Goal: Task Accomplishment & Management: Complete application form

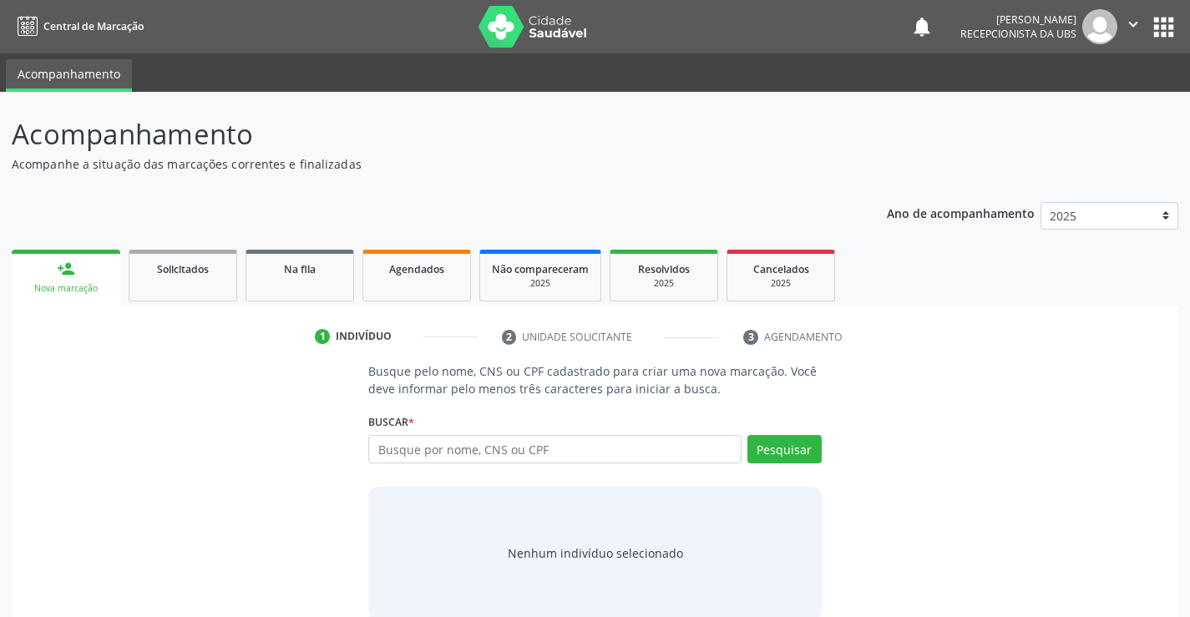
drag, startPoint x: 378, startPoint y: 449, endPoint x: 434, endPoint y: 435, distance: 56.7
click at [425, 435] on input "text" at bounding box center [554, 449] width 373 height 28
click at [381, 447] on input "text" at bounding box center [554, 449] width 373 height 28
type input "10459237429"
click at [779, 452] on button "Pesquisar" at bounding box center [785, 449] width 74 height 28
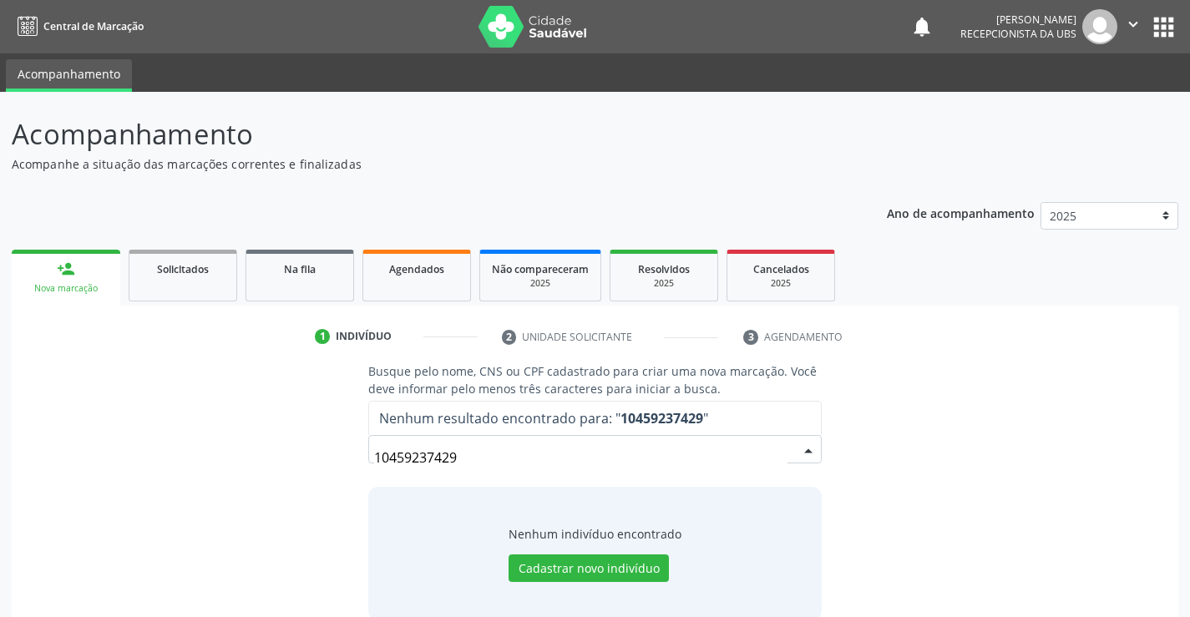
click at [461, 452] on input "10459237429" at bounding box center [580, 457] width 413 height 33
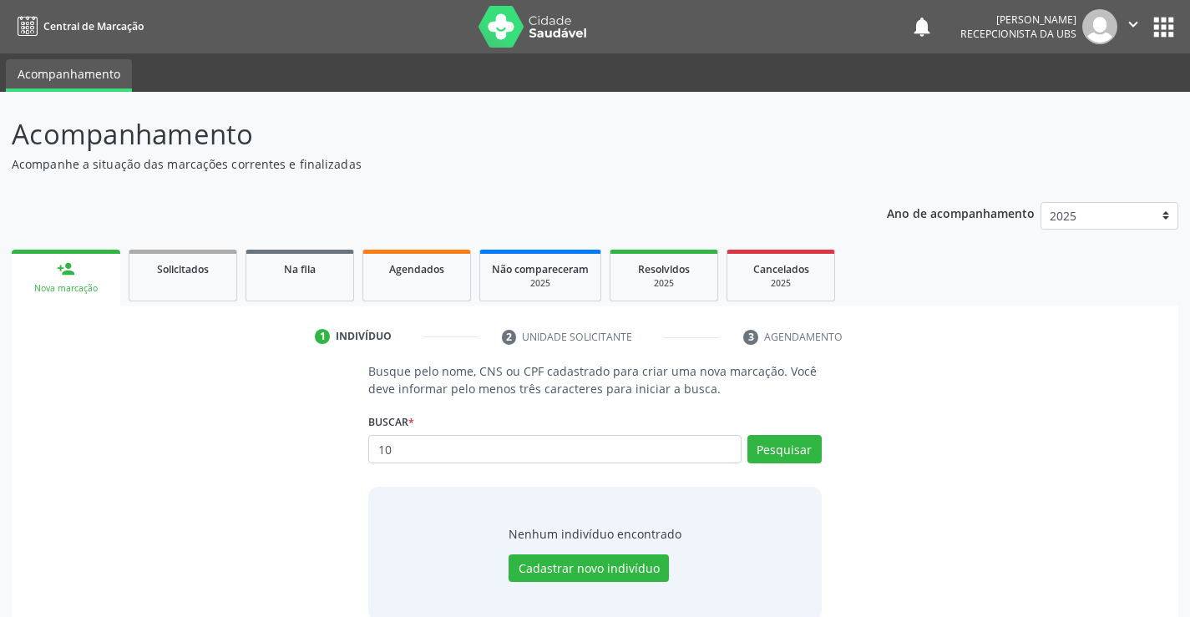
type input "1"
type input "edvania arquino lima"
drag, startPoint x: 794, startPoint y: 449, endPoint x: 817, endPoint y: 470, distance: 31.4
click at [808, 464] on div "Pesquisar" at bounding box center [782, 455] width 80 height 40
click at [797, 445] on button "Pesquisar" at bounding box center [785, 449] width 74 height 28
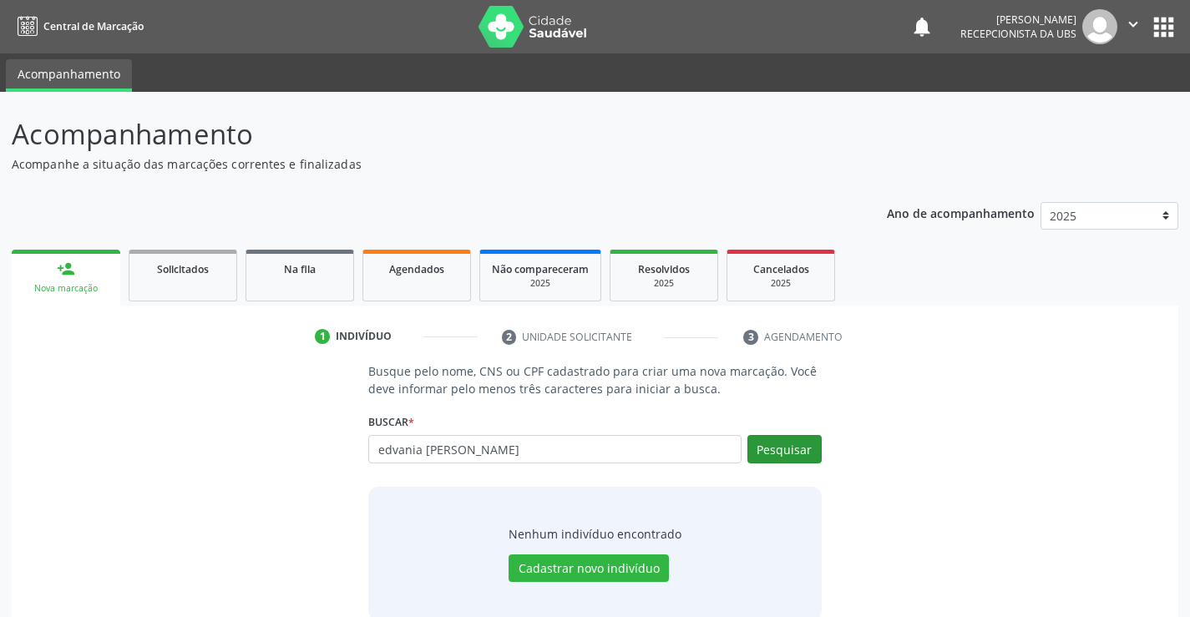
type input "edvania arquino lima"
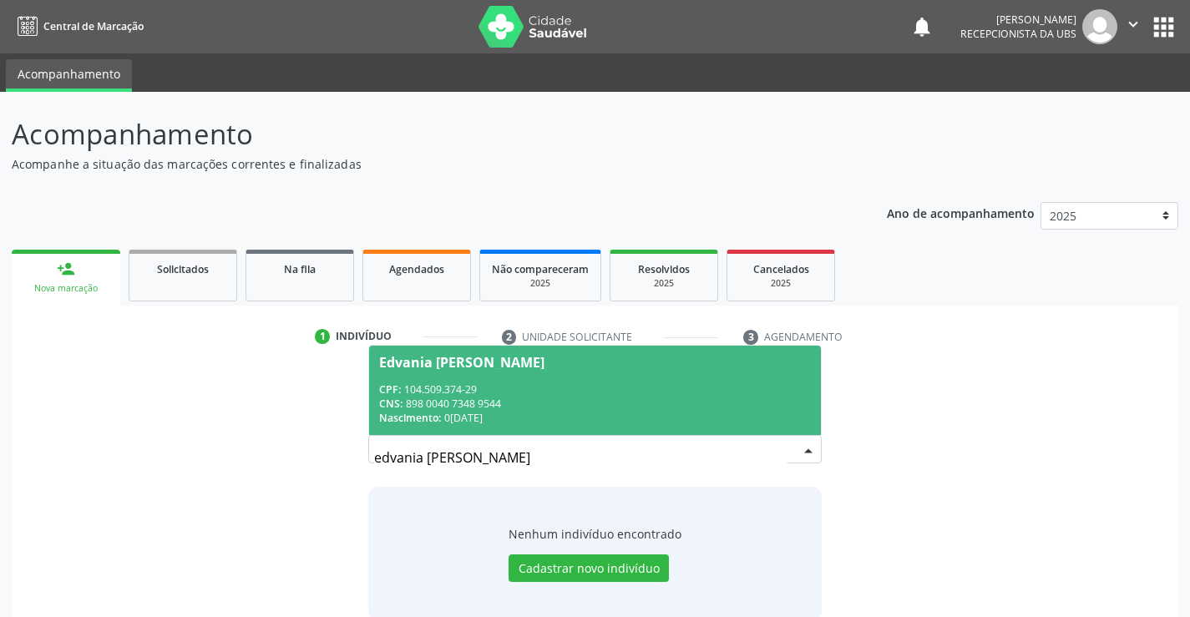
click at [446, 361] on div "Edvania Arquino Lima" at bounding box center [461, 362] width 165 height 13
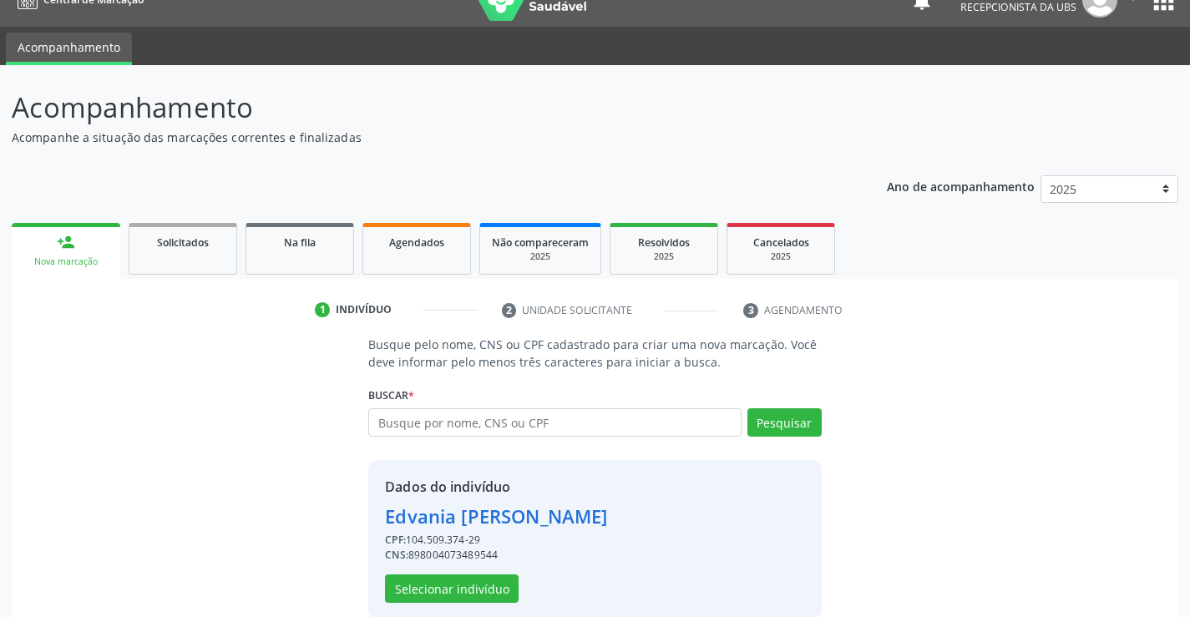
scroll to position [53, 0]
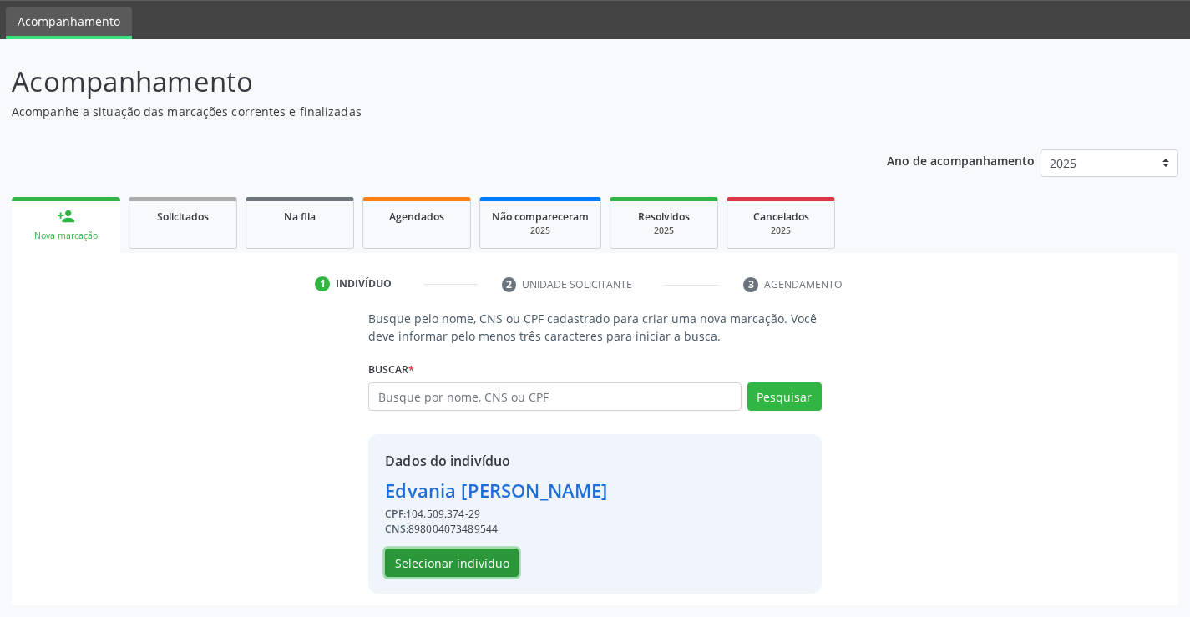
click at [452, 560] on button "Selecionar indivíduo" at bounding box center [452, 563] width 134 height 28
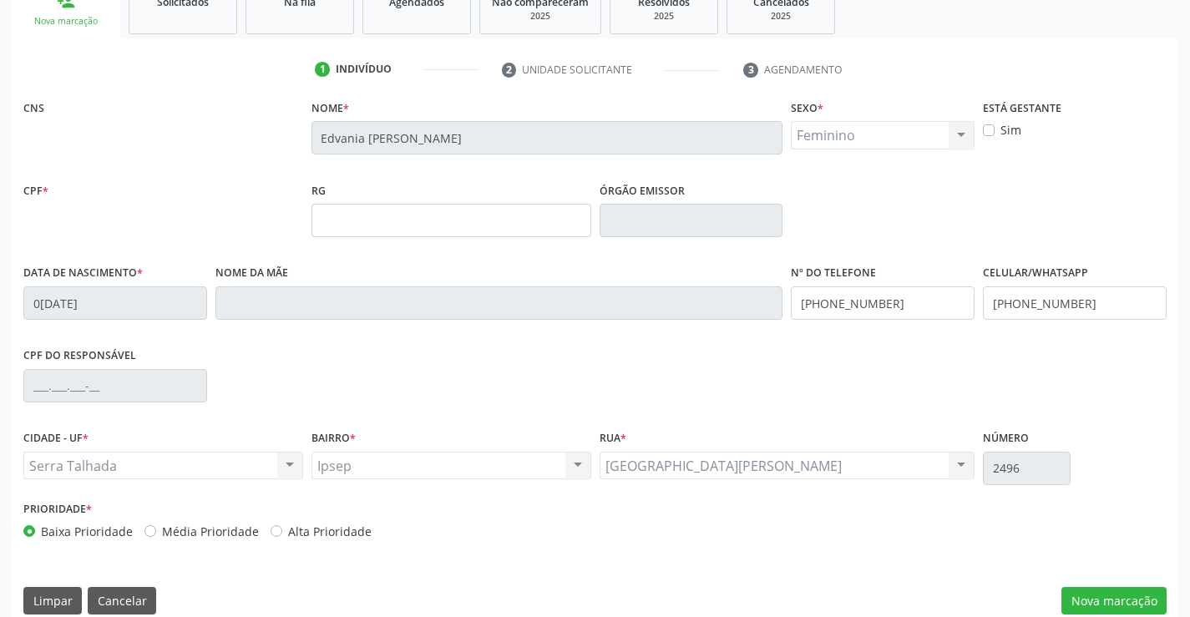
scroll to position [288, 0]
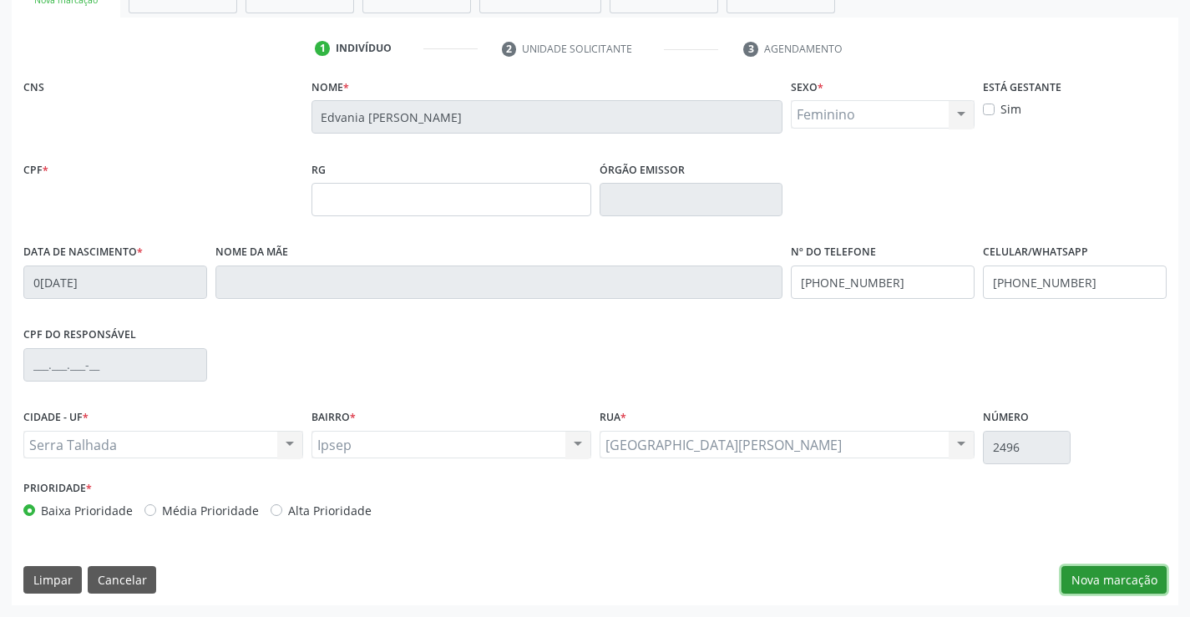
click at [1111, 584] on button "Nova marcação" at bounding box center [1114, 580] width 105 height 28
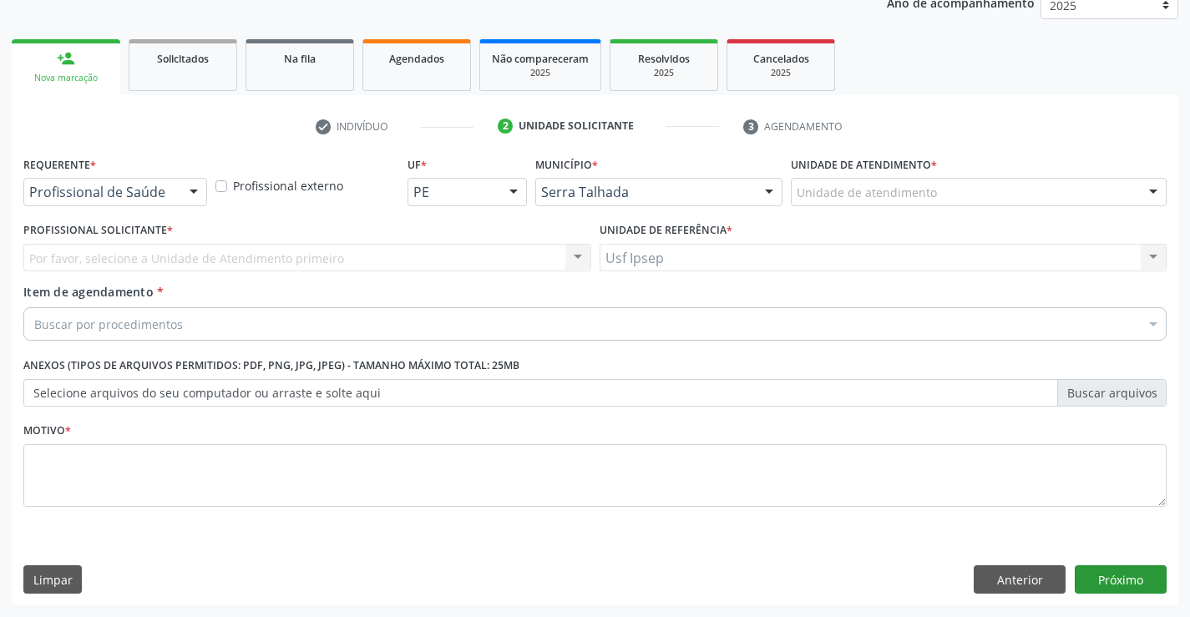
scroll to position [210, 0]
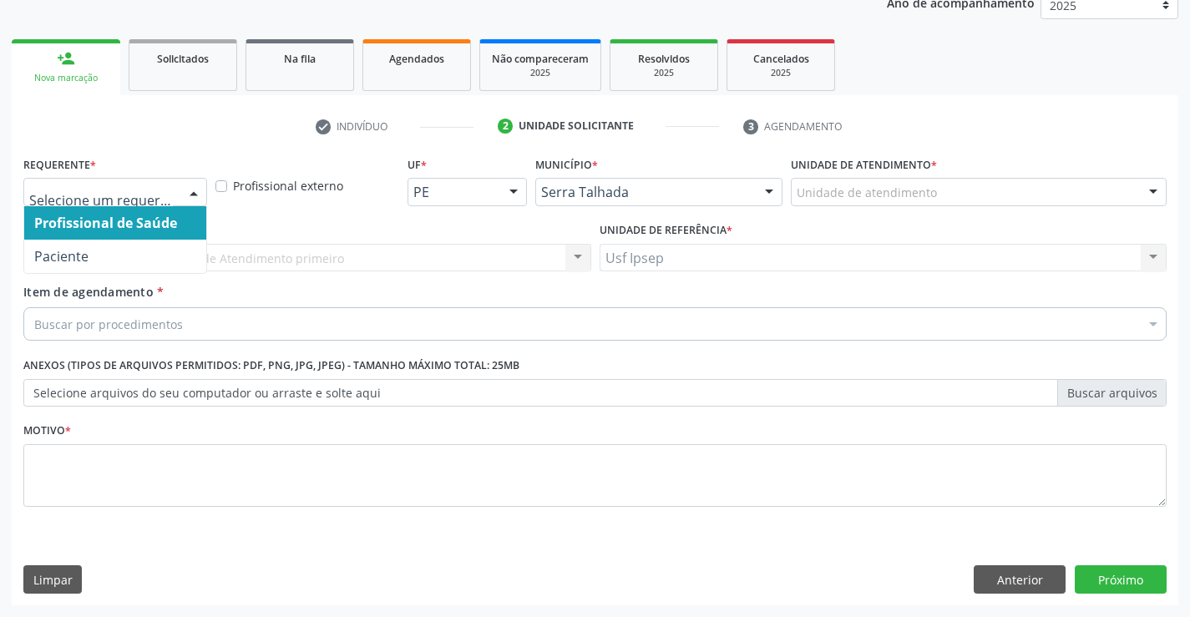
click at [192, 194] on div at bounding box center [193, 193] width 25 height 28
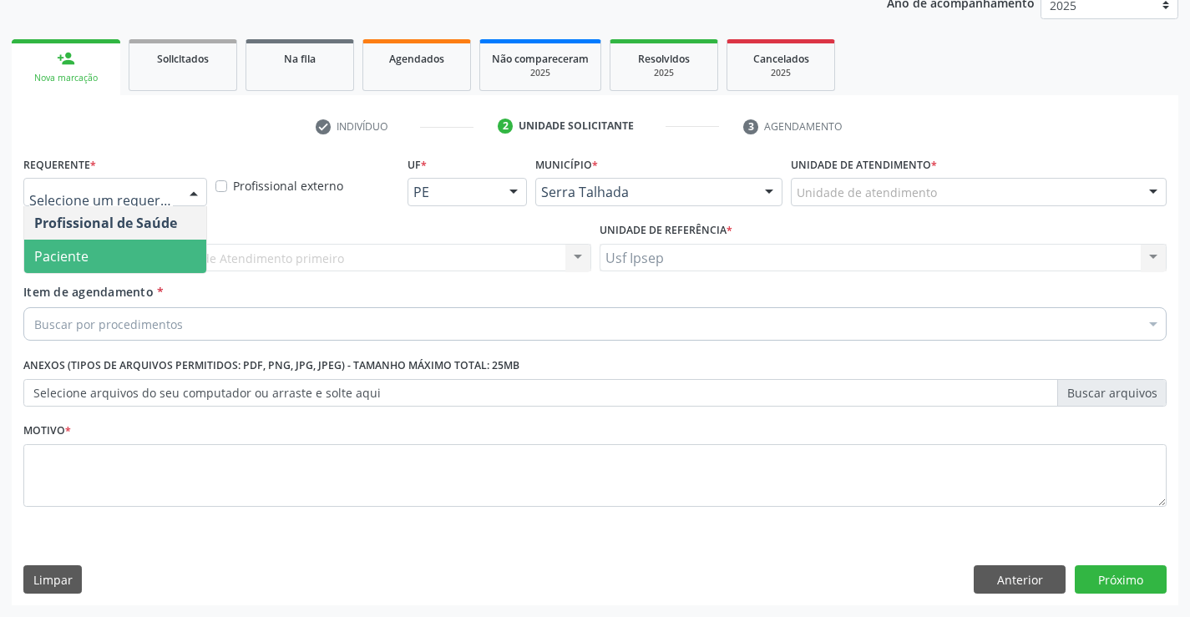
click at [150, 245] on span "Paciente" at bounding box center [115, 256] width 182 height 33
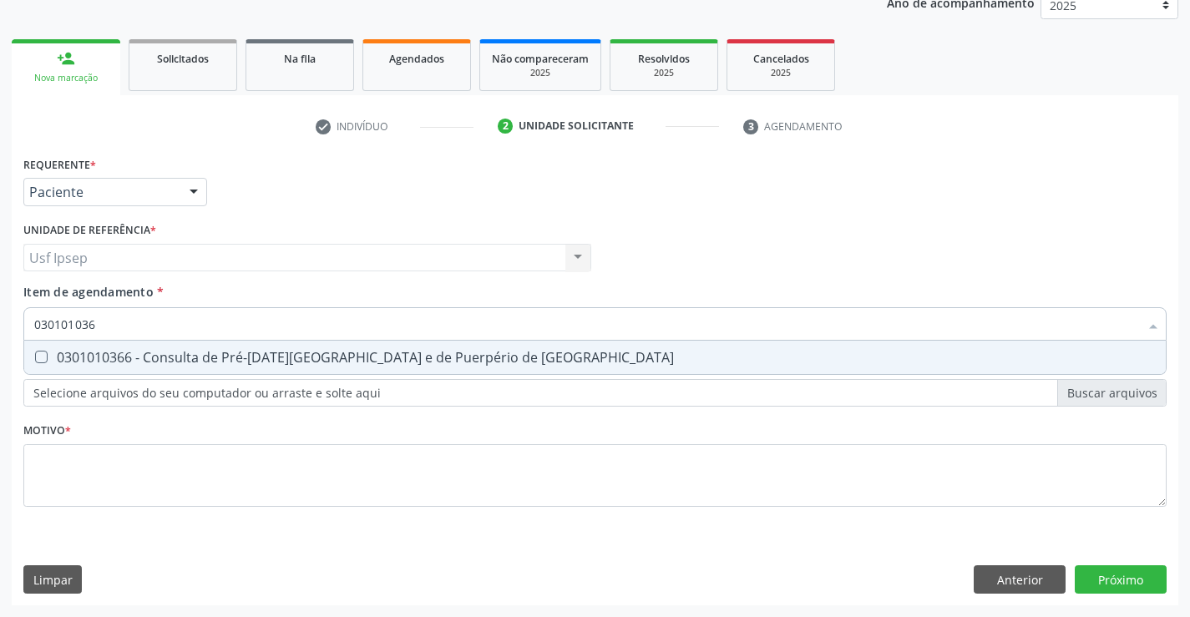
type input "0301010366"
click at [42, 352] on Risco at bounding box center [41, 357] width 13 height 13
click at [35, 352] on Risco "checkbox" at bounding box center [29, 357] width 11 height 11
checkbox Risco "true"
click at [59, 522] on div "Requerente * Paciente Profissional de Saúde Paciente Nenhum resultado encontrad…" at bounding box center [595, 341] width 1144 height 378
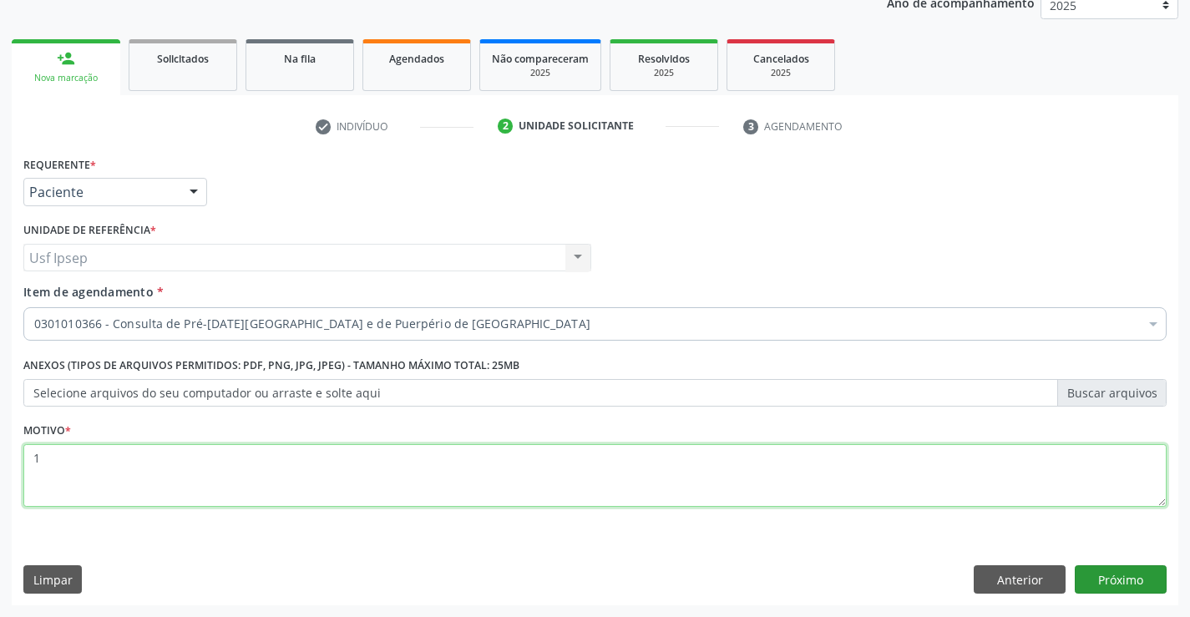
type textarea "1"
click at [1114, 580] on button "Próximo" at bounding box center [1121, 580] width 92 height 28
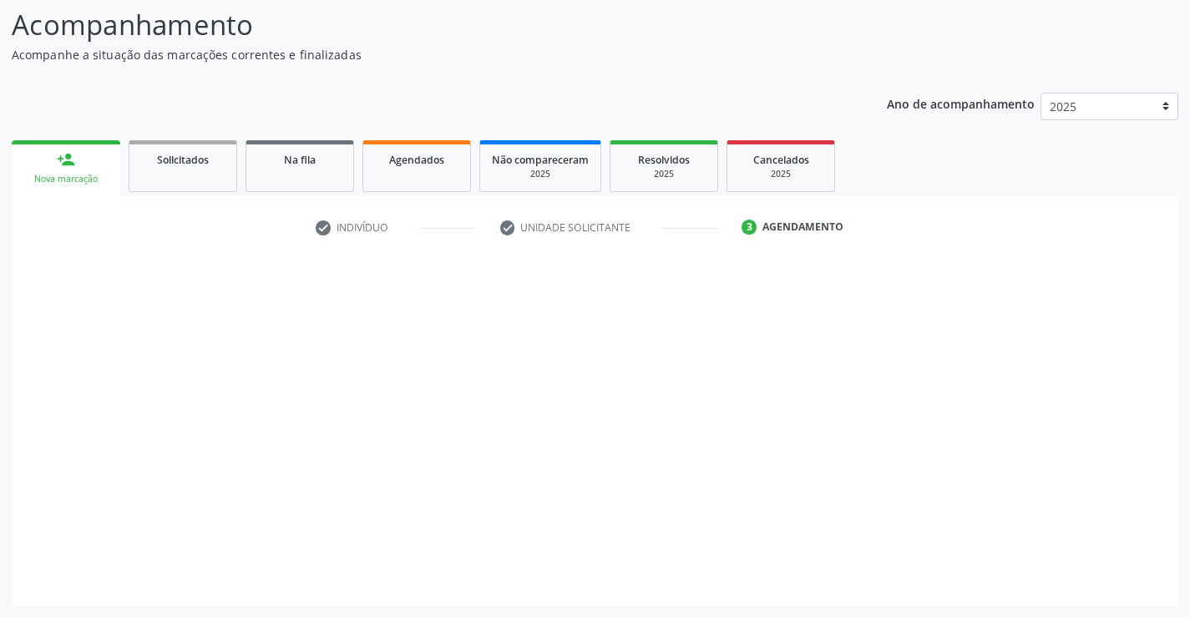
scroll to position [109, 0]
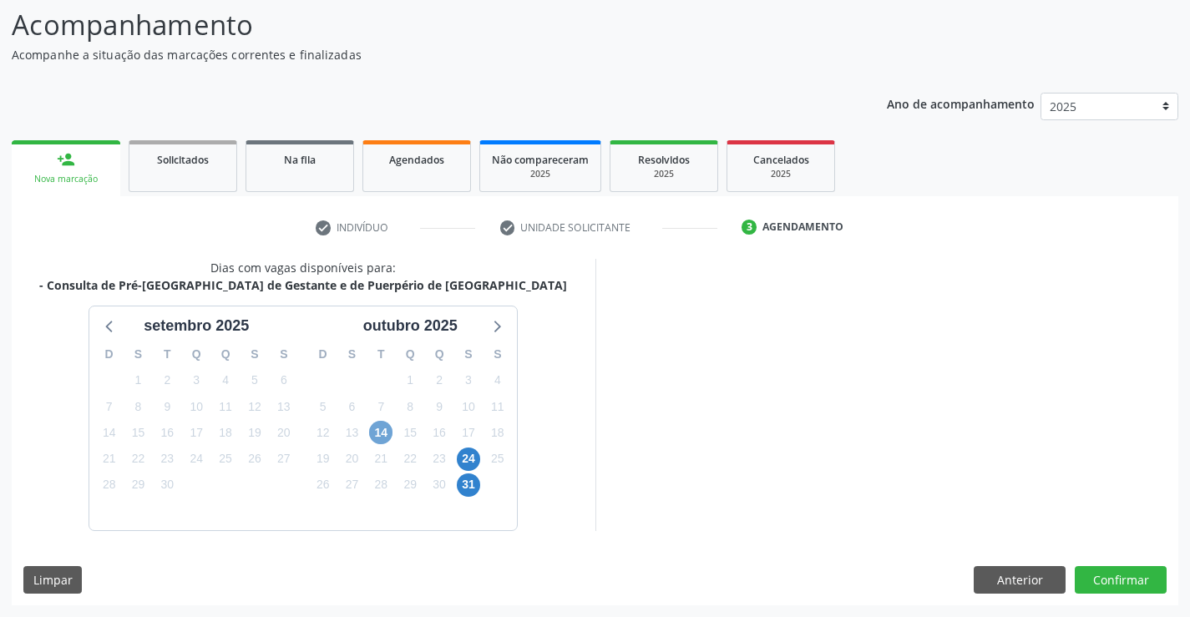
click at [381, 431] on span "14" at bounding box center [380, 432] width 23 height 23
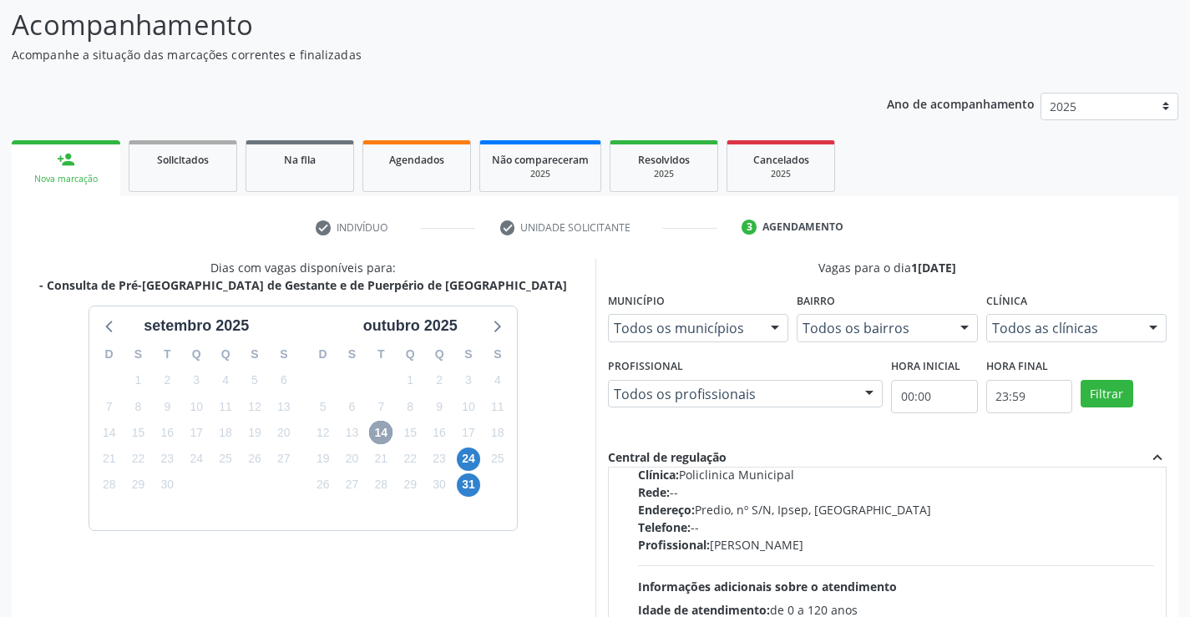
scroll to position [0, 0]
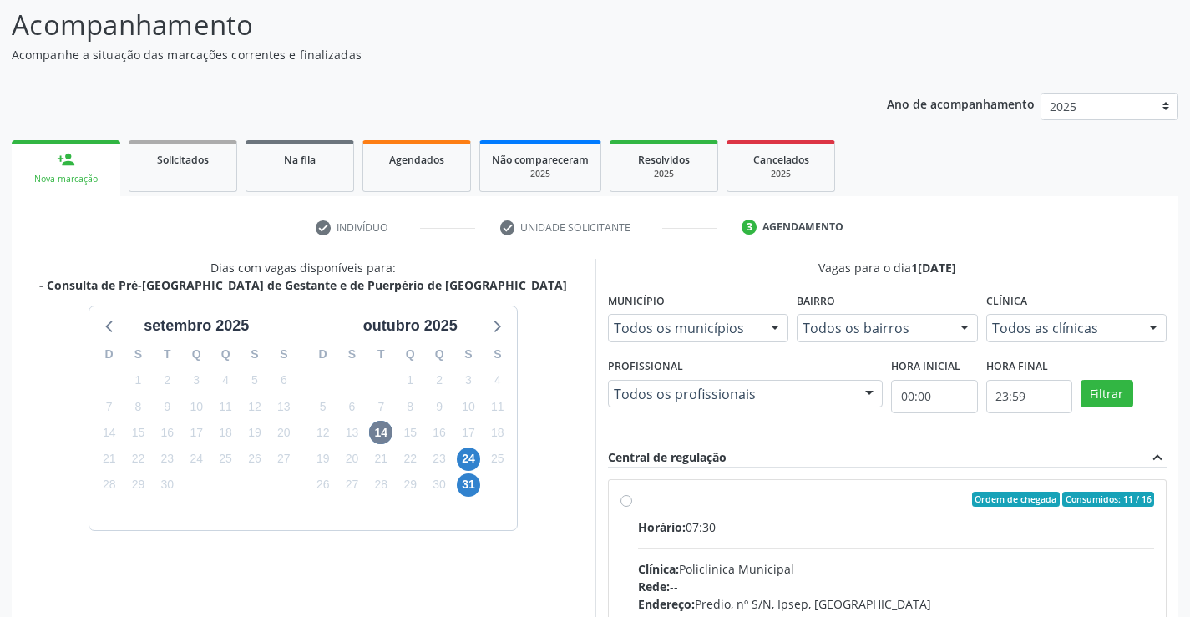
click at [638, 505] on label "Ordem de chegada Consumidos: 11 / 16 Horário: 07:30 Clínica: Policlinica Munici…" at bounding box center [896, 620] width 517 height 256
click at [629, 505] on input "Ordem de chegada Consumidos: 11 / 16 Horário: 07:30 Clínica: Policlinica Munici…" at bounding box center [627, 499] width 12 height 15
radio input "true"
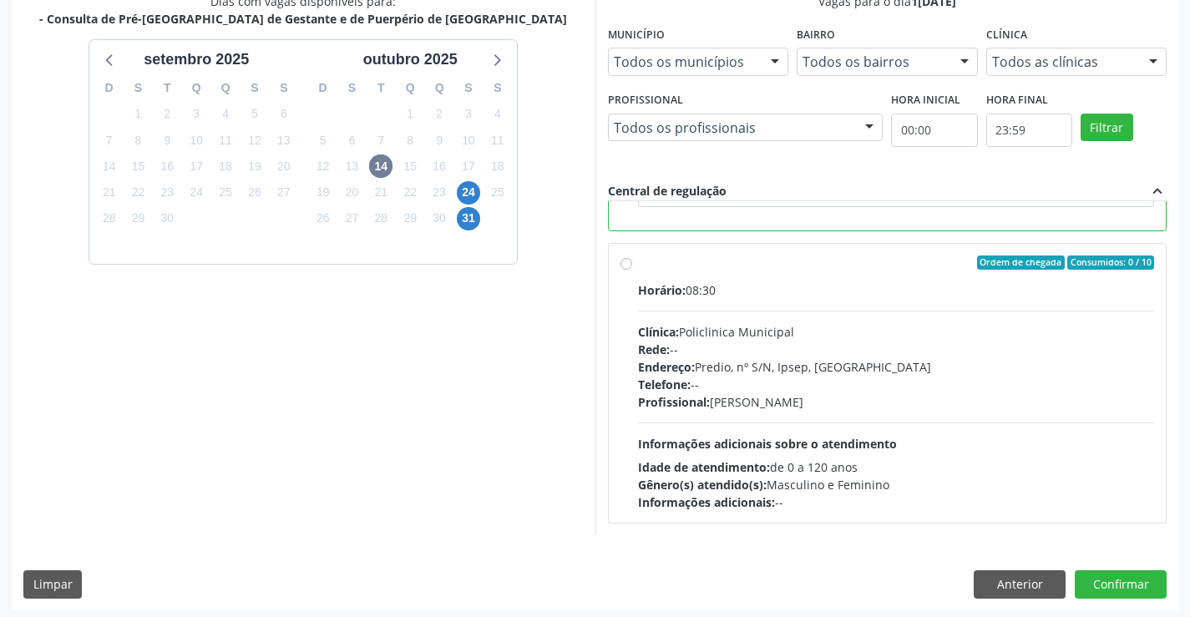
scroll to position [381, 0]
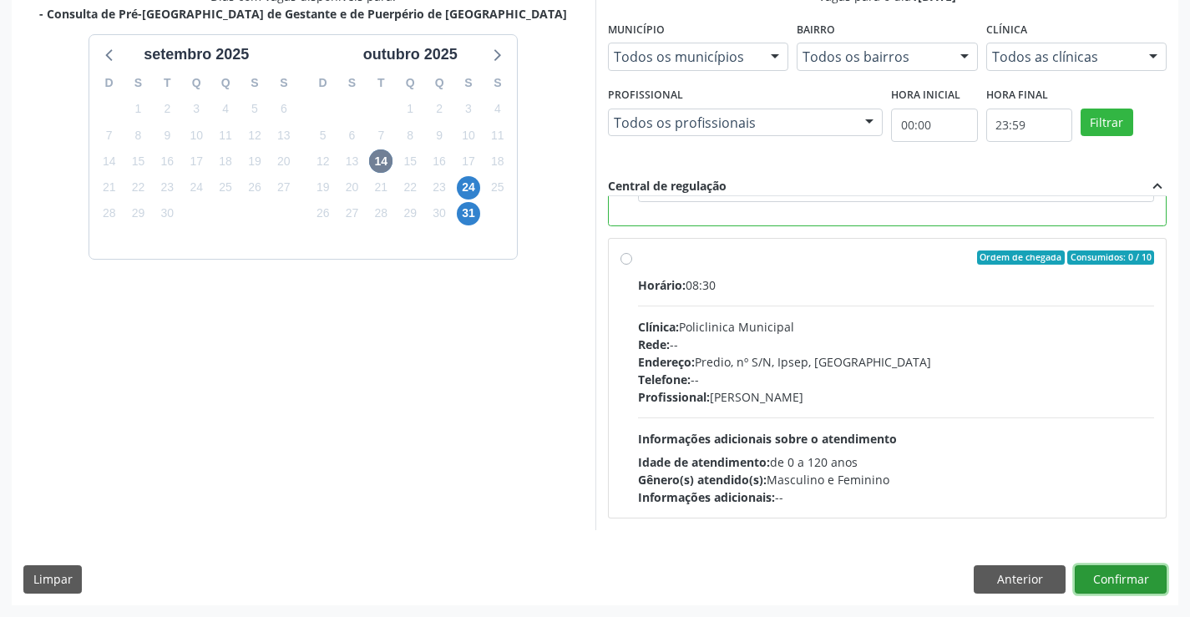
click at [1114, 586] on button "Confirmar" at bounding box center [1121, 580] width 92 height 28
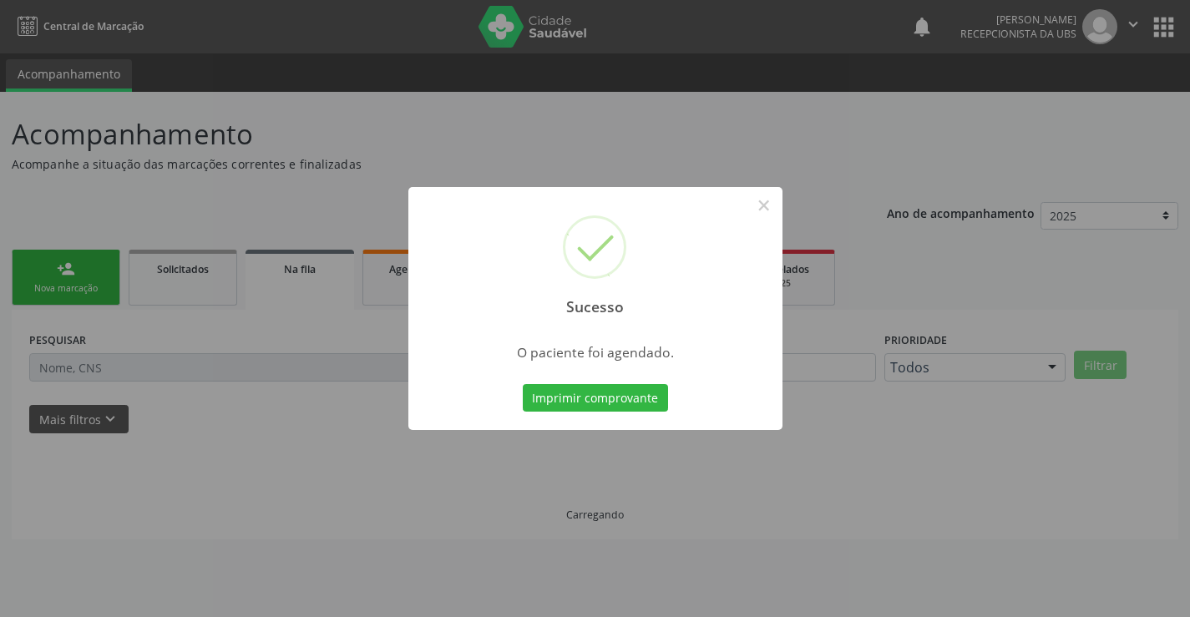
scroll to position [0, 0]
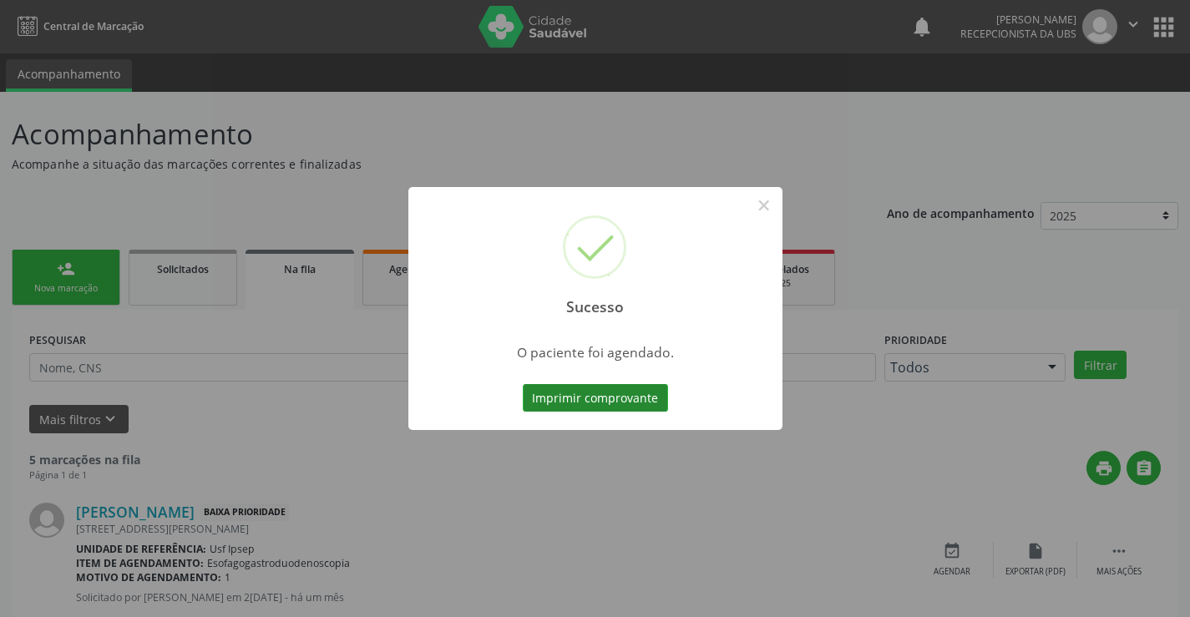
click at [560, 395] on button "Imprimir comprovante" at bounding box center [595, 398] width 145 height 28
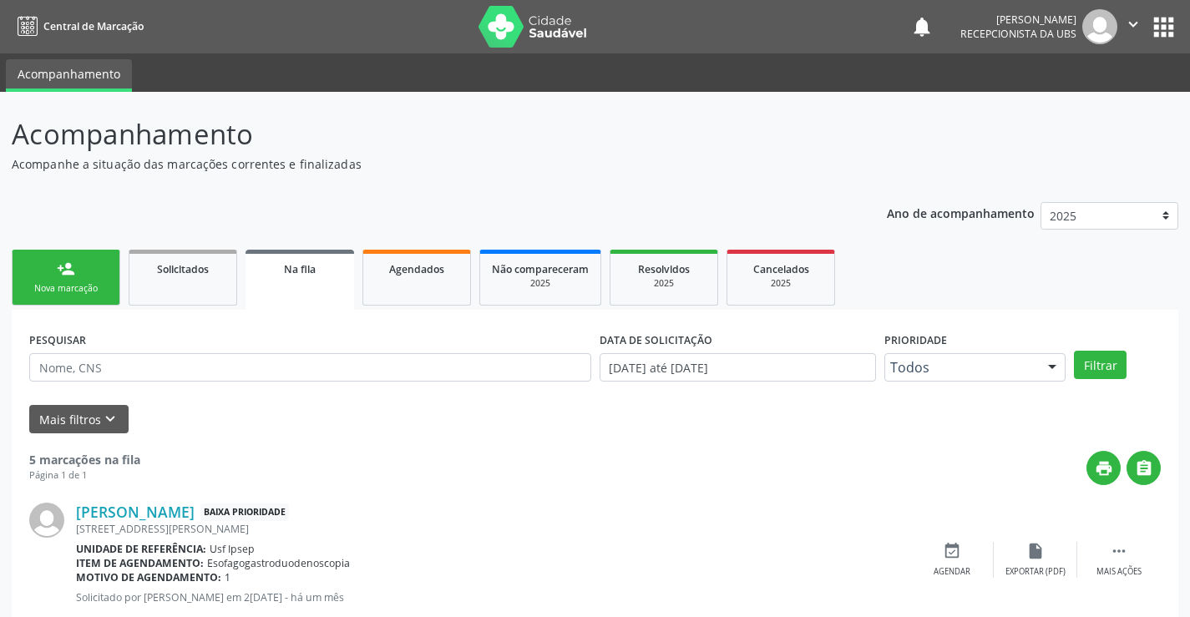
click at [74, 266] on div "person_add" at bounding box center [66, 269] width 18 height 18
click at [77, 283] on div "Nova marcação" at bounding box center [66, 288] width 84 height 13
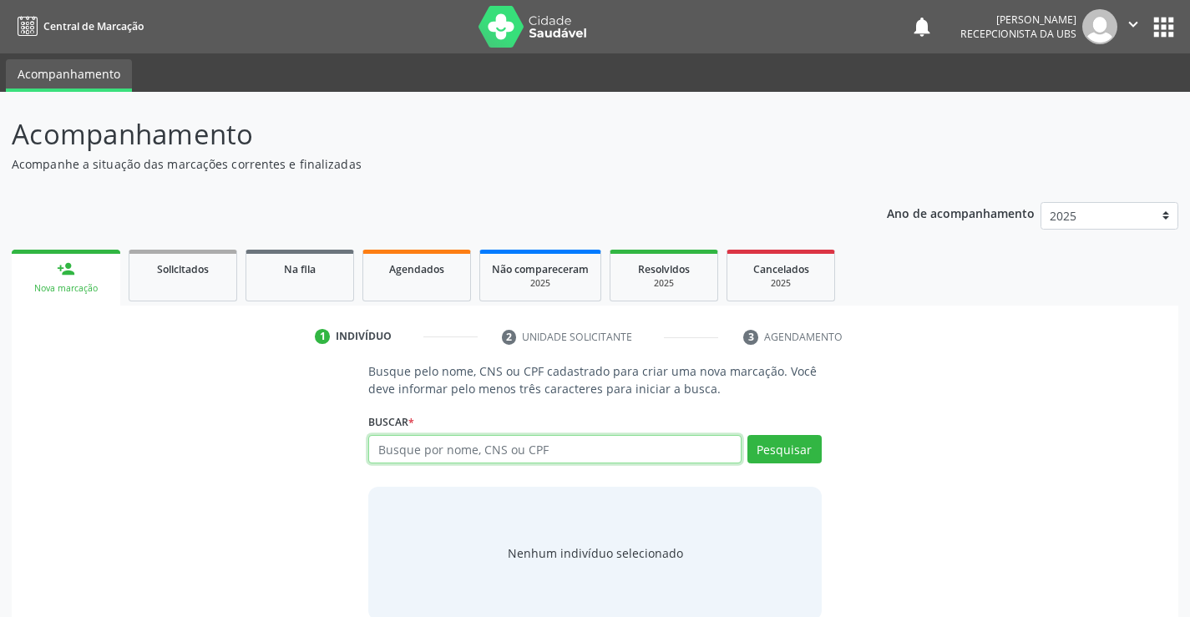
click at [457, 450] on input "text" at bounding box center [554, 449] width 373 height 28
type input "07352549404"
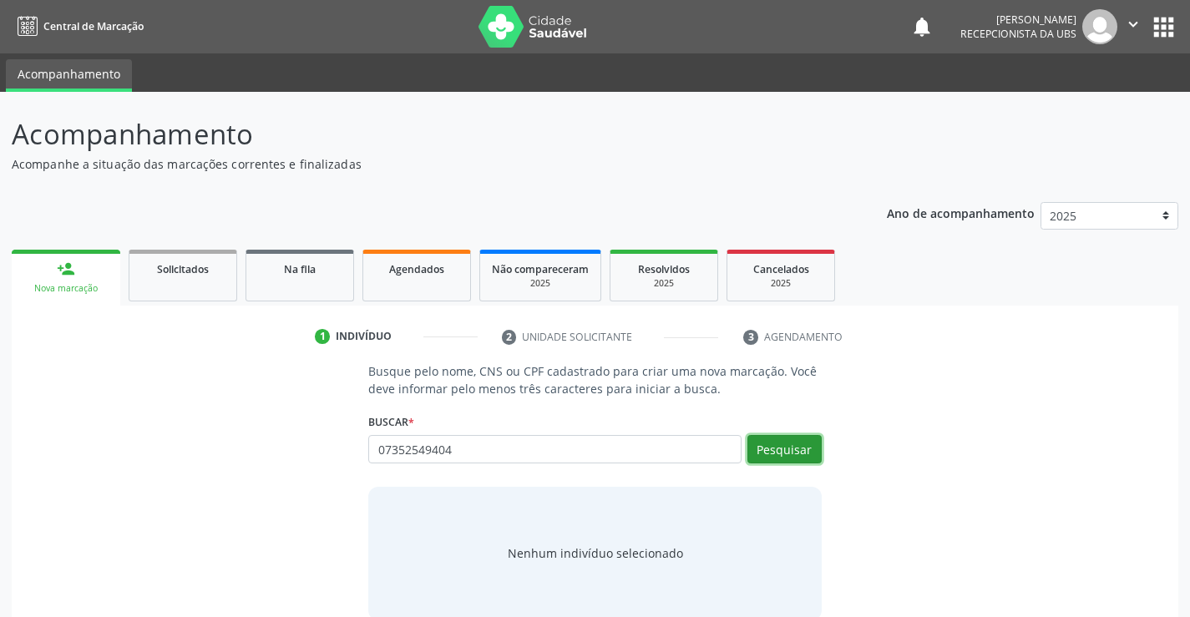
click at [794, 451] on button "Pesquisar" at bounding box center [785, 449] width 74 height 28
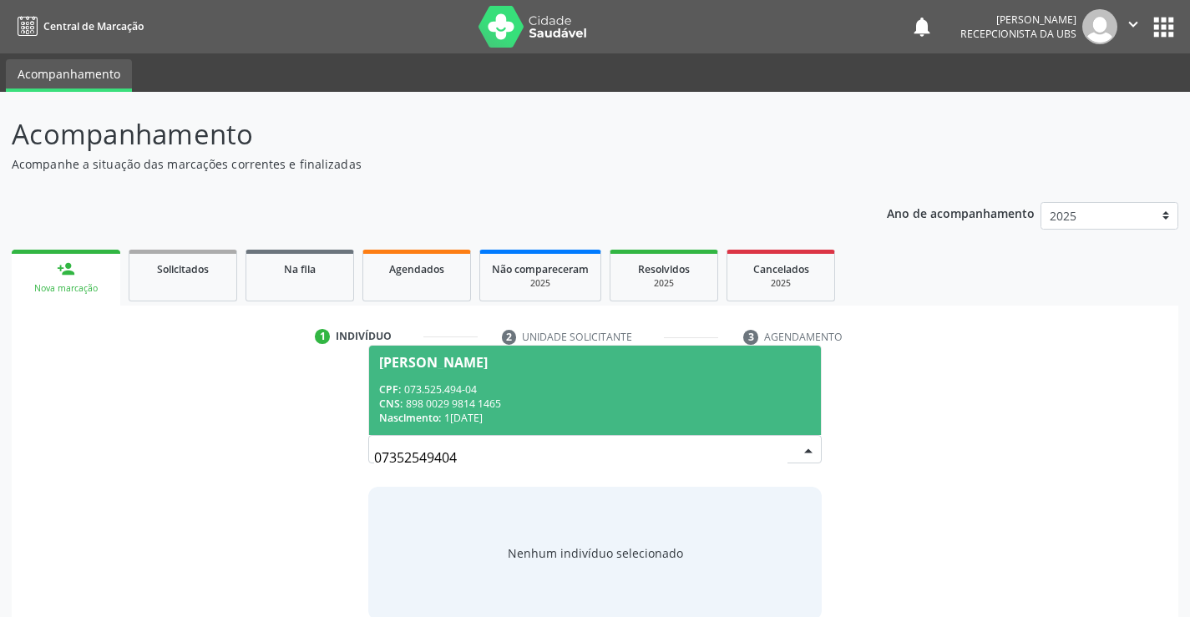
click at [590, 387] on div "CPF: 073.525.494-04" at bounding box center [594, 390] width 431 height 14
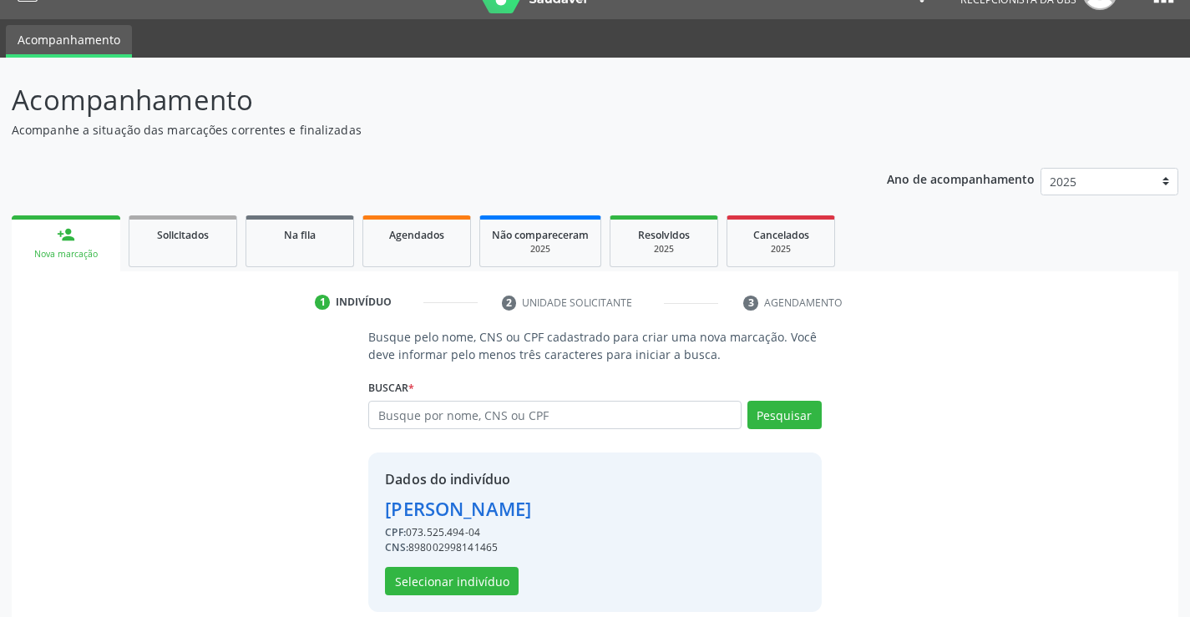
scroll to position [53, 0]
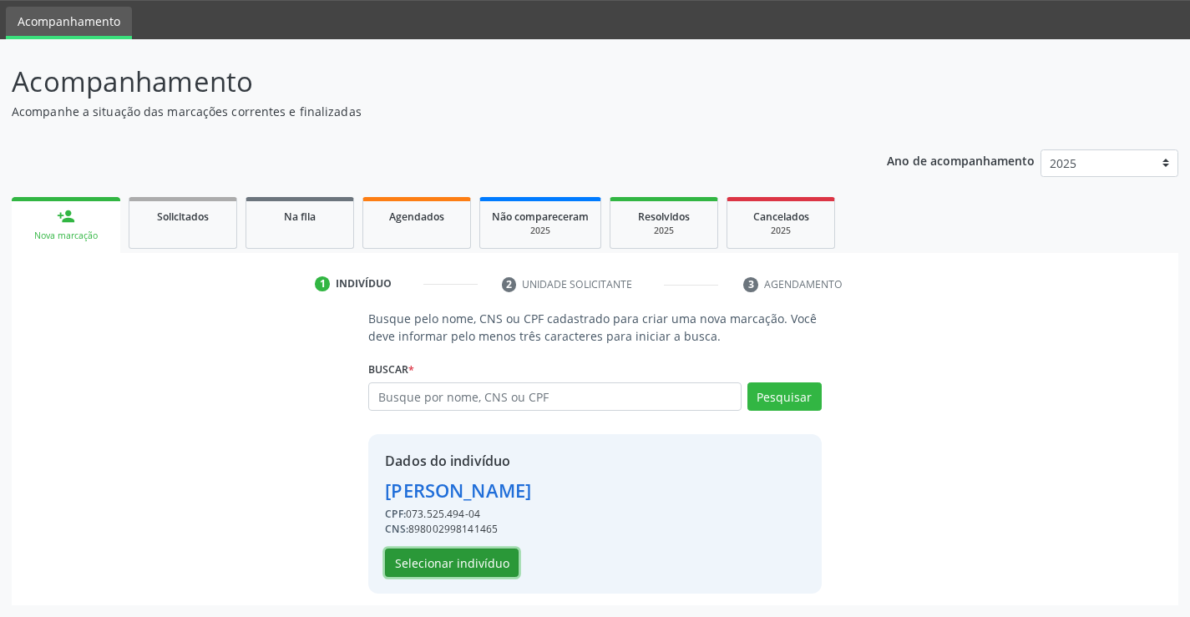
click at [441, 562] on button "Selecionar indivíduo" at bounding box center [452, 563] width 134 height 28
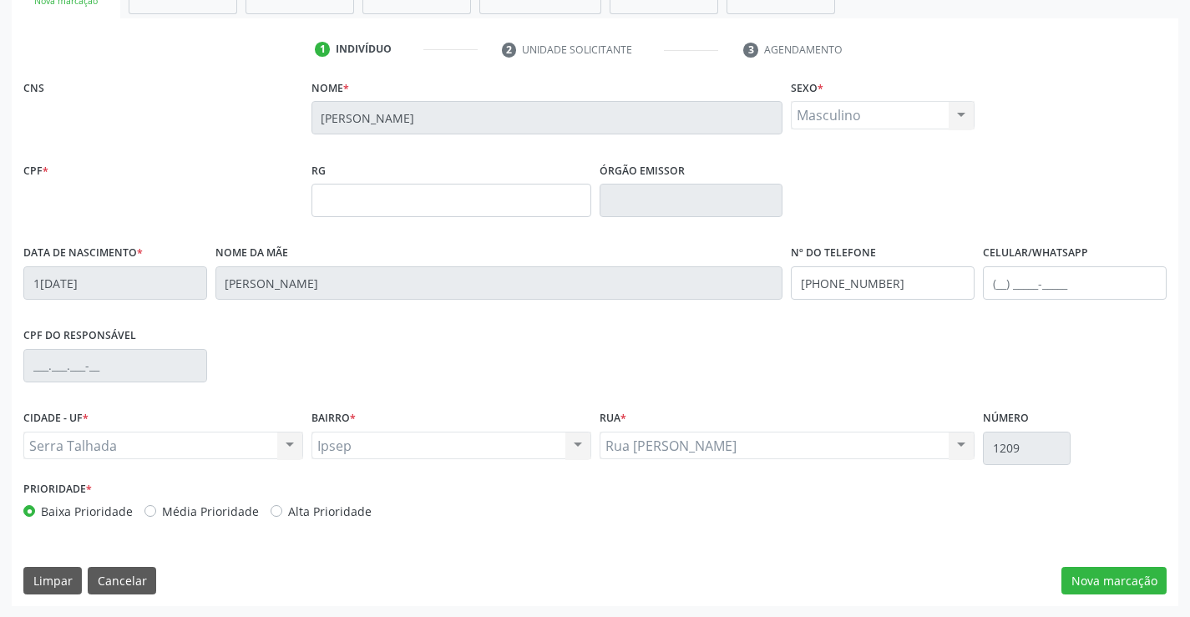
scroll to position [288, 0]
click at [1101, 588] on button "Nova marcação" at bounding box center [1114, 580] width 105 height 28
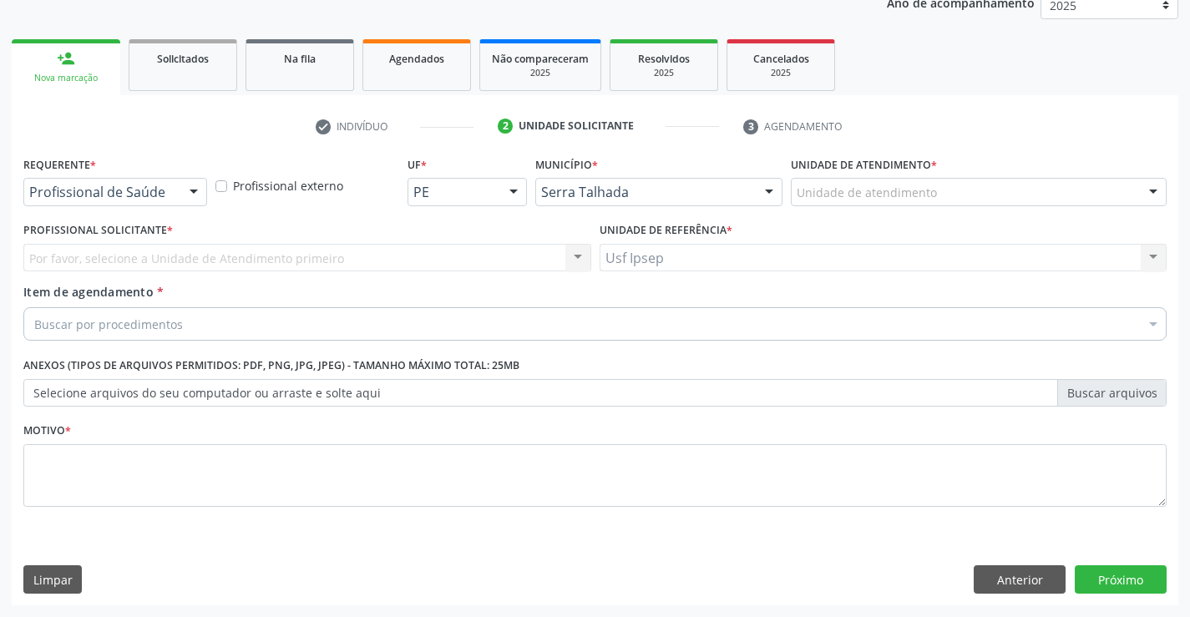
click at [195, 190] on div at bounding box center [193, 193] width 25 height 28
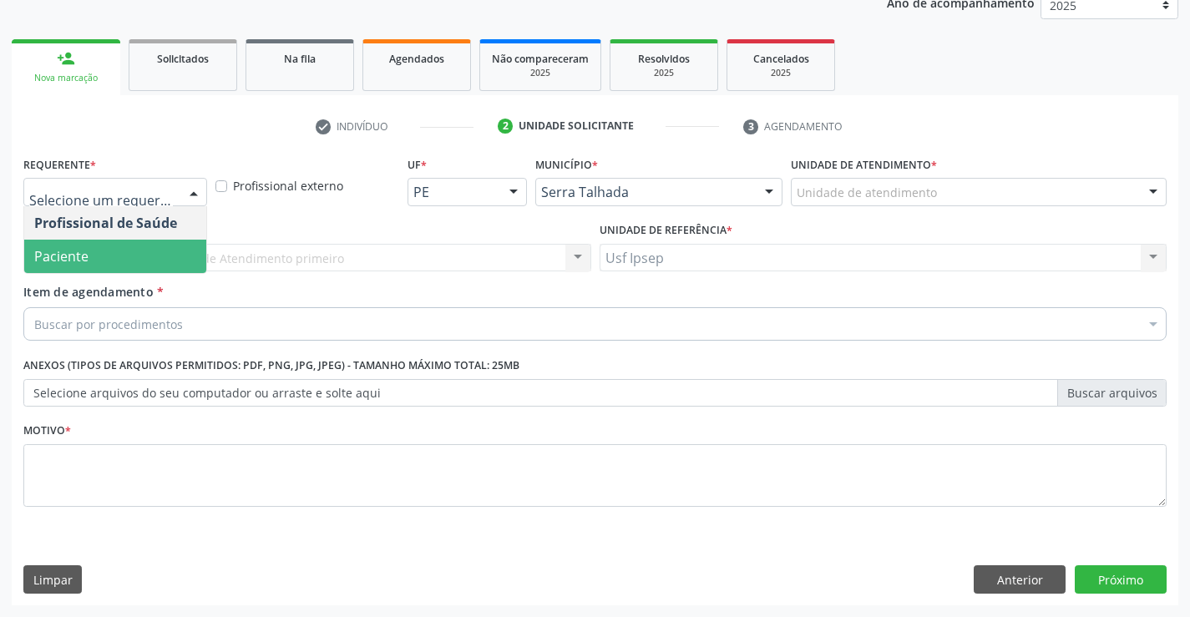
click at [84, 253] on span "Paciente" at bounding box center [61, 256] width 54 height 18
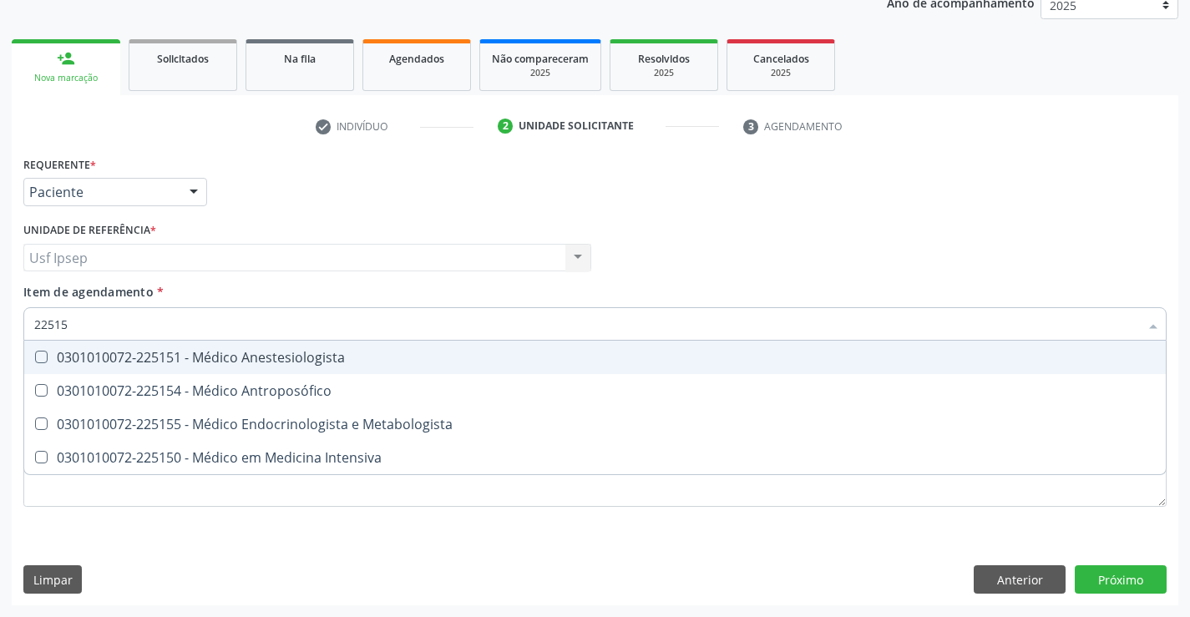
type input "225155"
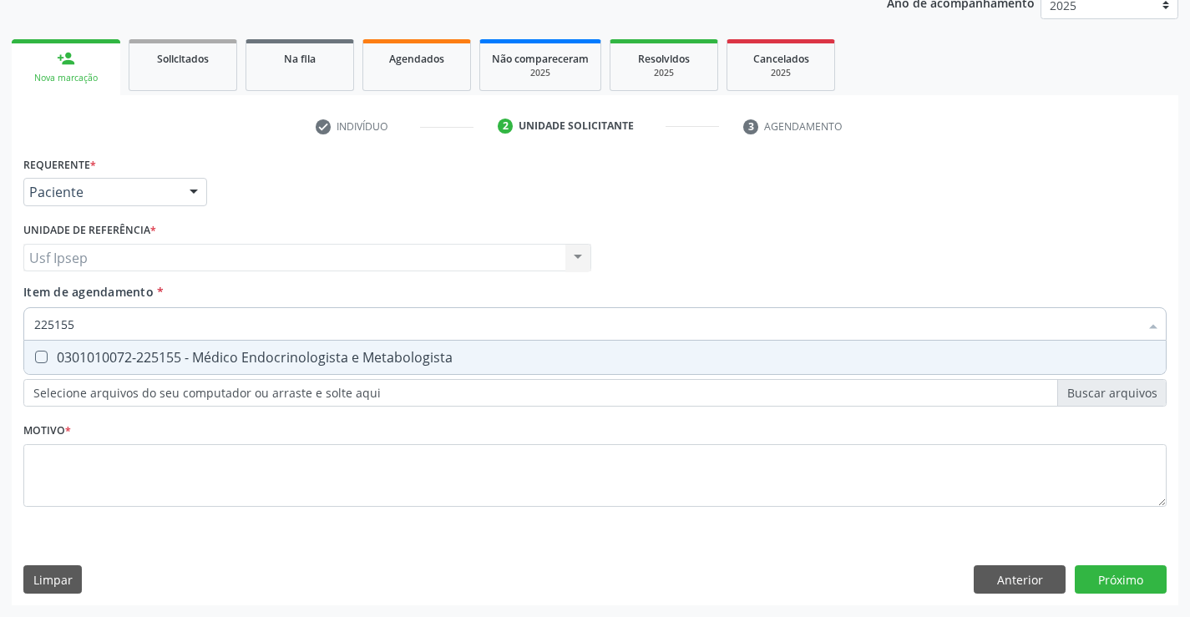
click at [35, 357] on Metabologista at bounding box center [41, 357] width 13 height 13
click at [35, 357] on Metabologista "checkbox" at bounding box center [29, 357] width 11 height 11
checkbox Metabologista "true"
click at [1118, 580] on div "Requerente * Paciente Profissional de Saúde Paciente Nenhum resultado encontrad…" at bounding box center [595, 379] width 1167 height 454
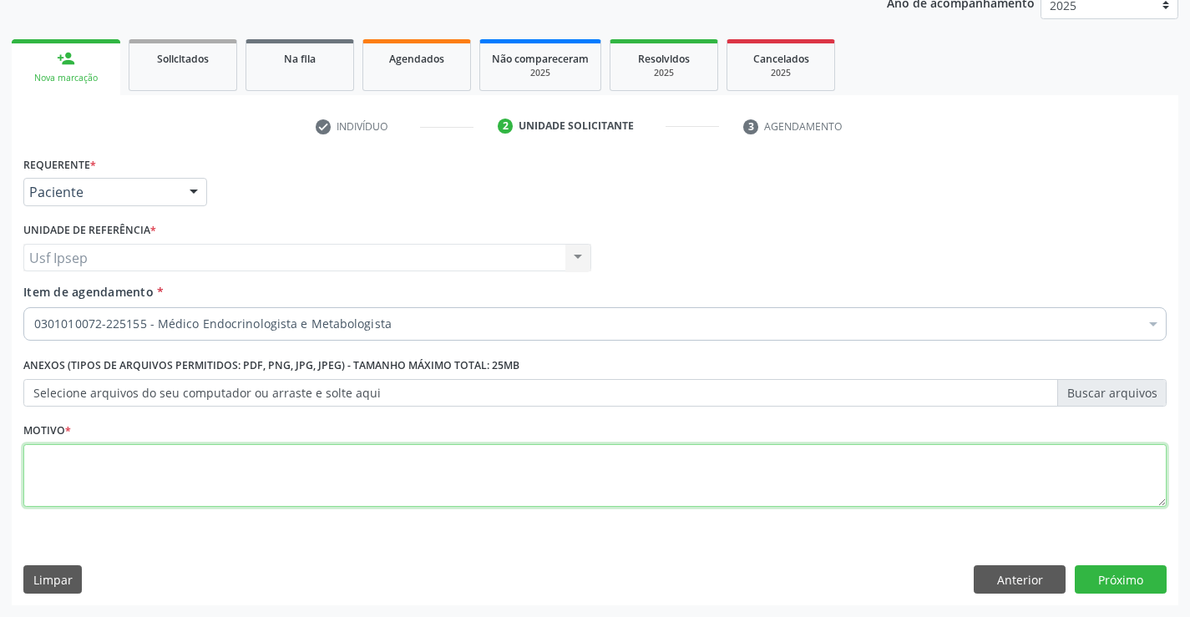
click at [844, 474] on textarea at bounding box center [595, 475] width 1144 height 63
type textarea "1"
click at [1127, 586] on button "Próximo" at bounding box center [1121, 580] width 92 height 28
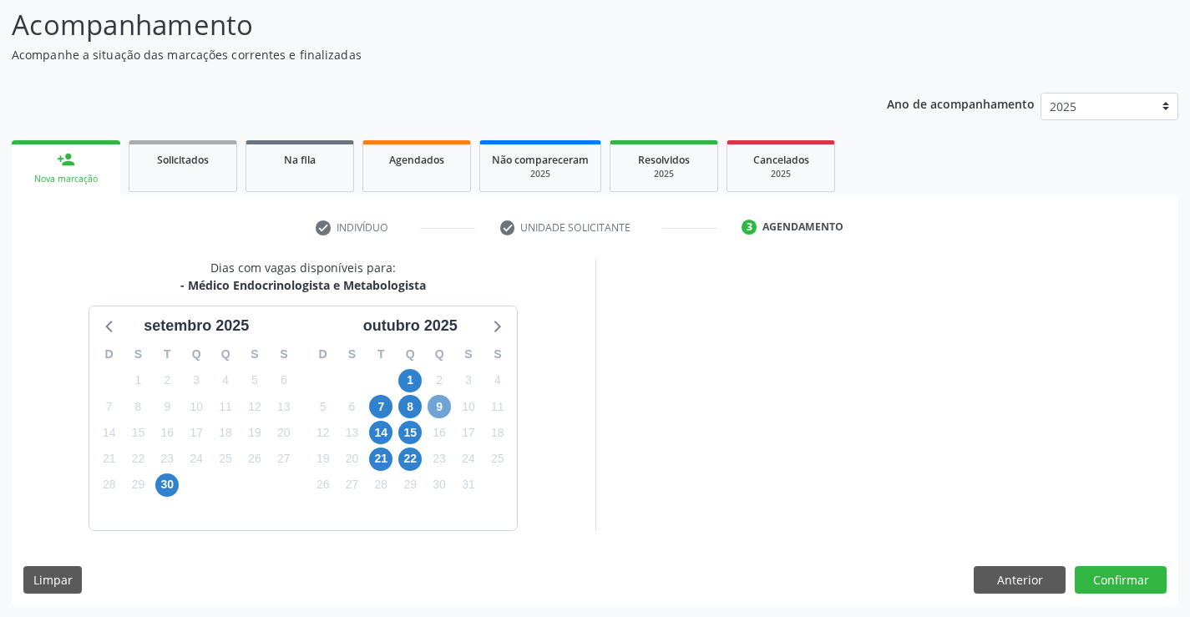
click at [443, 406] on span "9" at bounding box center [439, 406] width 23 height 23
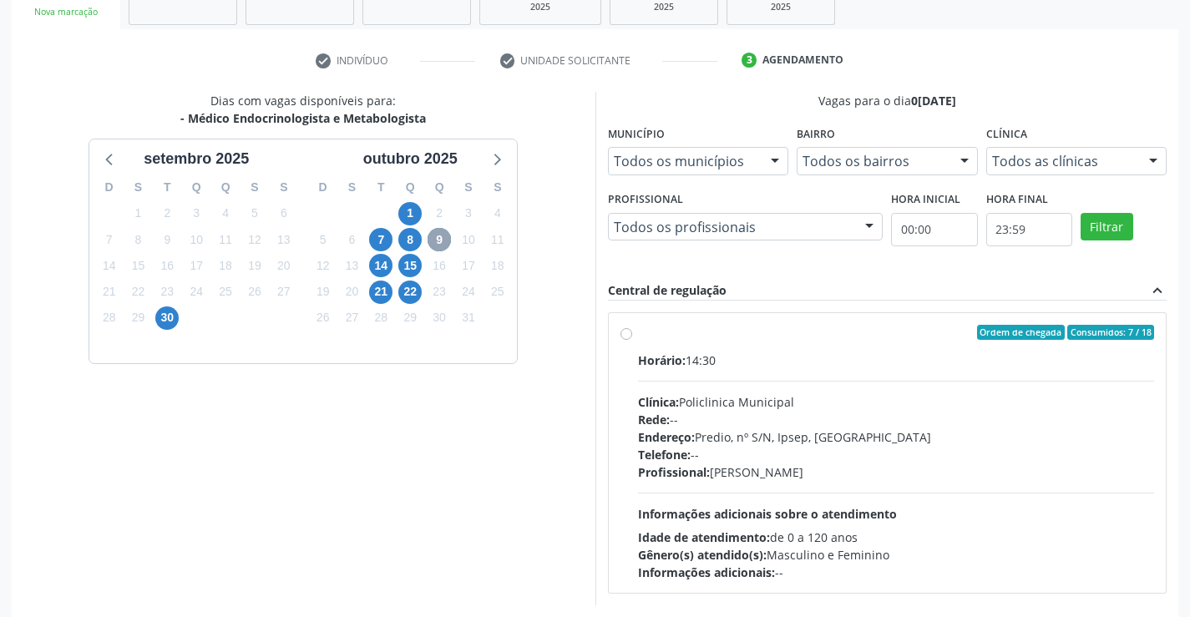
scroll to position [351, 0]
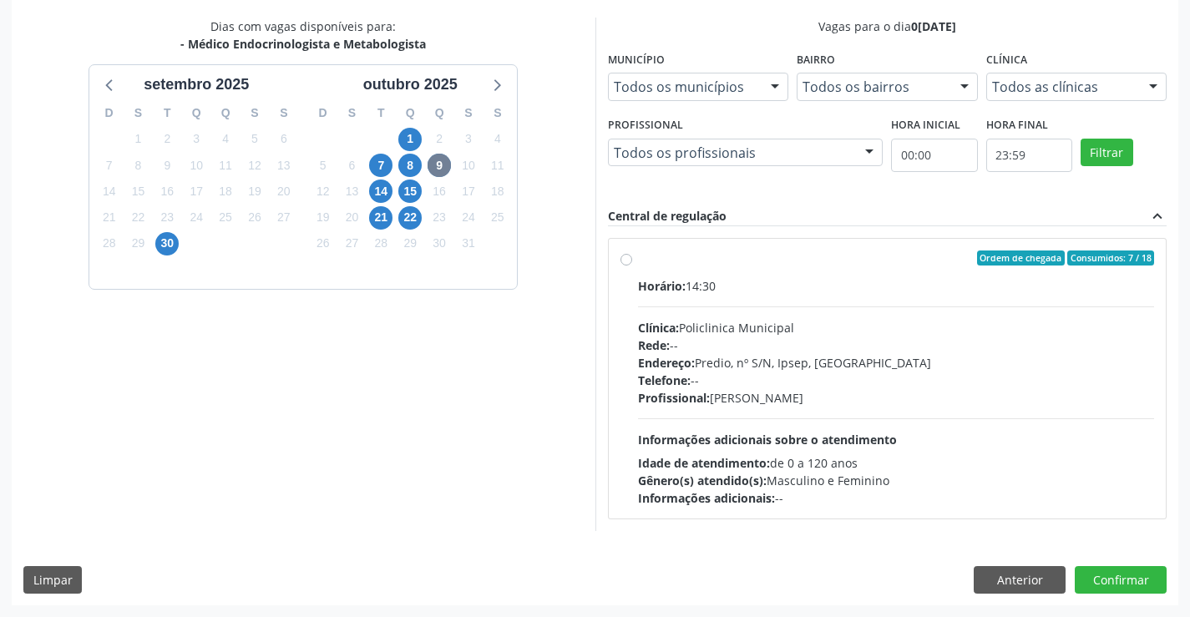
click at [638, 261] on label "Ordem de chegada Consumidos: 7 / 18 Horário: 14:30 Clínica: Policlinica Municip…" at bounding box center [896, 379] width 517 height 256
click at [626, 261] on input "Ordem de chegada Consumidos: 7 / 18 Horário: 14:30 Clínica: Policlinica Municip…" at bounding box center [627, 258] width 12 height 15
radio input "true"
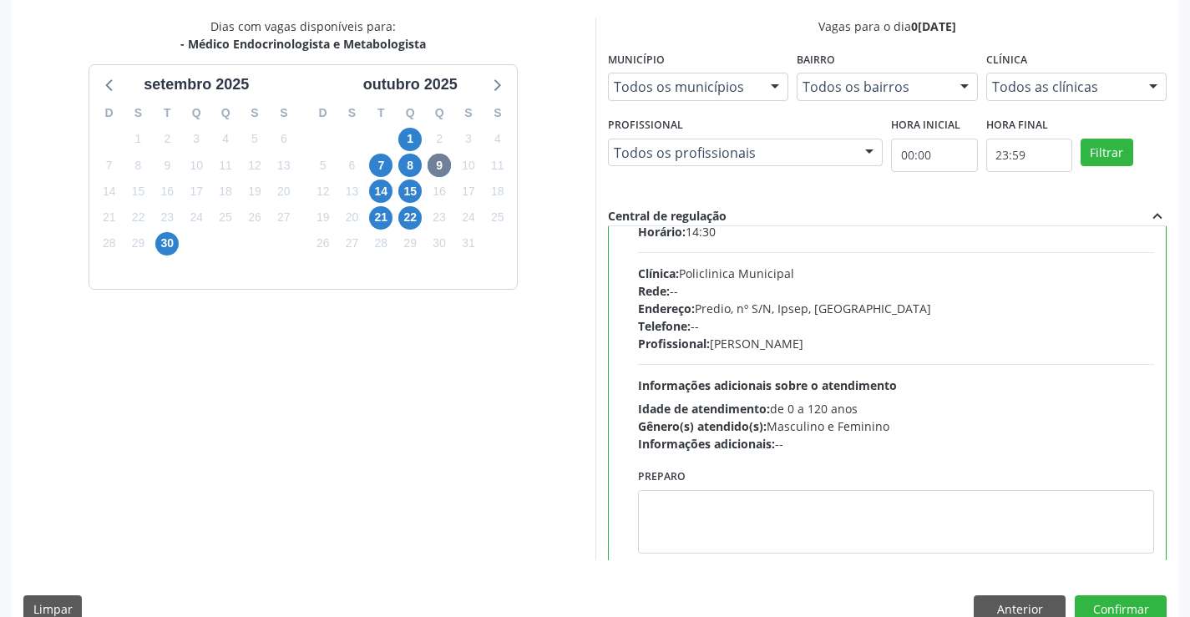
scroll to position [83, 0]
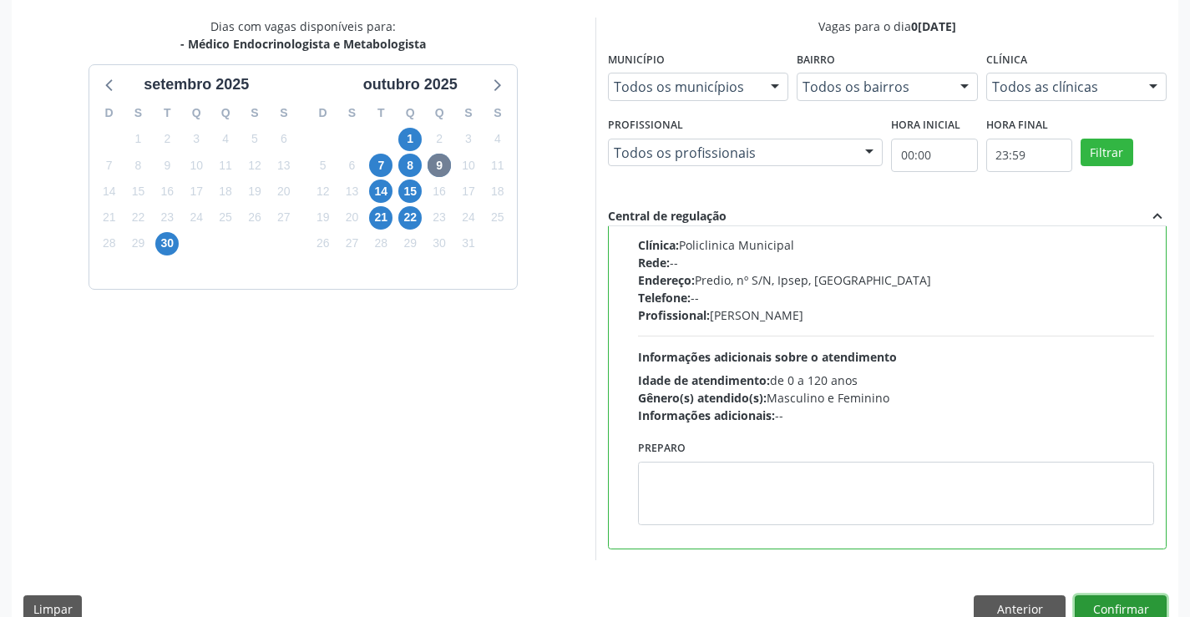
click at [1118, 605] on button "Confirmar" at bounding box center [1121, 610] width 92 height 28
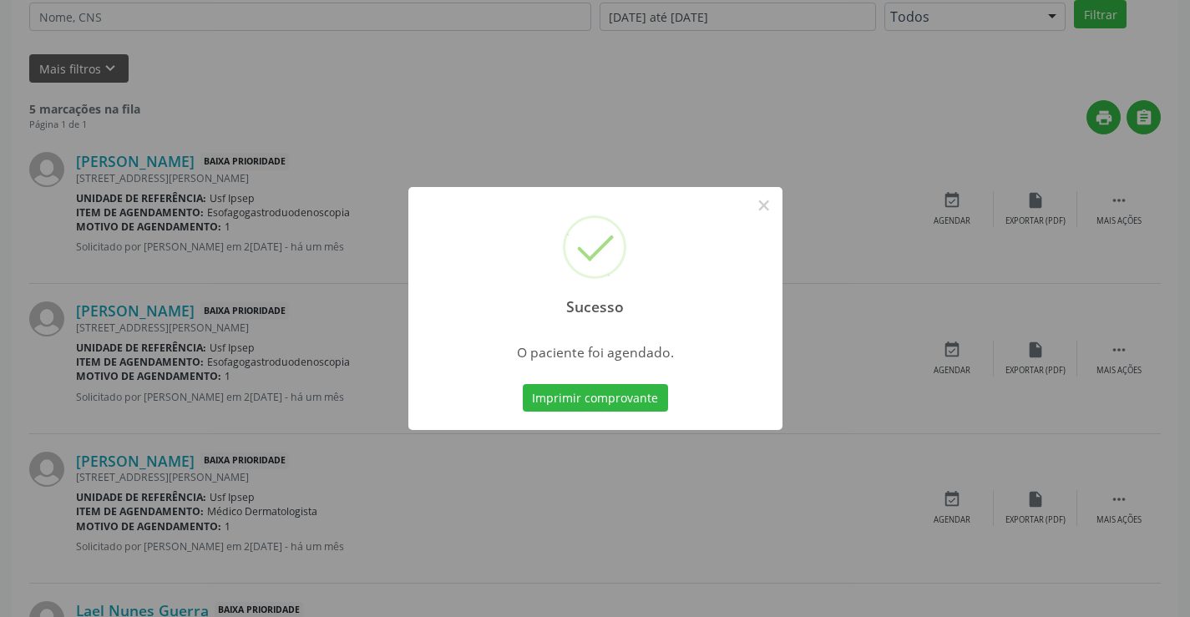
scroll to position [0, 0]
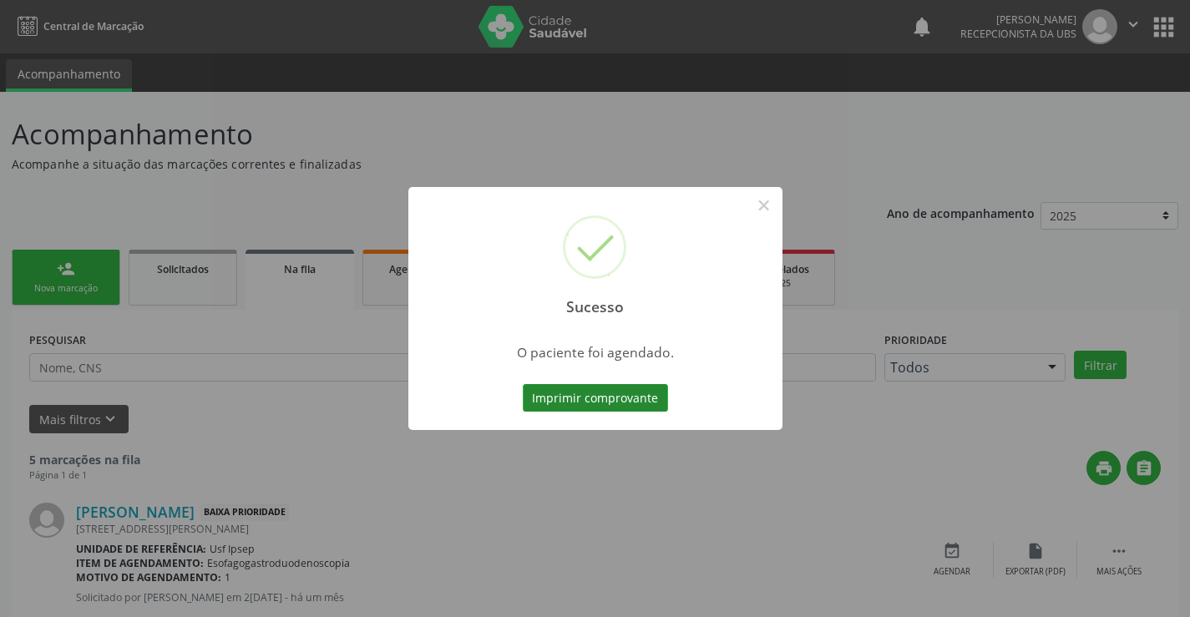
click at [592, 389] on button "Imprimir comprovante" at bounding box center [595, 398] width 145 height 28
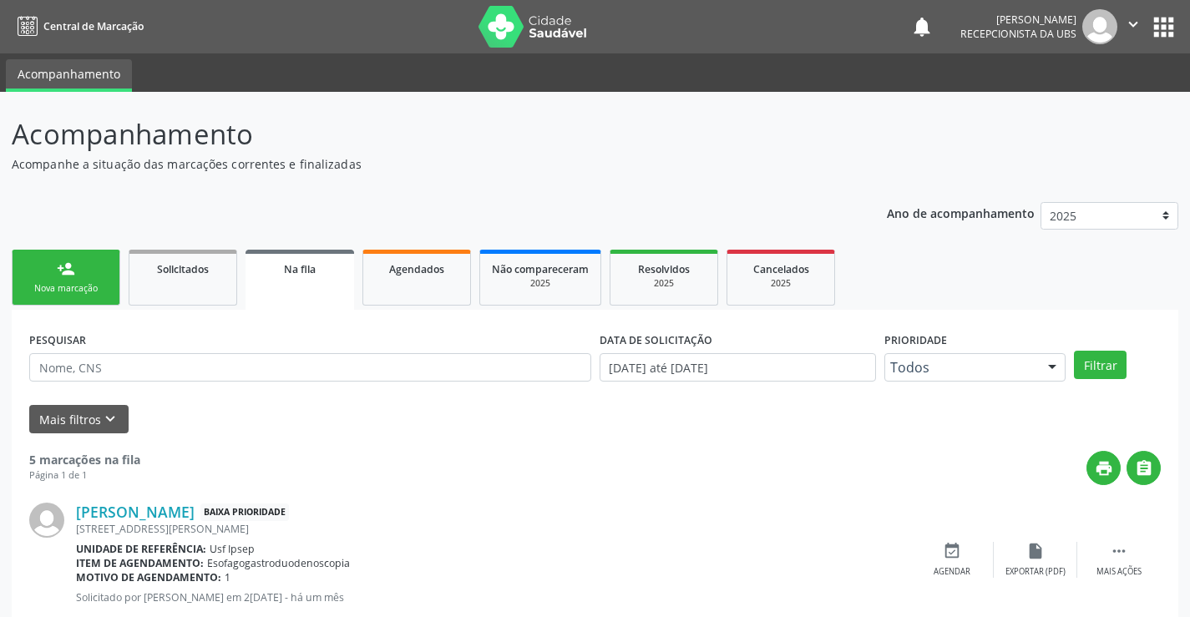
click at [57, 287] on div "Nova marcação" at bounding box center [66, 288] width 84 height 13
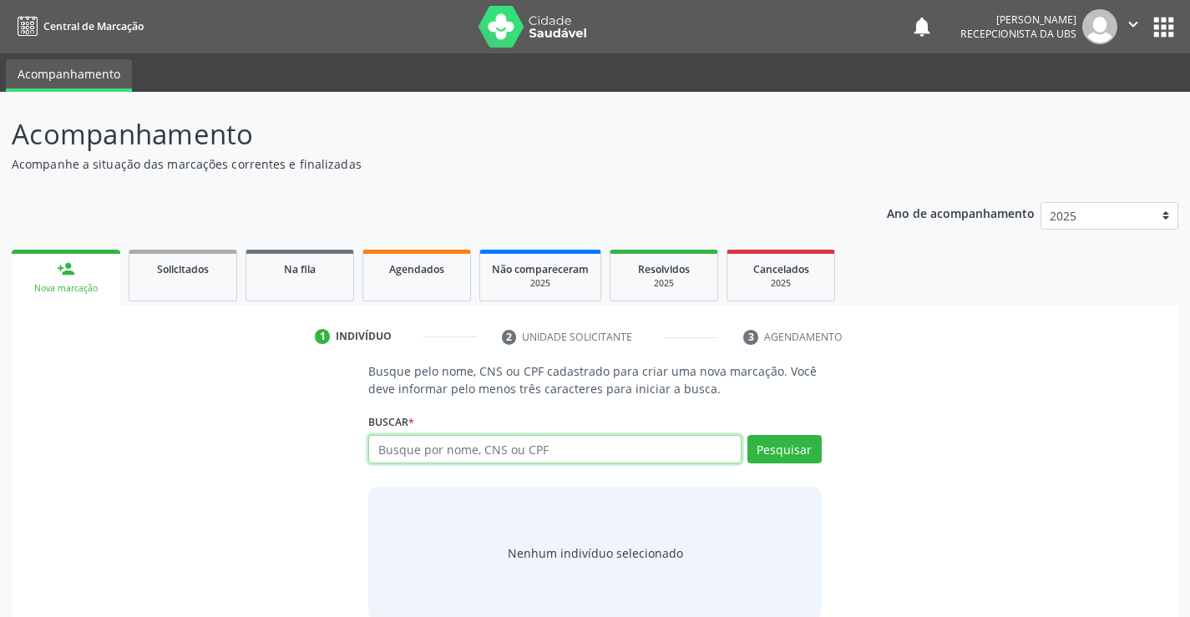
click at [384, 446] on input "text" at bounding box center [554, 449] width 373 height 28
drag, startPoint x: 378, startPoint y: 448, endPoint x: 390, endPoint y: 443, distance: 13.5
click at [378, 448] on input "text" at bounding box center [554, 449] width 373 height 28
type input "704203203270381"
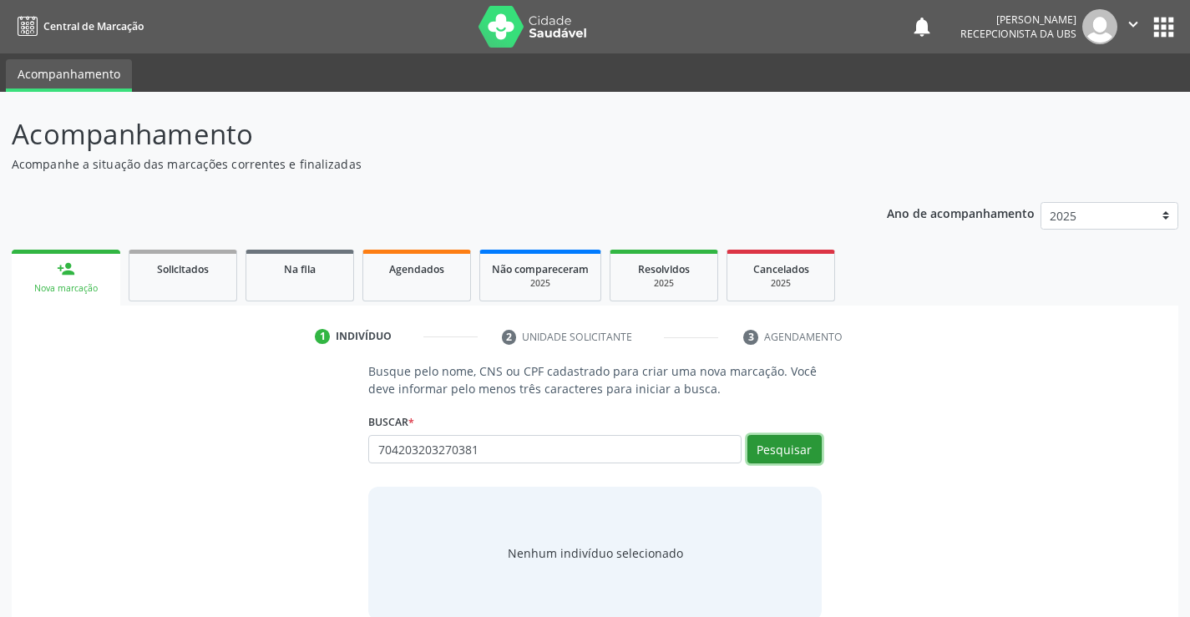
click at [782, 449] on button "Pesquisar" at bounding box center [785, 449] width 74 height 28
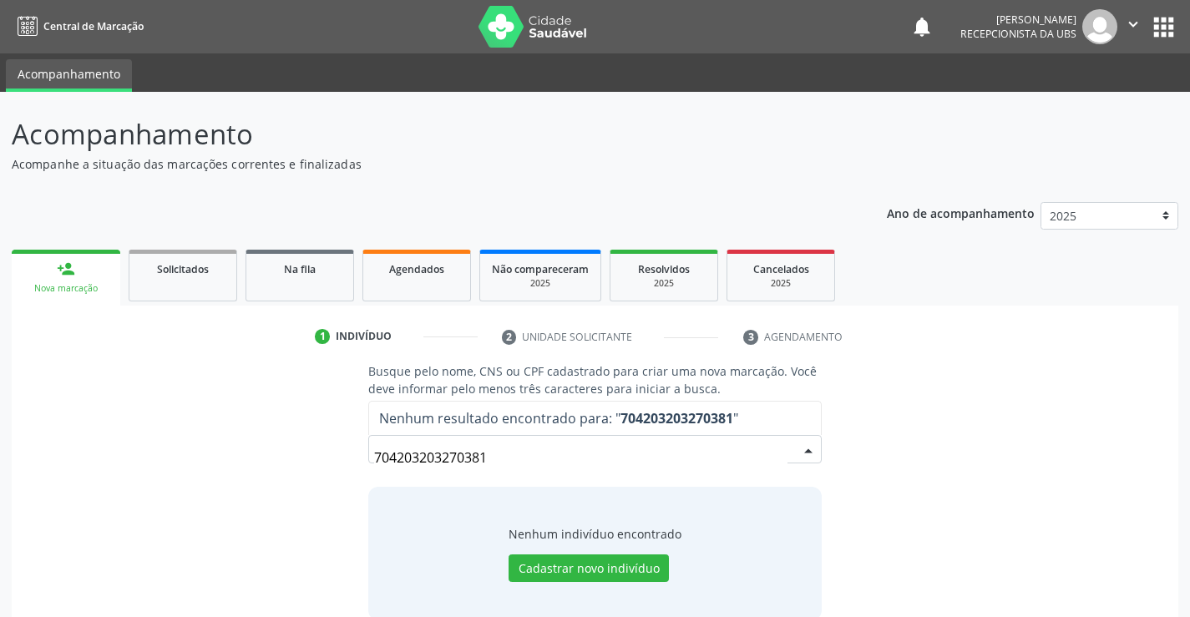
click at [497, 458] on input "704203203270381" at bounding box center [580, 457] width 413 height 33
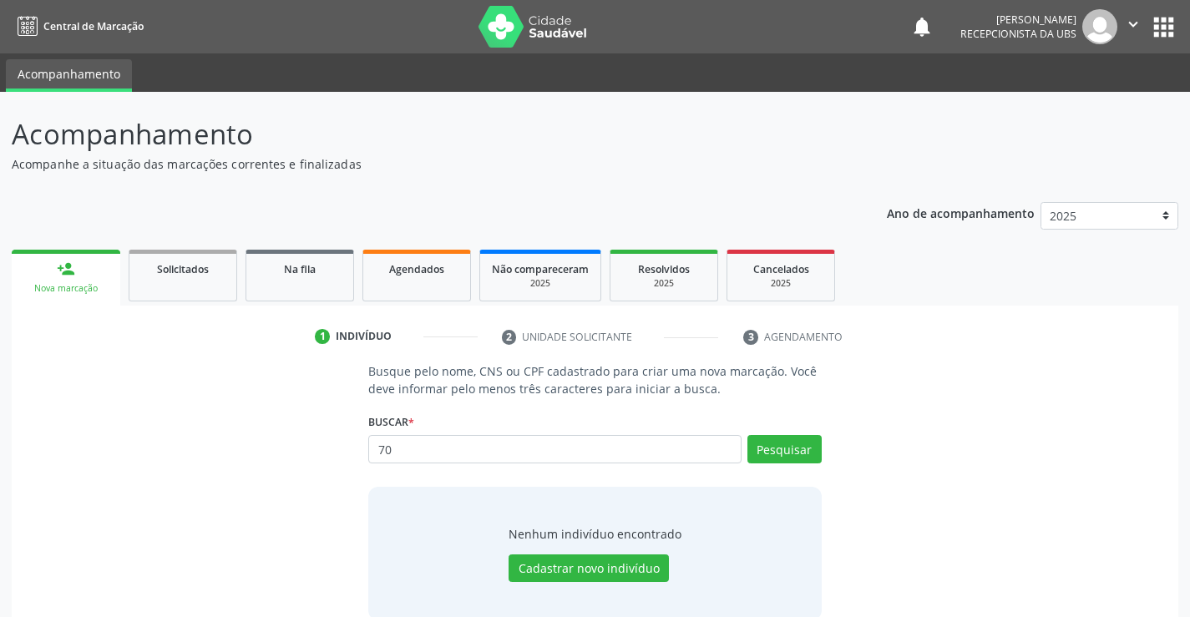
type input "7"
type input "066611568402"
click at [791, 456] on button "Pesquisar" at bounding box center [785, 449] width 74 height 28
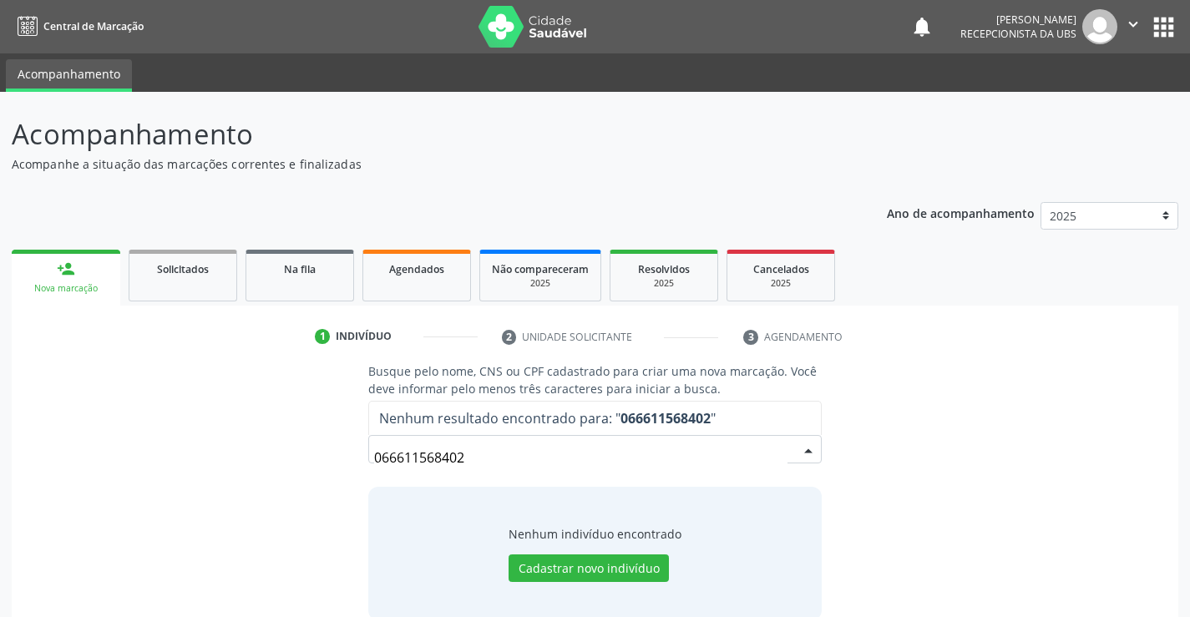
click at [483, 458] on input "066611568402" at bounding box center [580, 457] width 413 height 33
click at [469, 459] on input "066611568402" at bounding box center [580, 457] width 413 height 33
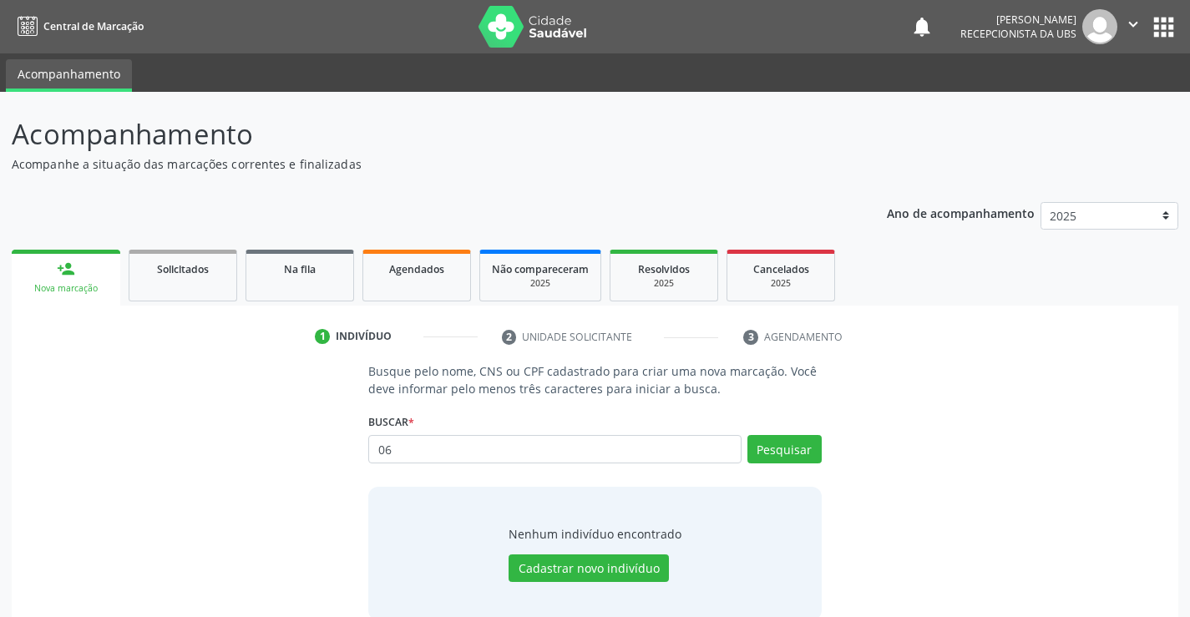
type input "0"
type input "07585495471"
click at [765, 455] on button "Pesquisar" at bounding box center [785, 449] width 74 height 28
type input "07585495471"
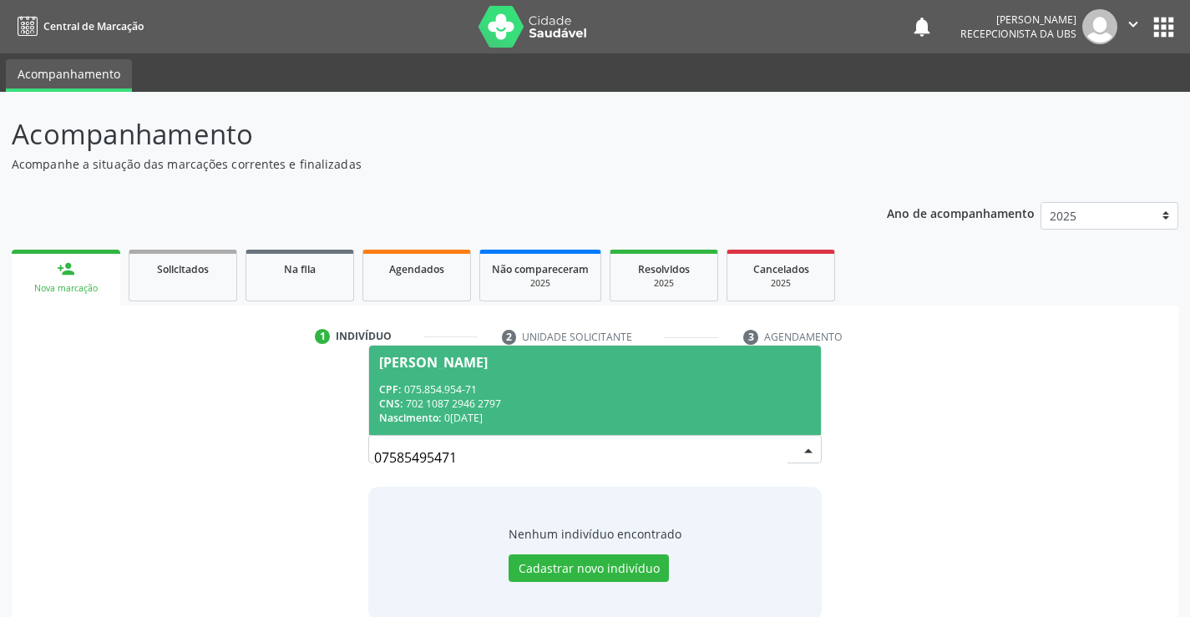
click at [404, 356] on div "Irismar dos Santos Silva" at bounding box center [433, 362] width 109 height 13
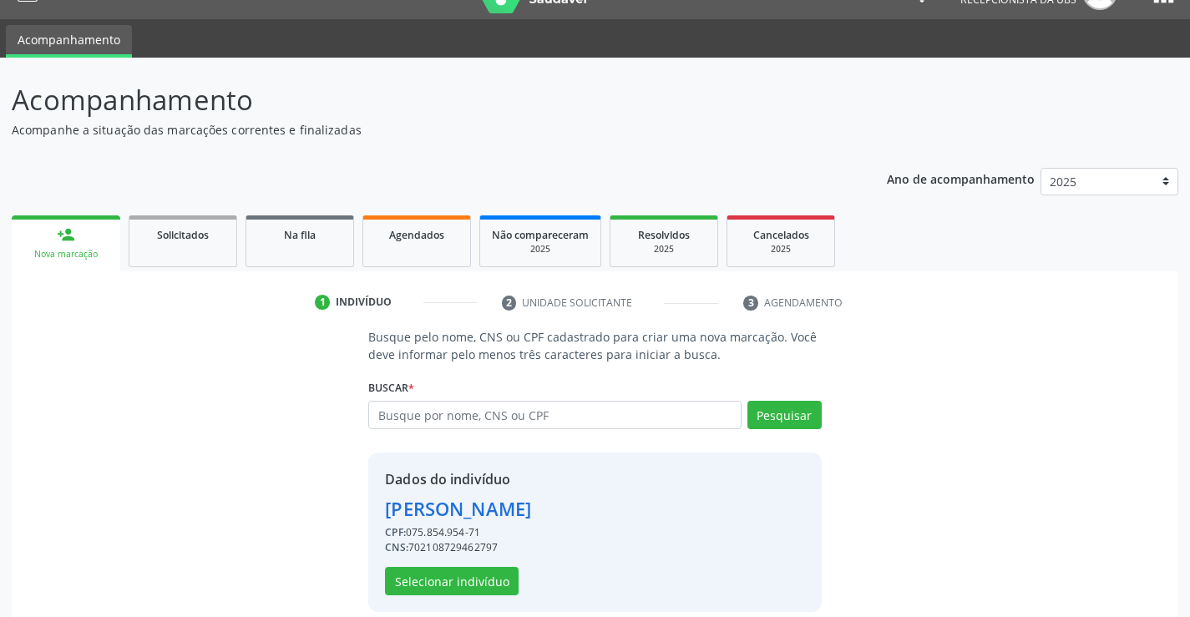
scroll to position [53, 0]
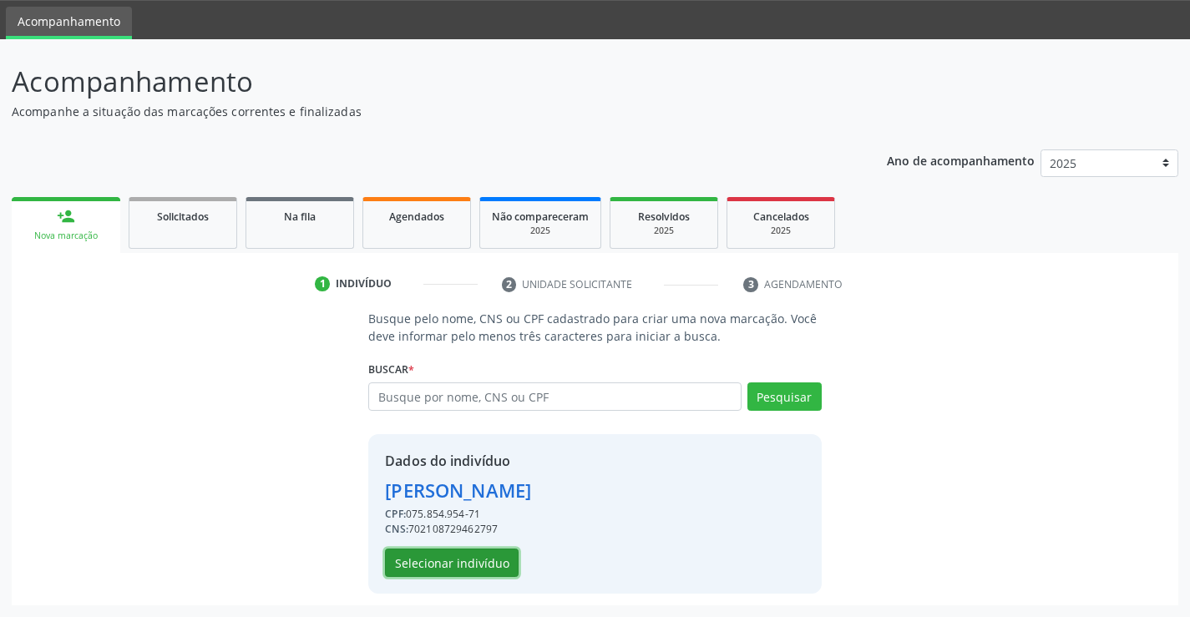
click at [474, 573] on button "Selecionar indivíduo" at bounding box center [452, 563] width 134 height 28
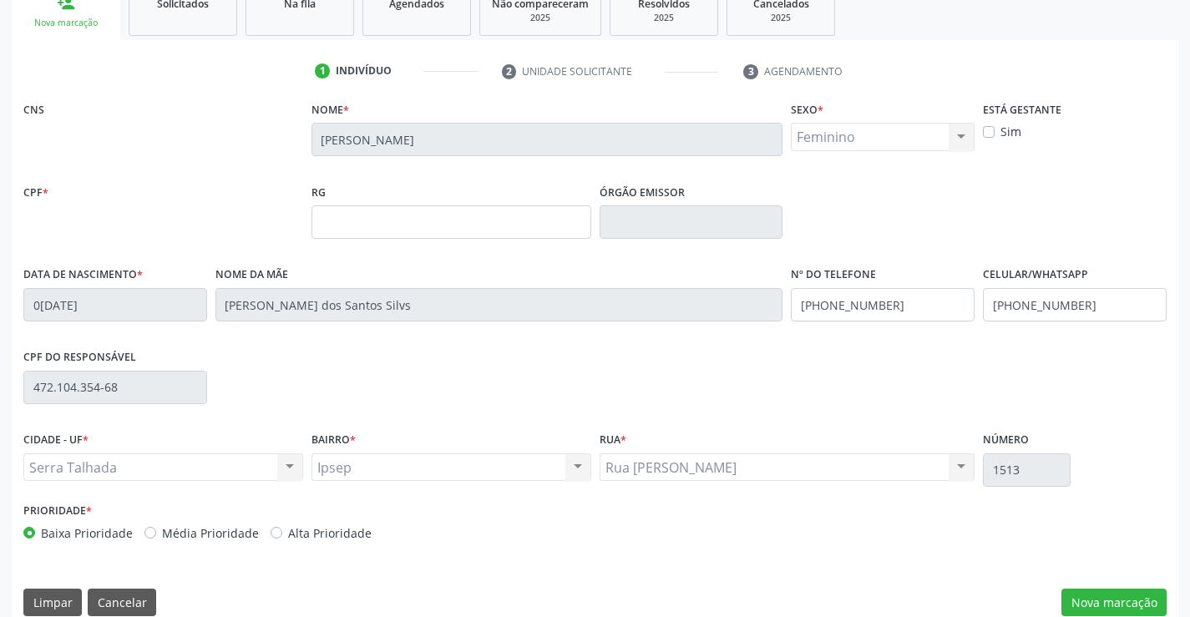
scroll to position [288, 0]
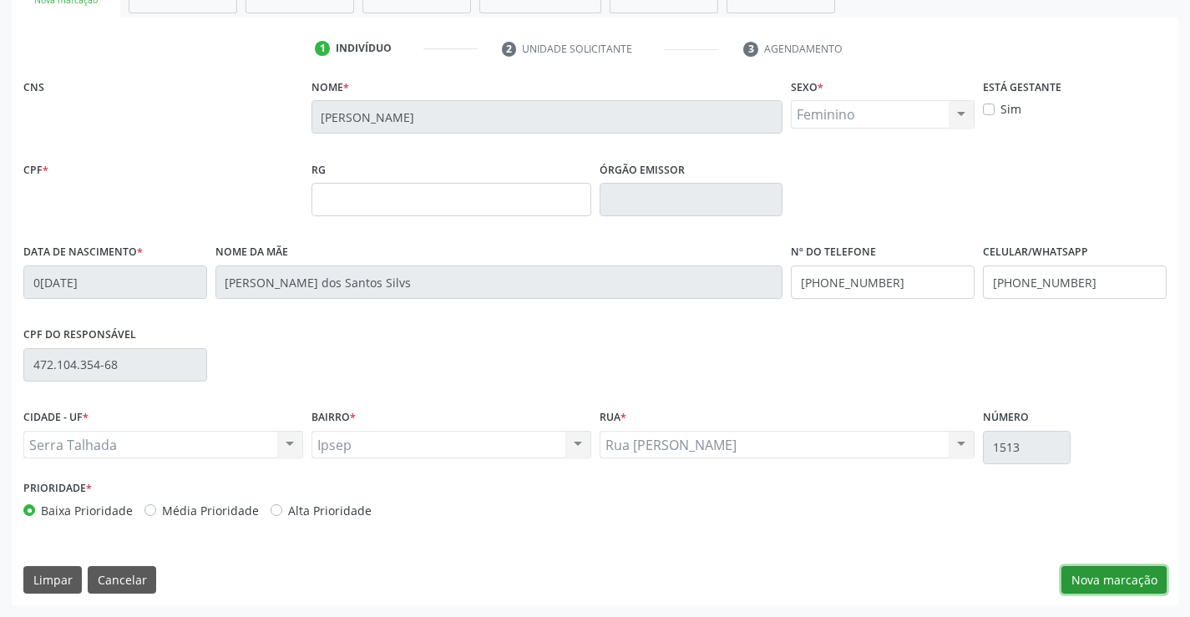
click at [1102, 579] on button "Nova marcação" at bounding box center [1114, 580] width 105 height 28
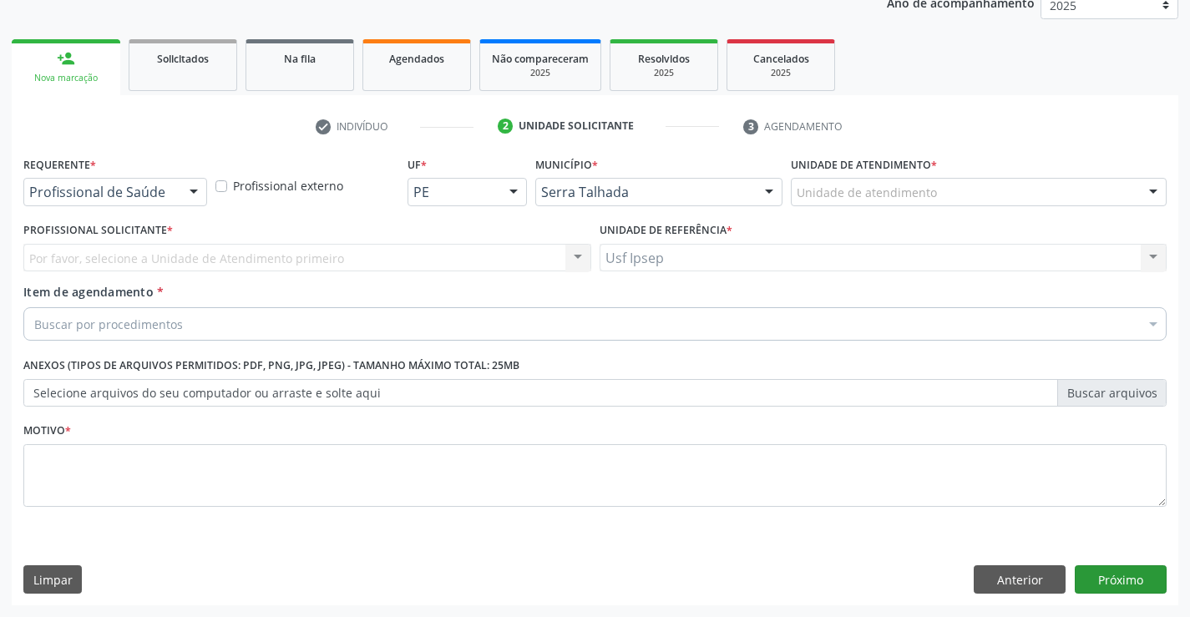
scroll to position [210, 0]
click at [198, 200] on div at bounding box center [193, 193] width 25 height 28
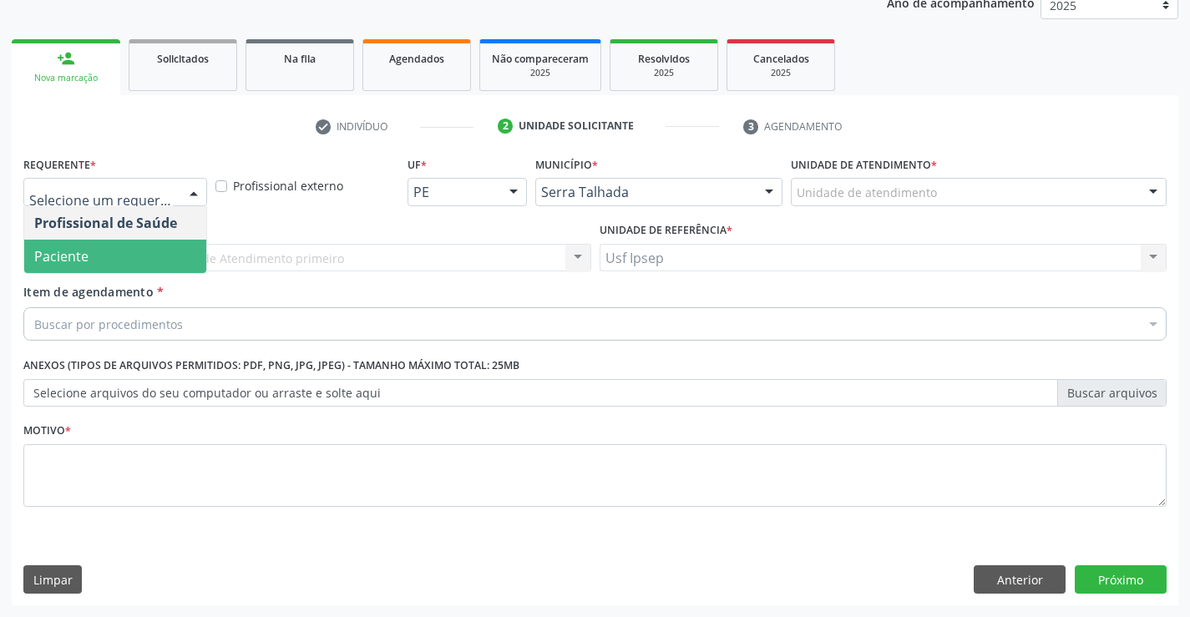
click at [104, 261] on span "Paciente" at bounding box center [115, 256] width 182 height 33
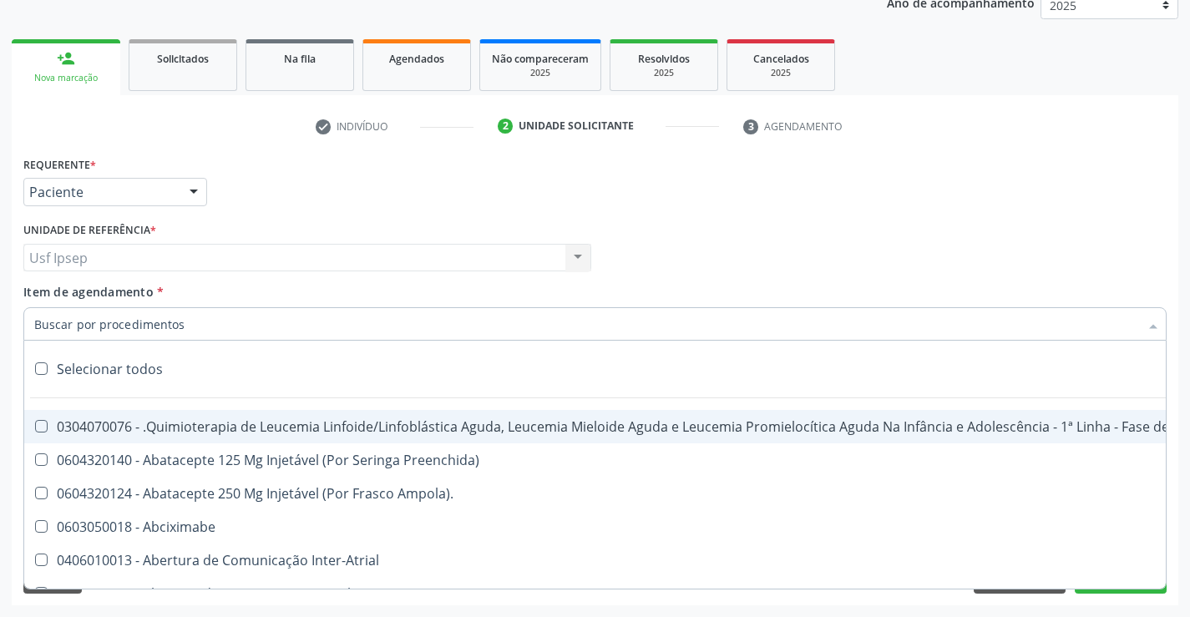
click at [54, 321] on input "Item de agendamento *" at bounding box center [586, 323] width 1105 height 33
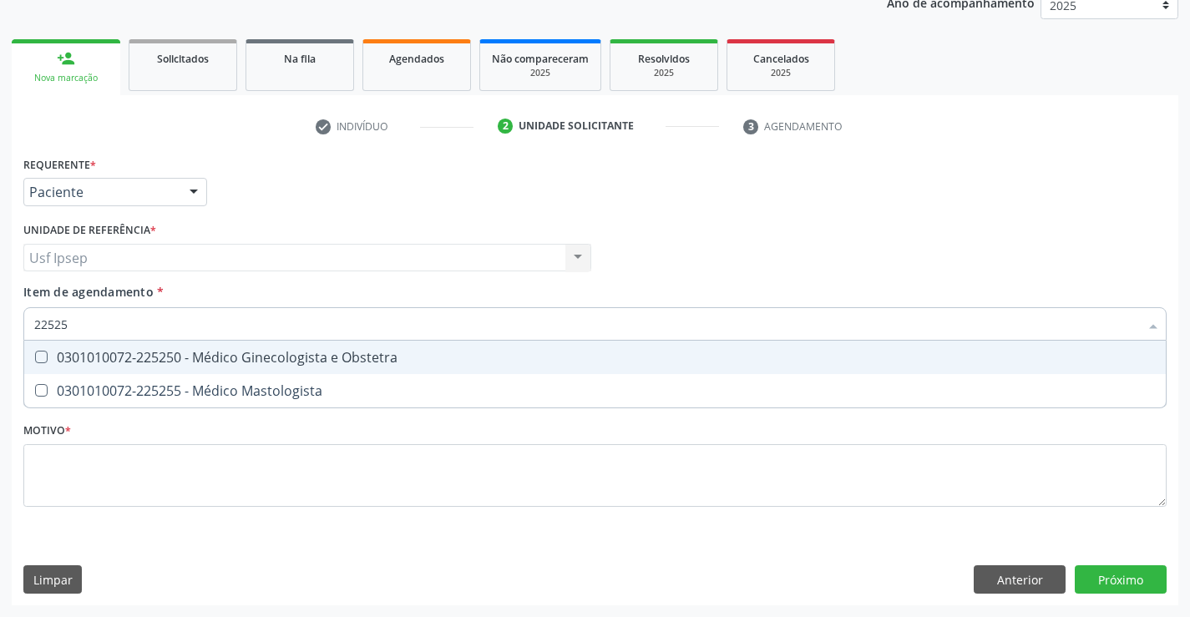
type input "225250"
click at [35, 366] on span "0301010072-225250 - Médico Ginecologista e Obstetra" at bounding box center [595, 357] width 1142 height 33
checkbox Obstetra "true"
click at [38, 472] on div "Requerente * Paciente Profissional de Saúde Paciente Nenhum resultado encontrad…" at bounding box center [595, 341] width 1144 height 378
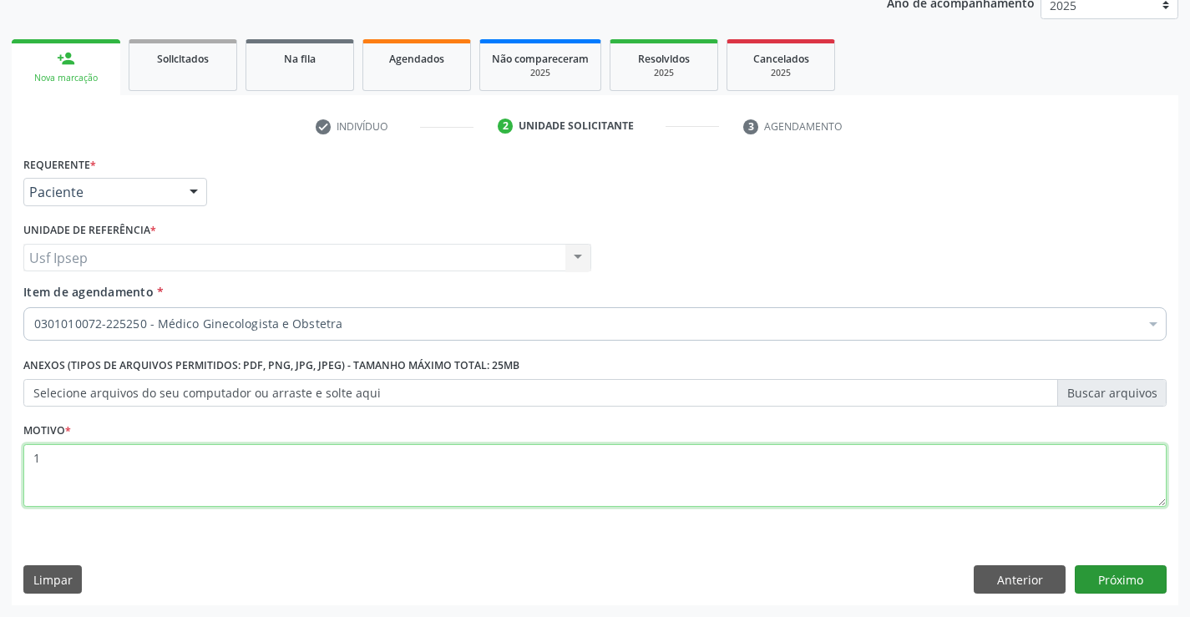
type textarea "1"
click at [1145, 588] on button "Próximo" at bounding box center [1121, 580] width 92 height 28
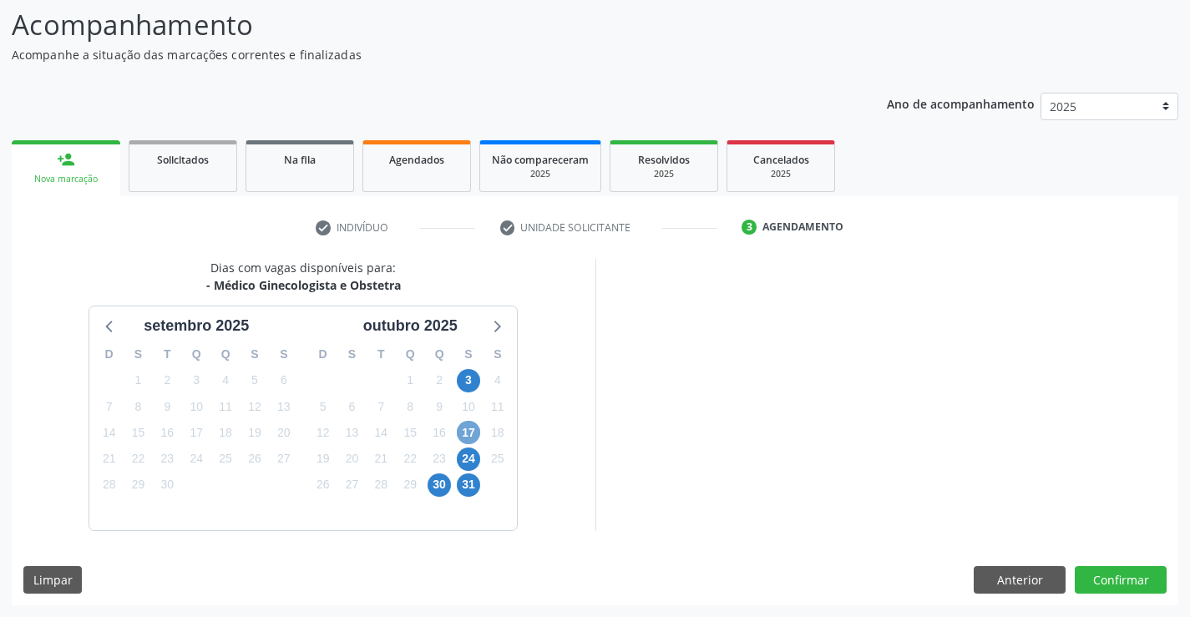
click at [468, 429] on span "17" at bounding box center [468, 432] width 23 height 23
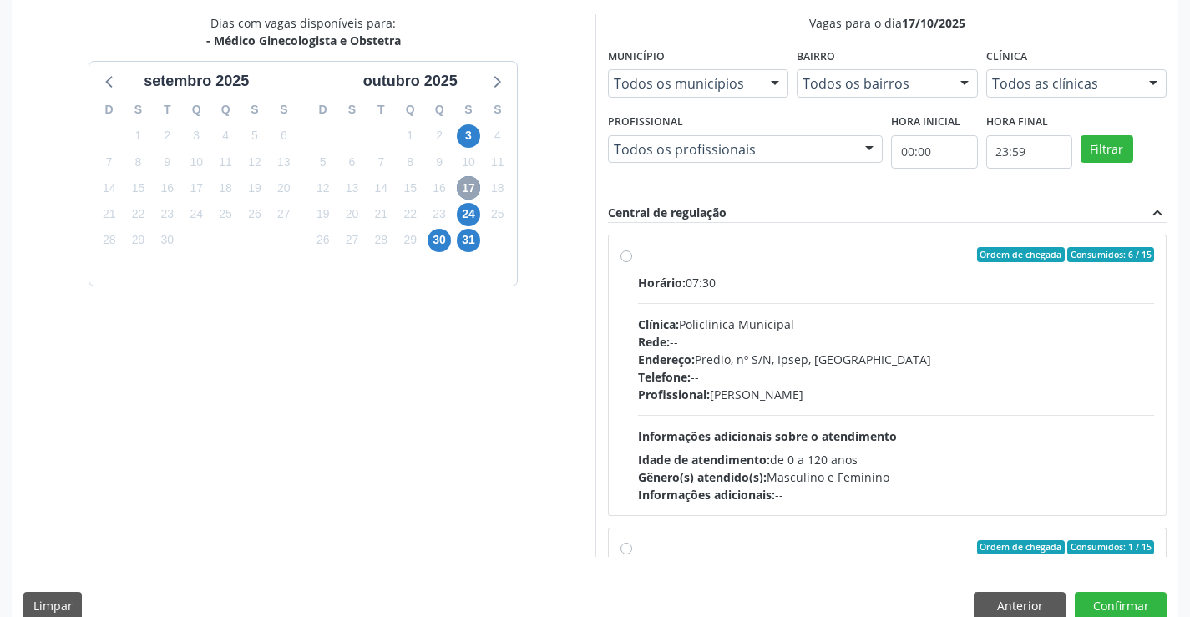
scroll to position [360, 0]
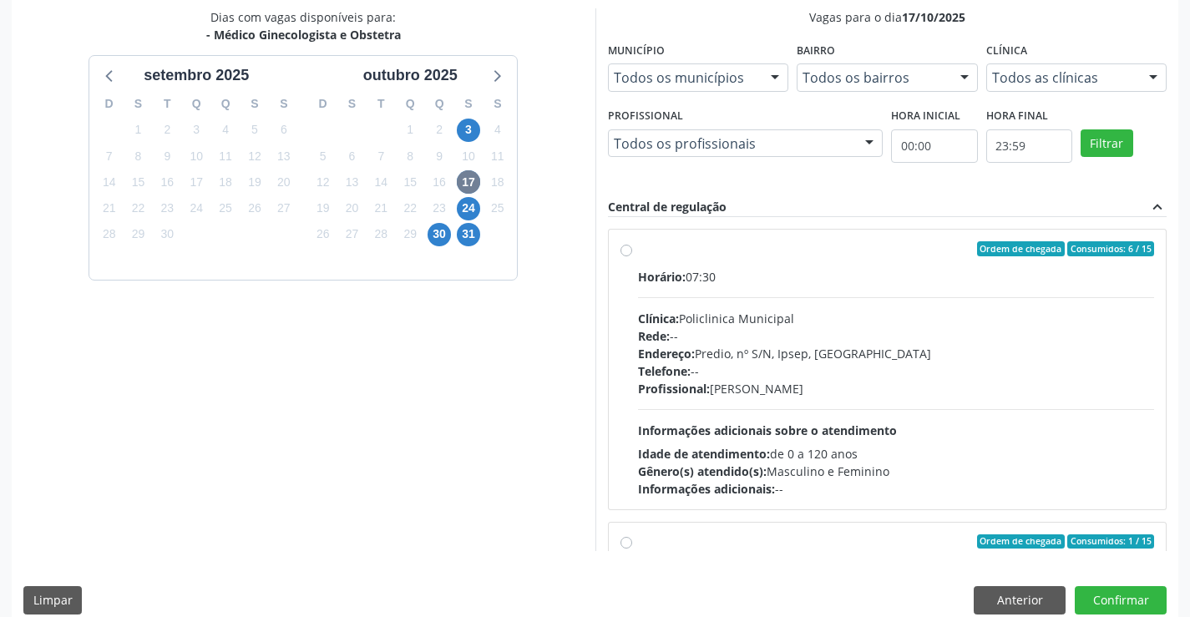
click at [638, 249] on label "Ordem de chegada Consumidos: 6 / 15 Horário: 07:30 Clínica: Policlinica Municip…" at bounding box center [896, 369] width 517 height 256
click at [626, 249] on input "Ordem de chegada Consumidos: 6 / 15 Horário: 07:30 Clínica: Policlinica Municip…" at bounding box center [627, 248] width 12 height 15
radio input "true"
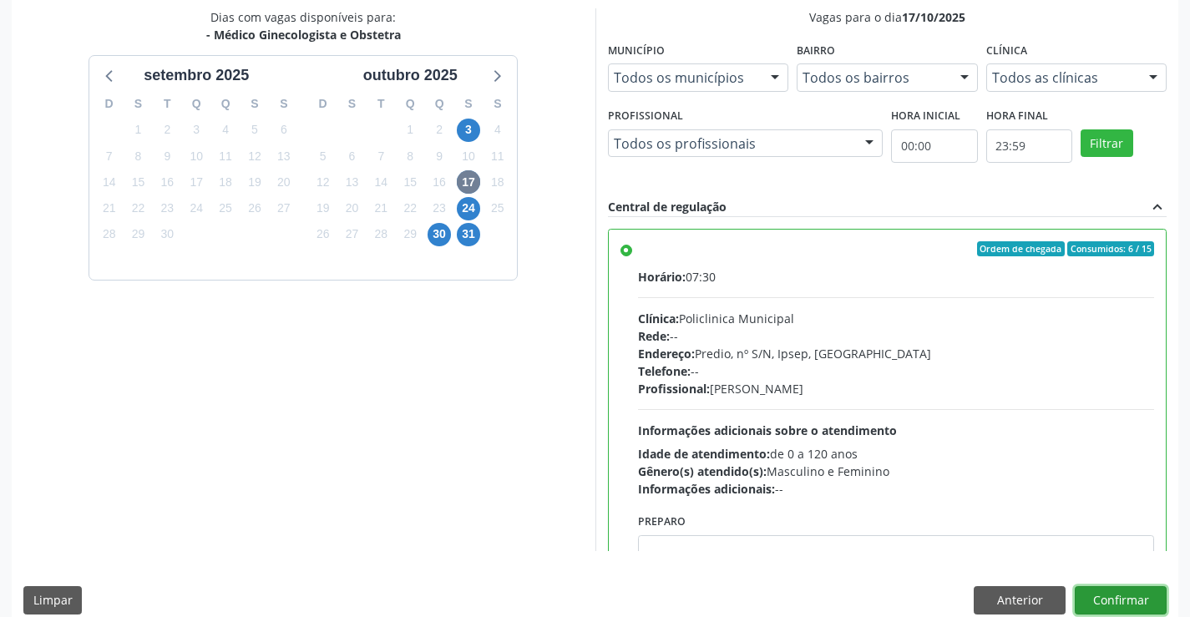
click at [1118, 604] on button "Confirmar" at bounding box center [1121, 600] width 92 height 28
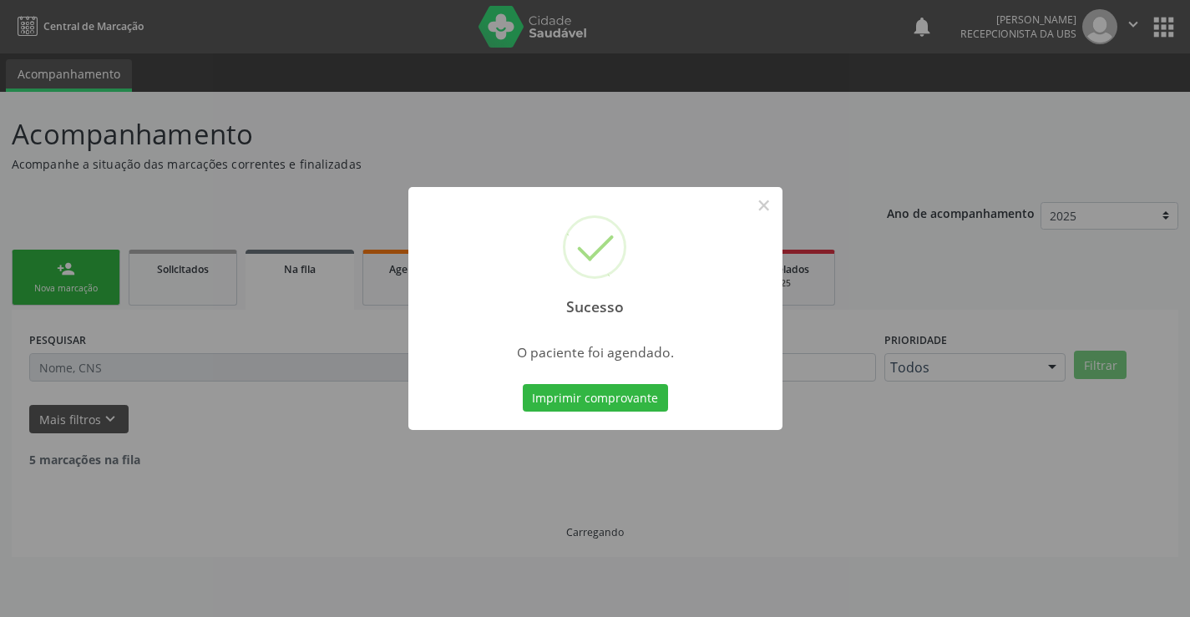
scroll to position [0, 0]
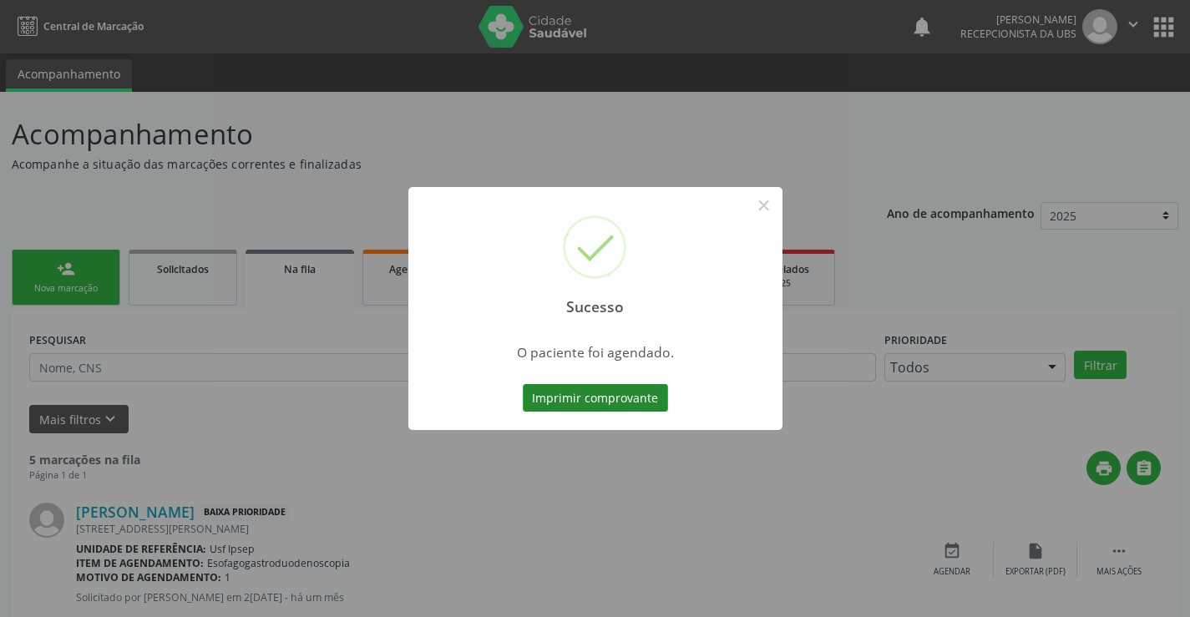
drag, startPoint x: 586, startPoint y: 399, endPoint x: 597, endPoint y: 396, distance: 11.4
click at [597, 396] on button "Imprimir comprovante" at bounding box center [595, 398] width 145 height 28
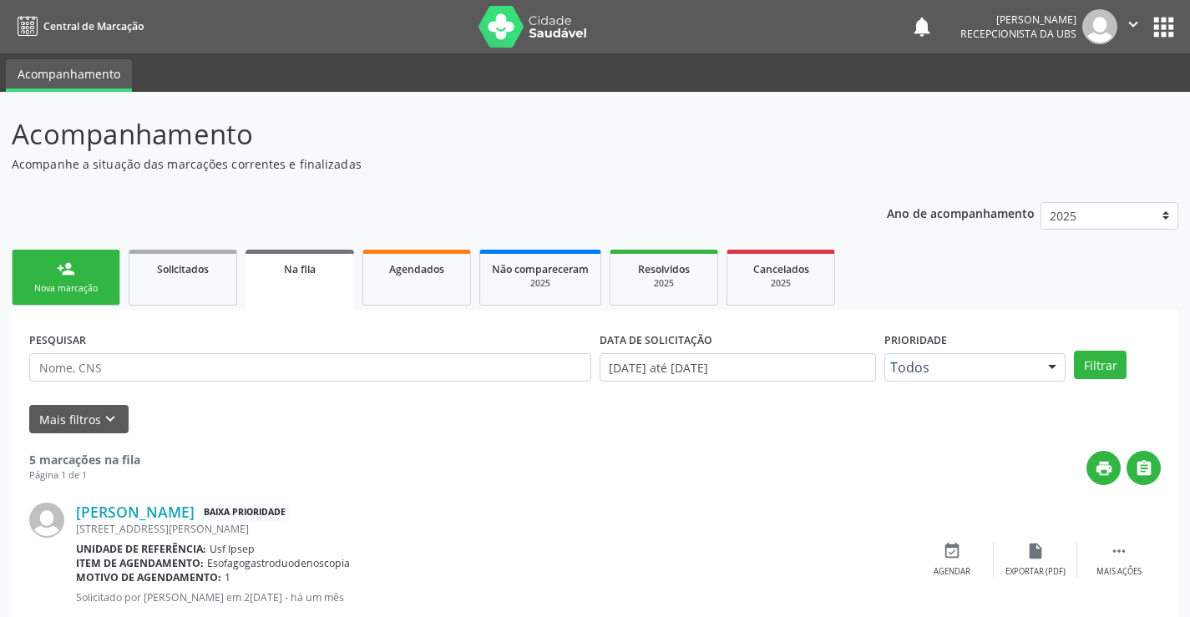
click at [77, 291] on div "Nova marcação" at bounding box center [66, 288] width 84 height 13
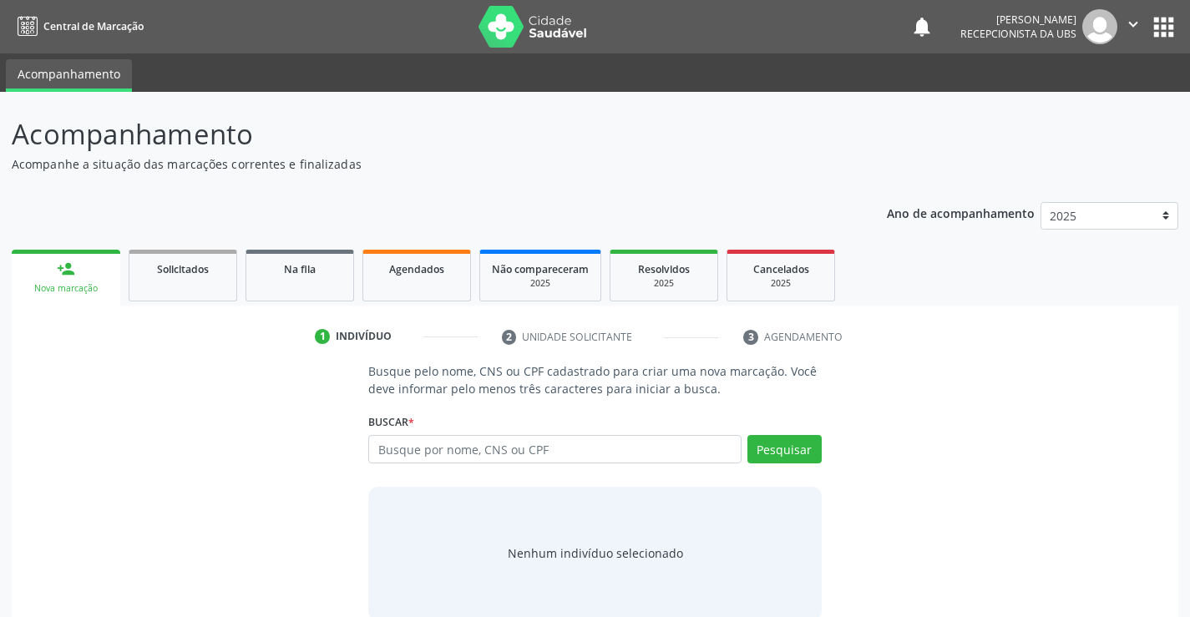
scroll to position [27, 0]
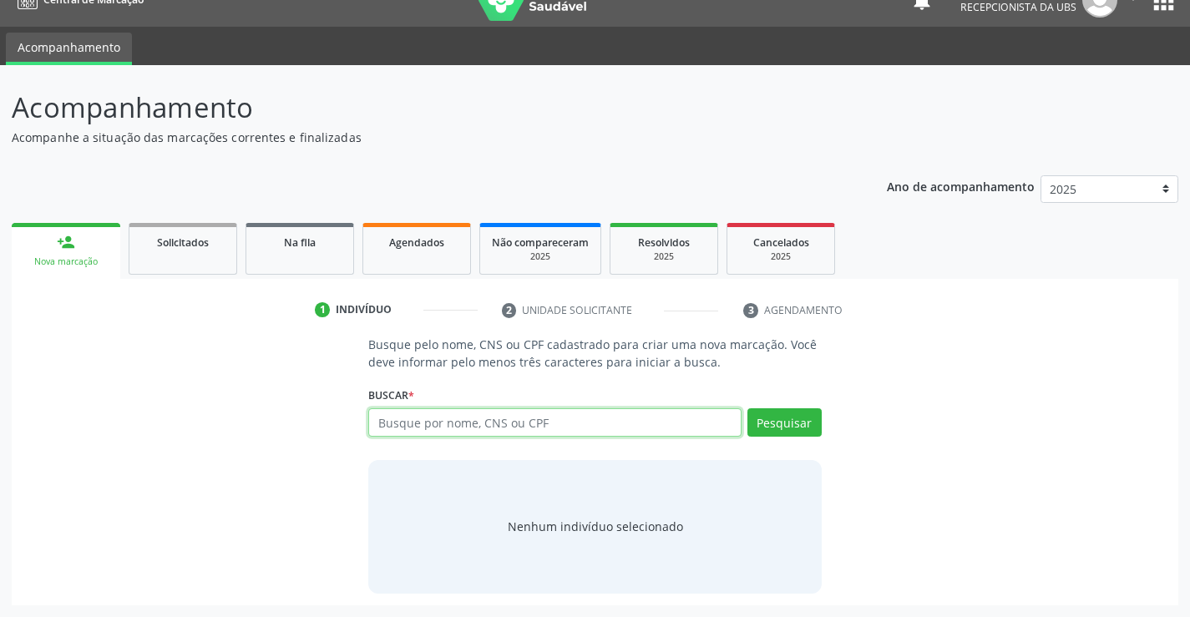
click at [385, 415] on input "text" at bounding box center [554, 422] width 373 height 28
click at [381, 420] on input "text" at bounding box center [554, 422] width 373 height 28
type input "4"
type input "04879089532"
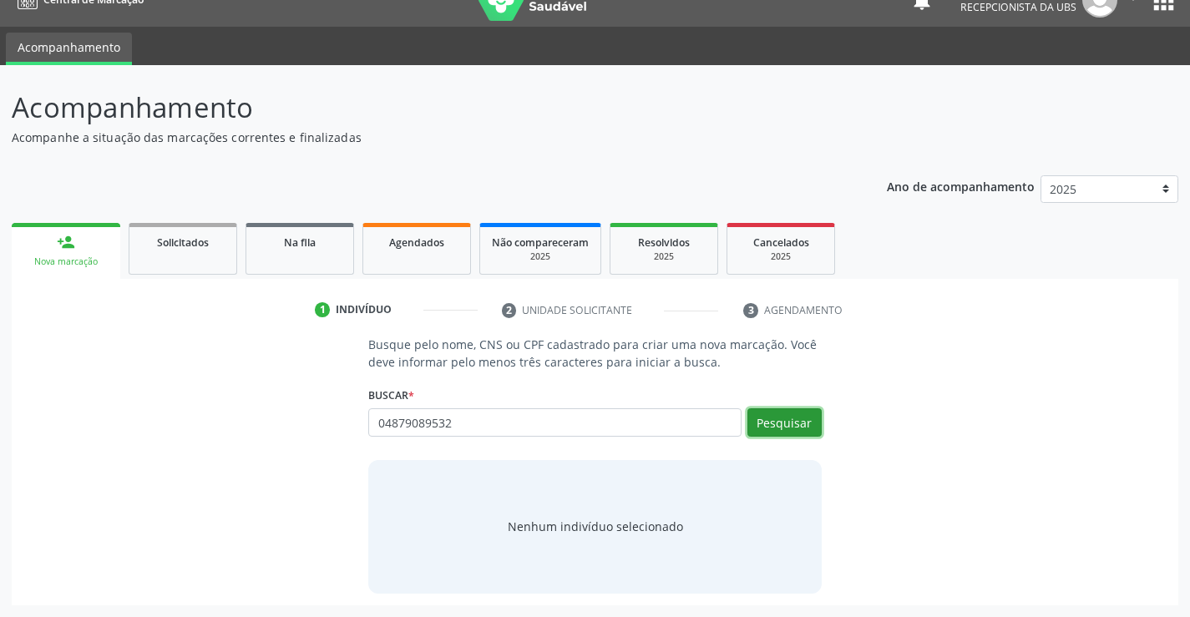
click at [794, 423] on button "Pesquisar" at bounding box center [785, 422] width 74 height 28
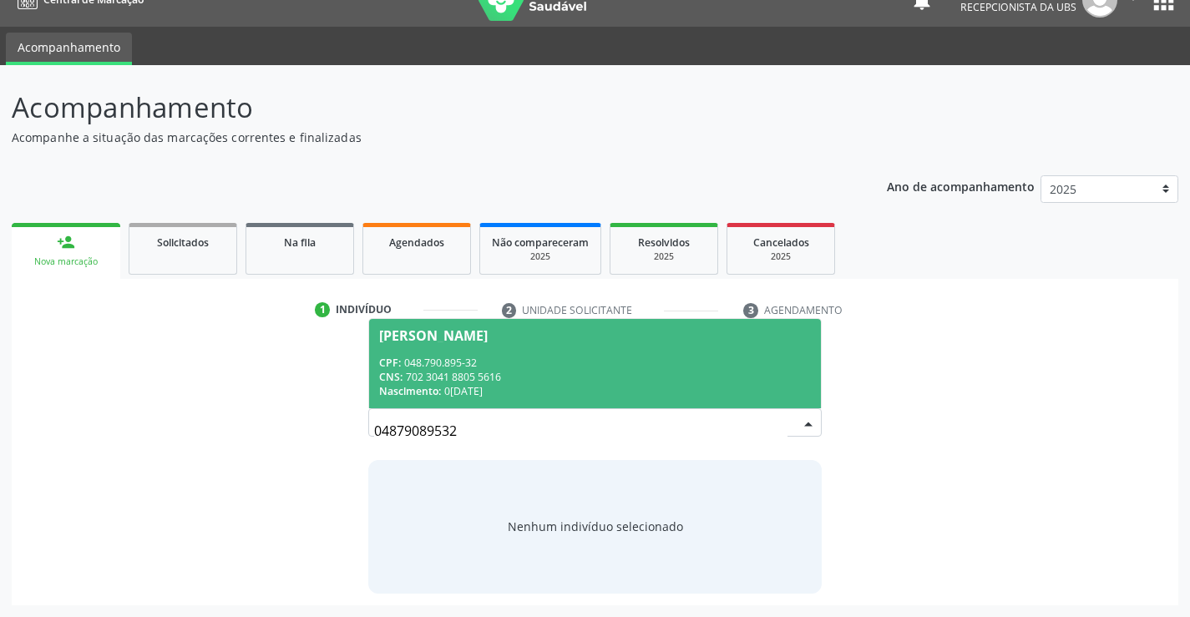
drag, startPoint x: 401, startPoint y: 332, endPoint x: 409, endPoint y: 345, distance: 15.8
click at [401, 333] on div "Elayne da Silva Alves" at bounding box center [433, 335] width 109 height 13
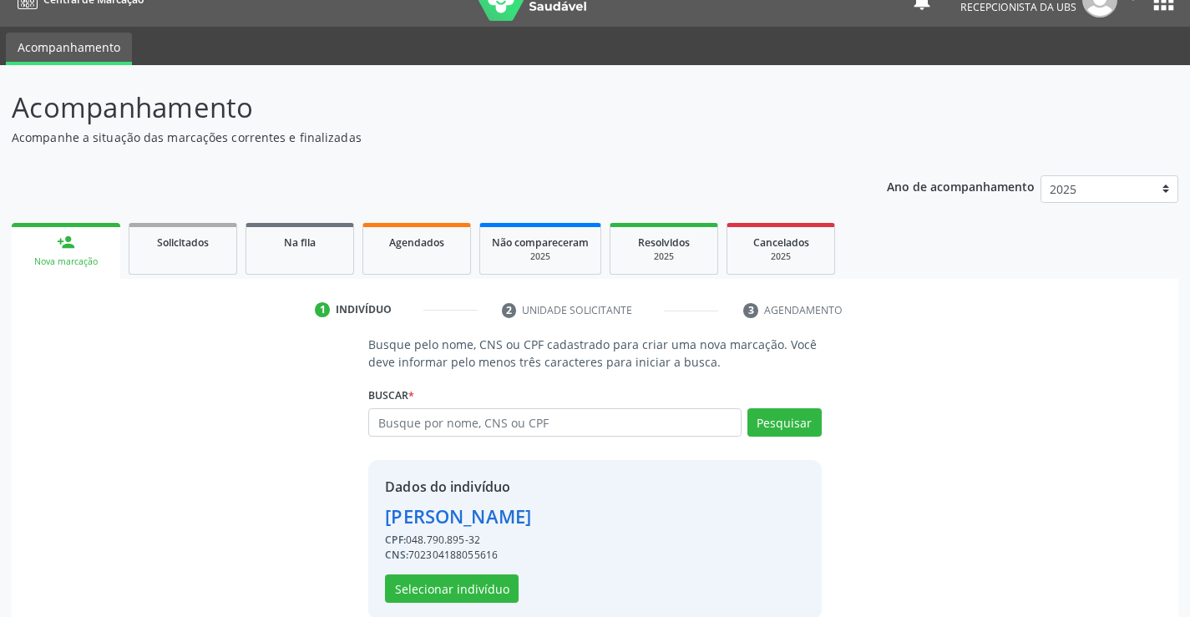
scroll to position [53, 0]
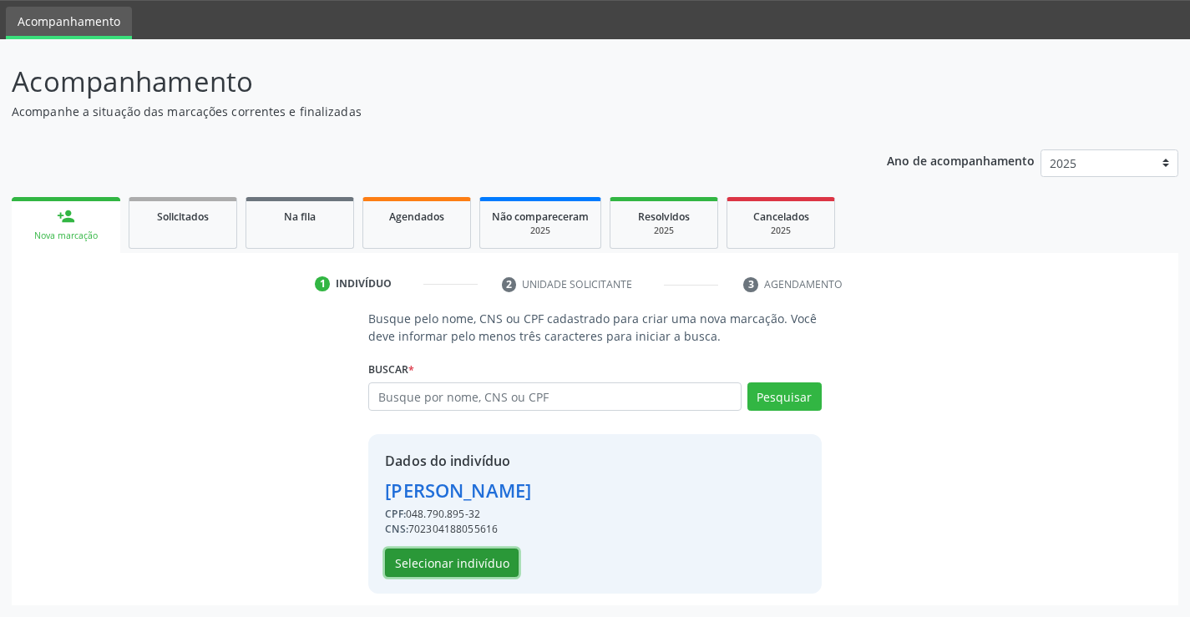
click at [458, 570] on button "Selecionar indivíduo" at bounding box center [452, 563] width 134 height 28
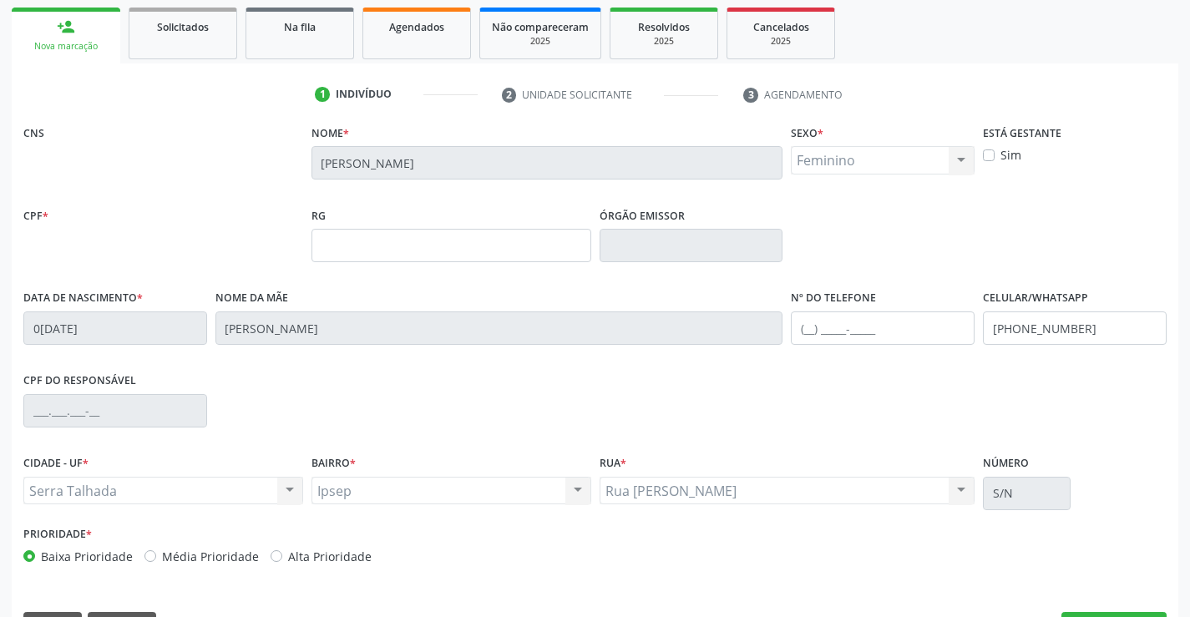
scroll to position [288, 0]
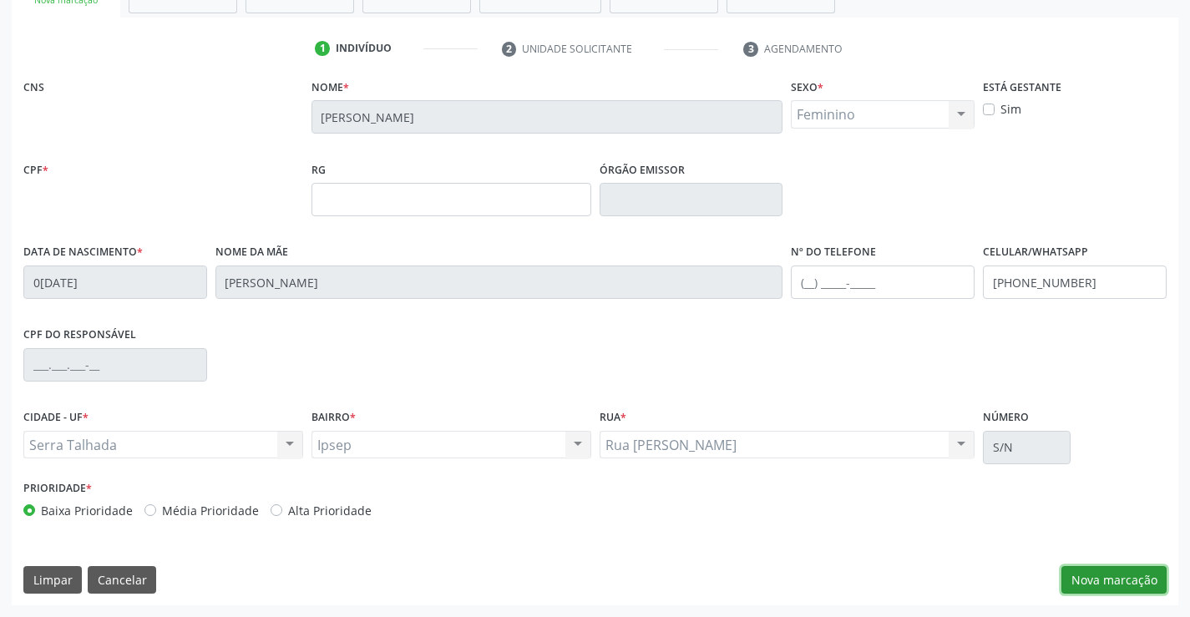
click at [1101, 582] on button "Nova marcação" at bounding box center [1114, 580] width 105 height 28
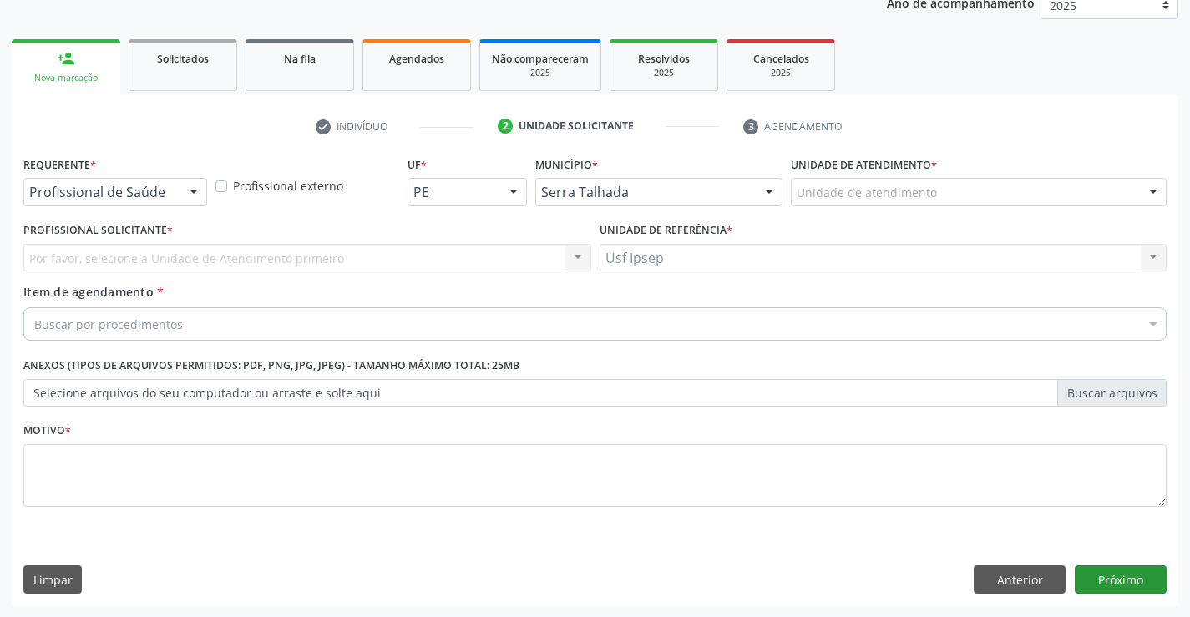
scroll to position [210, 0]
click at [193, 194] on div at bounding box center [193, 193] width 25 height 28
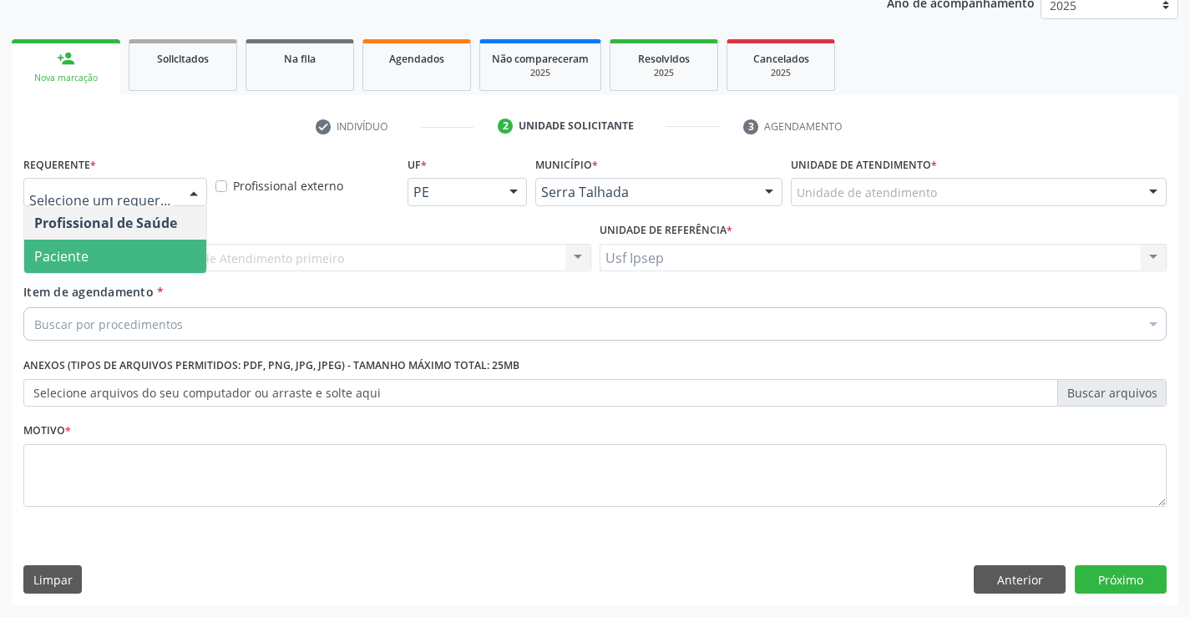
drag, startPoint x: 134, startPoint y: 260, endPoint x: 128, endPoint y: 277, distance: 18.5
click at [134, 259] on span "Paciente" at bounding box center [115, 256] width 182 height 33
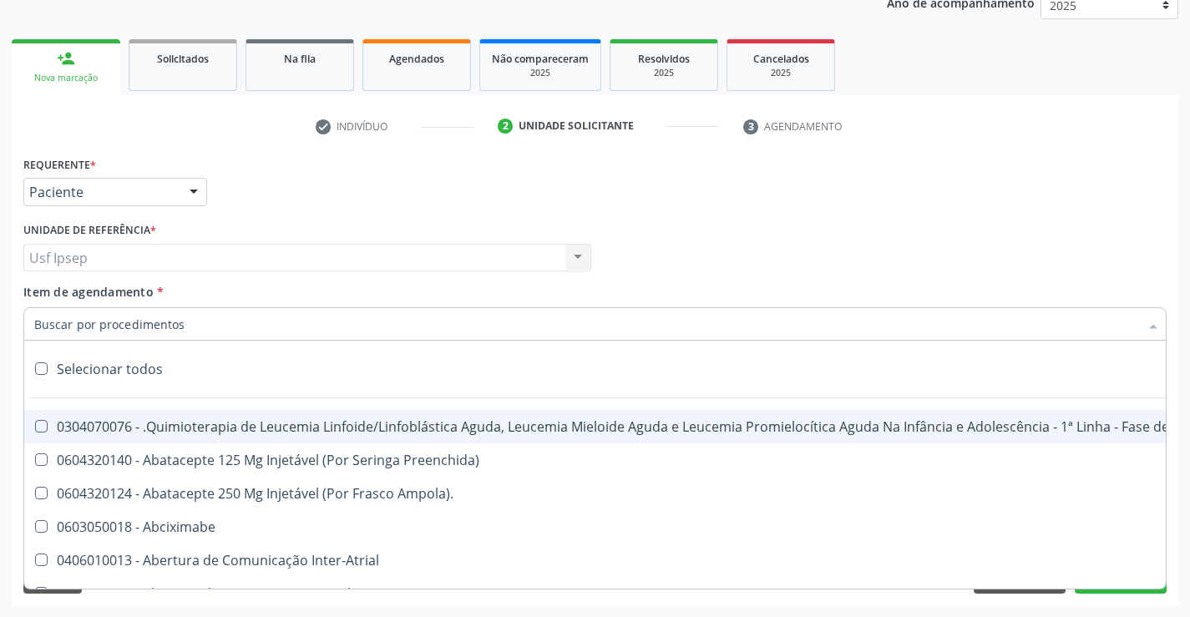
click at [42, 321] on input "Item de agendamento *" at bounding box center [586, 323] width 1105 height 33
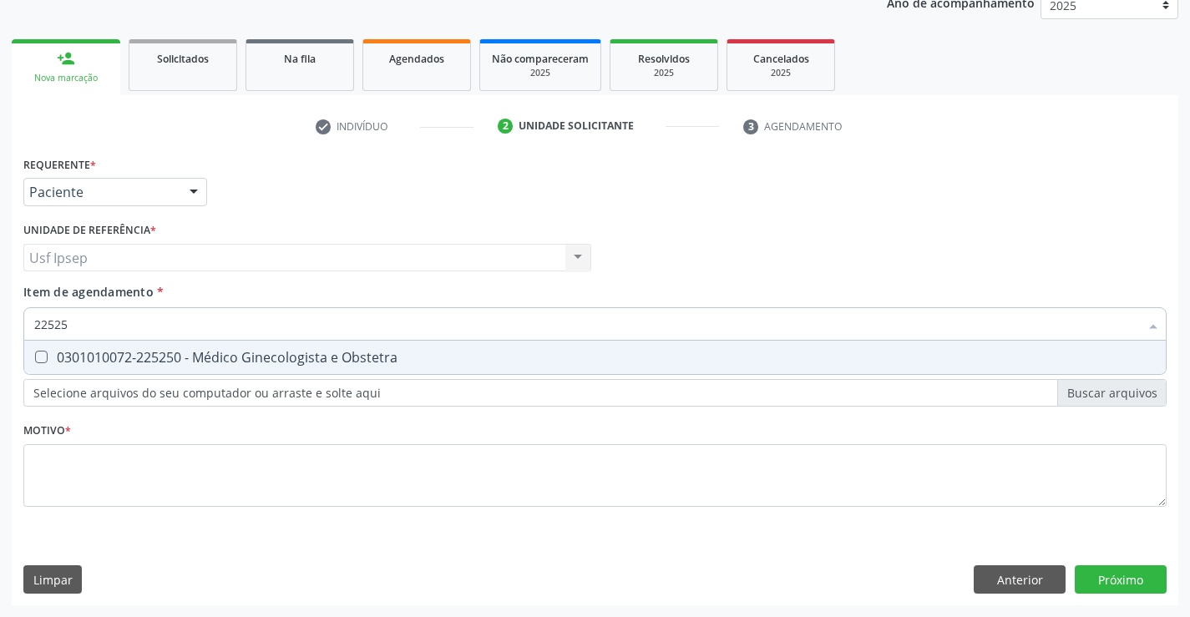
type input "225250"
click at [36, 352] on Obstetra at bounding box center [41, 357] width 13 height 13
click at [35, 352] on Obstetra "checkbox" at bounding box center [29, 357] width 11 height 11
checkbox Obstetra "true"
click at [40, 468] on div "Requerente * Paciente Profissional de Saúde Paciente Nenhum resultado encontrad…" at bounding box center [595, 341] width 1144 height 378
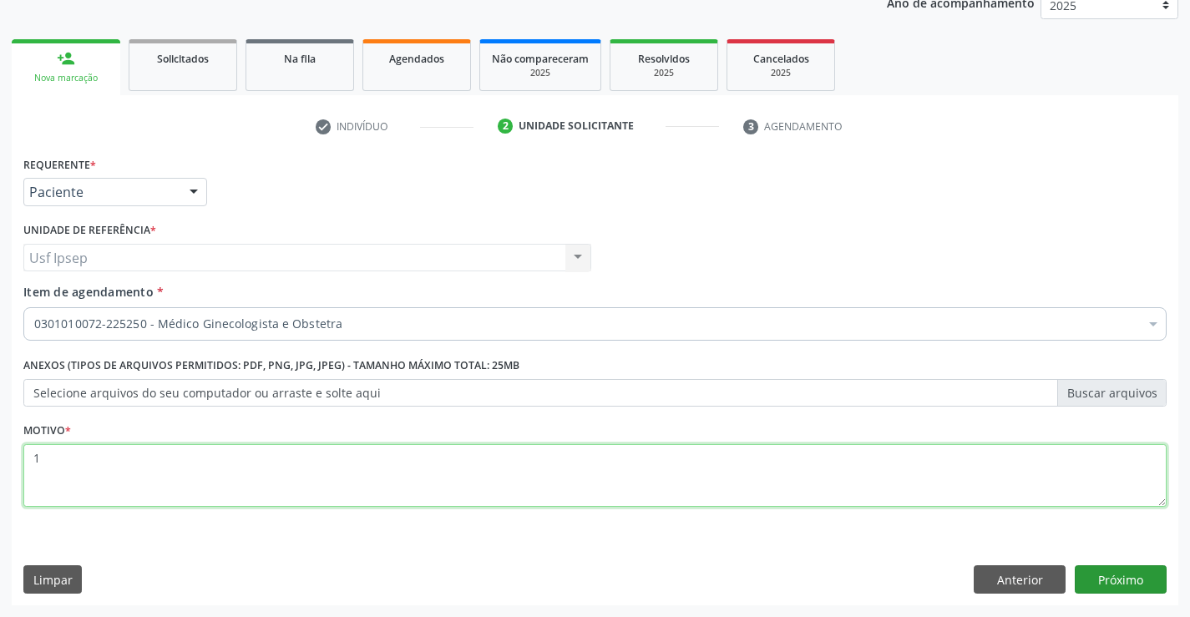
type textarea "1"
drag, startPoint x: 1117, startPoint y: 572, endPoint x: 1147, endPoint y: 568, distance: 30.4
click at [1147, 568] on button "Próximo" at bounding box center [1121, 580] width 92 height 28
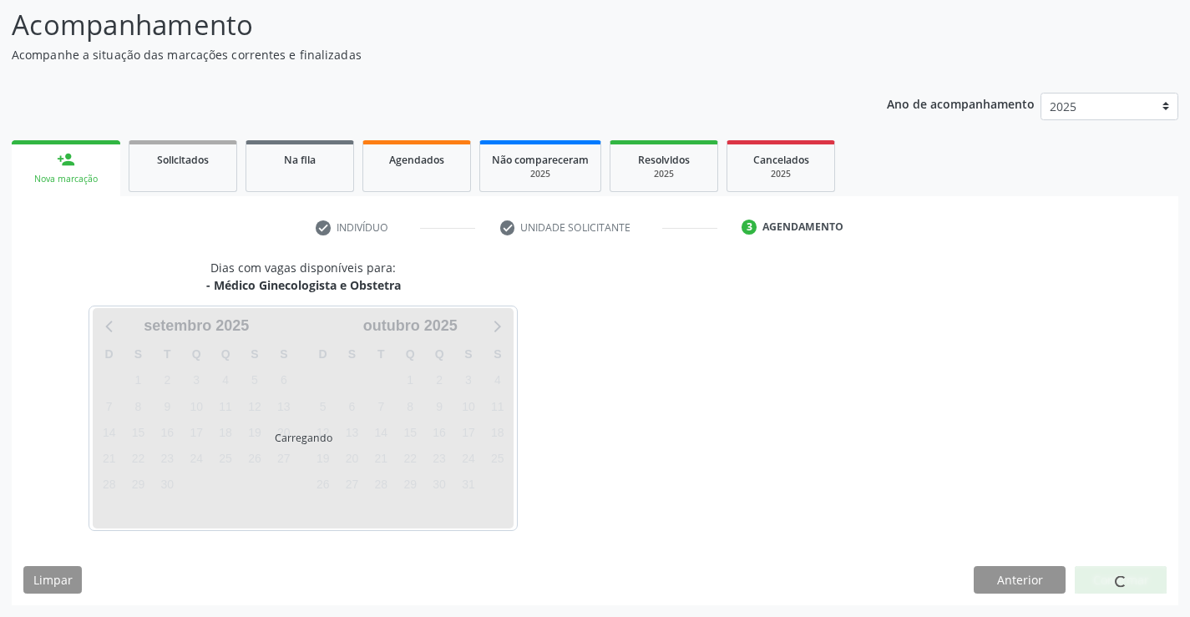
scroll to position [109, 0]
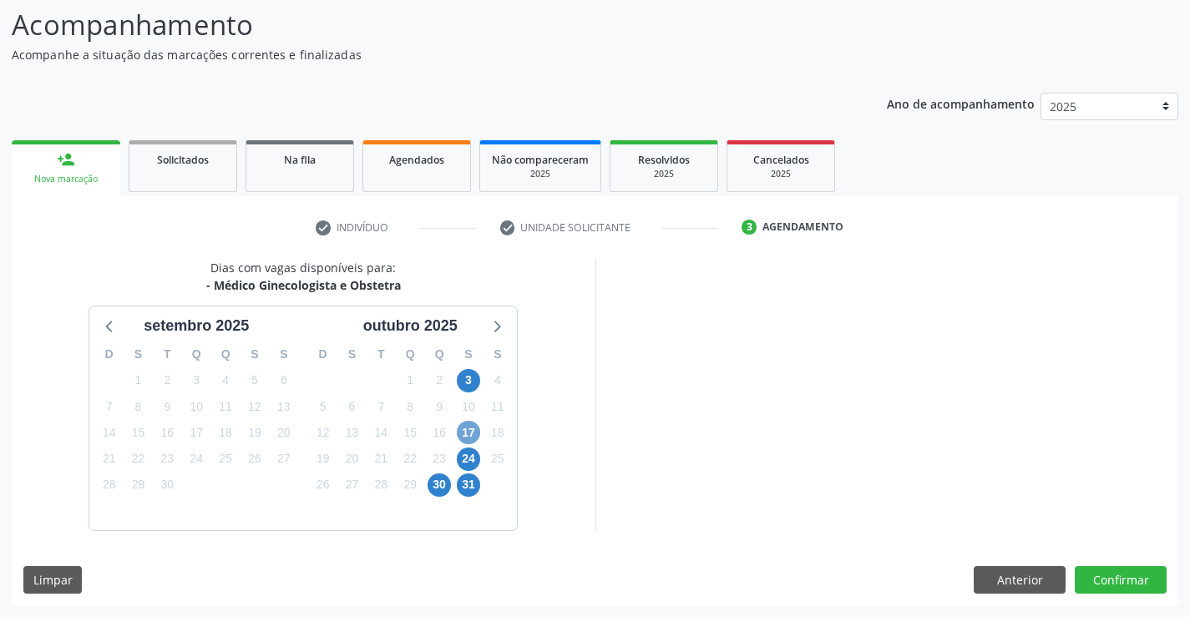
drag, startPoint x: 473, startPoint y: 434, endPoint x: 494, endPoint y: 443, distance: 22.5
click at [473, 436] on span "17" at bounding box center [468, 432] width 23 height 23
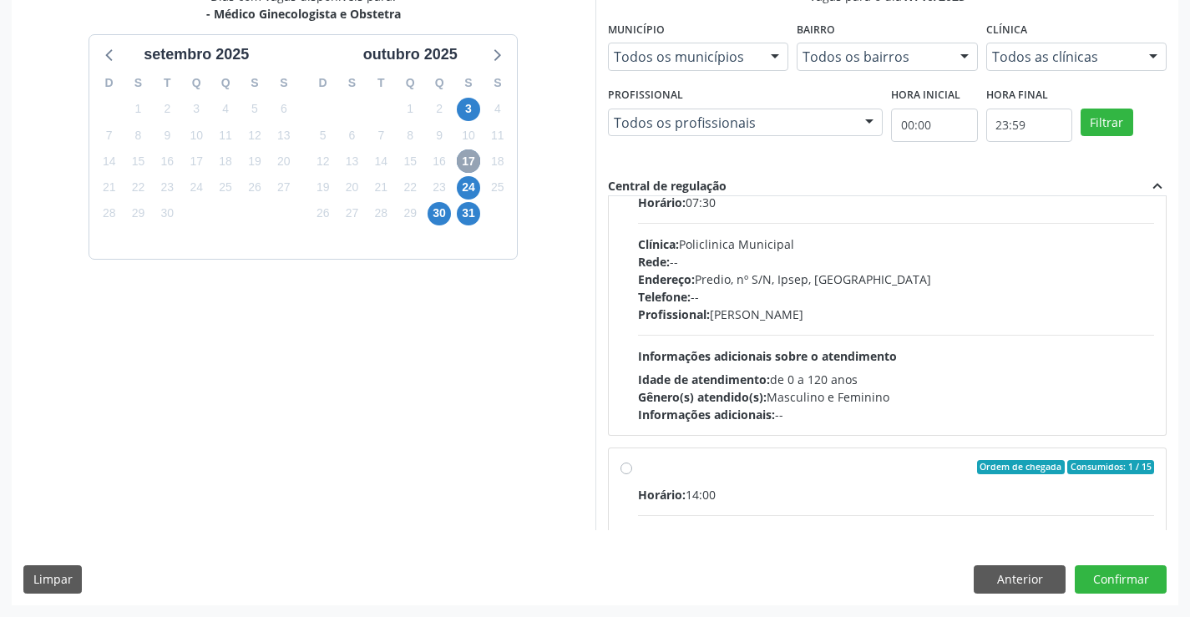
scroll to position [0, 0]
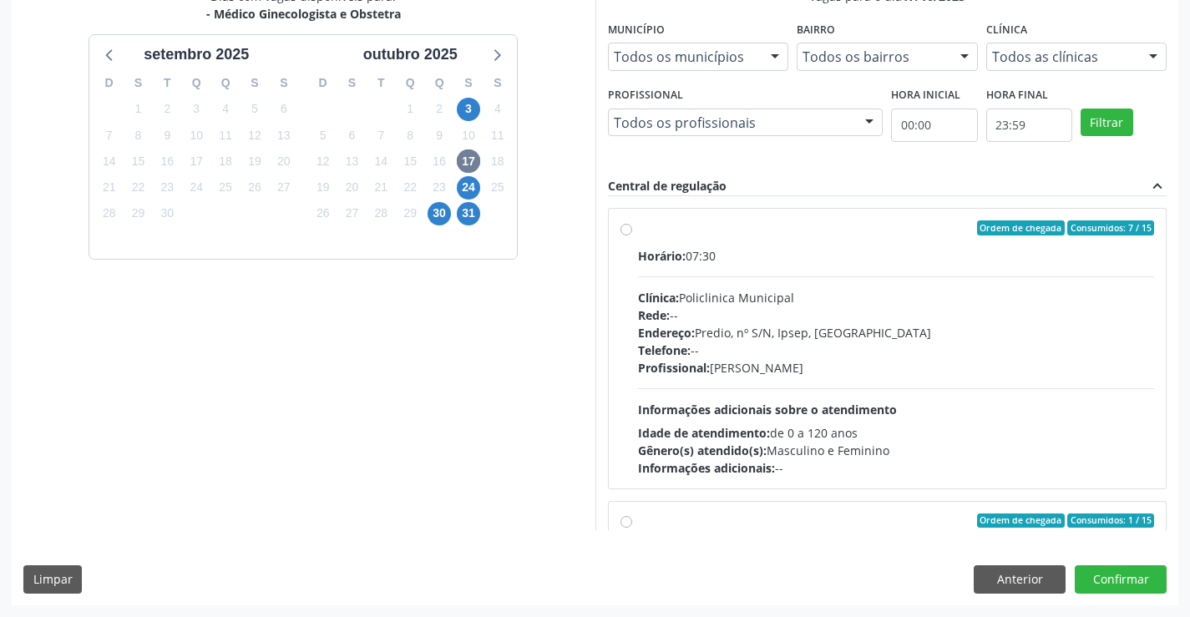
drag, startPoint x: 633, startPoint y: 228, endPoint x: 651, endPoint y: 276, distance: 50.7
click at [633, 230] on div "Ordem de chegada Consumidos: 7 / 15 Horário: 07:30 Clínica: Policlinica Municip…" at bounding box center [888, 349] width 535 height 256
radio input "true"
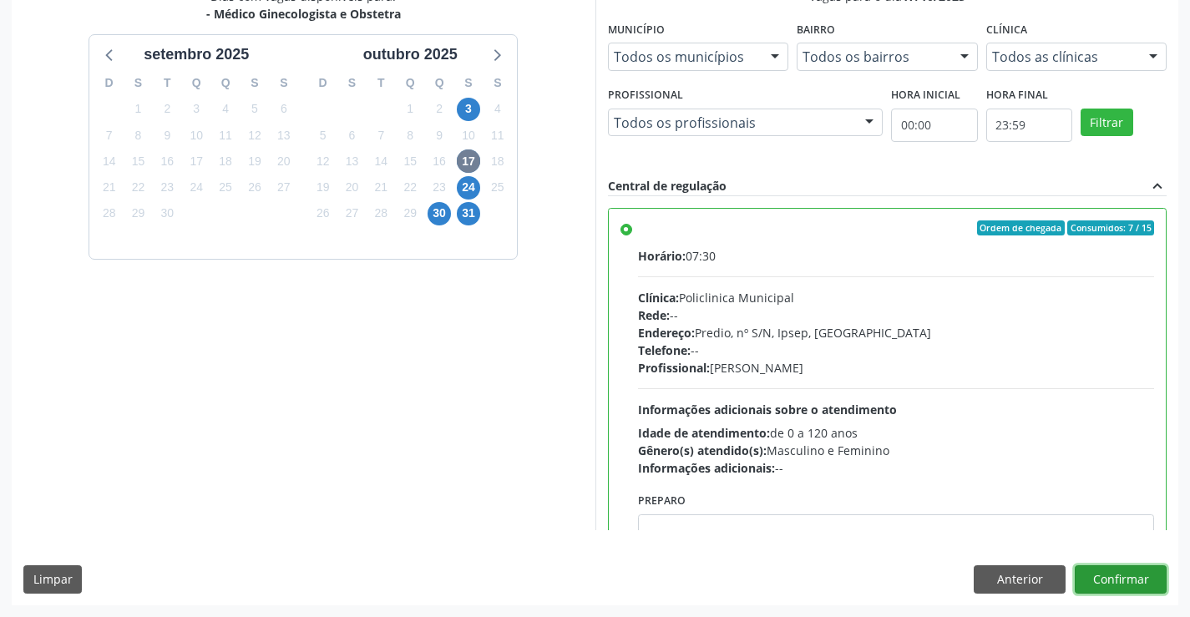
click at [1123, 586] on button "Confirmar" at bounding box center [1121, 580] width 92 height 28
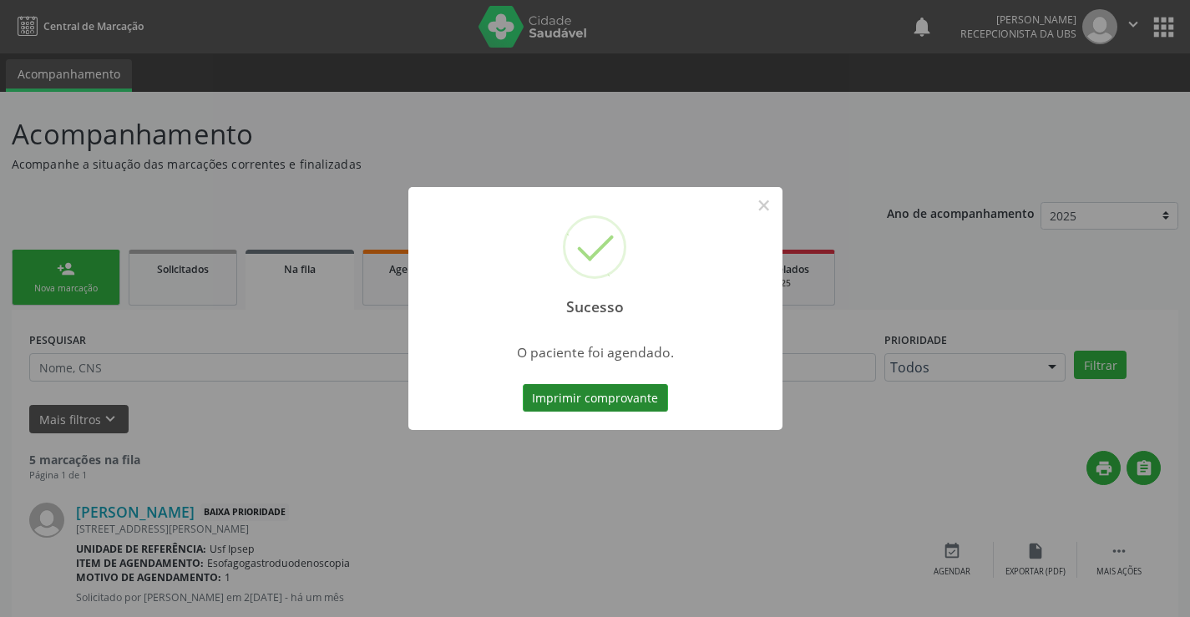
click at [561, 394] on button "Imprimir comprovante" at bounding box center [595, 398] width 145 height 28
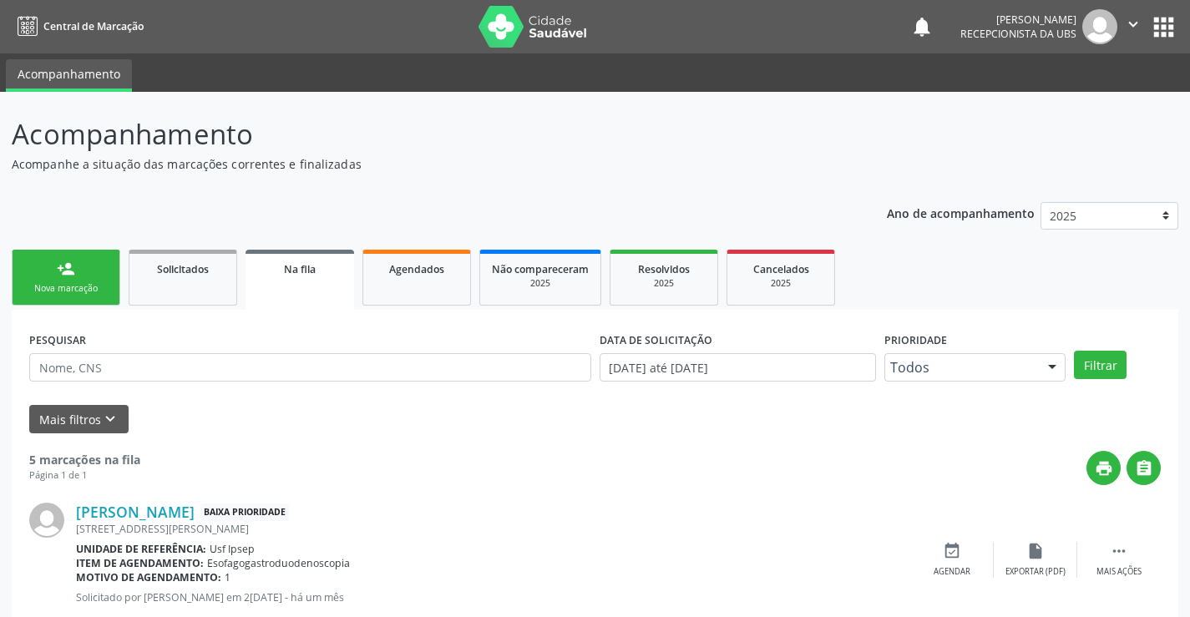
click at [83, 288] on div "Nova marcação" at bounding box center [66, 288] width 84 height 13
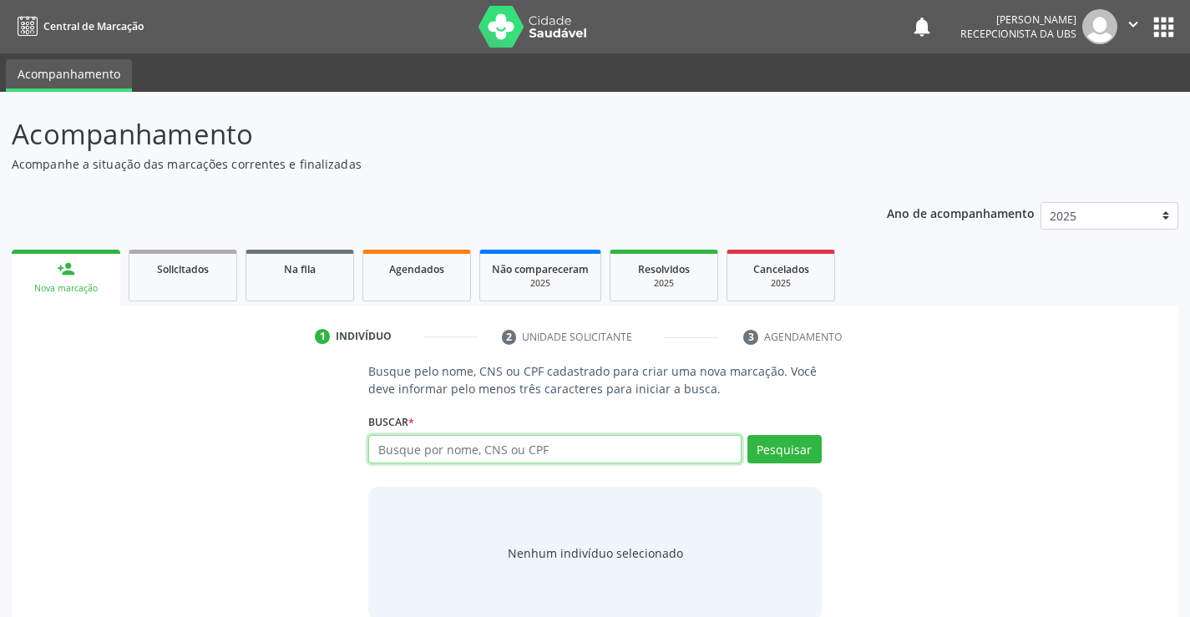
drag, startPoint x: 388, startPoint y: 453, endPoint x: 377, endPoint y: 487, distance: 36.2
click at [383, 455] on input "text" at bounding box center [554, 449] width 373 height 28
click at [391, 448] on input "text" at bounding box center [554, 449] width 373 height 28
type input "valdeni nunes de melo"
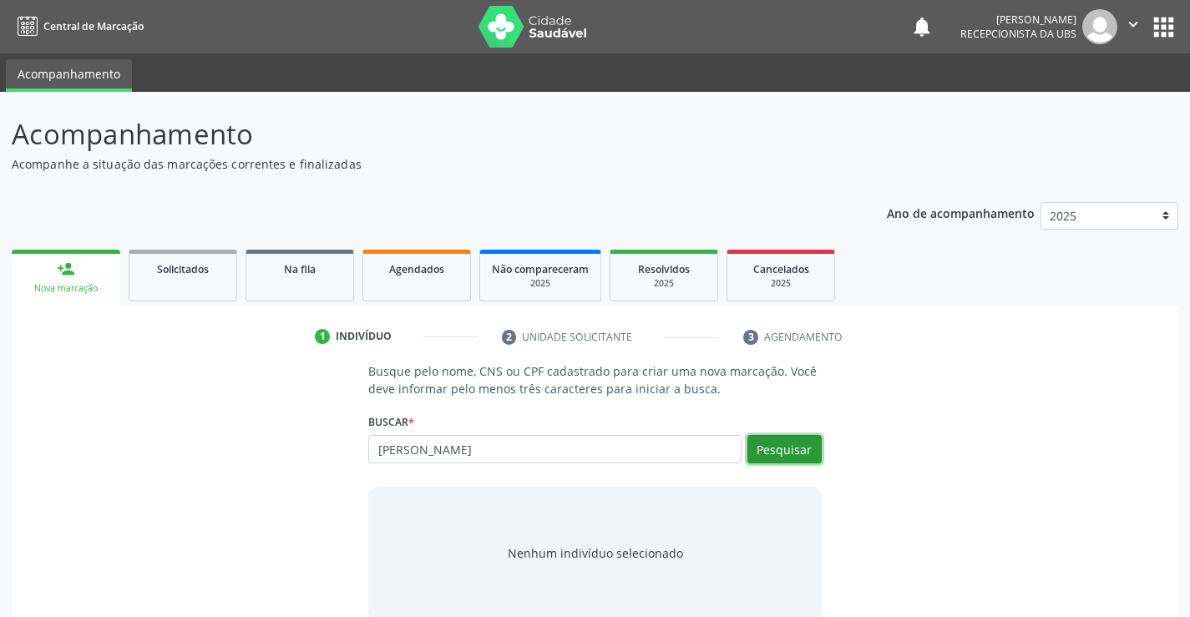
click at [776, 451] on button "Pesquisar" at bounding box center [785, 449] width 74 height 28
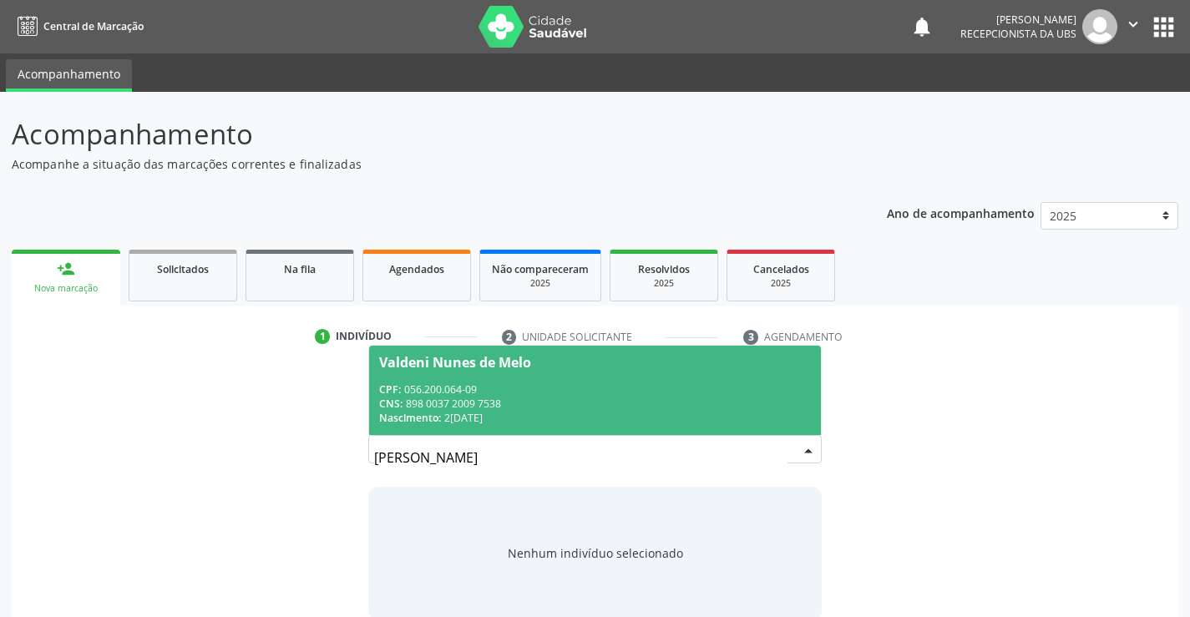
click at [556, 386] on div "CPF: 056.200.064-09" at bounding box center [594, 390] width 431 height 14
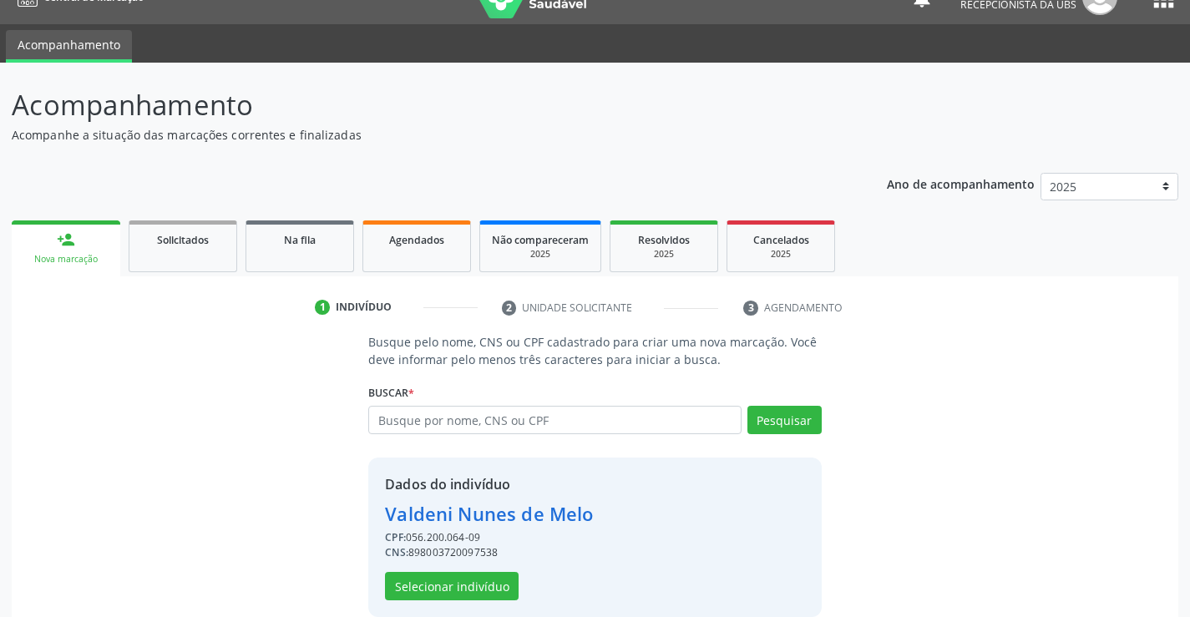
scroll to position [53, 0]
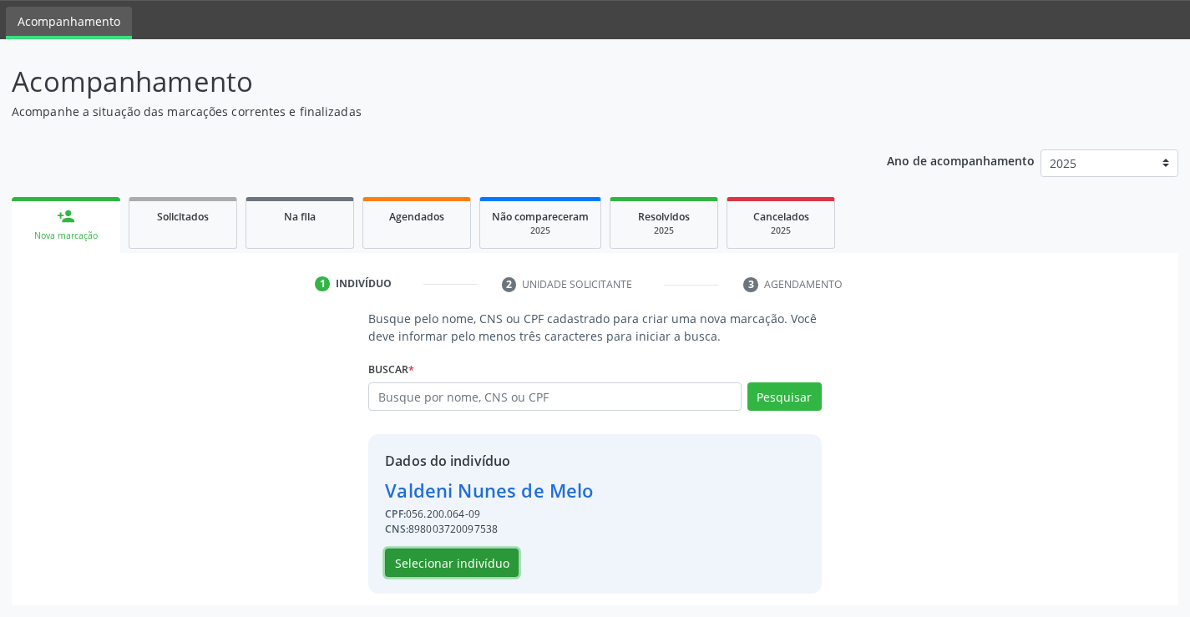
click at [453, 560] on button "Selecionar indivíduo" at bounding box center [452, 563] width 134 height 28
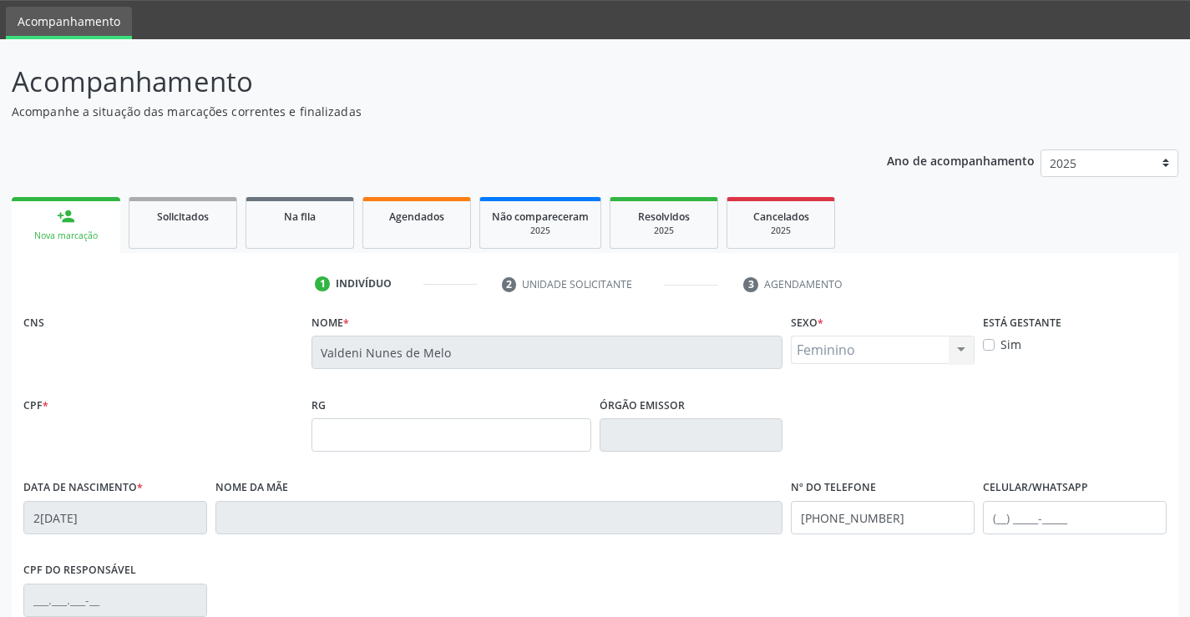
scroll to position [288, 0]
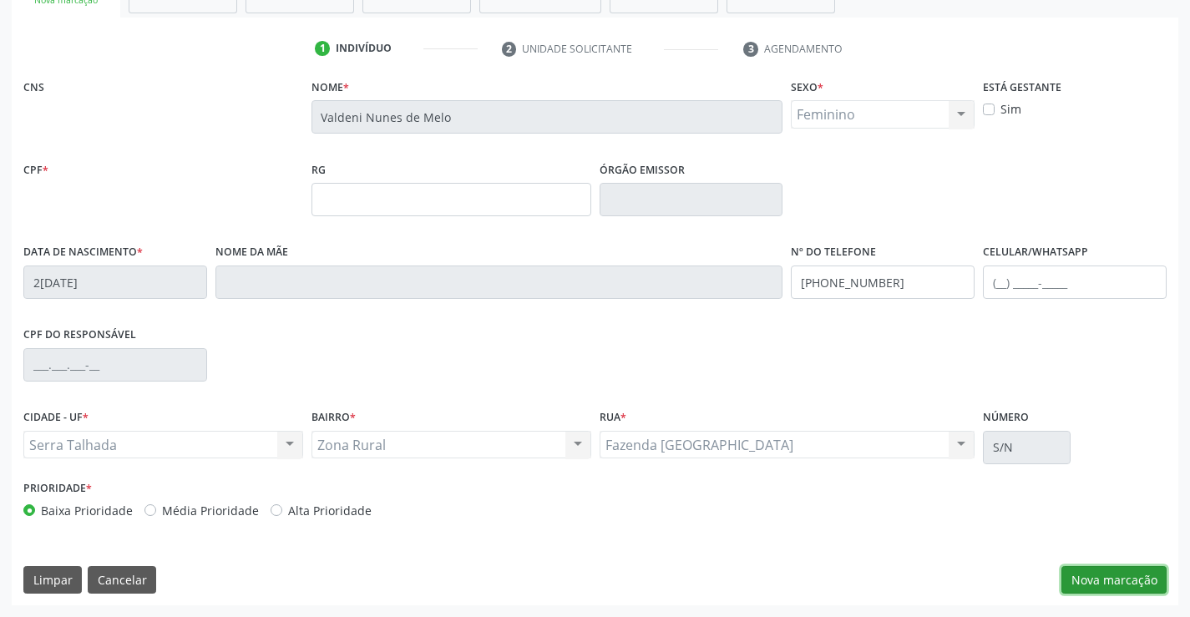
drag, startPoint x: 1111, startPoint y: 586, endPoint x: 1113, endPoint y: 569, distance: 16.9
click at [1111, 585] on button "Nova marcação" at bounding box center [1114, 580] width 105 height 28
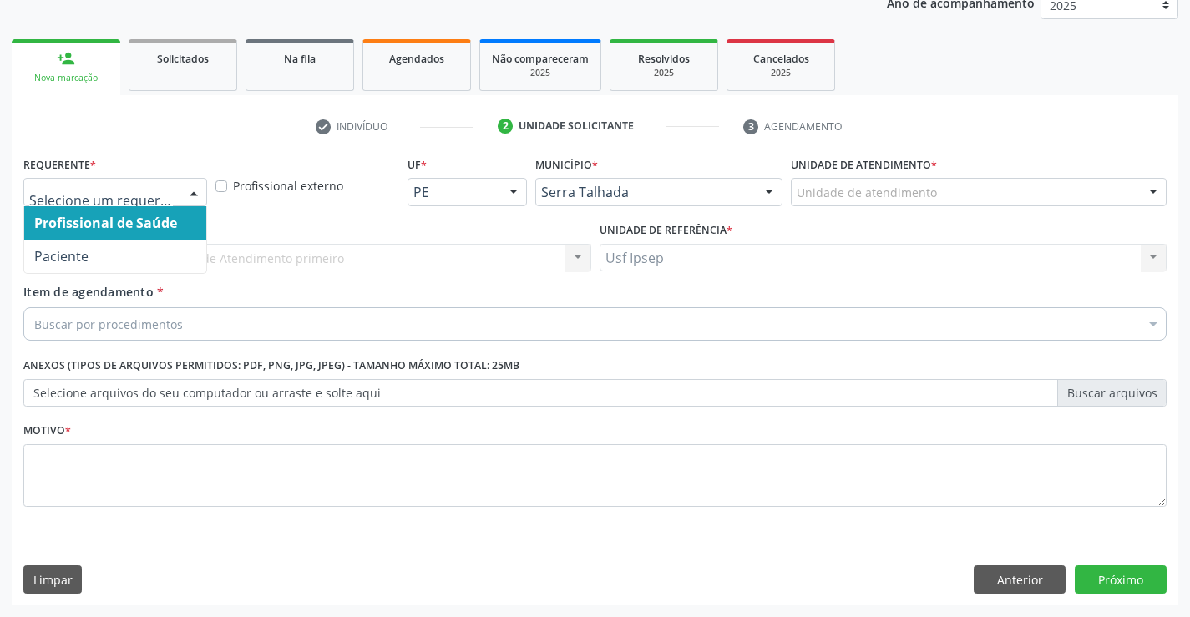
click at [198, 187] on div at bounding box center [193, 193] width 25 height 28
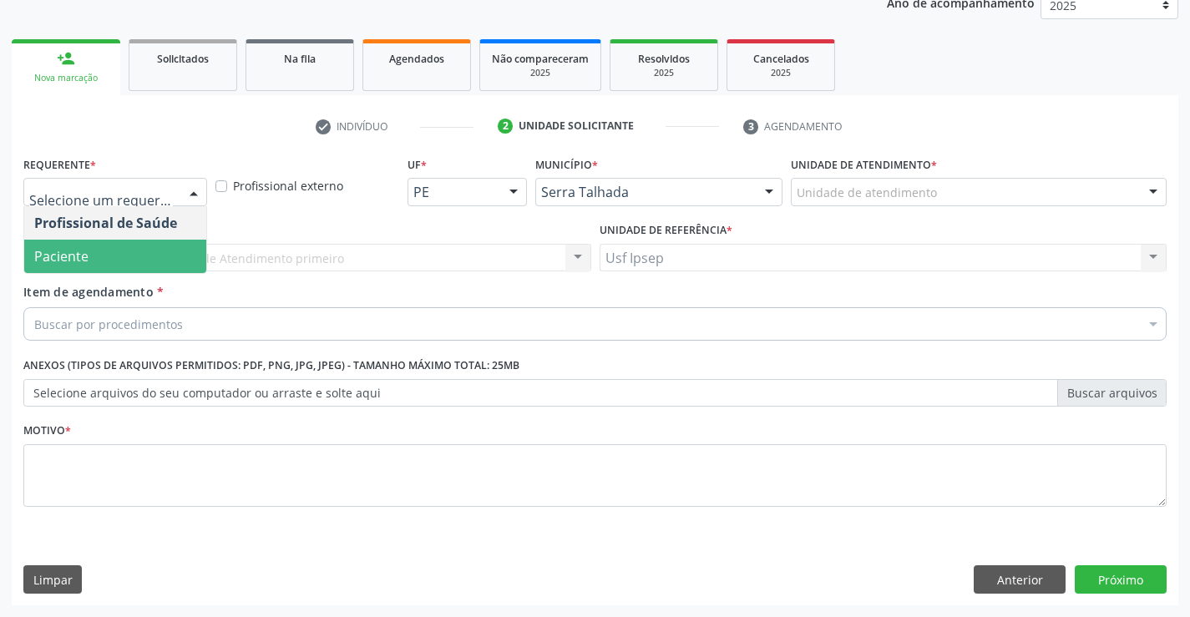
click at [59, 261] on span "Paciente" at bounding box center [61, 256] width 54 height 18
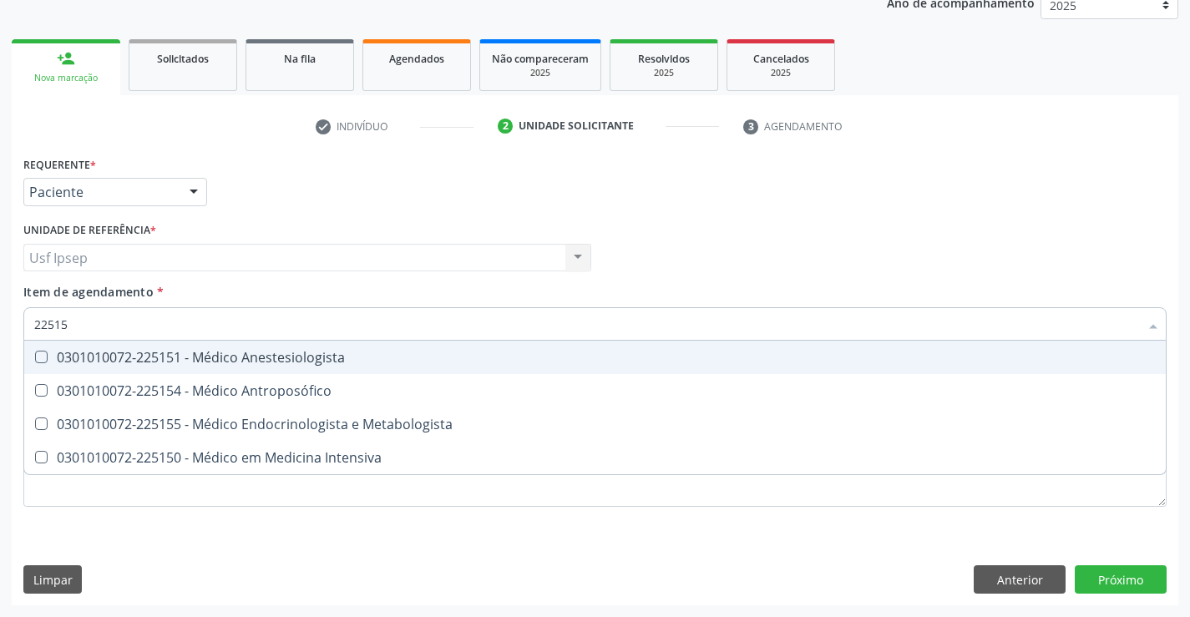
type input "225155"
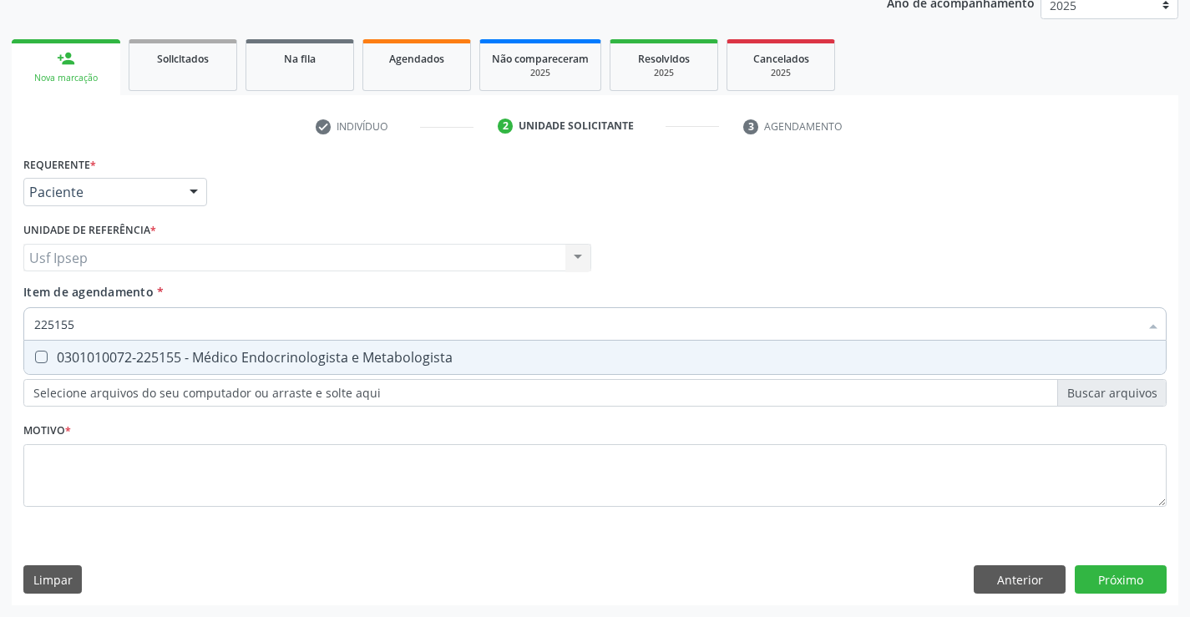
drag, startPoint x: 41, startPoint y: 352, endPoint x: 85, endPoint y: 352, distance: 44.3
click at [41, 354] on Metabologista at bounding box center [41, 357] width 13 height 13
click at [35, 354] on Metabologista "checkbox" at bounding box center [29, 357] width 11 height 11
checkbox Metabologista "true"
click at [79, 323] on input "225155" at bounding box center [586, 323] width 1105 height 33
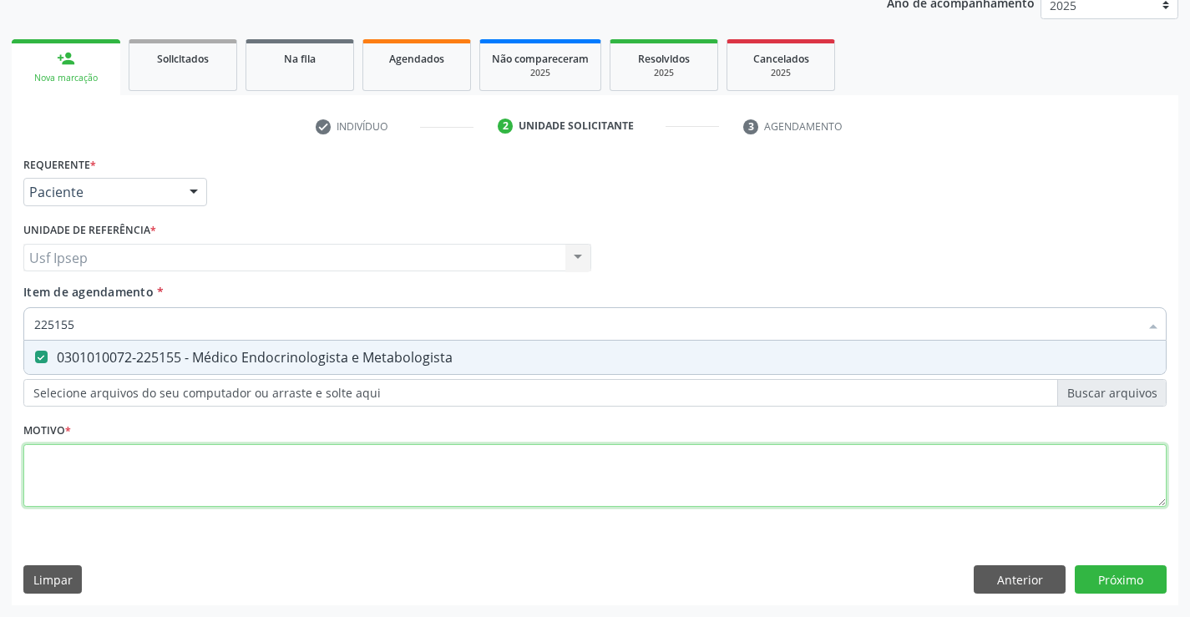
click at [54, 465] on div "Requerente * Paciente Profissional de Saúde Paciente Nenhum resultado encontrad…" at bounding box center [595, 341] width 1144 height 378
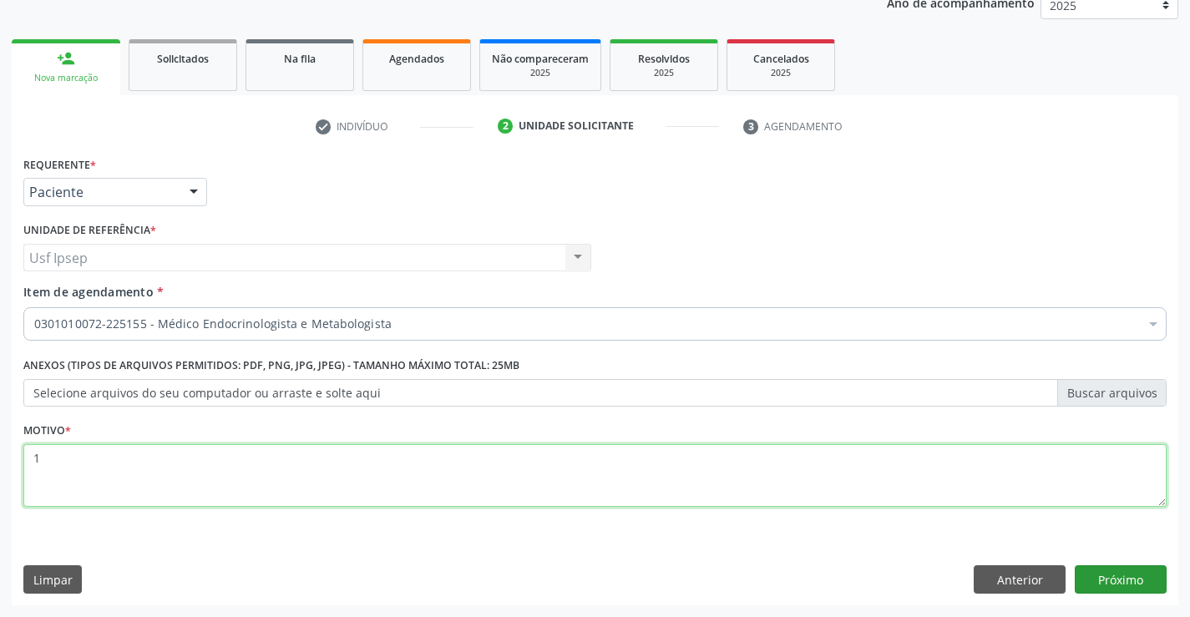
type textarea "1"
click at [1107, 581] on button "Próximo" at bounding box center [1121, 580] width 92 height 28
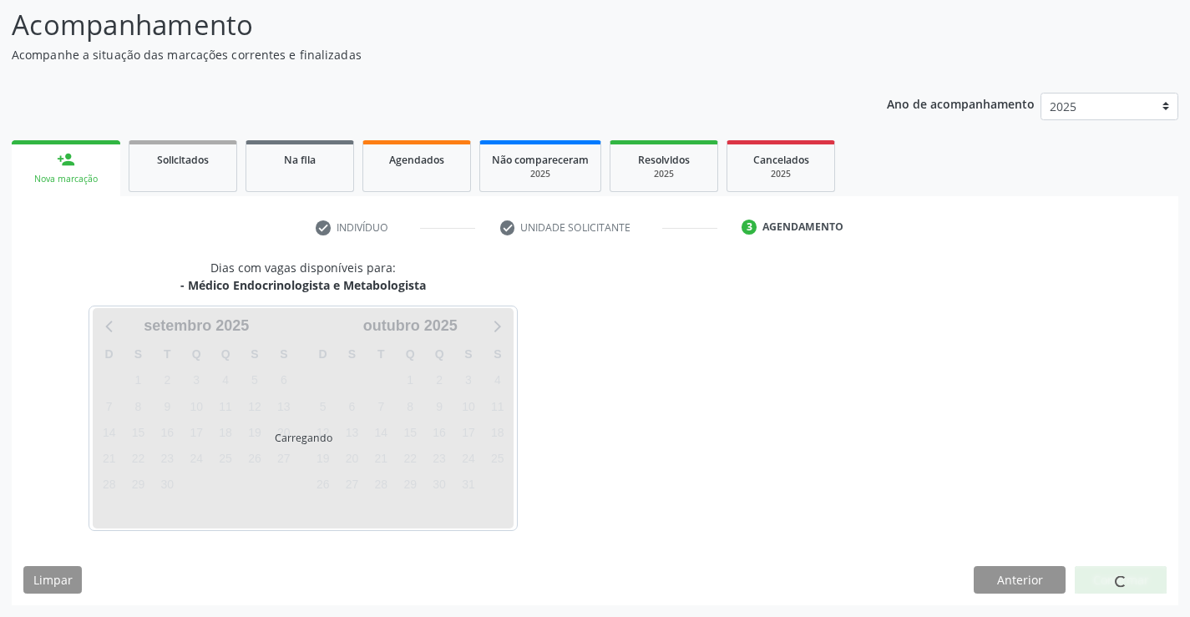
scroll to position [109, 0]
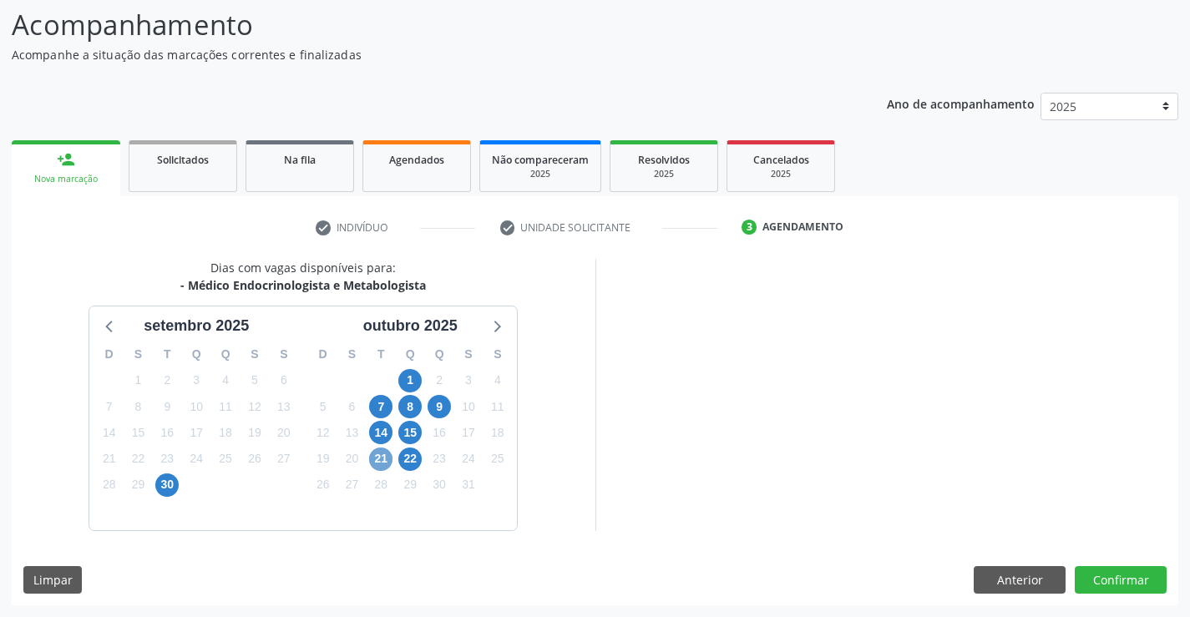
drag, startPoint x: 382, startPoint y: 459, endPoint x: 420, endPoint y: 458, distance: 38.5
click at [393, 459] on div "21" at bounding box center [381, 459] width 29 height 26
click at [1114, 574] on button "Confirmar" at bounding box center [1121, 580] width 92 height 28
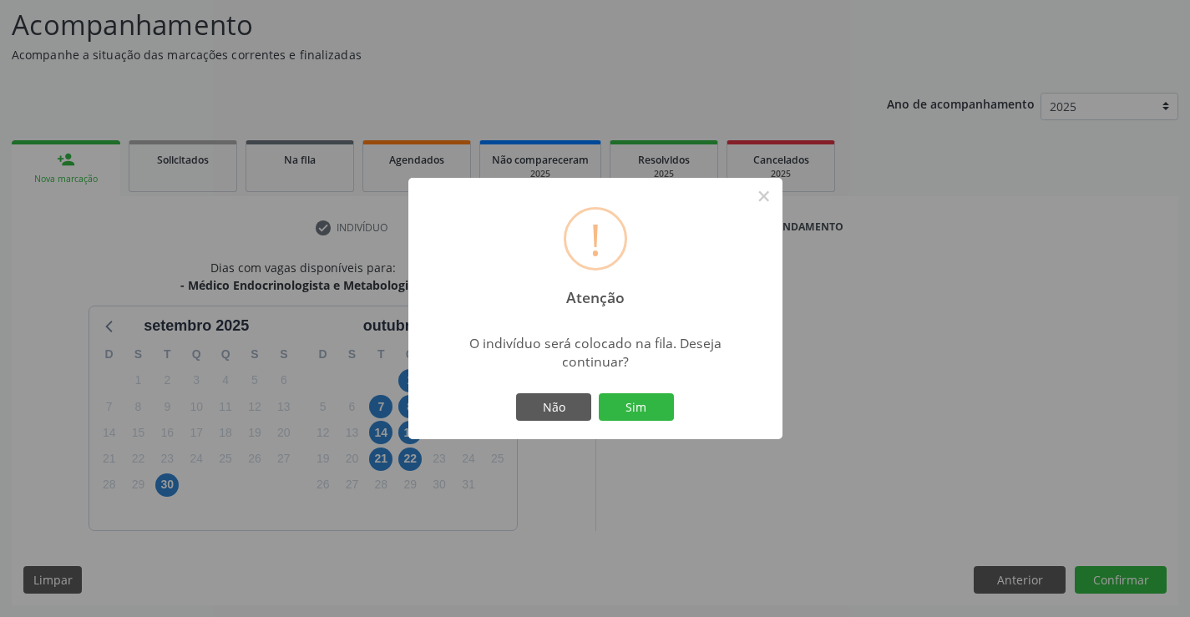
drag, startPoint x: 382, startPoint y: 463, endPoint x: 390, endPoint y: 460, distance: 8.7
click at [390, 460] on div "! Atenção × O indivíduo será colocado na fila. Deseja continuar? Não Sim" at bounding box center [595, 308] width 1190 height 617
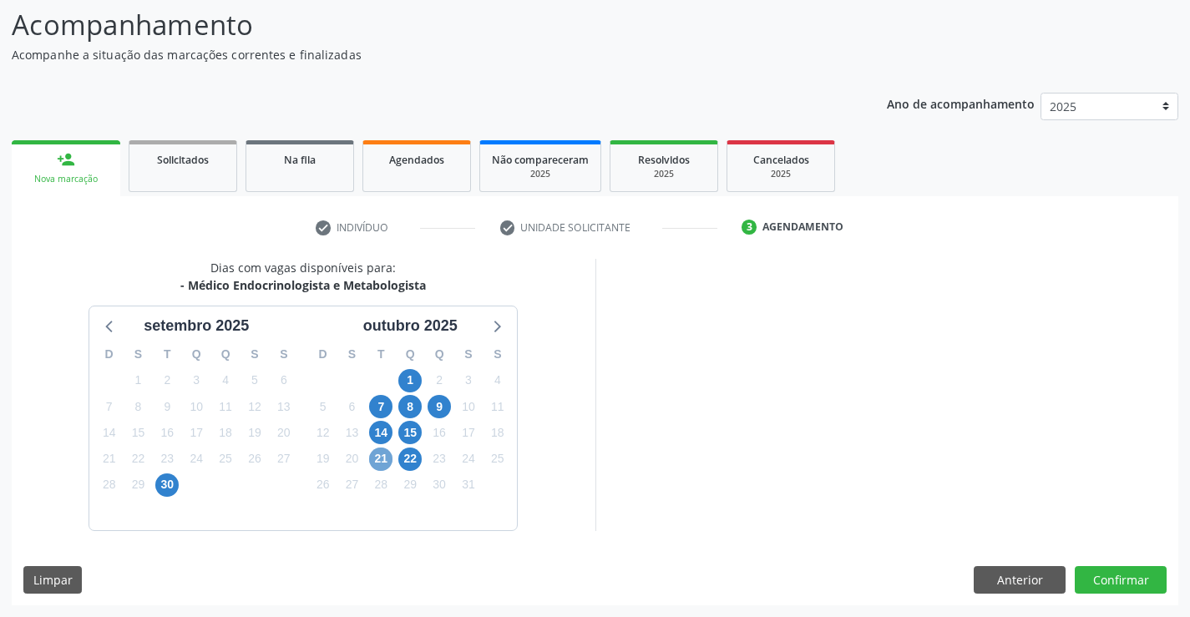
click at [389, 464] on span "21" at bounding box center [380, 459] width 23 height 23
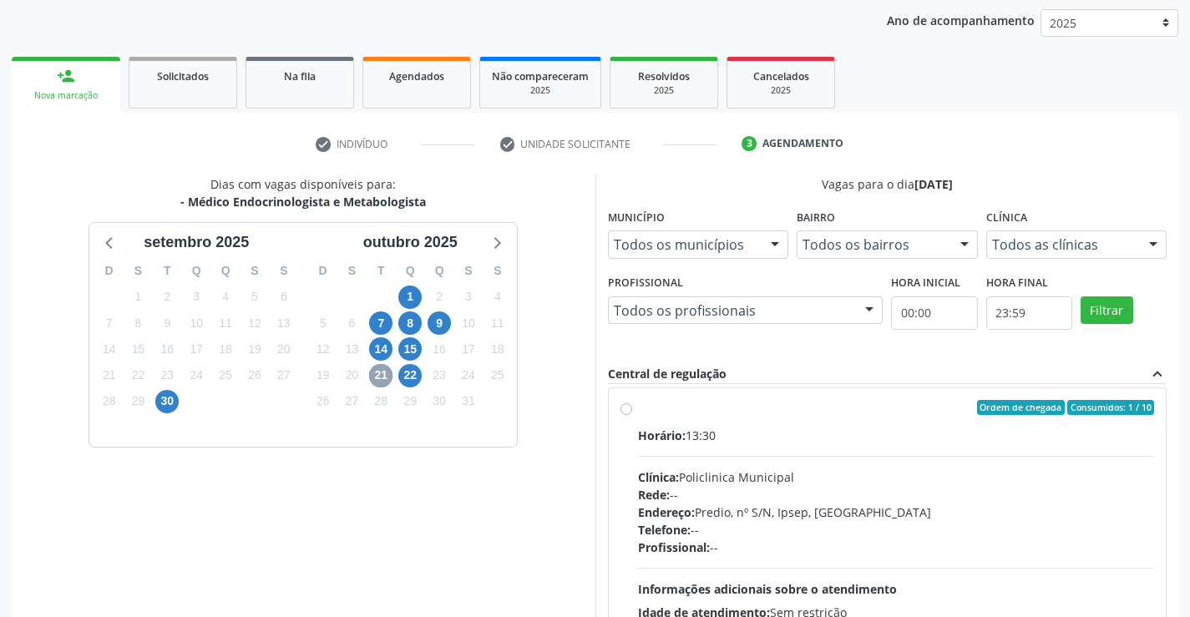
scroll to position [0, 0]
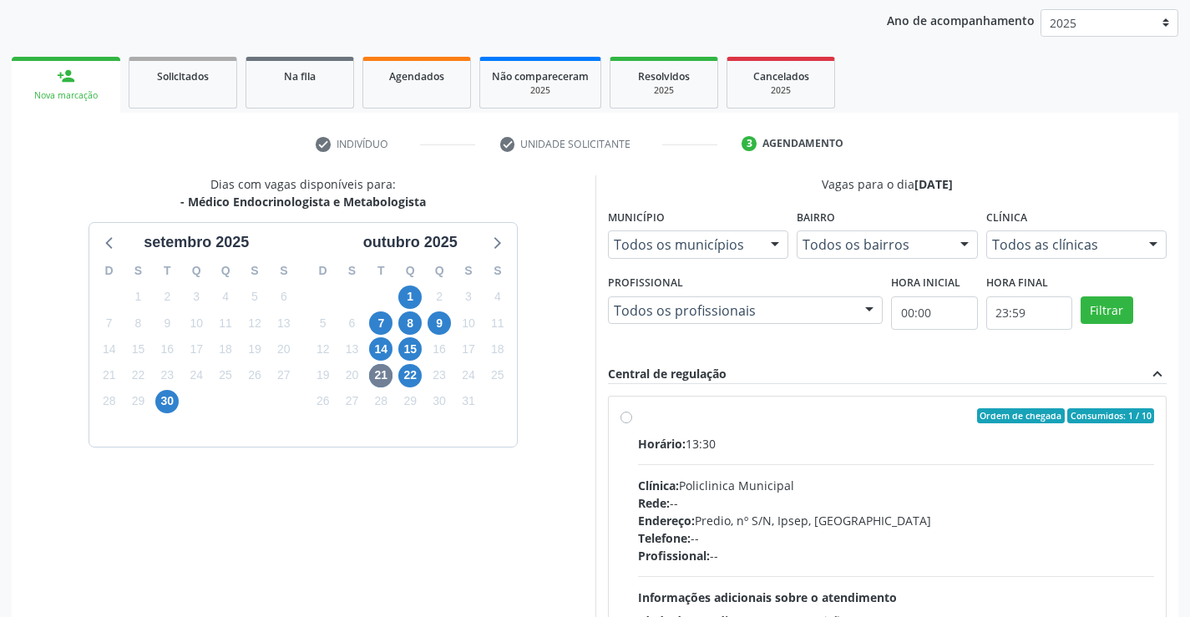
drag, startPoint x: 630, startPoint y: 418, endPoint x: 653, endPoint y: 408, distance: 25.4
click at [633, 416] on div "Ordem de chegada Consumidos: 1 / 10 Horário: 13:30 Clínica: Policlinica Municip…" at bounding box center [888, 536] width 535 height 256
radio input "true"
click at [571, 431] on div "Dias com vagas disponíveis para: - Médico Endocrinologista e Metabologista sete…" at bounding box center [304, 446] width 584 height 543
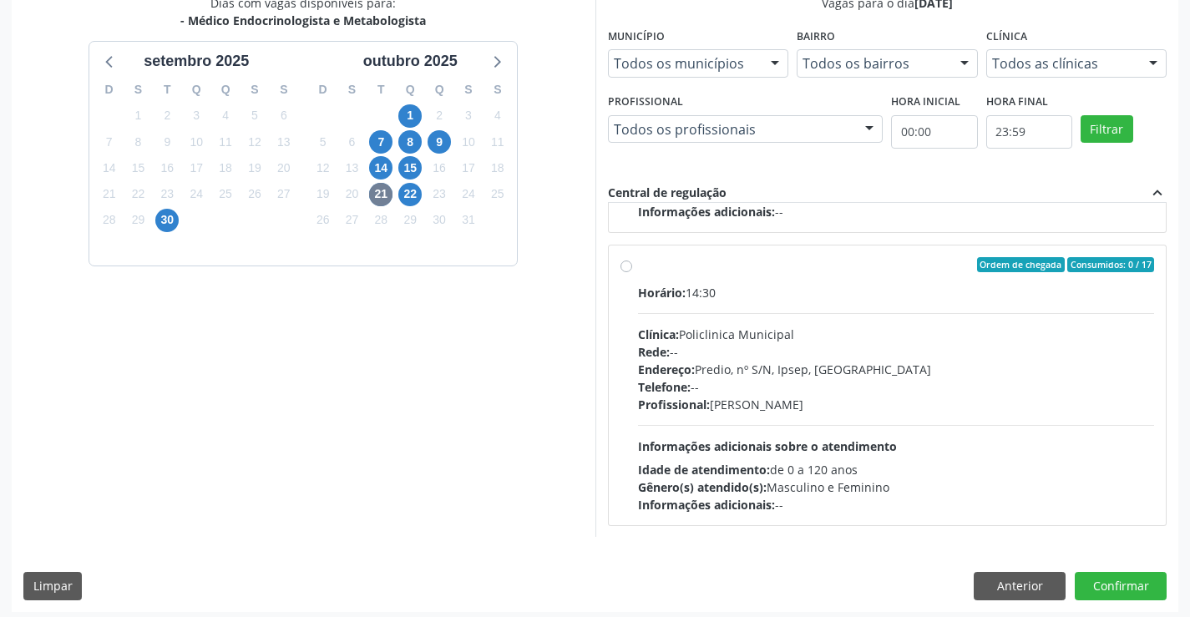
scroll to position [381, 0]
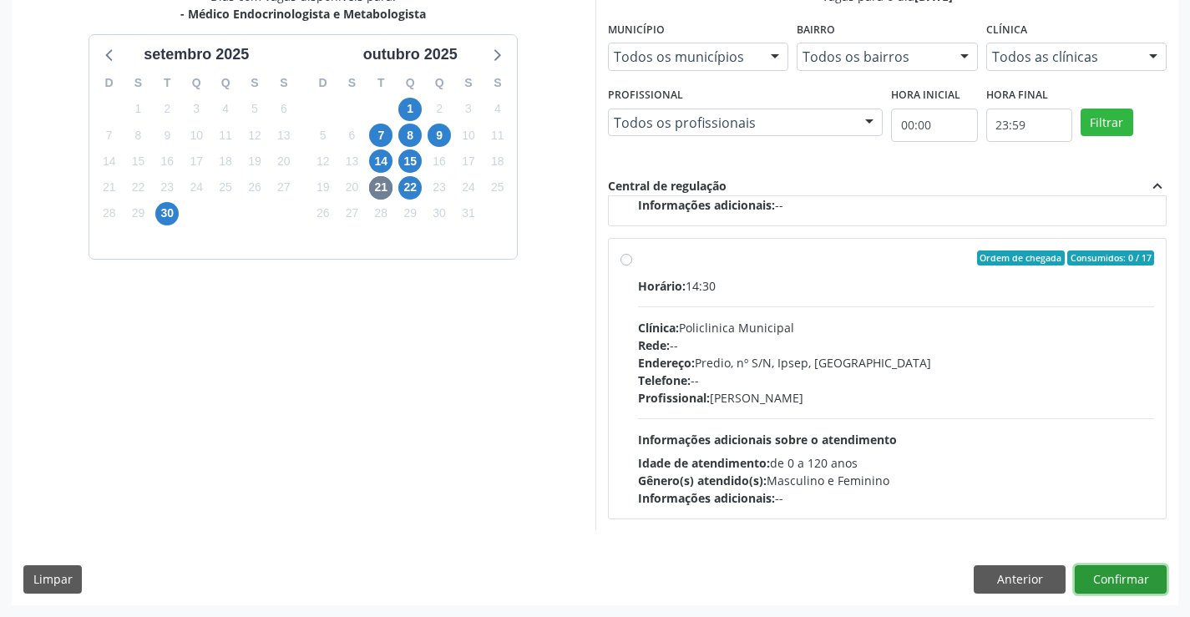
click at [1120, 582] on button "Confirmar" at bounding box center [1121, 580] width 92 height 28
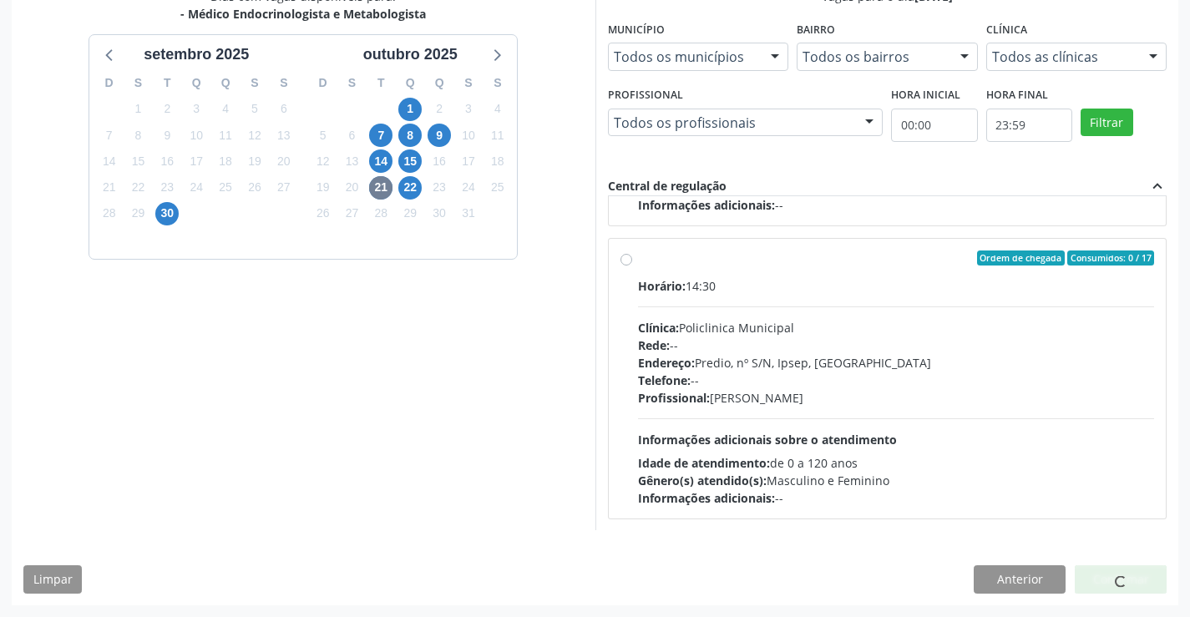
scroll to position [0, 0]
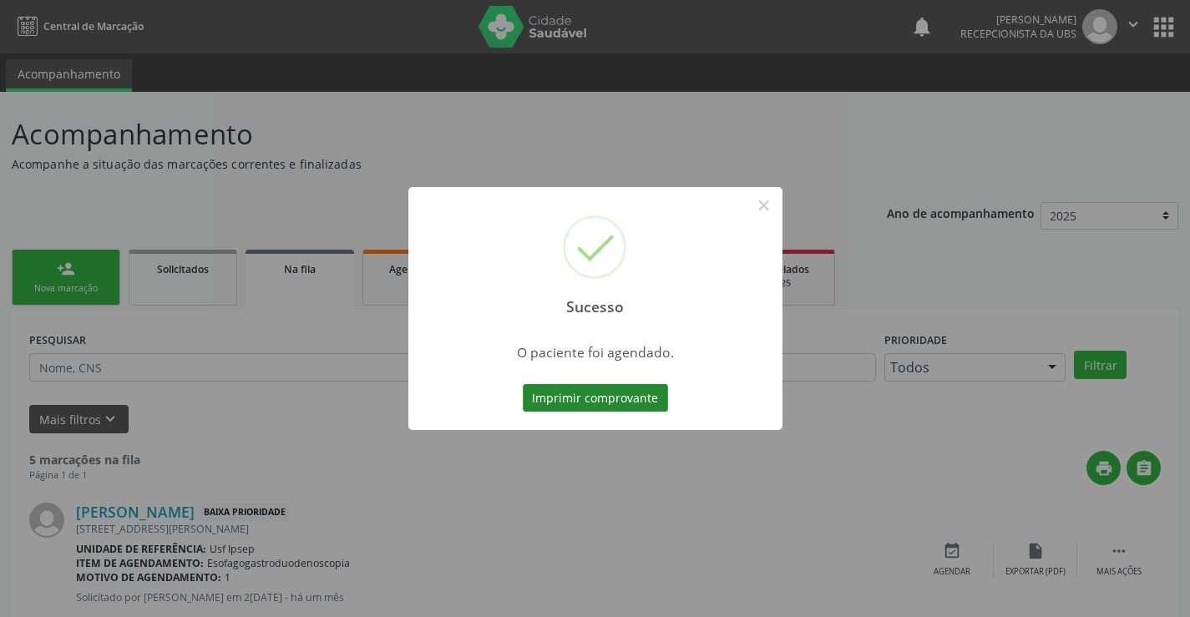
click at [557, 392] on button "Imprimir comprovante" at bounding box center [595, 398] width 145 height 28
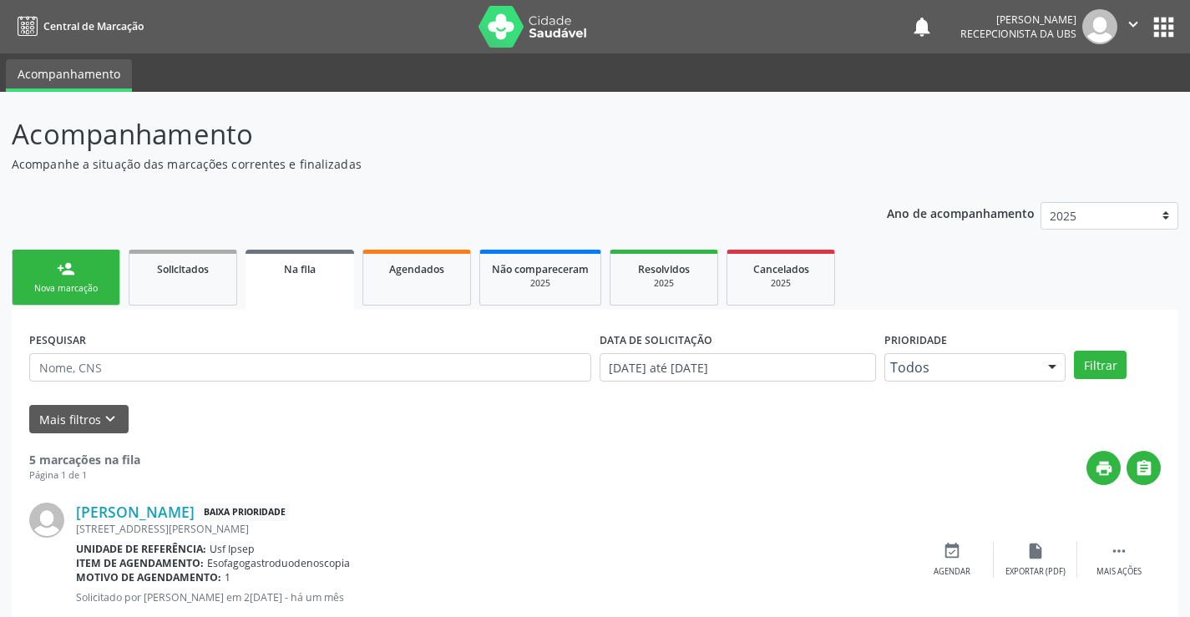
click at [69, 288] on div "Nova marcação" at bounding box center [66, 288] width 84 height 13
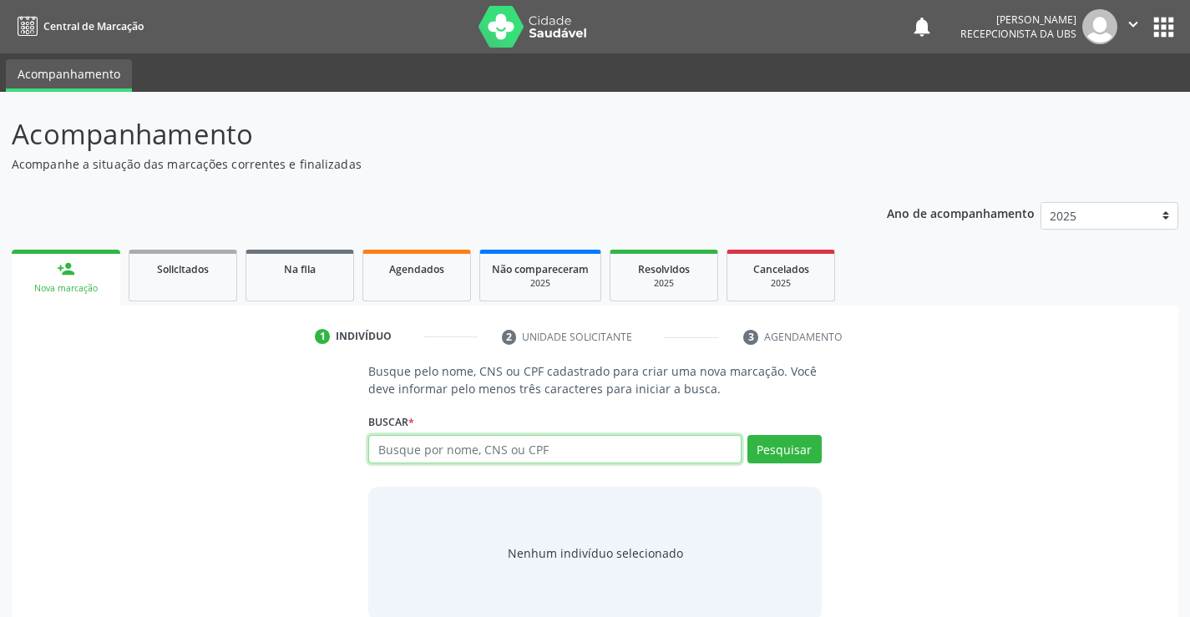
drag, startPoint x: 381, startPoint y: 444, endPoint x: 409, endPoint y: 435, distance: 29.6
click at [403, 438] on input "text" at bounding box center [554, 449] width 373 height 28
drag, startPoint x: 377, startPoint y: 445, endPoint x: 427, endPoint y: 418, distance: 57.2
click at [380, 442] on input "text" at bounding box center [554, 449] width 373 height 28
click at [384, 447] on input "text" at bounding box center [554, 449] width 373 height 28
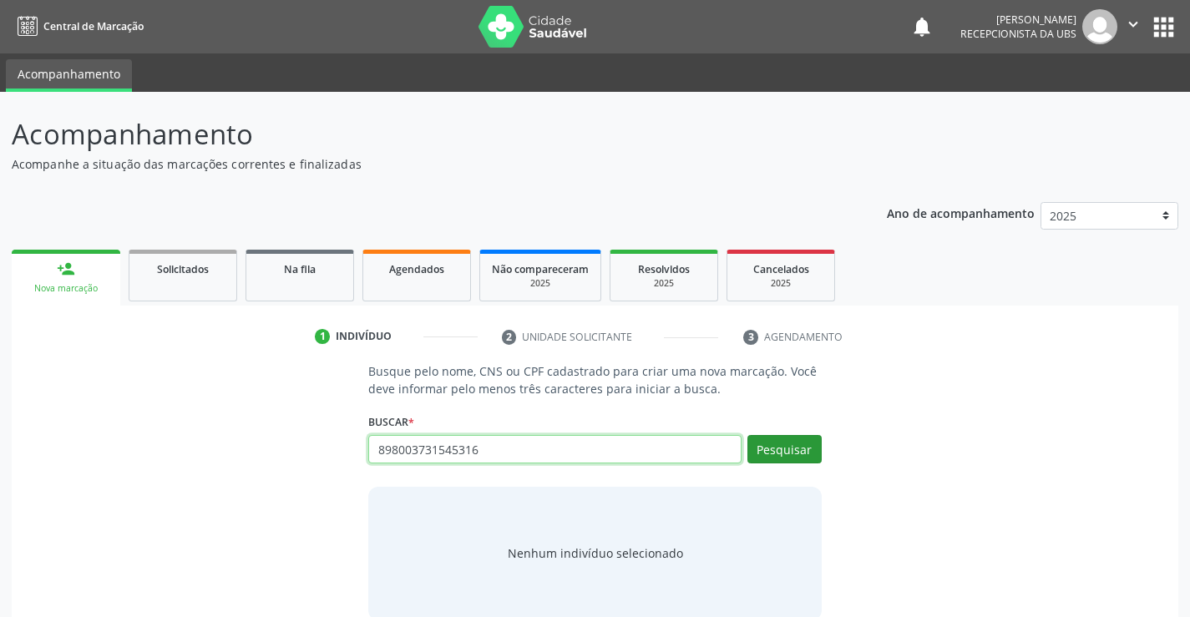
type input "898003731545316"
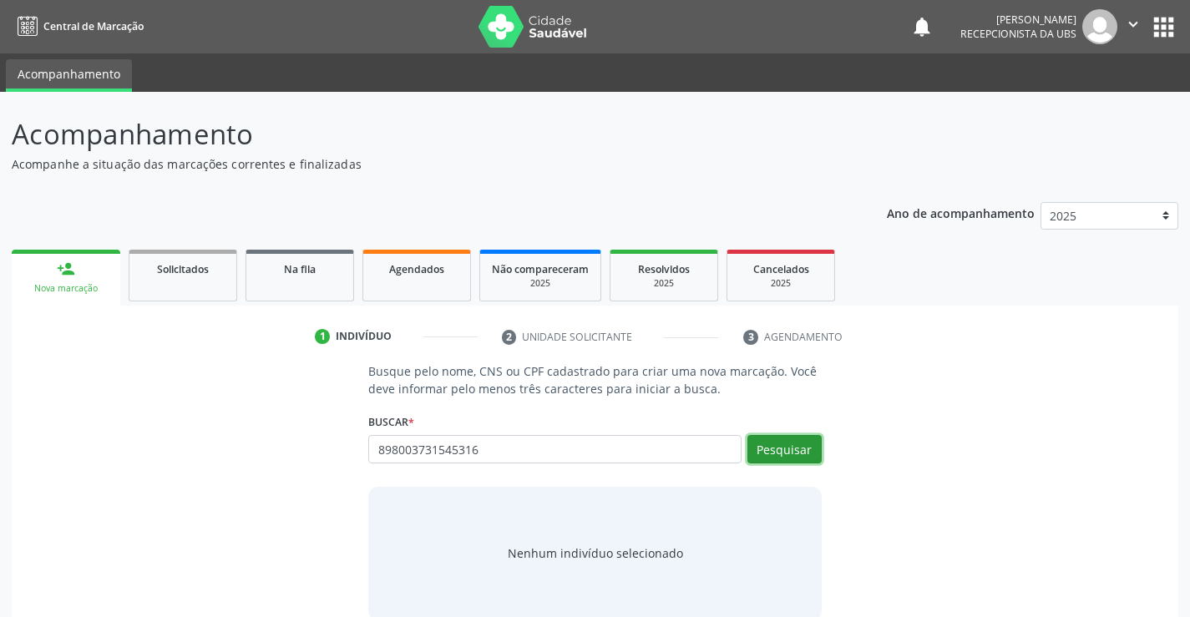
drag, startPoint x: 778, startPoint y: 452, endPoint x: 785, endPoint y: 458, distance: 9.5
click at [783, 455] on button "Pesquisar" at bounding box center [785, 449] width 74 height 28
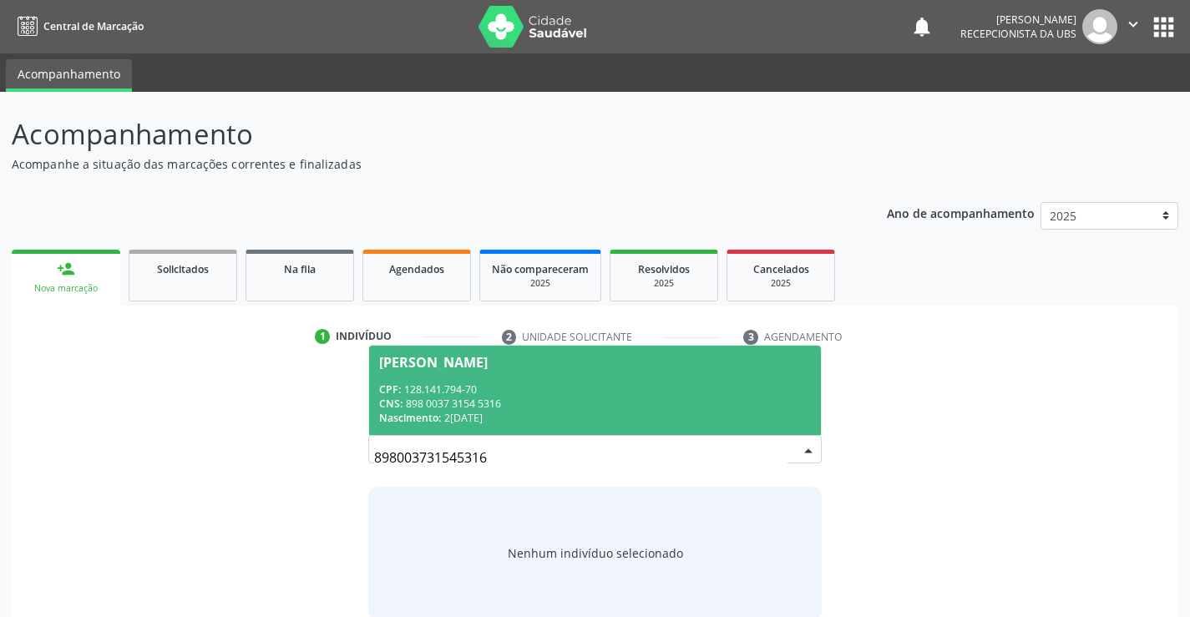
click at [450, 359] on div "Rafaela Kelly Abilio da Silva" at bounding box center [433, 362] width 109 height 13
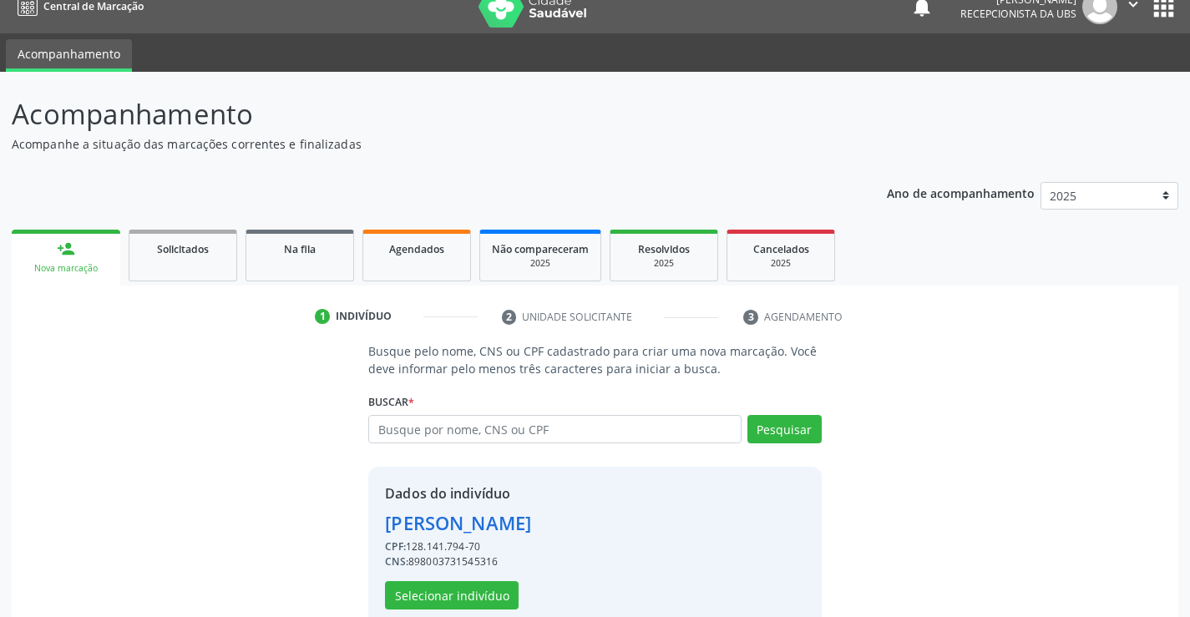
scroll to position [53, 0]
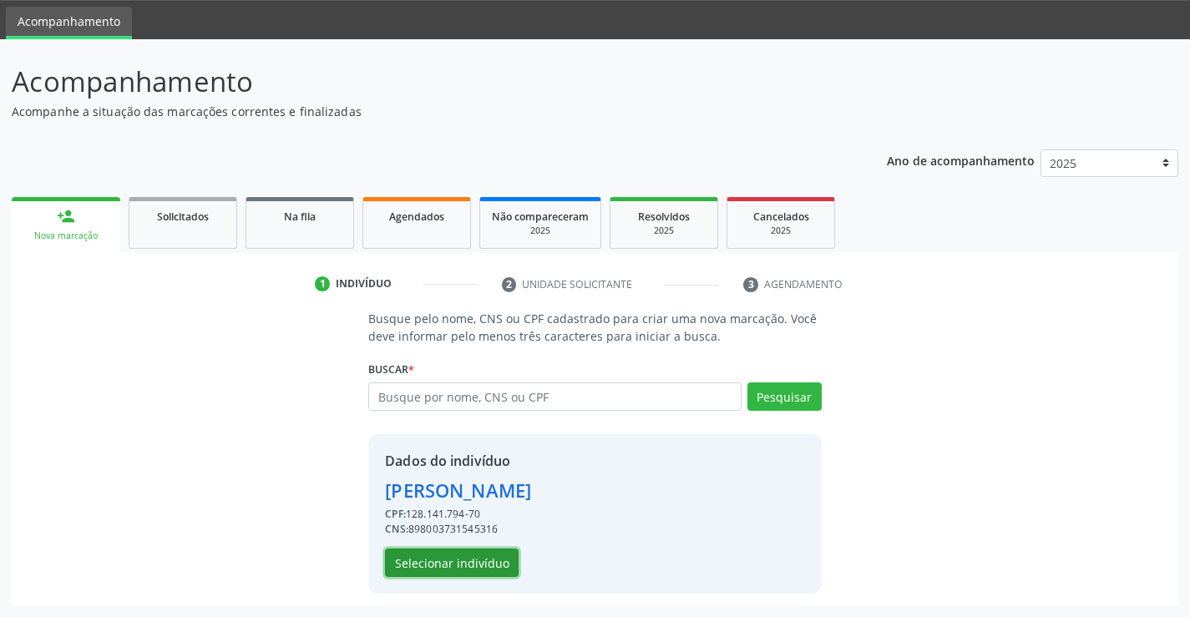
click at [459, 560] on button "Selecionar indivíduo" at bounding box center [452, 563] width 134 height 28
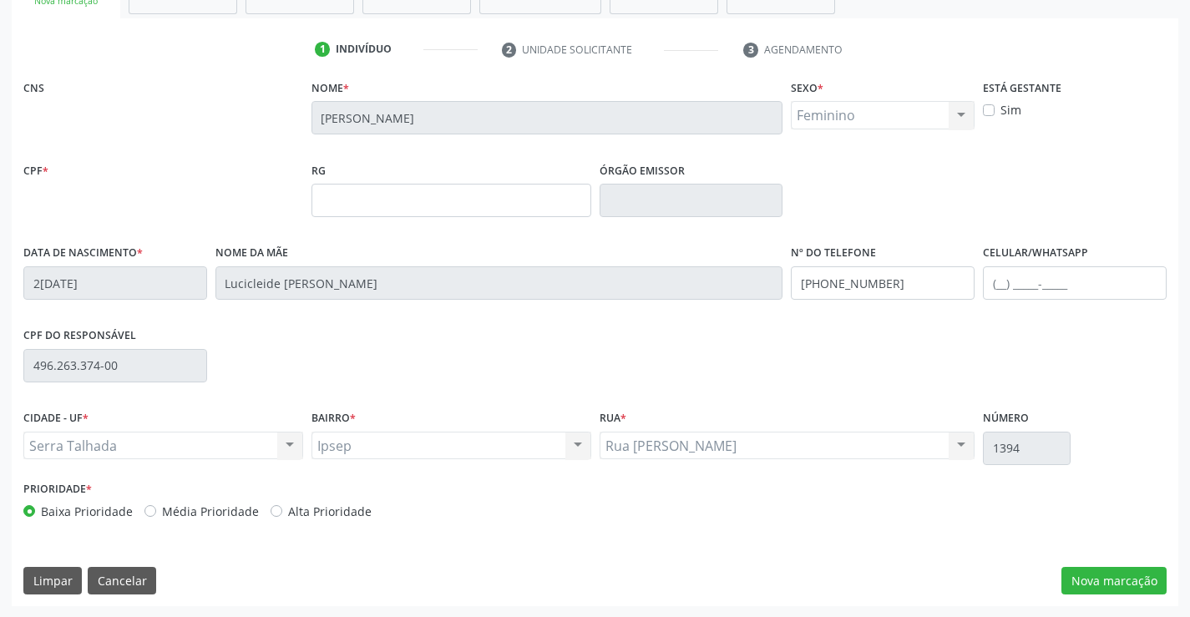
scroll to position [288, 0]
click at [1095, 583] on button "Nova marcação" at bounding box center [1114, 580] width 105 height 28
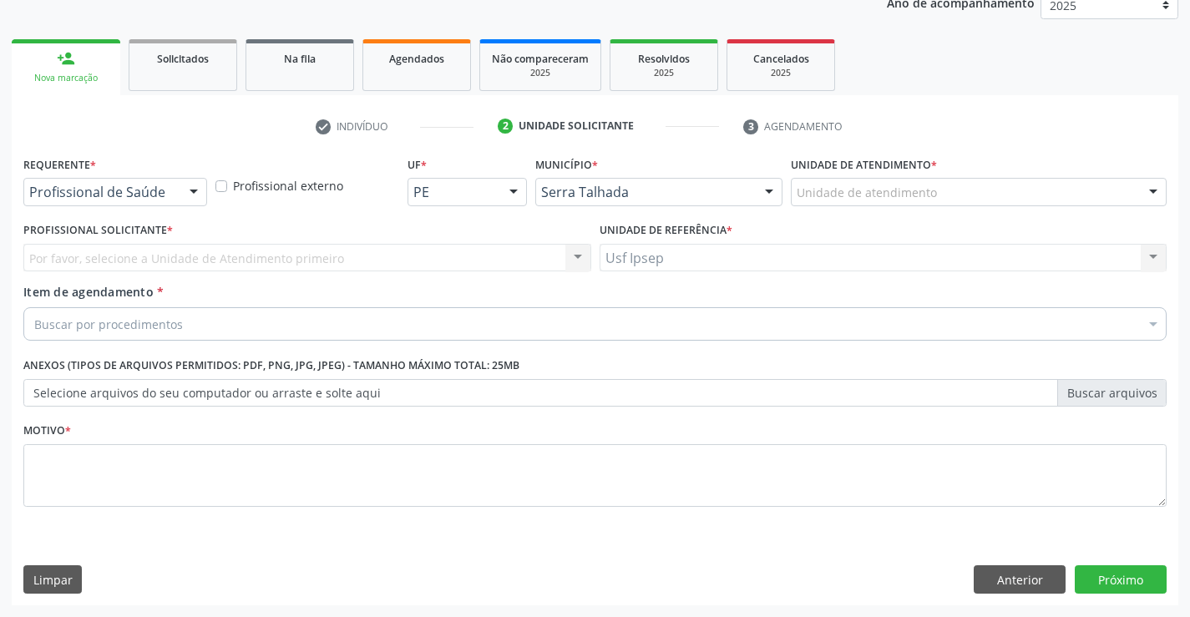
scroll to position [210, 0]
click at [201, 191] on div at bounding box center [193, 193] width 25 height 28
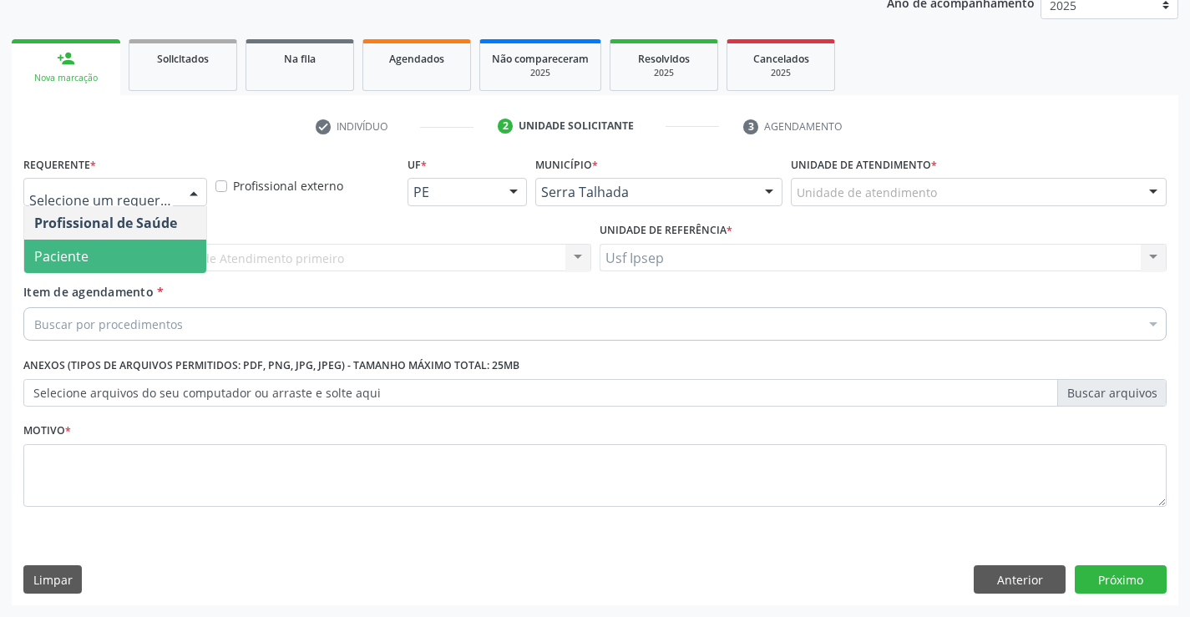
drag, startPoint x: 109, startPoint y: 266, endPoint x: 104, endPoint y: 275, distance: 10.5
click at [109, 266] on span "Paciente" at bounding box center [115, 256] width 182 height 33
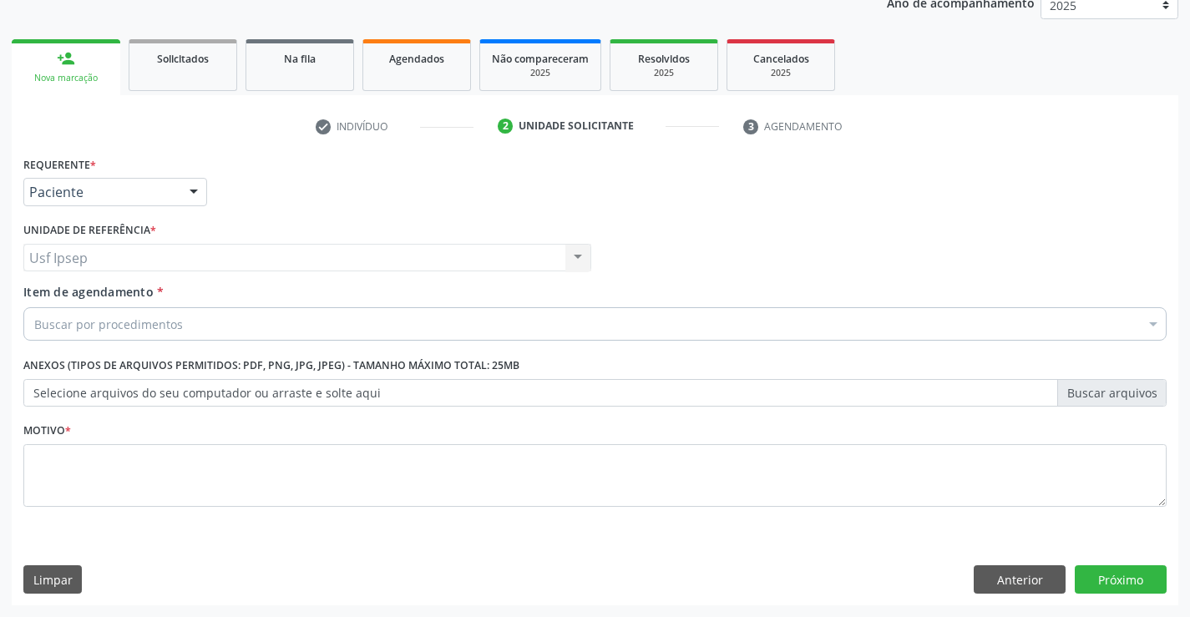
drag, startPoint x: 79, startPoint y: 290, endPoint x: 89, endPoint y: 293, distance: 10.6
click at [79, 292] on span "Item de agendamento" at bounding box center [88, 292] width 130 height 16
click at [34, 307] on input "Item de agendamento *" at bounding box center [34, 323] width 0 height 33
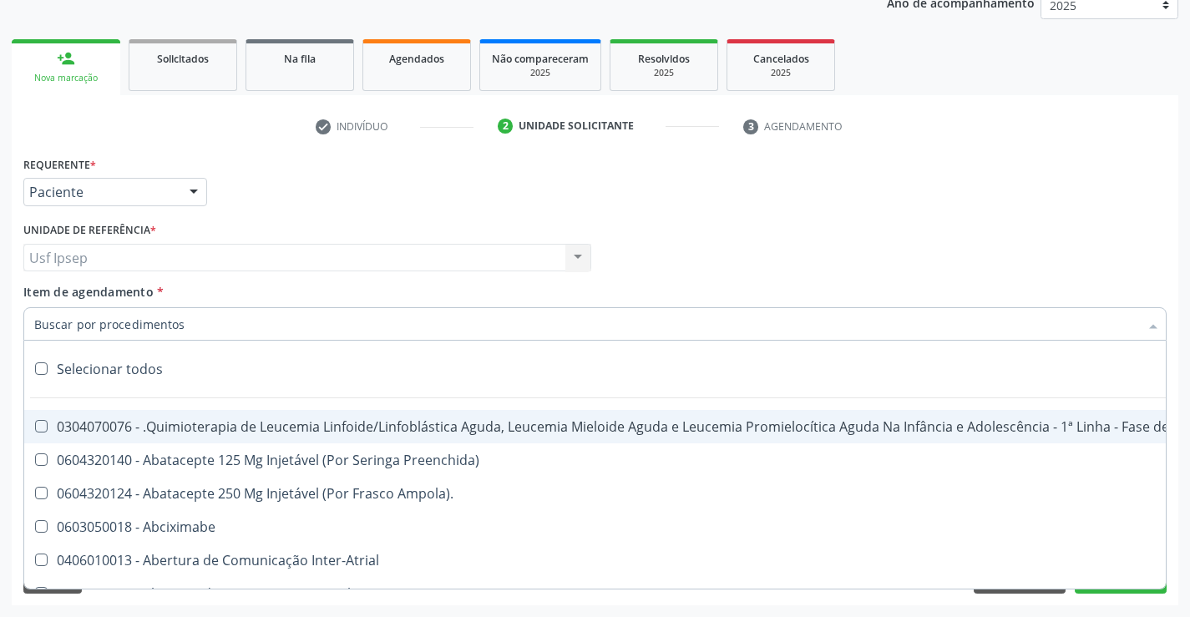
drag, startPoint x: 38, startPoint y: 326, endPoint x: 47, endPoint y: 309, distance: 19.1
click at [41, 318] on input "Item de agendamento *" at bounding box center [586, 323] width 1105 height 33
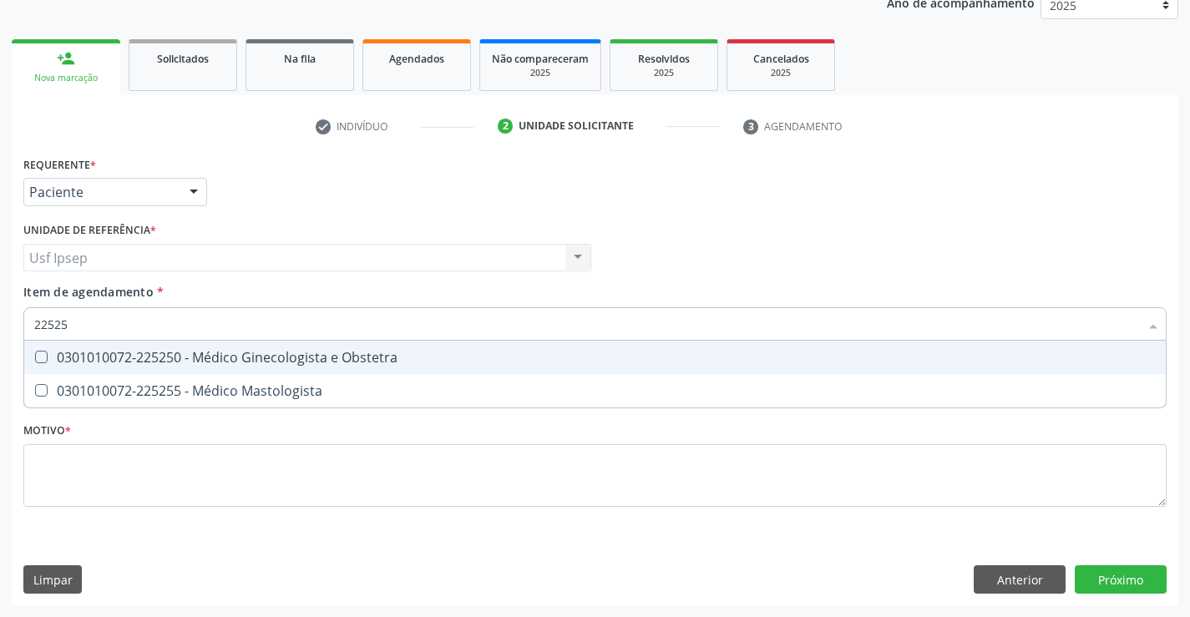
type input "225250"
drag, startPoint x: 45, startPoint y: 363, endPoint x: 36, endPoint y: 367, distance: 9.8
click at [44, 363] on div "0301010072-225250 - Médico Ginecologista e Obstetra" at bounding box center [595, 357] width 1122 height 13
checkbox Obstetra "true"
click at [41, 467] on div "Requerente * Paciente Profissional de Saúde Paciente Nenhum resultado encontrad…" at bounding box center [595, 341] width 1144 height 378
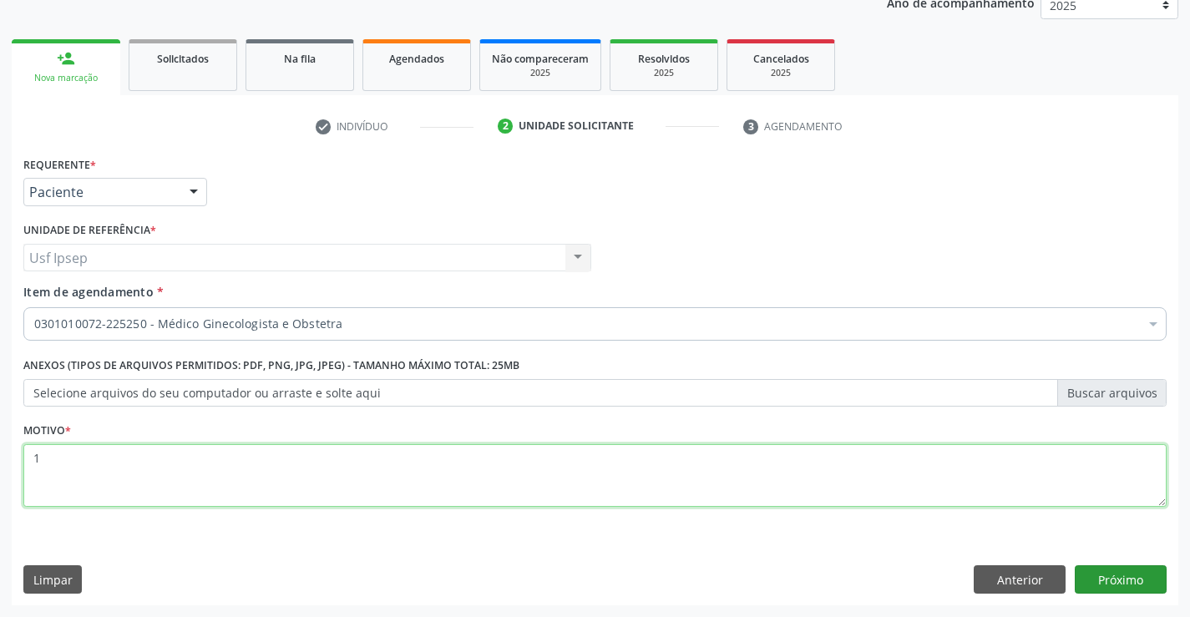
type textarea "1"
click at [1113, 576] on button "Próximo" at bounding box center [1121, 580] width 92 height 28
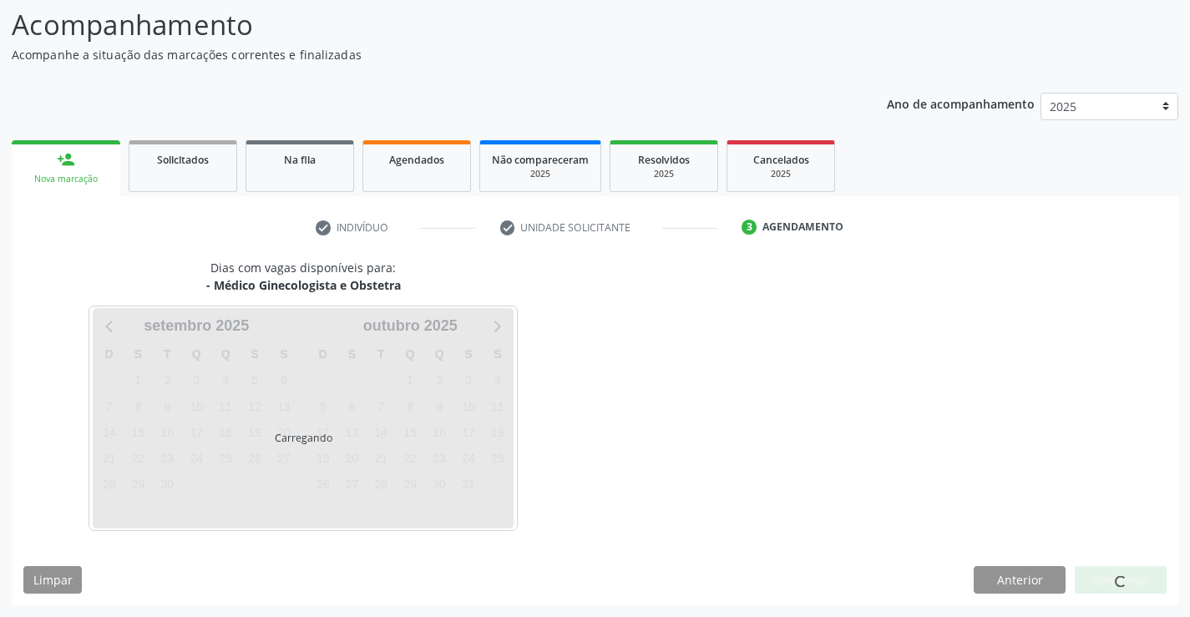
scroll to position [109, 0]
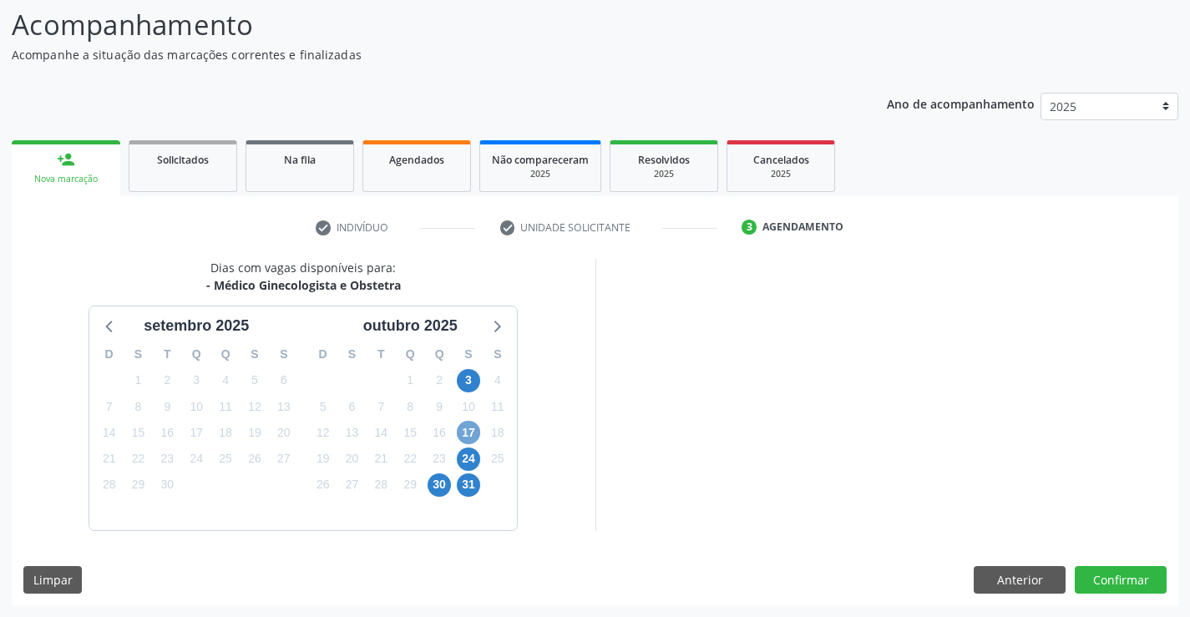
click at [468, 435] on span "17" at bounding box center [468, 432] width 23 height 23
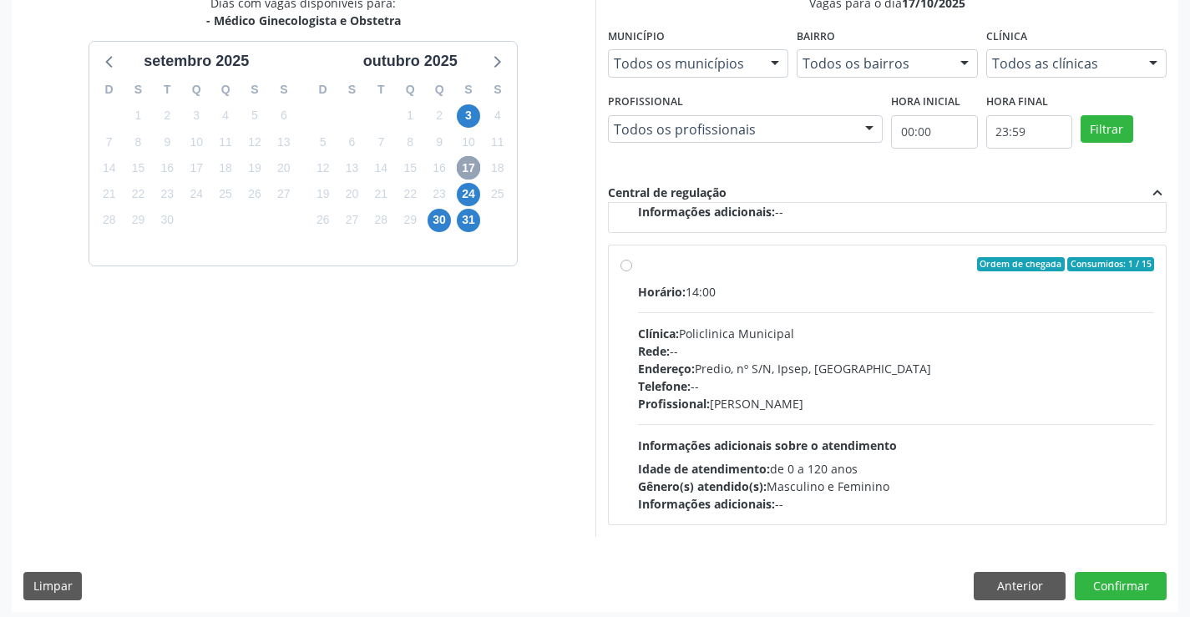
scroll to position [381, 0]
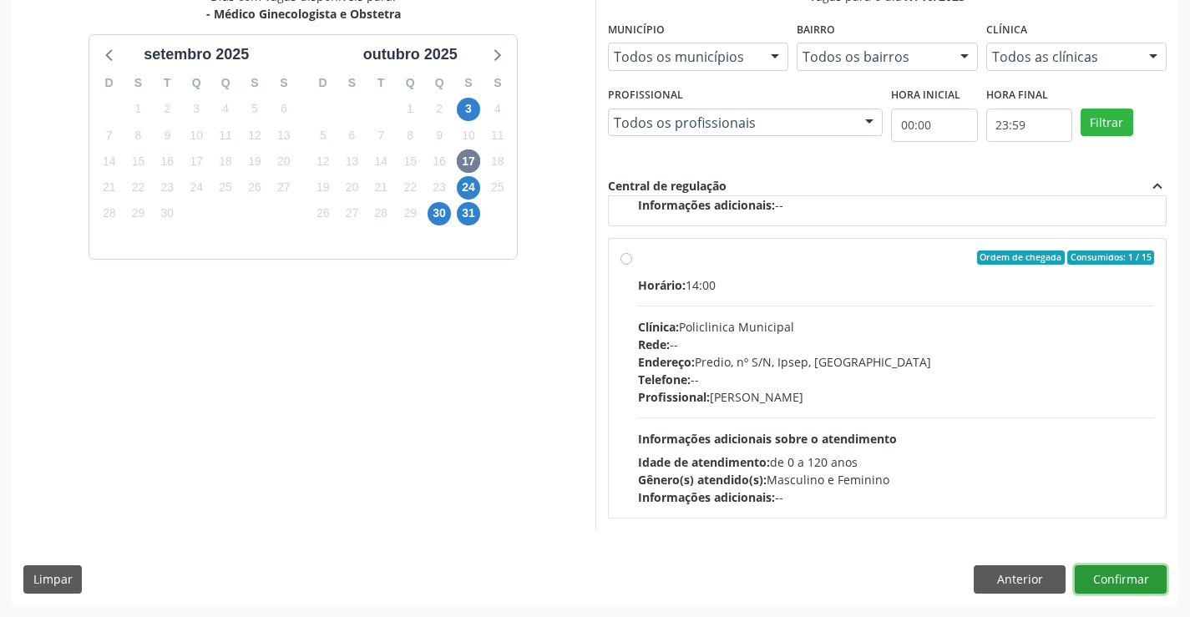
click at [1139, 576] on button "Confirmar" at bounding box center [1121, 580] width 92 height 28
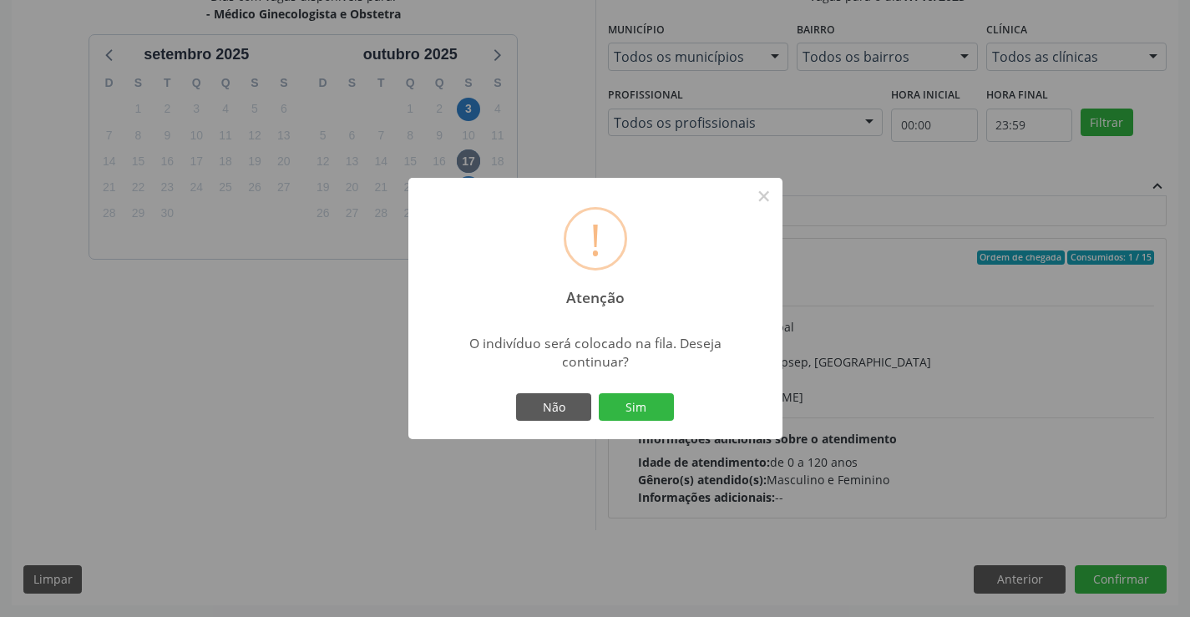
click at [189, 351] on div "! Atenção × O indivíduo será colocado na fila. Deseja continuar? Não Sim" at bounding box center [595, 308] width 1190 height 617
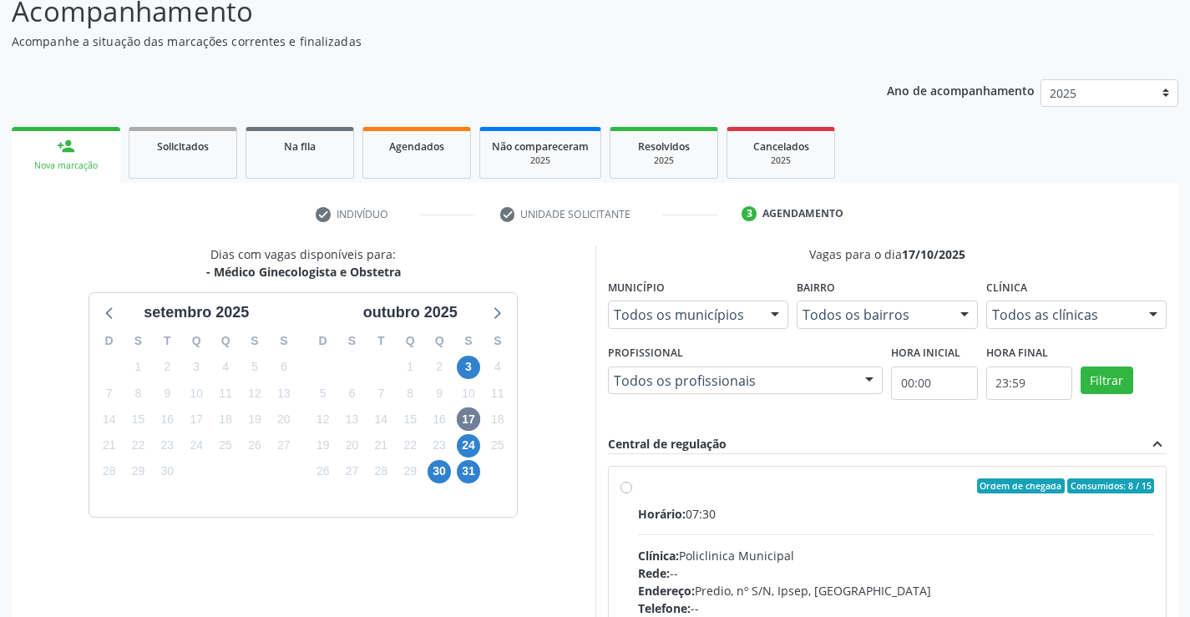
scroll to position [84, 0]
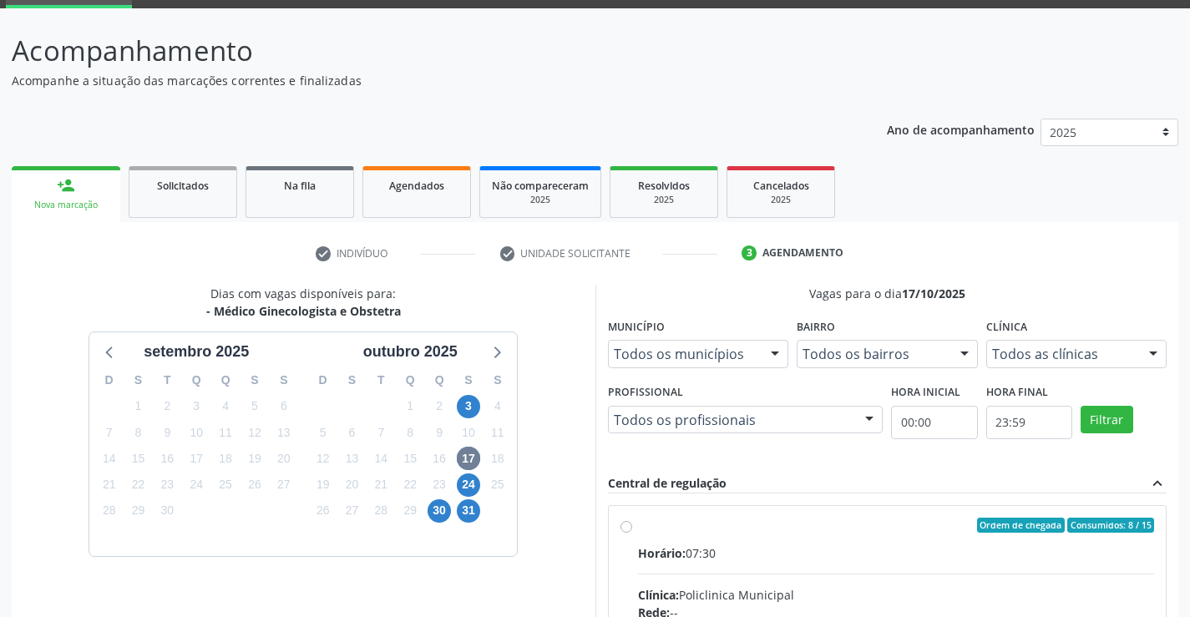
drag, startPoint x: 629, startPoint y: 526, endPoint x: 641, endPoint y: 529, distance: 12.0
radio input "true"
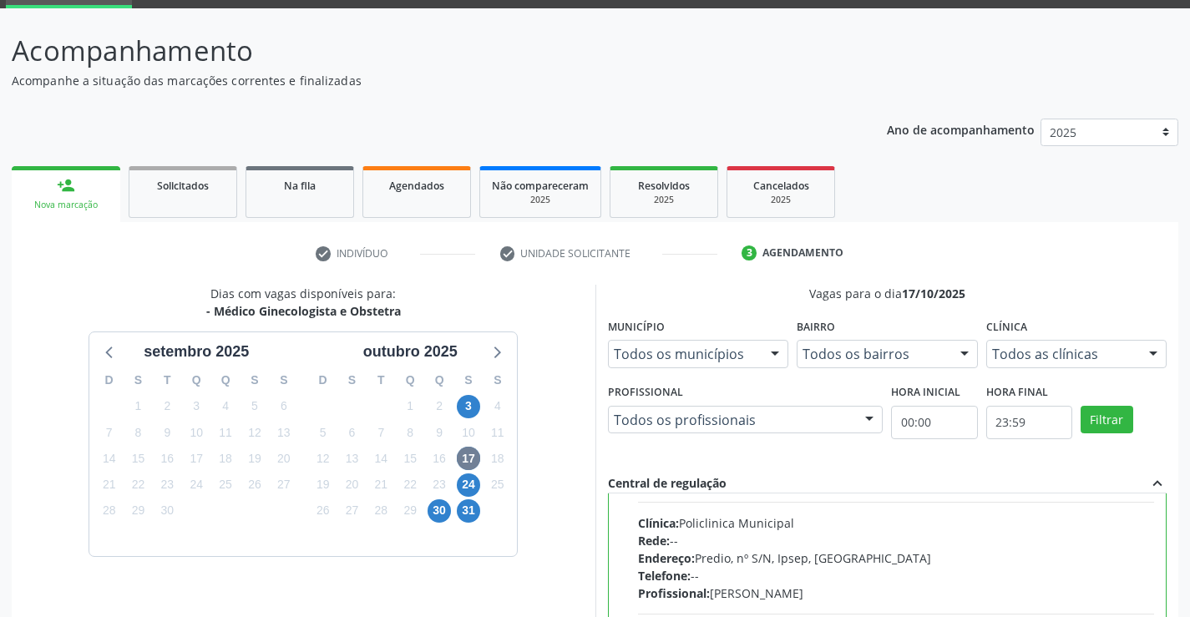
scroll to position [167, 0]
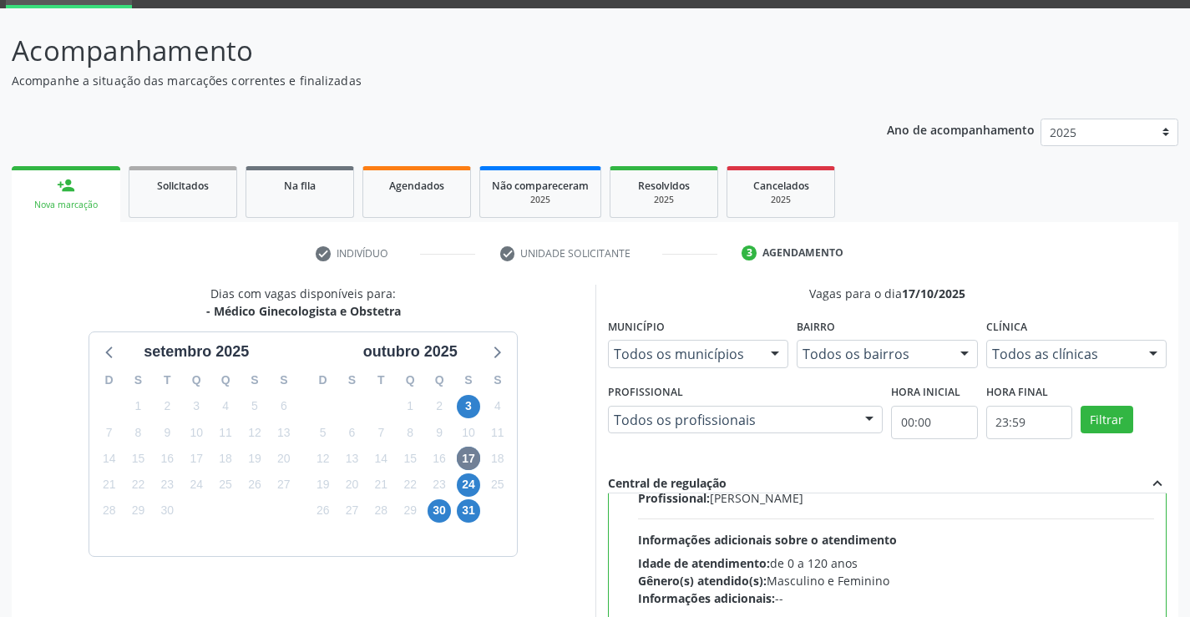
click at [558, 515] on div "Dias com vagas disponíveis para: - Médico Ginecologista e Obstetra setembro 202…" at bounding box center [304, 556] width 584 height 543
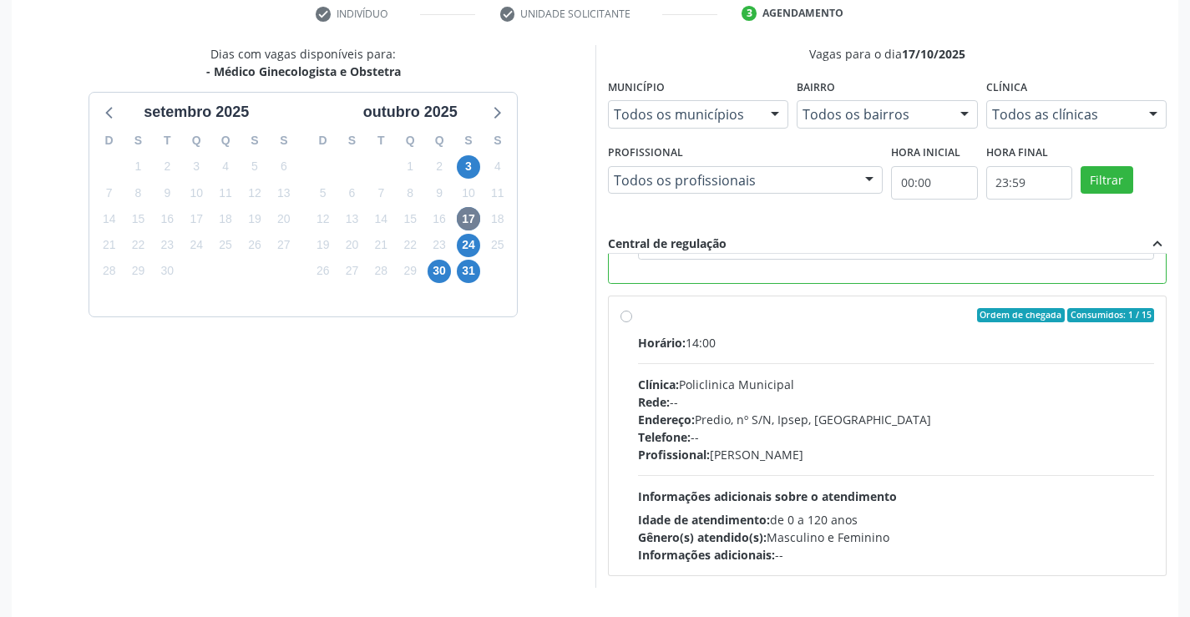
scroll to position [381, 0]
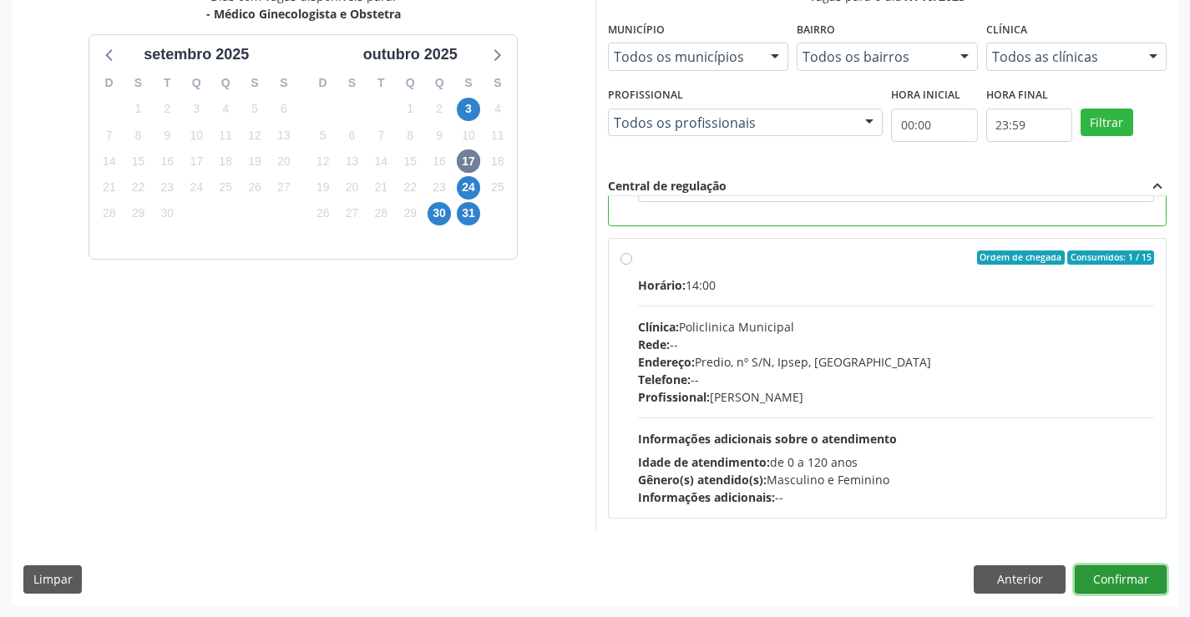
click at [1113, 581] on button "Confirmar" at bounding box center [1121, 580] width 92 height 28
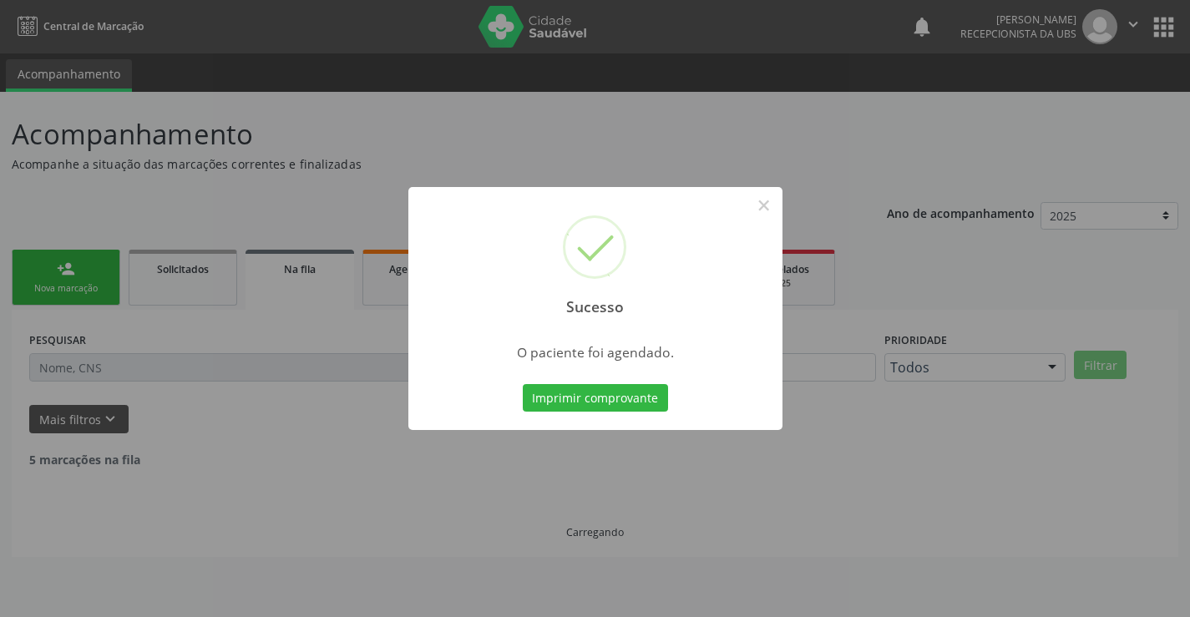
scroll to position [0, 0]
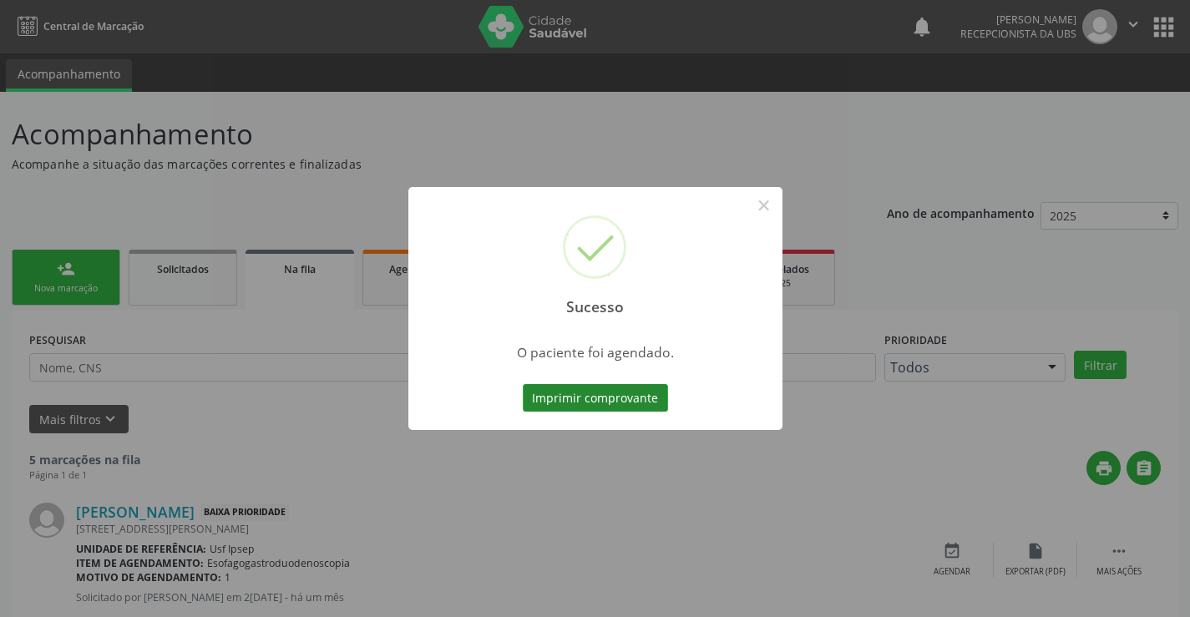
click at [550, 393] on button "Imprimir comprovante" at bounding box center [595, 398] width 145 height 28
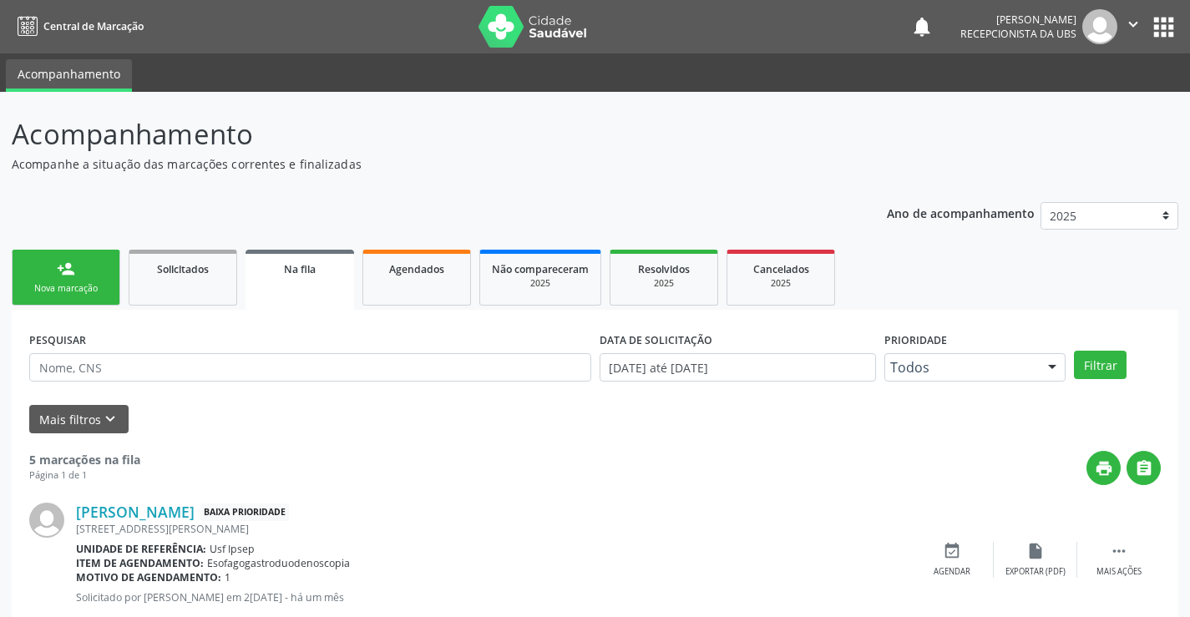
click at [51, 287] on div "Nova marcação" at bounding box center [66, 288] width 84 height 13
click at [58, 287] on div "Nova marcação" at bounding box center [66, 288] width 84 height 13
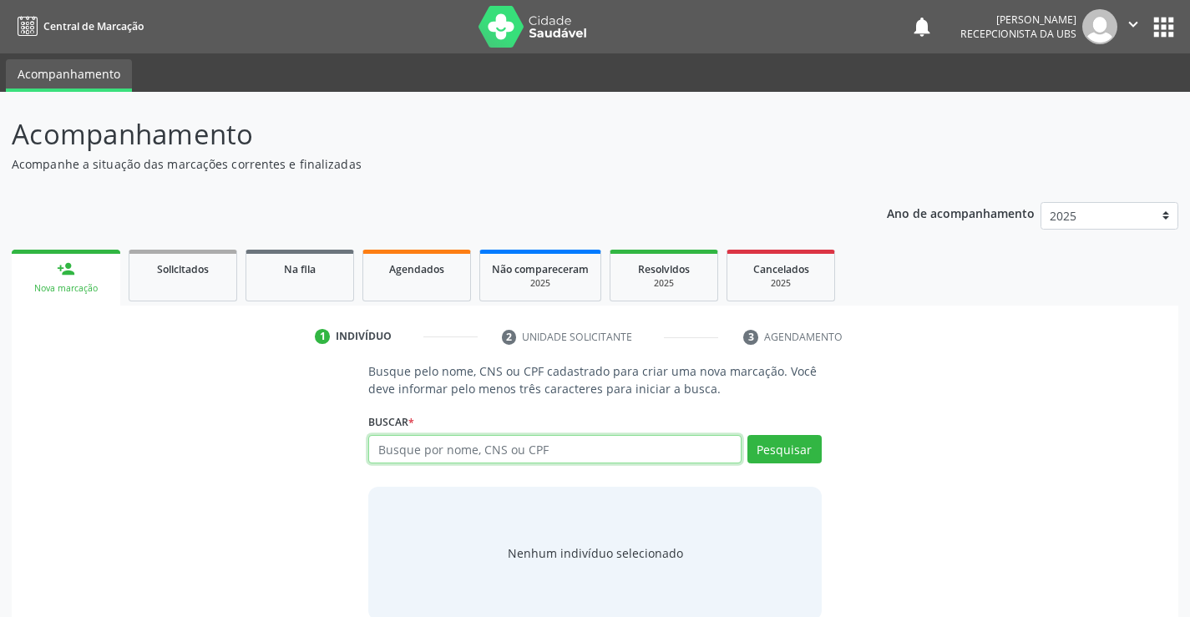
drag, startPoint x: 381, startPoint y: 449, endPoint x: 388, endPoint y: 439, distance: 11.4
click at [388, 439] on input "text" at bounding box center [554, 449] width 373 height 28
type input "700507791081059"
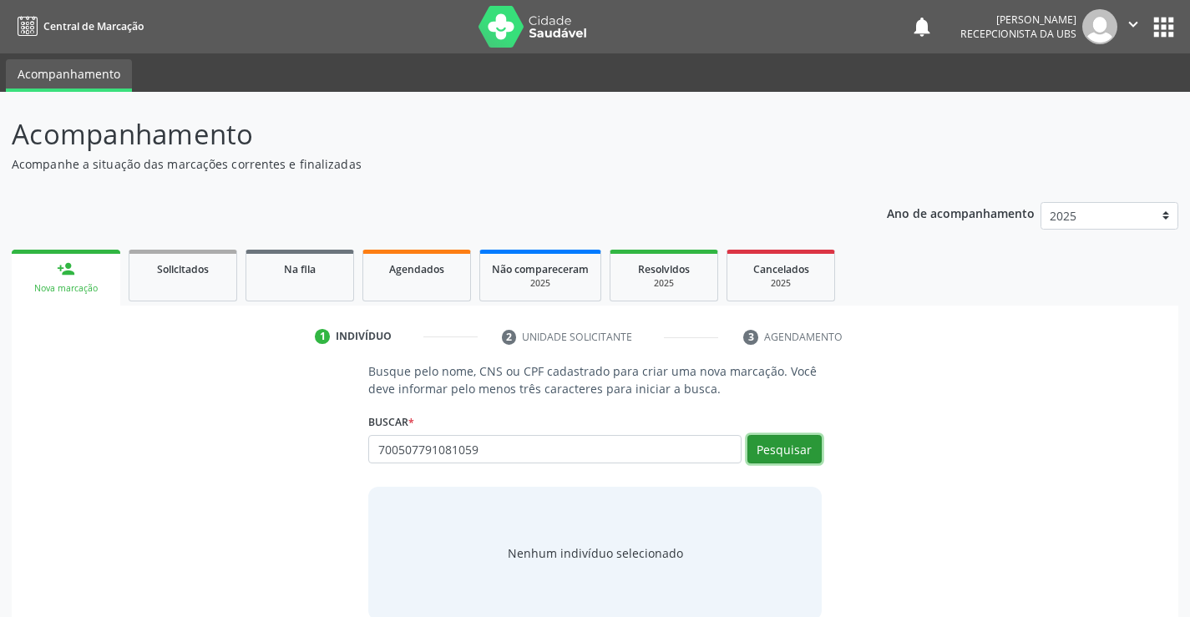
click at [783, 448] on button "Pesquisar" at bounding box center [785, 449] width 74 height 28
type input "700507791081059"
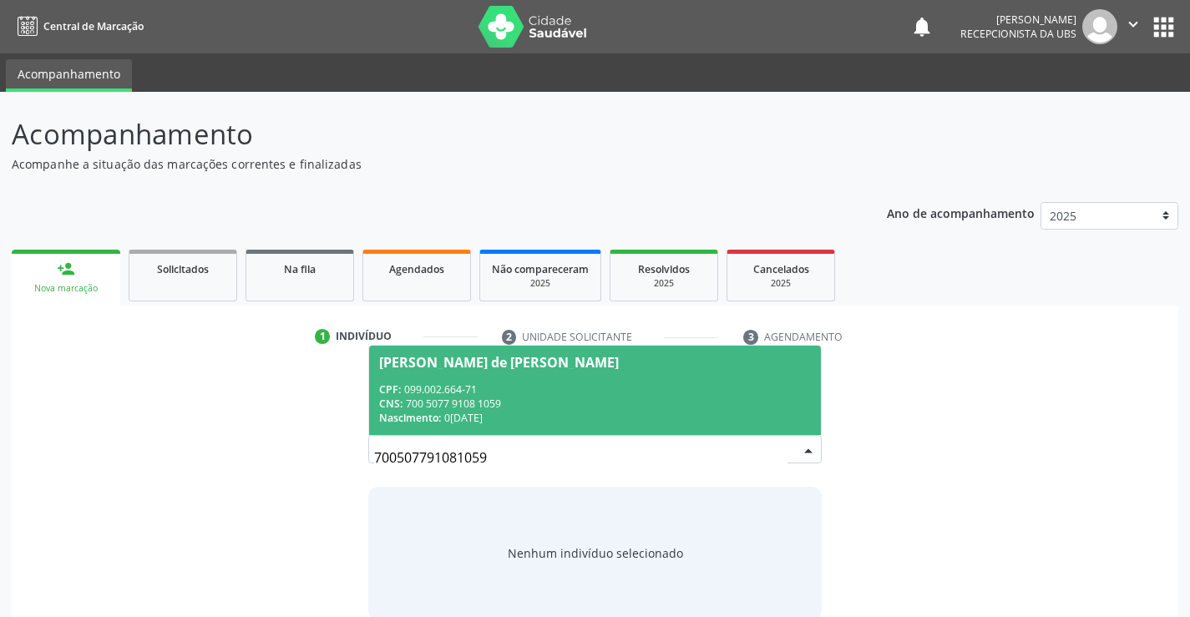
click at [417, 359] on div "Luana Carolina Menezes de Sa Ramos" at bounding box center [499, 362] width 240 height 13
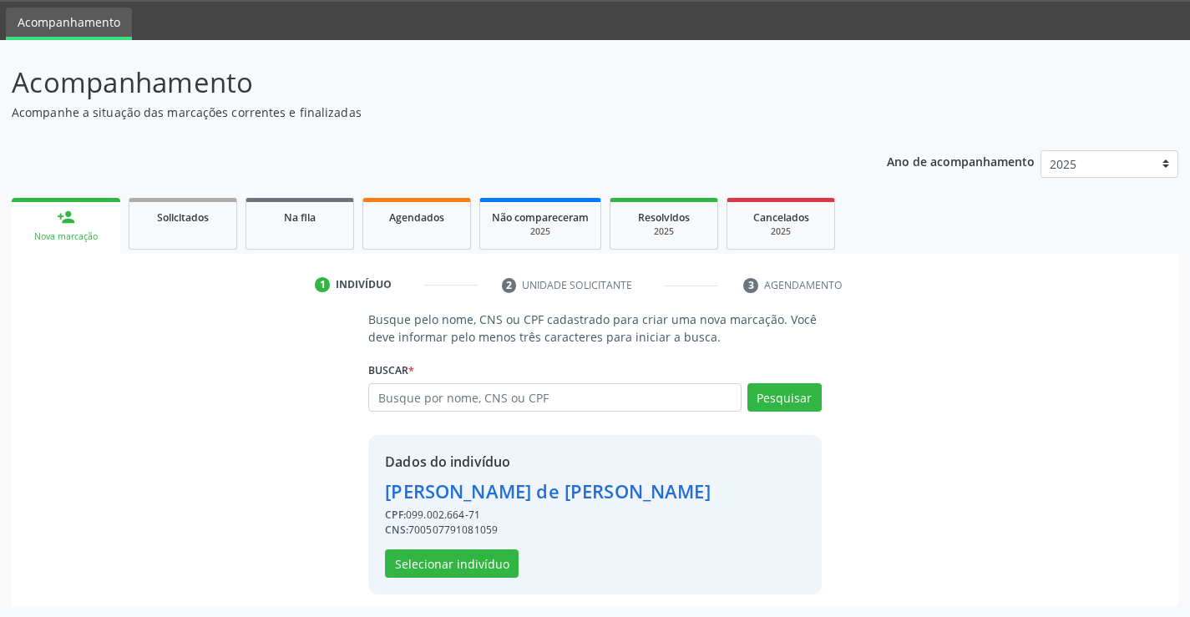
scroll to position [53, 0]
click at [444, 566] on button "Selecionar indivíduo" at bounding box center [452, 563] width 134 height 28
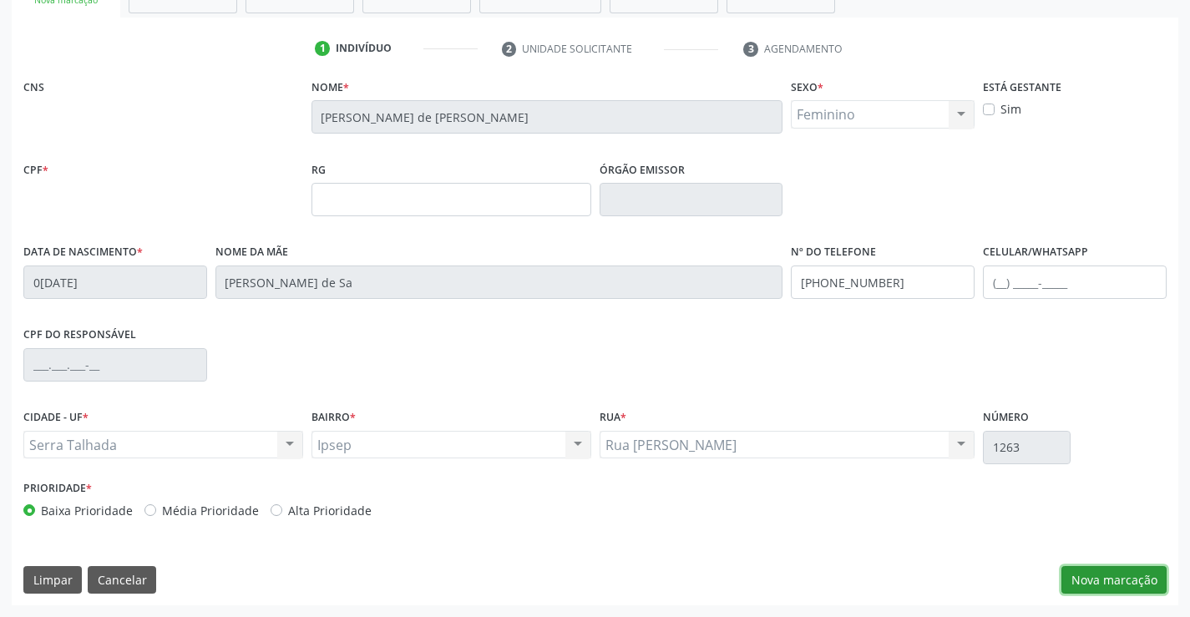
click at [1098, 581] on button "Nova marcação" at bounding box center [1114, 580] width 105 height 28
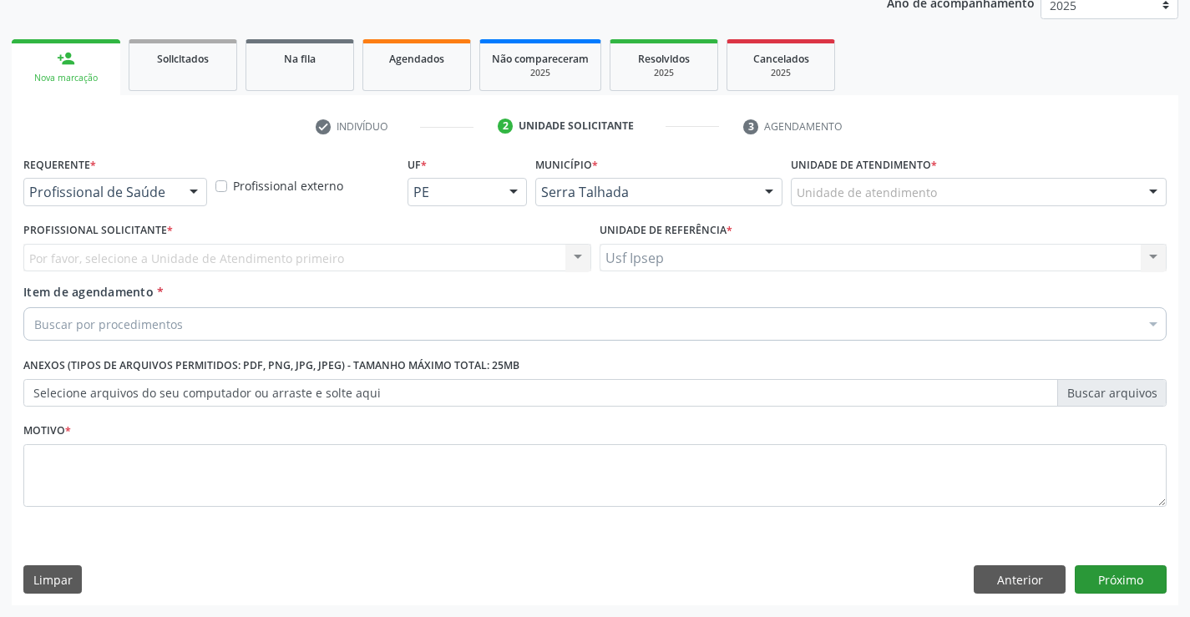
scroll to position [210, 0]
click at [200, 185] on div at bounding box center [193, 193] width 25 height 28
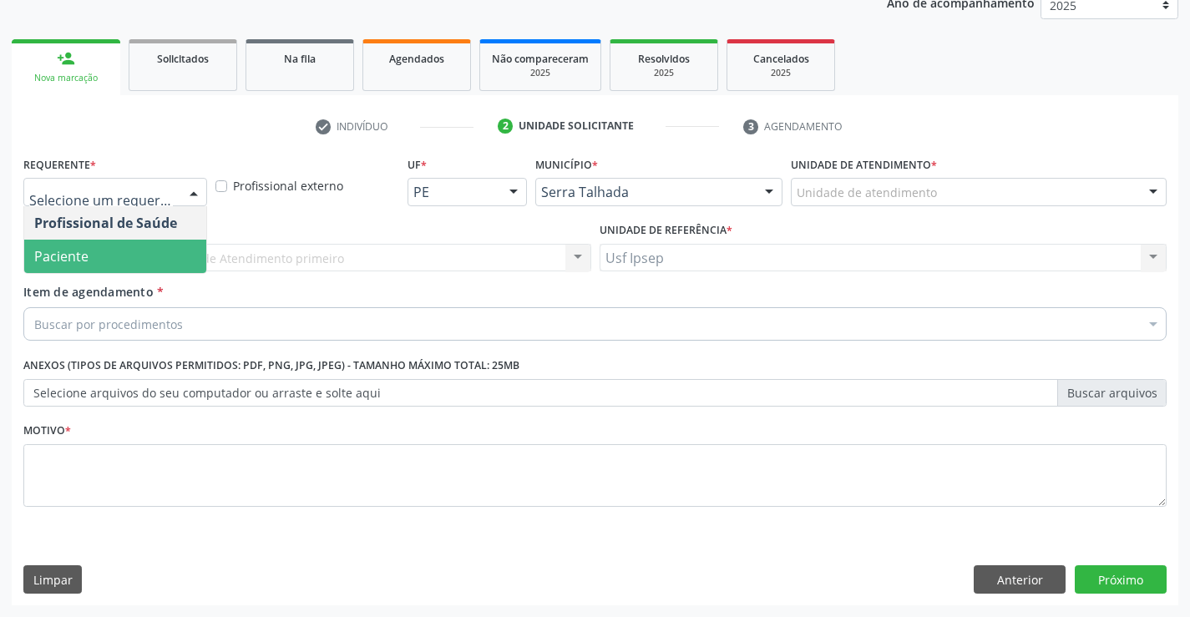
click at [125, 254] on span "Paciente" at bounding box center [115, 256] width 182 height 33
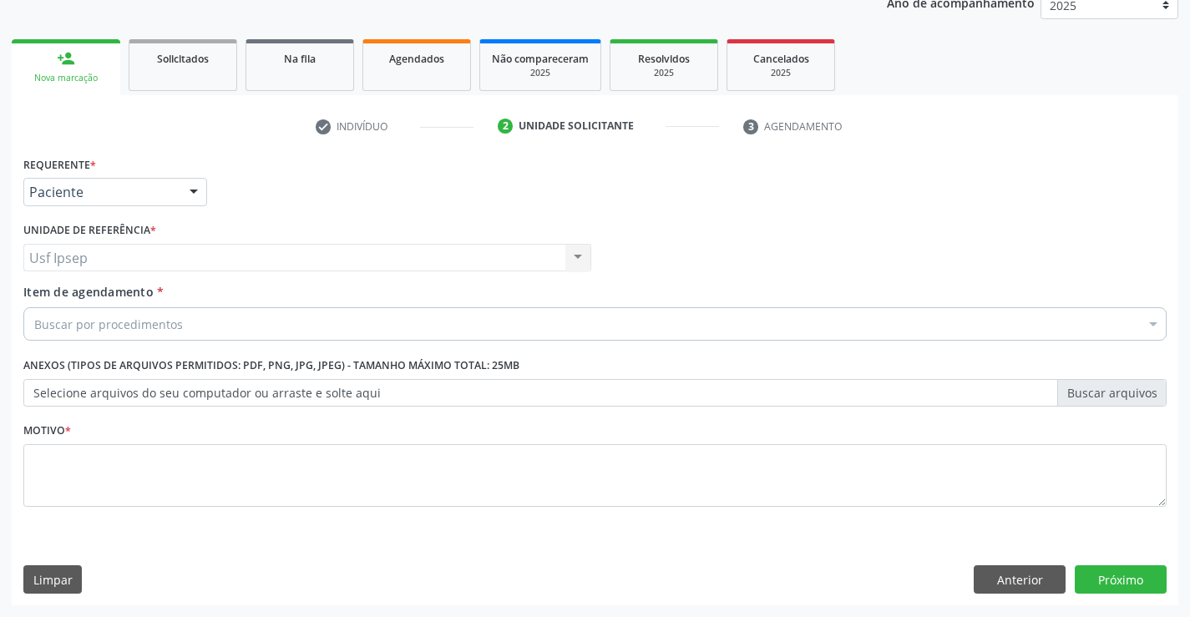
click at [72, 299] on label "Item de agendamento *" at bounding box center [93, 292] width 140 height 18
click at [34, 307] on input "Item de agendamento *" at bounding box center [34, 323] width 0 height 33
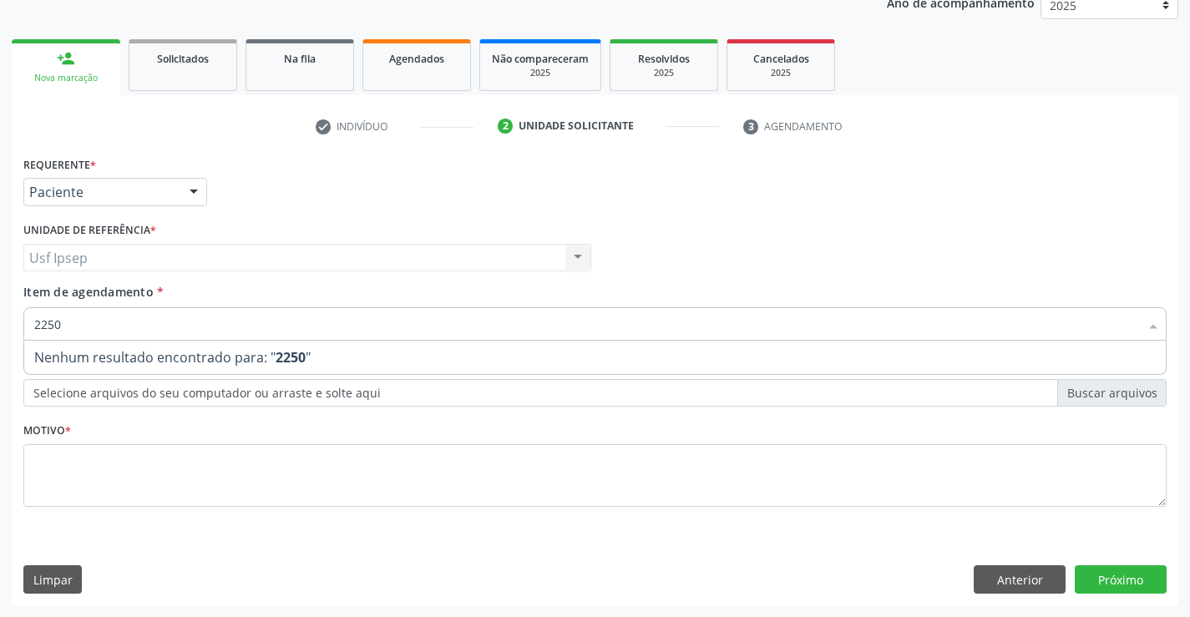
type input "225"
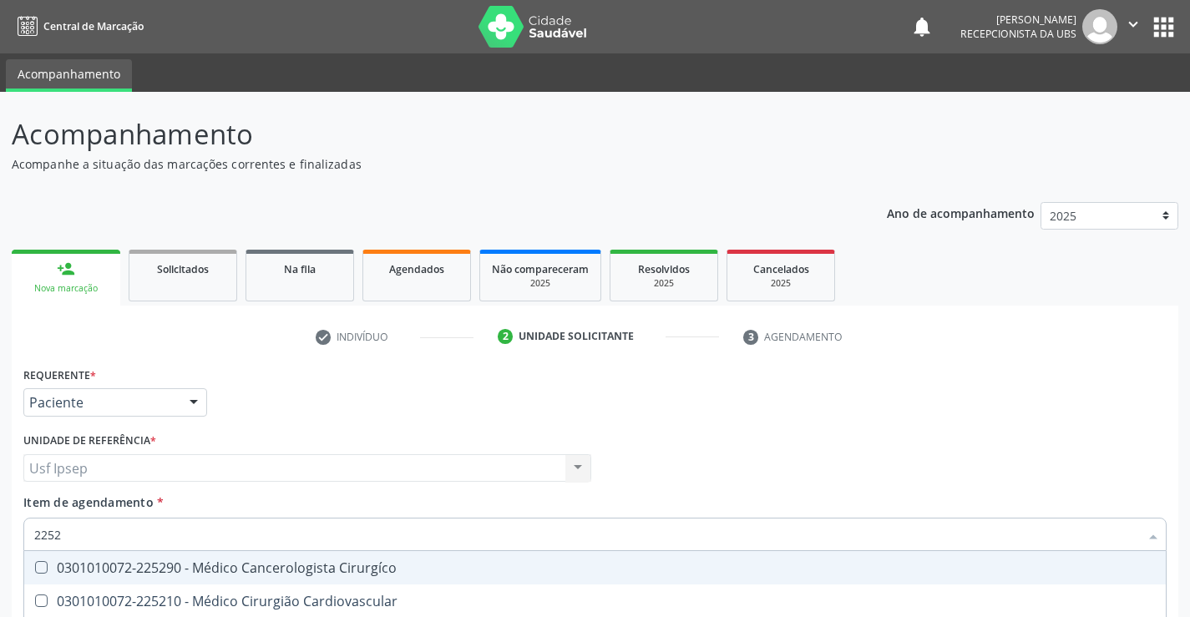
scroll to position [210, 0]
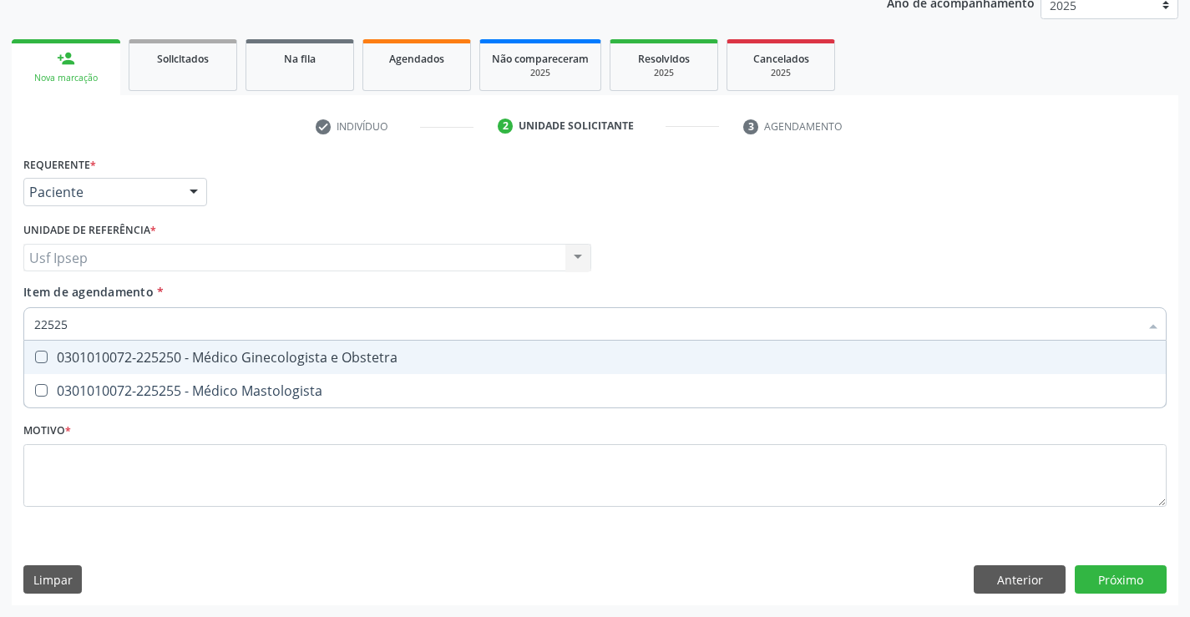
type input "225250"
drag, startPoint x: 43, startPoint y: 352, endPoint x: 28, endPoint y: 367, distance: 21.3
click at [39, 355] on Obstetra at bounding box center [41, 357] width 13 height 13
click at [35, 355] on Obstetra "checkbox" at bounding box center [29, 357] width 11 height 11
checkbox Obstetra "true"
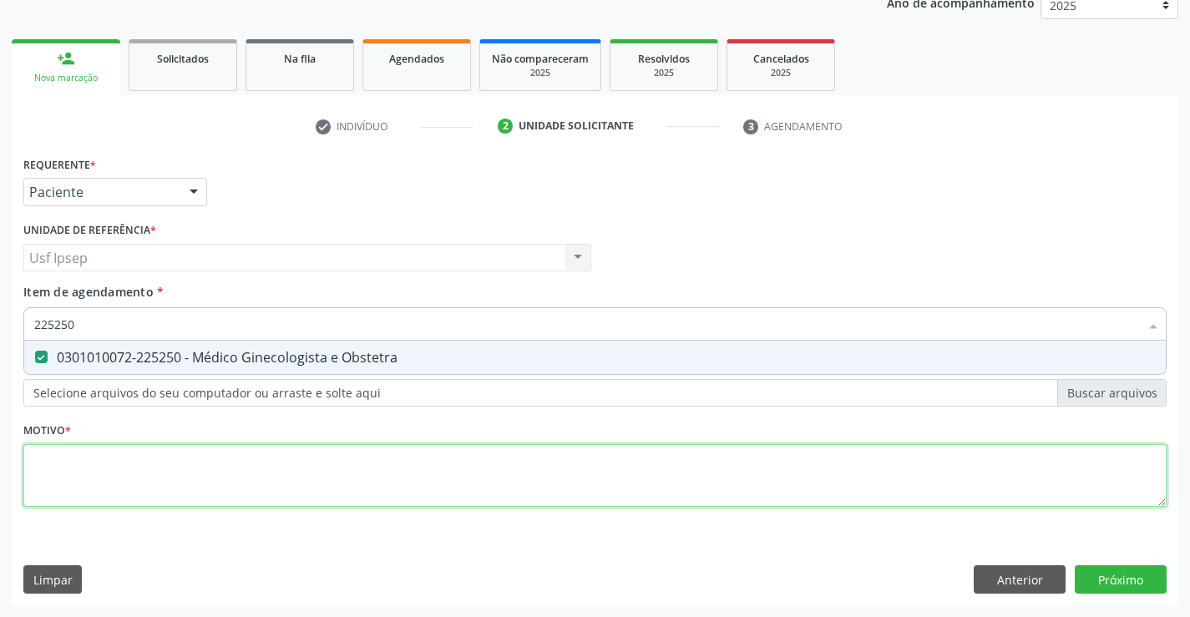
click at [52, 461] on div "Requerente * Paciente Profissional de Saúde Paciente Nenhum resultado encontrad…" at bounding box center [595, 341] width 1144 height 378
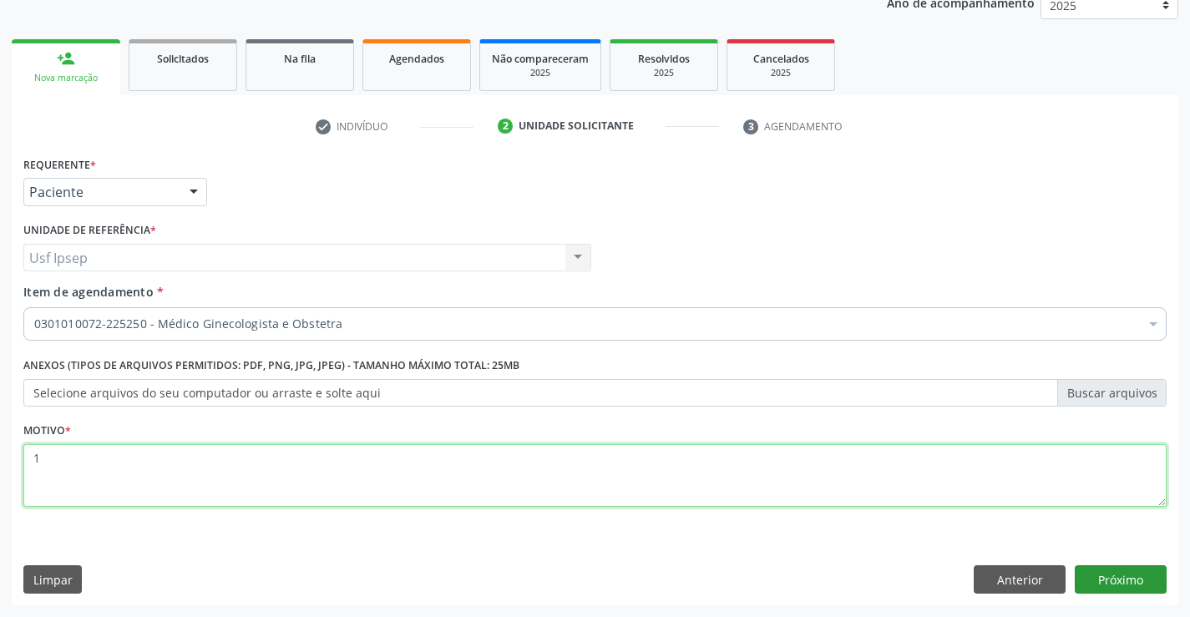
type textarea "1"
click at [1120, 581] on button "Próximo" at bounding box center [1121, 580] width 92 height 28
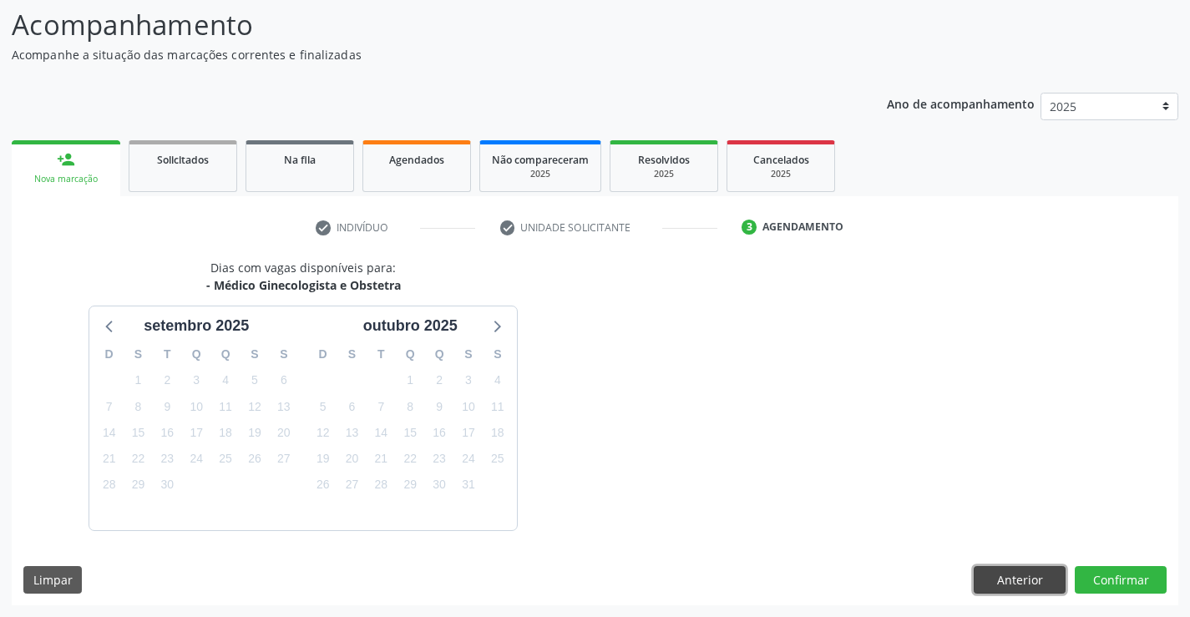
click at [1006, 585] on button "Anterior" at bounding box center [1020, 580] width 92 height 28
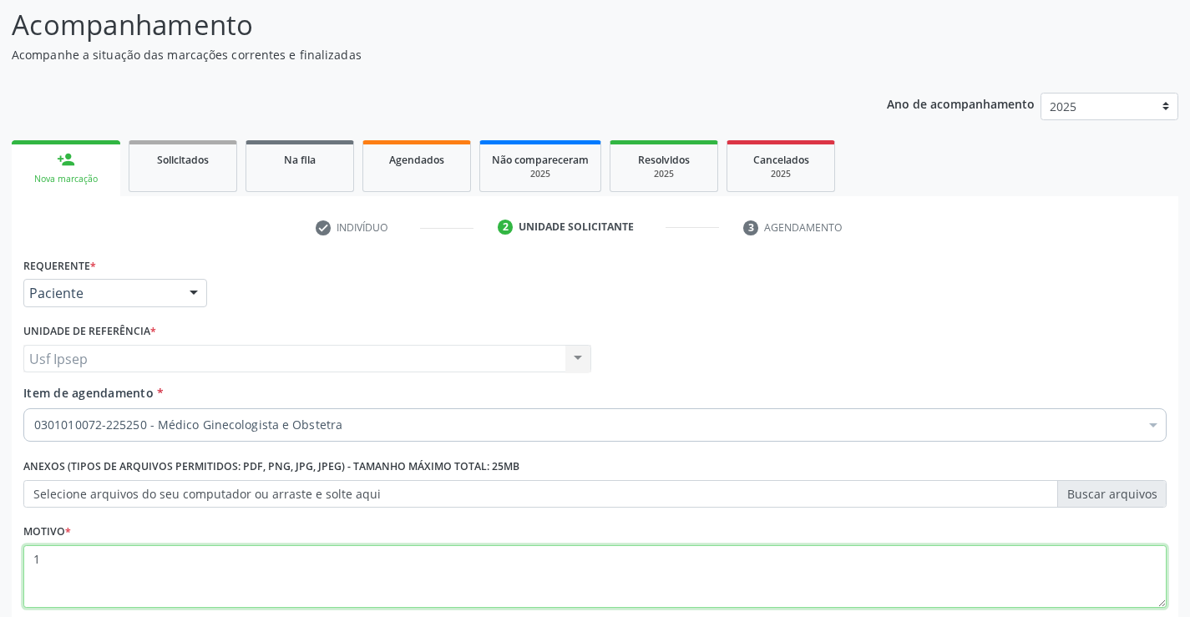
drag, startPoint x: 44, startPoint y: 555, endPoint x: 73, endPoint y: 550, distance: 28.7
click at [71, 550] on textarea "1" at bounding box center [595, 576] width 1144 height 63
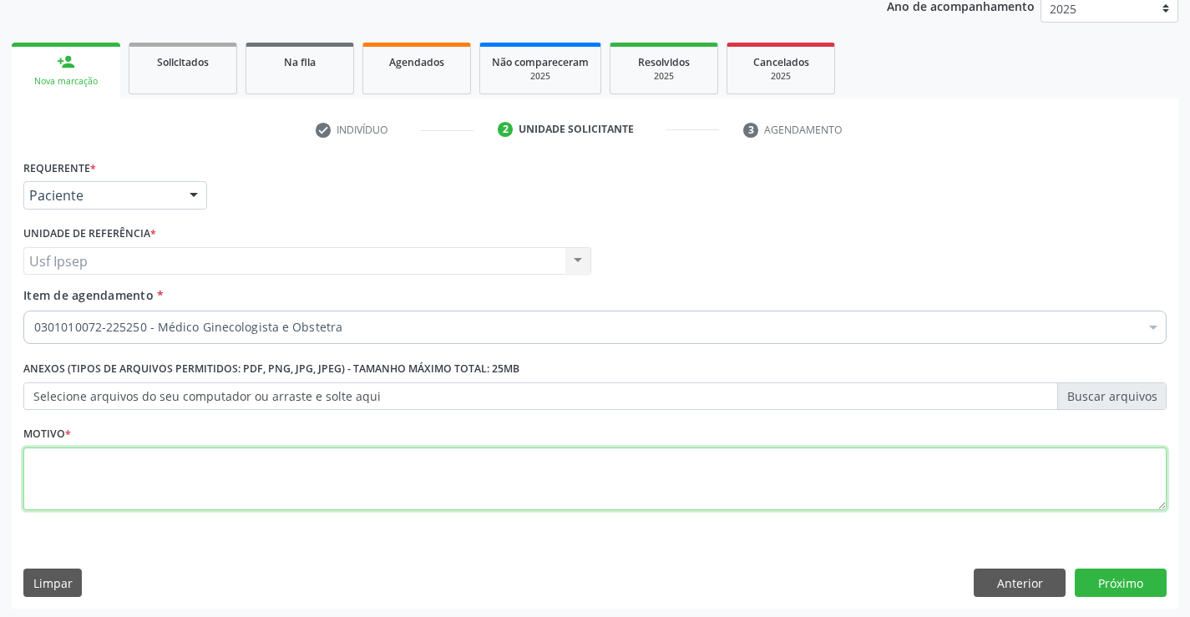
scroll to position [210, 0]
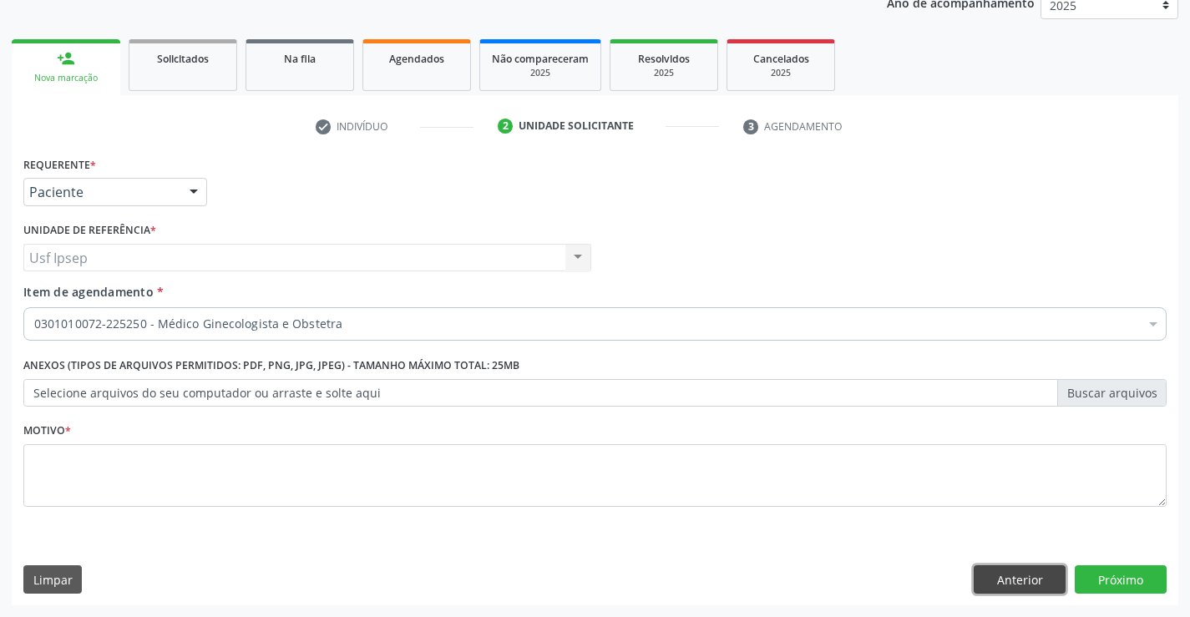
drag, startPoint x: 1004, startPoint y: 581, endPoint x: 1017, endPoint y: 564, distance: 20.9
click at [1007, 576] on button "Anterior" at bounding box center [1020, 580] width 92 height 28
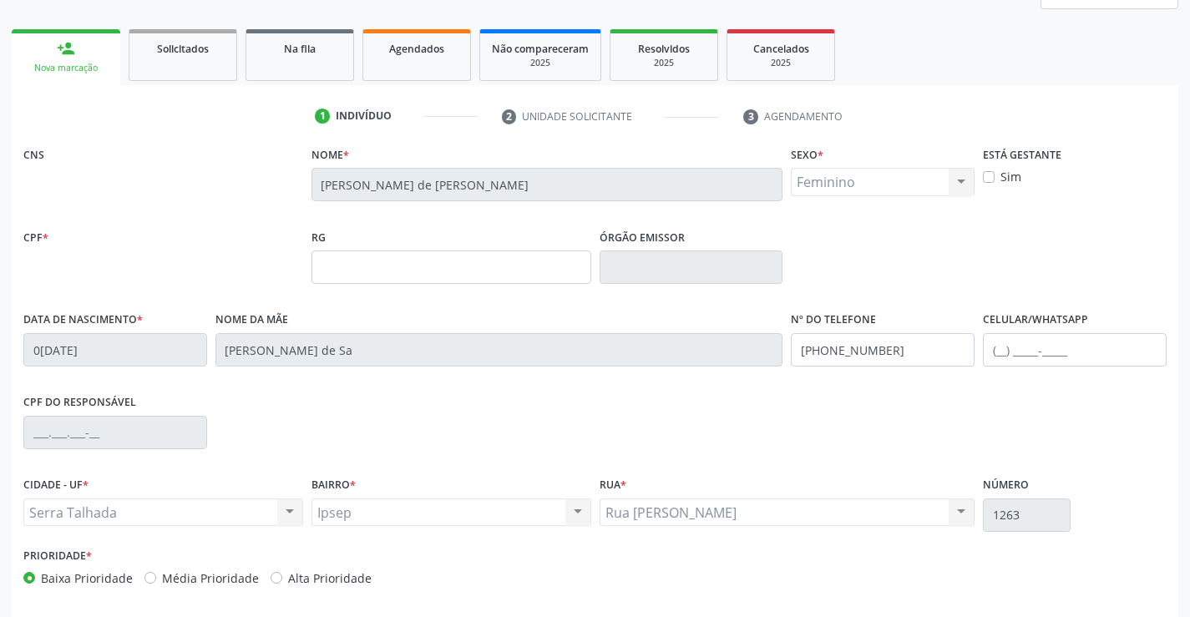
scroll to position [288, 0]
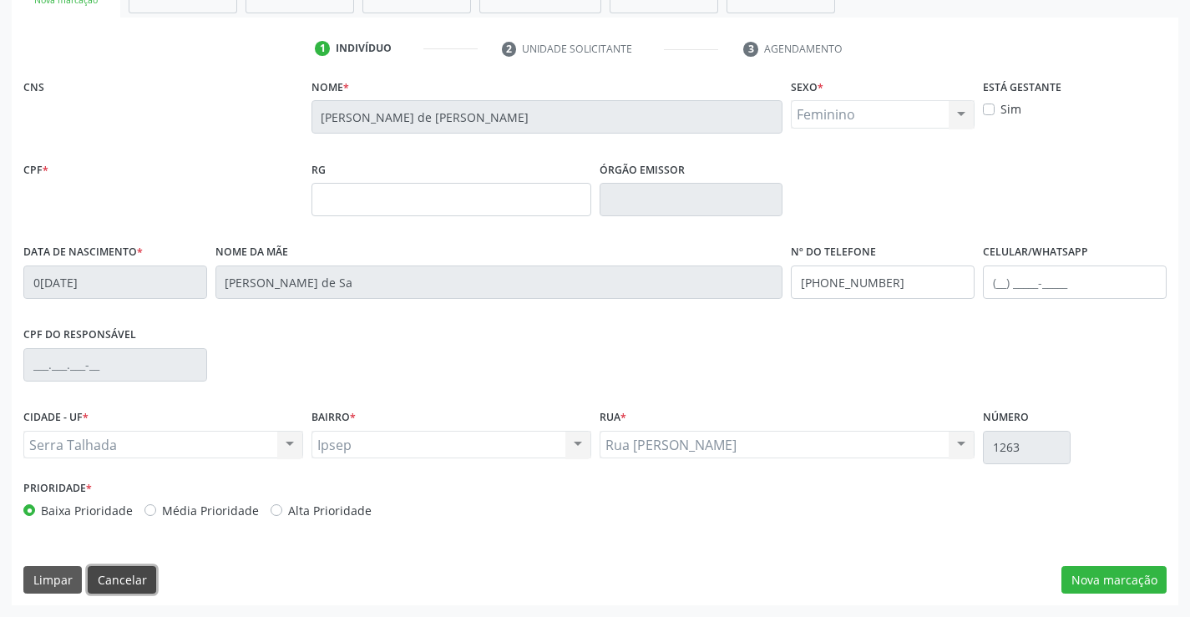
click at [126, 581] on button "Cancelar" at bounding box center [122, 580] width 68 height 28
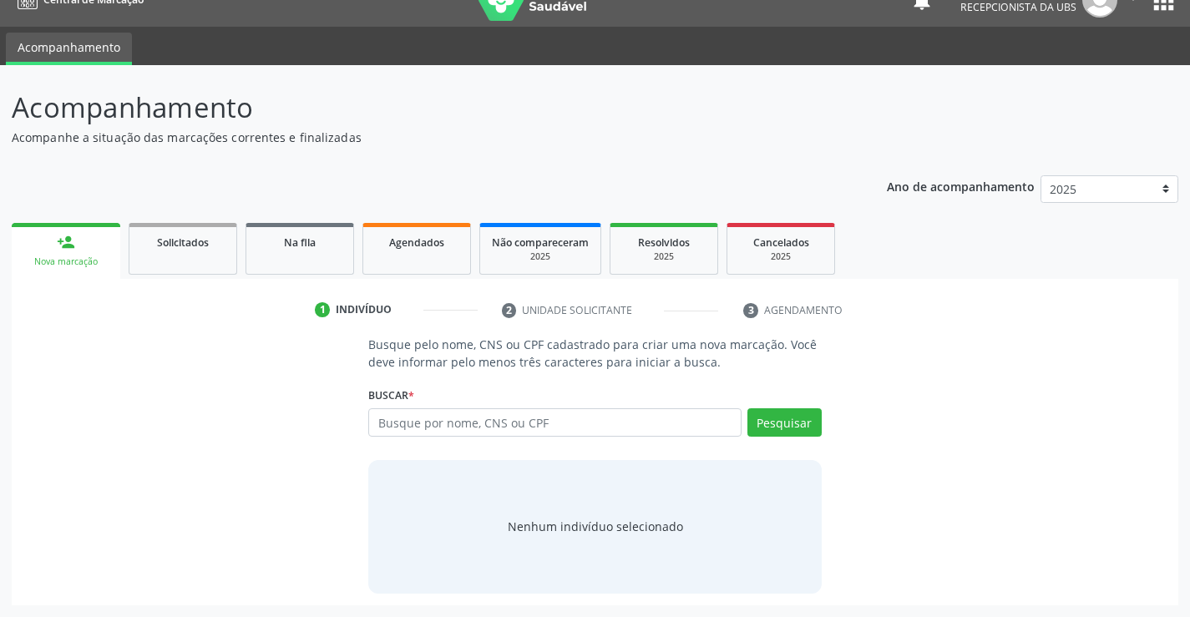
scroll to position [27, 0]
click at [375, 416] on input "text" at bounding box center [554, 422] width 373 height 28
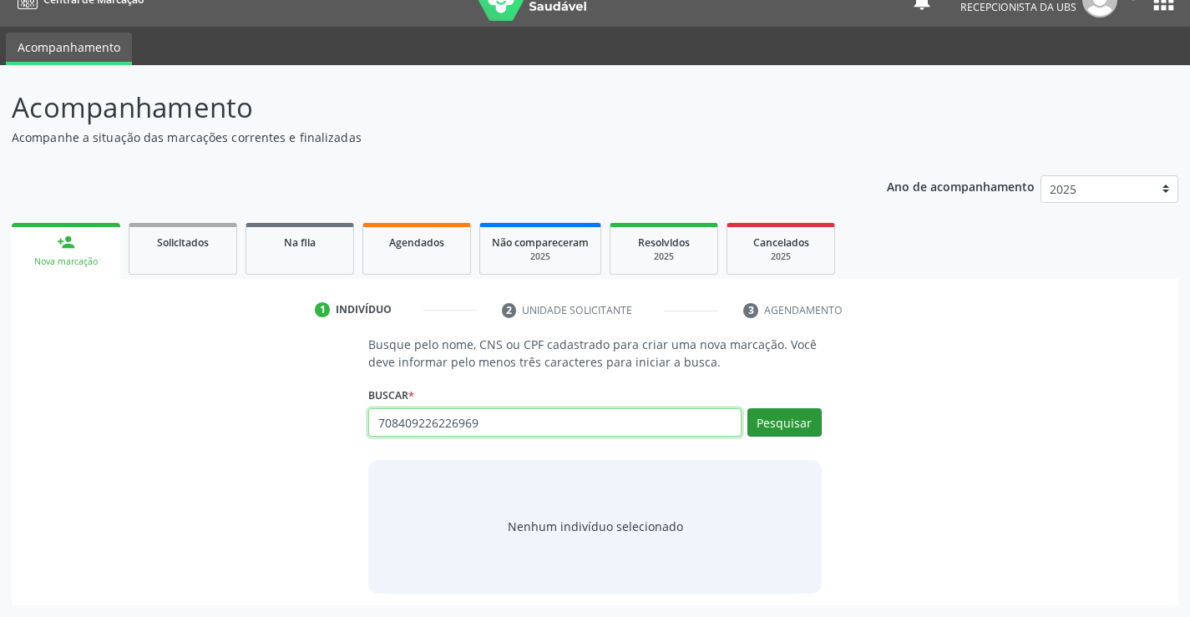
type input "708409226226969"
drag, startPoint x: 771, startPoint y: 425, endPoint x: 792, endPoint y: 435, distance: 23.2
click at [777, 429] on button "Pesquisar" at bounding box center [785, 422] width 74 height 28
type input "708409226226969"
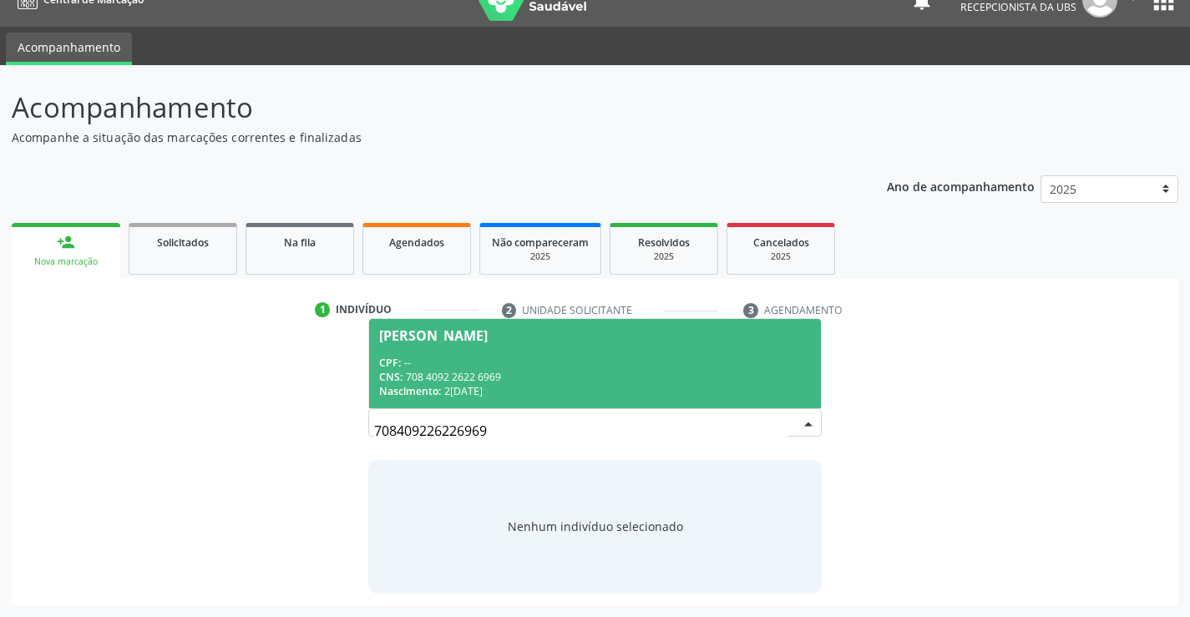
click at [387, 332] on div "Pedro Jose da Silva" at bounding box center [433, 335] width 109 height 13
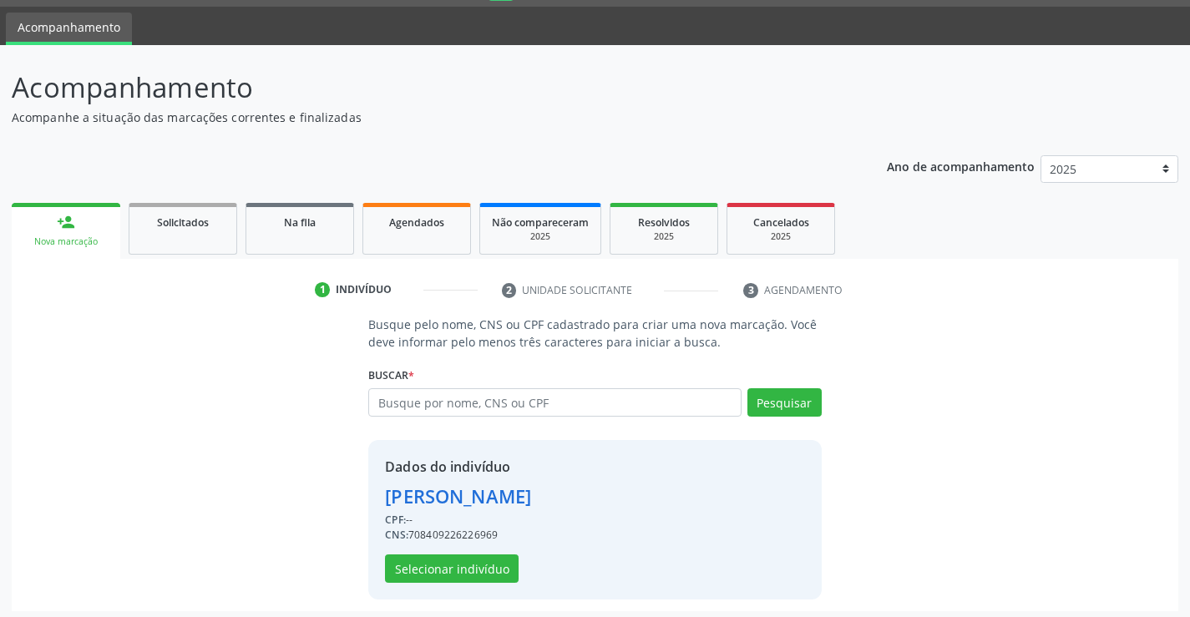
scroll to position [53, 0]
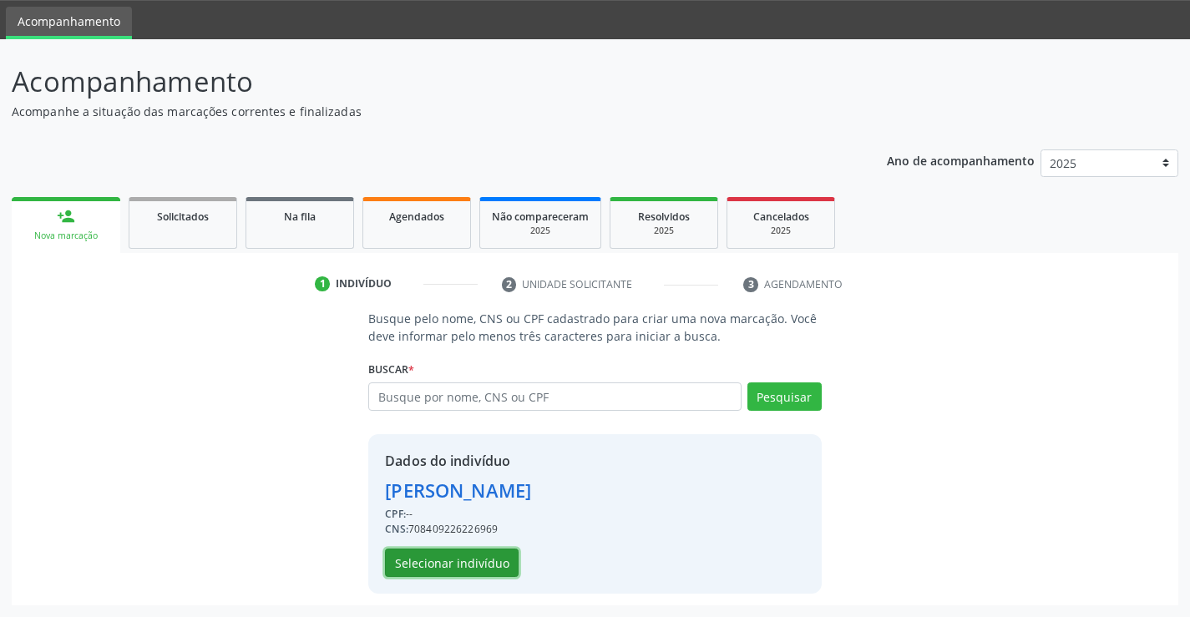
click at [403, 568] on button "Selecionar indivíduo" at bounding box center [452, 563] width 134 height 28
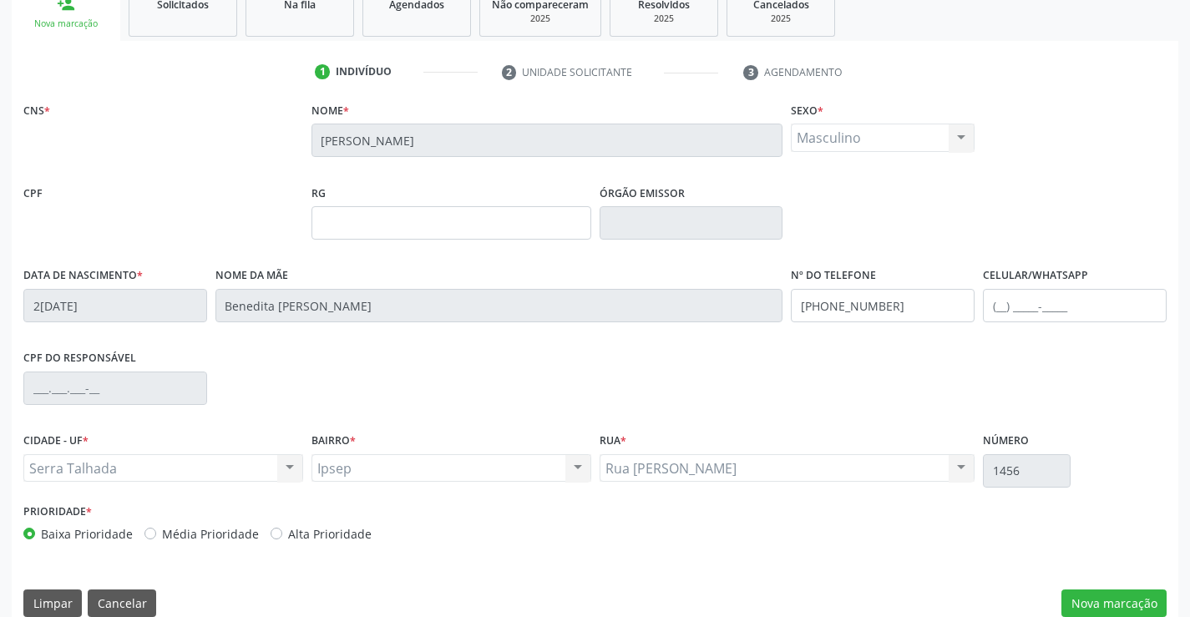
scroll to position [288, 0]
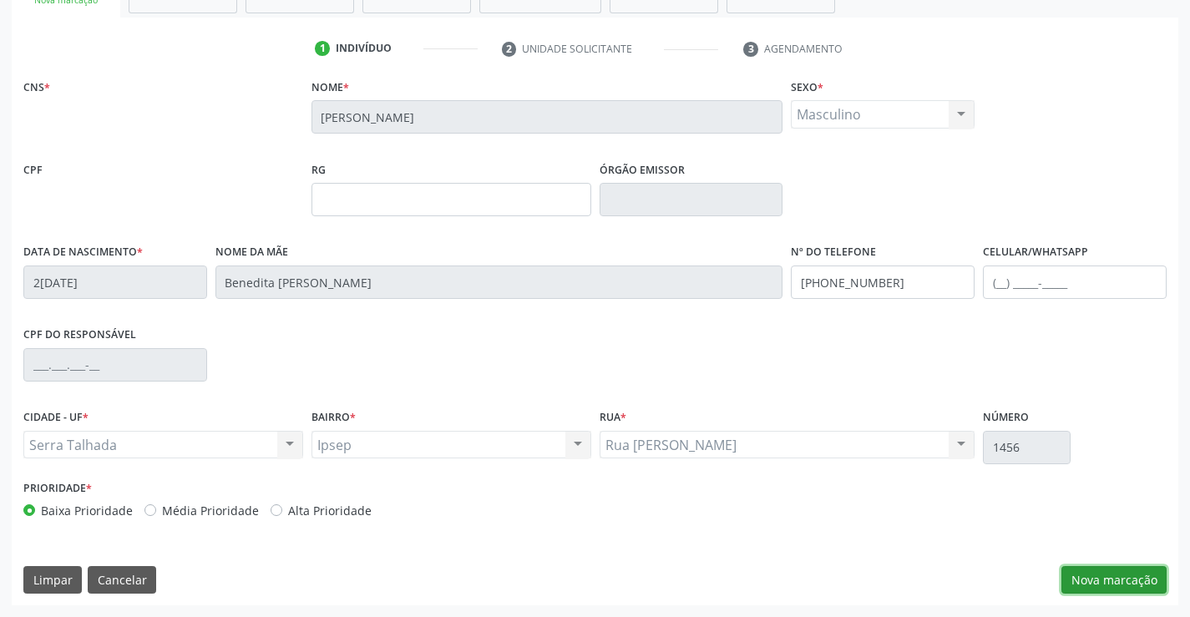
drag, startPoint x: 1087, startPoint y: 584, endPoint x: 1104, endPoint y: 572, distance: 21.1
click at [1088, 581] on button "Nova marcação" at bounding box center [1114, 580] width 105 height 28
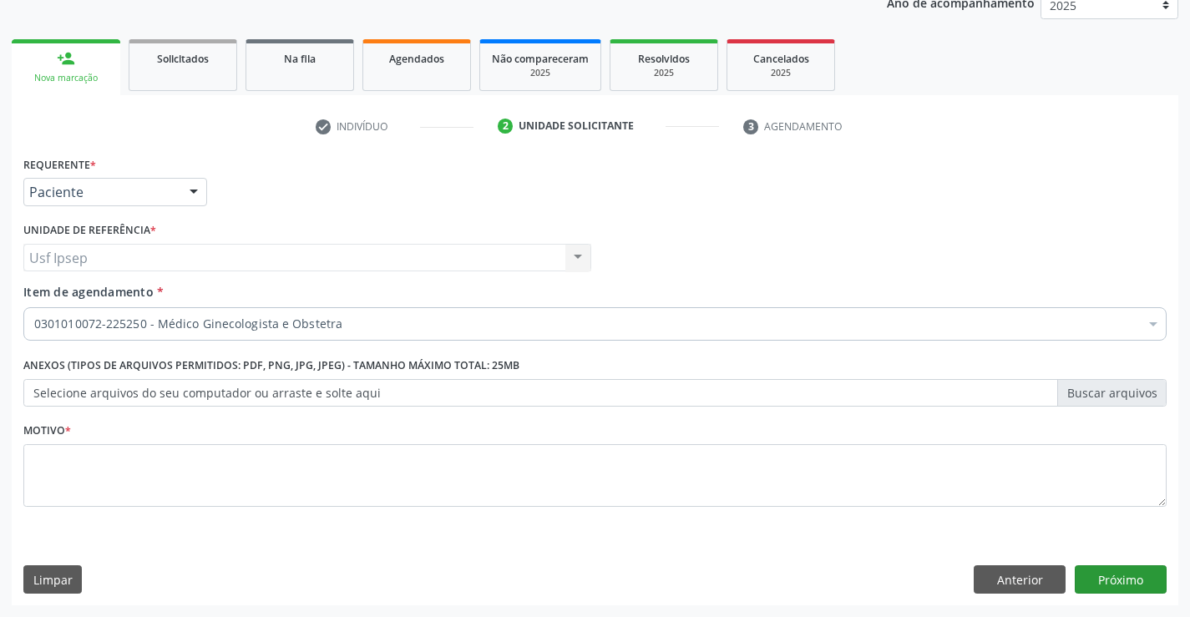
scroll to position [210, 0]
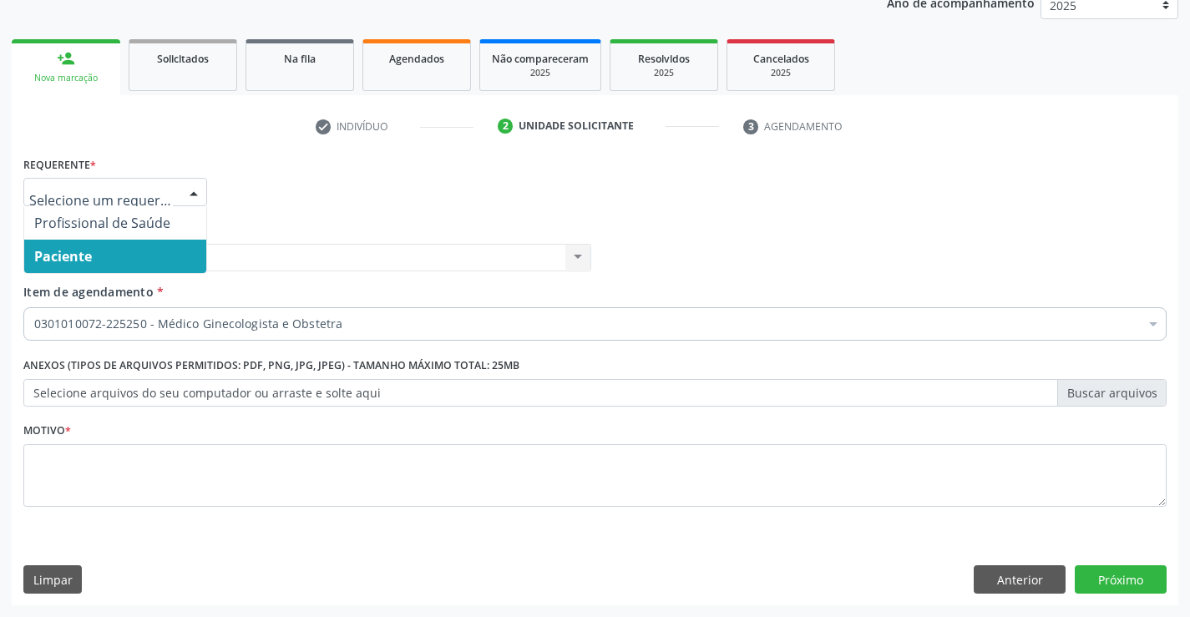
click at [192, 199] on div at bounding box center [193, 193] width 25 height 28
click at [89, 260] on span "Paciente" at bounding box center [63, 256] width 58 height 18
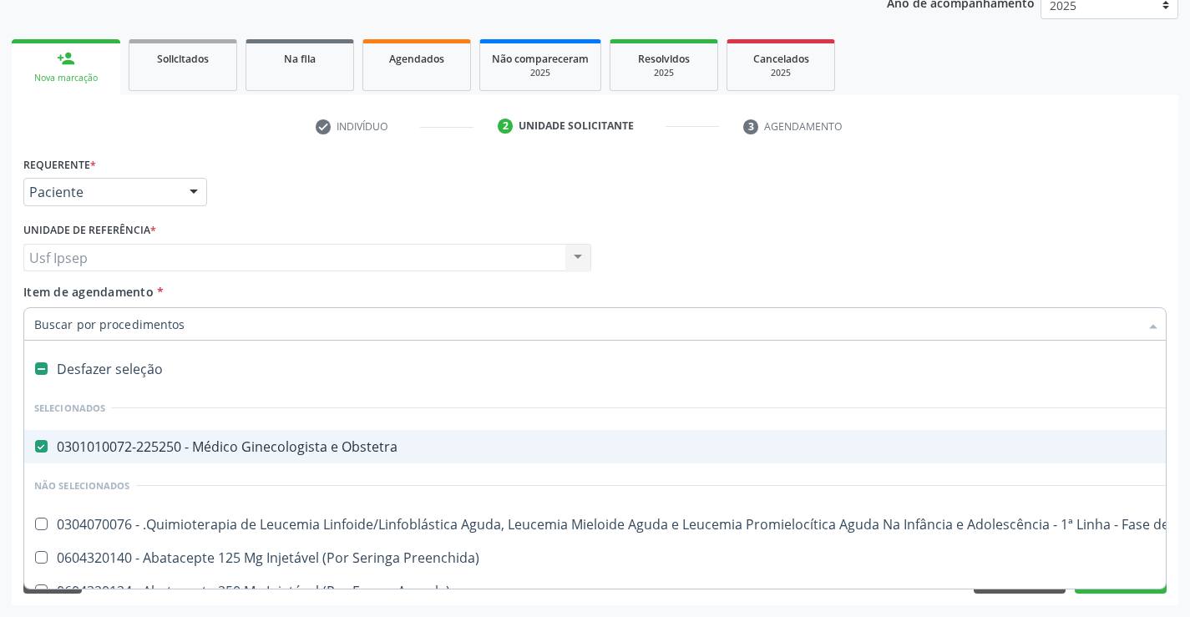
click at [43, 447] on Obstetra at bounding box center [41, 446] width 13 height 13
click at [35, 447] on Obstetra "checkbox" at bounding box center [29, 446] width 11 height 11
checkbox Obstetra "false"
click at [36, 291] on span "Item de agendamento" at bounding box center [88, 292] width 130 height 16
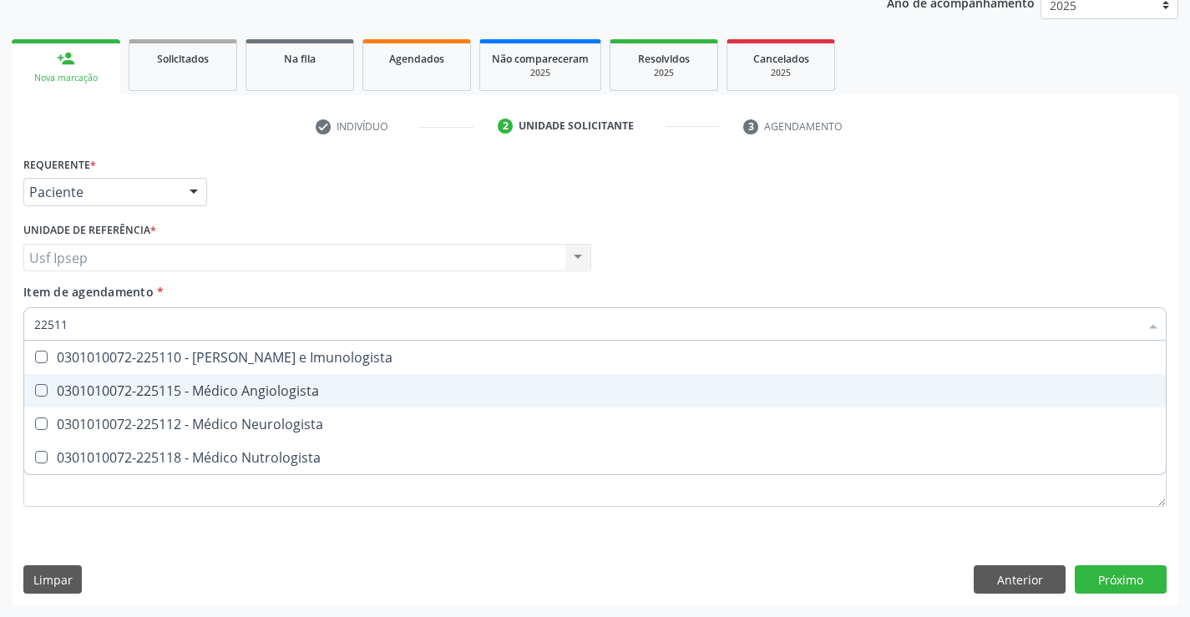
type input "225112"
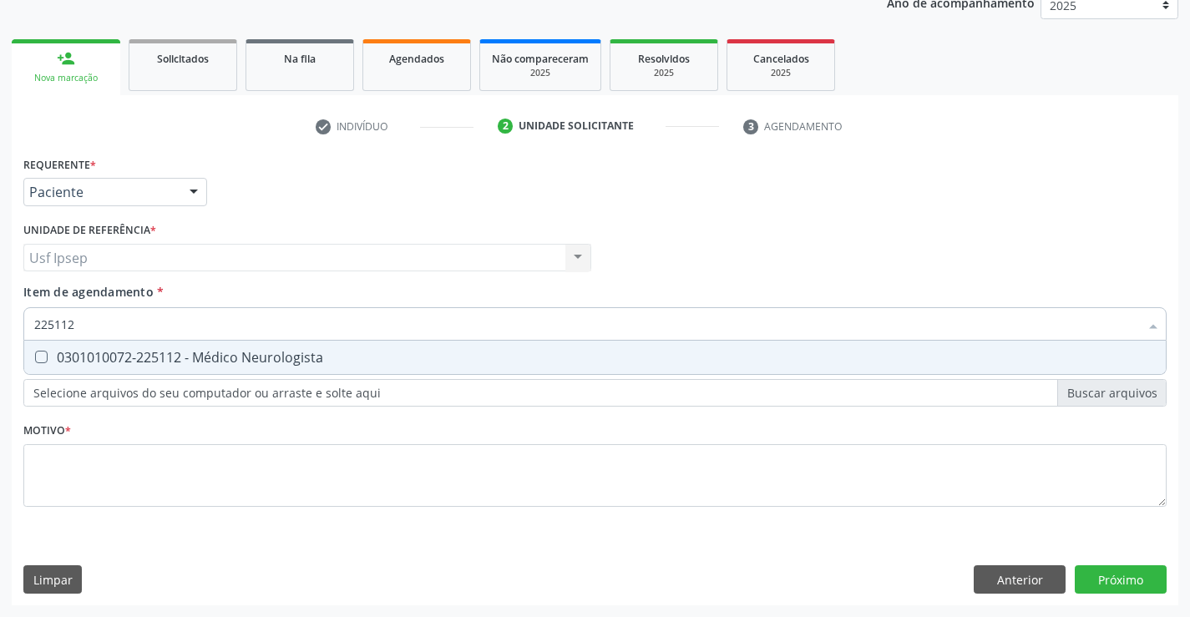
click at [40, 356] on Neurologista at bounding box center [41, 357] width 13 height 13
click at [35, 356] on Neurologista "checkbox" at bounding box center [29, 357] width 11 height 11
checkbox Neurologista "true"
click at [39, 473] on div "Requerente * Paciente Profissional de Saúde Paciente Nenhum resultado encontrad…" at bounding box center [595, 341] width 1144 height 378
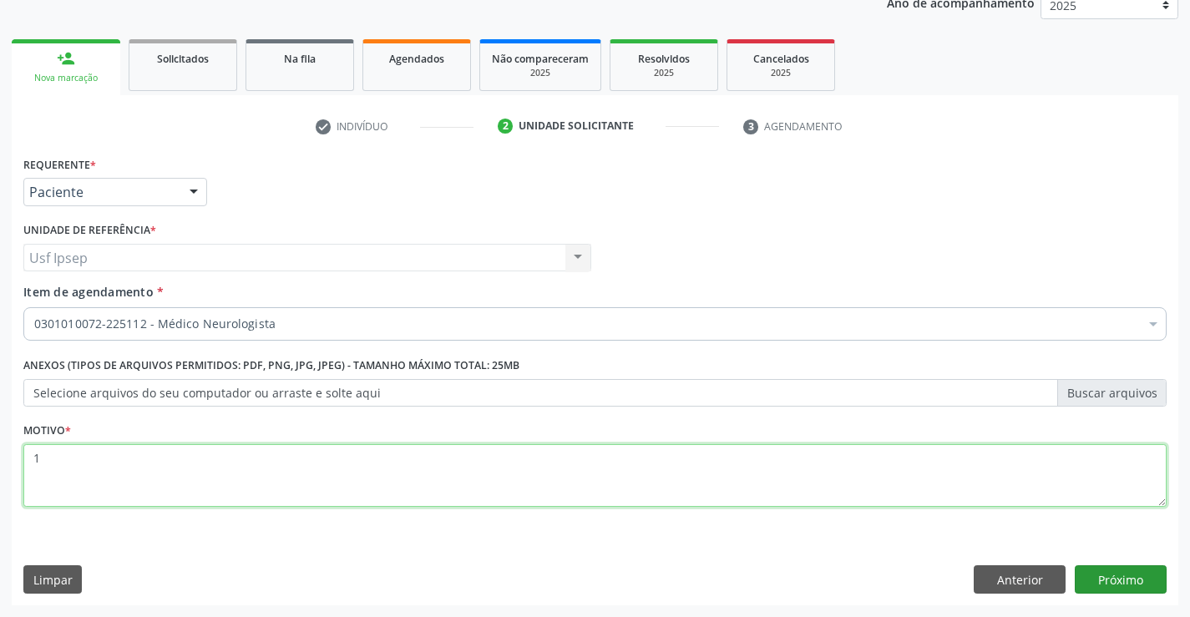
type textarea "1"
click at [1126, 582] on button "Próximo" at bounding box center [1121, 580] width 92 height 28
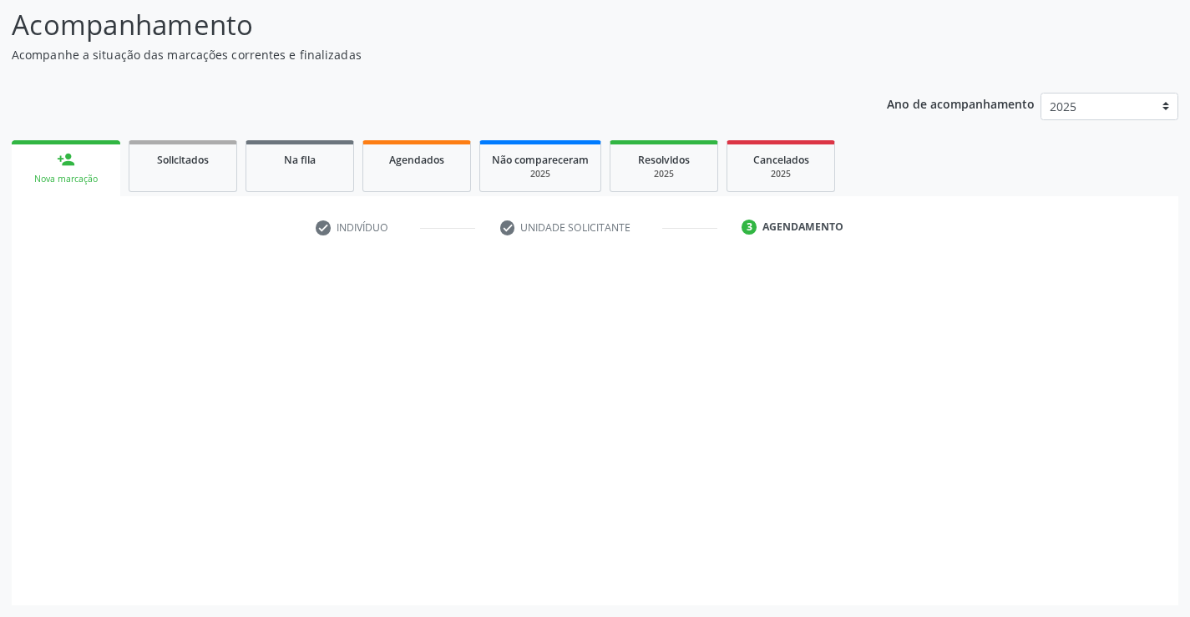
scroll to position [109, 0]
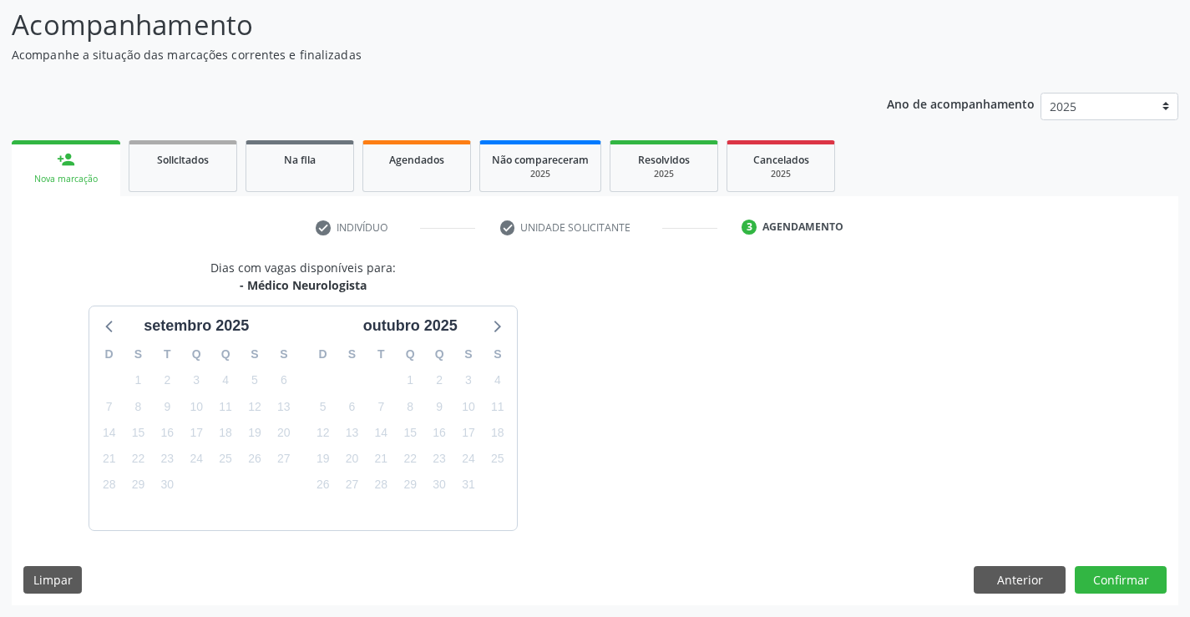
click at [69, 173] on div "Nova marcação" at bounding box center [65, 179] width 85 height 13
click at [63, 181] on div "Nova marcação" at bounding box center [65, 179] width 85 height 13
click at [1024, 581] on button "Anterior" at bounding box center [1020, 580] width 92 height 28
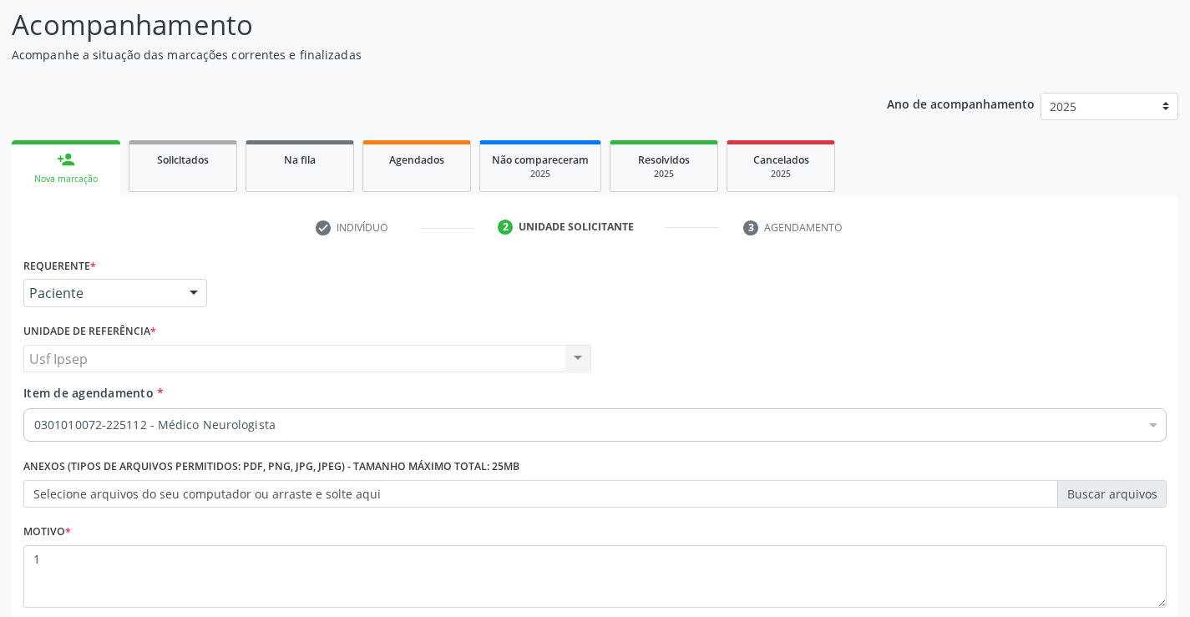
click at [277, 298] on div "Requerente * Paciente Profissional de Saúde Paciente Nenhum resultado encontrad…" at bounding box center [595, 285] width 1152 height 65
drag, startPoint x: 149, startPoint y: 423, endPoint x: 158, endPoint y: 414, distance: 12.4
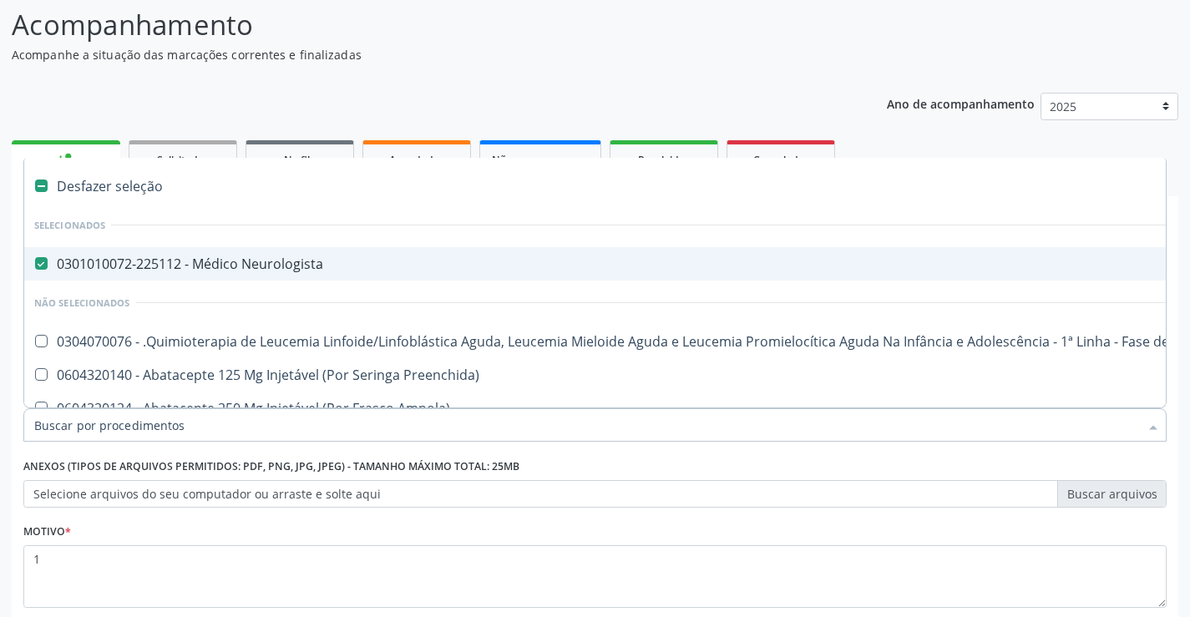
click at [40, 266] on Neurologista at bounding box center [41, 263] width 13 height 13
click at [35, 266] on Neurologista "checkbox" at bounding box center [29, 263] width 11 height 11
checkbox Neurologista "false"
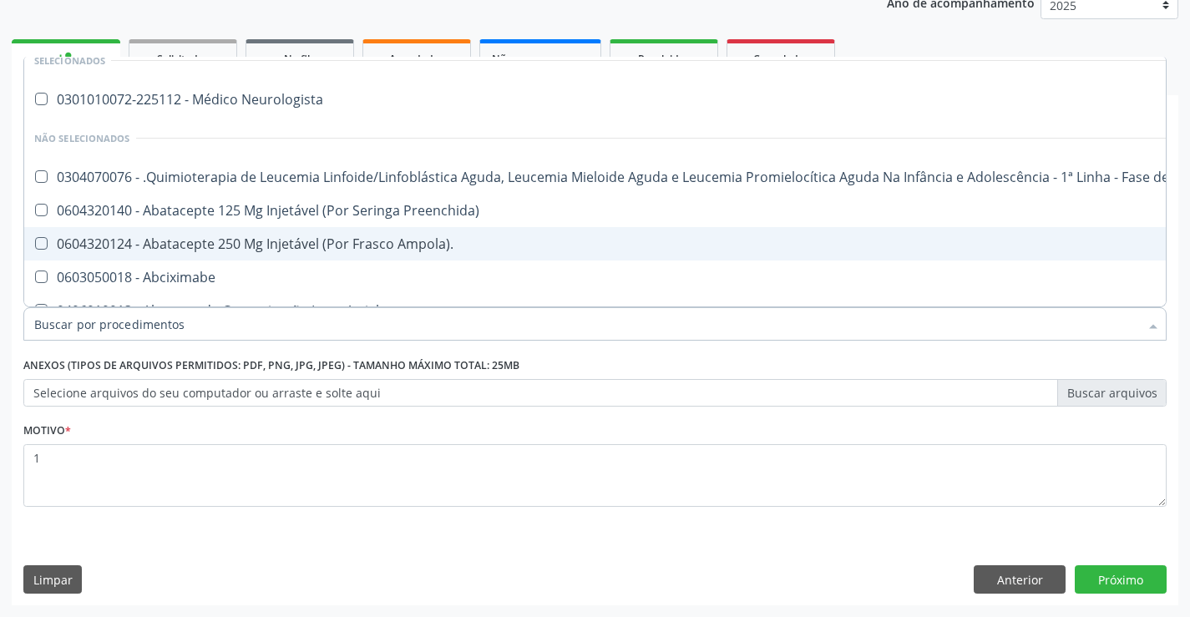
scroll to position [84, 0]
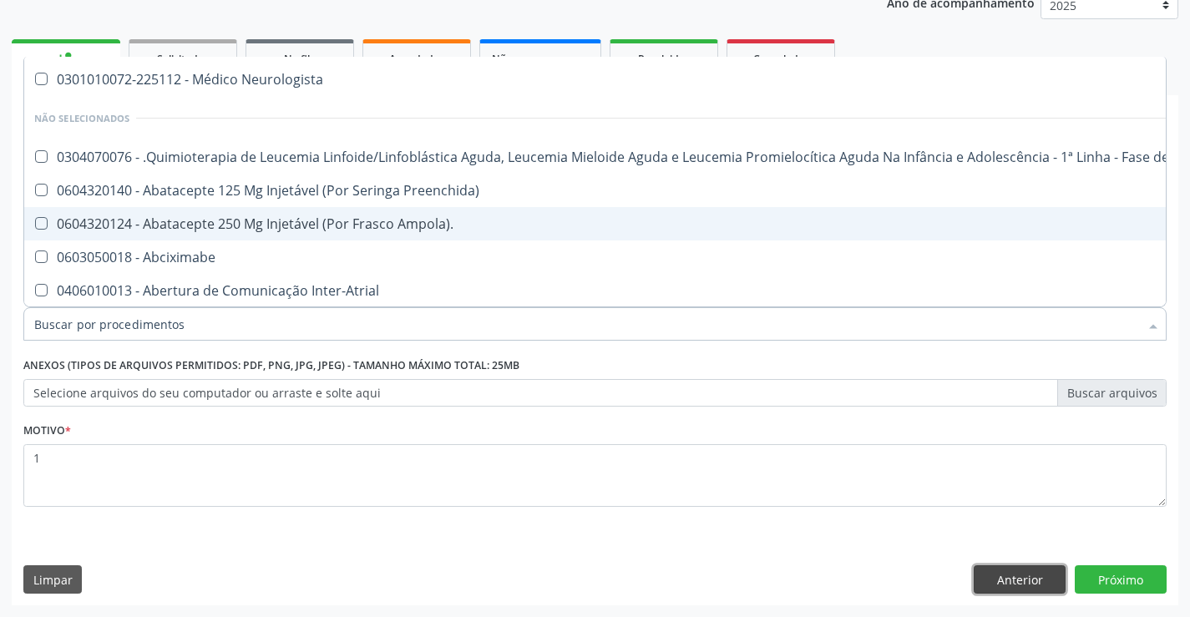
click at [1015, 583] on button "Anterior" at bounding box center [1020, 580] width 92 height 28
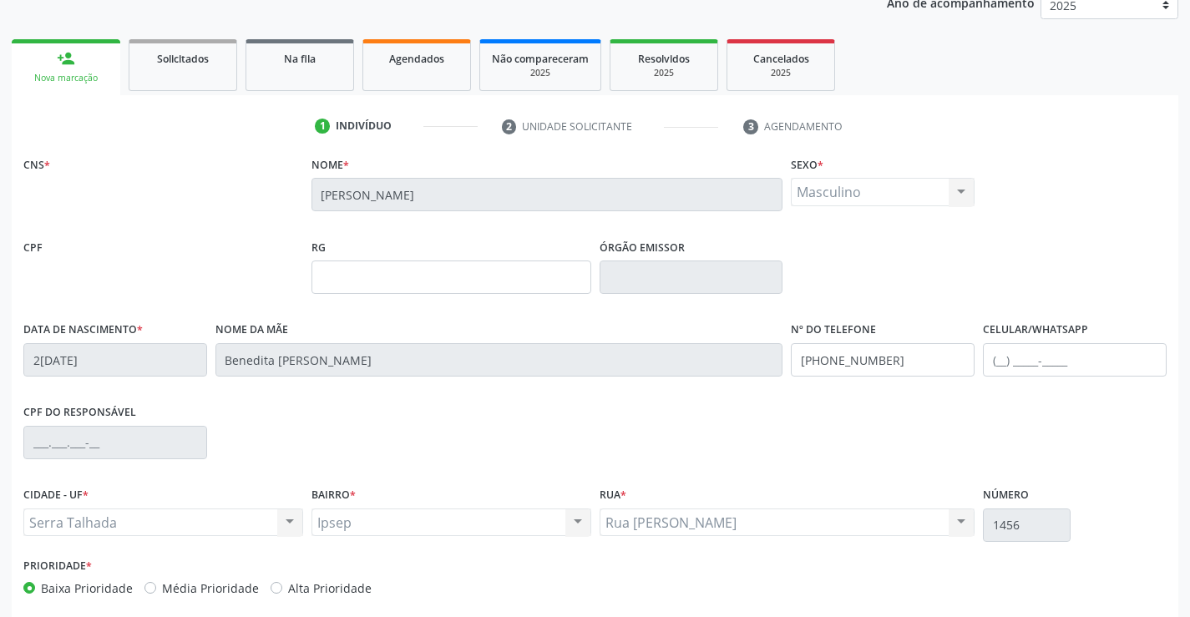
scroll to position [288, 0]
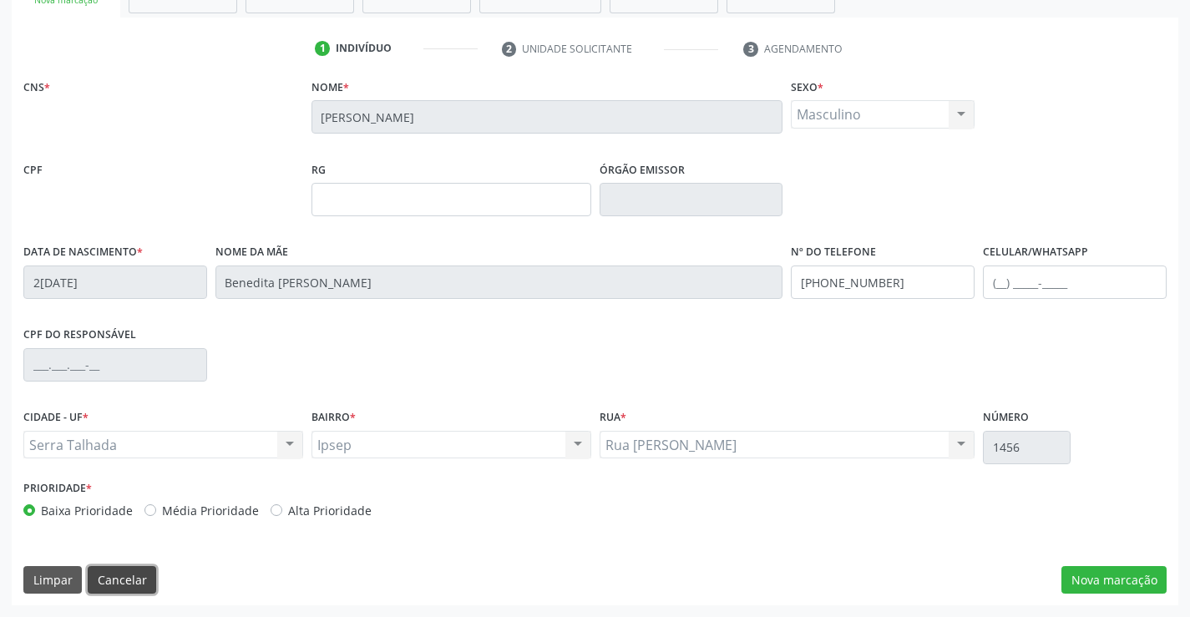
drag, startPoint x: 112, startPoint y: 583, endPoint x: 119, endPoint y: 575, distance: 11.2
click at [119, 575] on button "Cancelar" at bounding box center [122, 580] width 68 height 28
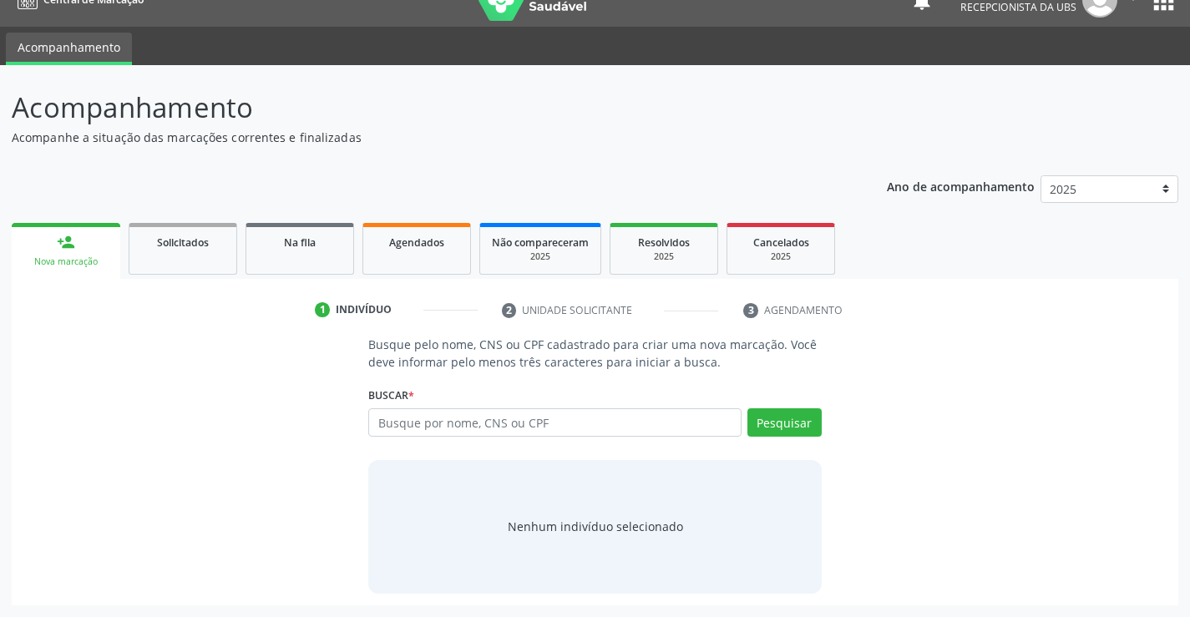
scroll to position [27, 0]
drag, startPoint x: 378, startPoint y: 424, endPoint x: 385, endPoint y: 418, distance: 9.5
click at [383, 420] on input "text" at bounding box center [554, 422] width 373 height 28
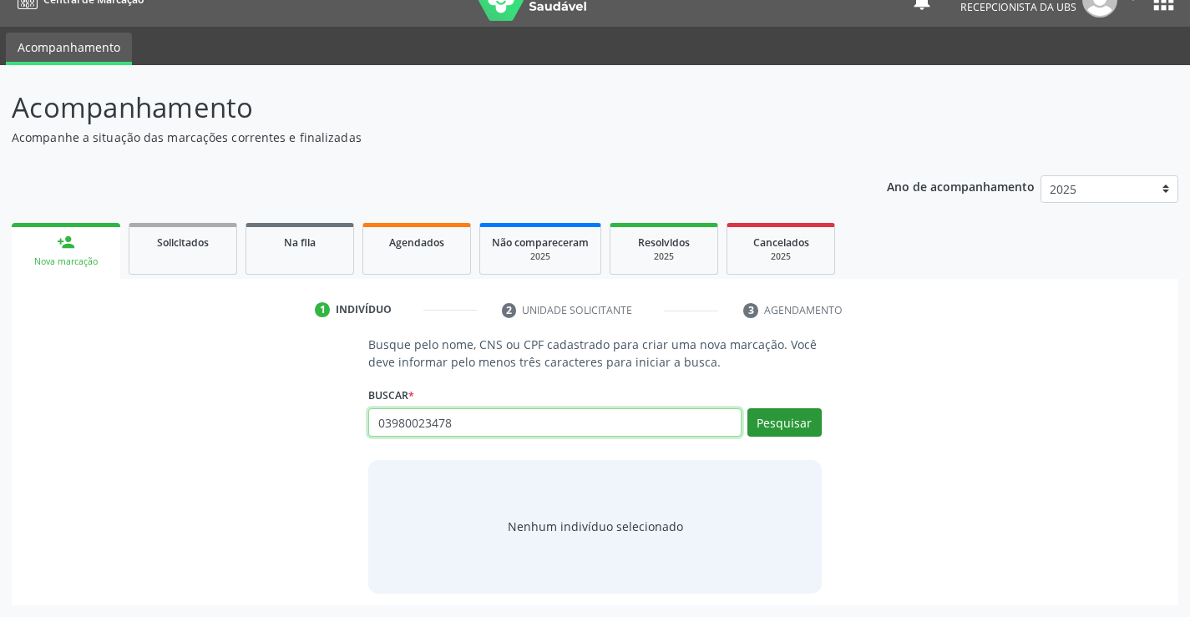
type input "03980023478"
click at [773, 418] on button "Pesquisar" at bounding box center [785, 422] width 74 height 28
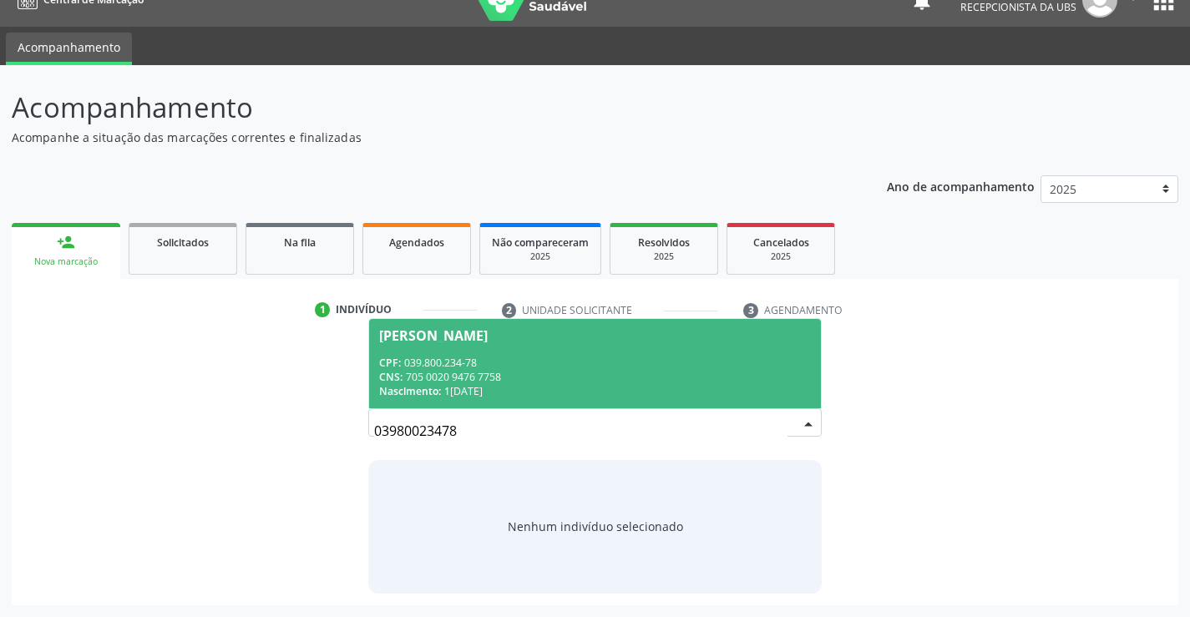
click at [434, 333] on div "Andreia Pereira da Silva" at bounding box center [433, 335] width 109 height 13
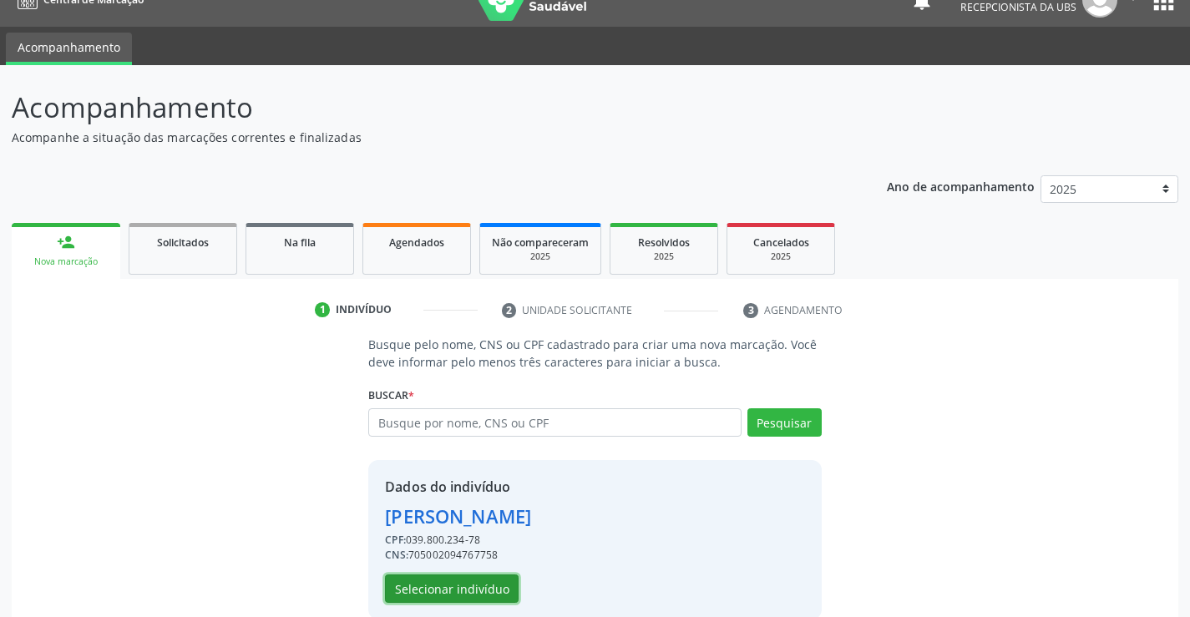
click at [410, 592] on button "Selecionar indivíduo" at bounding box center [452, 589] width 134 height 28
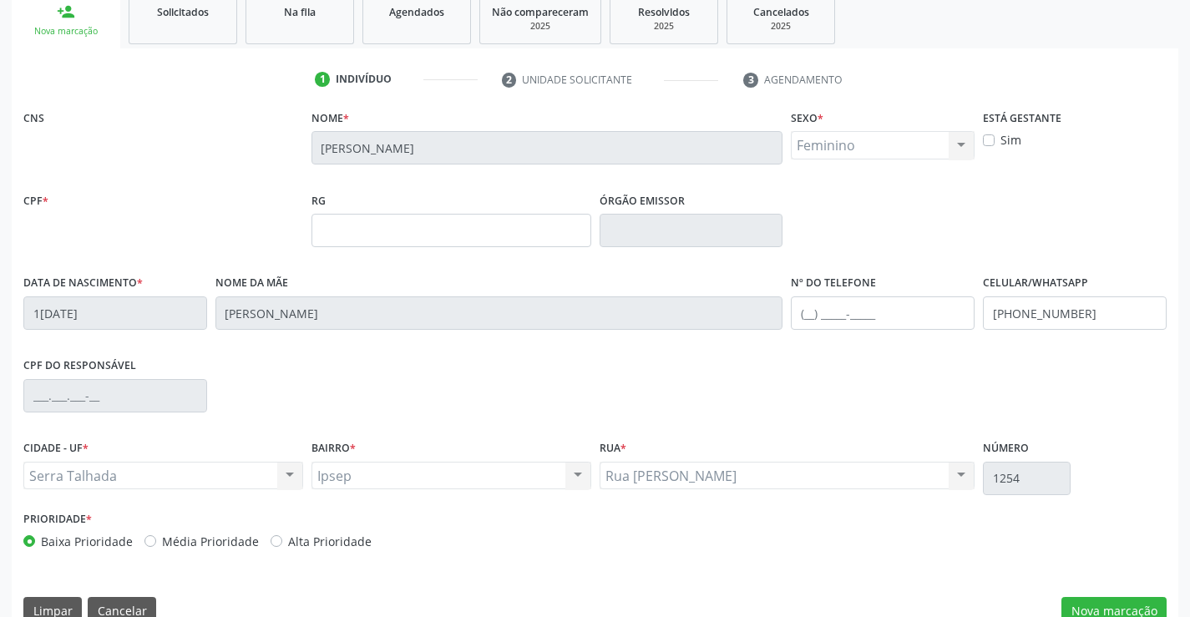
scroll to position [288, 0]
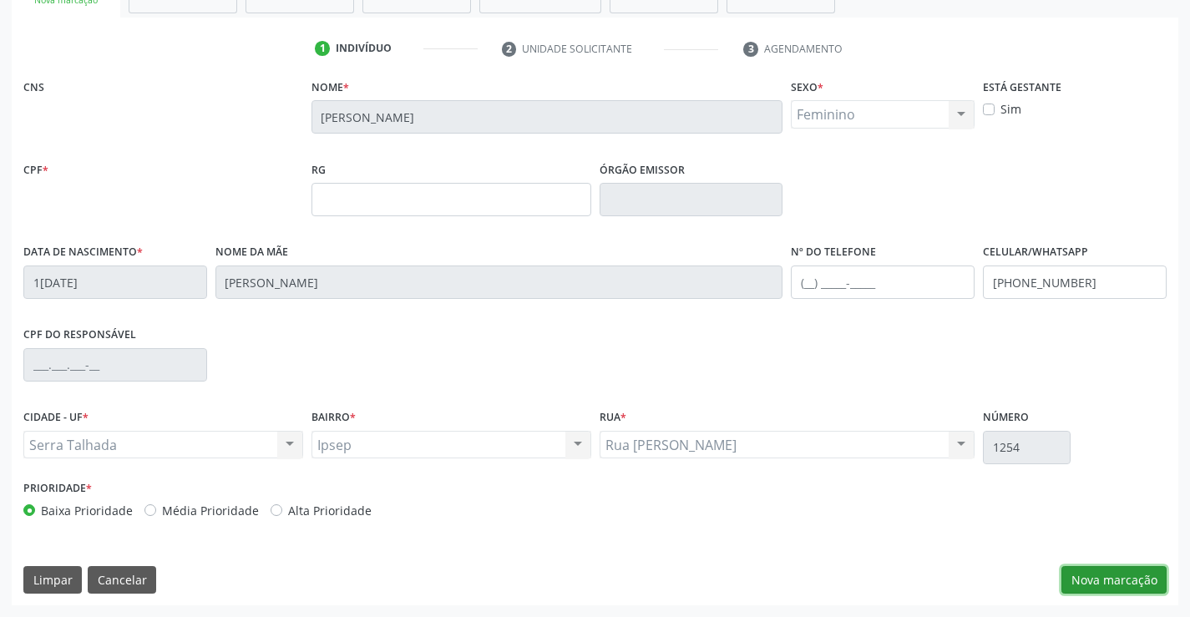
click at [1096, 588] on button "Nova marcação" at bounding box center [1114, 580] width 105 height 28
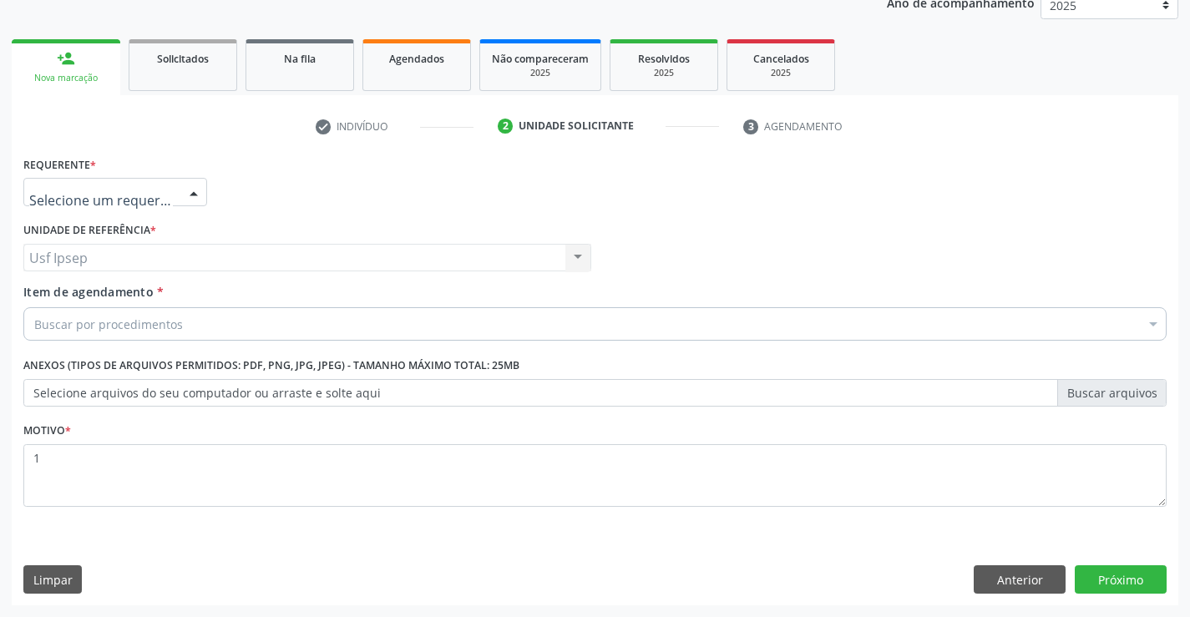
drag, startPoint x: 190, startPoint y: 190, endPoint x: 200, endPoint y: 199, distance: 14.2
click at [193, 192] on div at bounding box center [193, 193] width 25 height 28
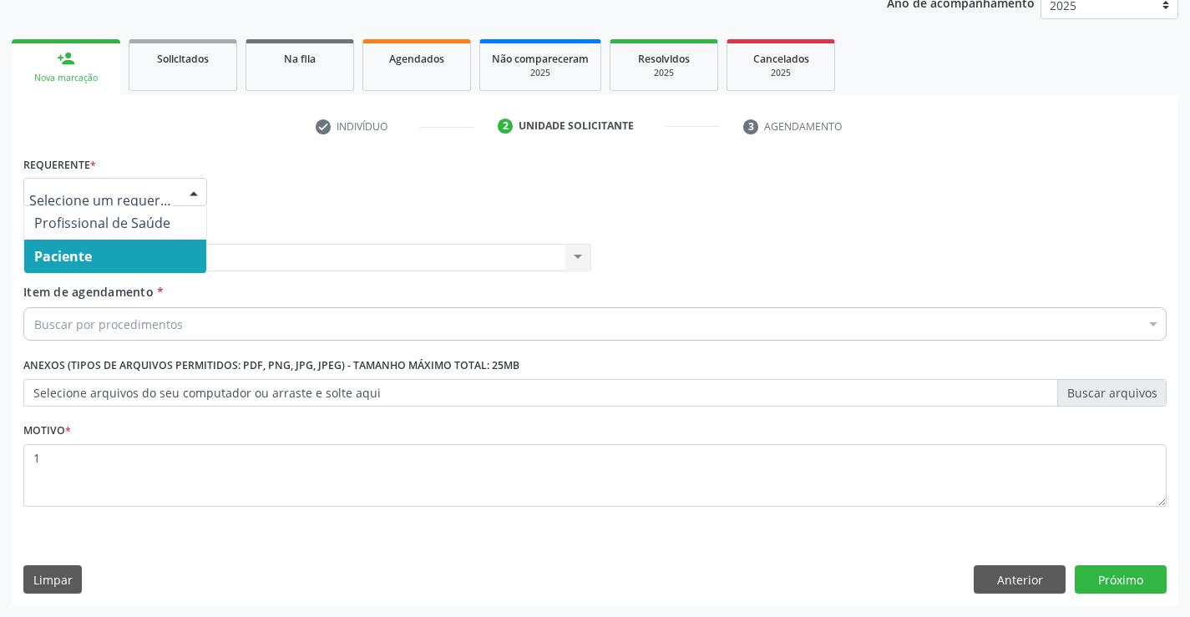
drag, startPoint x: 87, startPoint y: 251, endPoint x: 85, endPoint y: 259, distance: 8.5
click at [85, 250] on span "Paciente" at bounding box center [63, 256] width 58 height 18
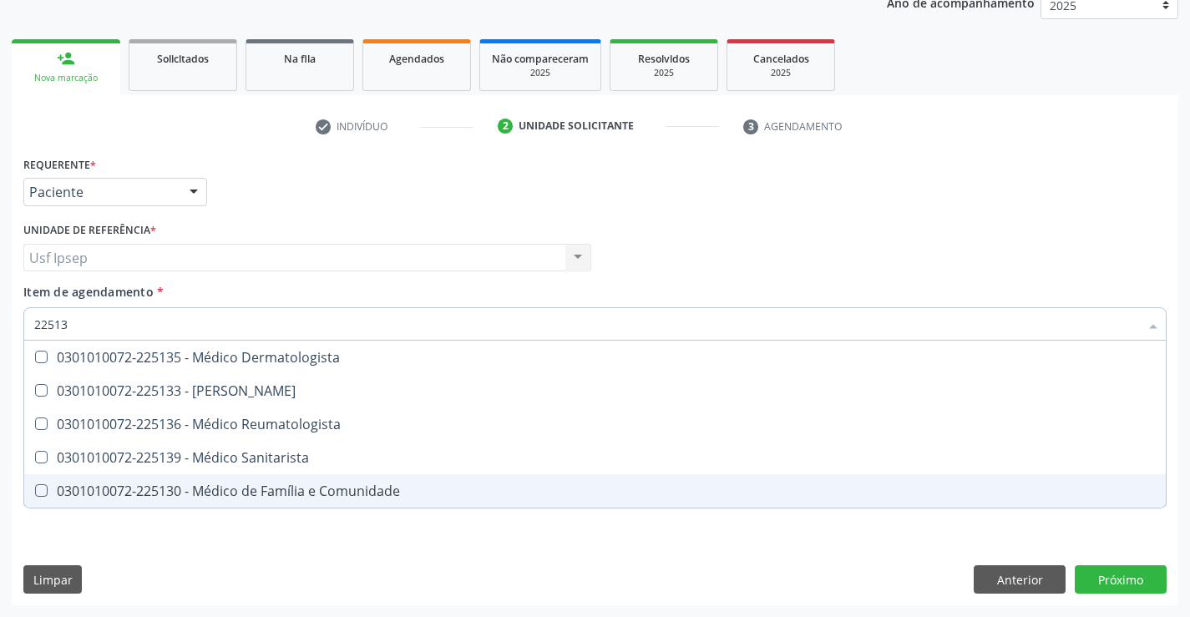
type input "225135"
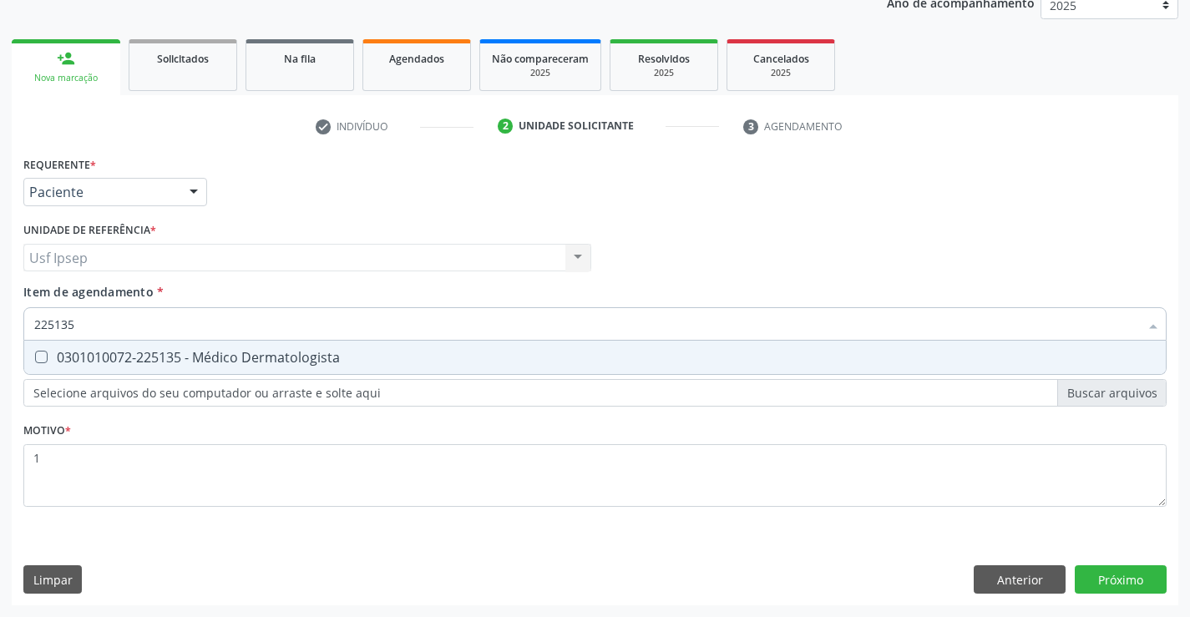
click at [45, 357] on Dermatologista at bounding box center [41, 357] width 13 height 13
click at [35, 357] on Dermatologista "checkbox" at bounding box center [29, 357] width 11 height 11
checkbox Dermatologista "true"
click at [1118, 580] on div "Requerente * Paciente Profissional de Saúde Paciente Nenhum resultado encontrad…" at bounding box center [595, 379] width 1167 height 454
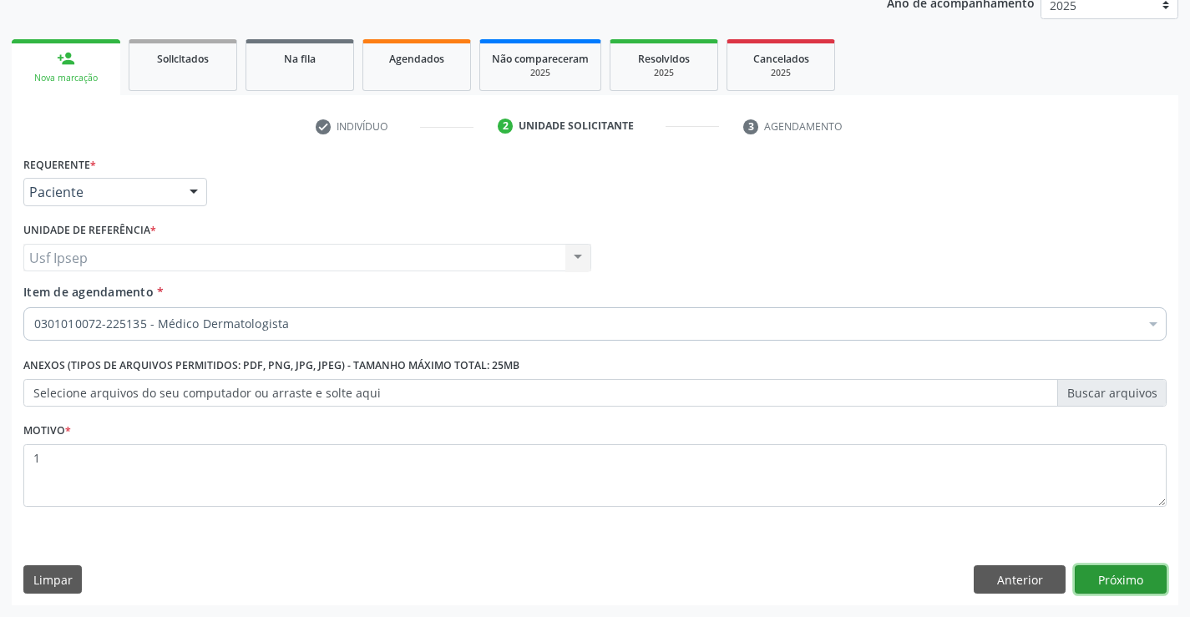
click at [1124, 580] on button "Próximo" at bounding box center [1121, 580] width 92 height 28
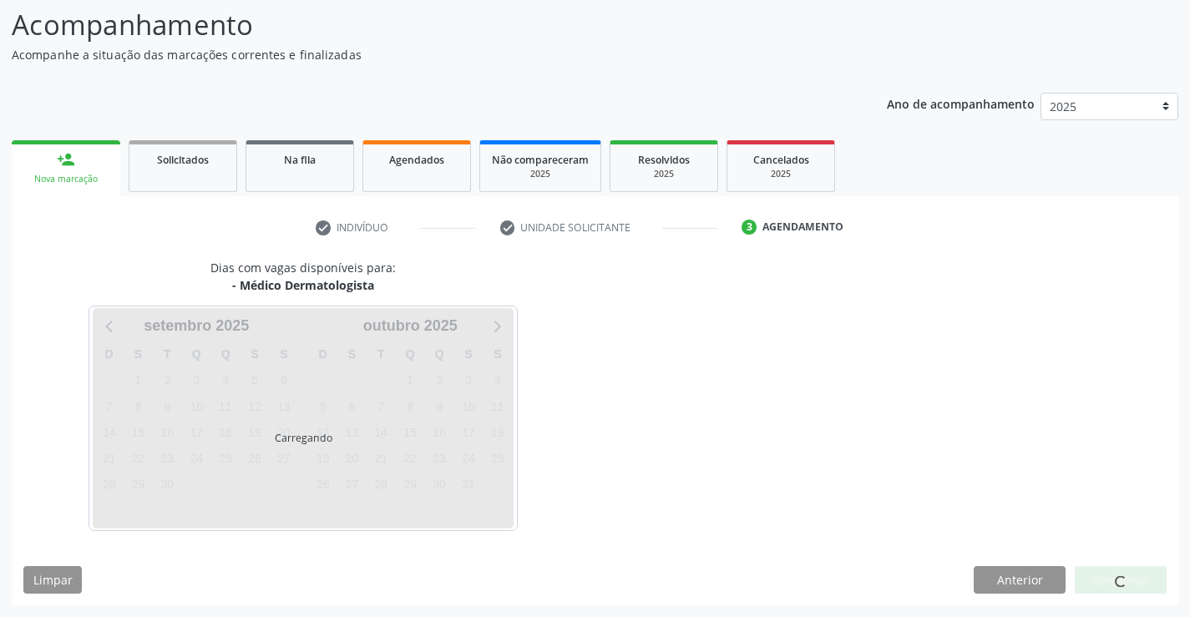
scroll to position [109, 0]
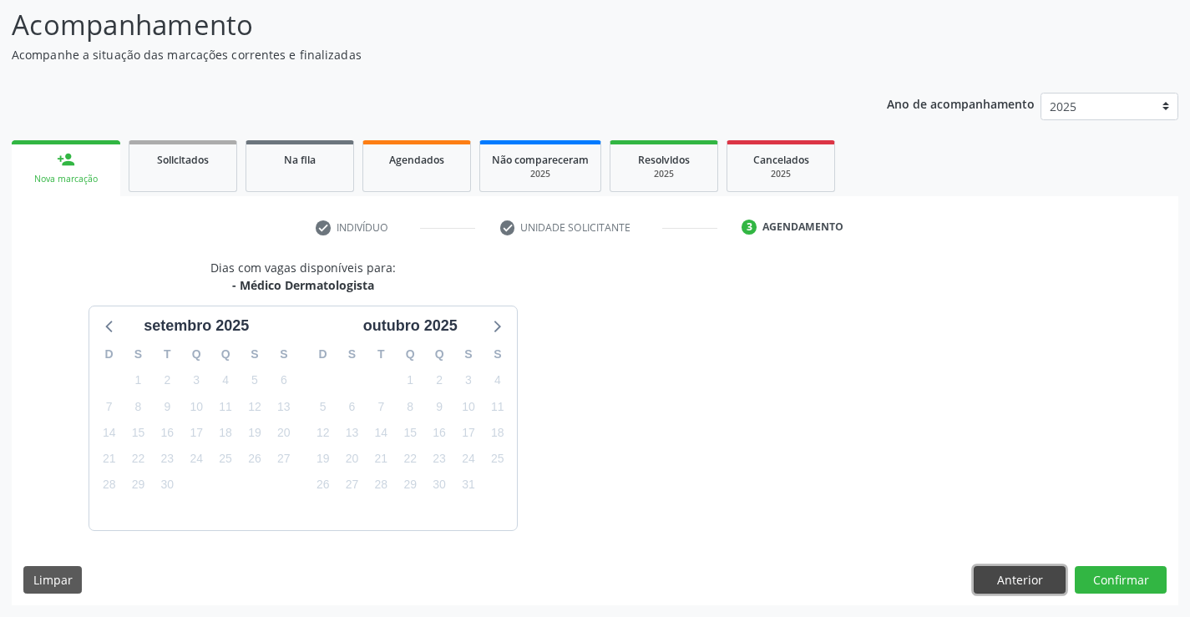
click at [1019, 575] on button "Anterior" at bounding box center [1020, 580] width 92 height 28
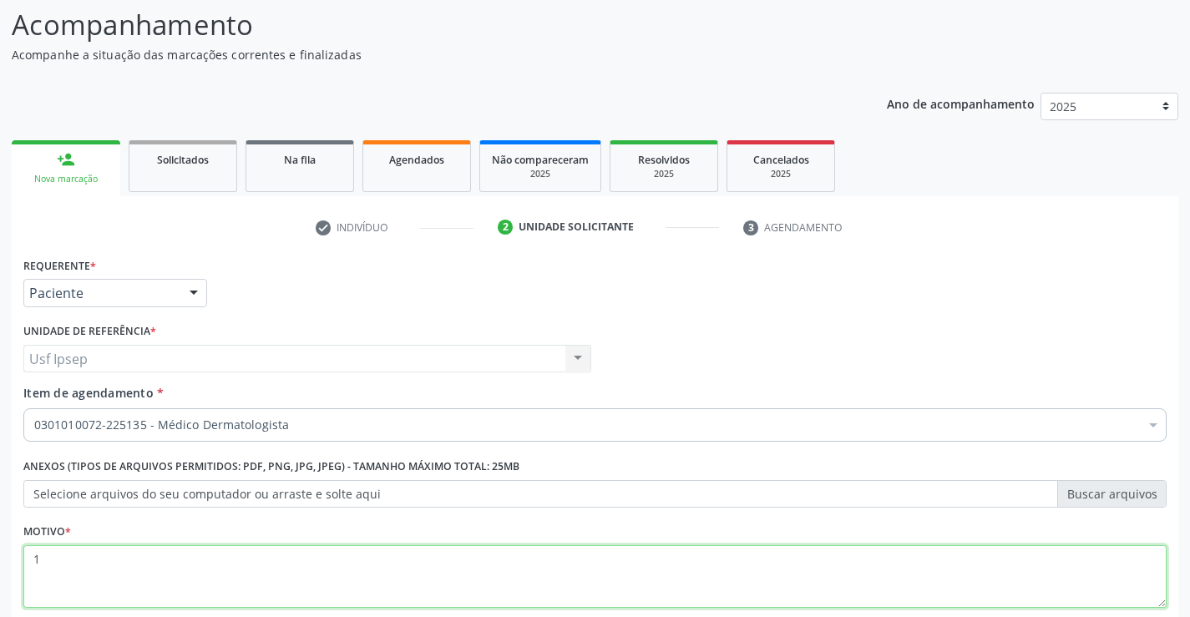
click at [48, 554] on textarea "1" at bounding box center [595, 576] width 1144 height 63
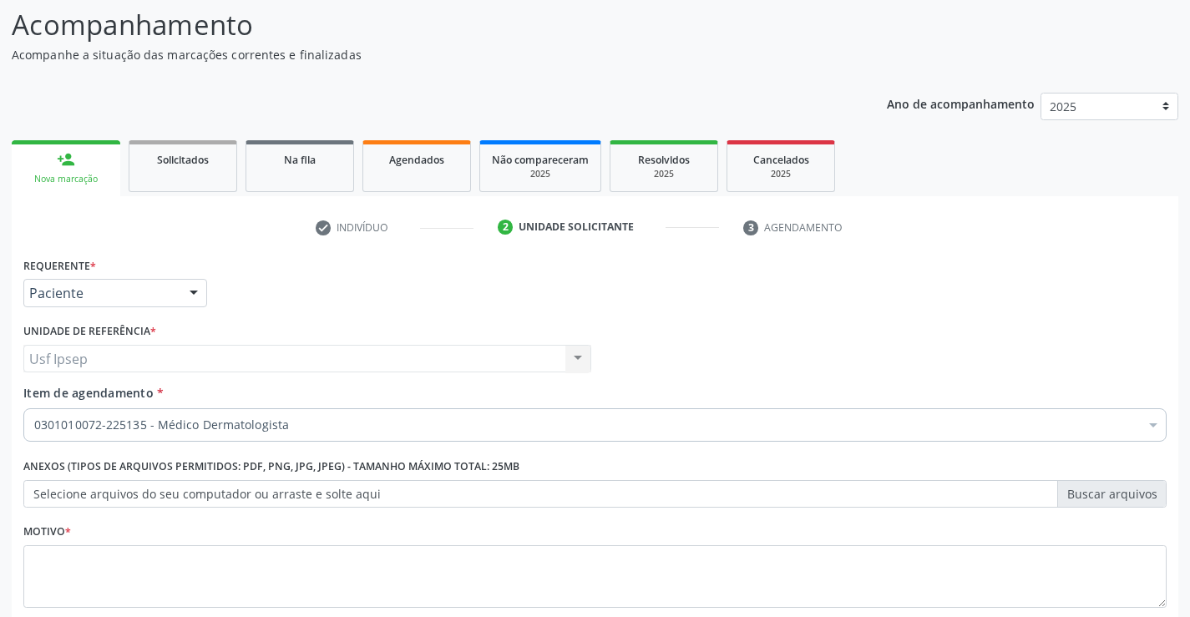
click at [218, 302] on div "Requerente * Paciente Profissional de Saúde Paciente Nenhum resultado encontrad…" at bounding box center [595, 285] width 1152 height 65
drag, startPoint x: 106, startPoint y: 292, endPoint x: 110, endPoint y: 304, distance: 12.4
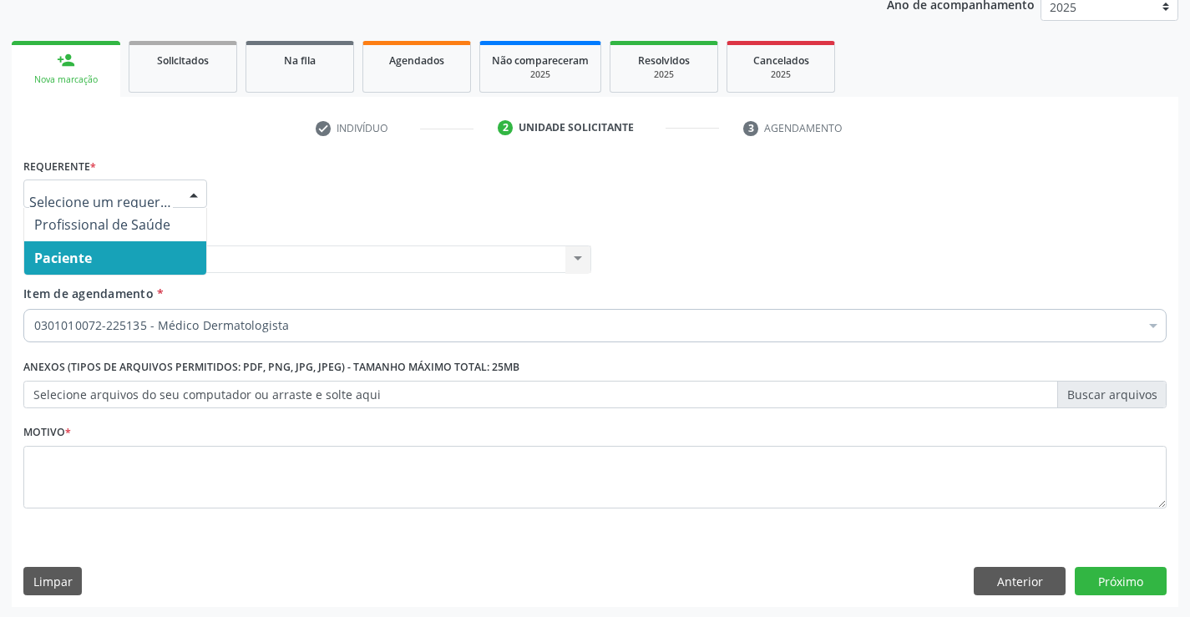
scroll to position [210, 0]
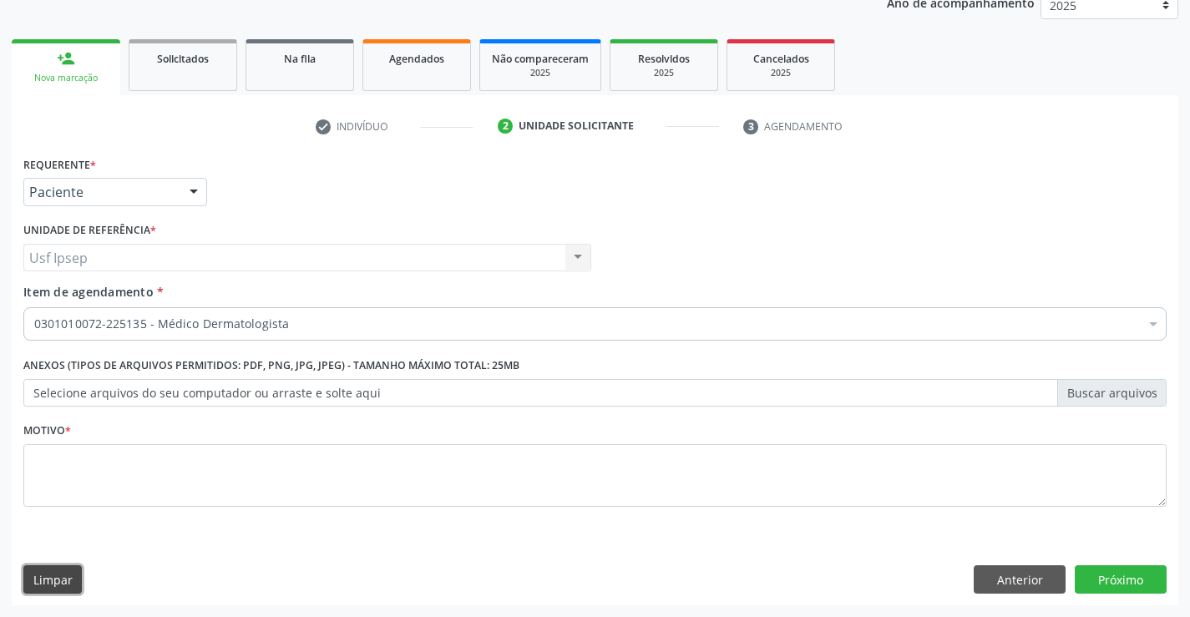
drag, startPoint x: 50, startPoint y: 576, endPoint x: 59, endPoint y: 568, distance: 11.9
click at [56, 571] on button "Limpar" at bounding box center [52, 580] width 58 height 28
click at [670, 208] on div "Requerente * Paciente Profissional de Saúde Paciente Nenhum resultado encontrad…" at bounding box center [595, 184] width 1152 height 65
click at [1001, 572] on button "Anterior" at bounding box center [1020, 580] width 92 height 28
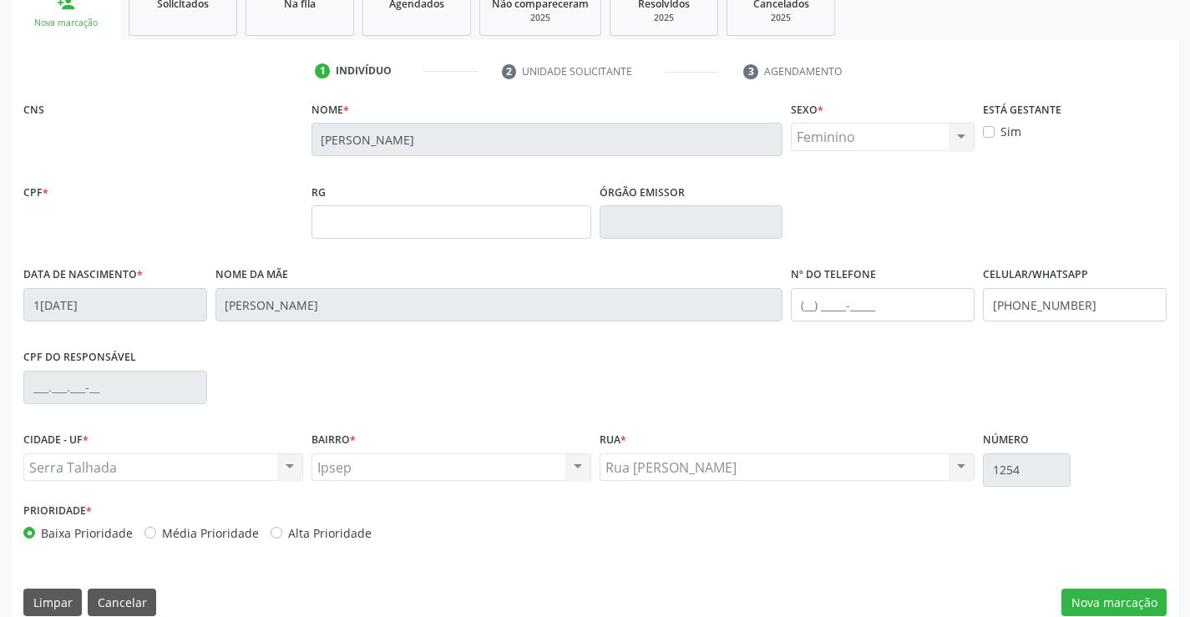
scroll to position [288, 0]
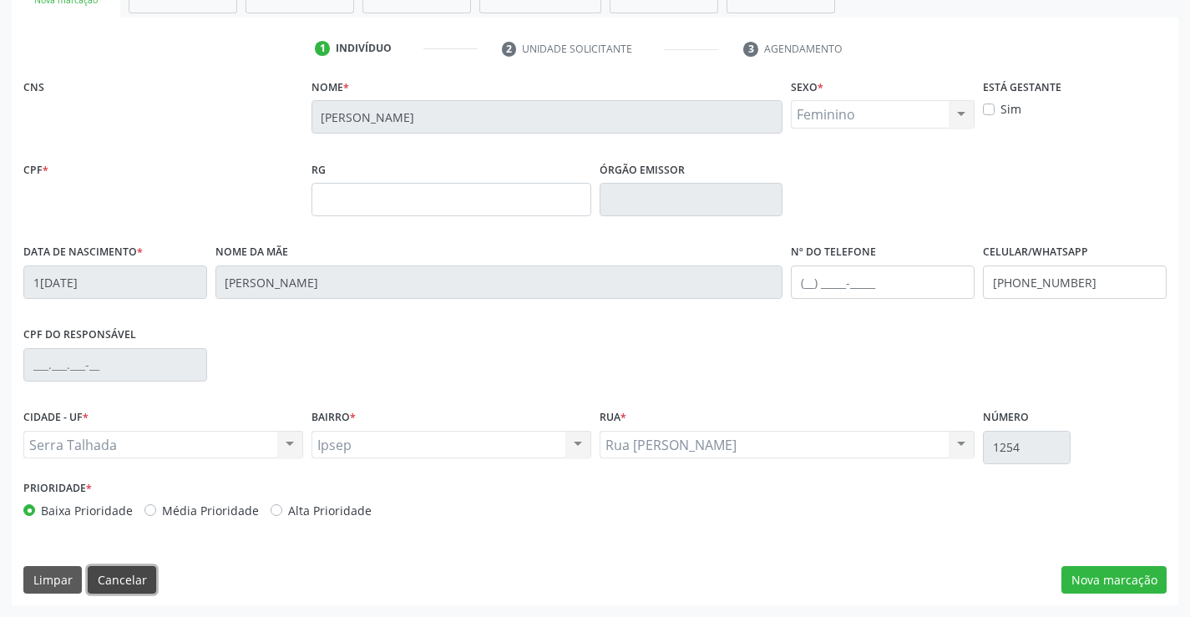
click at [114, 580] on button "Cancelar" at bounding box center [122, 580] width 68 height 28
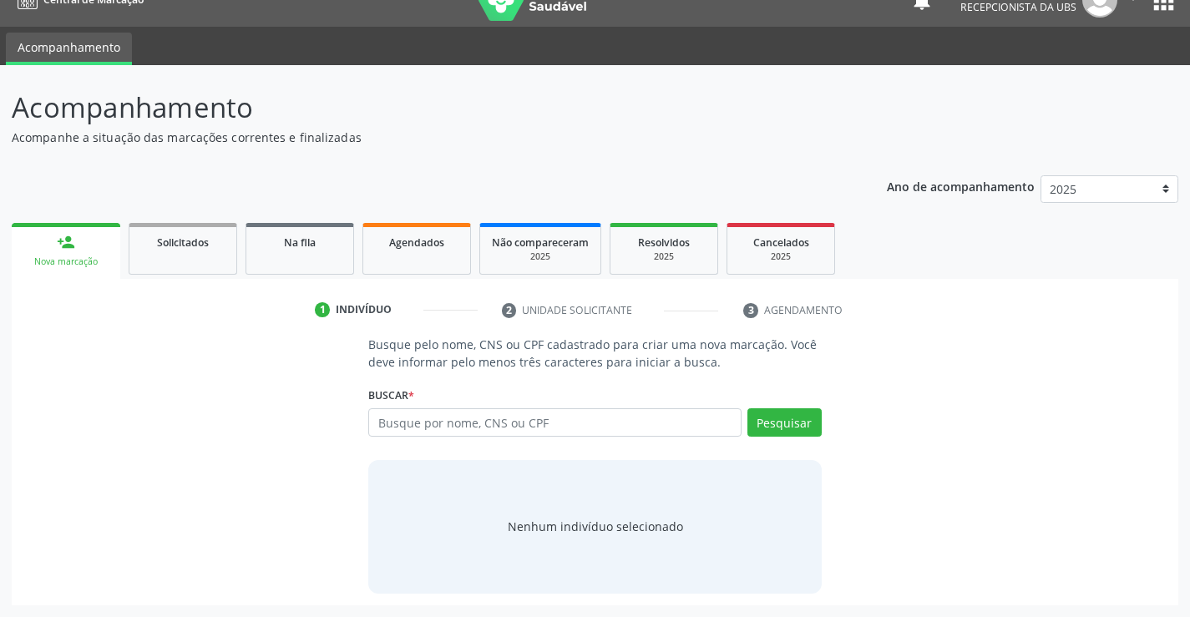
scroll to position [27, 0]
drag, startPoint x: 377, startPoint y: 418, endPoint x: 403, endPoint y: 408, distance: 28.5
click at [398, 411] on input "text" at bounding box center [554, 422] width 373 height 28
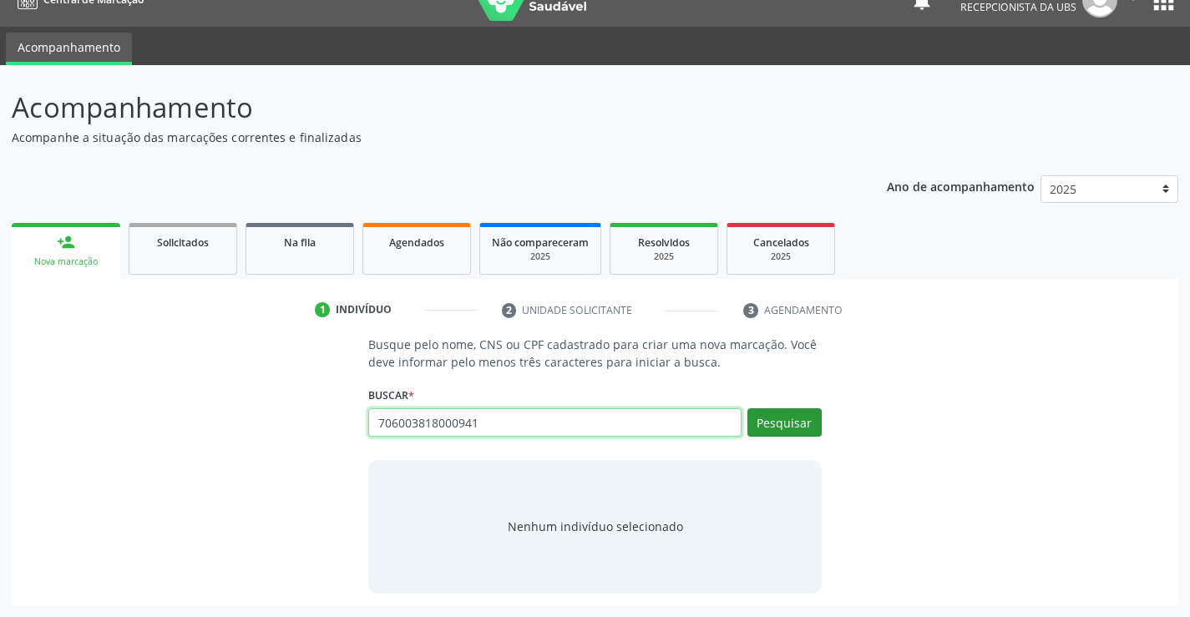
type input "706003818000941"
drag, startPoint x: 761, startPoint y: 429, endPoint x: 765, endPoint y: 421, distance: 9.3
click at [762, 428] on button "Pesquisar" at bounding box center [785, 422] width 74 height 28
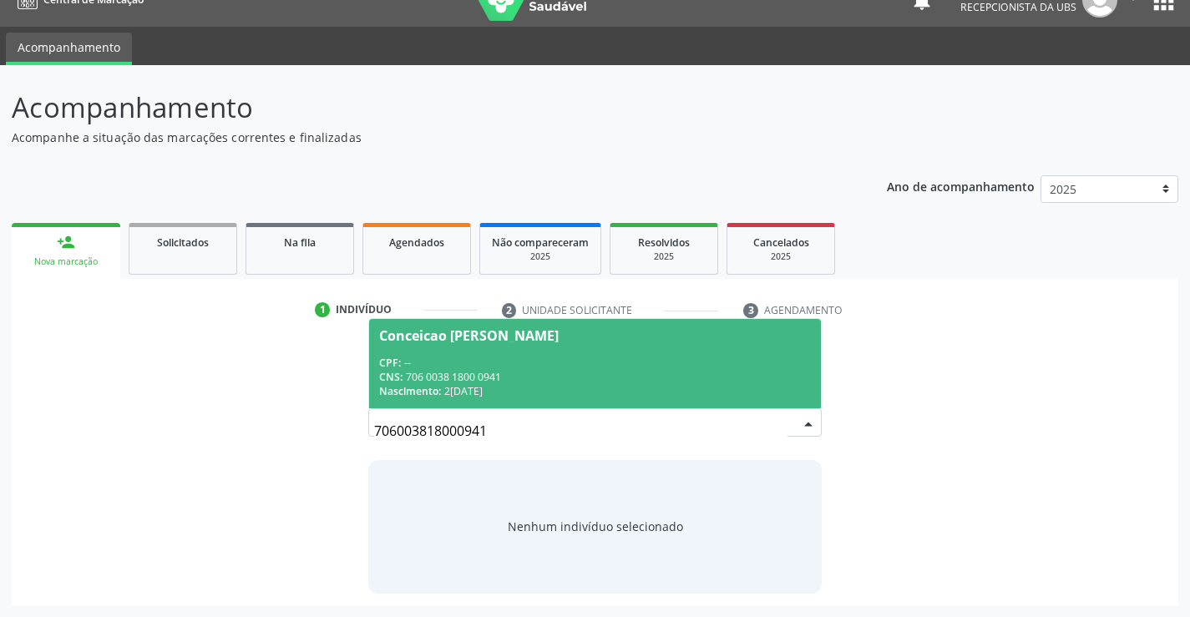
click at [444, 337] on div "Conceicao Izidio de Oliveira Gomes" at bounding box center [469, 335] width 180 height 13
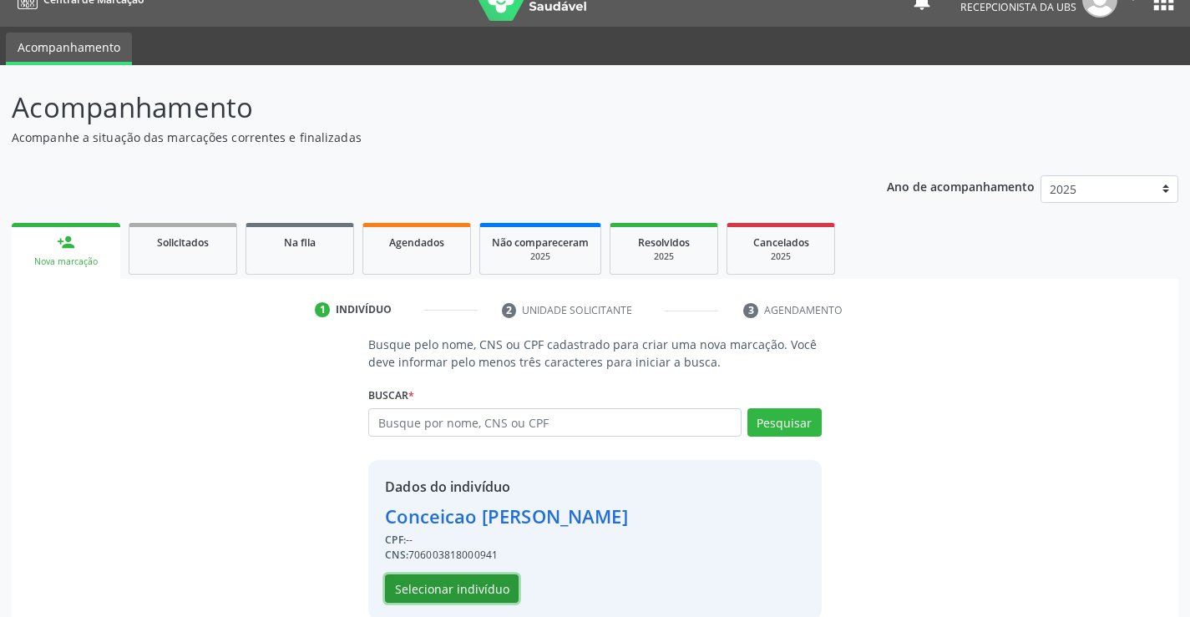
click at [451, 588] on button "Selecionar indivíduo" at bounding box center [452, 589] width 134 height 28
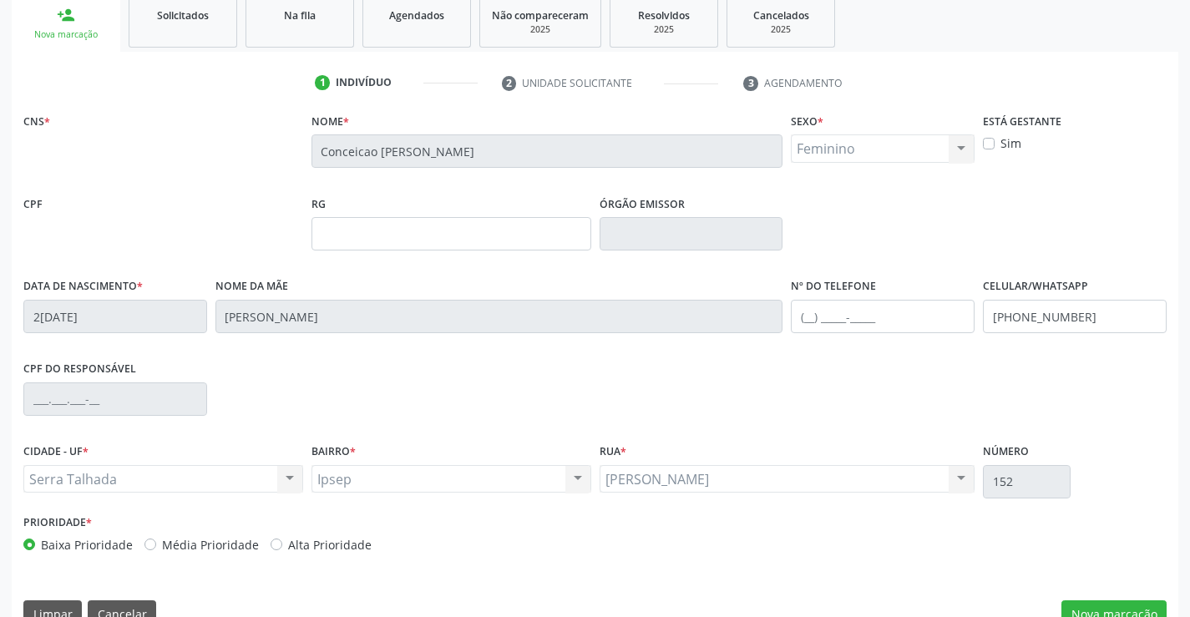
scroll to position [288, 0]
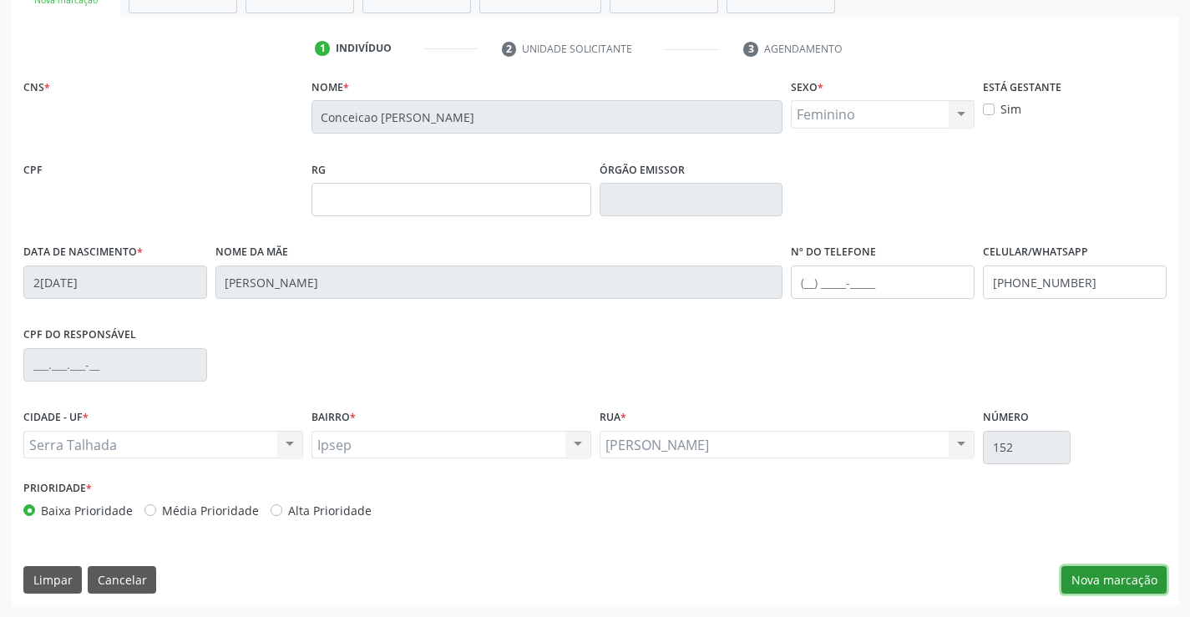
click at [1093, 588] on button "Nova marcação" at bounding box center [1114, 580] width 105 height 28
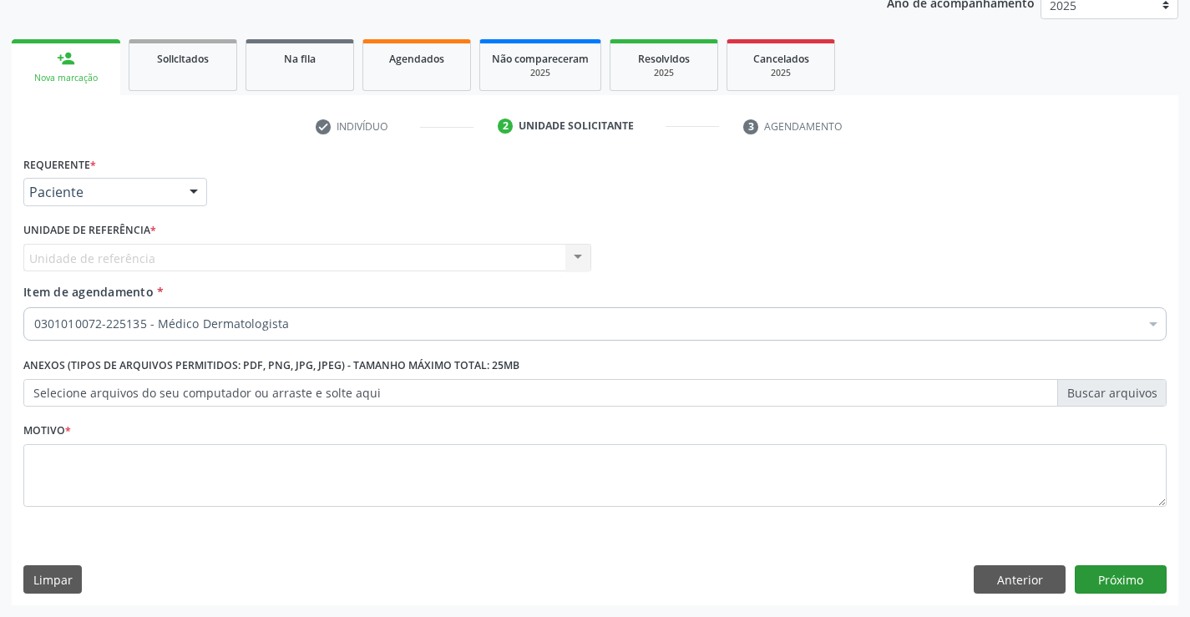
scroll to position [210, 0]
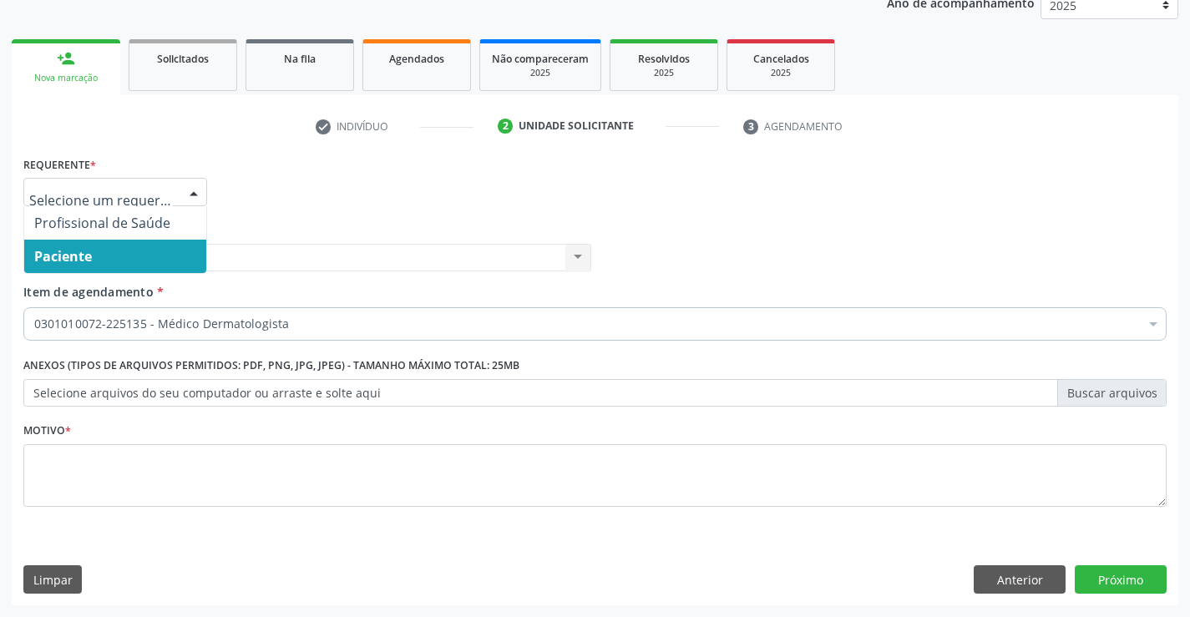
click at [190, 190] on div at bounding box center [193, 193] width 25 height 28
click at [129, 256] on span "Paciente" at bounding box center [115, 256] width 182 height 33
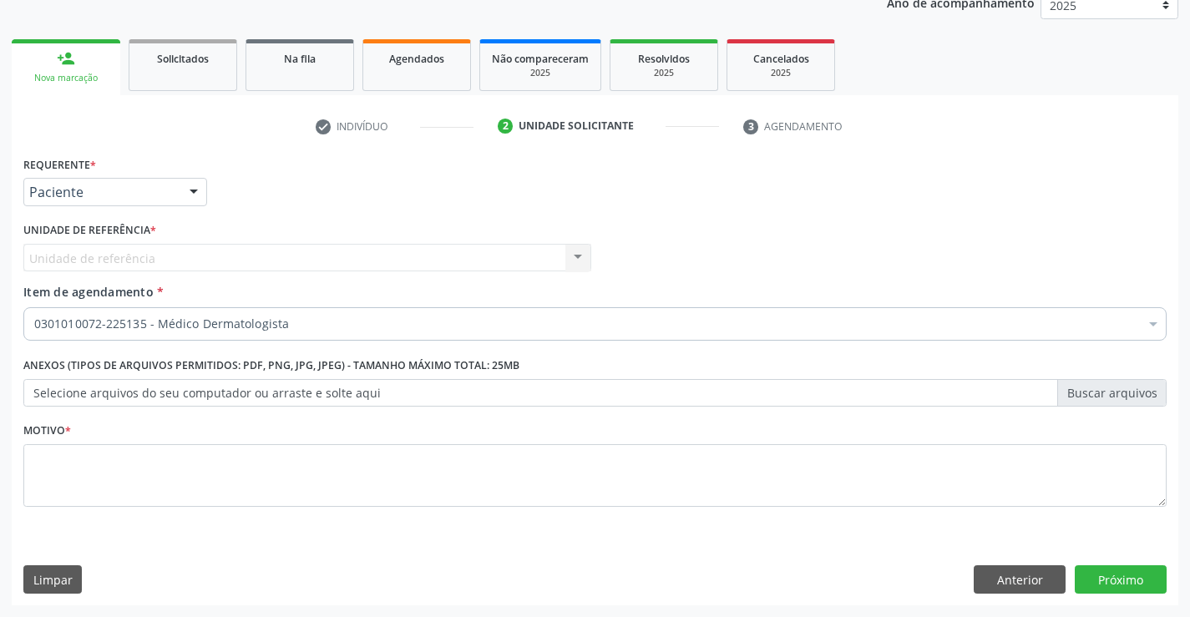
click at [65, 286] on span "Item de agendamento" at bounding box center [88, 292] width 130 height 16
click at [36, 290] on span "Item de agendamento" at bounding box center [88, 292] width 130 height 16
click at [34, 307] on input "Item de agendamento *" at bounding box center [34, 323] width 0 height 33
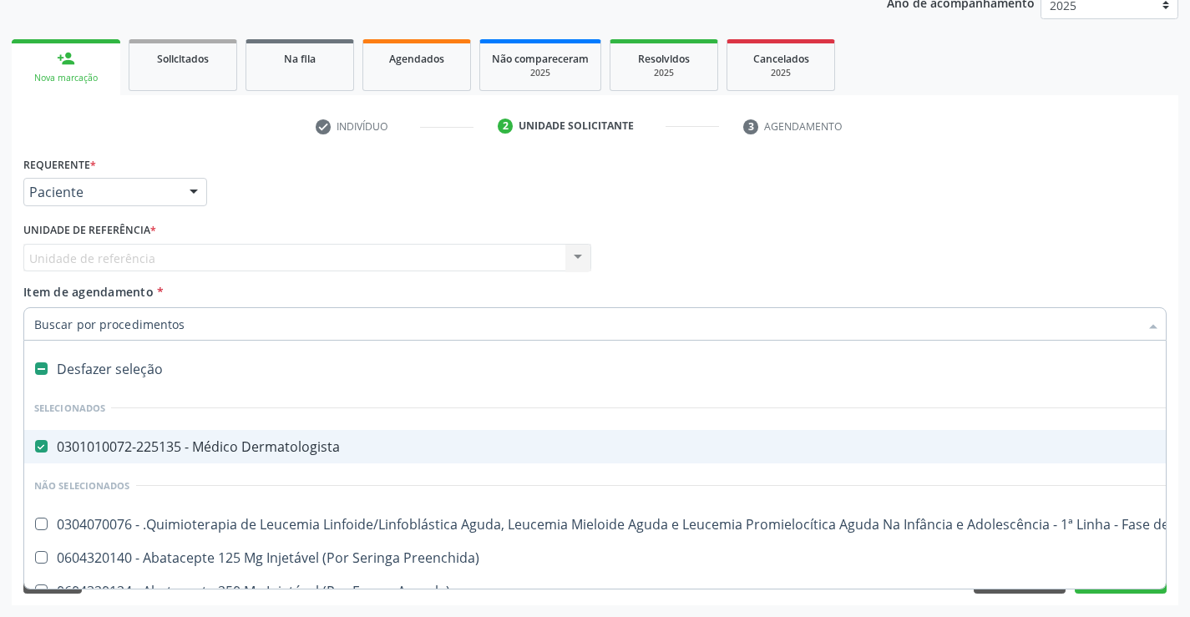
click at [45, 441] on Dermatologista at bounding box center [41, 446] width 13 height 13
click at [35, 441] on Dermatologista "checkbox" at bounding box center [29, 446] width 11 height 11
checkbox Dermatologista "false"
click at [49, 292] on span "Item de agendamento" at bounding box center [88, 292] width 130 height 16
click at [49, 307] on input "Item de agendamento *" at bounding box center [586, 323] width 1105 height 33
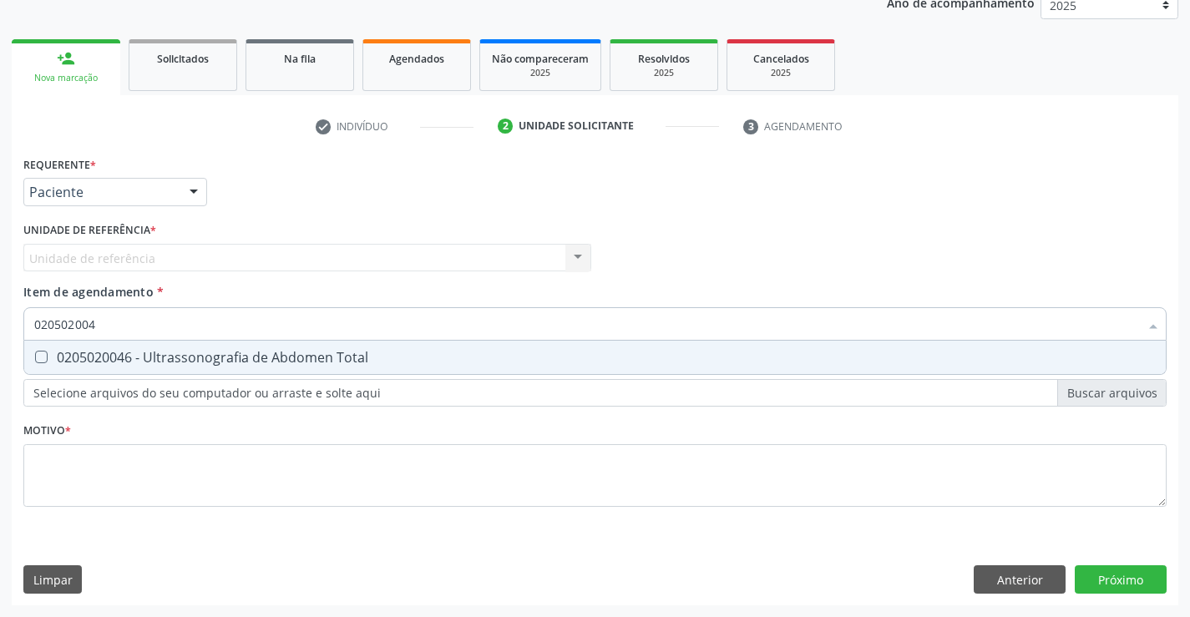
type input "0205020046"
click at [35, 363] on div at bounding box center [30, 357] width 13 height 13
checkbox Total "true"
click at [51, 479] on div "Requerente * Paciente Profissional de Saúde Paciente Nenhum resultado encontrad…" at bounding box center [595, 341] width 1144 height 378
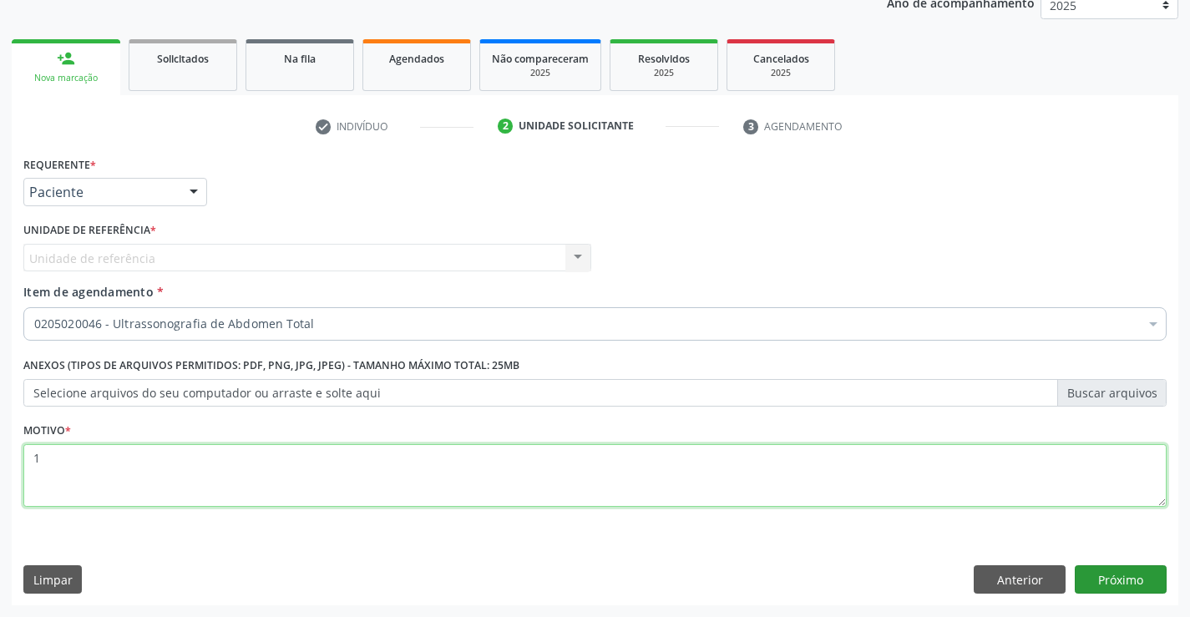
type textarea "1"
click at [1118, 582] on button "Próximo" at bounding box center [1121, 580] width 92 height 28
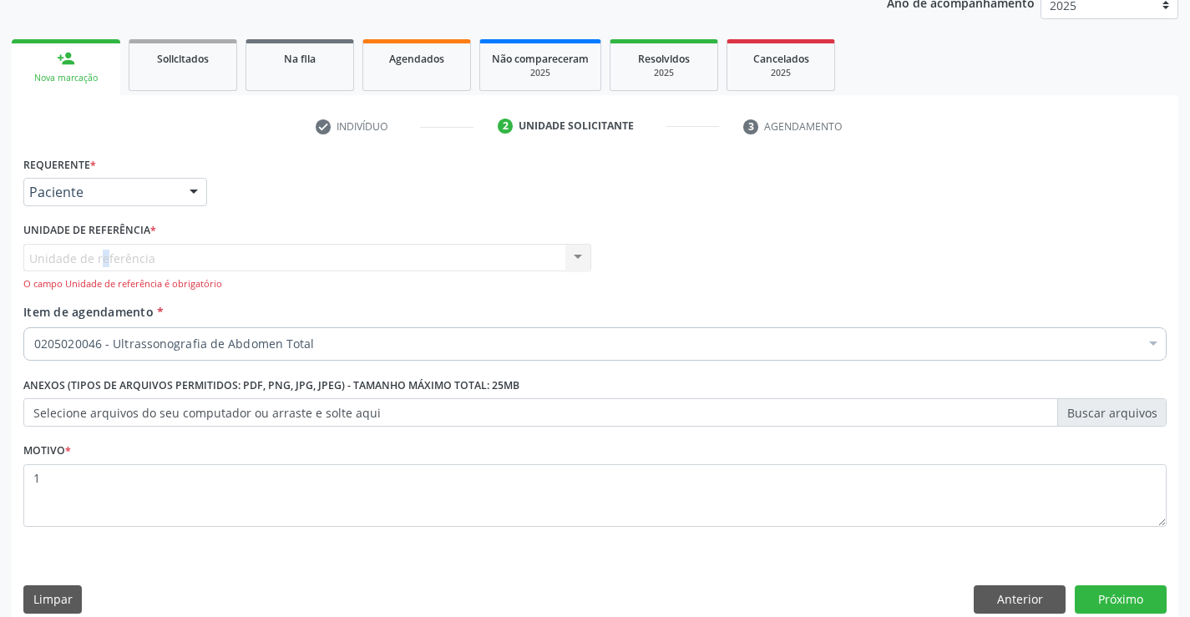
click at [42, 261] on div "Unidade de referência Usf Ipsep Nenhum resultado encontrado para: " " Não há ne…" at bounding box center [307, 268] width 568 height 48
click at [1022, 601] on button "Anterior" at bounding box center [1020, 600] width 92 height 28
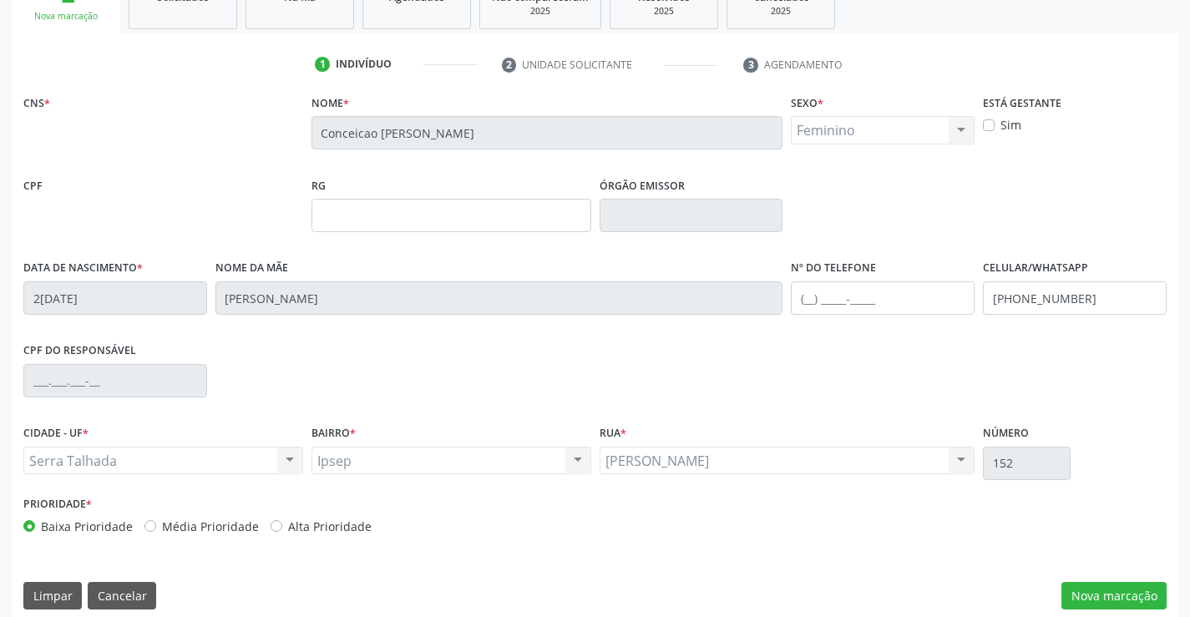
scroll to position [288, 0]
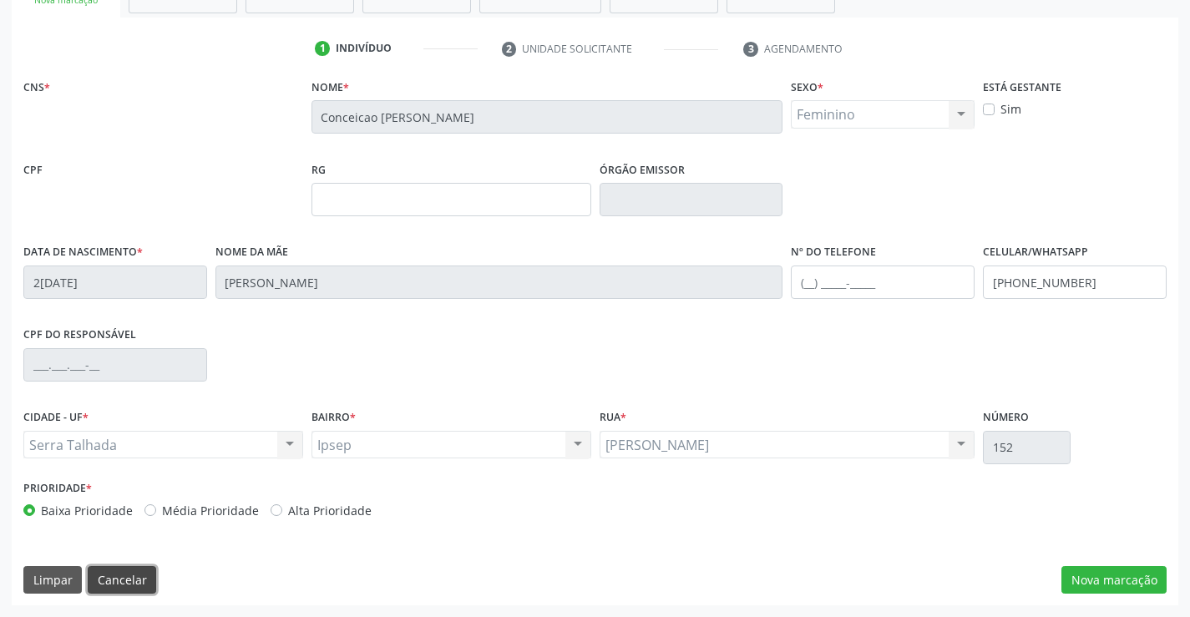
click at [145, 576] on button "Cancelar" at bounding box center [122, 580] width 68 height 28
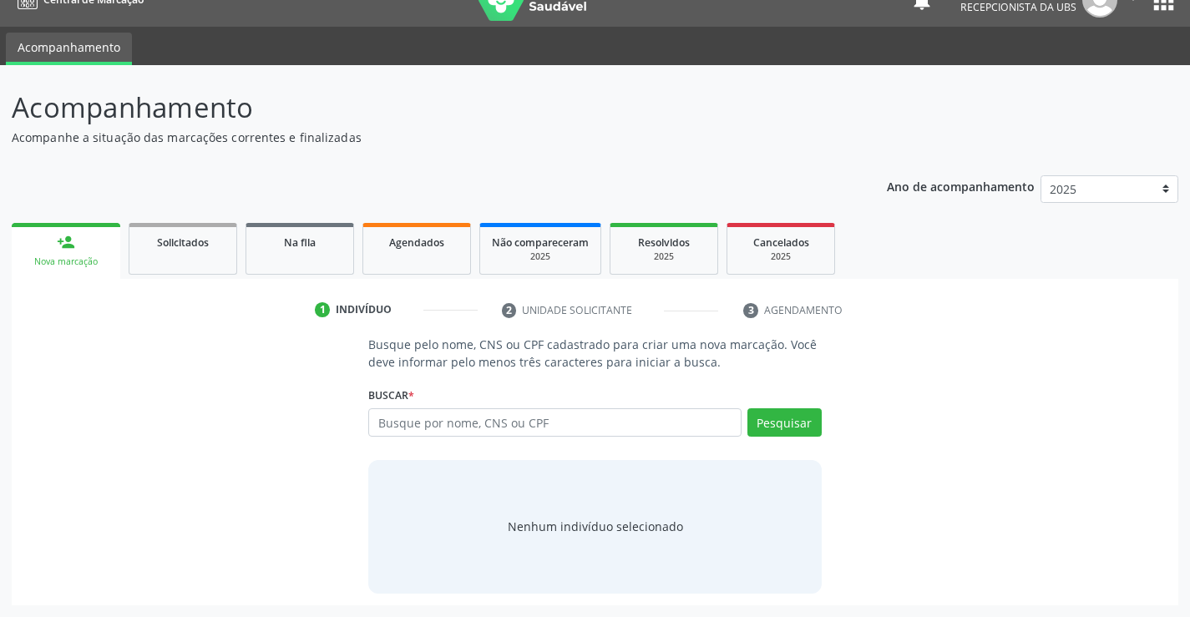
scroll to position [27, 0]
drag, startPoint x: 394, startPoint y: 416, endPoint x: 413, endPoint y: 400, distance: 24.3
click at [403, 409] on input "text" at bounding box center [554, 422] width 373 height 28
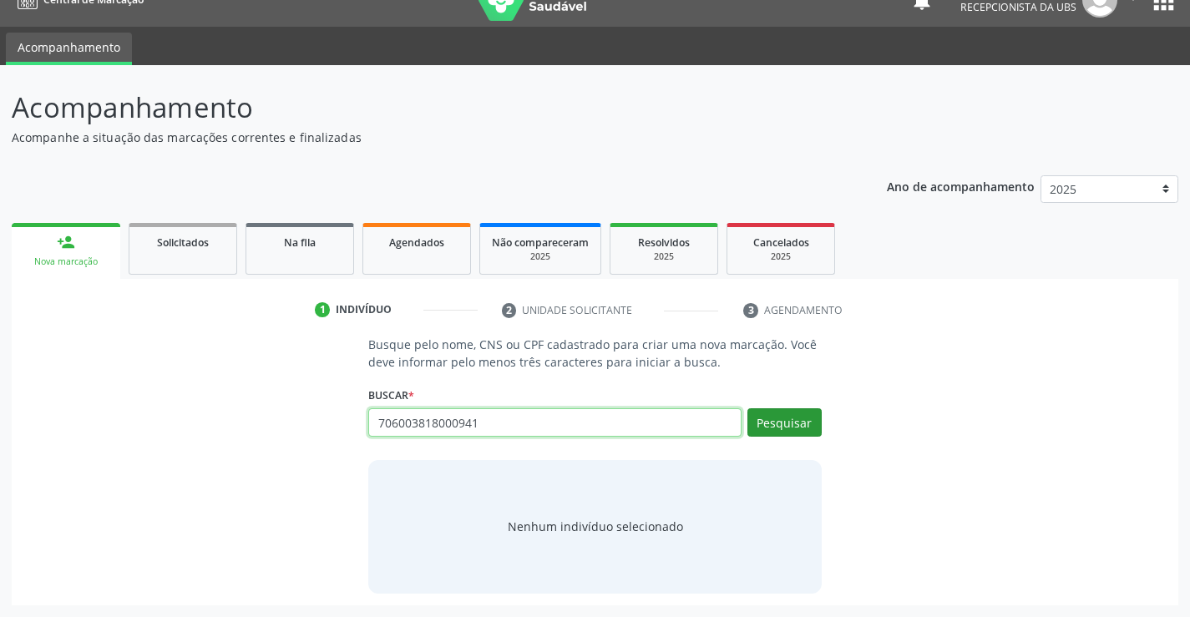
type input "706003818000941"
click at [766, 427] on button "Pesquisar" at bounding box center [785, 422] width 74 height 28
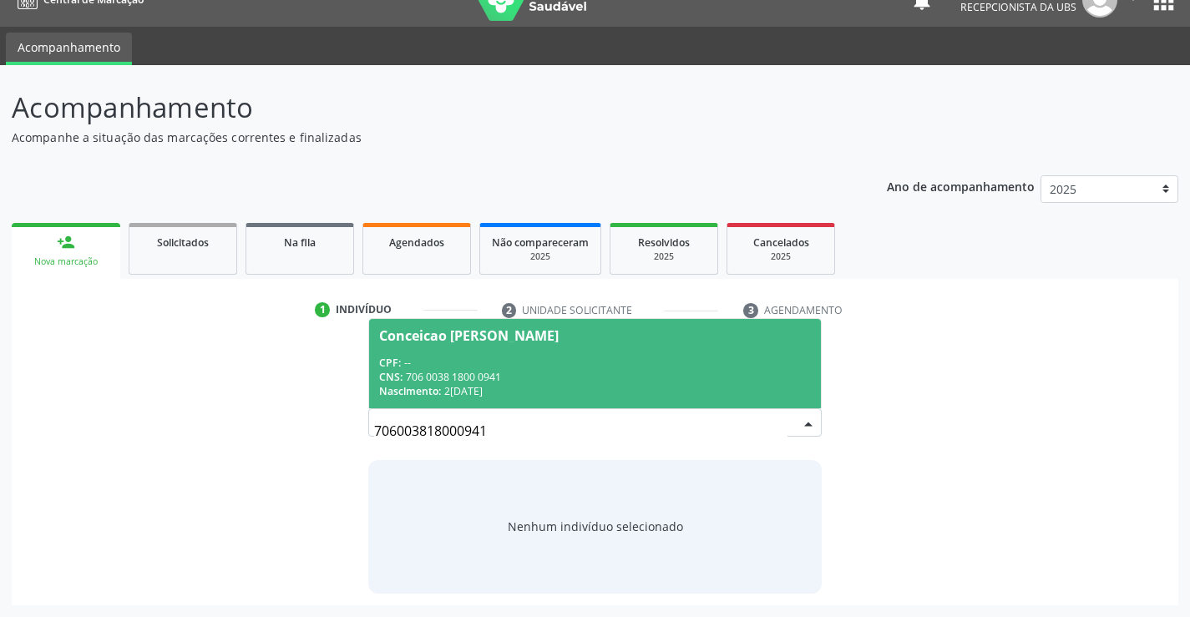
click at [444, 331] on div "Conceicao Izidio de Oliveira Gomes" at bounding box center [469, 335] width 180 height 13
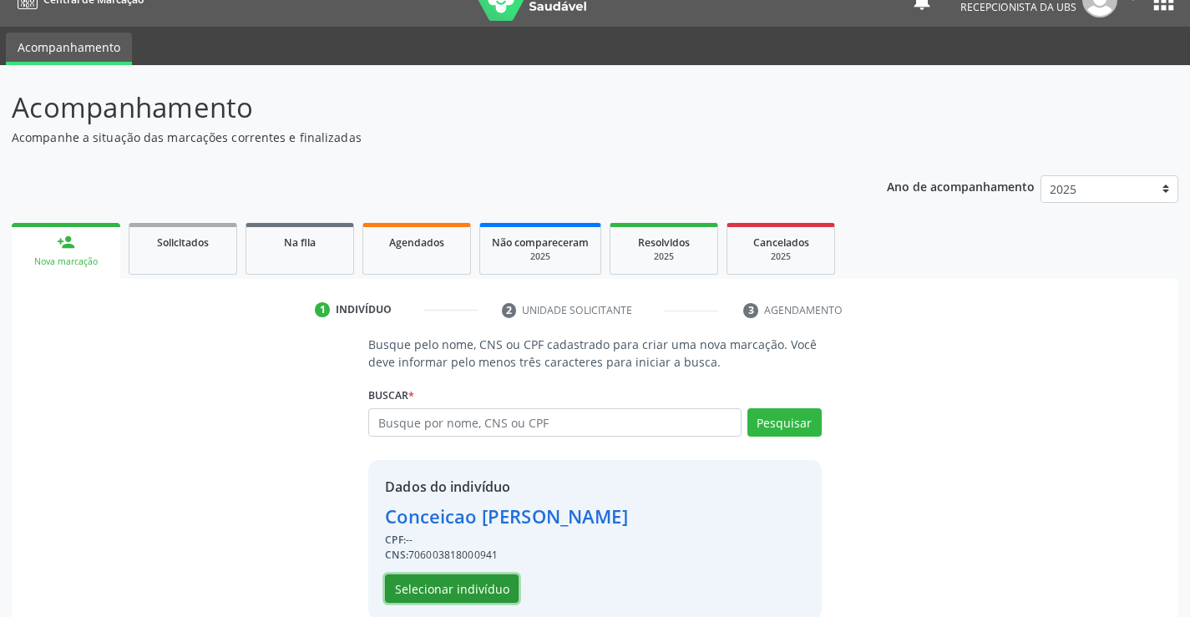
click at [450, 588] on button "Selecionar indivíduo" at bounding box center [452, 589] width 134 height 28
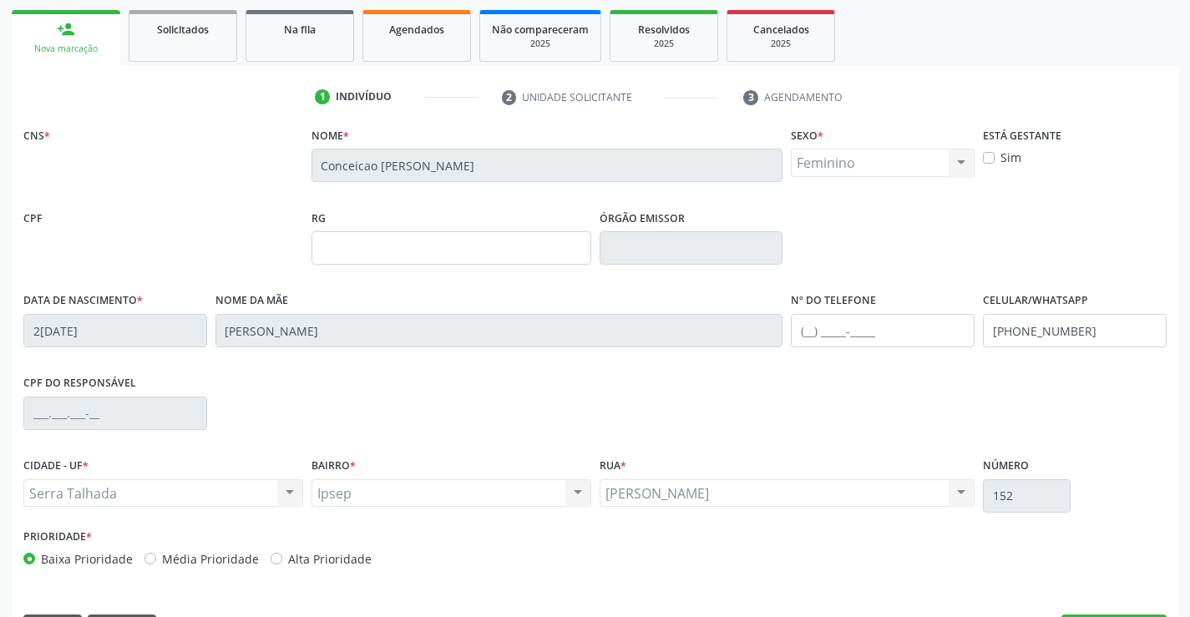
scroll to position [288, 0]
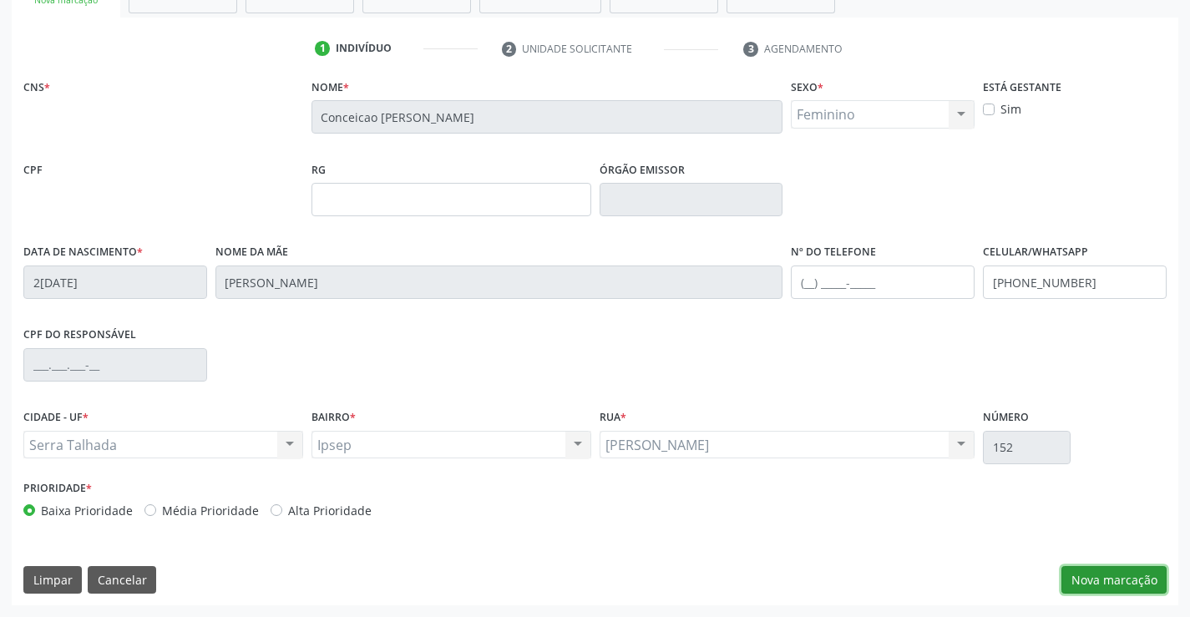
click at [1101, 576] on button "Nova marcação" at bounding box center [1114, 580] width 105 height 28
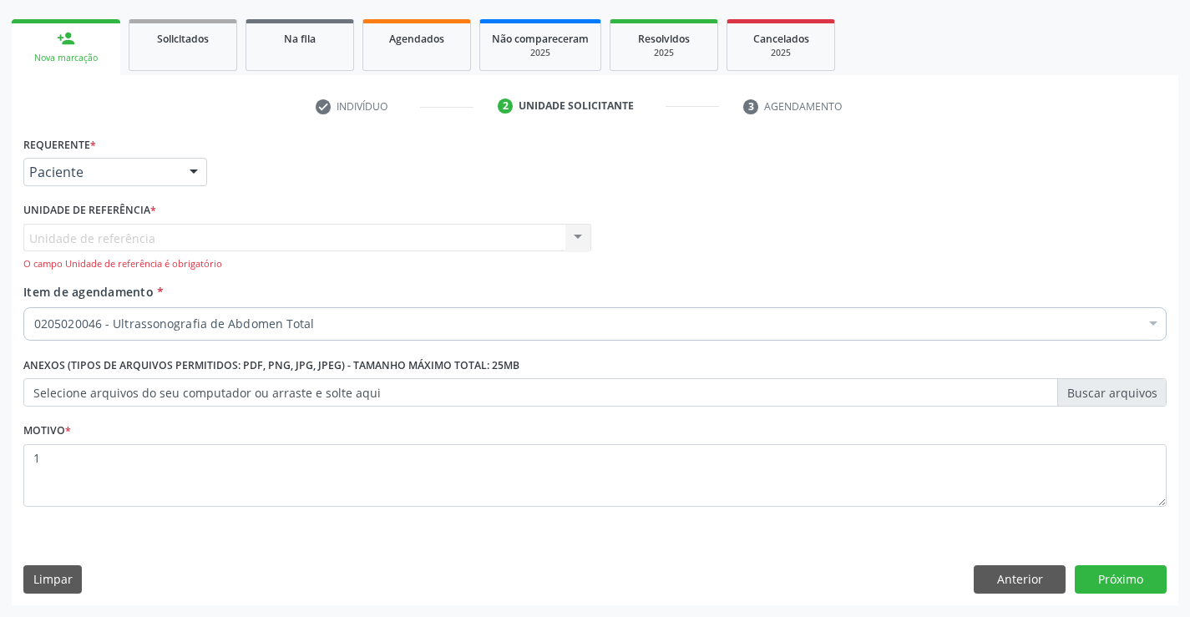
scroll to position [231, 0]
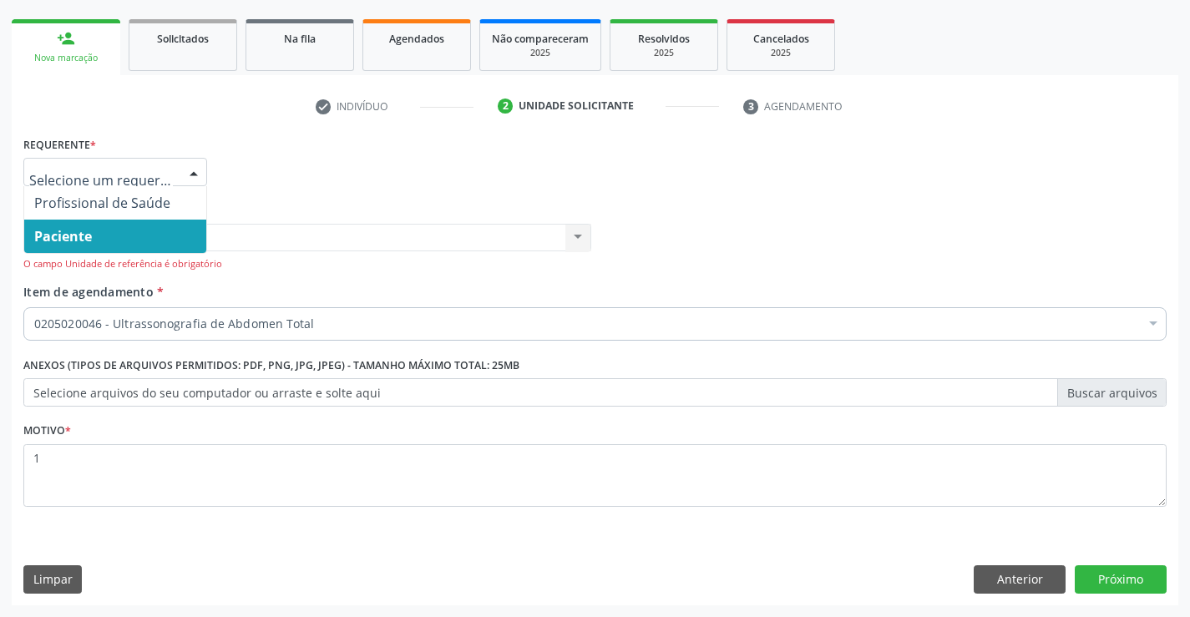
click at [201, 165] on div at bounding box center [193, 173] width 25 height 28
click at [89, 236] on span "Paciente" at bounding box center [63, 236] width 58 height 18
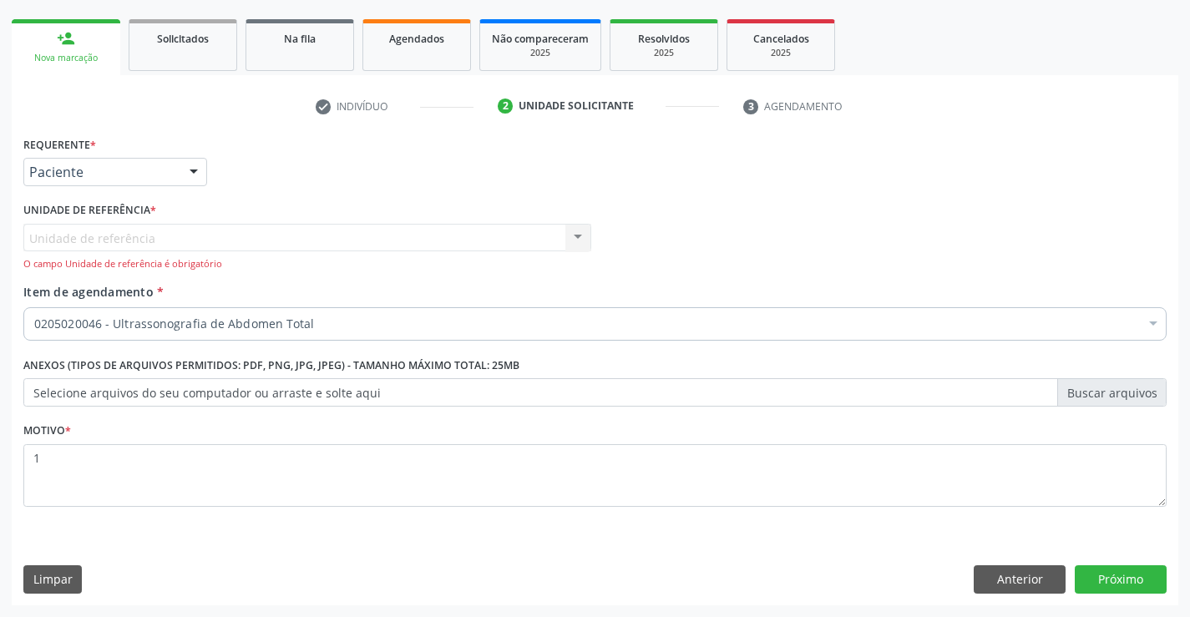
click at [71, 266] on div "O campo Unidade de referência é obrigatório" at bounding box center [307, 264] width 568 height 14
click at [80, 239] on div "Unidade de referência Usf Ipsep Nenhum resultado encontrado para: " " Não há ne…" at bounding box center [307, 248] width 568 height 48
click at [205, 166] on div at bounding box center [193, 173] width 25 height 28
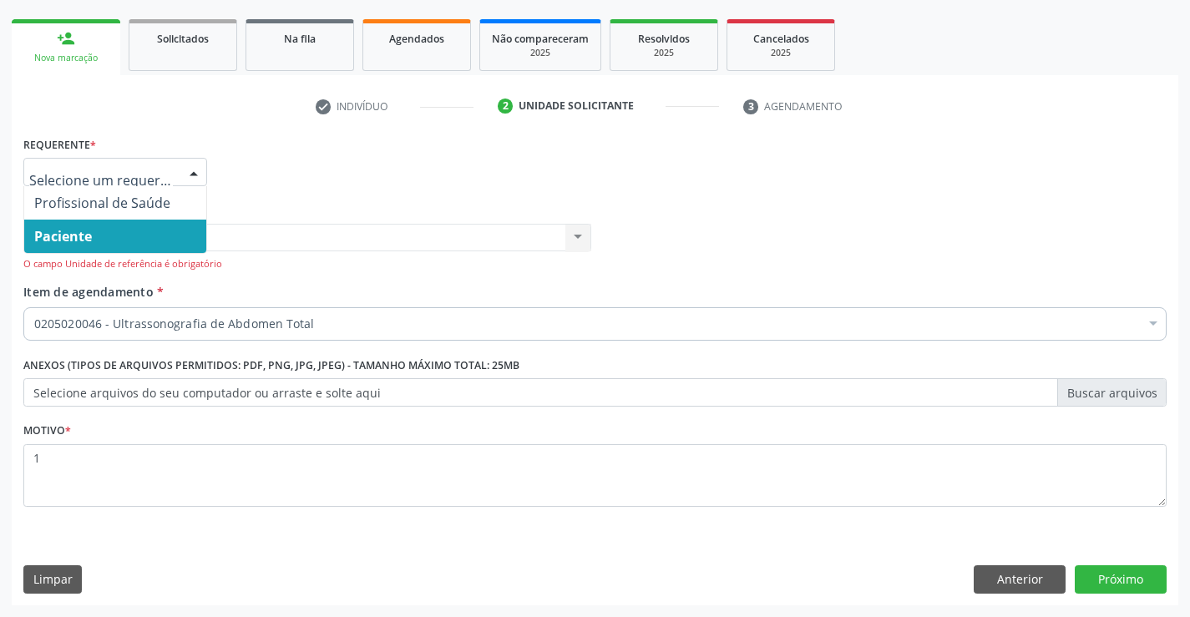
click at [104, 242] on span "Paciente" at bounding box center [115, 236] width 182 height 33
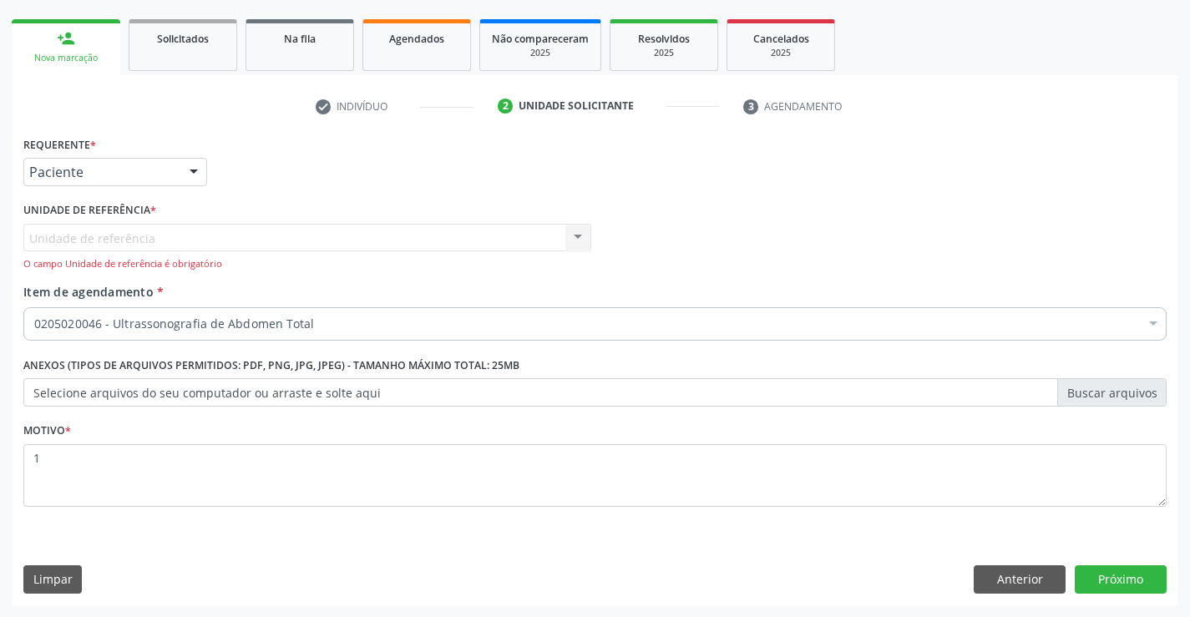
click at [51, 261] on div "O campo Unidade de referência é obrigatório" at bounding box center [307, 264] width 568 height 14
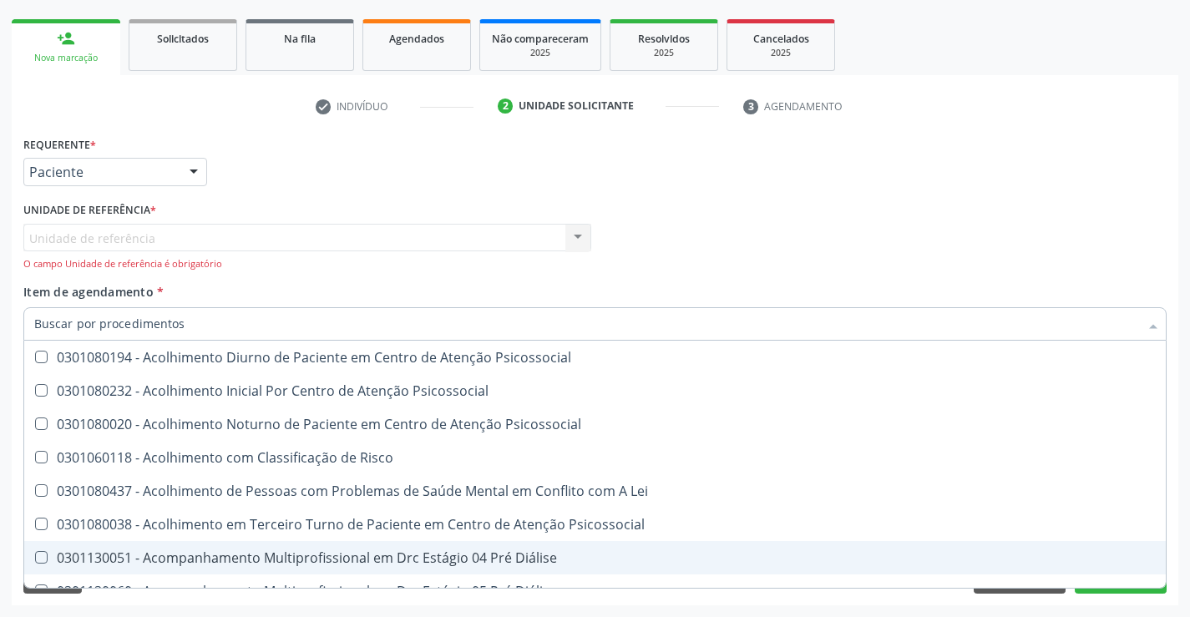
scroll to position [1086, 0]
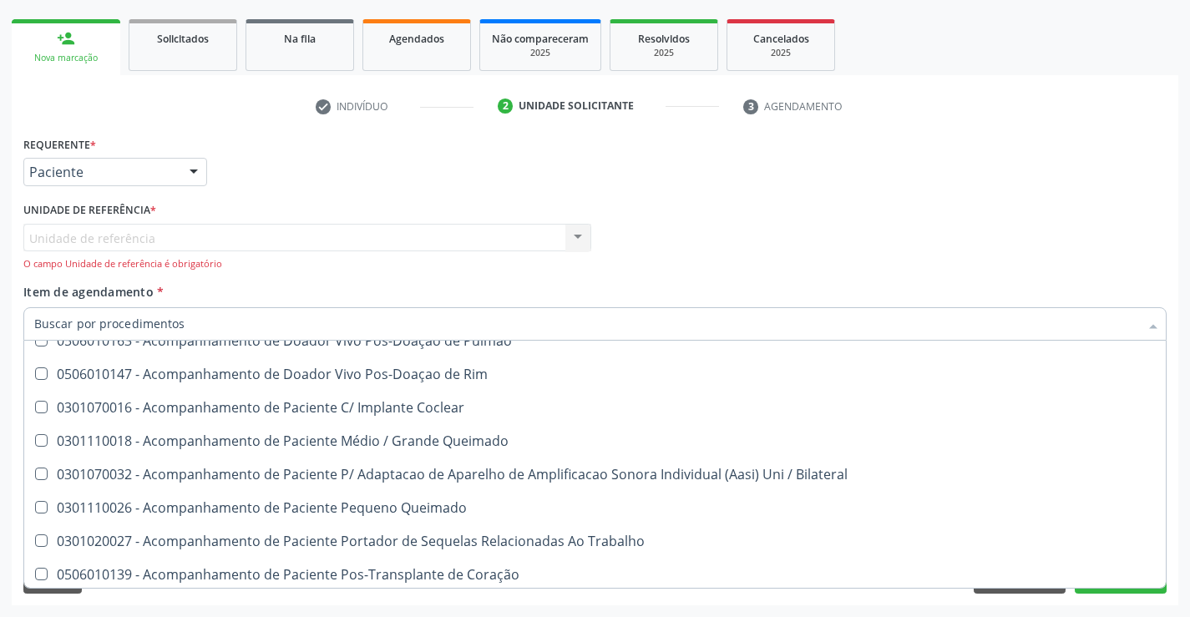
click at [995, 205] on div "Profissional Solicitante Por favor, selecione a Unidade de Atendimento primeiro…" at bounding box center [595, 240] width 1152 height 85
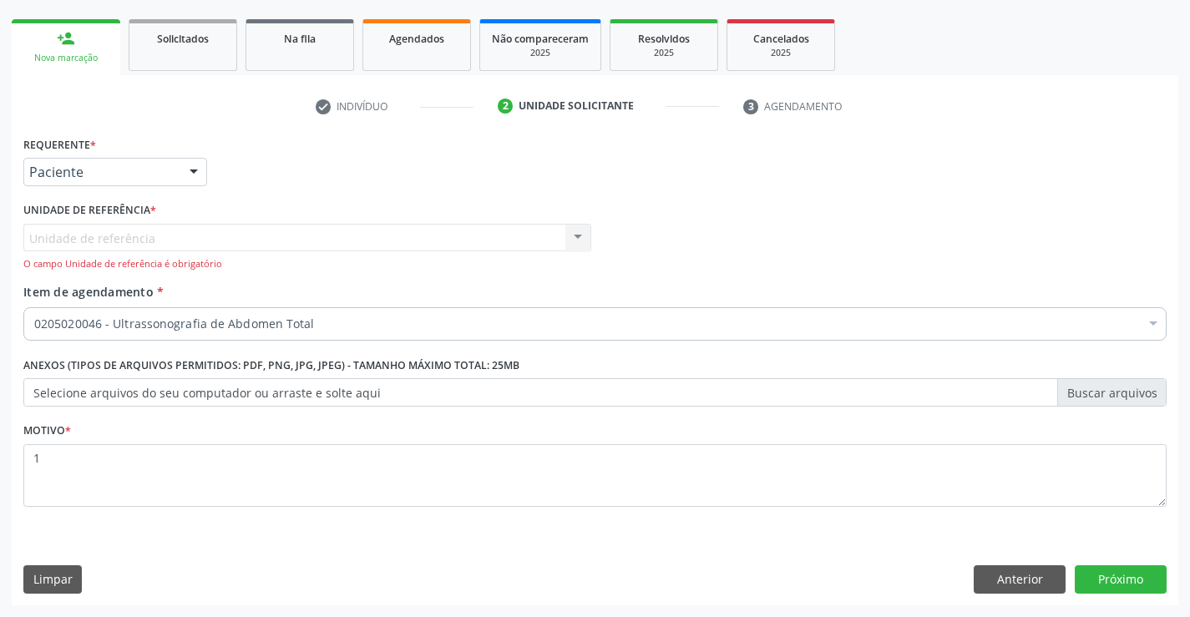
scroll to position [0, 0]
click at [1117, 579] on button "Próximo" at bounding box center [1121, 580] width 92 height 28
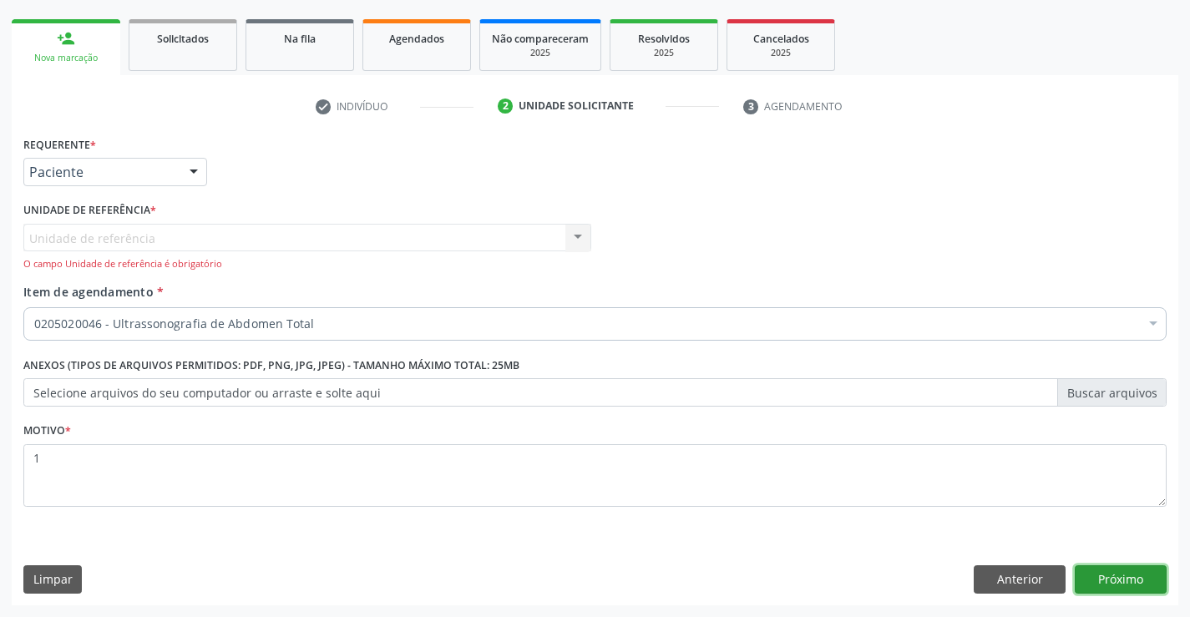
click at [1117, 579] on button "Próximo" at bounding box center [1121, 580] width 92 height 28
drag, startPoint x: 1117, startPoint y: 579, endPoint x: 966, endPoint y: 459, distance: 192.7
click at [1108, 559] on div "Requerente * Paciente Profissional de Saúde Paciente Nenhum resultado encontrad…" at bounding box center [595, 368] width 1167 height 473
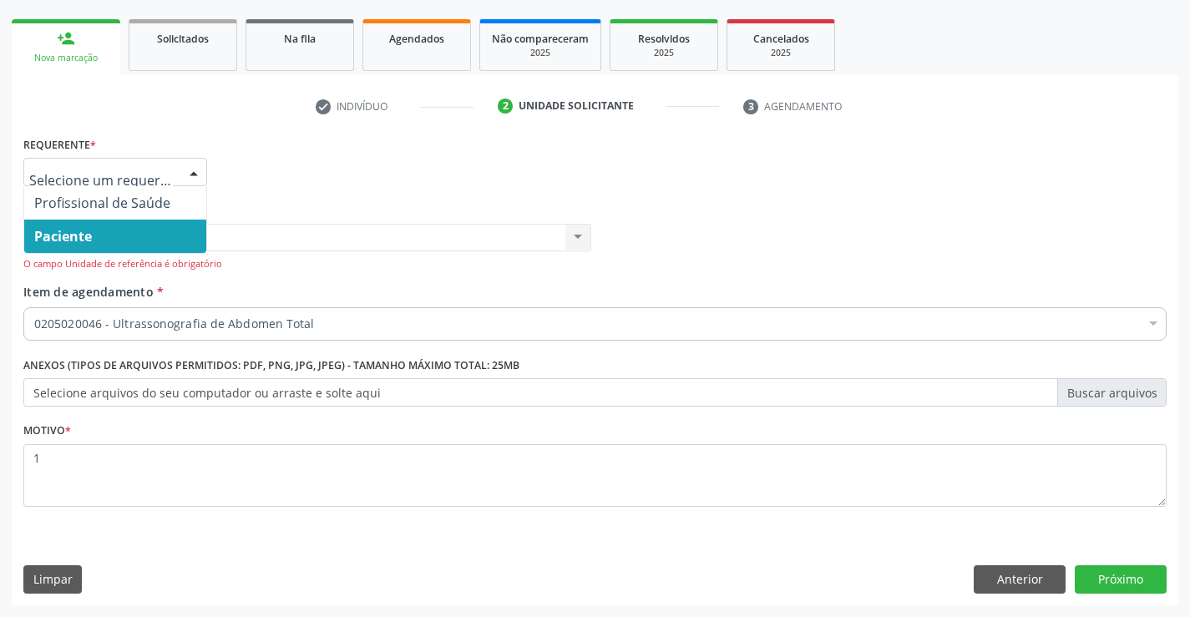
click at [190, 172] on div at bounding box center [193, 173] width 25 height 28
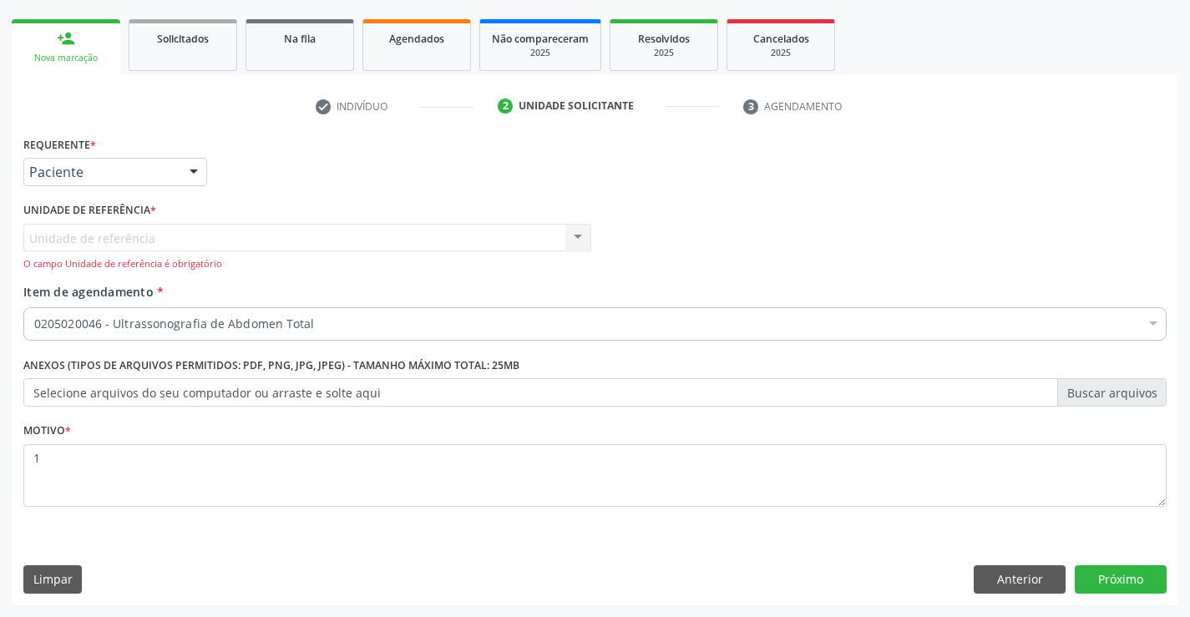
click at [261, 173] on div "Requerente * Paciente Profissional de Saúde Paciente Nenhum resultado encontrad…" at bounding box center [595, 164] width 1152 height 65
click at [95, 297] on span "Item de agendamento" at bounding box center [88, 292] width 130 height 16
click at [307, 173] on div "Requerente * Paciente Profissional de Saúde Paciente Nenhum resultado encontrad…" at bounding box center [595, 164] width 1152 height 65
click at [68, 246] on div "Unidade de referência Usf Ipsep Nenhum resultado encontrado para: " " Não há ne…" at bounding box center [307, 248] width 568 height 48
click at [72, 246] on div "Unidade de referência Usf Ipsep Nenhum resultado encontrado para: " " Não há ne…" at bounding box center [307, 248] width 568 height 48
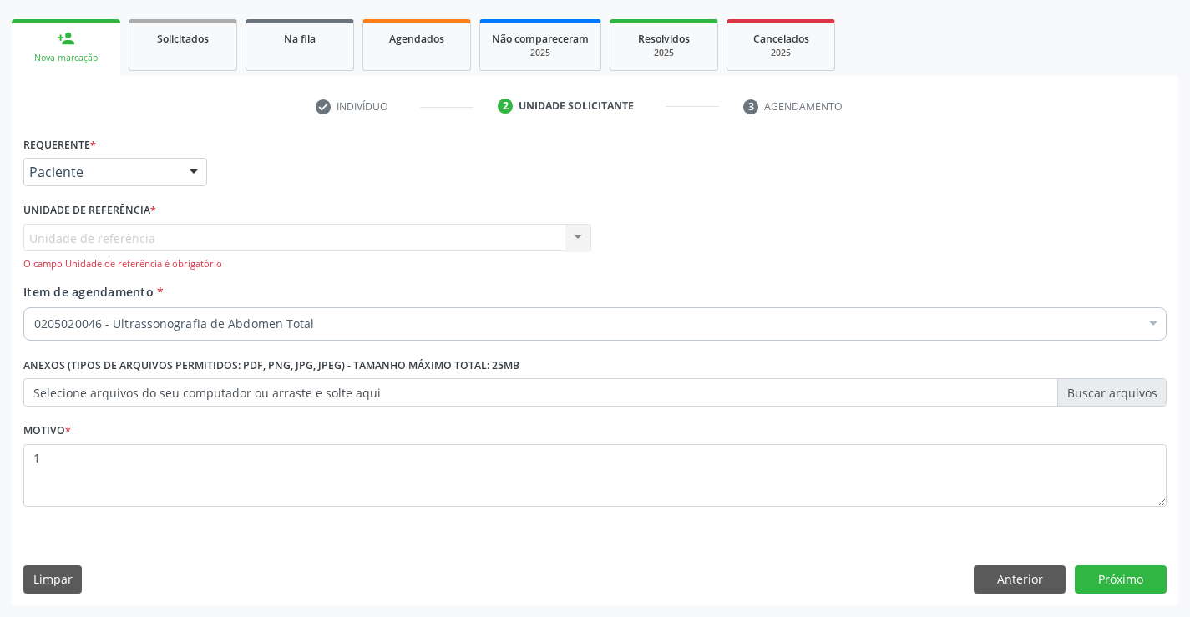
click at [69, 241] on div "Unidade de referência Usf Ipsep Nenhum resultado encontrado para: " " Não há ne…" at bounding box center [307, 248] width 568 height 48
drag, startPoint x: 281, startPoint y: 184, endPoint x: 289, endPoint y: 178, distance: 10.2
click at [288, 179] on div "Requerente * Paciente Profissional de Saúde Paciente Nenhum resultado encontrad…" at bounding box center [595, 164] width 1152 height 65
click at [1014, 577] on button "Anterior" at bounding box center [1020, 580] width 92 height 28
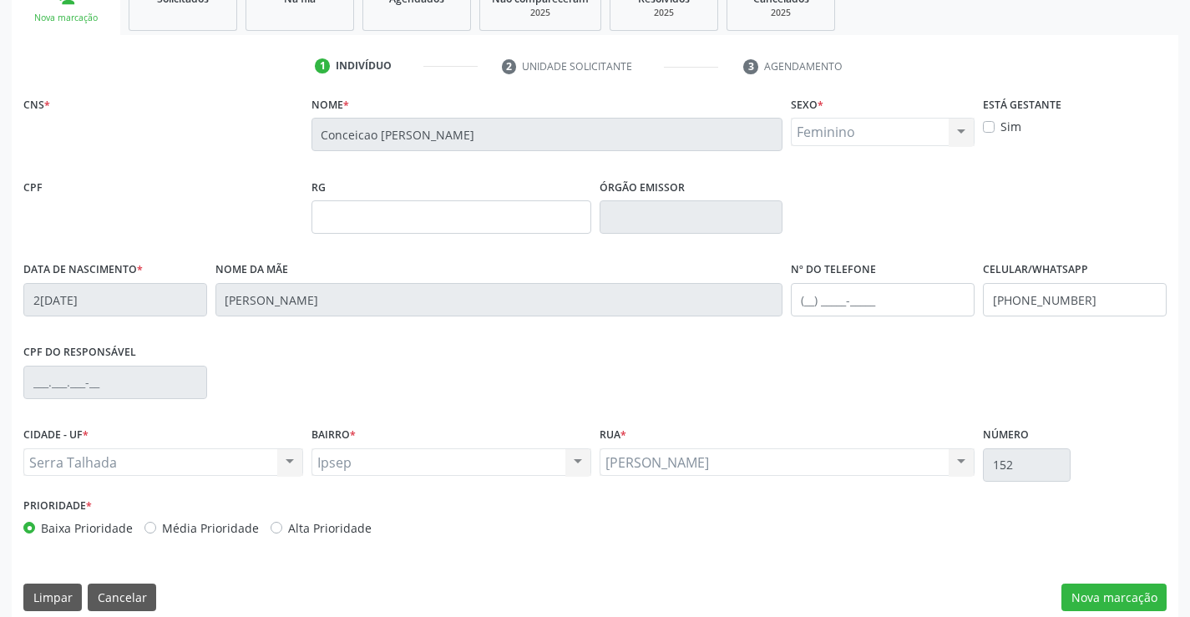
scroll to position [288, 0]
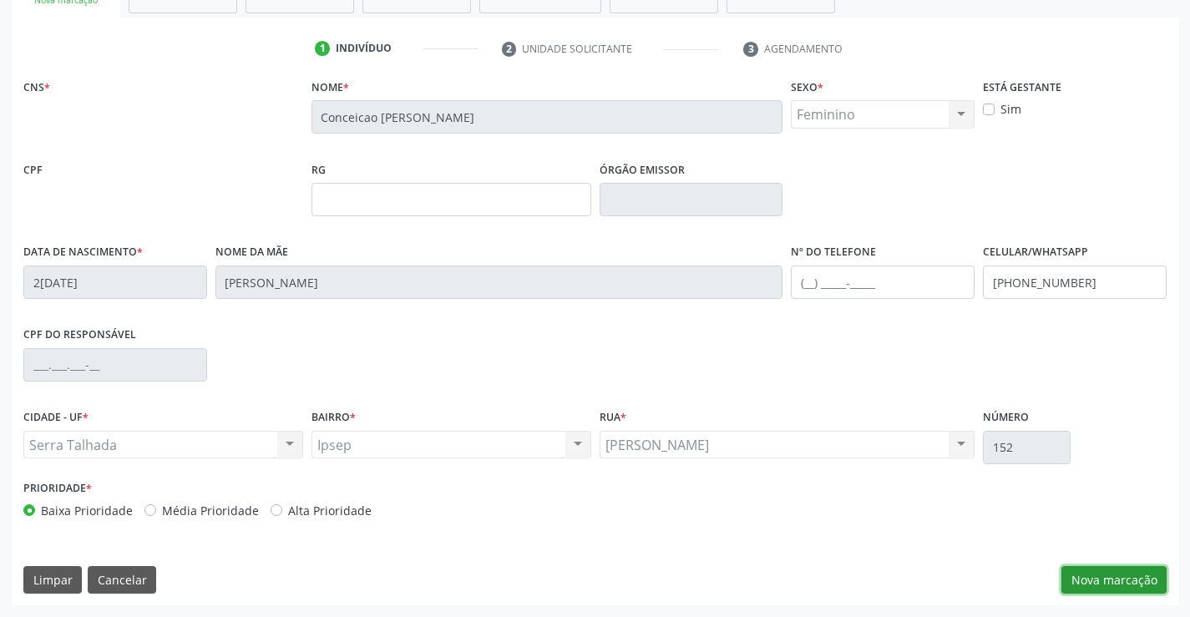
click at [1118, 585] on button "Nova marcação" at bounding box center [1114, 580] width 105 height 28
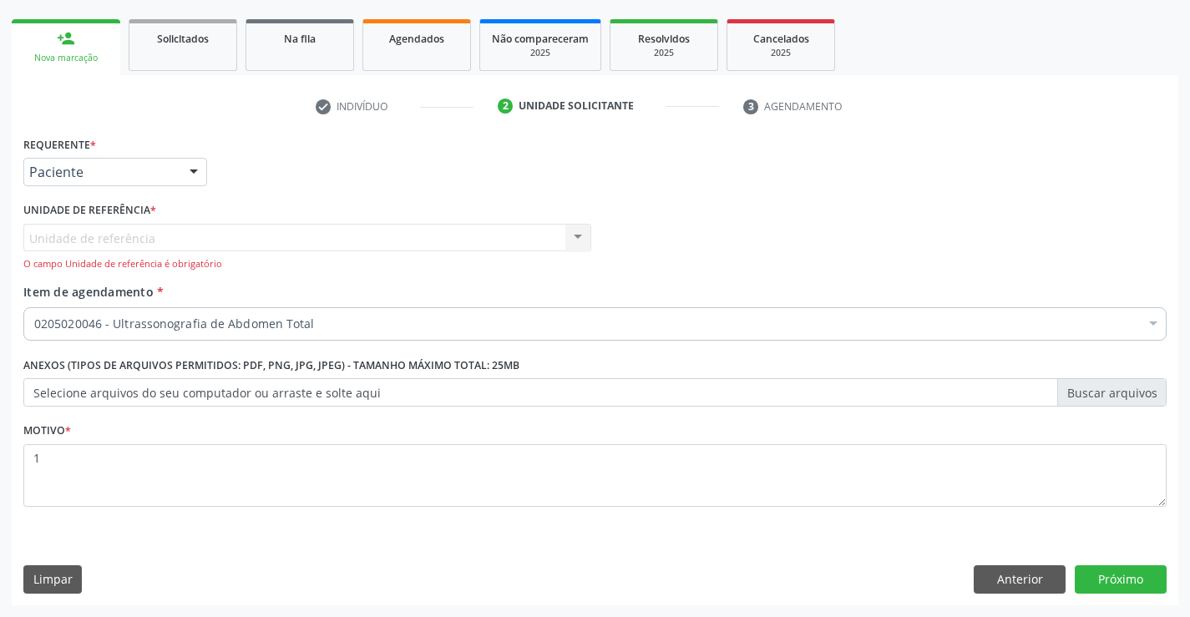
scroll to position [231, 0]
click at [214, 176] on div "Requerente * Paciente Profissional de Saúde Paciente Nenhum resultado encontrad…" at bounding box center [595, 164] width 1152 height 65
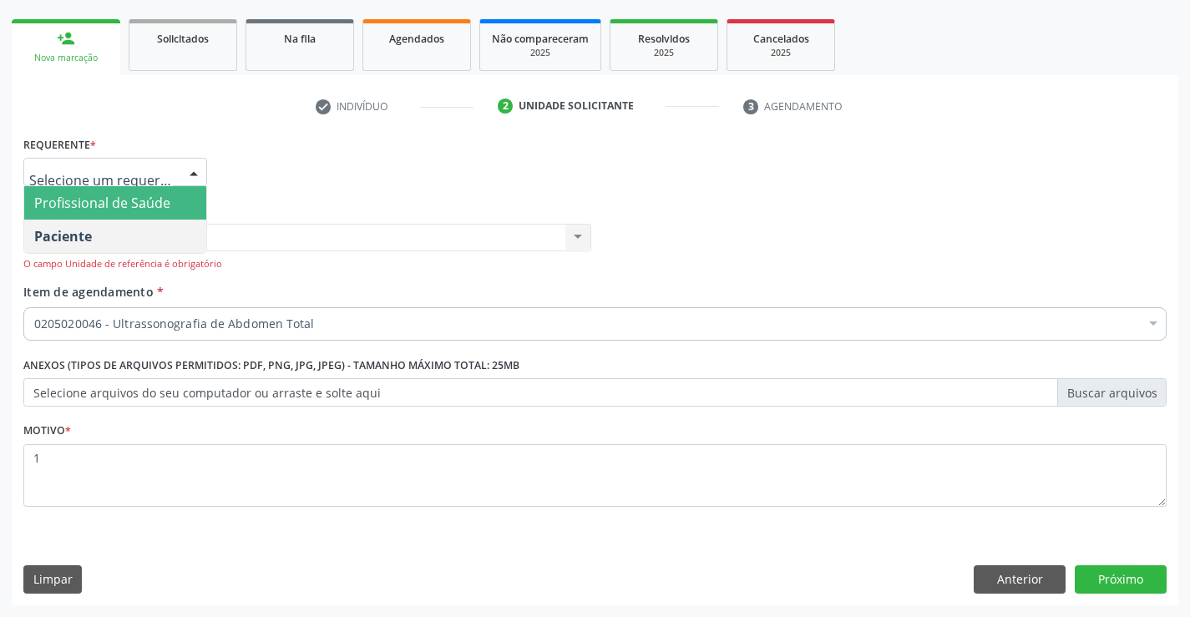
click at [188, 174] on div at bounding box center [193, 173] width 25 height 28
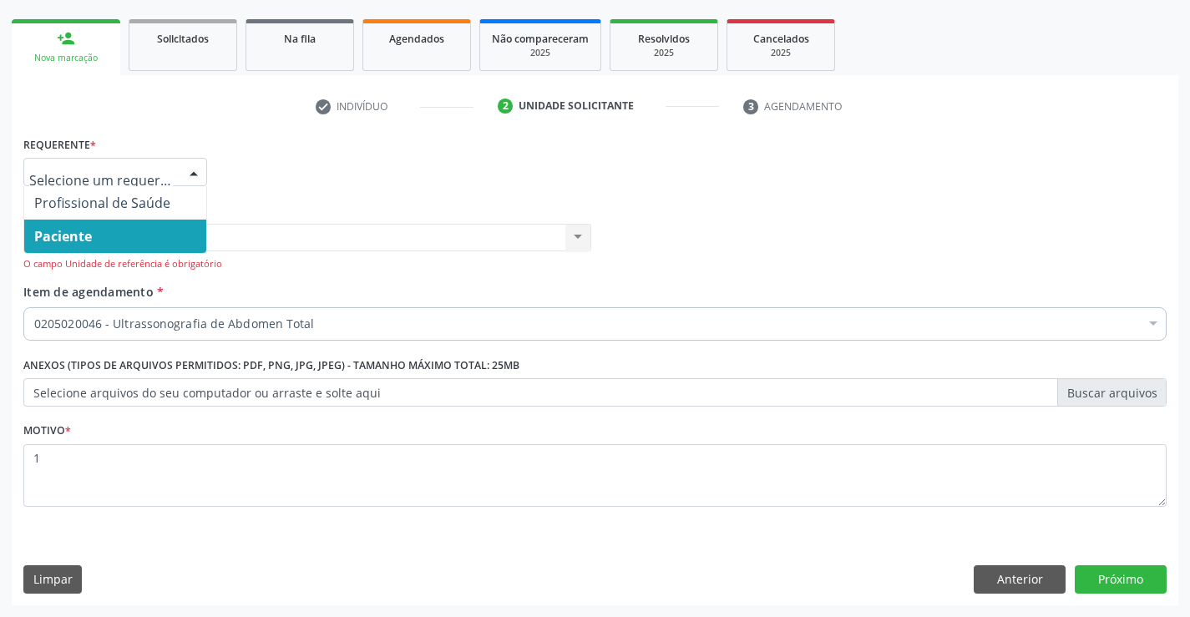
click at [94, 245] on span "Paciente" at bounding box center [115, 236] width 182 height 33
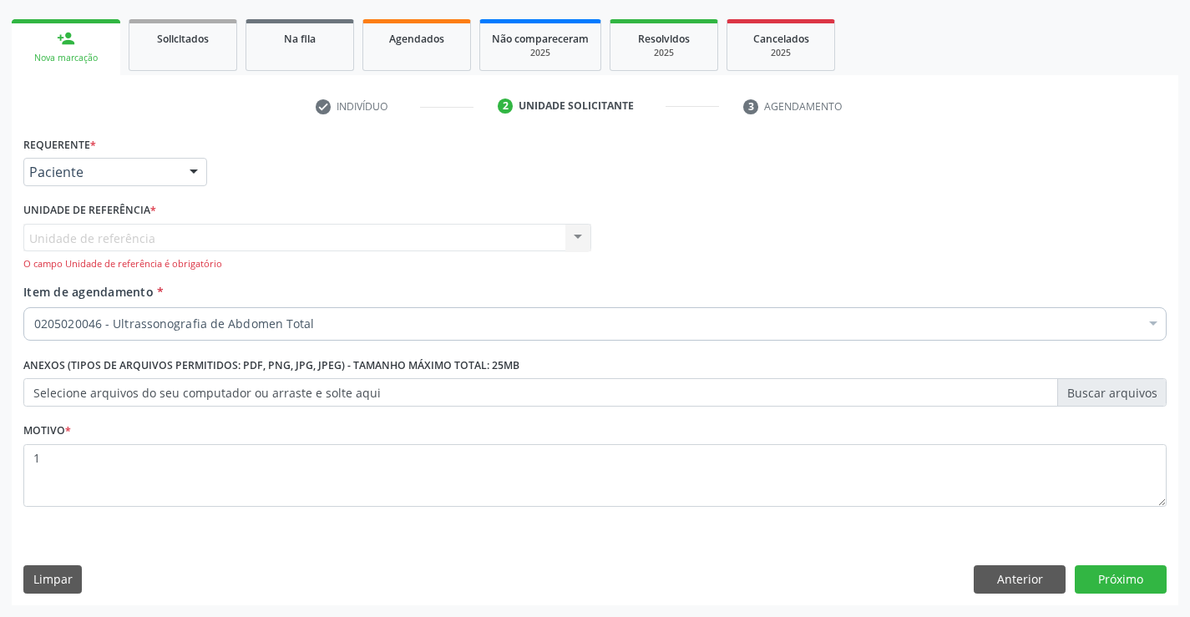
click at [97, 292] on span "Item de agendamento" at bounding box center [88, 292] width 130 height 16
click at [34, 307] on input "Item de agendamento *" at bounding box center [34, 323] width 0 height 33
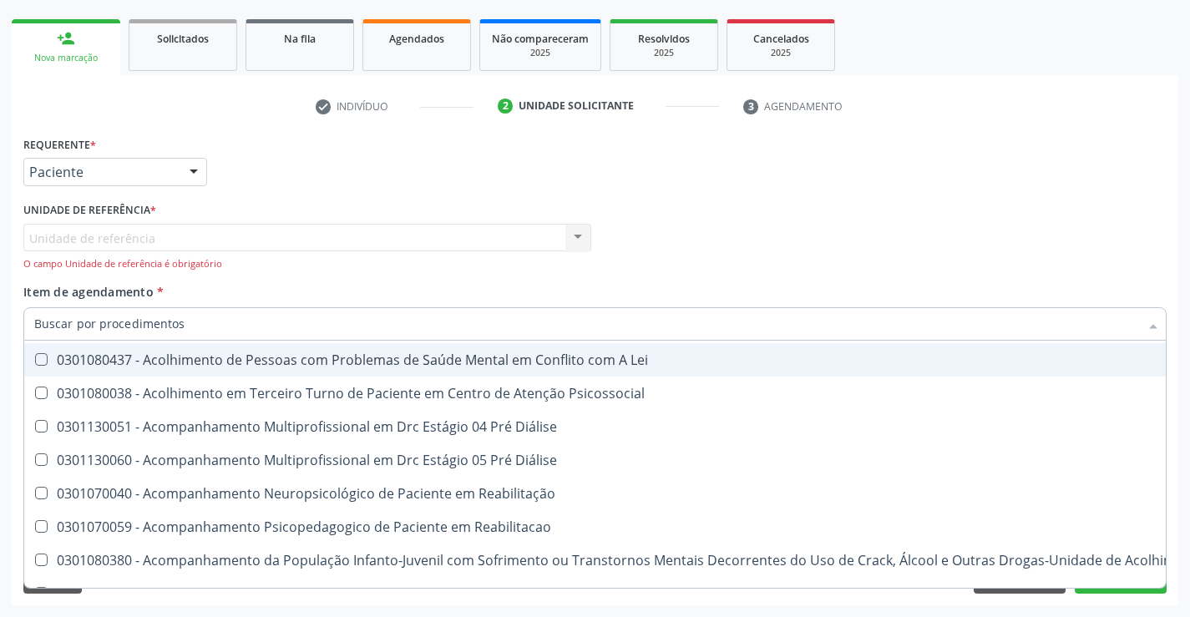
scroll to position [835, 0]
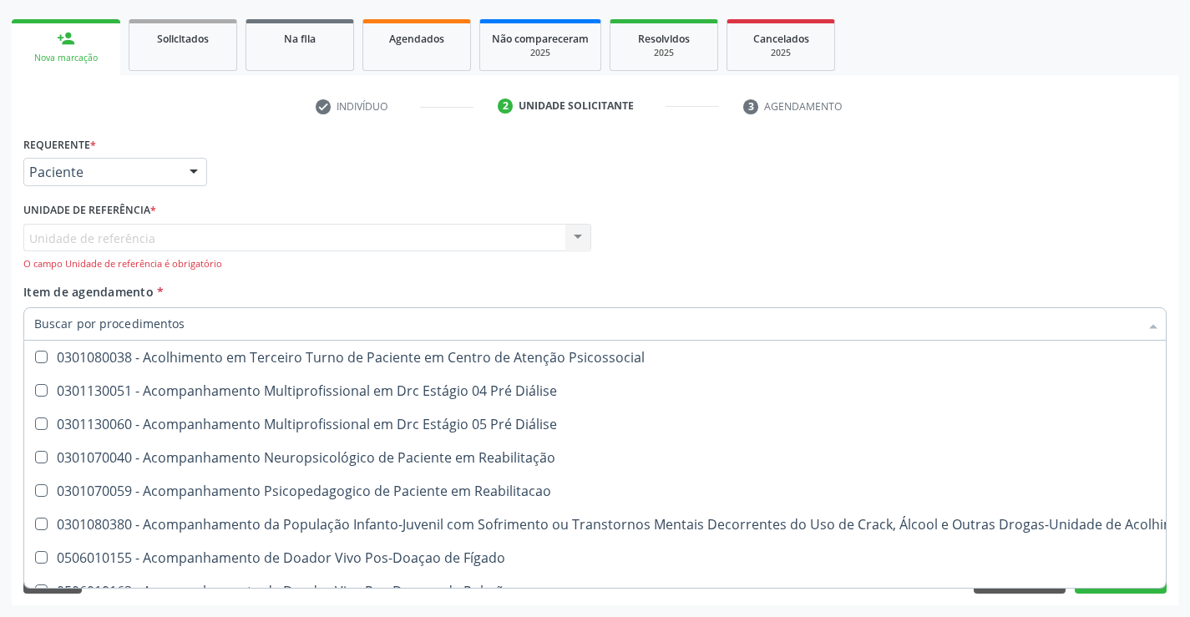
click at [699, 205] on div "Profissional Solicitante Por favor, selecione a Unidade de Atendimento primeiro…" at bounding box center [595, 240] width 1152 height 85
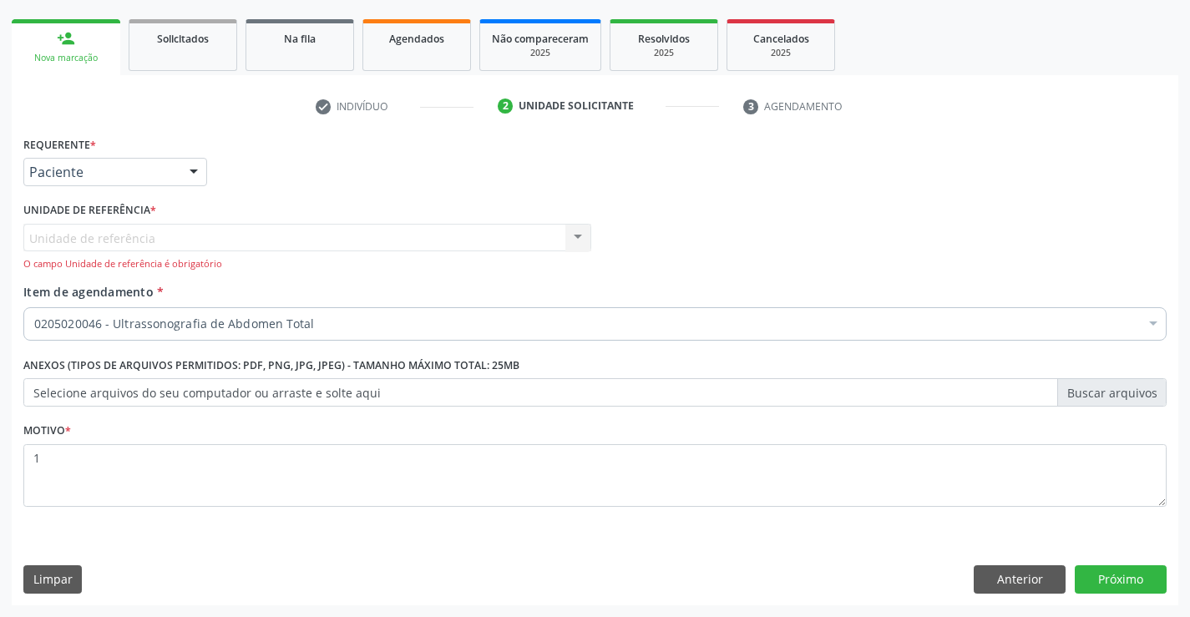
scroll to position [0, 0]
click at [1095, 576] on button "Próximo" at bounding box center [1121, 580] width 92 height 28
click at [1109, 576] on button "Próximo" at bounding box center [1121, 580] width 92 height 28
drag, startPoint x: 1012, startPoint y: 576, endPoint x: 1045, endPoint y: 574, distance: 33.5
click at [1020, 576] on button "Anterior" at bounding box center [1020, 580] width 92 height 28
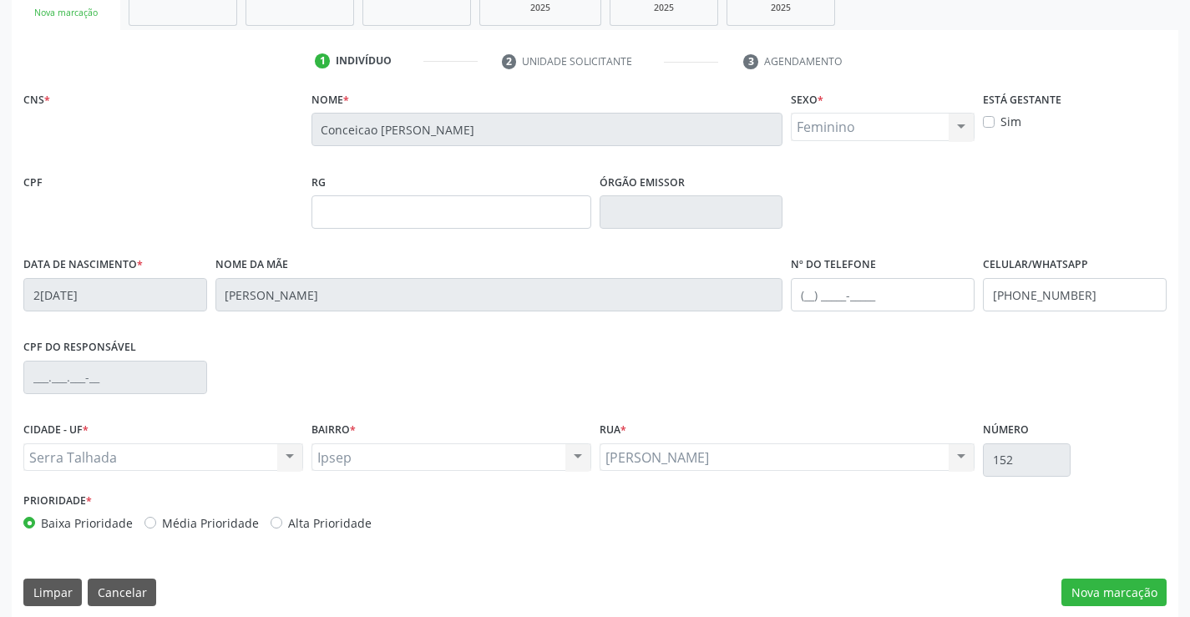
scroll to position [288, 0]
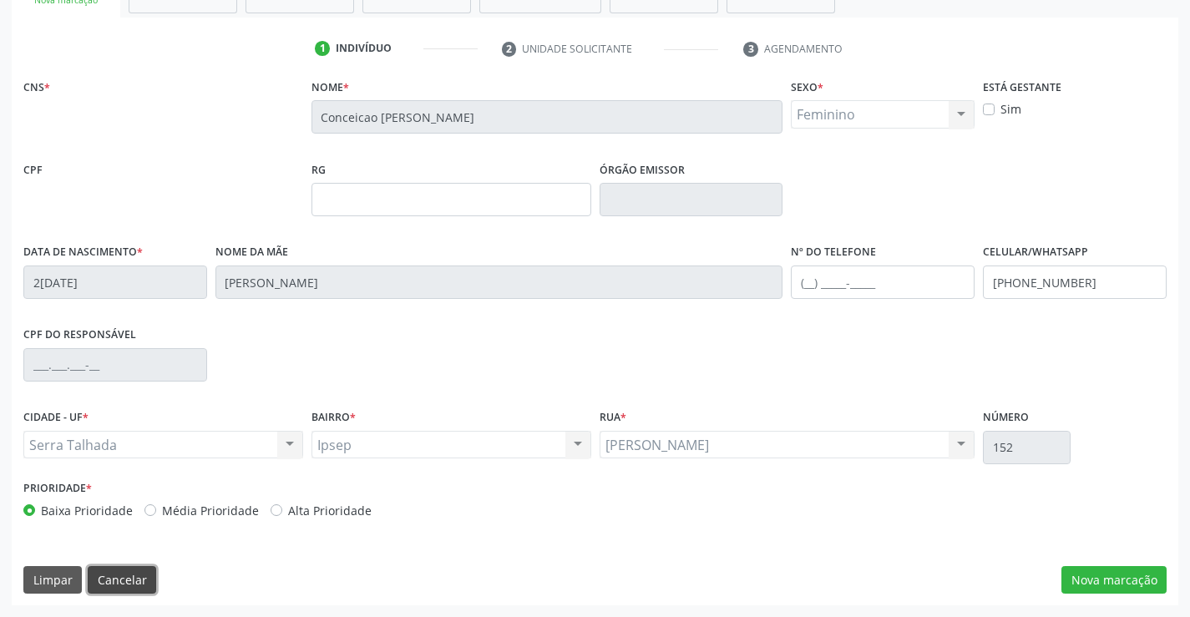
click at [111, 565] on div "CNS * Nome * Conceicao Izidio de Oliveira Gomes Sexo * Feminino Masculino Femin…" at bounding box center [595, 339] width 1167 height 531
click at [127, 581] on button "Cancelar" at bounding box center [122, 580] width 68 height 28
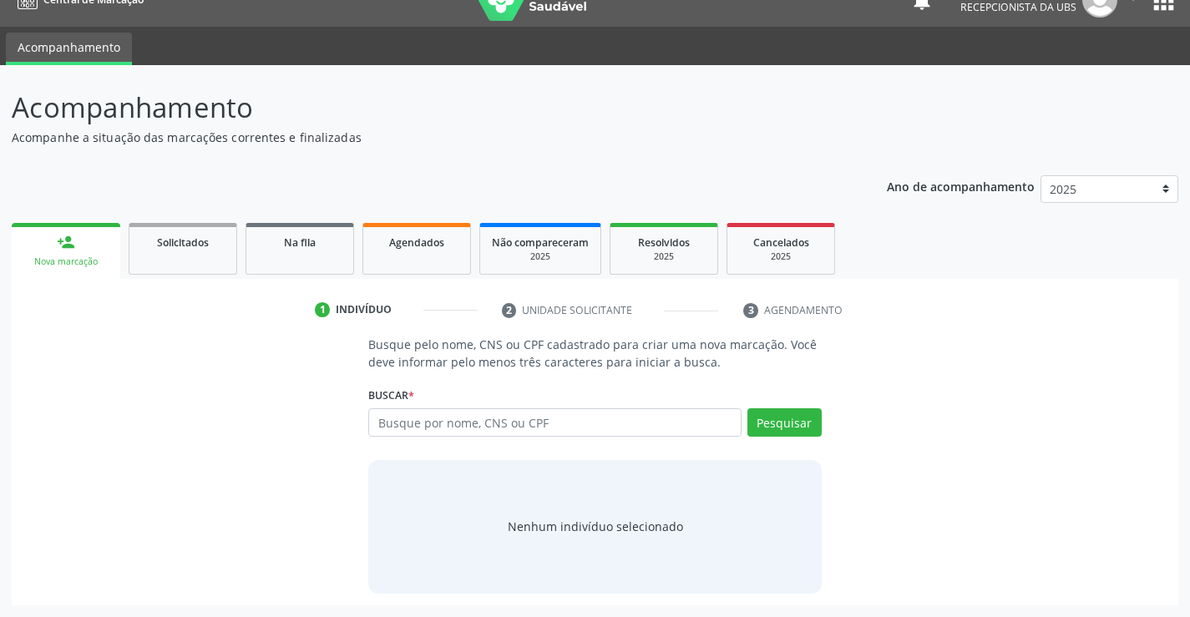
scroll to position [27, 0]
click at [379, 418] on input "text" at bounding box center [554, 422] width 373 height 28
drag, startPoint x: 374, startPoint y: 423, endPoint x: 395, endPoint y: 429, distance: 21.5
click at [392, 429] on input "text" at bounding box center [554, 422] width 373 height 28
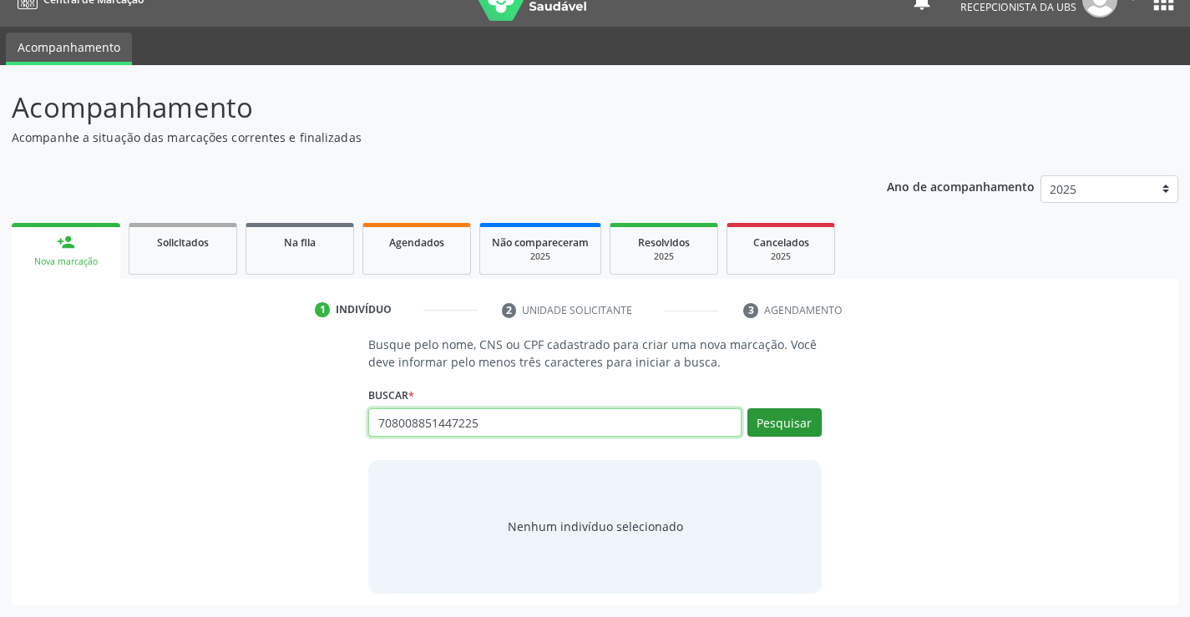
type input "708008851447225"
click at [769, 425] on button "Pesquisar" at bounding box center [785, 422] width 74 height 28
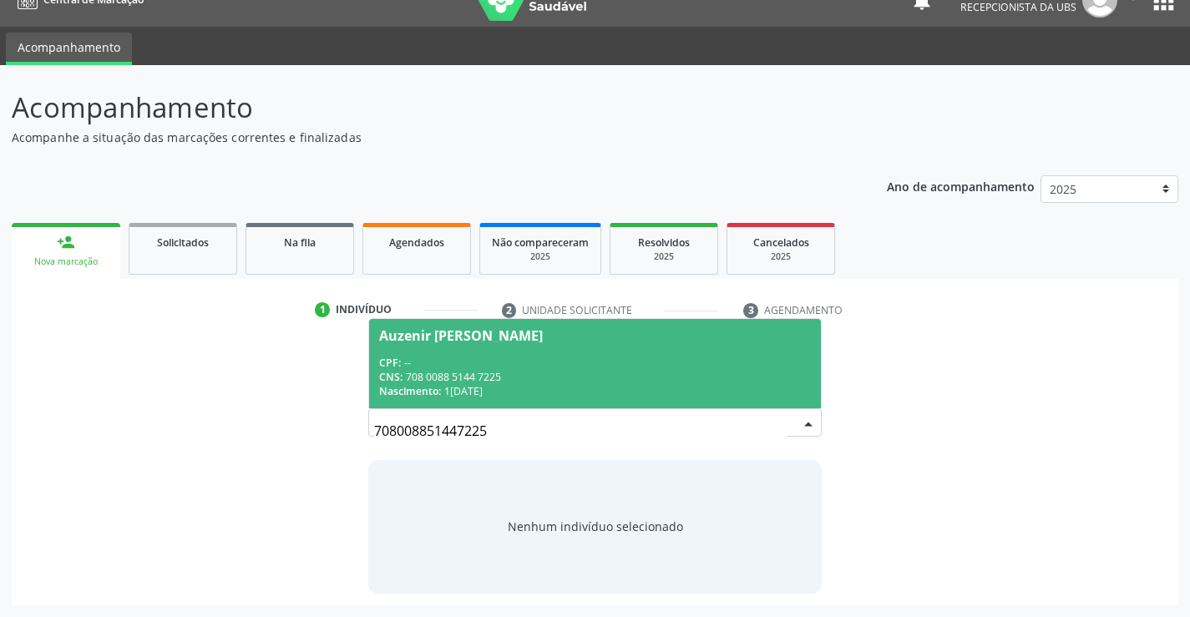
click at [408, 332] on div "Auzenir Hozana dos Santos" at bounding box center [461, 335] width 164 height 13
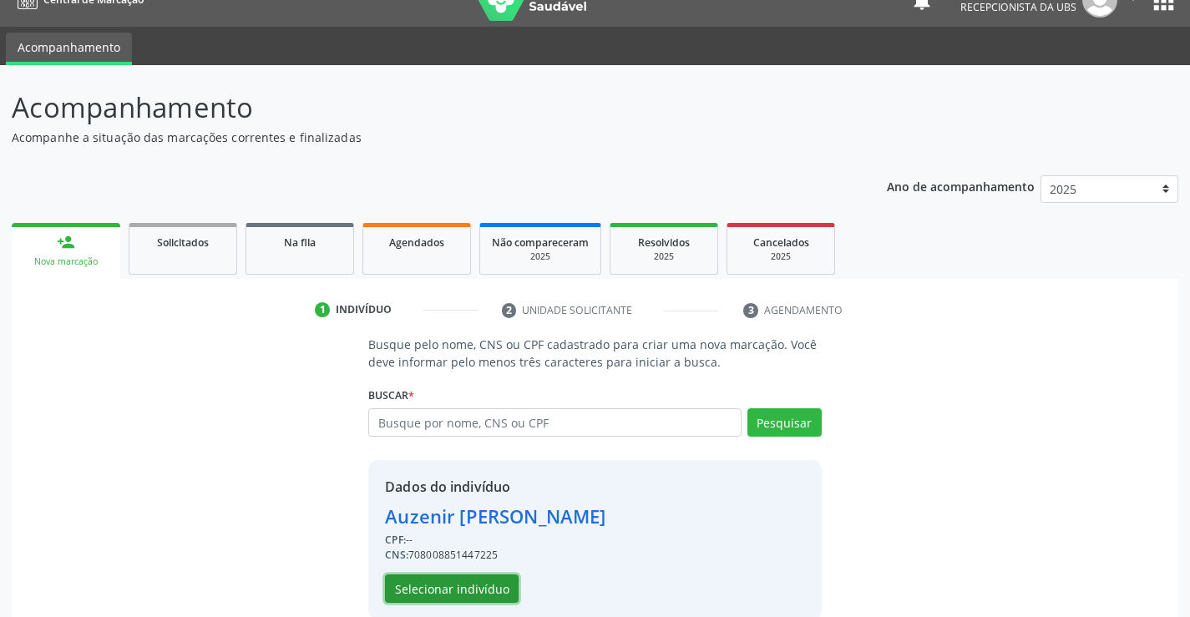
click at [450, 592] on button "Selecionar indivíduo" at bounding box center [452, 589] width 134 height 28
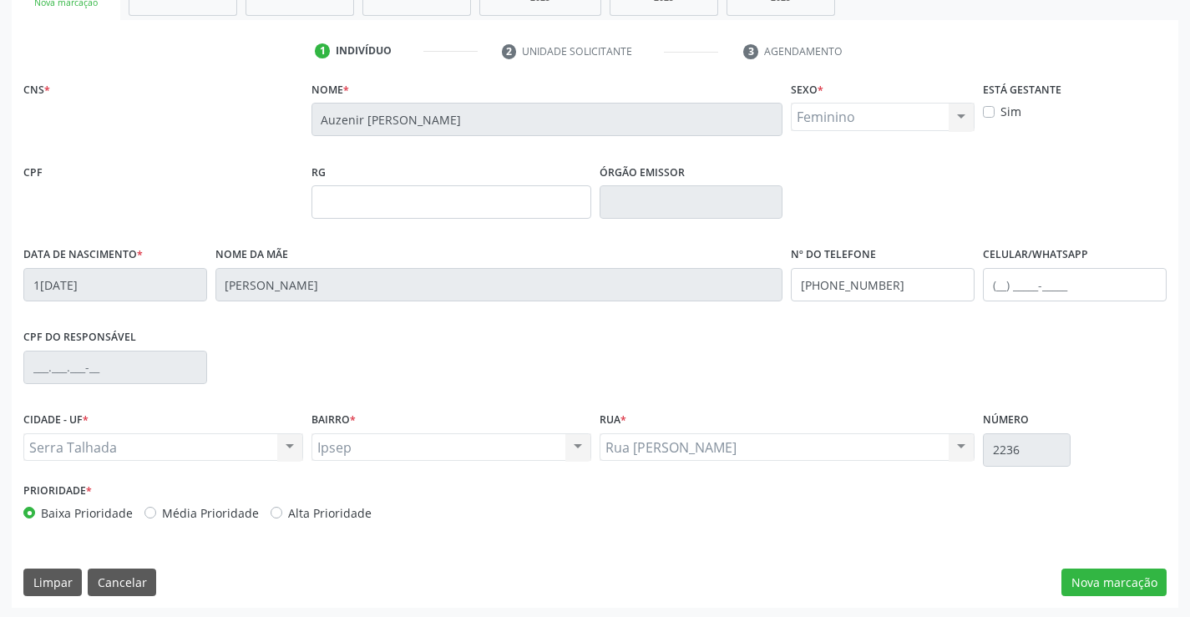
scroll to position [288, 0]
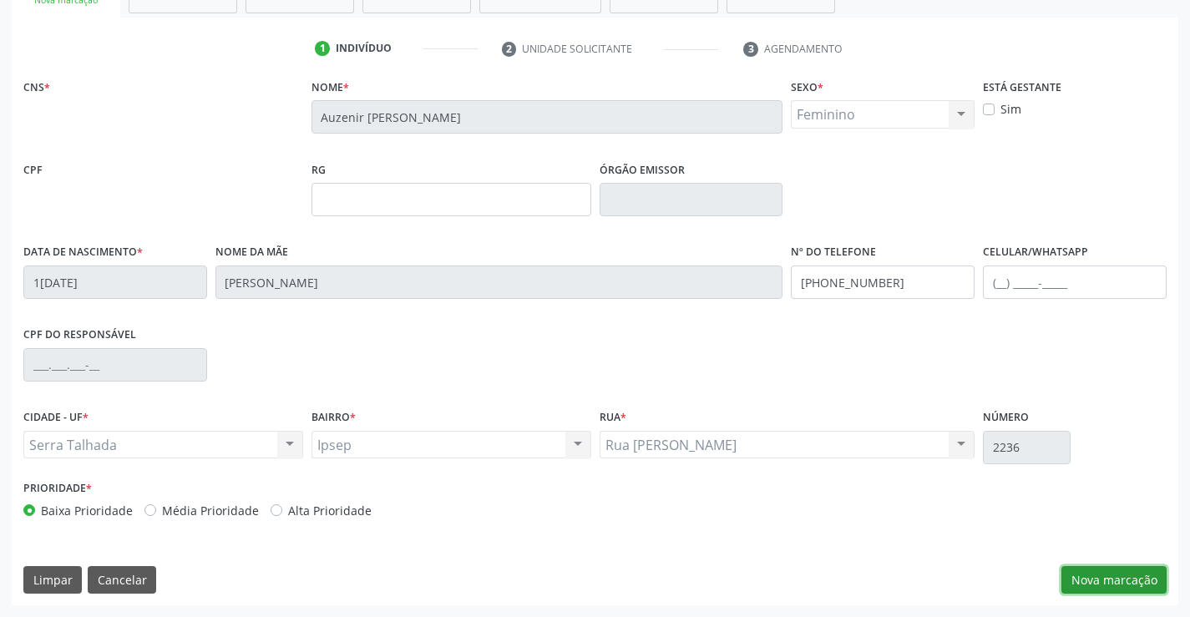
click at [1104, 590] on button "Nova marcação" at bounding box center [1114, 580] width 105 height 28
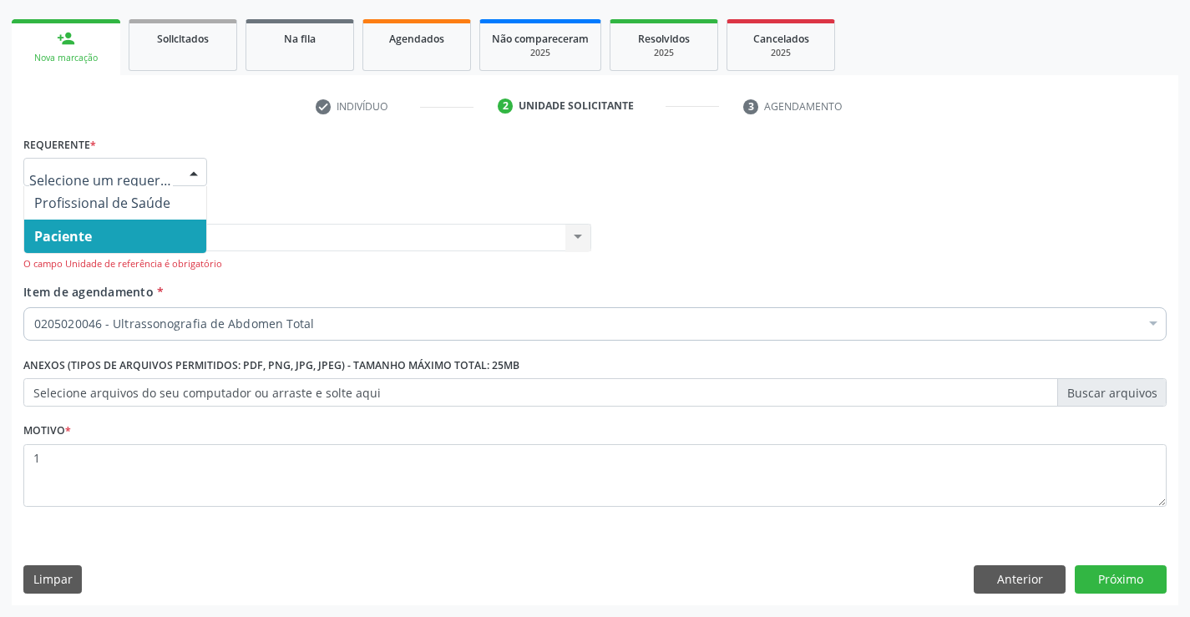
click at [190, 166] on div at bounding box center [193, 173] width 25 height 28
click at [130, 238] on span "Paciente" at bounding box center [115, 236] width 182 height 33
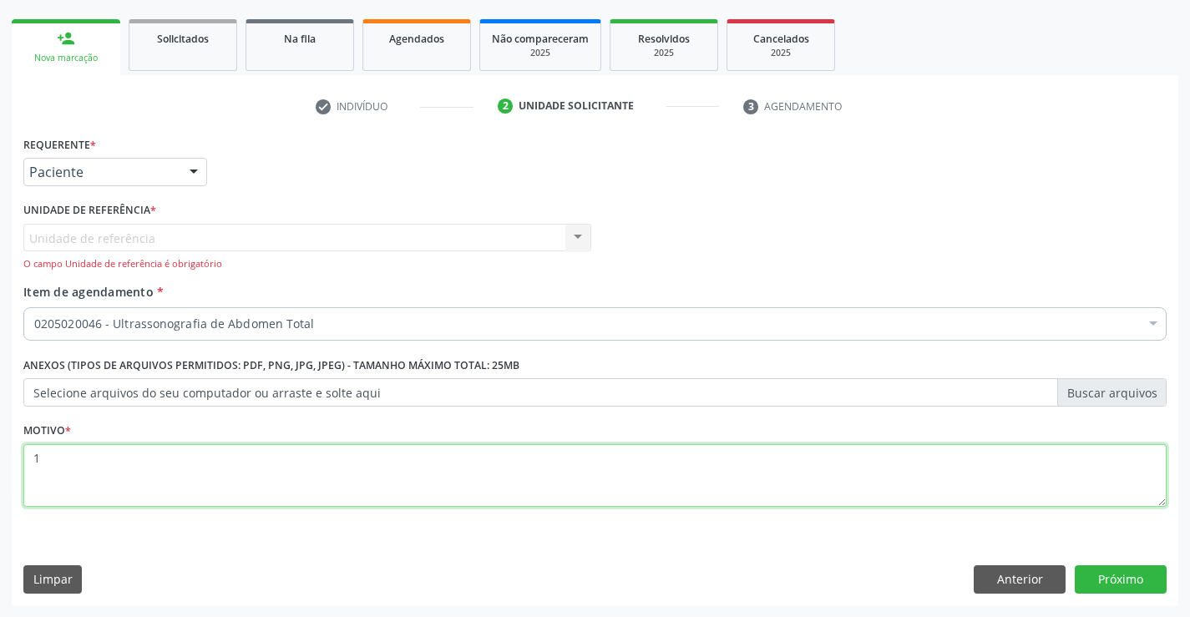
click at [43, 458] on textarea "1" at bounding box center [595, 475] width 1144 height 63
drag, startPoint x: 1016, startPoint y: 577, endPoint x: 1042, endPoint y: 540, distance: 45.6
click at [1017, 575] on button "Anterior" at bounding box center [1020, 580] width 92 height 28
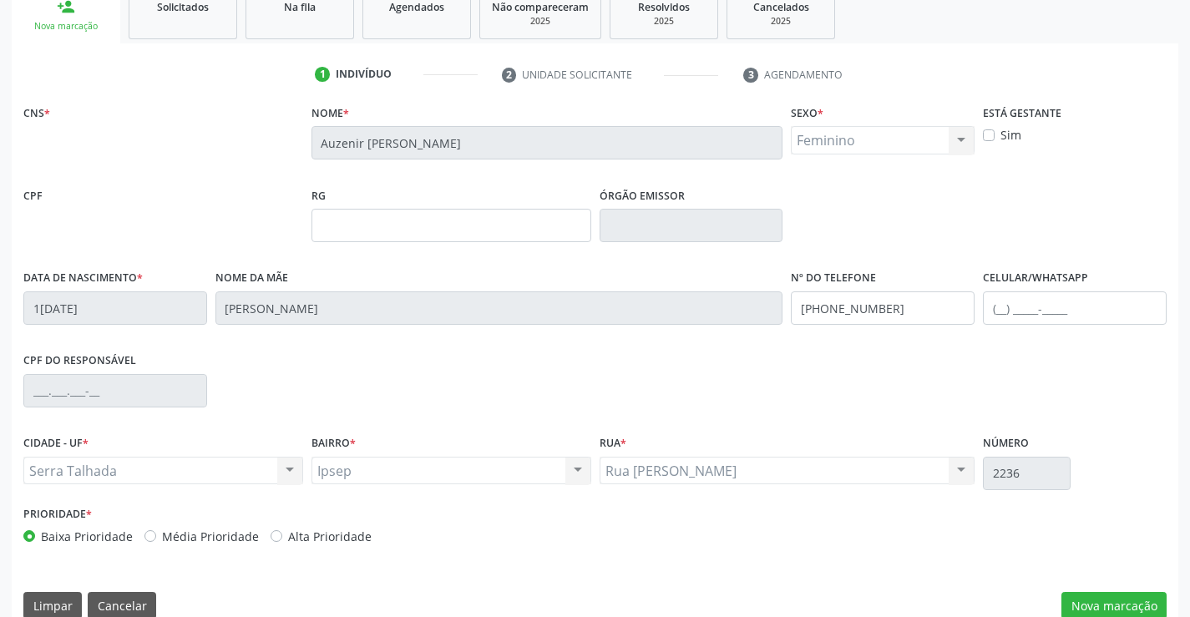
scroll to position [288, 0]
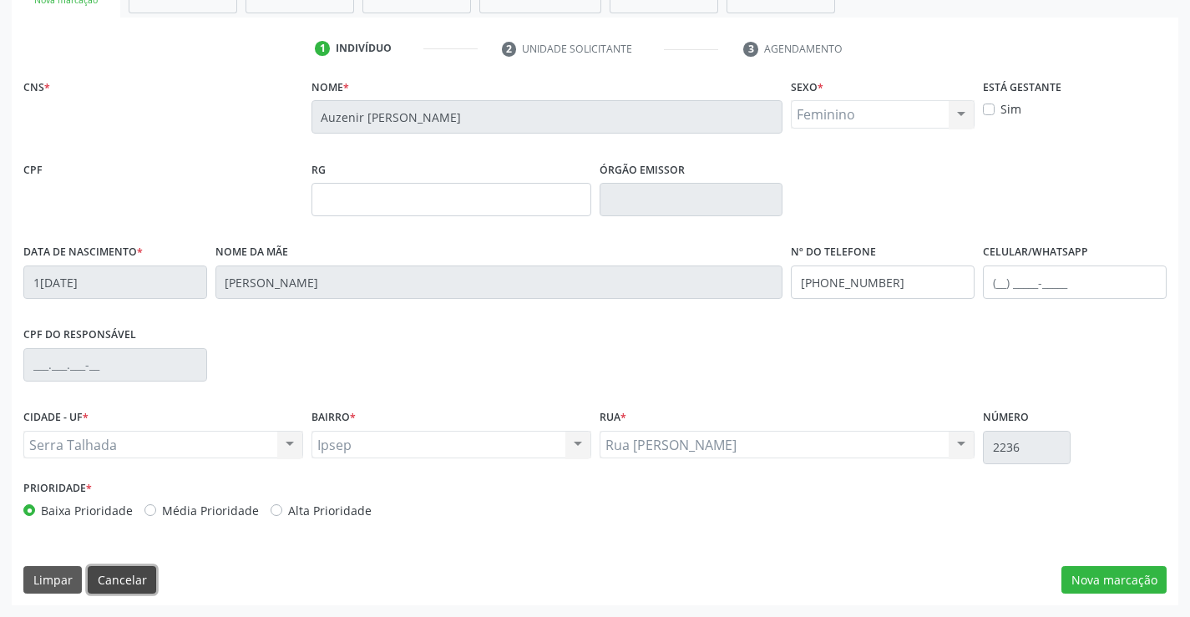
drag, startPoint x: 122, startPoint y: 583, endPoint x: 132, endPoint y: 579, distance: 10.9
click at [132, 579] on button "Cancelar" at bounding box center [122, 580] width 68 height 28
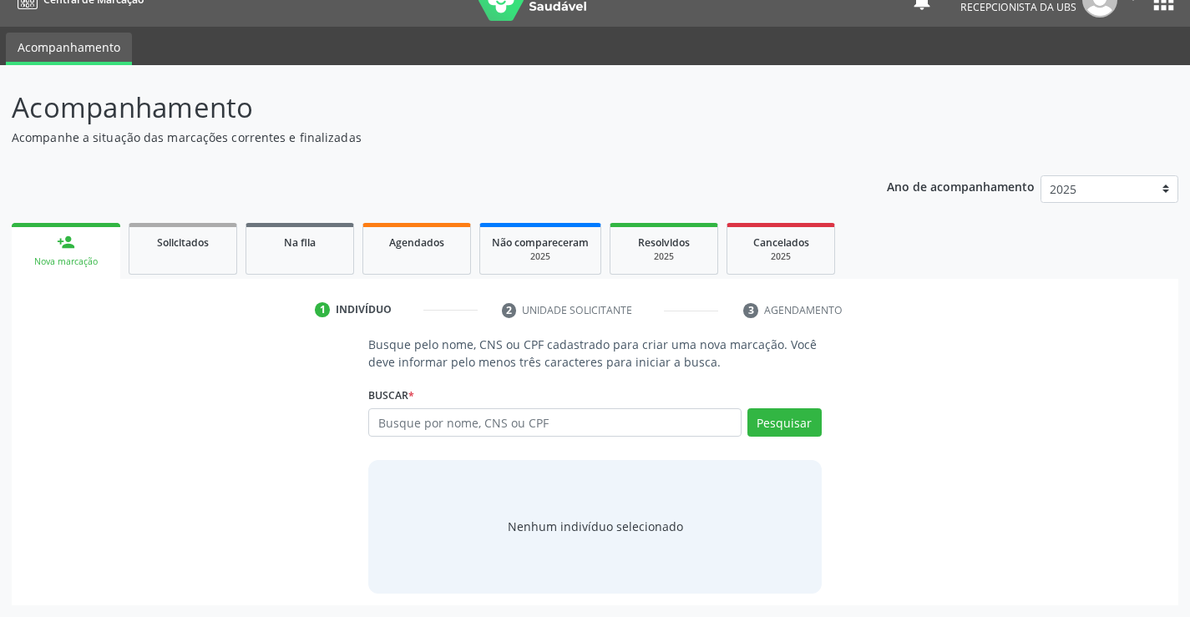
scroll to position [27, 0]
drag, startPoint x: 387, startPoint y: 424, endPoint x: 411, endPoint y: 427, distance: 24.4
click at [407, 427] on input "text" at bounding box center [554, 422] width 373 height 28
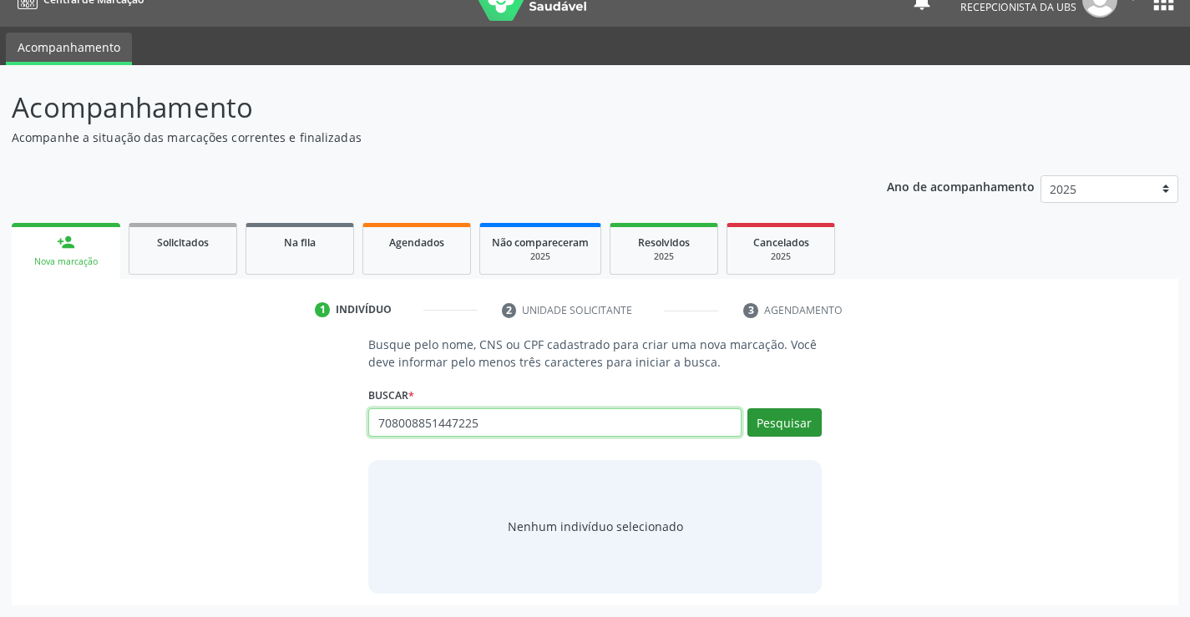
type input "708008851447225"
click at [765, 429] on button "Pesquisar" at bounding box center [785, 422] width 74 height 28
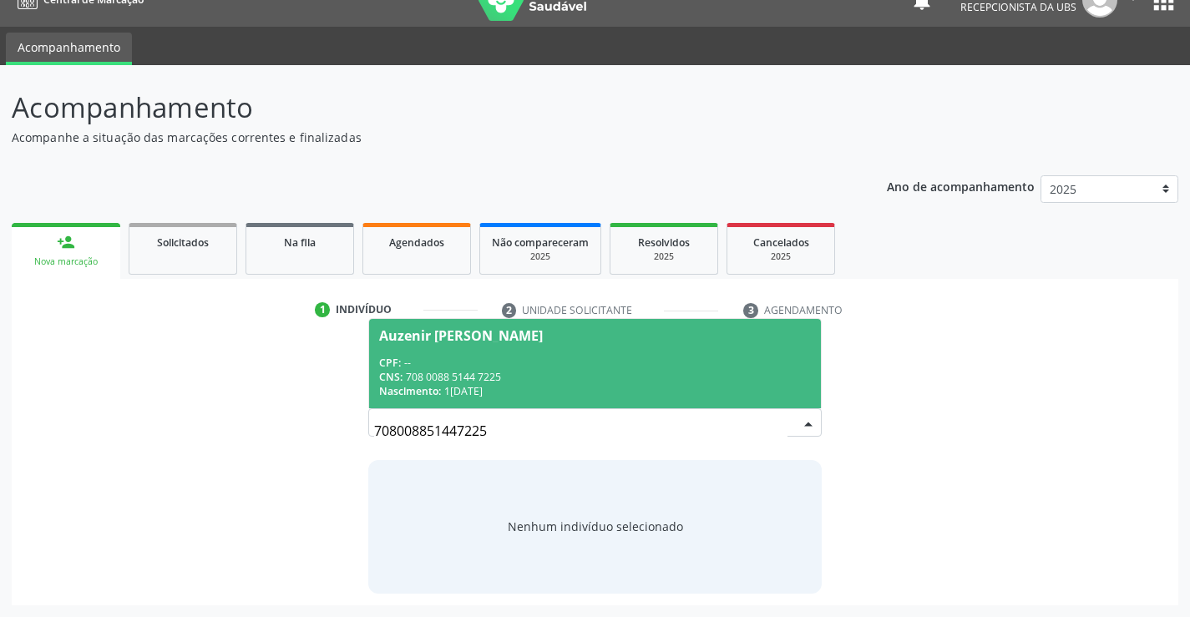
click at [399, 340] on div "Auzenir Hozana dos Santos" at bounding box center [461, 335] width 164 height 13
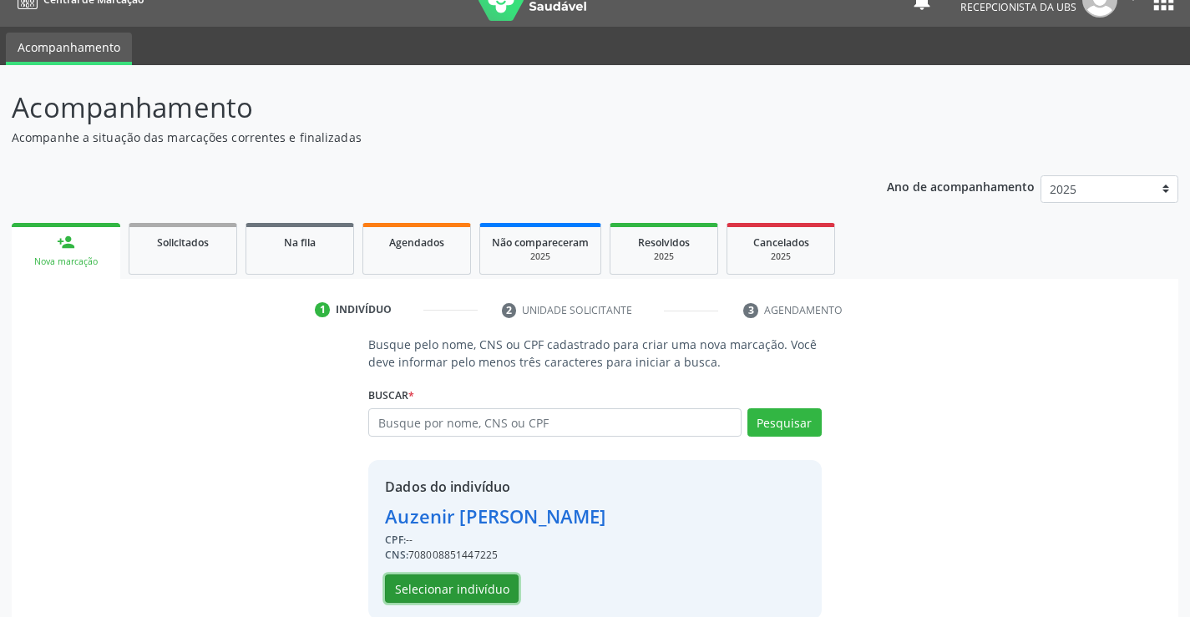
click at [428, 596] on button "Selecionar indivíduo" at bounding box center [452, 589] width 134 height 28
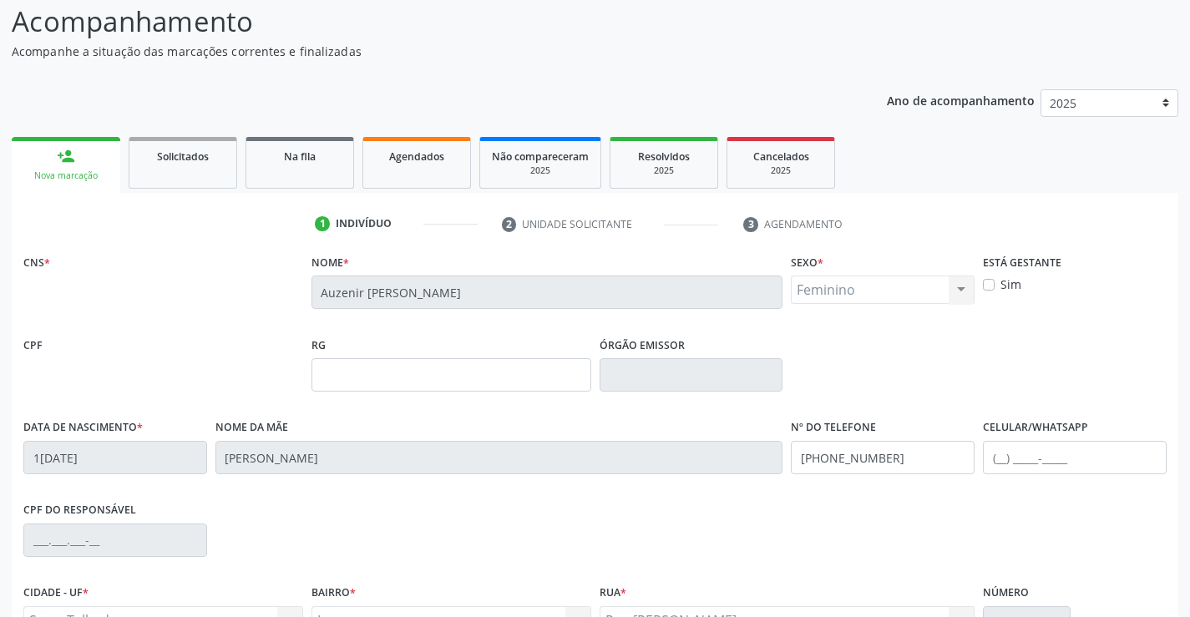
scroll to position [288, 0]
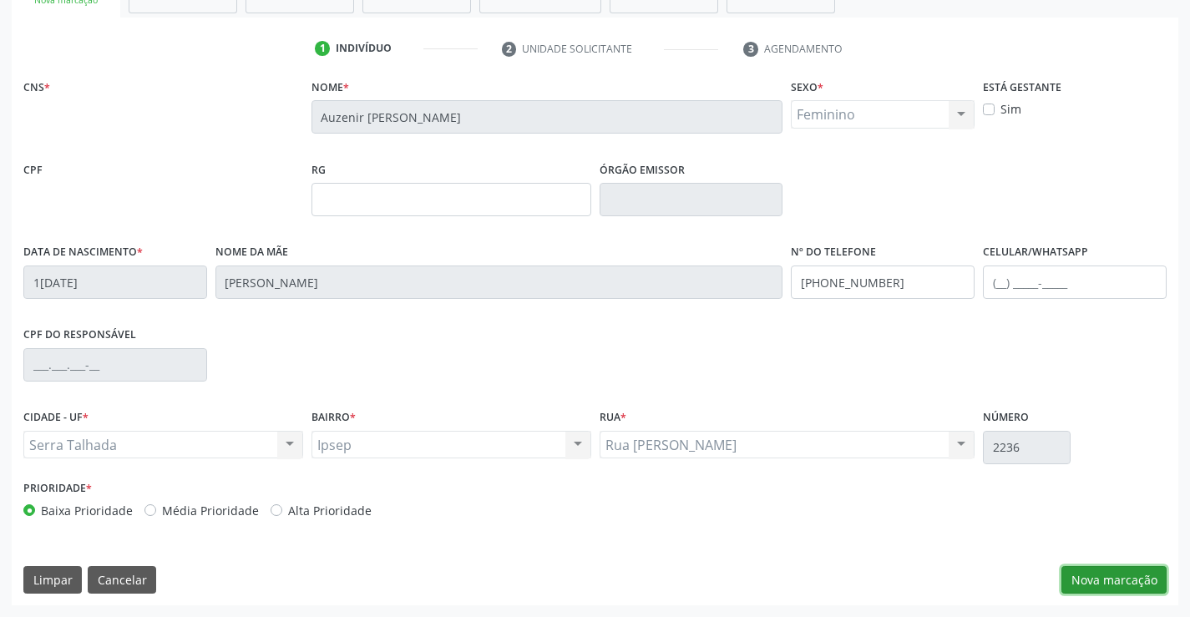
click at [1100, 575] on button "Nova marcação" at bounding box center [1114, 580] width 105 height 28
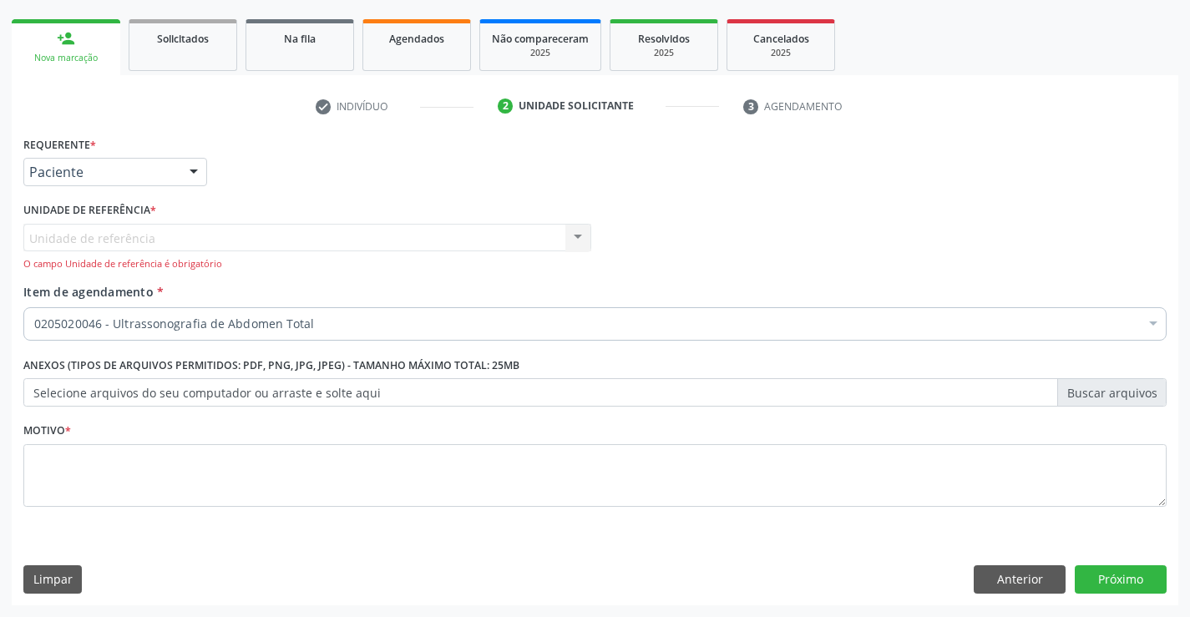
scroll to position [231, 0]
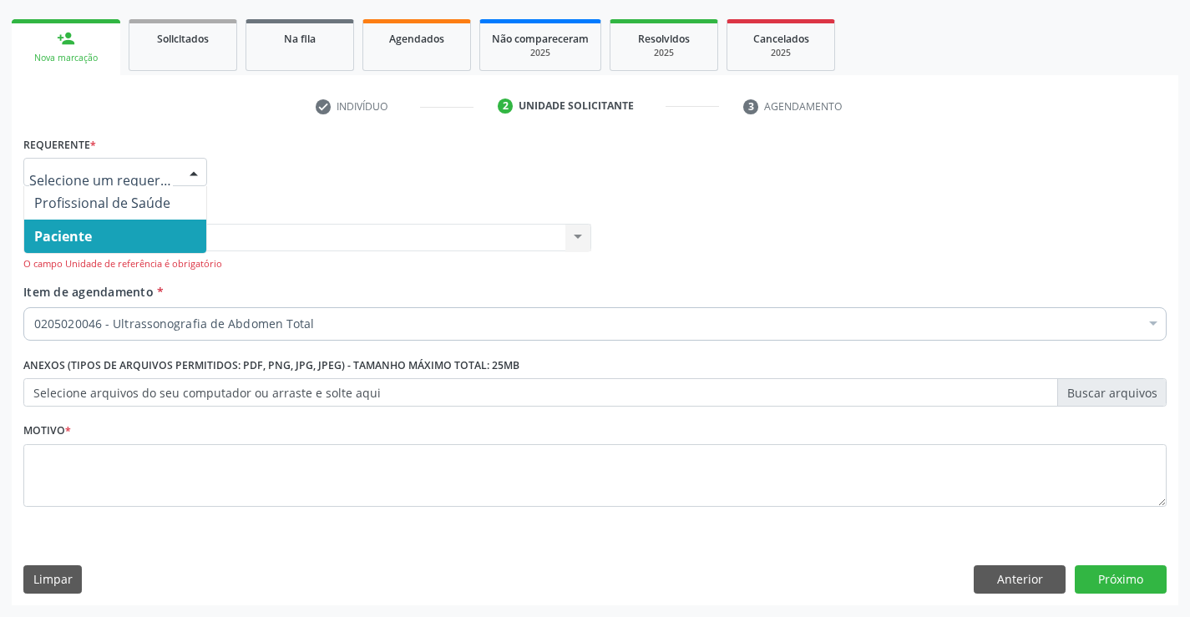
click at [192, 175] on div at bounding box center [193, 173] width 25 height 28
click at [134, 236] on span "Paciente" at bounding box center [115, 236] width 182 height 33
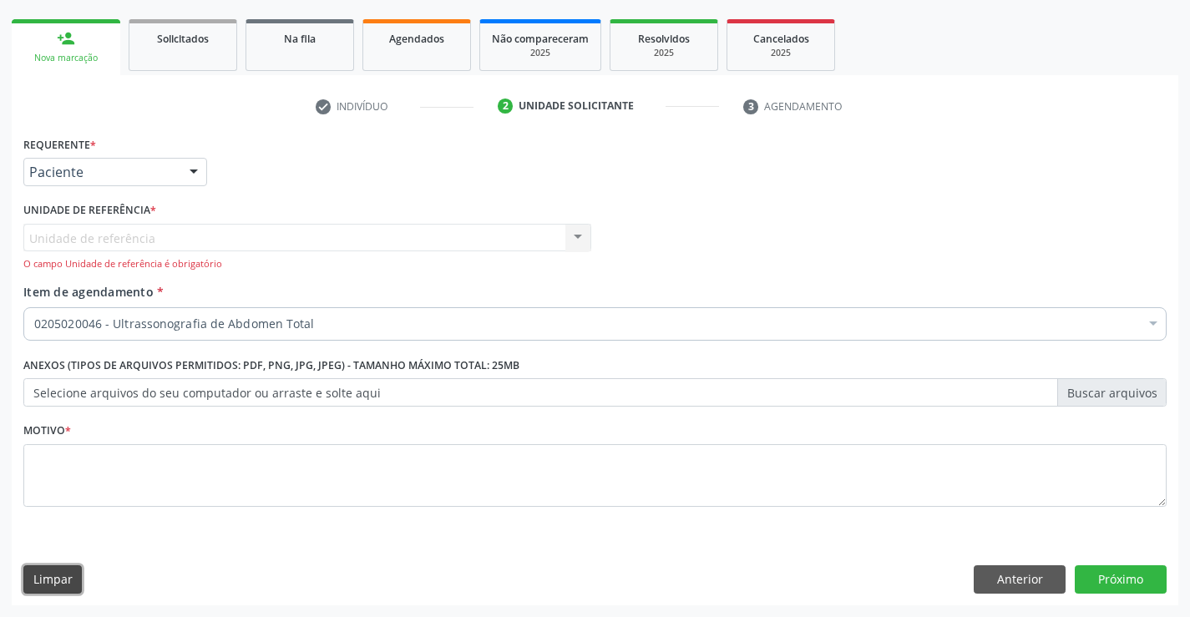
drag, startPoint x: 38, startPoint y: 578, endPoint x: 70, endPoint y: 581, distance: 32.7
click at [41, 578] on button "Limpar" at bounding box center [52, 580] width 58 height 28
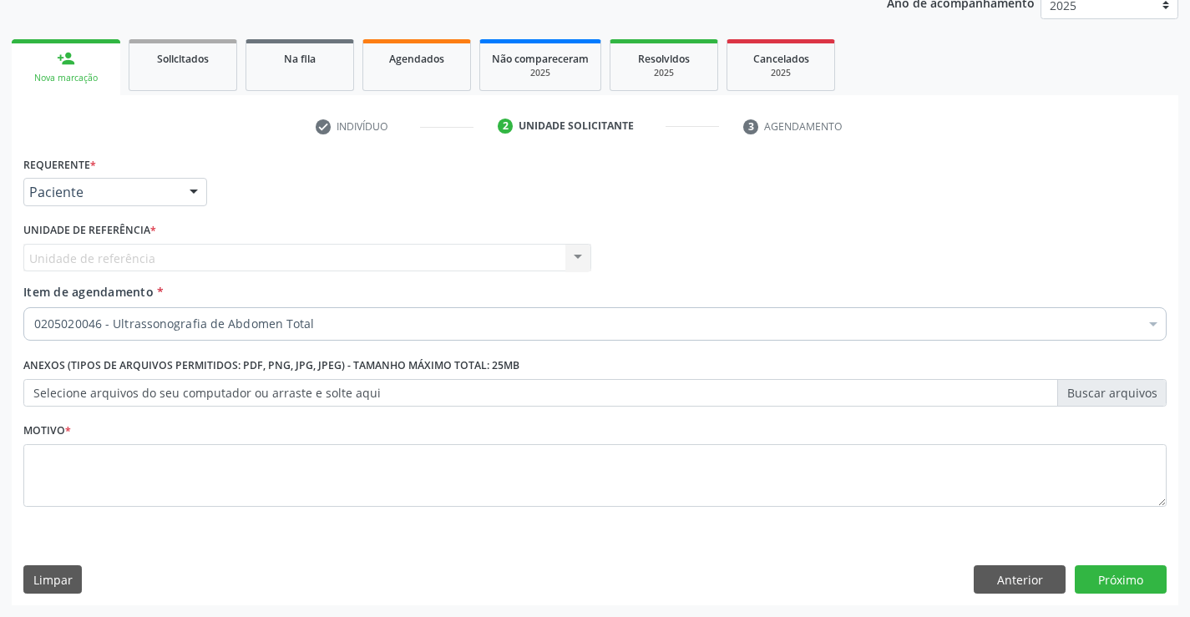
scroll to position [210, 0]
click at [1007, 576] on button "Anterior" at bounding box center [1020, 580] width 92 height 28
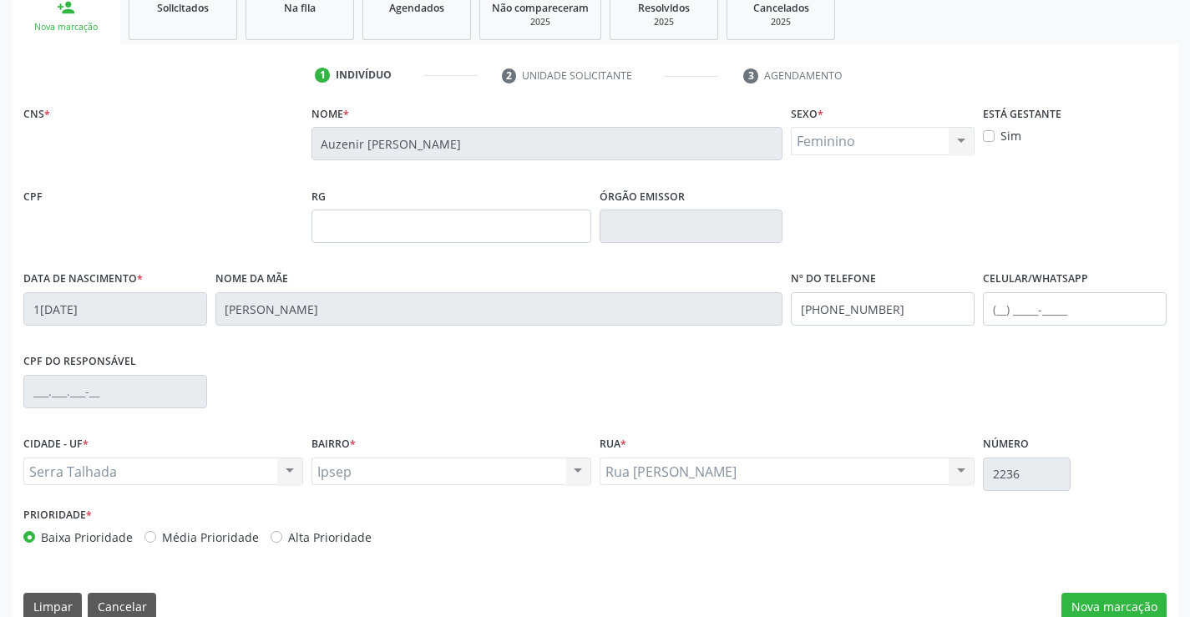
scroll to position [288, 0]
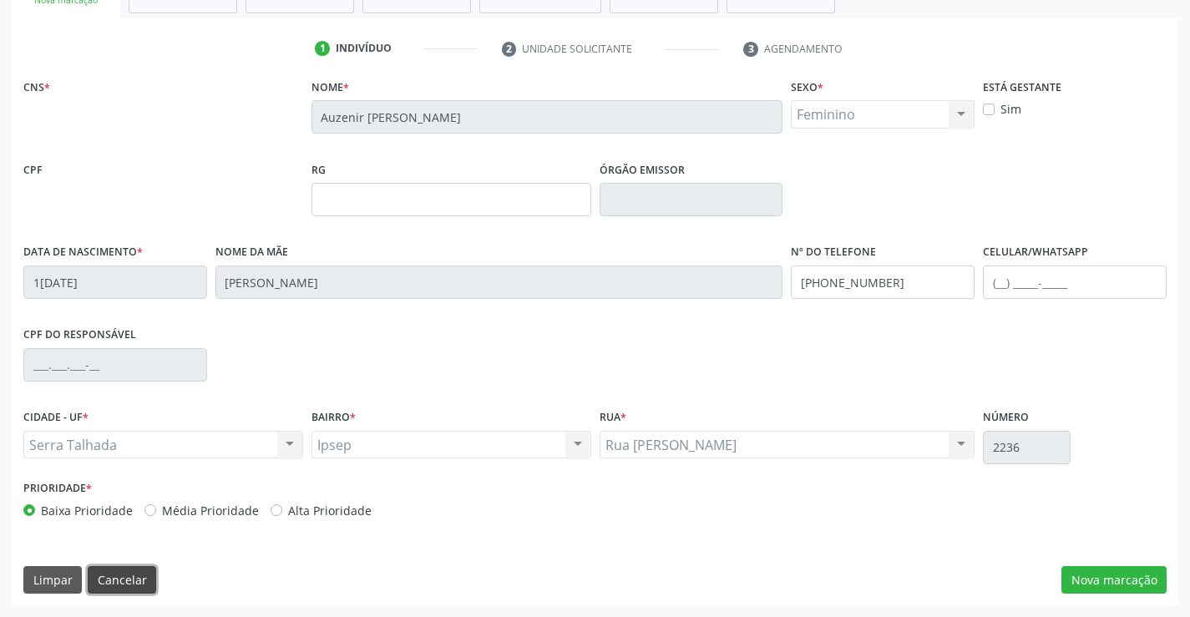
click at [112, 591] on button "Cancelar" at bounding box center [122, 580] width 68 height 28
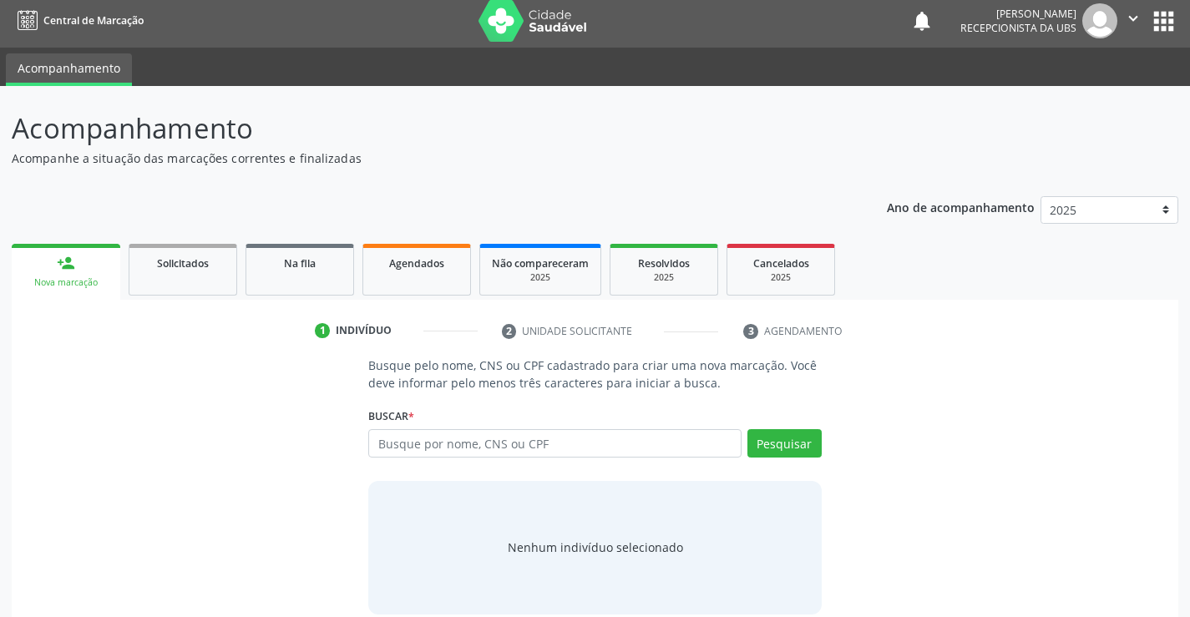
scroll to position [0, 0]
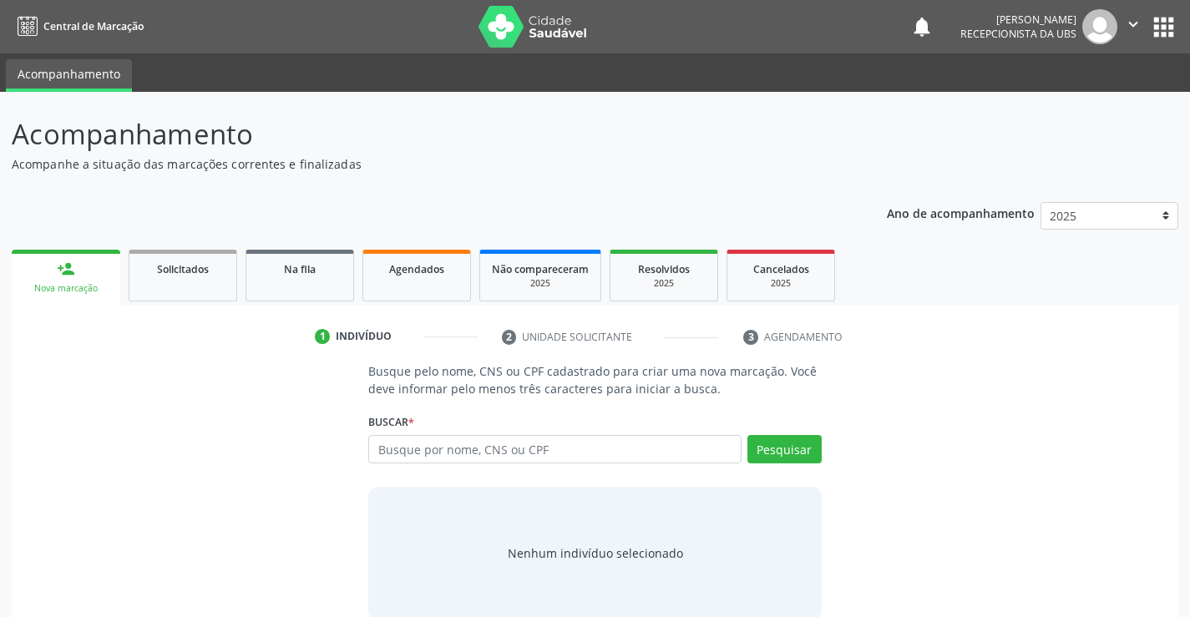
click at [47, 300] on link "person_add Nova marcação" at bounding box center [66, 278] width 109 height 56
drag, startPoint x: 390, startPoint y: 449, endPoint x: 395, endPoint y: 439, distance: 11.2
click at [393, 446] on input "text" at bounding box center [554, 449] width 373 height 28
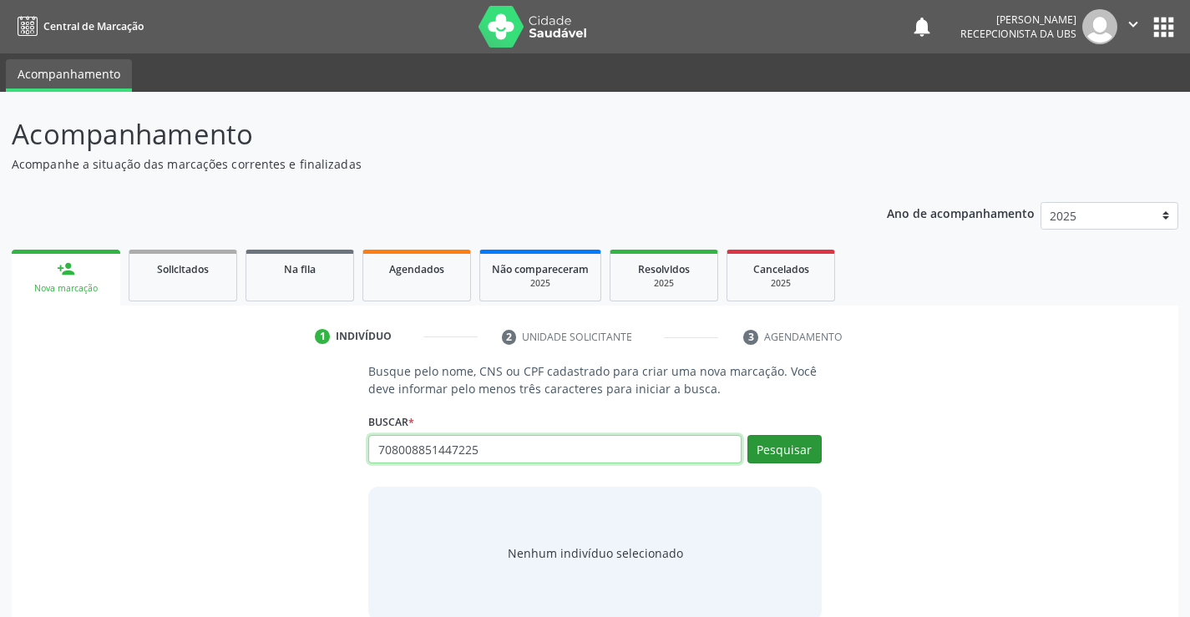
type input "708008851447225"
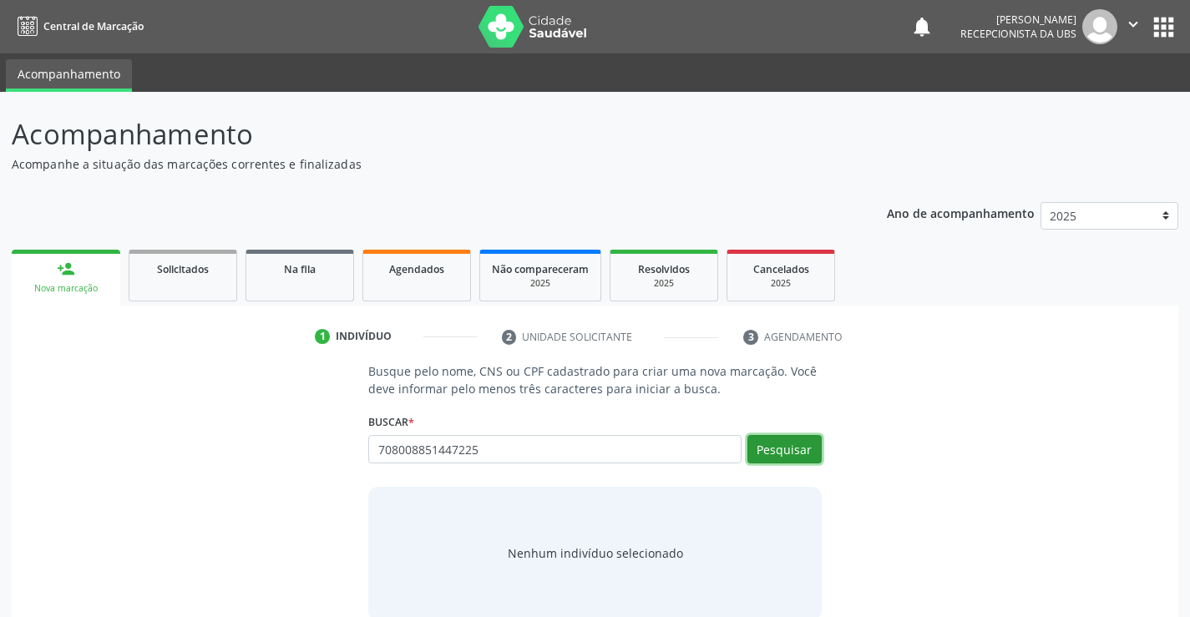
click at [791, 445] on button "Pesquisar" at bounding box center [785, 449] width 74 height 28
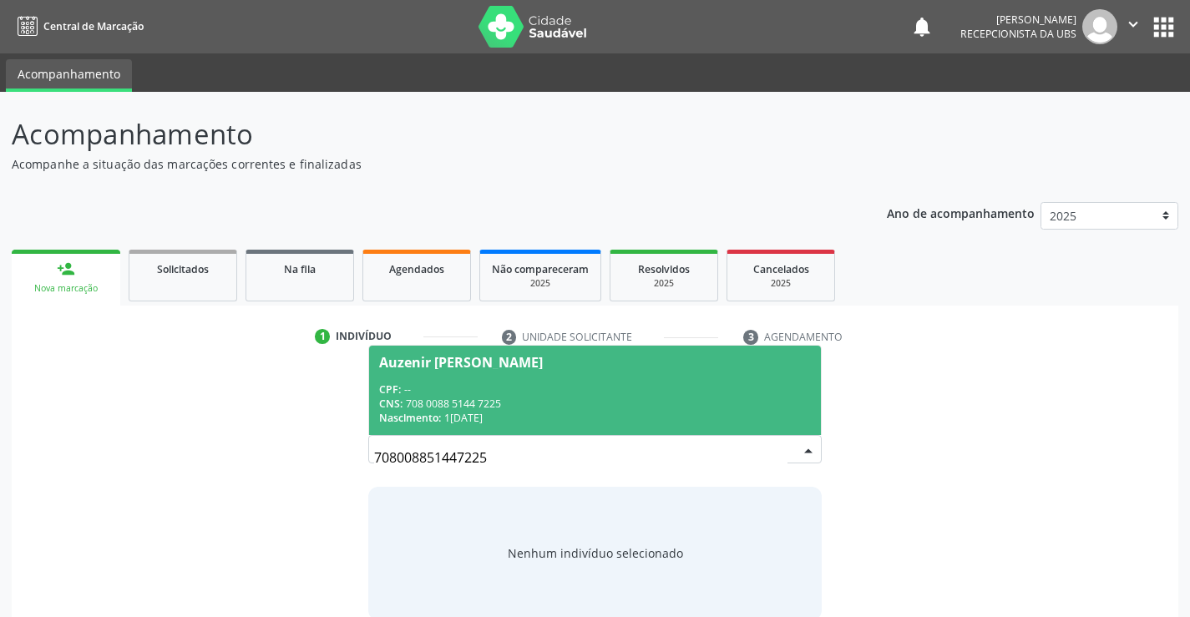
click at [466, 366] on div "Auzenir Hozana dos Santos" at bounding box center [461, 362] width 164 height 13
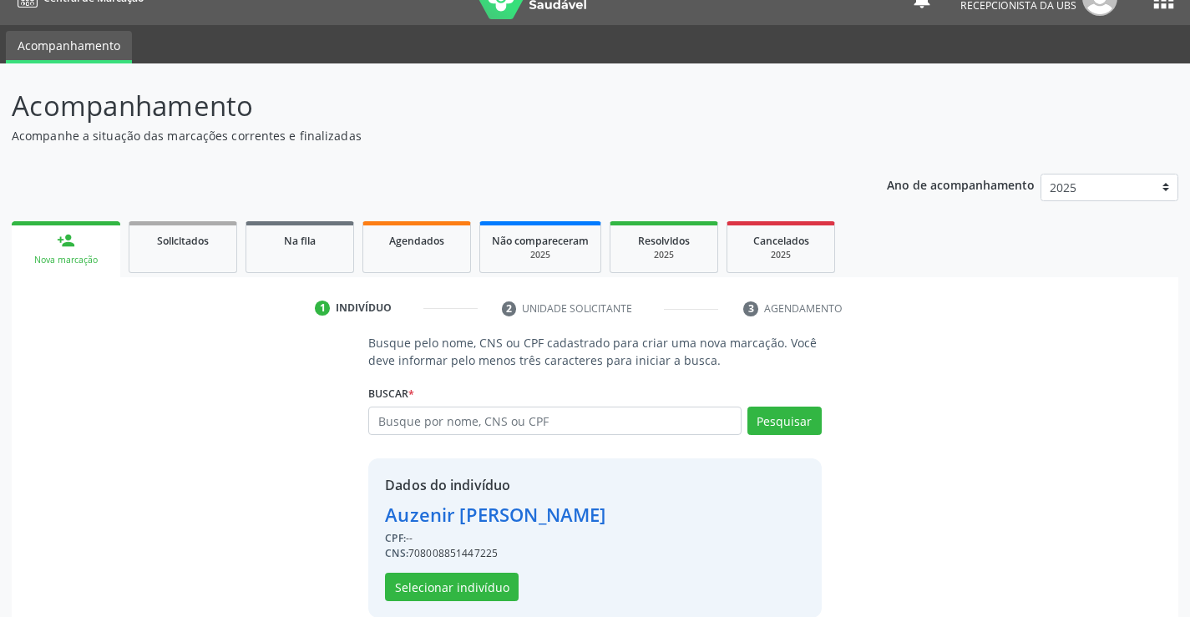
scroll to position [53, 0]
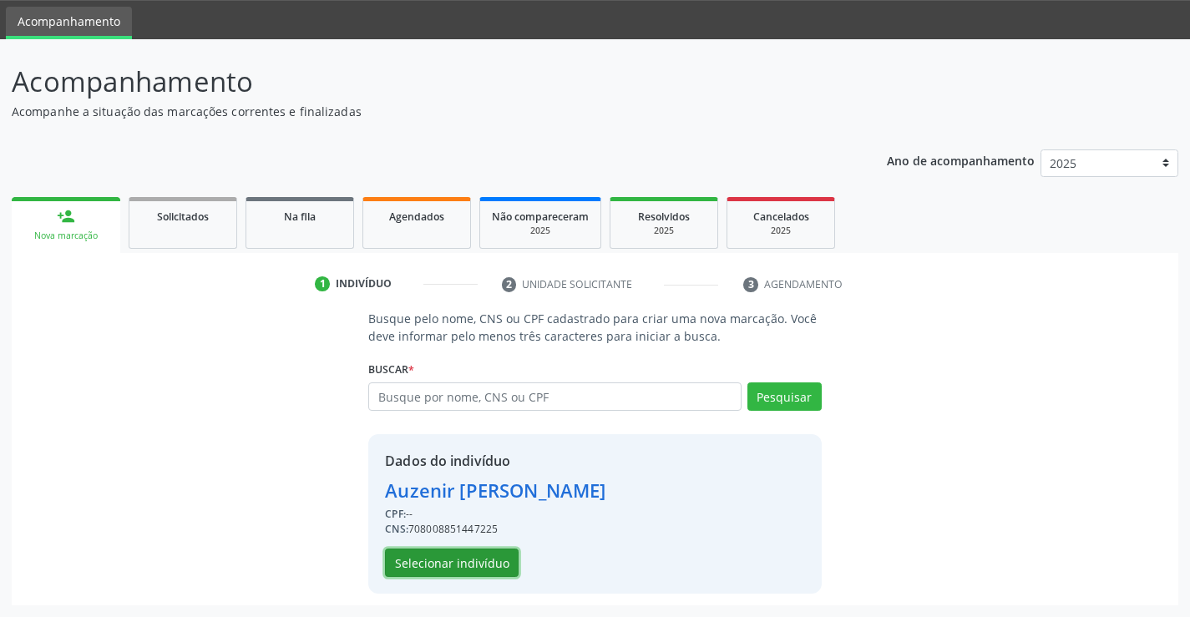
drag, startPoint x: 434, startPoint y: 564, endPoint x: 439, endPoint y: 554, distance: 11.2
click at [439, 554] on button "Selecionar indivíduo" at bounding box center [452, 563] width 134 height 28
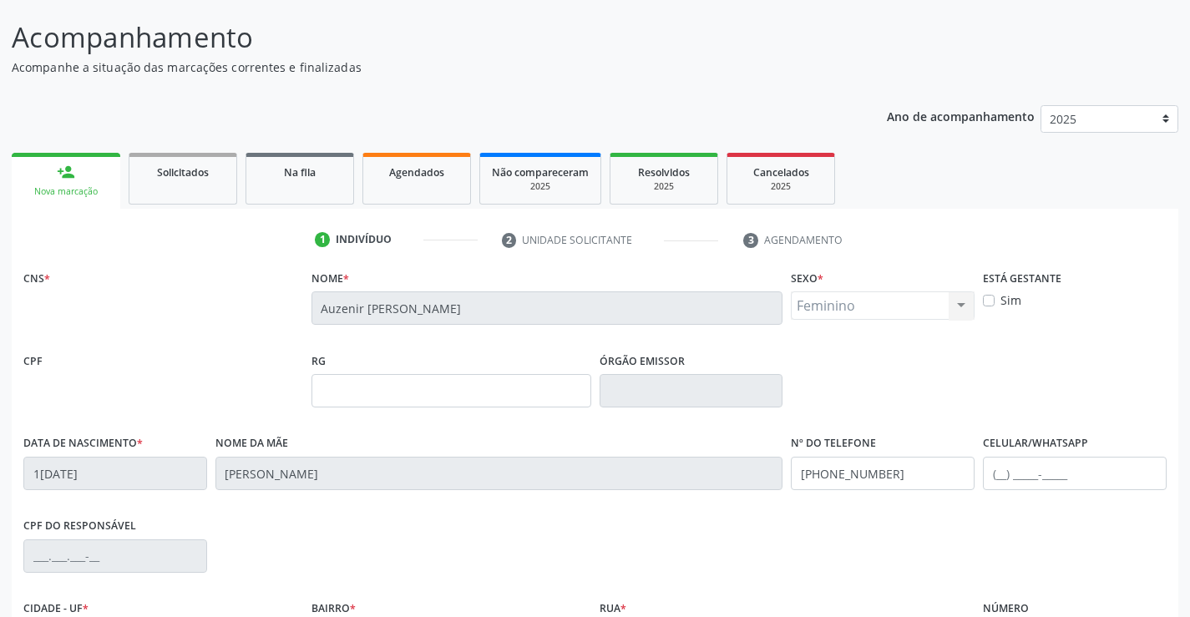
scroll to position [288, 0]
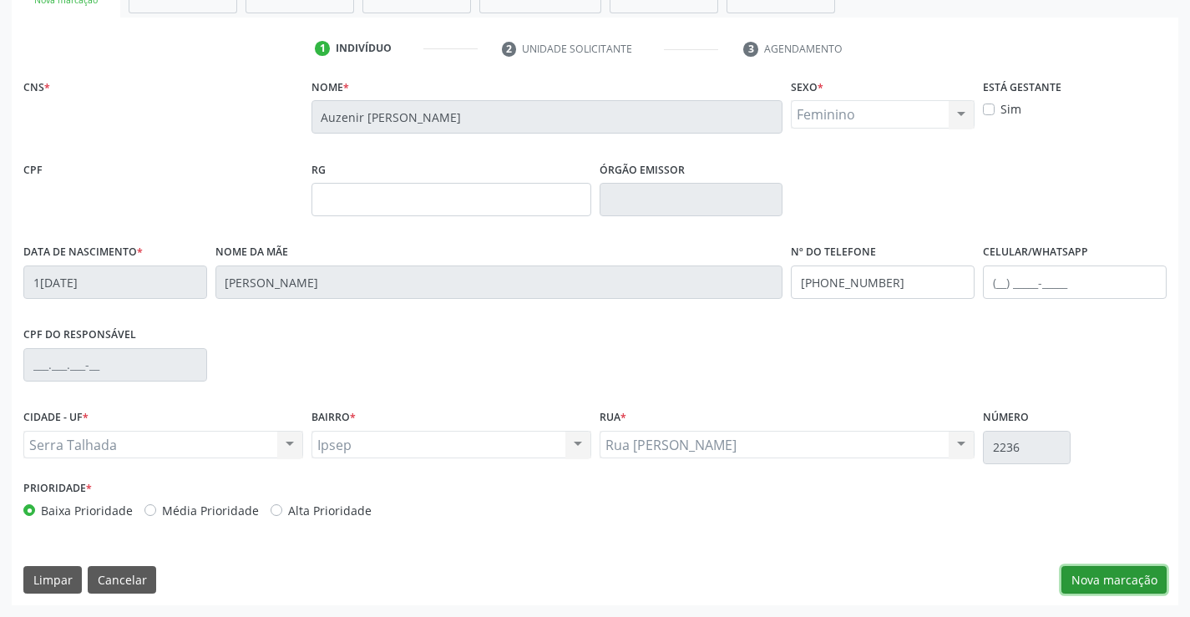
click at [1131, 586] on button "Nova marcação" at bounding box center [1114, 580] width 105 height 28
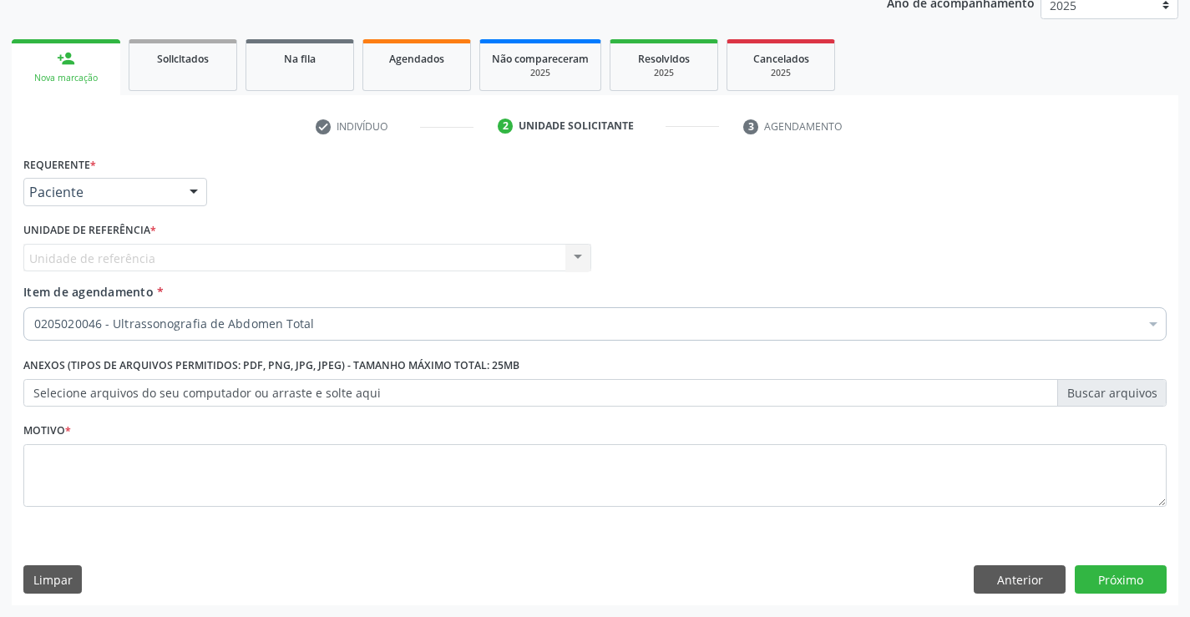
scroll to position [210, 0]
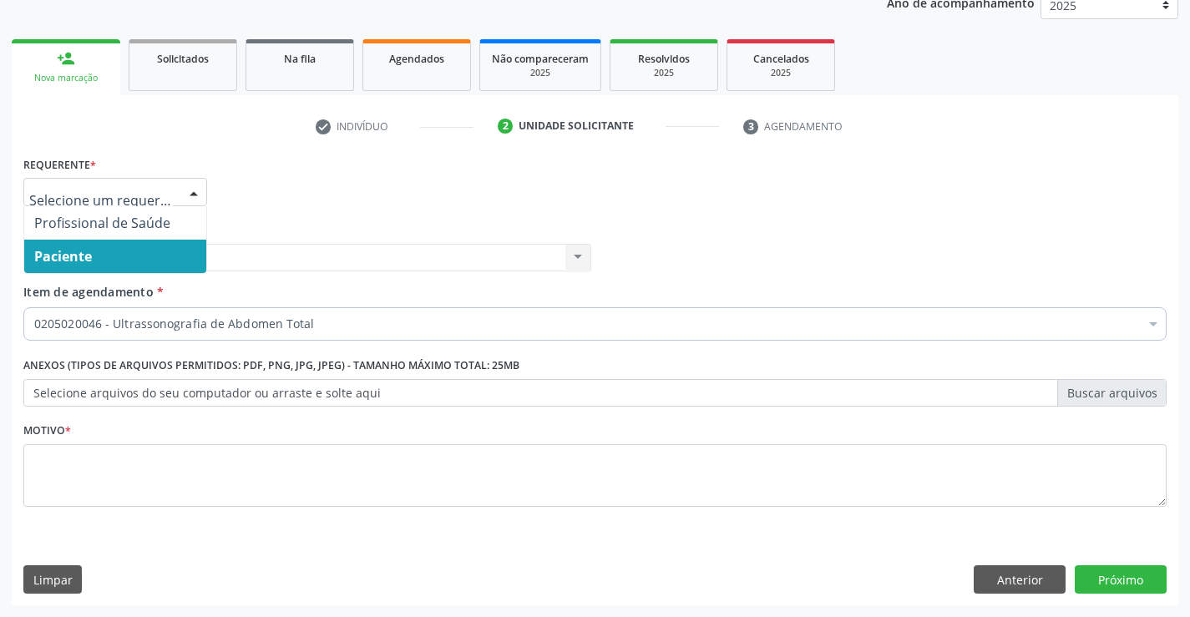
click at [179, 193] on div at bounding box center [115, 192] width 184 height 28
click at [148, 263] on span "Paciente" at bounding box center [115, 256] width 182 height 33
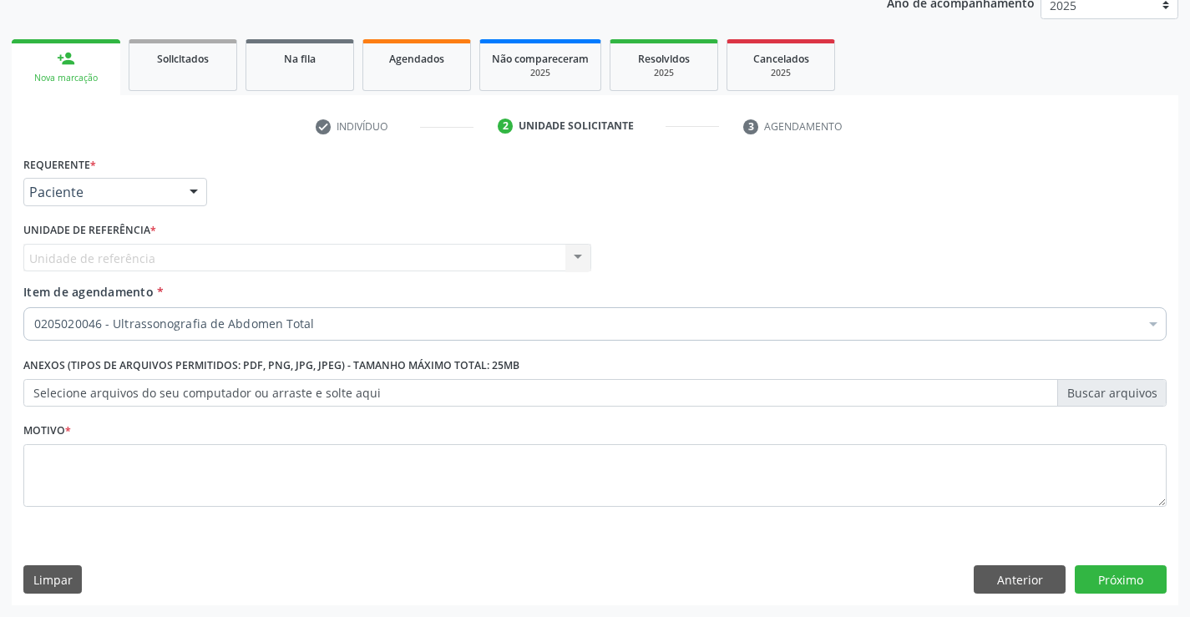
click at [106, 297] on span "Item de agendamento" at bounding box center [88, 292] width 130 height 16
click at [34, 307] on input "Item de agendamento *" at bounding box center [34, 323] width 0 height 33
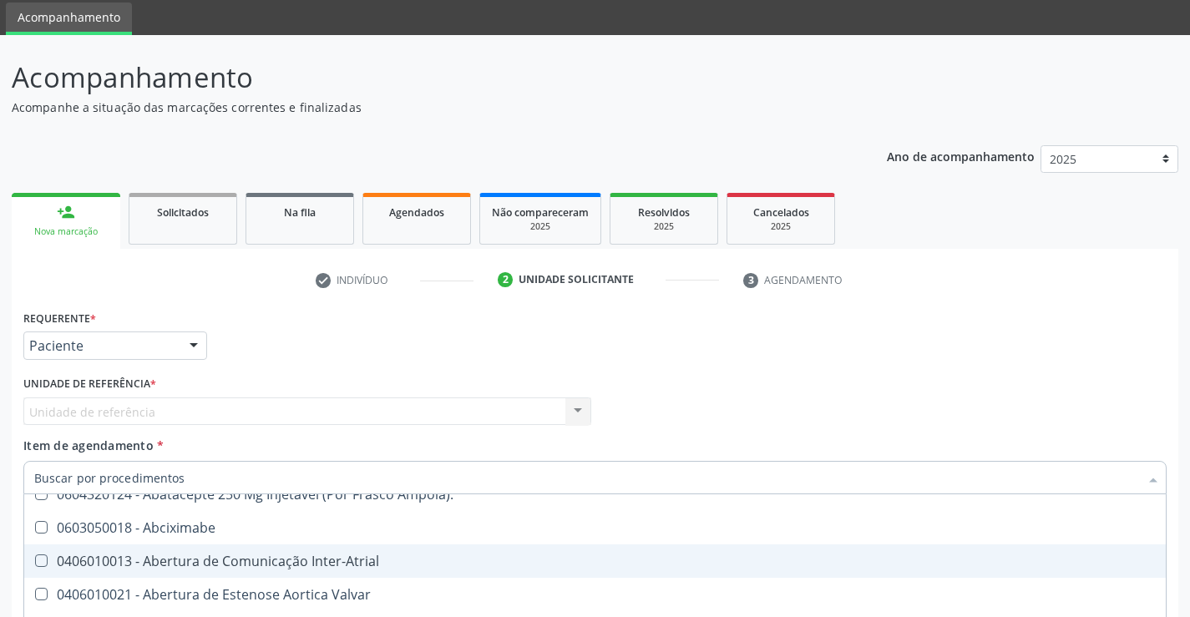
scroll to position [84, 0]
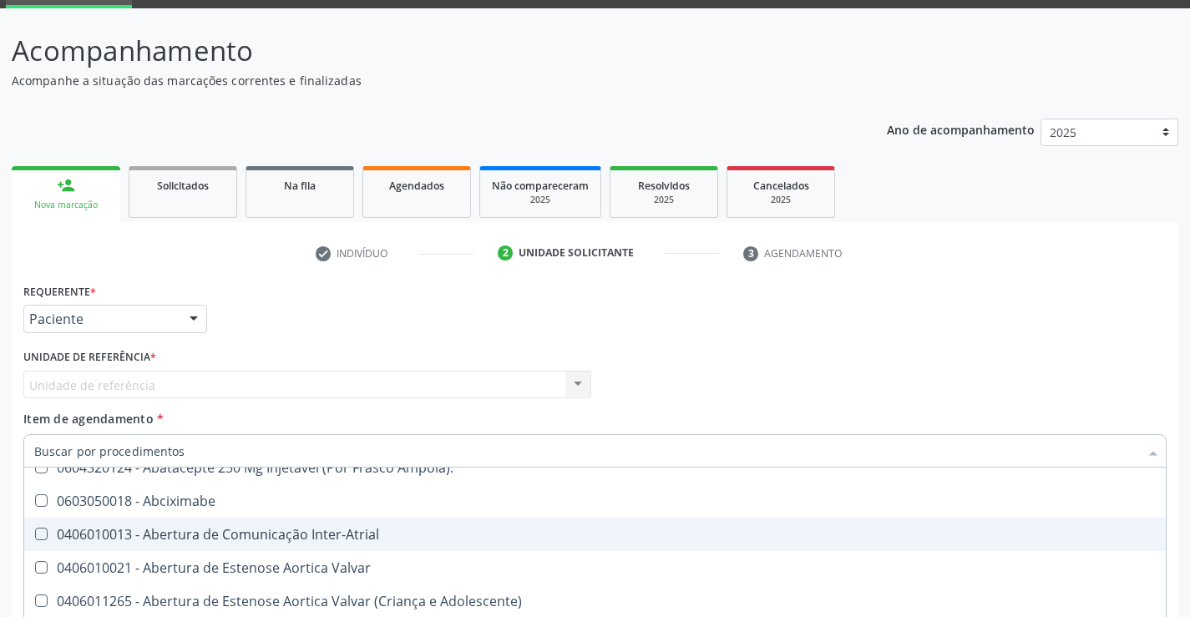
click at [41, 424] on span "Item de agendamento" at bounding box center [88, 419] width 130 height 16
click at [41, 434] on input "Item de agendamento *" at bounding box center [586, 450] width 1105 height 33
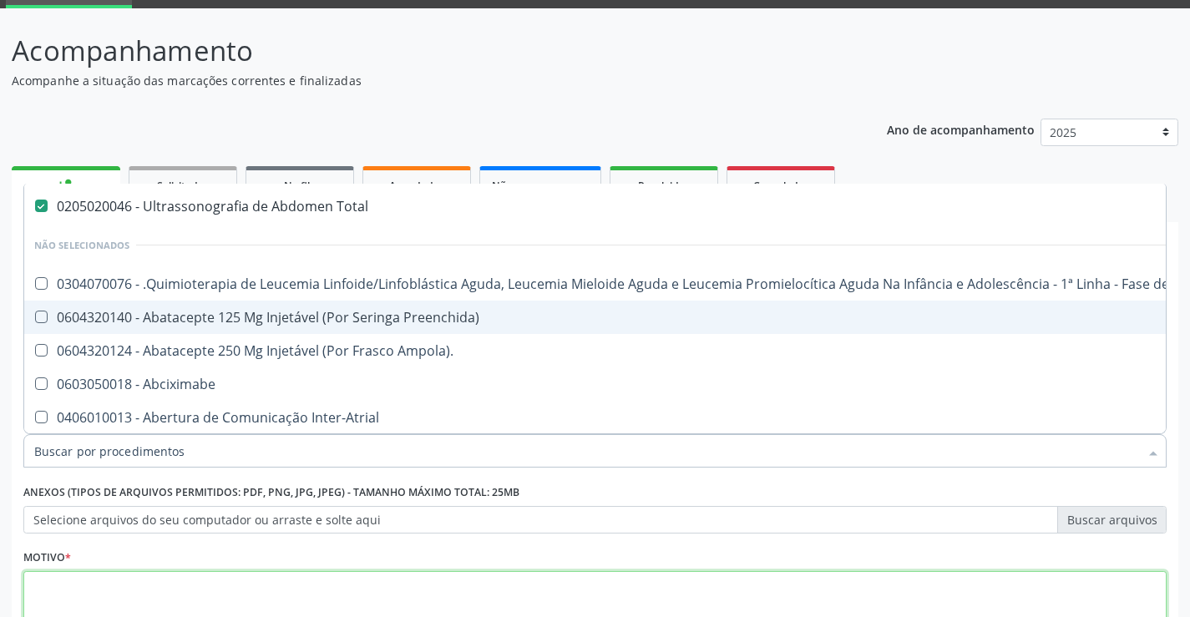
click at [51, 588] on textarea at bounding box center [595, 602] width 1144 height 63
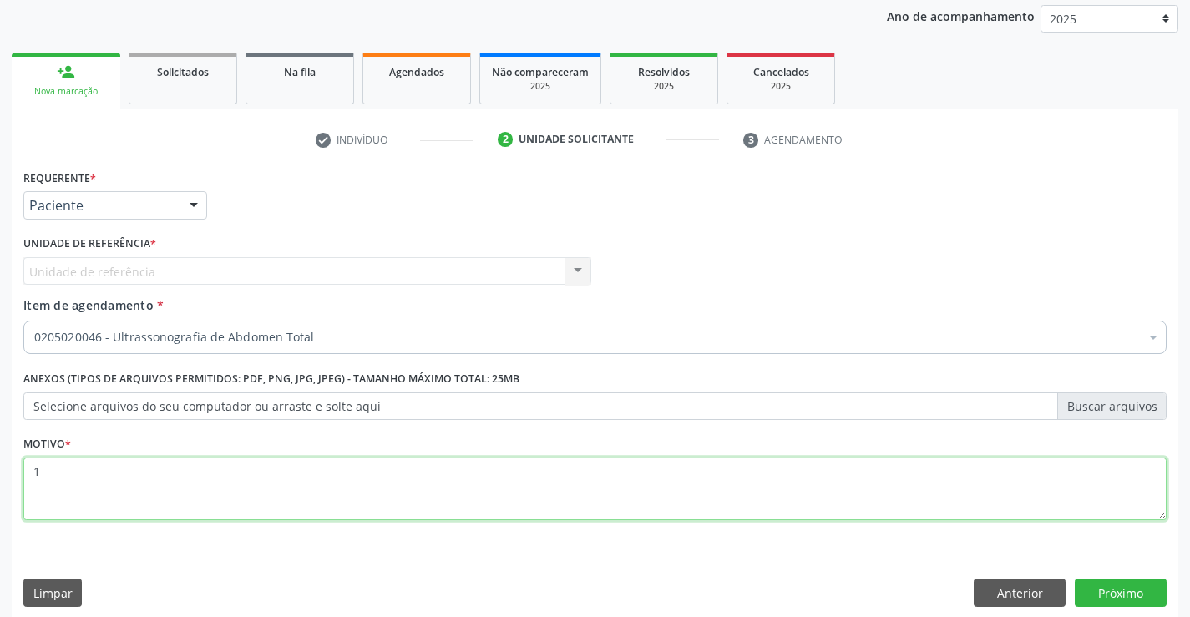
scroll to position [210, 0]
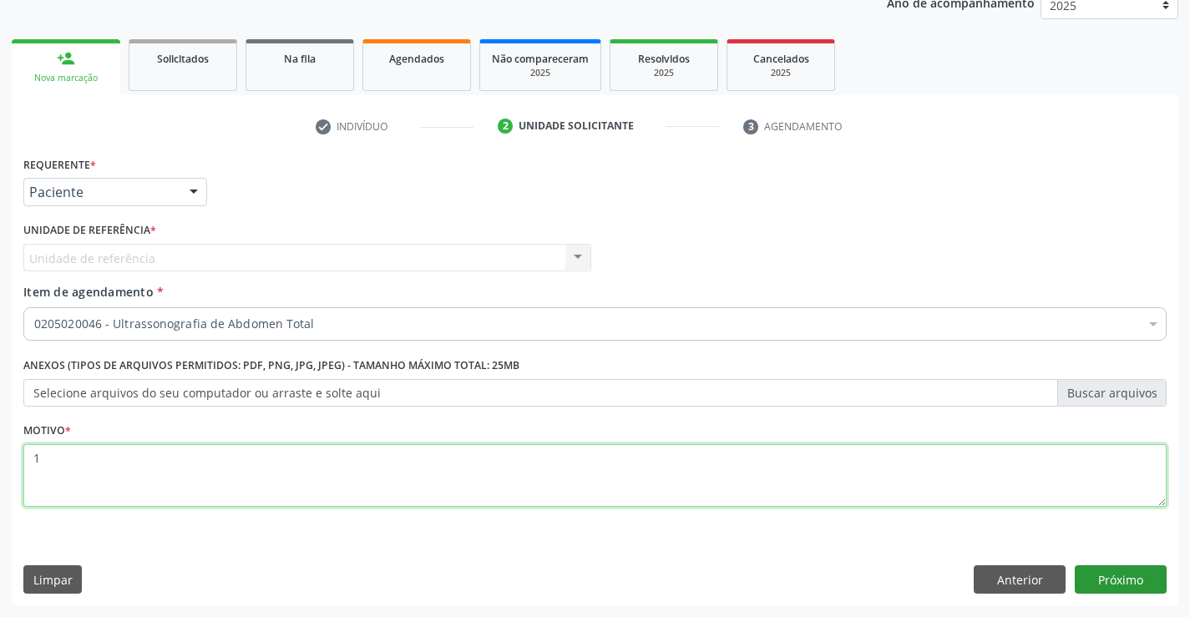
type textarea "1"
click at [1124, 591] on button "Próximo" at bounding box center [1121, 580] width 92 height 28
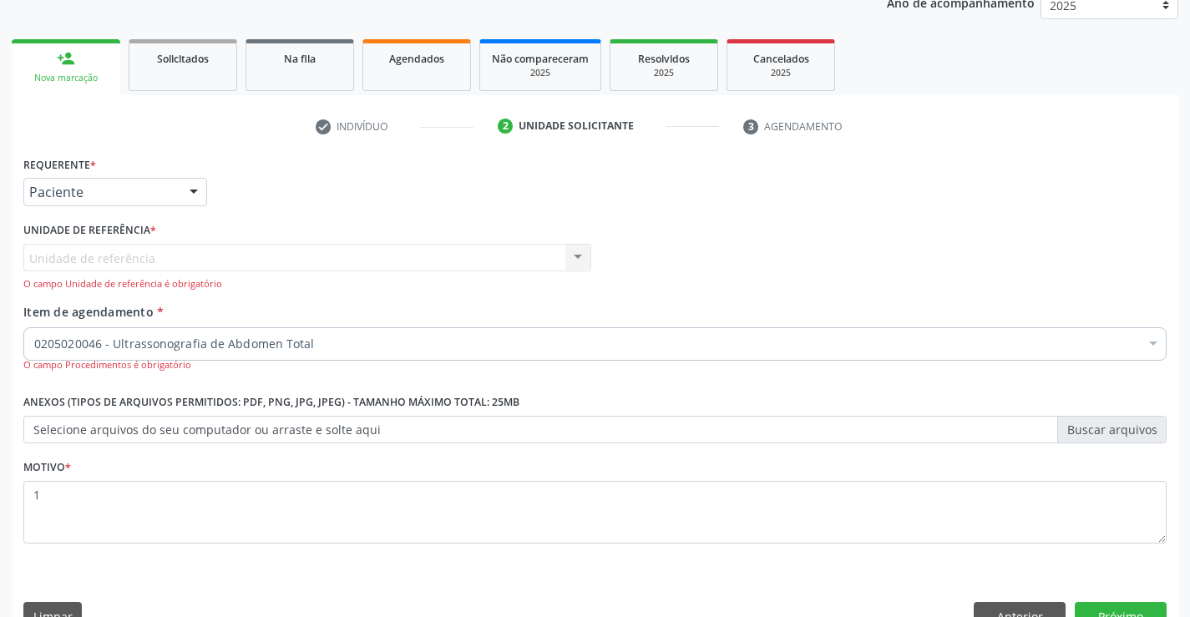
click at [271, 135] on ul "check Indivíduo 2 Unidade solicitante 3 Agendamento" at bounding box center [595, 127] width 1167 height 28
click at [203, 190] on div at bounding box center [193, 193] width 25 height 28
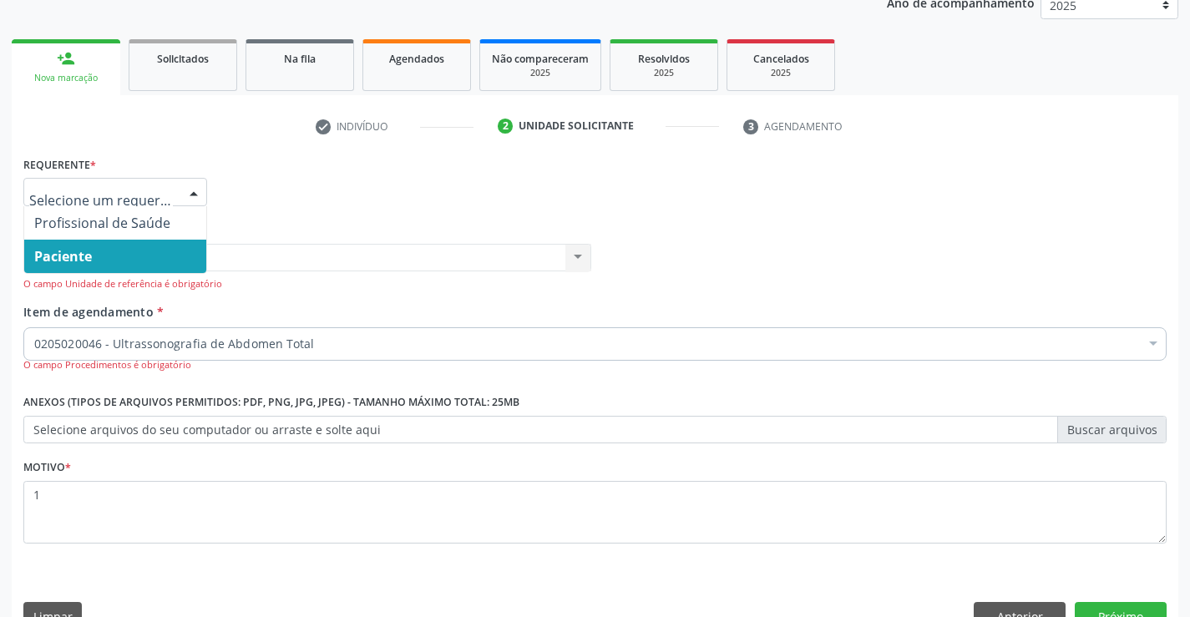
click at [243, 135] on ul "check Indivíduo 2 Unidade solicitante 3 Agendamento" at bounding box center [595, 127] width 1167 height 28
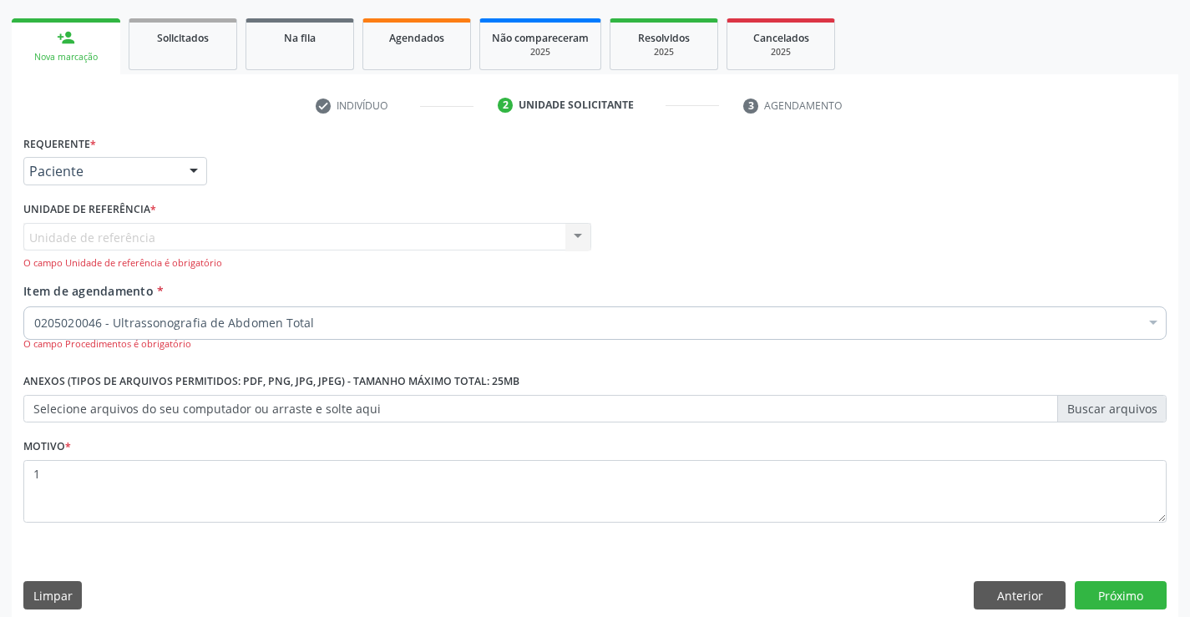
scroll to position [247, 0]
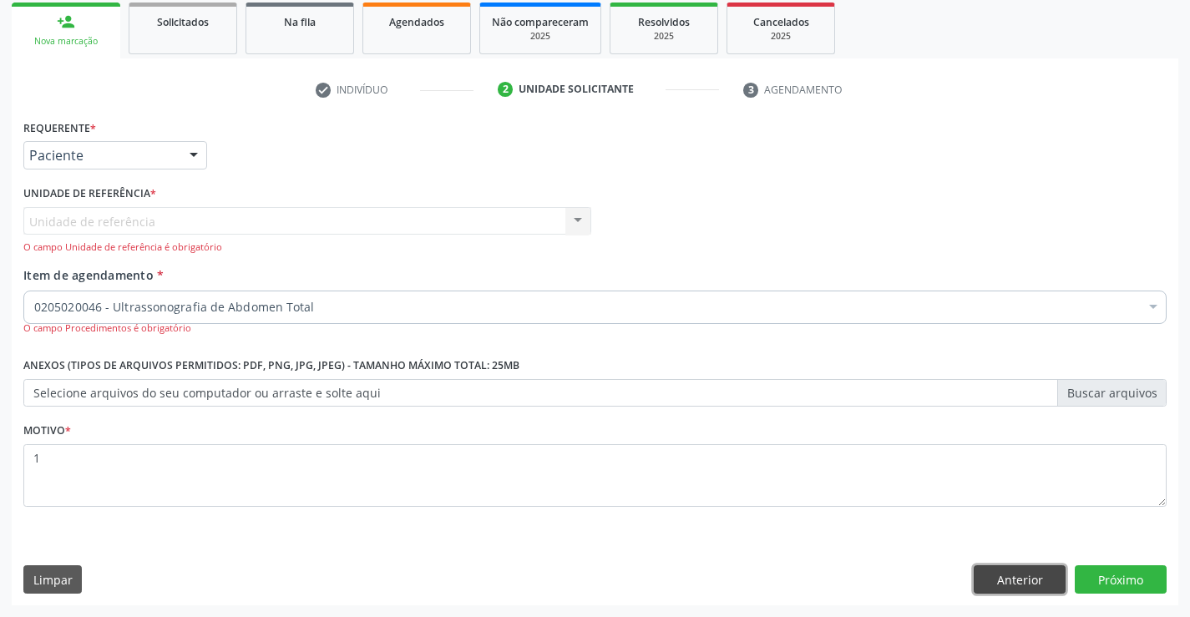
click at [1006, 578] on button "Anterior" at bounding box center [1020, 580] width 92 height 28
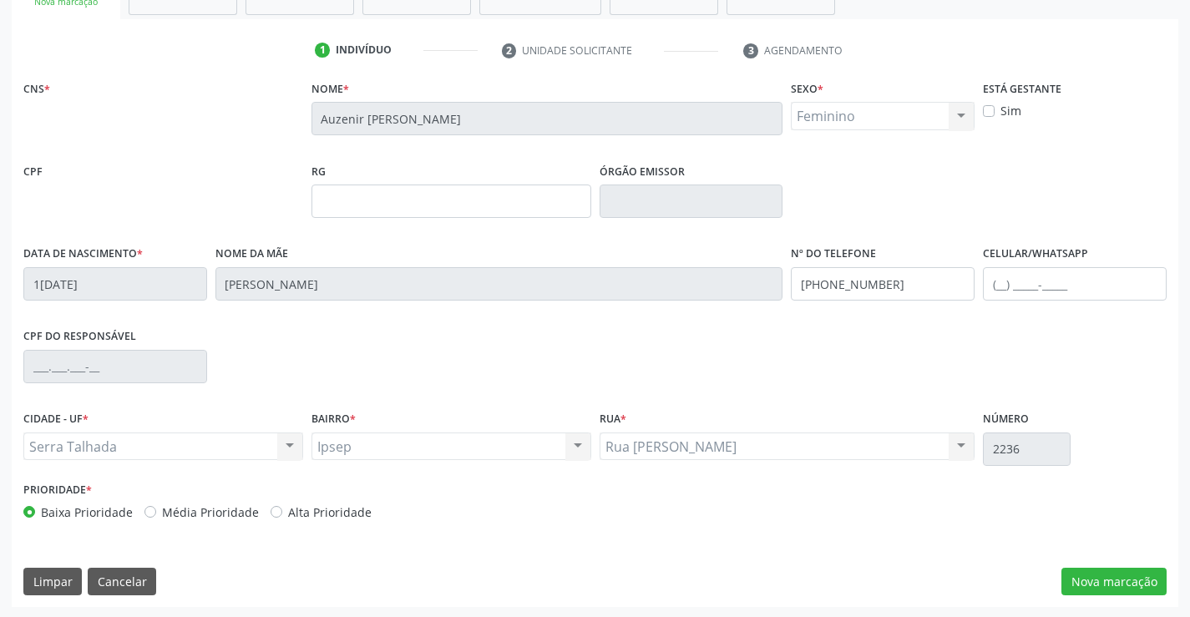
scroll to position [288, 0]
click at [38, 506] on div "Baixa Prioridade" at bounding box center [77, 511] width 109 height 18
click at [41, 510] on label "Baixa Prioridade" at bounding box center [87, 511] width 92 height 18
click at [29, 510] on input "Baixa Prioridade" at bounding box center [29, 509] width 12 height 15
drag, startPoint x: 55, startPoint y: 595, endPoint x: 63, endPoint y: 591, distance: 9.0
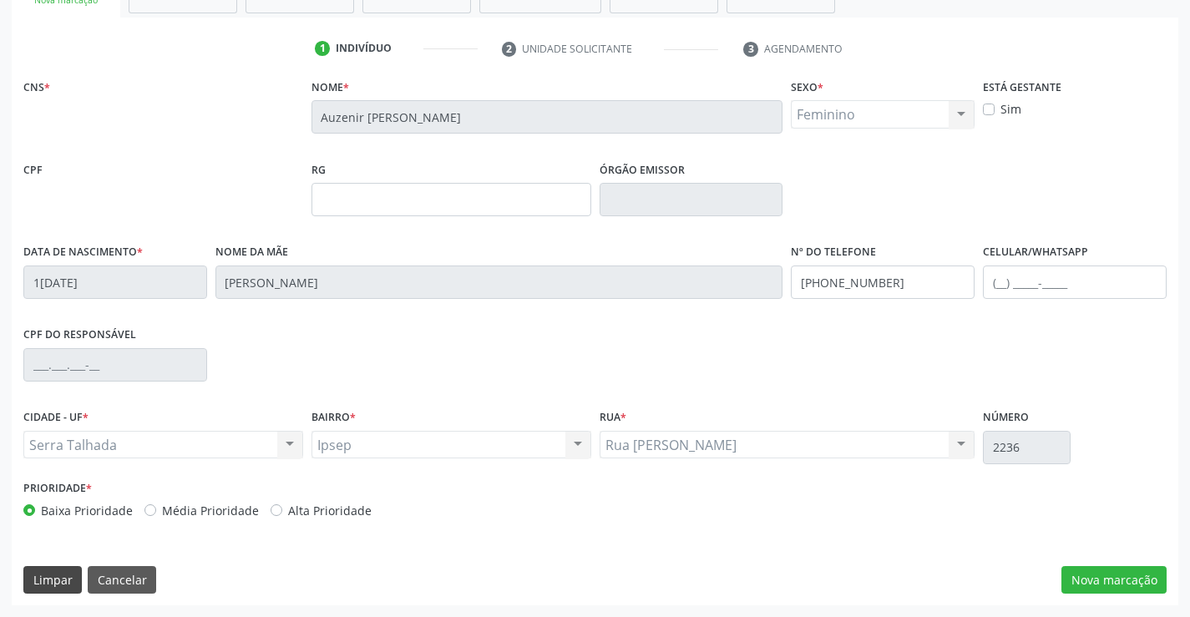
click at [58, 593] on div "CNS * Nome * Auzenir Hozana dos Santos Sexo * Feminino Masculino Feminino Nenhu…" at bounding box center [595, 339] width 1167 height 531
click at [44, 576] on button "Limpar" at bounding box center [52, 580] width 58 height 28
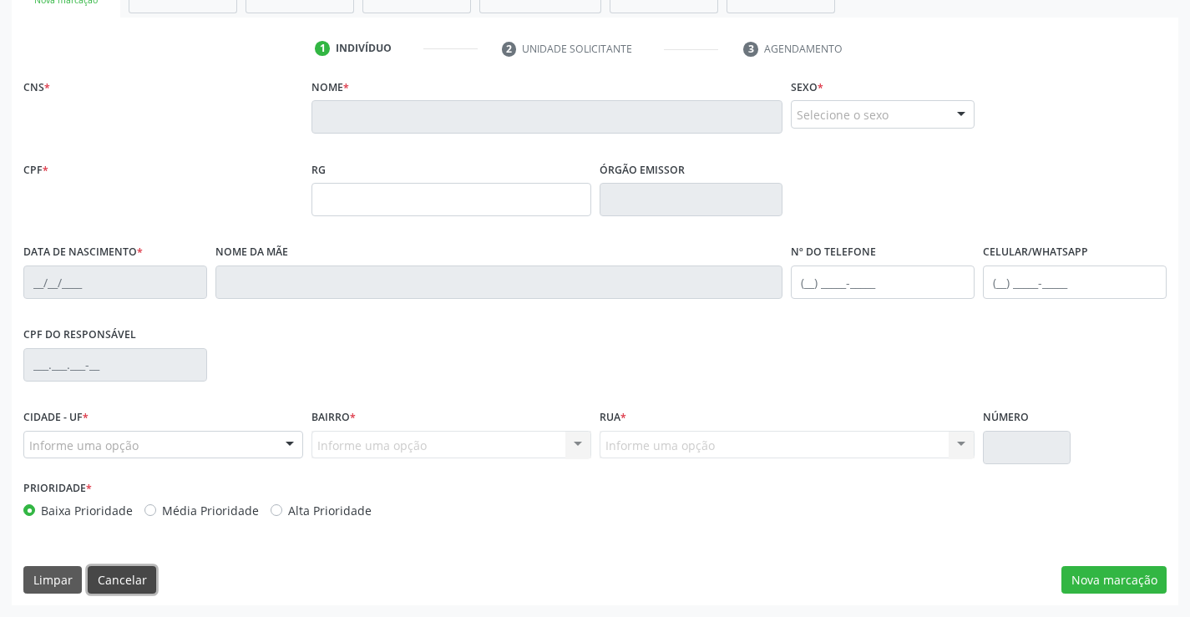
click at [141, 581] on button "Cancelar" at bounding box center [122, 580] width 68 height 28
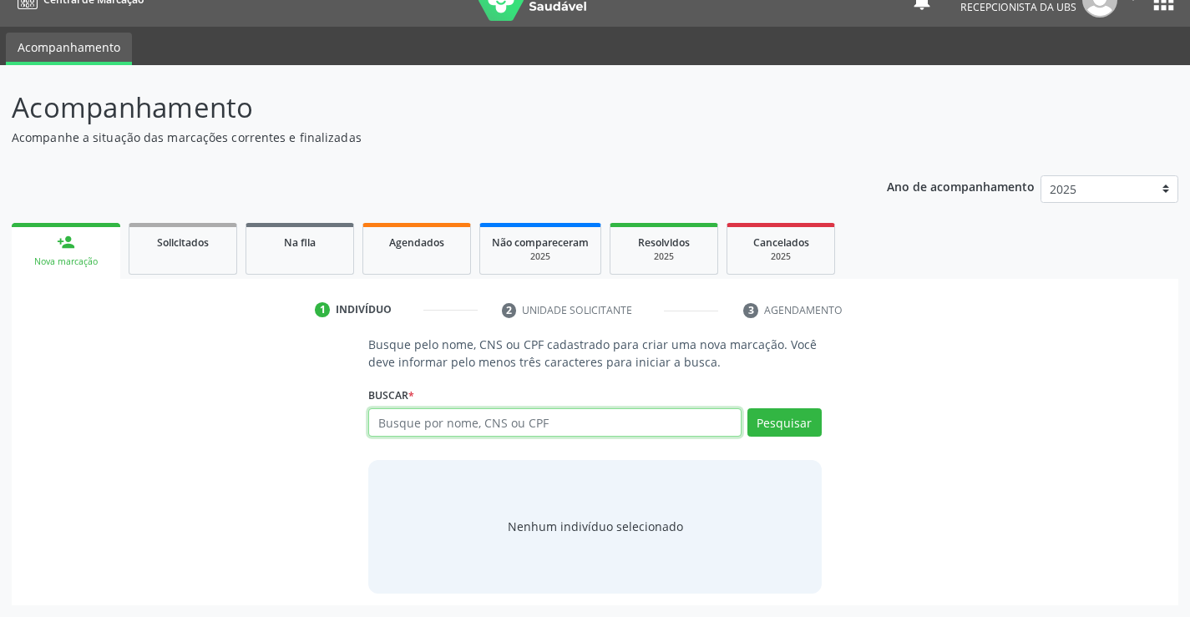
click at [378, 418] on input "text" at bounding box center [554, 422] width 373 height 28
click at [379, 422] on input "text" at bounding box center [554, 422] width 373 height 28
click at [378, 410] on input "text" at bounding box center [554, 422] width 373 height 28
type input "708008851447225"
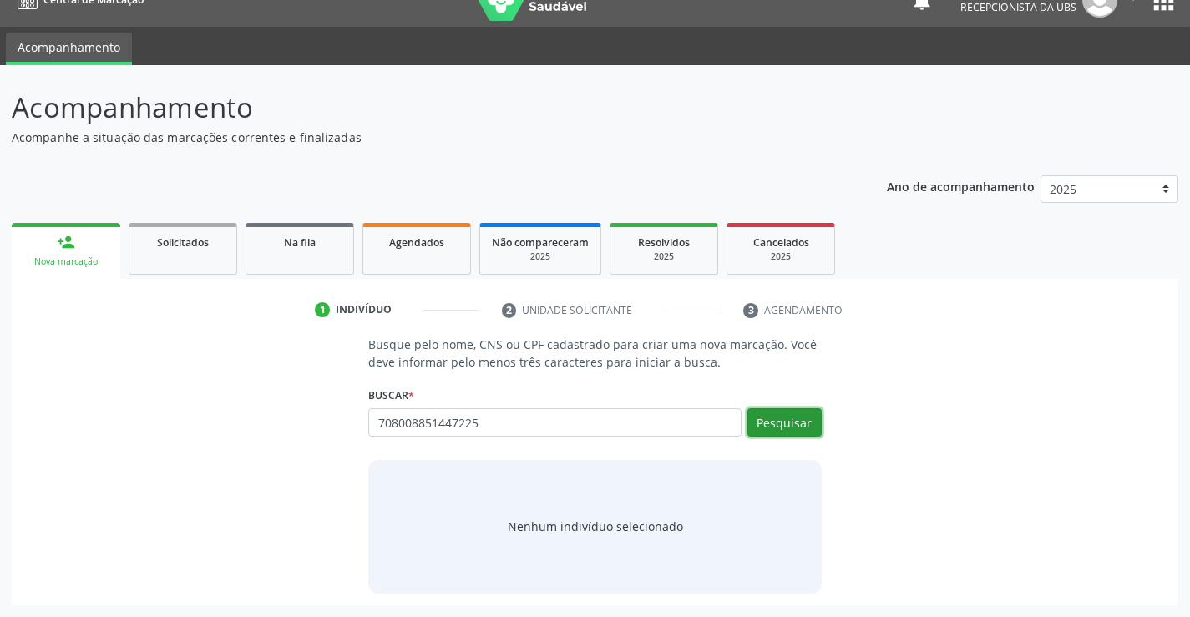
click at [778, 423] on button "Pesquisar" at bounding box center [785, 422] width 74 height 28
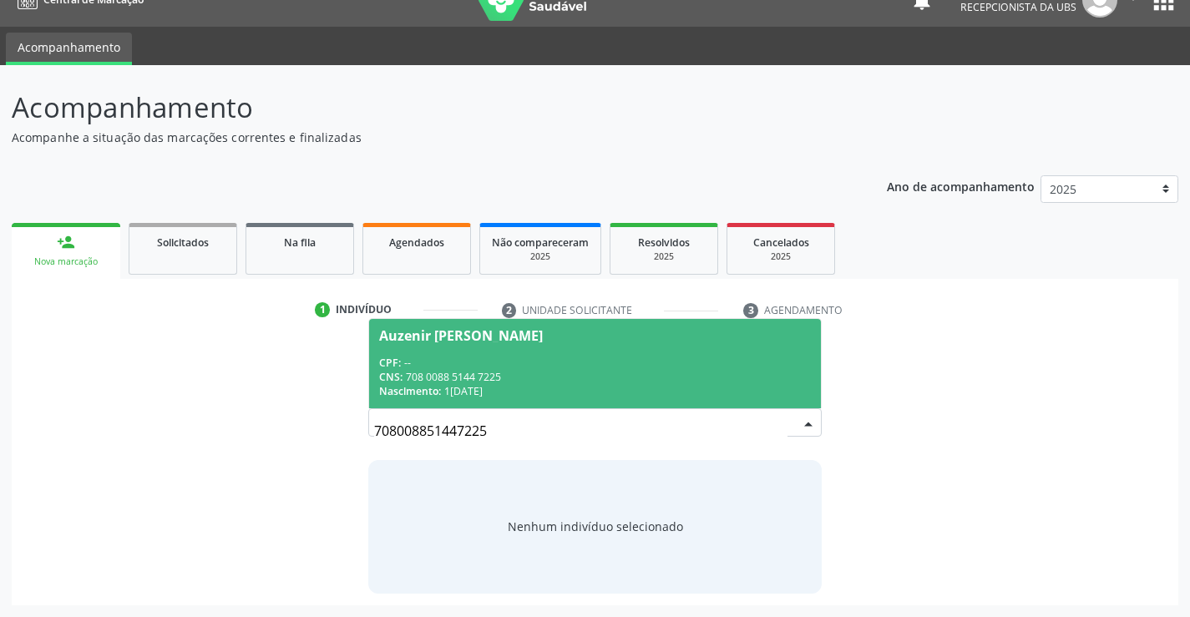
click at [433, 336] on div "Auzenir Hozana dos Santos" at bounding box center [461, 335] width 164 height 13
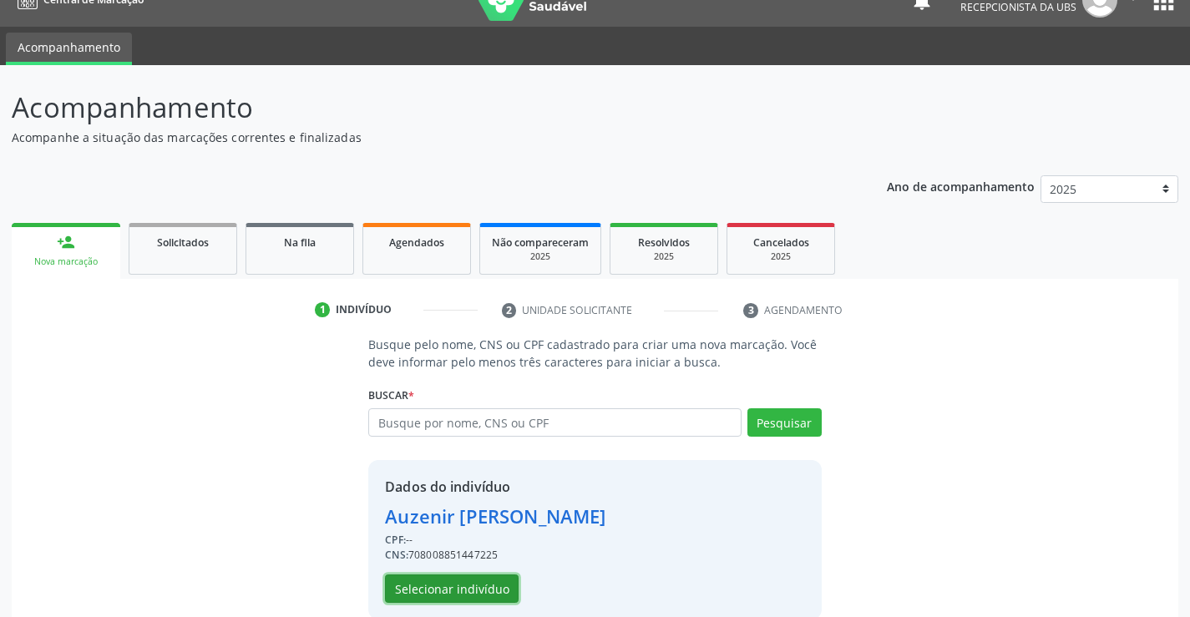
click at [408, 588] on button "Selecionar indivíduo" at bounding box center [452, 589] width 134 height 28
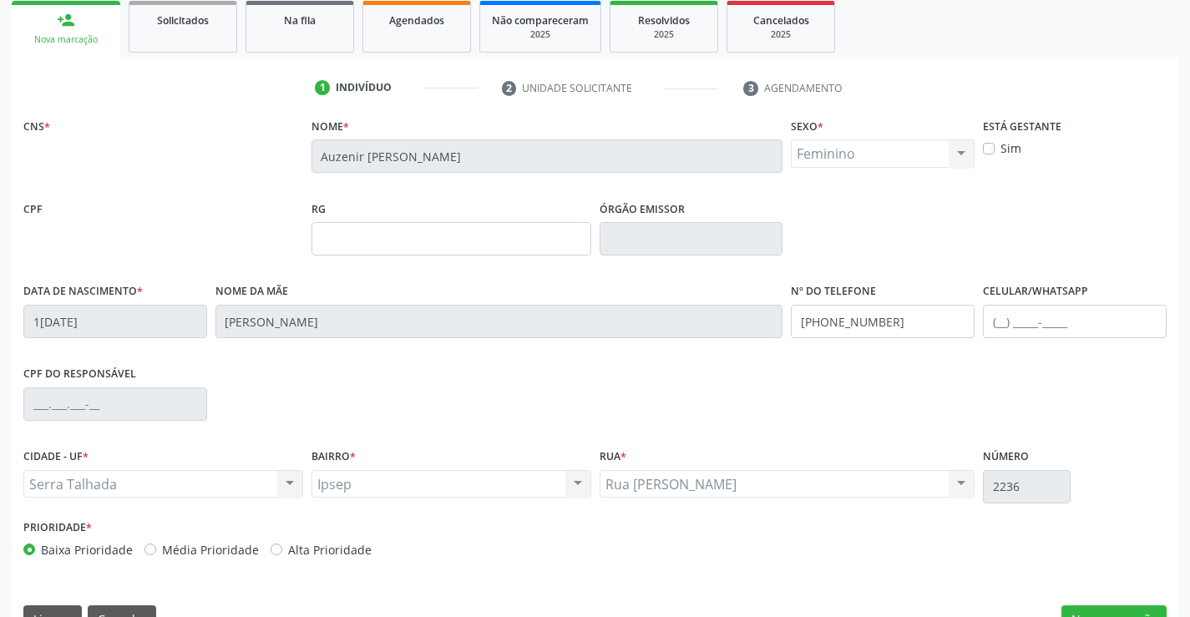
scroll to position [288, 0]
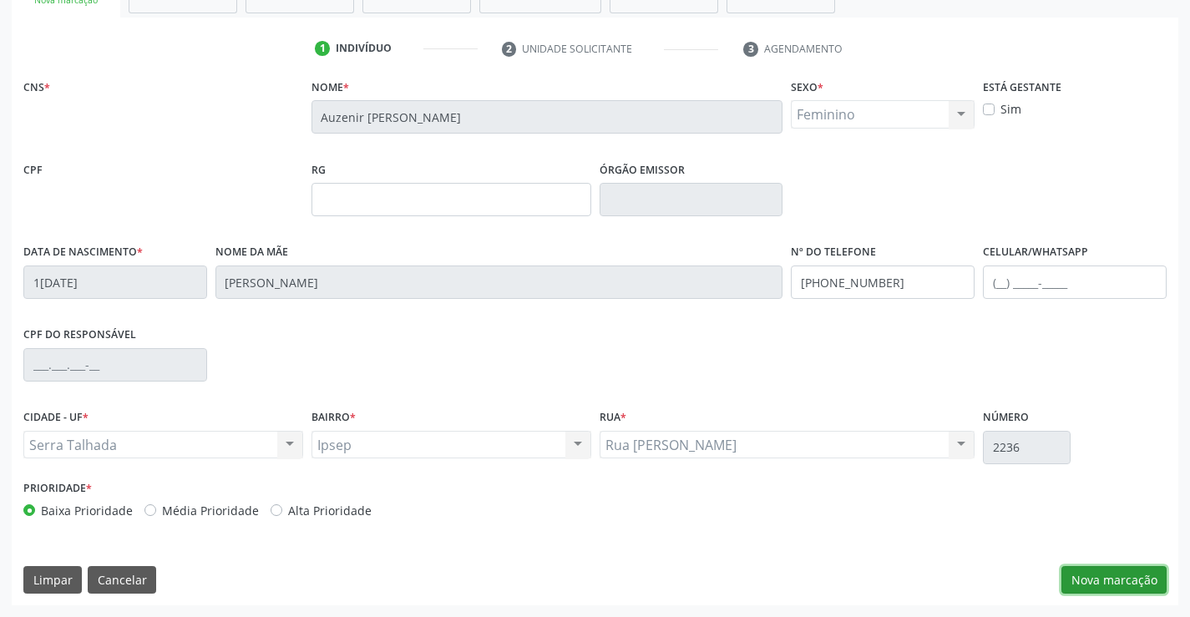
click at [1097, 587] on button "Nova marcação" at bounding box center [1114, 580] width 105 height 28
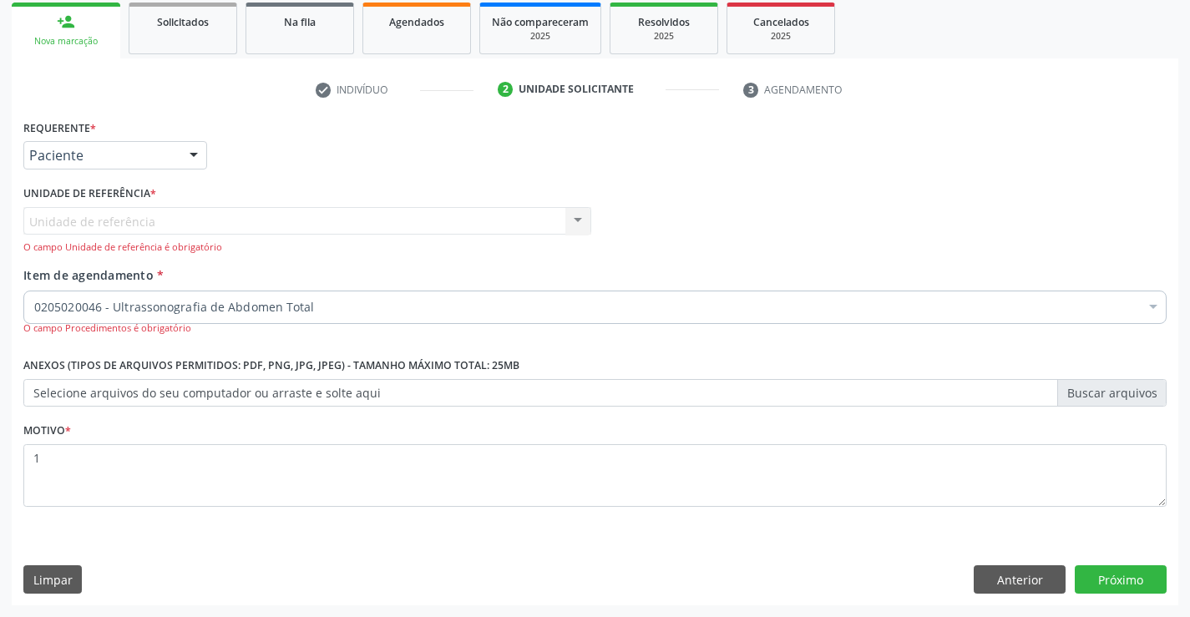
scroll to position [247, 0]
drag, startPoint x: 50, startPoint y: 581, endPoint x: 115, endPoint y: 586, distance: 65.4
click at [55, 579] on button "Limpar" at bounding box center [52, 580] width 58 height 28
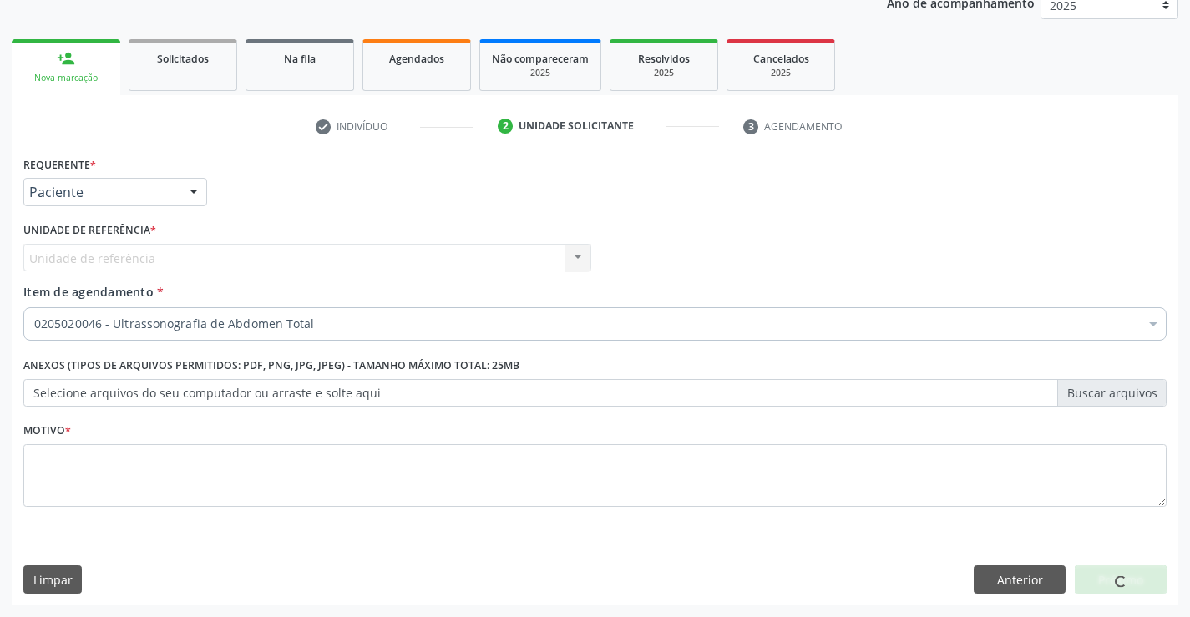
scroll to position [210, 0]
click at [1009, 576] on button "Anterior" at bounding box center [1020, 580] width 92 height 28
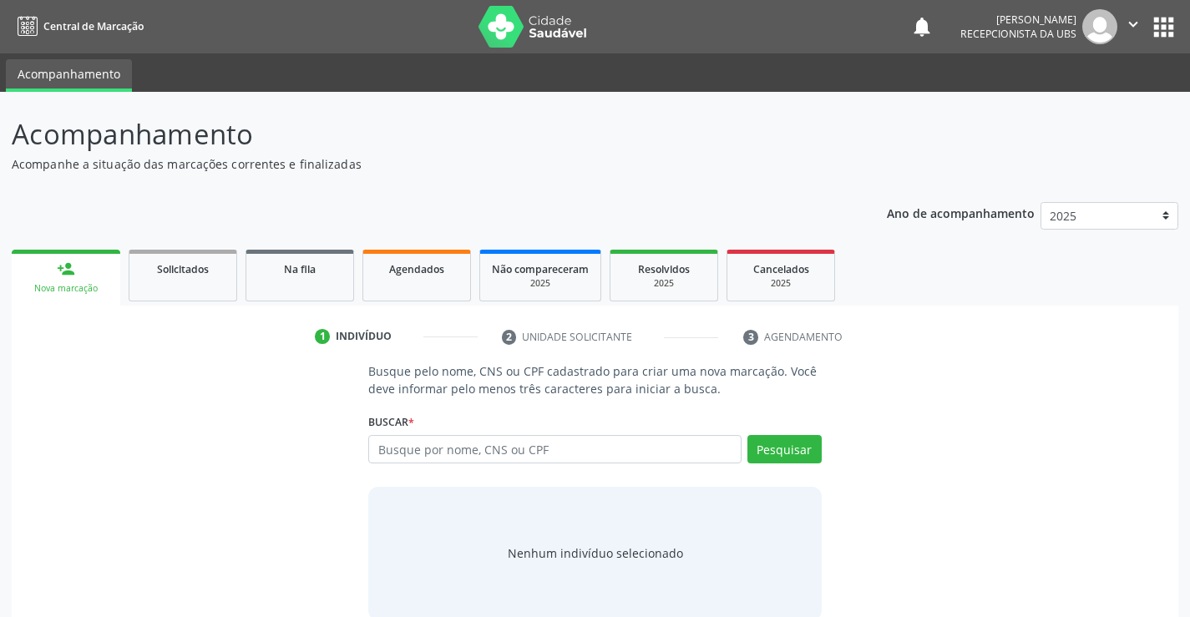
drag, startPoint x: 386, startPoint y: 446, endPoint x: 426, endPoint y: 400, distance: 61.0
click at [393, 437] on input "text" at bounding box center [554, 449] width 373 height 28
type input "708008851447225"
click at [768, 449] on button "Pesquisar" at bounding box center [785, 449] width 74 height 28
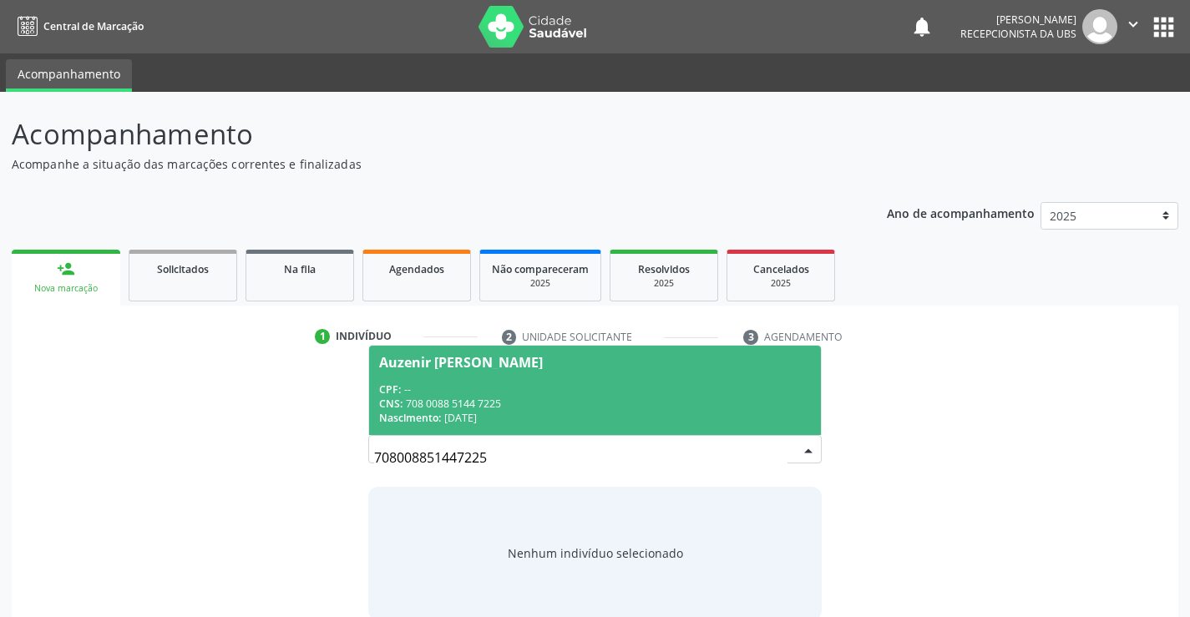
click at [403, 358] on div "Auzenir Hozana dos Santos" at bounding box center [461, 362] width 164 height 13
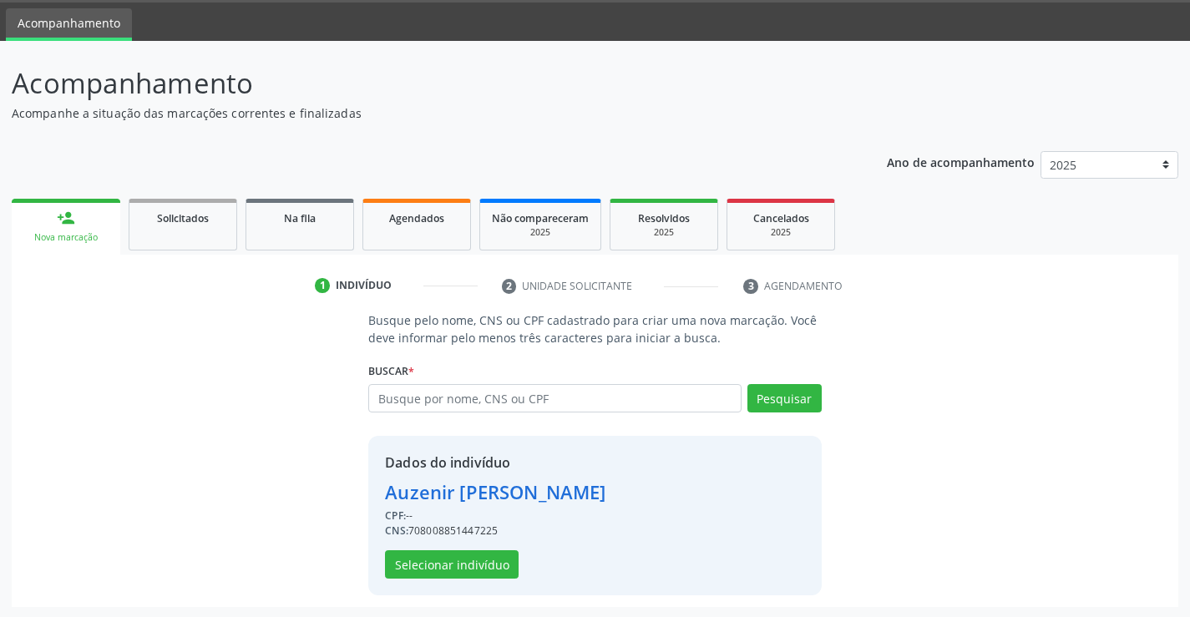
scroll to position [53, 0]
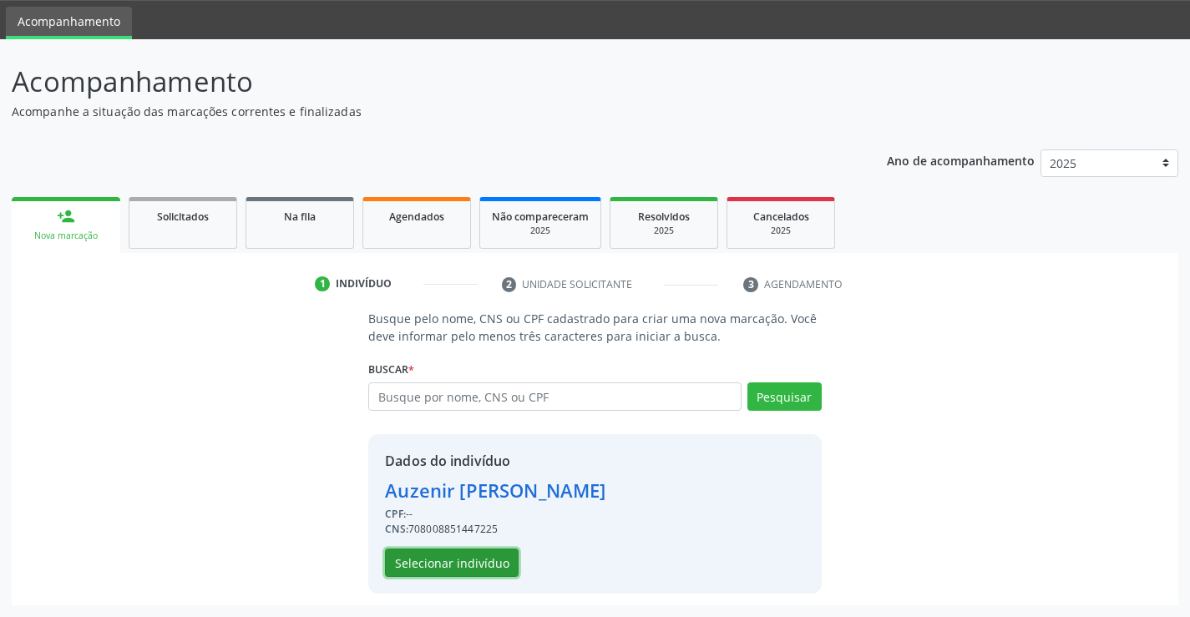
click at [444, 566] on button "Selecionar indivíduo" at bounding box center [452, 563] width 134 height 28
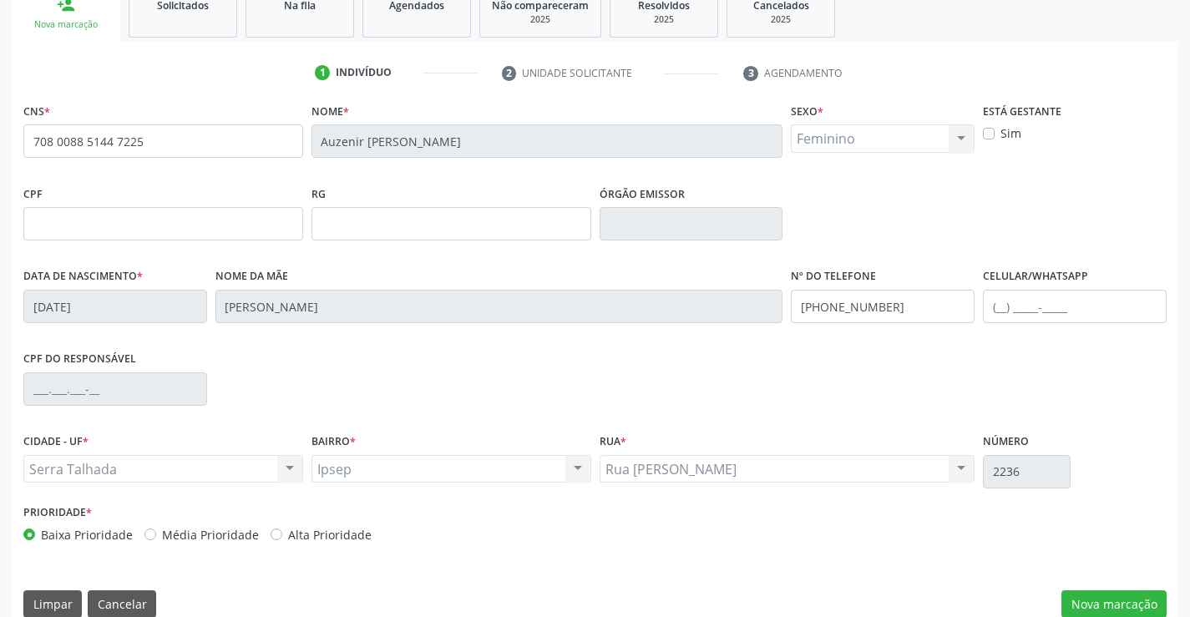
scroll to position [288, 0]
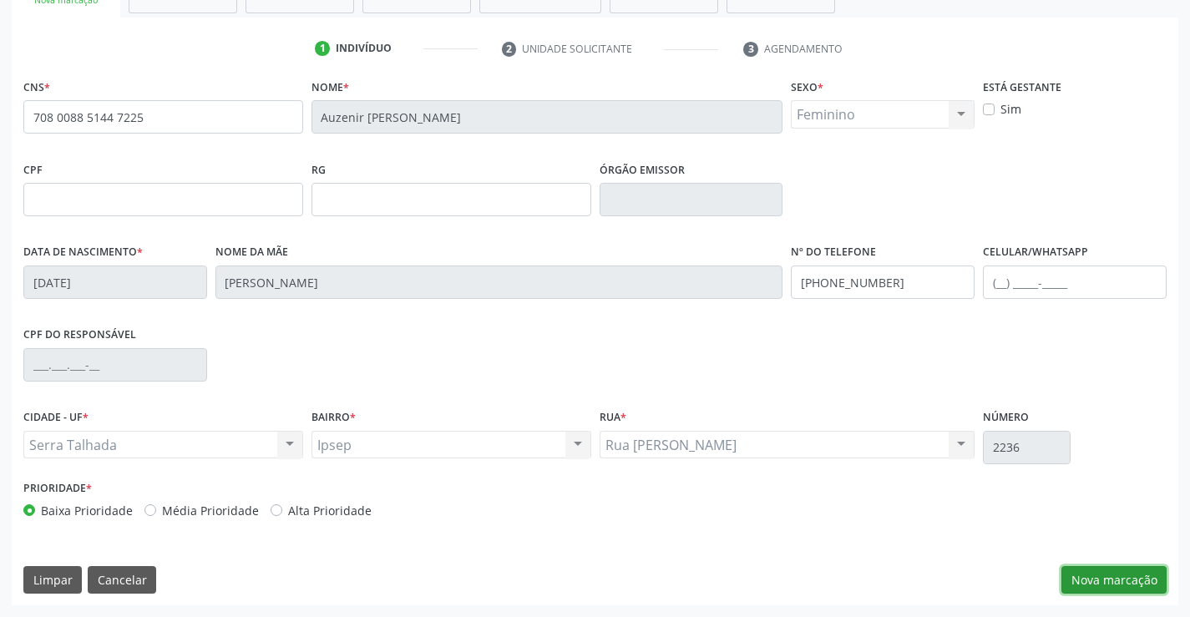
click at [1093, 581] on button "Nova marcação" at bounding box center [1114, 580] width 105 height 28
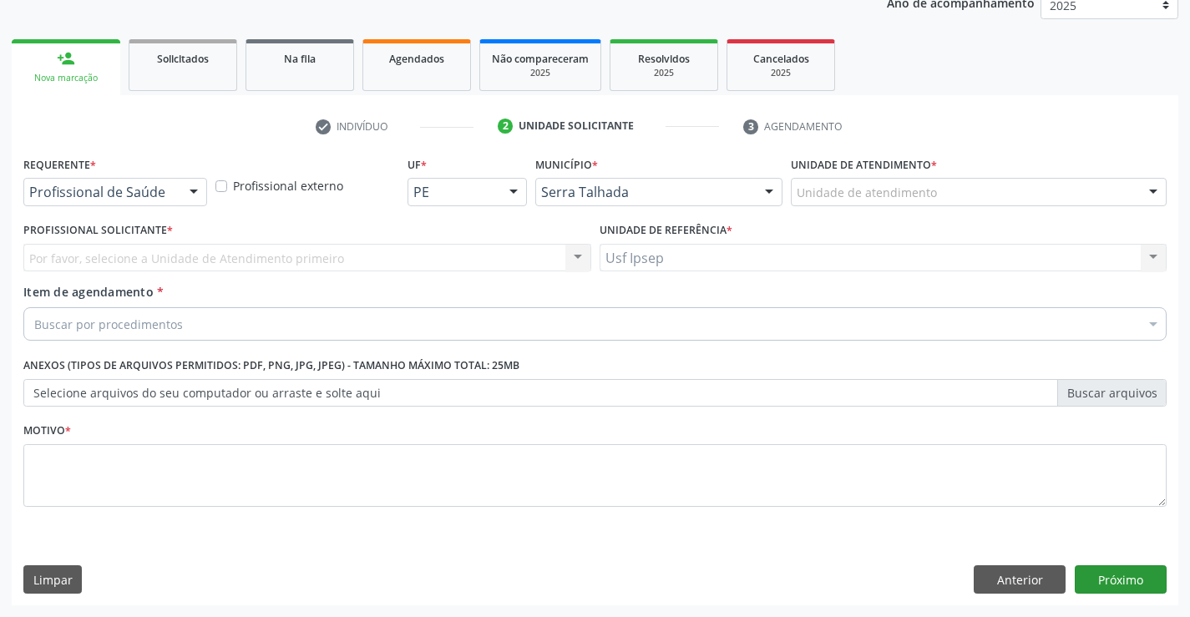
scroll to position [210, 0]
click at [190, 194] on div at bounding box center [193, 193] width 25 height 28
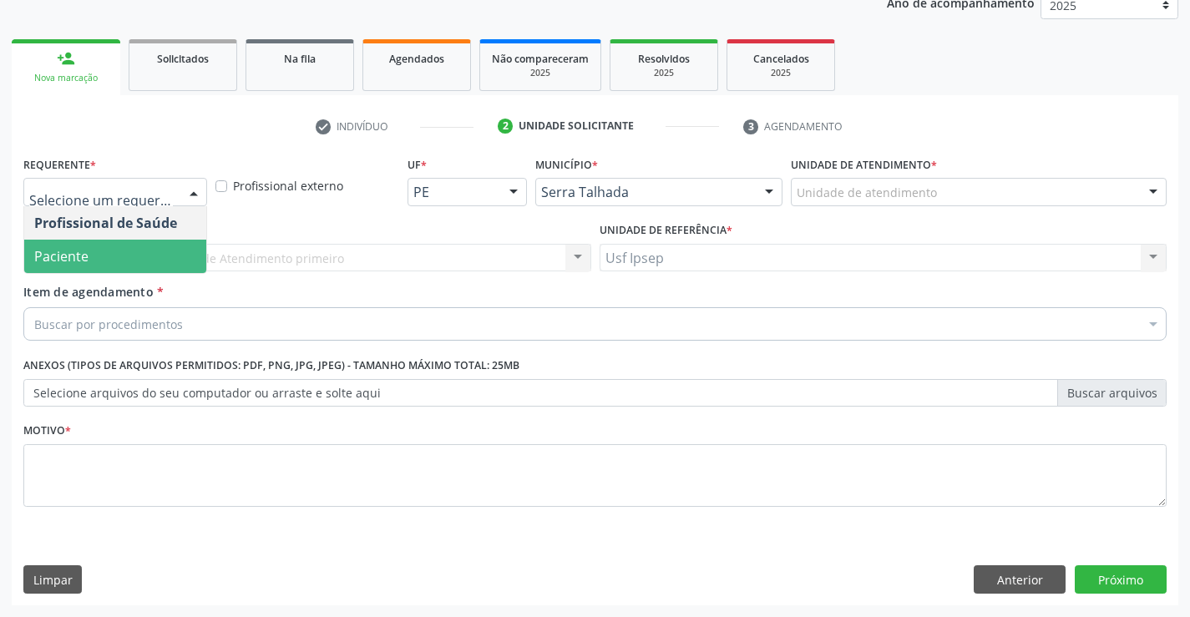
click at [147, 258] on span "Paciente" at bounding box center [115, 256] width 182 height 33
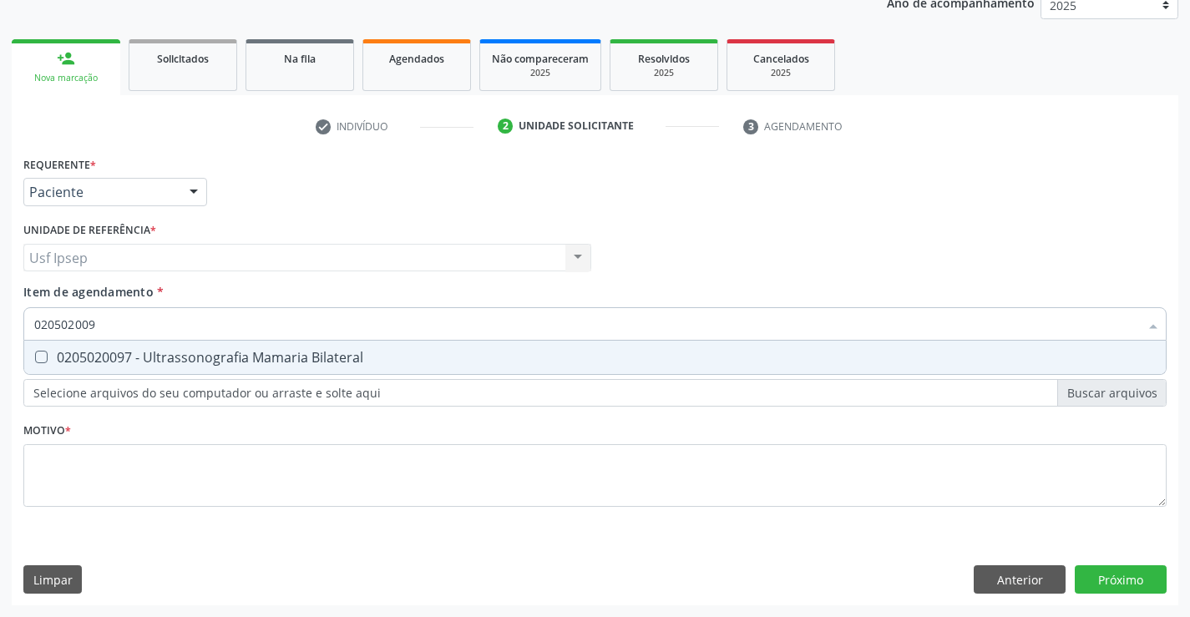
type input "0205020097"
drag, startPoint x: 35, startPoint y: 352, endPoint x: 32, endPoint y: 377, distance: 25.3
click at [32, 355] on div at bounding box center [30, 357] width 13 height 13
checkbox Bilateral "true"
click at [40, 478] on div "Requerente * Paciente Profissional de Saúde Paciente Nenhum resultado encontrad…" at bounding box center [595, 341] width 1144 height 378
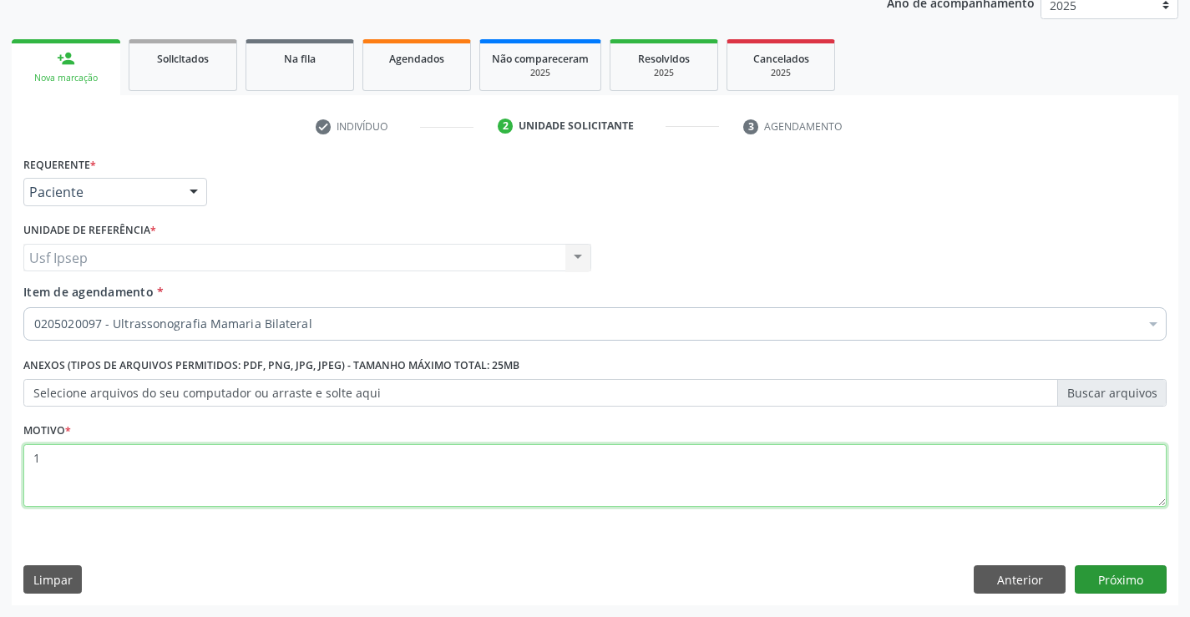
type textarea "1"
drag, startPoint x: 1108, startPoint y: 578, endPoint x: 954, endPoint y: 251, distance: 361.0
click at [1108, 576] on button "Próximo" at bounding box center [1121, 580] width 92 height 28
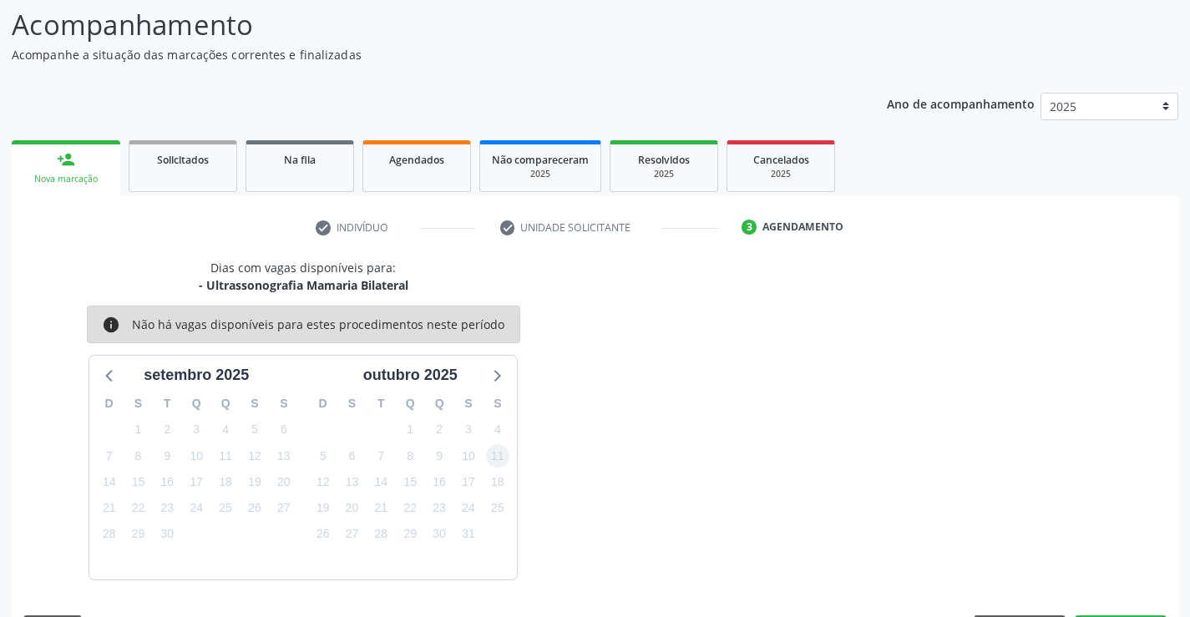
scroll to position [159, 0]
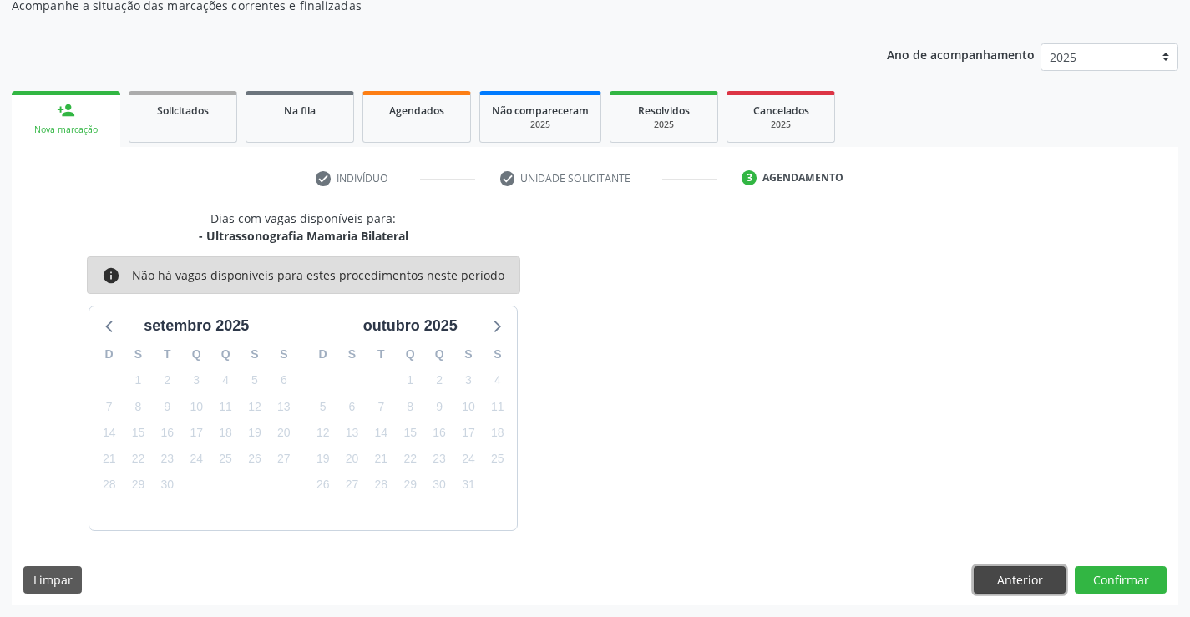
click at [1014, 587] on button "Anterior" at bounding box center [1020, 580] width 92 height 28
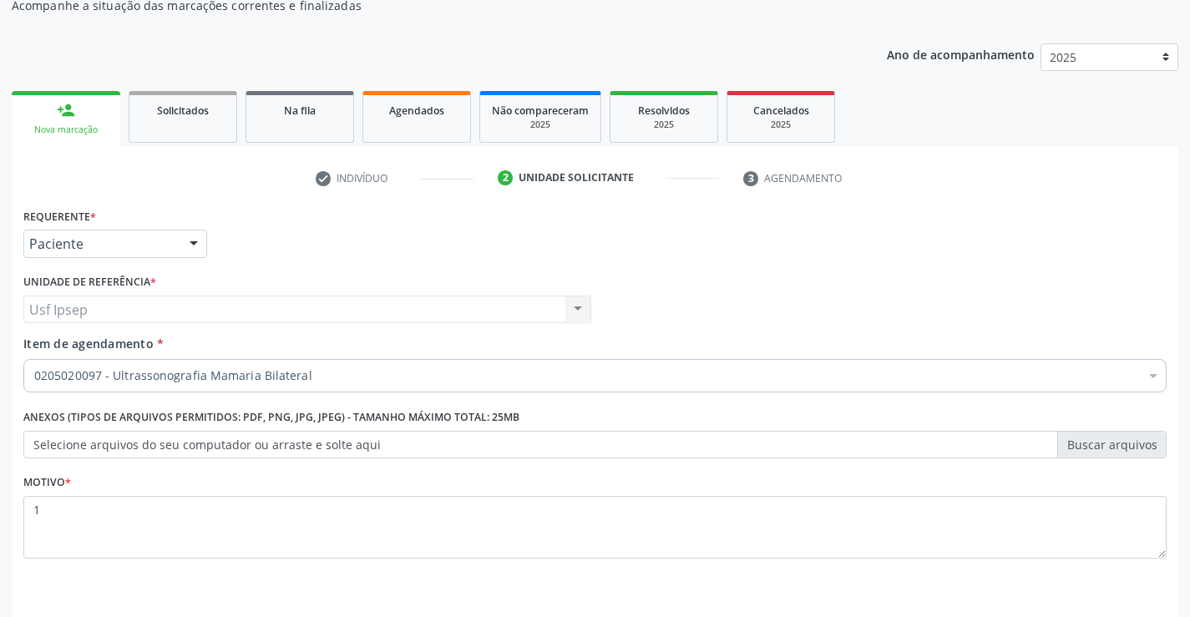
click at [312, 239] on div "Requerente * Paciente Profissional de Saúde Paciente Nenhum resultado encontrad…" at bounding box center [595, 236] width 1152 height 65
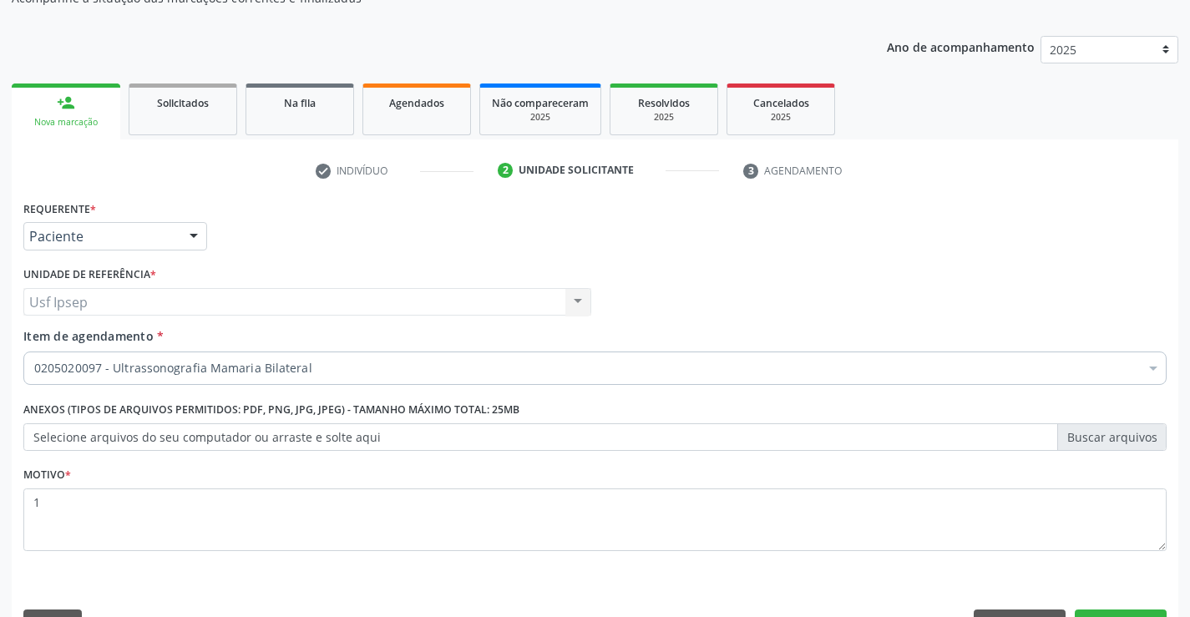
scroll to position [210, 0]
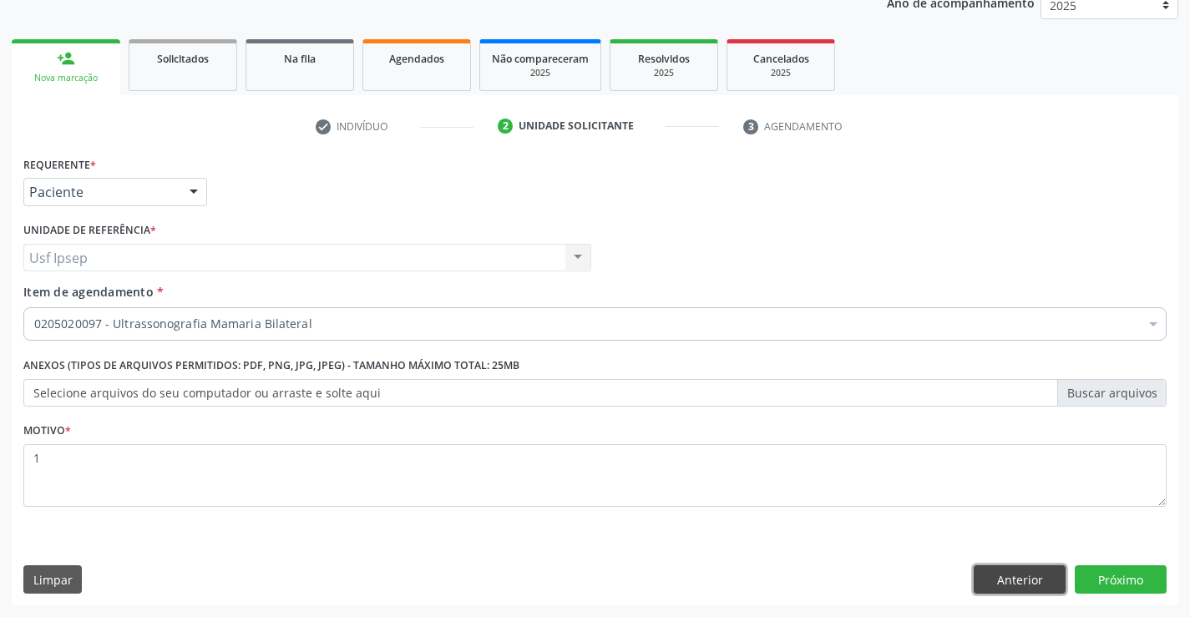
drag, startPoint x: 1000, startPoint y: 581, endPoint x: 917, endPoint y: 538, distance: 93.0
click at [1001, 579] on button "Anterior" at bounding box center [1020, 580] width 92 height 28
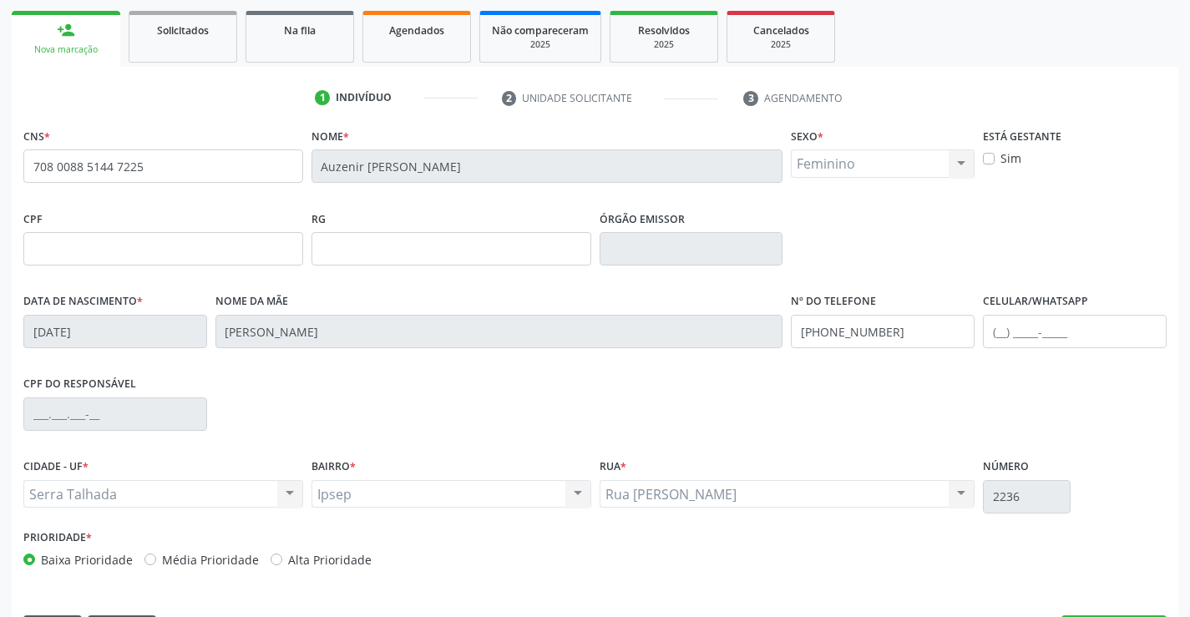
scroll to position [288, 0]
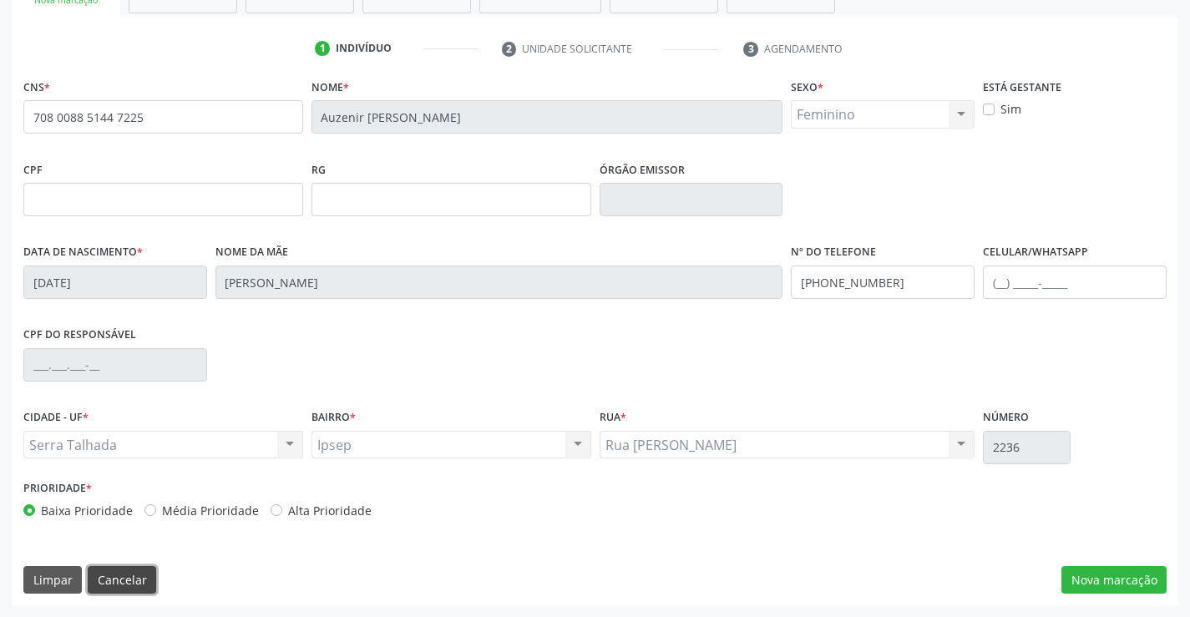
click at [101, 581] on button "Cancelar" at bounding box center [122, 580] width 68 height 28
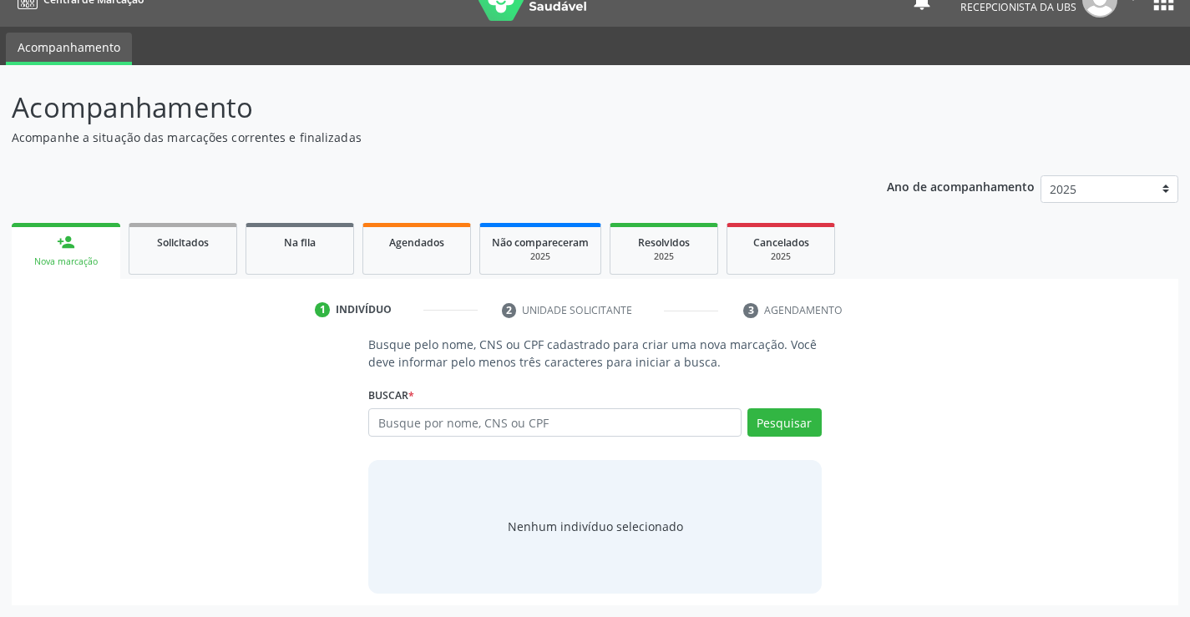
scroll to position [27, 0]
click at [379, 422] on input "text" at bounding box center [554, 422] width 373 height 28
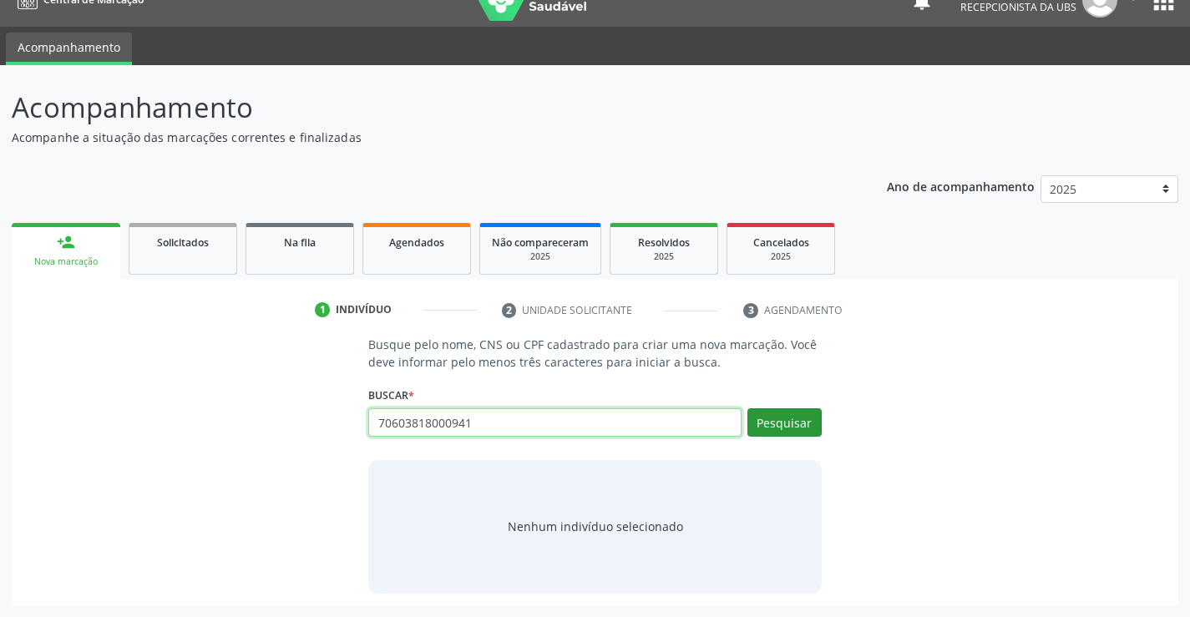
type input "70603818000941"
click at [781, 431] on button "Pesquisar" at bounding box center [785, 422] width 74 height 28
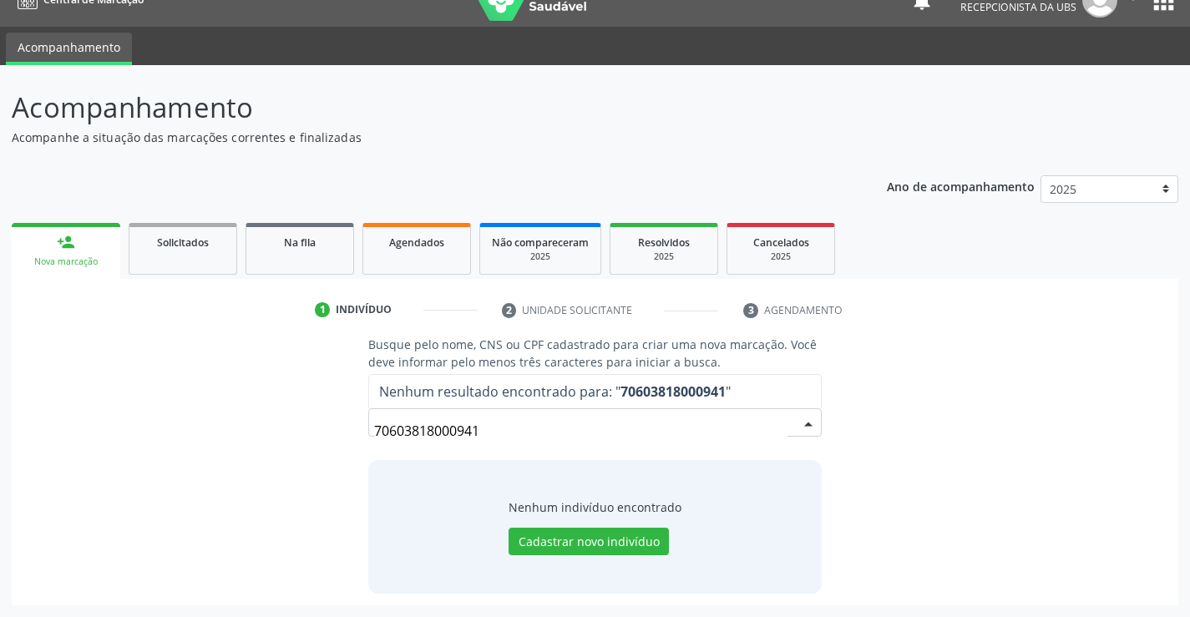
click at [493, 418] on input "70603818000941" at bounding box center [580, 430] width 413 height 33
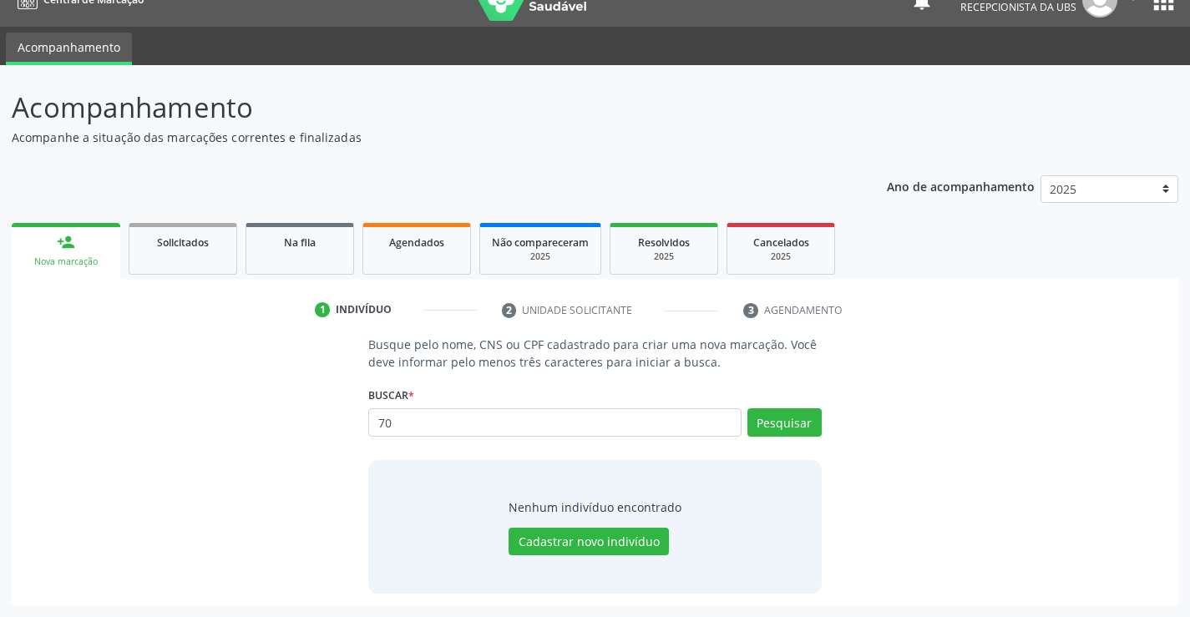
type input "7"
type input "37700570000"
click at [773, 418] on button "Pesquisar" at bounding box center [785, 422] width 74 height 28
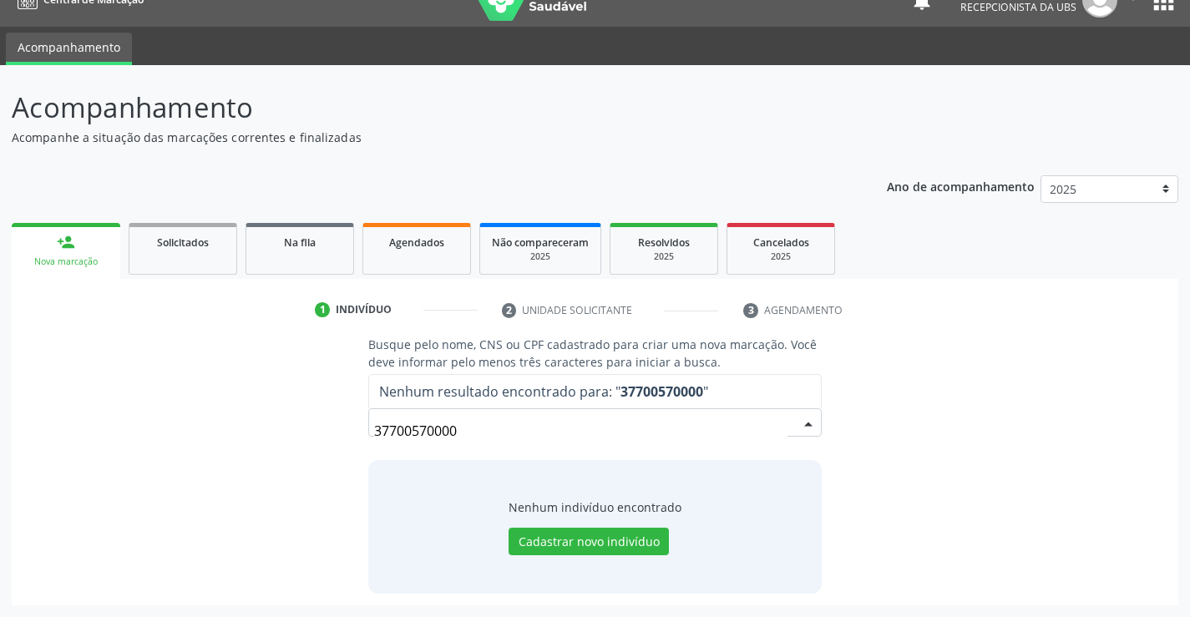
click at [464, 430] on input "37700570000" at bounding box center [580, 430] width 413 height 33
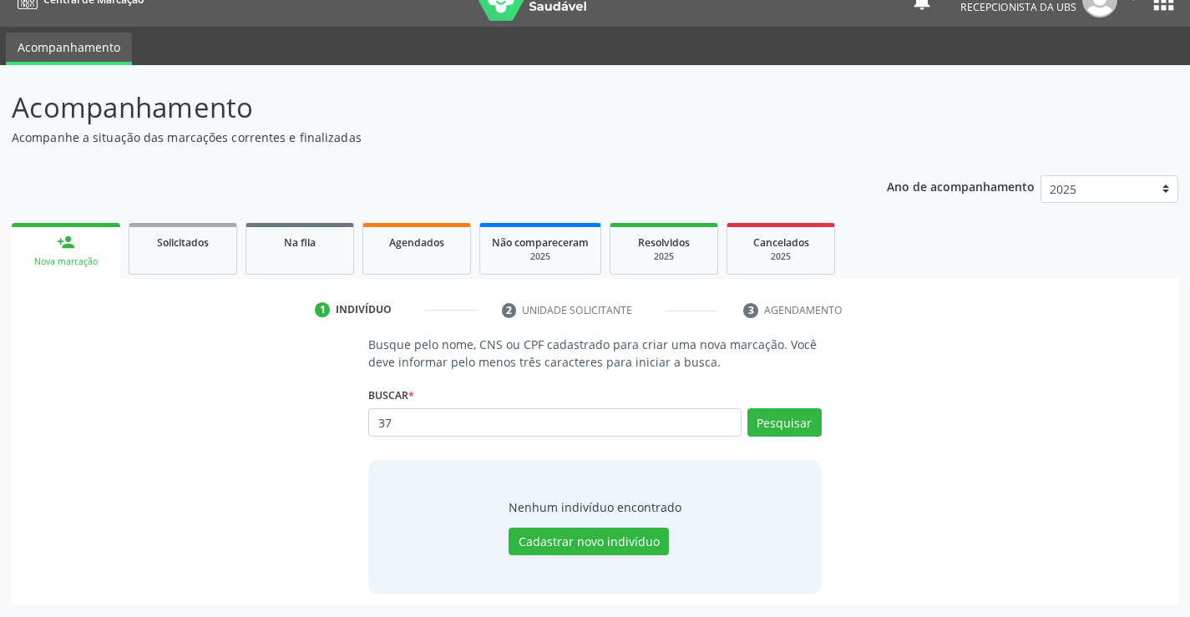
type input "3"
type input "898002993851413"
click at [765, 424] on button "Pesquisar" at bounding box center [785, 422] width 74 height 28
type input "898002993851413"
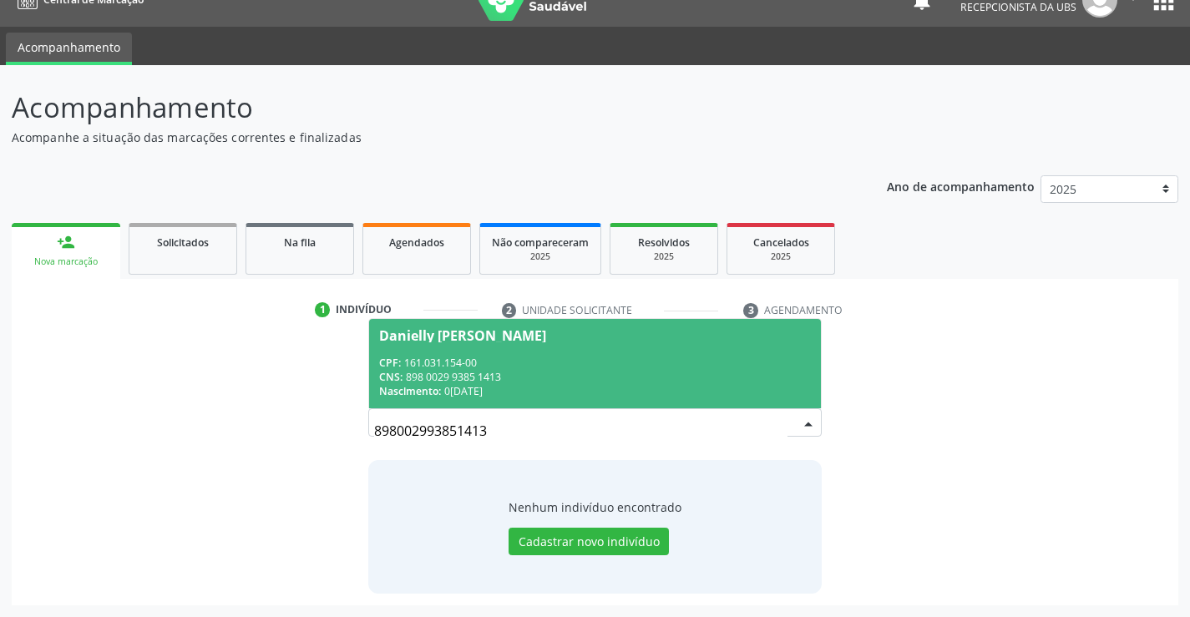
click at [410, 335] on div "Danielly Victoria Diniz da Silva" at bounding box center [462, 335] width 167 height 13
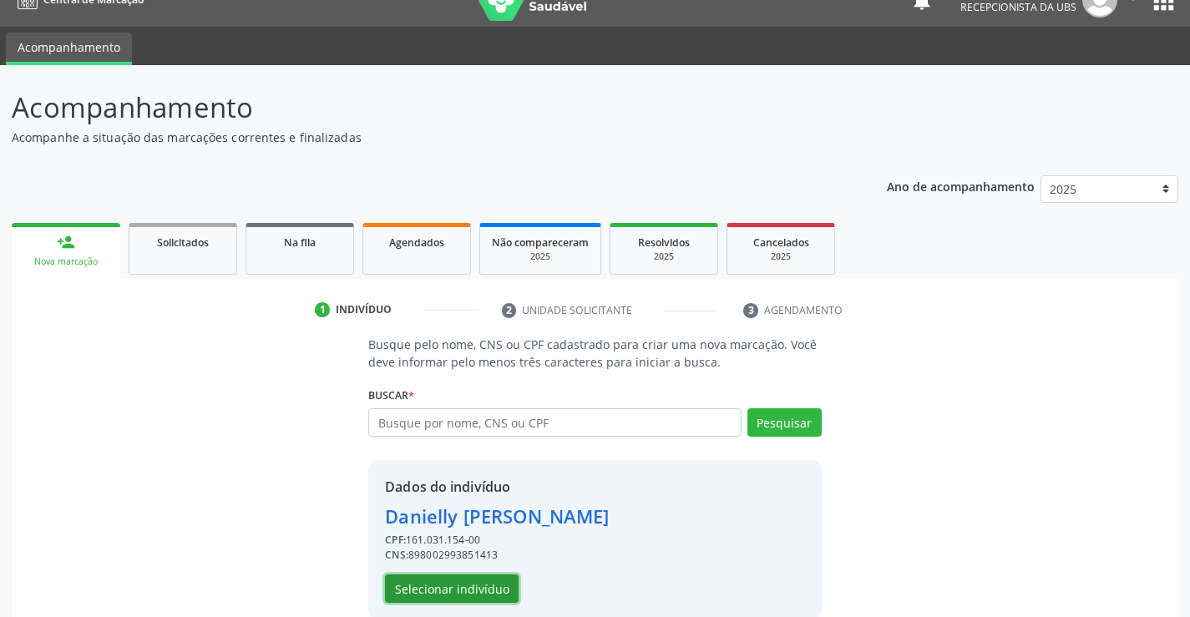
click at [434, 582] on button "Selecionar indivíduo" at bounding box center [452, 589] width 134 height 28
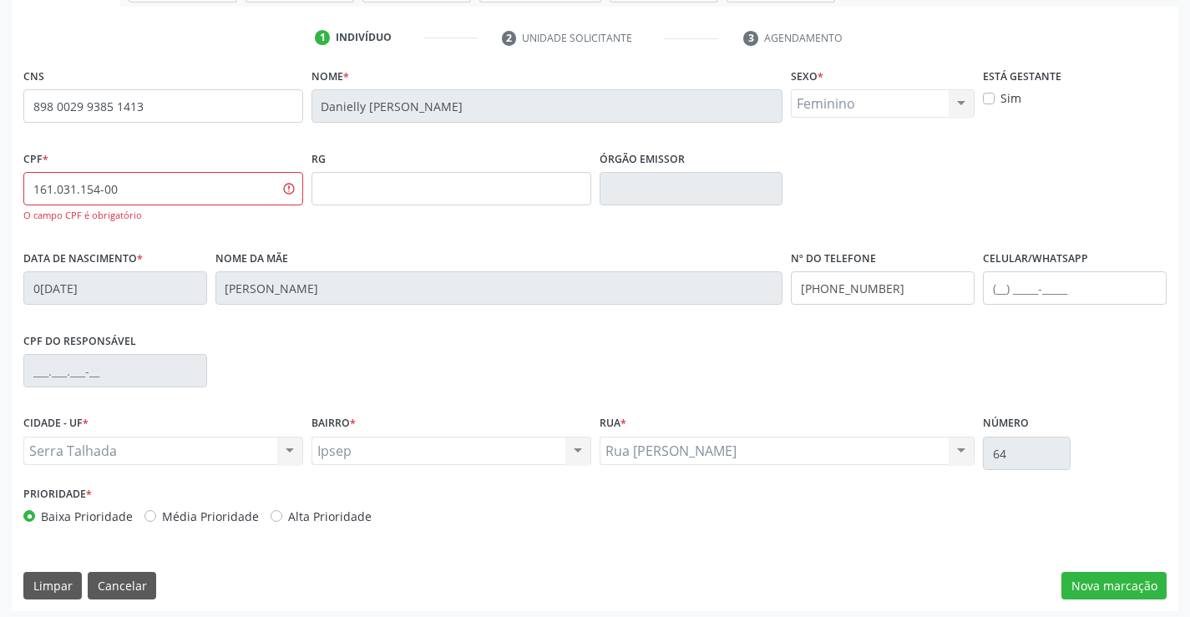
scroll to position [305, 0]
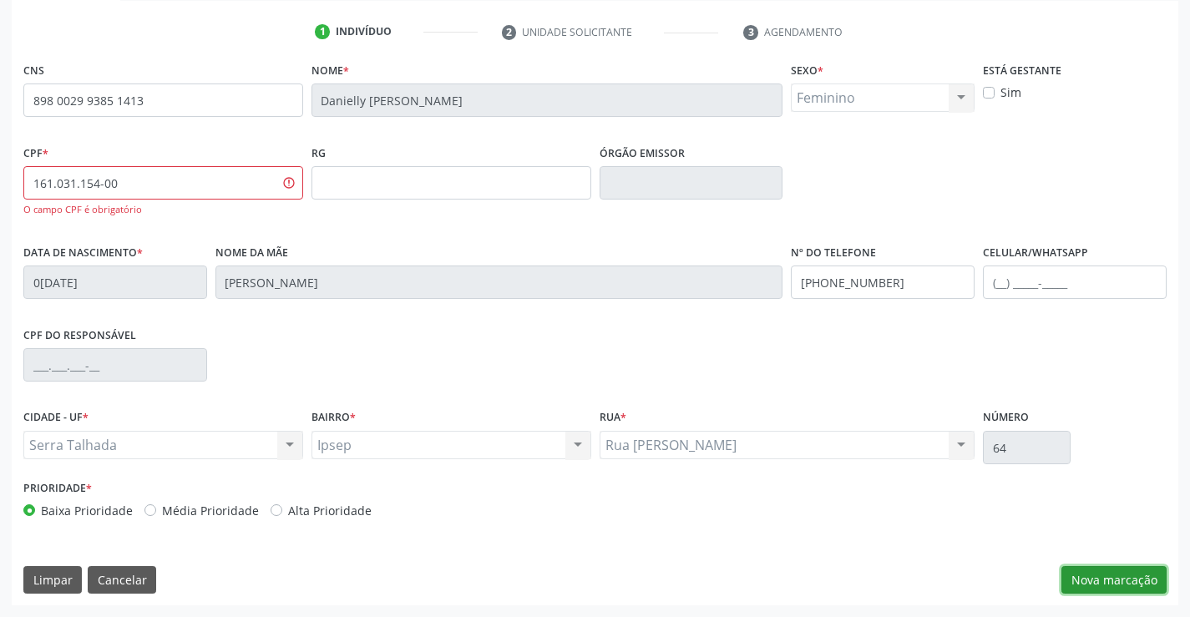
drag, startPoint x: 1107, startPoint y: 586, endPoint x: 1141, endPoint y: 563, distance: 41.0
click at [1113, 580] on button "Nova marcação" at bounding box center [1114, 580] width 105 height 28
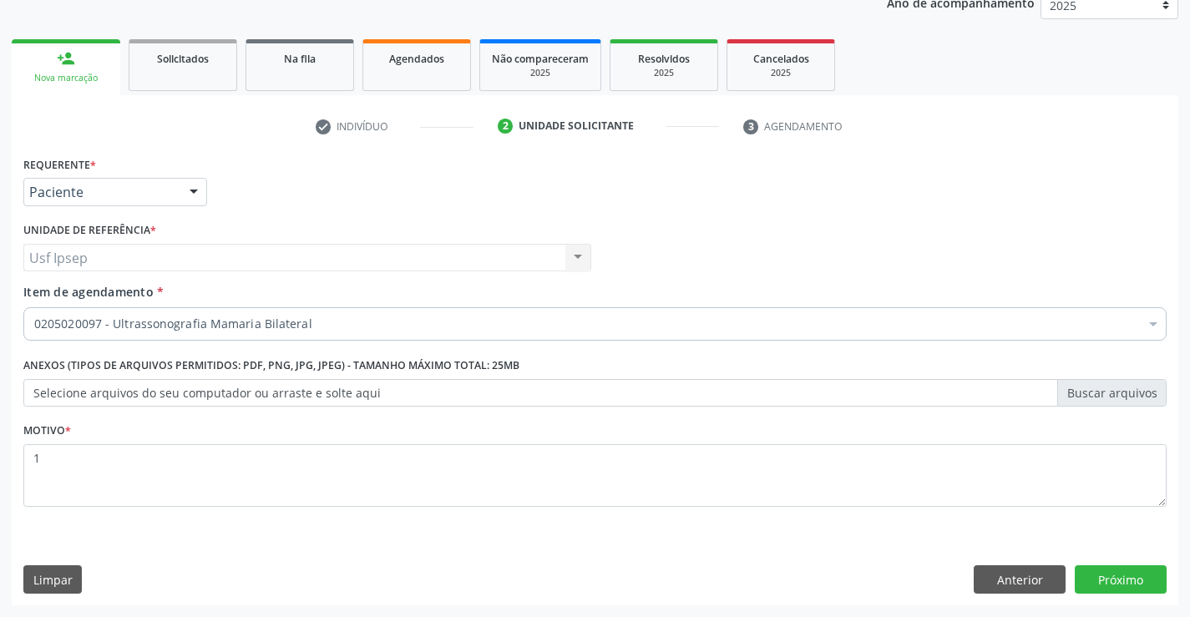
scroll to position [210, 0]
click at [195, 189] on div at bounding box center [193, 193] width 25 height 28
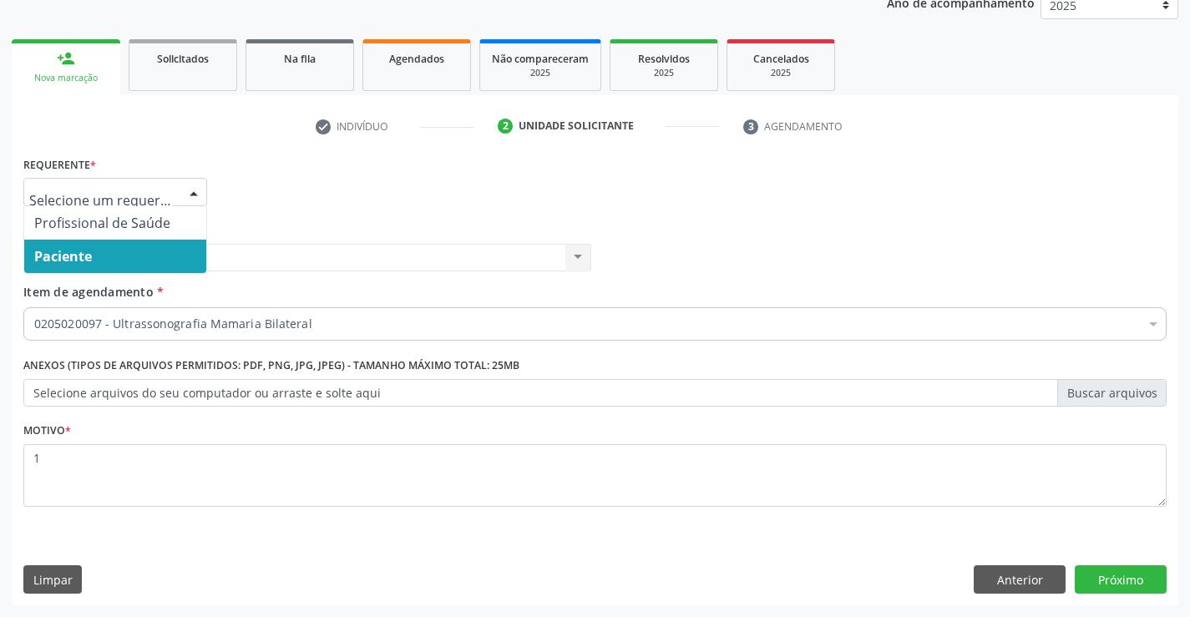
click at [104, 261] on span "Paciente" at bounding box center [115, 256] width 182 height 33
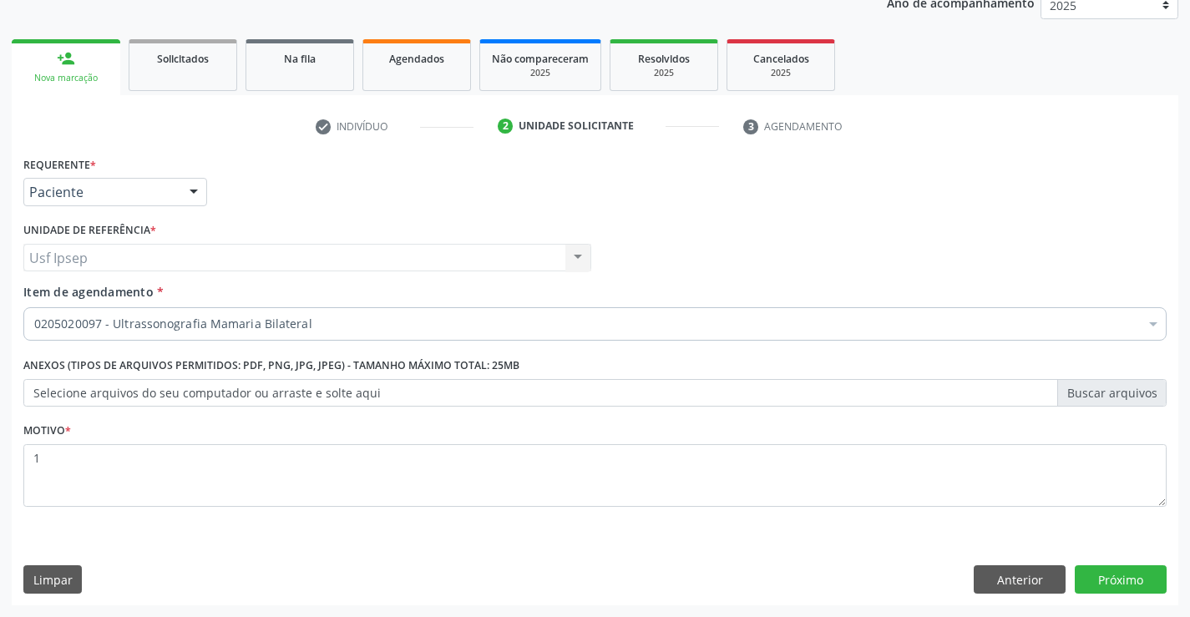
click at [44, 286] on span "Item de agendamento" at bounding box center [88, 292] width 130 height 16
click at [34, 307] on input "Item de agendamento *" at bounding box center [34, 323] width 0 height 33
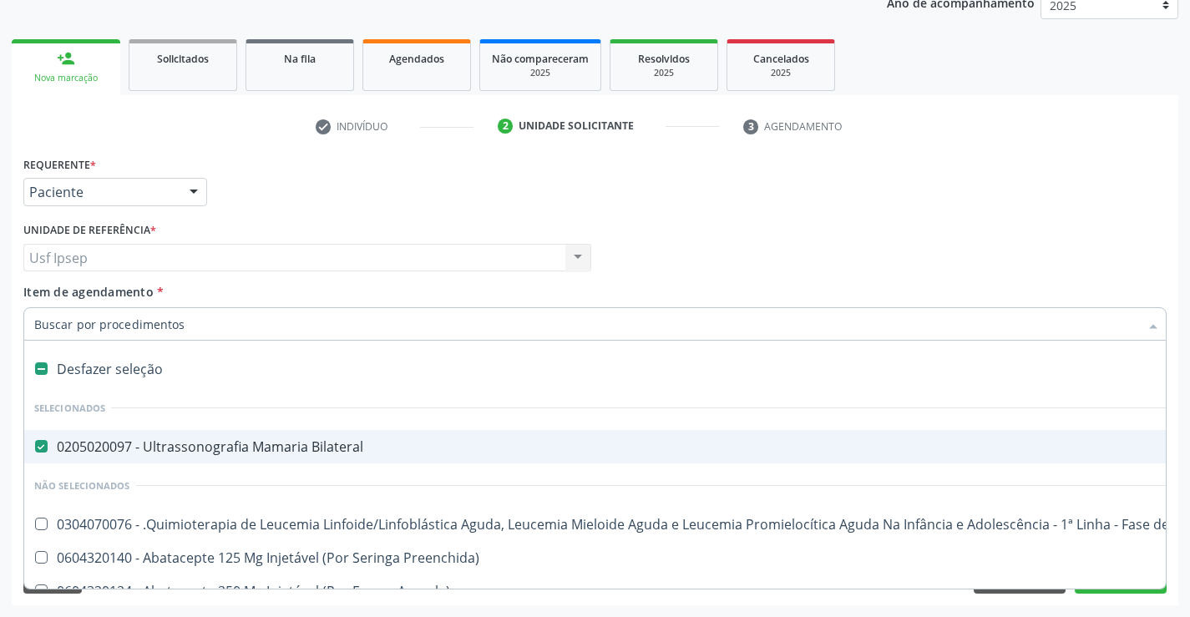
click at [45, 445] on Bilateral at bounding box center [41, 446] width 13 height 13
click at [35, 445] on Bilateral "checkbox" at bounding box center [29, 446] width 11 height 11
checkbox Bilateral "false"
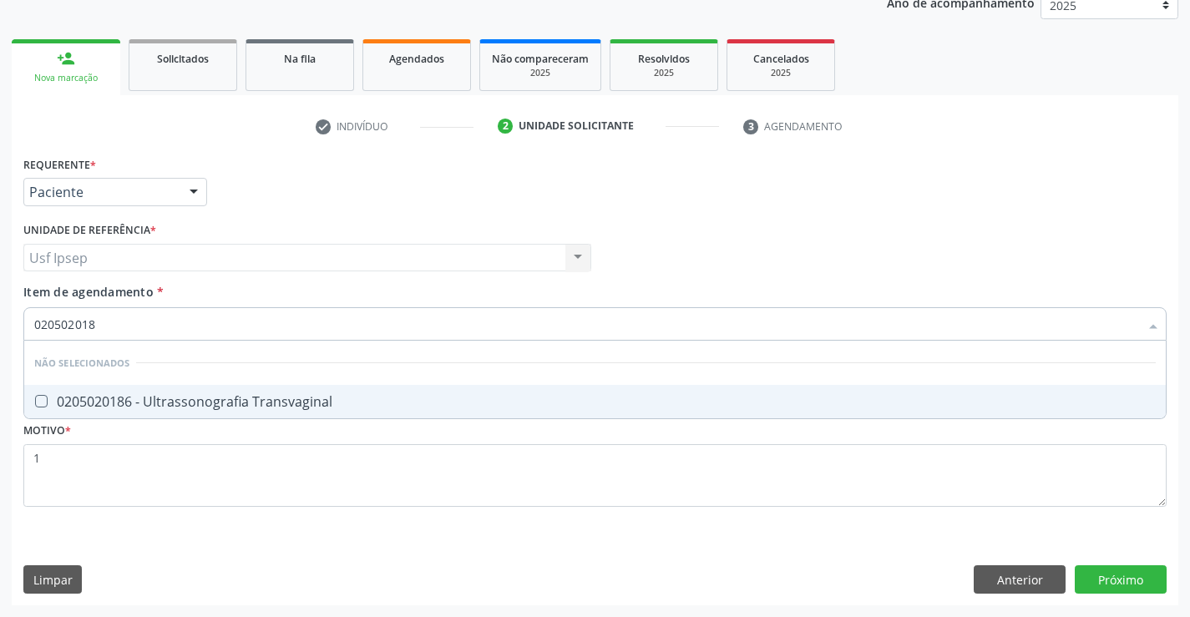
type input "0205020186"
drag, startPoint x: 40, startPoint y: 399, endPoint x: 48, endPoint y: 422, distance: 23.8
click at [44, 415] on span "0205020186 - Ultrassonografia Transvaginal" at bounding box center [595, 401] width 1142 height 33
checkbox Transvaginal "true"
click at [1111, 586] on div "Requerente * Paciente Profissional de Saúde Paciente Nenhum resultado encontrad…" at bounding box center [595, 379] width 1167 height 454
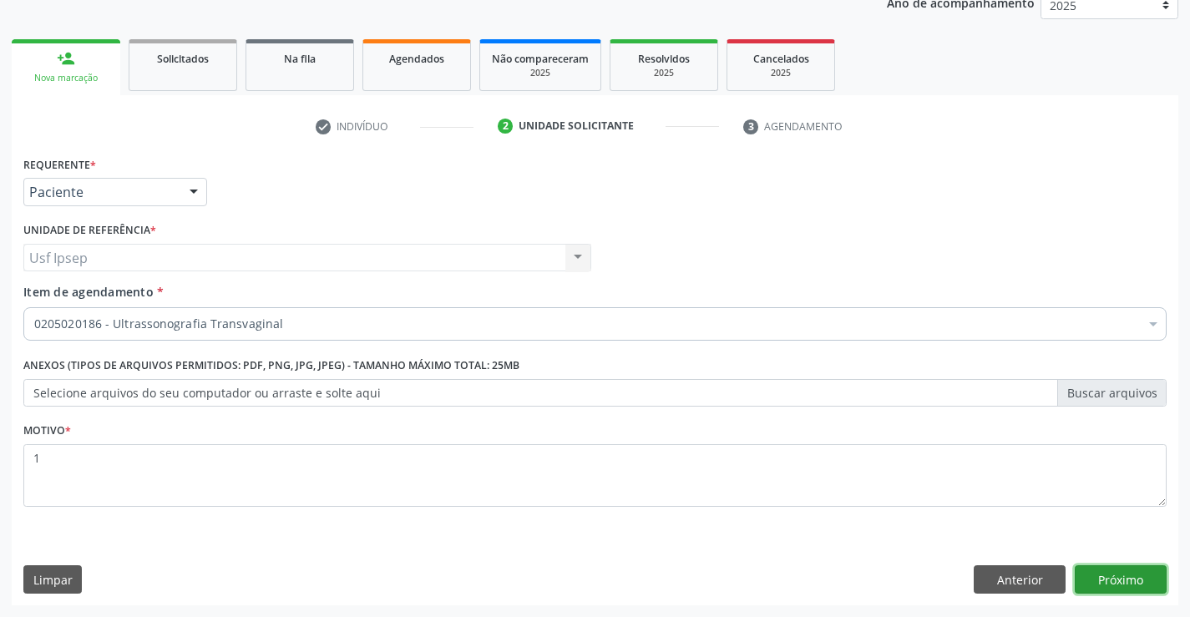
click at [1107, 585] on button "Próximo" at bounding box center [1121, 580] width 92 height 28
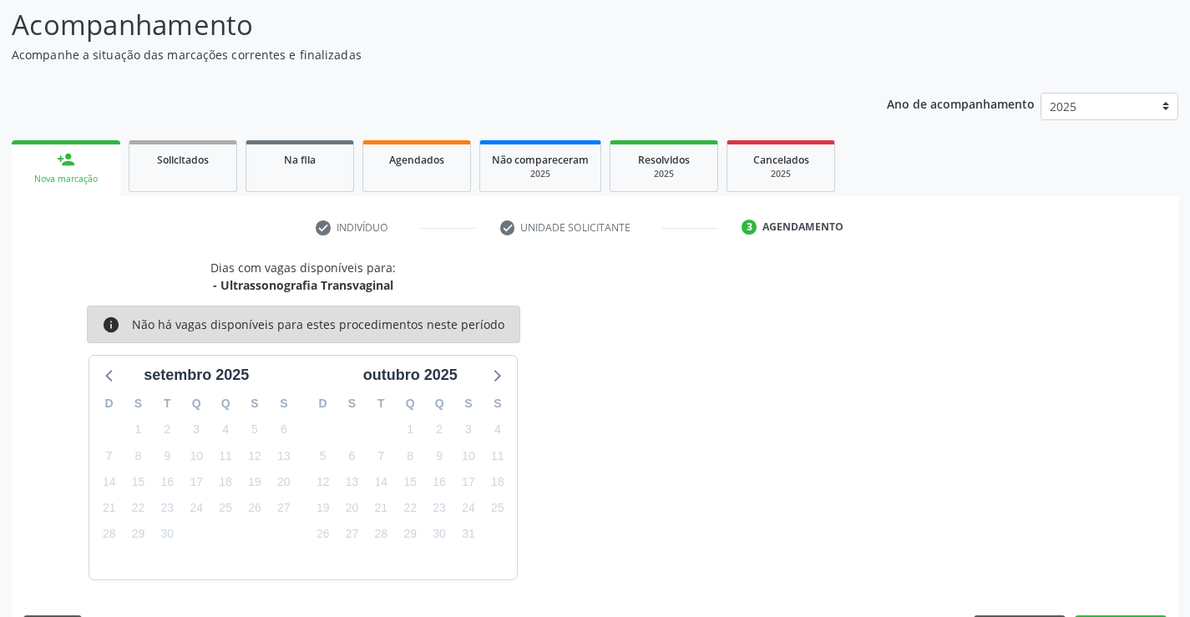
scroll to position [159, 0]
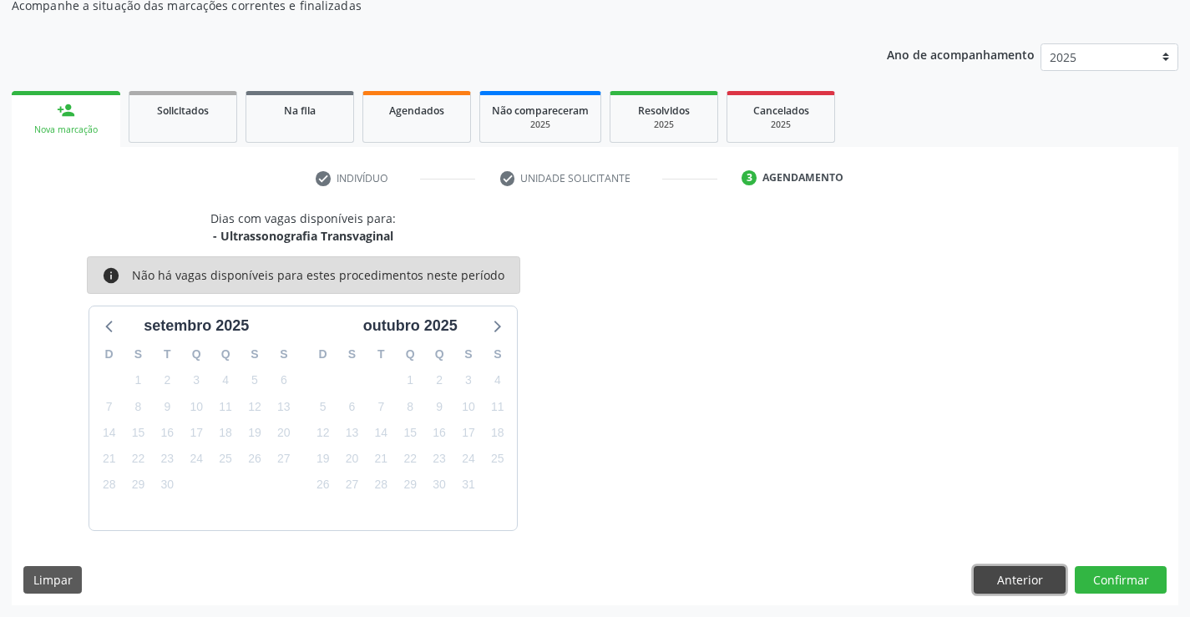
click at [1022, 576] on button "Anterior" at bounding box center [1020, 580] width 92 height 28
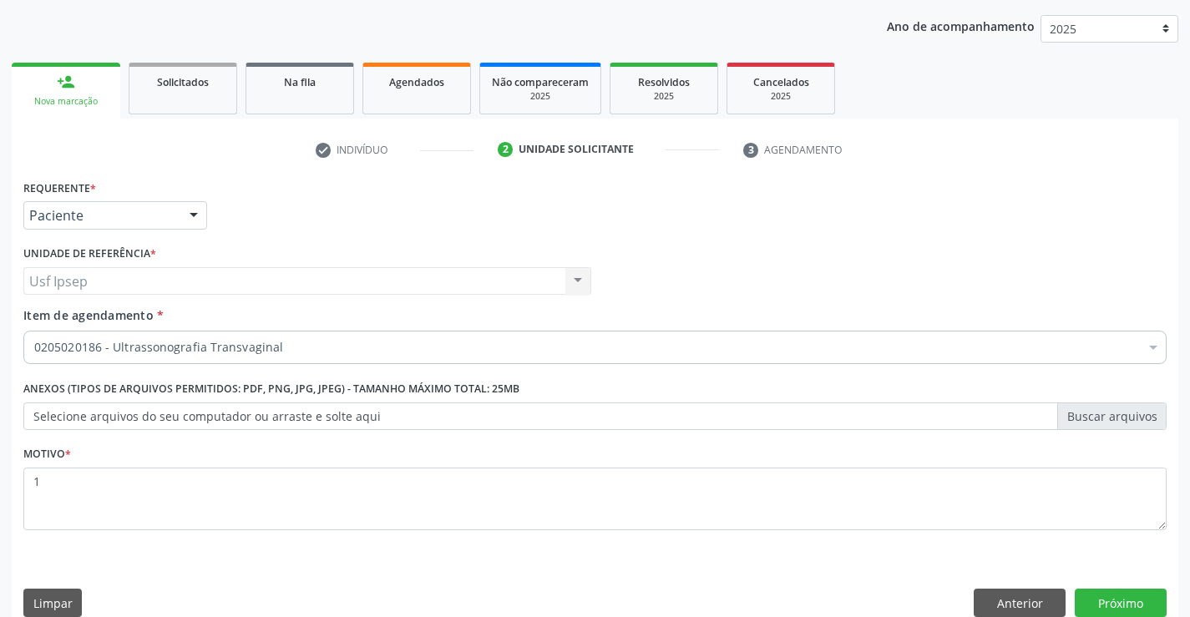
scroll to position [210, 0]
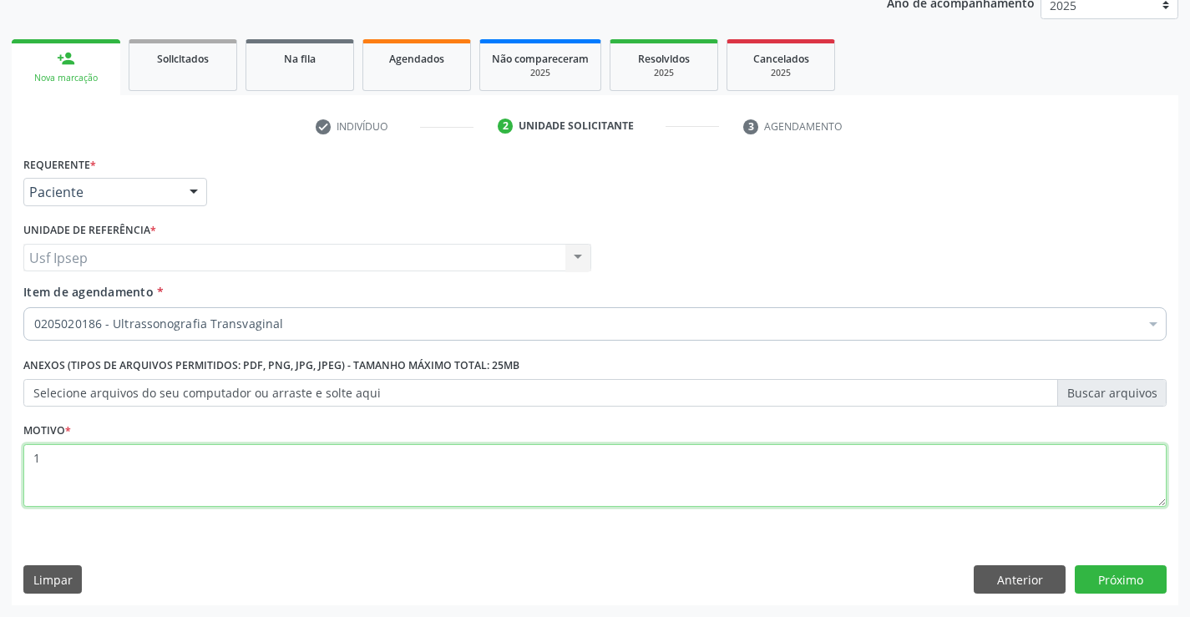
drag, startPoint x: 44, startPoint y: 462, endPoint x: 59, endPoint y: 450, distance: 19.0
click at [58, 451] on textarea "1" at bounding box center [595, 475] width 1144 height 63
drag, startPoint x: 1022, startPoint y: 579, endPoint x: 1028, endPoint y: 571, distance: 10.2
click at [1028, 571] on button "Anterior" at bounding box center [1020, 580] width 92 height 28
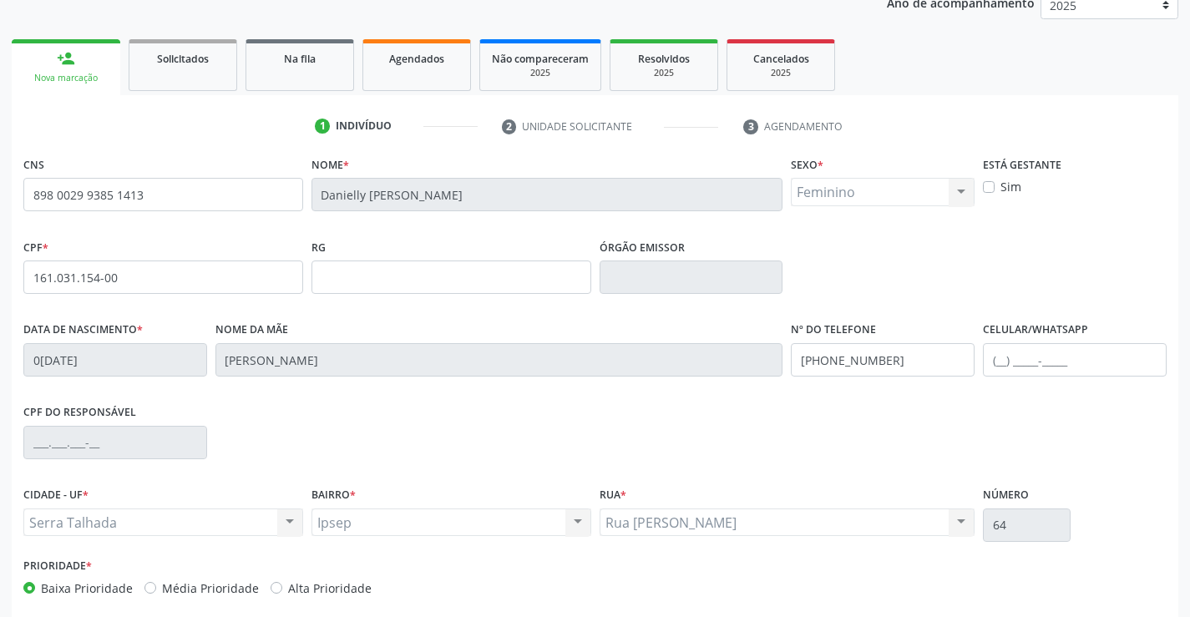
scroll to position [288, 0]
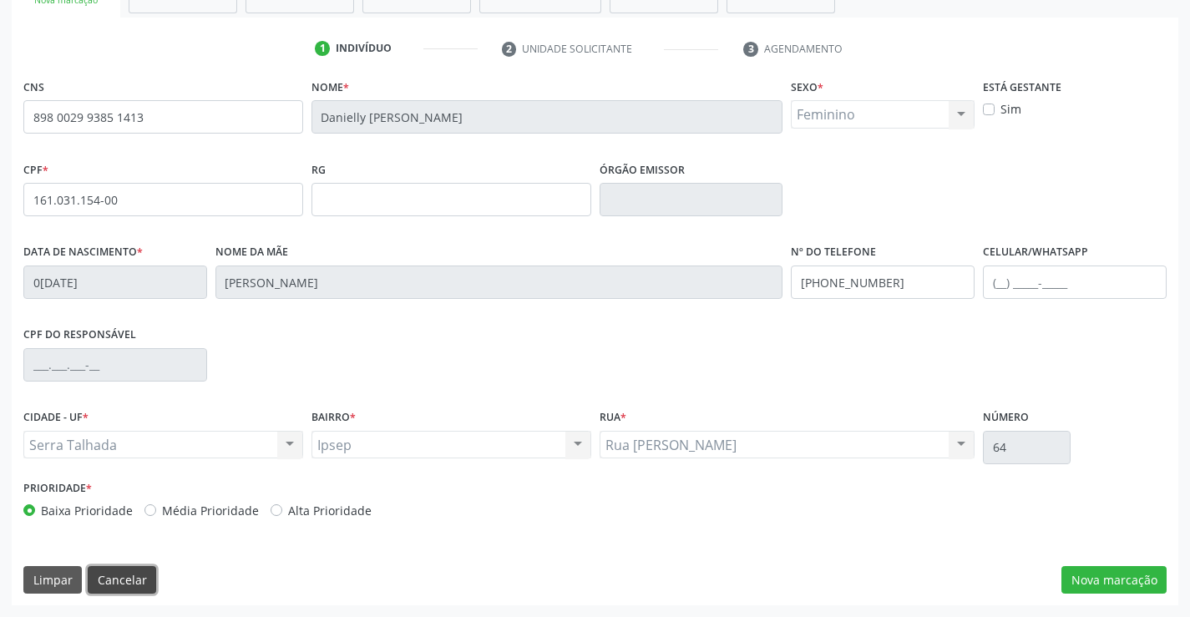
click at [121, 582] on button "Cancelar" at bounding box center [122, 580] width 68 height 28
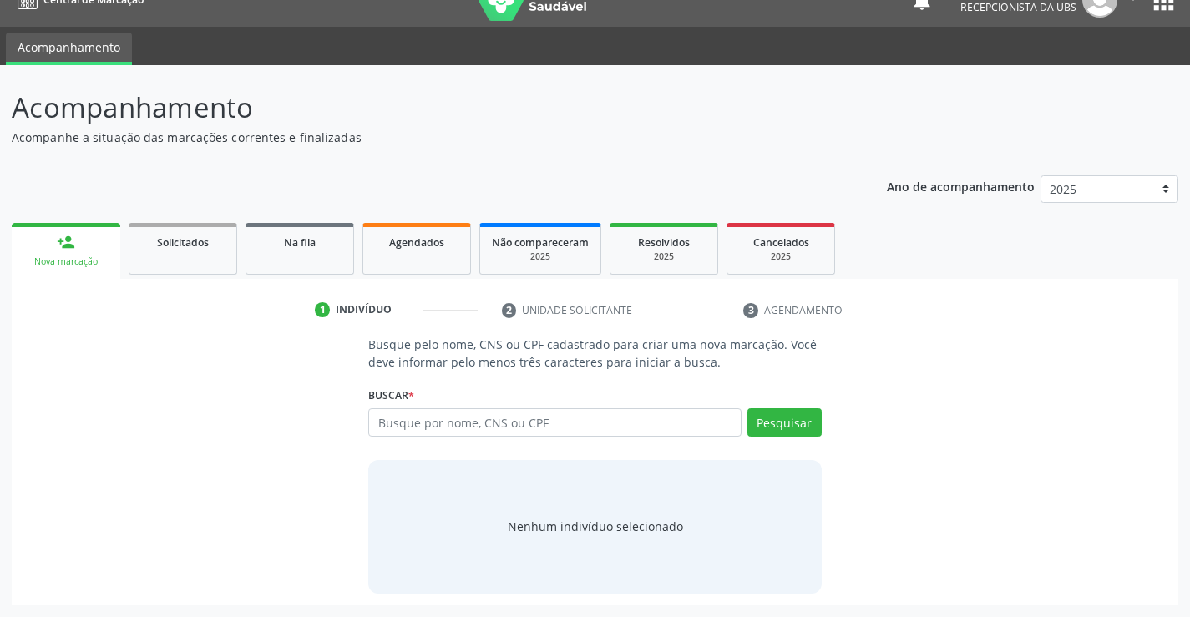
scroll to position [27, 0]
click at [386, 415] on input "text" at bounding box center [554, 422] width 373 height 28
type input "02894913478"
drag, startPoint x: 791, startPoint y: 418, endPoint x: 794, endPoint y: 403, distance: 16.1
click at [791, 417] on button "Pesquisar" at bounding box center [785, 422] width 74 height 28
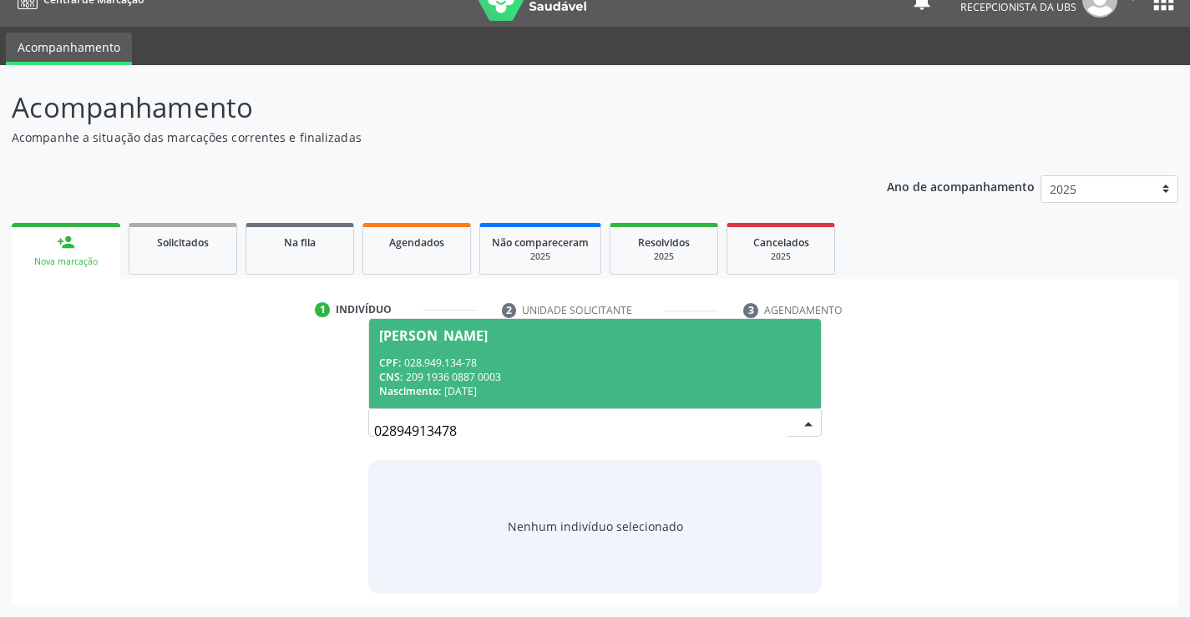
drag, startPoint x: 454, startPoint y: 332, endPoint x: 459, endPoint y: 343, distance: 12.3
click at [455, 334] on div "Maria Jacileide Vieira Alves Gonçalves" at bounding box center [433, 335] width 109 height 13
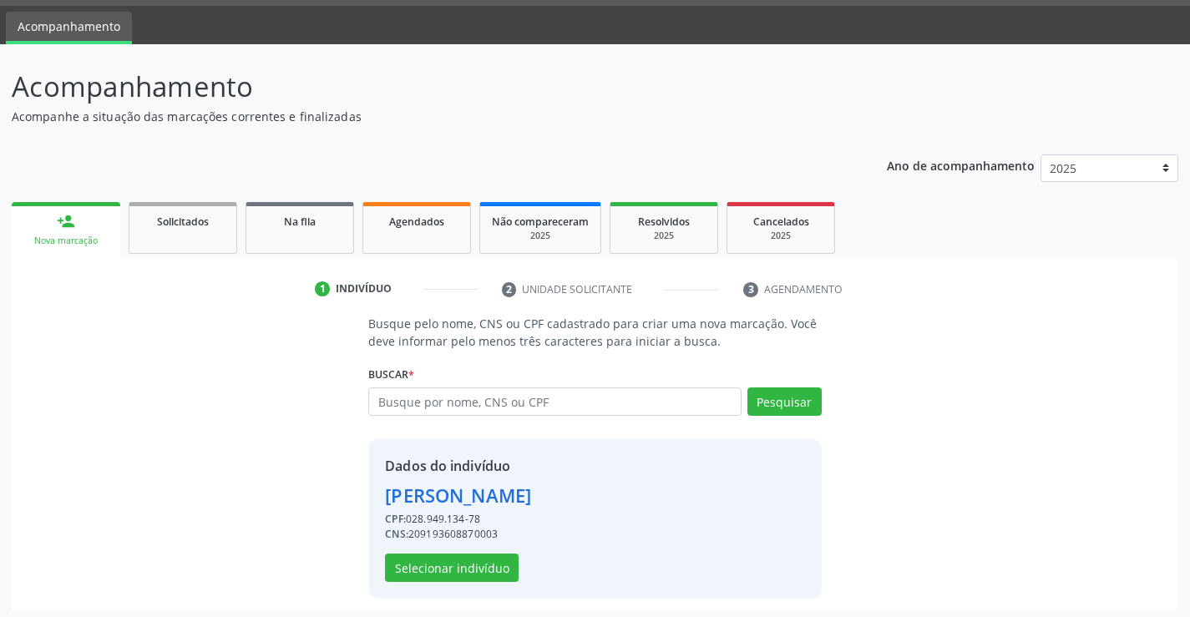
scroll to position [53, 0]
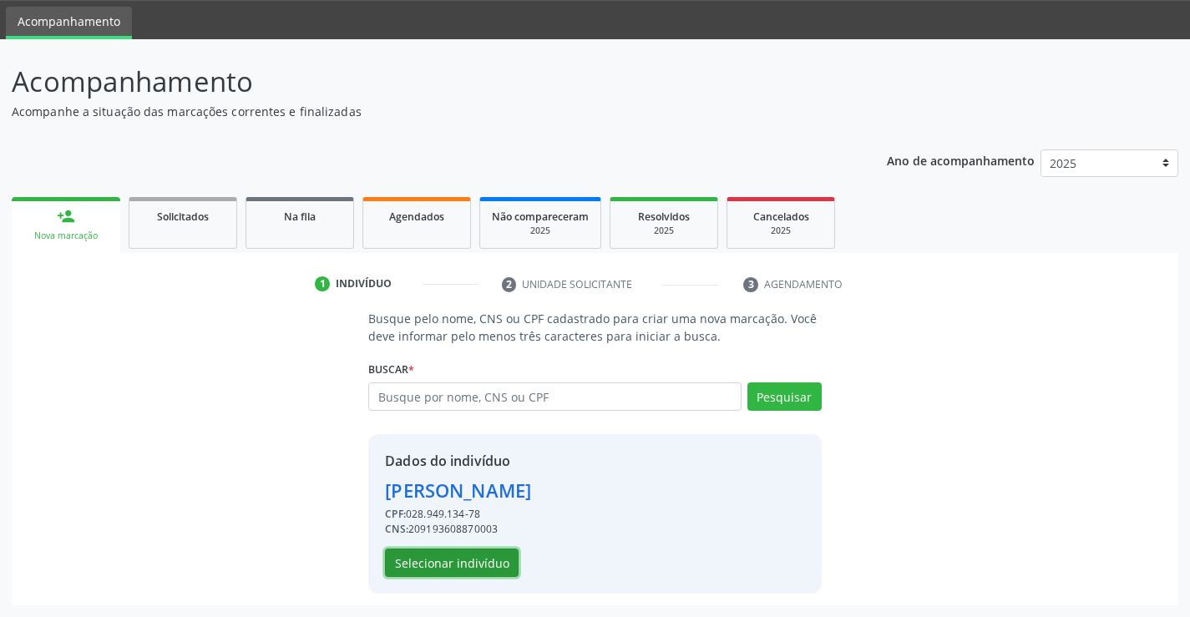
click at [426, 560] on button "Selecionar indivíduo" at bounding box center [452, 563] width 134 height 28
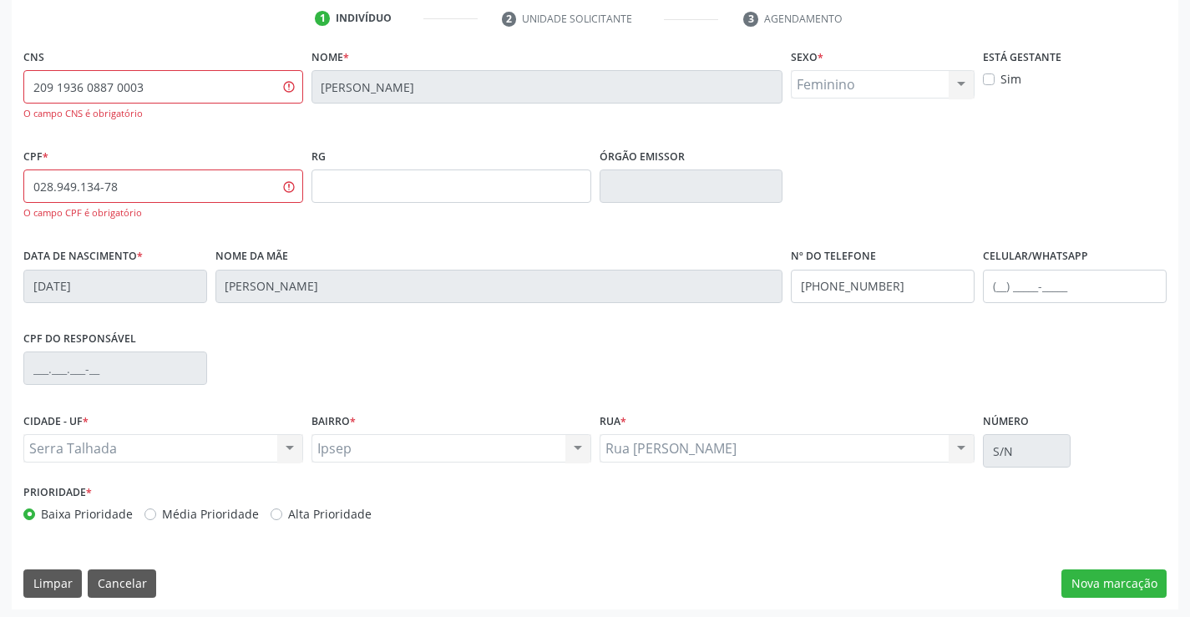
scroll to position [322, 0]
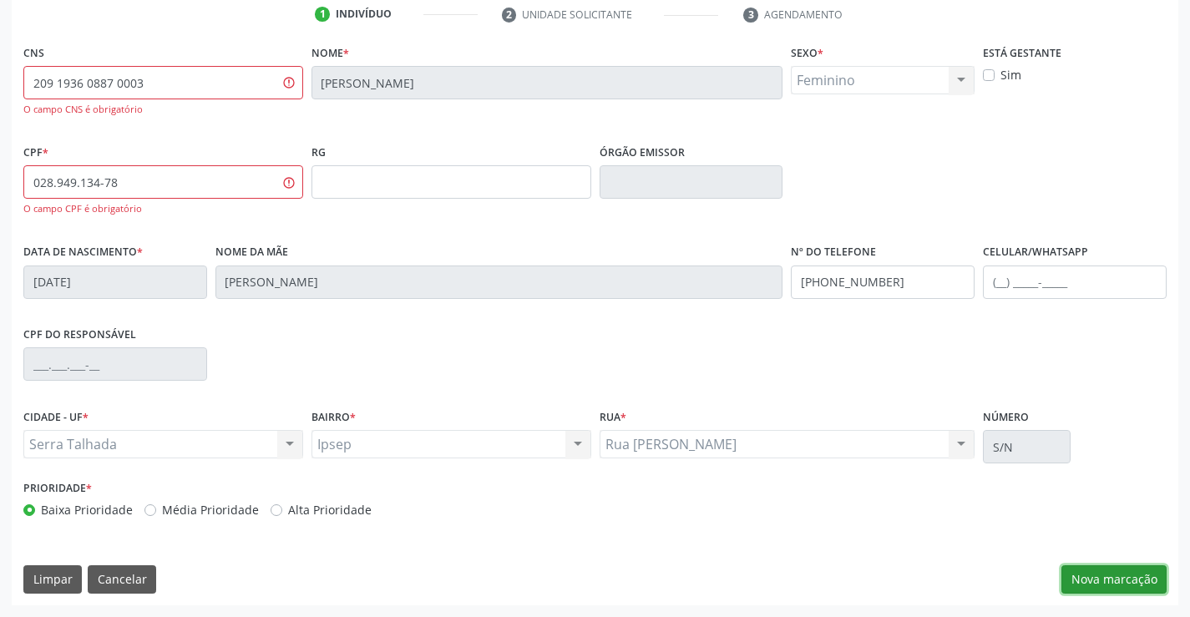
click at [1102, 582] on button "Nova marcação" at bounding box center [1114, 580] width 105 height 28
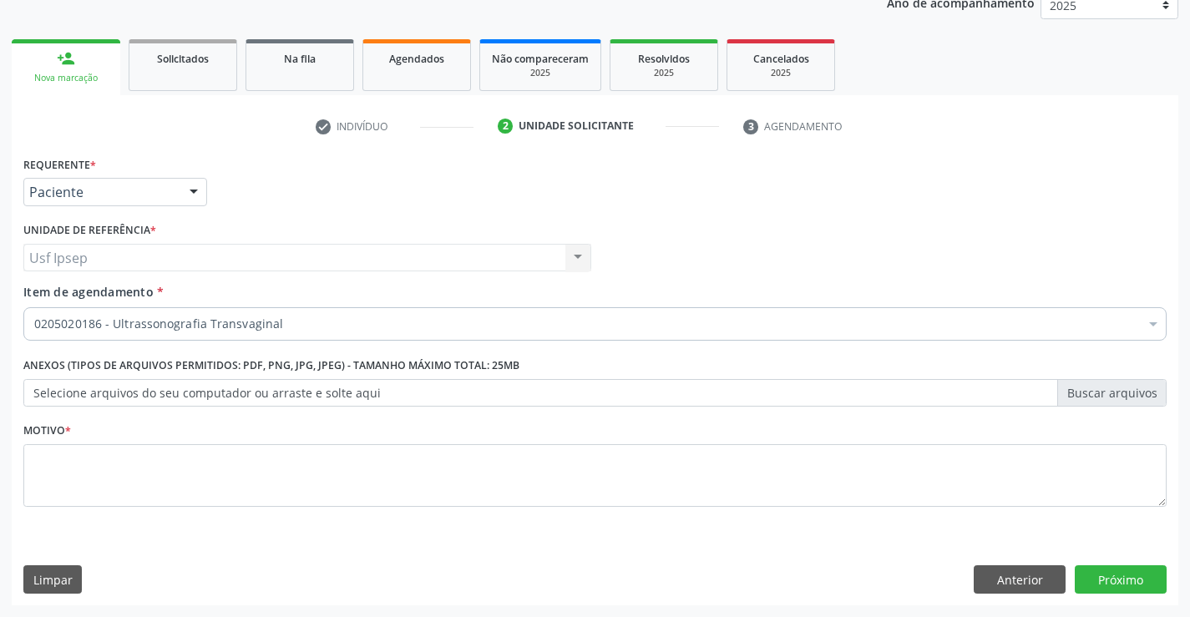
scroll to position [210, 0]
click at [196, 191] on div at bounding box center [193, 193] width 25 height 28
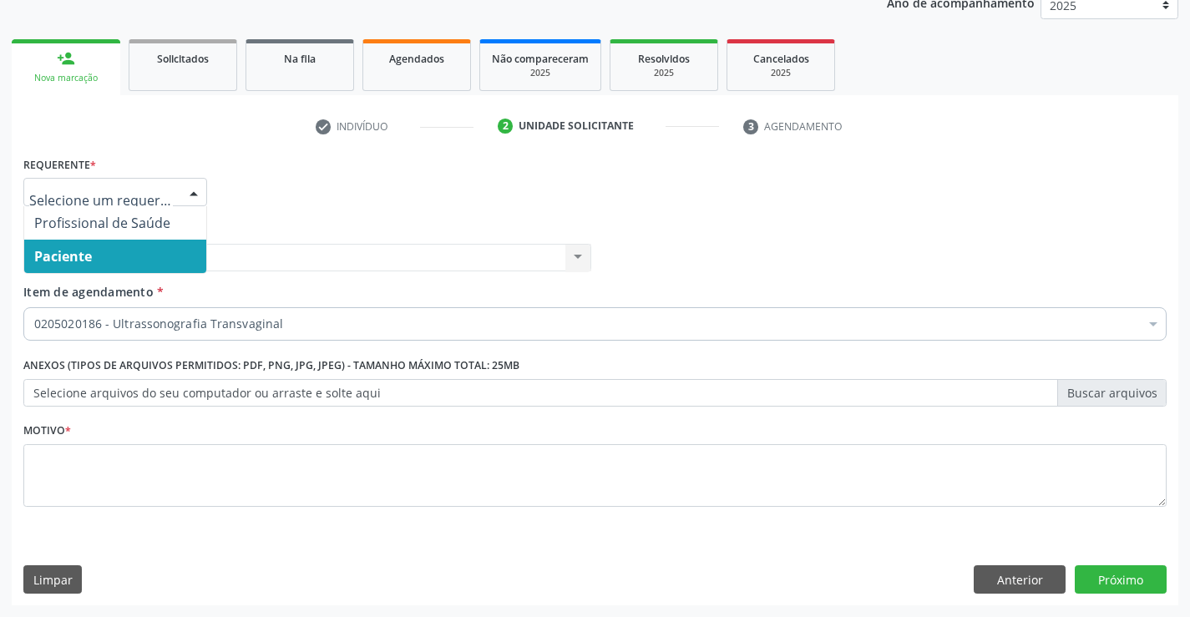
click at [48, 257] on span "Paciente" at bounding box center [63, 256] width 58 height 18
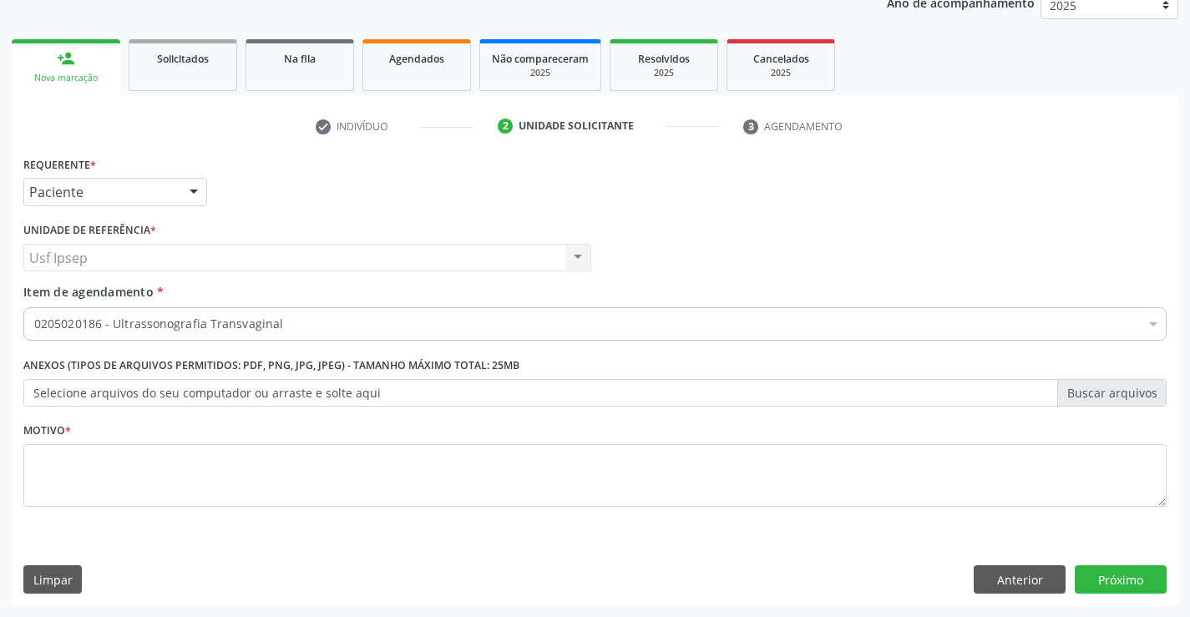
drag, startPoint x: 104, startPoint y: 316, endPoint x: 98, endPoint y: 301, distance: 16.1
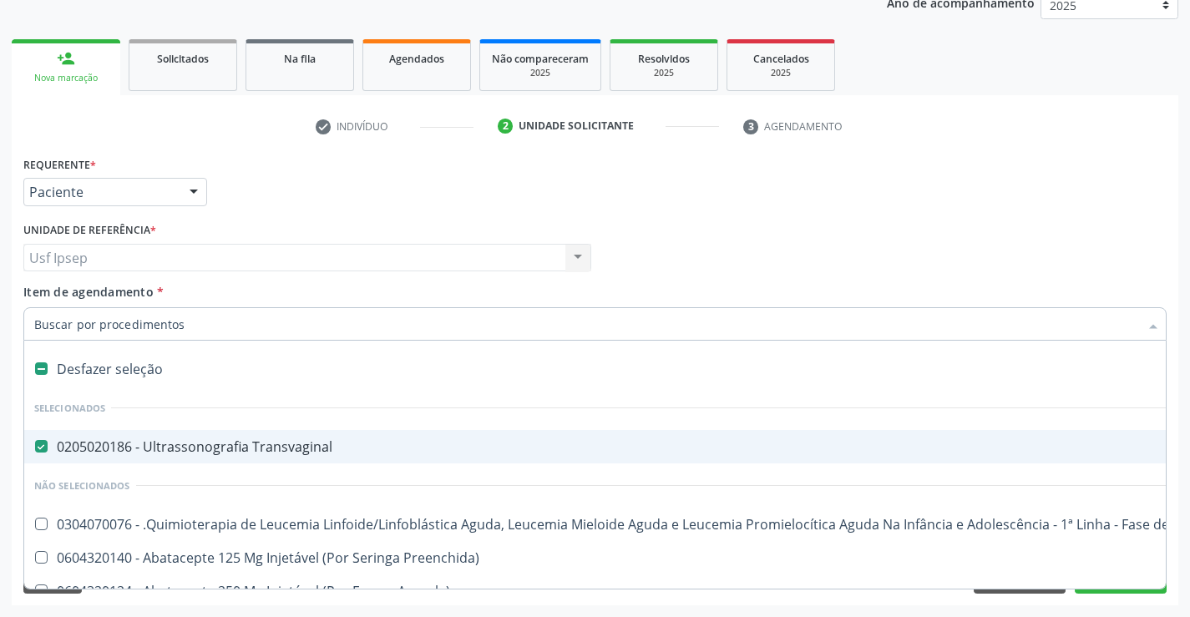
drag, startPoint x: 39, startPoint y: 447, endPoint x: 47, endPoint y: 452, distance: 9.0
click at [45, 450] on Transvaginal at bounding box center [41, 446] width 13 height 13
click at [35, 450] on Transvaginal "checkbox" at bounding box center [29, 446] width 11 height 11
checkbox Transvaginal "false"
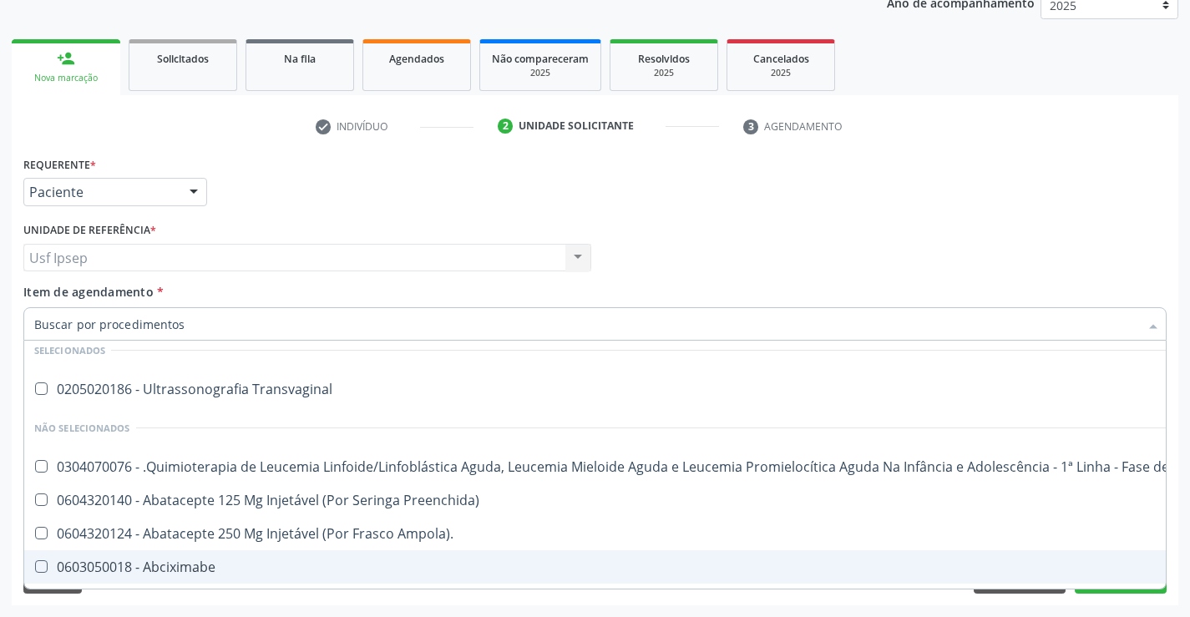
scroll to position [251, 0]
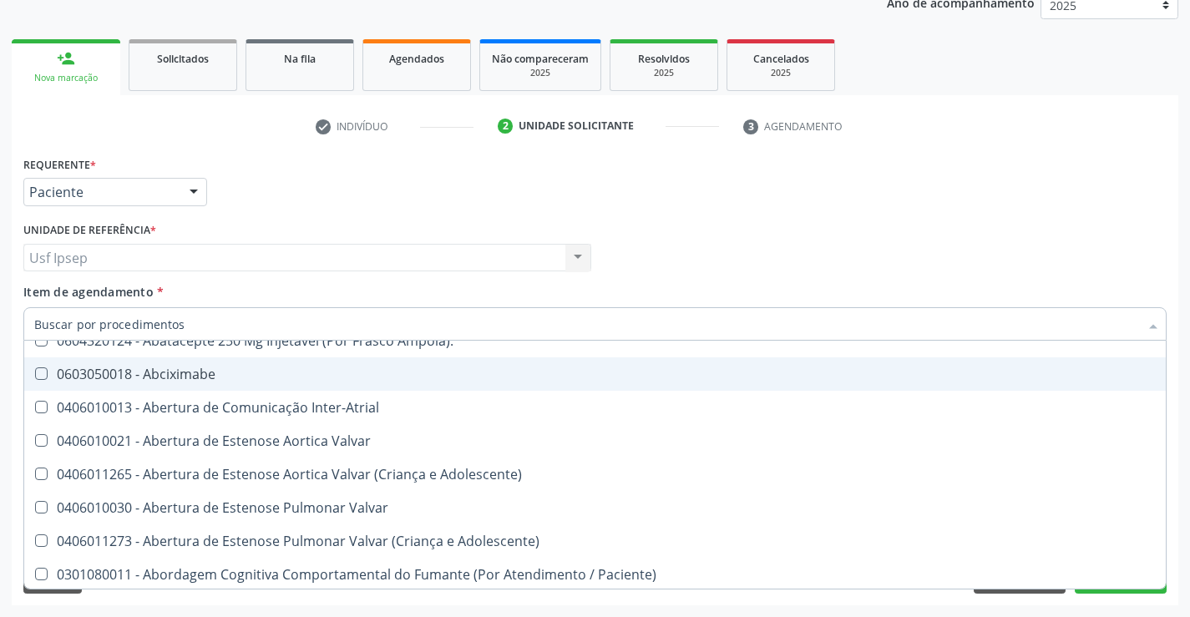
click at [33, 321] on div at bounding box center [595, 323] width 1144 height 33
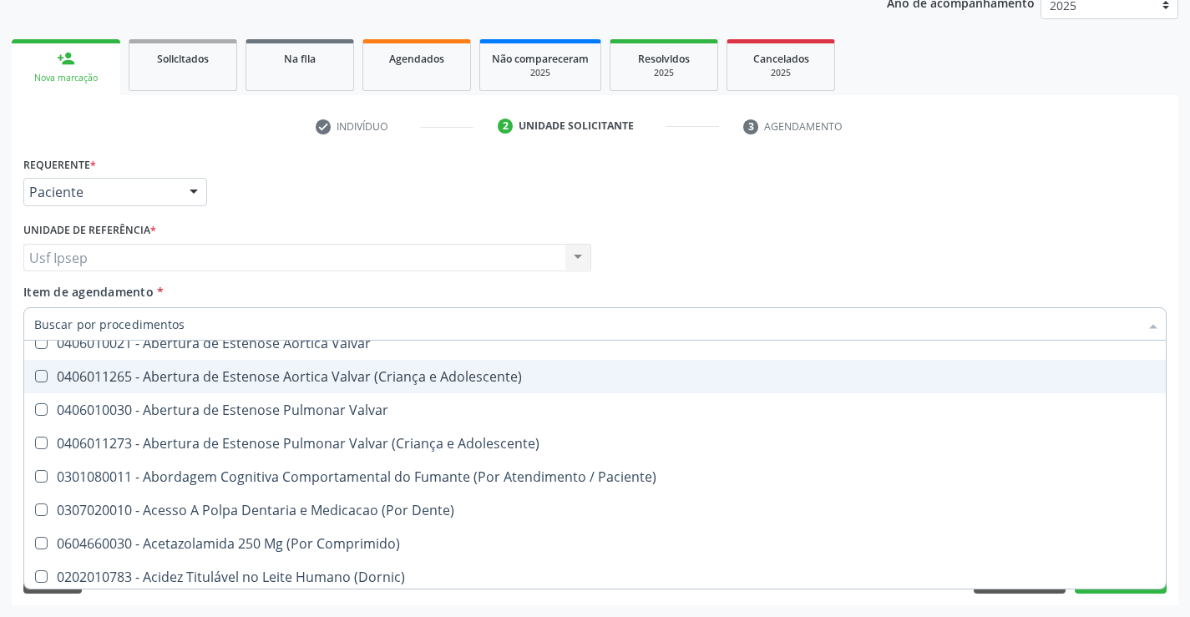
scroll to position [0, 0]
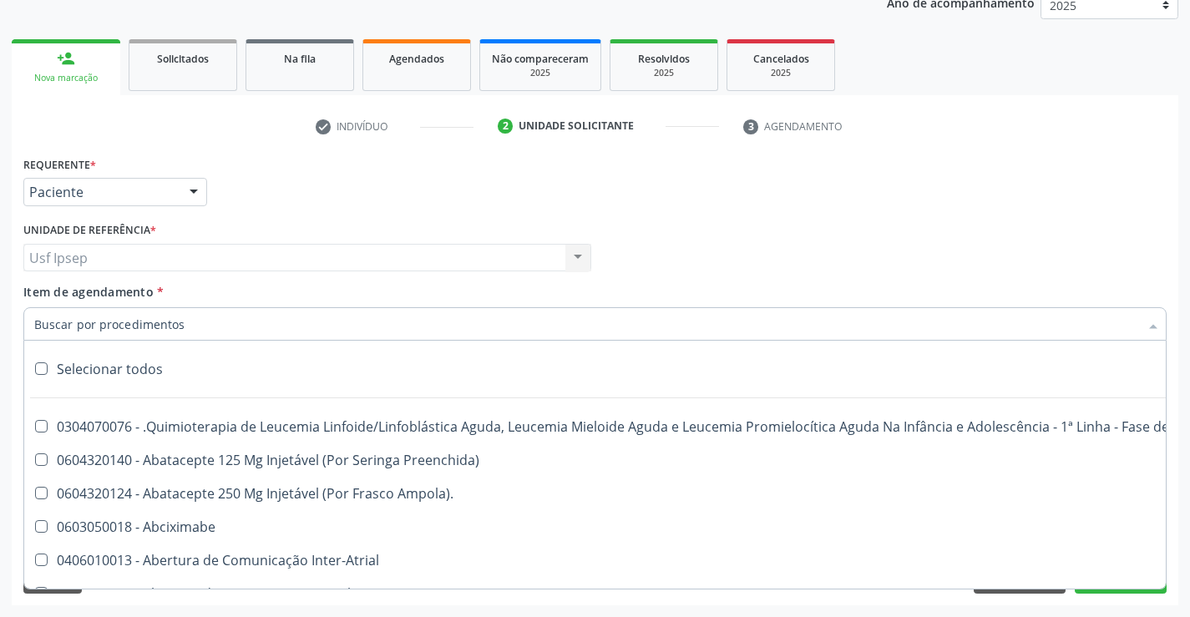
click at [36, 321] on div at bounding box center [595, 323] width 1144 height 33
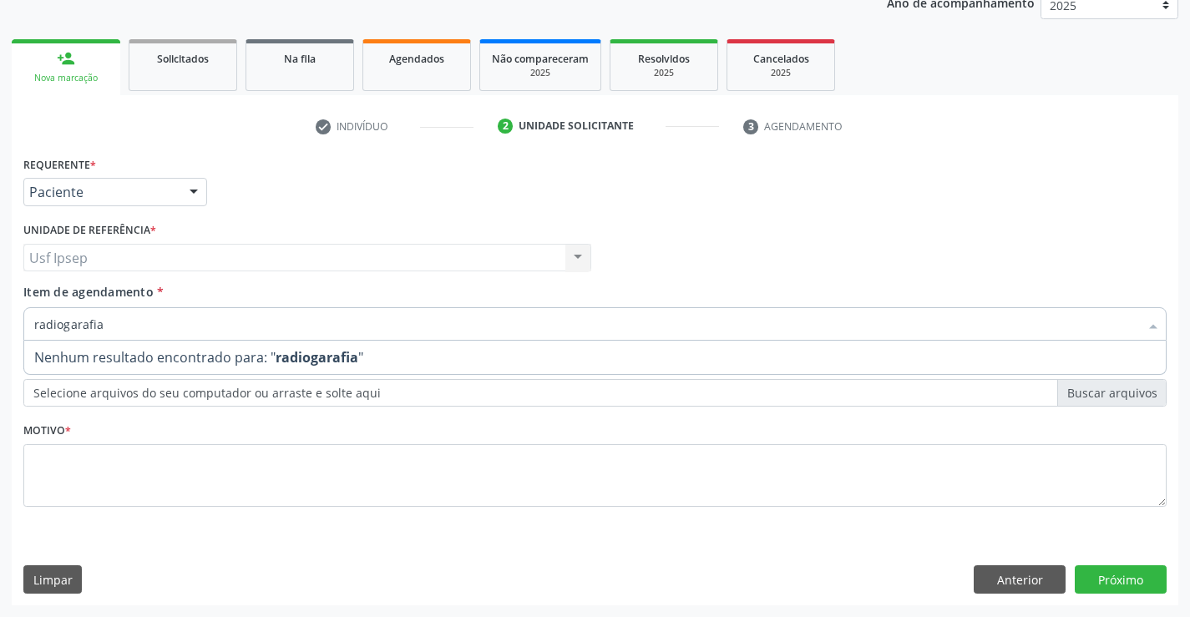
drag, startPoint x: 107, startPoint y: 317, endPoint x: 115, endPoint y: 313, distance: 9.3
click at [111, 315] on input "radiogarafia" at bounding box center [586, 323] width 1105 height 33
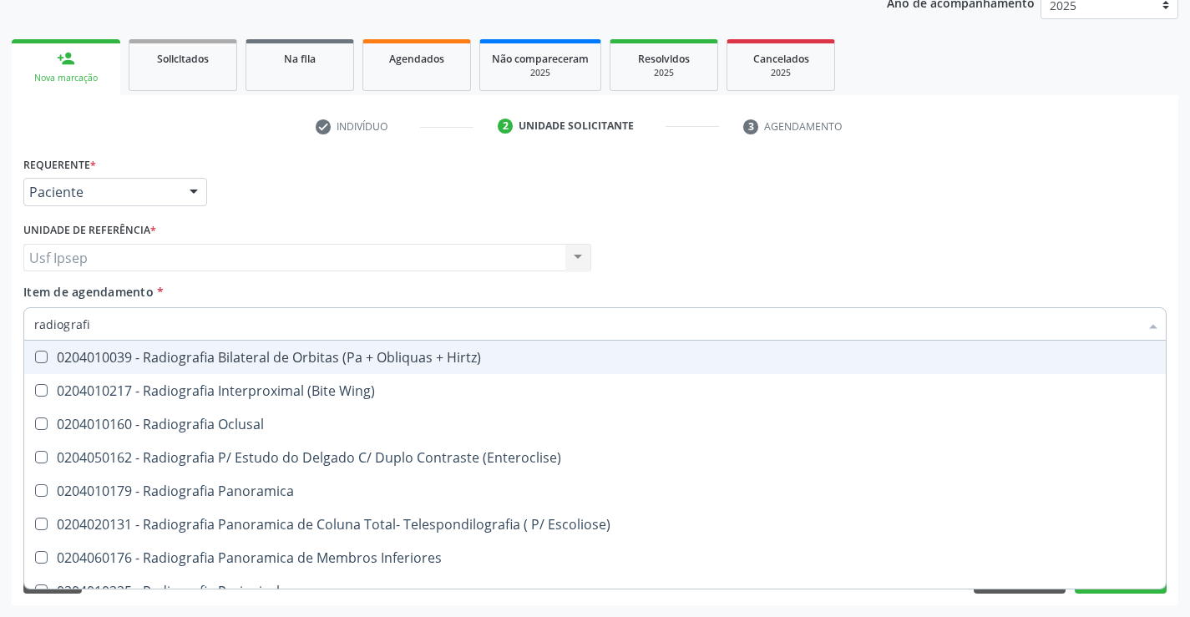
type input "radiografia"
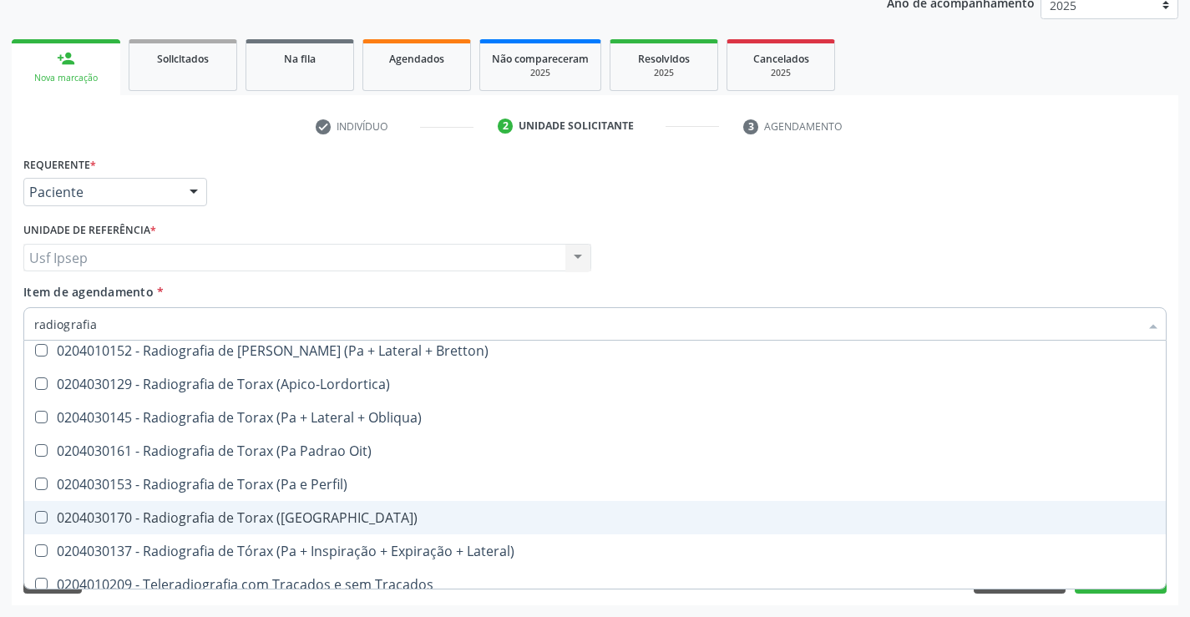
scroll to position [2158, 0]
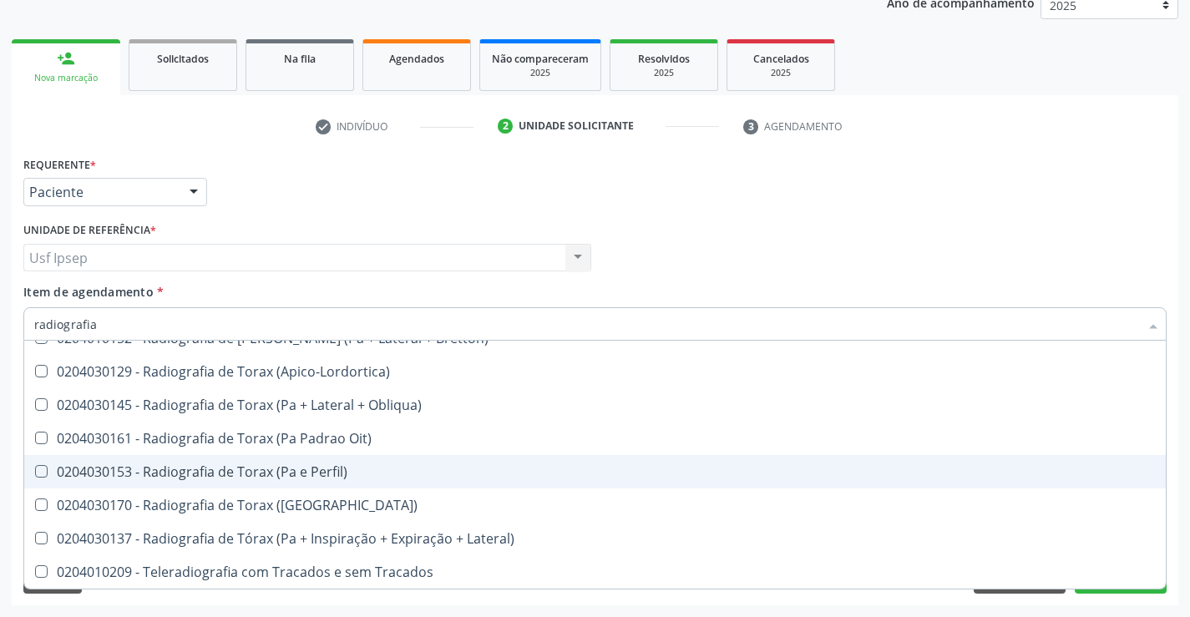
click at [42, 470] on Perfil\) at bounding box center [41, 471] width 13 height 13
click at [35, 470] on Perfil\) "checkbox" at bounding box center [29, 471] width 11 height 11
checkbox Perfil\) "true"
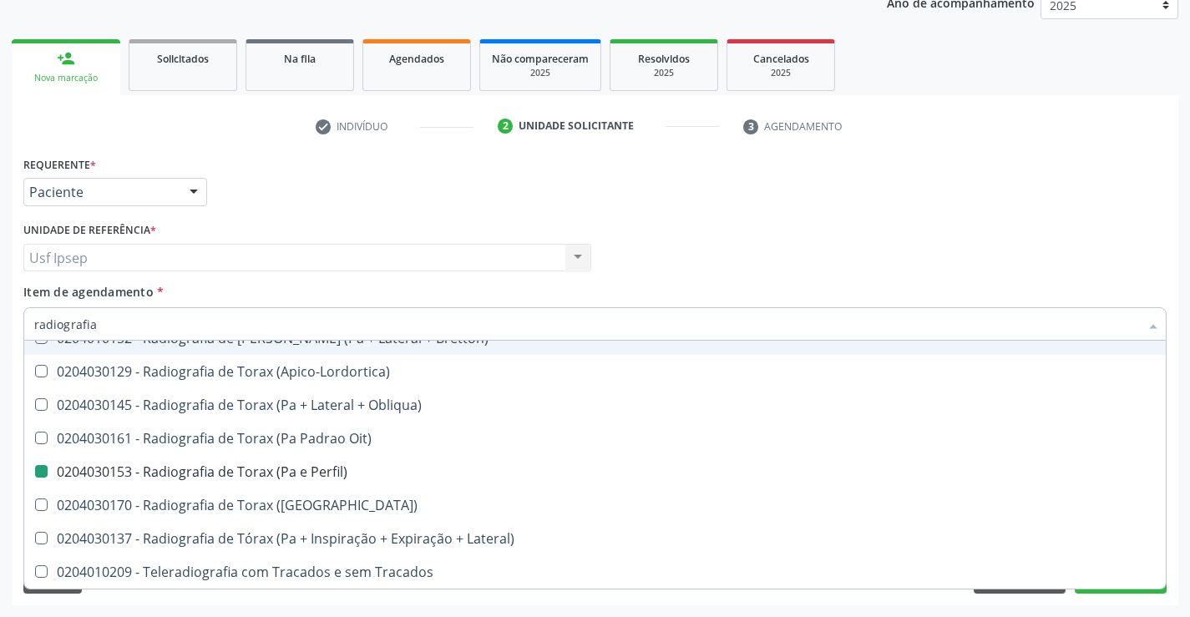
click at [882, 223] on div "Profissional Solicitante Por favor, selecione a Unidade de Atendimento primeiro…" at bounding box center [595, 250] width 1152 height 65
checkbox Wing\) "true"
checkbox Perfil\) "false"
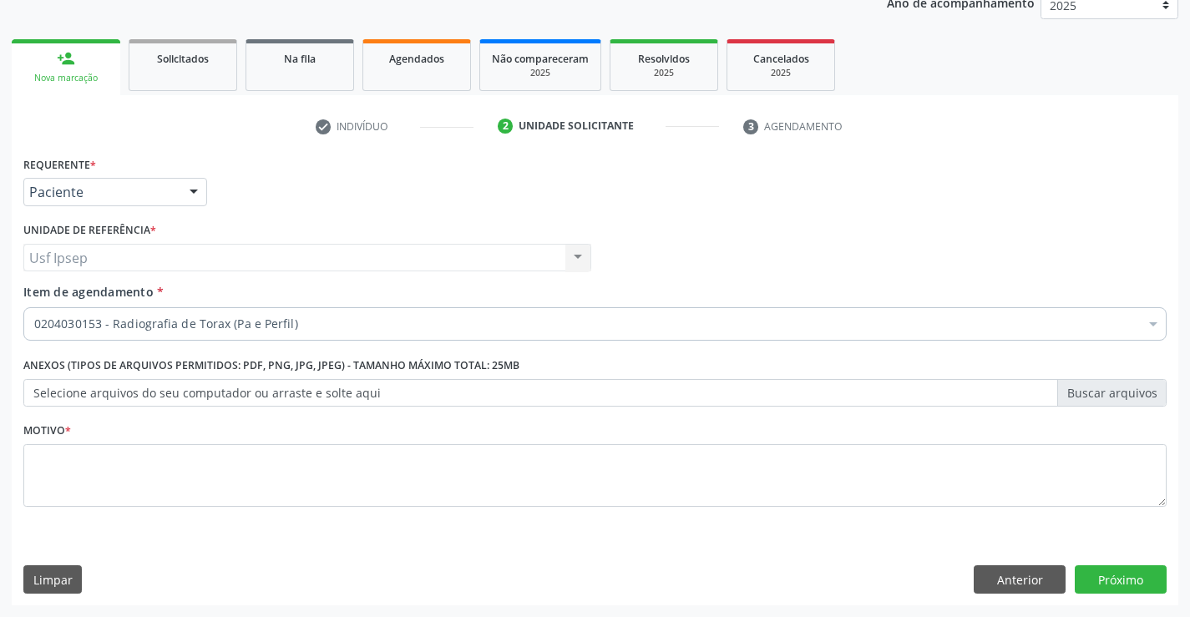
scroll to position [0, 0]
drag, startPoint x: 53, startPoint y: 469, endPoint x: 63, endPoint y: 463, distance: 10.9
click at [63, 463] on textarea at bounding box center [595, 475] width 1144 height 63
type textarea "1"
click at [1113, 576] on button "Próximo" at bounding box center [1121, 580] width 92 height 28
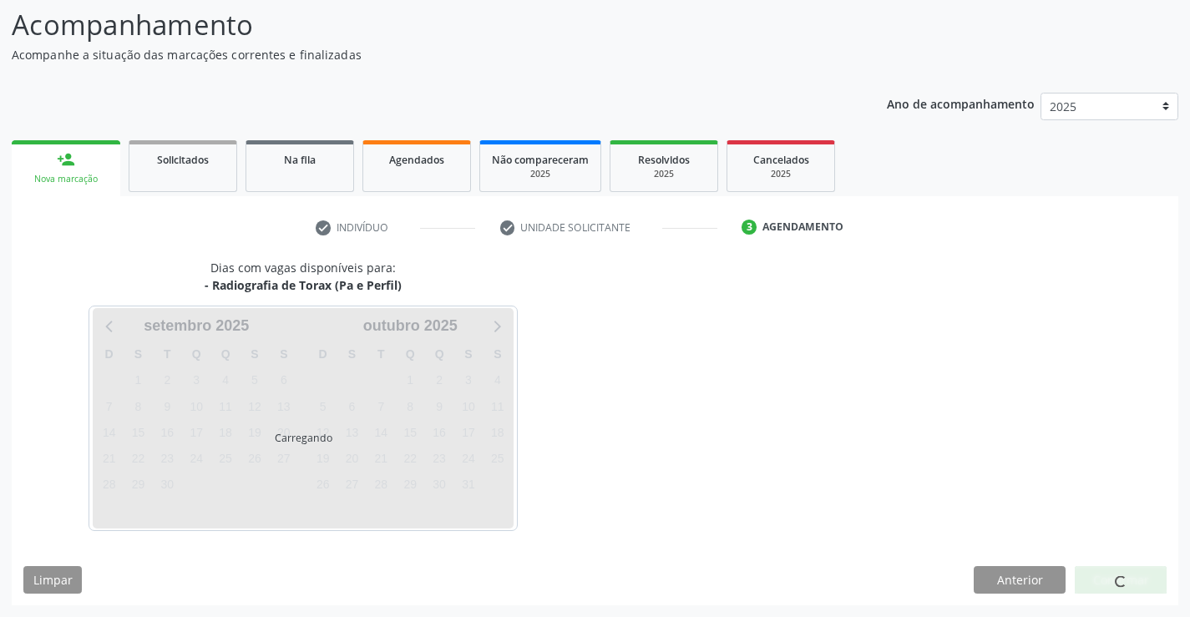
scroll to position [109, 0]
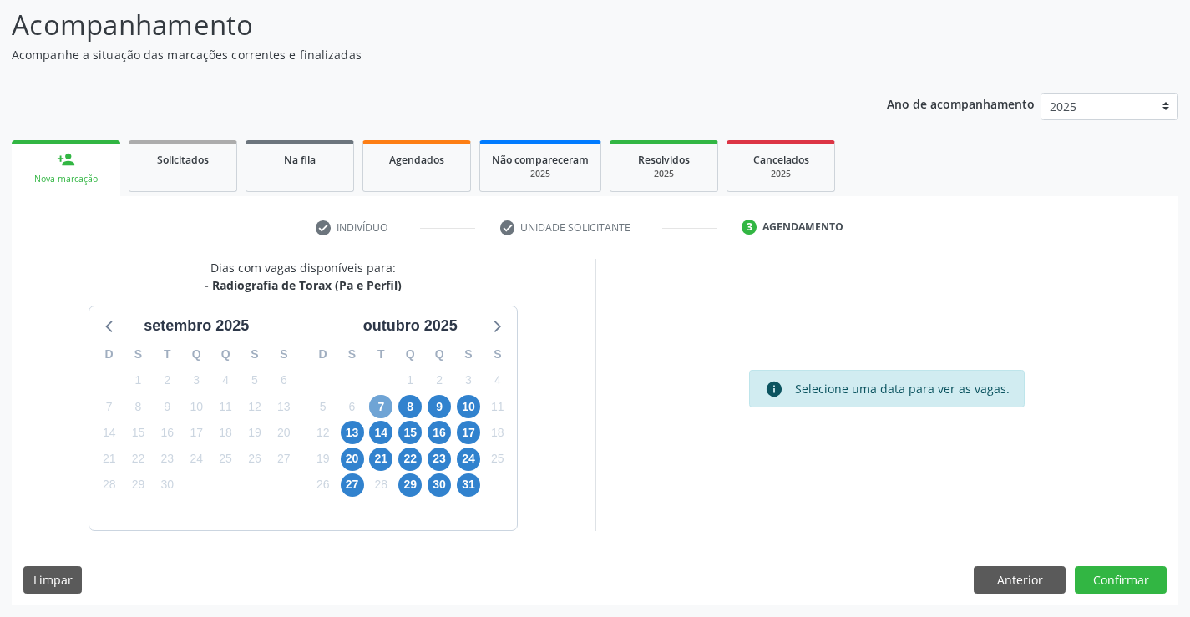
click at [380, 411] on span "7" at bounding box center [380, 406] width 23 height 23
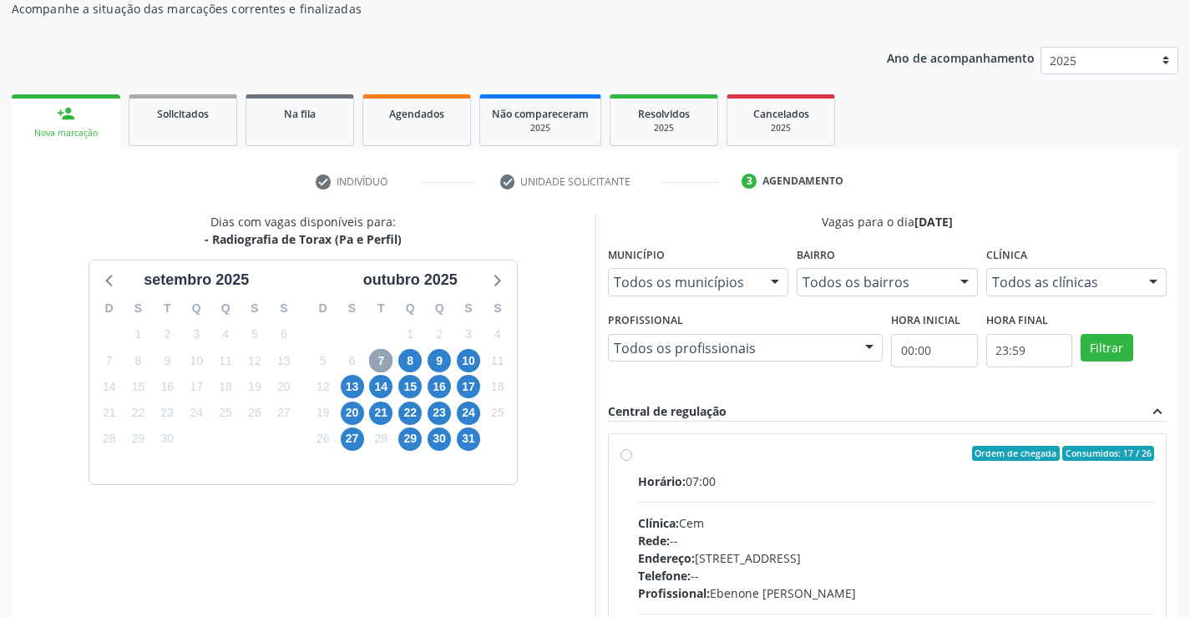
scroll to position [193, 0]
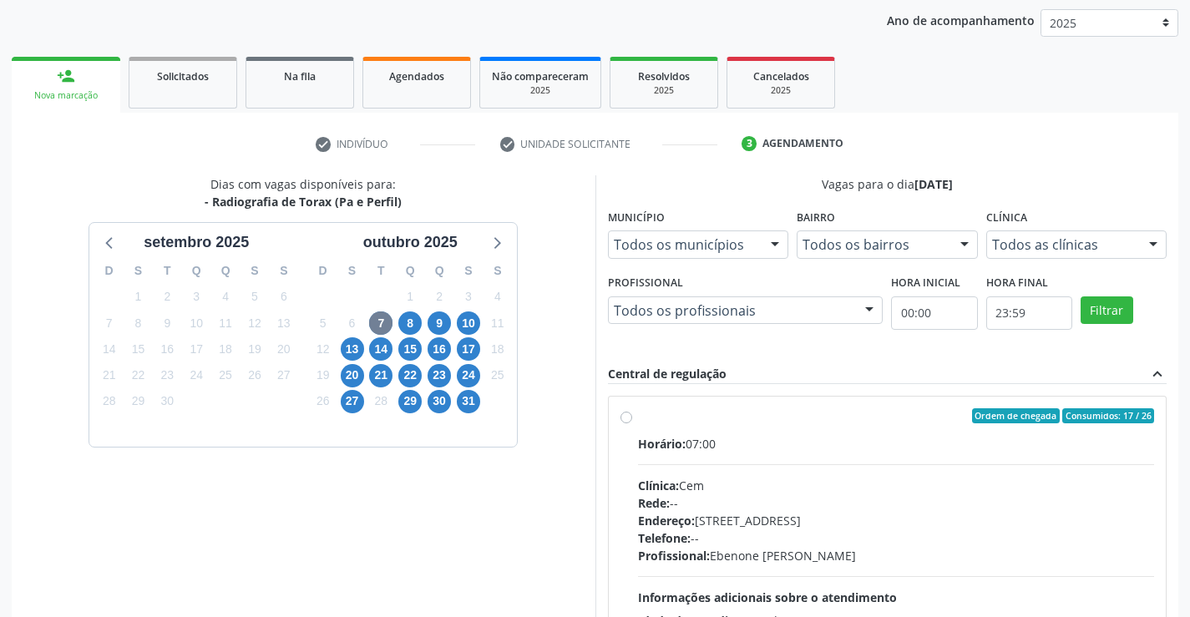
click at [638, 419] on label "Ordem de chegada Consumidos: 17 / 26 Horário: 07:00 Clínica: Cem Rede: -- Ender…" at bounding box center [896, 536] width 517 height 256
click at [623, 419] on input "Ordem de chegada Consumidos: 17 / 26 Horário: 07:00 Clínica: Cem Rede: -- Ender…" at bounding box center [627, 415] width 12 height 15
radio input "true"
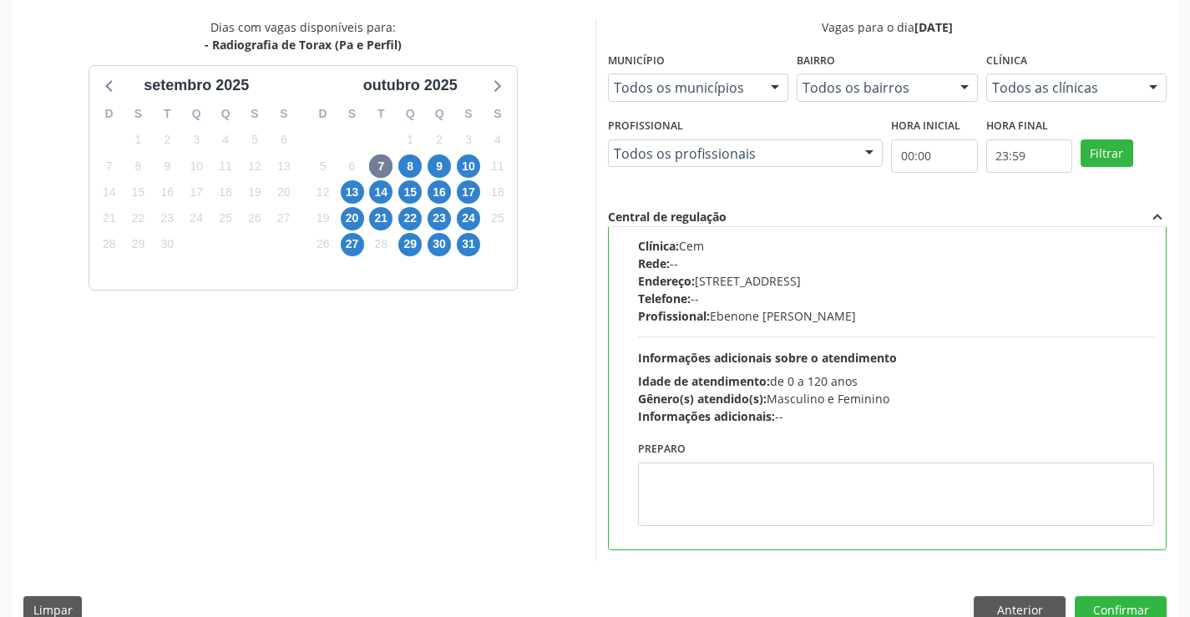
scroll to position [381, 0]
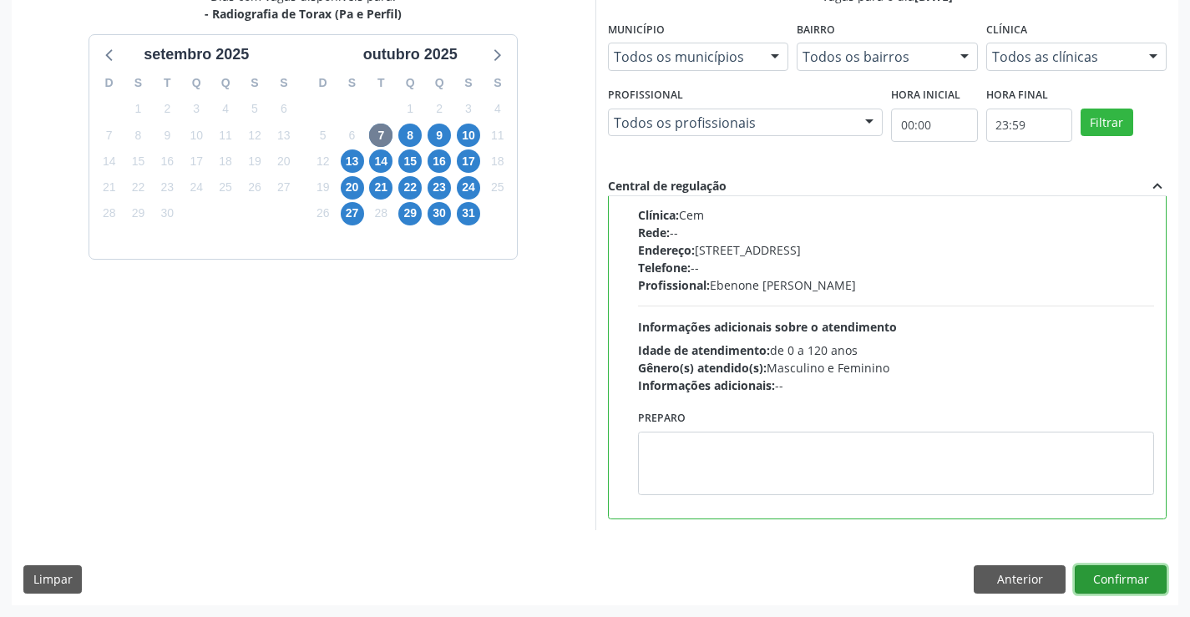
click at [1085, 578] on button "Confirmar" at bounding box center [1121, 580] width 92 height 28
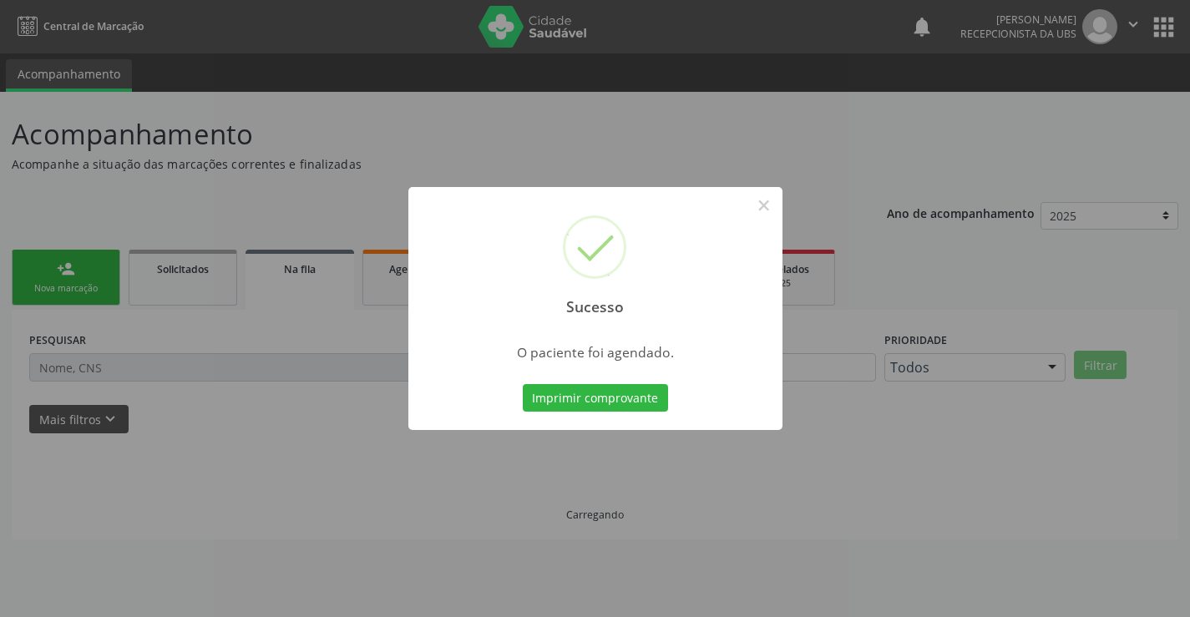
scroll to position [0, 0]
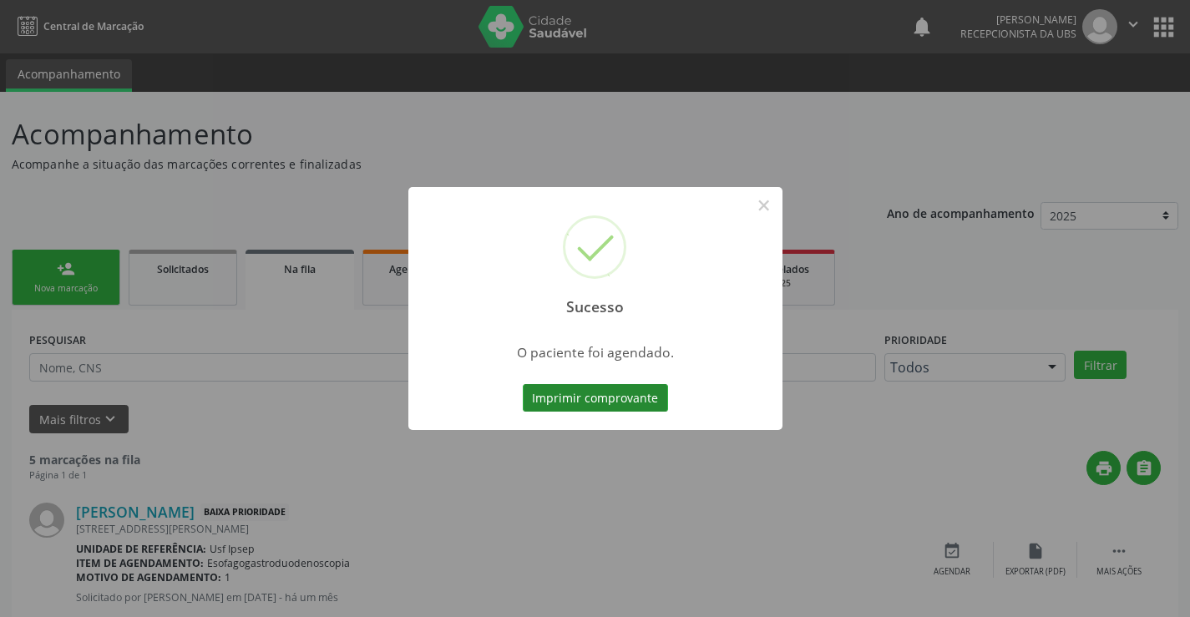
drag, startPoint x: 540, startPoint y: 393, endPoint x: 535, endPoint y: 399, distance: 8.9
click at [535, 399] on button "Imprimir comprovante" at bounding box center [595, 398] width 145 height 28
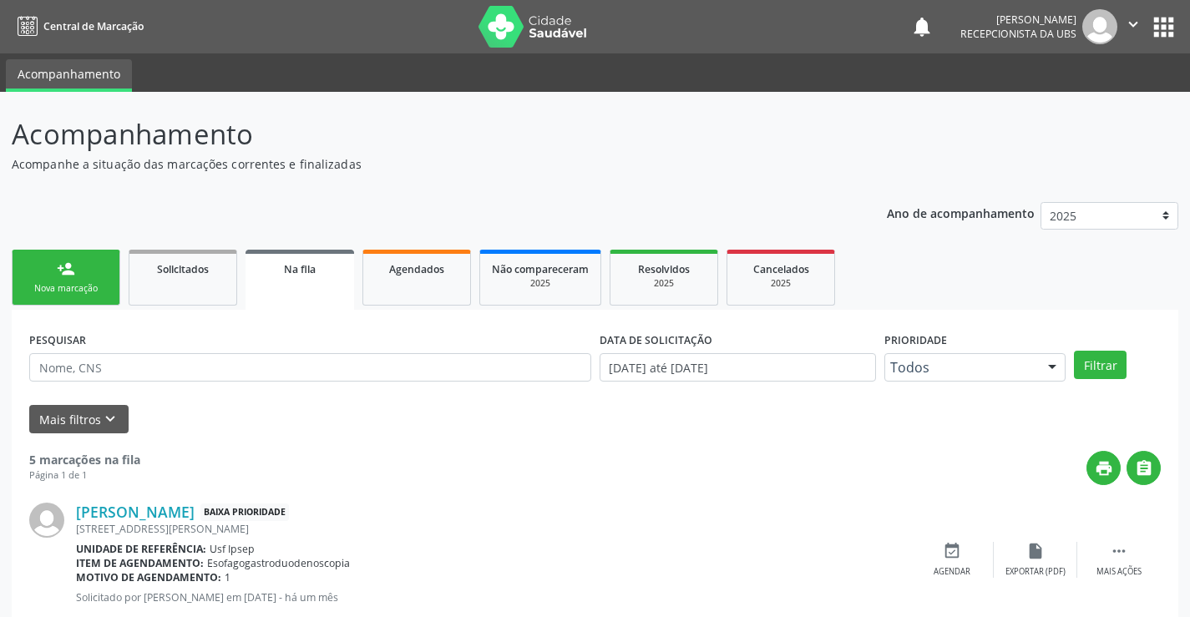
click at [62, 282] on div "Nova marcação" at bounding box center [66, 288] width 84 height 13
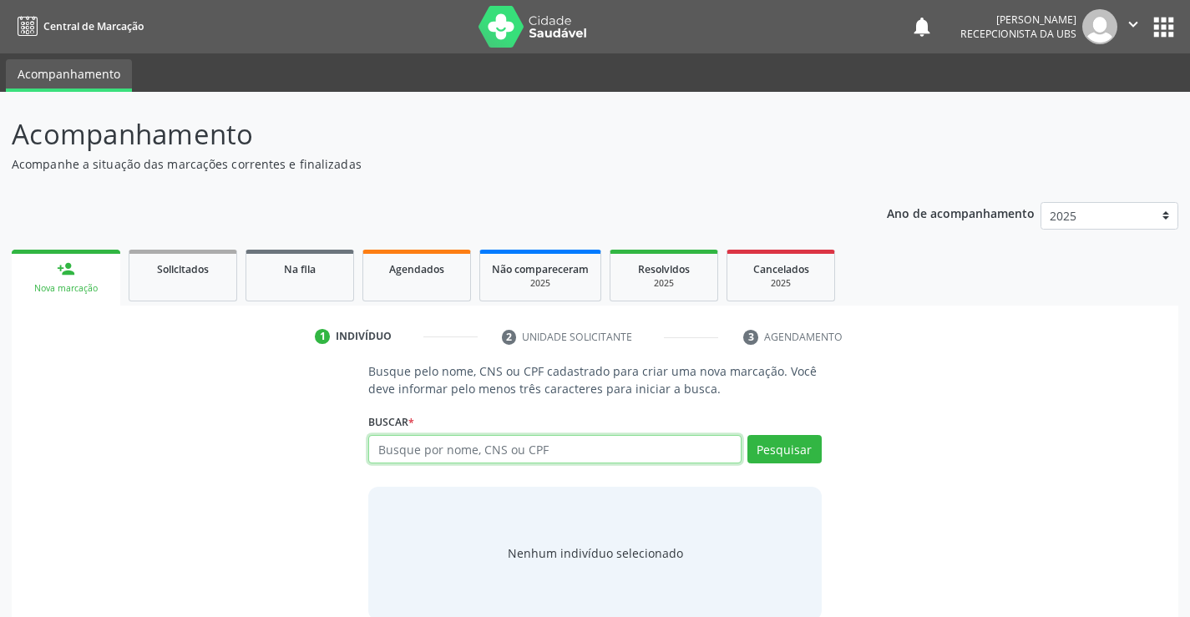
drag, startPoint x: 372, startPoint y: 458, endPoint x: 398, endPoint y: 474, distance: 31.5
click at [373, 464] on div "Busque por nome, CNS ou CPF Nenhum resultado encontrado para: " " Digite nome, …" at bounding box center [594, 455] width 453 height 40
type input "07789295403"
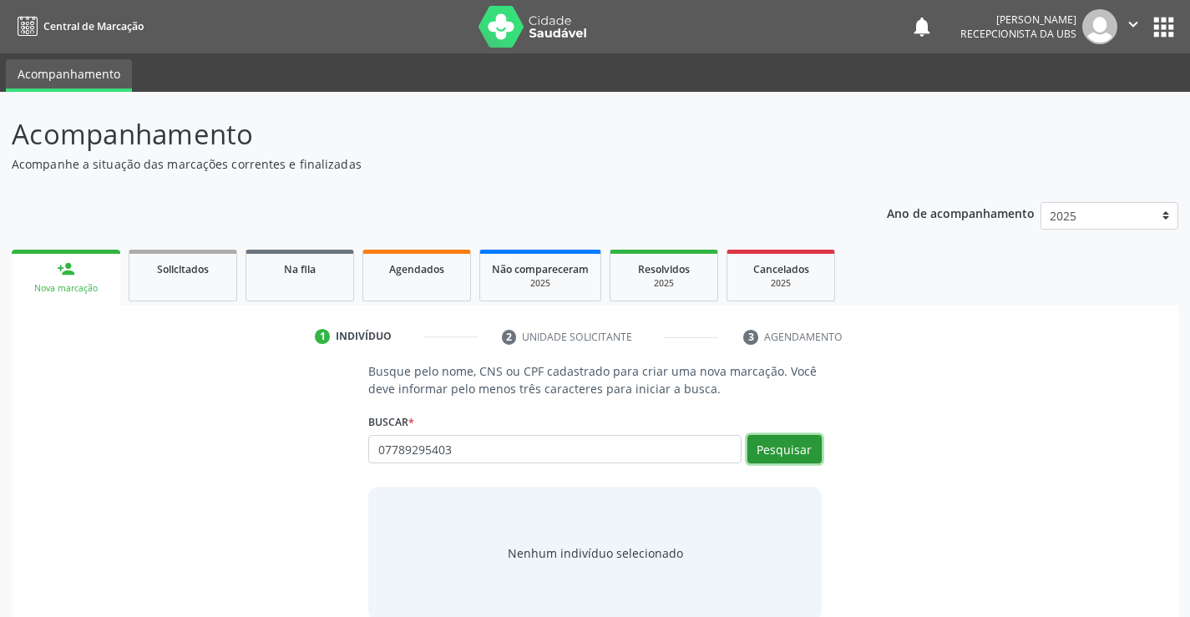
drag, startPoint x: 788, startPoint y: 450, endPoint x: 793, endPoint y: 443, distance: 9.0
click at [793, 443] on button "Pesquisar" at bounding box center [785, 449] width 74 height 28
type input "07789295403"
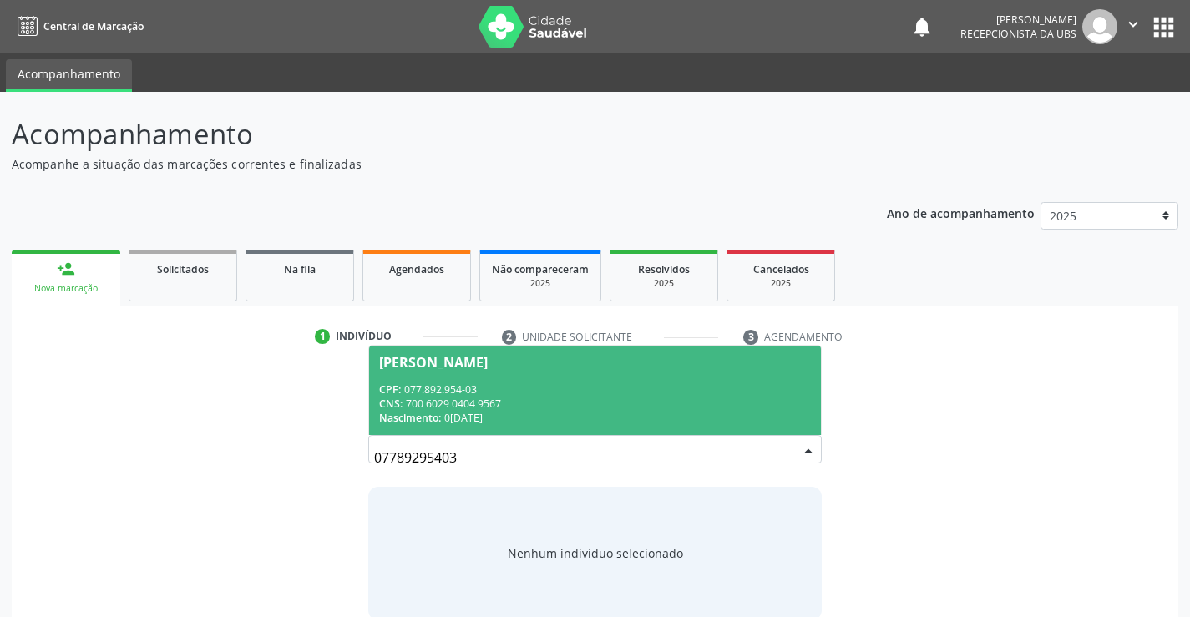
click at [419, 361] on div "Amanda Fabricia de Lima" at bounding box center [433, 362] width 109 height 13
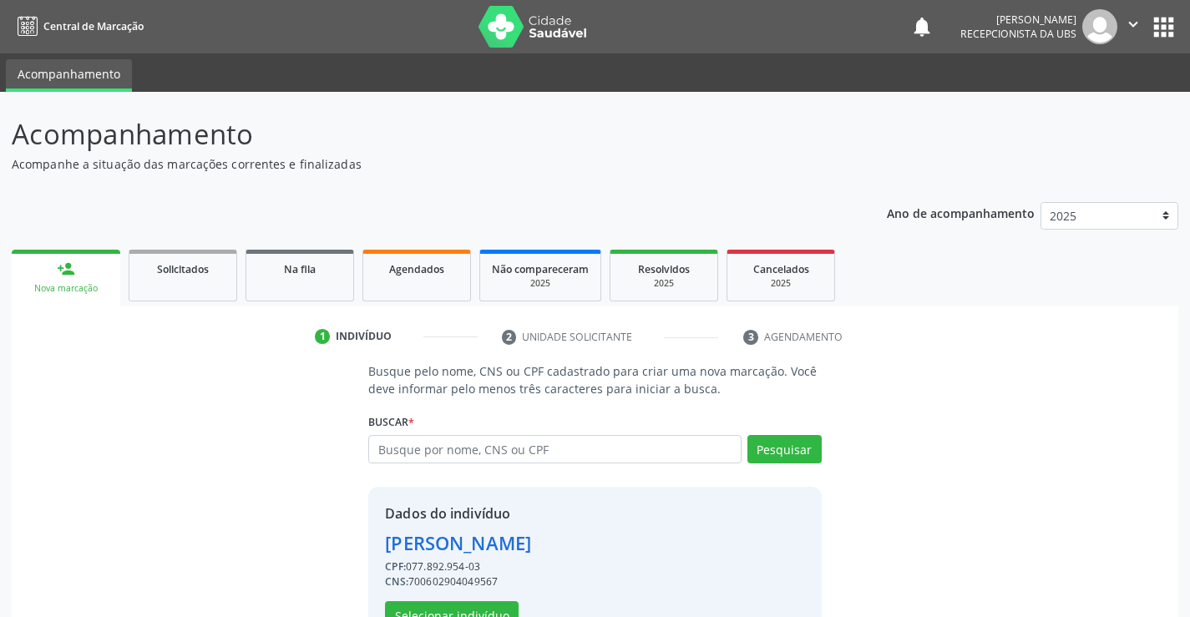
scroll to position [53, 0]
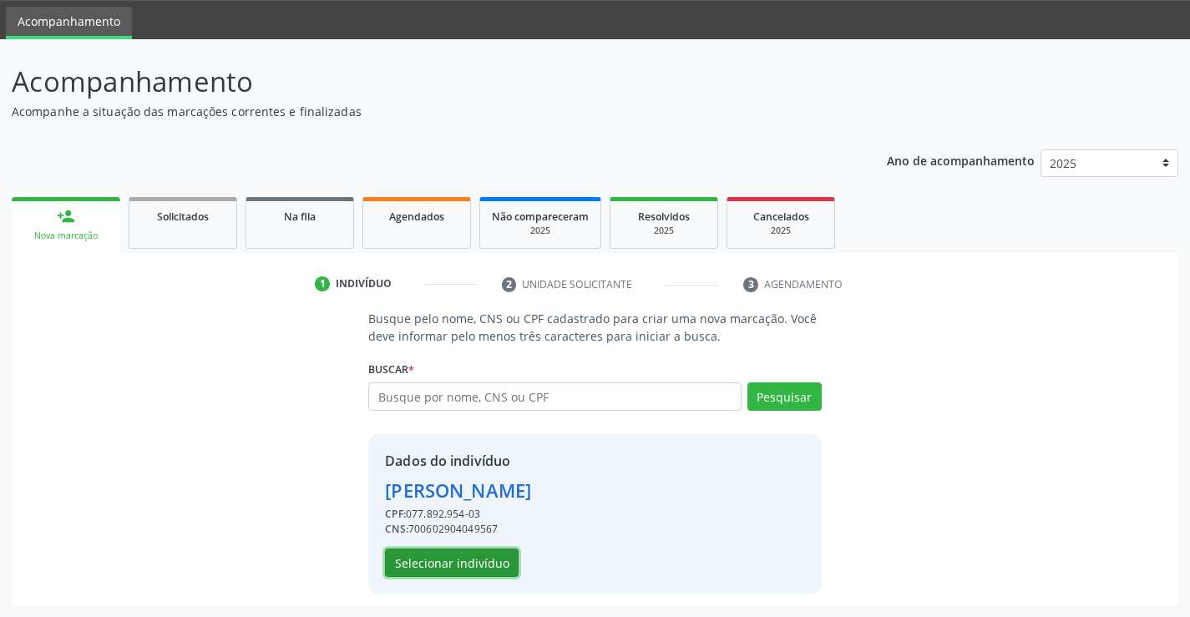
click at [418, 570] on button "Selecionar indivíduo" at bounding box center [452, 563] width 134 height 28
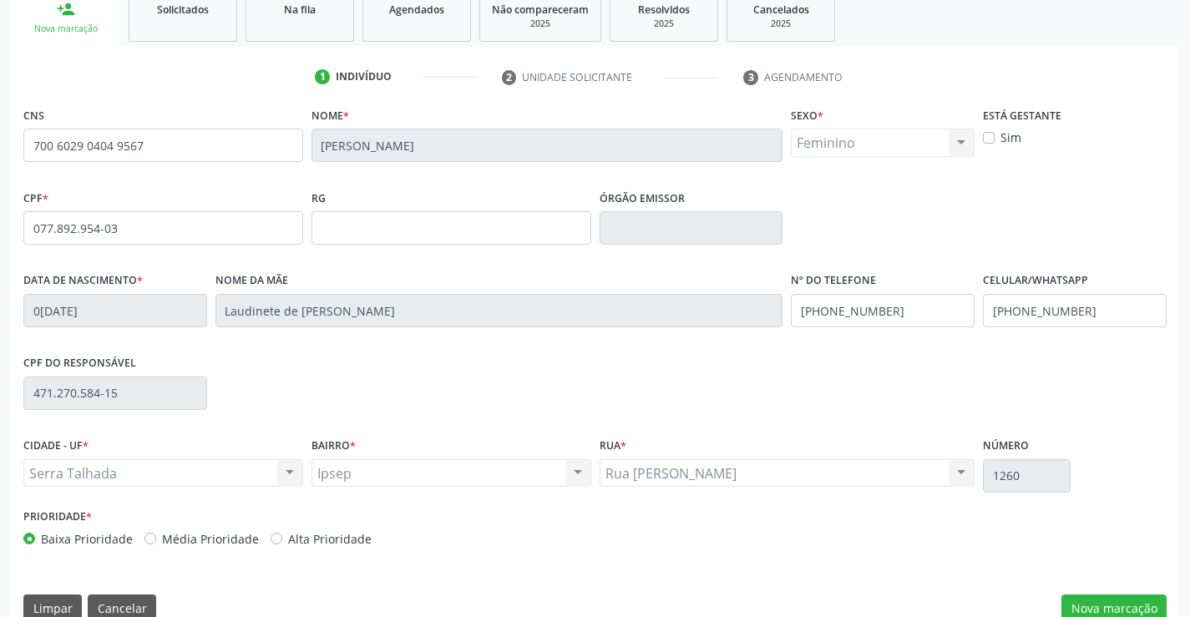
scroll to position [288, 0]
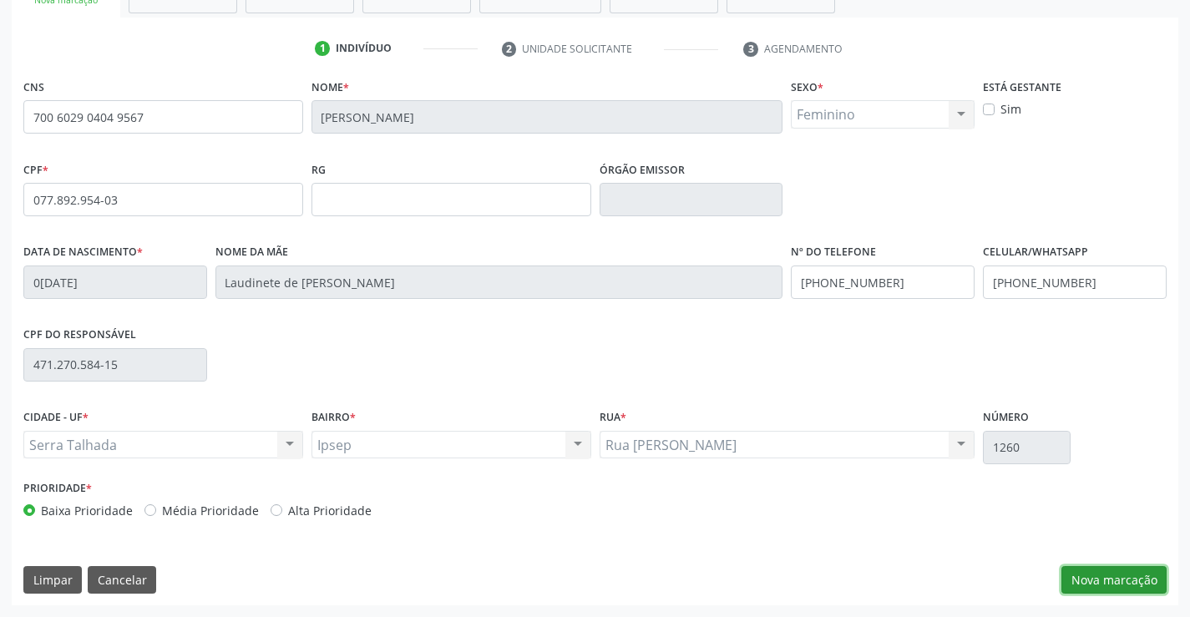
drag, startPoint x: 1085, startPoint y: 571, endPoint x: 1067, endPoint y: 567, distance: 18.8
click at [1084, 571] on button "Nova marcação" at bounding box center [1114, 580] width 105 height 28
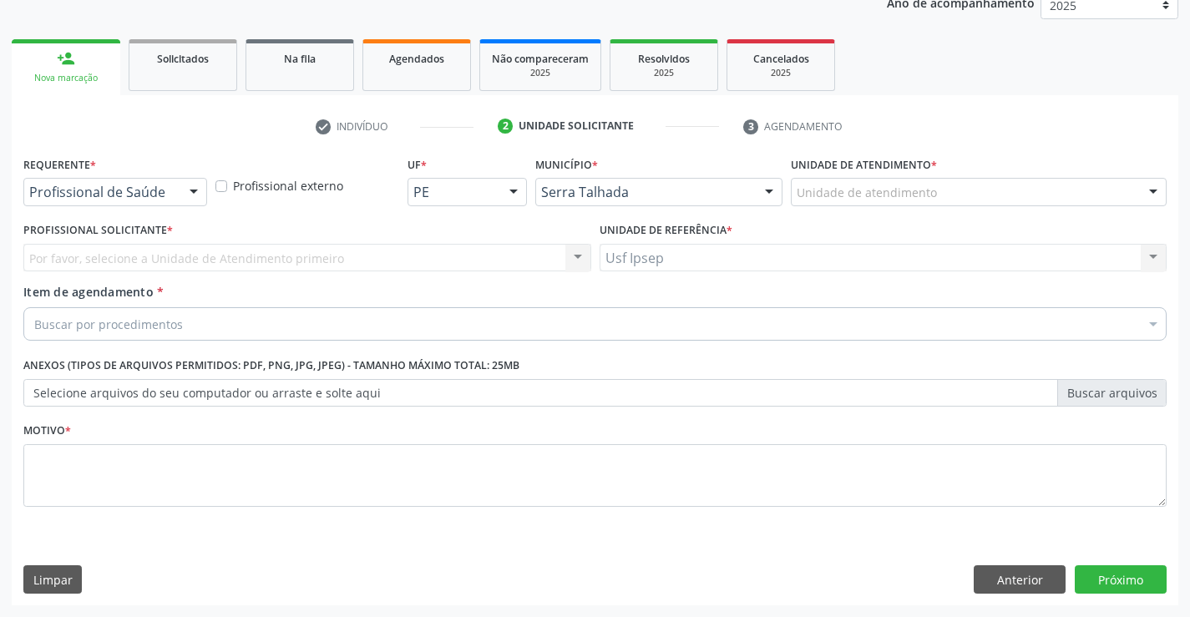
scroll to position [210, 0]
click at [185, 185] on div at bounding box center [193, 193] width 25 height 28
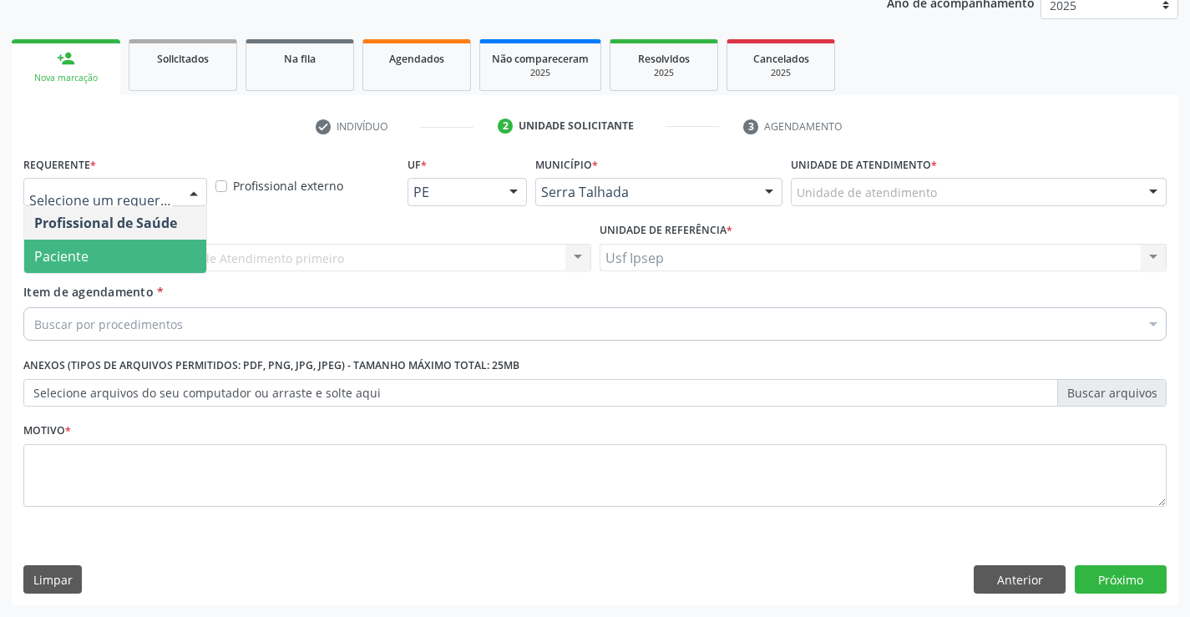
click at [122, 270] on span "Paciente" at bounding box center [115, 256] width 182 height 33
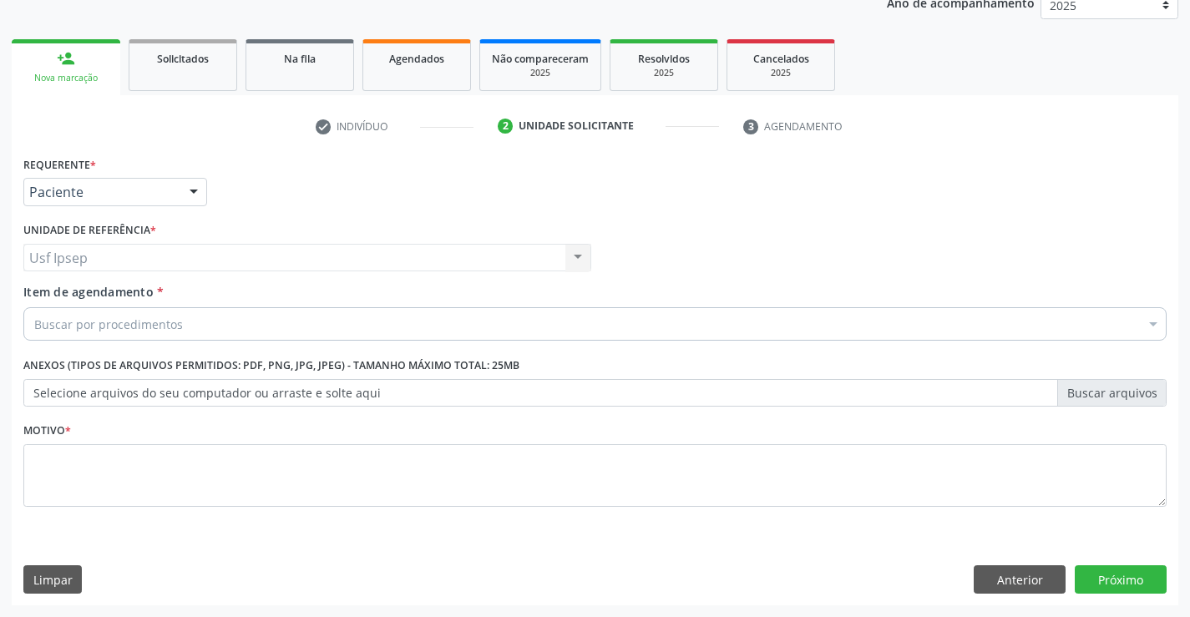
click at [38, 298] on span "Item de agendamento" at bounding box center [88, 292] width 130 height 16
click at [34, 307] on input "Item de agendamento *" at bounding box center [34, 323] width 0 height 33
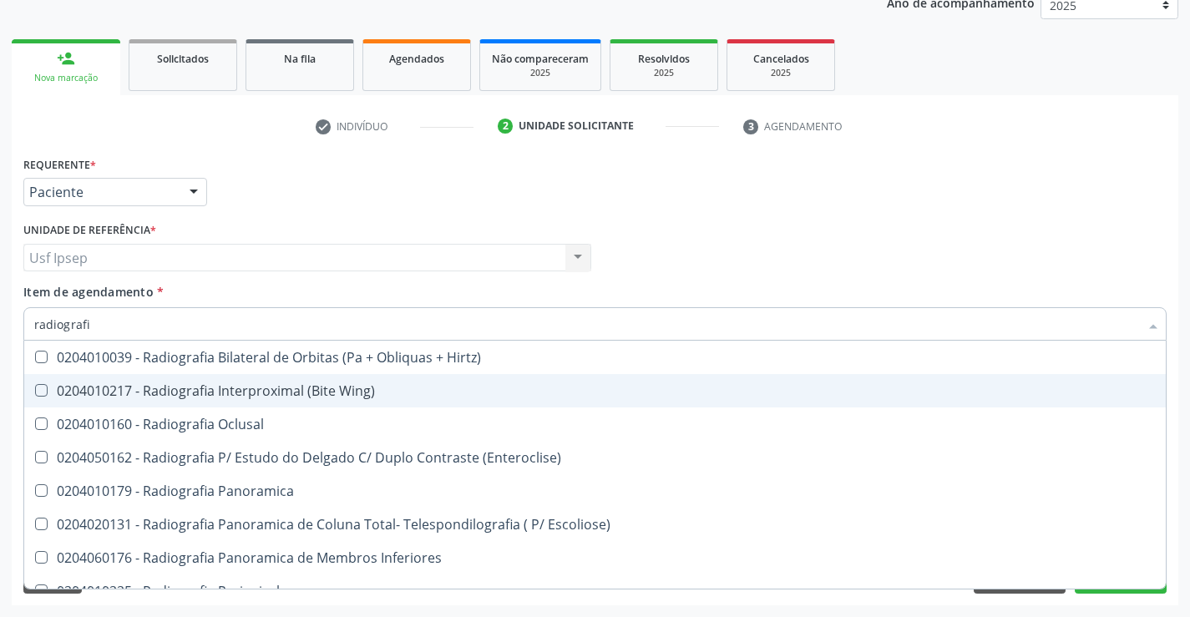
type input "radiografia"
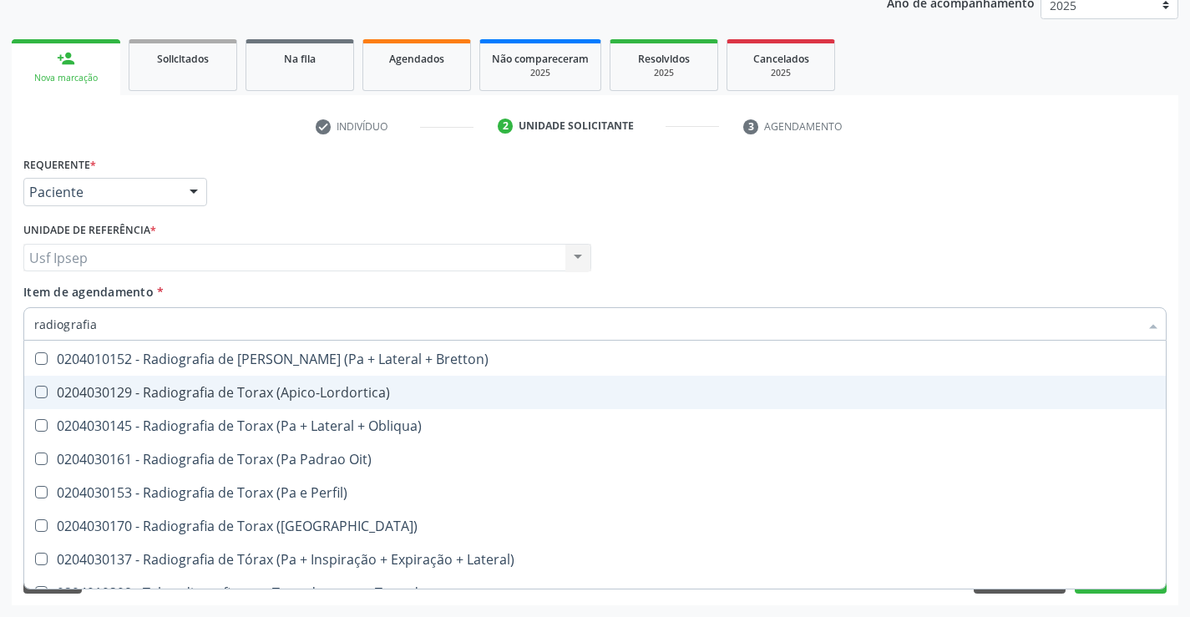
scroll to position [2158, 0]
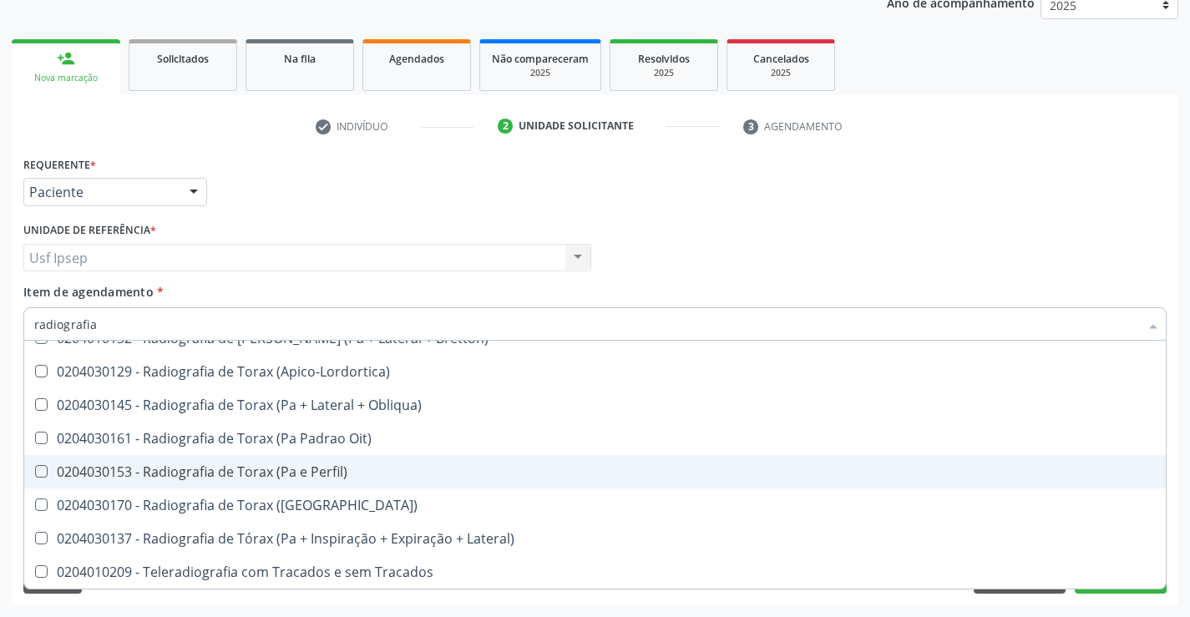
click at [42, 469] on Perfil\) at bounding box center [41, 471] width 13 height 13
click at [35, 469] on Perfil\) "checkbox" at bounding box center [29, 471] width 11 height 11
checkbox Perfil\) "true"
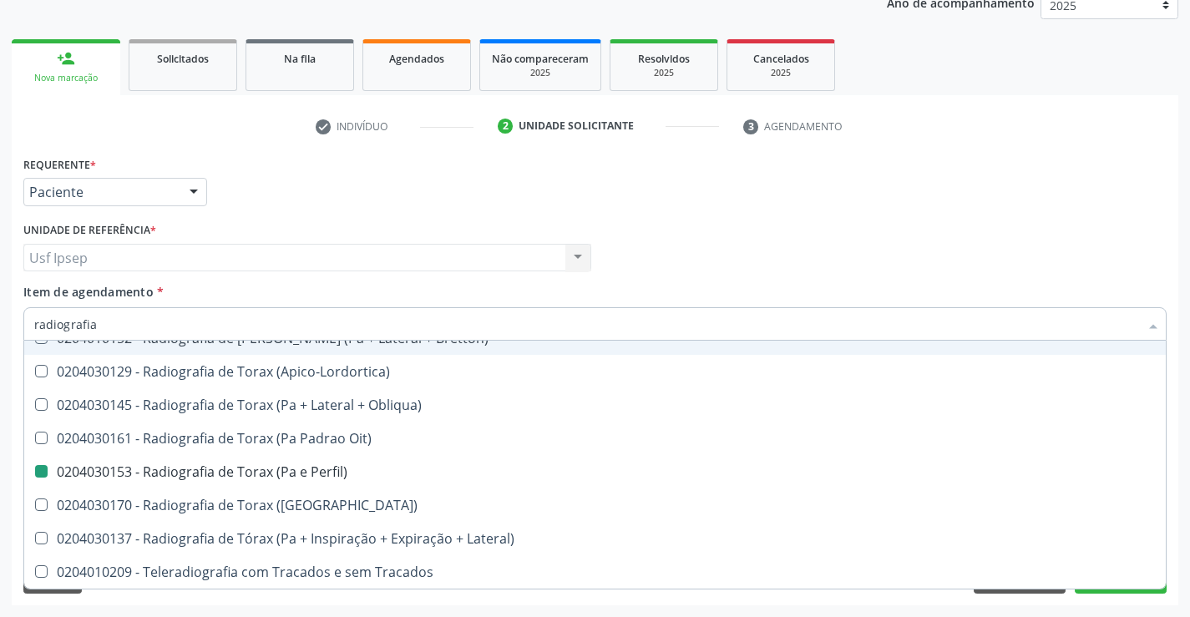
click at [682, 225] on div "Profissional Solicitante Por favor, selecione a Unidade de Atendimento primeiro…" at bounding box center [595, 250] width 1152 height 65
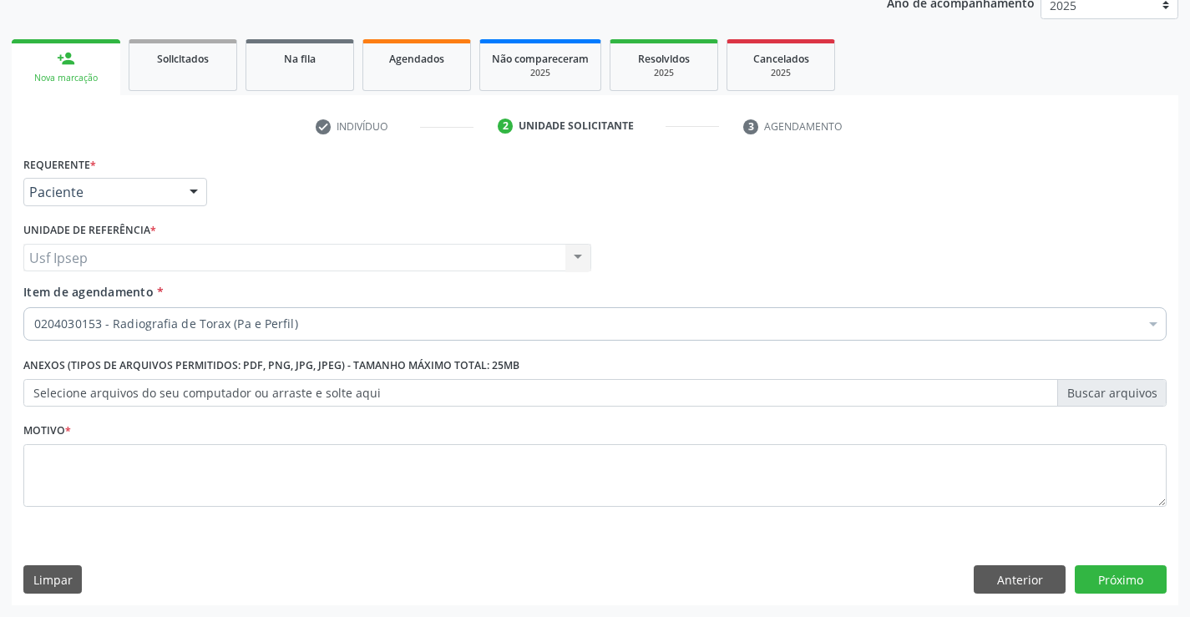
scroll to position [0, 0]
click at [33, 491] on textarea at bounding box center [595, 475] width 1144 height 63
type textarea "1"
click at [1115, 585] on button "Próximo" at bounding box center [1121, 580] width 92 height 28
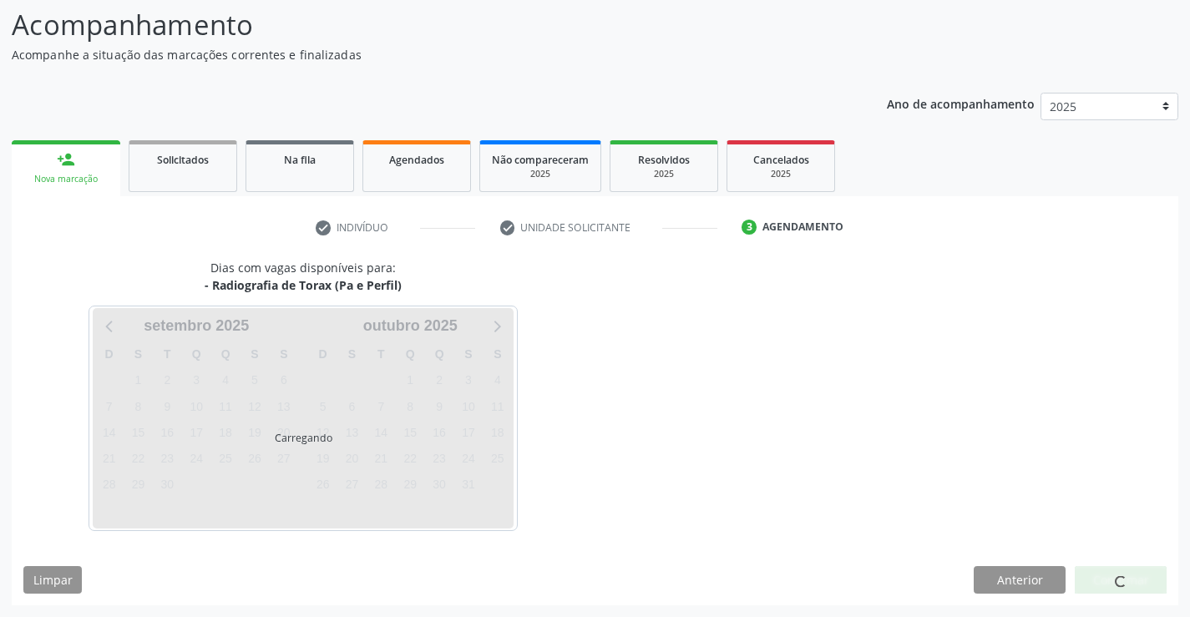
scroll to position [109, 0]
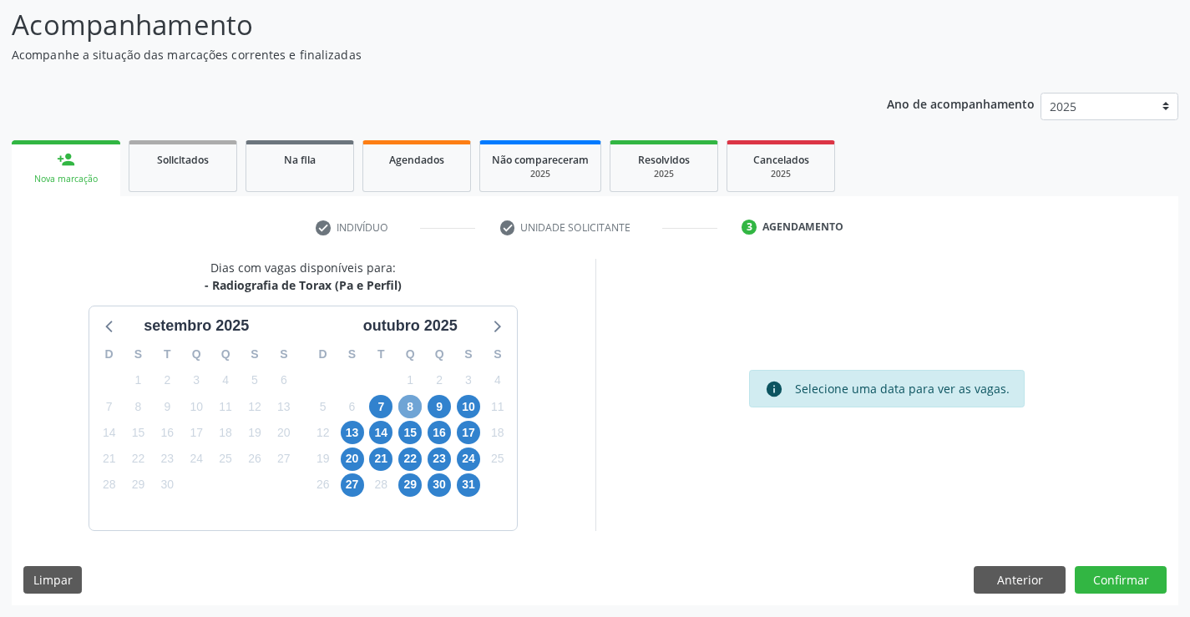
click at [413, 417] on span "8" at bounding box center [409, 406] width 23 height 23
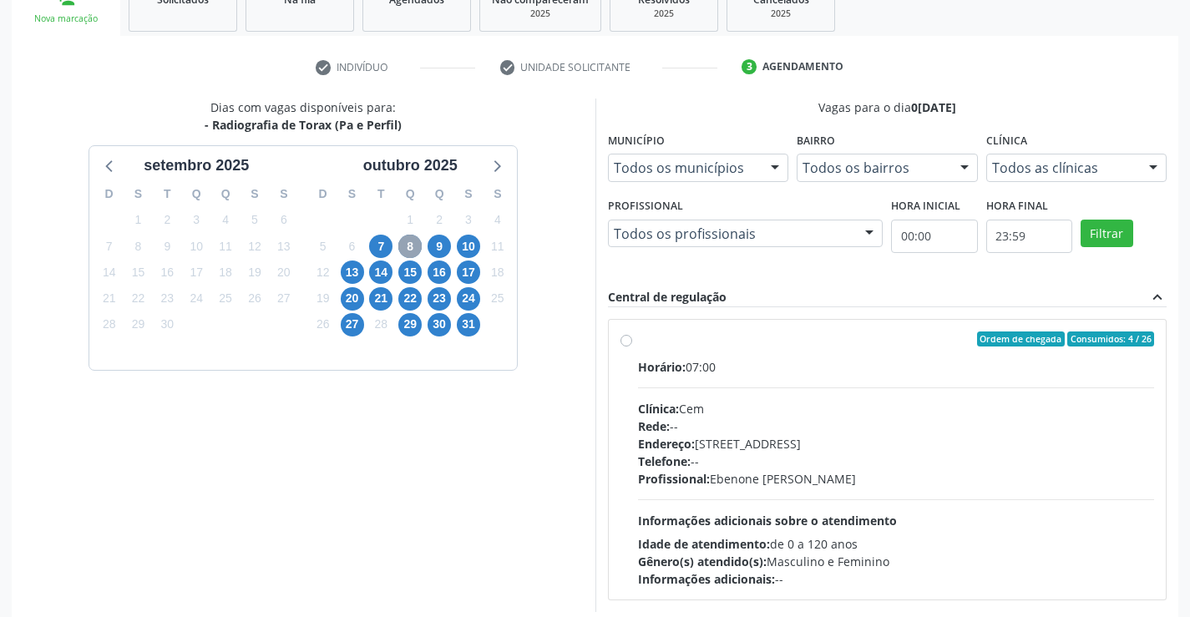
scroll to position [276, 0]
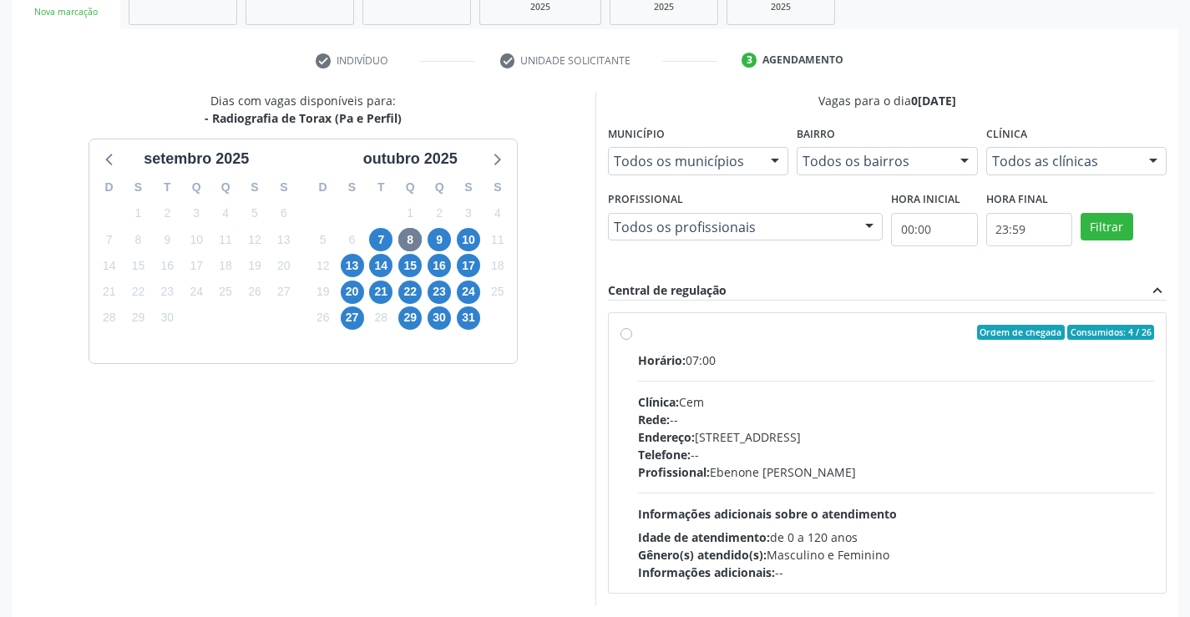
click at [638, 337] on label "Ordem de chegada Consumidos: 4 / 26 Horário: 07:00 Clínica: Cem Rede: -- Endere…" at bounding box center [896, 453] width 517 height 256
click at [627, 337] on input "Ordem de chegada Consumidos: 4 / 26 Horário: 07:00 Clínica: Cem Rede: -- Endere…" at bounding box center [627, 332] width 12 height 15
radio input "true"
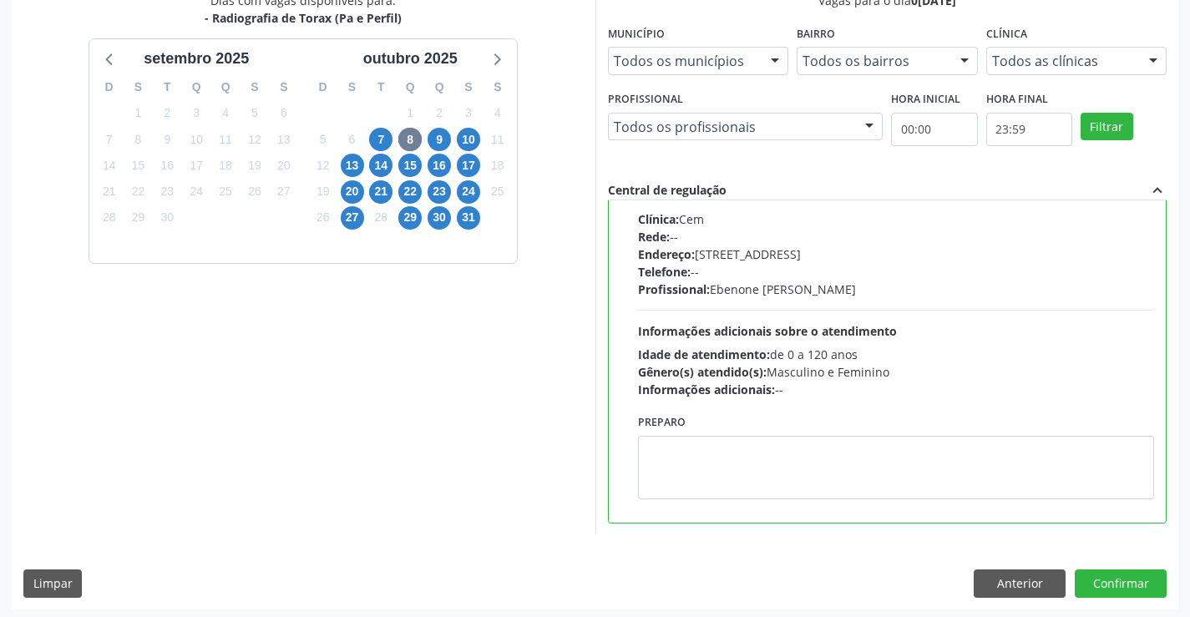
scroll to position [381, 0]
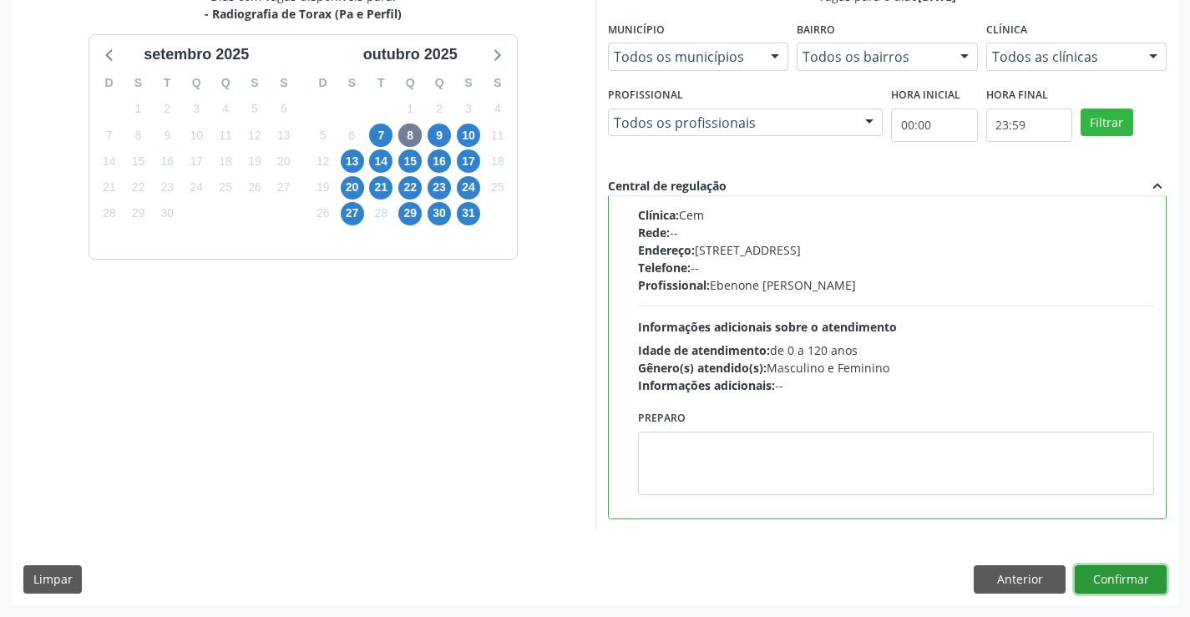
drag, startPoint x: 1091, startPoint y: 582, endPoint x: 1087, endPoint y: 616, distance: 34.5
click at [1088, 588] on button "Confirmar" at bounding box center [1121, 580] width 92 height 28
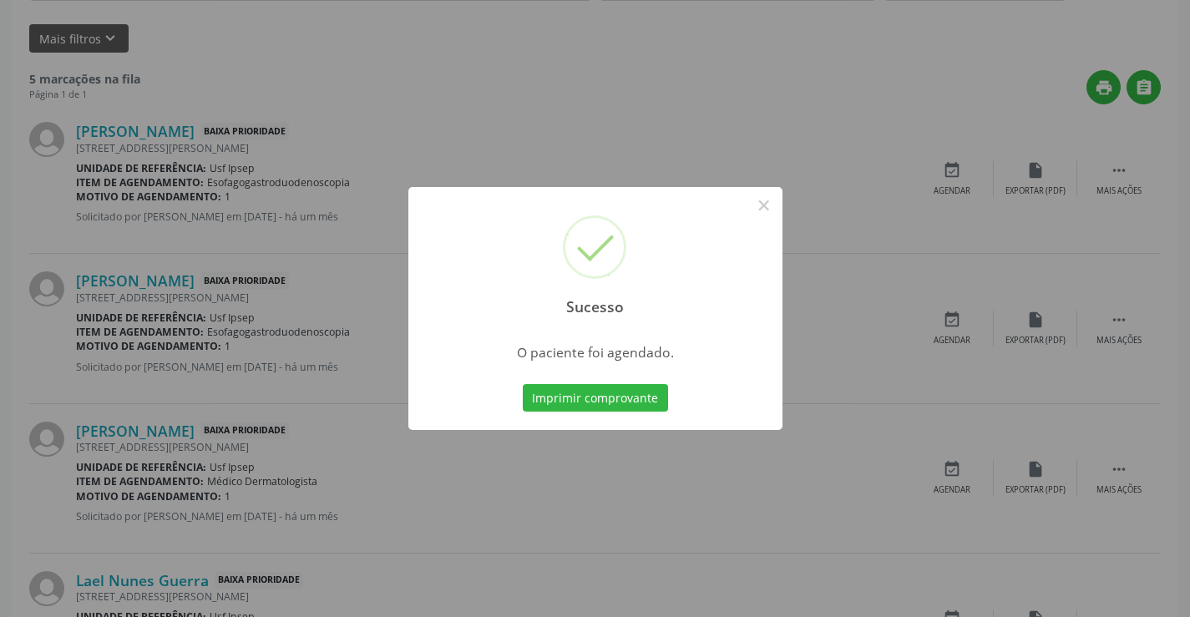
scroll to position [251, 0]
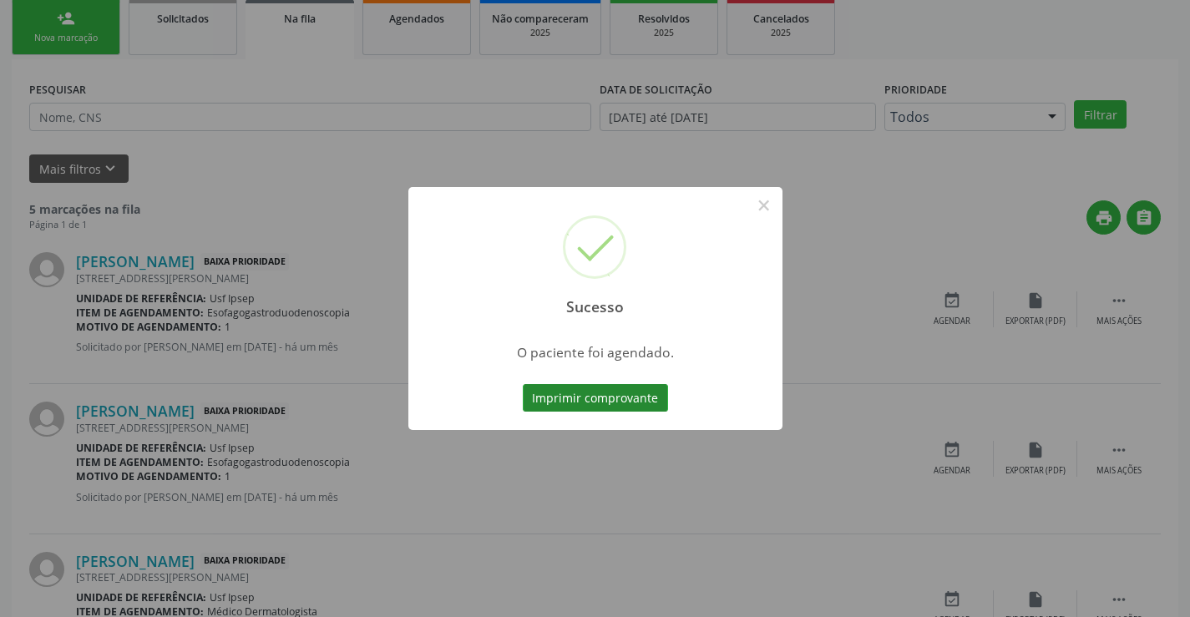
click at [549, 401] on button "Imprimir comprovante" at bounding box center [595, 398] width 145 height 28
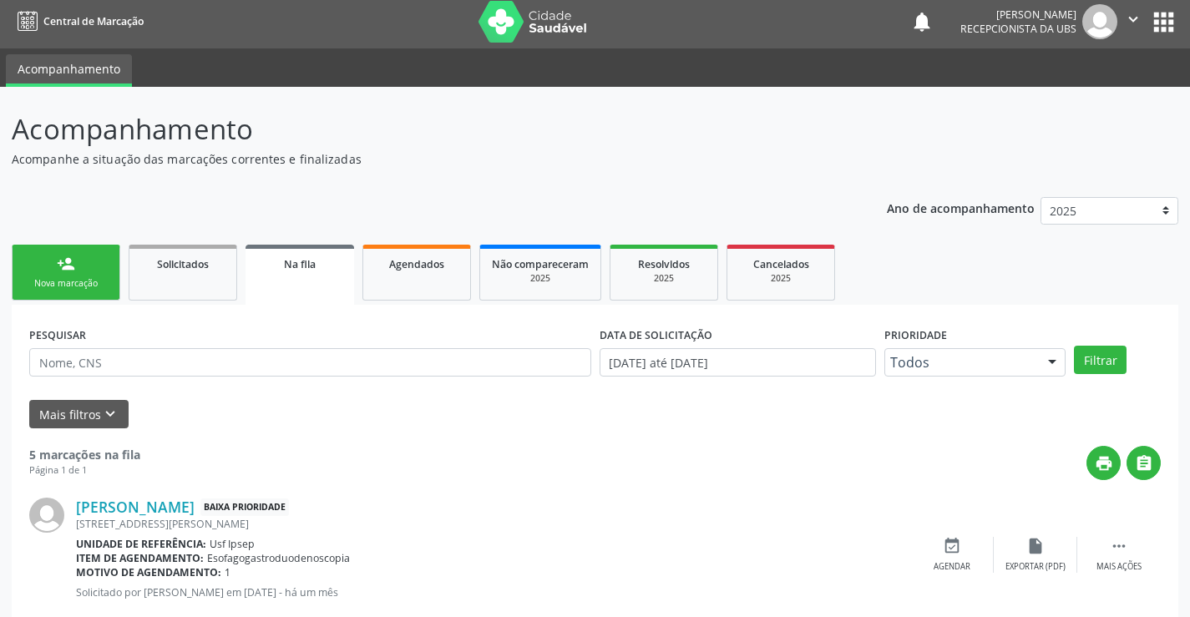
scroll to position [0, 0]
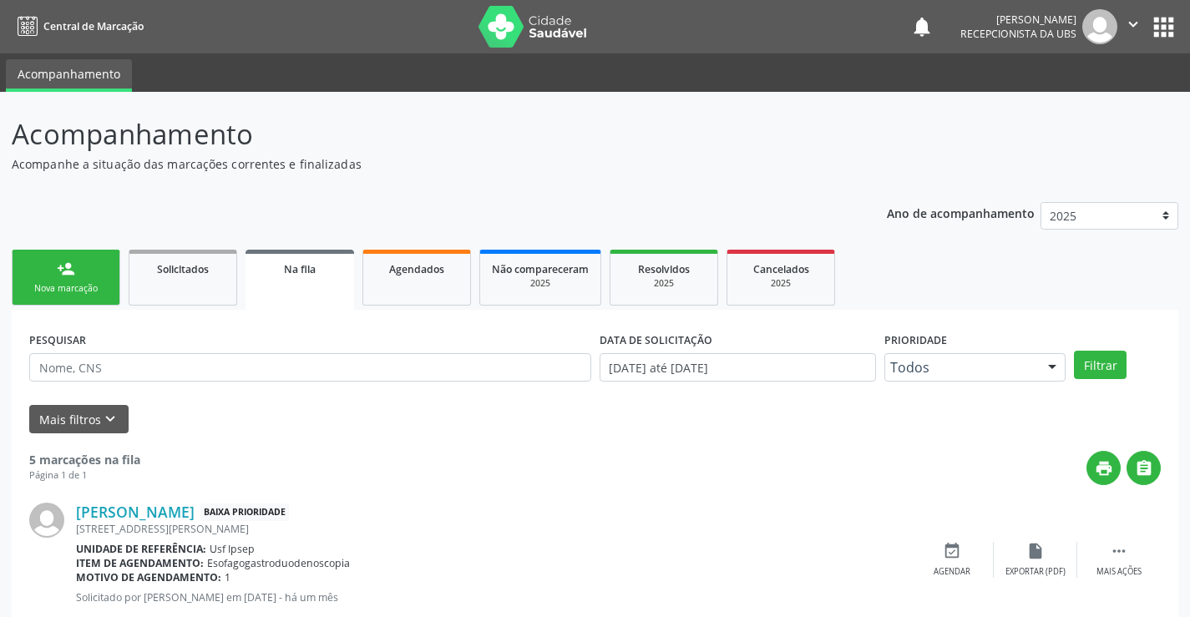
drag, startPoint x: 51, startPoint y: 289, endPoint x: 103, endPoint y: 268, distance: 55.8
click at [51, 287] on div "Nova marcação" at bounding box center [66, 288] width 84 height 13
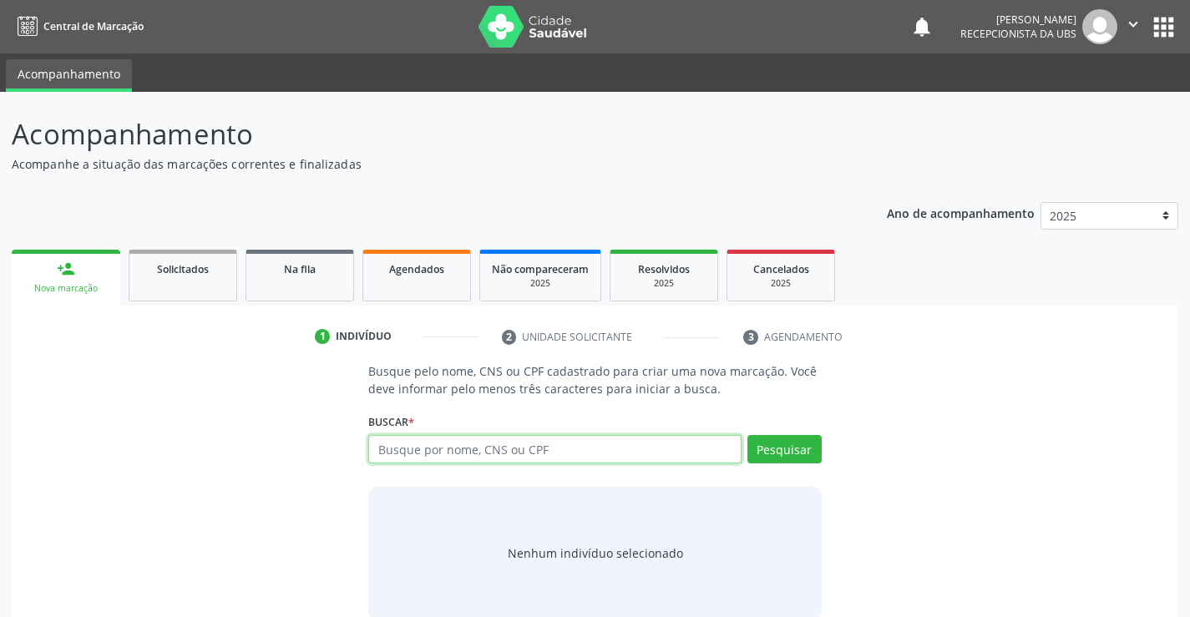
drag, startPoint x: 378, startPoint y: 448, endPoint x: 374, endPoint y: 422, distance: 26.2
click at [374, 423] on div "Buscar * Busque por nome, CNS ou CPF Nenhum resultado encontrado para: " " Digi…" at bounding box center [594, 441] width 453 height 65
click at [373, 440] on input "text" at bounding box center [554, 449] width 373 height 28
type input "05978321450"
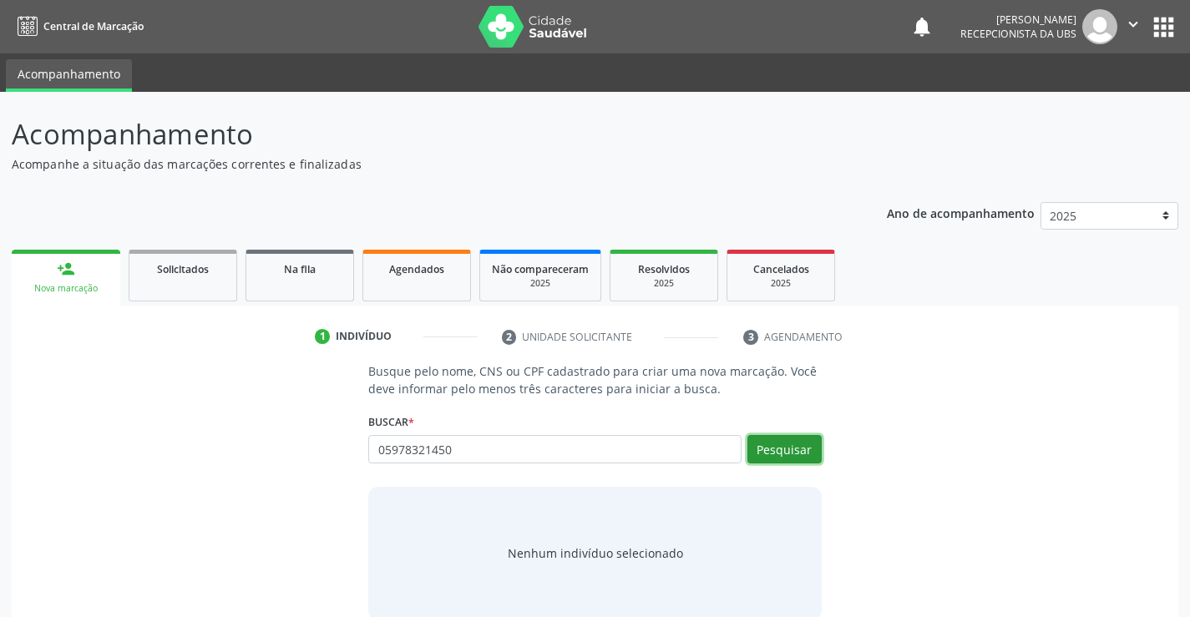
click at [789, 454] on button "Pesquisar" at bounding box center [785, 449] width 74 height 28
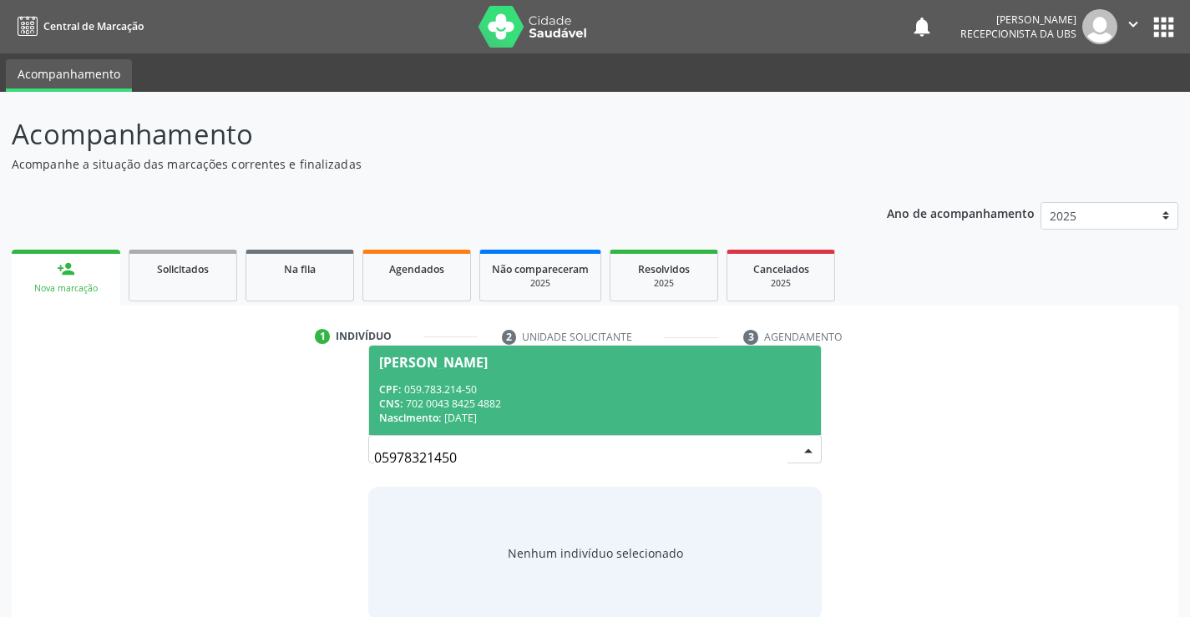
click at [488, 359] on div "Francisca dos Santos Ferreira" at bounding box center [433, 362] width 109 height 13
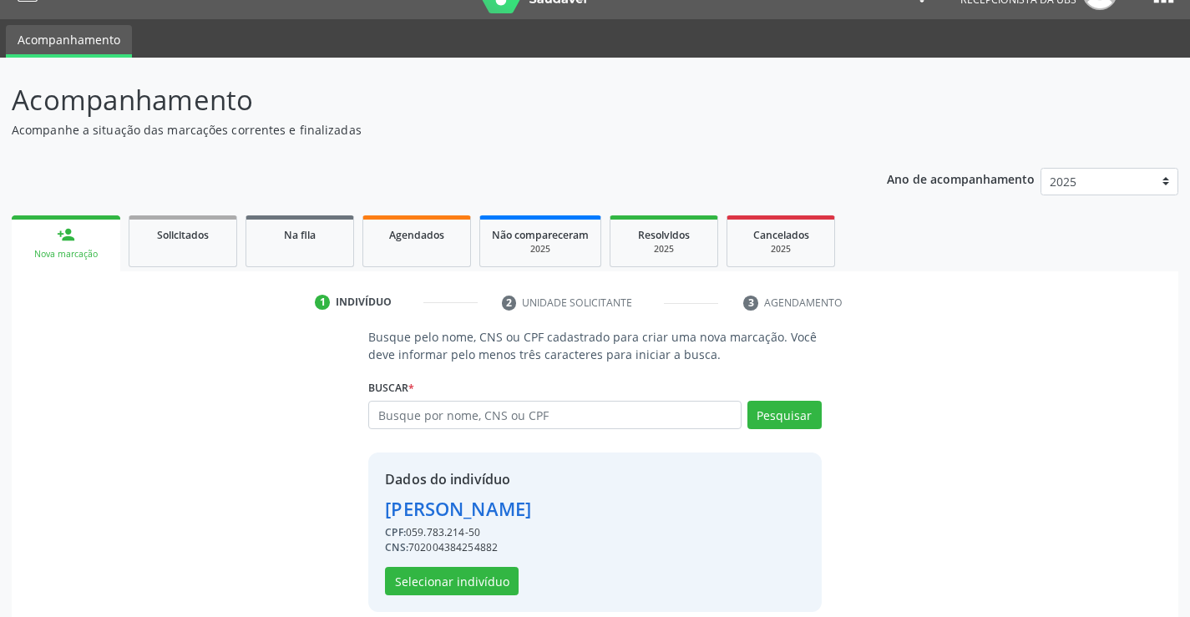
scroll to position [53, 0]
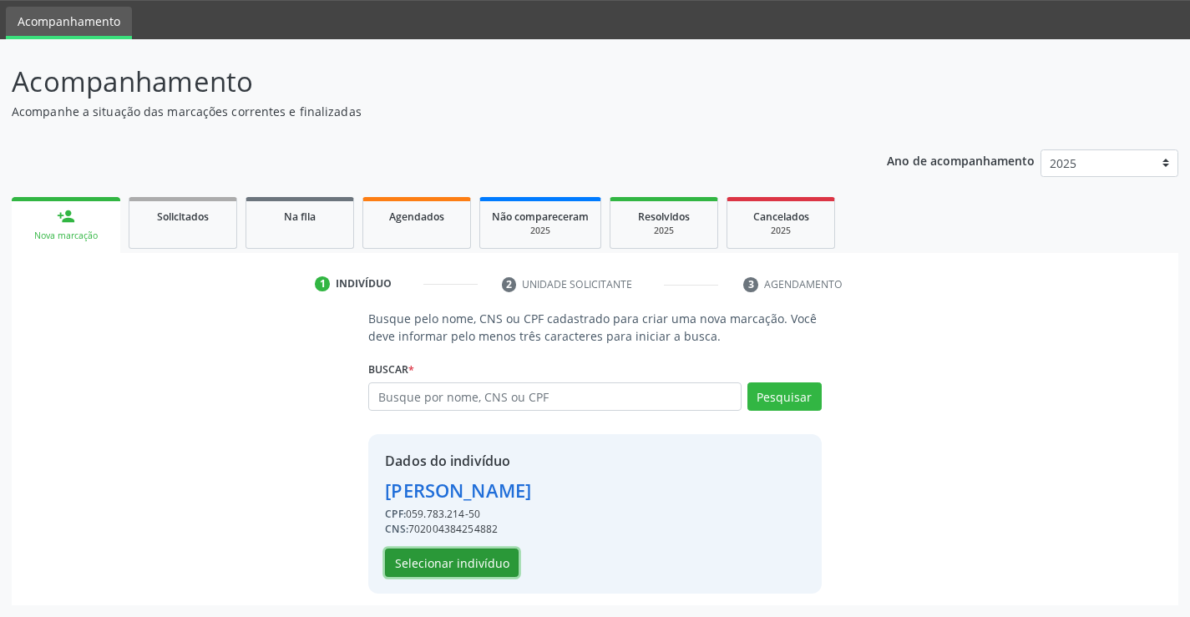
click at [424, 560] on button "Selecionar indivíduo" at bounding box center [452, 563] width 134 height 28
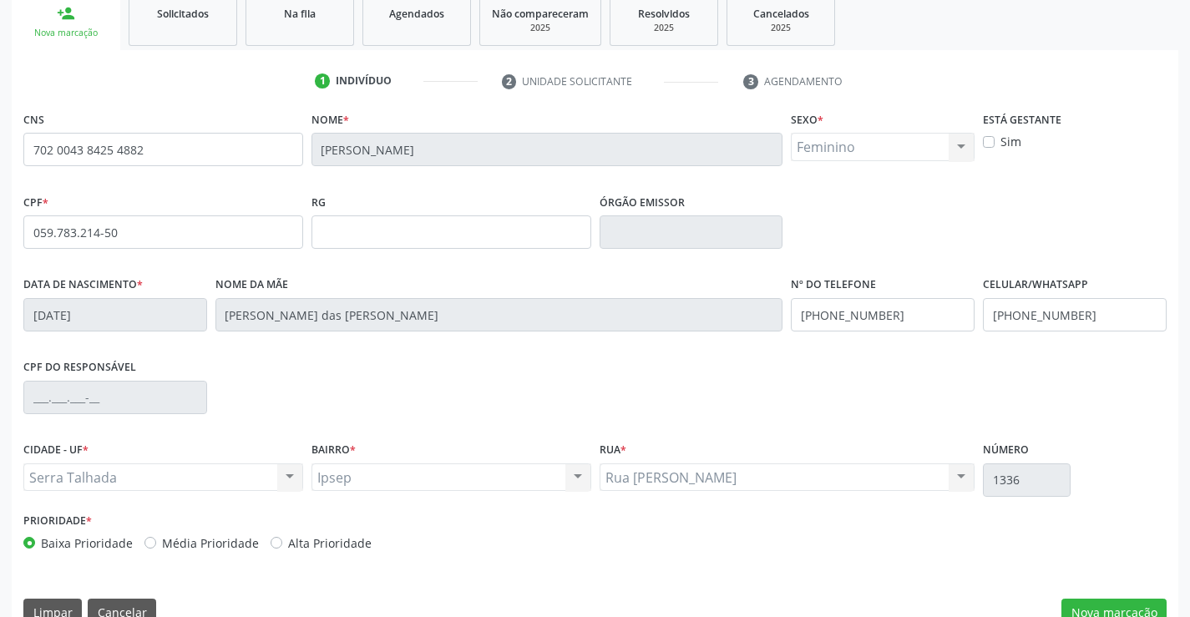
scroll to position [288, 0]
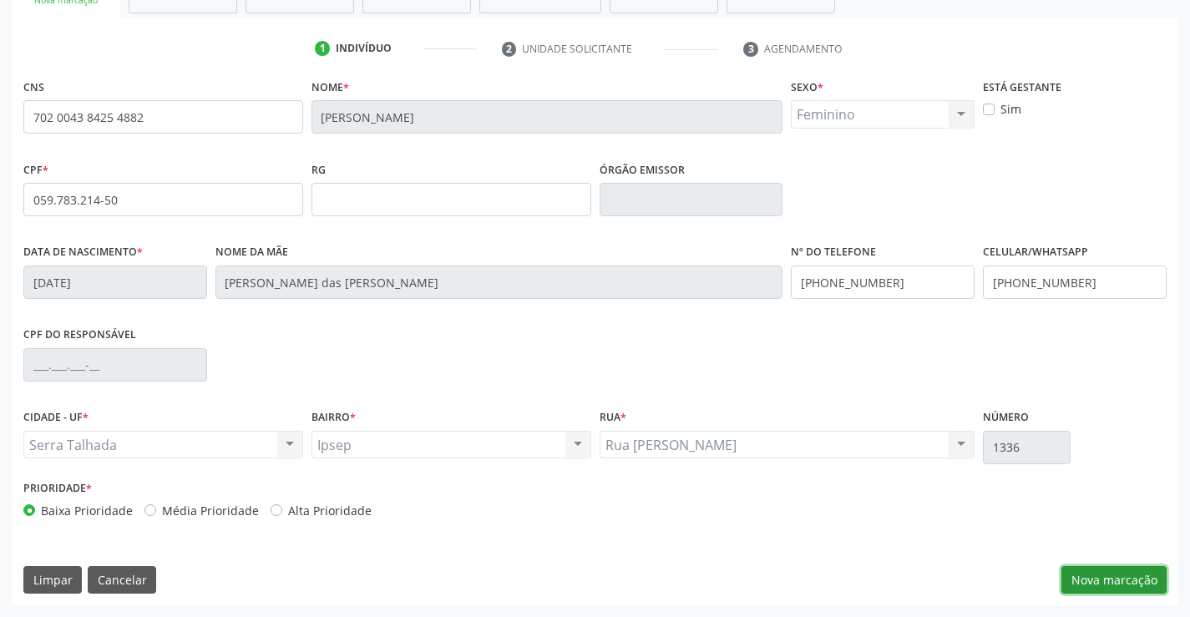
drag, startPoint x: 1118, startPoint y: 576, endPoint x: 1111, endPoint y: 585, distance: 11.9
click at [1118, 576] on button "Nova marcação" at bounding box center [1114, 580] width 105 height 28
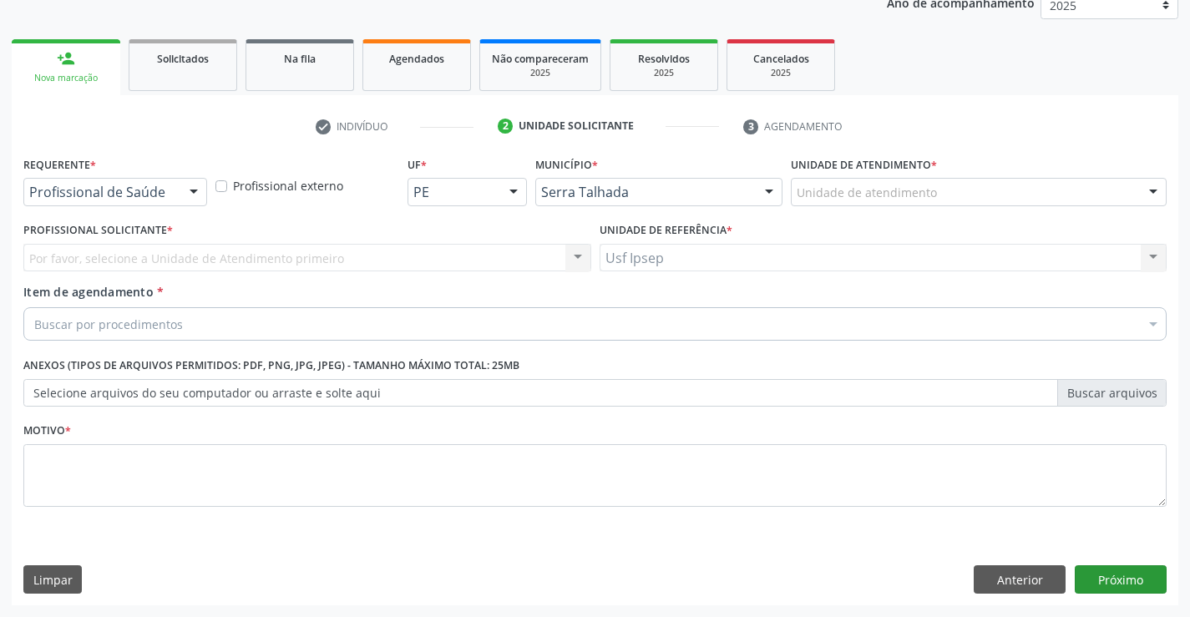
scroll to position [210, 0]
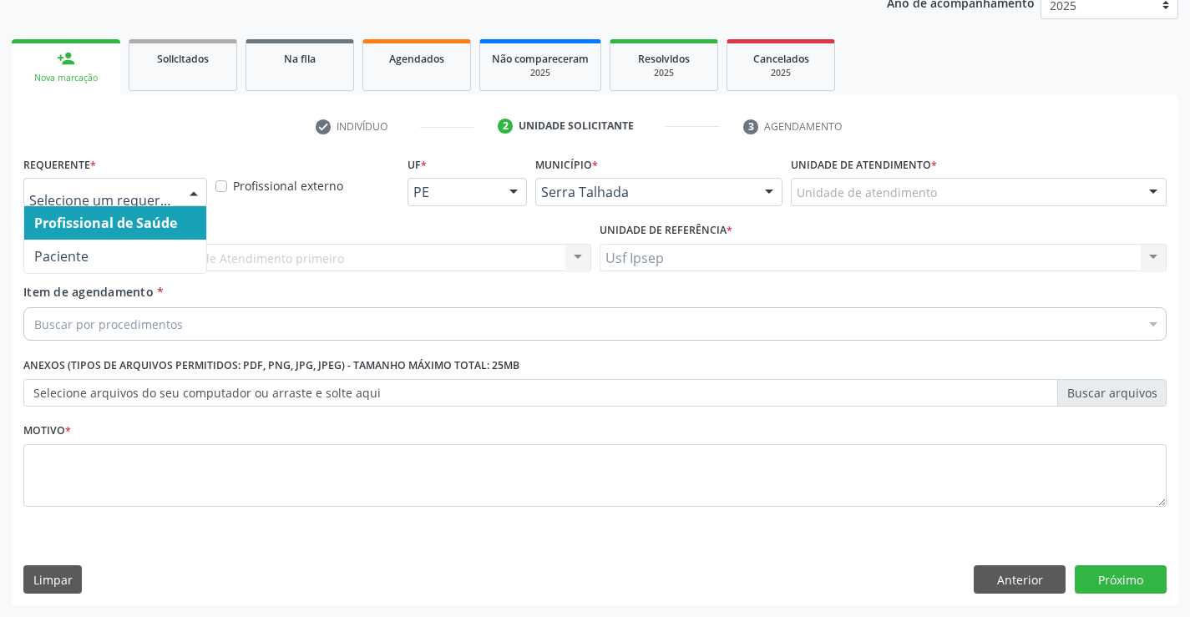
click at [200, 184] on div at bounding box center [193, 193] width 25 height 28
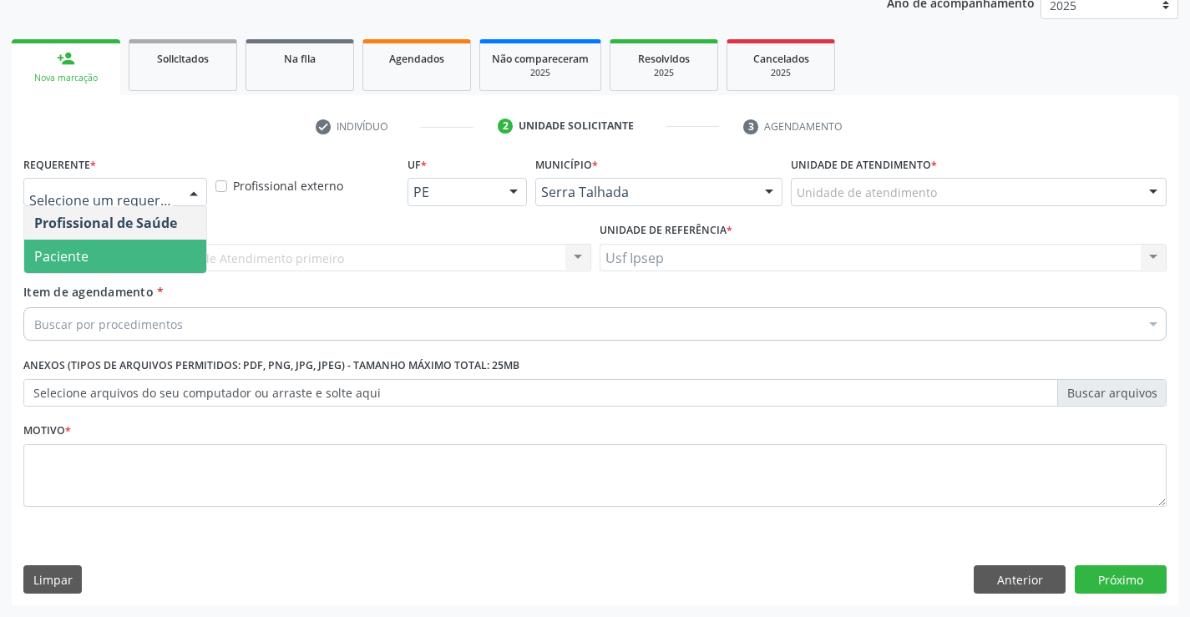
drag, startPoint x: 124, startPoint y: 255, endPoint x: 99, endPoint y: 297, distance: 48.7
click at [124, 256] on span "Paciente" at bounding box center [115, 256] width 182 height 33
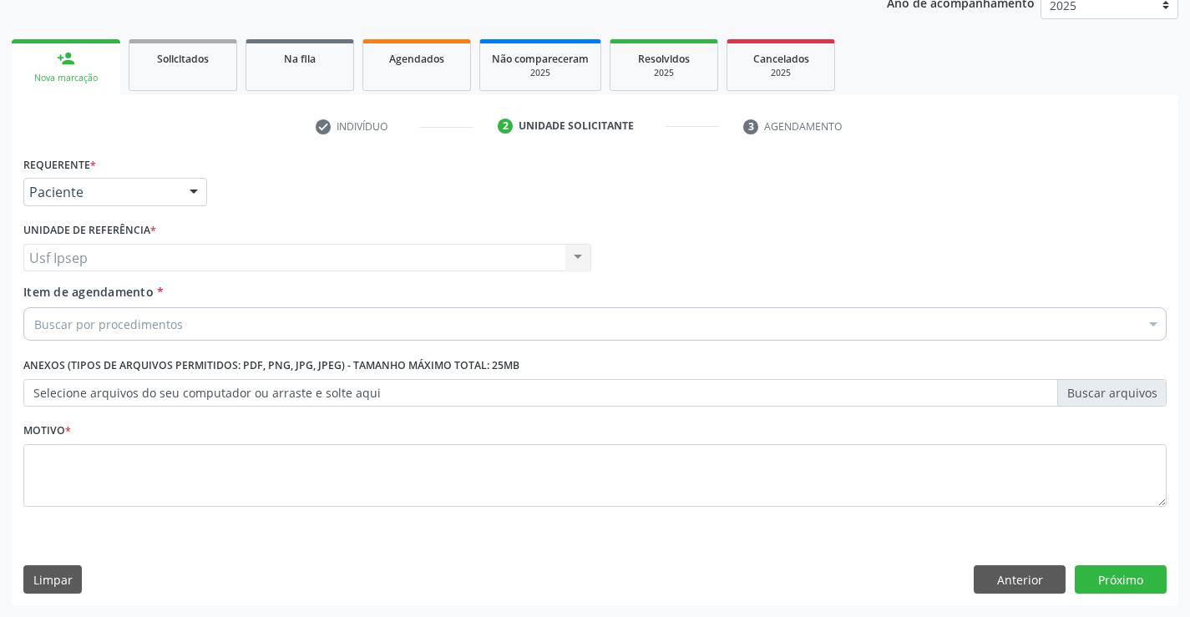
click at [68, 312] on div "Buscar por procedimentos" at bounding box center [595, 323] width 1144 height 33
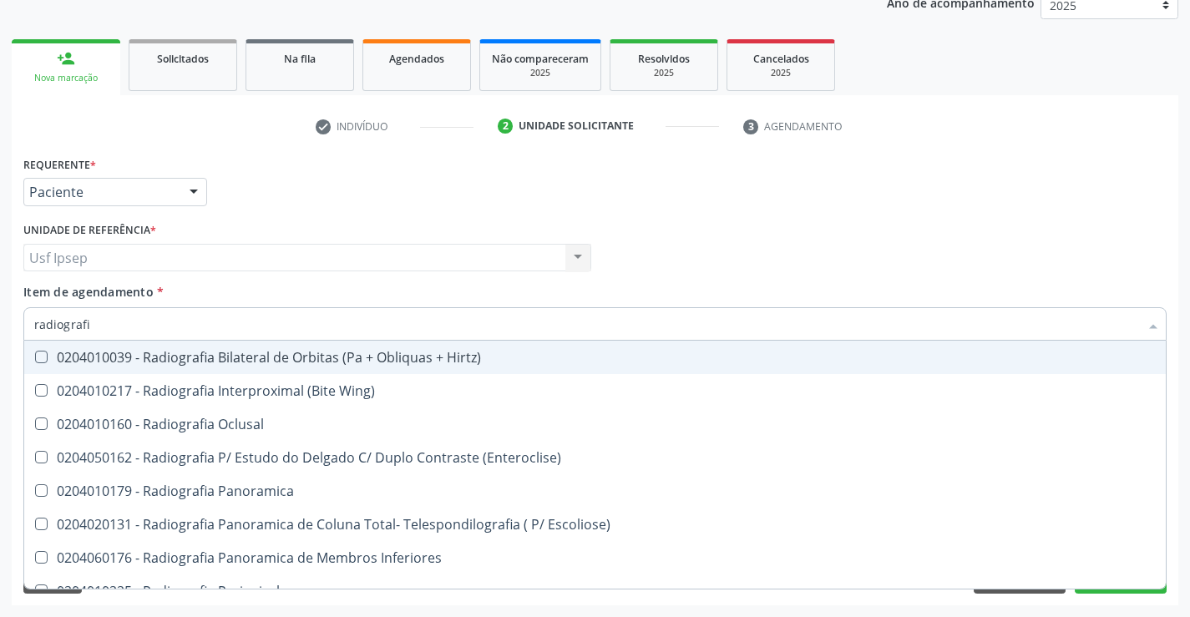
type input "radiografia"
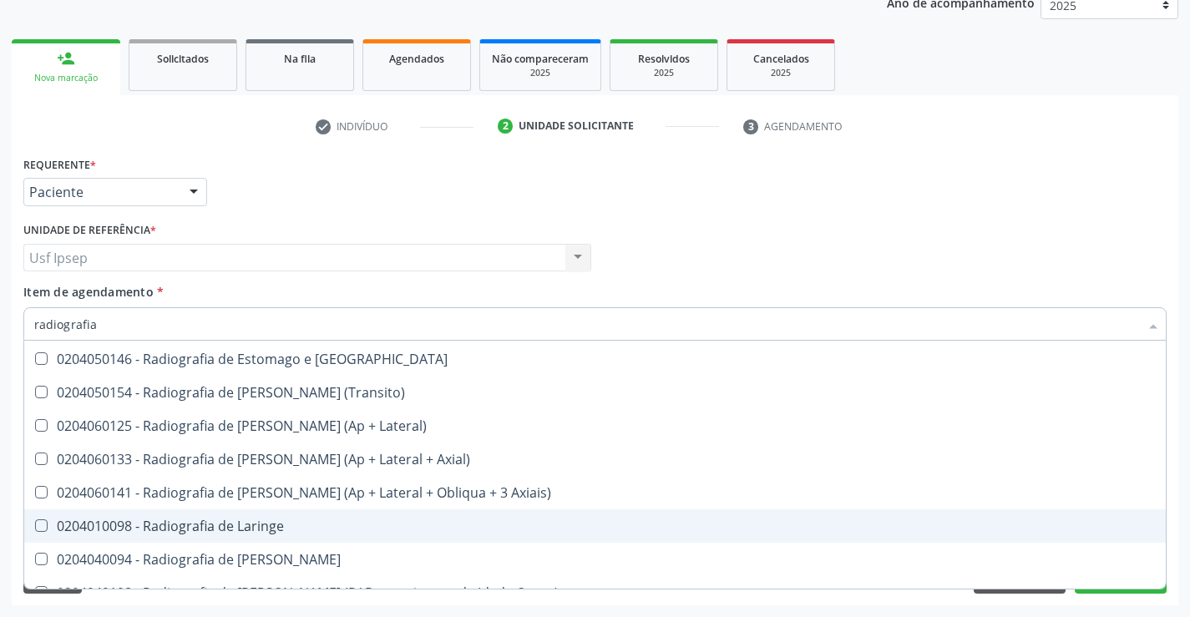
scroll to position [1504, 0]
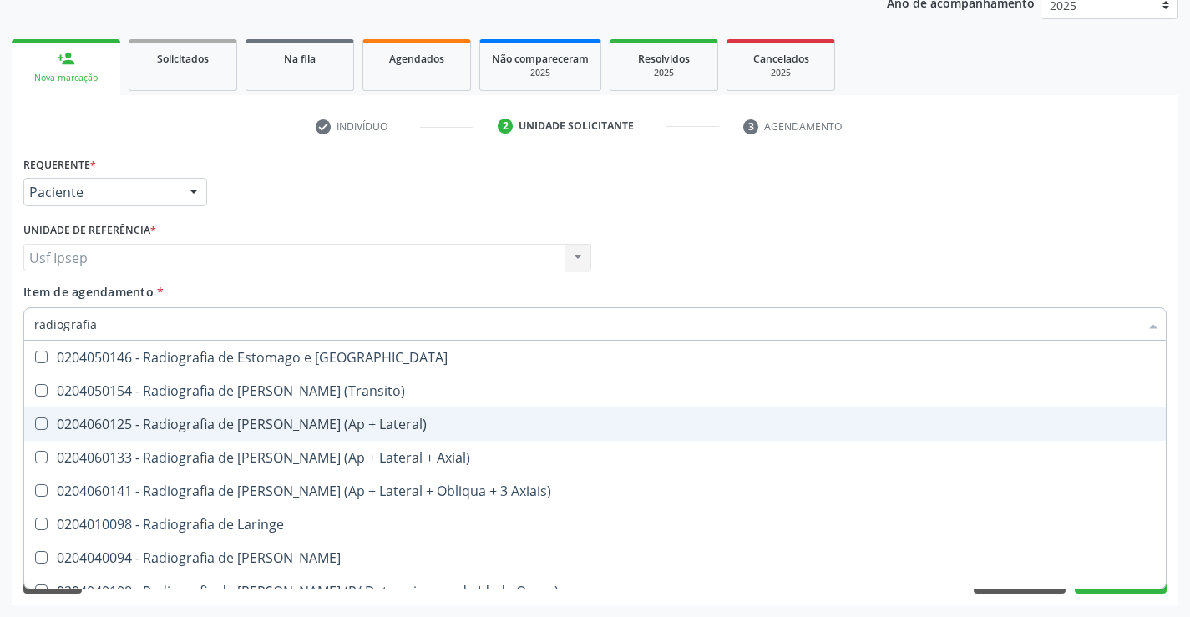
click at [41, 425] on Lateral\) at bounding box center [41, 424] width 13 height 13
click at [35, 425] on Lateral\) "checkbox" at bounding box center [29, 423] width 11 height 11
checkbox Lateral\) "true"
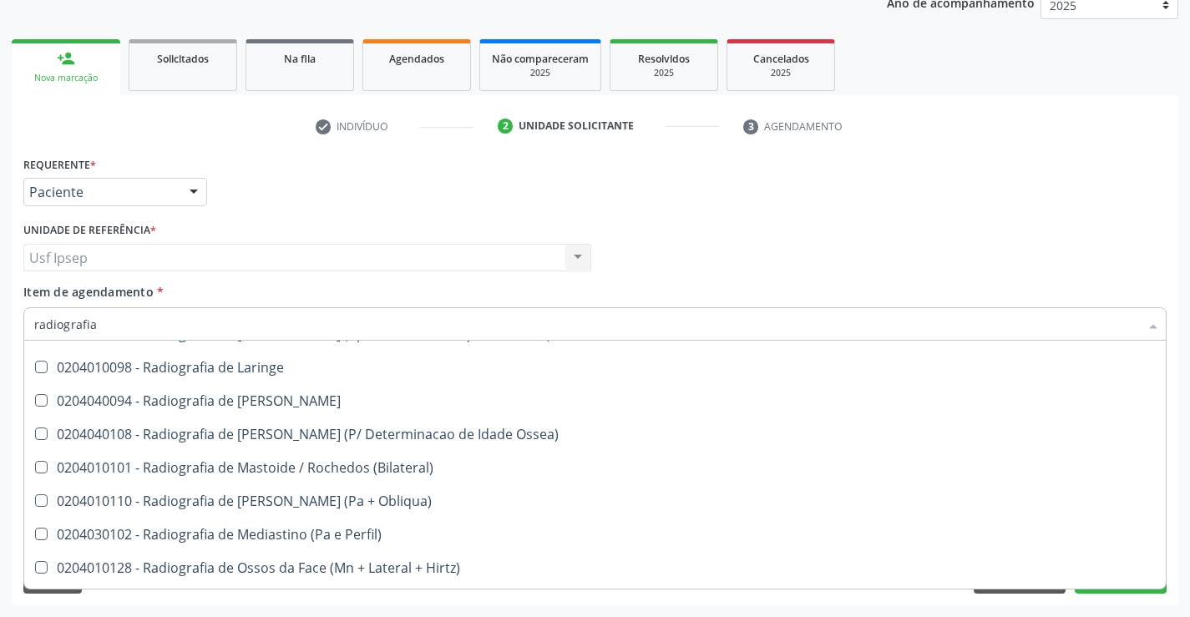
scroll to position [1838, 0]
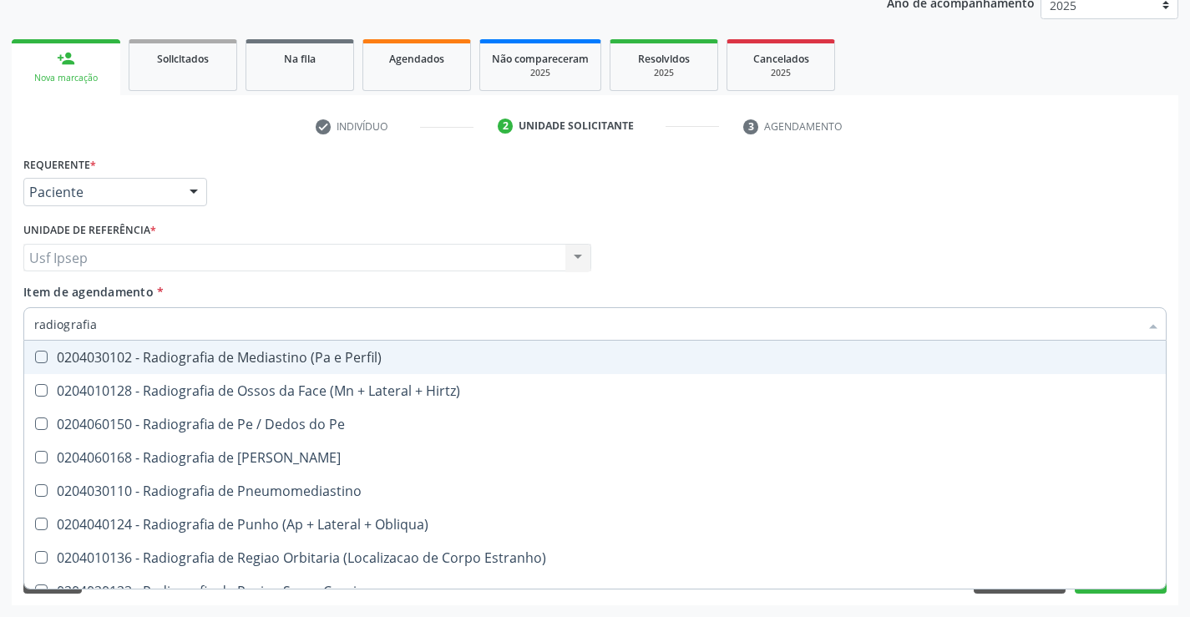
click at [829, 224] on div "Profissional Solicitante Por favor, selecione a Unidade de Atendimento primeiro…" at bounding box center [595, 250] width 1152 height 65
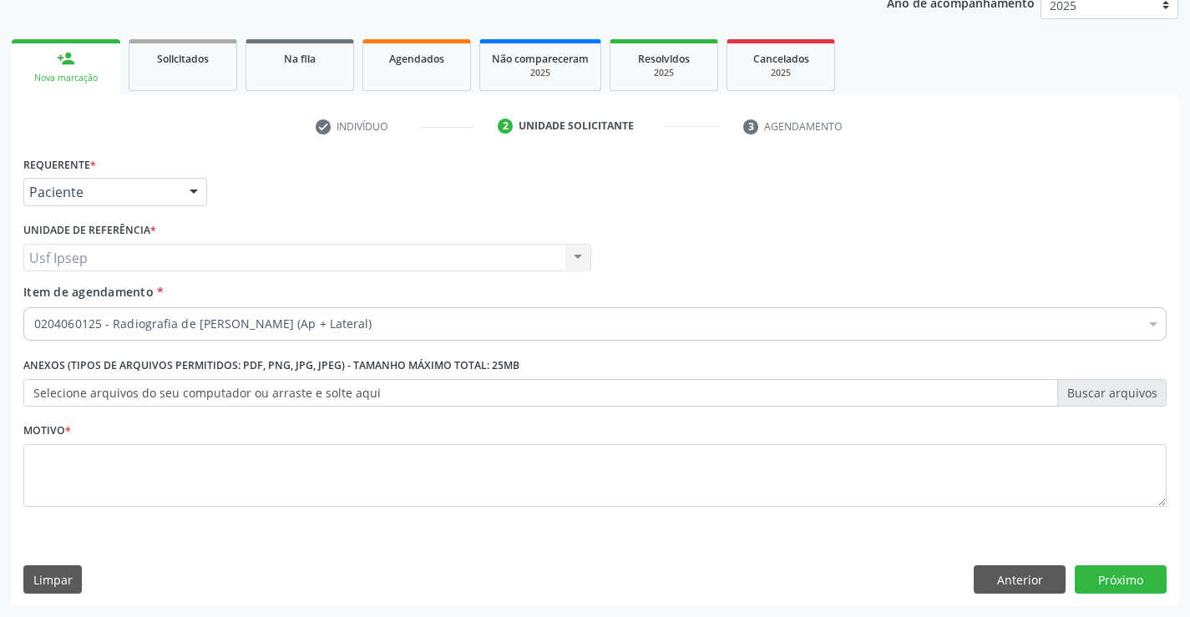
scroll to position [0, 0]
click at [64, 474] on textarea at bounding box center [595, 475] width 1144 height 63
type textarea "1"
click at [1110, 578] on button "Próximo" at bounding box center [1121, 580] width 92 height 28
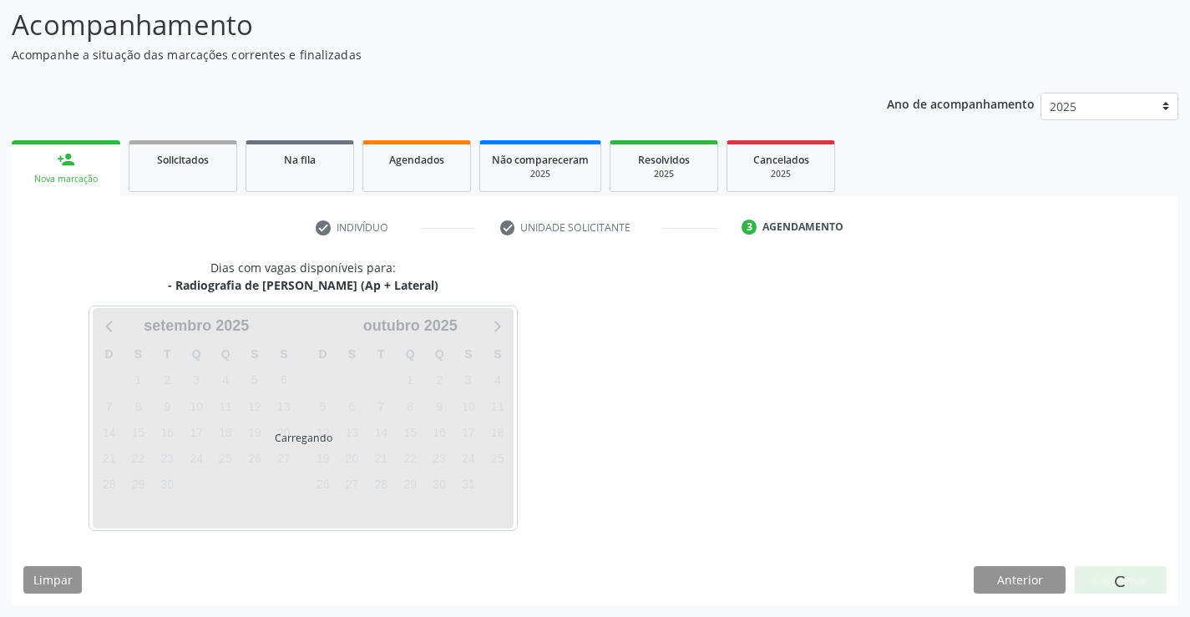
scroll to position [109, 0]
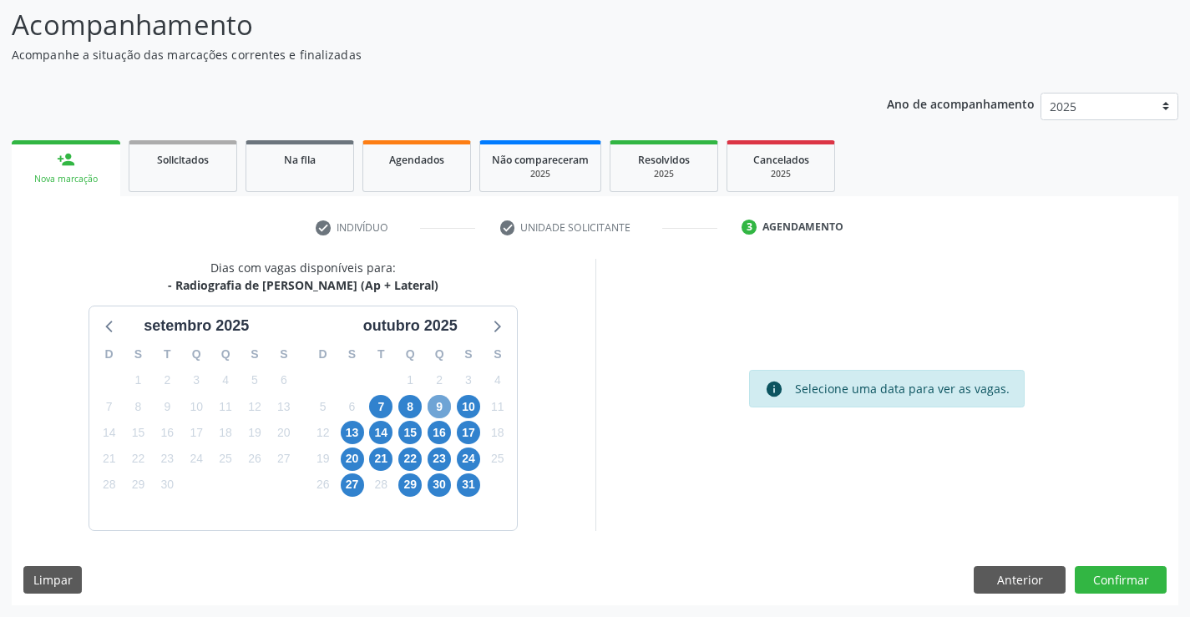
click at [440, 407] on span "9" at bounding box center [439, 406] width 23 height 23
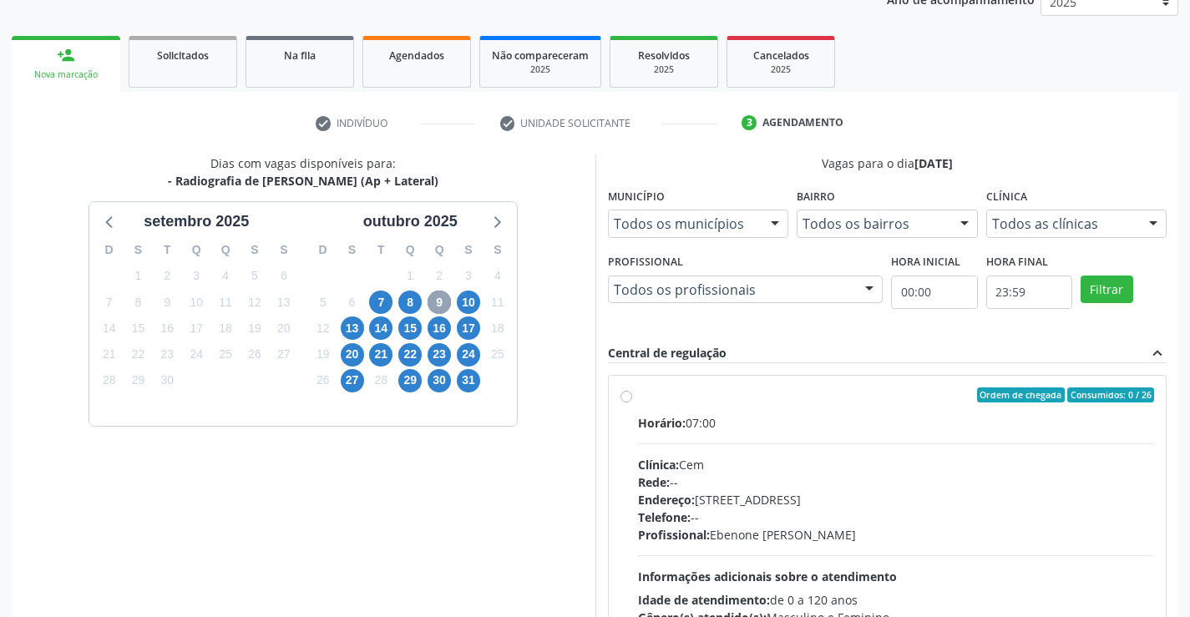
scroll to position [276, 0]
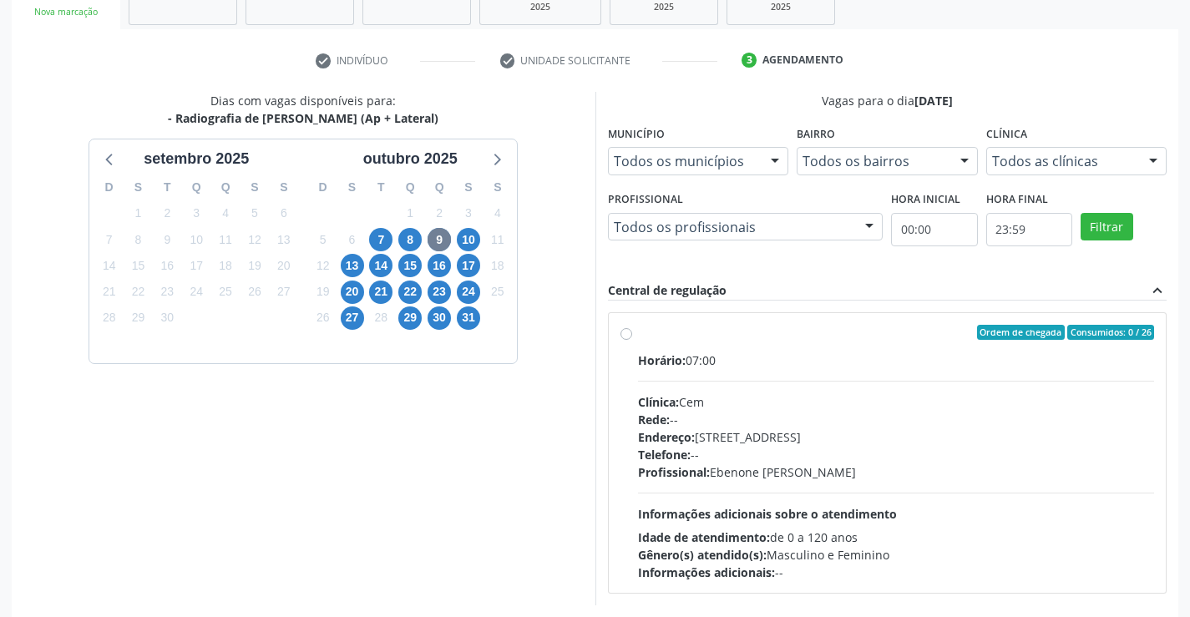
drag, startPoint x: 627, startPoint y: 334, endPoint x: 637, endPoint y: 327, distance: 12.5
click at [638, 331] on label "Ordem de chegada Consumidos: 0 / 26 Horário: 07:00 Clínica: Cem Rede: -- Endere…" at bounding box center [896, 453] width 517 height 256
click at [631, 331] on input "Ordem de chegada Consumidos: 0 / 26 Horário: 07:00 Clínica: Cem Rede: -- Endere…" at bounding box center [627, 332] width 12 height 15
radio input "true"
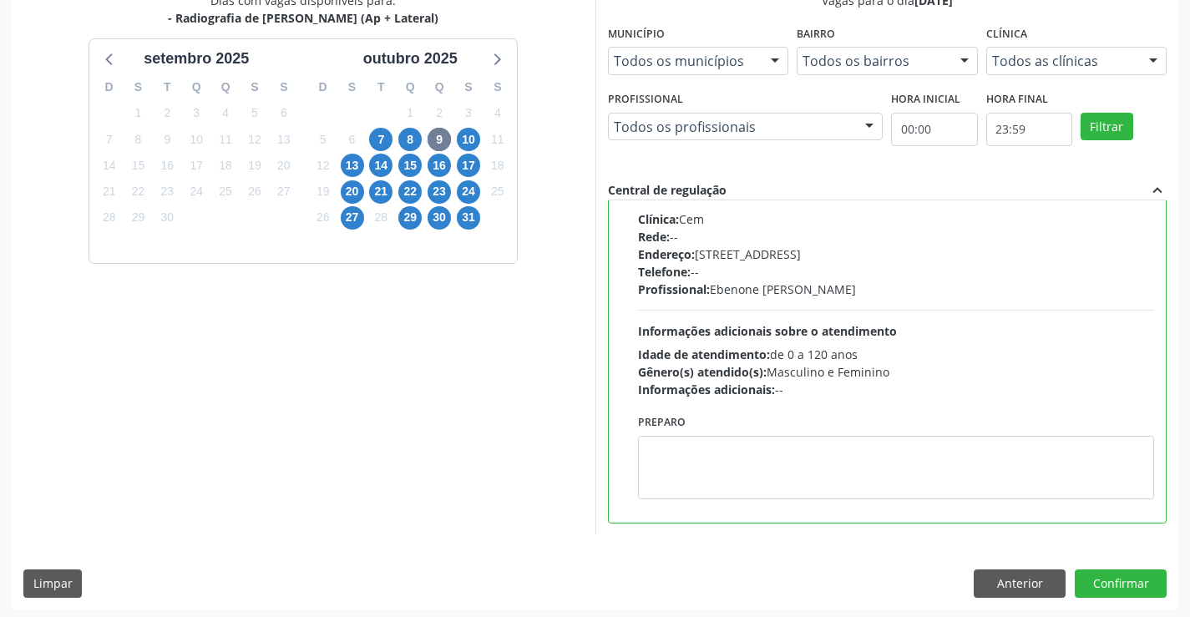
scroll to position [381, 0]
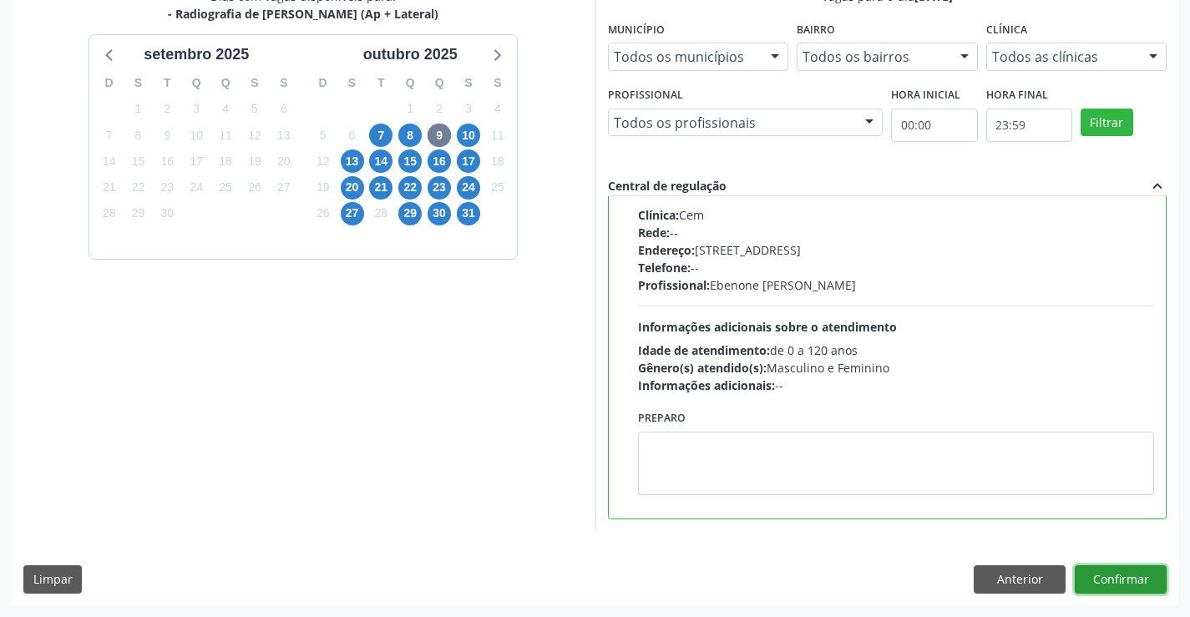
click at [1126, 579] on button "Confirmar" at bounding box center [1121, 580] width 92 height 28
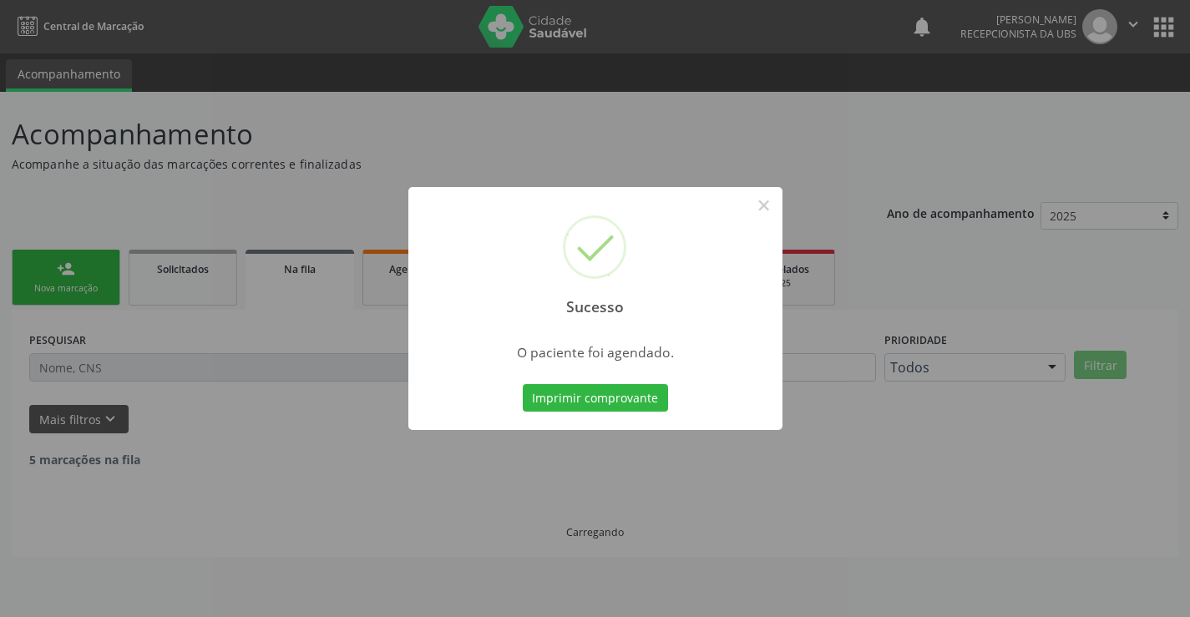
scroll to position [0, 0]
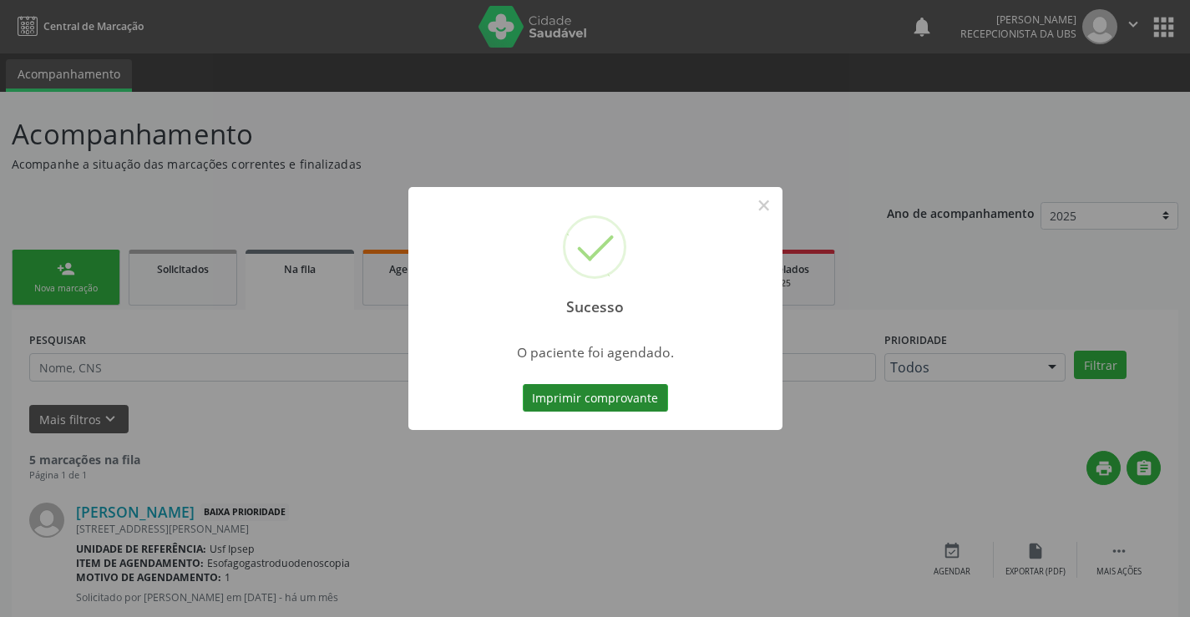
click at [555, 395] on button "Imprimir comprovante" at bounding box center [595, 398] width 145 height 28
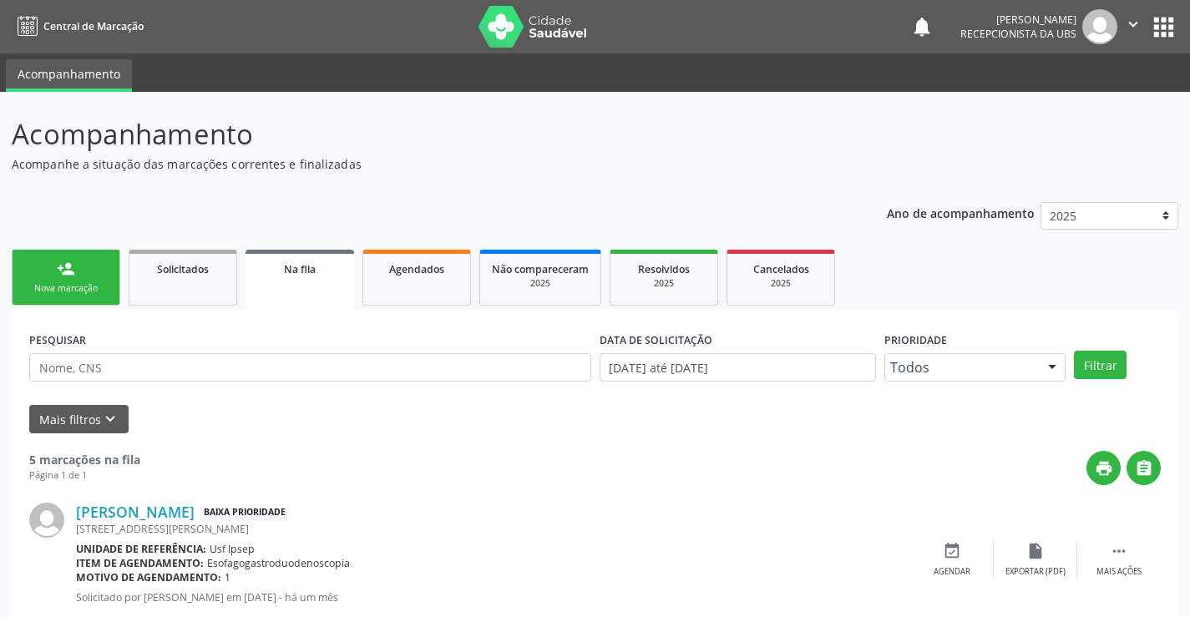
click at [51, 292] on div "Nova marcação" at bounding box center [66, 288] width 84 height 13
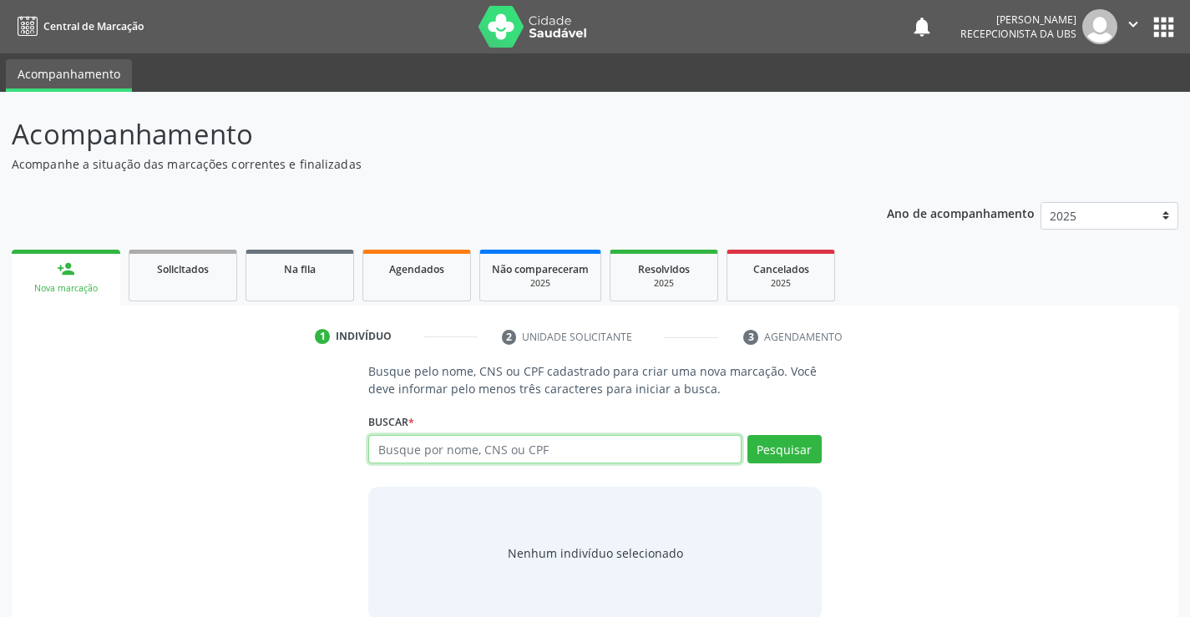
drag, startPoint x: 379, startPoint y: 444, endPoint x: 383, endPoint y: 429, distance: 16.2
click at [382, 436] on input "text" at bounding box center [554, 449] width 373 height 28
drag, startPoint x: 377, startPoint y: 441, endPoint x: 381, endPoint y: 432, distance: 10.1
click at [378, 438] on input "text" at bounding box center [554, 449] width 373 height 28
click at [383, 450] on input "text" at bounding box center [554, 449] width 373 height 28
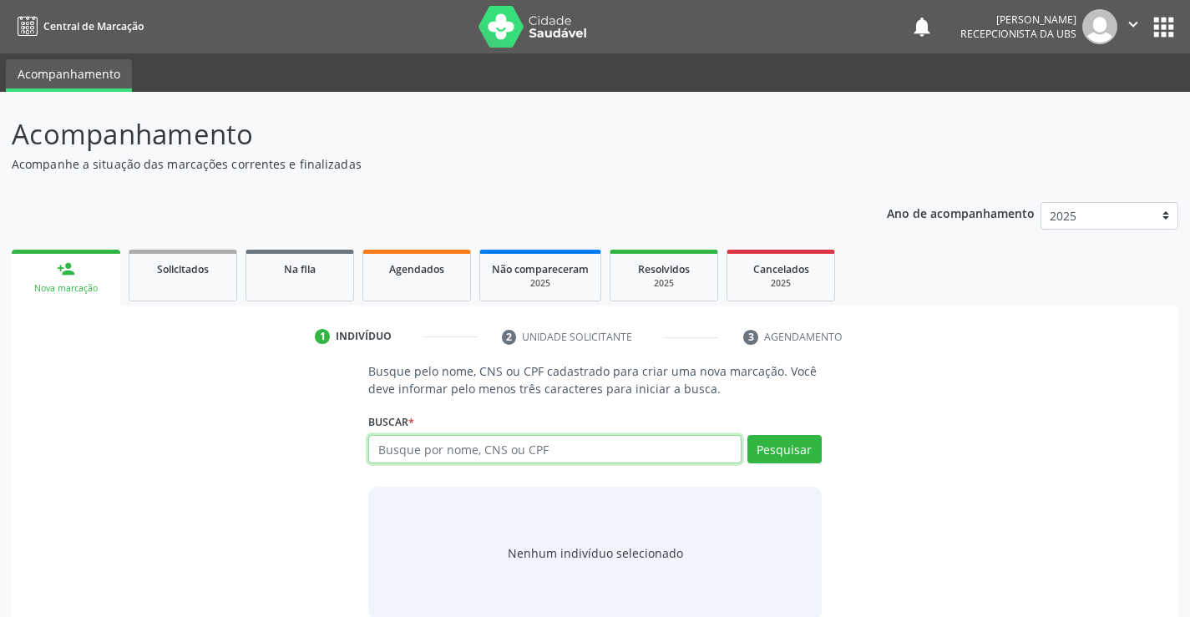
drag, startPoint x: 380, startPoint y: 444, endPoint x: 388, endPoint y: 452, distance: 11.8
click at [383, 448] on input "text" at bounding box center [554, 449] width 373 height 28
type input "705002299672651"
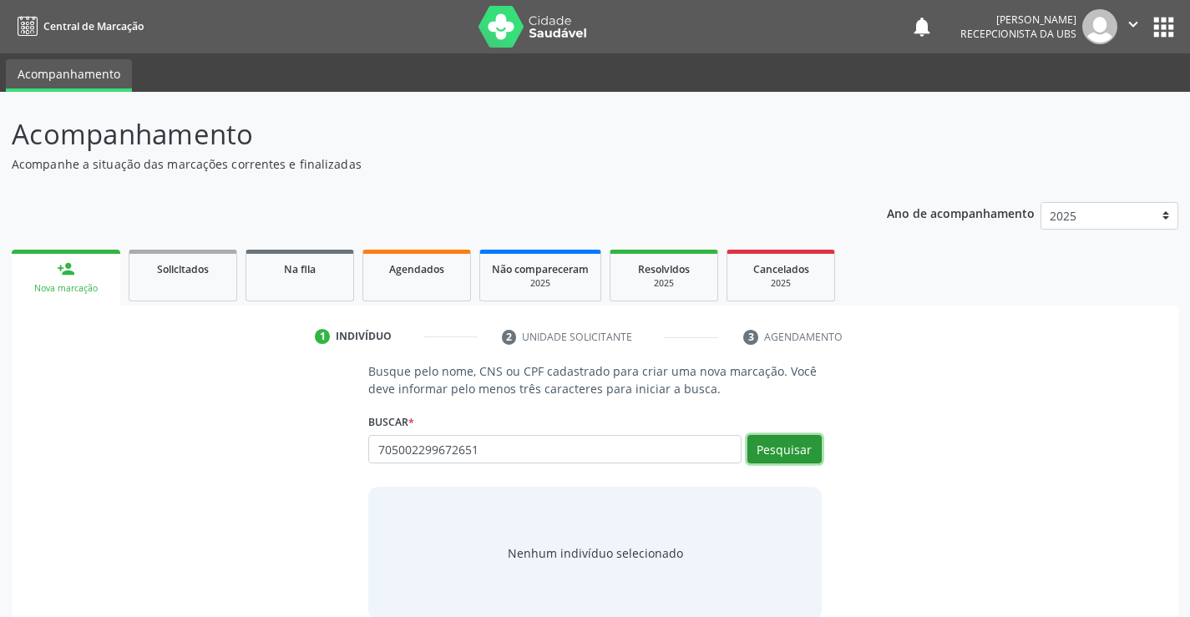
click at [781, 449] on button "Pesquisar" at bounding box center [785, 449] width 74 height 28
type input "705002299672651"
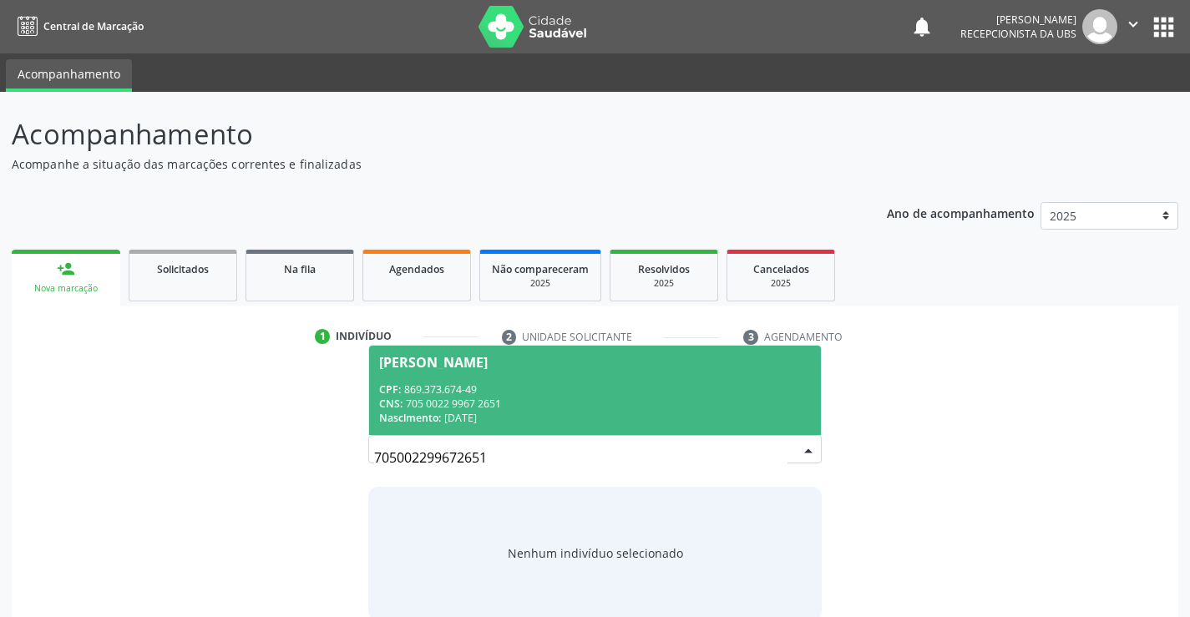
click at [455, 364] on div "Maria Ivanilda de Lima Ferreira" at bounding box center [433, 362] width 109 height 13
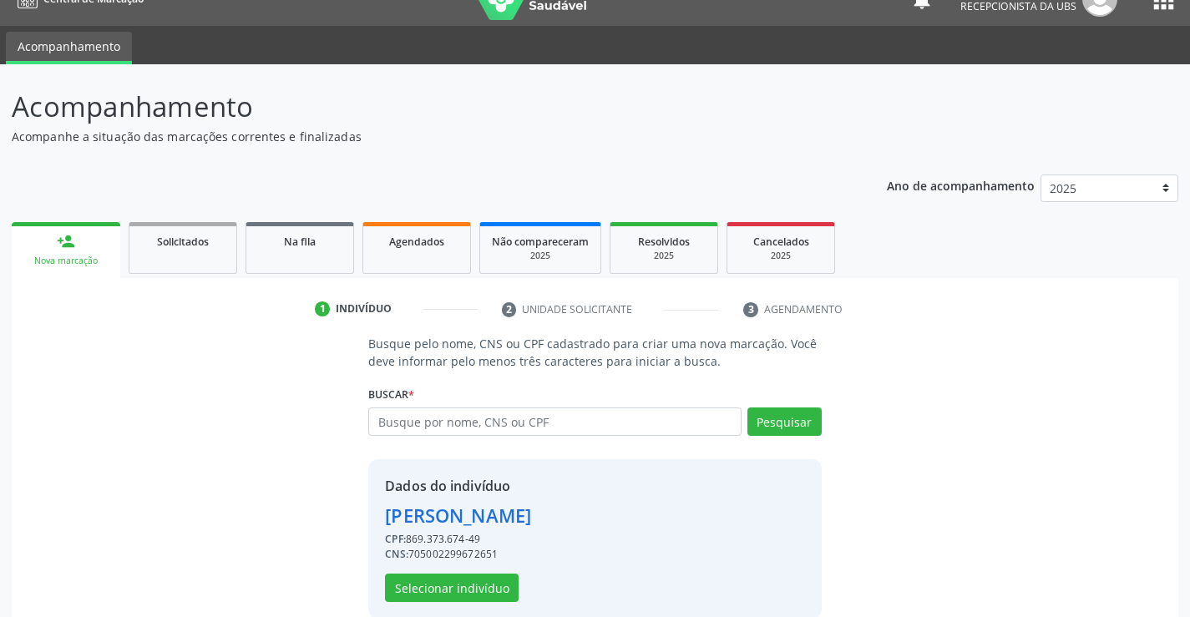
scroll to position [53, 0]
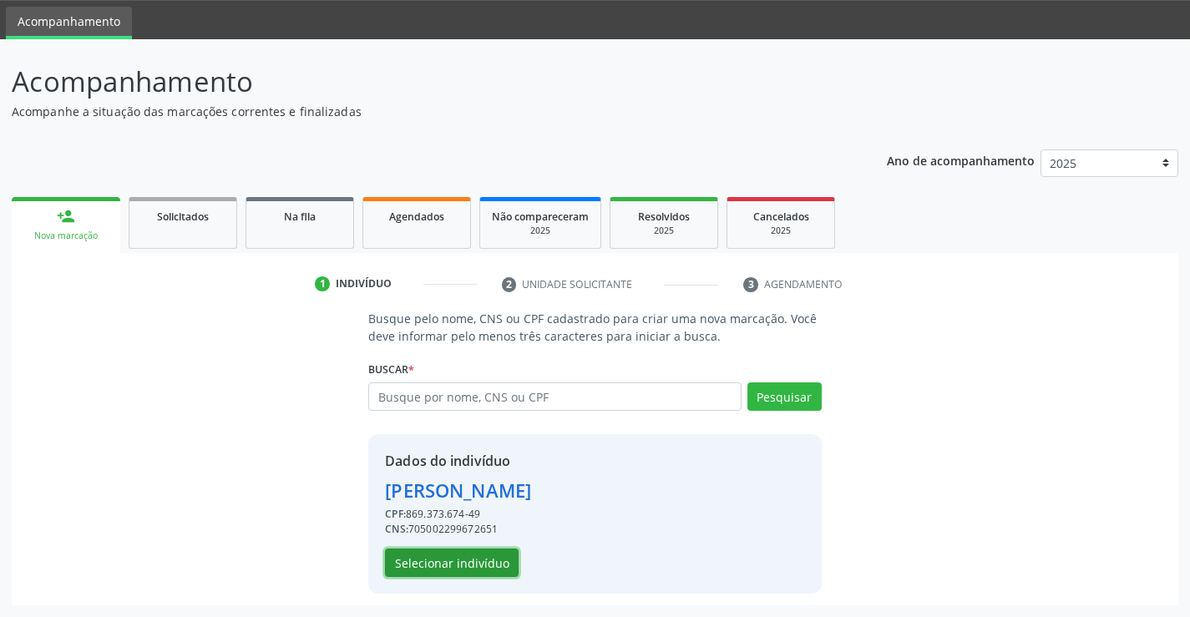
click at [427, 559] on button "Selecionar indivíduo" at bounding box center [452, 563] width 134 height 28
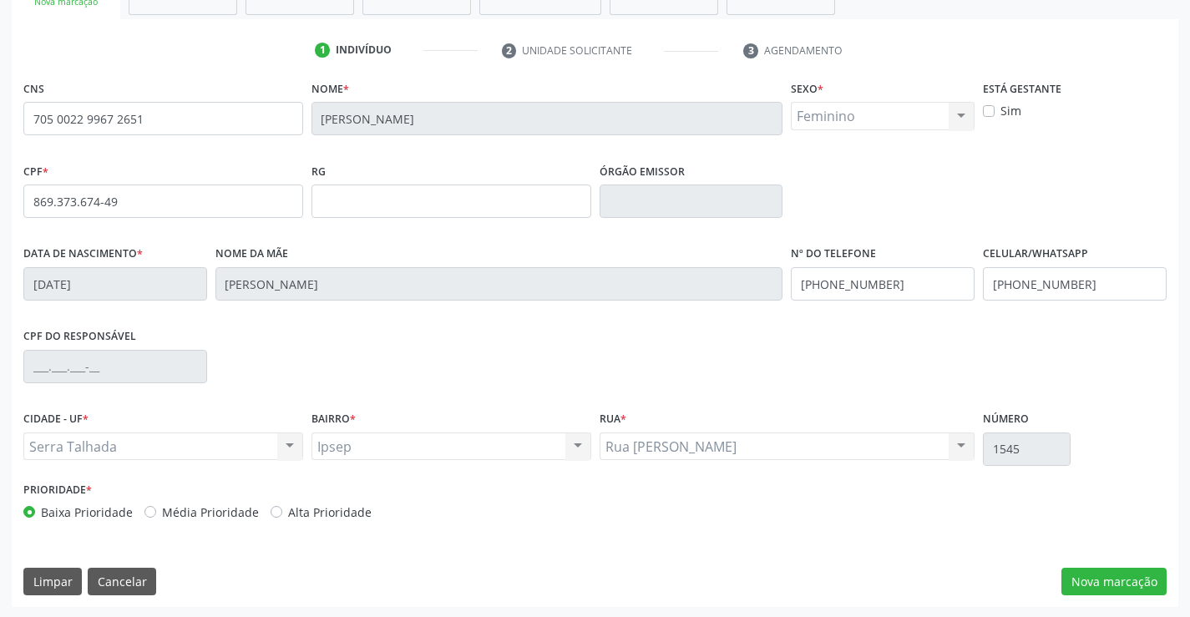
scroll to position [288, 0]
drag, startPoint x: 1108, startPoint y: 588, endPoint x: 1116, endPoint y: 584, distance: 9.3
click at [1112, 586] on button "Nova marcação" at bounding box center [1114, 580] width 105 height 28
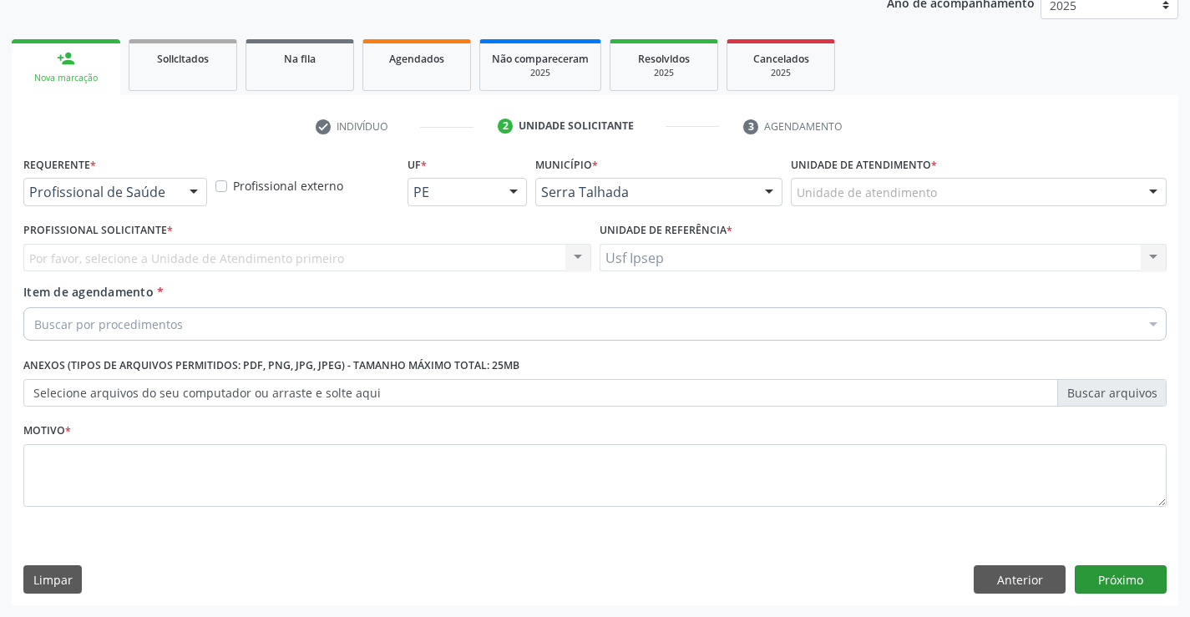
scroll to position [210, 0]
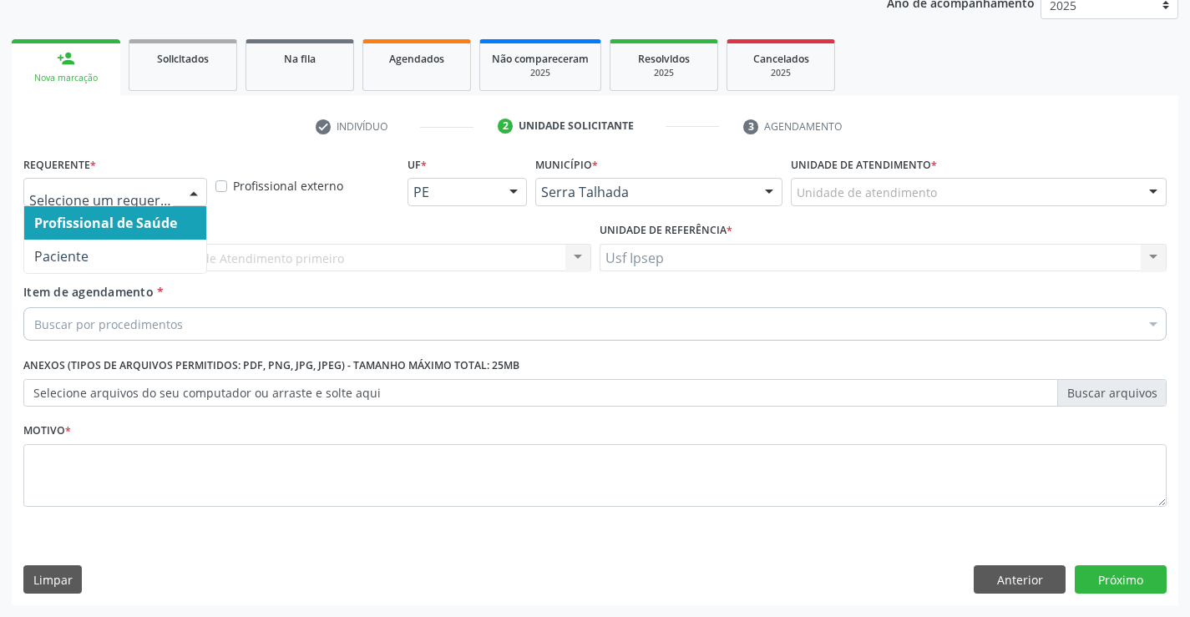
click at [190, 193] on div at bounding box center [193, 193] width 25 height 28
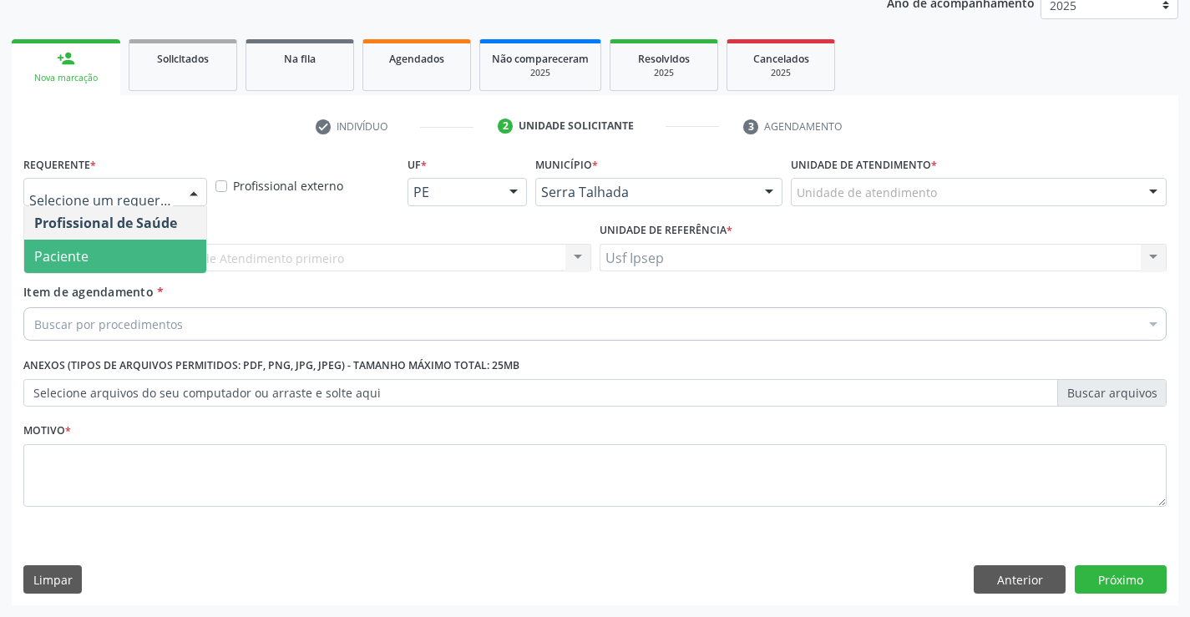
click at [79, 265] on span "Paciente" at bounding box center [115, 256] width 182 height 33
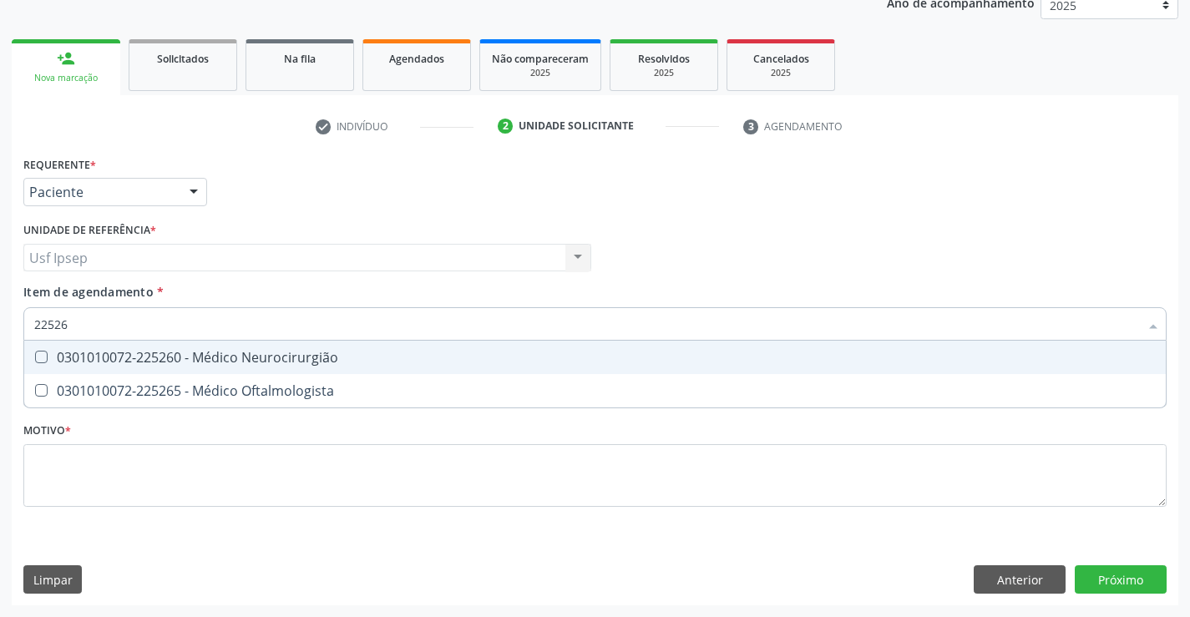
type input "225265"
drag, startPoint x: 46, startPoint y: 357, endPoint x: 38, endPoint y: 370, distance: 15.3
click at [43, 358] on Oftalmologista at bounding box center [41, 357] width 13 height 13
click at [35, 358] on Oftalmologista "checkbox" at bounding box center [29, 357] width 11 height 11
checkbox Oftalmologista "true"
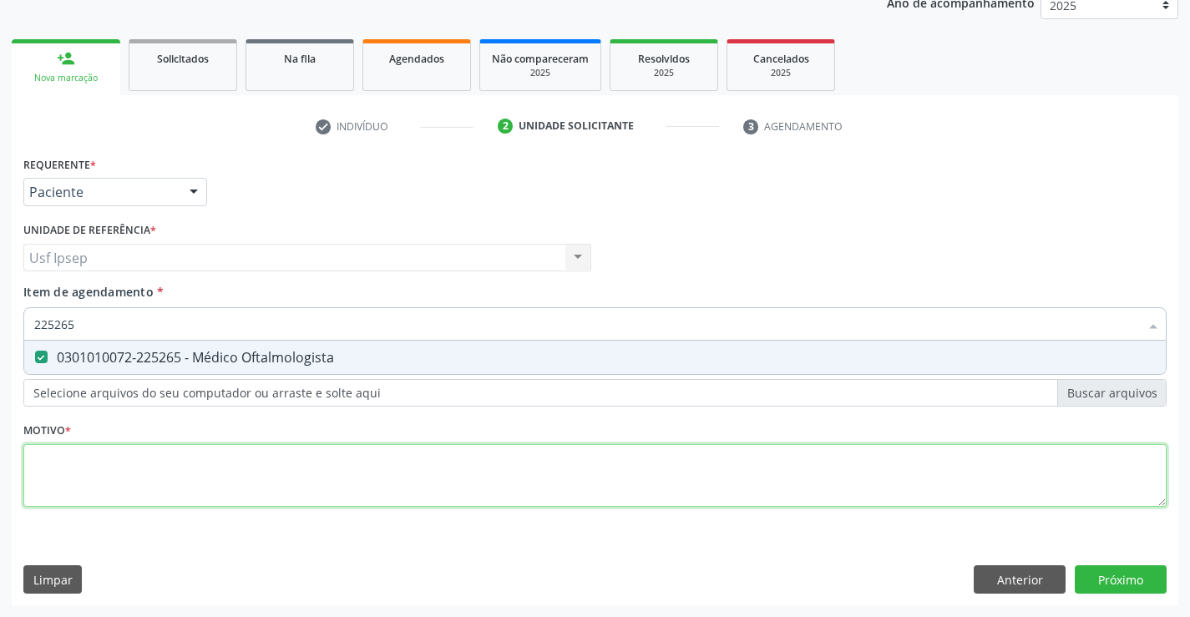
click at [43, 467] on div "Requerente * Paciente Profissional de Saúde Paciente Nenhum resultado encontrad…" at bounding box center [595, 341] width 1144 height 378
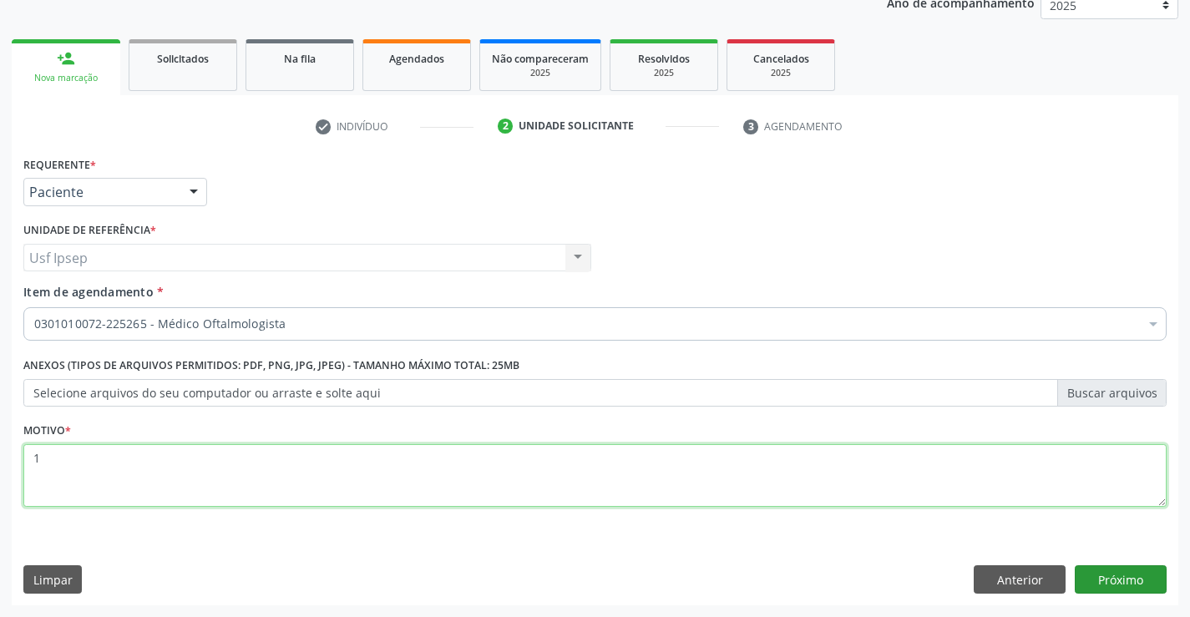
type textarea "1"
click at [1127, 590] on button "Próximo" at bounding box center [1121, 580] width 92 height 28
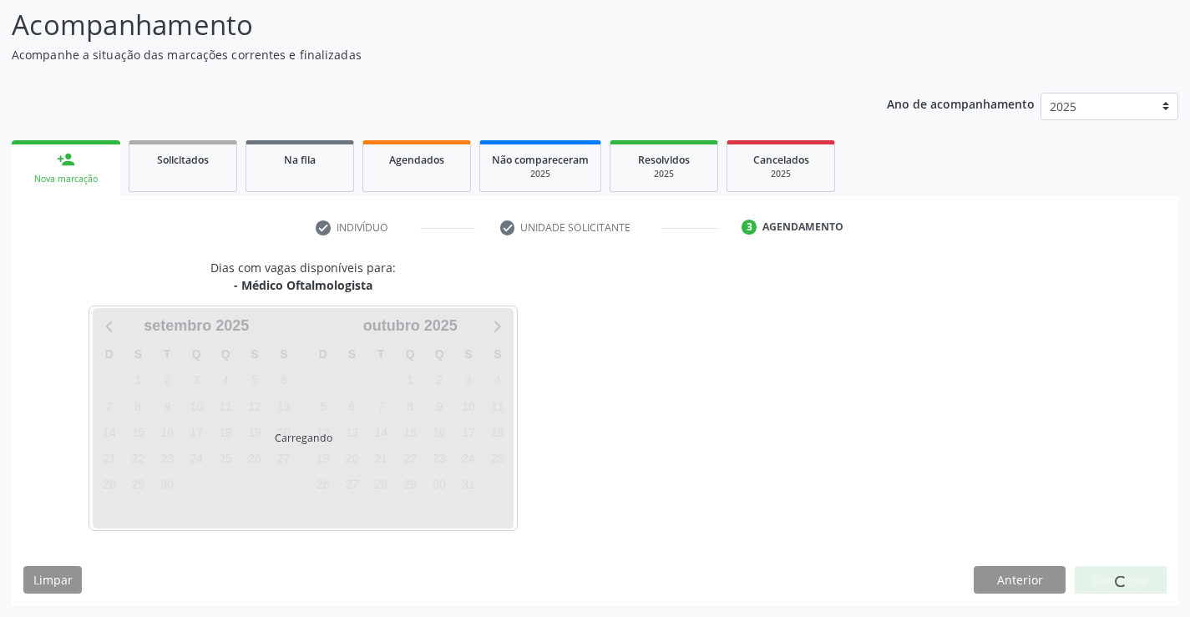
scroll to position [109, 0]
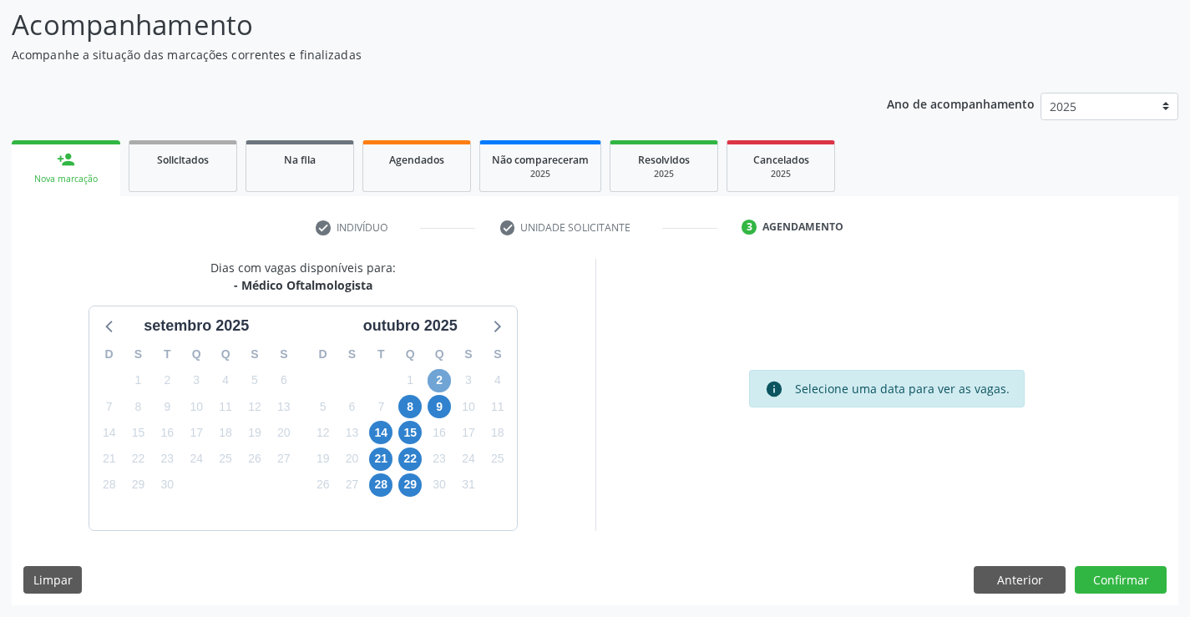
click at [437, 380] on span "2" at bounding box center [439, 380] width 23 height 23
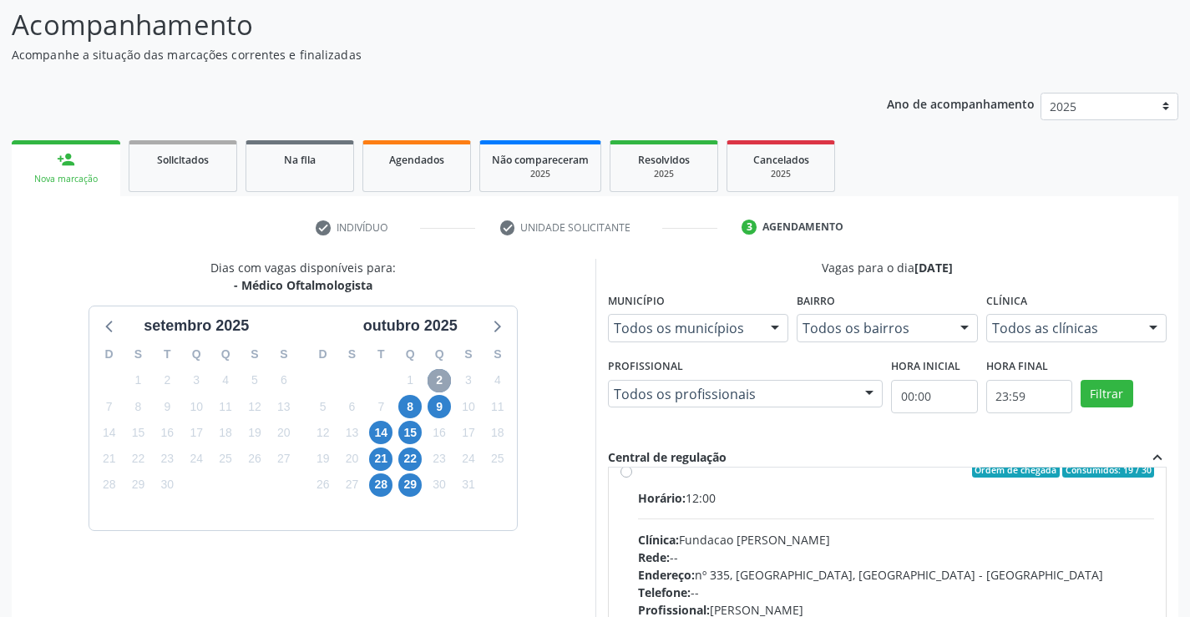
scroll to position [0, 0]
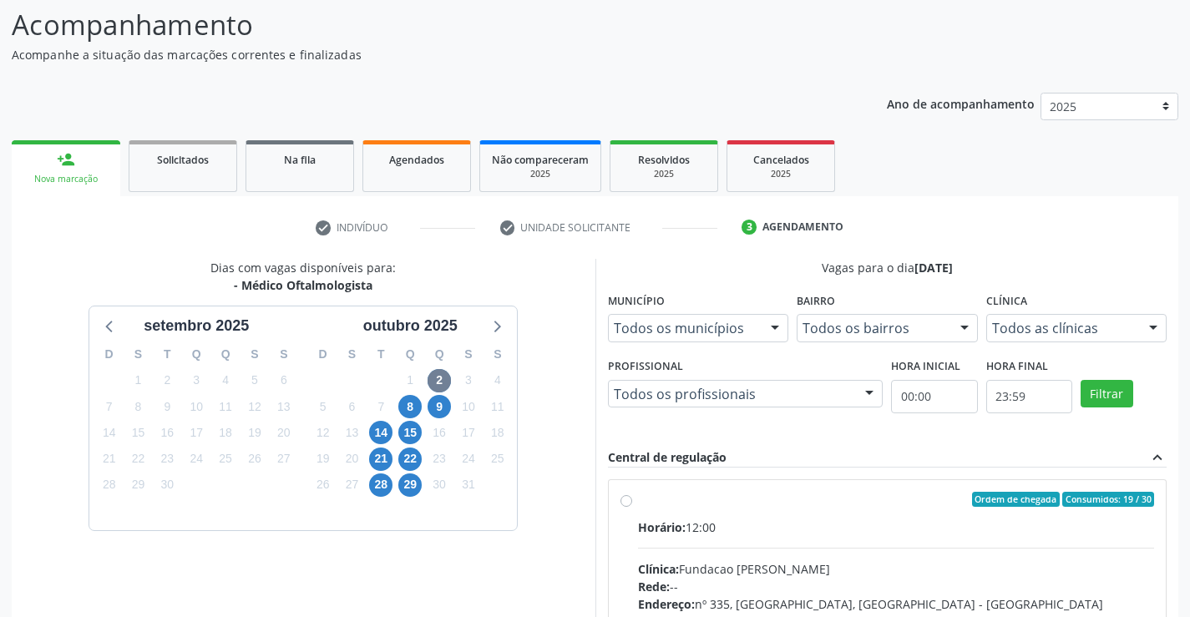
drag, startPoint x: 624, startPoint y: 504, endPoint x: 636, endPoint y: 504, distance: 11.7
click at [638, 504] on label "Ordem de chegada Consumidos: 19 / 30 Horário: 12:00 Clínica: Fundacao Altino Ve…" at bounding box center [896, 620] width 517 height 256
click at [626, 504] on input "Ordem de chegada Consumidos: 19 / 30 Horário: 12:00 Clínica: Fundacao Altino Ve…" at bounding box center [627, 499] width 12 height 15
radio input "true"
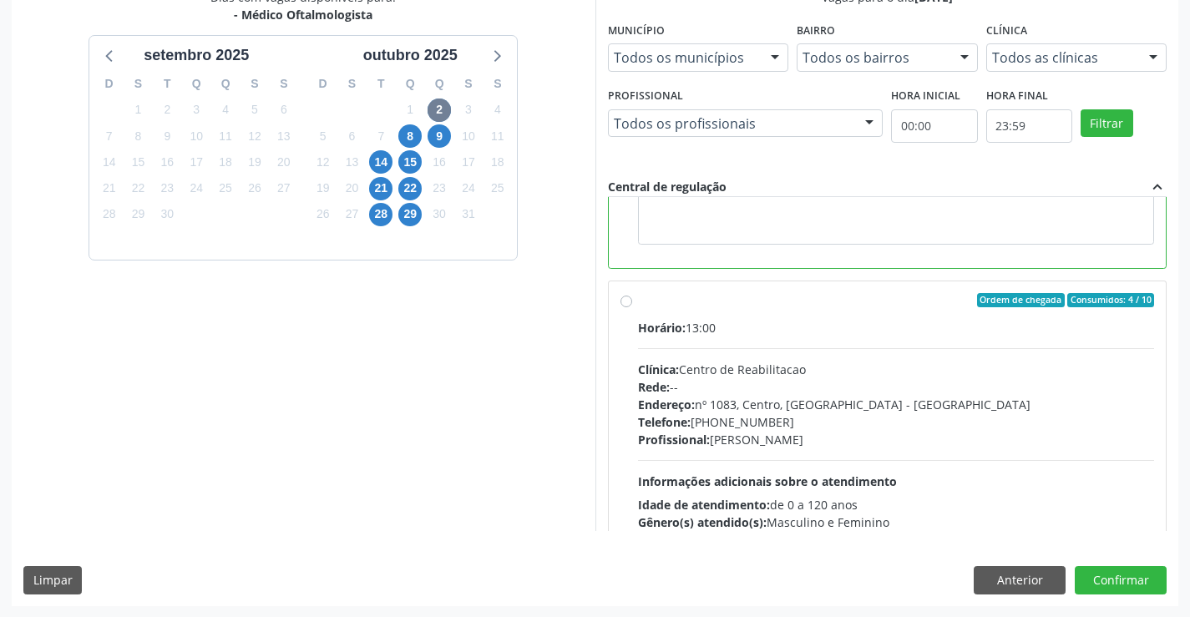
scroll to position [381, 0]
click at [1114, 572] on button "Confirmar" at bounding box center [1121, 580] width 92 height 28
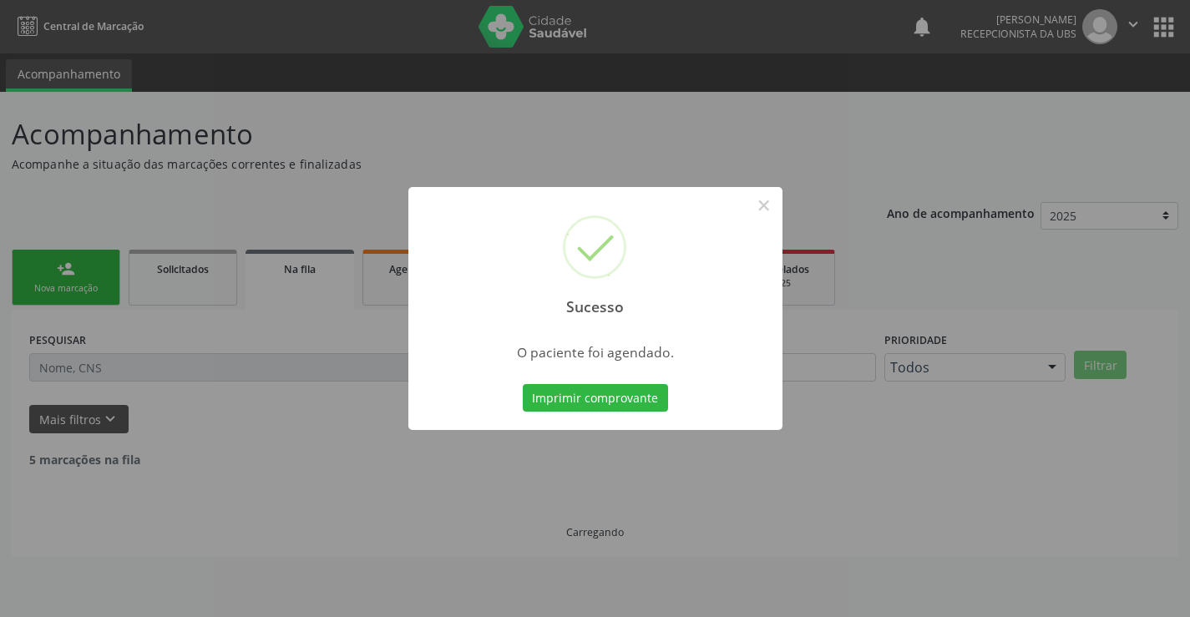
scroll to position [0, 0]
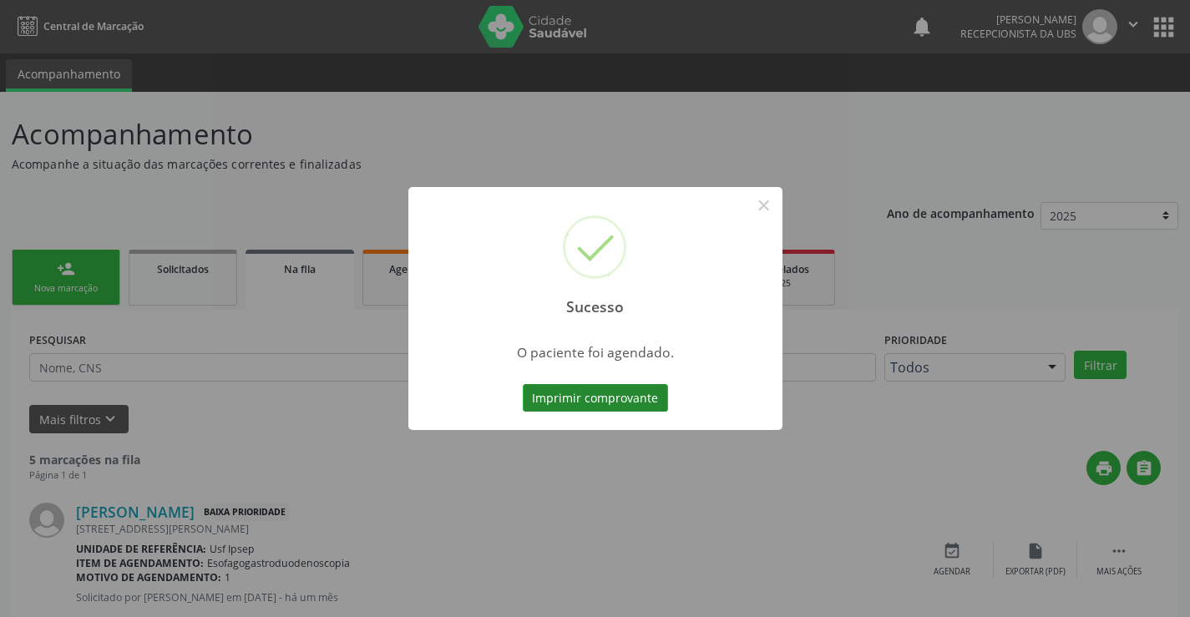
click at [542, 397] on button "Imprimir comprovante" at bounding box center [595, 398] width 145 height 28
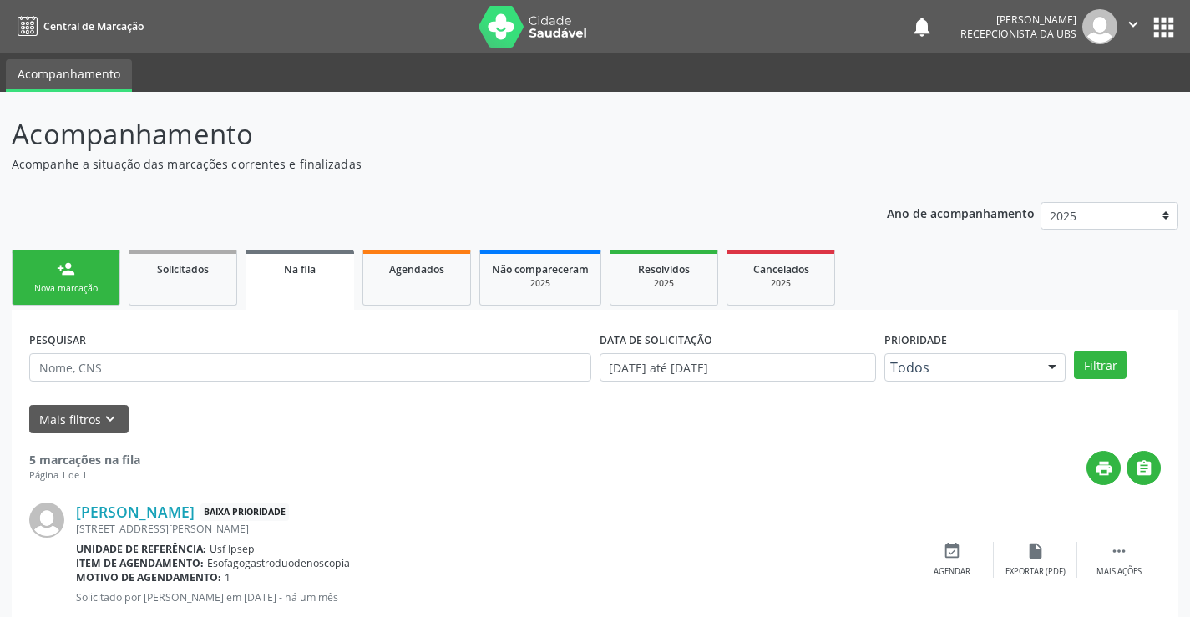
drag, startPoint x: 80, startPoint y: 277, endPoint x: 191, endPoint y: 9, distance: 290.2
click at [80, 276] on link "person_add Nova marcação" at bounding box center [66, 278] width 109 height 56
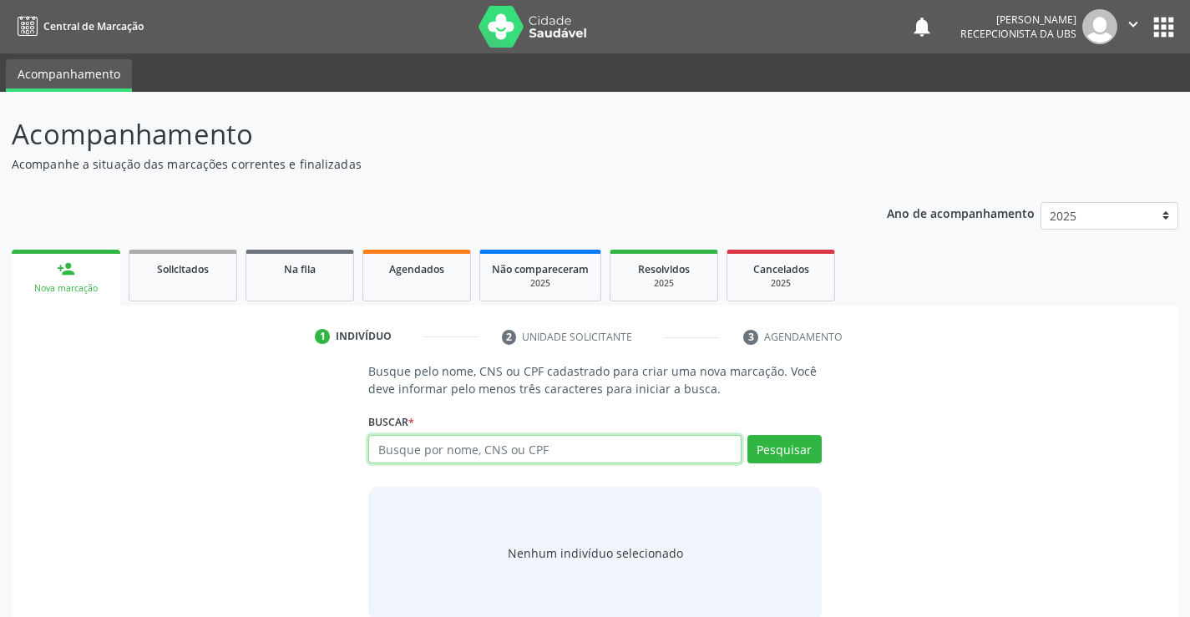
drag, startPoint x: 388, startPoint y: 453, endPoint x: 408, endPoint y: 424, distance: 35.3
click at [395, 443] on input "text" at bounding box center [554, 449] width 373 height 28
type input "7"
type input "08725371488"
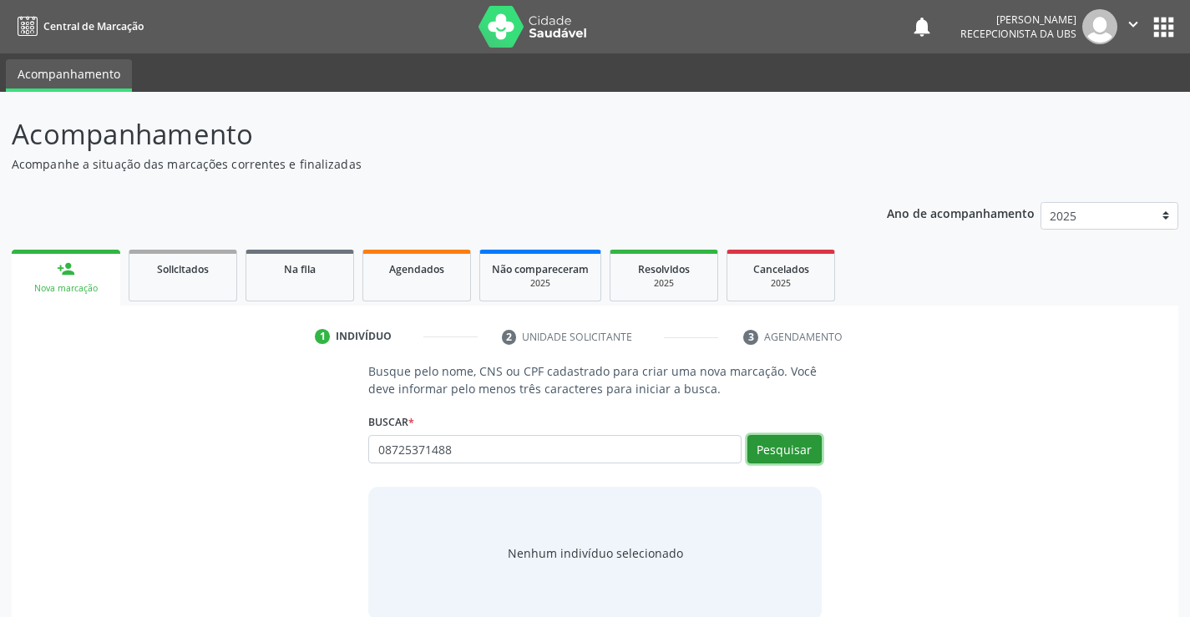
click at [769, 454] on button "Pesquisar" at bounding box center [785, 449] width 74 height 28
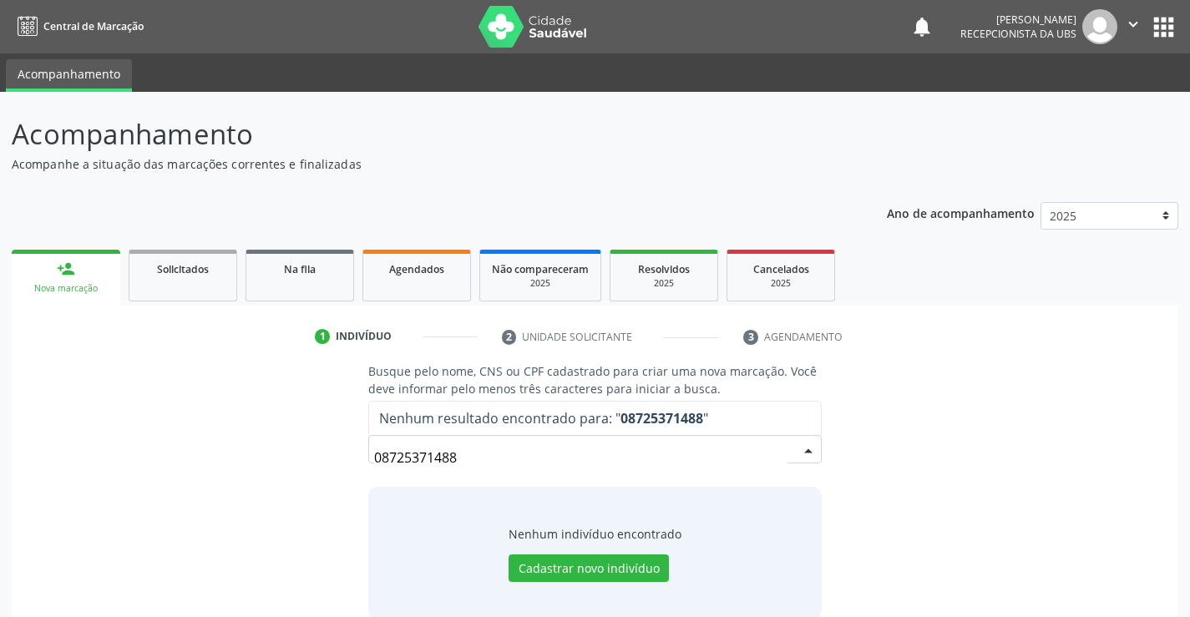
click at [458, 457] on input "08725371488" at bounding box center [580, 457] width 413 height 33
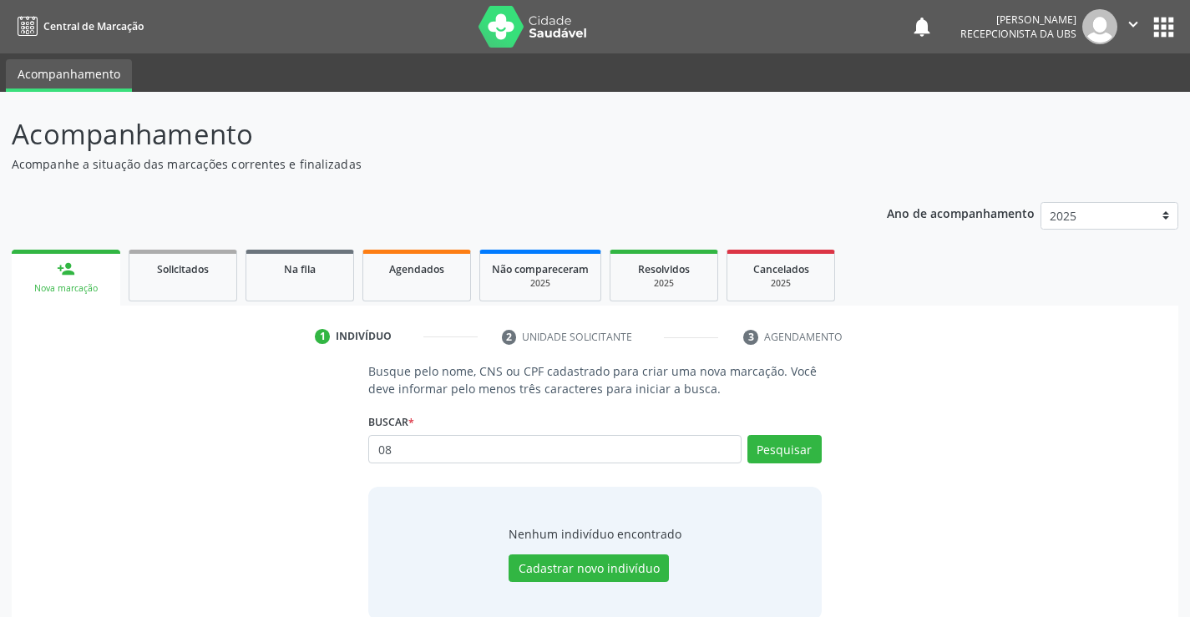
type input "0"
type input "700000911927207"
click at [763, 446] on button "Pesquisar" at bounding box center [785, 449] width 74 height 28
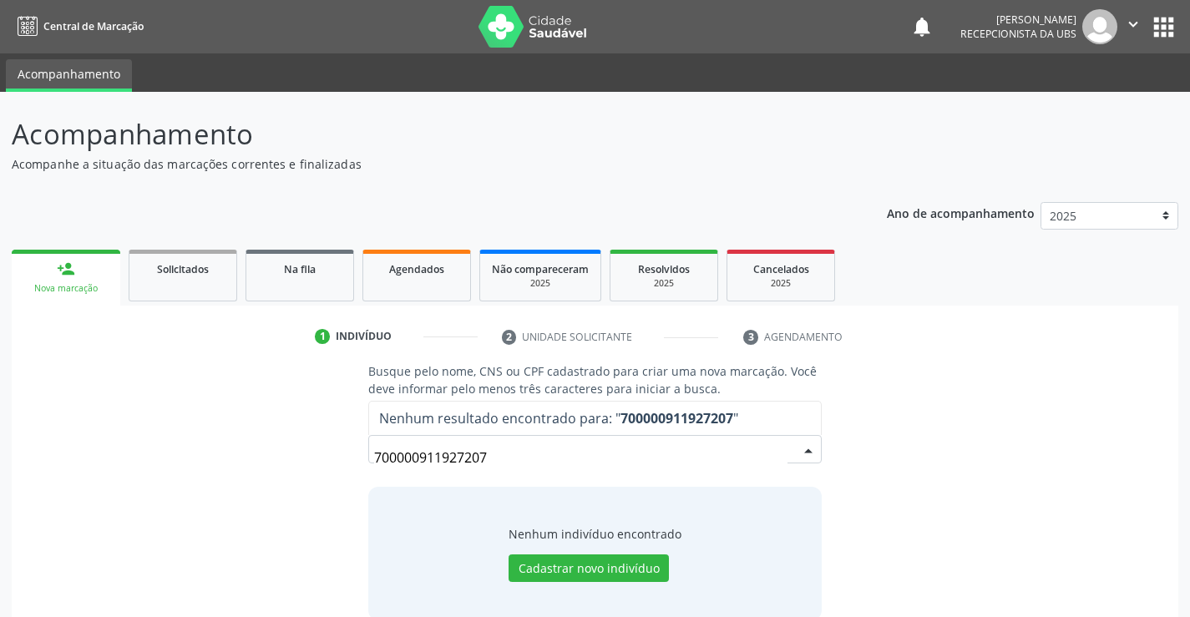
click at [488, 453] on input "700000911927207" at bounding box center [580, 457] width 413 height 33
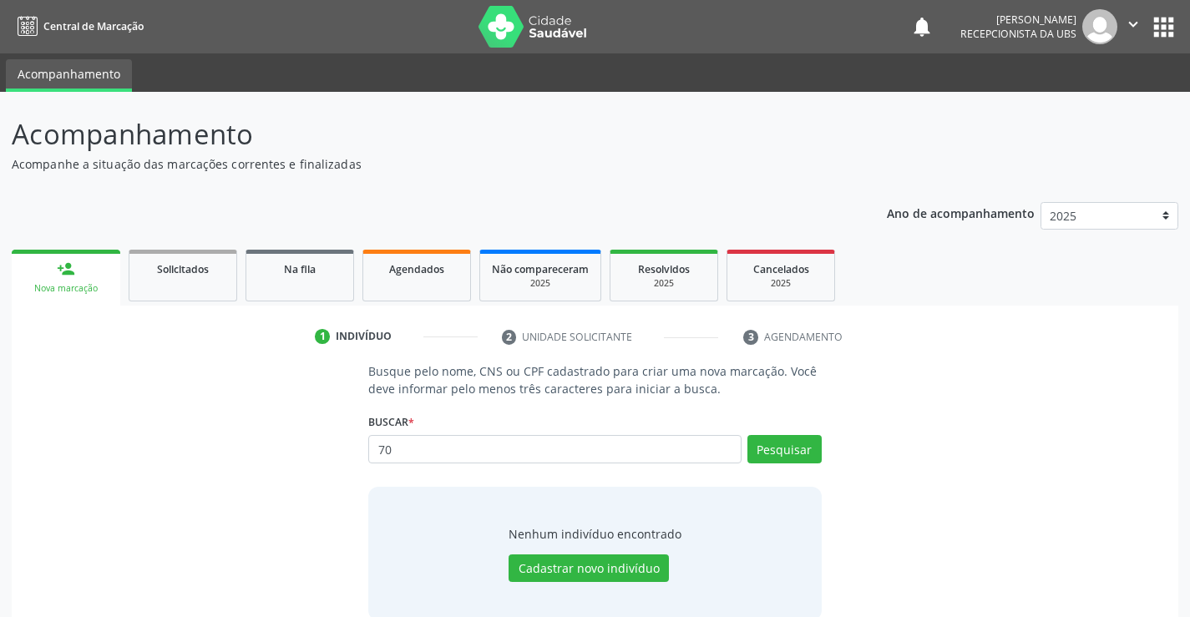
type input "7"
click at [376, 449] on input "text" at bounding box center [554, 449] width 373 height 28
type input "e"
click at [381, 447] on input "text" at bounding box center [554, 449] width 373 height 28
type input "08725391488"
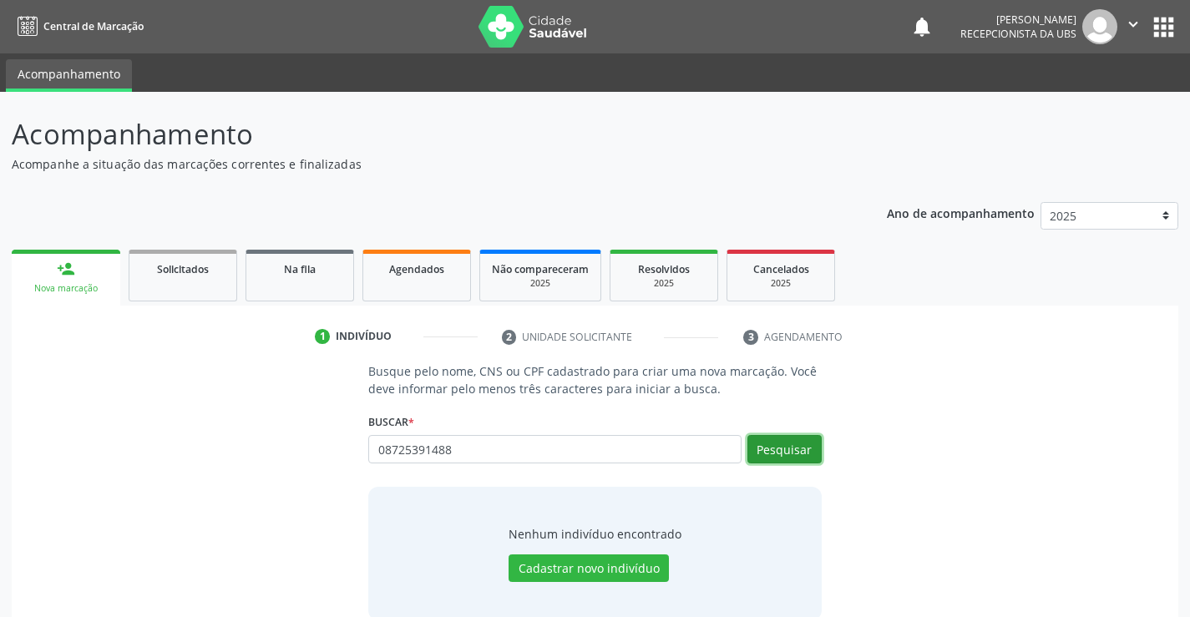
click at [791, 452] on button "Pesquisar" at bounding box center [785, 449] width 74 height 28
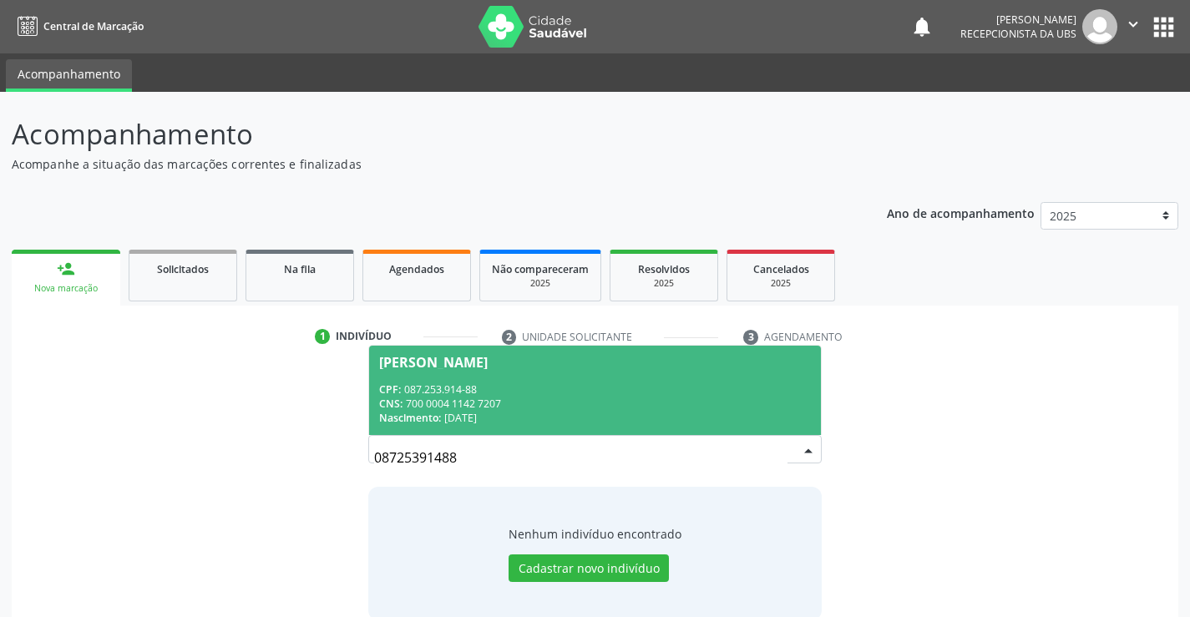
click at [468, 453] on input "08725391488" at bounding box center [580, 457] width 413 height 33
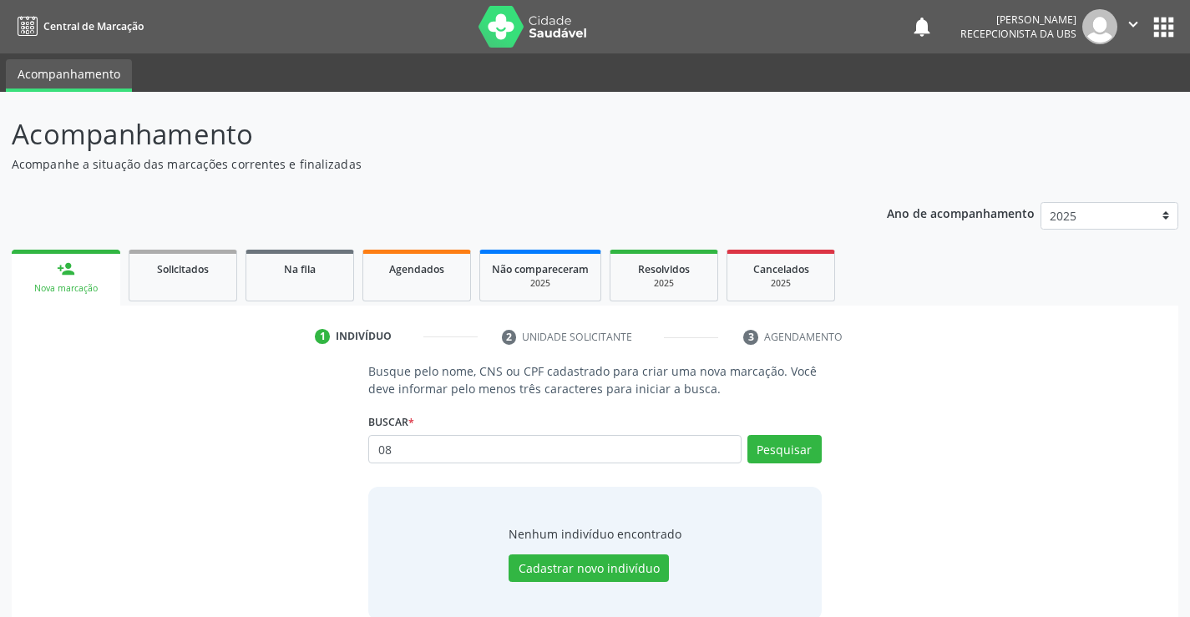
type input "0"
drag, startPoint x: 387, startPoint y: 450, endPoint x: 398, endPoint y: 450, distance: 10.9
click at [398, 450] on input "text" at bounding box center [554, 449] width 373 height 28
drag, startPoint x: 388, startPoint y: 448, endPoint x: 411, endPoint y: 451, distance: 22.8
click at [407, 450] on input "text" at bounding box center [554, 449] width 373 height 28
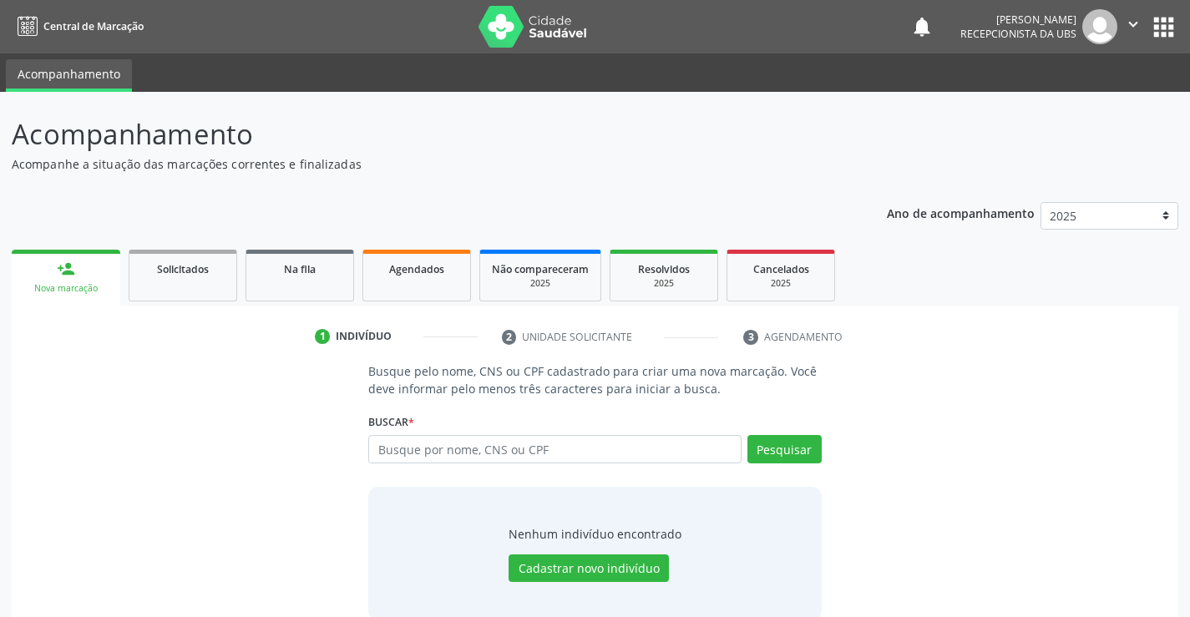
click at [377, 442] on input "text" at bounding box center [554, 449] width 373 height 28
type input "707409000863277"
drag, startPoint x: 800, startPoint y: 459, endPoint x: 809, endPoint y: 458, distance: 9.3
click at [809, 458] on button "Pesquisar" at bounding box center [785, 449] width 74 height 28
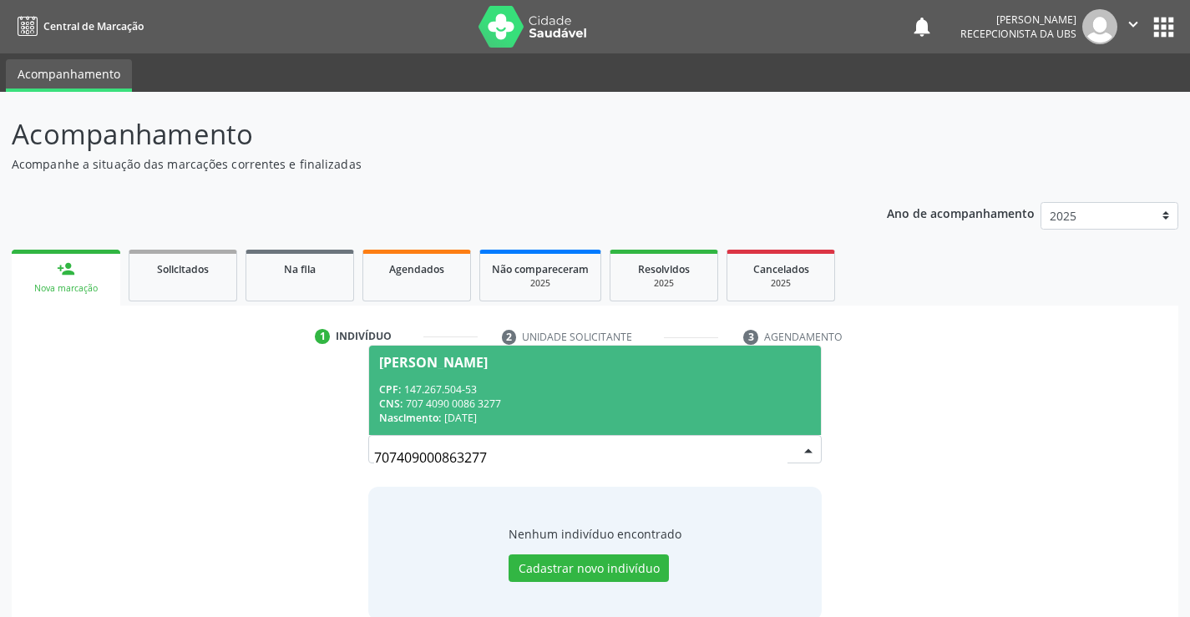
click at [408, 358] on div "[PERSON_NAME]" at bounding box center [433, 362] width 109 height 13
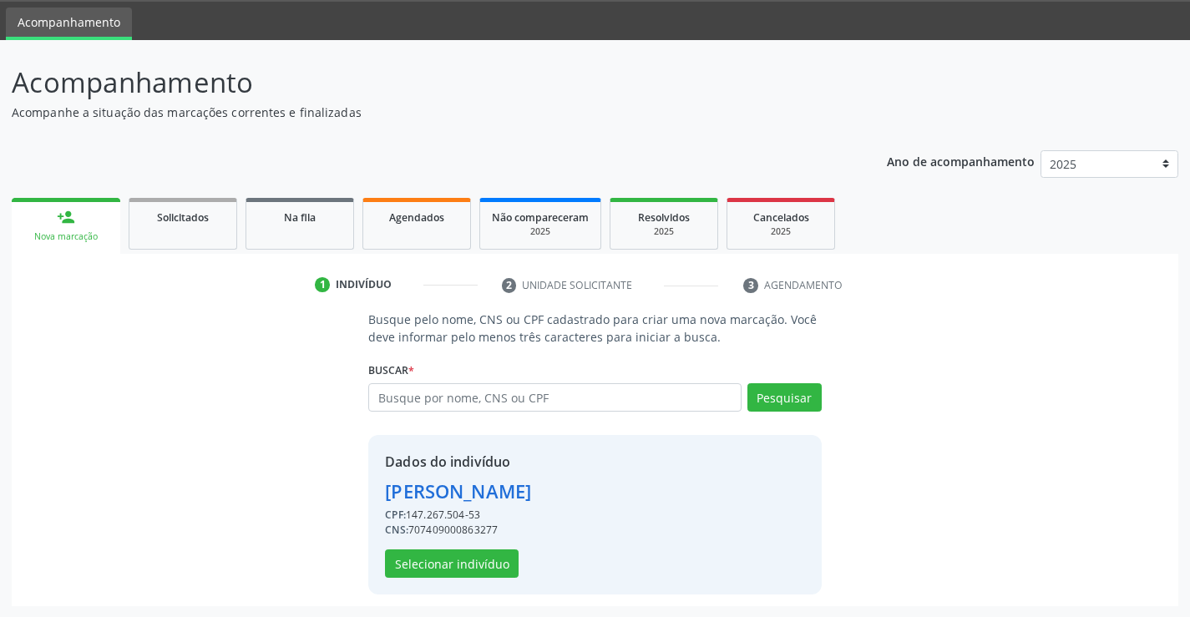
scroll to position [53, 0]
click at [434, 567] on button "Selecionar indivíduo" at bounding box center [452, 563] width 134 height 28
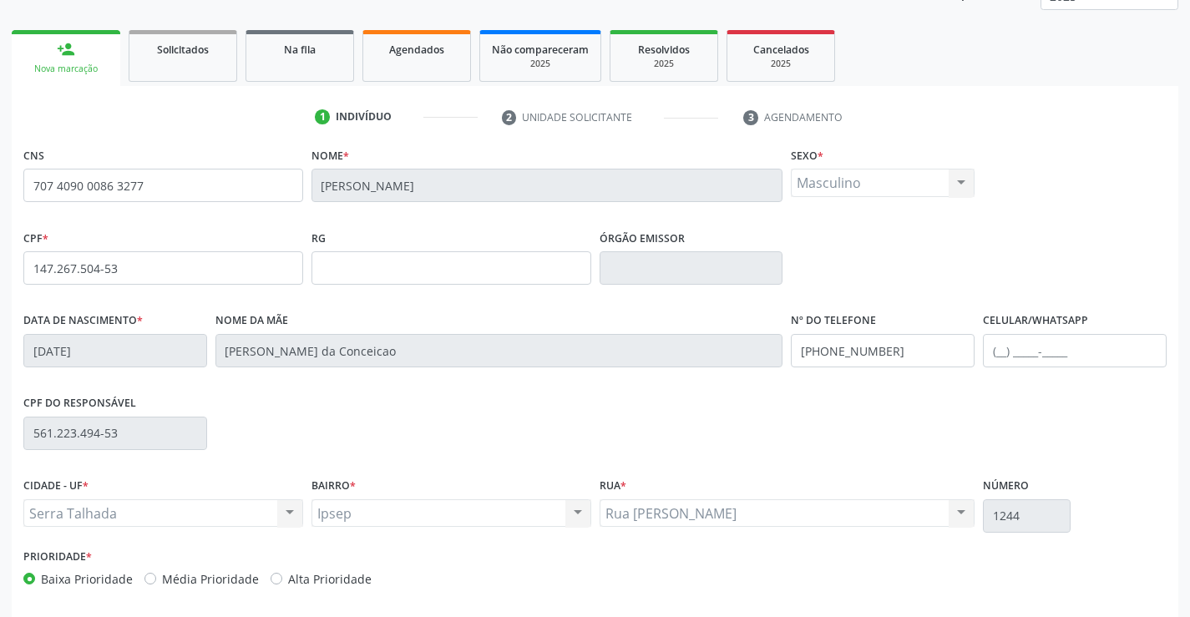
scroll to position [288, 0]
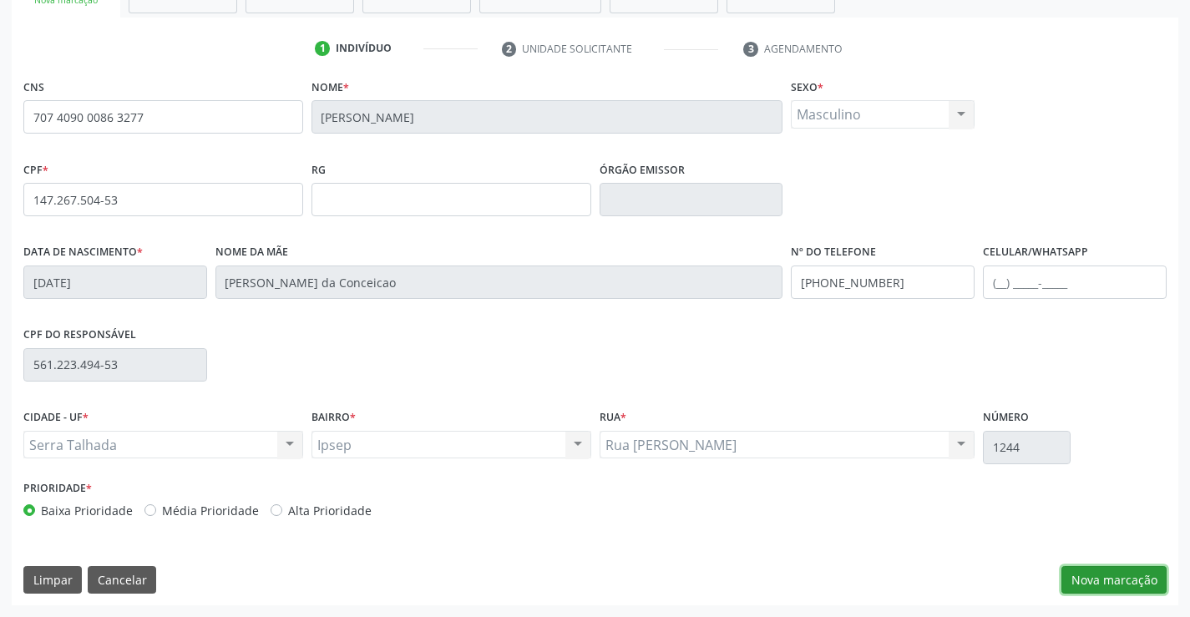
click at [1101, 586] on button "Nova marcação" at bounding box center [1114, 580] width 105 height 28
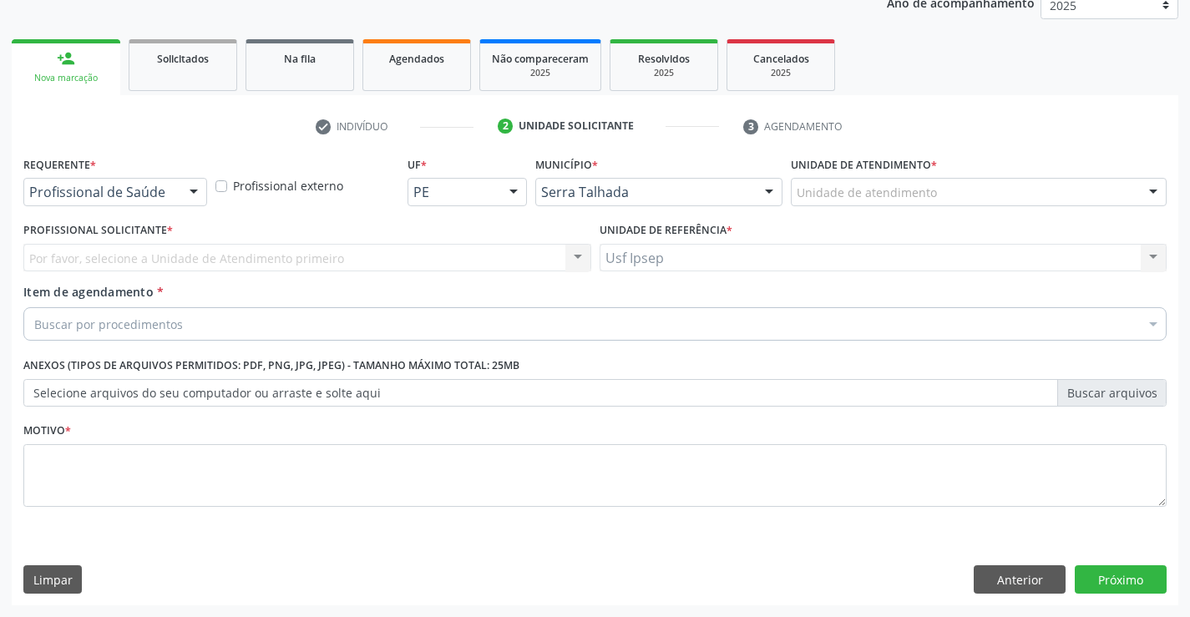
scroll to position [210, 0]
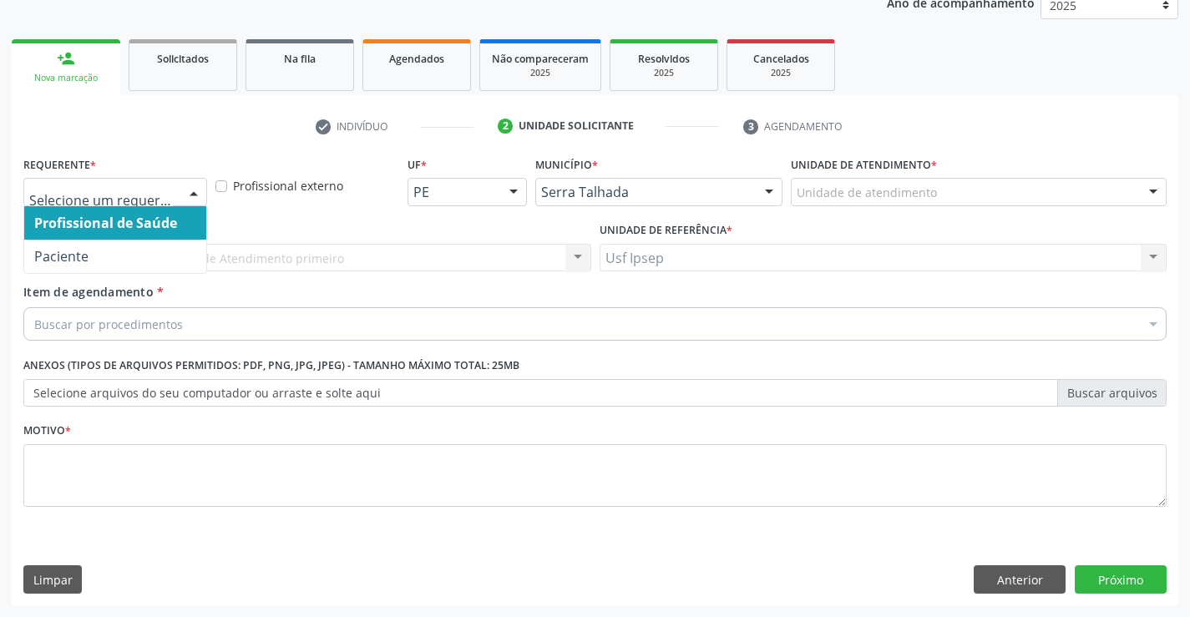
click at [193, 193] on div at bounding box center [193, 193] width 25 height 28
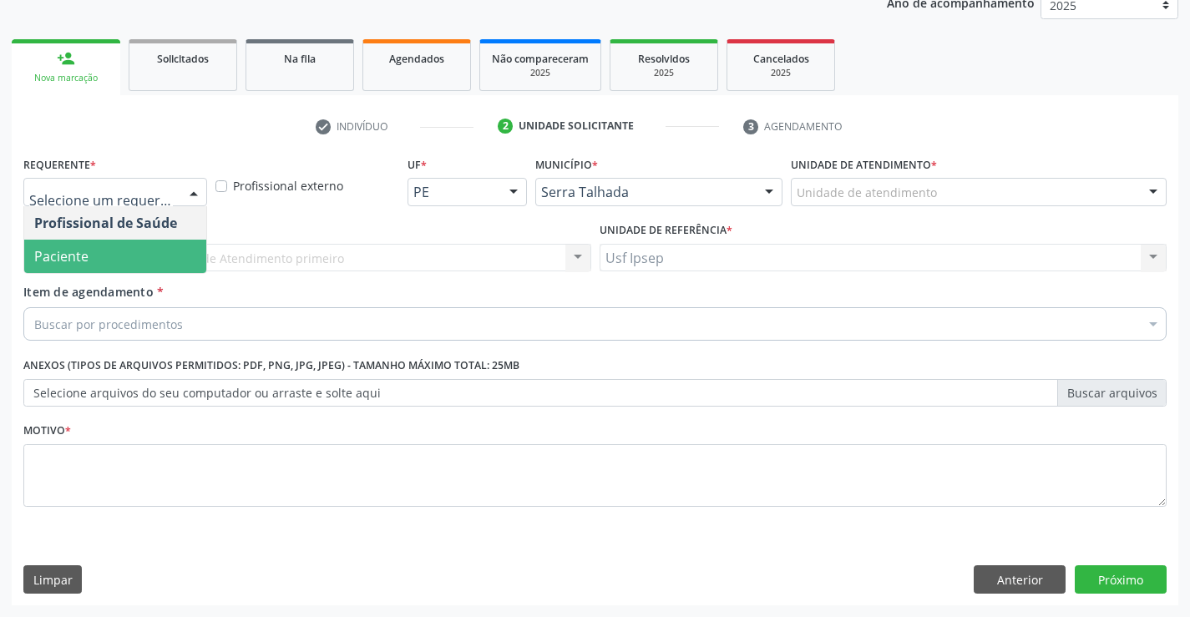
click at [134, 249] on span "Paciente" at bounding box center [115, 256] width 182 height 33
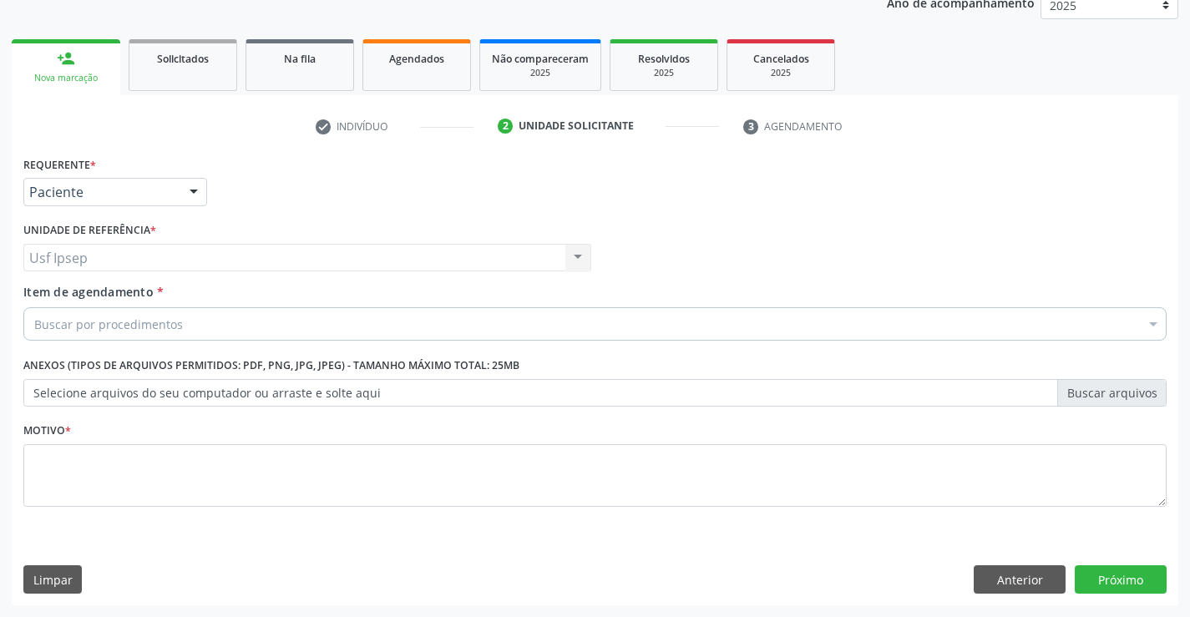
click at [99, 289] on span "Item de agendamento" at bounding box center [88, 292] width 130 height 16
click at [34, 307] on input "Item de agendamento *" at bounding box center [34, 323] width 0 height 33
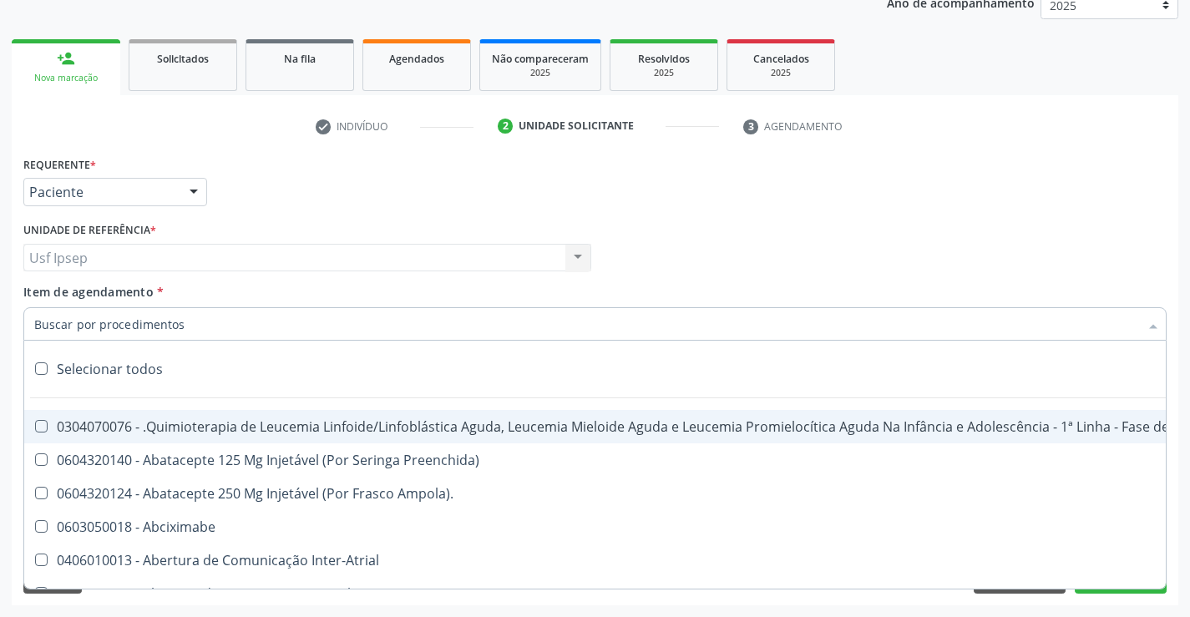
click at [41, 322] on input "Item de agendamento *" at bounding box center [586, 323] width 1105 height 33
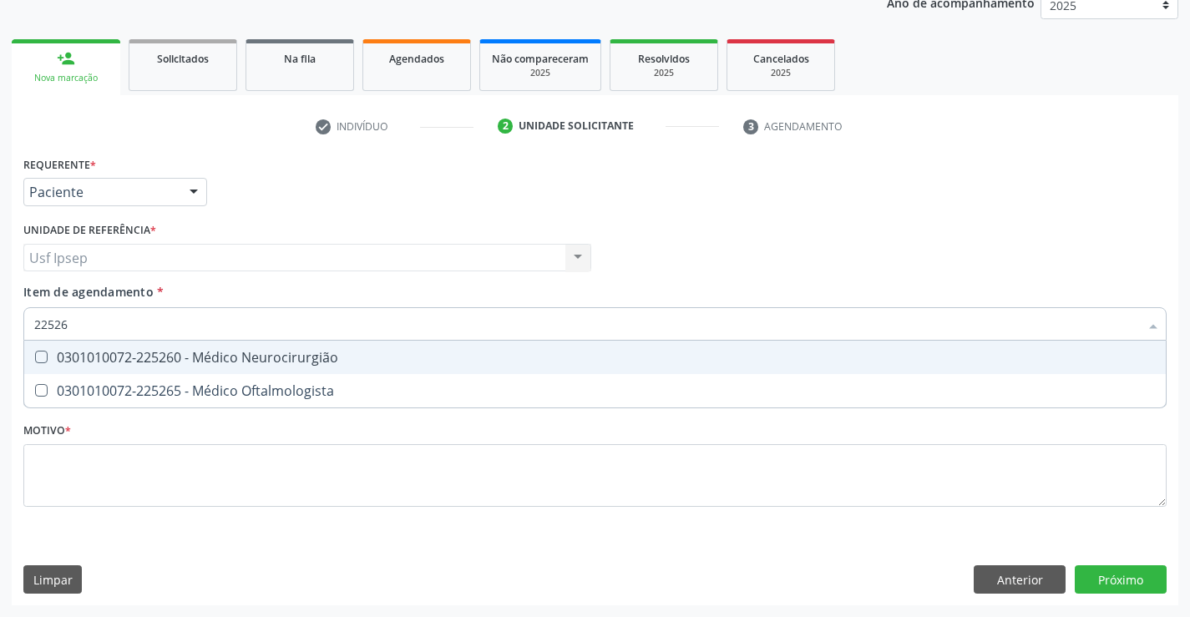
type input "225265"
click at [47, 353] on Oftalmologista at bounding box center [41, 357] width 13 height 13
click at [35, 353] on Oftalmologista "checkbox" at bounding box center [29, 357] width 11 height 11
checkbox Oftalmologista "true"
click at [48, 486] on div "Requerente * Paciente Profissional de Saúde Paciente Nenhum resultado encontrad…" at bounding box center [595, 341] width 1144 height 378
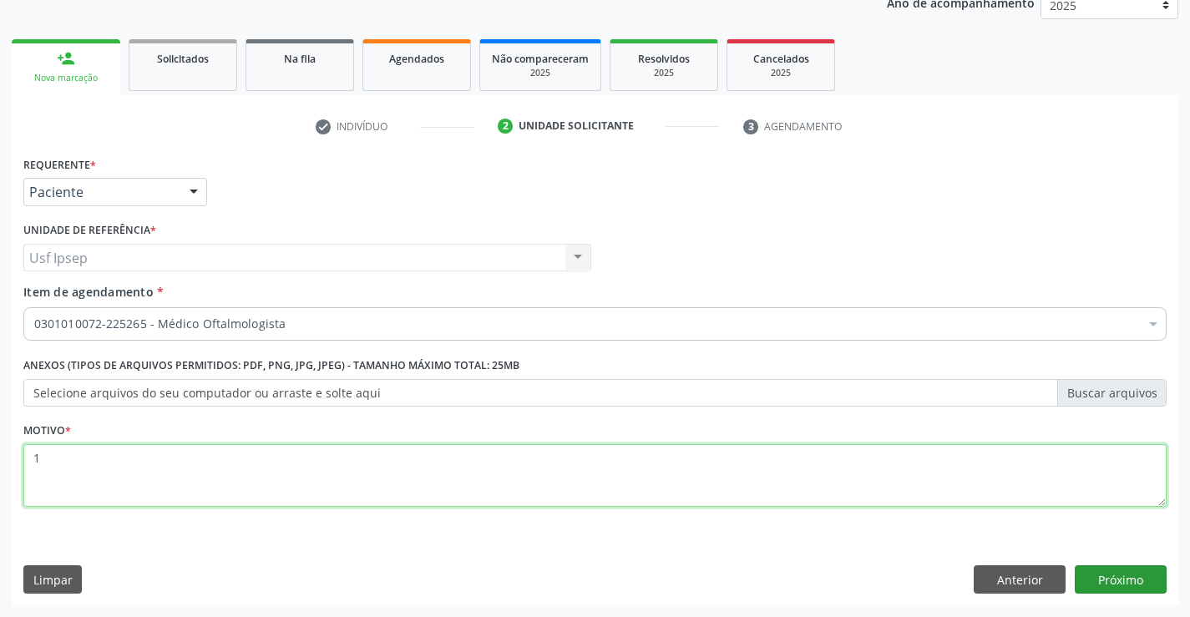
type textarea "1"
click at [1117, 591] on button "Próximo" at bounding box center [1121, 580] width 92 height 28
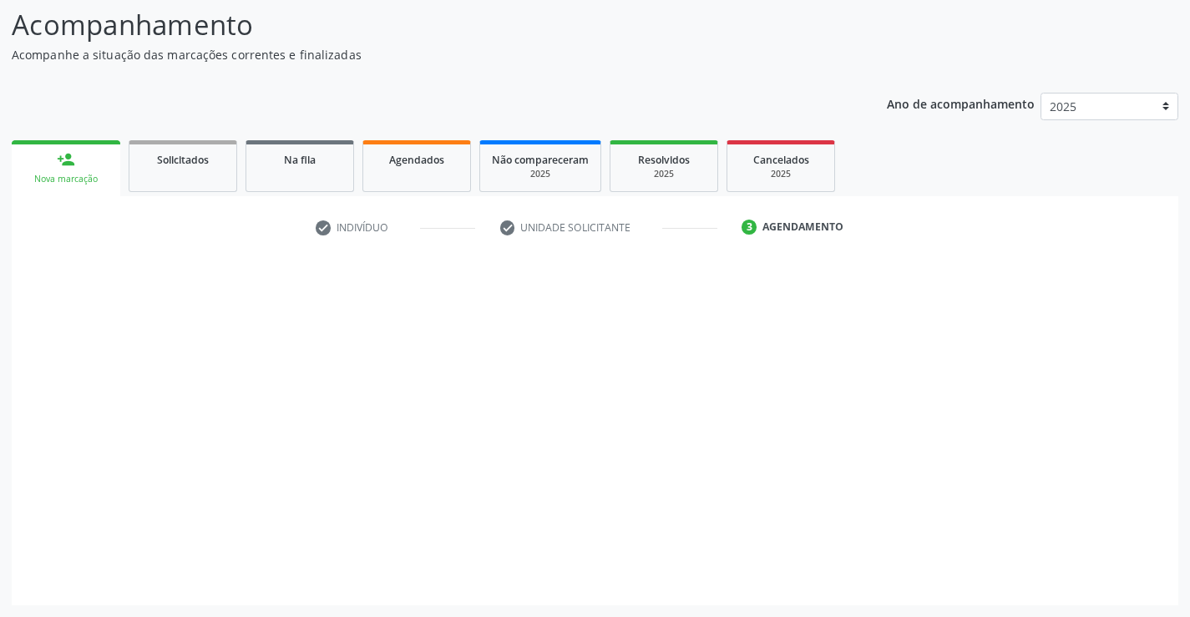
scroll to position [109, 0]
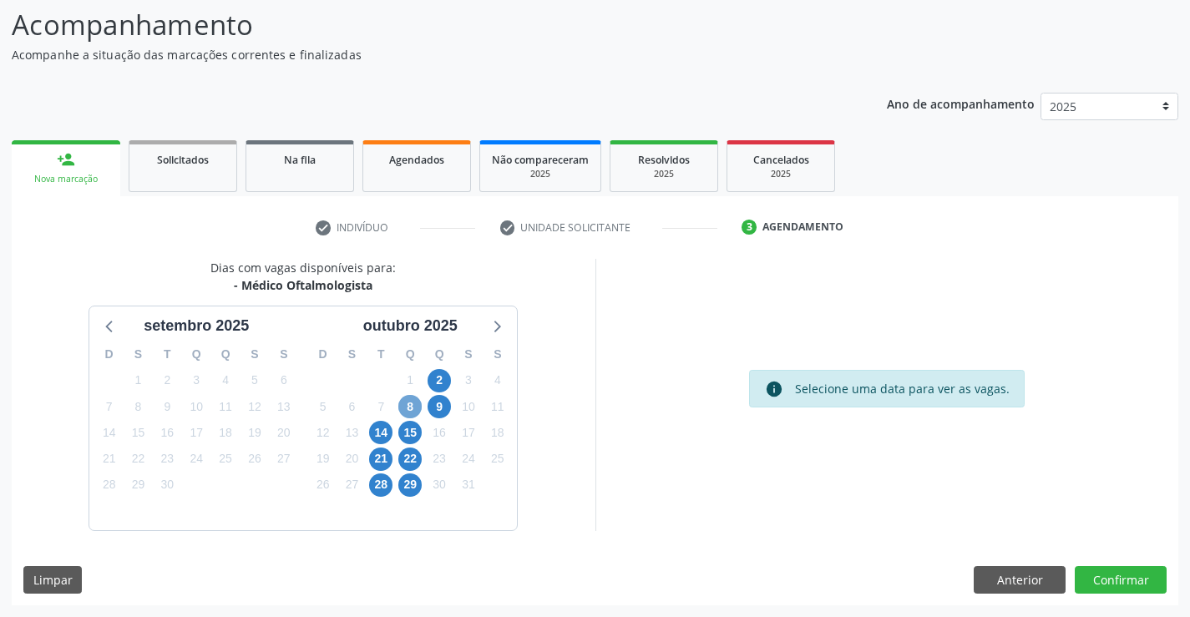
click at [408, 407] on span "8" at bounding box center [409, 406] width 23 height 23
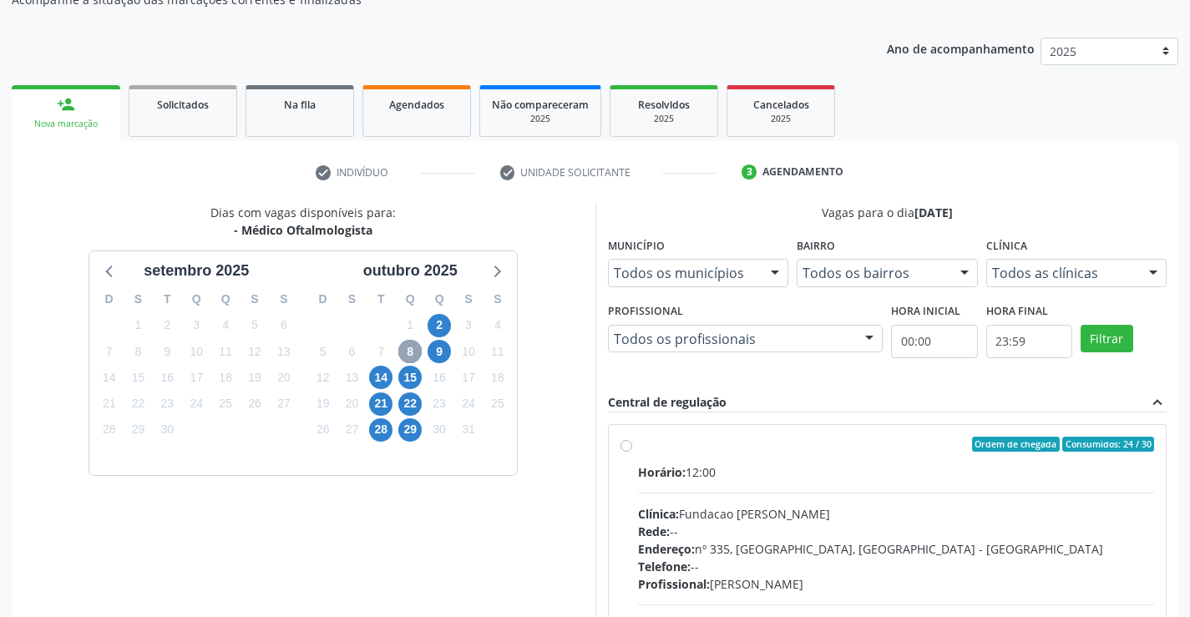
scroll to position [193, 0]
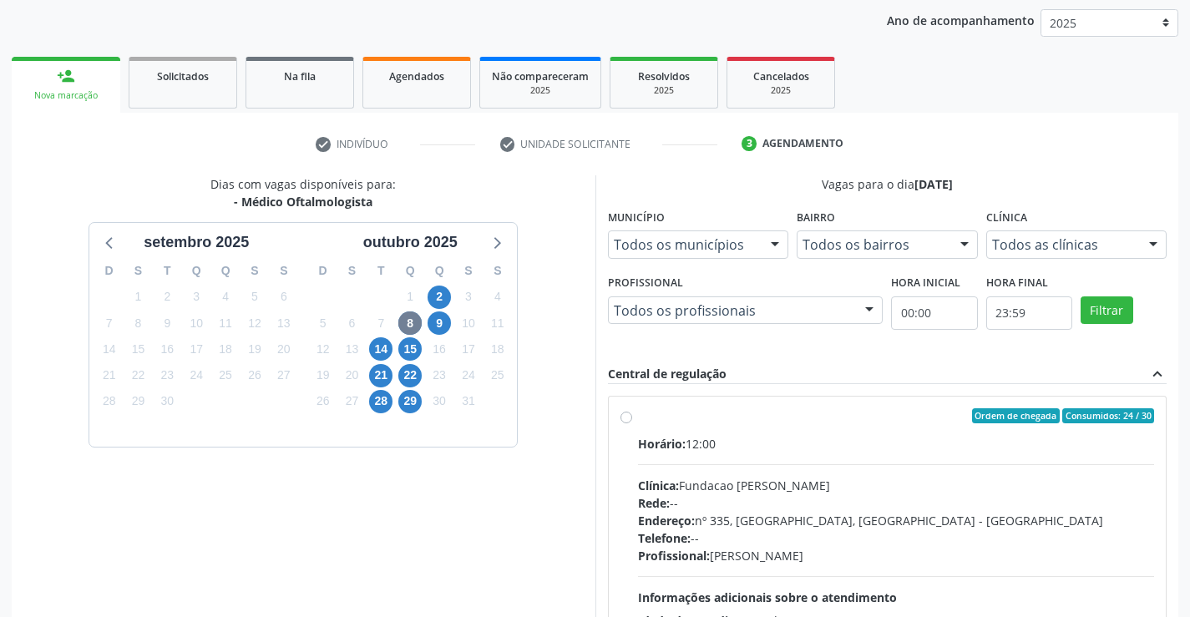
click at [638, 416] on label "Ordem de chegada Consumidos: 24 / 30 Horário: 12:00 Clínica: Fundacao [PERSON_N…" at bounding box center [896, 536] width 517 height 256
click at [626, 416] on input "Ordem de chegada Consumidos: 24 / 30 Horário: 12:00 Clínica: Fundacao [PERSON_N…" at bounding box center [627, 415] width 12 height 15
radio input "true"
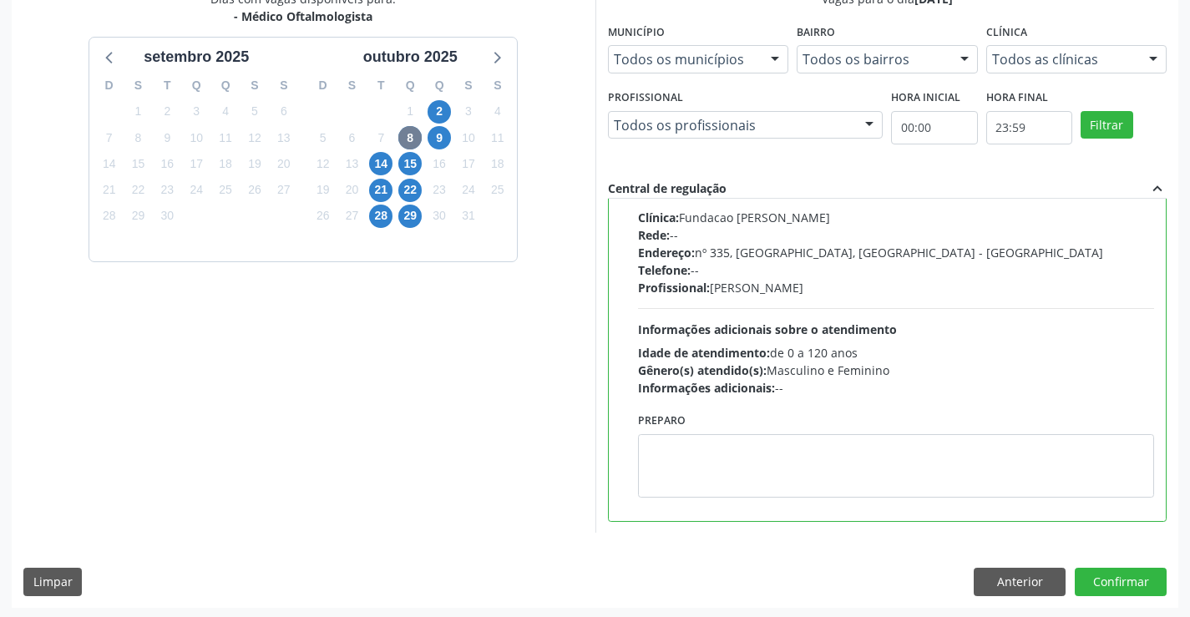
scroll to position [381, 0]
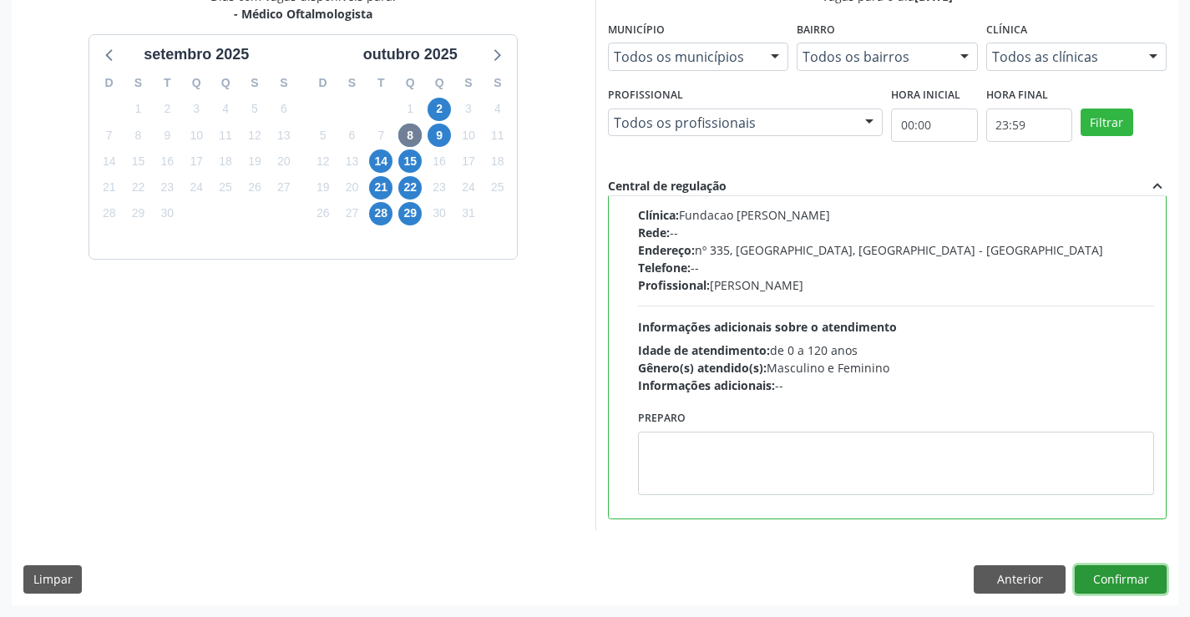
click at [1098, 577] on button "Confirmar" at bounding box center [1121, 580] width 92 height 28
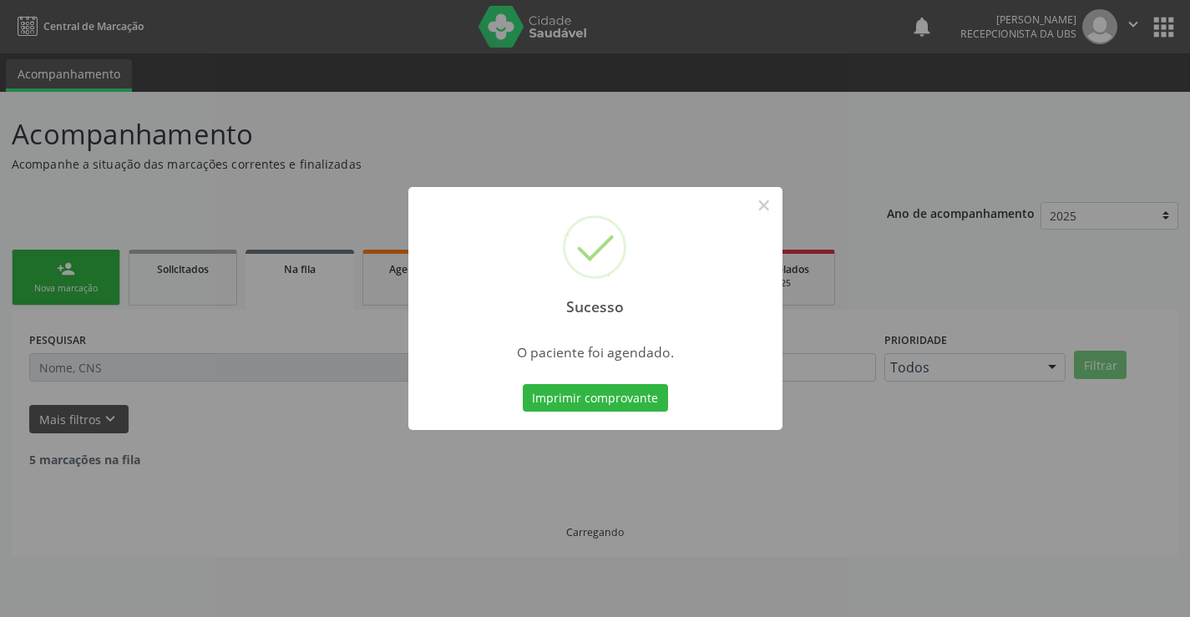
scroll to position [0, 0]
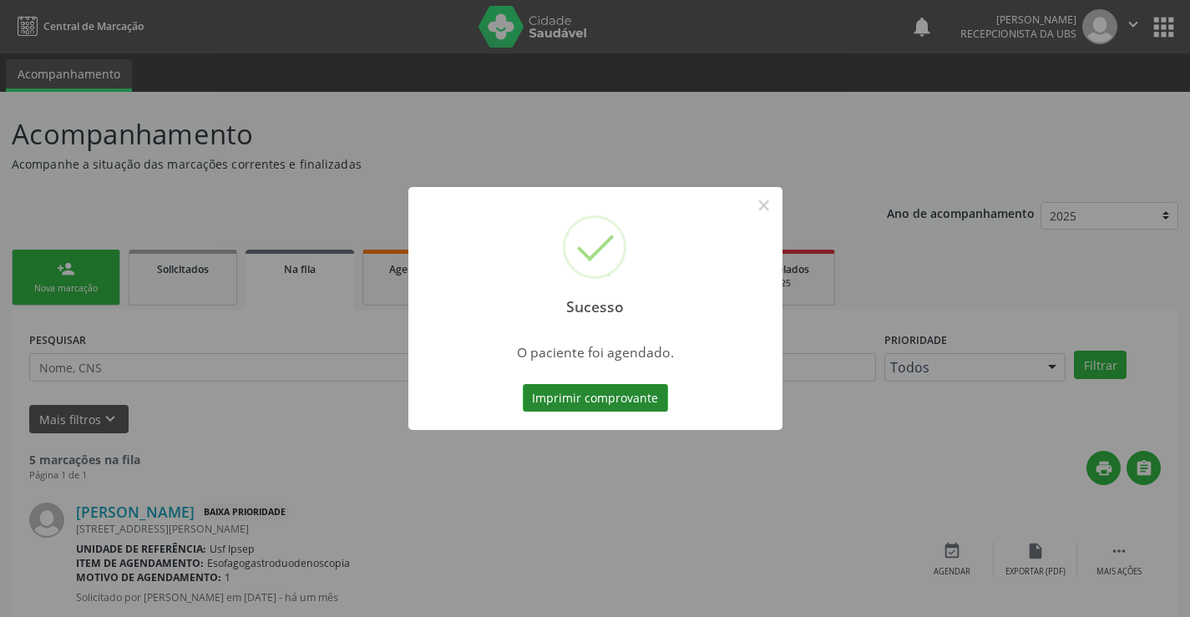
click at [561, 396] on button "Imprimir comprovante" at bounding box center [595, 398] width 145 height 28
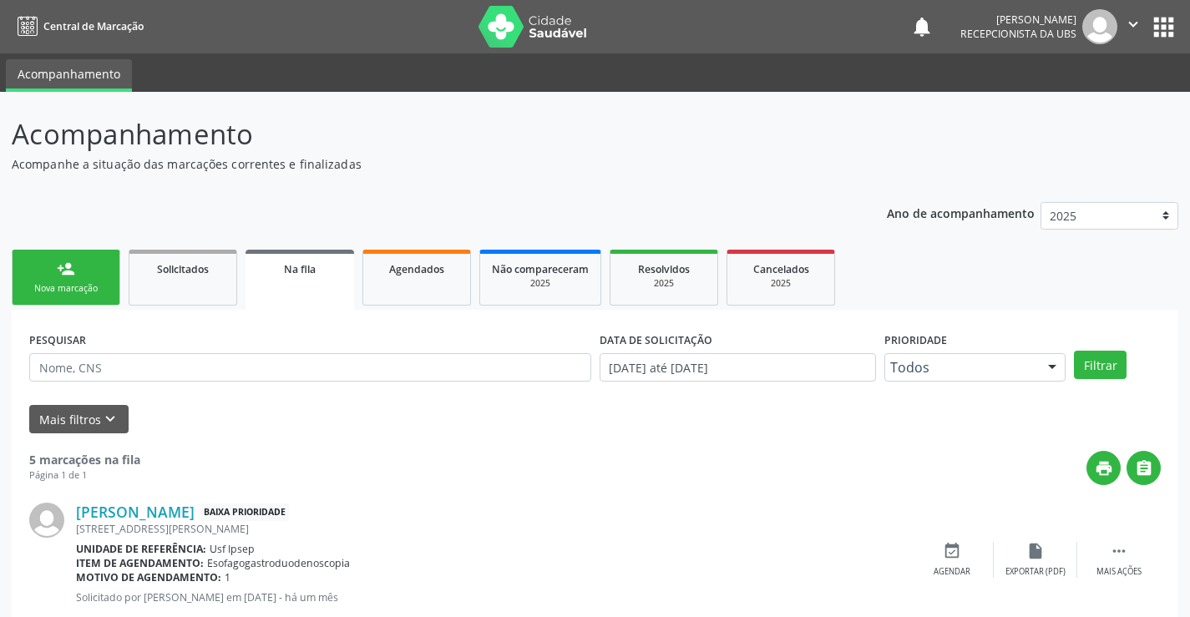
click at [82, 291] on div "Nova marcação" at bounding box center [66, 288] width 84 height 13
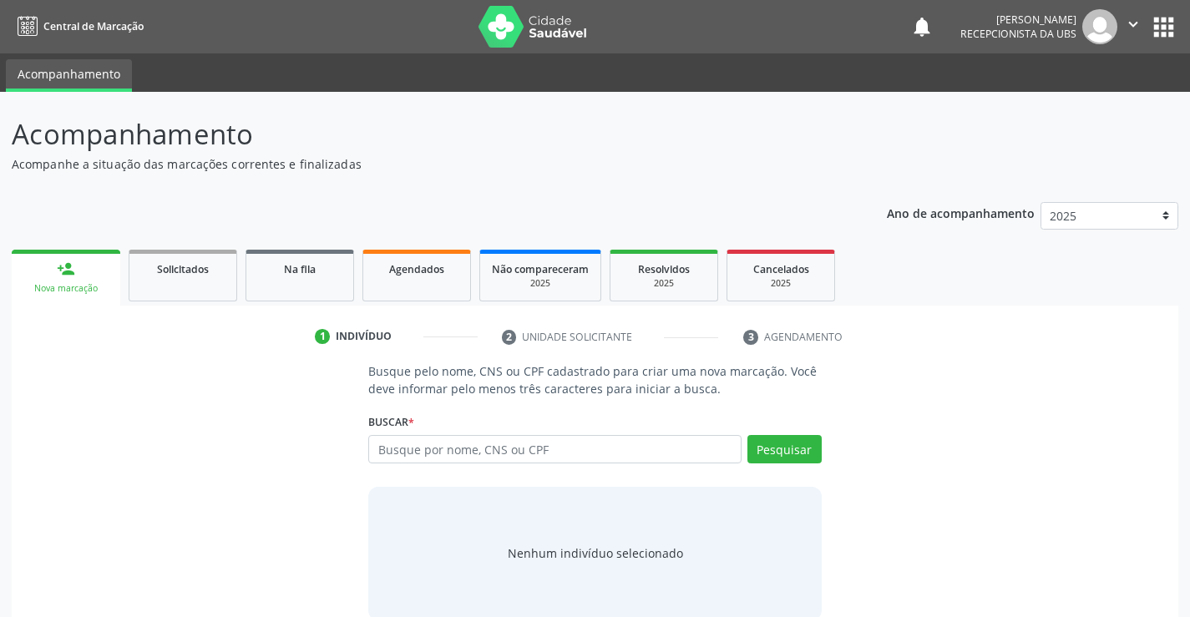
click at [81, 287] on div "Nova marcação" at bounding box center [65, 288] width 85 height 13
drag, startPoint x: 397, startPoint y: 454, endPoint x: 402, endPoint y: 433, distance: 22.3
click at [400, 436] on input "text" at bounding box center [554, 449] width 373 height 28
click at [375, 449] on input "text" at bounding box center [554, 449] width 373 height 28
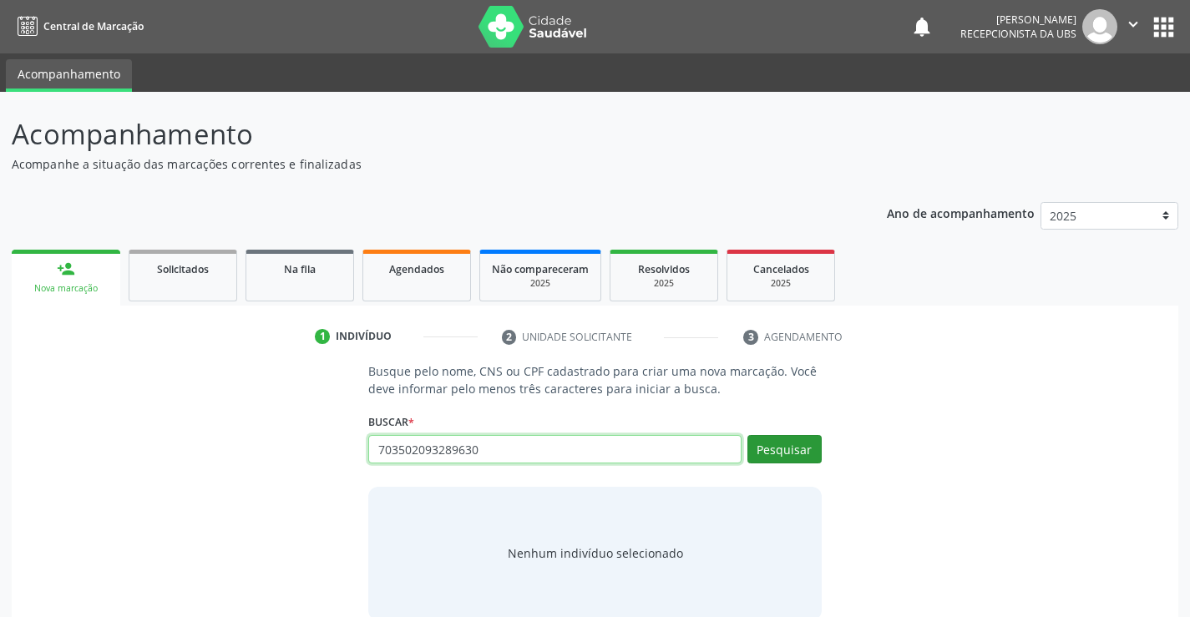
type input "703502093289630"
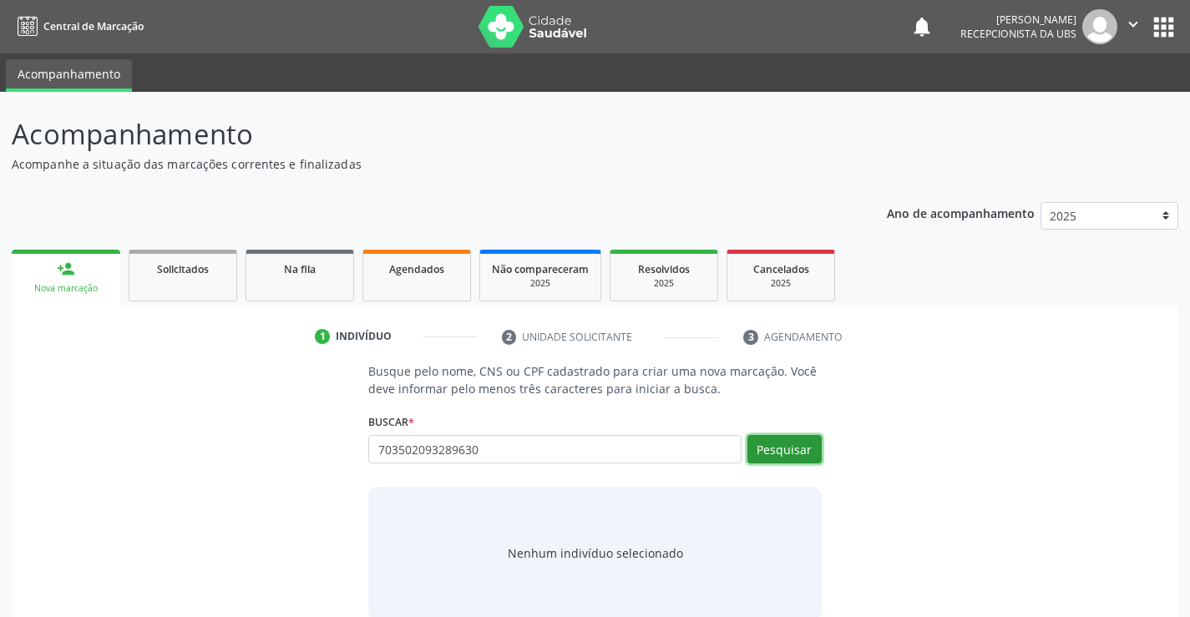
click at [764, 444] on button "Pesquisar" at bounding box center [785, 449] width 74 height 28
type input "703502093289630"
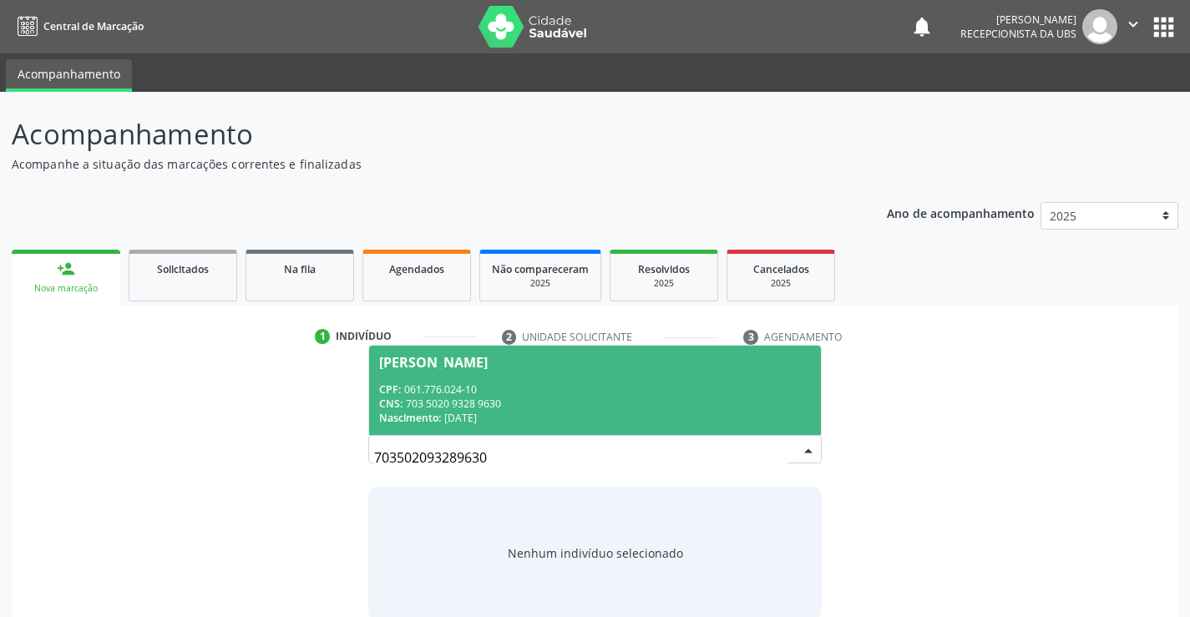
click at [410, 368] on div "[PERSON_NAME]" at bounding box center [433, 362] width 109 height 13
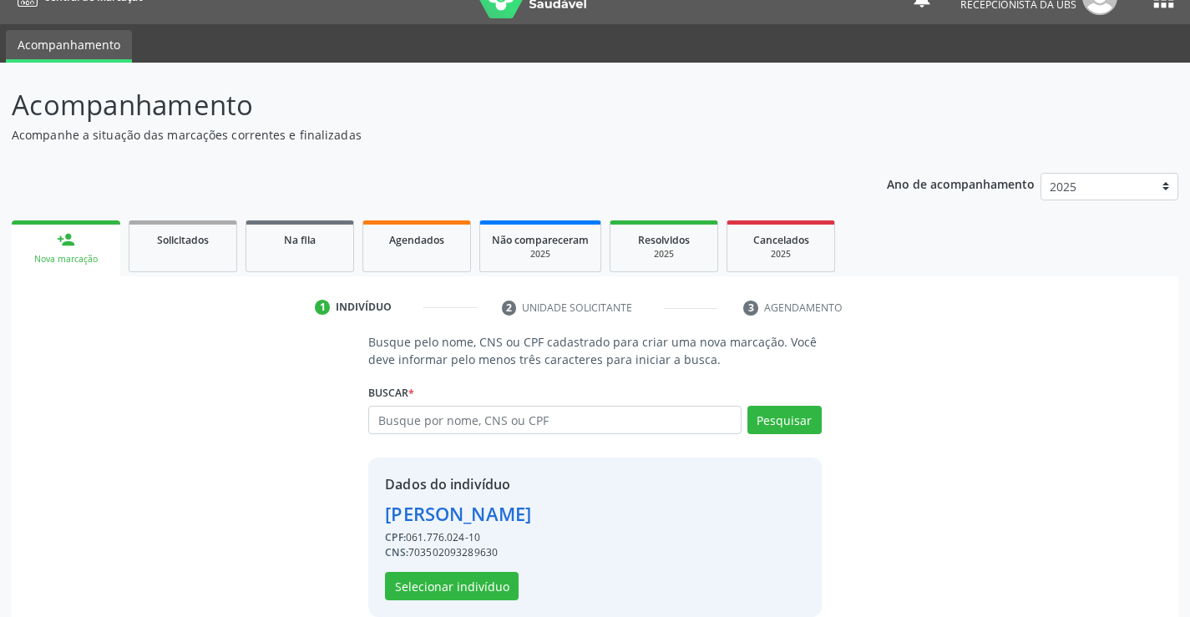
scroll to position [53, 0]
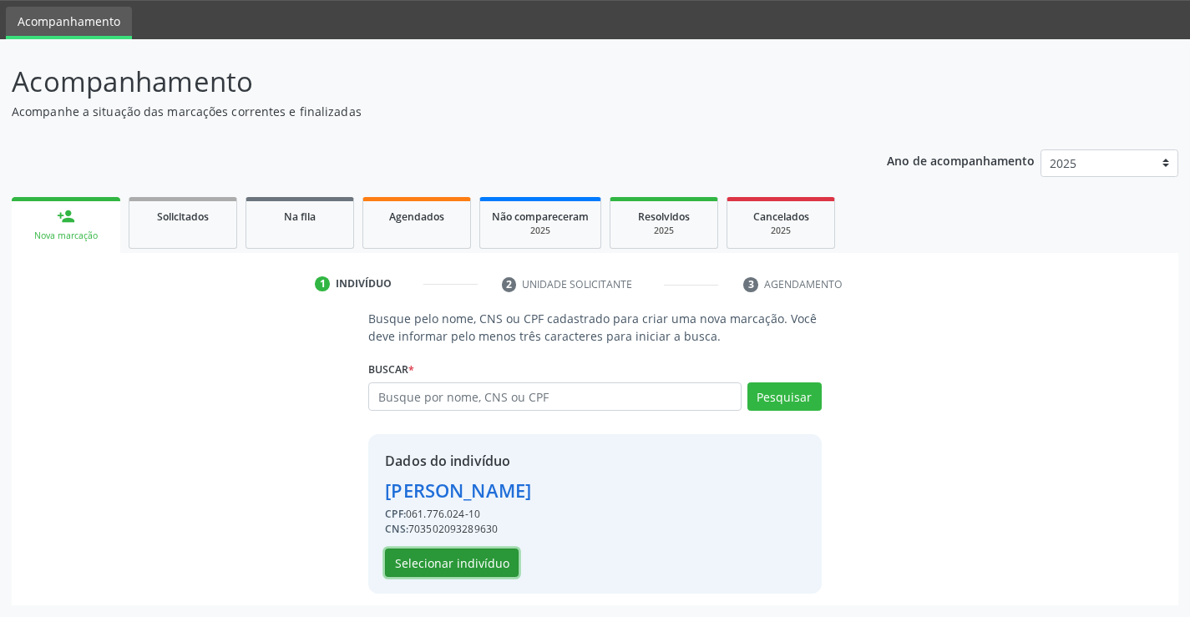
click at [440, 567] on button "Selecionar indivíduo" at bounding box center [452, 563] width 134 height 28
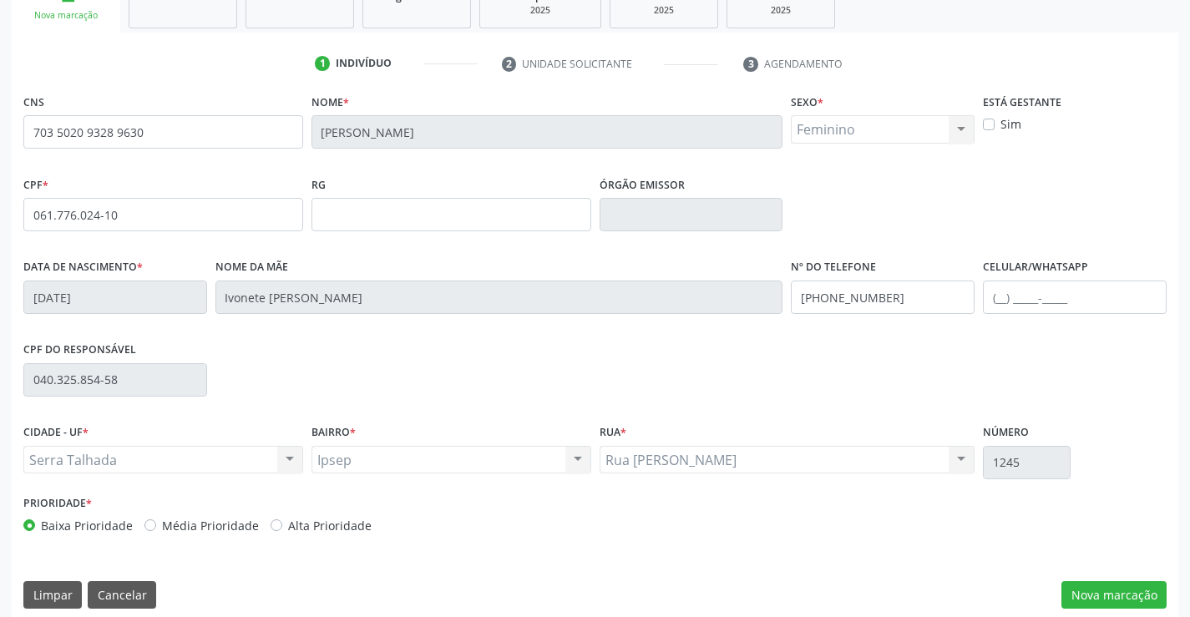
scroll to position [288, 0]
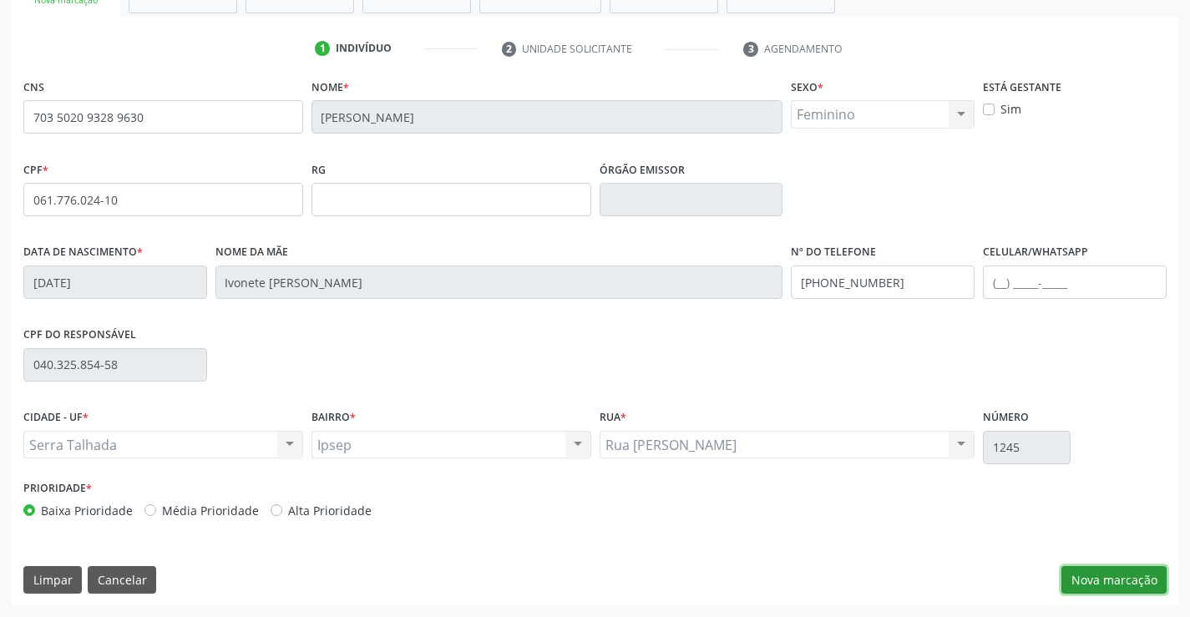
drag, startPoint x: 1088, startPoint y: 580, endPoint x: 1037, endPoint y: 597, distance: 53.9
click at [1061, 585] on div "Limpar Cancelar Nova marcação" at bounding box center [595, 580] width 1144 height 28
click at [1098, 584] on button "Nova marcação" at bounding box center [1114, 580] width 105 height 28
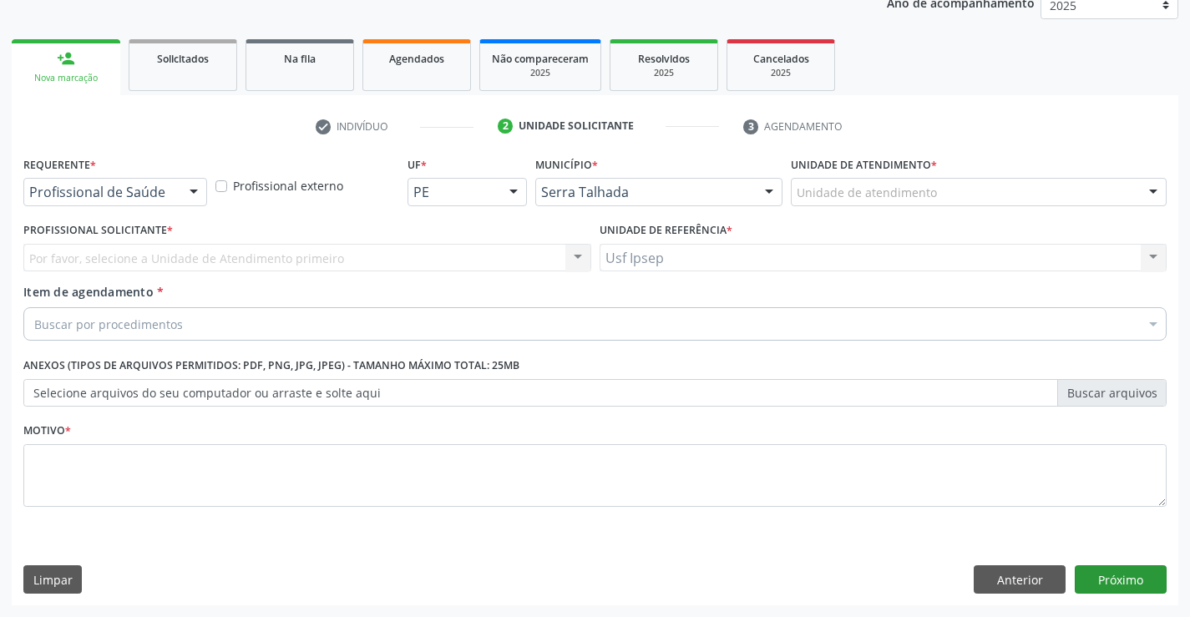
scroll to position [210, 0]
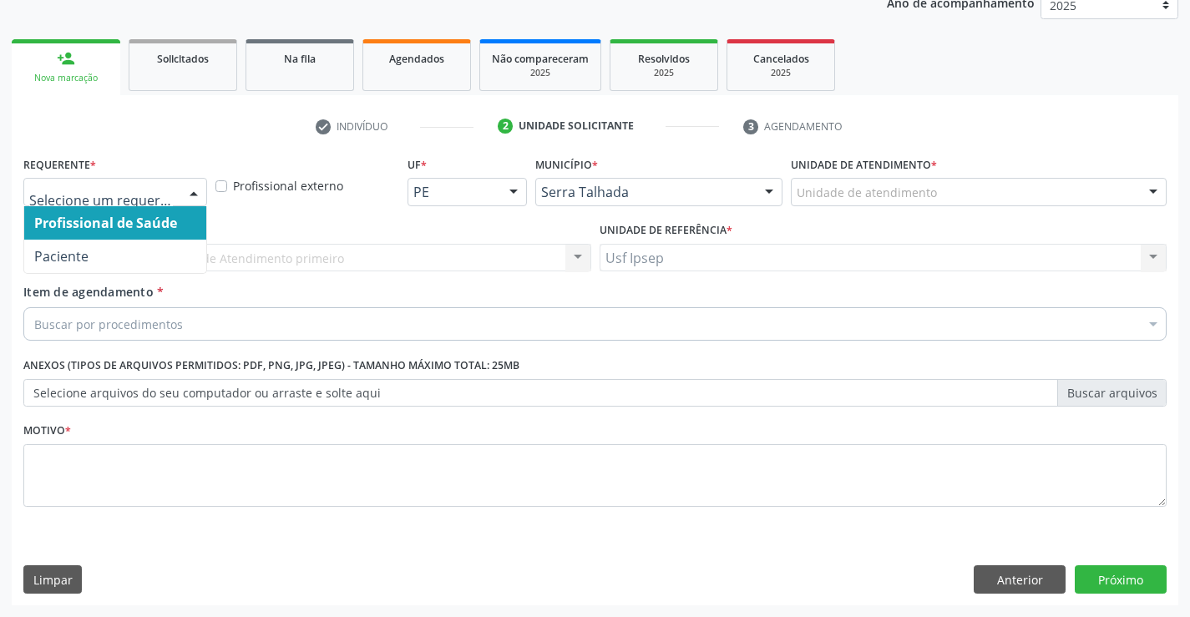
click at [194, 199] on div at bounding box center [193, 193] width 25 height 28
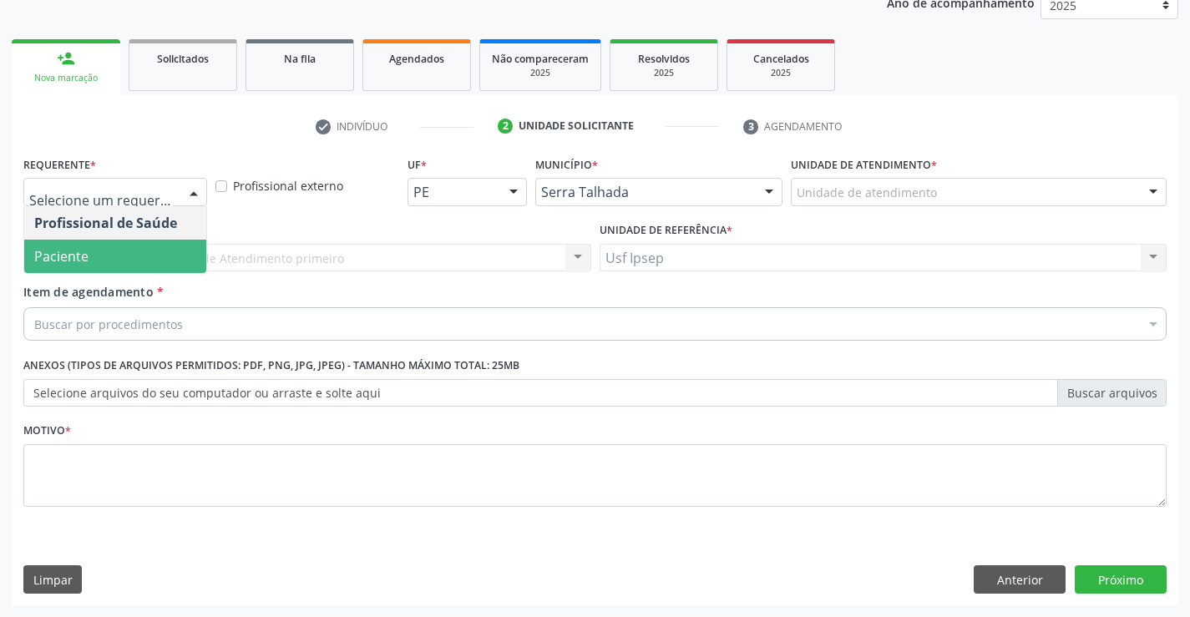
drag, startPoint x: 90, startPoint y: 264, endPoint x: 81, endPoint y: 345, distance: 81.5
click at [89, 269] on span "Paciente" at bounding box center [115, 256] width 182 height 33
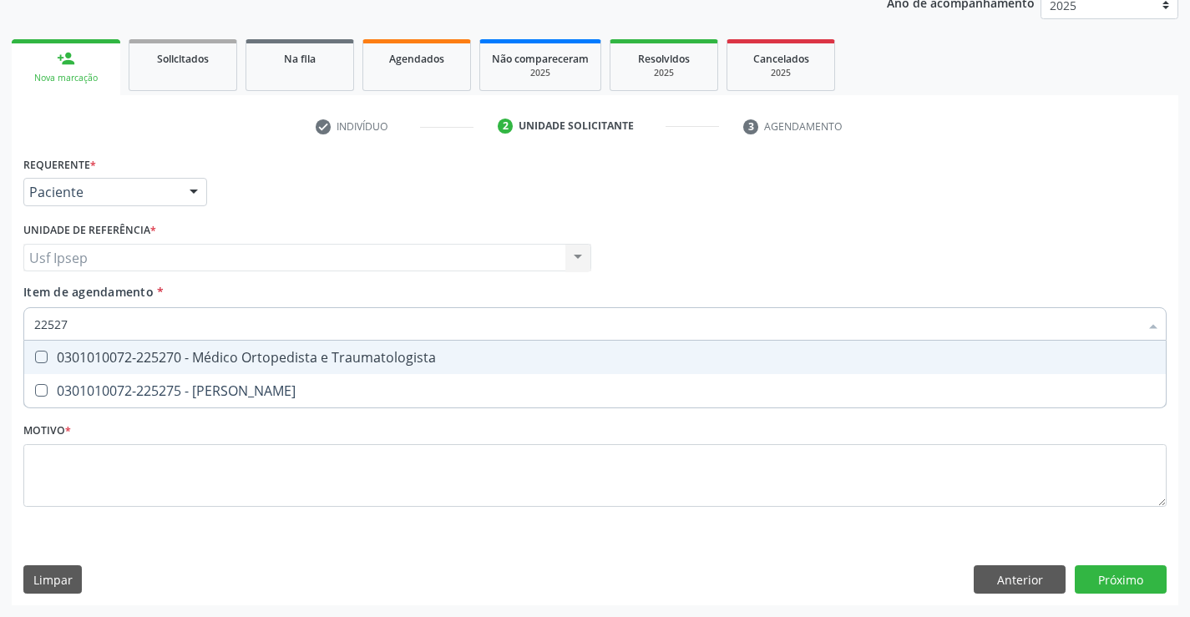
type input "225270"
drag, startPoint x: 46, startPoint y: 357, endPoint x: 54, endPoint y: 339, distance: 19.4
click at [52, 348] on span "0301010072-225270 - Médico Ortopedista e Traumatologista" at bounding box center [595, 357] width 1142 height 33
checkbox Traumatologista "true"
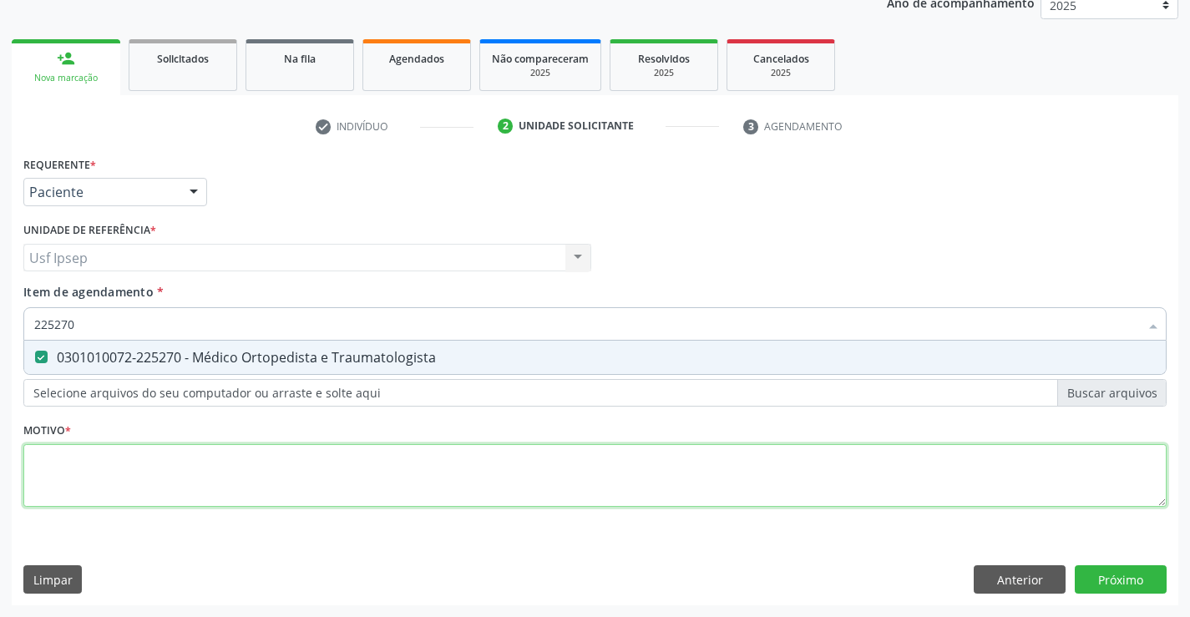
click at [58, 482] on div "Requerente * Paciente Profissional de Saúde Paciente Nenhum resultado encontrad…" at bounding box center [595, 341] width 1144 height 378
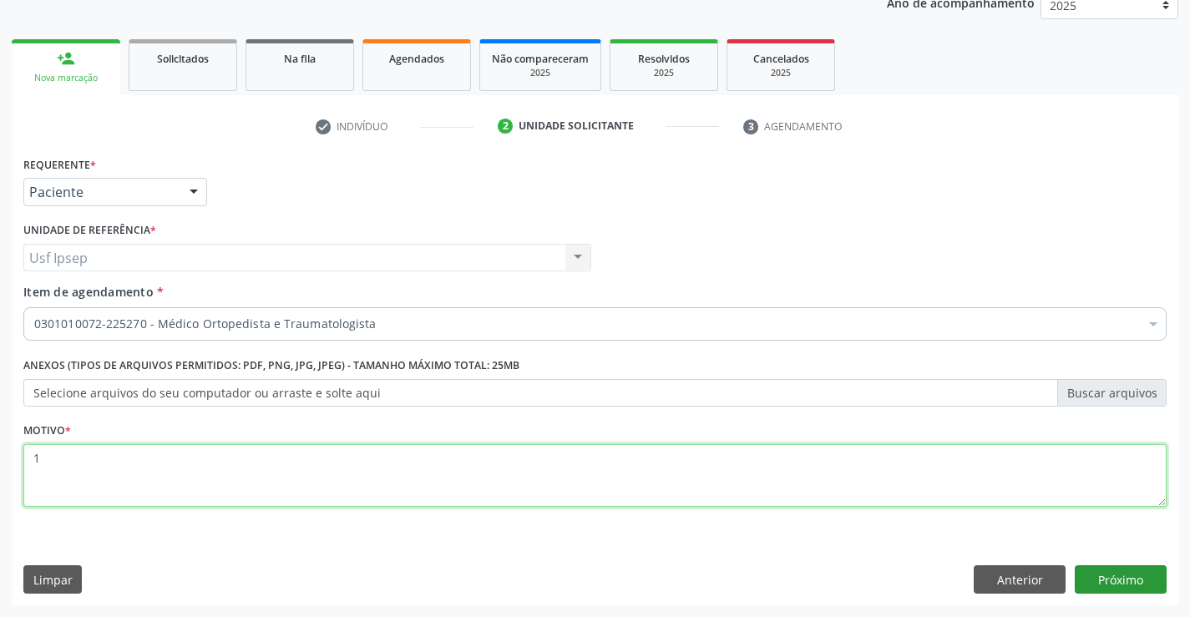
type textarea "1"
click at [1128, 584] on button "Próximo" at bounding box center [1121, 580] width 92 height 28
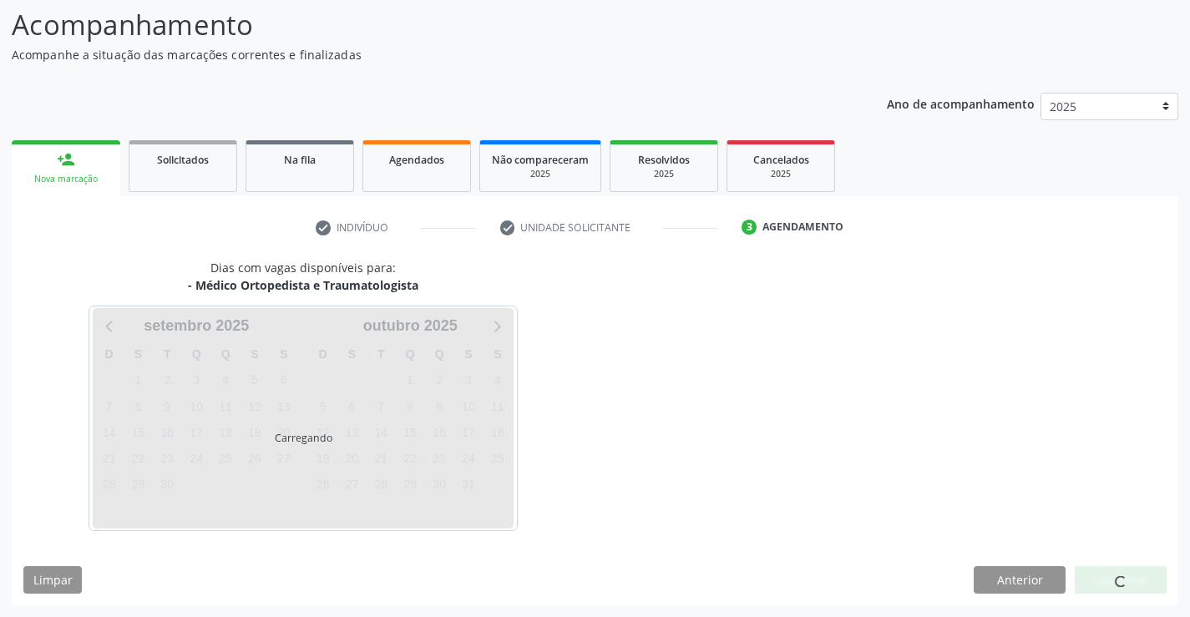
scroll to position [109, 0]
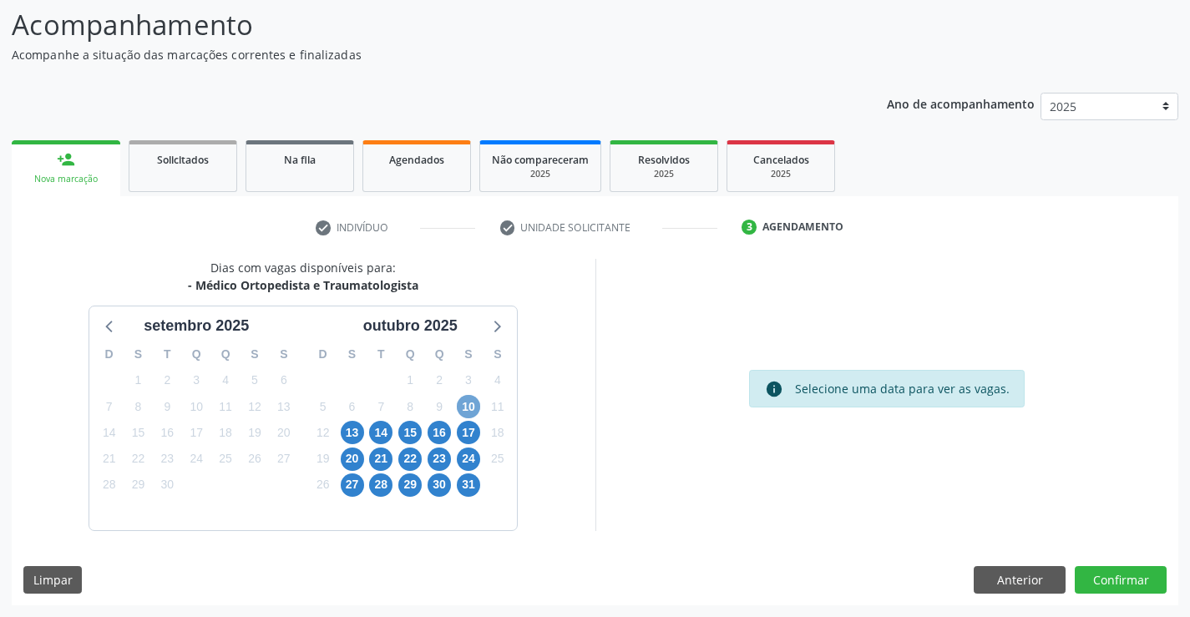
click at [470, 416] on span "10" at bounding box center [468, 406] width 23 height 23
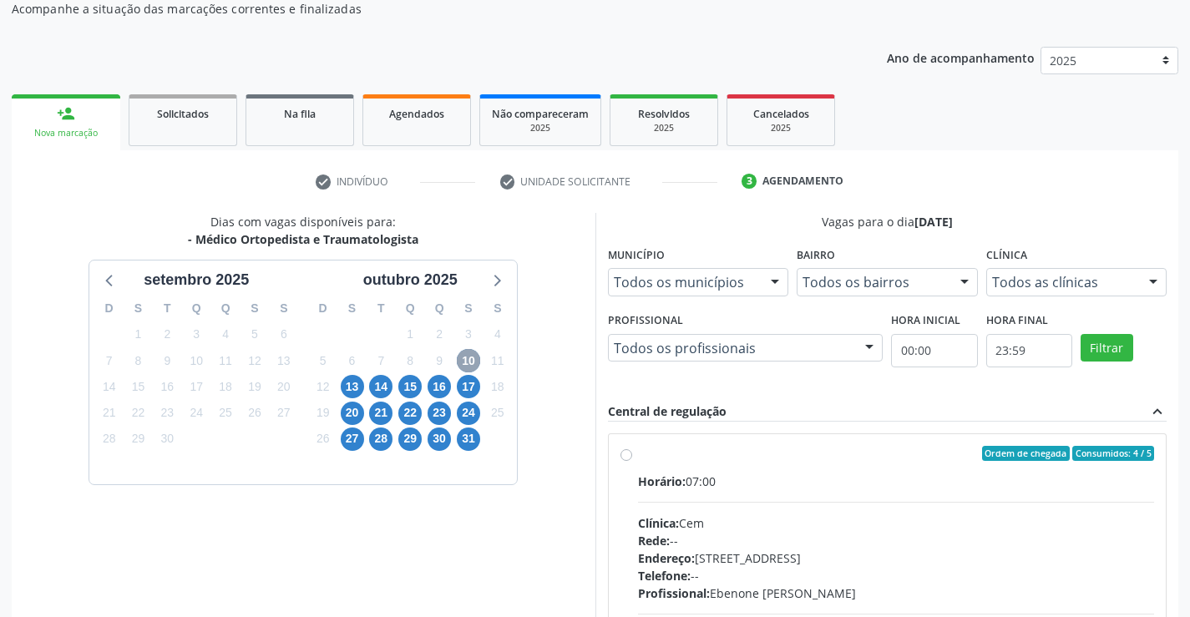
scroll to position [193, 0]
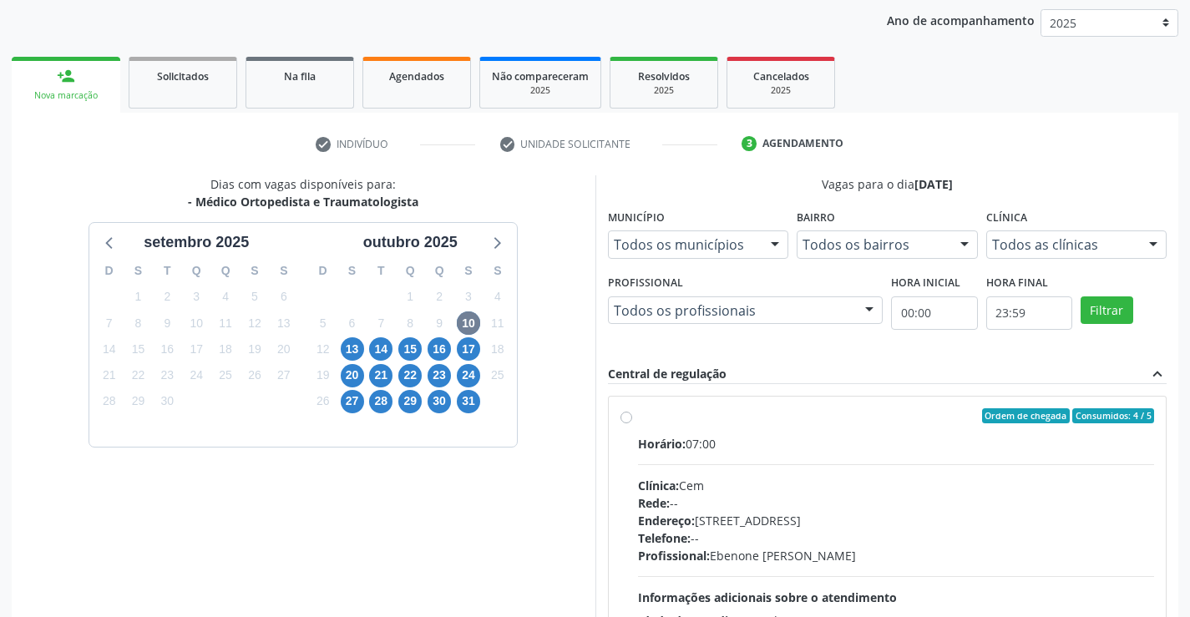
click at [554, 230] on div "Dias com vagas disponíveis para: - Médico Ortopedista e Traumatologista [DATE] …" at bounding box center [304, 431] width 584 height 513
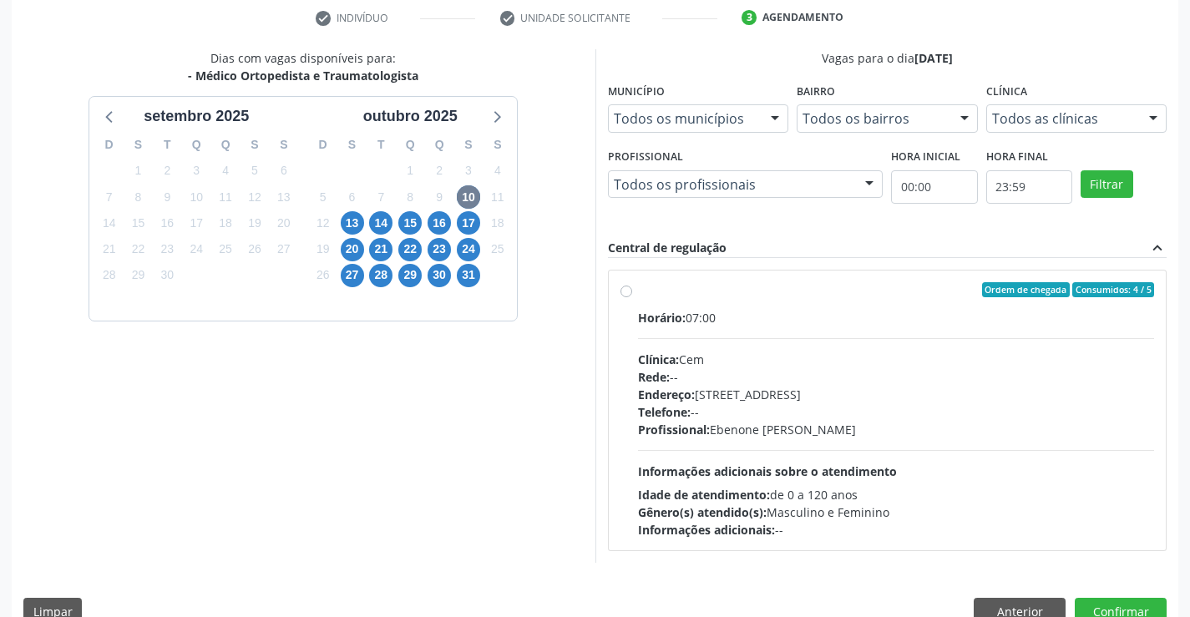
scroll to position [351, 0]
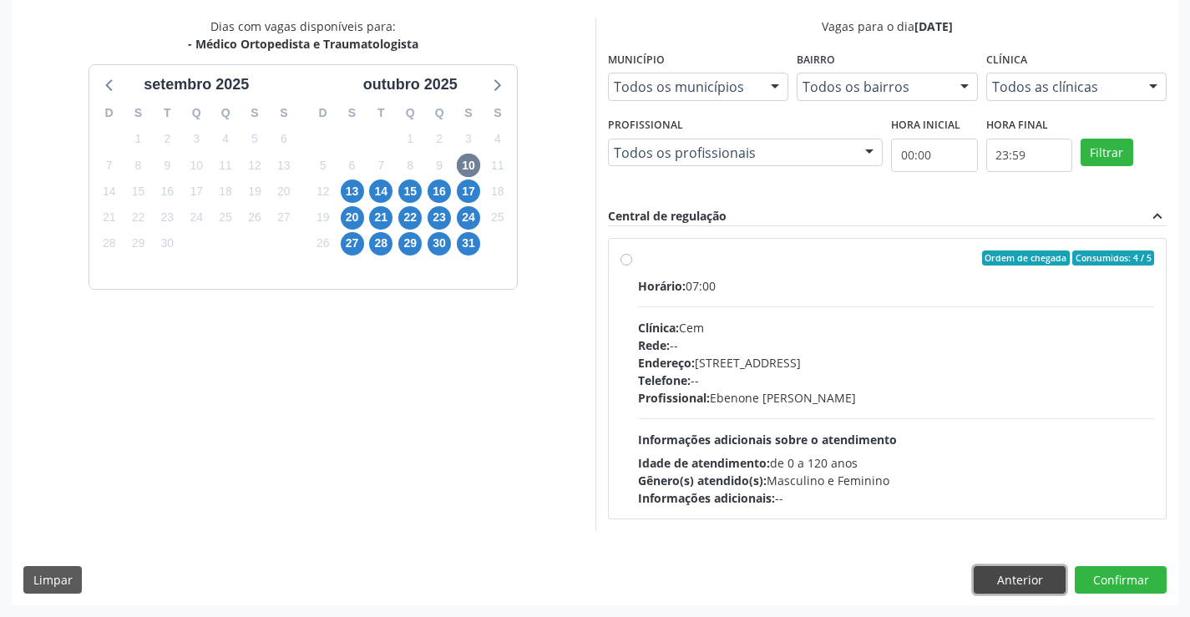
click at [1017, 589] on button "Anterior" at bounding box center [1020, 580] width 92 height 28
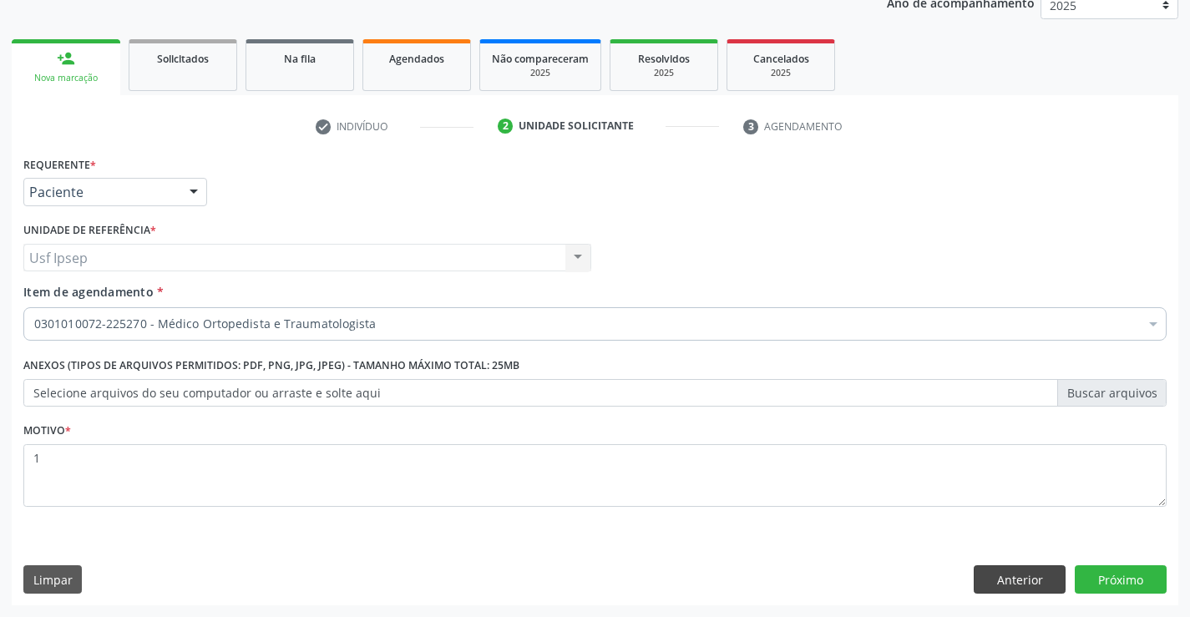
scroll to position [210, 0]
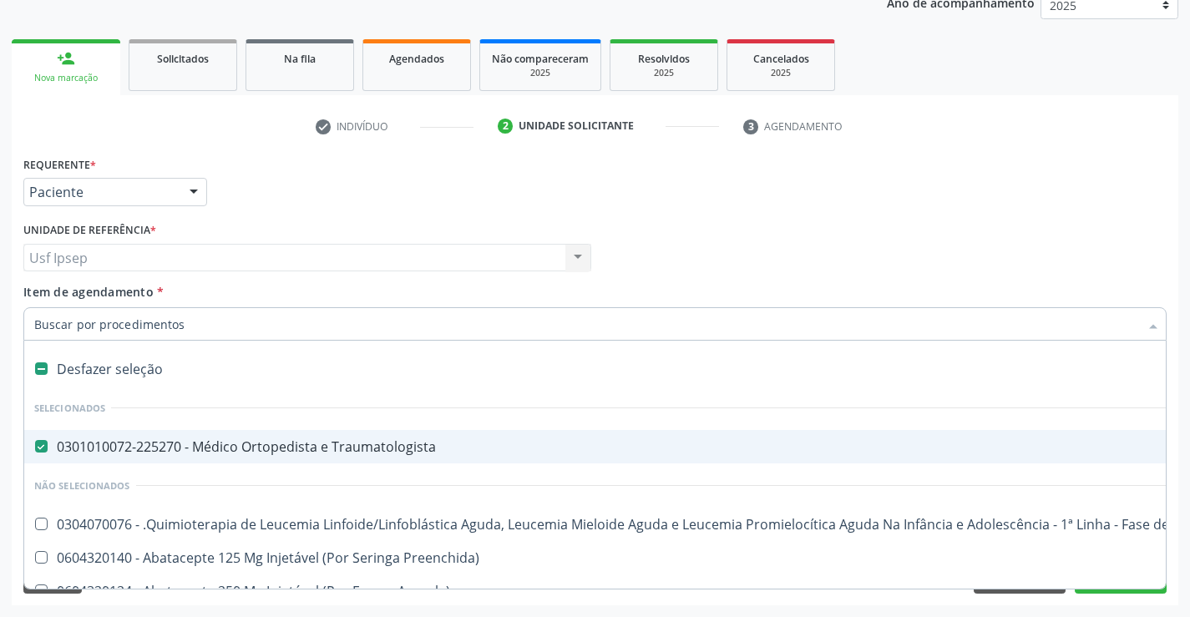
drag, startPoint x: 38, startPoint y: 451, endPoint x: 53, endPoint y: 445, distance: 16.1
click at [41, 450] on Traumatologista at bounding box center [41, 446] width 13 height 13
click at [35, 450] on Traumatologista "checkbox" at bounding box center [29, 446] width 11 height 11
checkbox Traumatologista "false"
drag, startPoint x: 33, startPoint y: 321, endPoint x: 48, endPoint y: 321, distance: 15.0
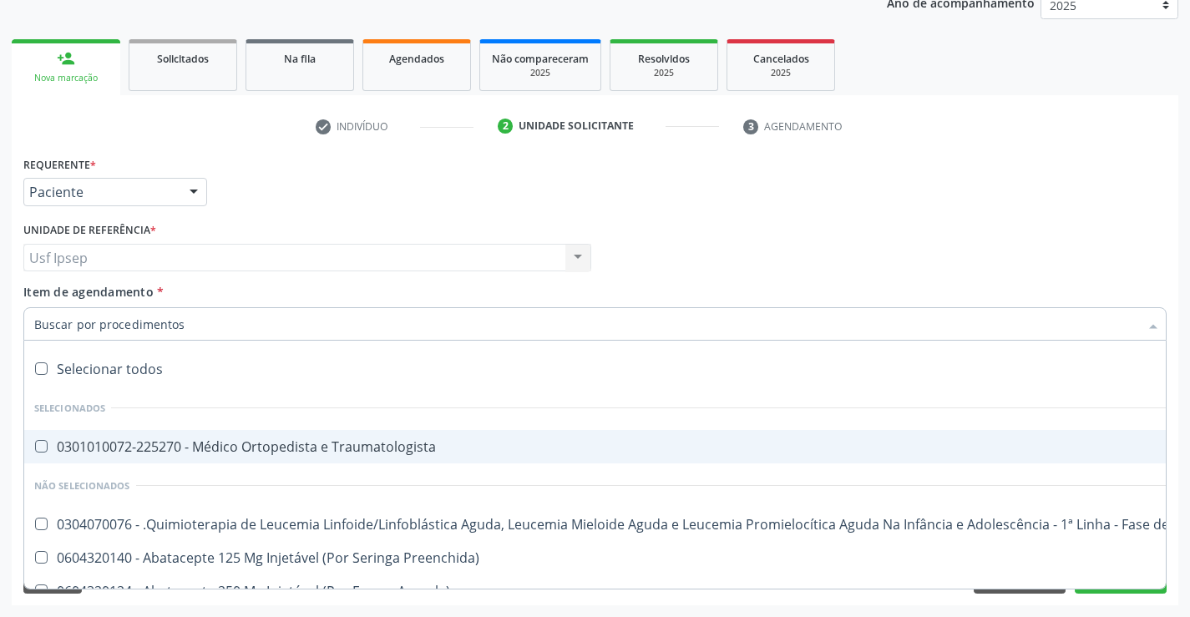
click at [48, 321] on div at bounding box center [595, 323] width 1144 height 33
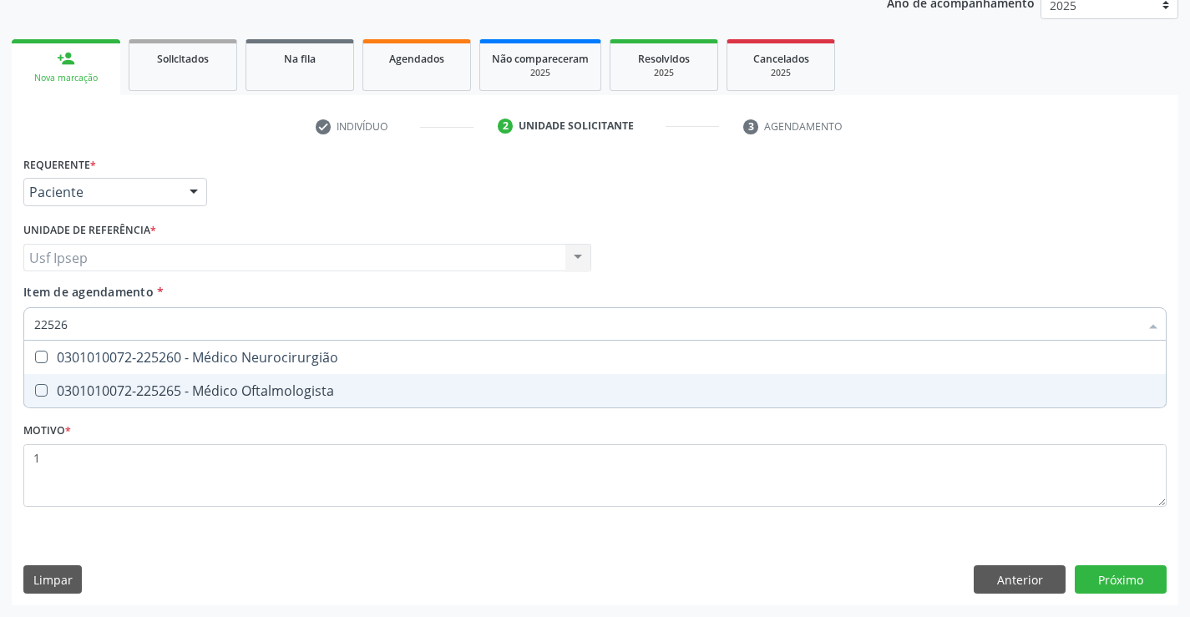
type input "225265"
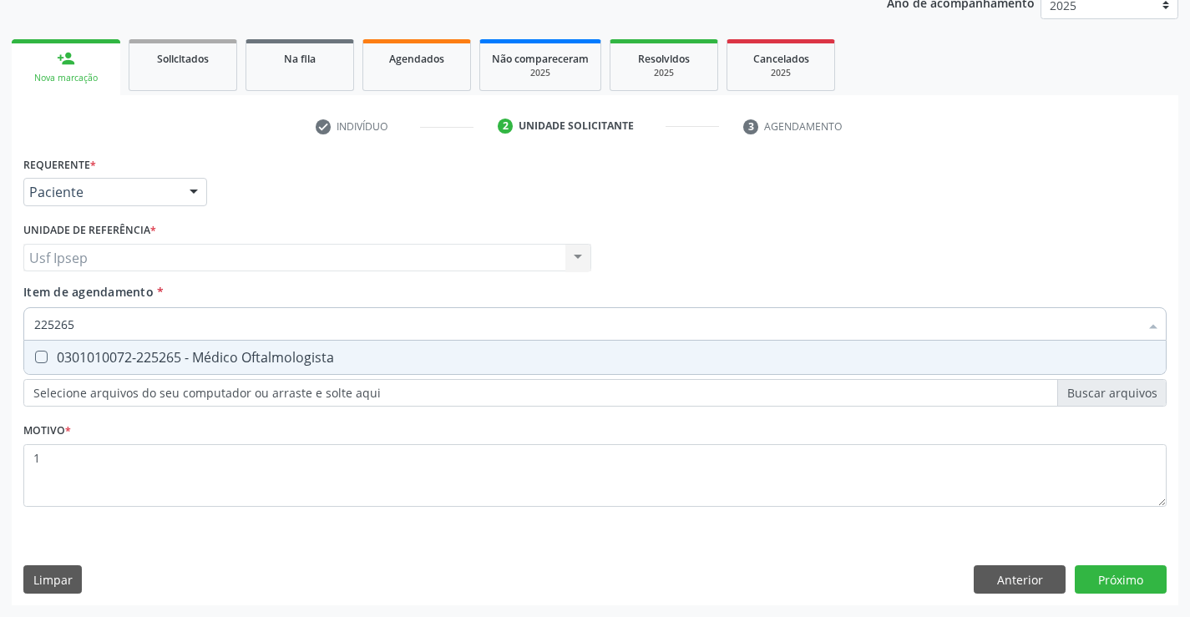
click at [36, 363] on div at bounding box center [30, 357] width 13 height 13
checkbox Oftalmologista "true"
click at [1119, 581] on div "Requerente * Paciente Profissional de Saúde Paciente Nenhum resultado encontrad…" at bounding box center [595, 379] width 1167 height 454
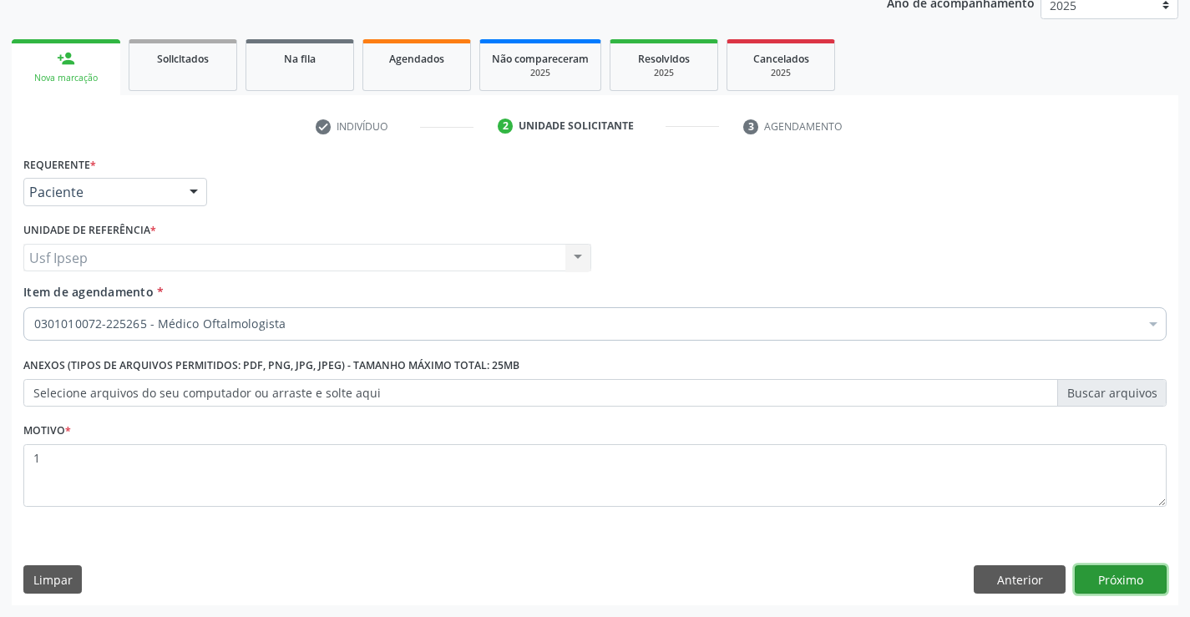
click at [1114, 577] on button "Próximo" at bounding box center [1121, 580] width 92 height 28
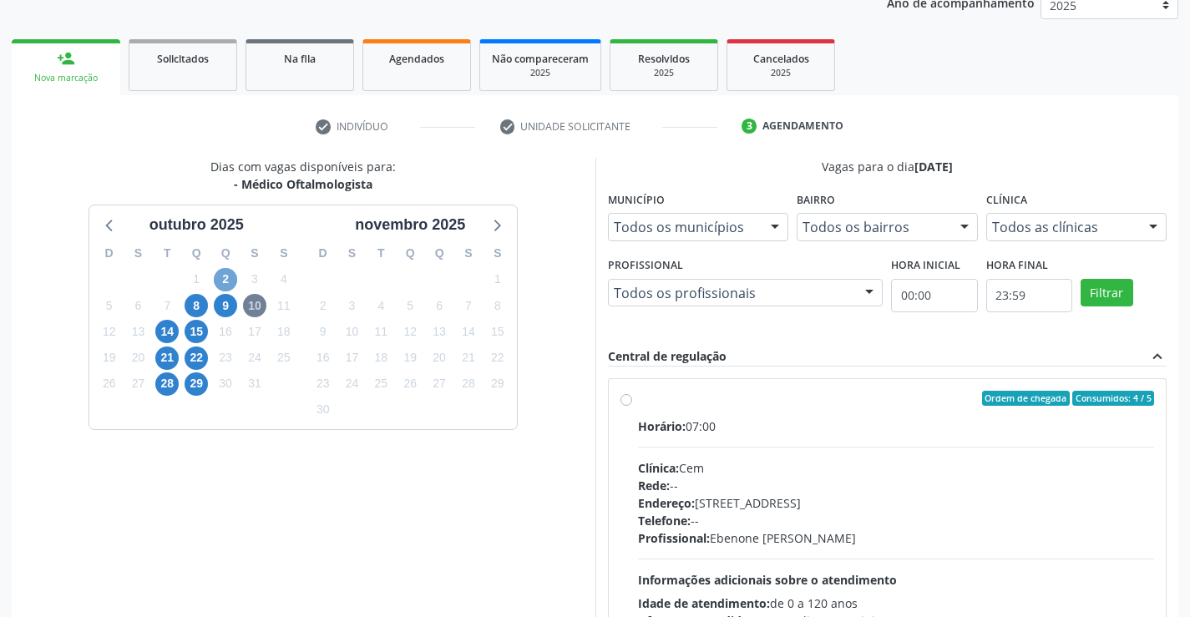
click at [229, 281] on span "2" at bounding box center [225, 279] width 23 height 23
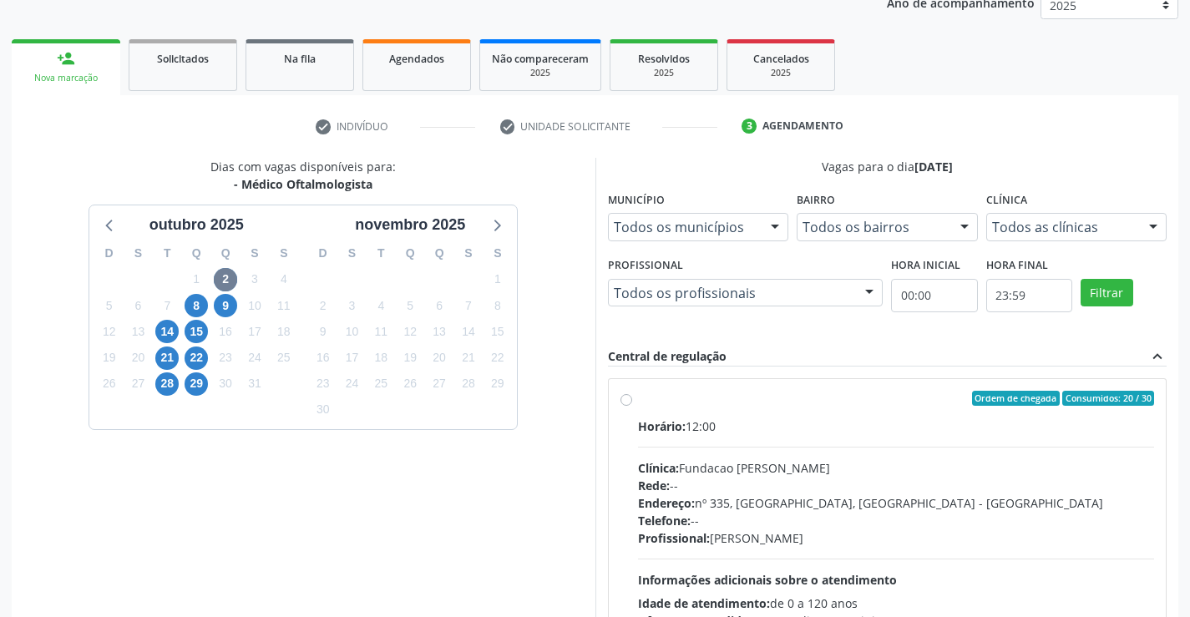
drag, startPoint x: 622, startPoint y: 403, endPoint x: 641, endPoint y: 415, distance: 22.2
click at [626, 407] on div "Ordem de chegada Consumidos: 20 / 30 Horário: 12:00 Clínica: Fundacao [PERSON_N…" at bounding box center [888, 519] width 535 height 256
radio input "true"
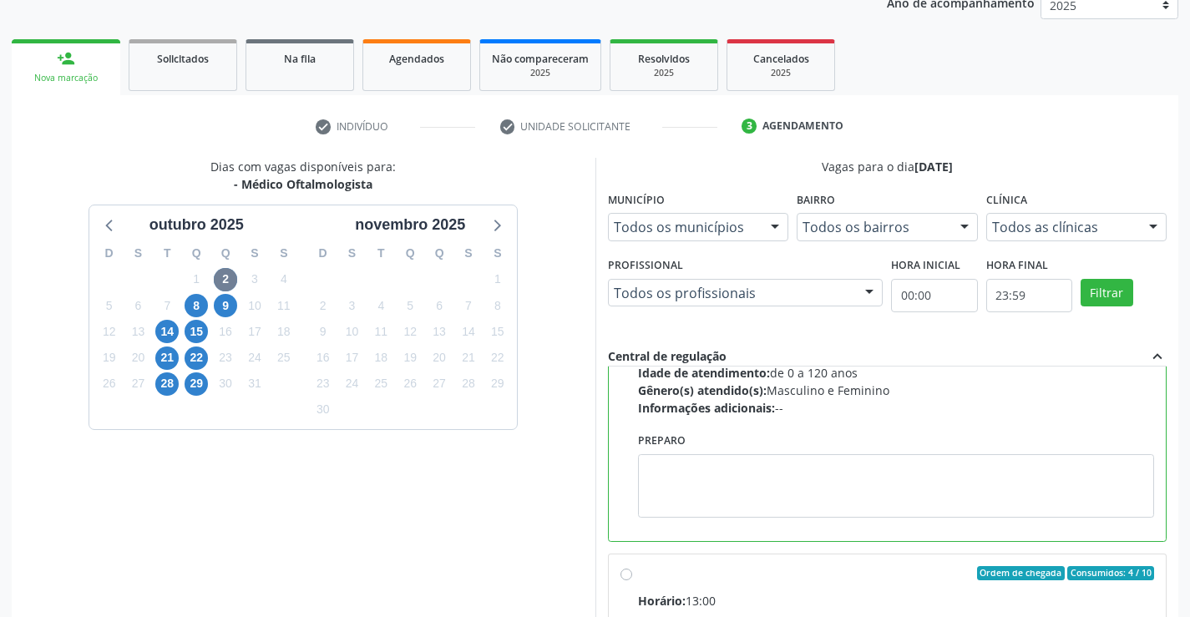
scroll to position [251, 0]
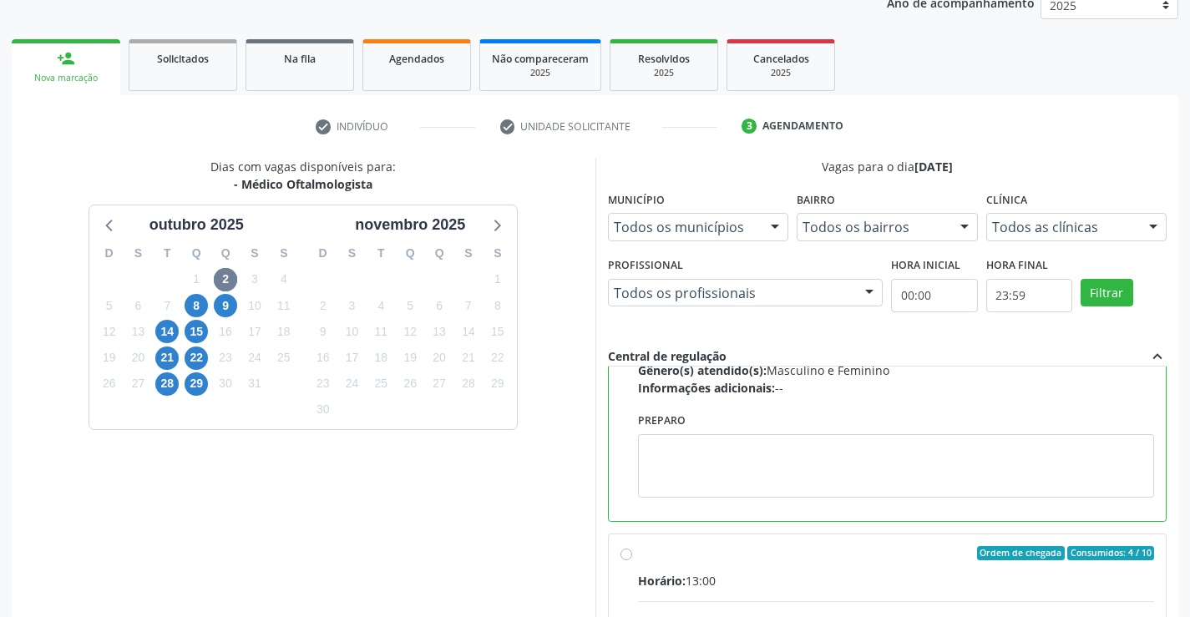
click at [458, 510] on div "Dias com vagas disponíveis para: - Médico Oftalmologista [DATE] D S T Q Q S S 2…" at bounding box center [304, 429] width 584 height 543
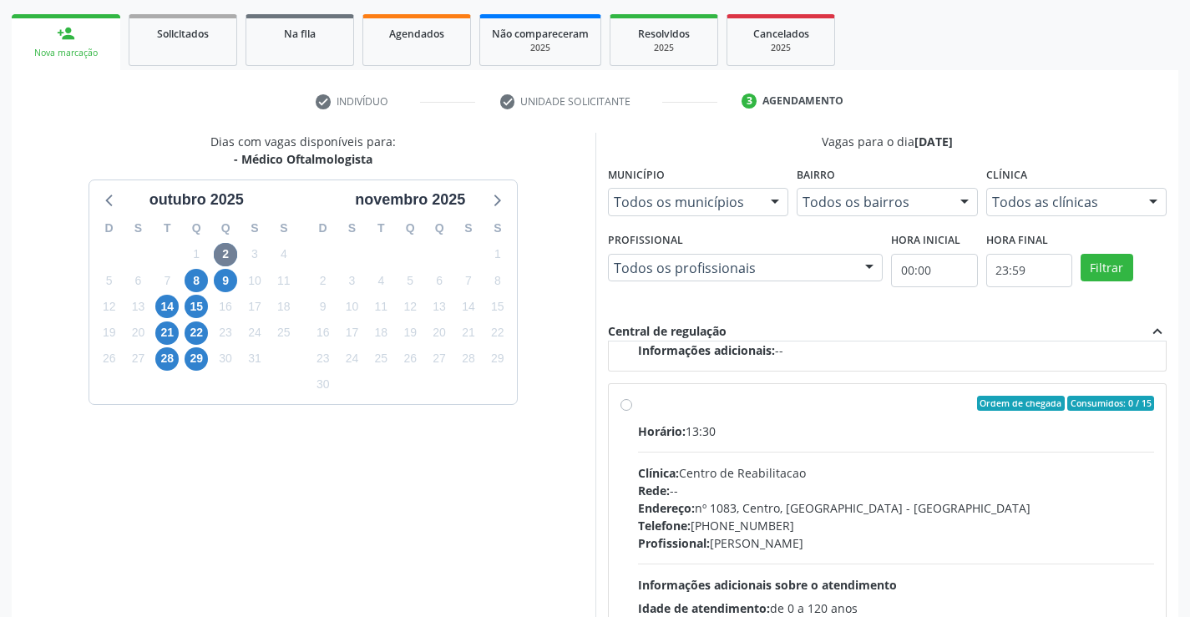
scroll to position [381, 0]
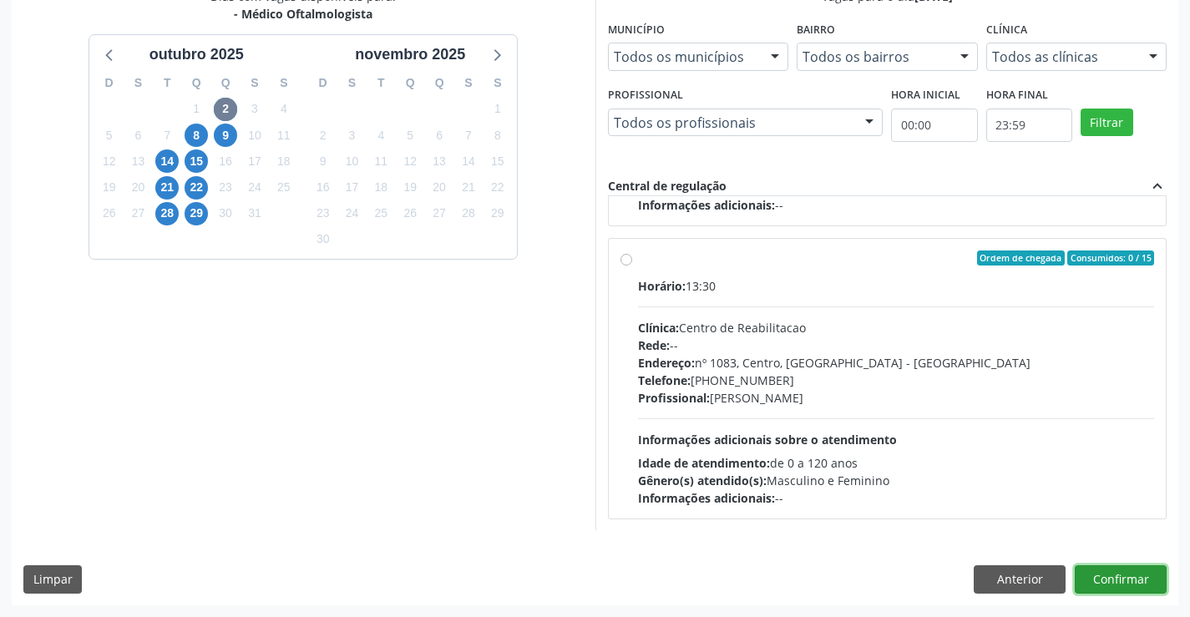
click at [1132, 571] on button "Confirmar" at bounding box center [1121, 580] width 92 height 28
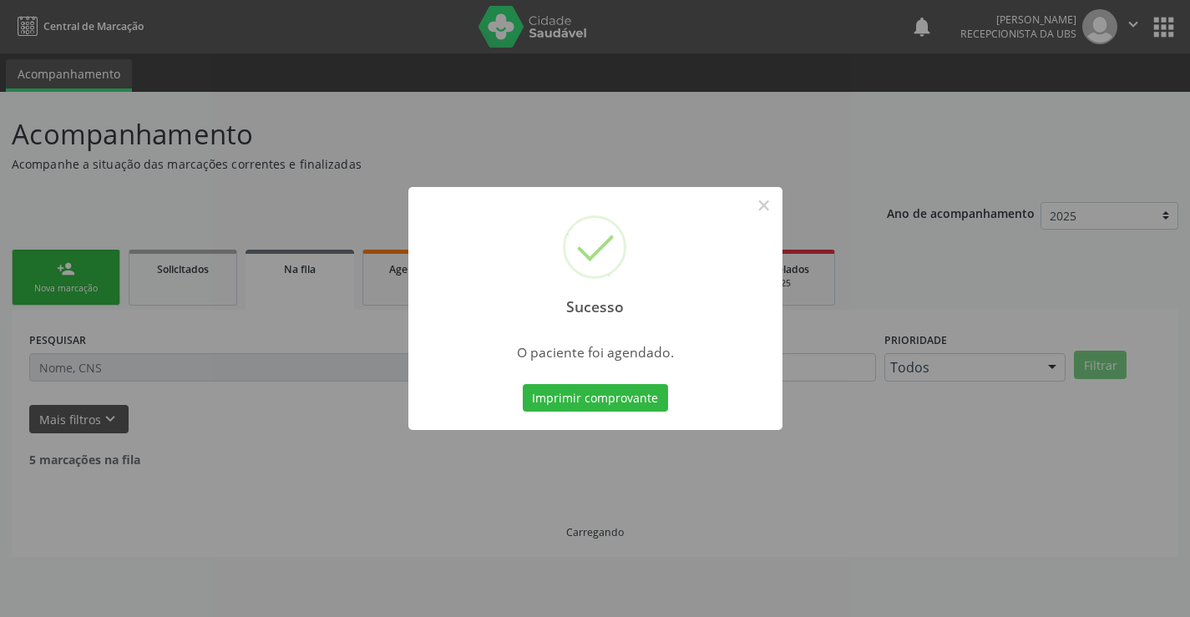
scroll to position [0, 0]
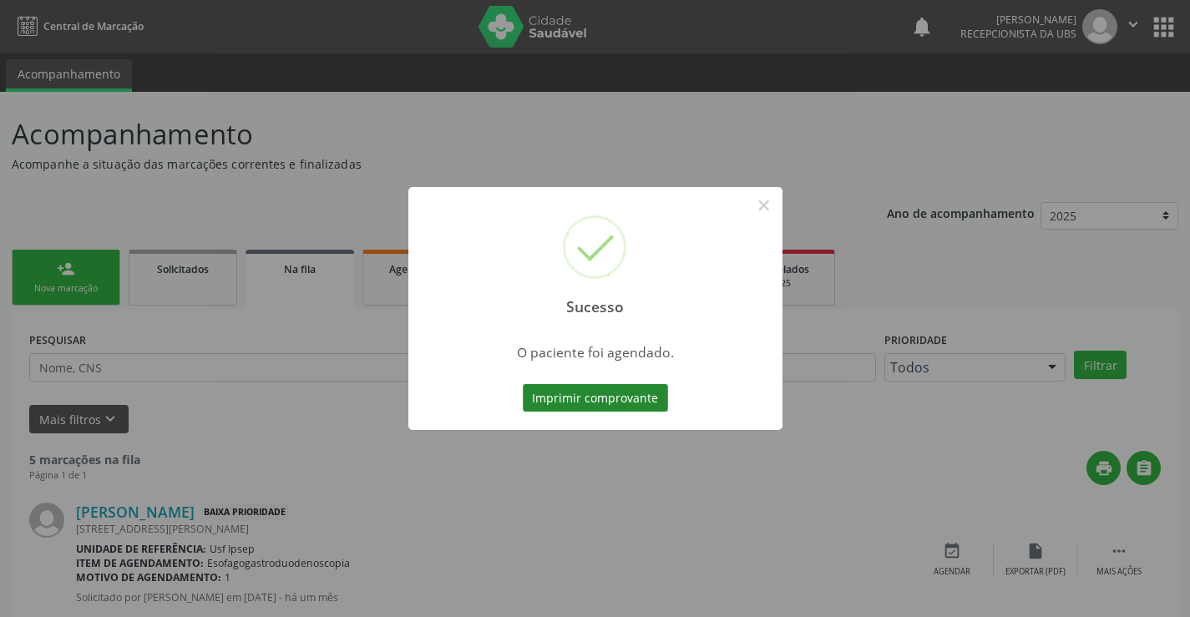
click at [575, 404] on button "Imprimir comprovante" at bounding box center [595, 398] width 145 height 28
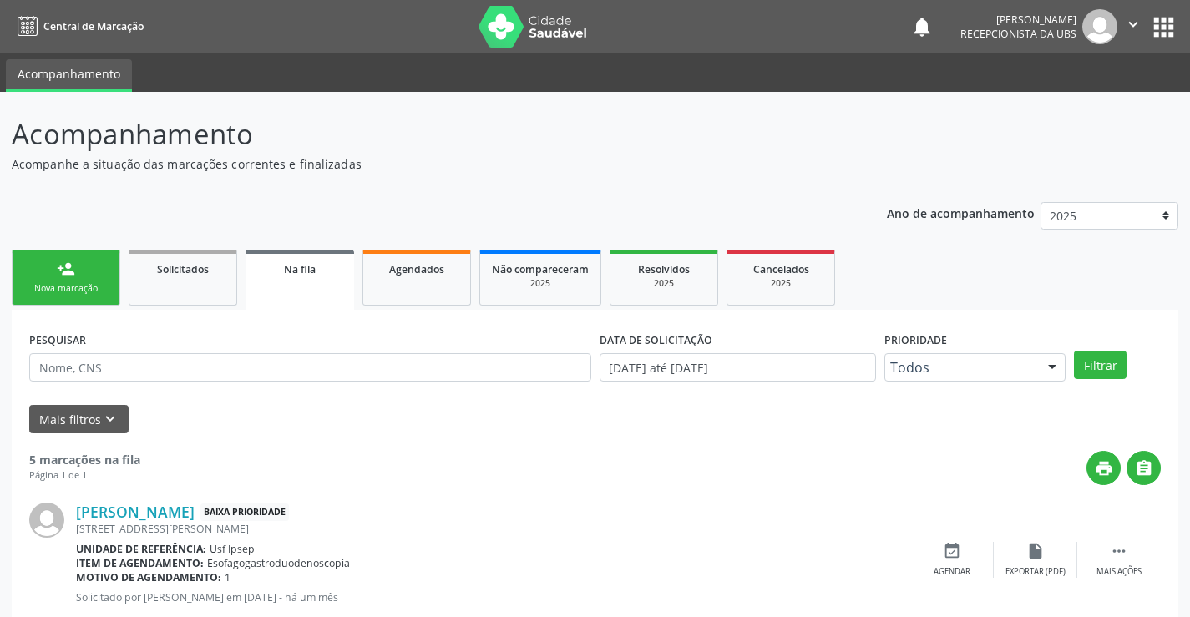
drag, startPoint x: 41, startPoint y: 285, endPoint x: 67, endPoint y: 292, distance: 27.0
click at [41, 285] on div "Nova marcação" at bounding box center [66, 288] width 84 height 13
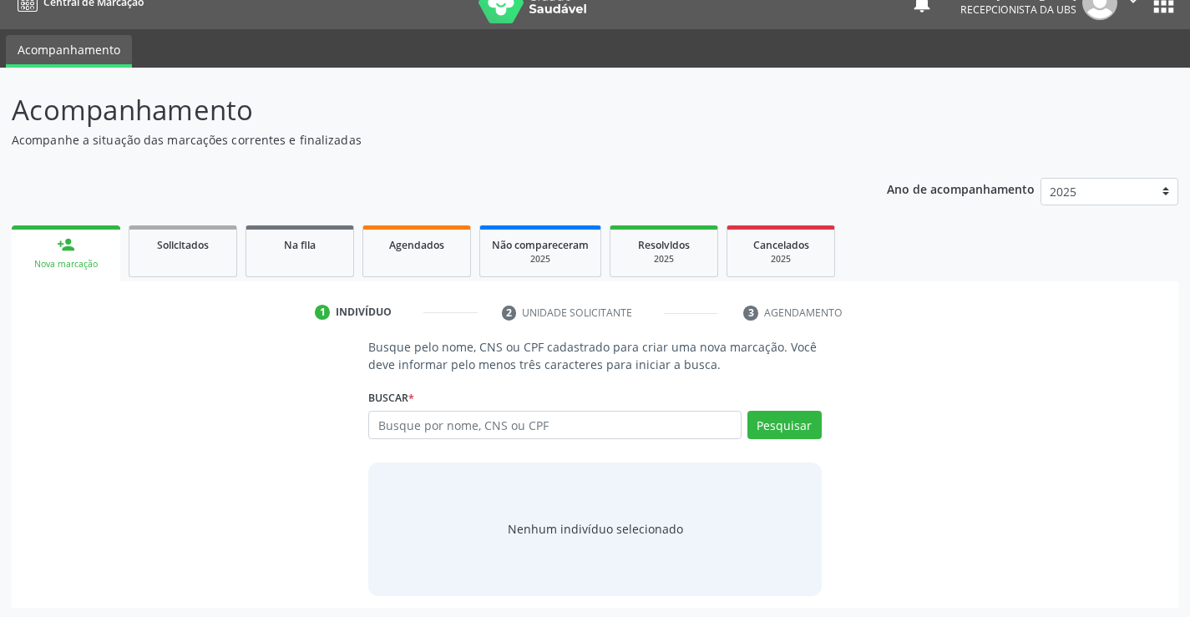
scroll to position [27, 0]
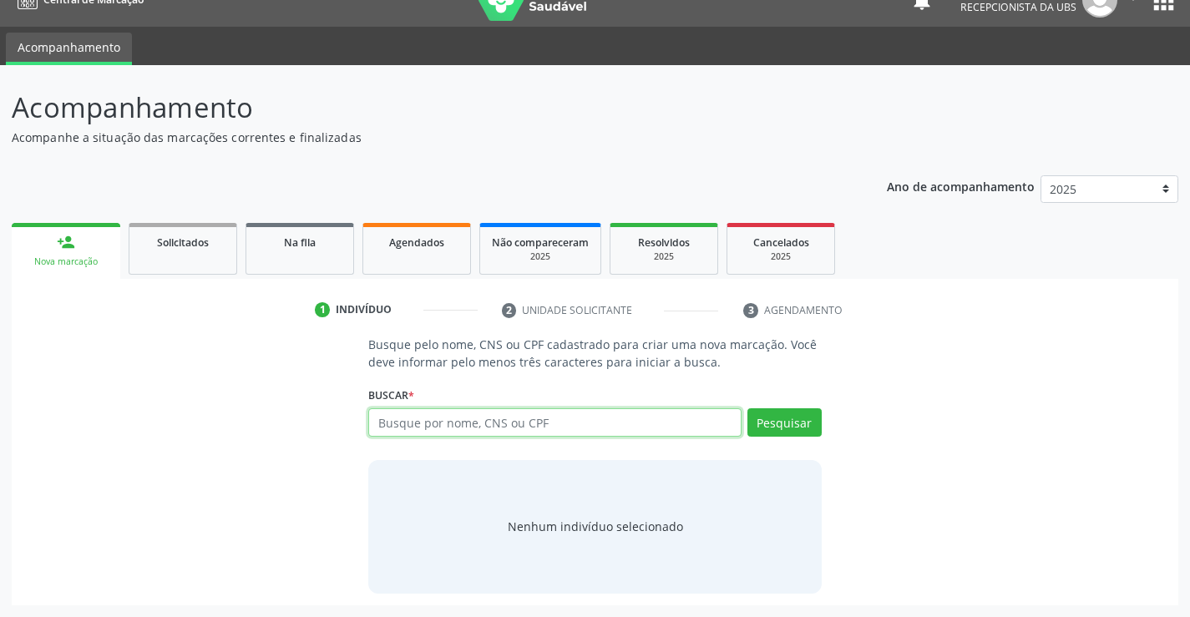
drag, startPoint x: 389, startPoint y: 422, endPoint x: 405, endPoint y: 391, distance: 34.7
click at [403, 394] on div "Buscar * Busque por nome, CNS ou CPF Nenhum resultado encontrado para: " " Digi…" at bounding box center [594, 415] width 453 height 65
type input "13734351430"
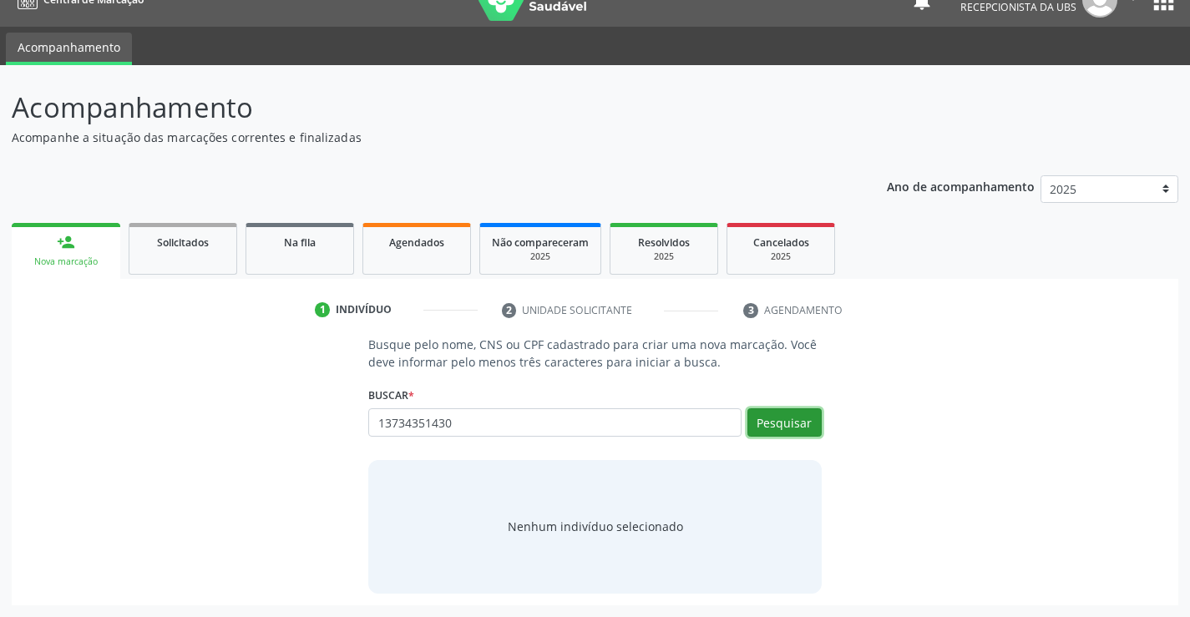
click at [778, 422] on button "Pesquisar" at bounding box center [785, 422] width 74 height 28
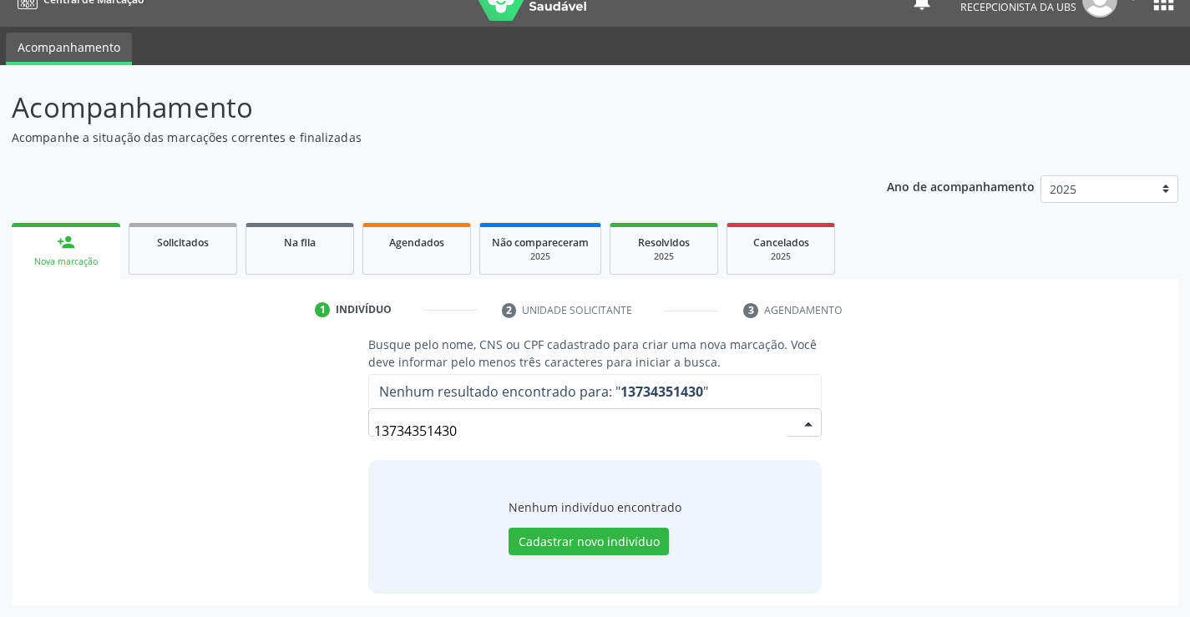
click at [463, 428] on input "13734351430" at bounding box center [580, 430] width 413 height 33
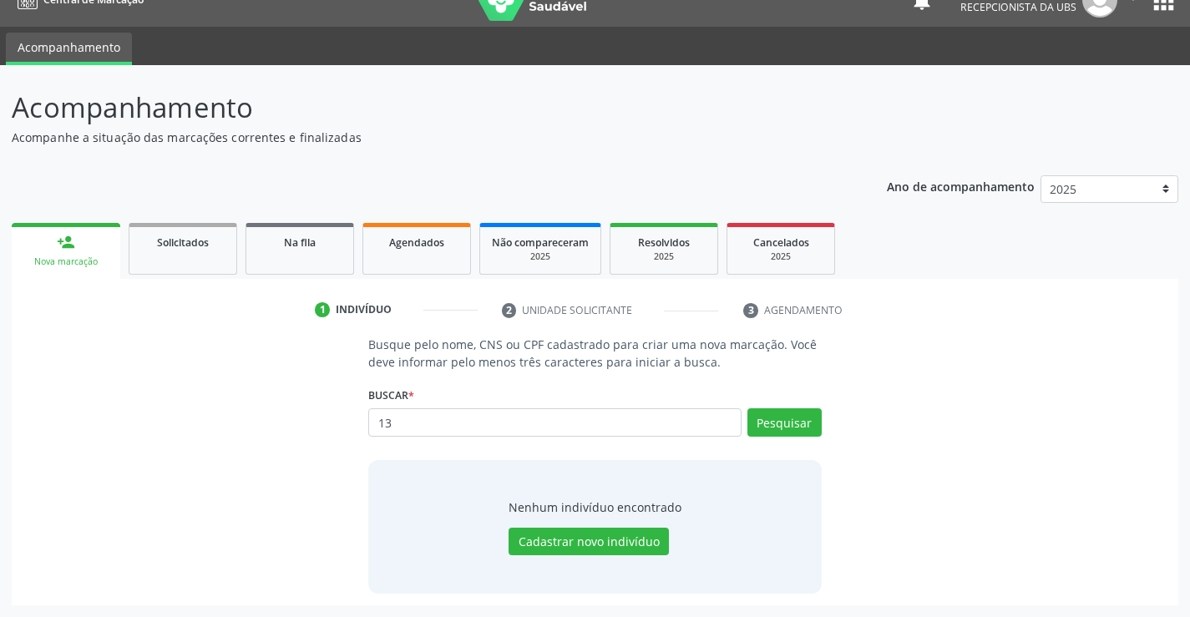
type input "1"
type input "89800510880344"
drag, startPoint x: 784, startPoint y: 417, endPoint x: 774, endPoint y: 403, distance: 16.7
click at [775, 405] on div "Buscar * 1373435143 Busque por nome, CNS ou CPF Nenhum resultado encontrado par…" at bounding box center [594, 415] width 453 height 65
click at [768, 429] on button "Pesquisar" at bounding box center [785, 422] width 74 height 28
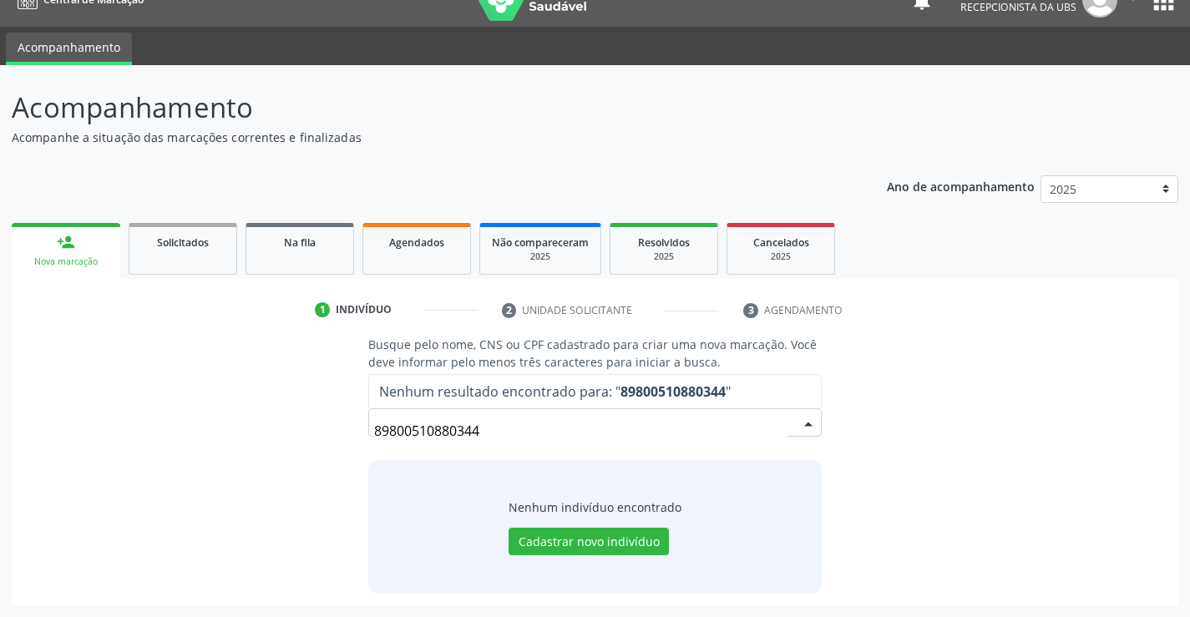
click at [481, 434] on input "89800510880344" at bounding box center [580, 430] width 413 height 33
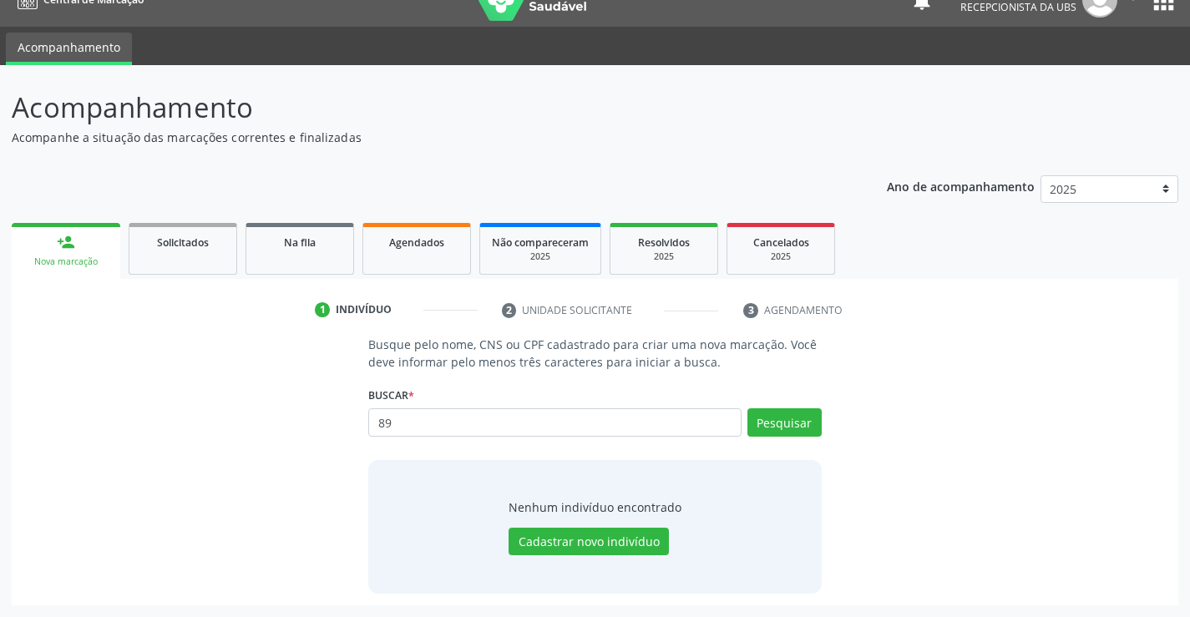
type input "8"
type input "[PERSON_NAME]"
click at [775, 418] on button "Pesquisar" at bounding box center [785, 422] width 74 height 28
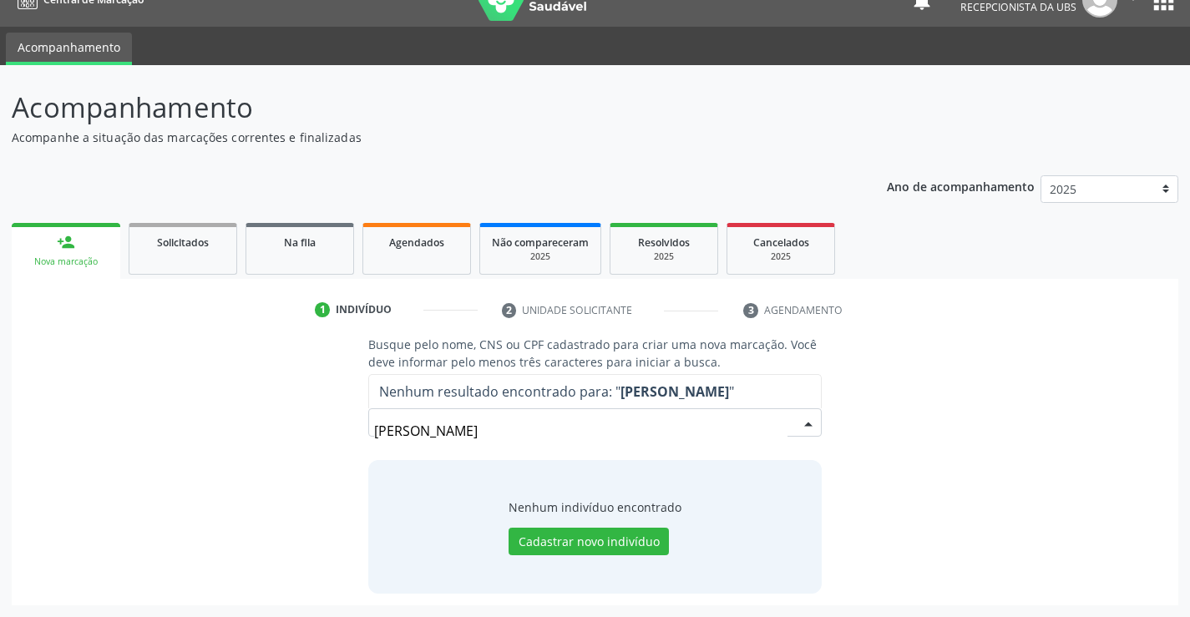
click at [557, 434] on input "[PERSON_NAME]" at bounding box center [580, 430] width 413 height 33
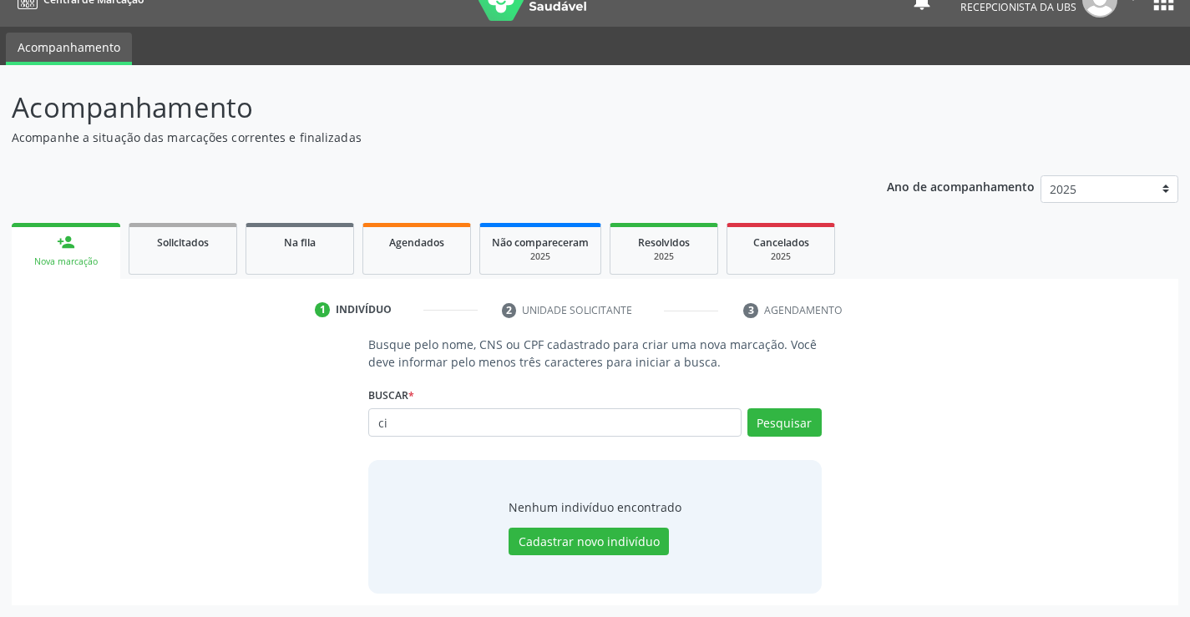
type input "c"
drag, startPoint x: 379, startPoint y: 423, endPoint x: 388, endPoint y: 440, distance: 19.8
click at [379, 429] on input "text" at bounding box center [554, 422] width 373 height 28
type input "708400269396264"
click at [770, 424] on button "Pesquisar" at bounding box center [785, 422] width 74 height 28
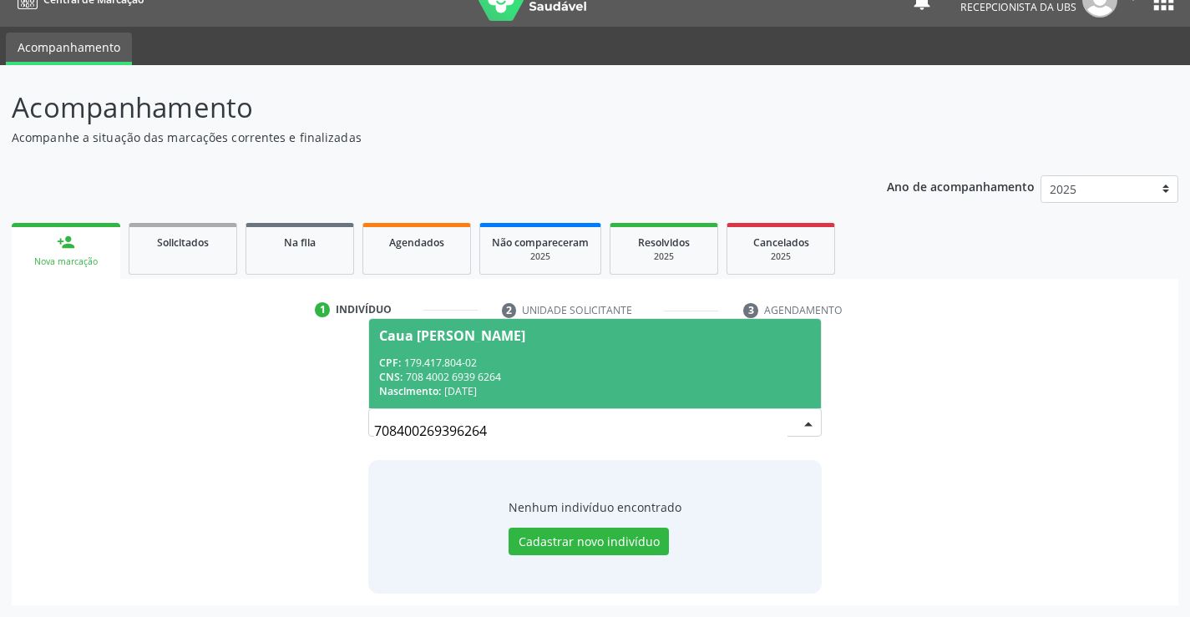
click at [433, 338] on div "Caua [PERSON_NAME]" at bounding box center [452, 335] width 146 height 13
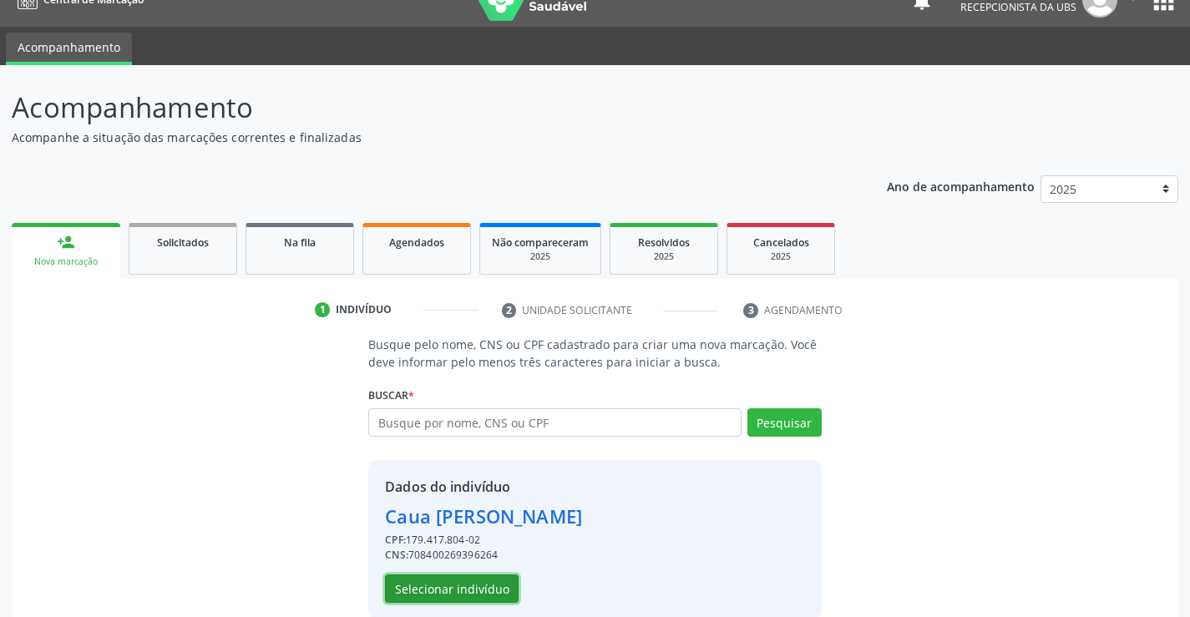
click at [436, 594] on button "Selecionar indivíduo" at bounding box center [452, 589] width 134 height 28
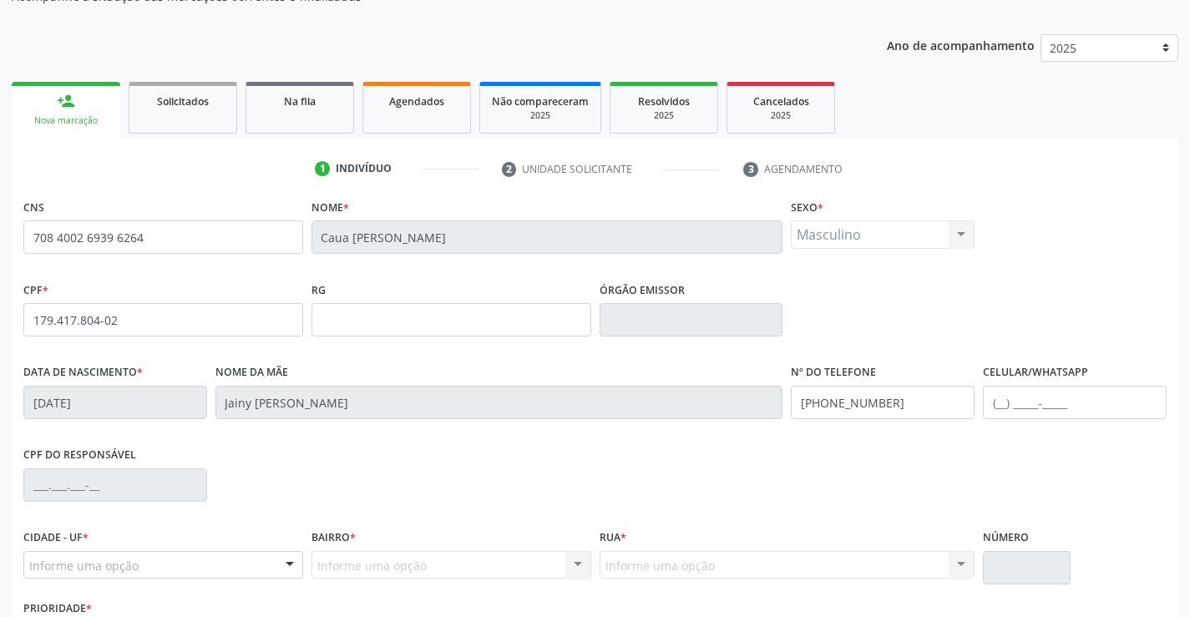
scroll to position [288, 0]
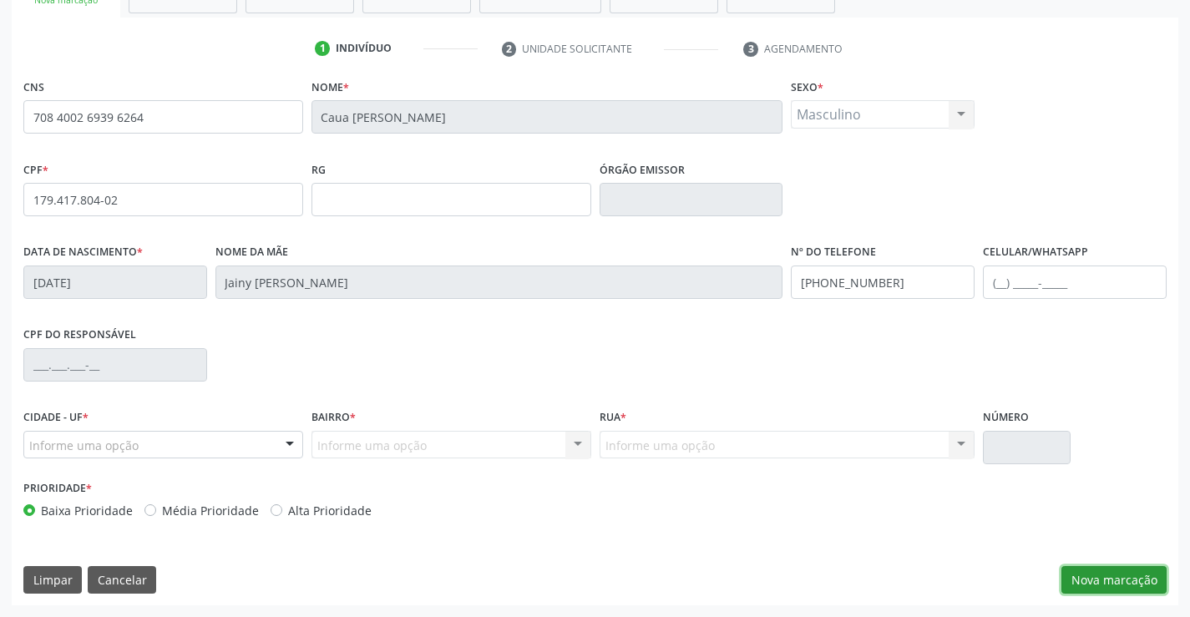
click at [1083, 581] on button "Nova marcação" at bounding box center [1114, 580] width 105 height 28
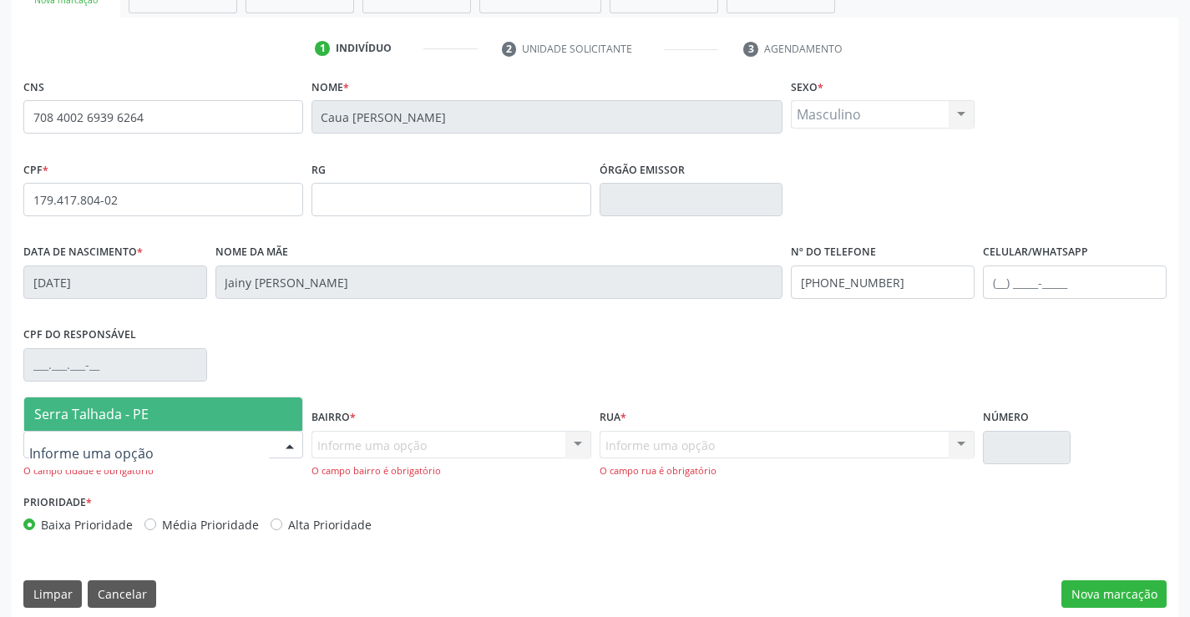
click at [53, 414] on span "Serra Talhada - PE" at bounding box center [91, 414] width 114 height 18
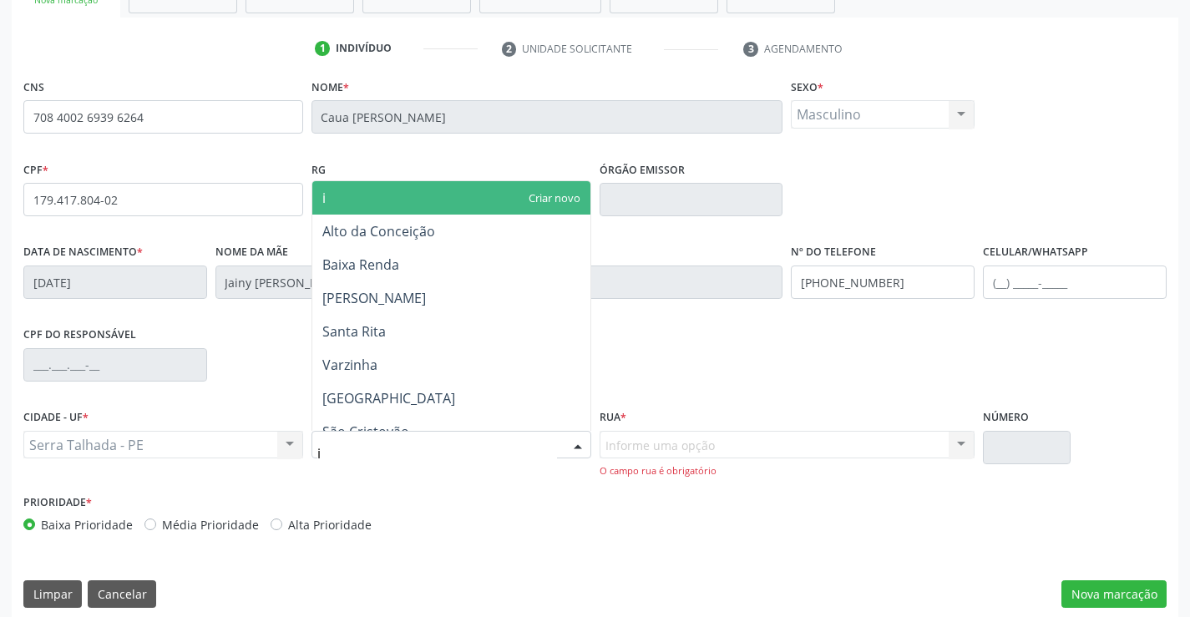
type input "ip"
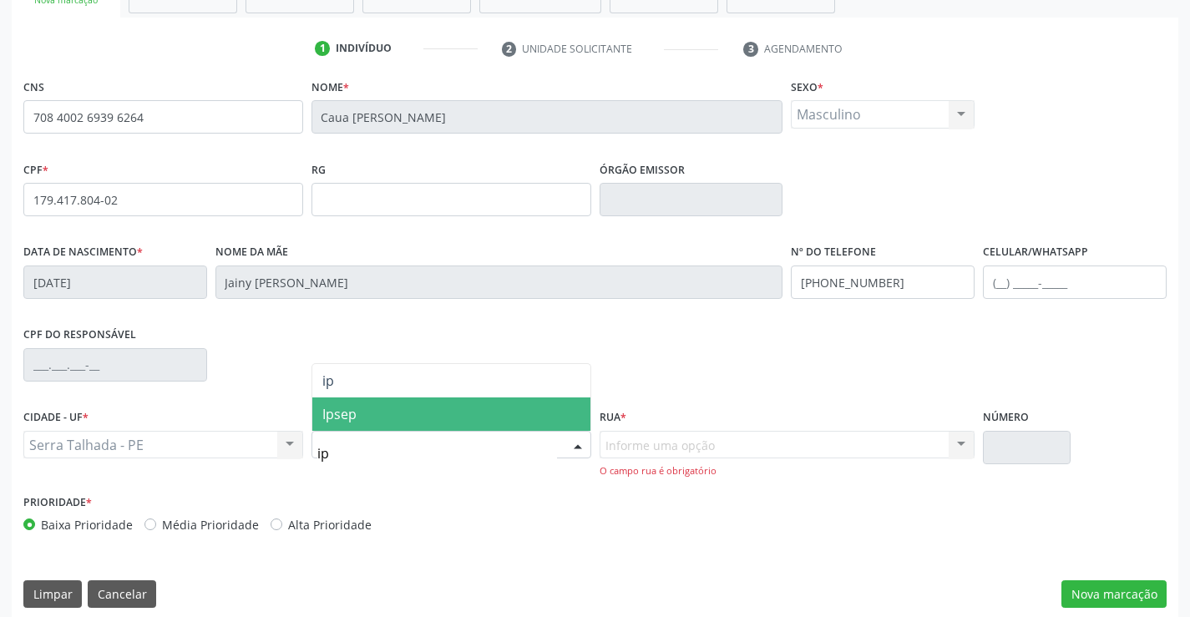
drag, startPoint x: 336, startPoint y: 417, endPoint x: 344, endPoint y: 415, distance: 8.5
click at [344, 415] on span "Ipsep" at bounding box center [339, 414] width 34 height 18
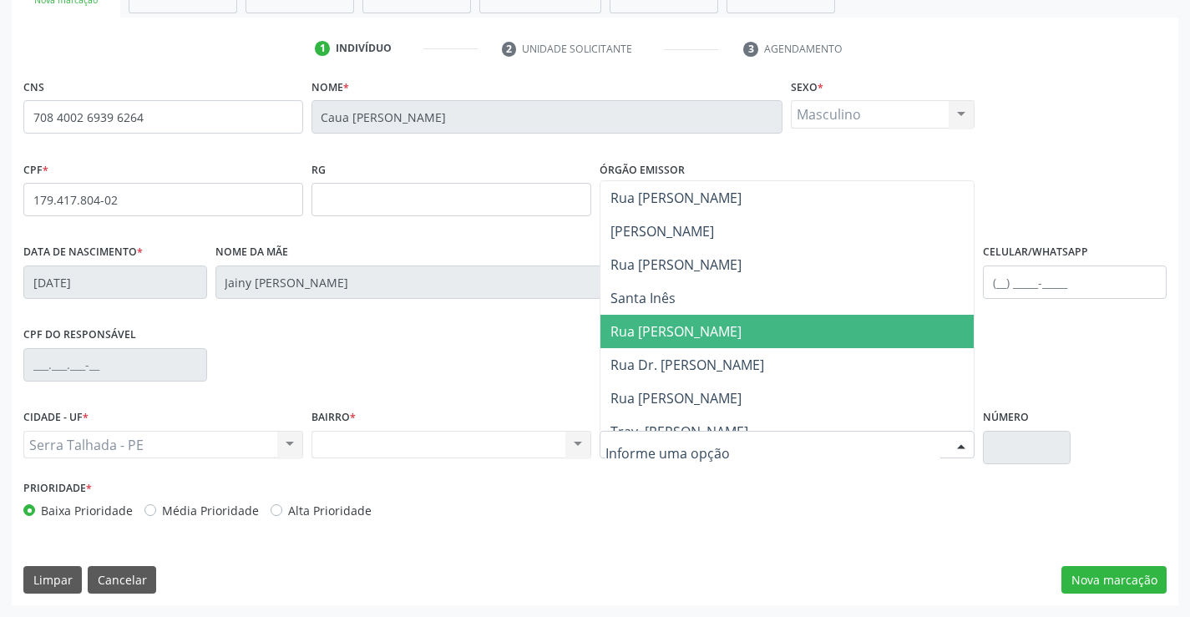
scroll to position [251, 0]
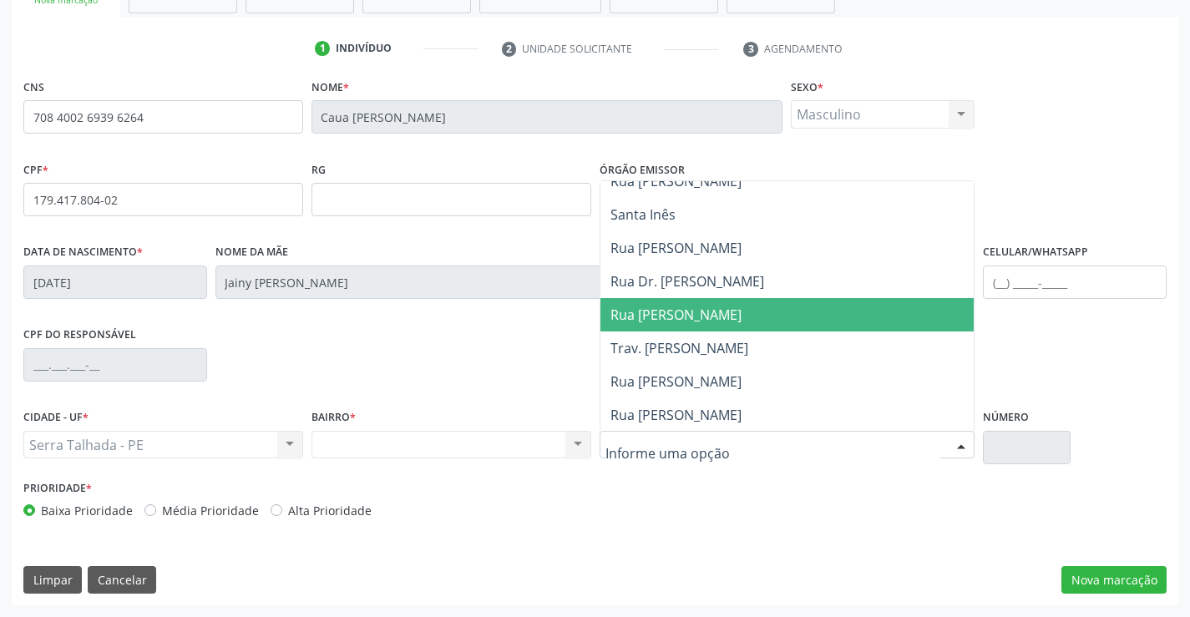
click at [651, 323] on span "Rua [PERSON_NAME]" at bounding box center [676, 315] width 131 height 18
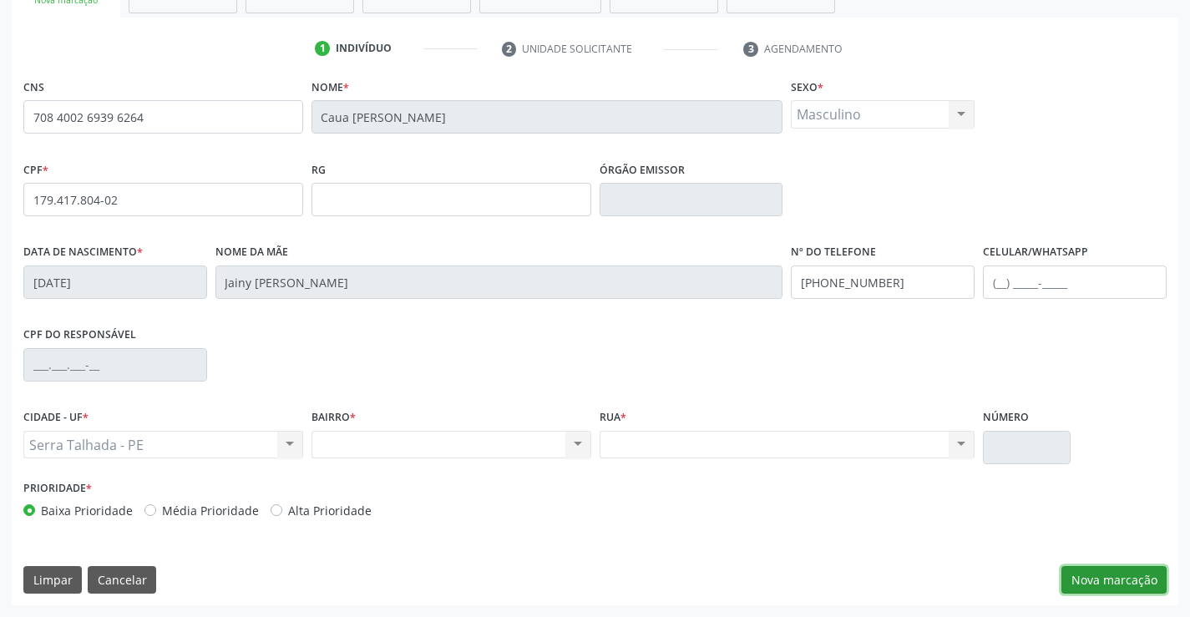
click at [1114, 584] on button "Nova marcação" at bounding box center [1114, 580] width 105 height 28
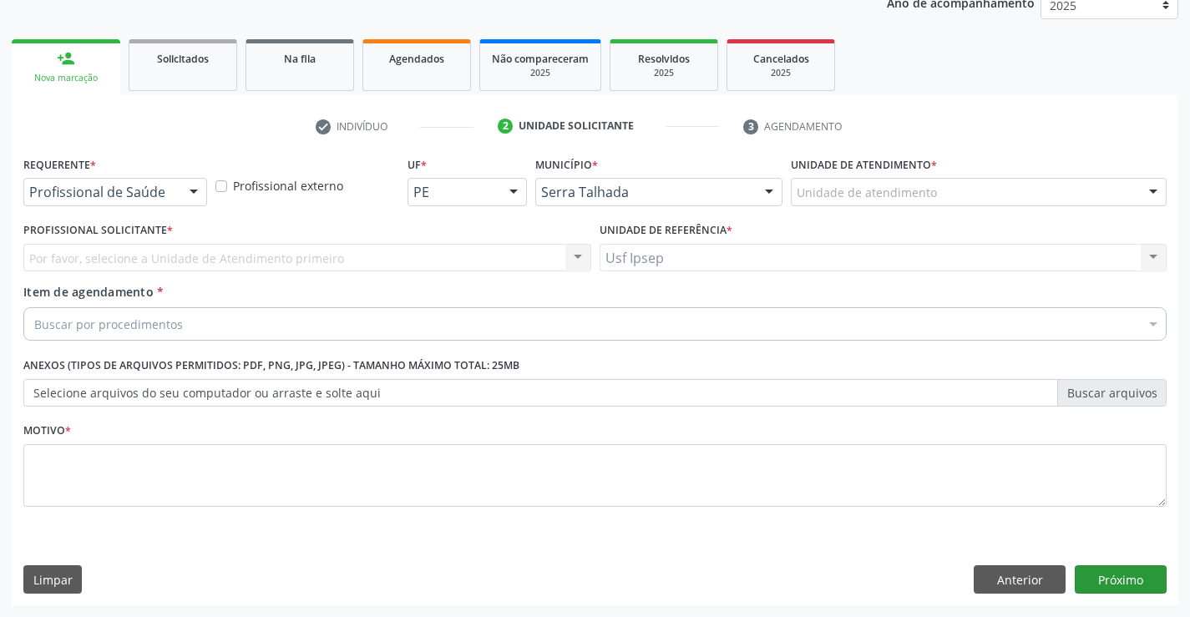
scroll to position [210, 0]
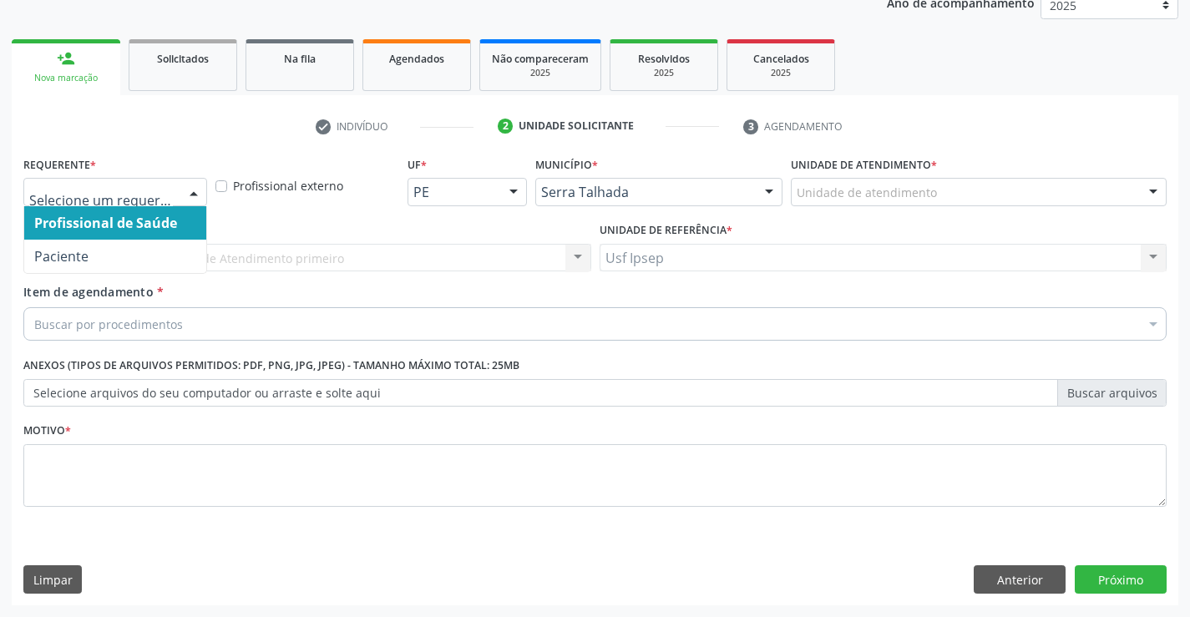
click at [189, 182] on div at bounding box center [193, 193] width 25 height 28
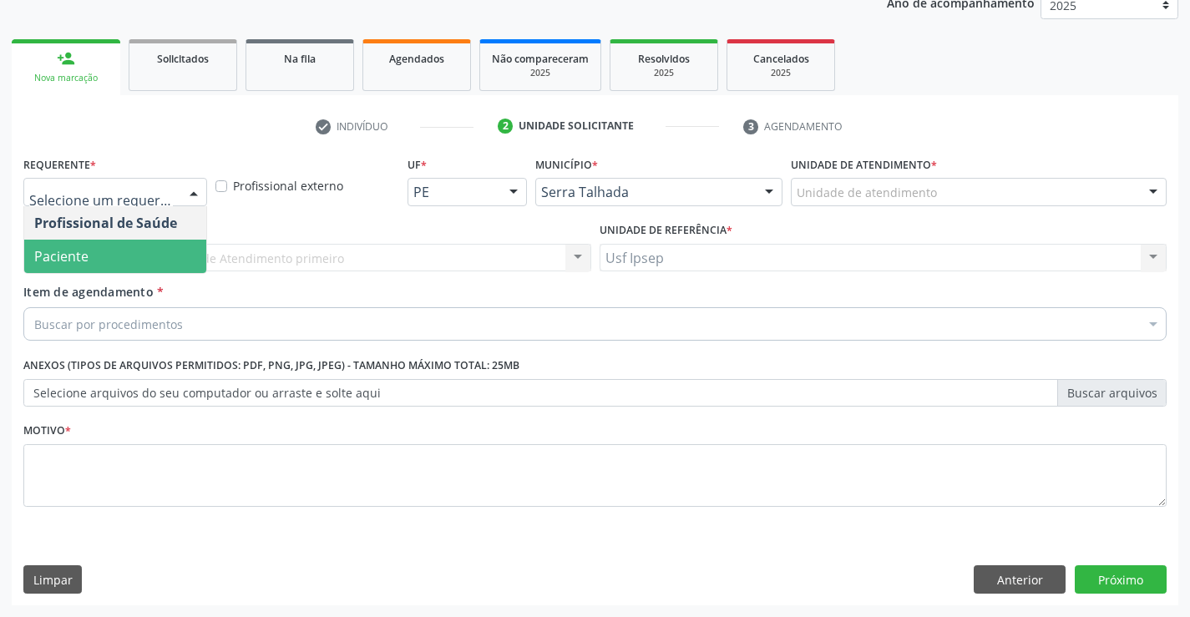
click at [86, 251] on span "Paciente" at bounding box center [61, 256] width 54 height 18
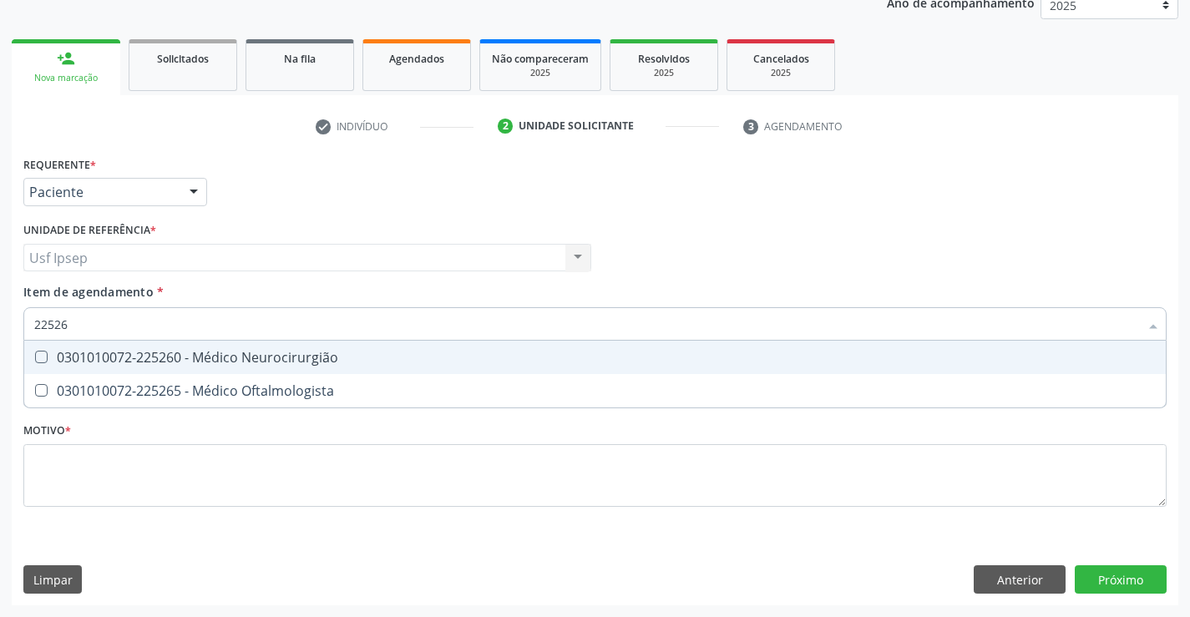
type input "225265"
click at [42, 358] on Oftalmologista at bounding box center [41, 357] width 13 height 13
click at [35, 358] on Oftalmologista "checkbox" at bounding box center [29, 357] width 11 height 11
checkbox Oftalmologista "true"
click at [42, 470] on div "Requerente * Paciente Profissional de Saúde Paciente Nenhum resultado encontrad…" at bounding box center [595, 341] width 1144 height 378
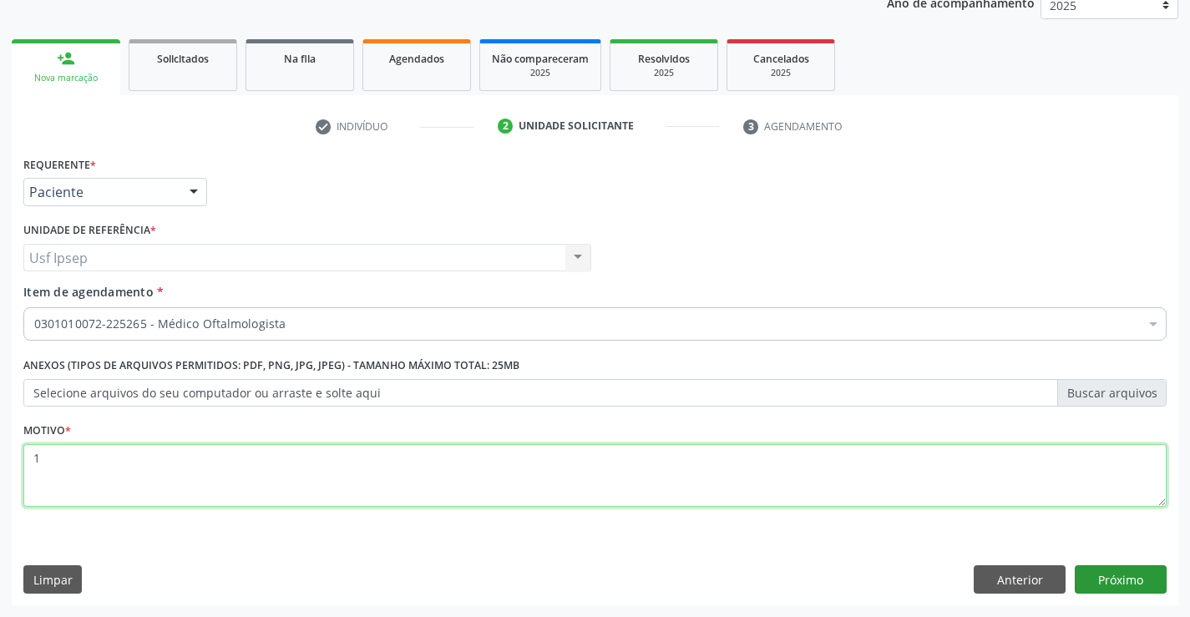
type textarea "1"
click at [1128, 576] on button "Próximo" at bounding box center [1121, 580] width 92 height 28
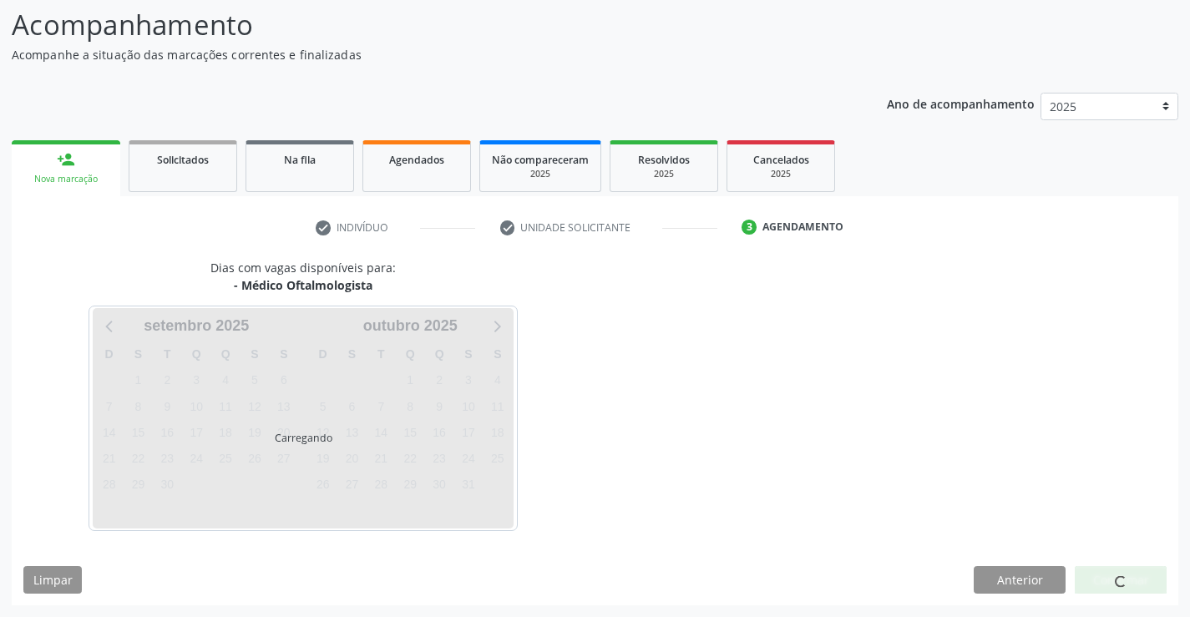
scroll to position [109, 0]
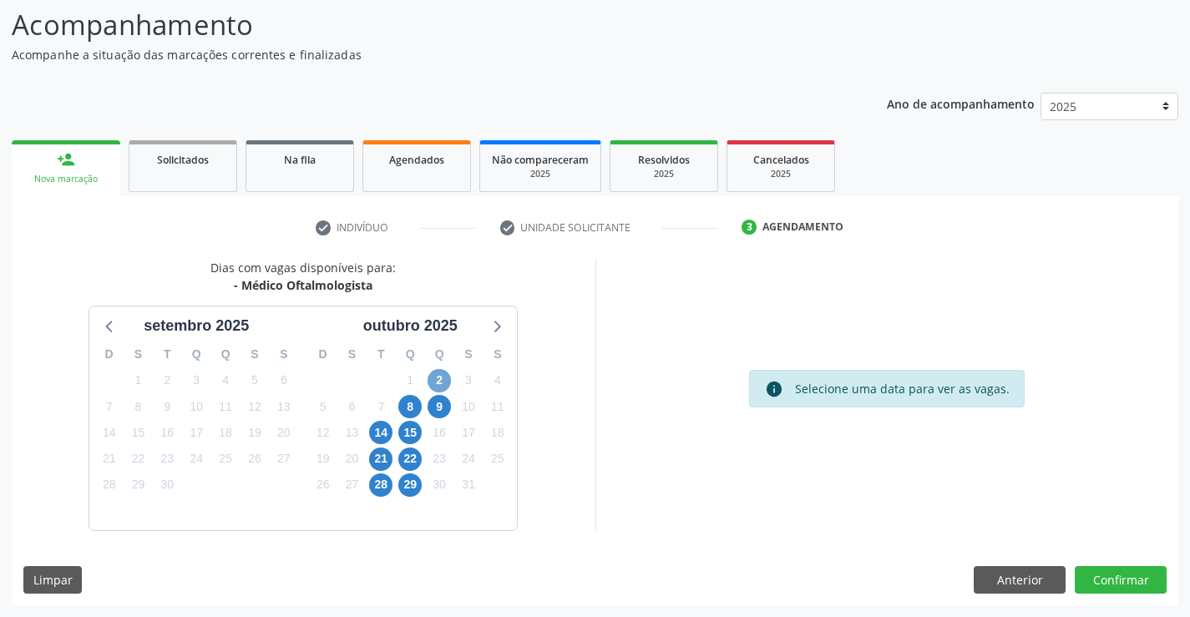
drag, startPoint x: 443, startPoint y: 378, endPoint x: 519, endPoint y: 399, distance: 78.8
click at [456, 382] on div "D S T Q Q S S 28 29 30 1 2 3 4 5 6 7 8 9 10 11 12 13 14 15 16 17 18 19 20 21 22…" at bounding box center [410, 433] width 214 height 192
click at [1103, 583] on button "Confirmar" at bounding box center [1121, 580] width 92 height 28
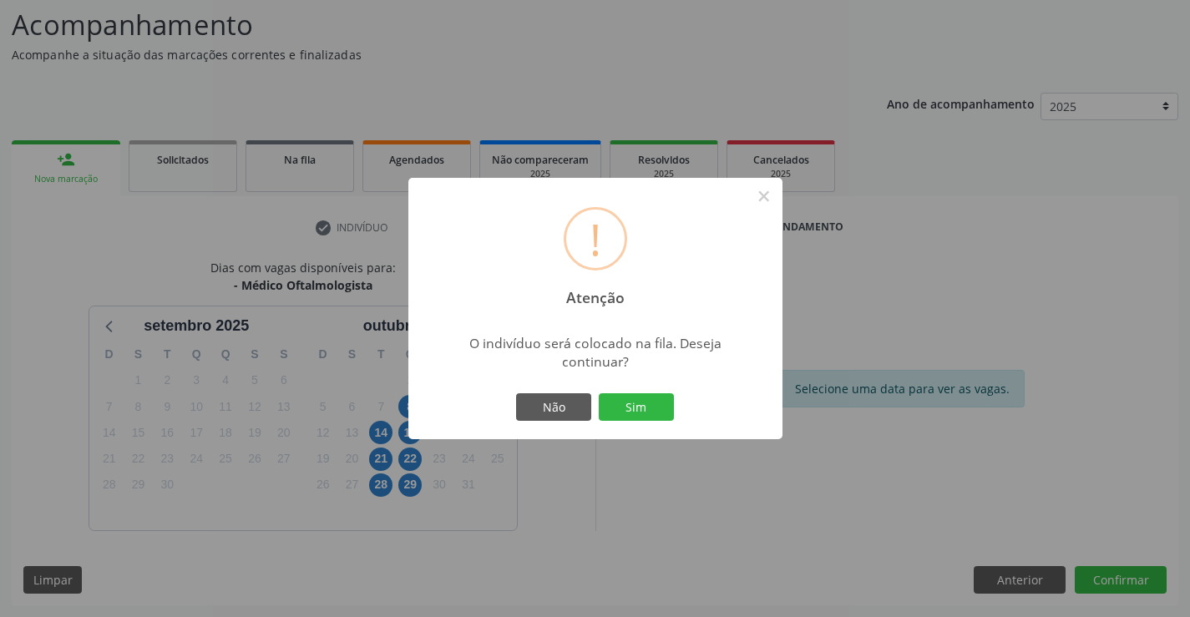
click at [728, 246] on div "! Atenção ×" at bounding box center [595, 250] width 374 height 144
click at [550, 408] on button "Não" at bounding box center [553, 407] width 75 height 28
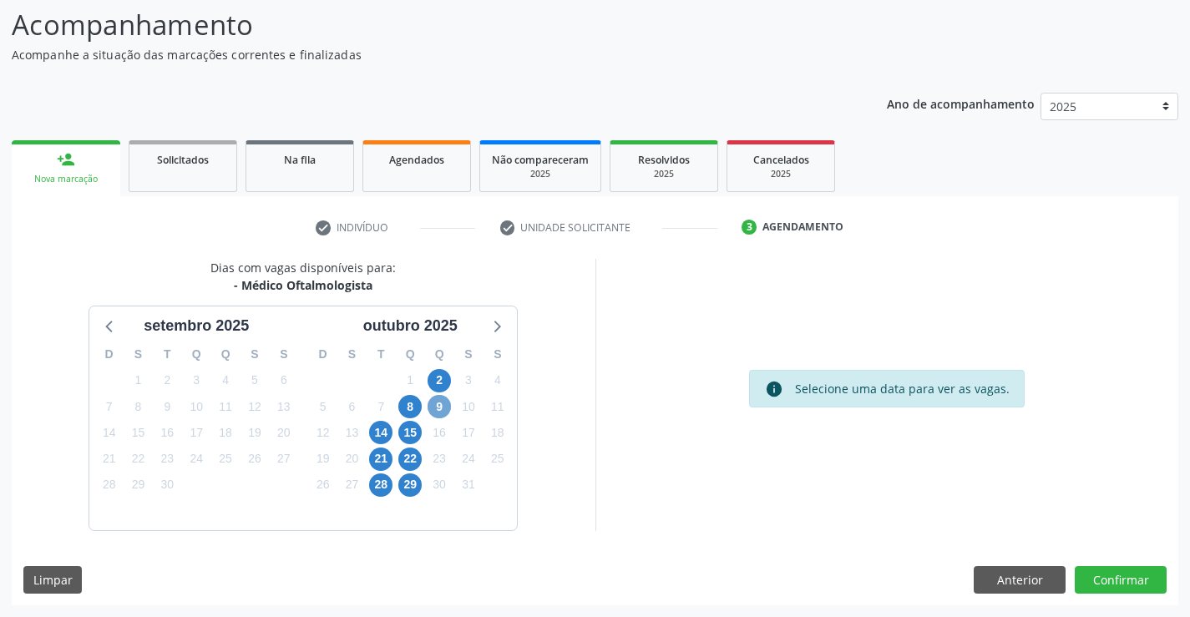
drag, startPoint x: 439, startPoint y: 405, endPoint x: 447, endPoint y: 401, distance: 8.6
click at [440, 404] on span "9" at bounding box center [439, 406] width 23 height 23
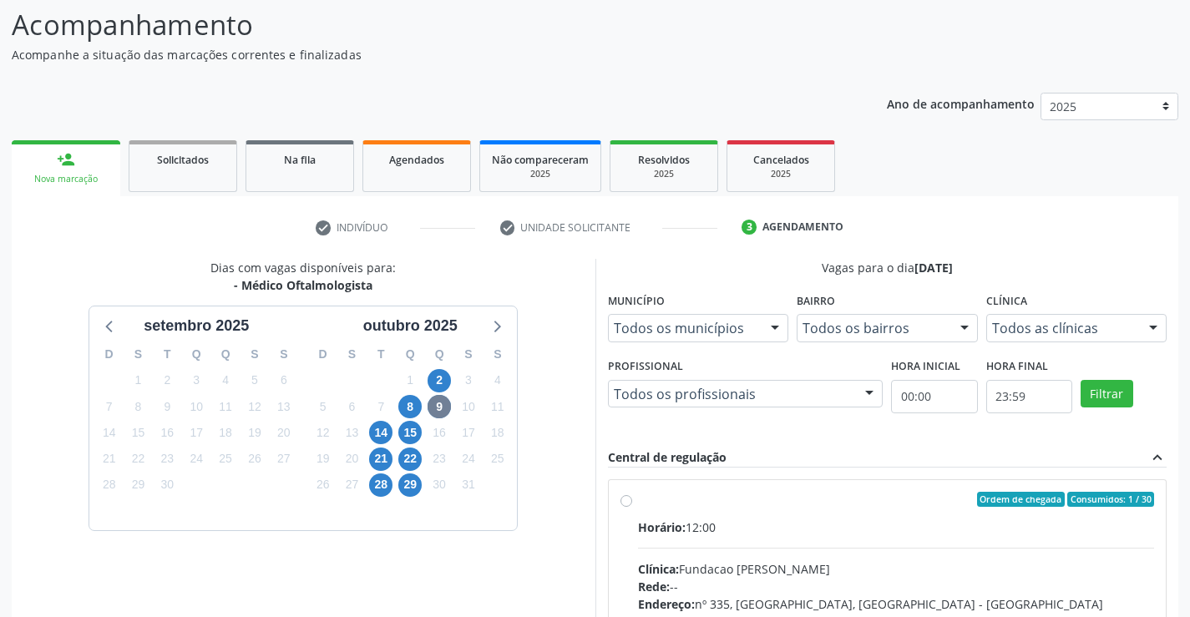
drag, startPoint x: 621, startPoint y: 501, endPoint x: 630, endPoint y: 517, distance: 17.9
click at [638, 502] on label "Ordem de chegada Consumidos: 1 / 30 Horário: 12:00 Clínica: Fundacao [PERSON_NA…" at bounding box center [896, 620] width 517 height 256
click at [621, 502] on input "Ordem de chegada Consumidos: 1 / 30 Horário: 12:00 Clínica: Fundacao [PERSON_NA…" at bounding box center [627, 499] width 12 height 15
radio input "true"
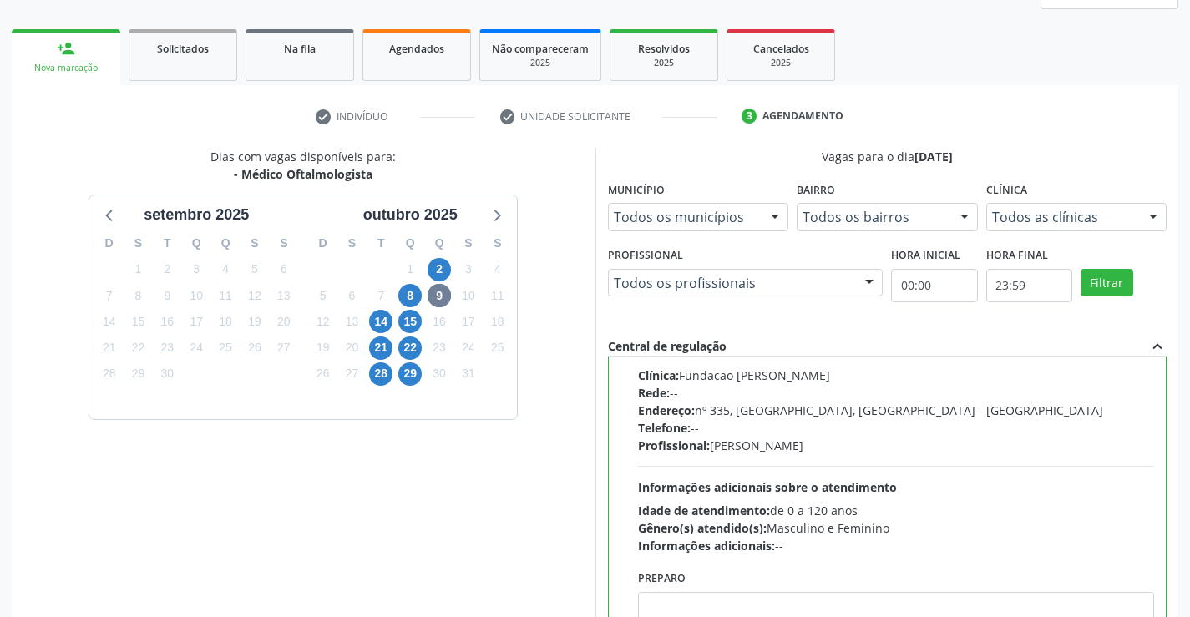
scroll to position [381, 0]
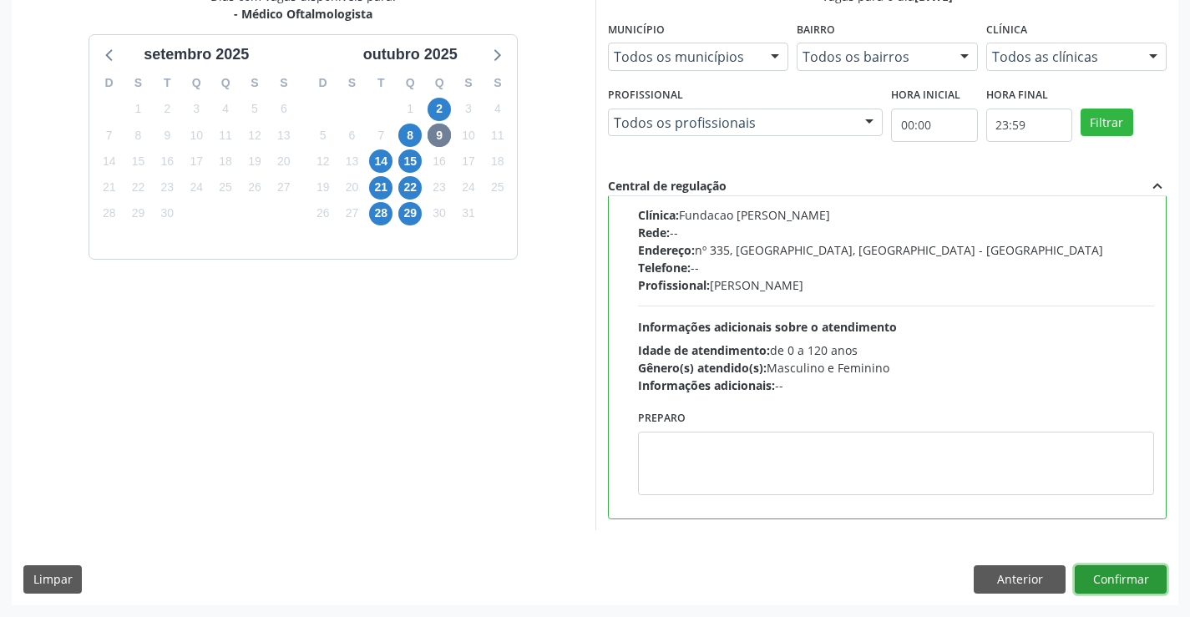
click at [1110, 586] on button "Confirmar" at bounding box center [1121, 580] width 92 height 28
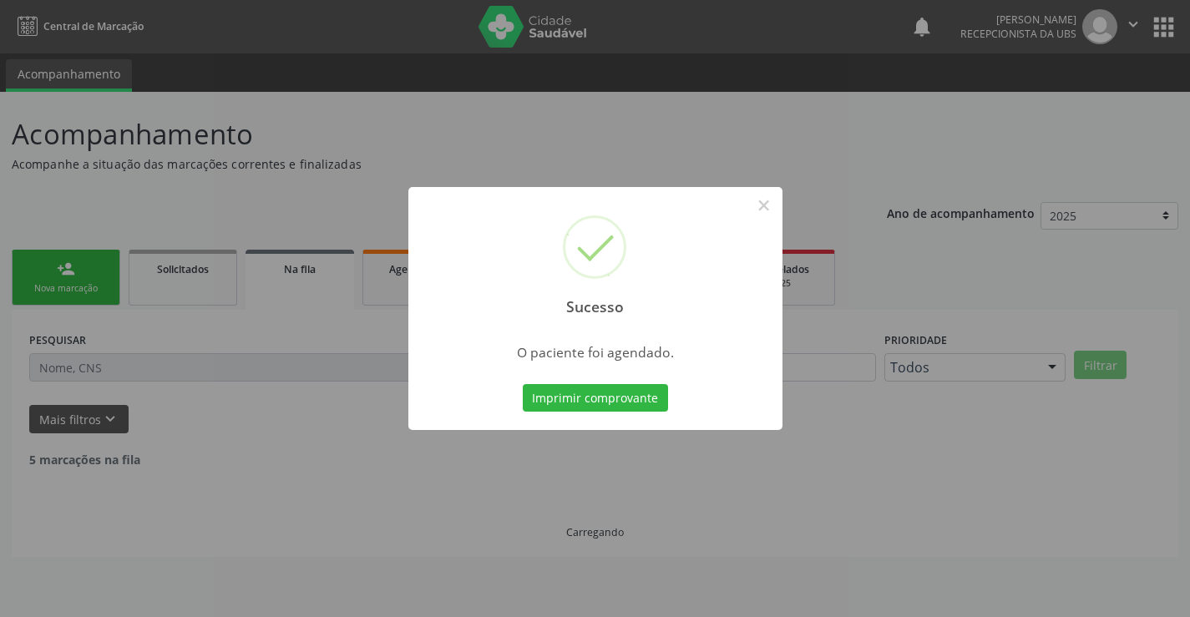
scroll to position [0, 0]
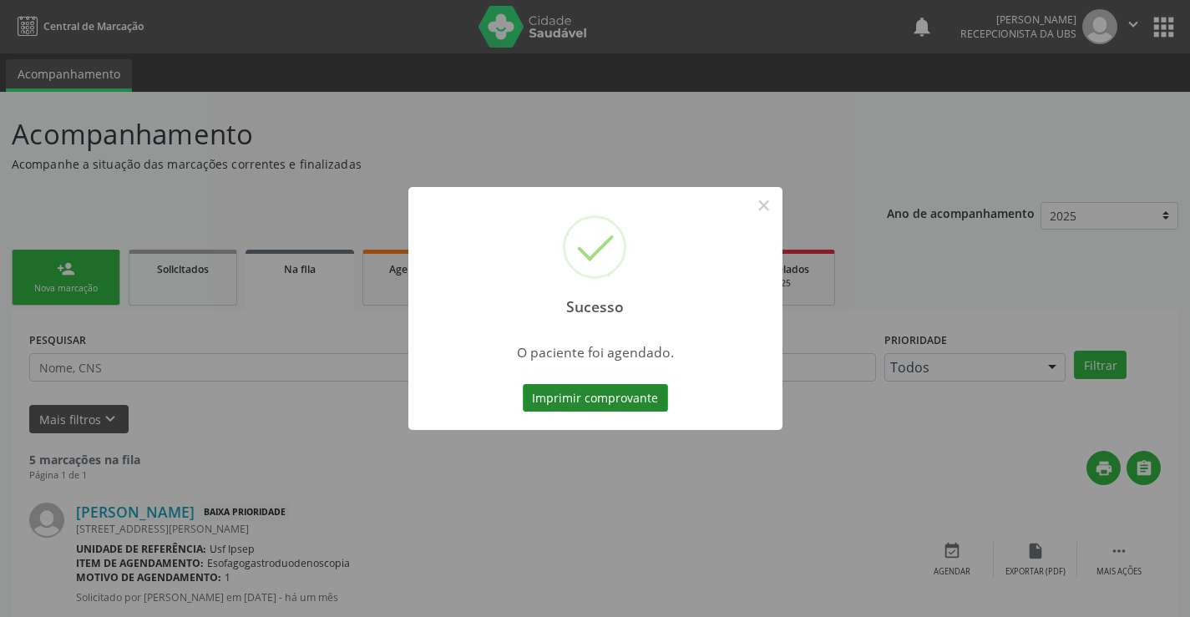
click at [537, 401] on button "Imprimir comprovante" at bounding box center [595, 398] width 145 height 28
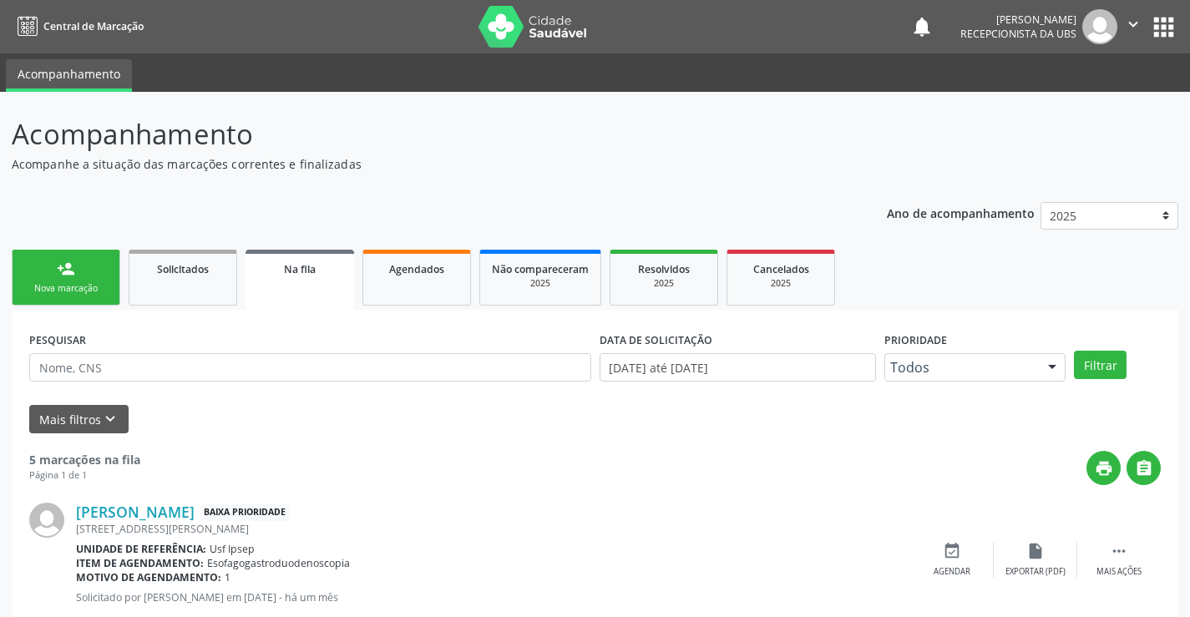
drag, startPoint x: 71, startPoint y: 283, endPoint x: 82, endPoint y: 295, distance: 16.0
click at [71, 283] on div "Nova marcação" at bounding box center [66, 288] width 84 height 13
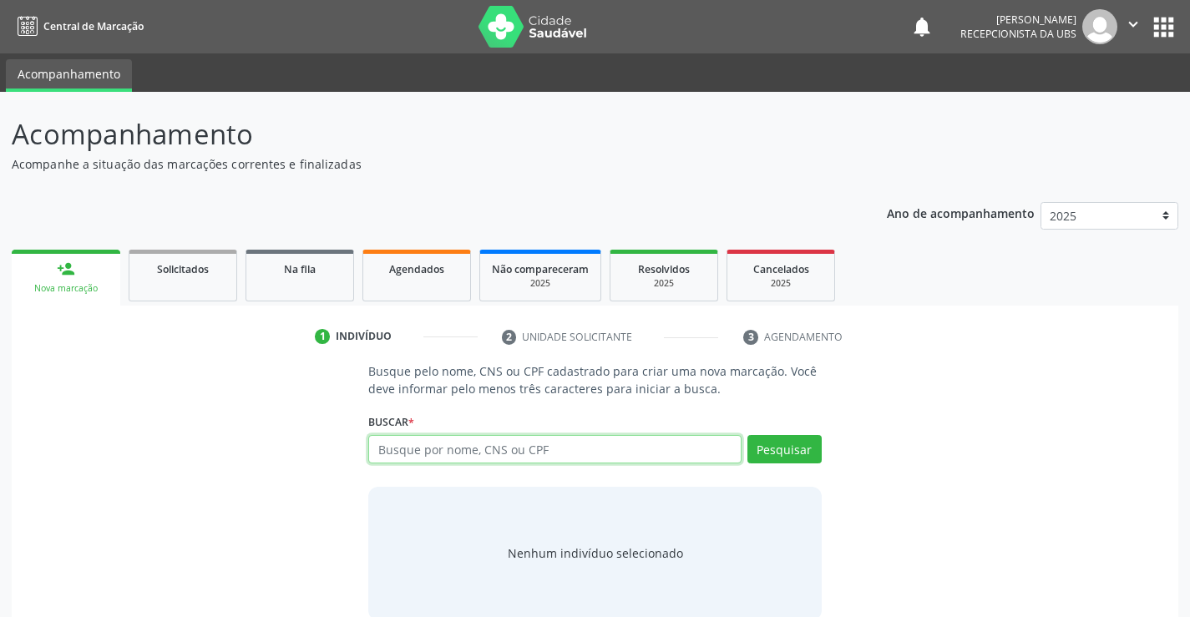
click at [382, 446] on input "text" at bounding box center [554, 449] width 373 height 28
type input "1145128460"
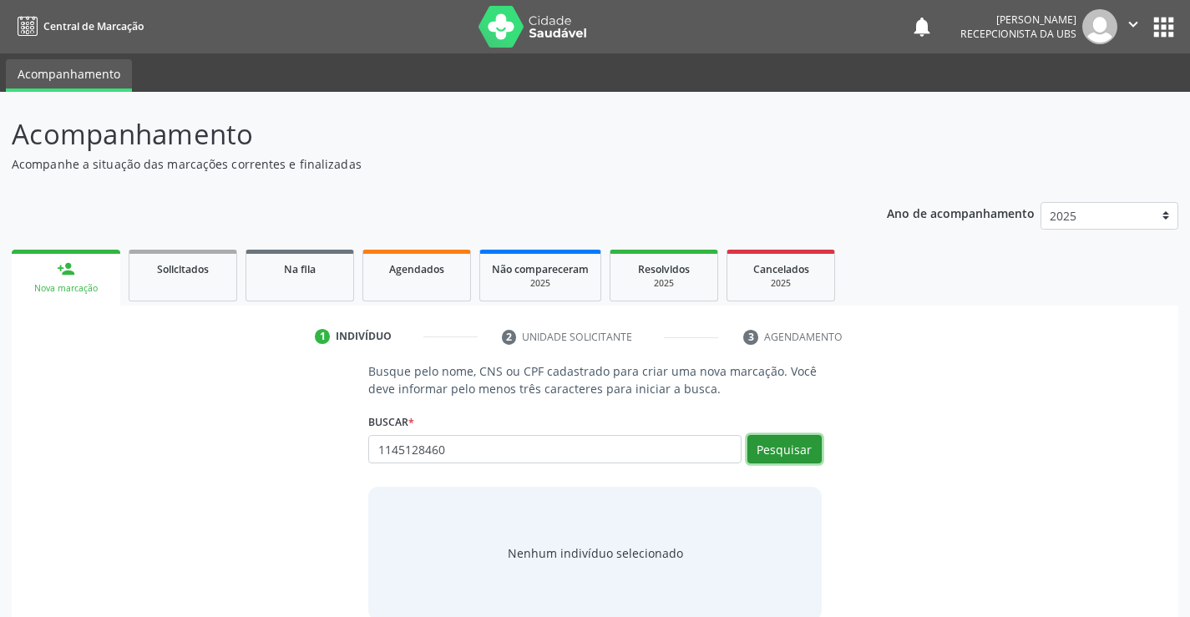
click at [784, 451] on button "Pesquisar" at bounding box center [785, 449] width 74 height 28
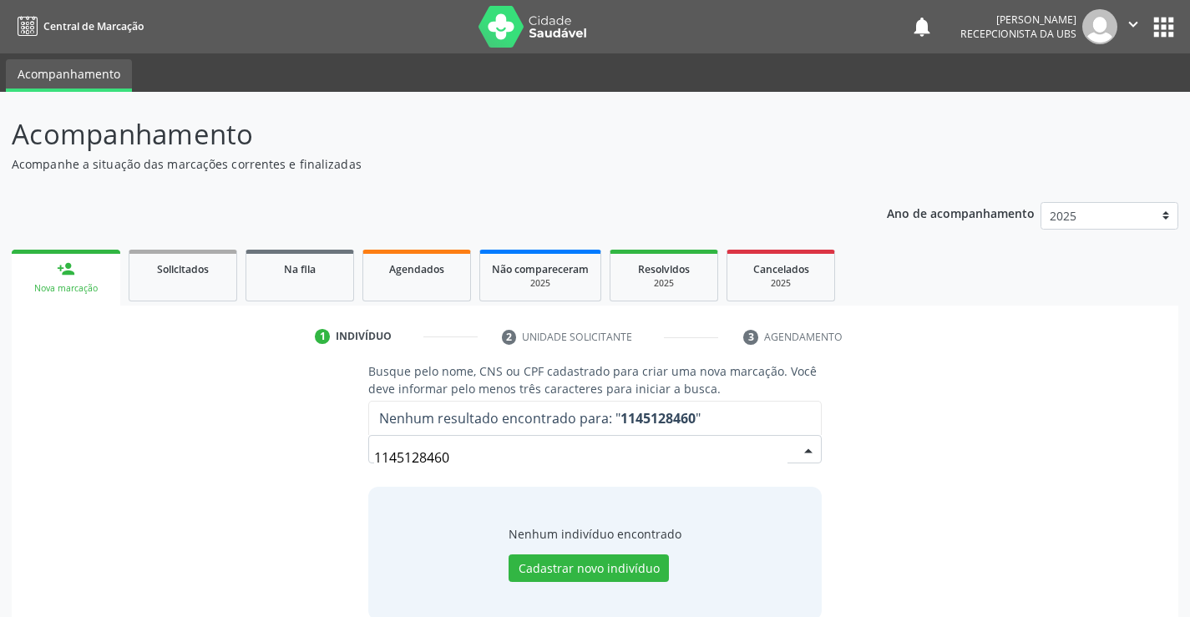
click at [457, 454] on input "1145128460" at bounding box center [580, 457] width 413 height 33
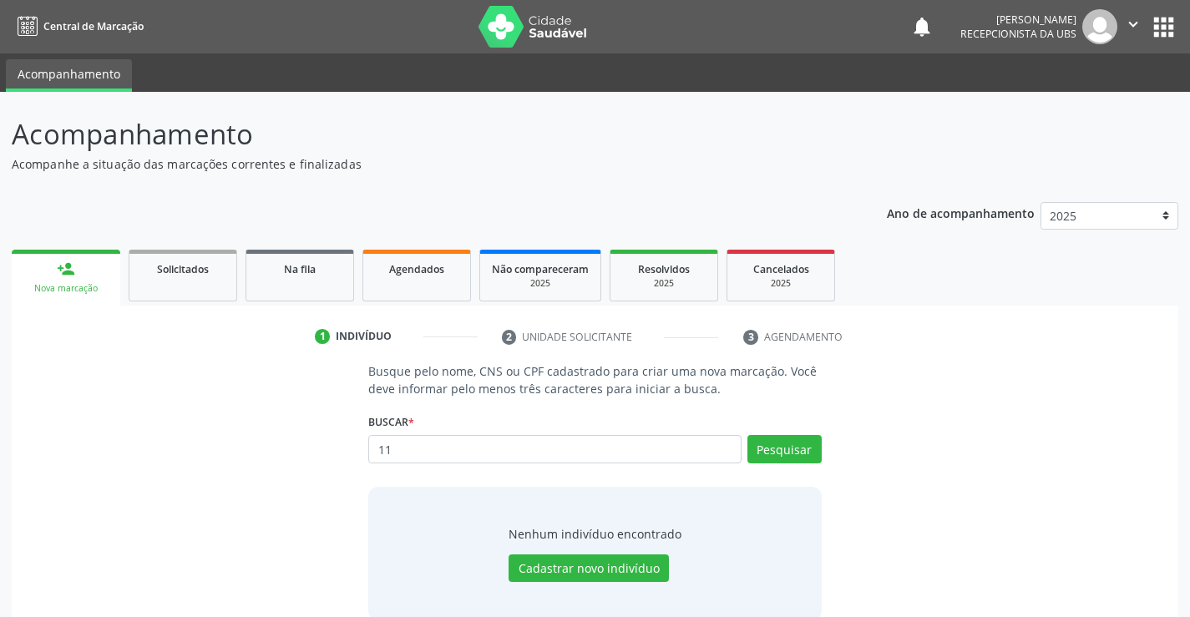
type input "1"
type input "[DEMOGRAPHIC_DATA][PERSON_NAME]"
click at [781, 454] on button "Pesquisar" at bounding box center [785, 449] width 74 height 28
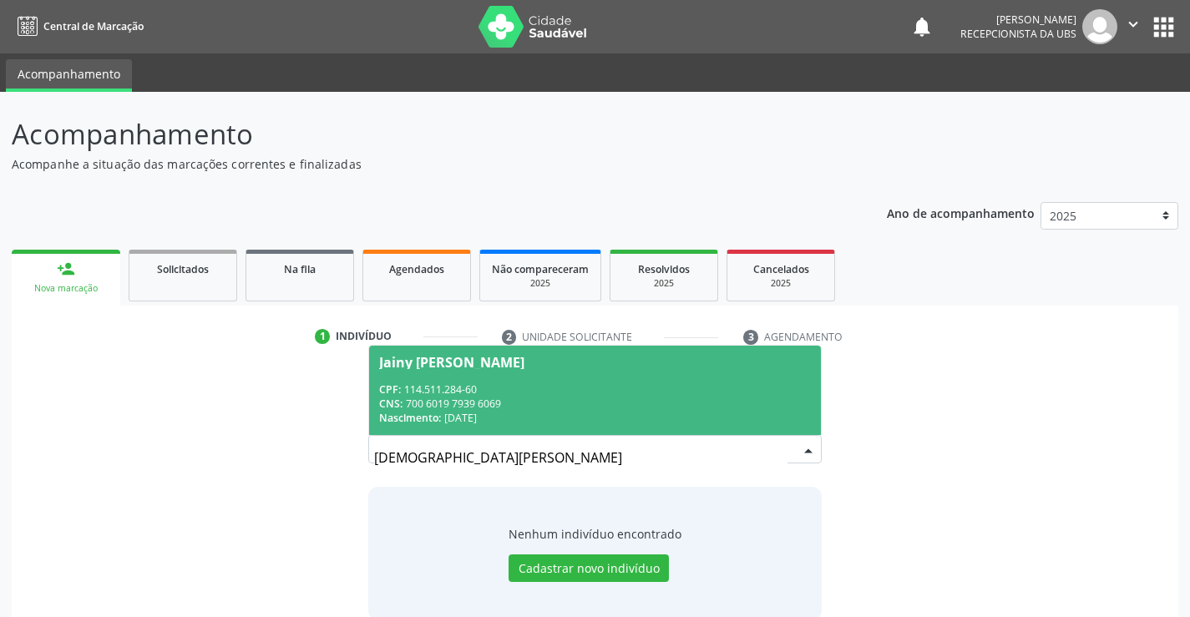
click at [404, 361] on div "Jainy Milena da Silva Lima" at bounding box center [451, 362] width 145 height 13
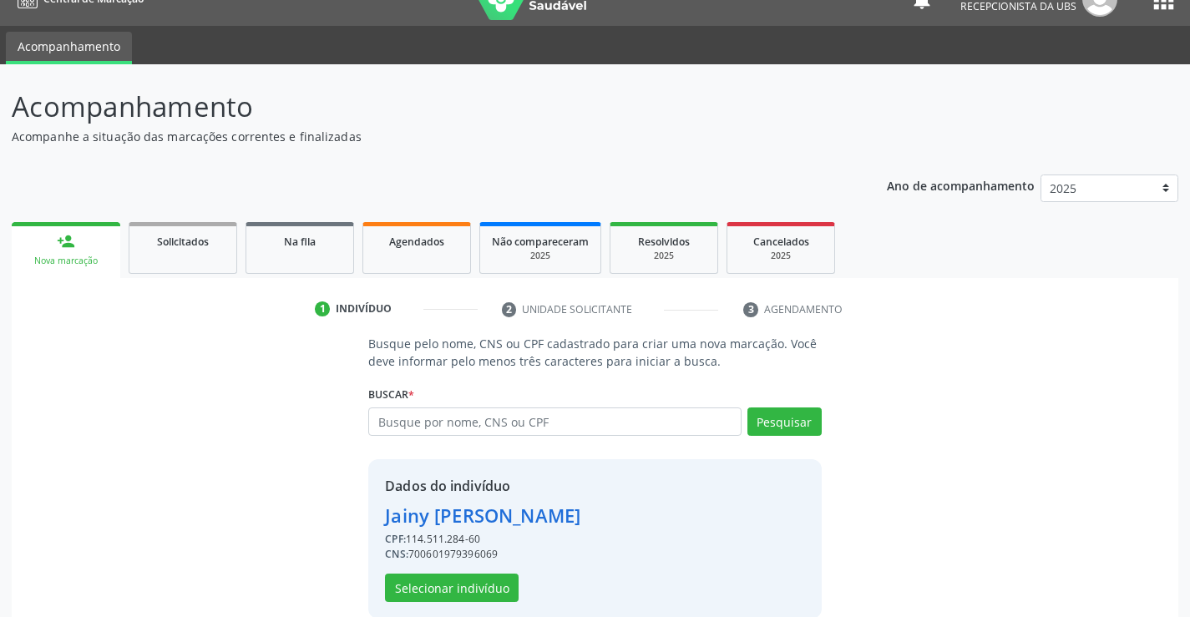
scroll to position [53, 0]
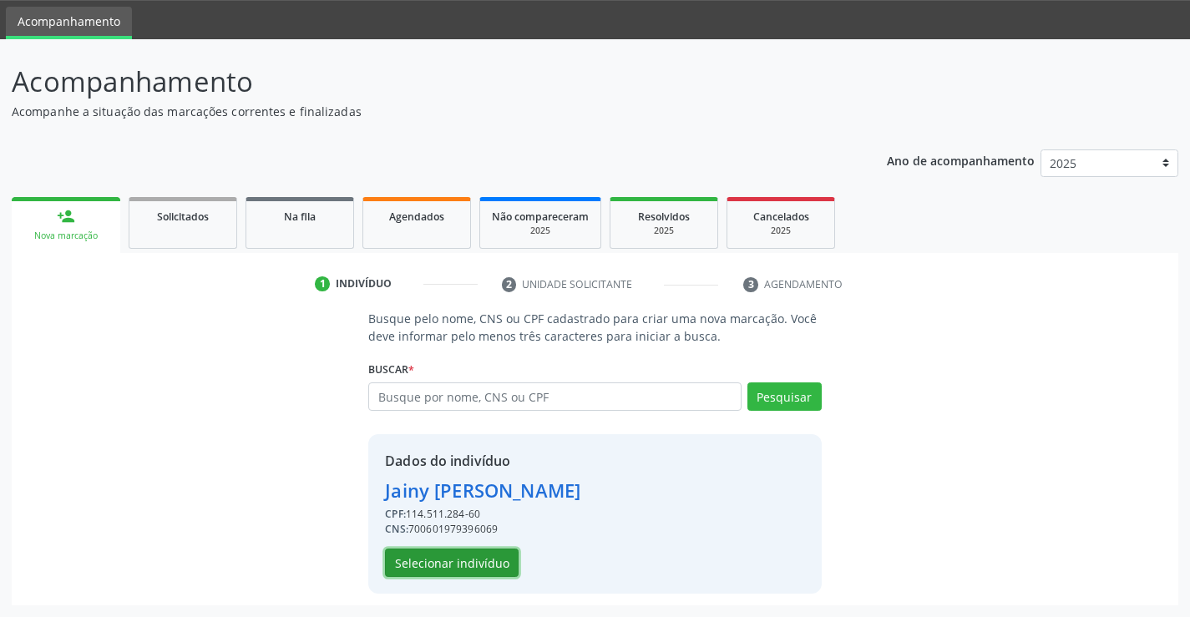
click at [412, 562] on button "Selecionar indivíduo" at bounding box center [452, 563] width 134 height 28
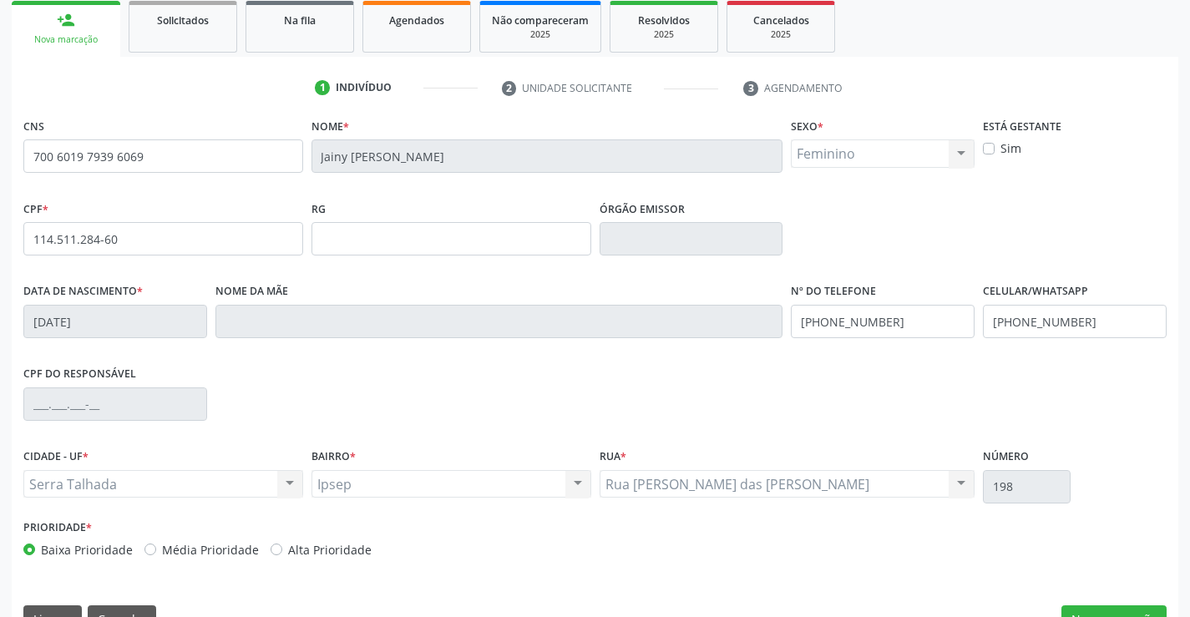
scroll to position [288, 0]
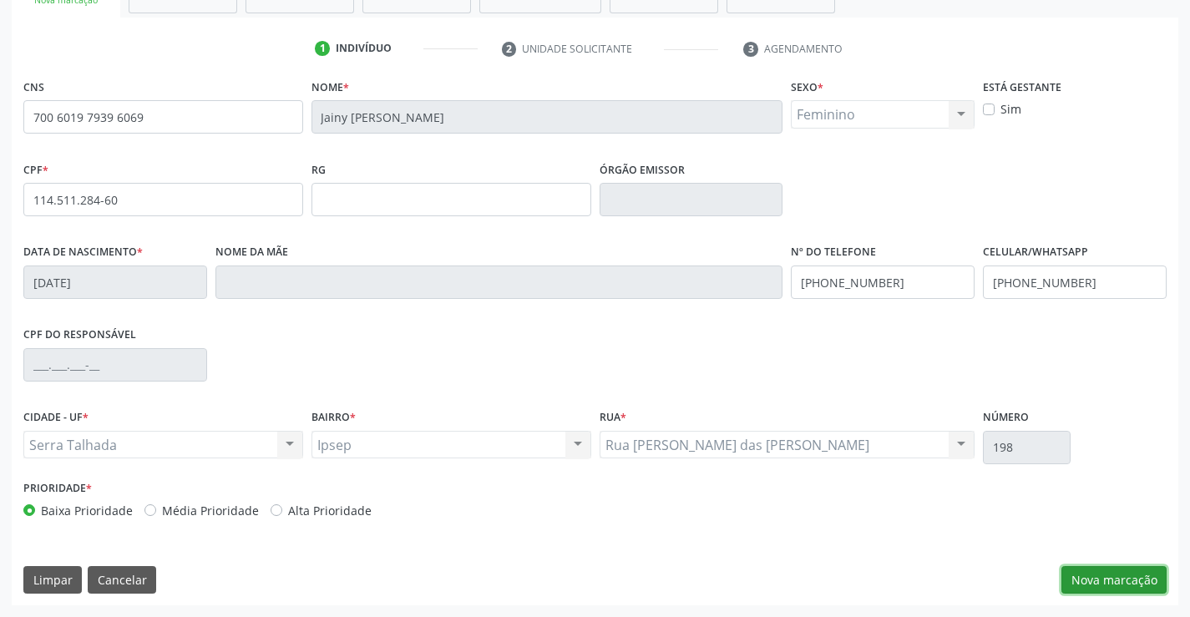
click at [1099, 585] on button "Nova marcação" at bounding box center [1114, 580] width 105 height 28
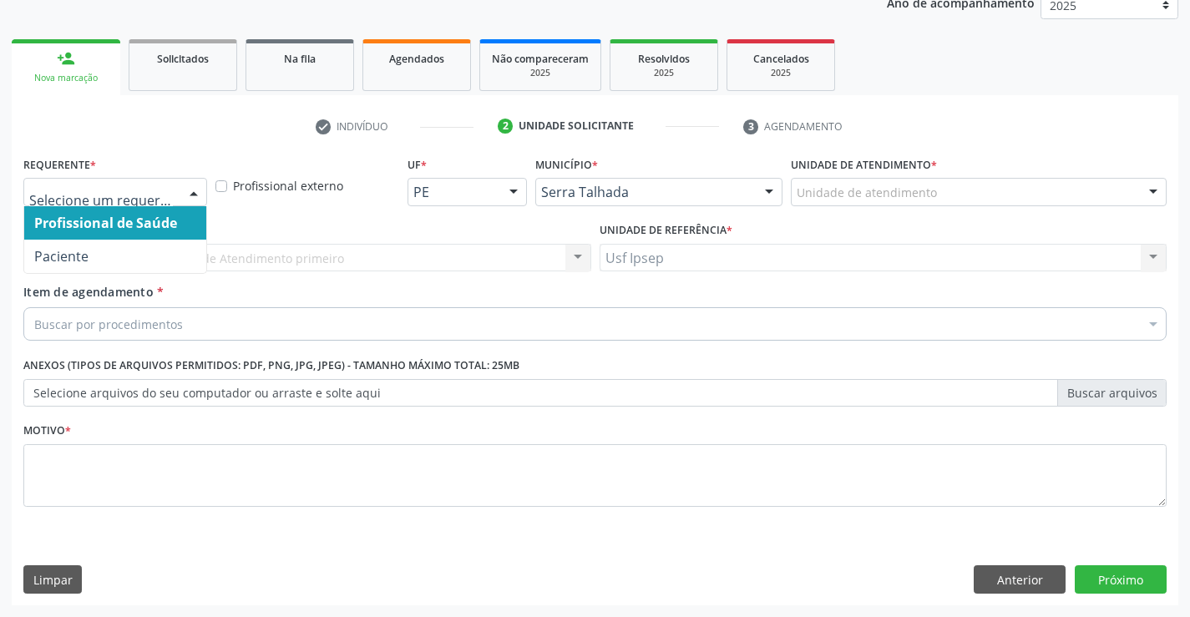
click at [195, 192] on div at bounding box center [193, 193] width 25 height 28
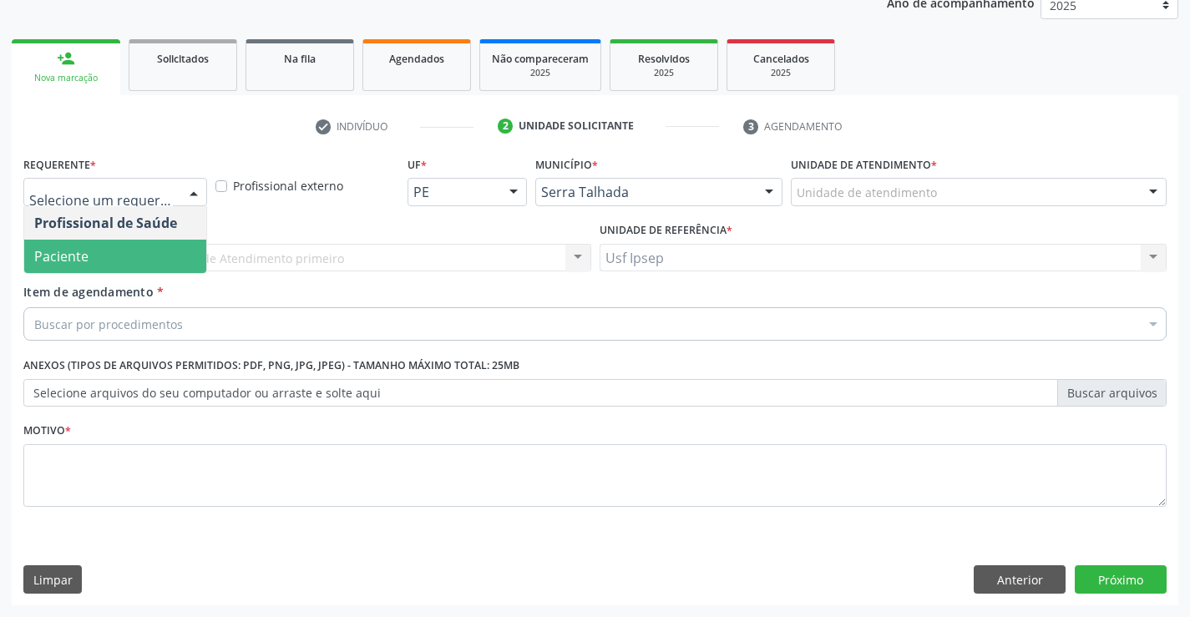
click at [109, 259] on span "Paciente" at bounding box center [115, 256] width 182 height 33
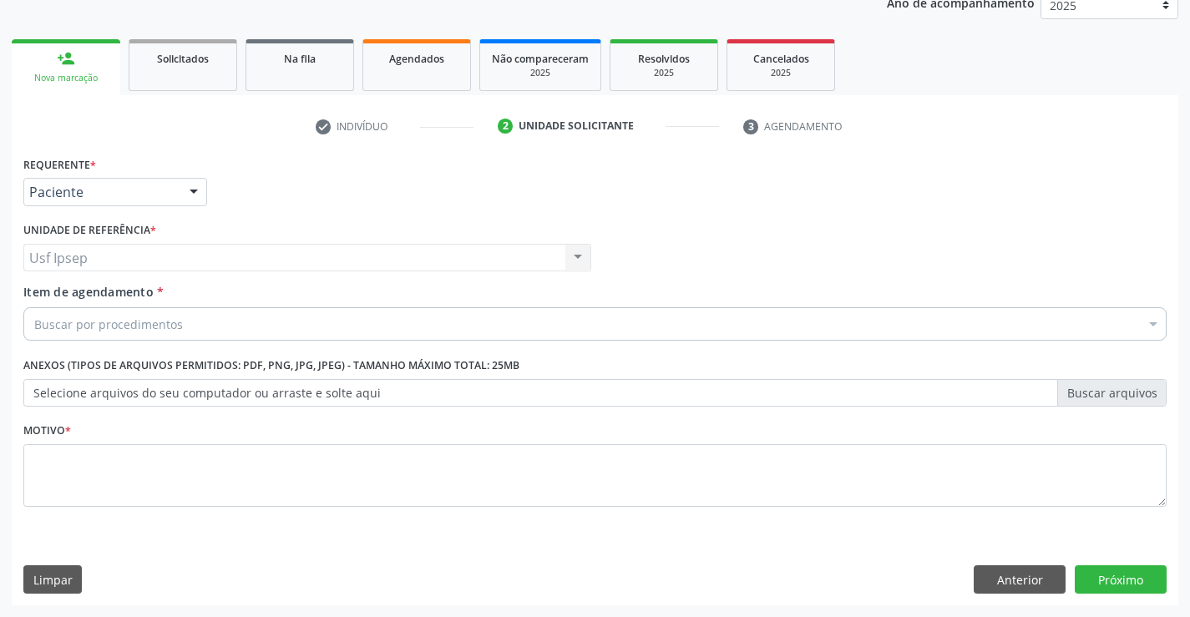
click at [50, 299] on span "Item de agendamento" at bounding box center [88, 292] width 130 height 16
click at [34, 307] on input "Item de agendamento *" at bounding box center [34, 323] width 0 height 33
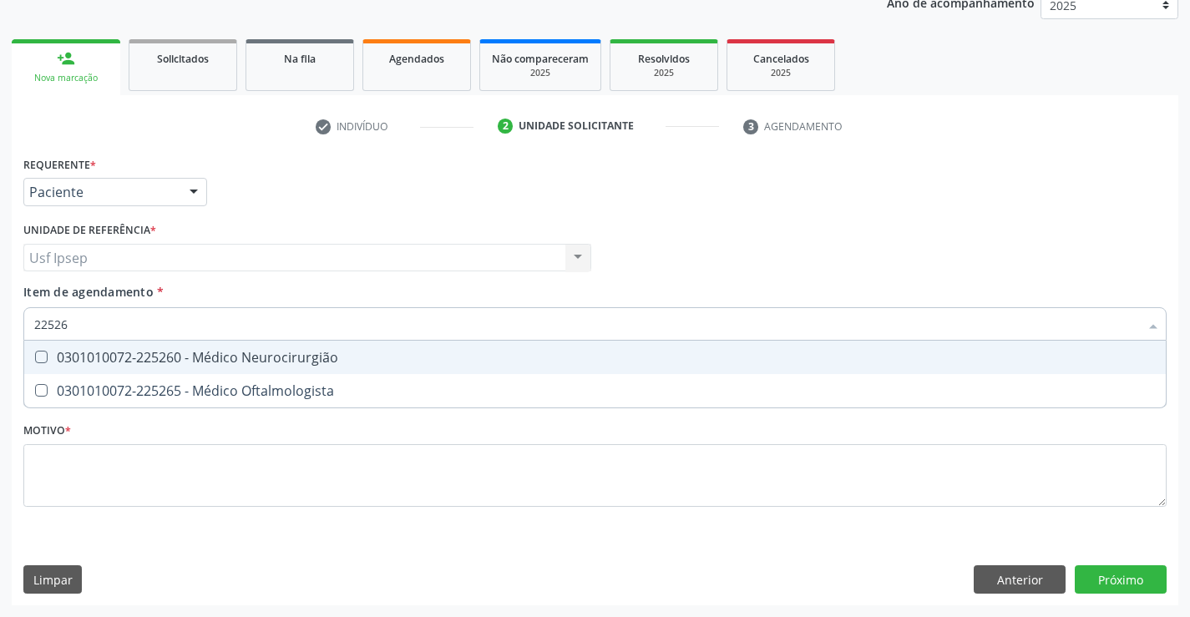
type input "225265"
click at [44, 359] on Oftalmologista at bounding box center [41, 357] width 13 height 13
click at [35, 359] on Oftalmologista "checkbox" at bounding box center [29, 357] width 11 height 11
checkbox Oftalmologista "true"
click at [38, 476] on div "Requerente * Paciente Profissional de Saúde Paciente Nenhum resultado encontrad…" at bounding box center [595, 341] width 1144 height 378
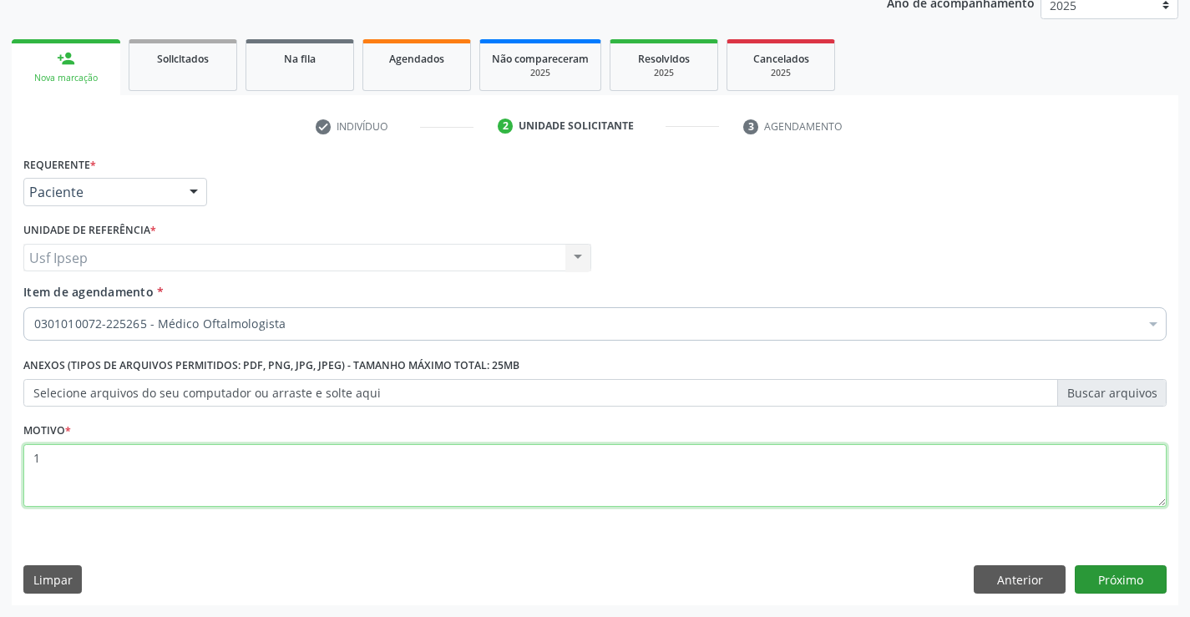
type textarea "1"
click at [1135, 572] on button "Próximo" at bounding box center [1121, 580] width 92 height 28
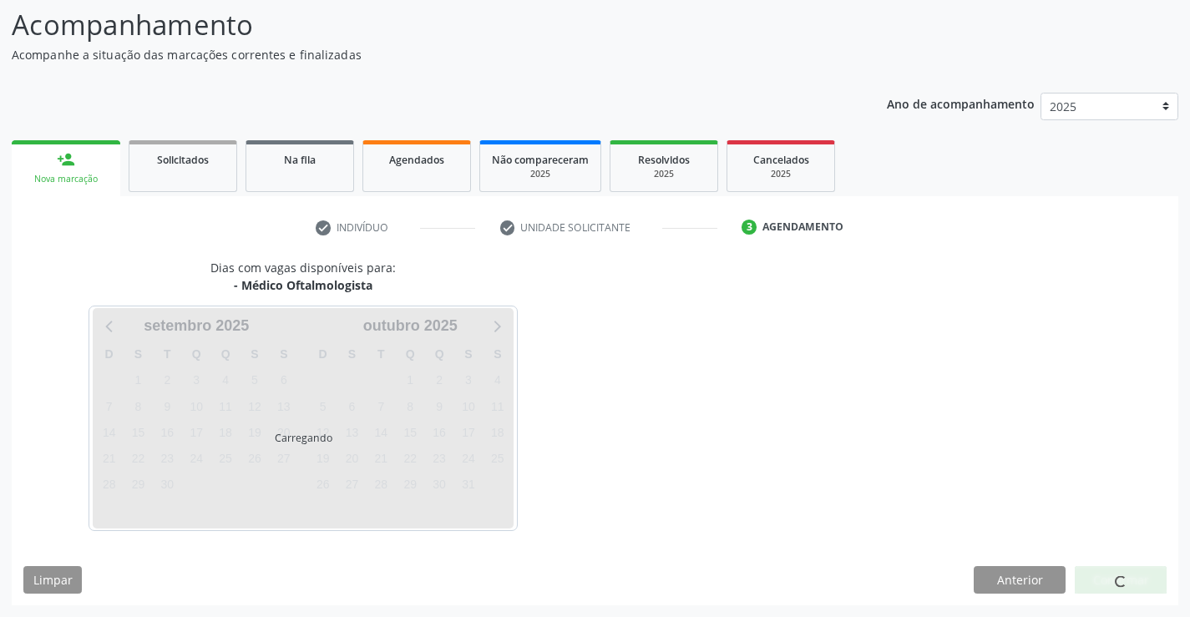
scroll to position [109, 0]
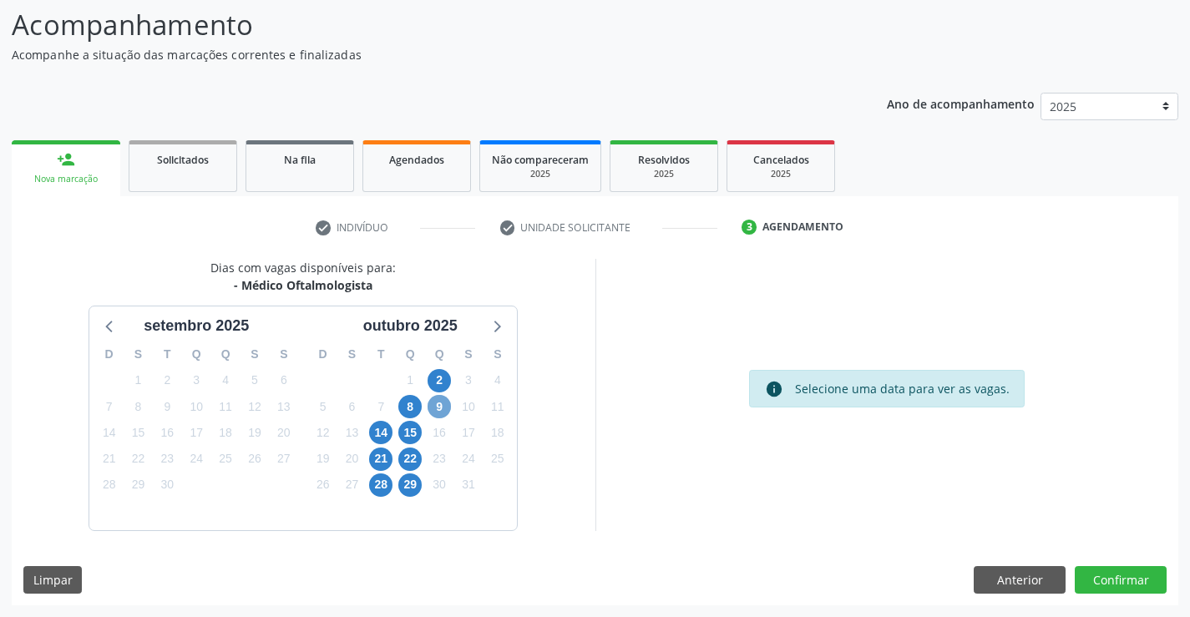
click at [450, 400] on div "9" at bounding box center [439, 407] width 23 height 26
click at [439, 407] on span "9" at bounding box center [439, 406] width 23 height 23
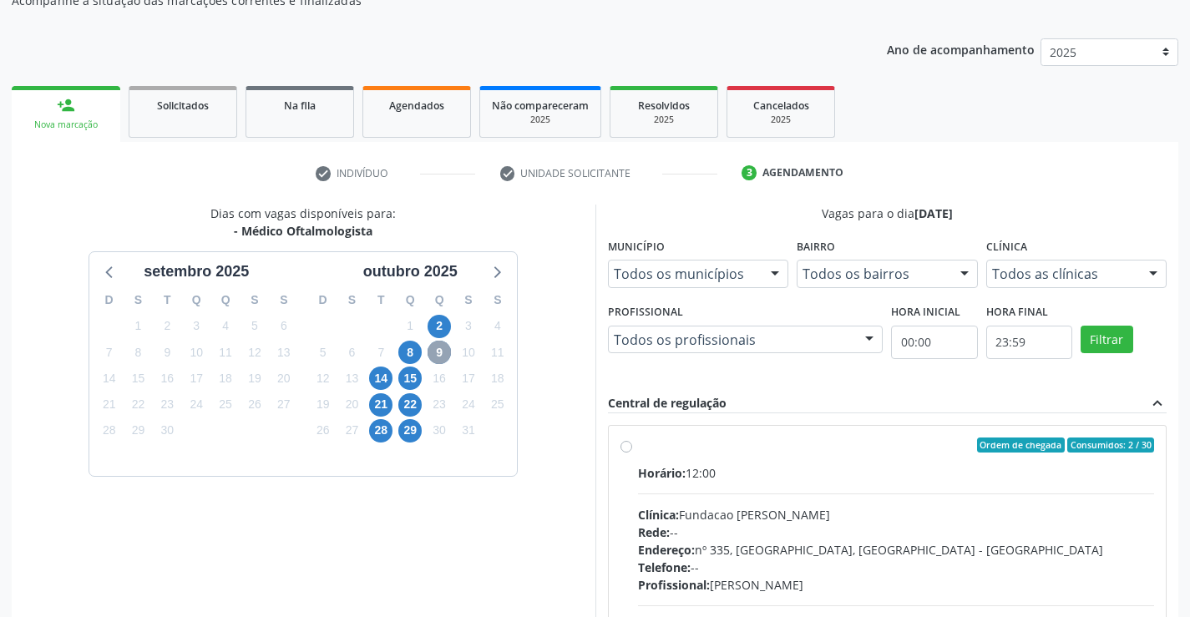
scroll to position [193, 0]
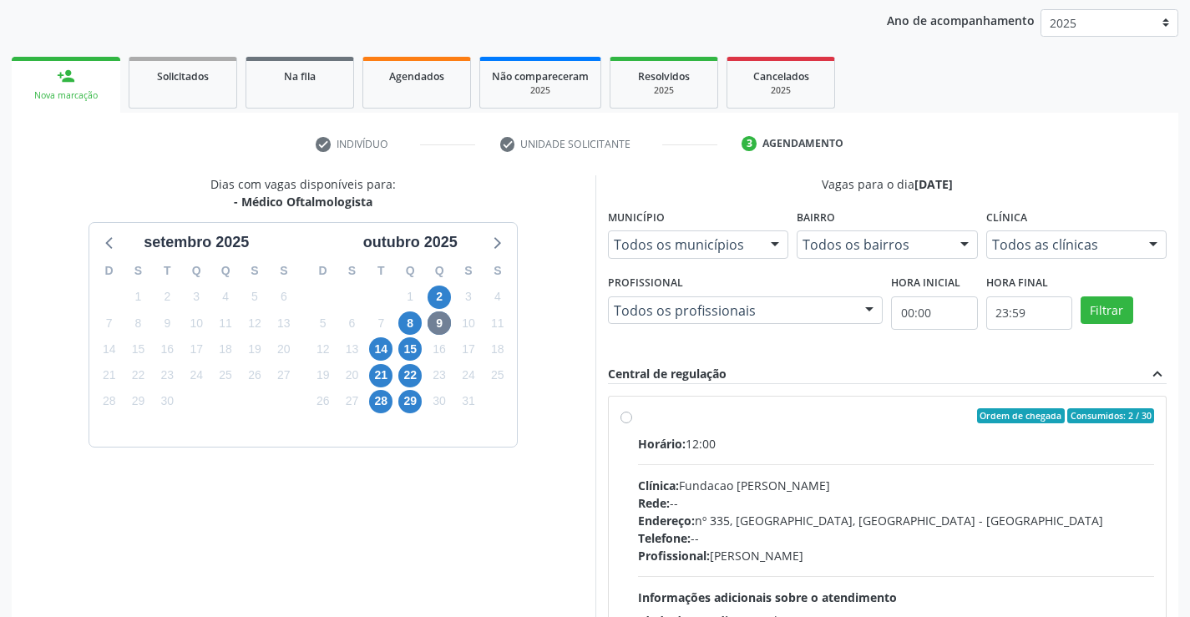
click at [638, 418] on label "Ordem de chegada Consumidos: 2 / 30 Horário: 12:00 Clínica: Fundacao Altino Ven…" at bounding box center [896, 536] width 517 height 256
click at [623, 418] on input "Ordem de chegada Consumidos: 2 / 30 Horário: 12:00 Clínica: Fundacao Altino Ven…" at bounding box center [627, 415] width 12 height 15
radio input "true"
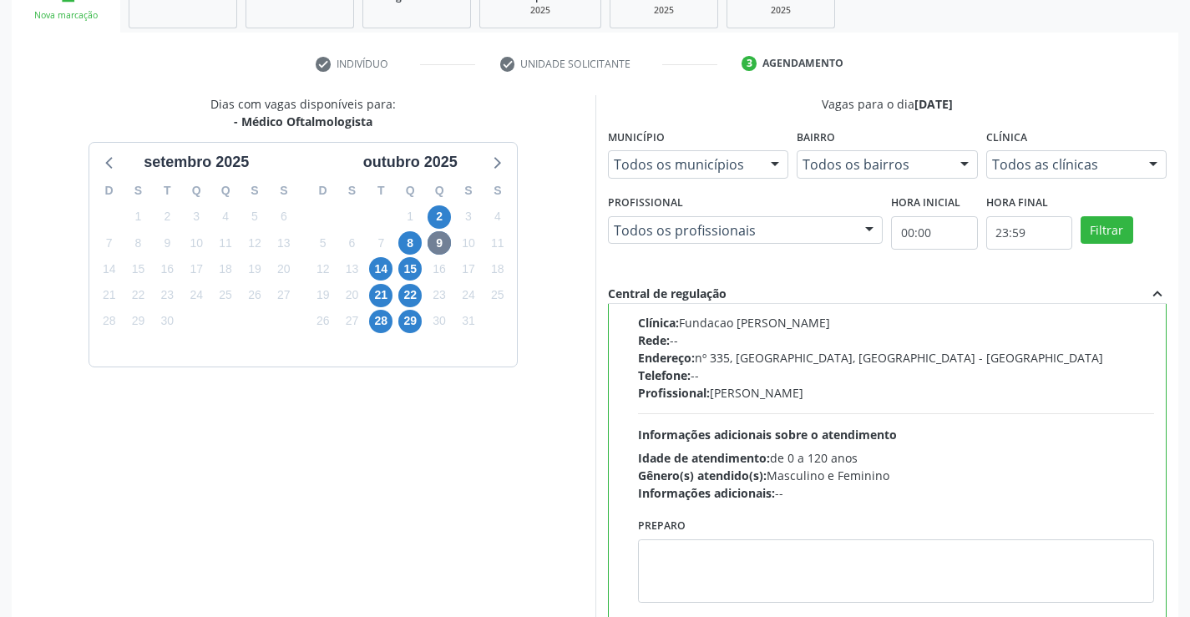
scroll to position [381, 0]
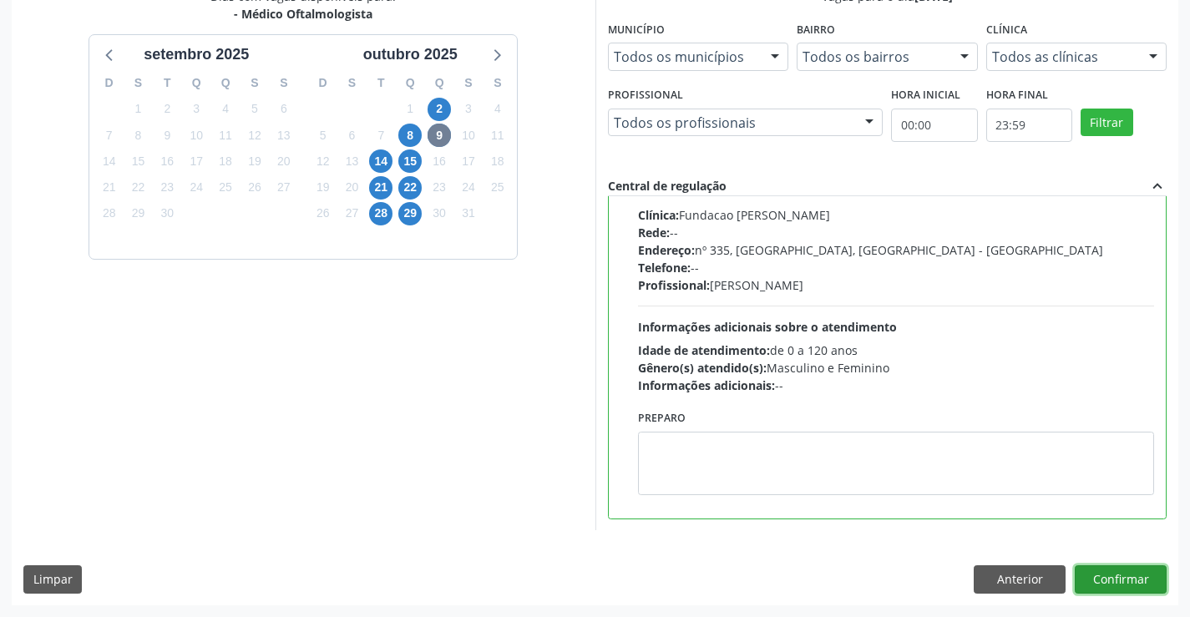
click at [1121, 582] on button "Confirmar" at bounding box center [1121, 580] width 92 height 28
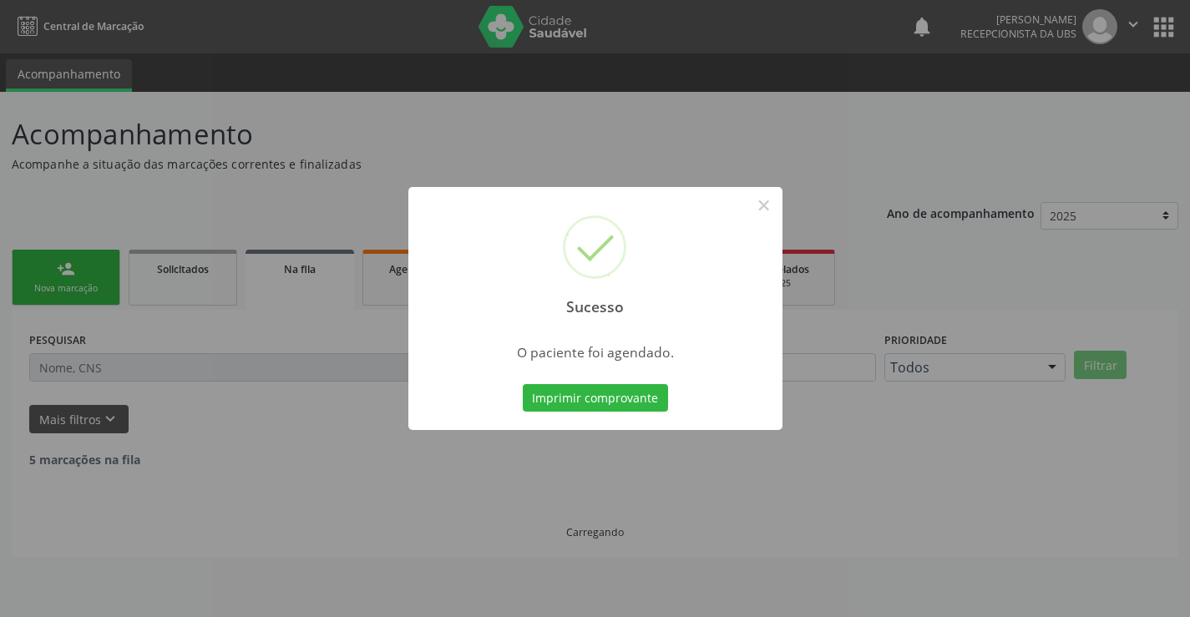
scroll to position [0, 0]
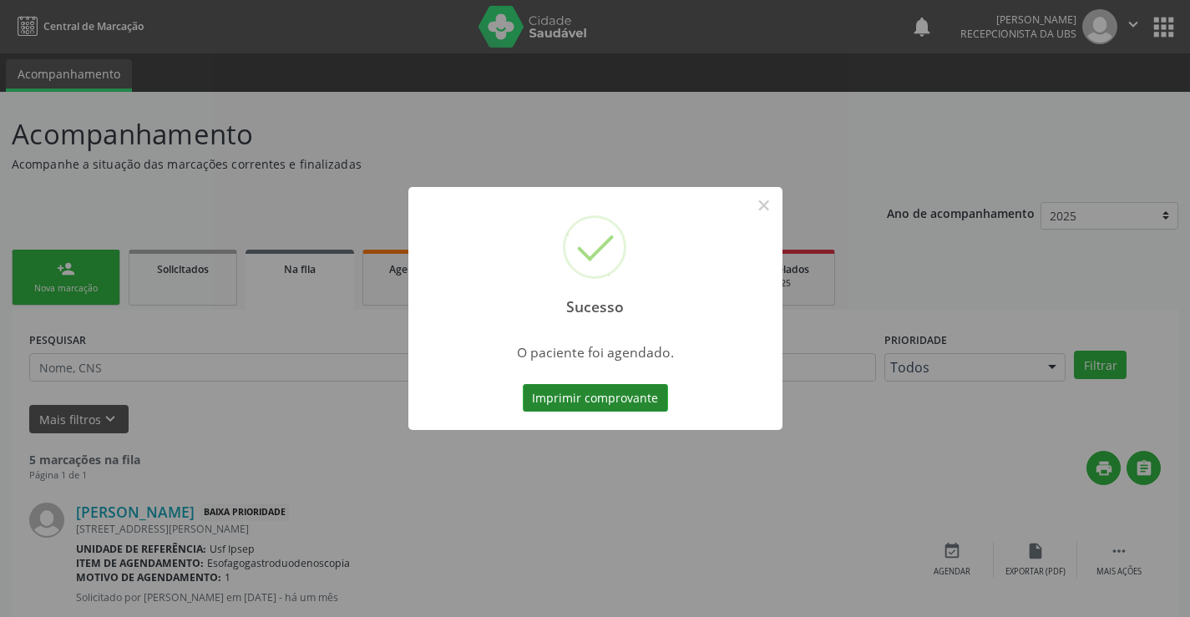
click at [540, 398] on button "Imprimir comprovante" at bounding box center [595, 398] width 145 height 28
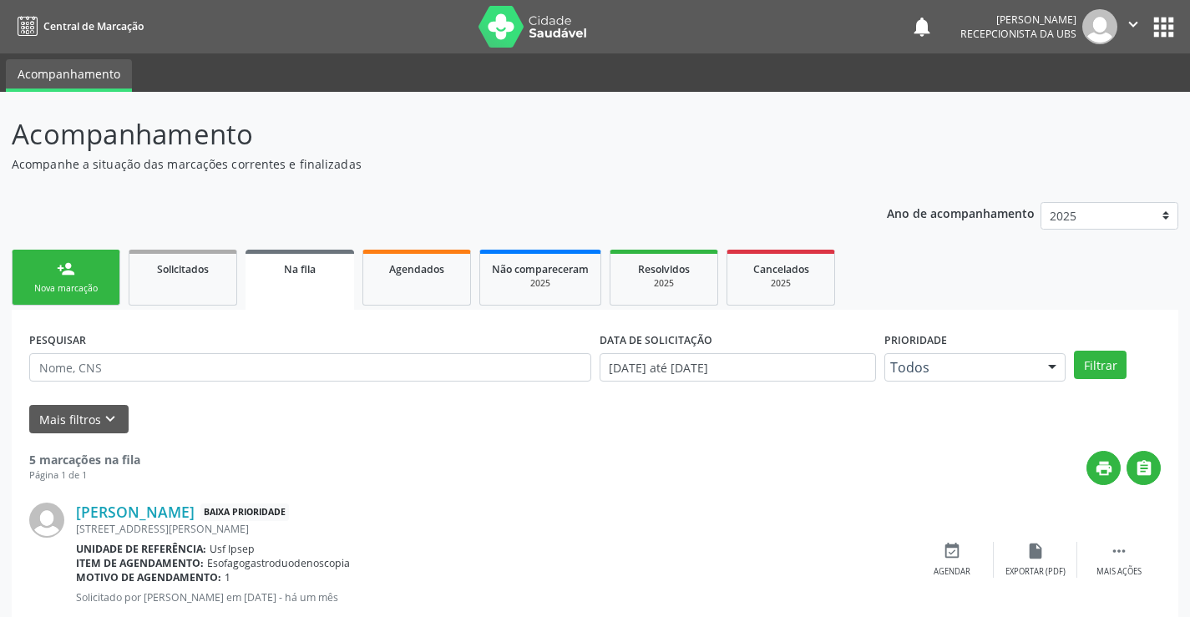
click at [74, 292] on div "Nova marcação" at bounding box center [66, 288] width 84 height 13
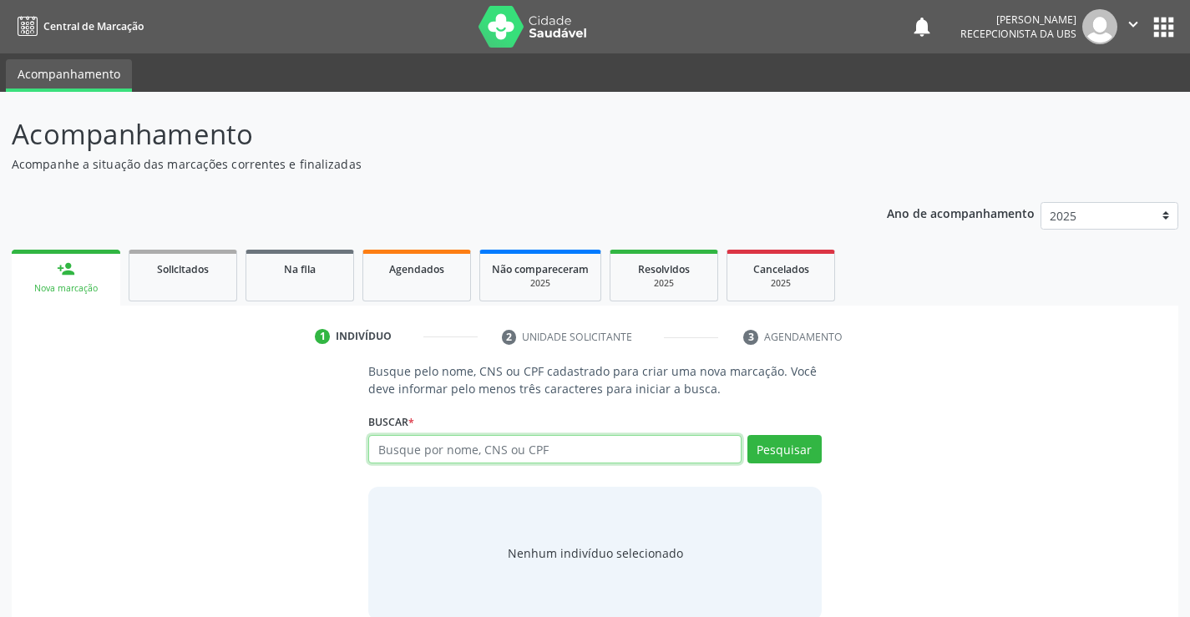
drag, startPoint x: 383, startPoint y: 453, endPoint x: 392, endPoint y: 425, distance: 28.8
click at [390, 430] on div "Buscar * Busque por nome, CNS ou CPF Nenhum resultado encontrado para: " " Digi…" at bounding box center [594, 441] width 453 height 65
click at [388, 429] on label "Buscar *" at bounding box center [391, 422] width 46 height 26
click at [378, 451] on input "text" at bounding box center [554, 449] width 373 height 28
type input "70290250347772"
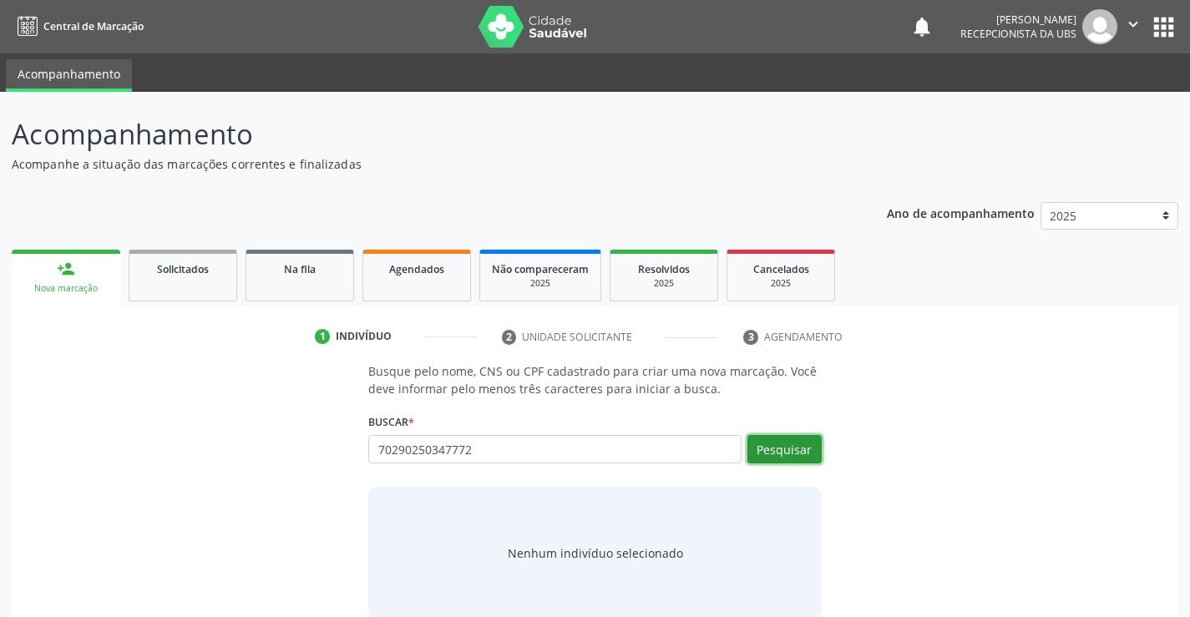
drag, startPoint x: 765, startPoint y: 445, endPoint x: 607, endPoint y: 550, distance: 189.3
click at [705, 463] on div "Busque por nome, CNS ou CPF Nenhum resultado encontrado para: " " Não há nenhum…" at bounding box center [594, 455] width 453 height 40
click at [775, 454] on button "Pesquisar" at bounding box center [785, 449] width 74 height 28
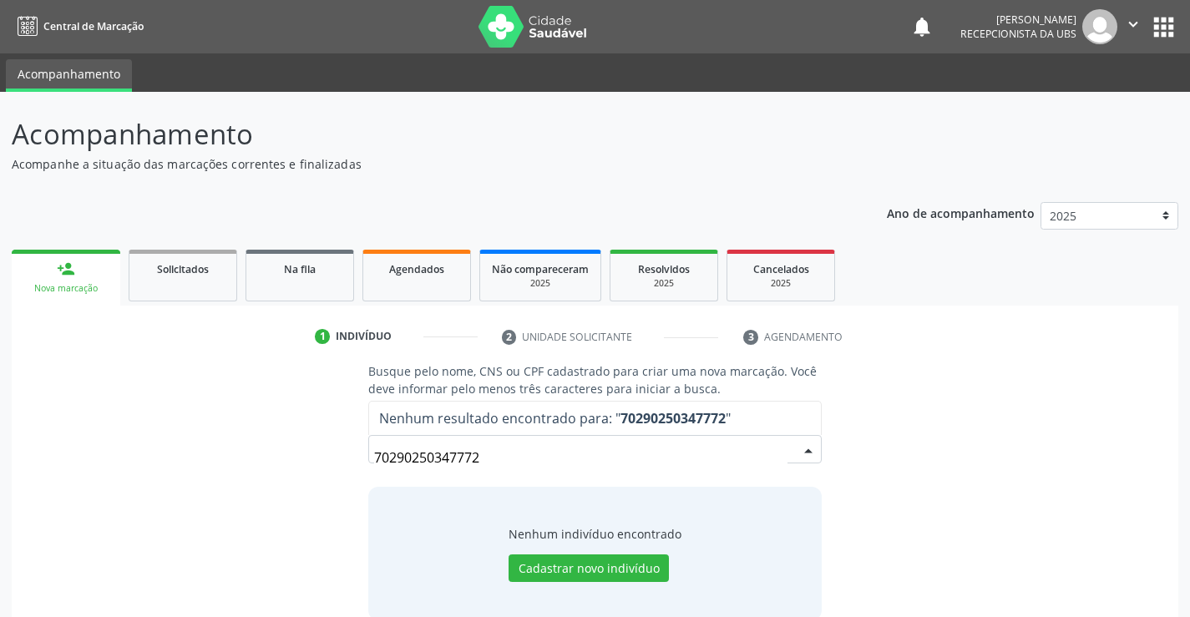
click at [475, 459] on input "70290250347772" at bounding box center [580, 457] width 413 height 33
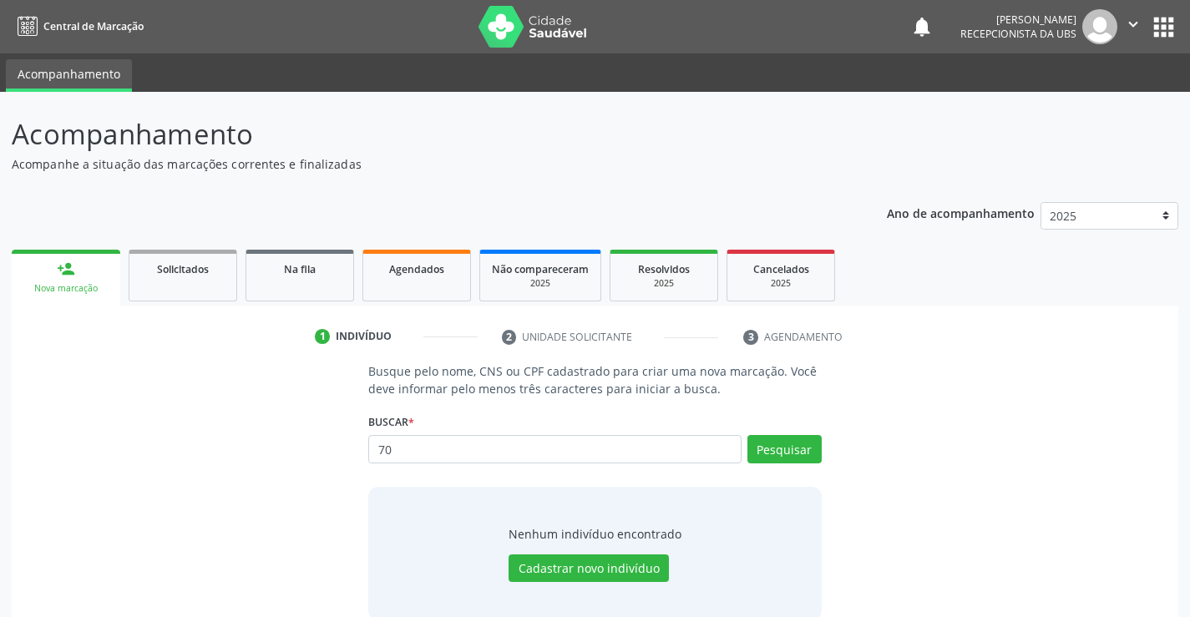
type input "7"
click at [375, 455] on input "text" at bounding box center [554, 449] width 373 height 28
type input "maria aparecida de melo freire"
click at [765, 451] on button "Pesquisar" at bounding box center [785, 449] width 74 height 28
type input "maria aparecida de melo freire"
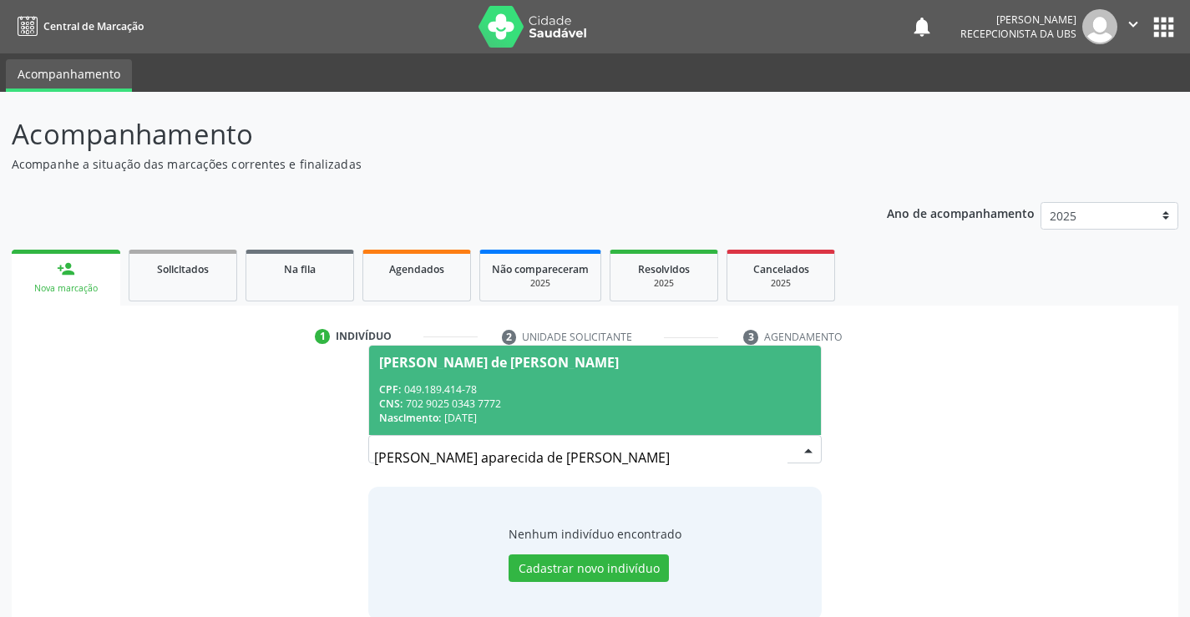
click at [448, 356] on div "Maria Aparecida de Melo Freire" at bounding box center [499, 362] width 240 height 13
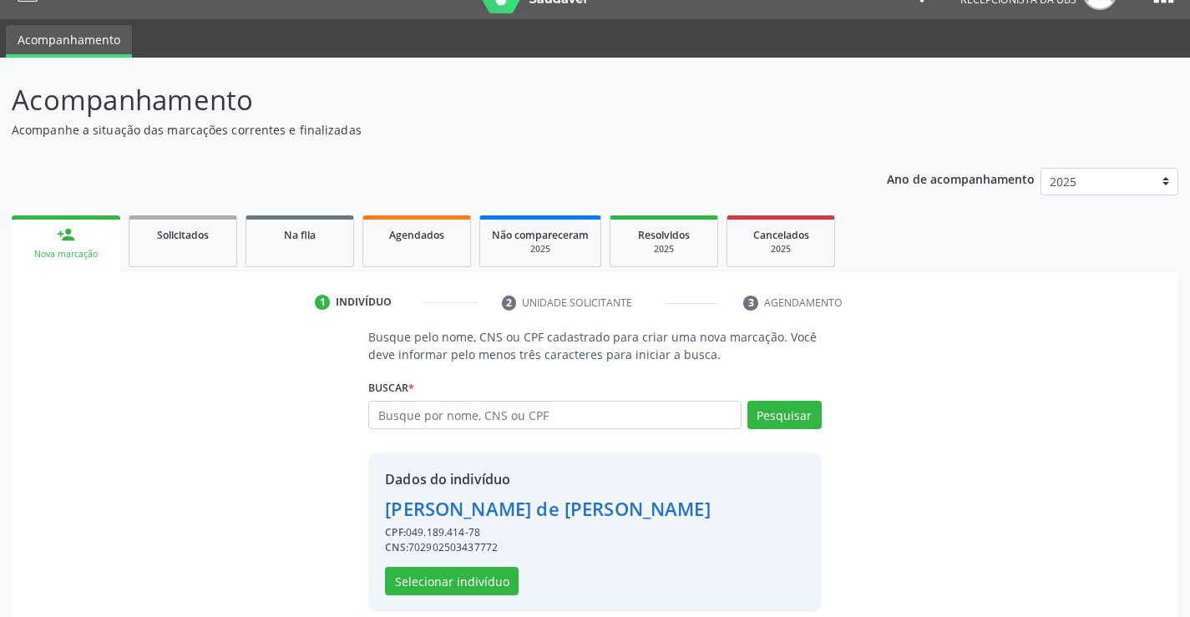
scroll to position [53, 0]
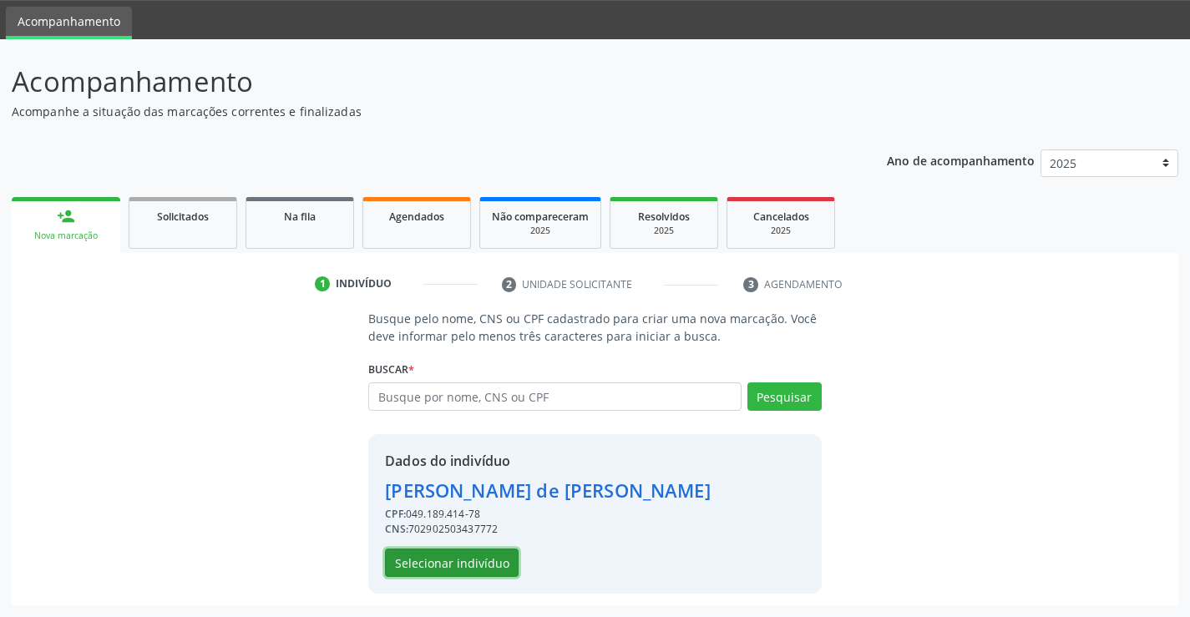
click at [444, 562] on button "Selecionar indivíduo" at bounding box center [452, 563] width 134 height 28
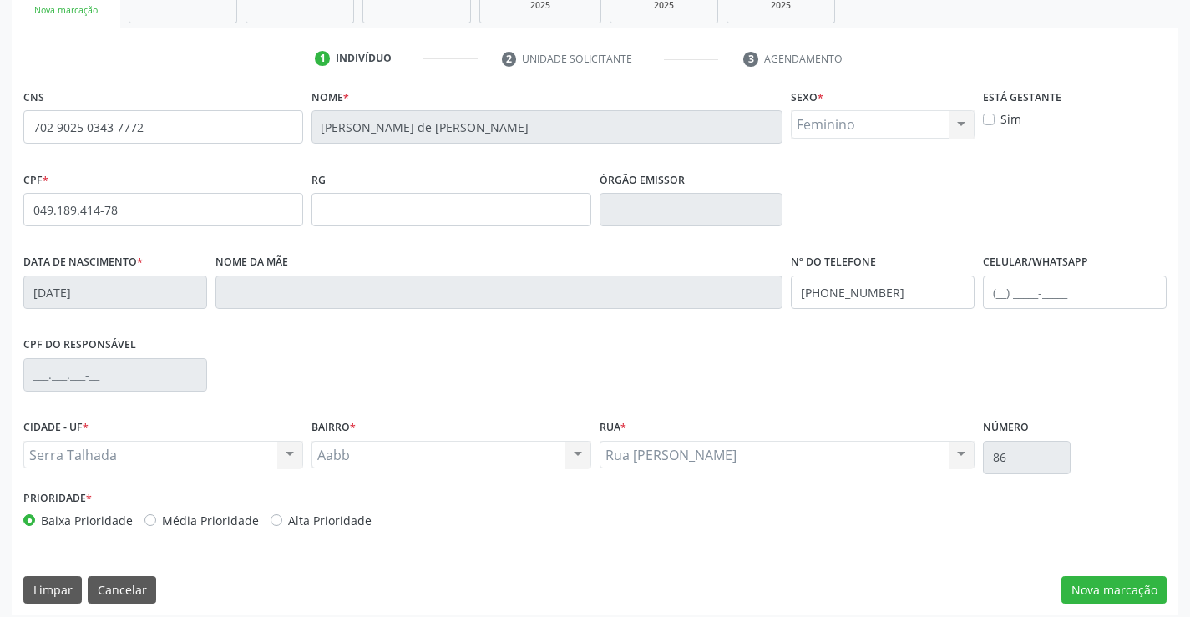
scroll to position [288, 0]
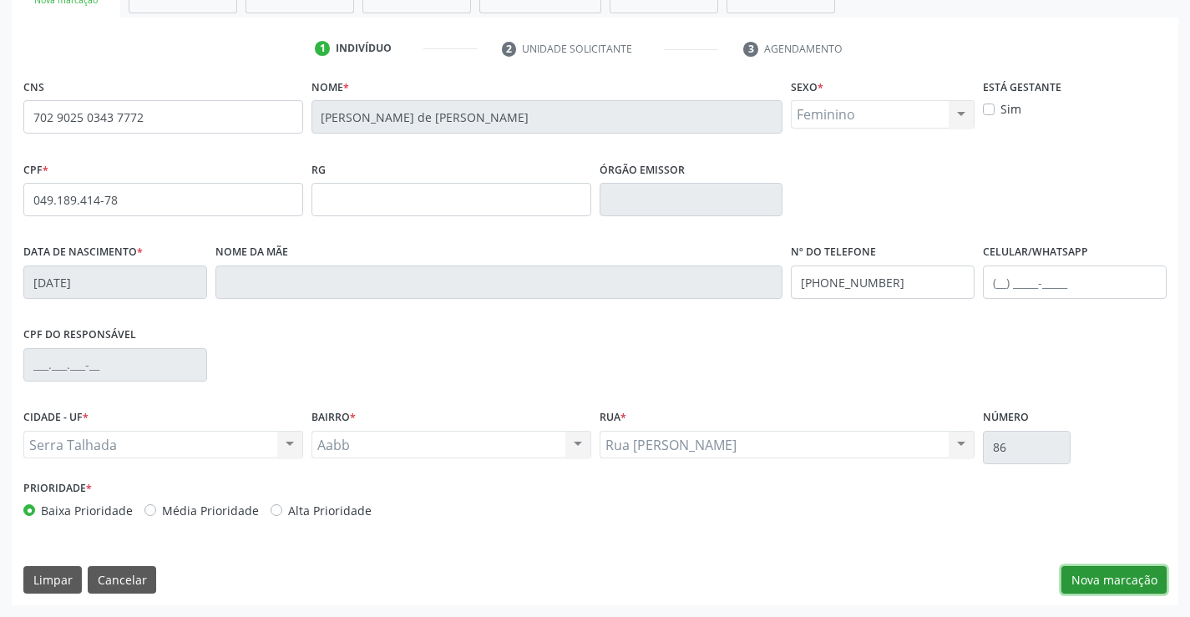
click at [1087, 585] on button "Nova marcação" at bounding box center [1114, 580] width 105 height 28
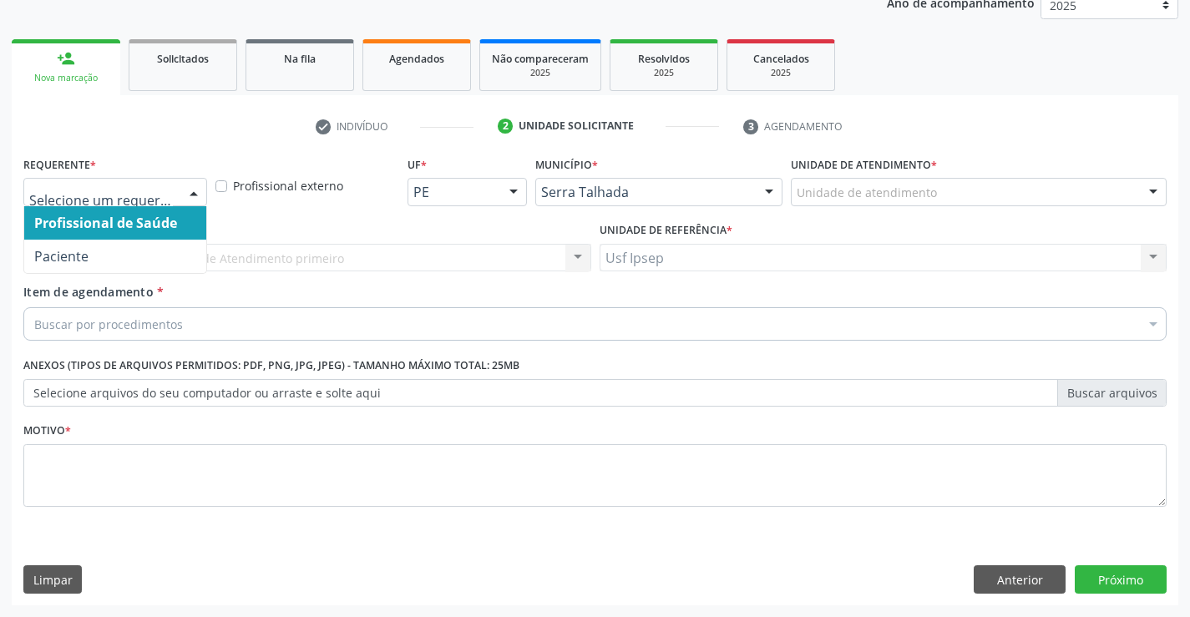
click at [195, 192] on div at bounding box center [193, 193] width 25 height 28
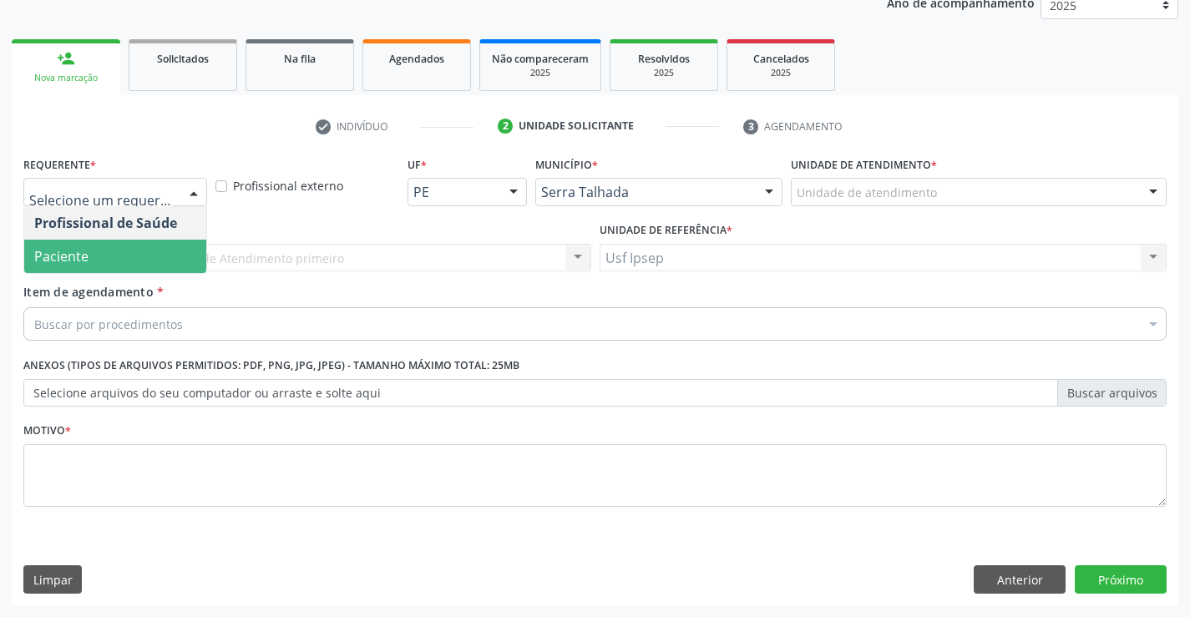
drag, startPoint x: 123, startPoint y: 256, endPoint x: 100, endPoint y: 300, distance: 49.7
click at [122, 256] on span "Paciente" at bounding box center [115, 256] width 182 height 33
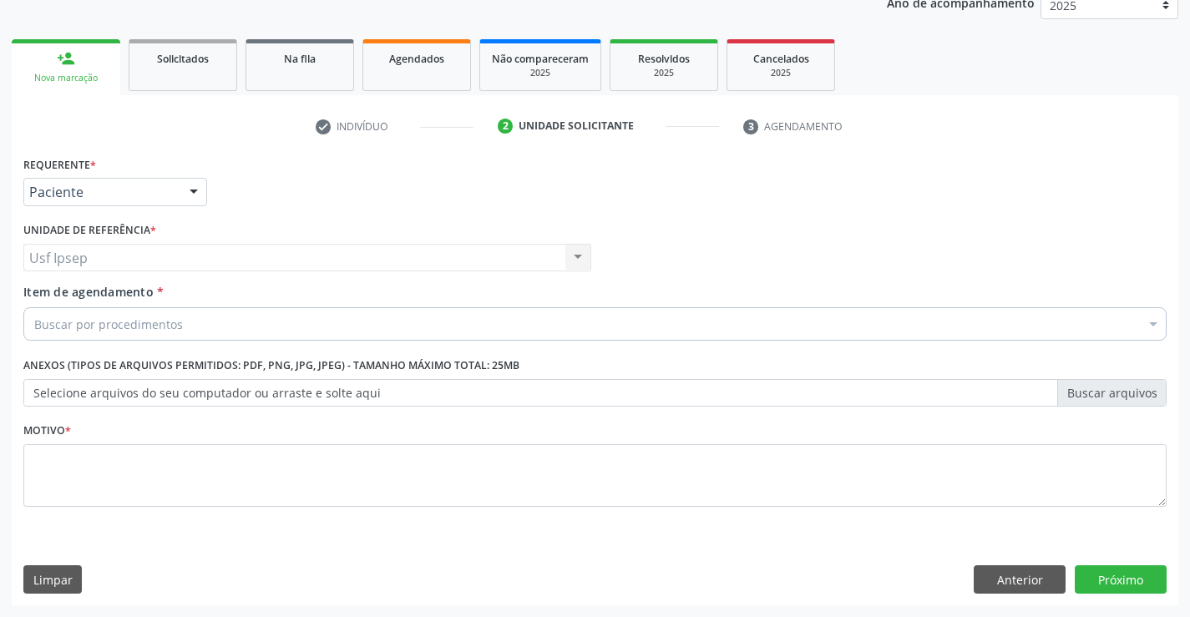
click at [95, 303] on div "Item de agendamento * Buscar por procedimentos Selecionar todos 0304070076 - .Q…" at bounding box center [595, 309] width 1144 height 53
click at [53, 287] on span "Item de agendamento" at bounding box center [88, 292] width 130 height 16
click at [34, 307] on input "Item de agendamento *" at bounding box center [34, 323] width 0 height 33
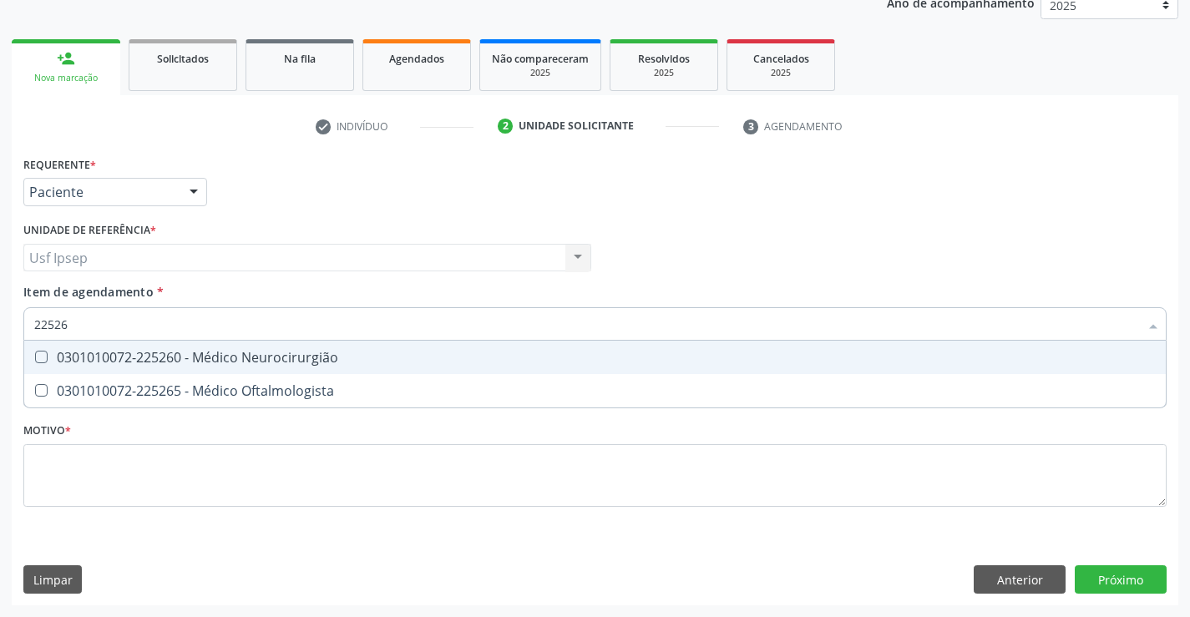
type input "225265"
click at [46, 353] on Oftalmologista at bounding box center [41, 357] width 13 height 13
click at [35, 353] on Oftalmologista "checkbox" at bounding box center [29, 357] width 11 height 11
checkbox Oftalmologista "true"
click at [44, 469] on div "Requerente * Paciente Profissional de Saúde Paciente Nenhum resultado encontrad…" at bounding box center [595, 341] width 1144 height 378
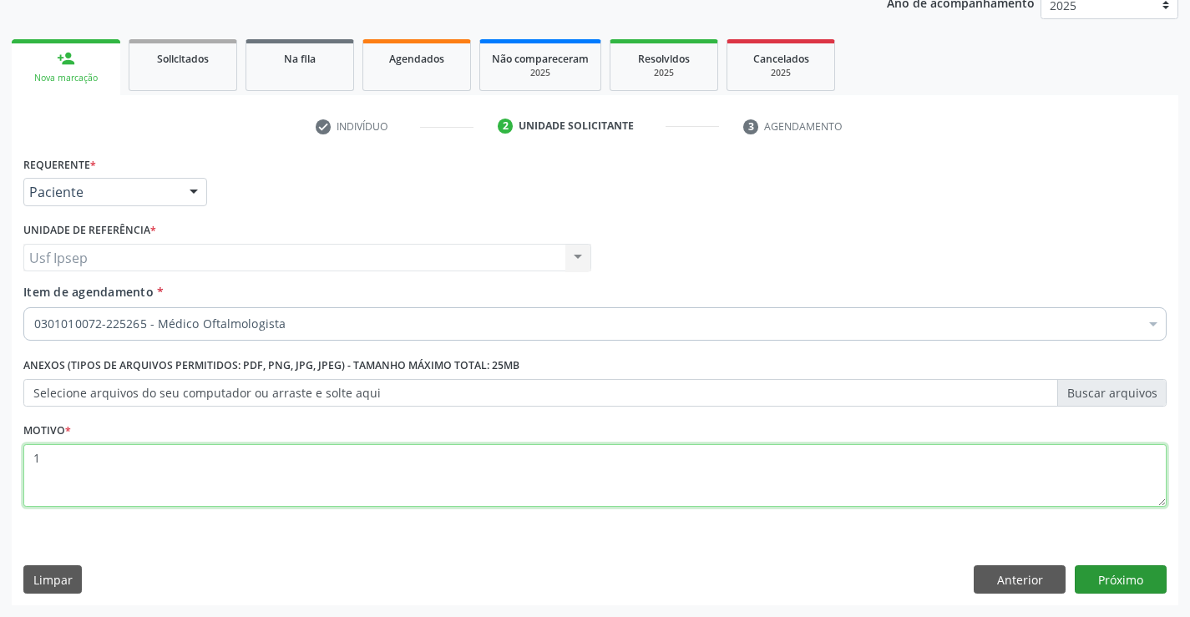
type textarea "1"
click at [1108, 586] on button "Próximo" at bounding box center [1121, 580] width 92 height 28
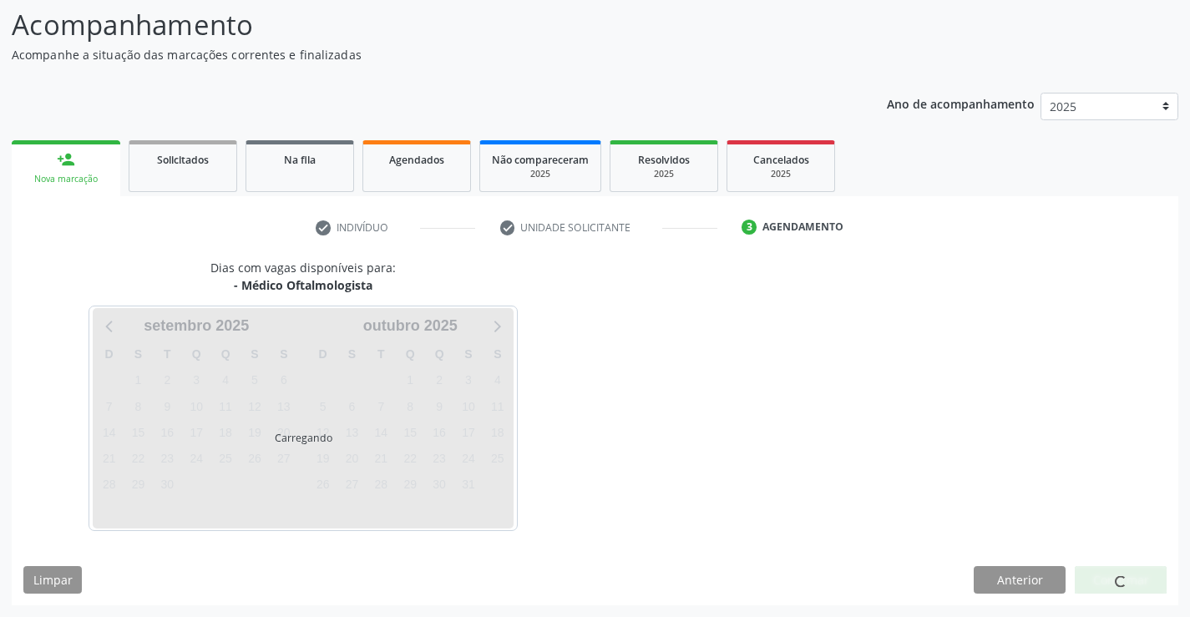
scroll to position [109, 0]
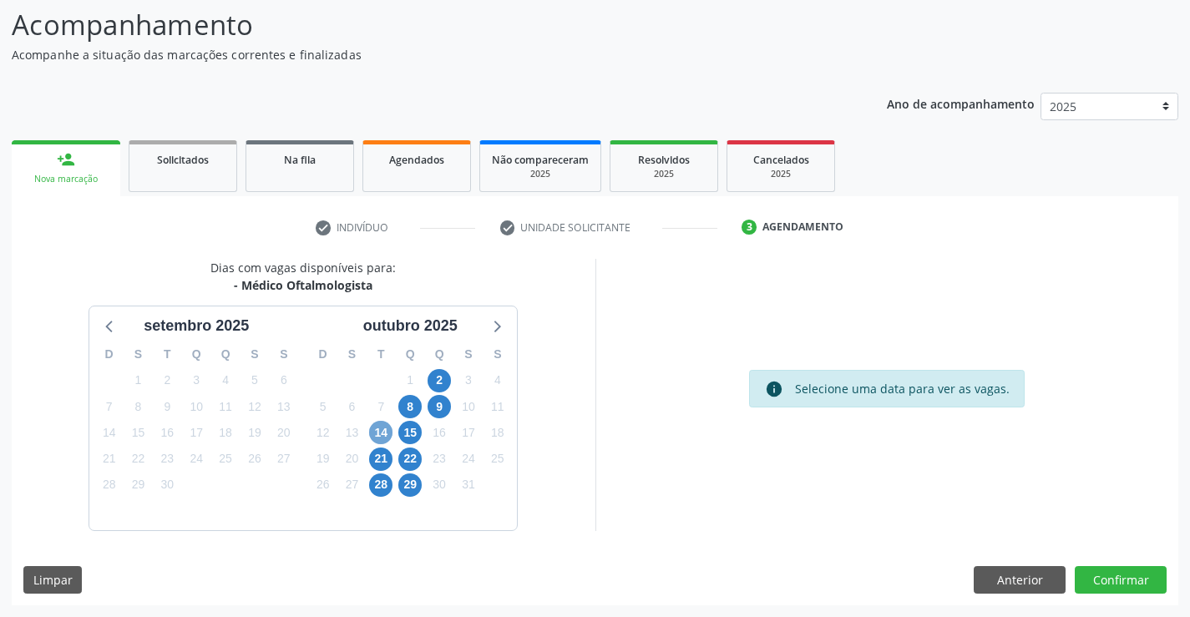
click at [384, 439] on span "14" at bounding box center [380, 432] width 23 height 23
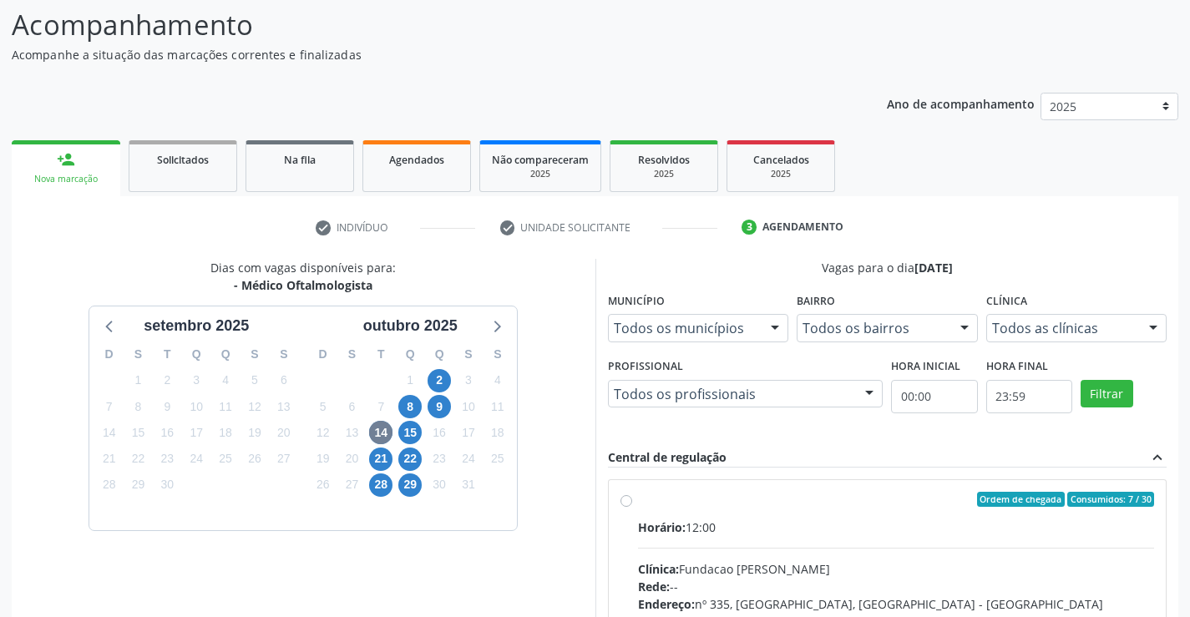
click at [638, 504] on label "Ordem de chegada Consumidos: 7 / 30 Horário: 12:00 Clínica: Fundacao Altino Ven…" at bounding box center [896, 620] width 517 height 256
click at [625, 504] on input "Ordem de chegada Consumidos: 7 / 30 Horário: 12:00 Clínica: Fundacao Altino Ven…" at bounding box center [627, 499] width 12 height 15
radio input "true"
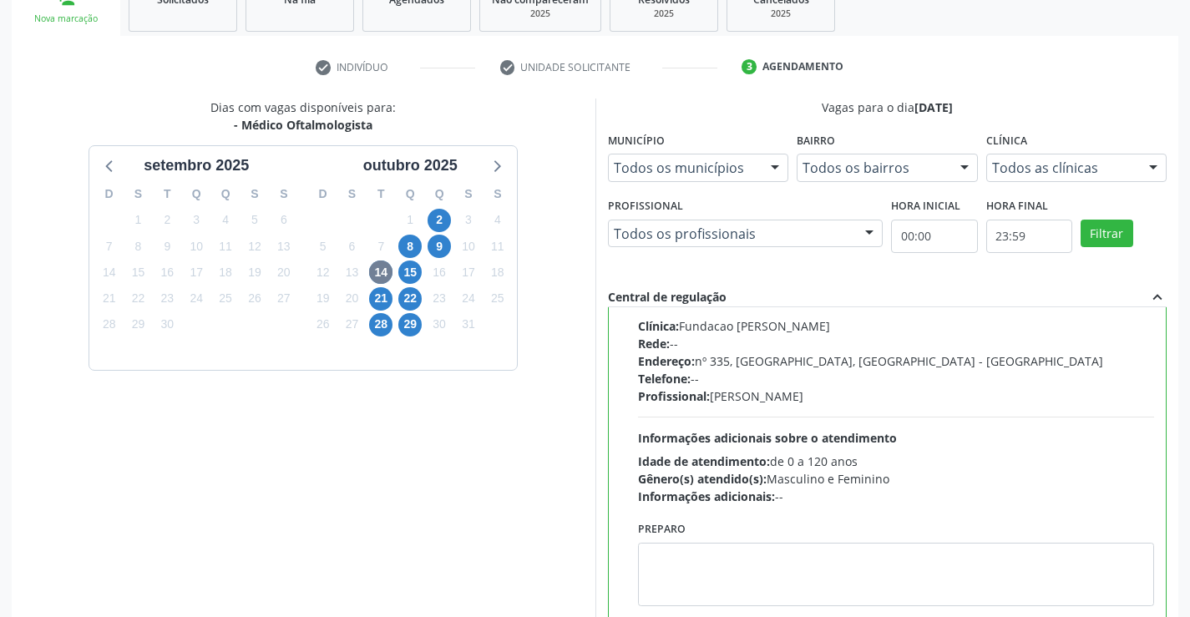
scroll to position [381, 0]
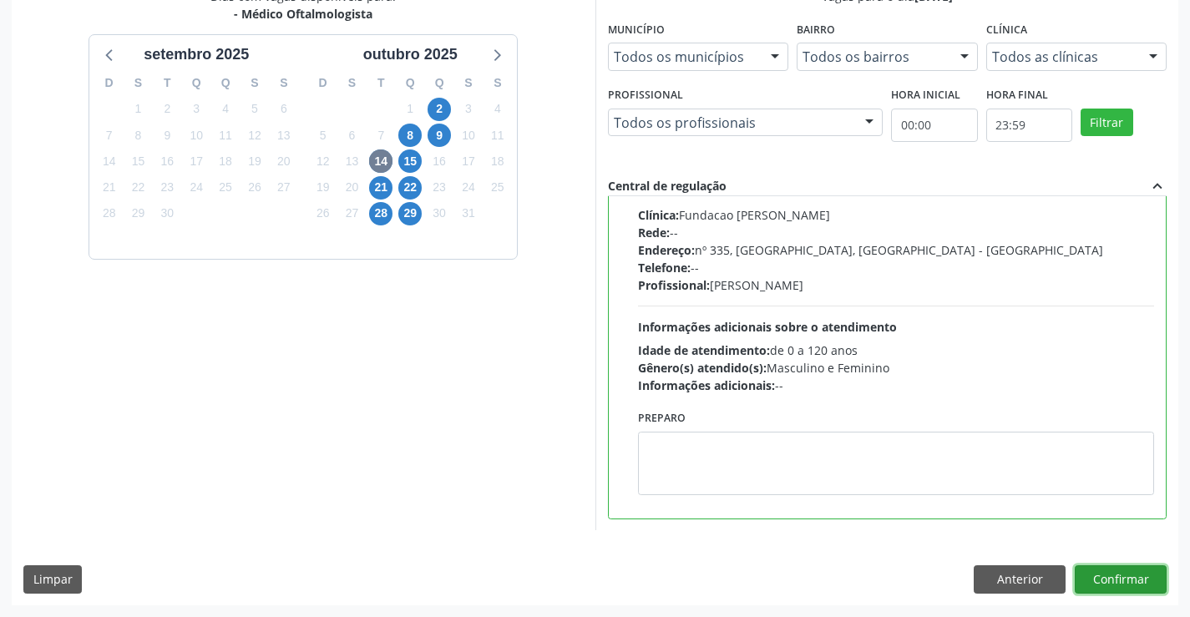
click at [1102, 577] on button "Confirmar" at bounding box center [1121, 580] width 92 height 28
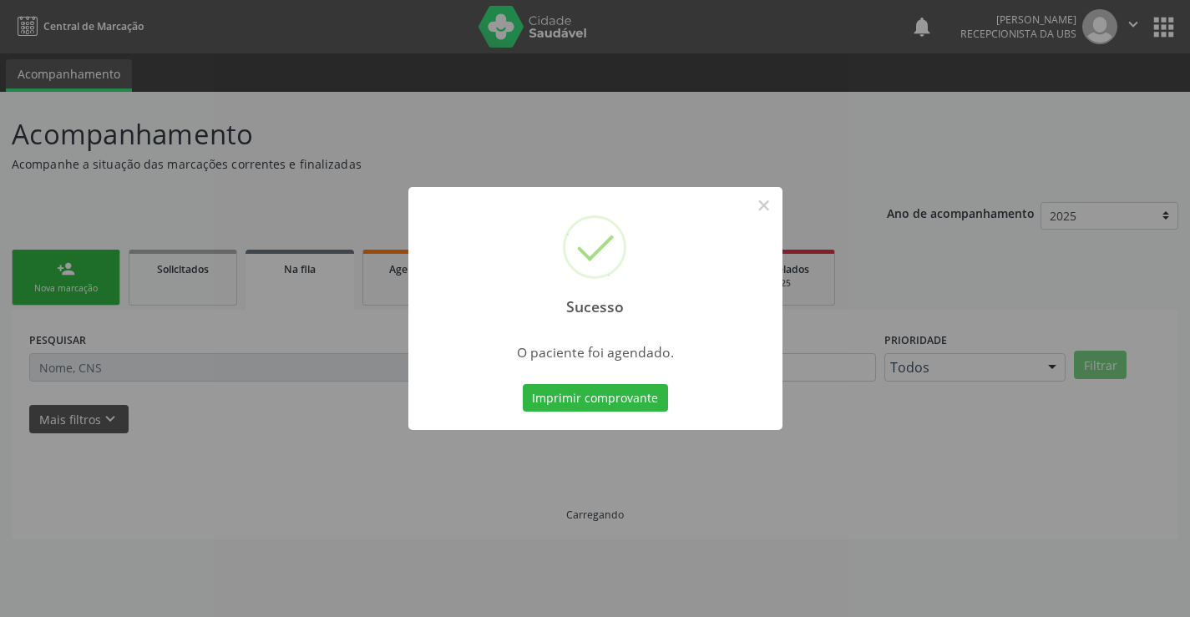
scroll to position [0, 0]
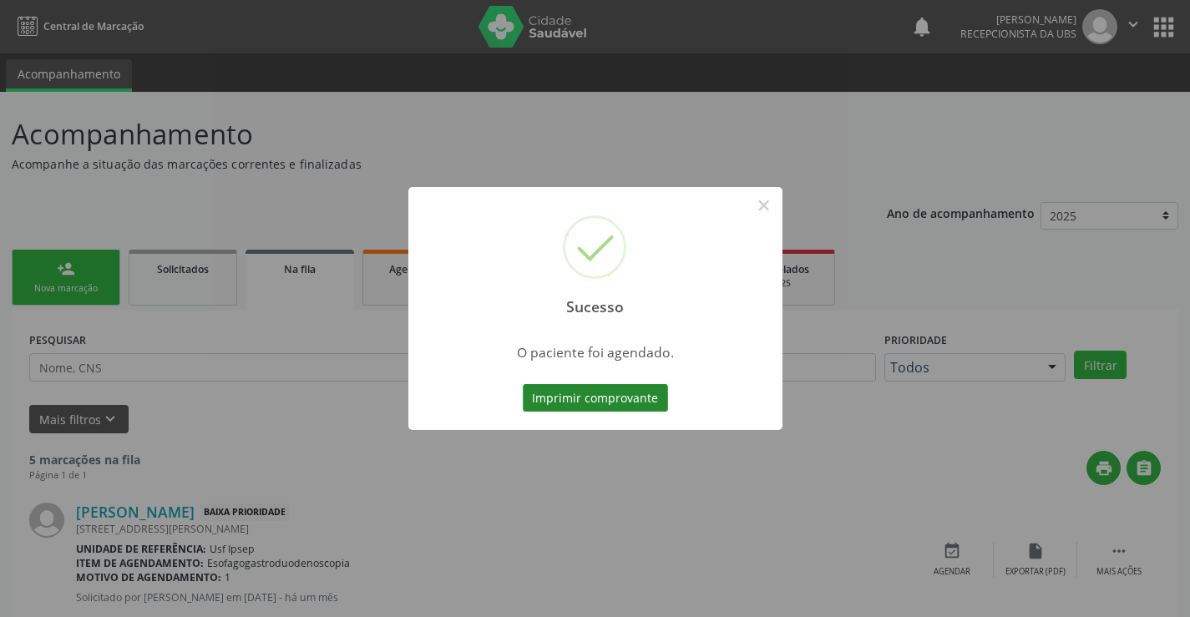
click at [553, 396] on button "Imprimir comprovante" at bounding box center [595, 398] width 145 height 28
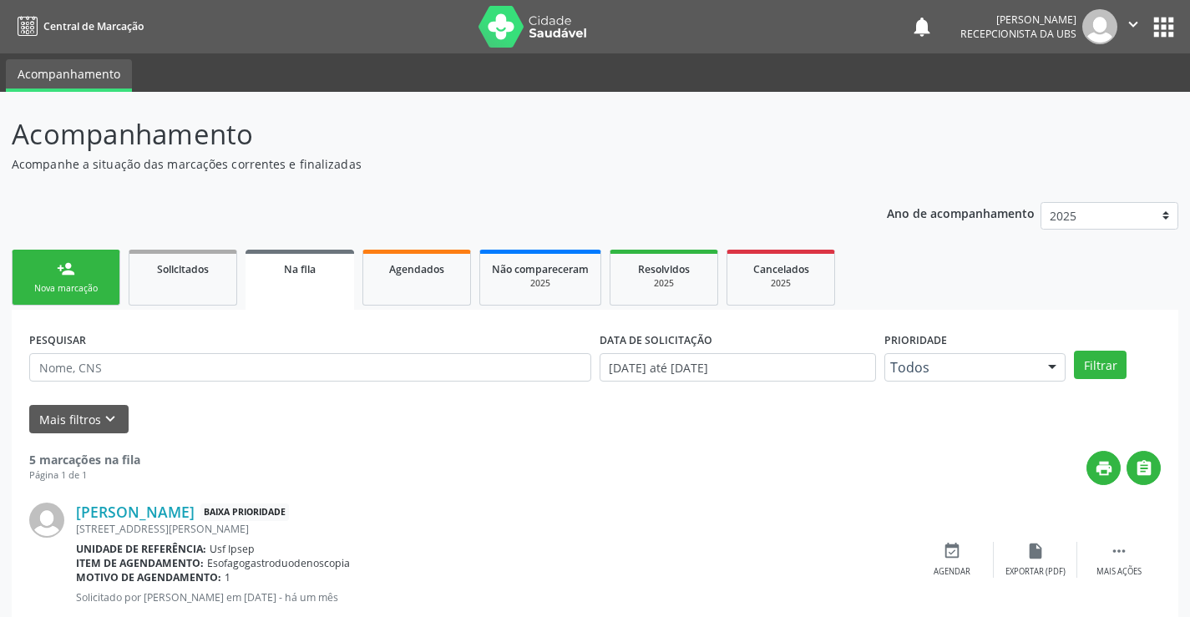
click at [42, 293] on div "Nova marcação" at bounding box center [66, 288] width 84 height 13
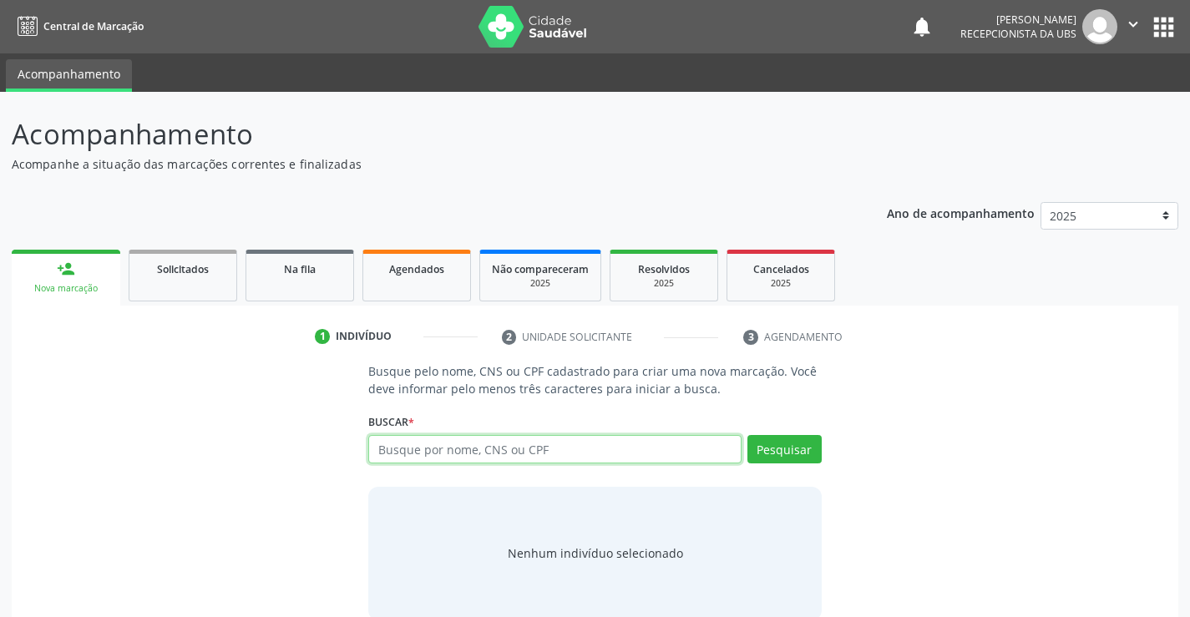
click at [383, 448] on input "text" at bounding box center [554, 449] width 373 height 28
type input "702903503484070"
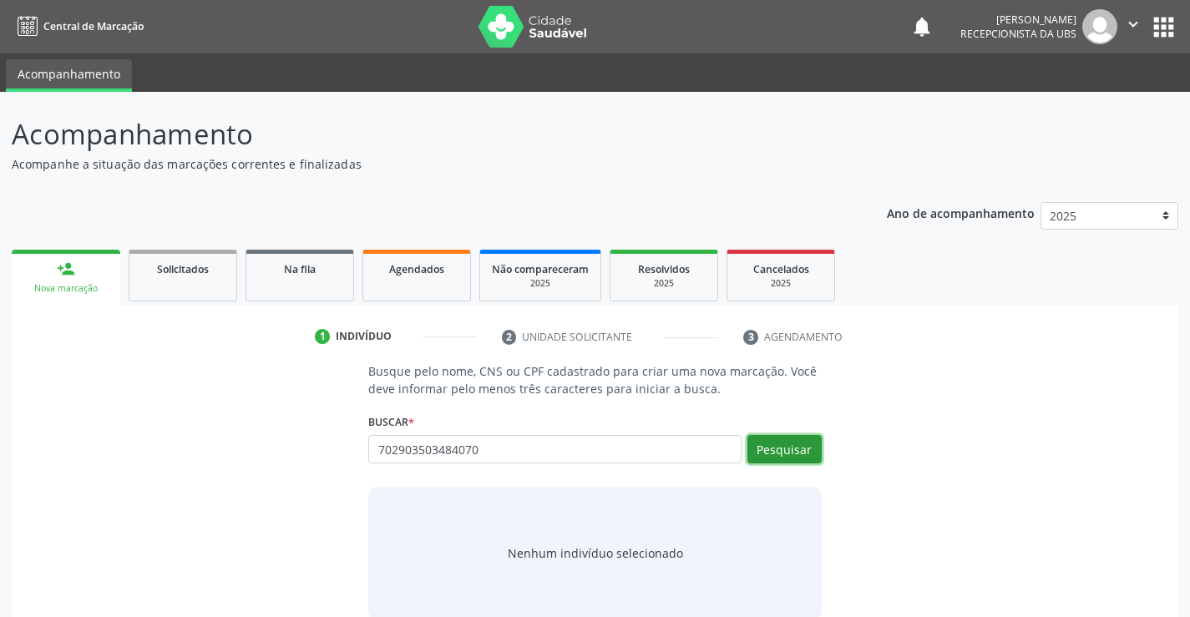
click at [789, 455] on button "Pesquisar" at bounding box center [785, 449] width 74 height 28
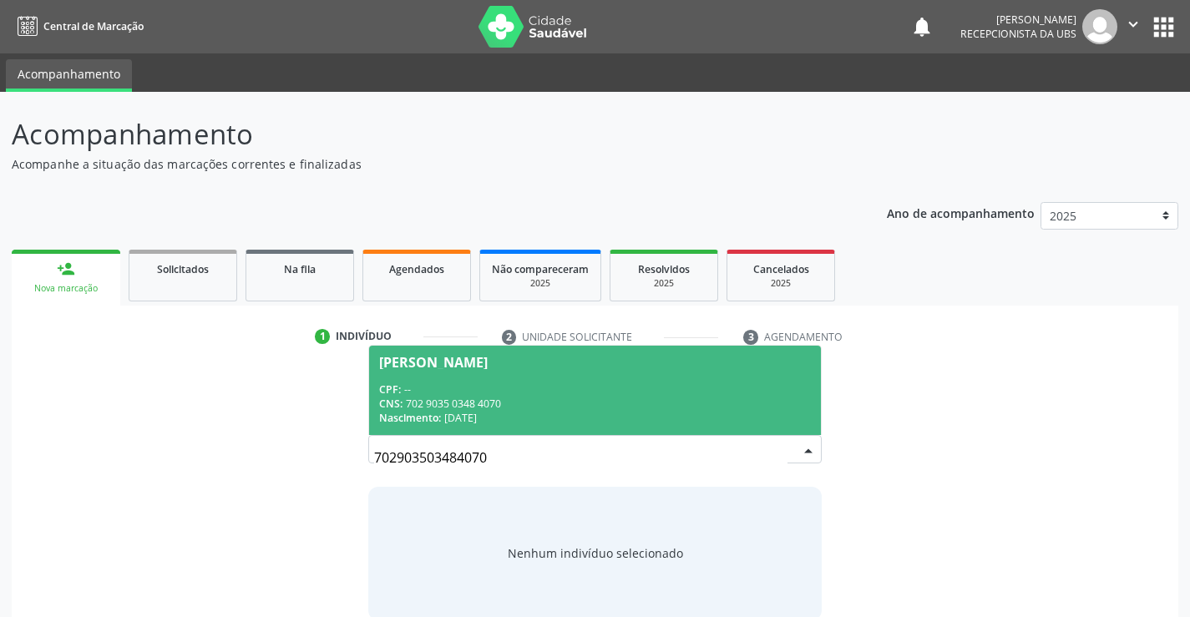
drag, startPoint x: 386, startPoint y: 361, endPoint x: 396, endPoint y: 381, distance: 22.4
click at [385, 365] on div "Damiana Simao de Lima" at bounding box center [433, 362] width 109 height 13
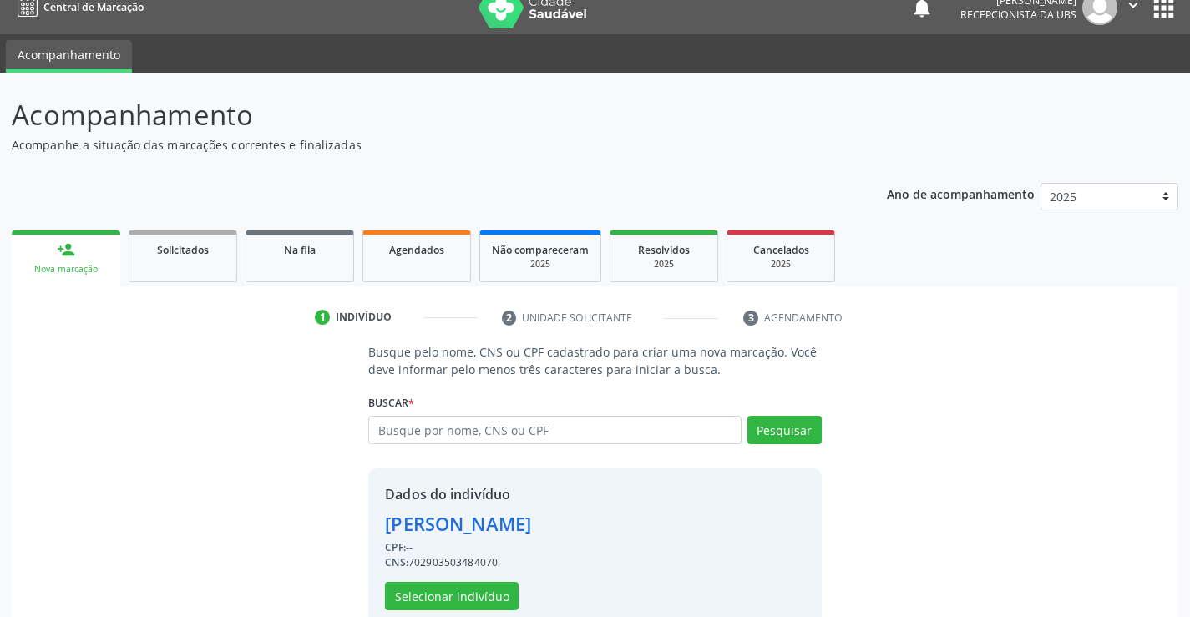
scroll to position [53, 0]
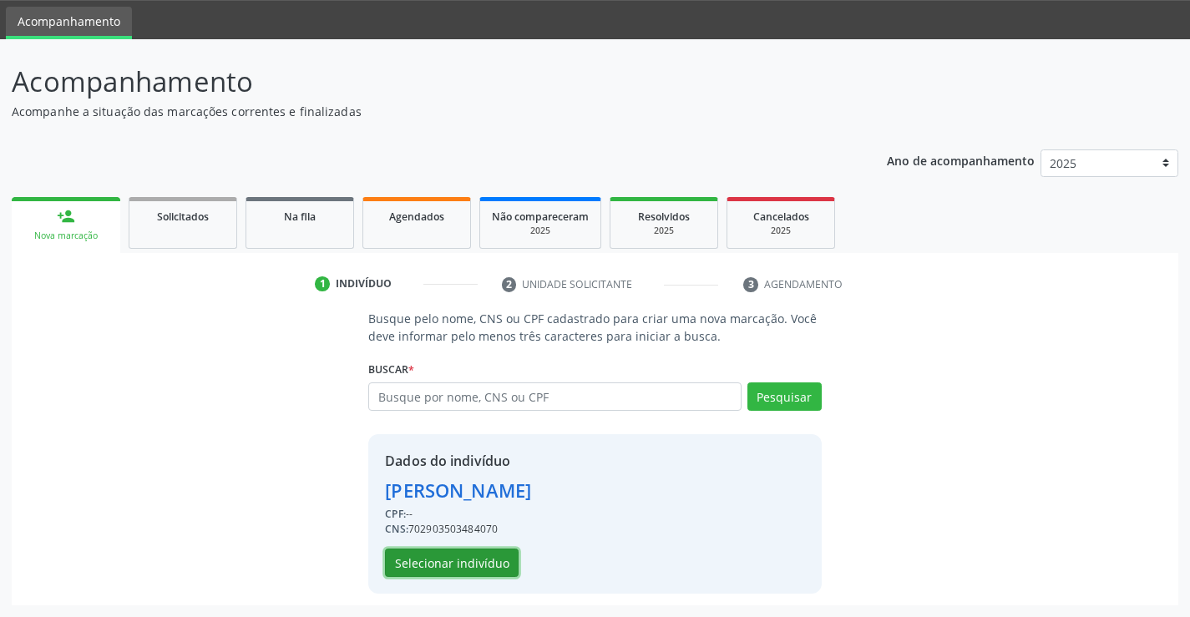
click at [445, 551] on button "Selecionar indivíduo" at bounding box center [452, 563] width 134 height 28
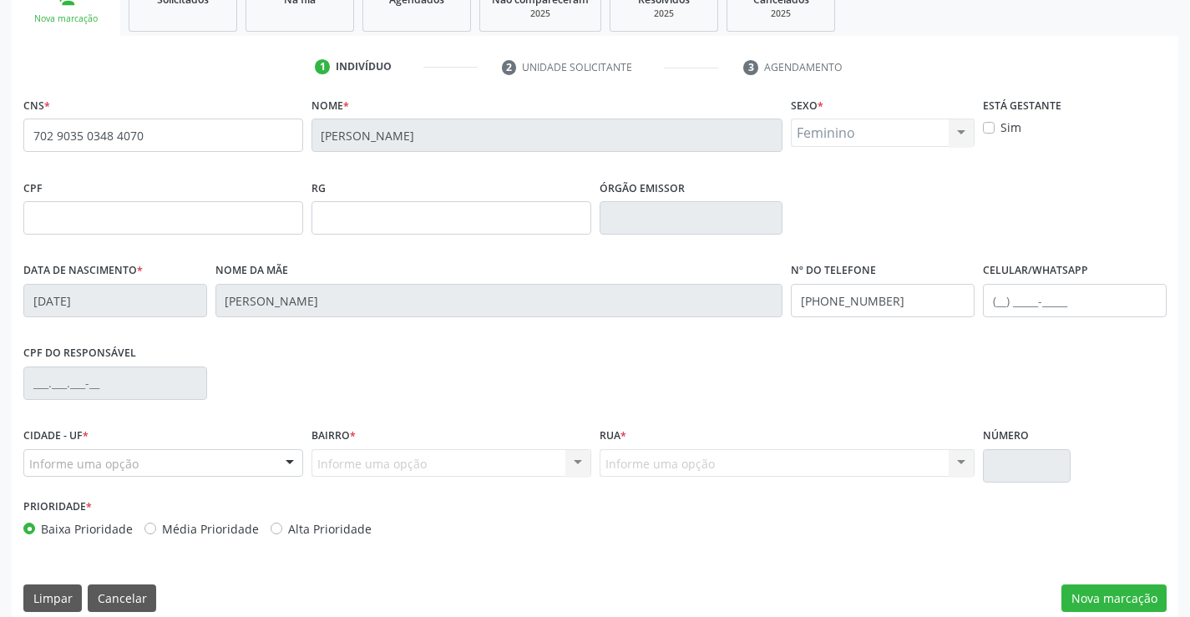
scroll to position [288, 0]
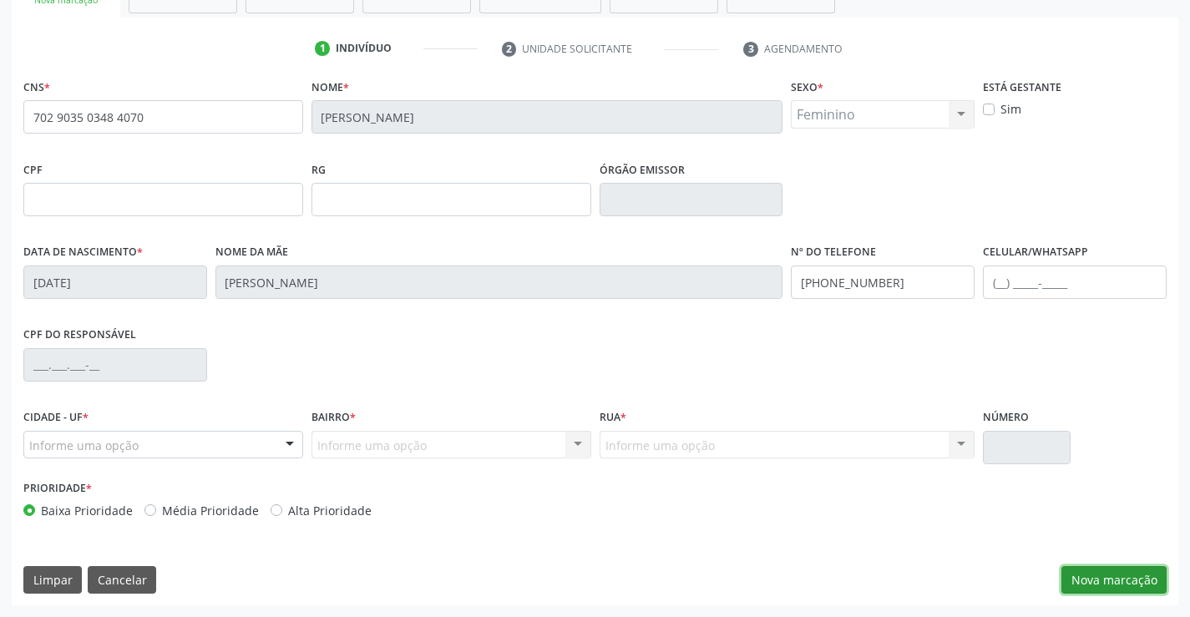
click at [1098, 577] on button "Nova marcação" at bounding box center [1114, 580] width 105 height 28
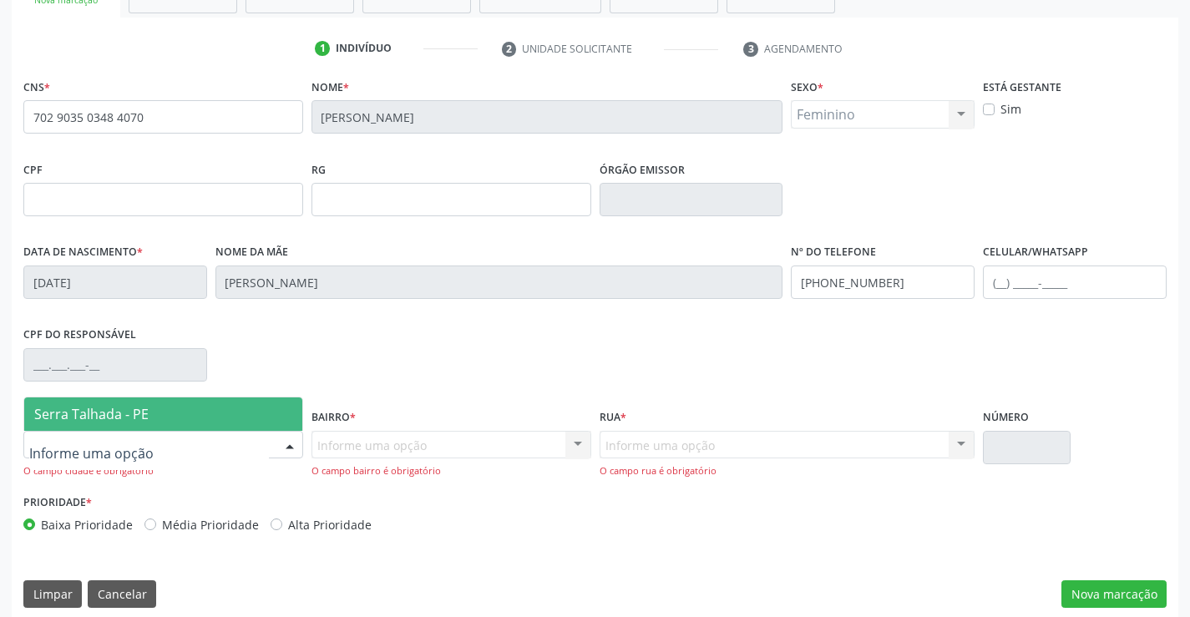
click at [60, 408] on span "Serra Talhada - PE" at bounding box center [91, 414] width 114 height 18
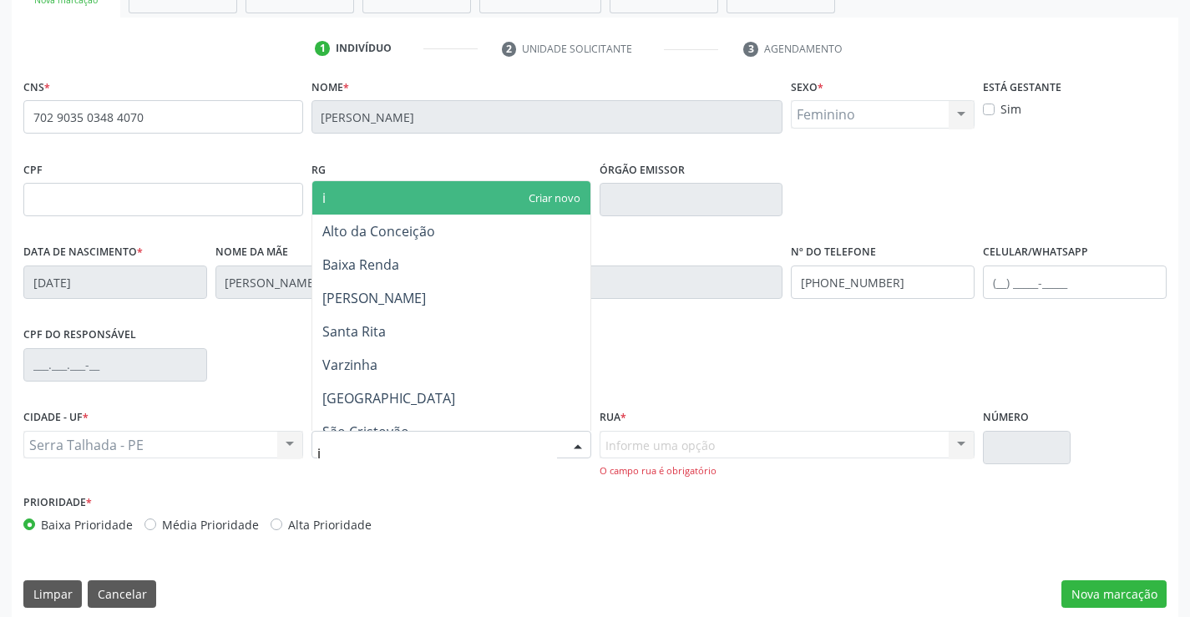
type input "ip"
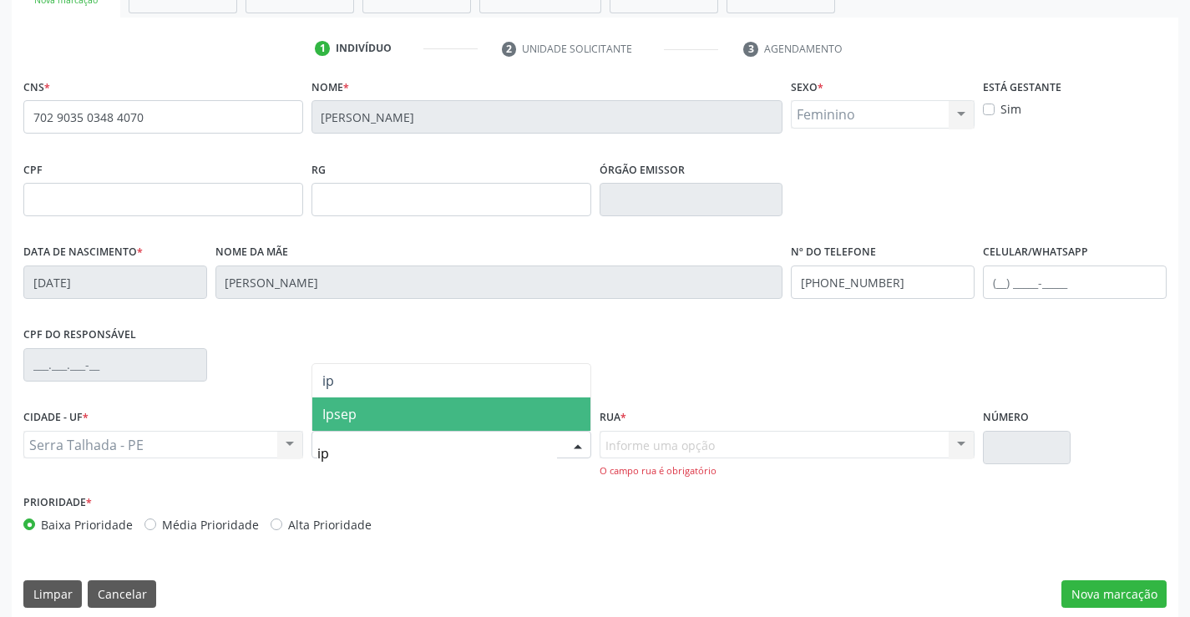
click at [347, 428] on span "Ipsep" at bounding box center [451, 414] width 278 height 33
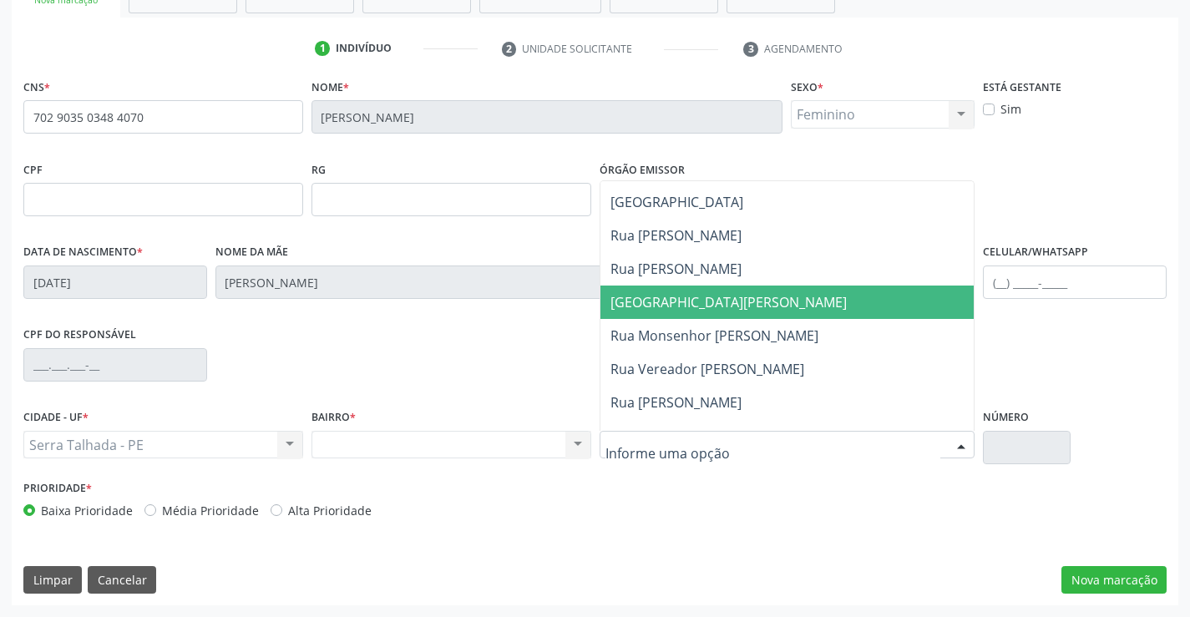
scroll to position [668, 0]
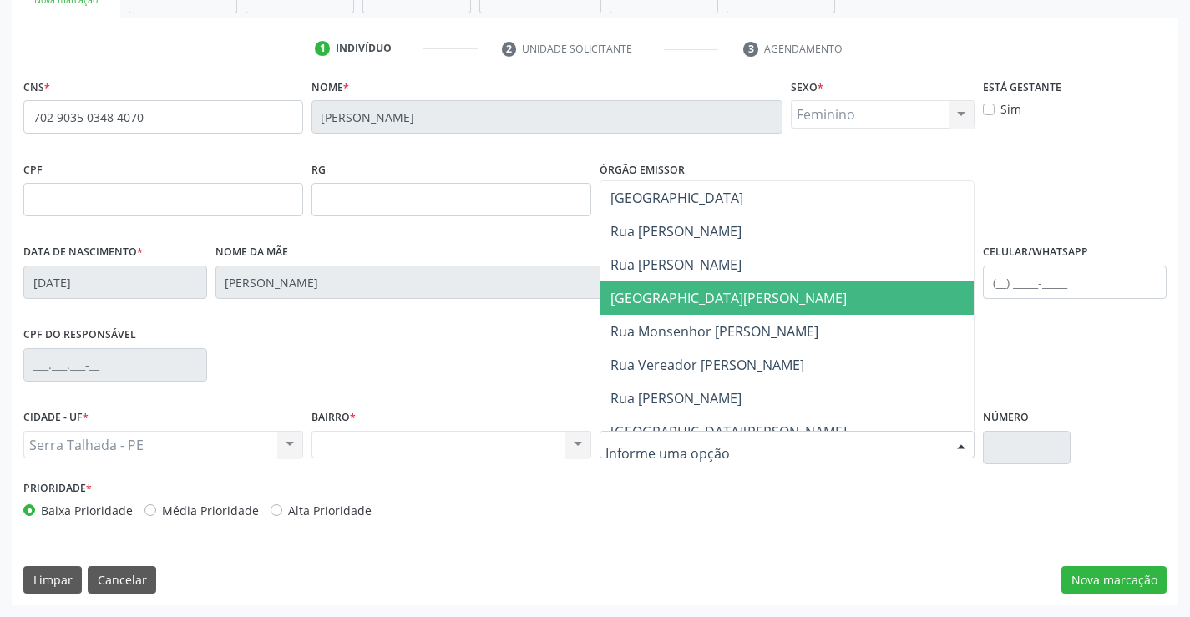
click at [652, 298] on span "Avenida Padre João Kerle" at bounding box center [729, 298] width 236 height 18
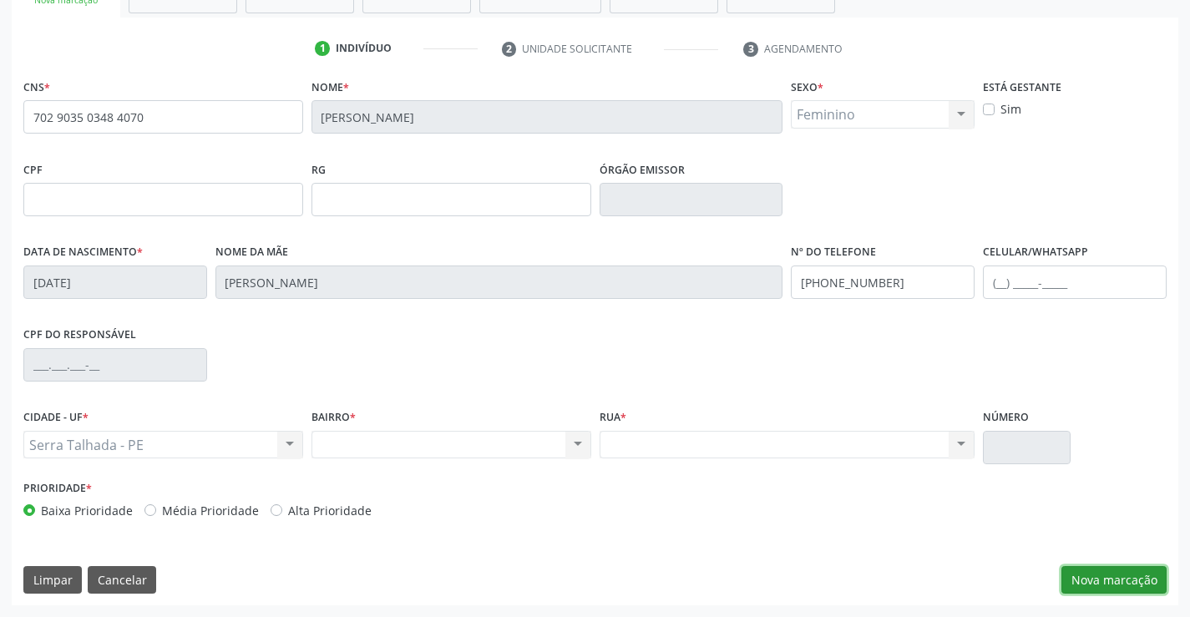
click at [1103, 586] on button "Nova marcação" at bounding box center [1114, 580] width 105 height 28
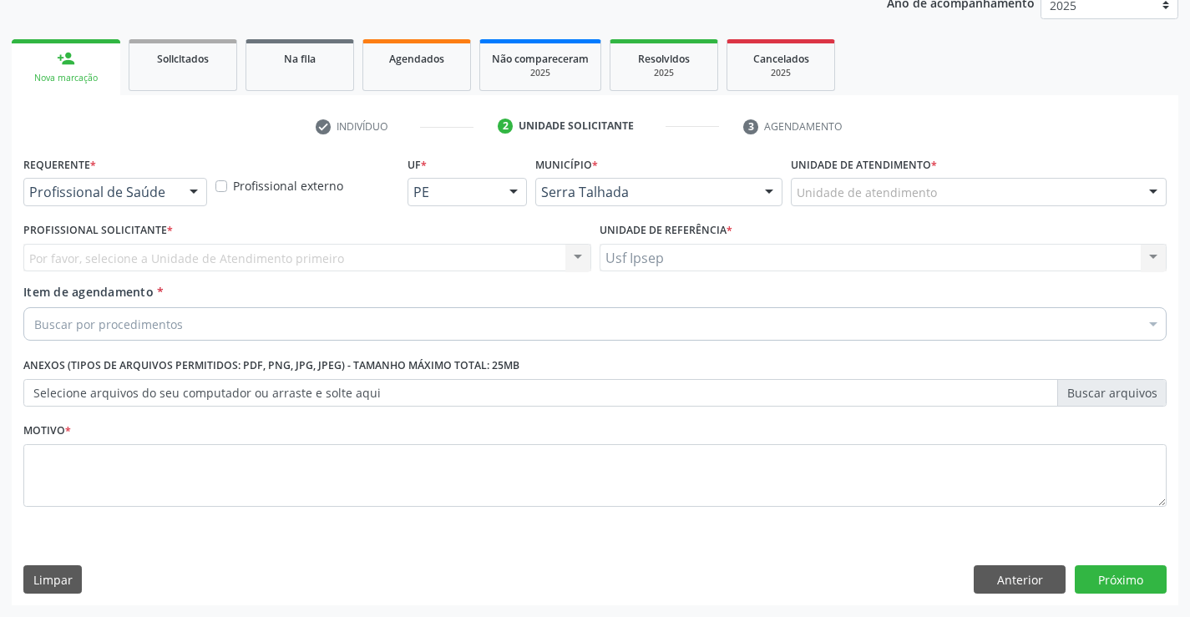
scroll to position [210, 0]
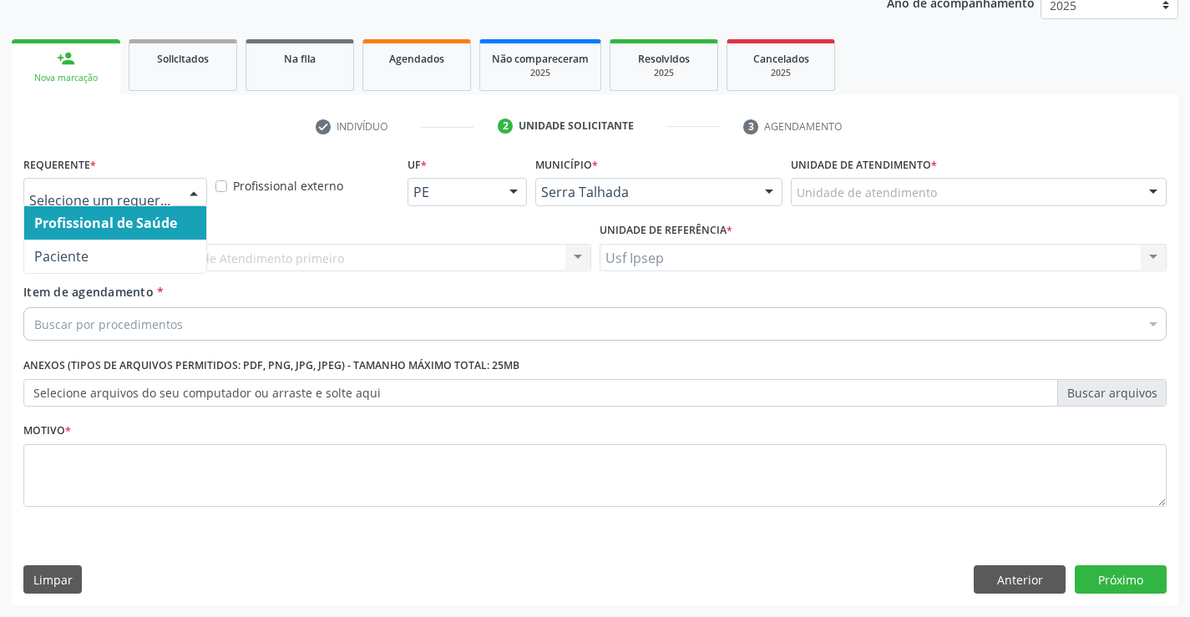
click at [192, 192] on div at bounding box center [193, 193] width 25 height 28
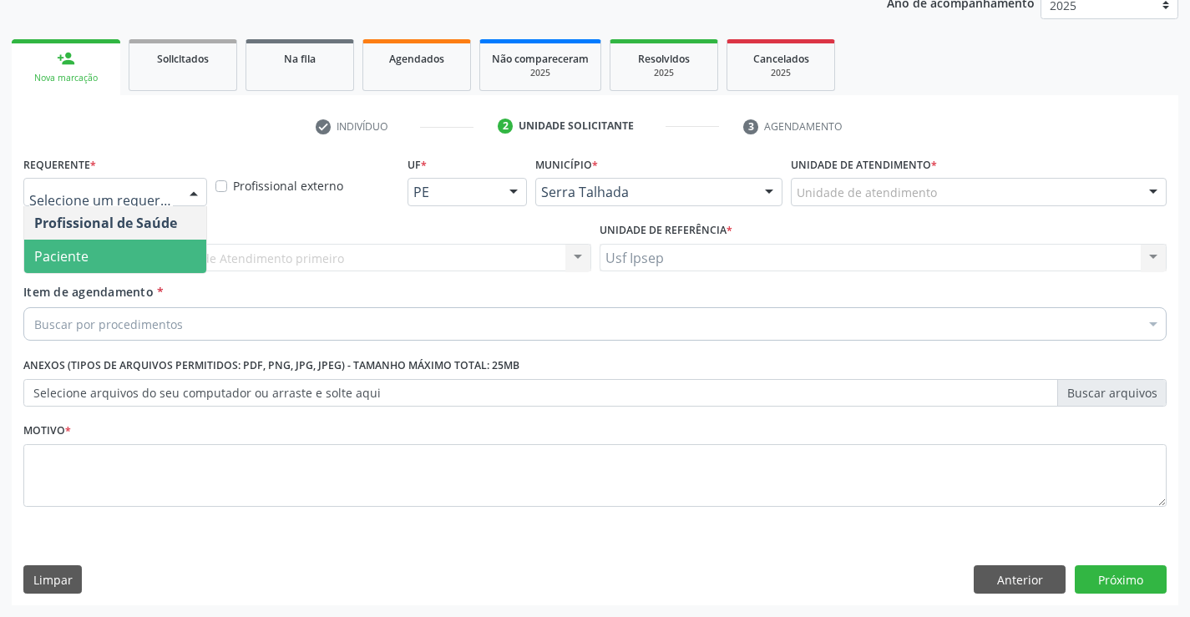
click at [54, 255] on span "Paciente" at bounding box center [61, 256] width 54 height 18
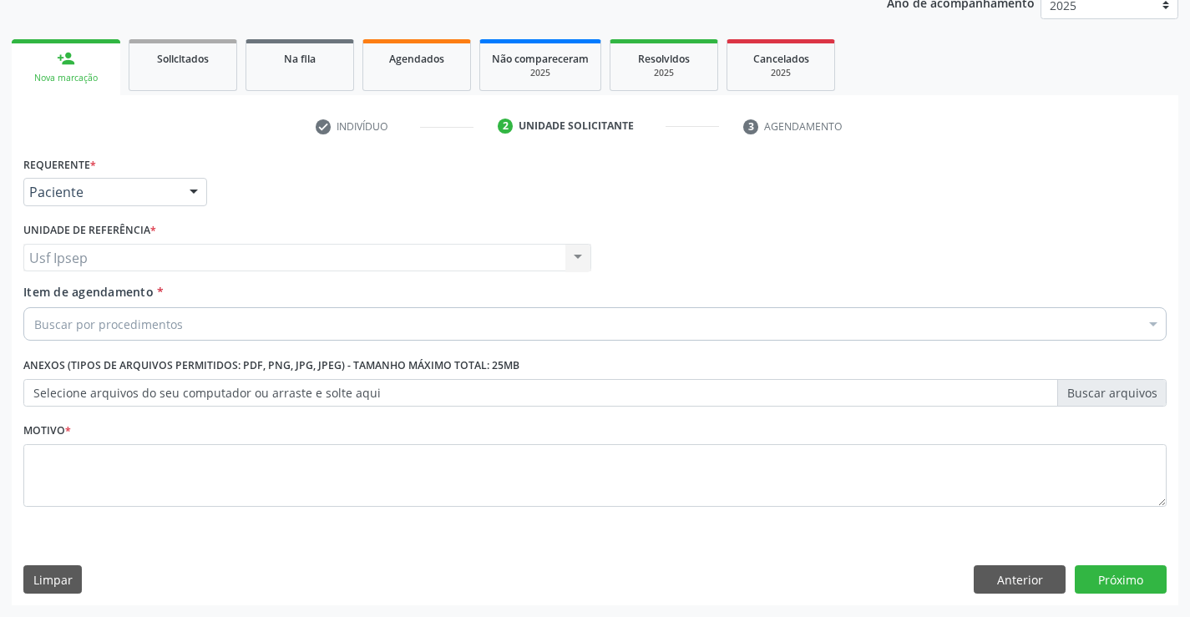
click at [38, 295] on span "Item de agendamento" at bounding box center [88, 292] width 130 height 16
click at [34, 307] on input "Item de agendamento *" at bounding box center [34, 323] width 0 height 33
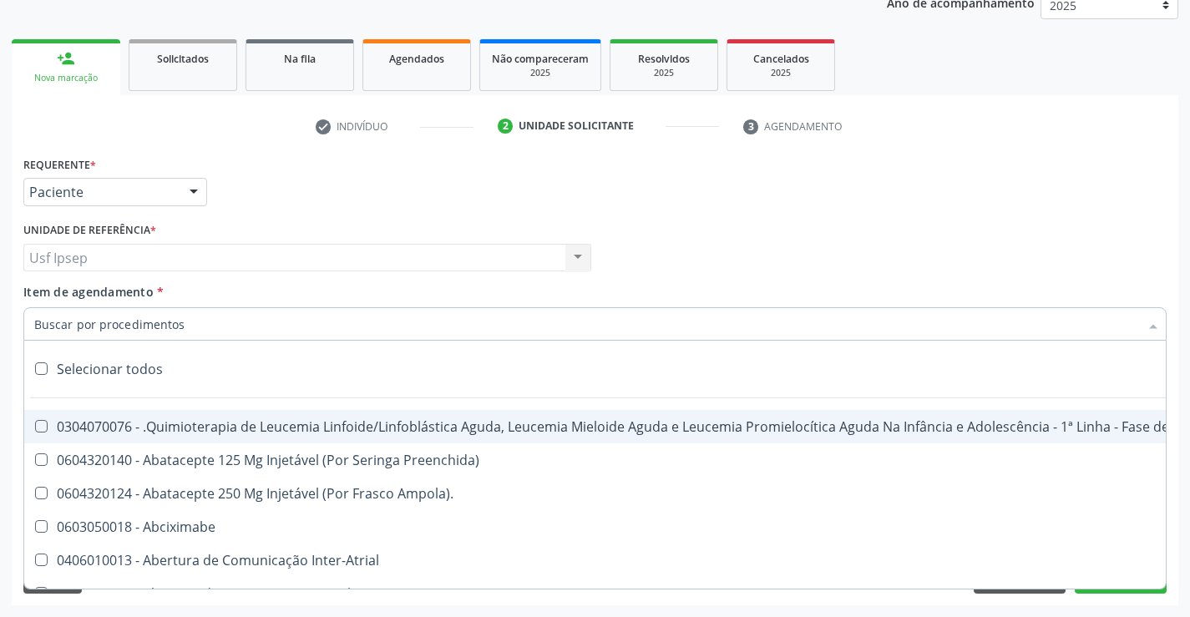
click at [43, 322] on input "Item de agendamento *" at bounding box center [586, 323] width 1105 height 33
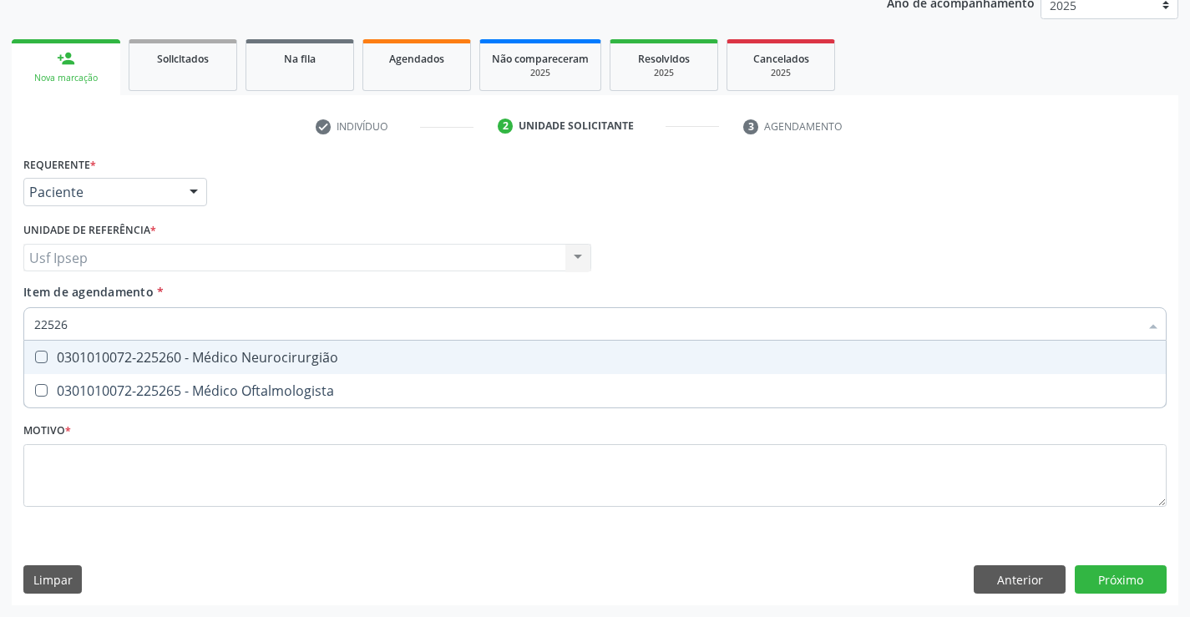
type input "225265"
click at [43, 356] on Oftalmologista at bounding box center [41, 357] width 13 height 13
click at [35, 356] on Oftalmologista "checkbox" at bounding box center [29, 357] width 11 height 11
checkbox Oftalmologista "true"
click at [38, 471] on div "Requerente * Paciente Profissional de Saúde Paciente Nenhum resultado encontrad…" at bounding box center [595, 341] width 1144 height 378
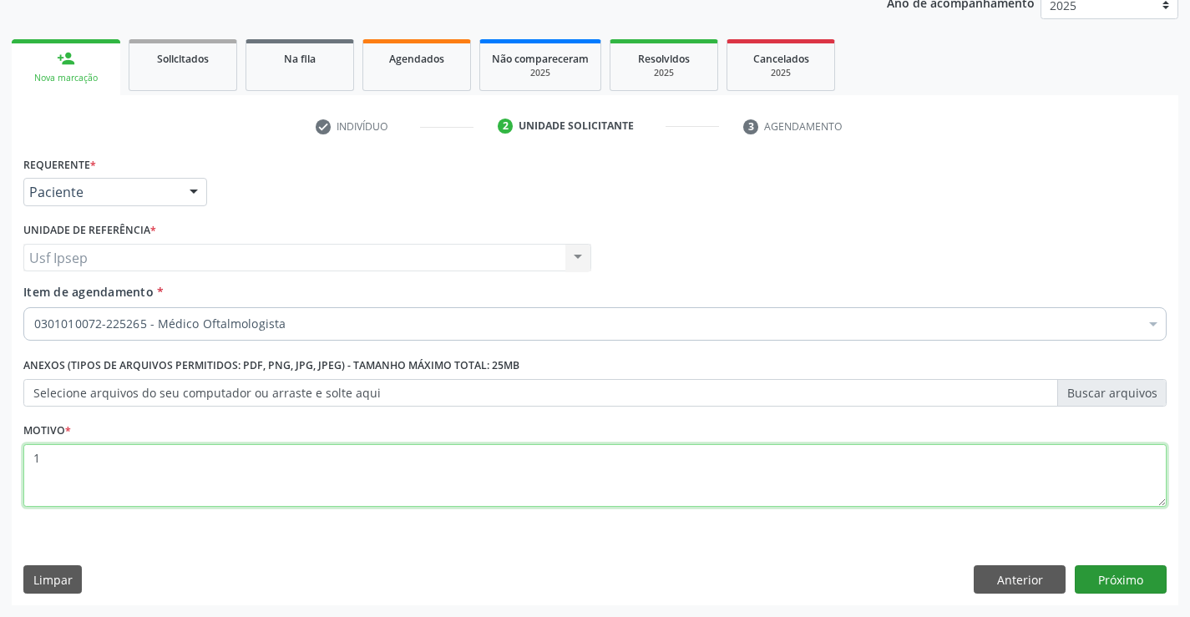
type textarea "1"
click at [1119, 580] on button "Próximo" at bounding box center [1121, 580] width 92 height 28
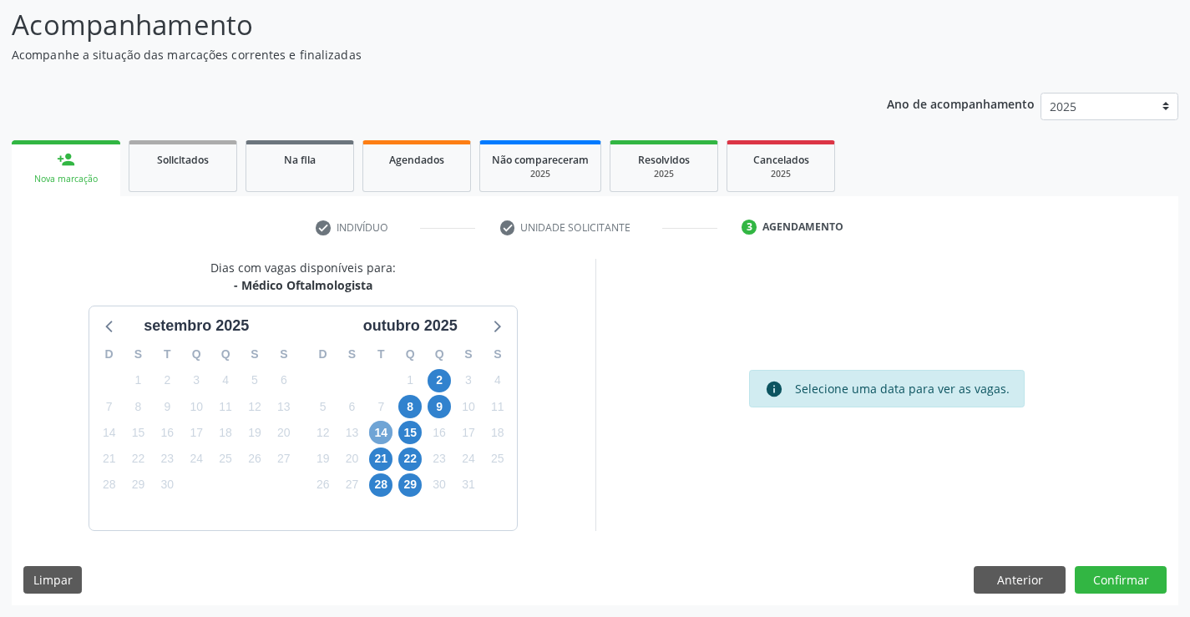
drag, startPoint x: 380, startPoint y: 426, endPoint x: 392, endPoint y: 434, distance: 14.4
click at [389, 432] on span "14" at bounding box center [380, 432] width 23 height 23
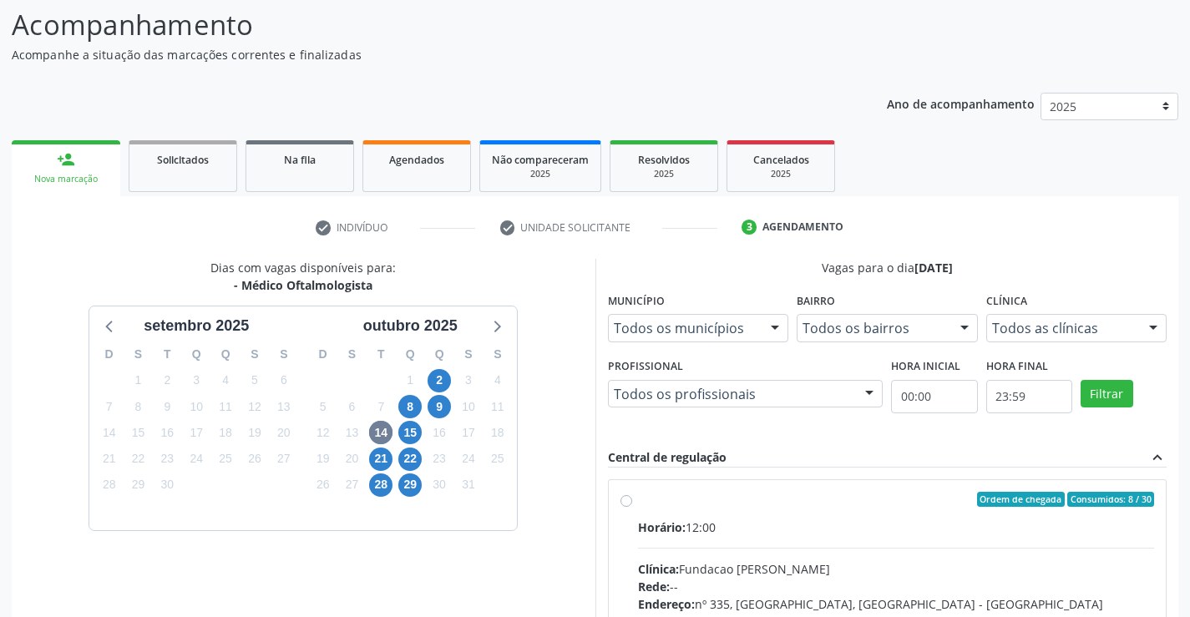
click at [638, 504] on label "Ordem de chegada Consumidos: 8 / 30 Horário: 12:00 Clínica: Fundacao Altino Ven…" at bounding box center [896, 620] width 517 height 256
click at [628, 504] on input "Ordem de chegada Consumidos: 8 / 30 Horário: 12:00 Clínica: Fundacao Altino Ven…" at bounding box center [627, 499] width 12 height 15
radio input "true"
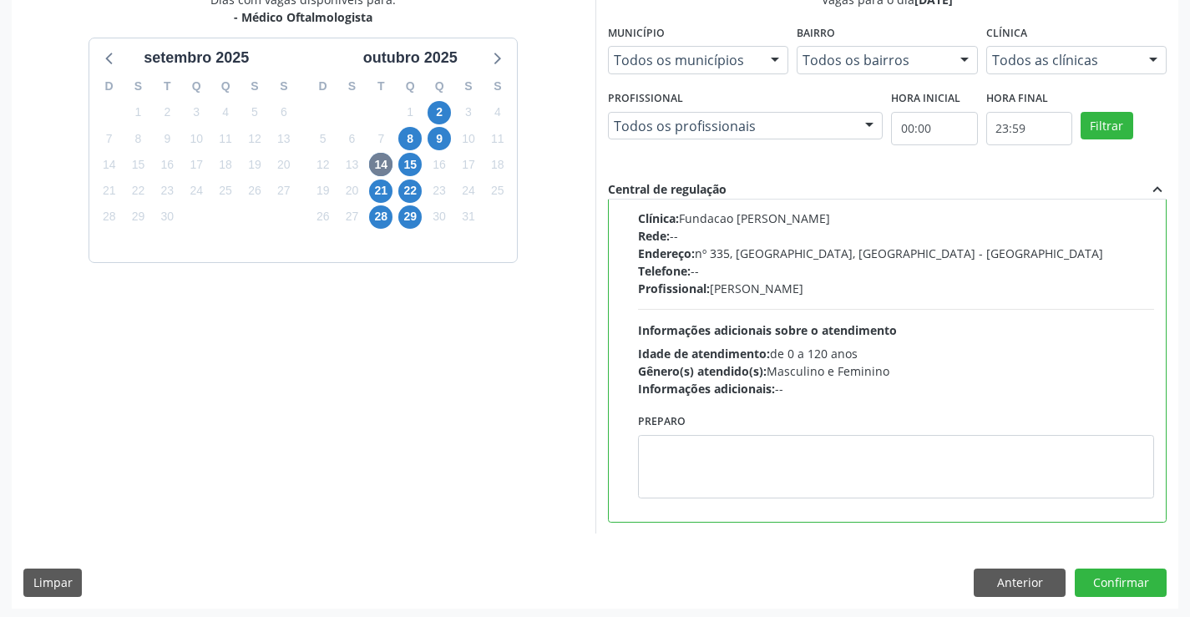
scroll to position [381, 0]
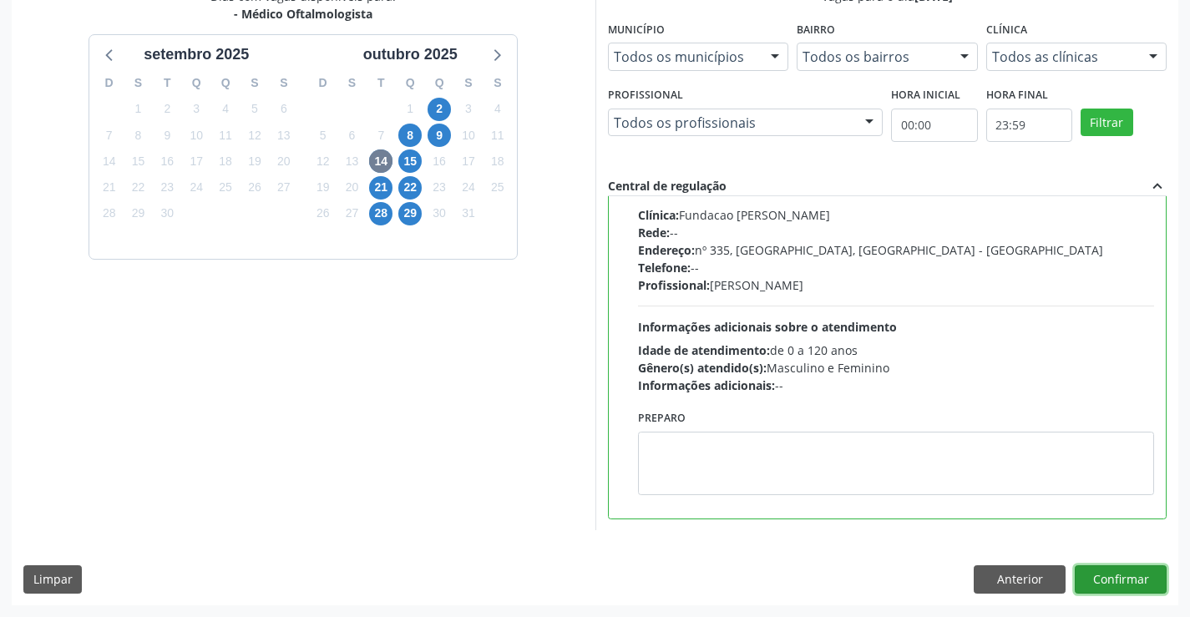
drag, startPoint x: 1124, startPoint y: 573, endPoint x: 1136, endPoint y: 565, distance: 14.4
click at [1136, 565] on div "Dias com vagas disponíveis para: - Médico Oftalmologista setembro 2025 D S T Q …" at bounding box center [595, 295] width 1167 height 617
click at [1118, 586] on button "Confirmar" at bounding box center [1121, 580] width 92 height 28
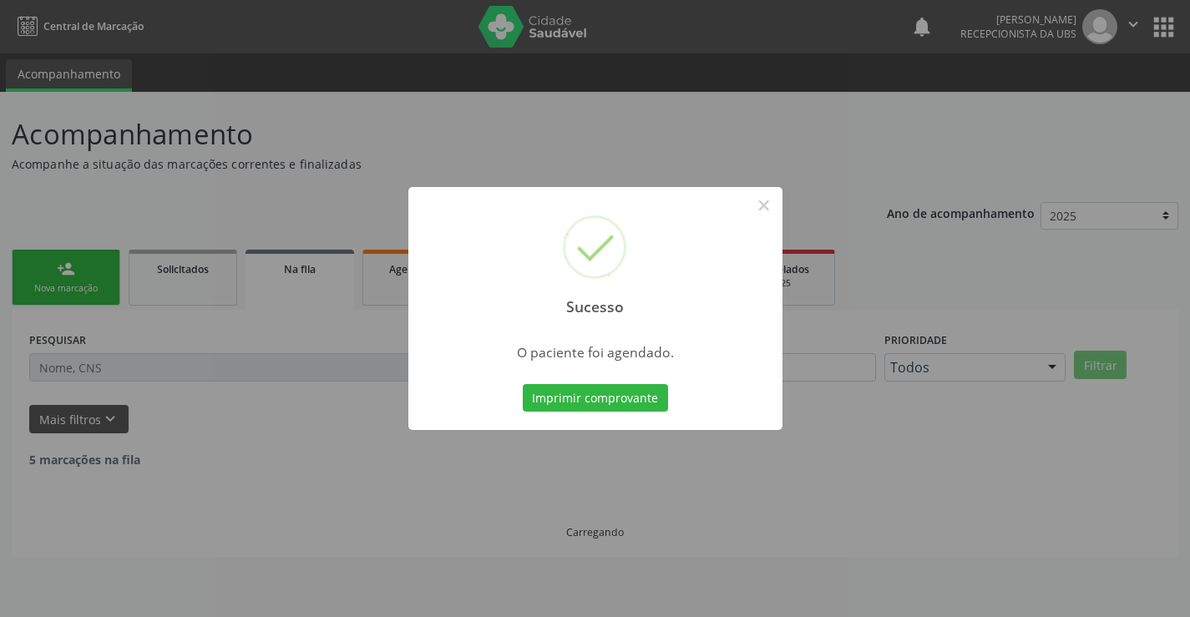
scroll to position [0, 0]
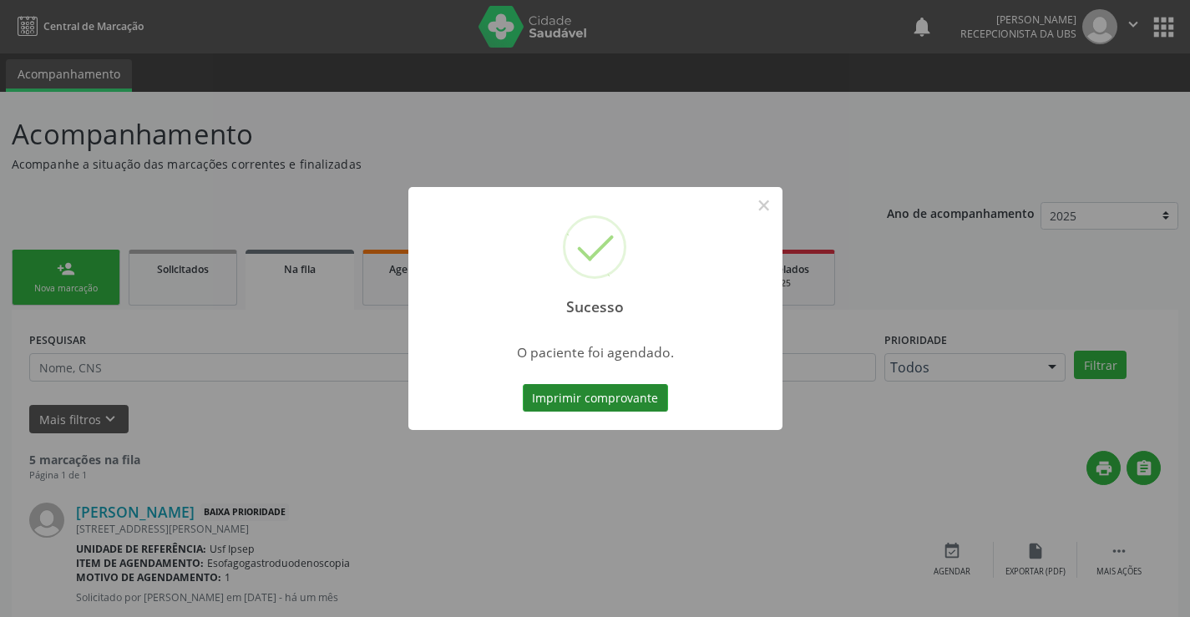
click at [555, 390] on button "Imprimir comprovante" at bounding box center [595, 398] width 145 height 28
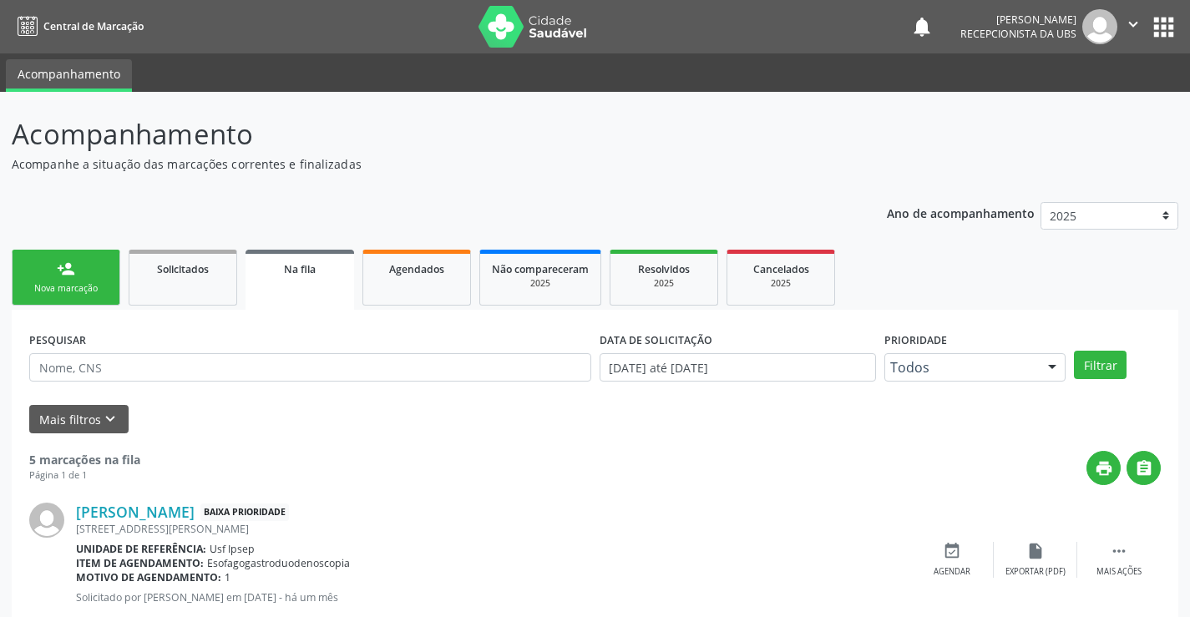
click at [65, 294] on div "Nova marcação" at bounding box center [66, 288] width 84 height 13
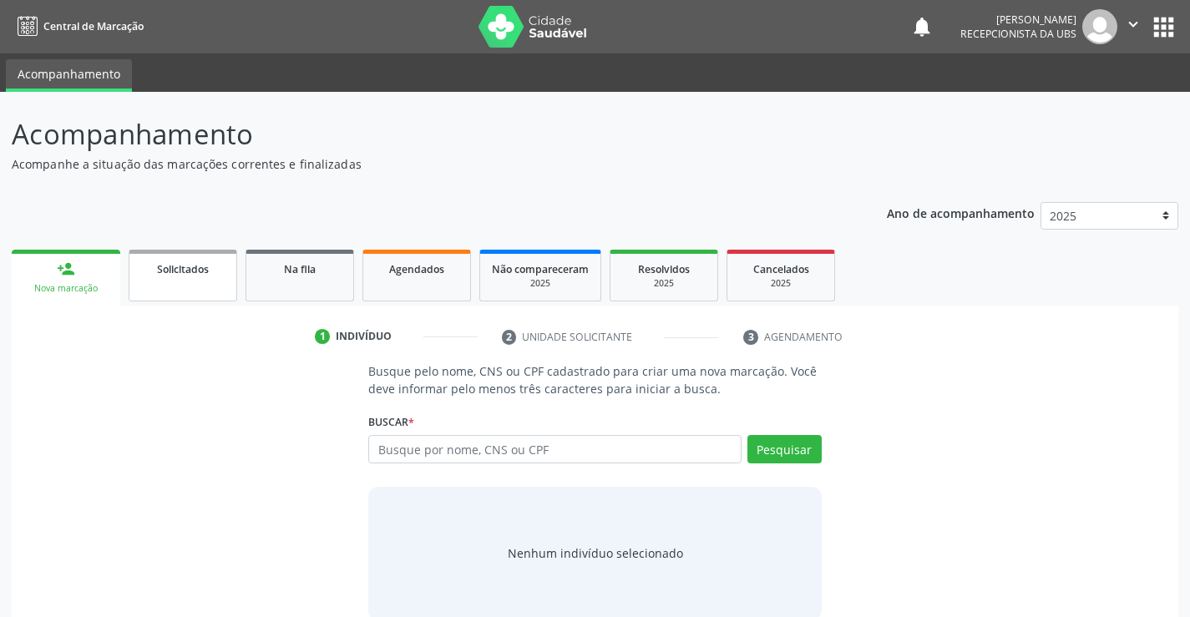
scroll to position [27, 0]
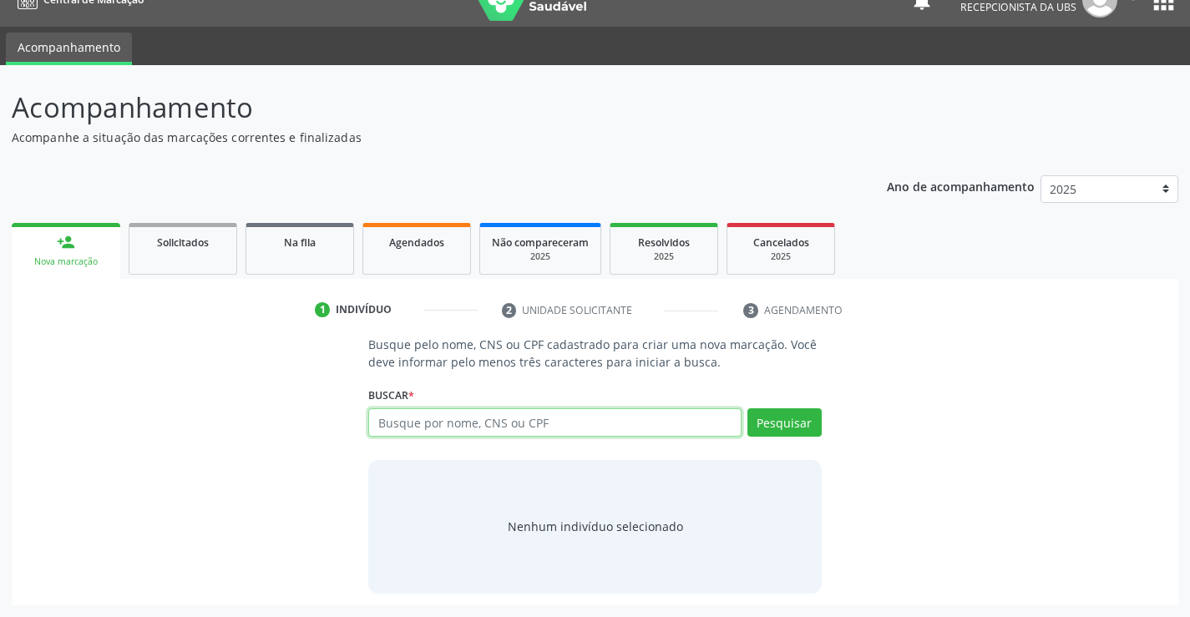
click at [387, 409] on input "text" at bounding box center [554, 422] width 373 height 28
type input "702608281370942"
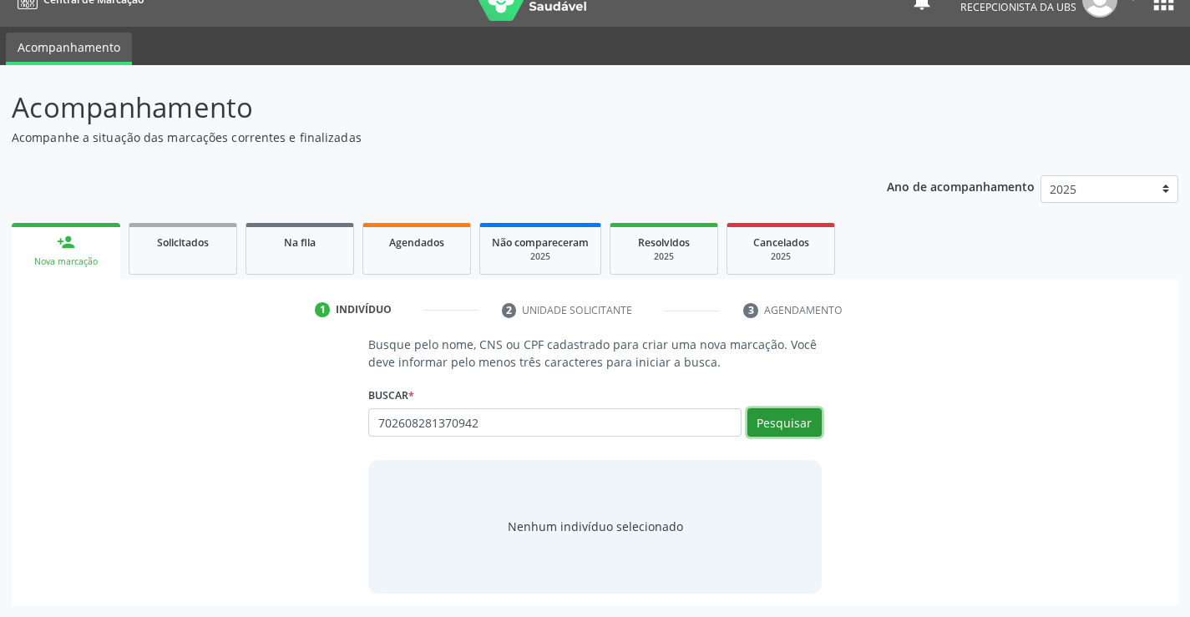
click at [779, 424] on button "Pesquisar" at bounding box center [785, 422] width 74 height 28
type input "702608281370942"
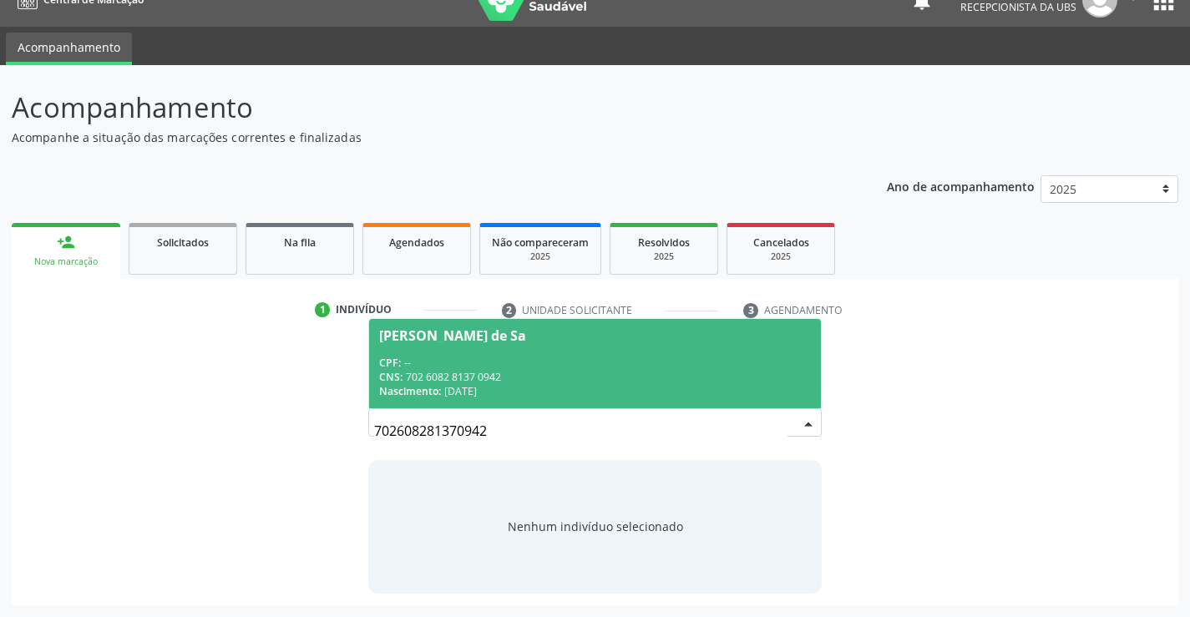
click at [435, 322] on span "[PERSON_NAME] de Sa CPF: -- CNS: 702 6082 8137 0942 Nascimento: [DATE]" at bounding box center [594, 363] width 451 height 89
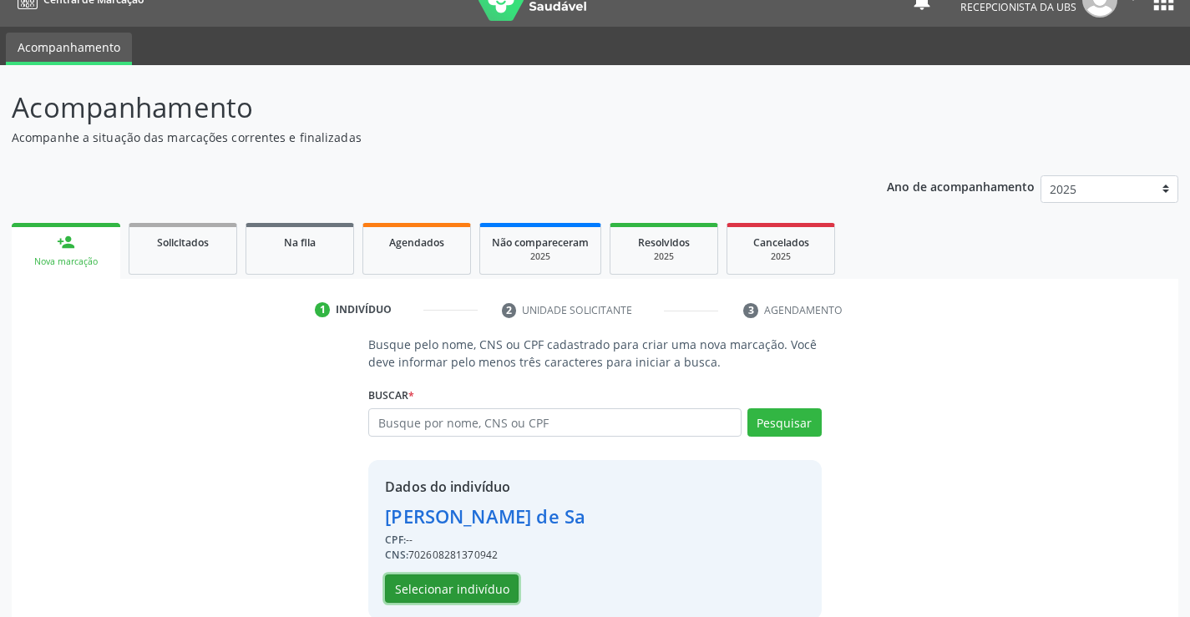
click at [401, 592] on button "Selecionar indivíduo" at bounding box center [452, 589] width 134 height 28
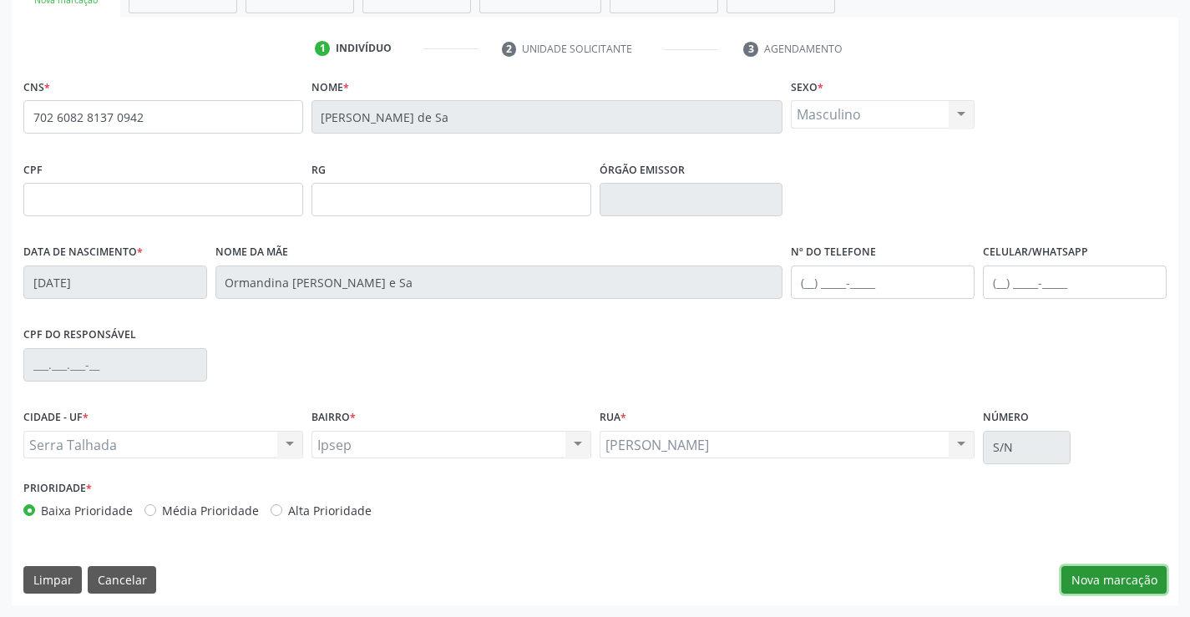
click at [1101, 588] on button "Nova marcação" at bounding box center [1114, 580] width 105 height 28
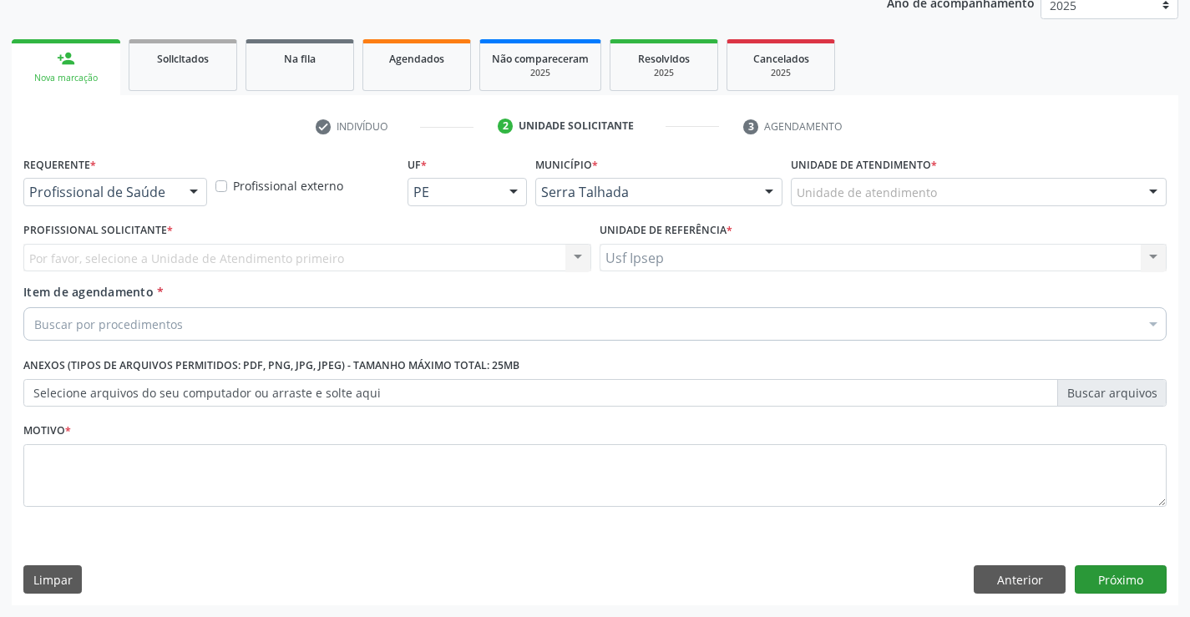
scroll to position [210, 0]
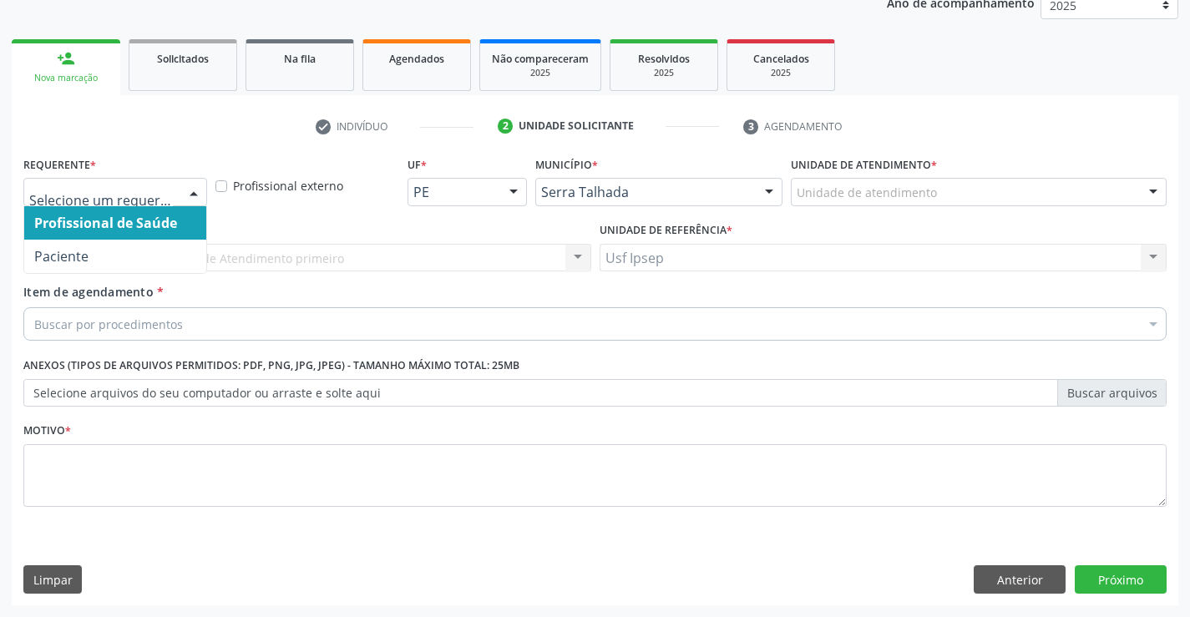
click at [195, 192] on div at bounding box center [193, 193] width 25 height 28
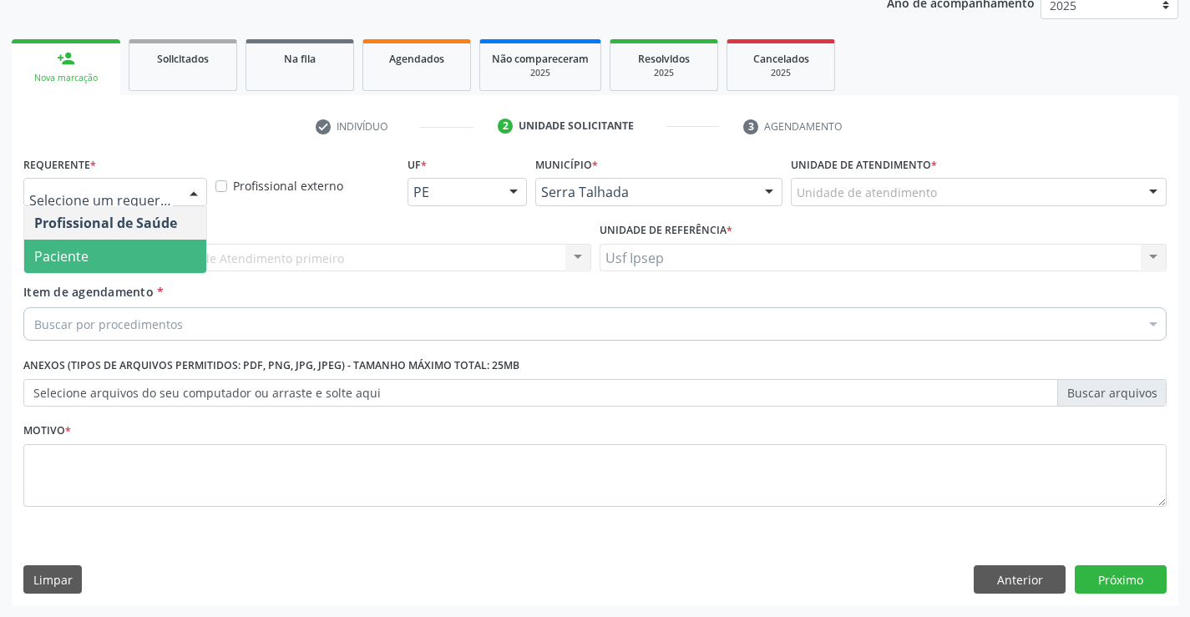
click at [104, 252] on span "Paciente" at bounding box center [115, 256] width 182 height 33
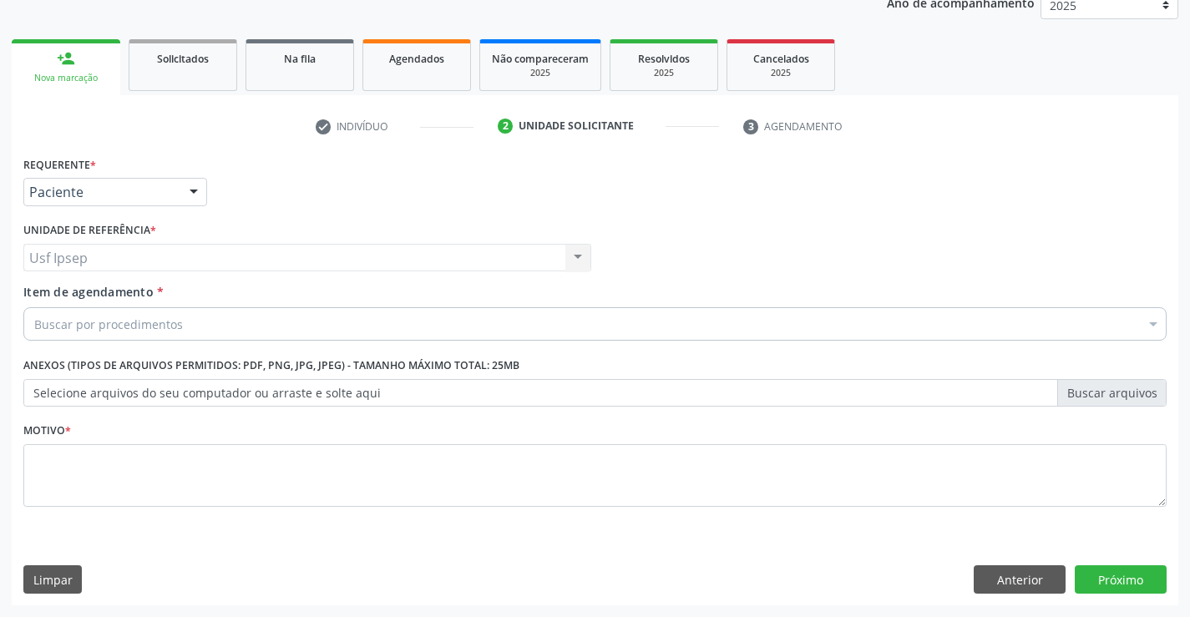
click at [54, 312] on div "Buscar por procedimentos" at bounding box center [595, 323] width 1144 height 33
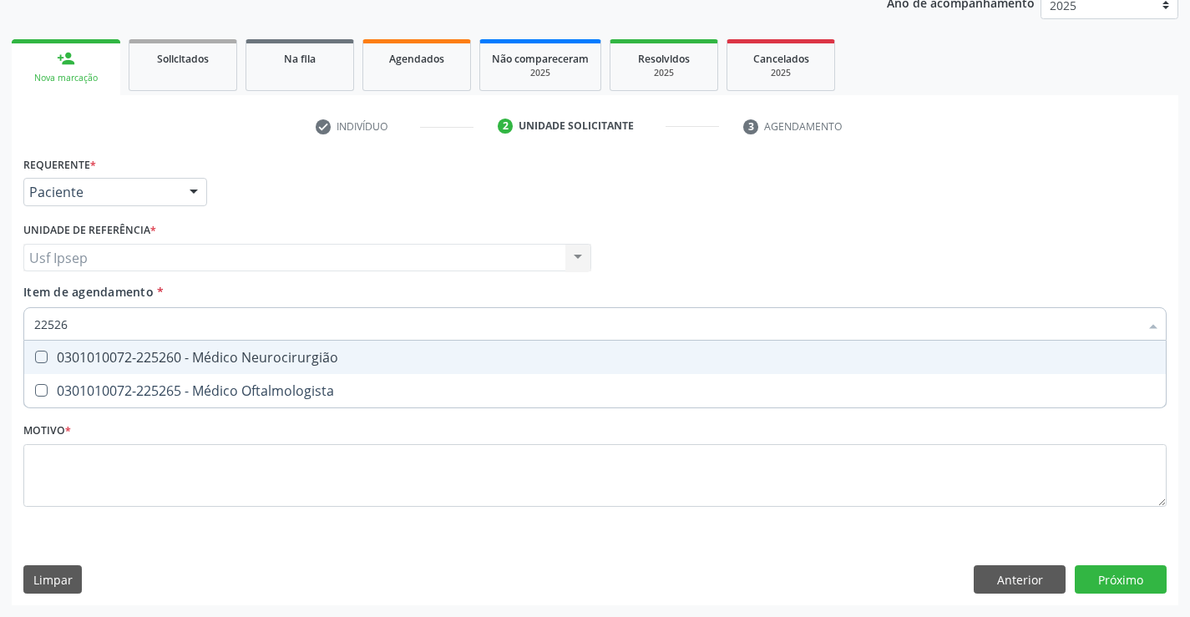
type input "225265"
drag, startPoint x: 44, startPoint y: 354, endPoint x: 46, endPoint y: 374, distance: 20.1
click at [46, 356] on Oftalmologista at bounding box center [41, 357] width 13 height 13
click at [35, 356] on Oftalmologista "checkbox" at bounding box center [29, 357] width 11 height 11
checkbox Oftalmologista "true"
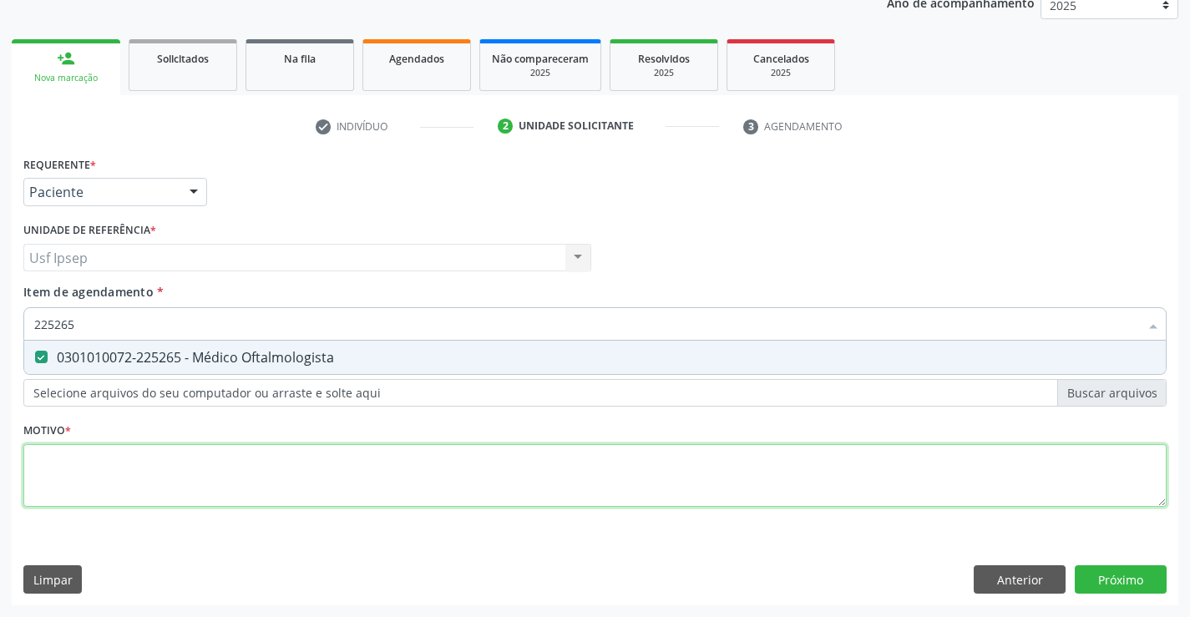
click at [52, 478] on div "Requerente * Paciente Profissional de Saúde Paciente Nenhum resultado encontrad…" at bounding box center [595, 341] width 1144 height 378
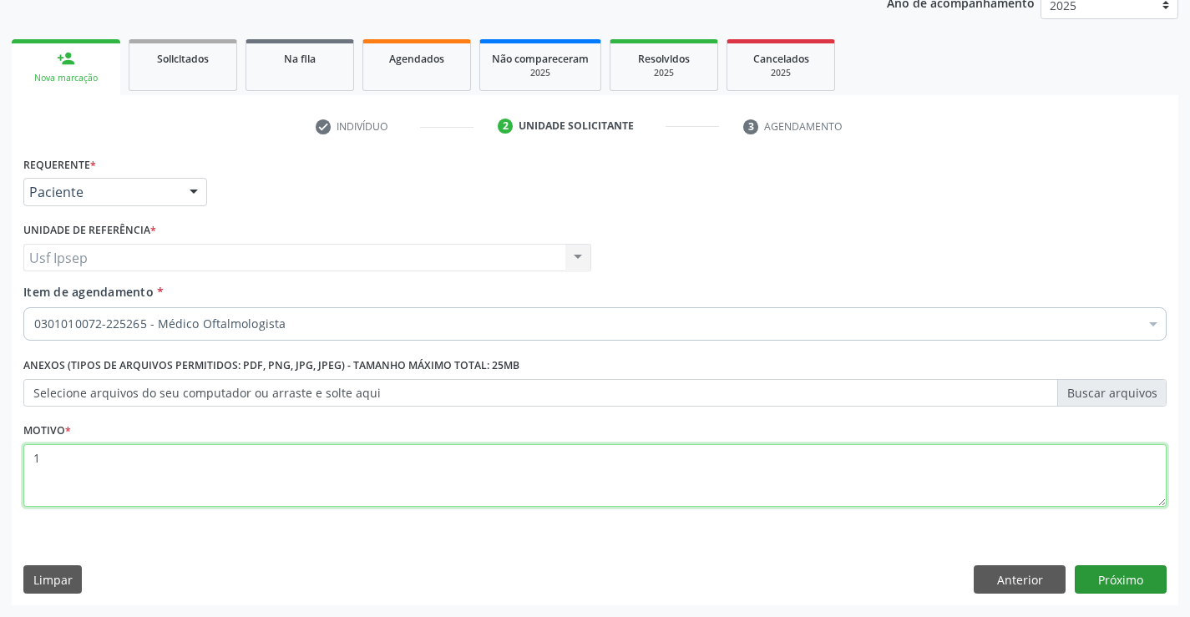
type textarea "1"
drag, startPoint x: 1125, startPoint y: 586, endPoint x: 1134, endPoint y: 591, distance: 10.1
click at [1134, 591] on button "Próximo" at bounding box center [1121, 580] width 92 height 28
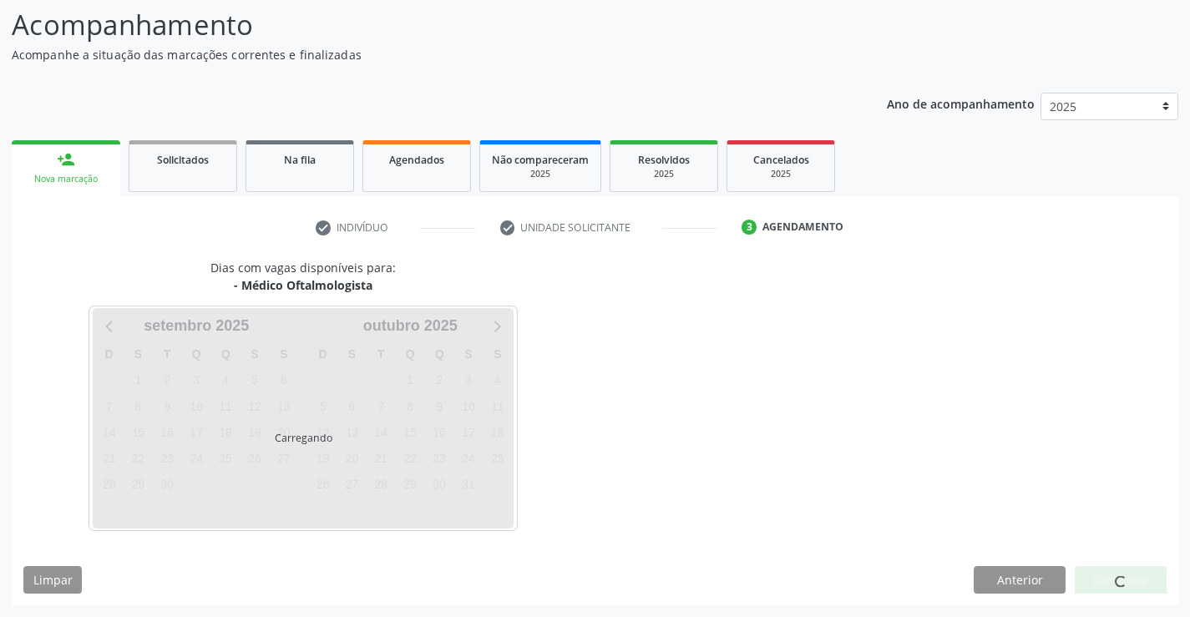
scroll to position [109, 0]
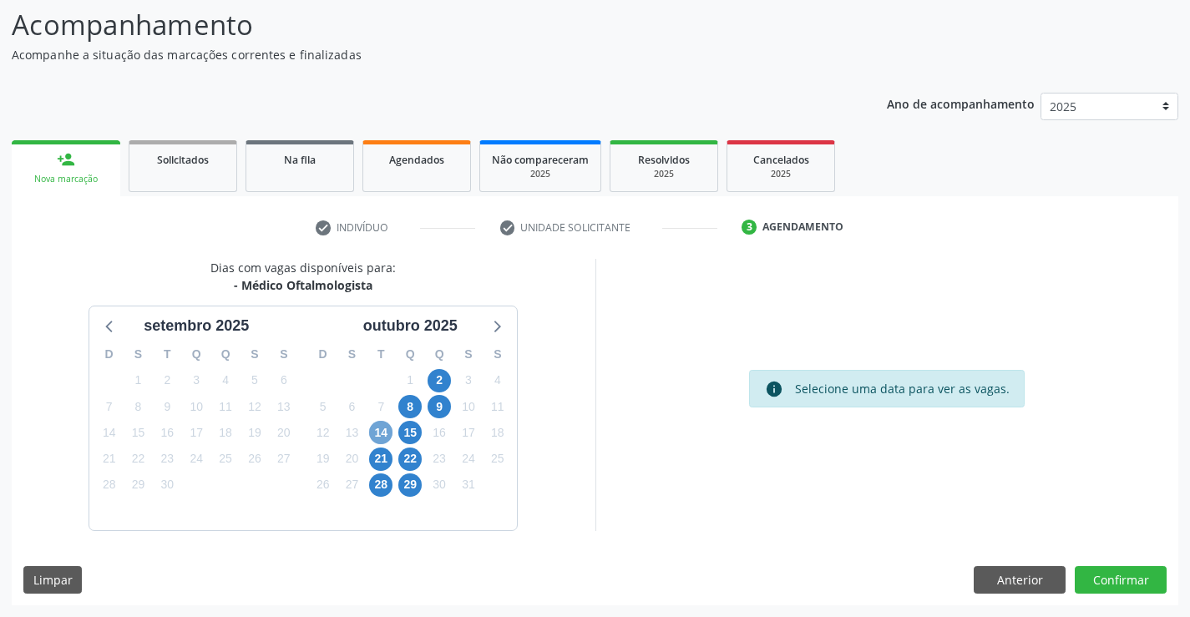
click at [377, 436] on span "14" at bounding box center [380, 432] width 23 height 23
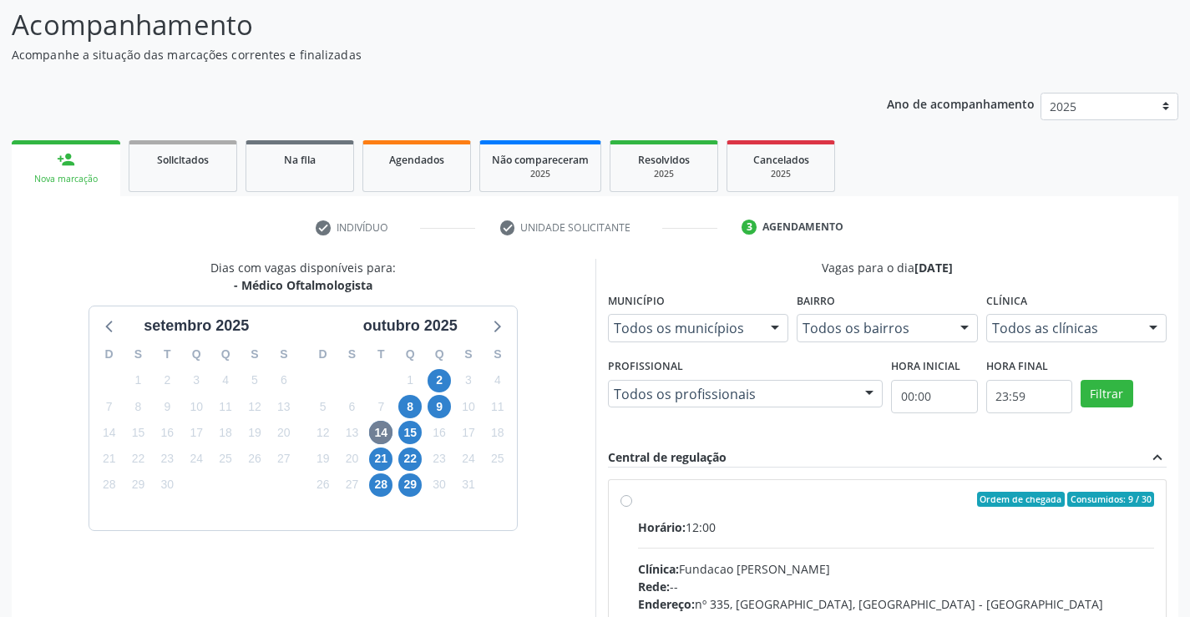
click at [638, 500] on label "Ordem de chegada Consumidos: 9 / 30 Horário: 12:00 Clínica: Fundacao Altino Ven…" at bounding box center [896, 620] width 517 height 256
click at [626, 500] on input "Ordem de chegada Consumidos: 9 / 30 Horário: 12:00 Clínica: Fundacao Altino Ven…" at bounding box center [627, 499] width 12 height 15
radio input "true"
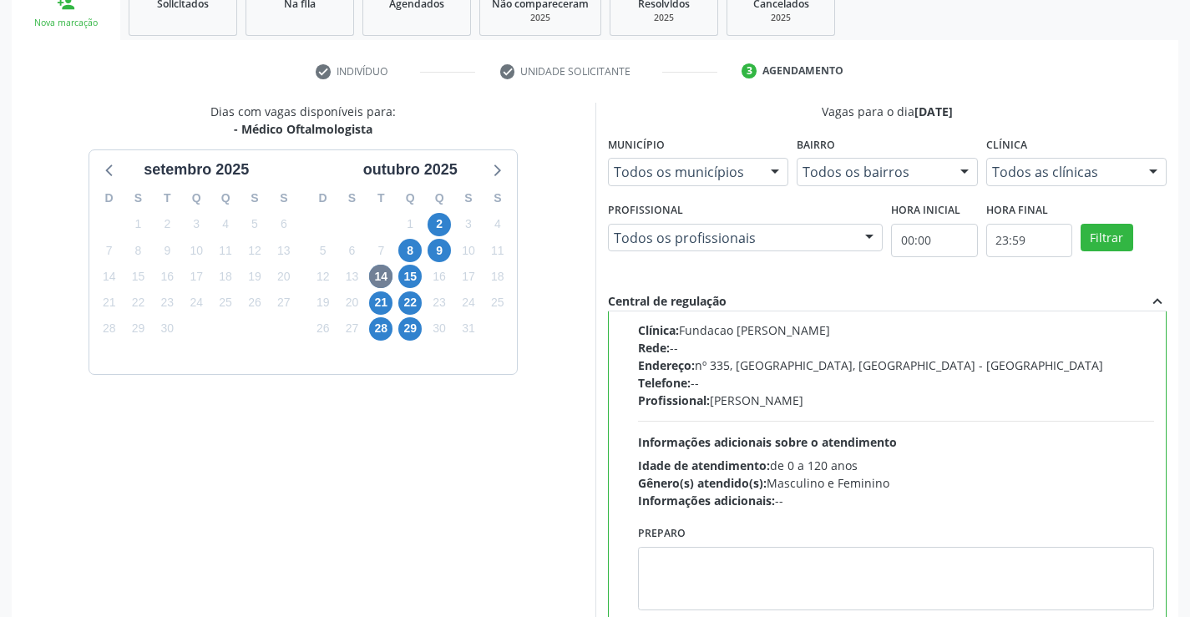
scroll to position [381, 0]
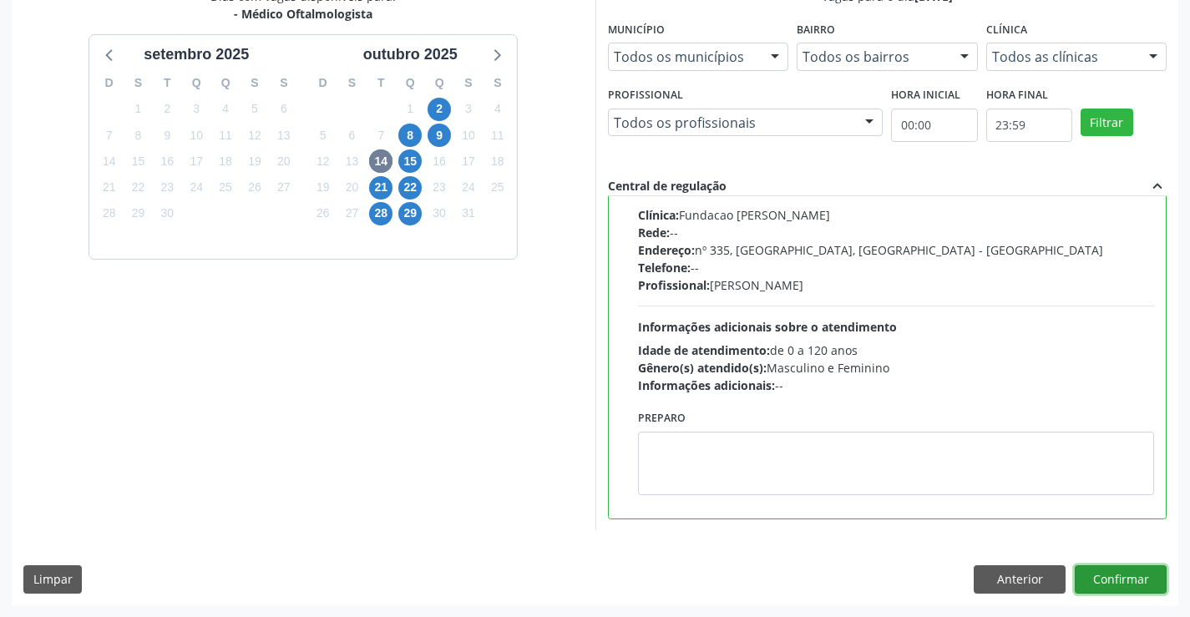
click at [1115, 583] on button "Confirmar" at bounding box center [1121, 580] width 92 height 28
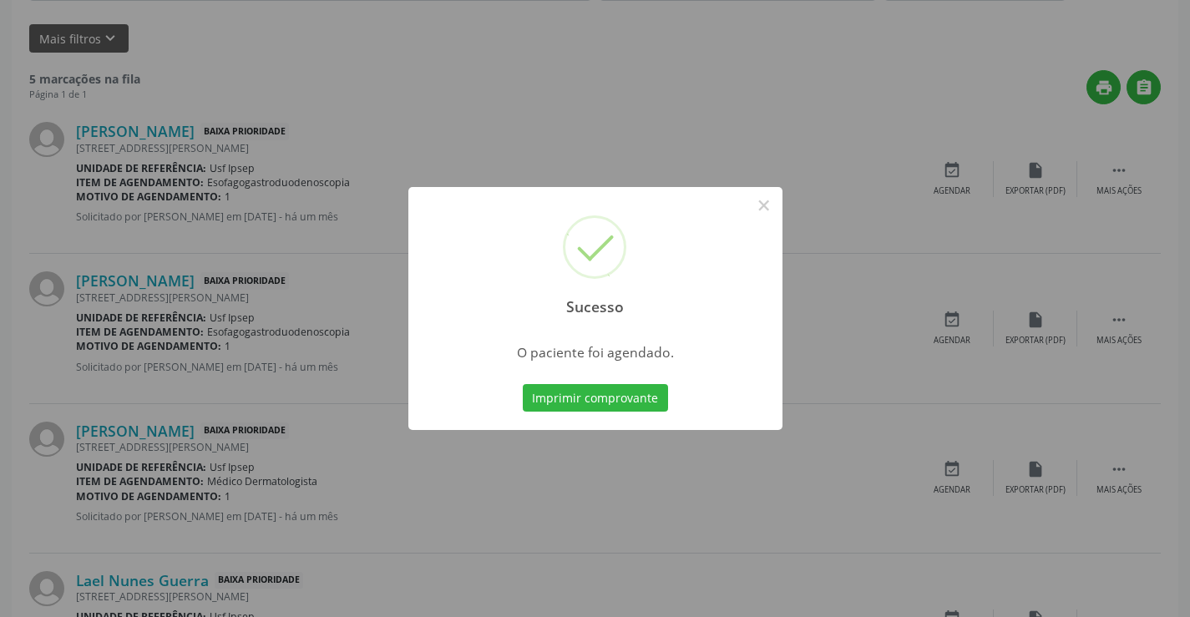
scroll to position [0, 0]
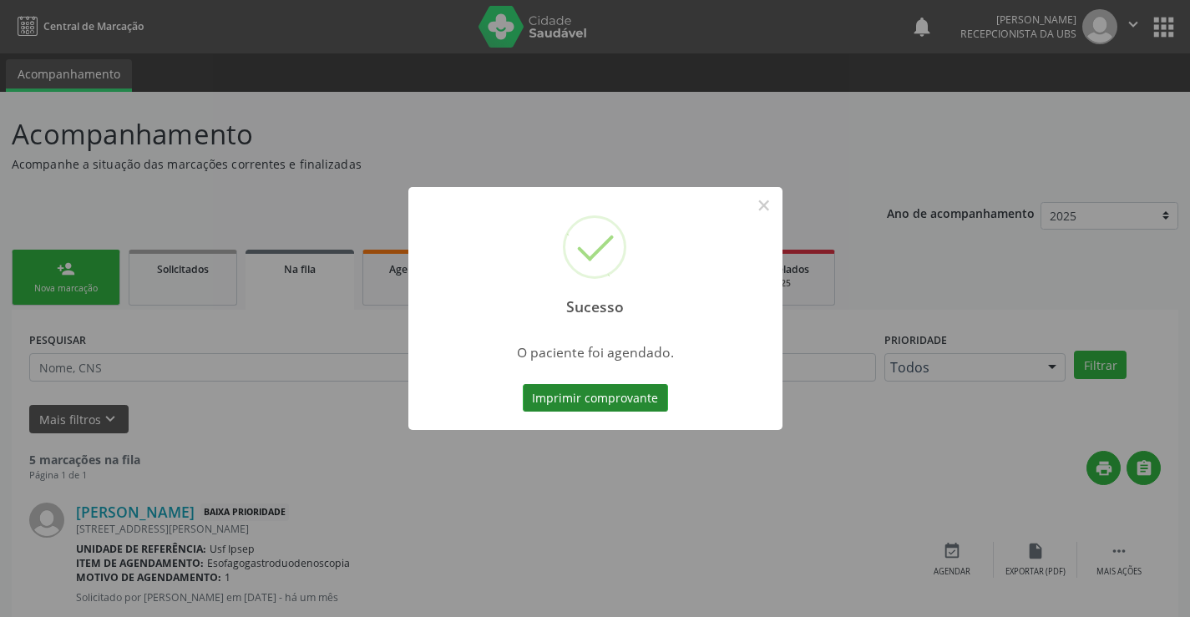
click at [570, 399] on button "Imprimir comprovante" at bounding box center [595, 398] width 145 height 28
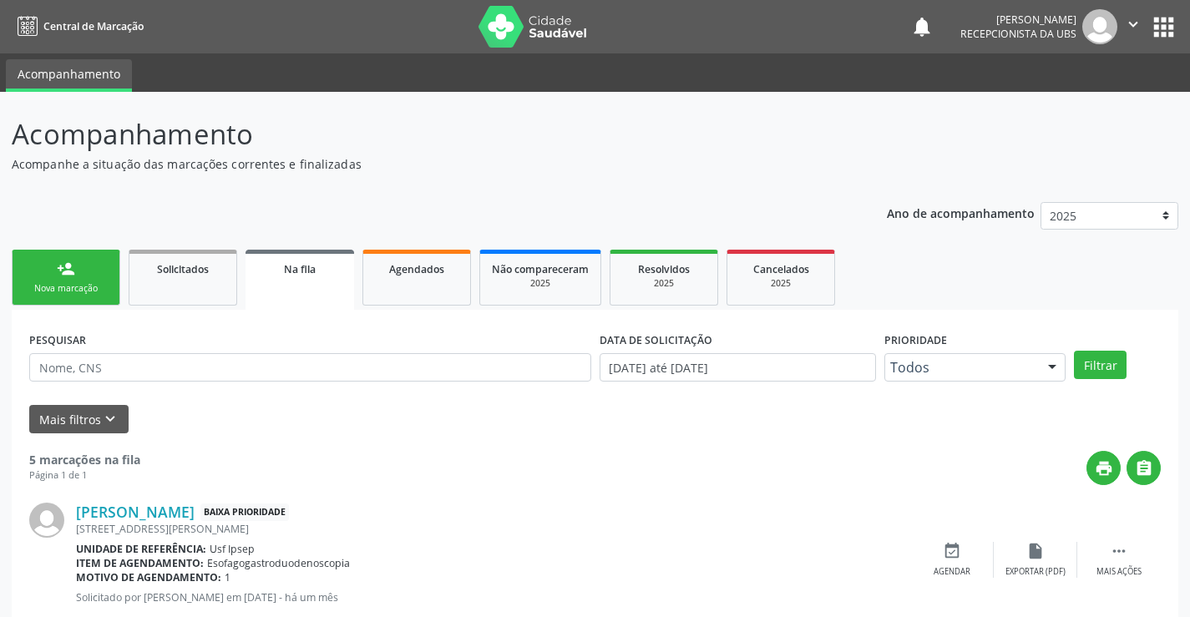
click at [90, 282] on div "Nova marcação" at bounding box center [66, 288] width 84 height 13
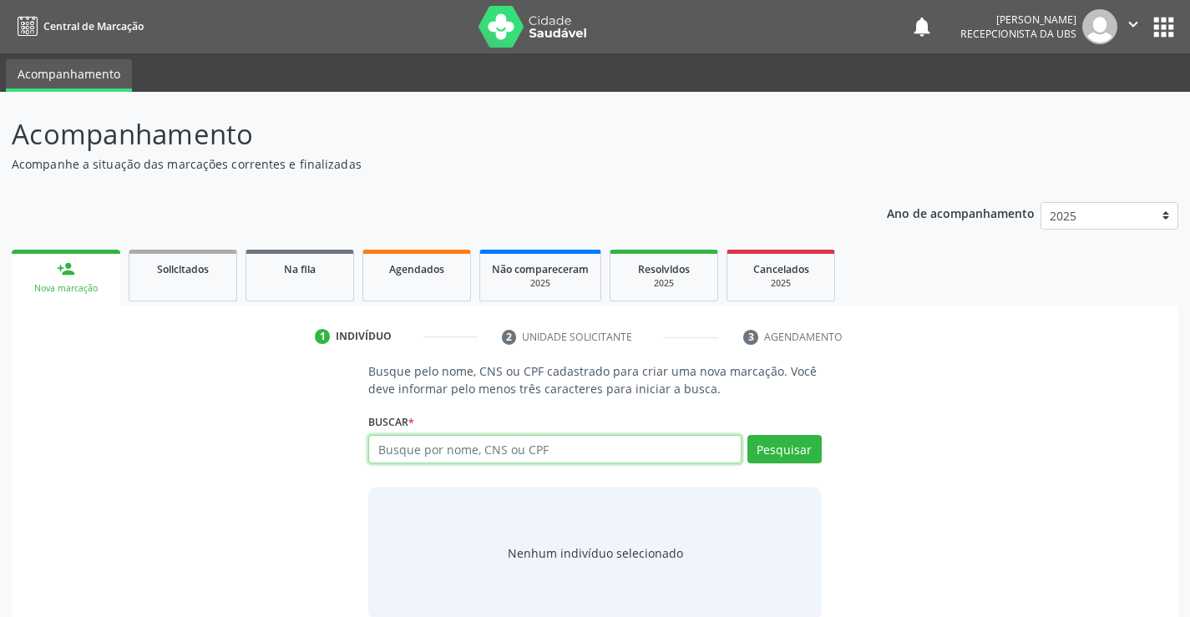
click at [385, 452] on input "text" at bounding box center [554, 449] width 373 height 28
type input "708606598173188"
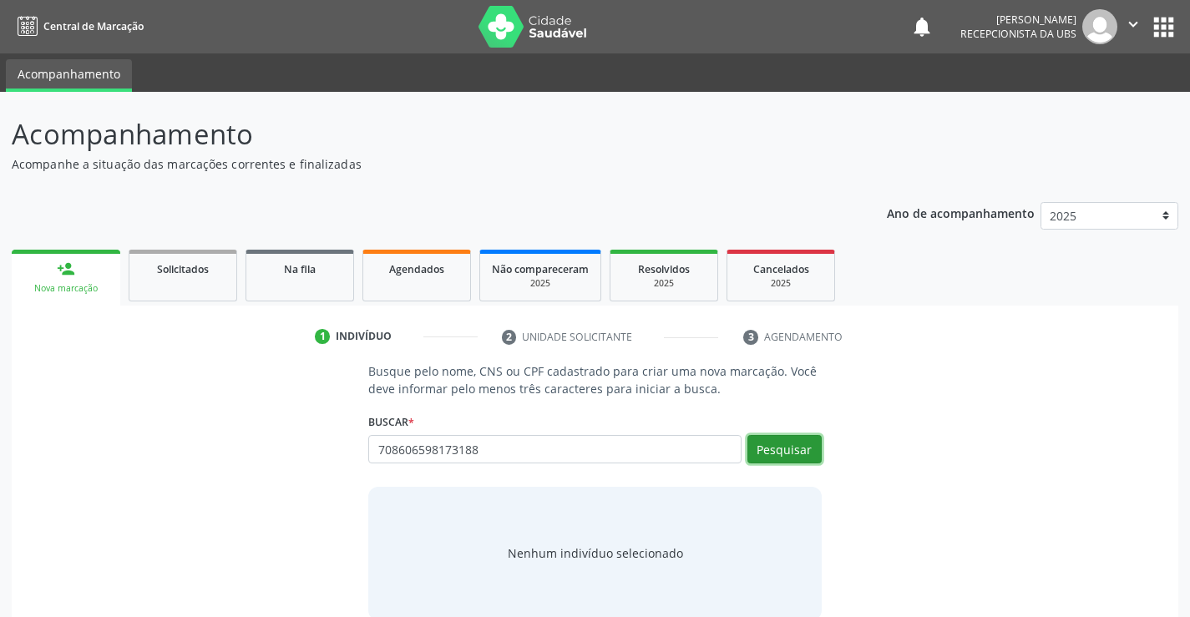
click at [785, 446] on button "Pesquisar" at bounding box center [785, 449] width 74 height 28
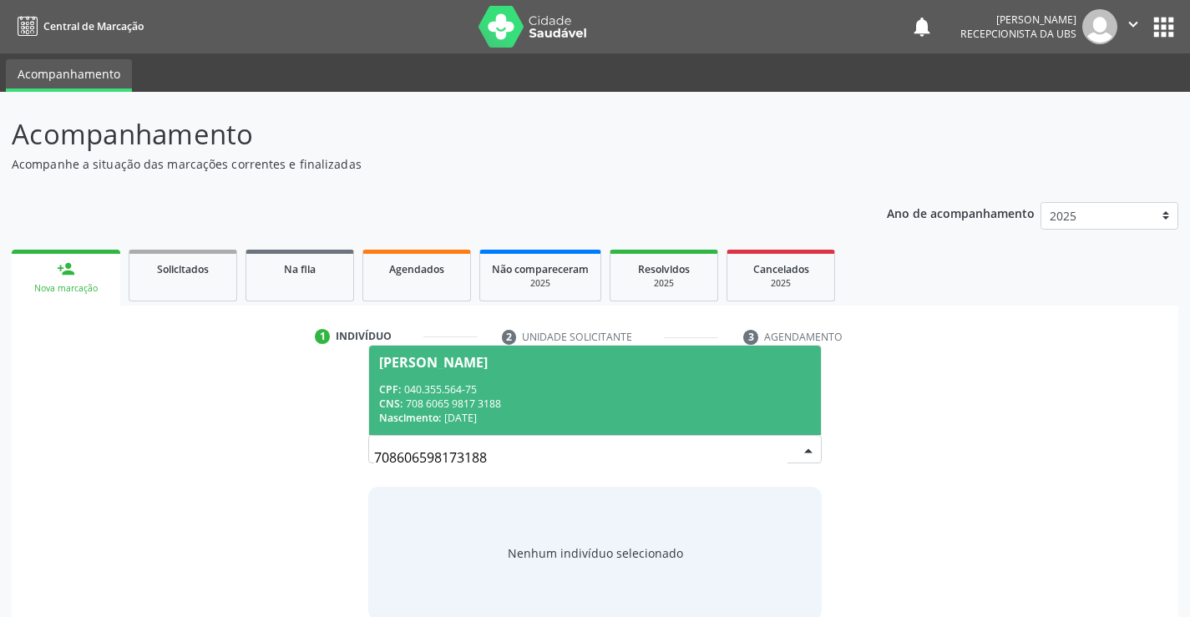
click at [384, 358] on div "Janeide Henrique de Lira" at bounding box center [433, 362] width 109 height 13
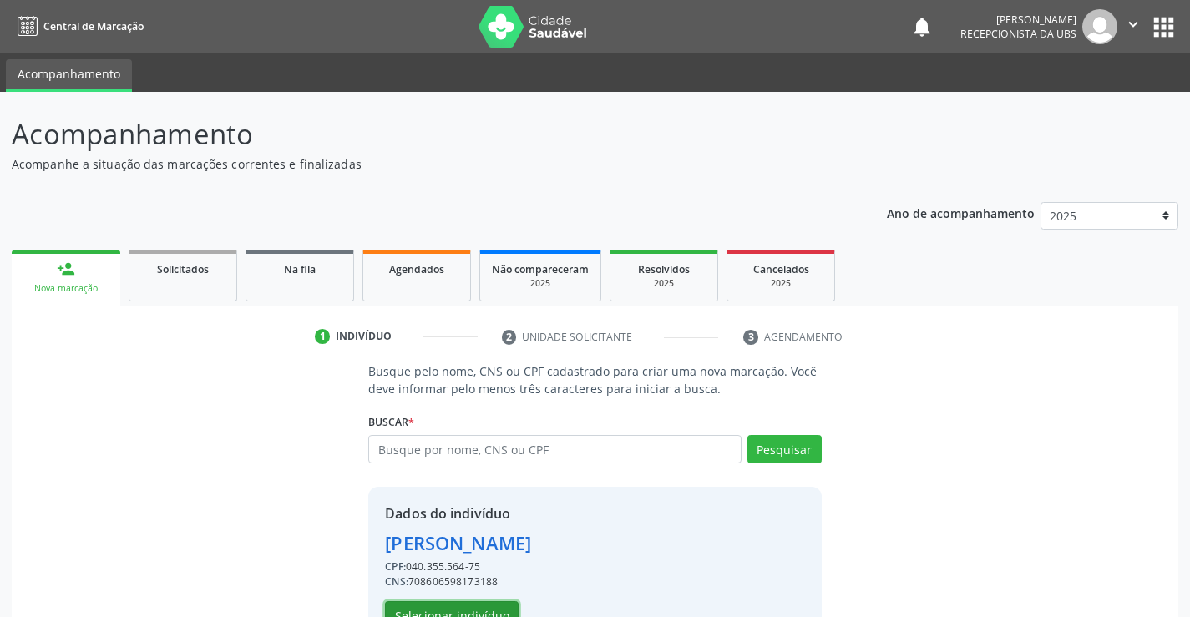
click at [411, 606] on button "Selecionar indivíduo" at bounding box center [452, 615] width 134 height 28
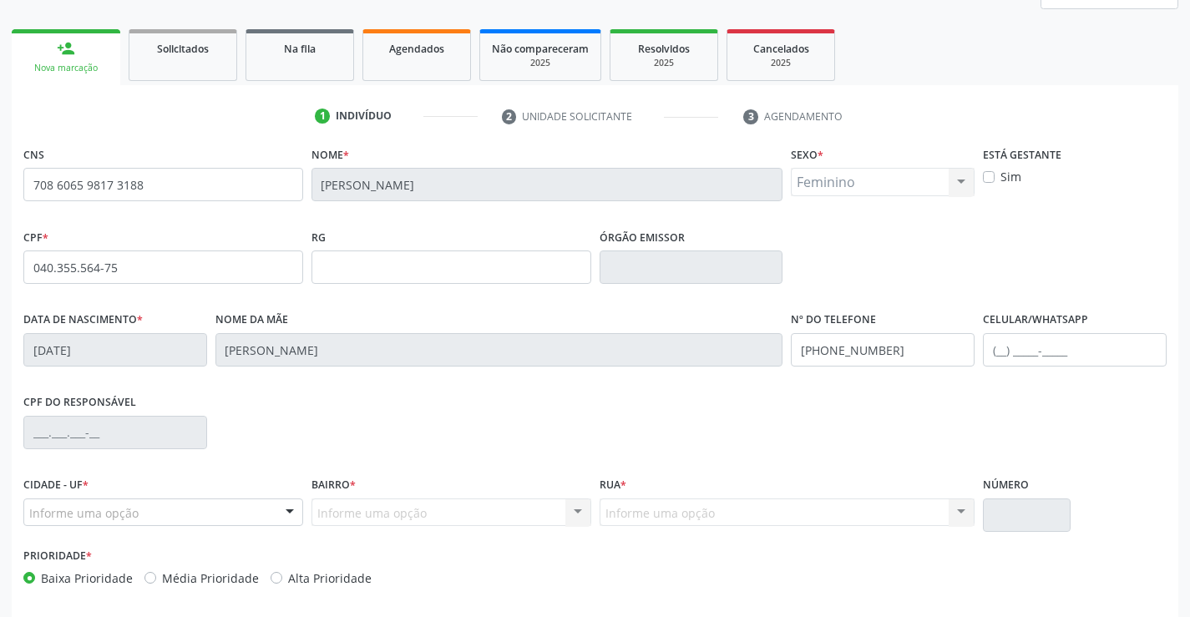
scroll to position [288, 0]
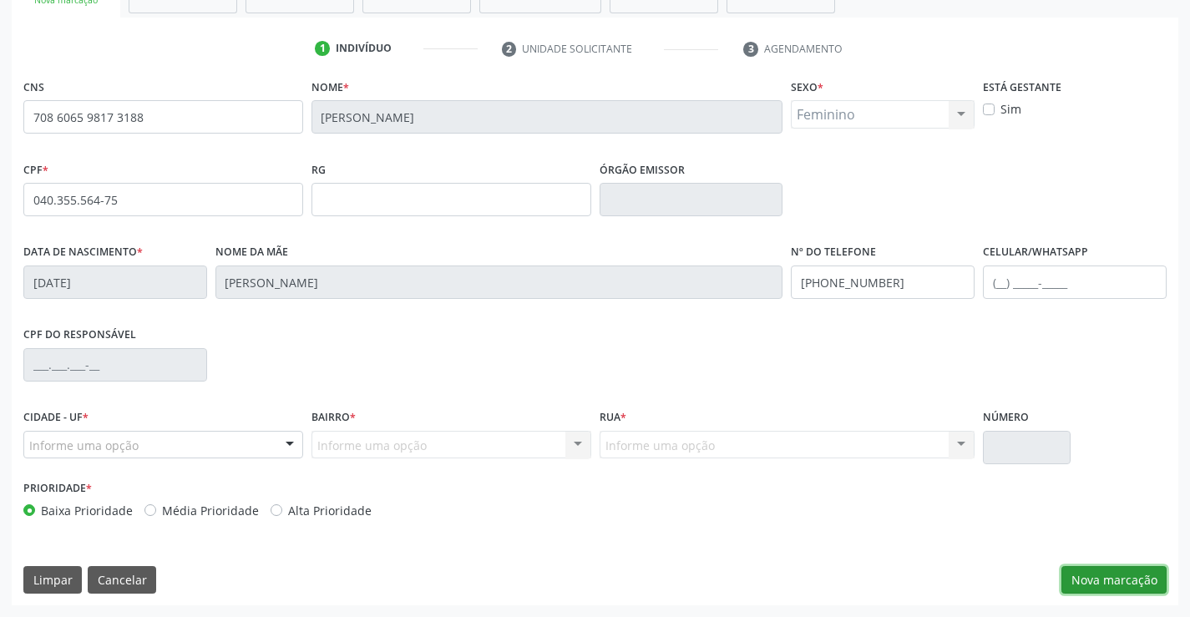
drag, startPoint x: 1089, startPoint y: 576, endPoint x: 1104, endPoint y: 555, distance: 25.7
click at [1098, 571] on button "Nova marcação" at bounding box center [1114, 580] width 105 height 28
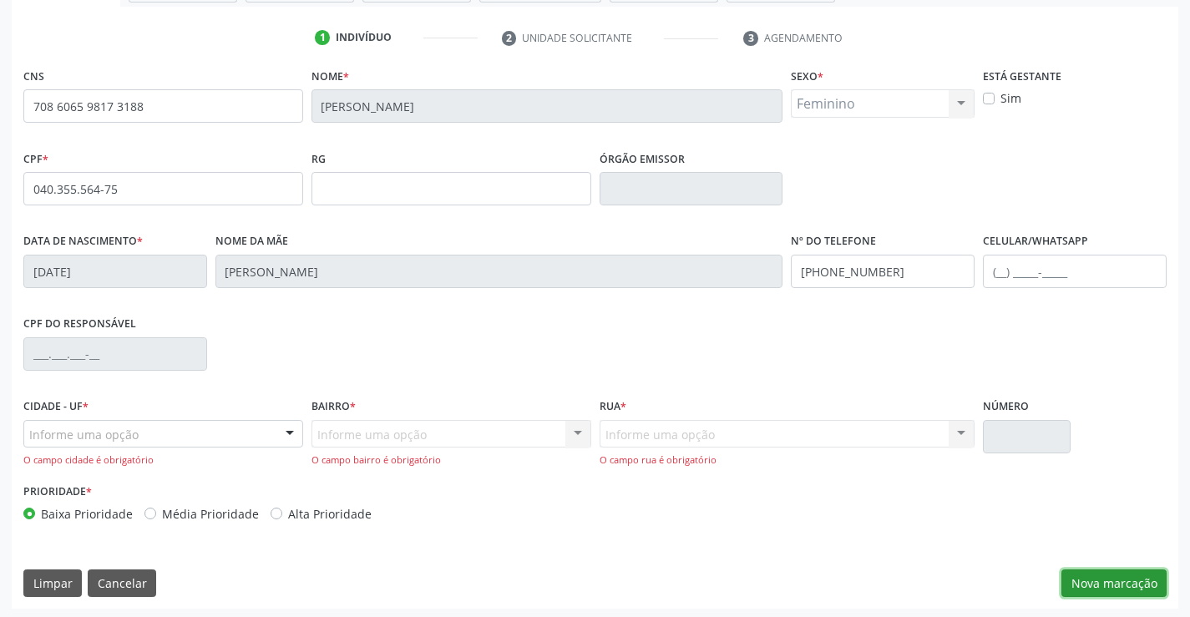
scroll to position [302, 0]
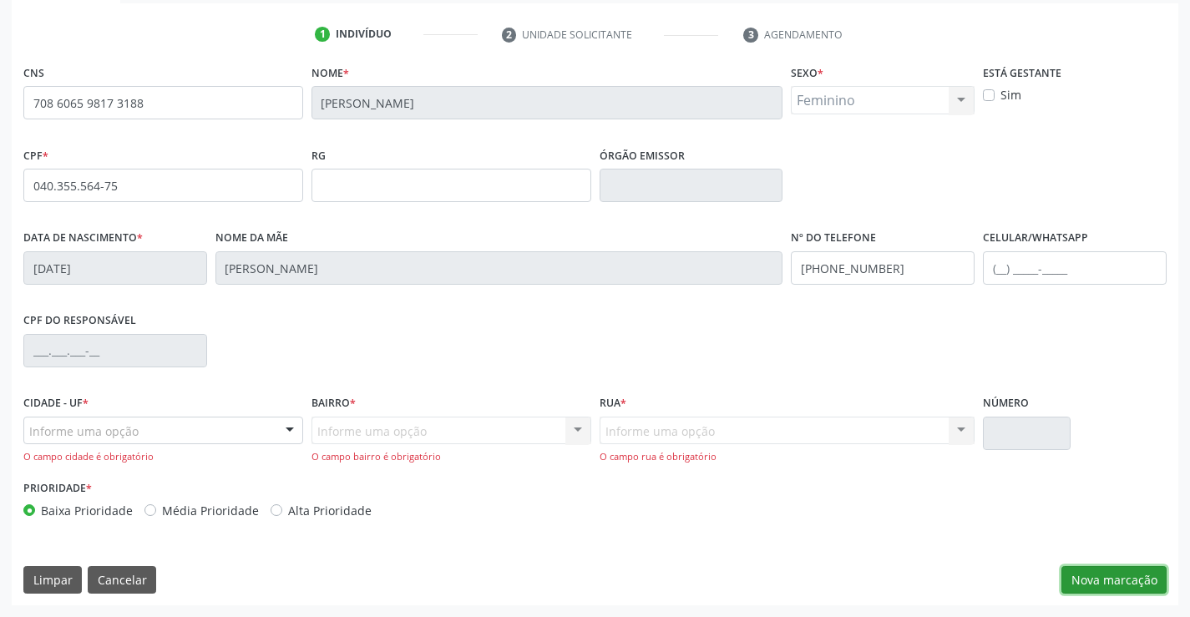
click at [1086, 576] on button "Nova marcação" at bounding box center [1114, 580] width 105 height 28
click at [1111, 576] on button "Nova marcação" at bounding box center [1114, 580] width 105 height 28
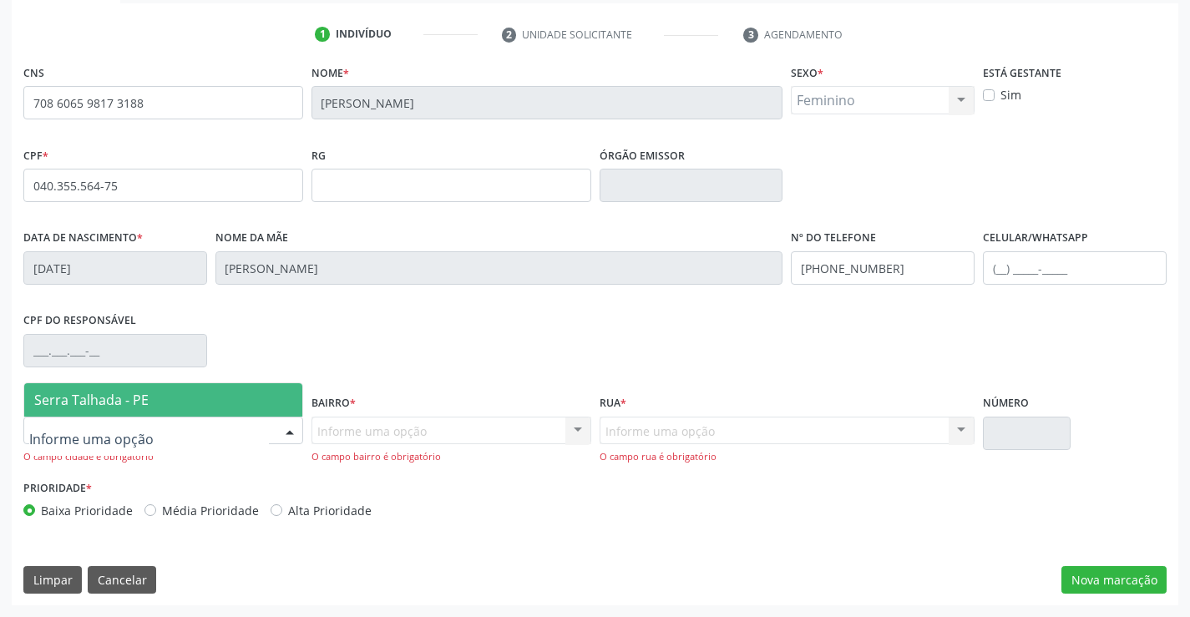
click at [57, 413] on span "Serra Talhada - PE" at bounding box center [163, 399] width 278 height 33
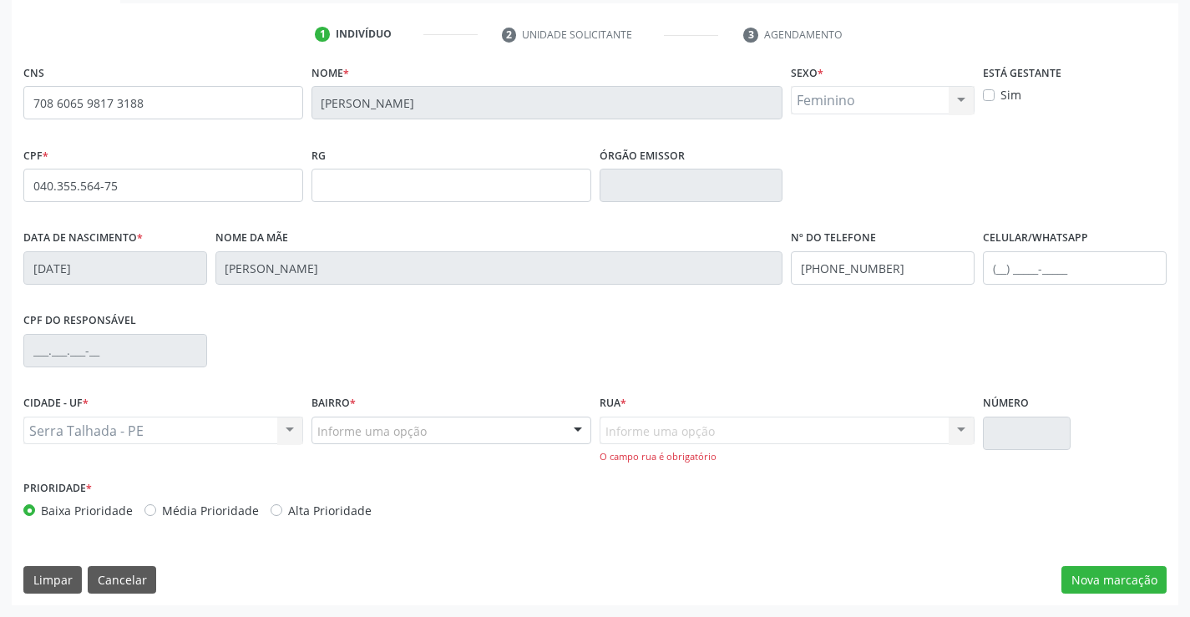
drag, startPoint x: 322, startPoint y: 429, endPoint x: 328, endPoint y: 423, distance: 8.9
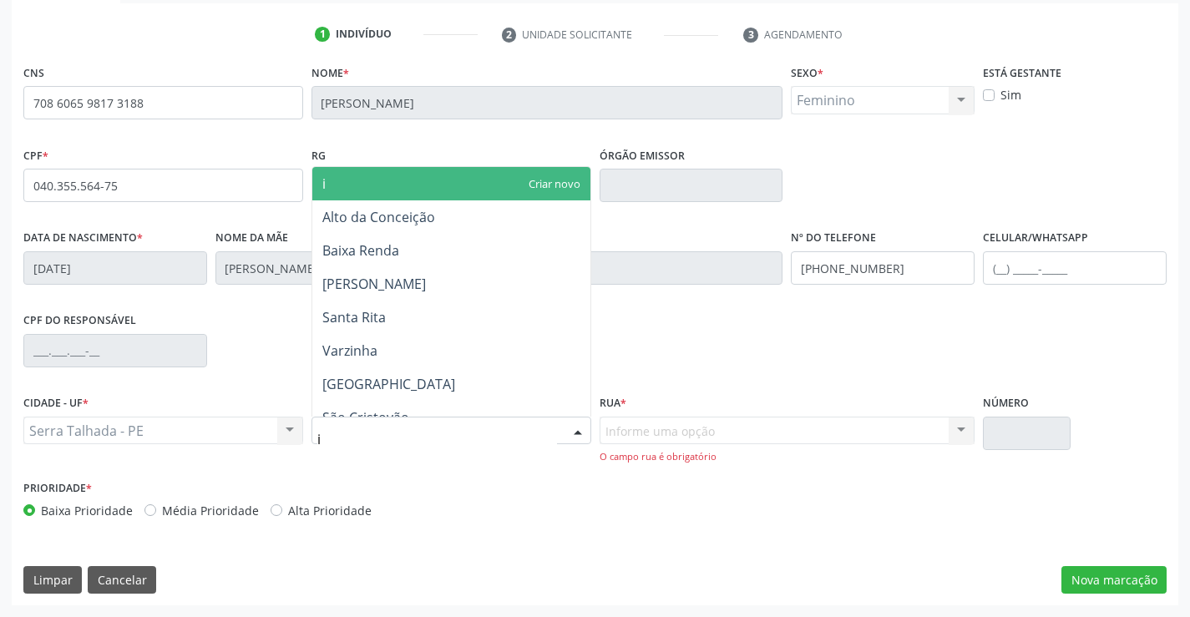
type input "ip"
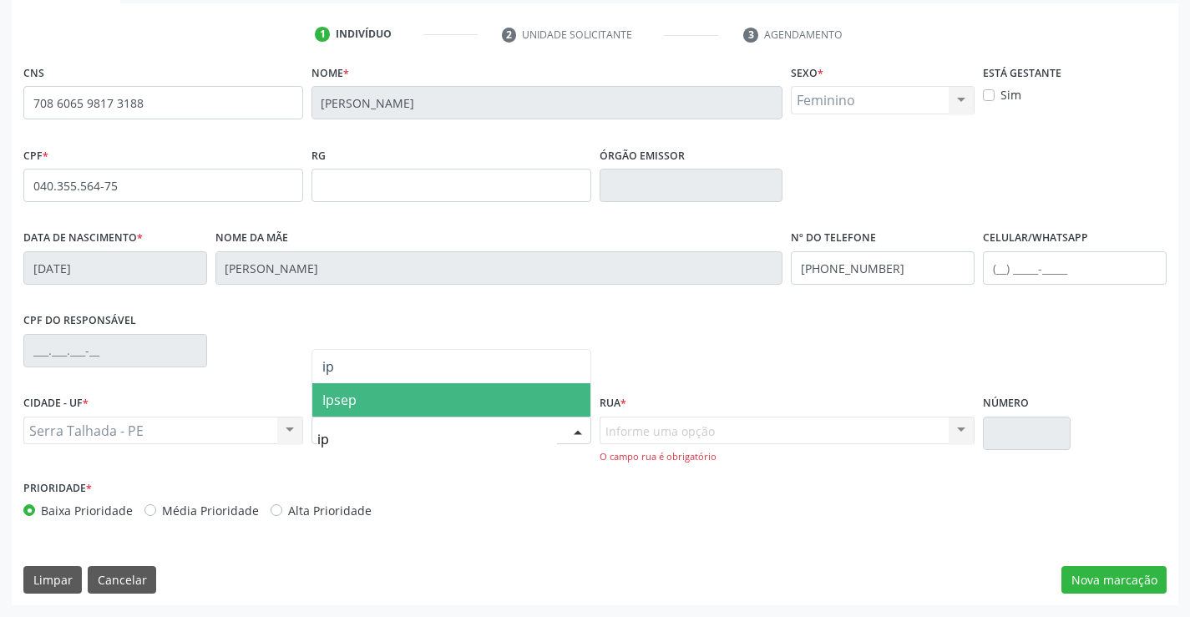
click at [363, 384] on span "Ipsep" at bounding box center [451, 399] width 278 height 33
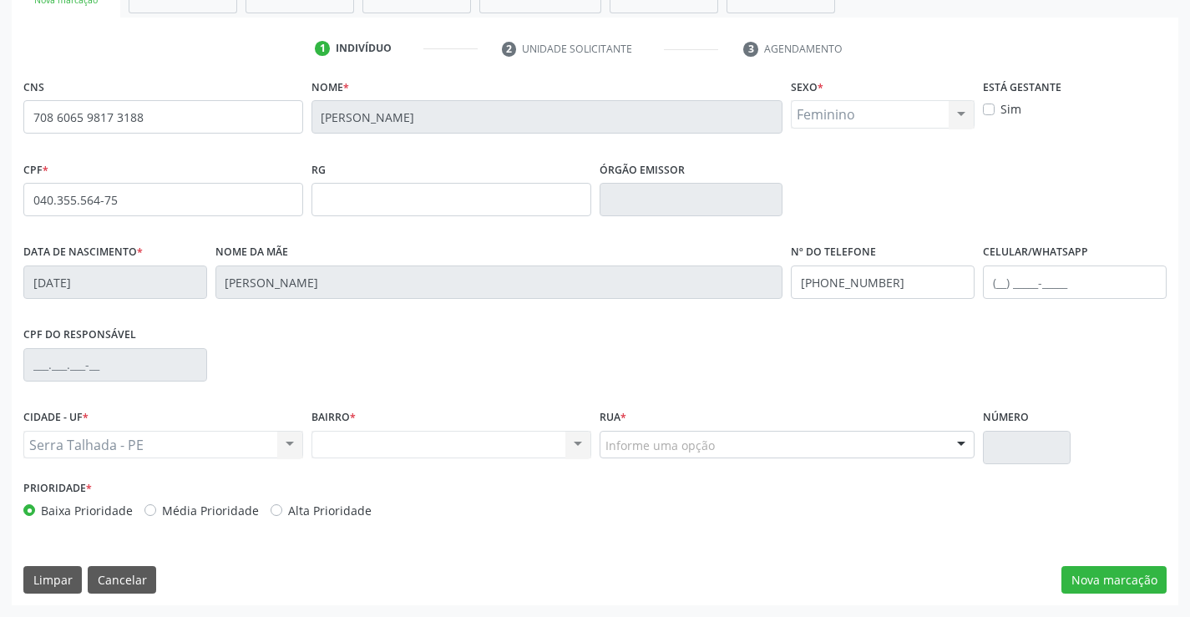
scroll to position [288, 0]
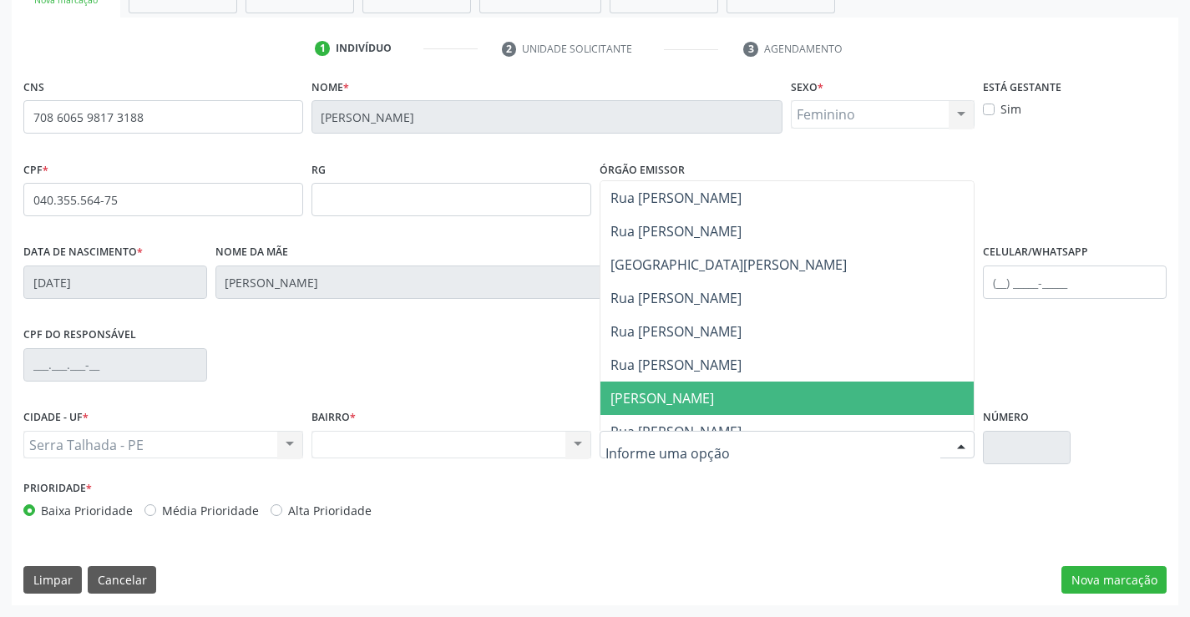
drag, startPoint x: 650, startPoint y: 402, endPoint x: 662, endPoint y: 408, distance: 13.5
click at [662, 408] on span "Sebastião Ferreira da Silva" at bounding box center [788, 398] width 374 height 33
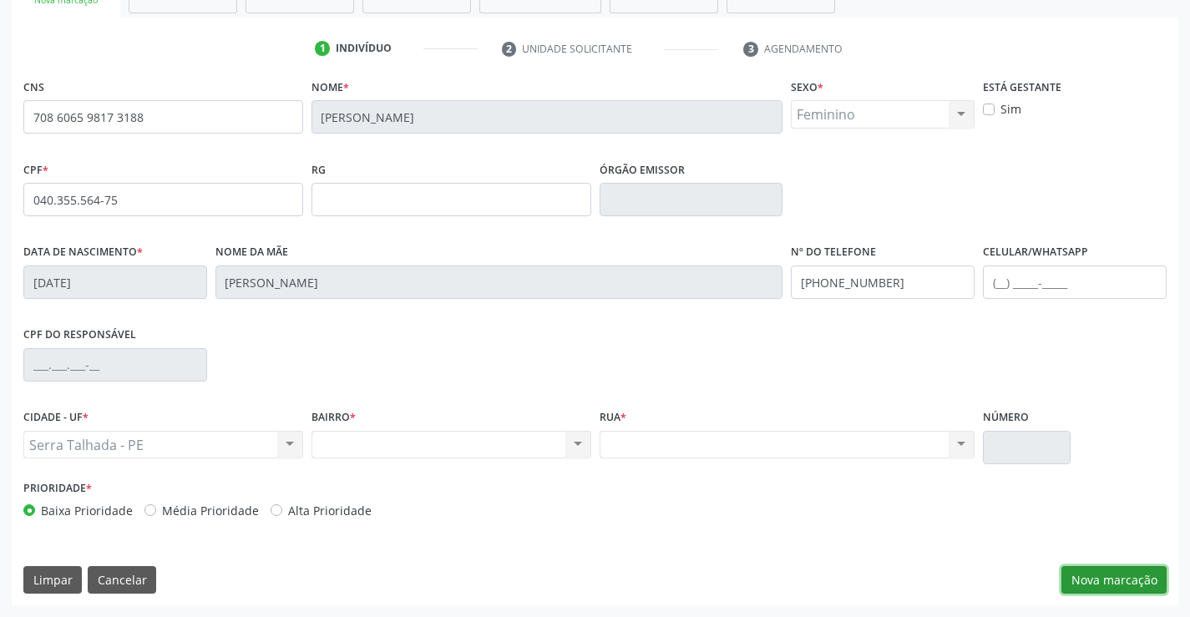
drag, startPoint x: 1098, startPoint y: 584, endPoint x: 1113, endPoint y: 589, distance: 15.1
click at [1108, 587] on button "Nova marcação" at bounding box center [1114, 580] width 105 height 28
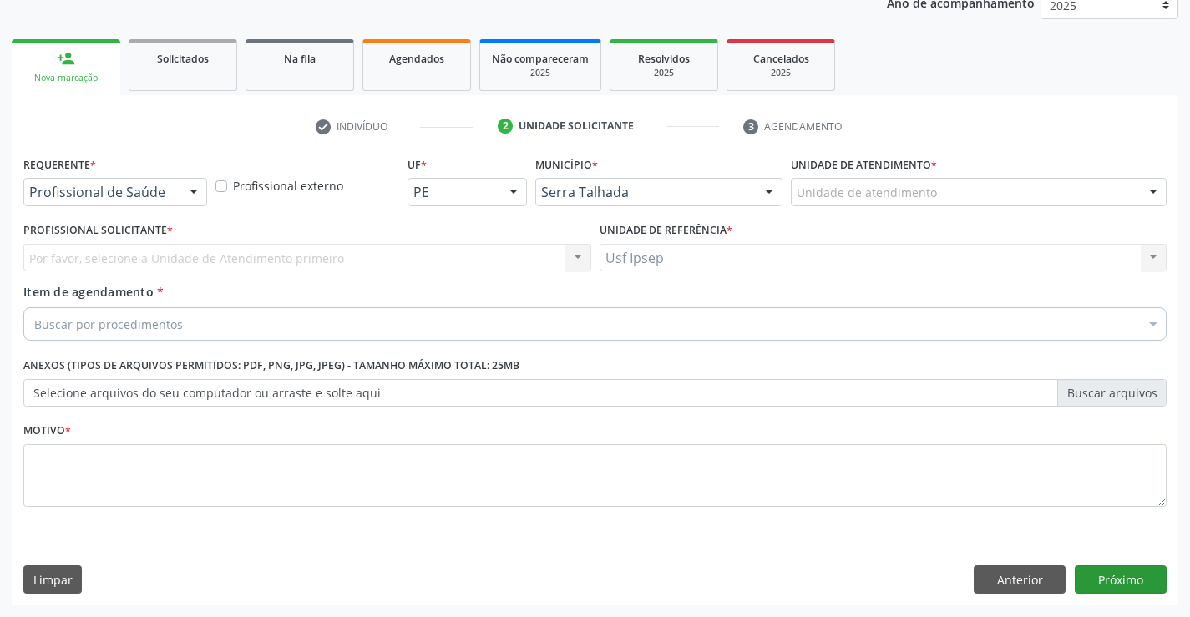
scroll to position [210, 0]
click at [31, 324] on div "Buscar por procedimentos" at bounding box center [595, 323] width 1144 height 33
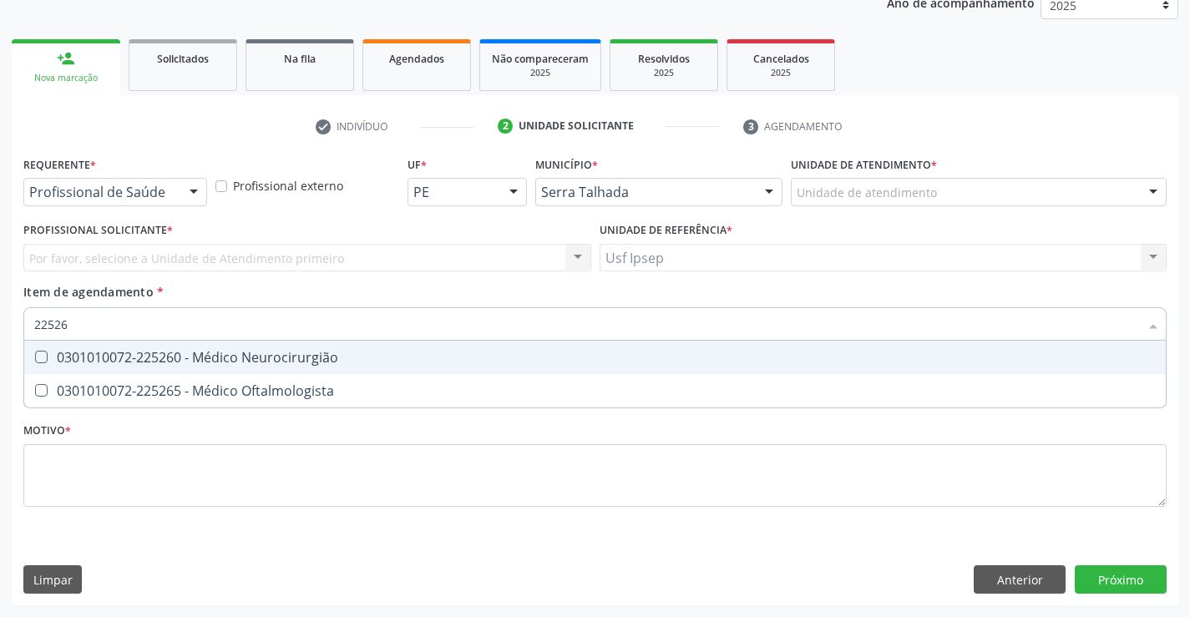
type input "225265"
click at [57, 356] on div "0301010072-225265 - Médico Oftalmologista" at bounding box center [595, 357] width 1122 height 13
checkbox Oftalmologista "true"
click at [53, 461] on div "Requerente * Profissional de Saúde Profissional de Saúde Paciente Nenhum result…" at bounding box center [595, 341] width 1144 height 378
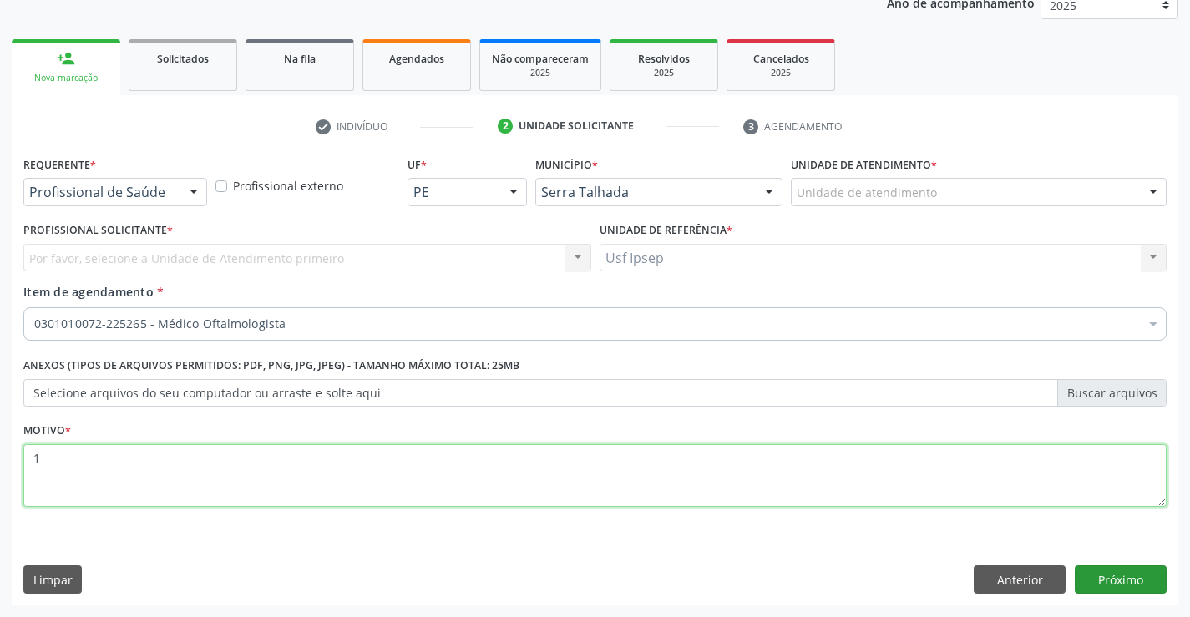
type textarea "1"
click at [1112, 577] on button "Próximo" at bounding box center [1121, 580] width 92 height 28
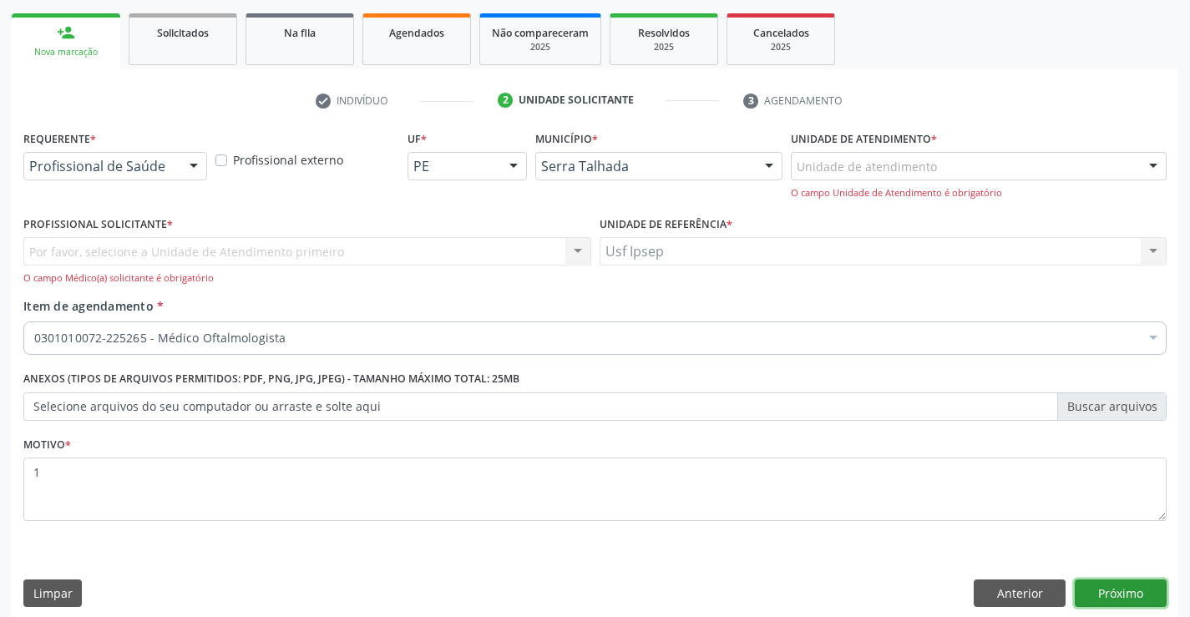
scroll to position [250, 0]
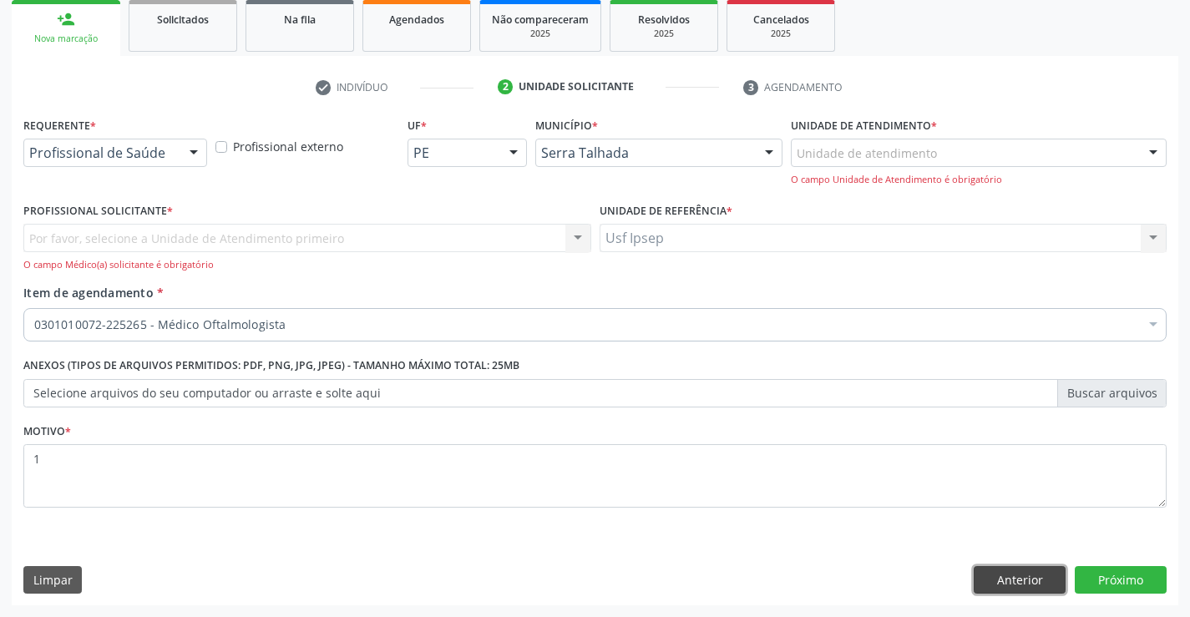
click at [1017, 580] on button "Anterior" at bounding box center [1020, 580] width 92 height 28
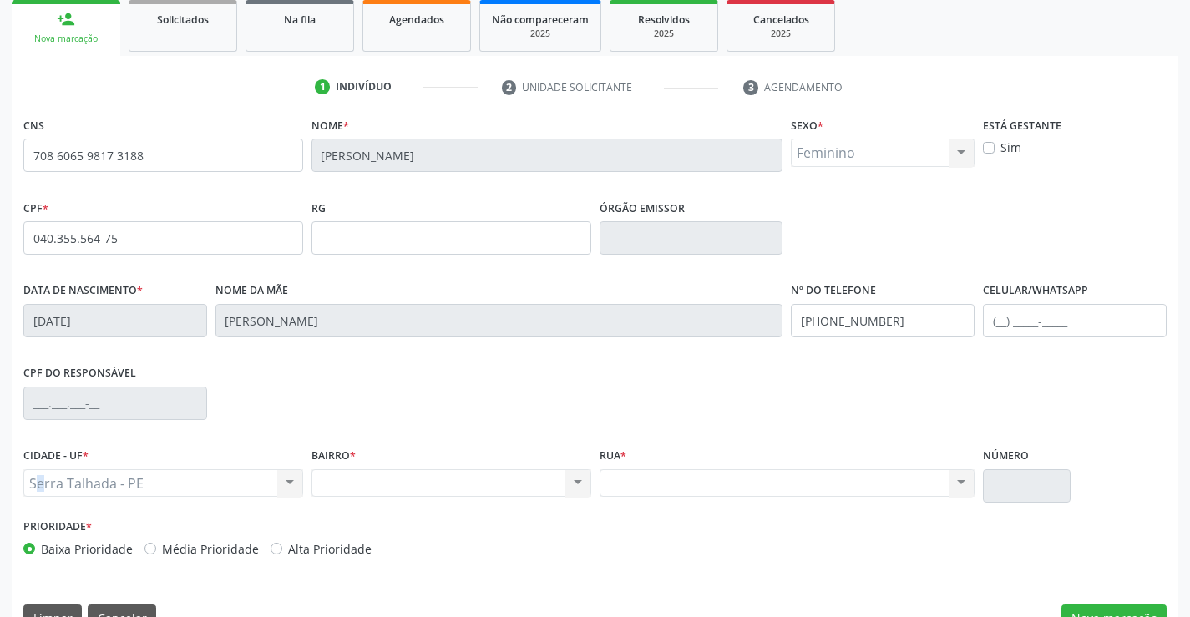
click at [42, 476] on div "Serra Talhada - PE Serra Talhada - PE Nenhum resultado encontrado para: " " Não…" at bounding box center [163, 483] width 280 height 28
click at [456, 378] on div "CPF do responsável" at bounding box center [595, 402] width 1152 height 83
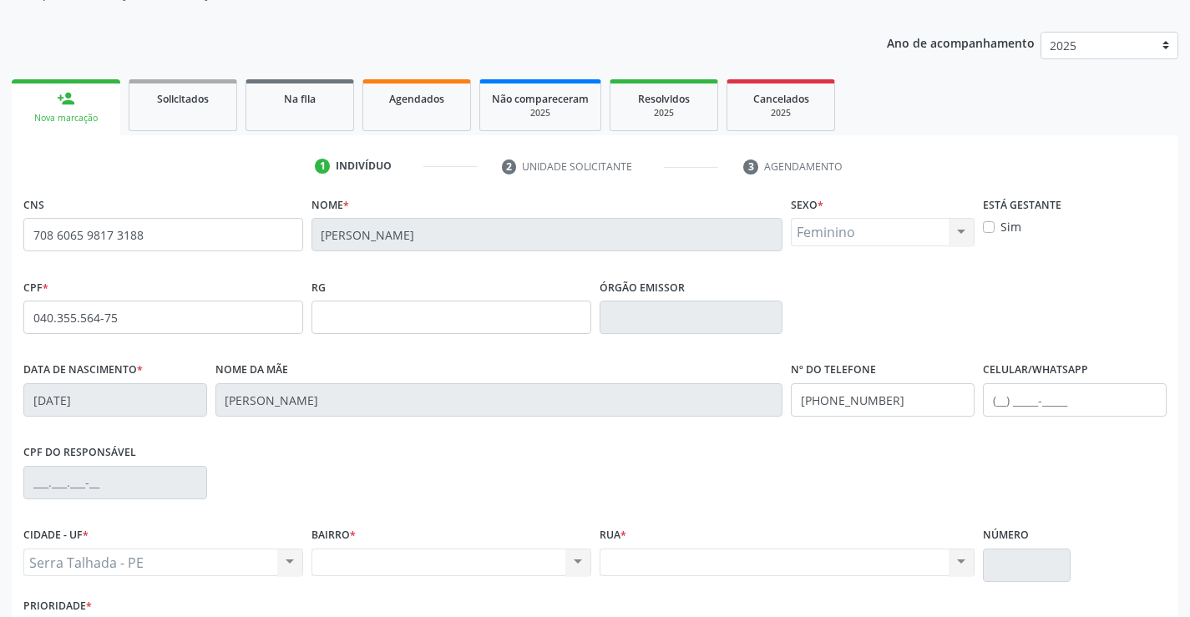
scroll to position [288, 0]
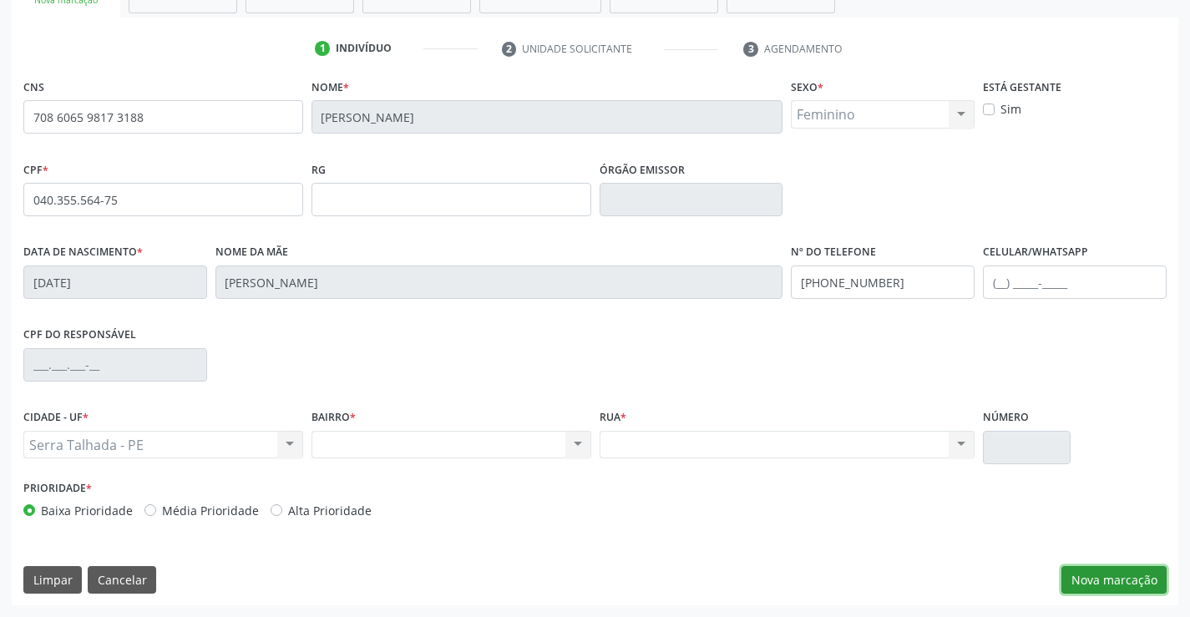
click at [1098, 576] on button "Nova marcação" at bounding box center [1114, 580] width 105 height 28
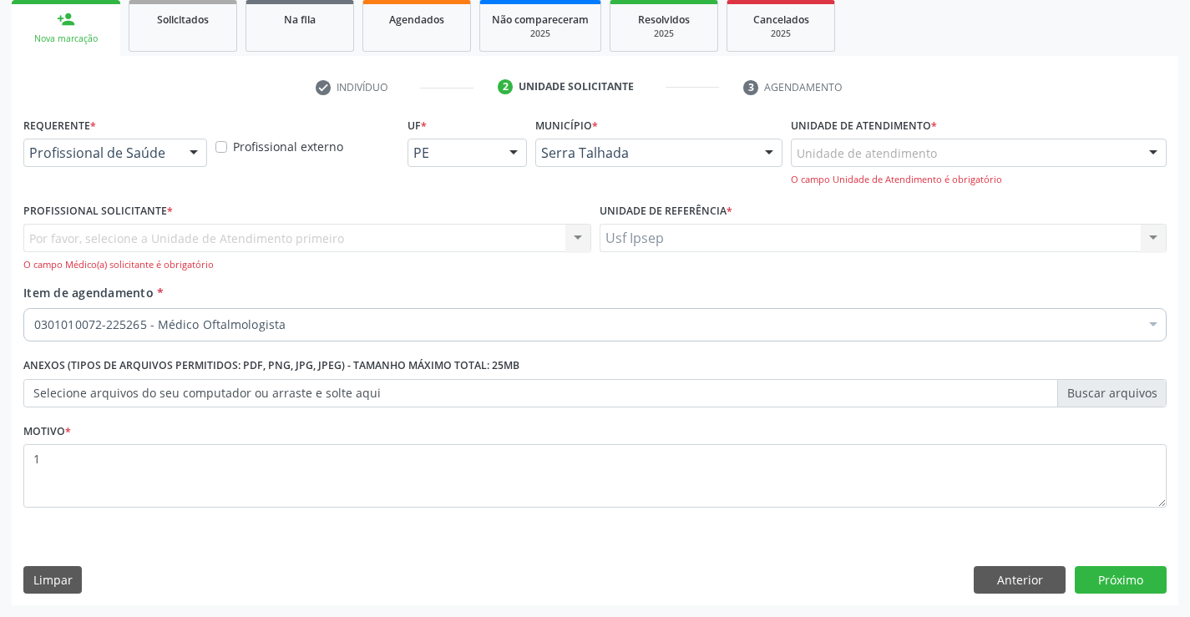
scroll to position [250, 0]
click at [58, 271] on div "Profissional Solicitante * Por favor, selecione a Unidade de Atendimento primei…" at bounding box center [307, 241] width 576 height 85
click at [1119, 575] on button "Próximo" at bounding box center [1121, 580] width 92 height 28
drag, startPoint x: 1119, startPoint y: 574, endPoint x: 1134, endPoint y: 572, distance: 15.1
click at [1128, 573] on button "Próximo" at bounding box center [1121, 580] width 92 height 28
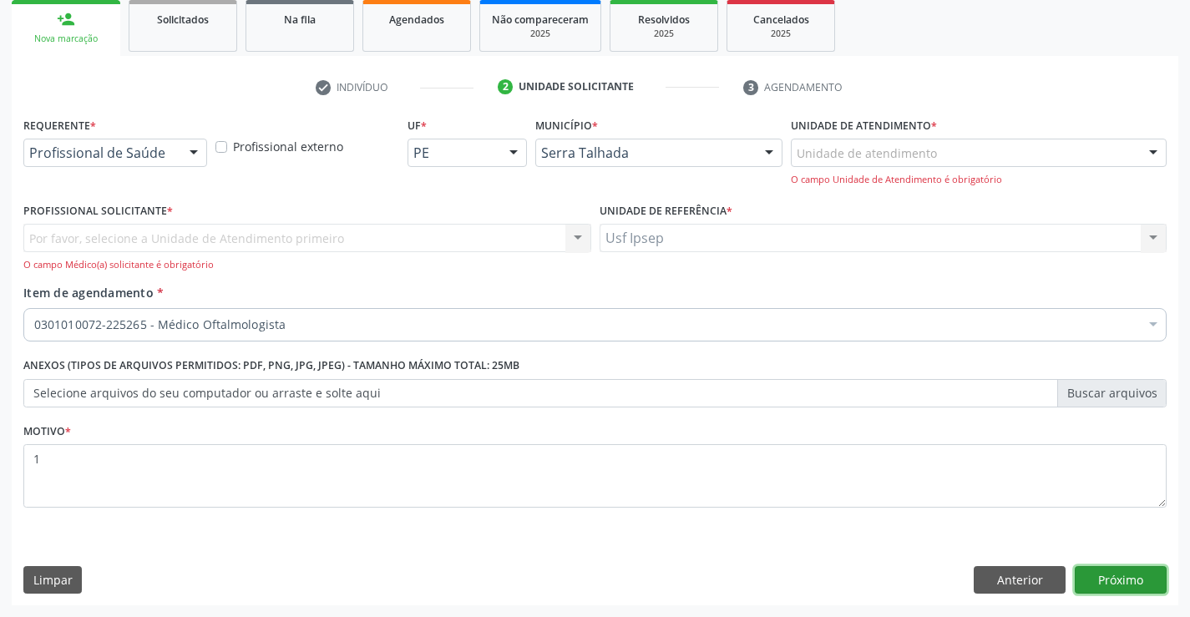
click at [1140, 570] on button "Próximo" at bounding box center [1121, 580] width 92 height 28
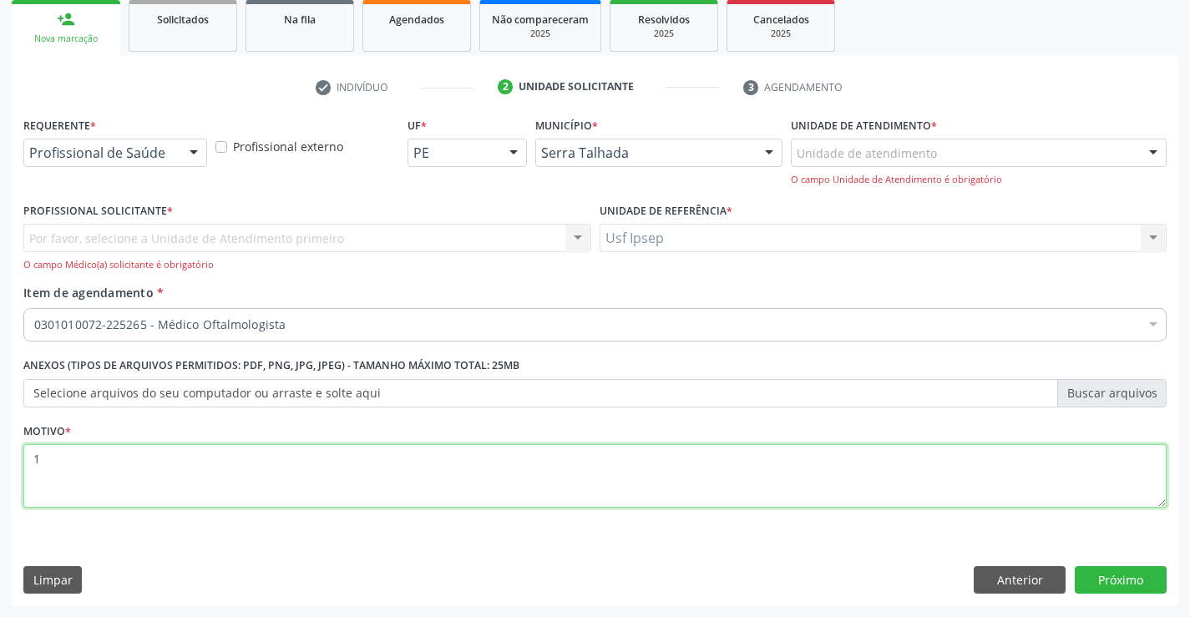
click at [47, 453] on textarea "1" at bounding box center [595, 475] width 1144 height 63
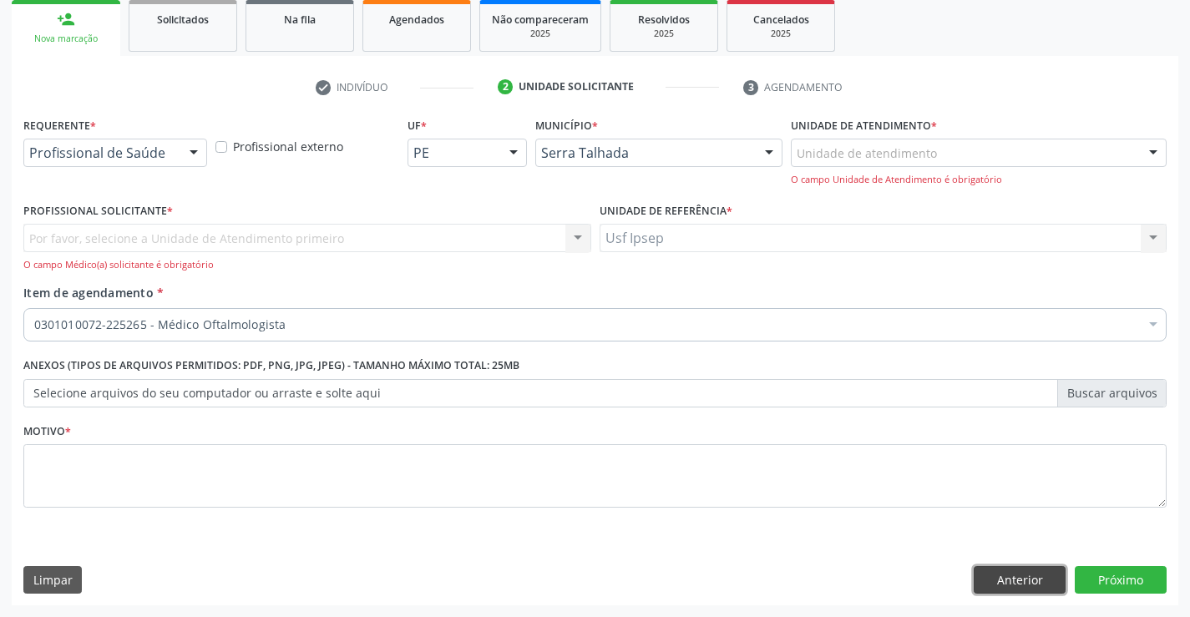
click at [1026, 586] on button "Anterior" at bounding box center [1020, 580] width 92 height 28
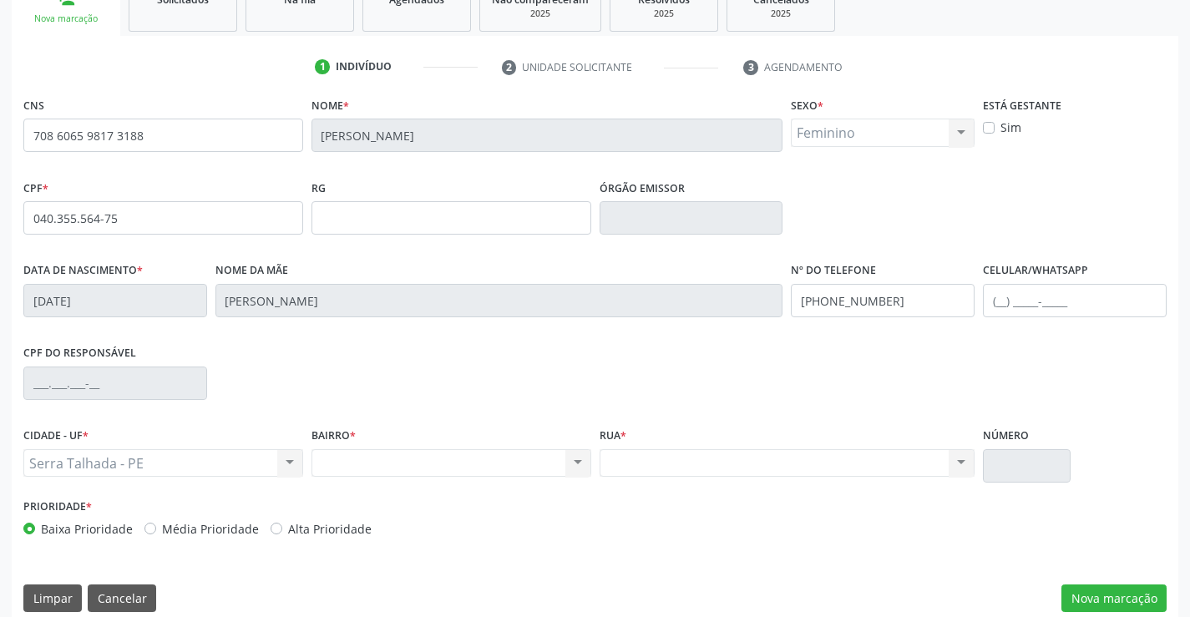
scroll to position [288, 0]
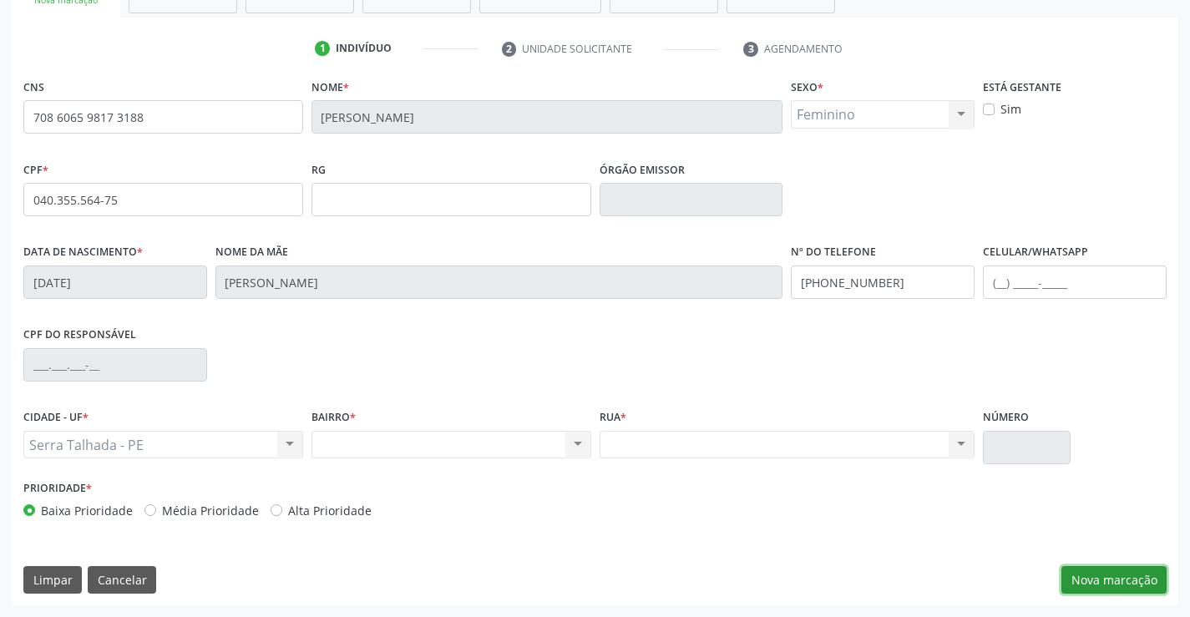
click at [1086, 582] on button "Nova marcação" at bounding box center [1114, 580] width 105 height 28
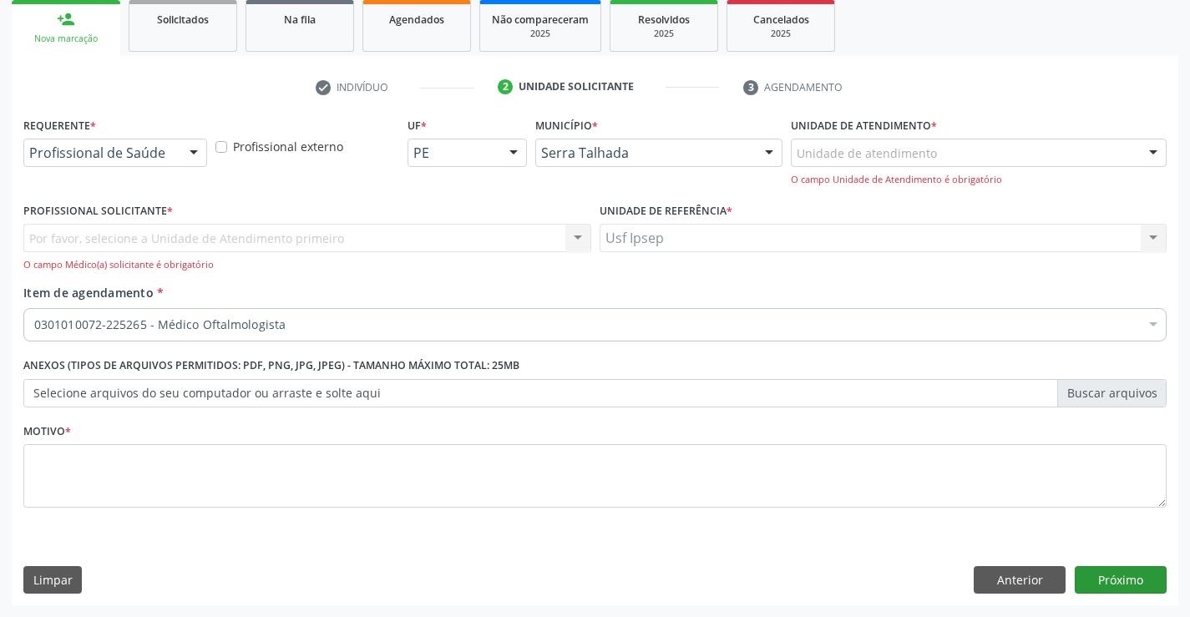
scroll to position [250, 0]
click at [58, 273] on div "Profissional Solicitante * Por favor, selecione a Unidade de Atendimento primei…" at bounding box center [307, 241] width 576 height 85
click at [41, 582] on button "Limpar" at bounding box center [52, 580] width 58 height 28
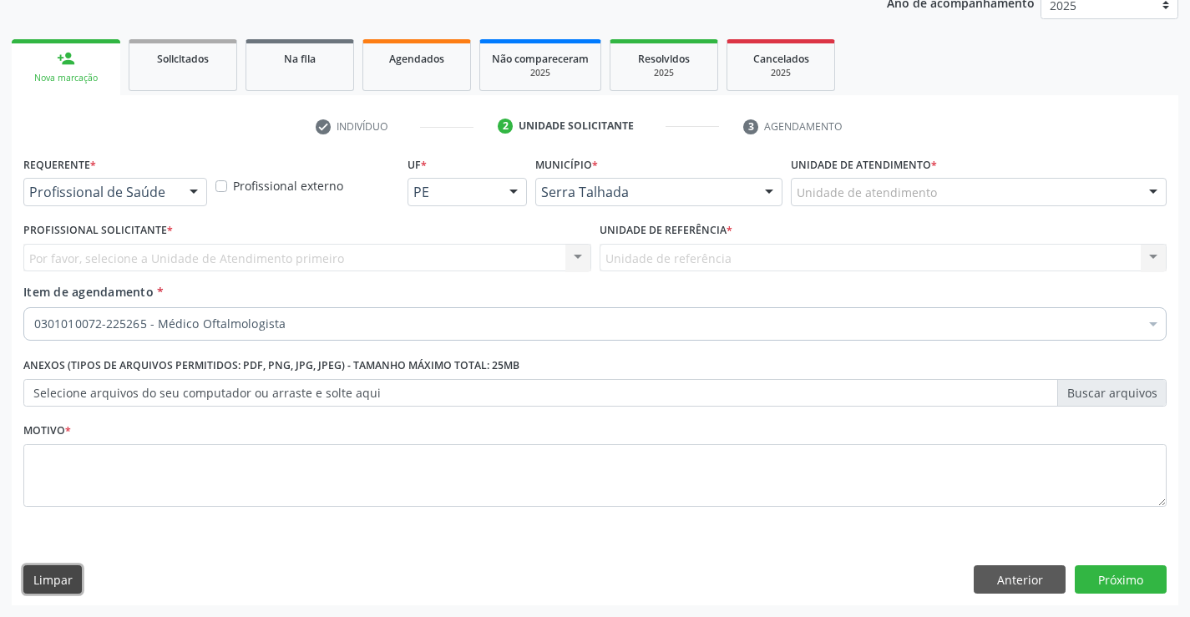
click at [37, 581] on button "Limpar" at bounding box center [52, 580] width 58 height 28
drag, startPoint x: 1029, startPoint y: 581, endPoint x: 952, endPoint y: 591, distance: 77.5
click at [1012, 586] on button "Anterior" at bounding box center [1020, 580] width 92 height 28
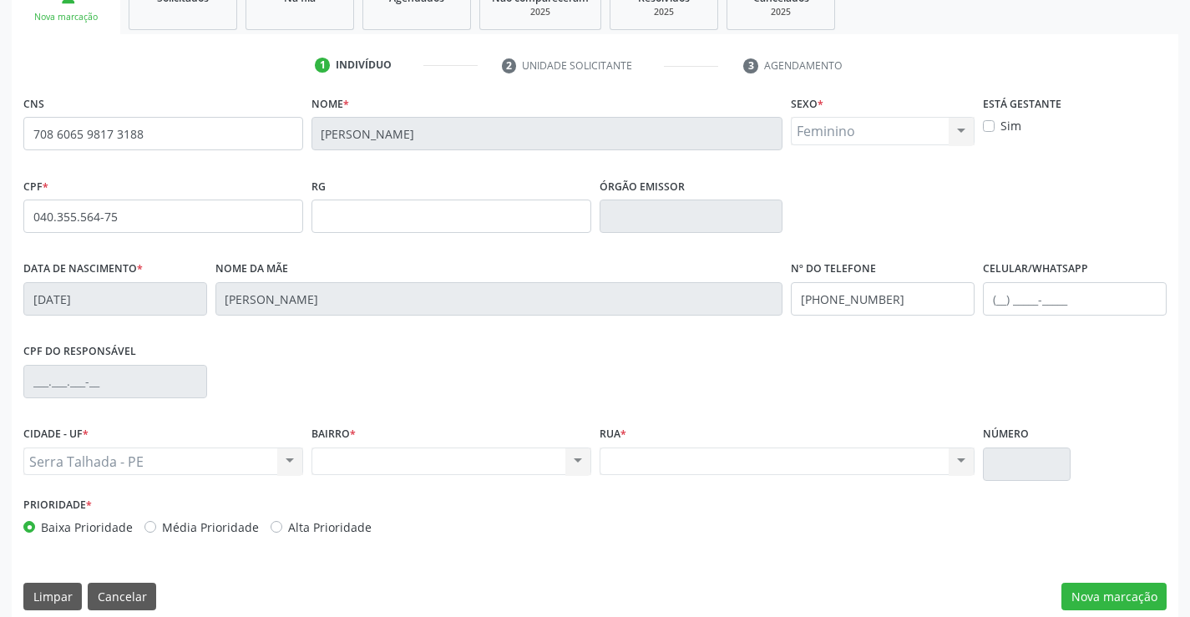
scroll to position [288, 0]
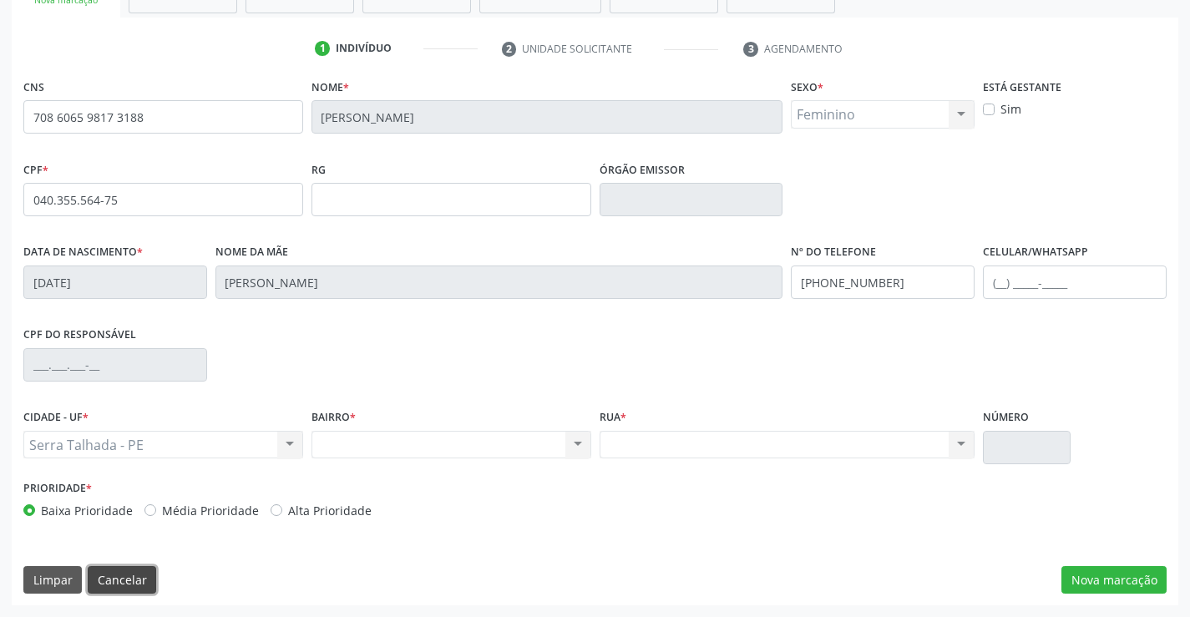
click at [111, 581] on button "Cancelar" at bounding box center [122, 580] width 68 height 28
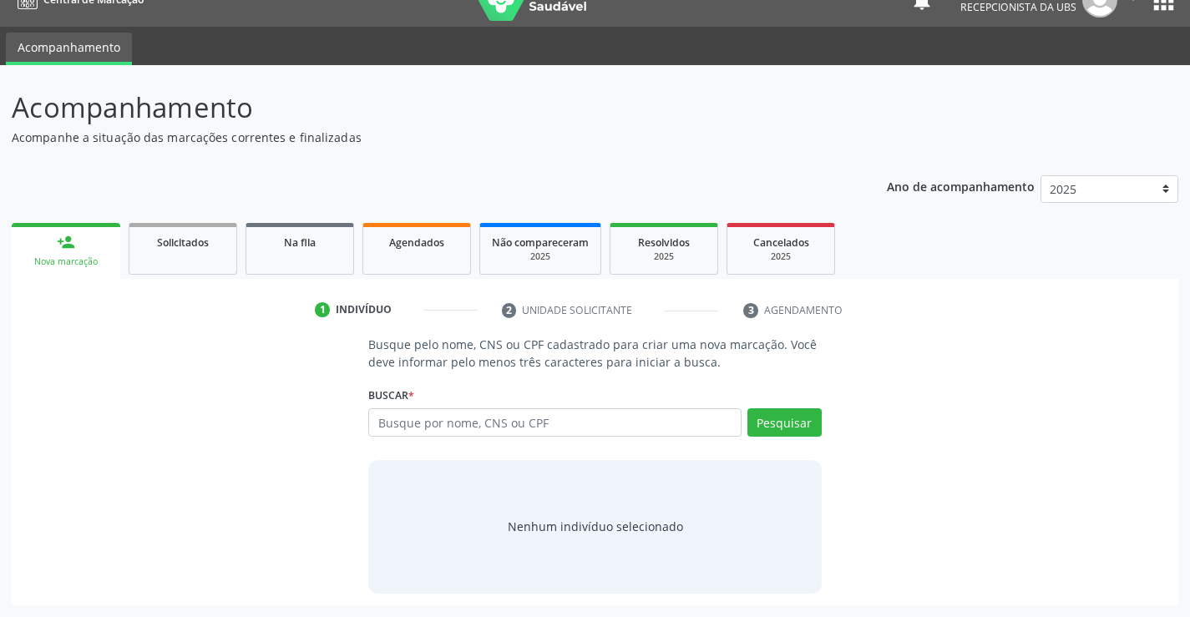
scroll to position [27, 0]
click at [388, 418] on input "text" at bounding box center [554, 422] width 373 height 28
click at [64, 265] on div "Nova marcação" at bounding box center [65, 262] width 85 height 13
click at [396, 418] on input "text" at bounding box center [554, 422] width 373 height 28
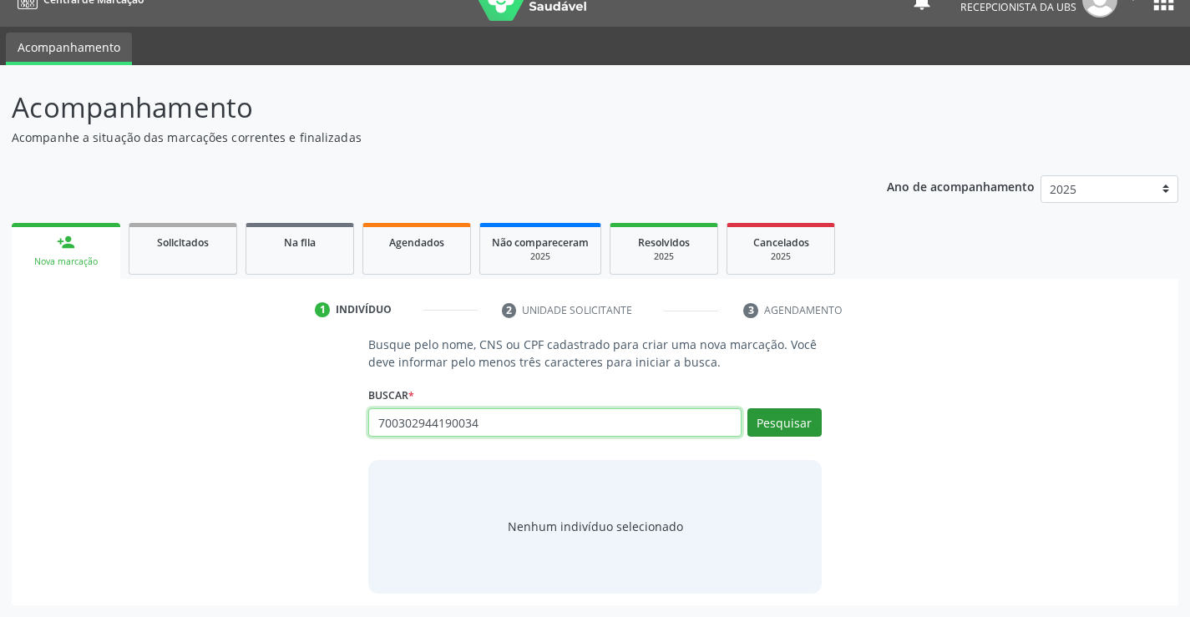
type input "700302944190034"
click at [803, 425] on button "Pesquisar" at bounding box center [785, 422] width 74 height 28
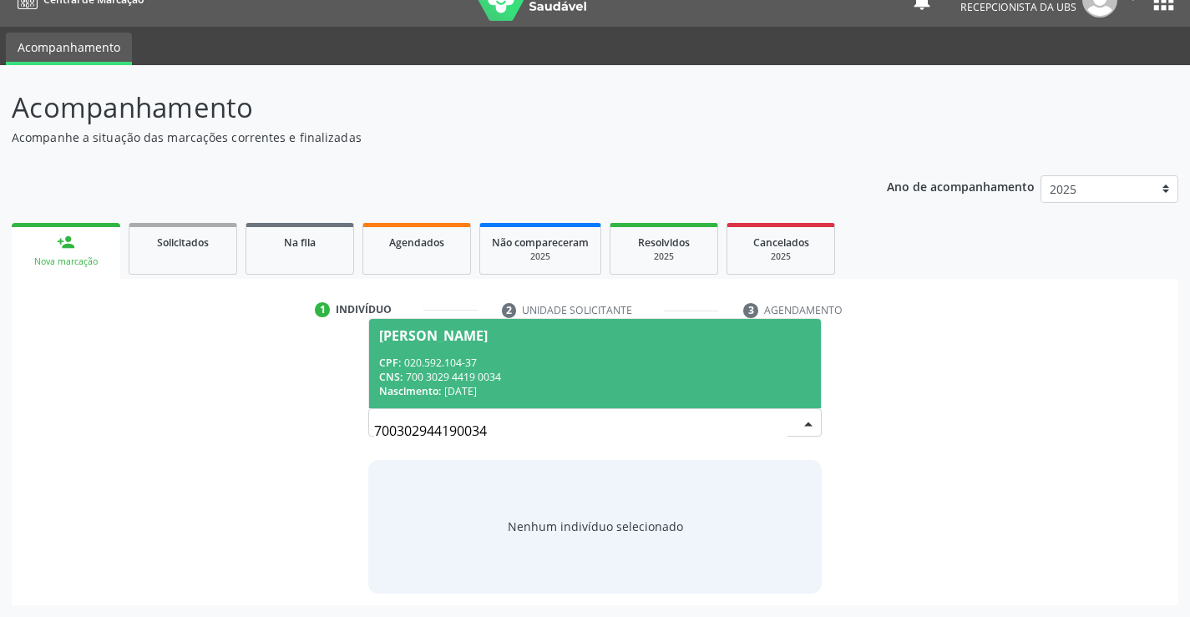
click at [469, 331] on div "Irineu Evangelista Carvalho Gomes" at bounding box center [433, 335] width 109 height 13
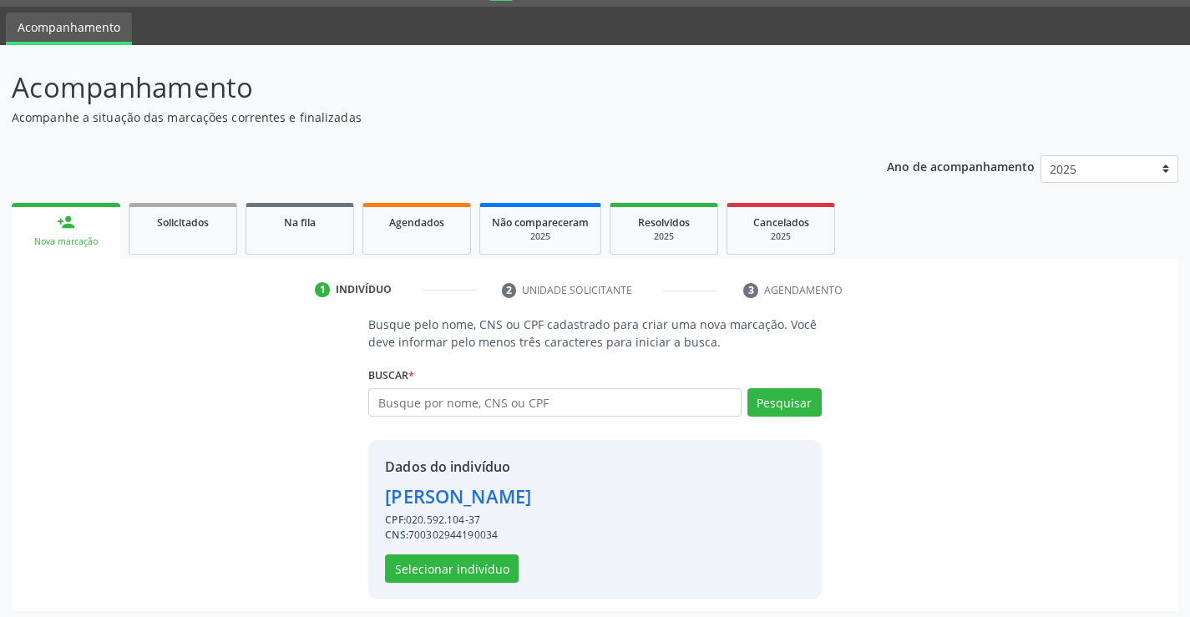
scroll to position [53, 0]
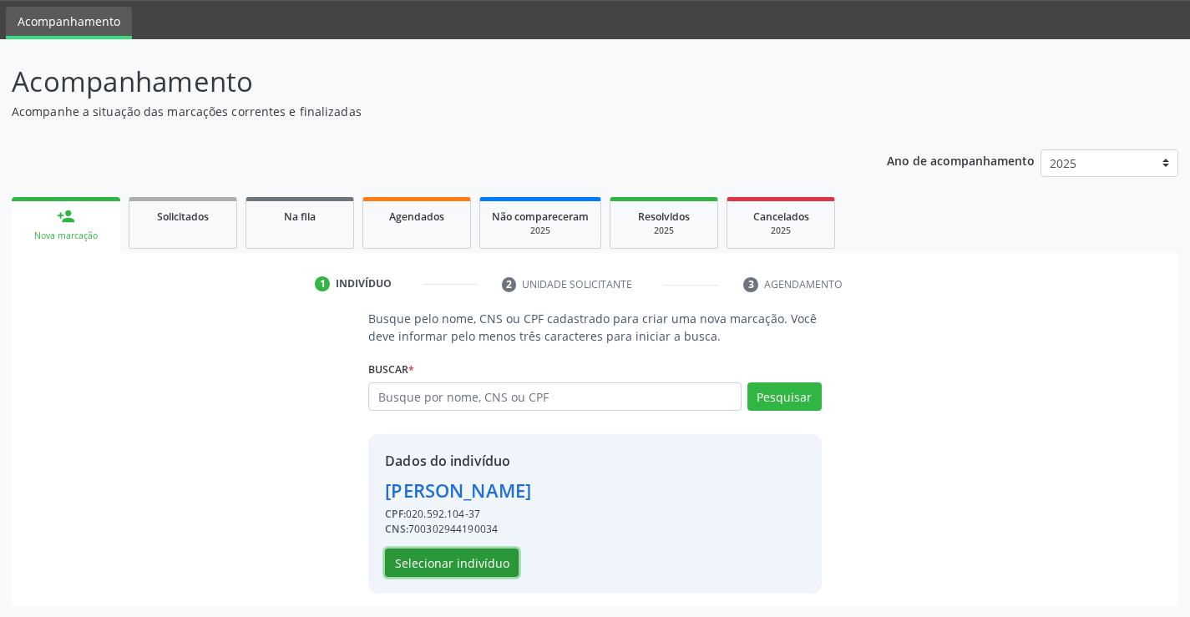
click at [415, 566] on button "Selecionar indivíduo" at bounding box center [452, 563] width 134 height 28
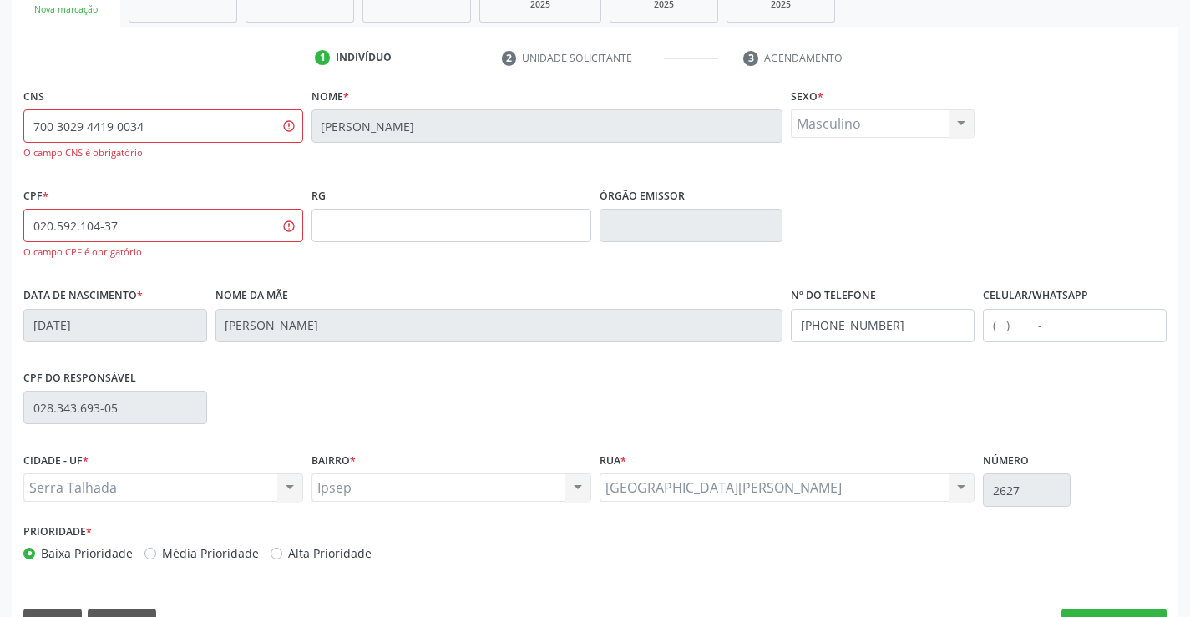
scroll to position [322, 0]
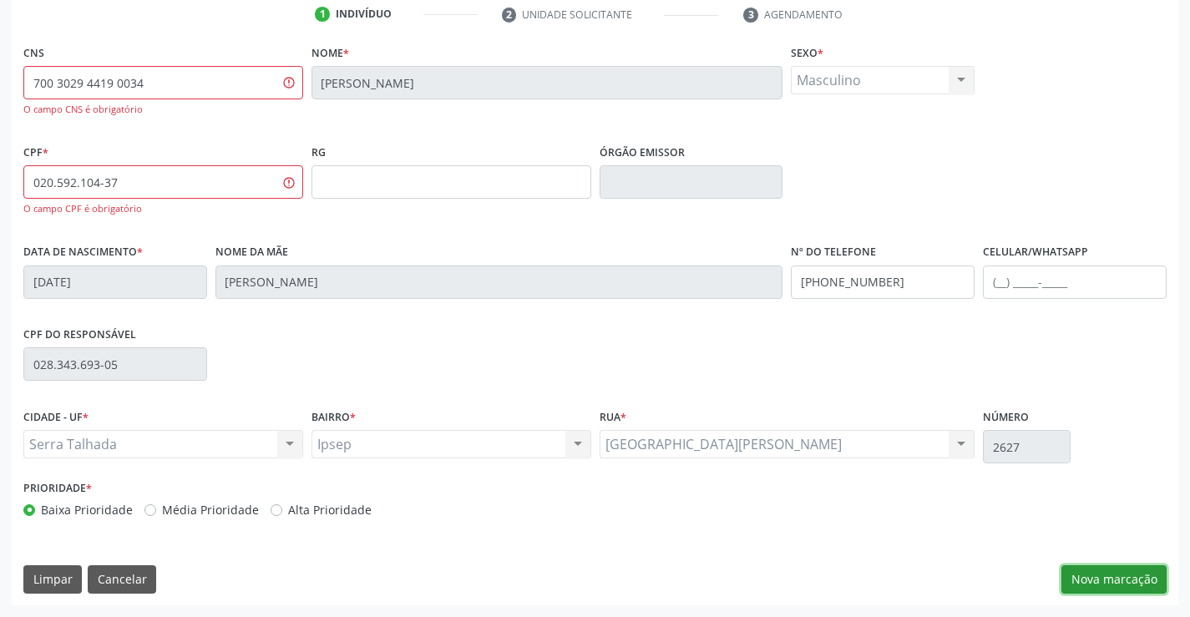
click at [1098, 583] on button "Nova marcação" at bounding box center [1114, 580] width 105 height 28
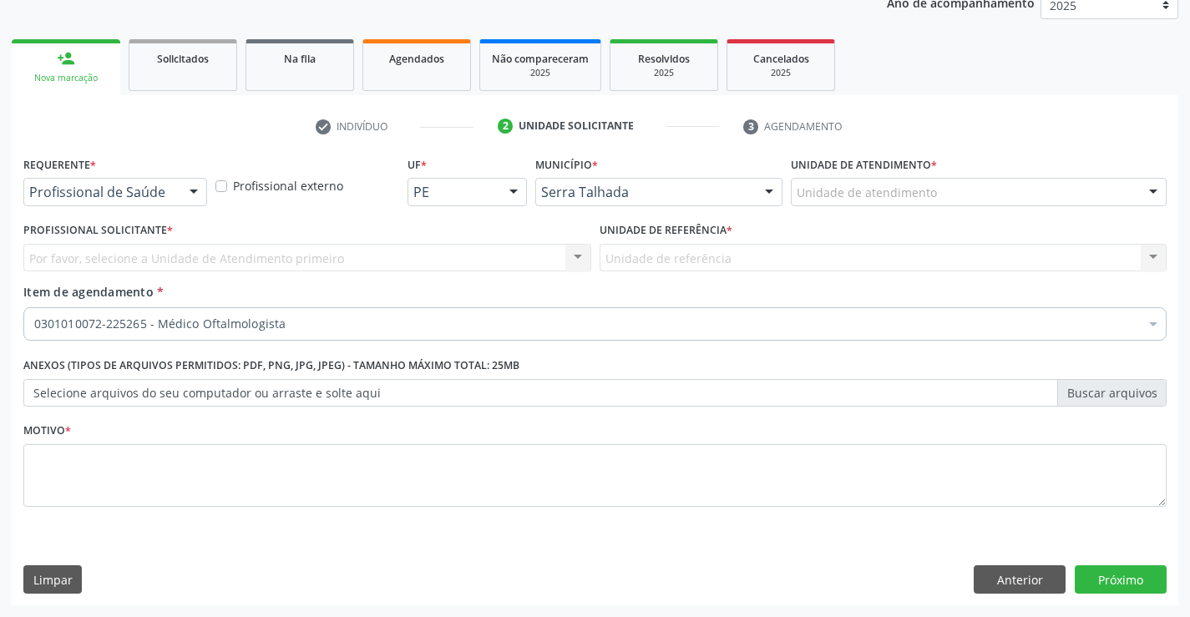
click at [195, 194] on div at bounding box center [193, 193] width 25 height 28
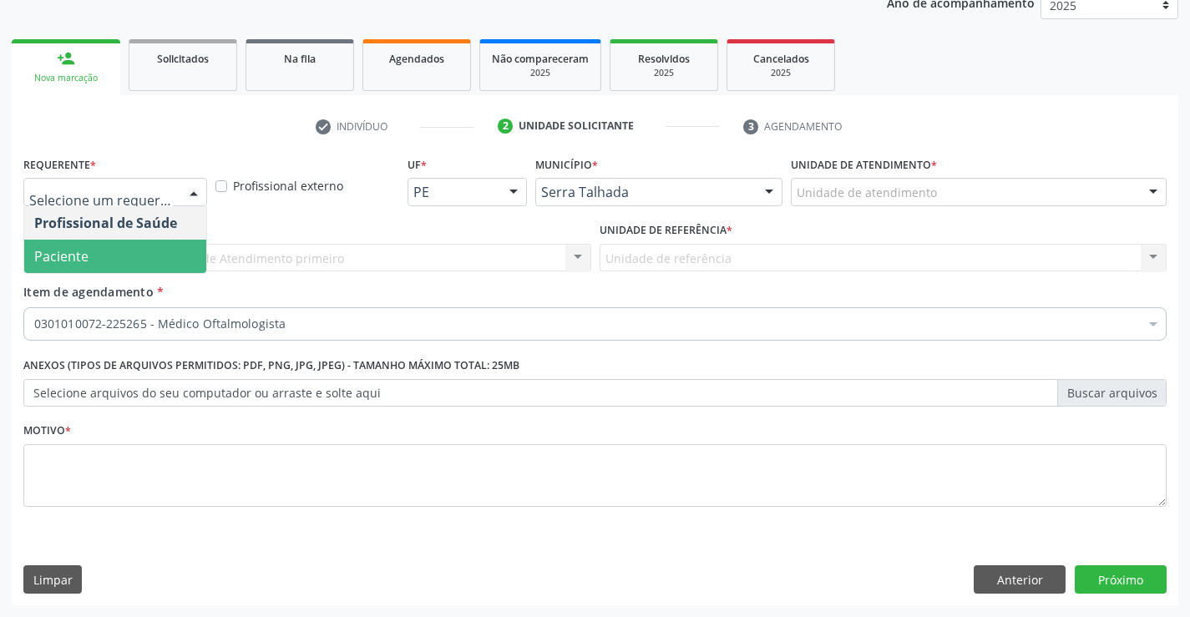
drag, startPoint x: 132, startPoint y: 256, endPoint x: 127, endPoint y: 264, distance: 9.7
click at [131, 256] on span "Paciente" at bounding box center [115, 256] width 182 height 33
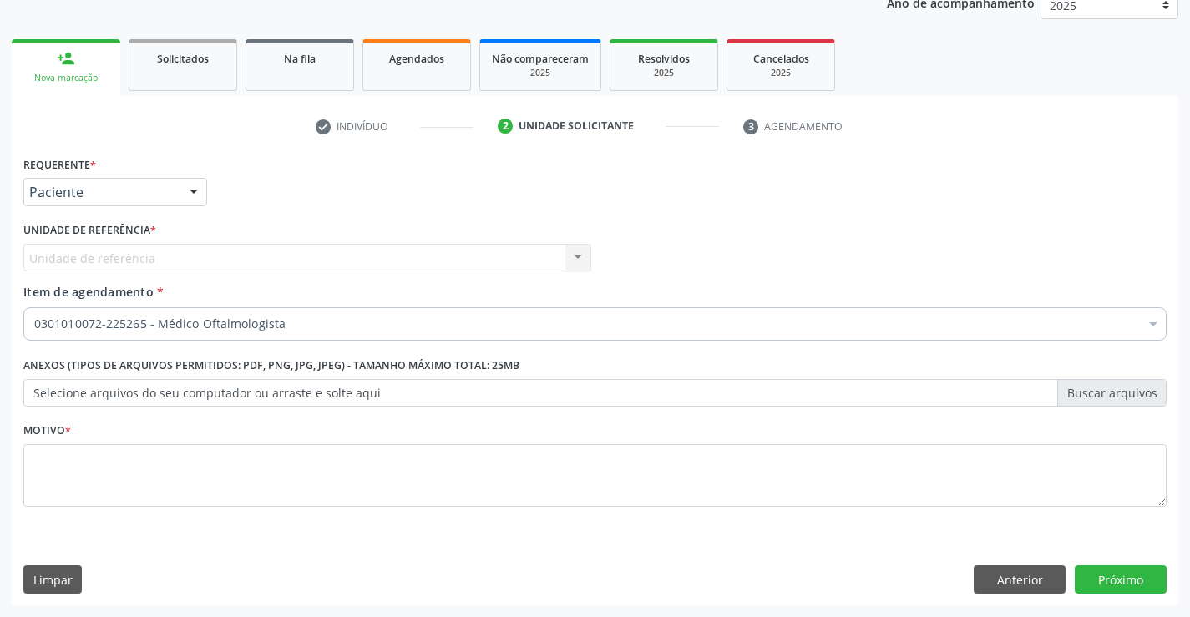
click at [115, 312] on div "0301010072-225265 - Médico Oftalmologista" at bounding box center [595, 323] width 1144 height 33
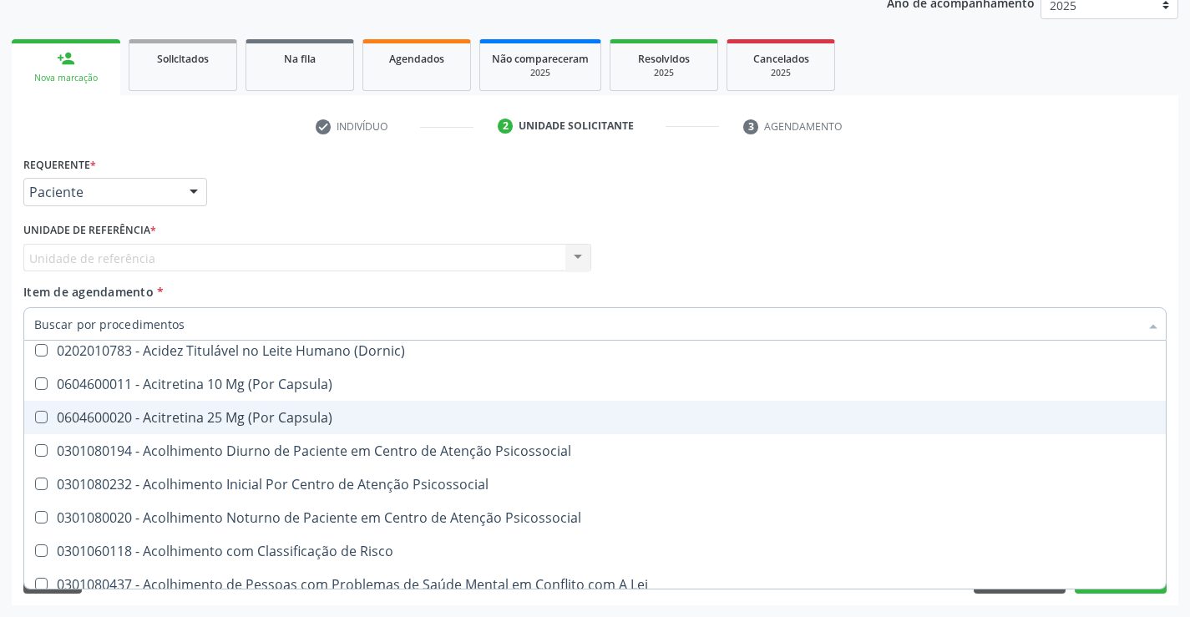
scroll to position [585, 0]
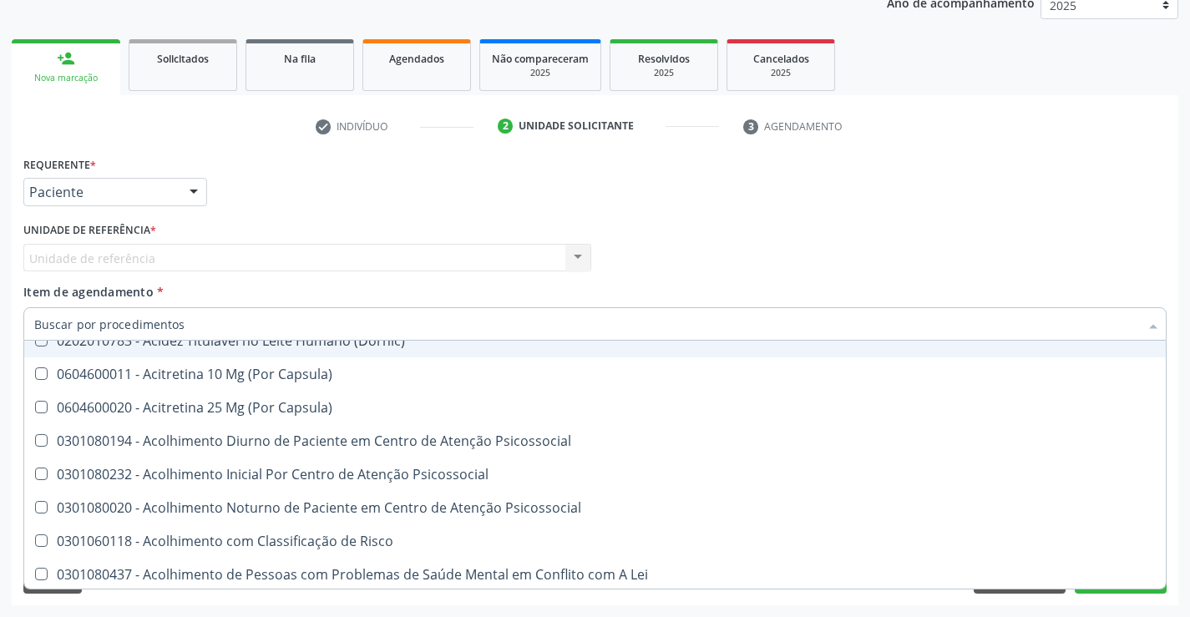
click at [405, 192] on div "Requerente * Paciente Profissional de Saúde Paciente Nenhum resultado encontrad…" at bounding box center [595, 184] width 1152 height 65
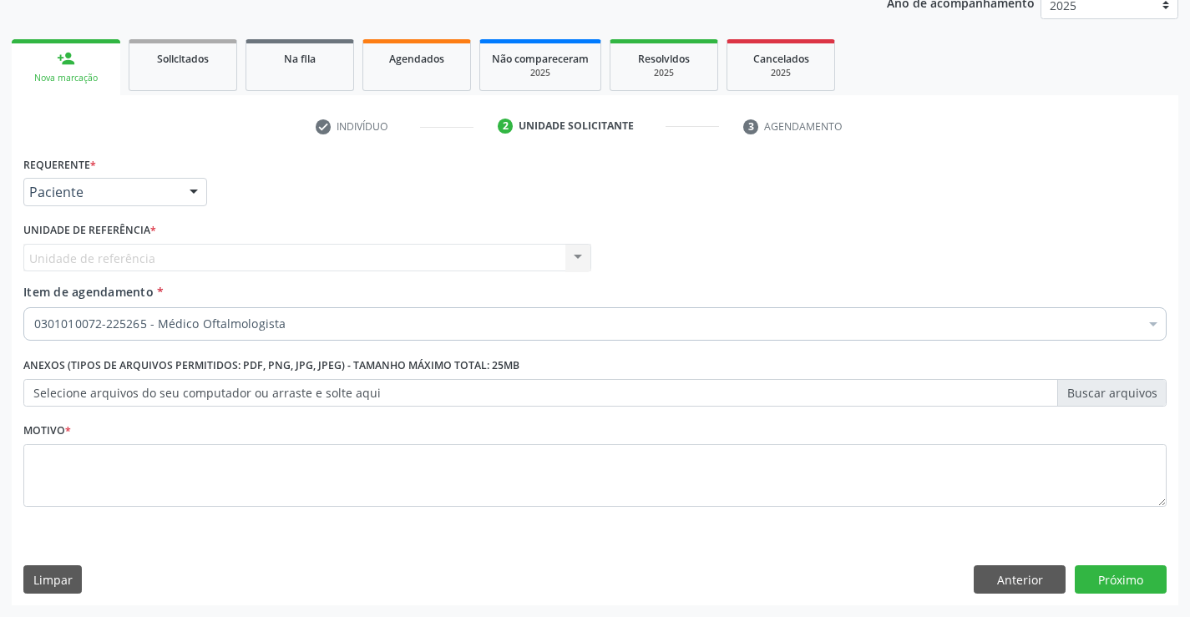
scroll to position [0, 0]
click at [69, 473] on textarea at bounding box center [595, 475] width 1144 height 63
type textarea "1"
click at [1121, 587] on button "Próximo" at bounding box center [1121, 580] width 92 height 28
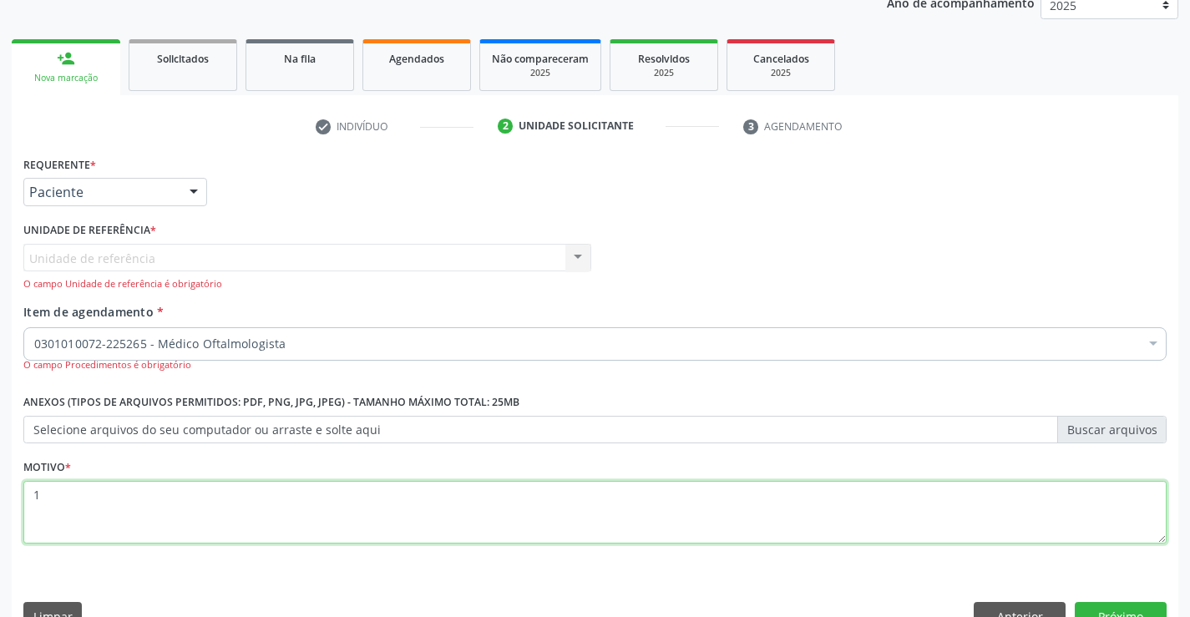
click at [38, 489] on textarea "1" at bounding box center [595, 512] width 1144 height 63
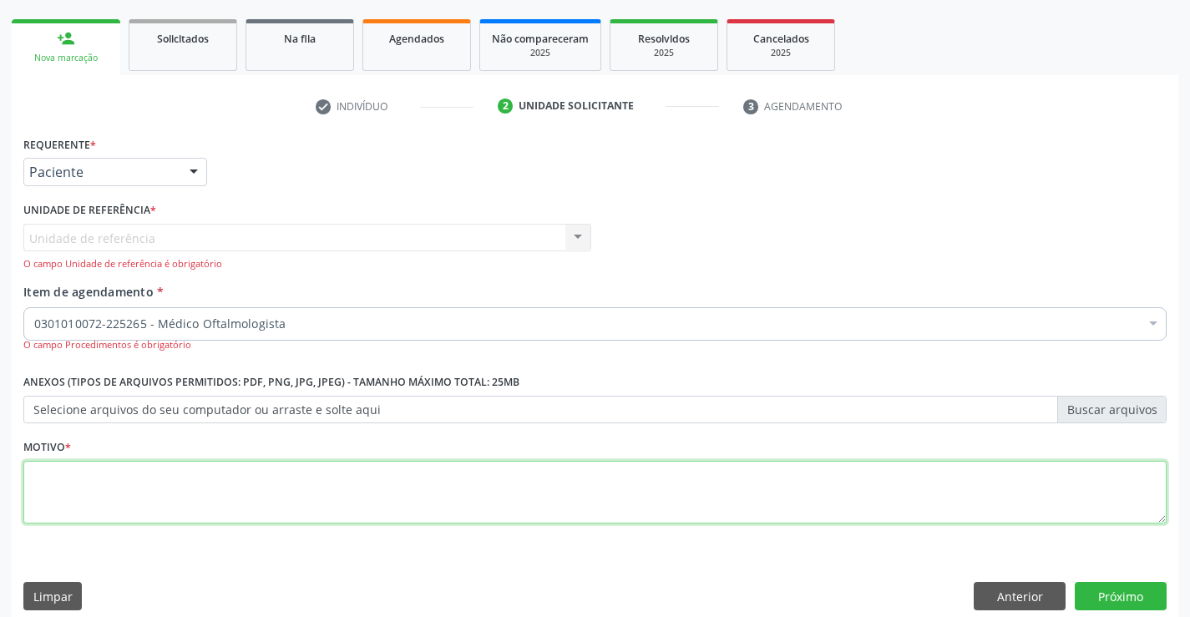
scroll to position [247, 0]
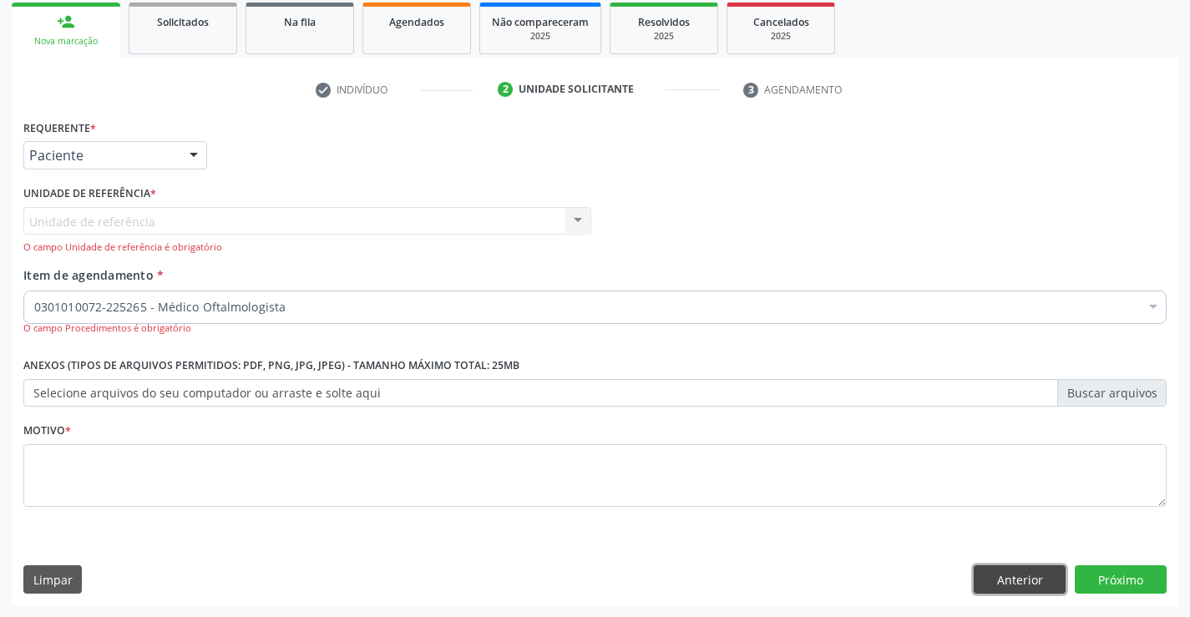
click at [1022, 588] on button "Anterior" at bounding box center [1020, 580] width 92 height 28
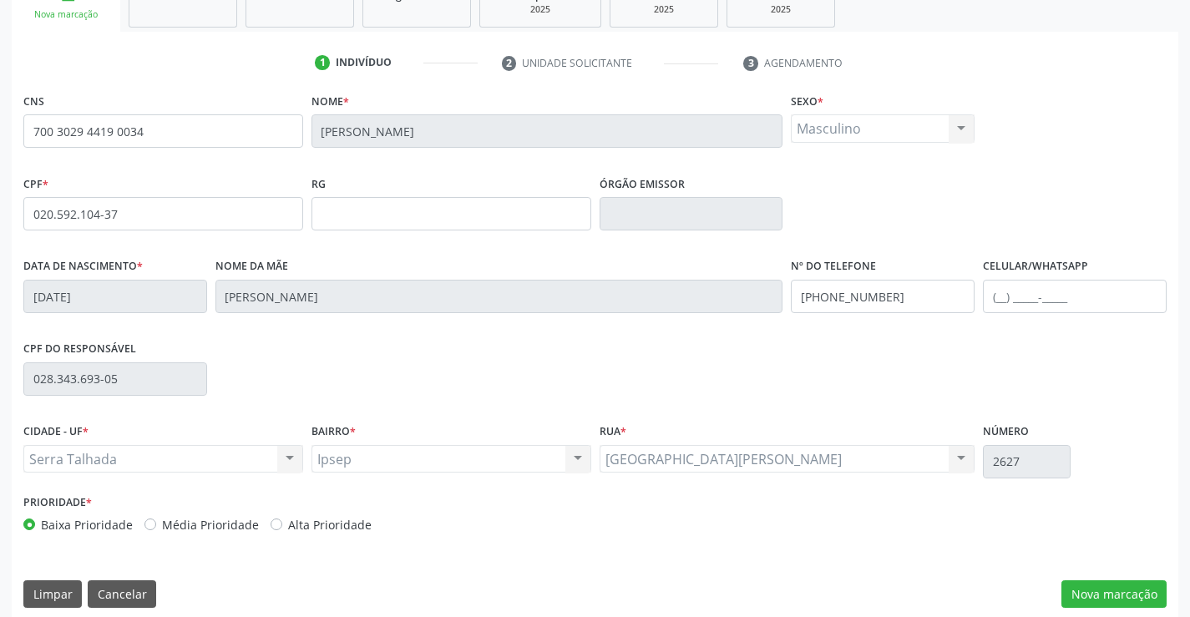
scroll to position [288, 0]
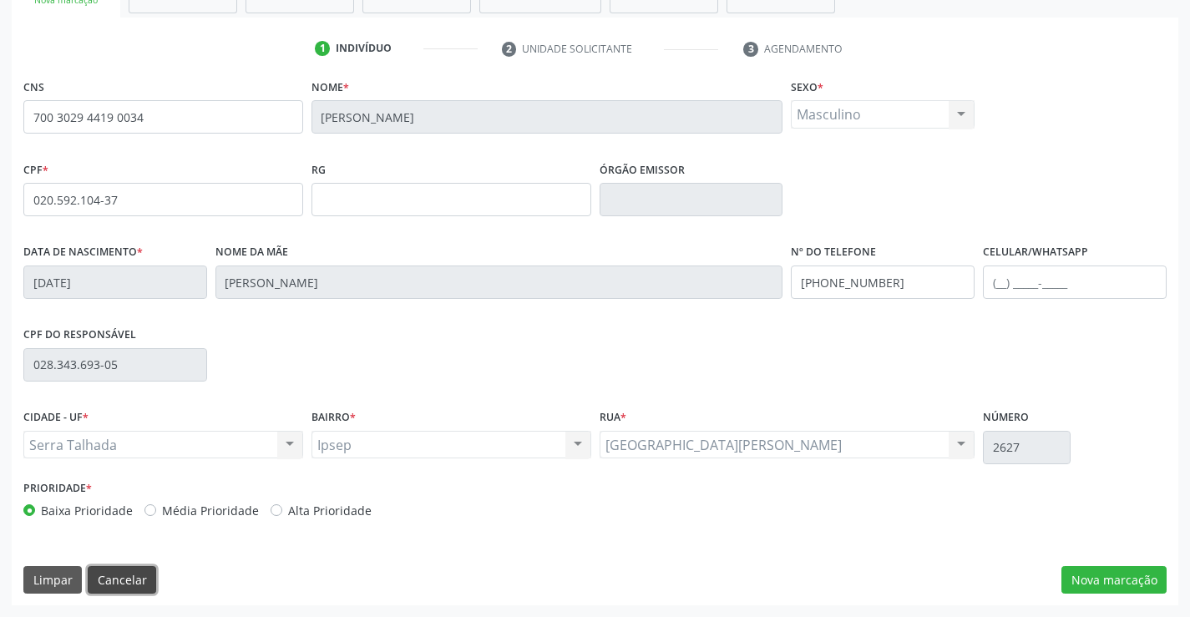
click at [124, 568] on button "Cancelar" at bounding box center [122, 580] width 68 height 28
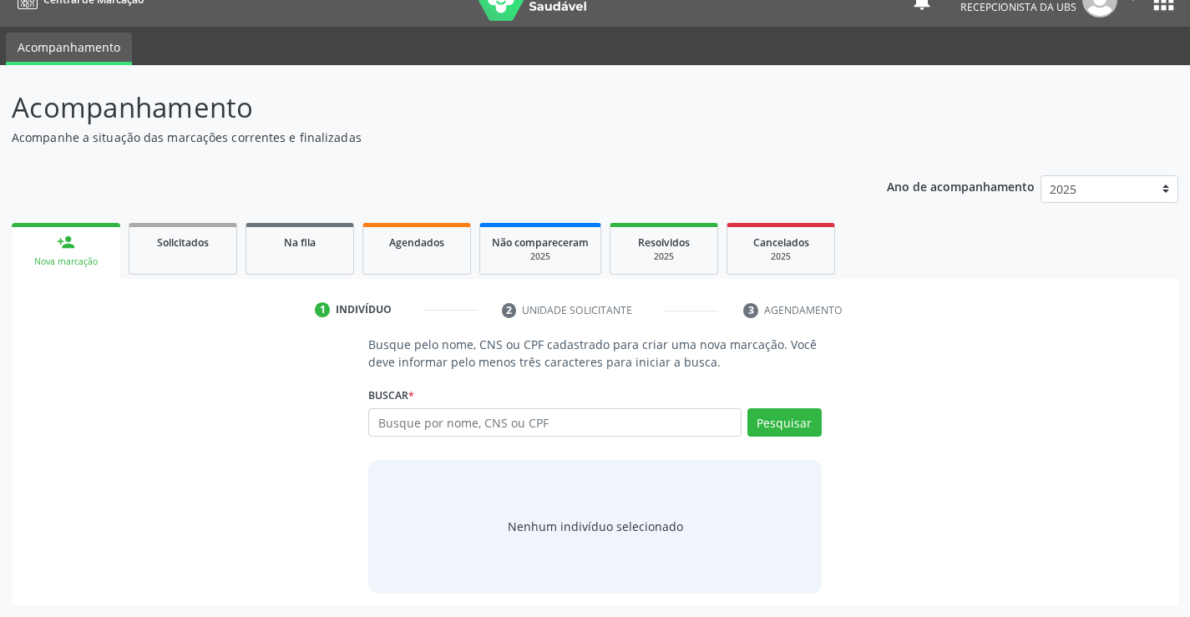
scroll to position [27, 0]
click at [388, 419] on input "text" at bounding box center [554, 422] width 373 height 28
click at [382, 413] on input "text" at bounding box center [554, 422] width 373 height 28
type input "02317318413"
click at [777, 421] on button "Pesquisar" at bounding box center [785, 422] width 74 height 28
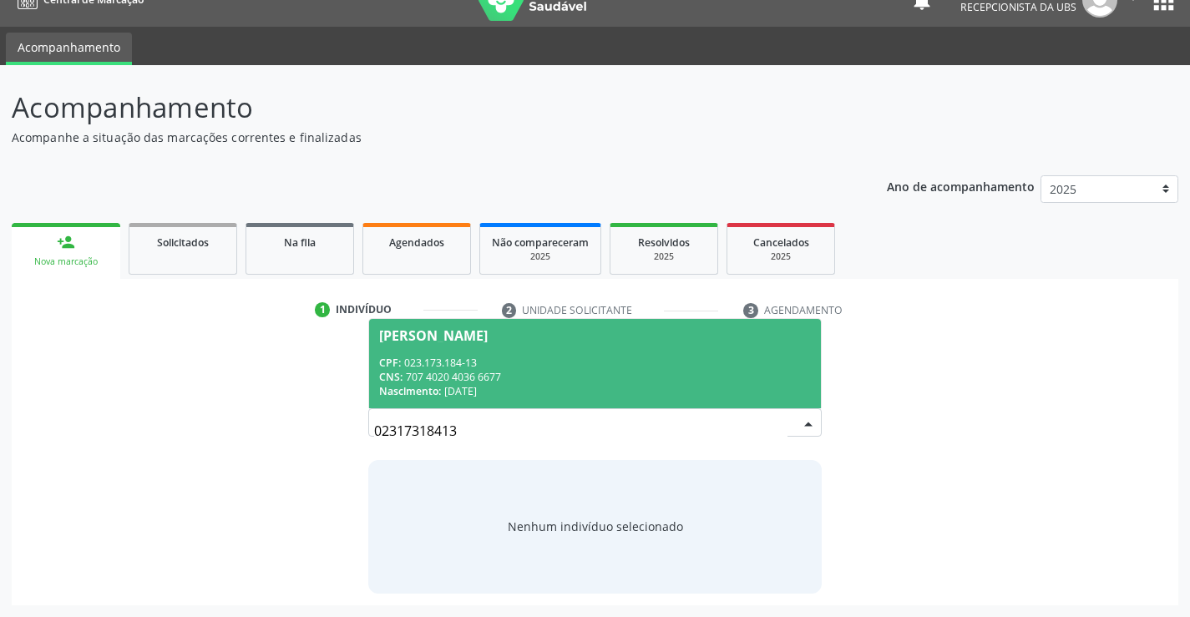
click at [408, 337] on div "Maria Aparecida Nunes de Oliveira" at bounding box center [433, 335] width 109 height 13
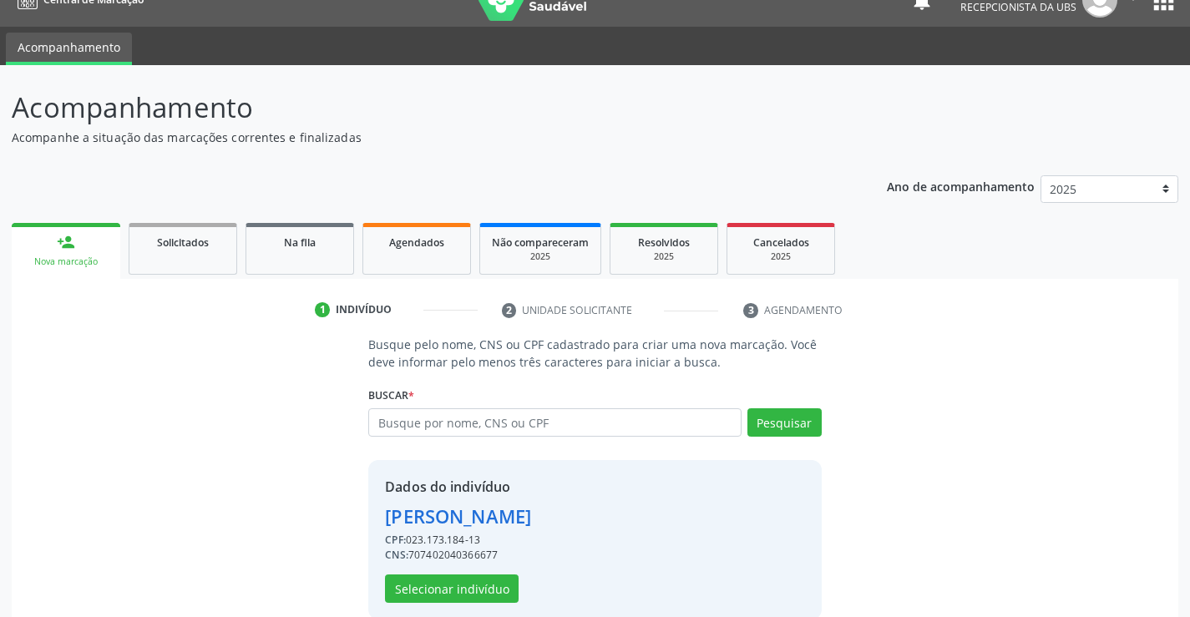
scroll to position [53, 0]
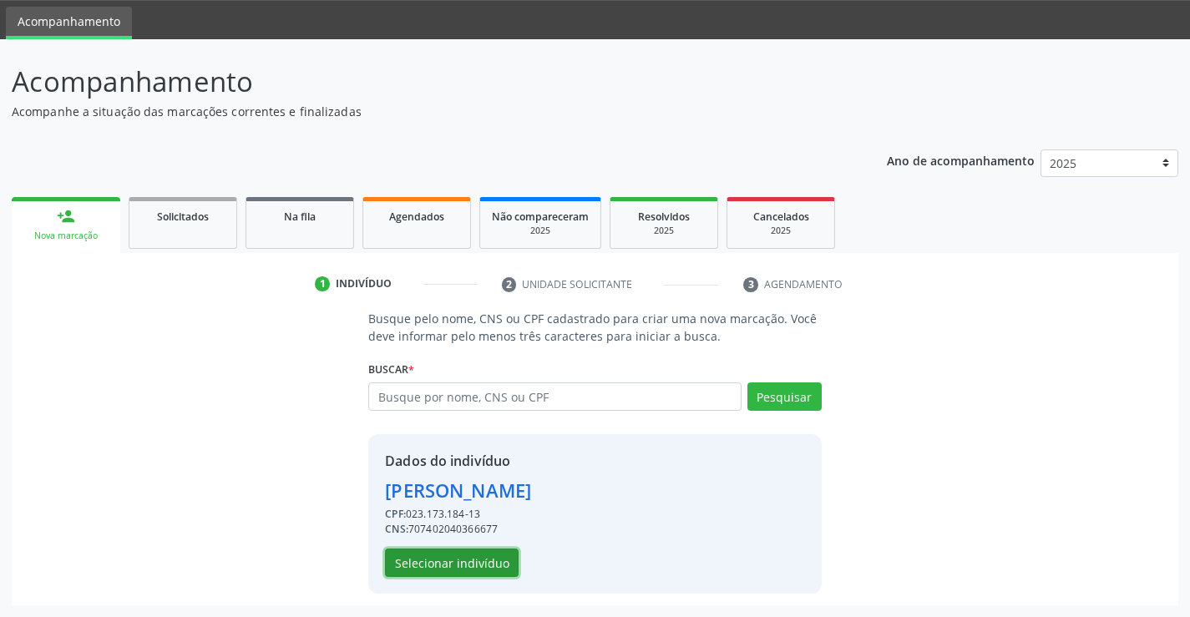
click at [438, 566] on button "Selecionar indivíduo" at bounding box center [452, 563] width 134 height 28
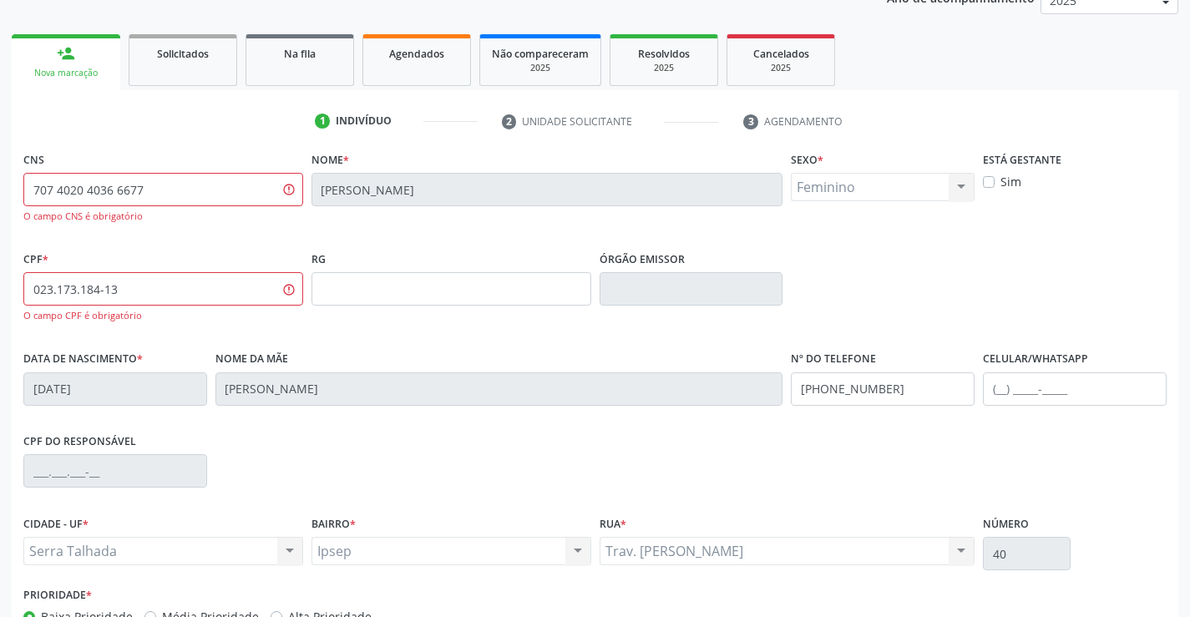
scroll to position [0, 0]
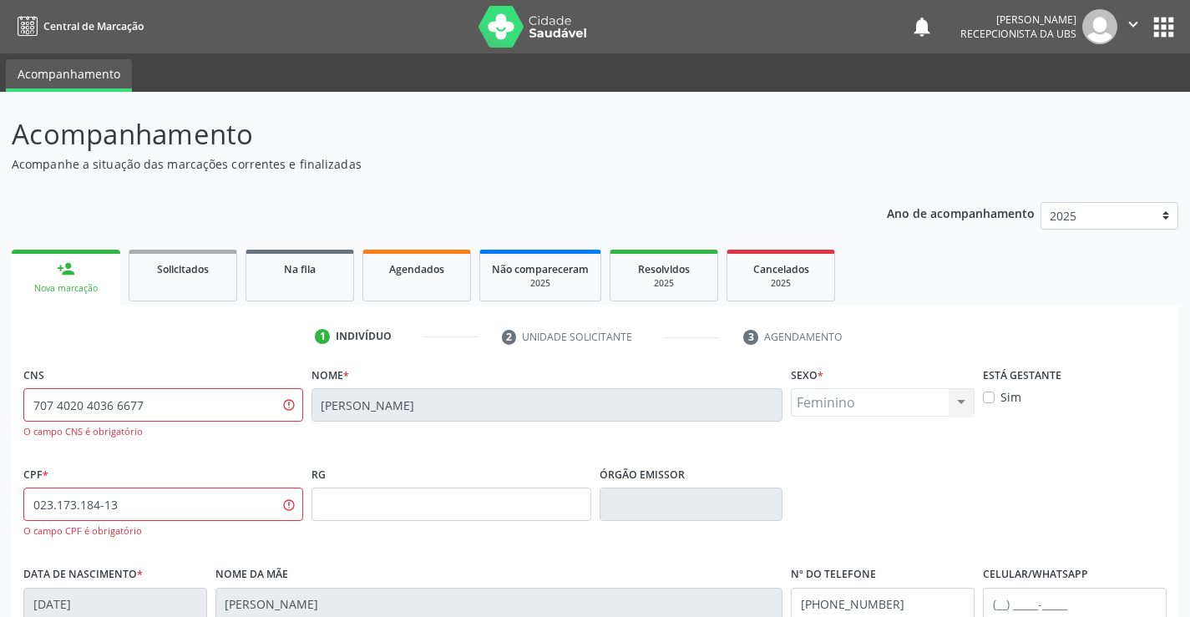
click at [498, 19] on img at bounding box center [533, 27] width 109 height 42
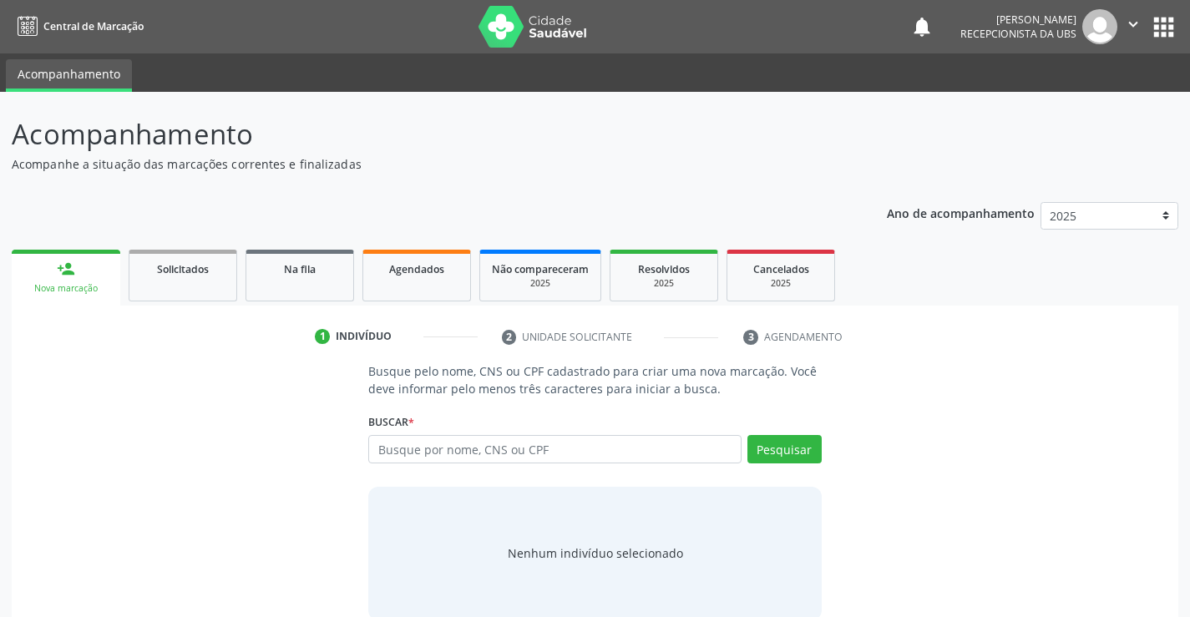
click at [378, 444] on input "text" at bounding box center [554, 449] width 373 height 28
click at [446, 451] on input "0231731731" at bounding box center [554, 449] width 373 height 28
type input "0"
type input "02317318413"
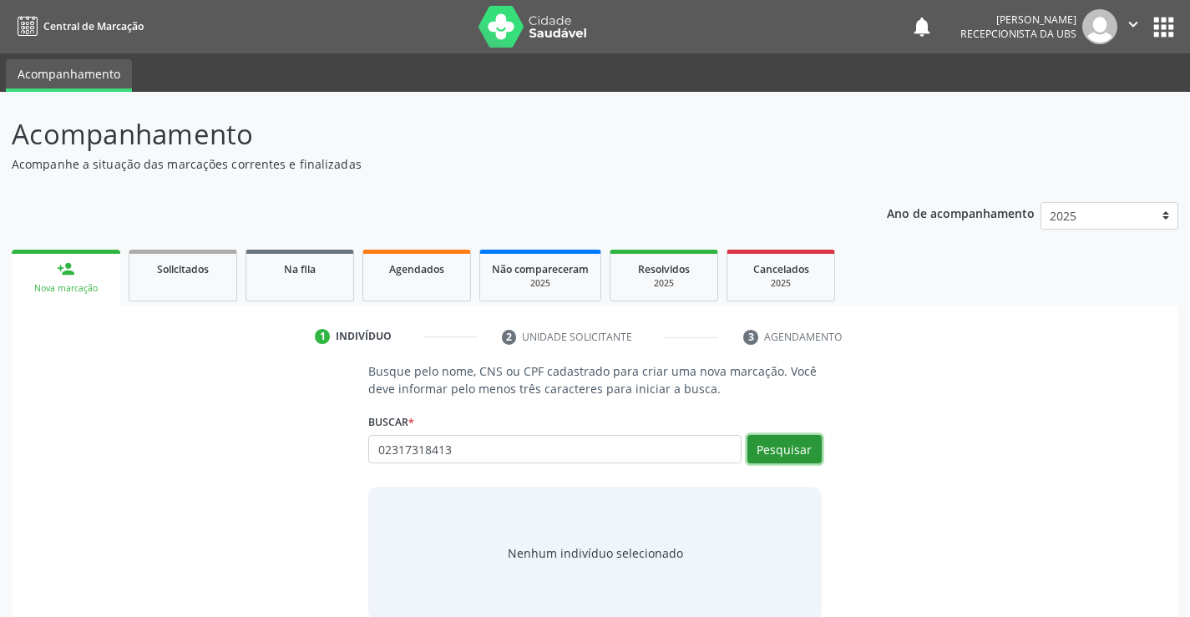
click at [790, 452] on button "Pesquisar" at bounding box center [785, 449] width 74 height 28
type input "02317318413"
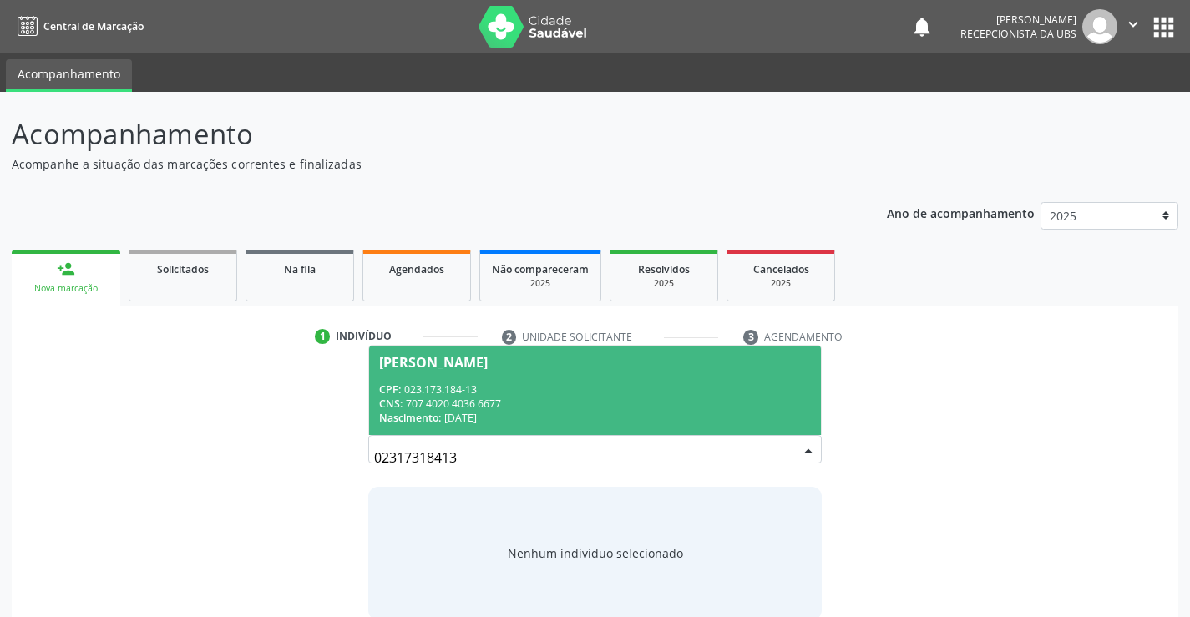
click at [434, 356] on div "Maria Aparecida Nunes de Oliveira" at bounding box center [433, 362] width 109 height 13
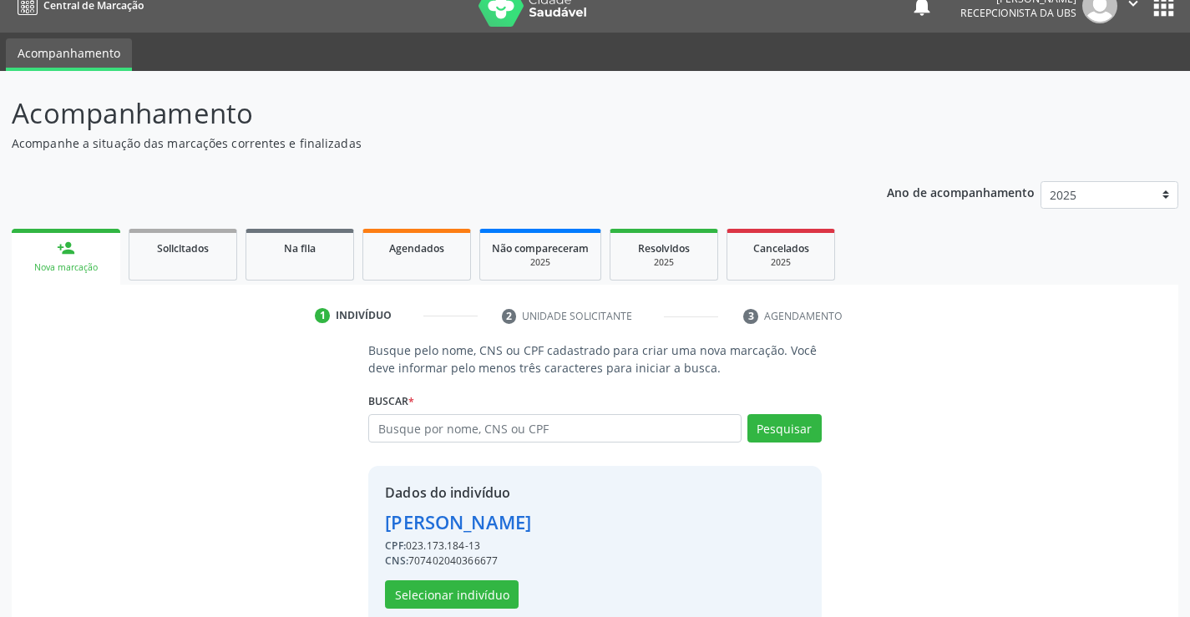
scroll to position [53, 0]
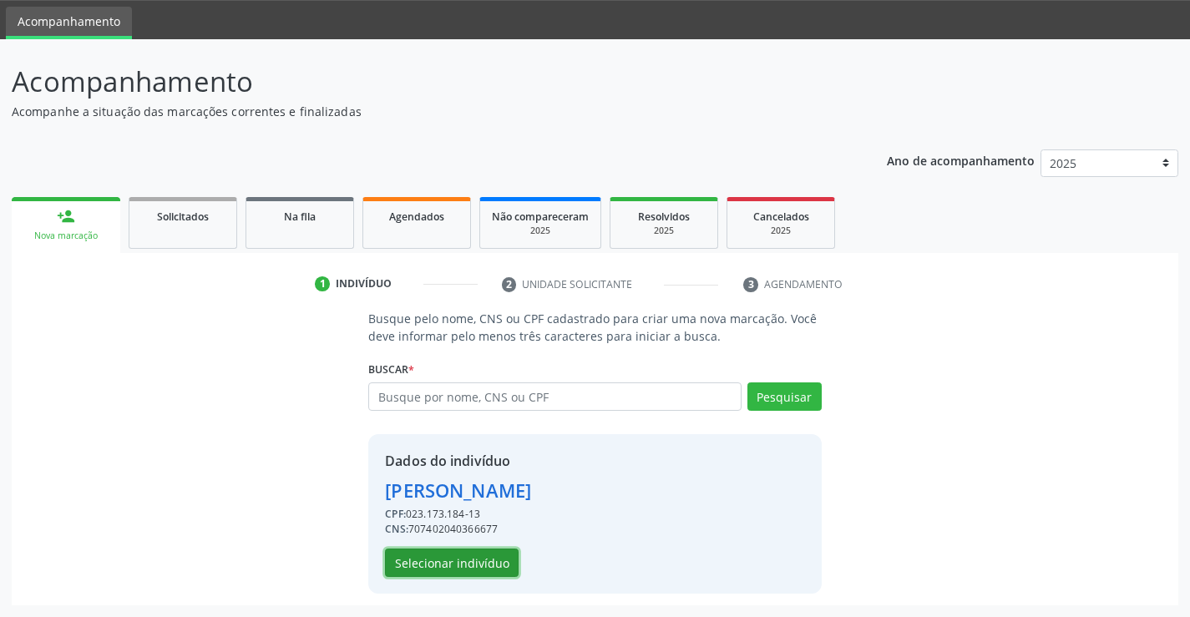
click at [469, 565] on button "Selecionar indivíduo" at bounding box center [452, 563] width 134 height 28
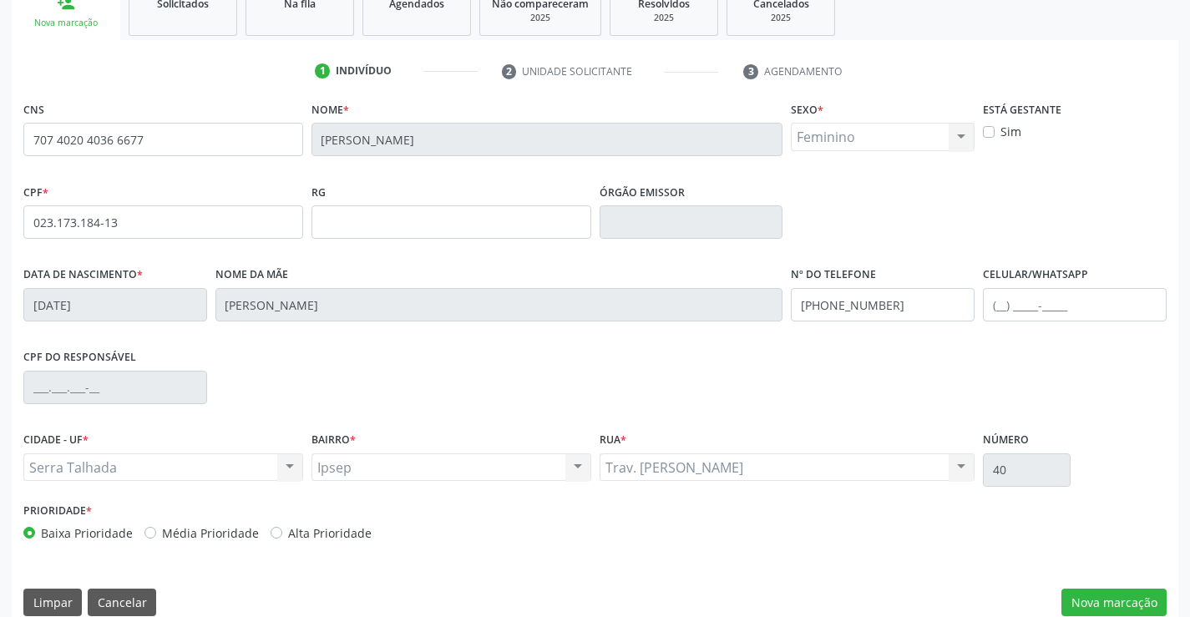
scroll to position [288, 0]
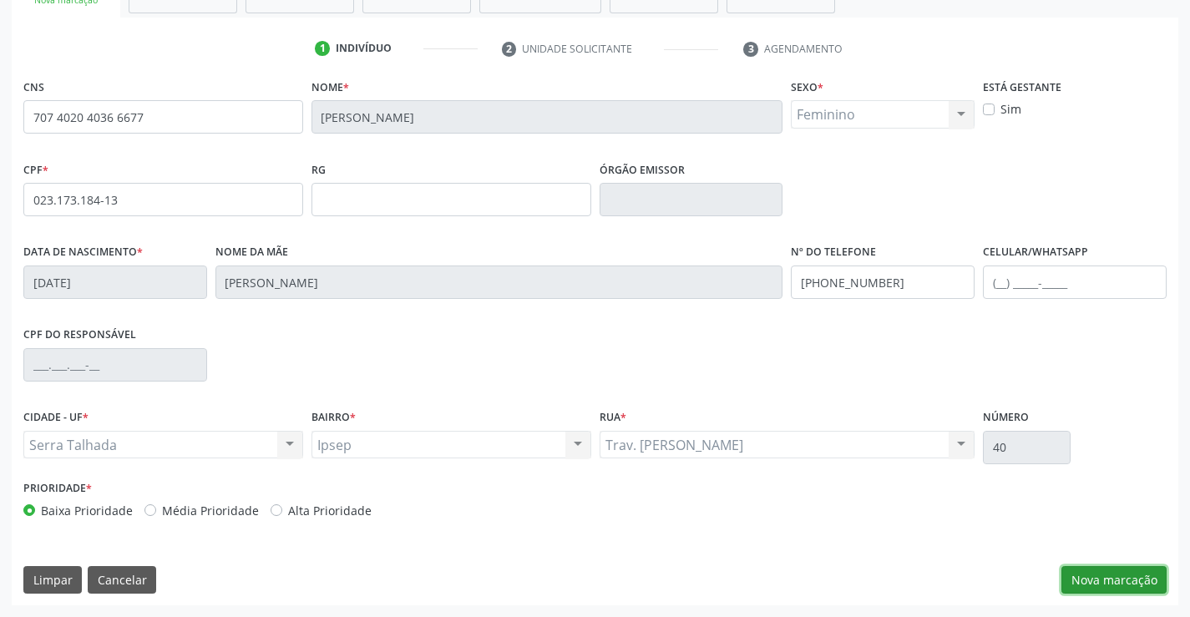
drag, startPoint x: 1110, startPoint y: 580, endPoint x: 1109, endPoint y: 571, distance: 8.4
click at [1110, 577] on button "Nova marcação" at bounding box center [1114, 580] width 105 height 28
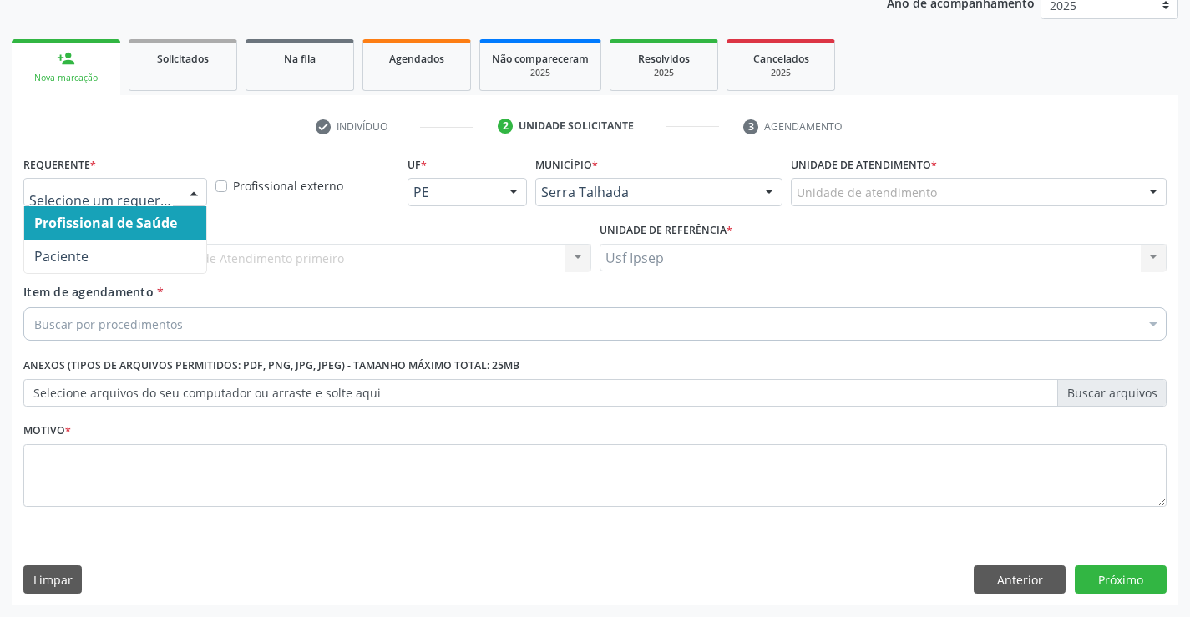
click at [190, 195] on div at bounding box center [193, 193] width 25 height 28
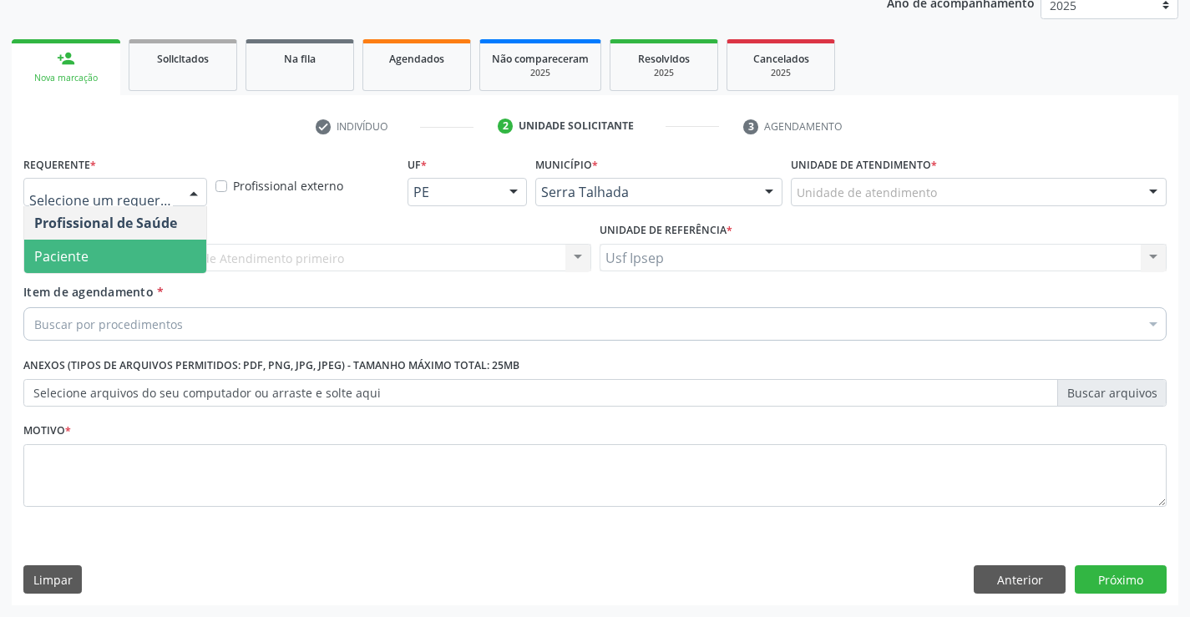
click at [131, 256] on span "Paciente" at bounding box center [115, 256] width 182 height 33
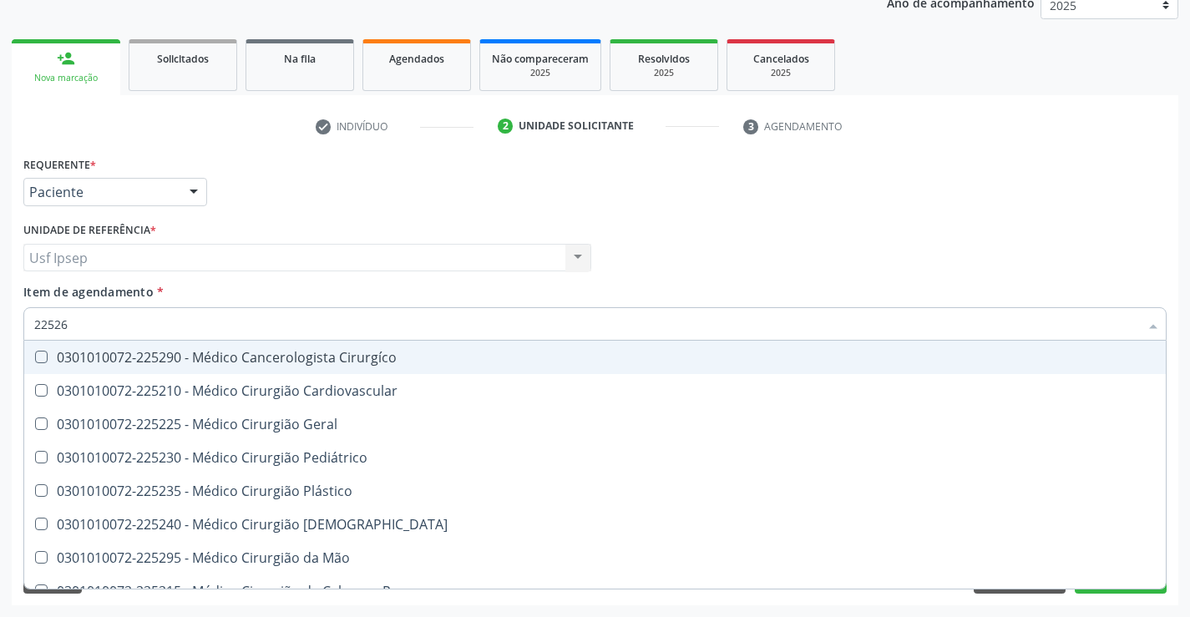
type input "225265"
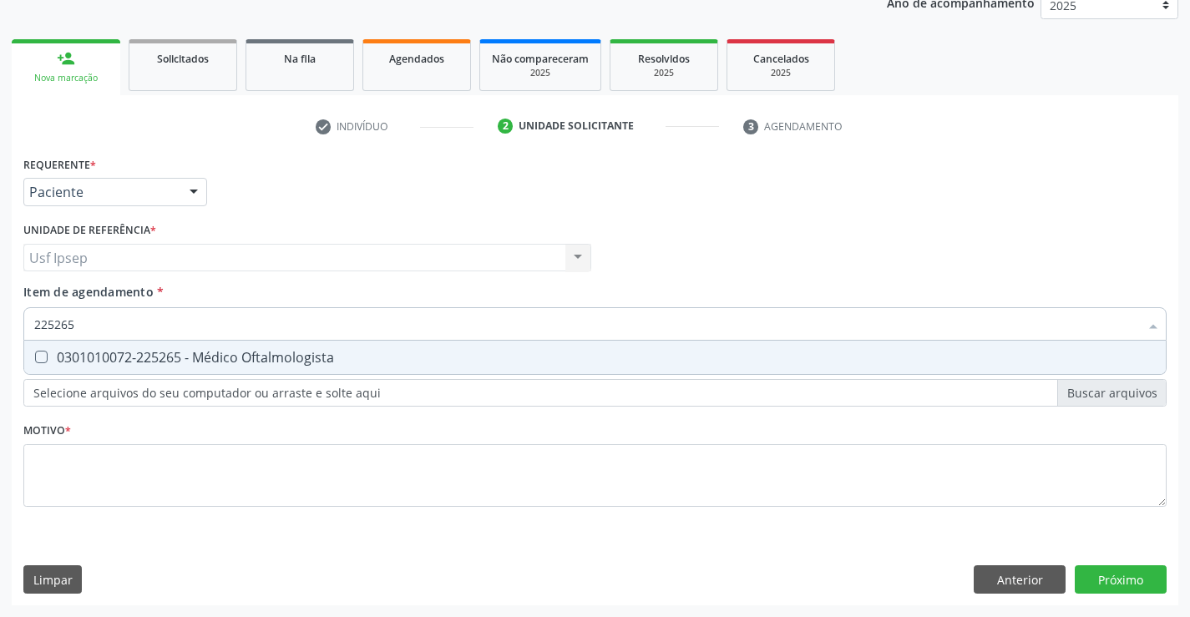
click at [42, 358] on Oftalmologista at bounding box center [41, 357] width 13 height 13
click at [35, 358] on Oftalmologista "checkbox" at bounding box center [29, 357] width 11 height 11
checkbox Oftalmologista "true"
click at [43, 482] on div "Requerente * Paciente Profissional de Saúde Paciente Nenhum resultado encontrad…" at bounding box center [595, 341] width 1144 height 378
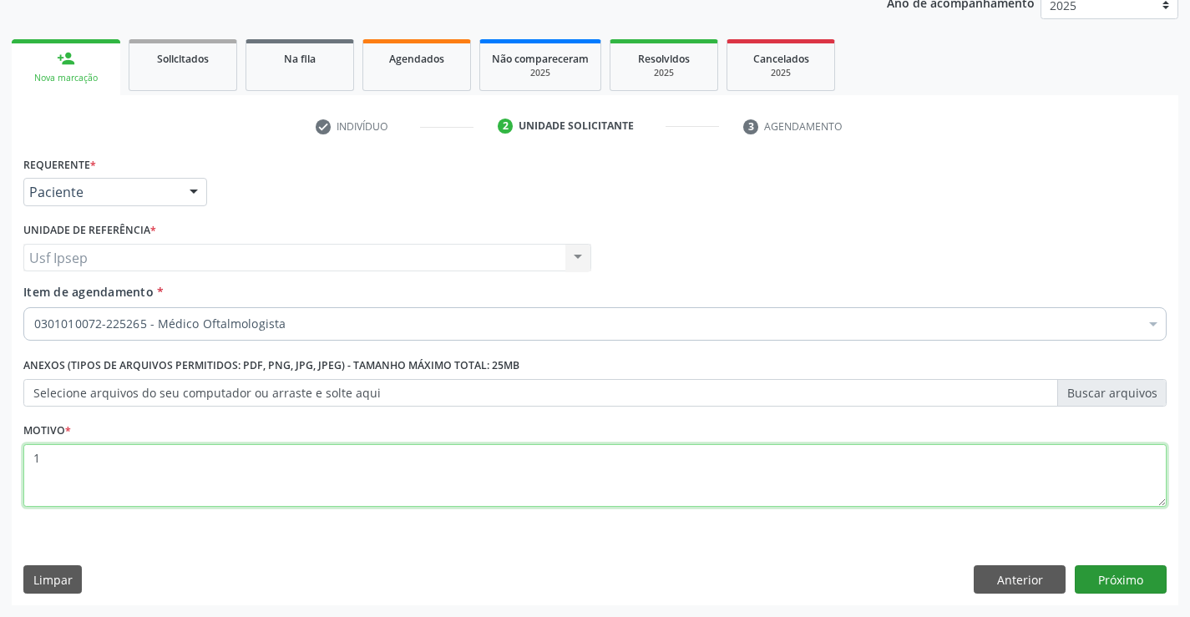
type textarea "1"
click at [1103, 579] on button "Próximo" at bounding box center [1121, 580] width 92 height 28
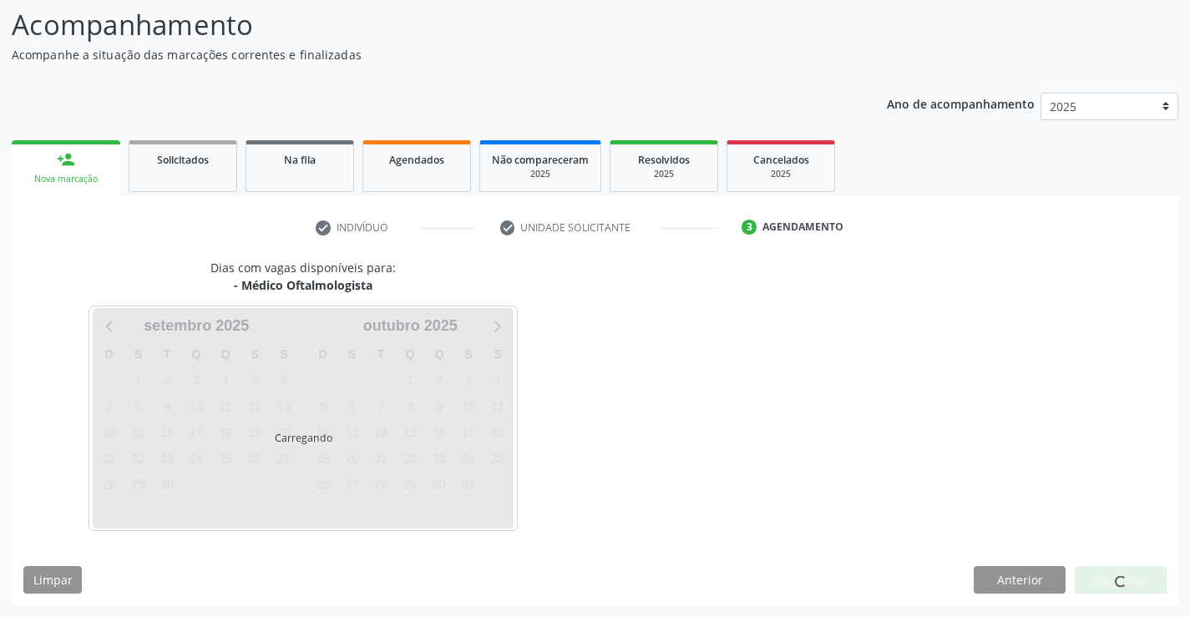
scroll to position [109, 0]
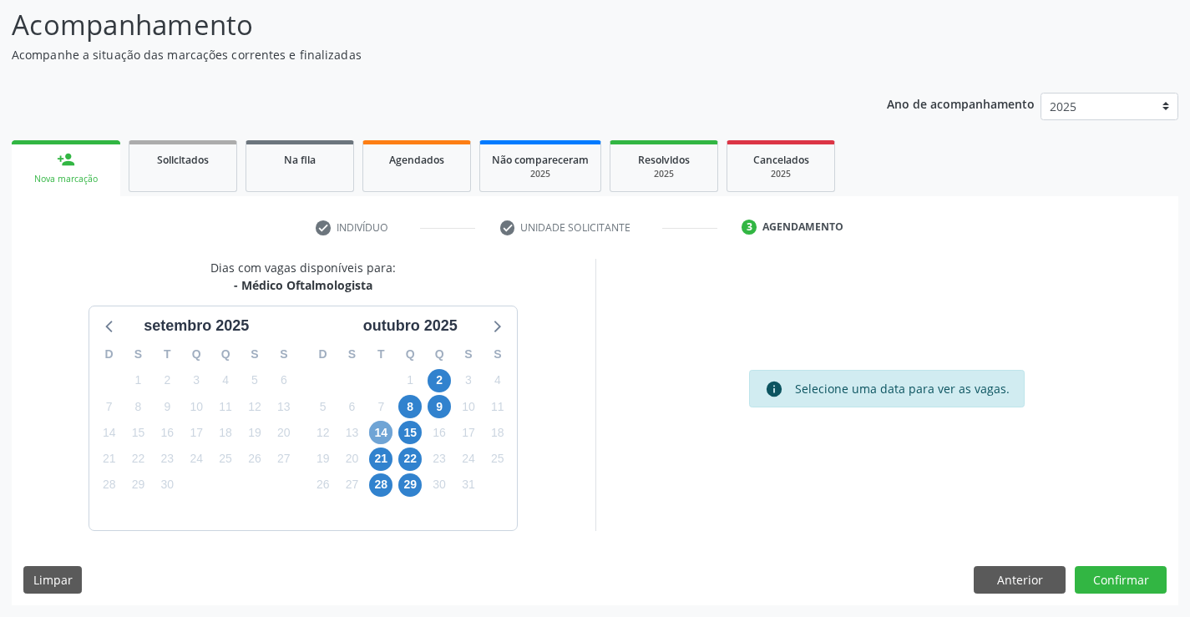
click at [385, 438] on span "14" at bounding box center [380, 432] width 23 height 23
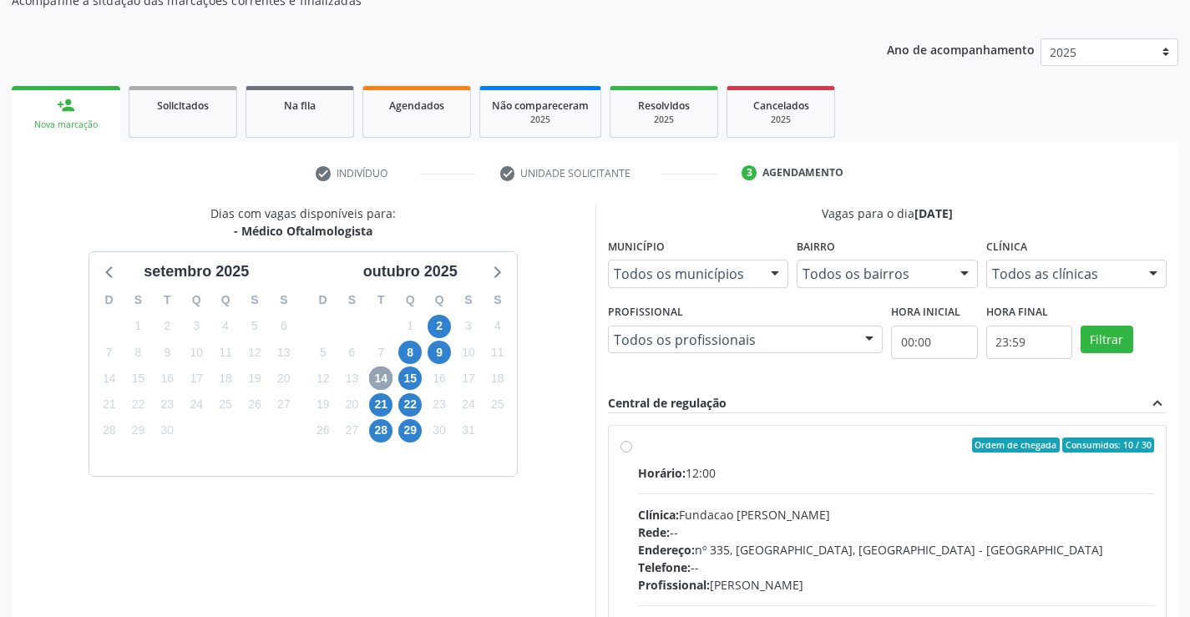
scroll to position [193, 0]
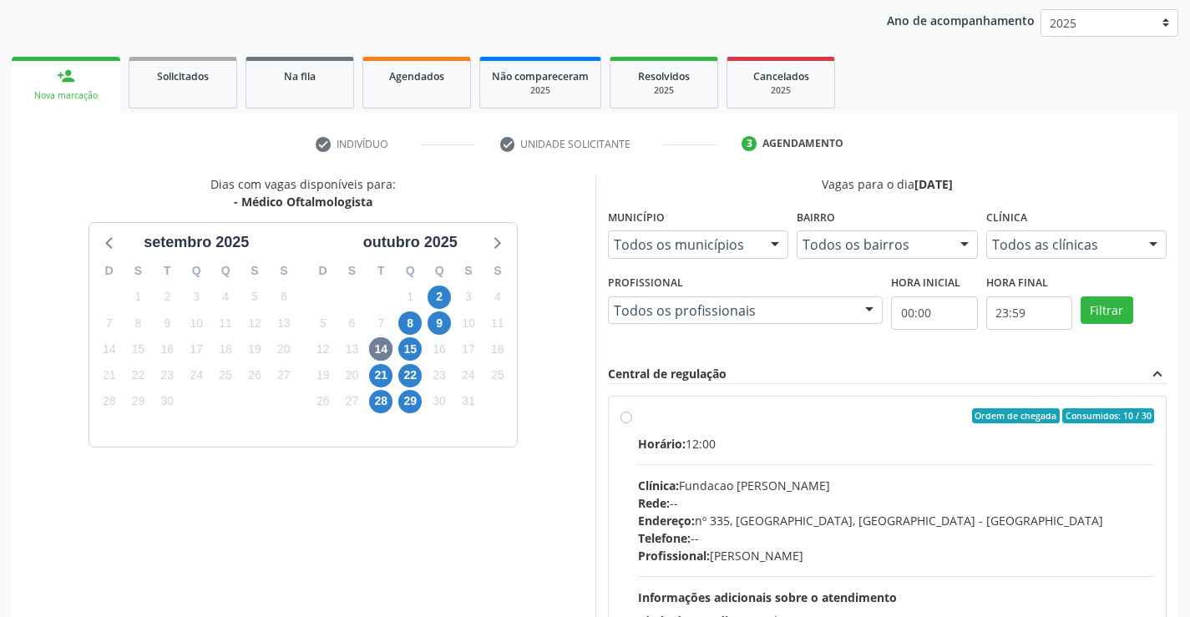
click at [638, 418] on label "Ordem de chegada Consumidos: 10 / 30 Horário: 12:00 Clínica: Fundacao Altino Ve…" at bounding box center [896, 536] width 517 height 256
click at [623, 418] on input "Ordem de chegada Consumidos: 10 / 30 Horário: 12:00 Clínica: Fundacao Altino Ve…" at bounding box center [627, 415] width 12 height 15
radio input "true"
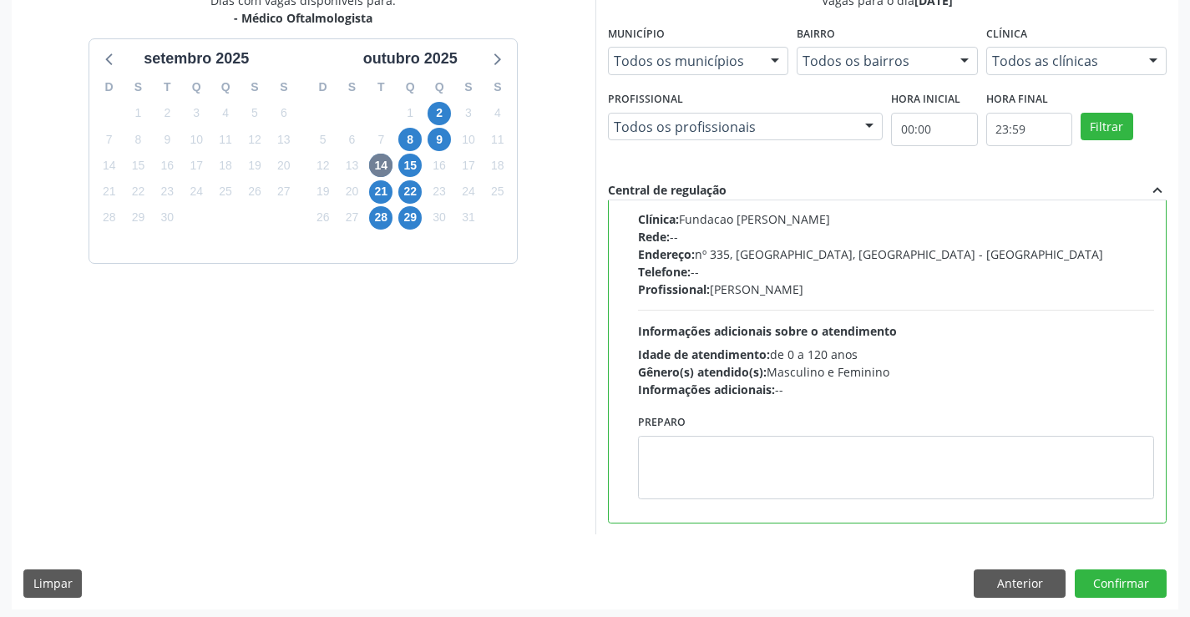
scroll to position [381, 0]
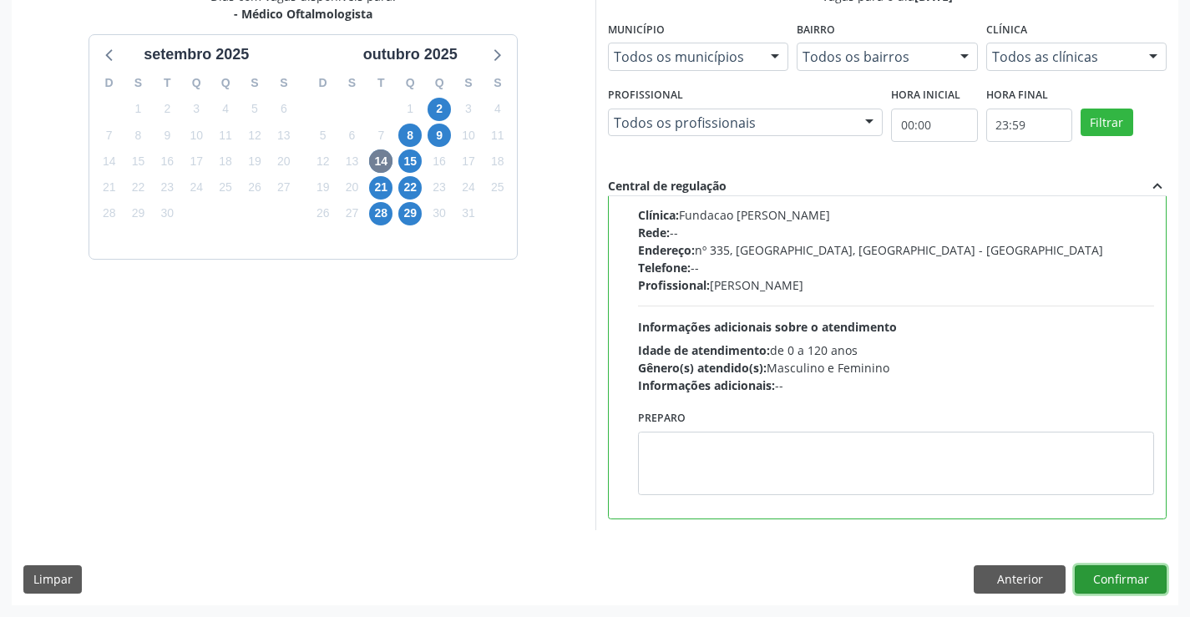
click at [1107, 581] on button "Confirmar" at bounding box center [1121, 580] width 92 height 28
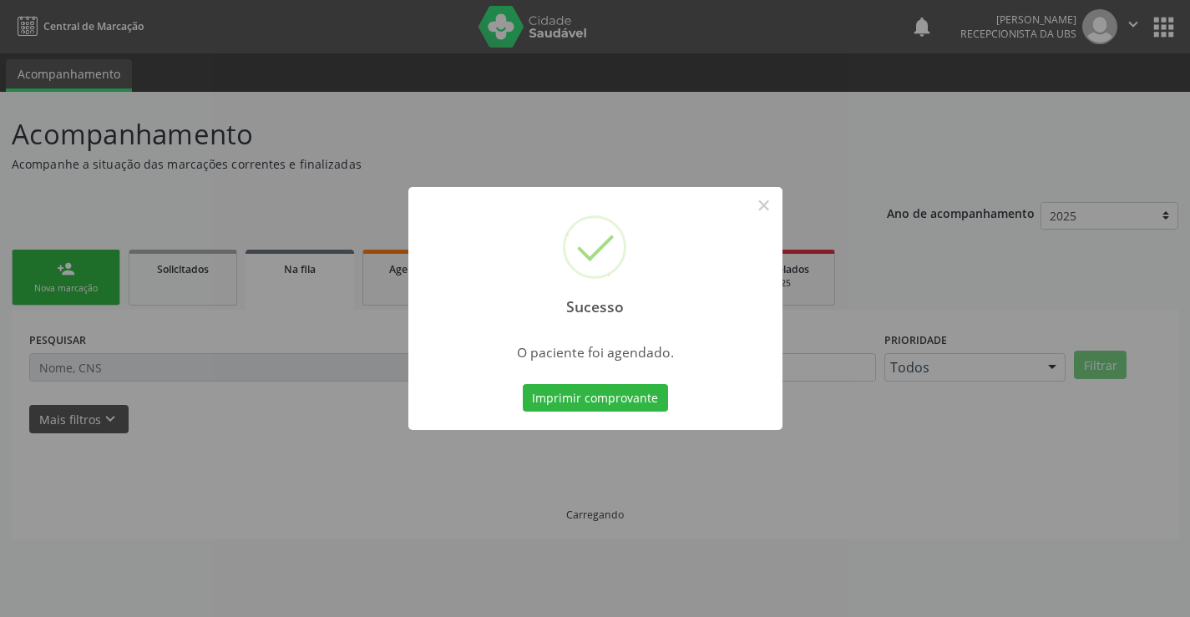
scroll to position [0, 0]
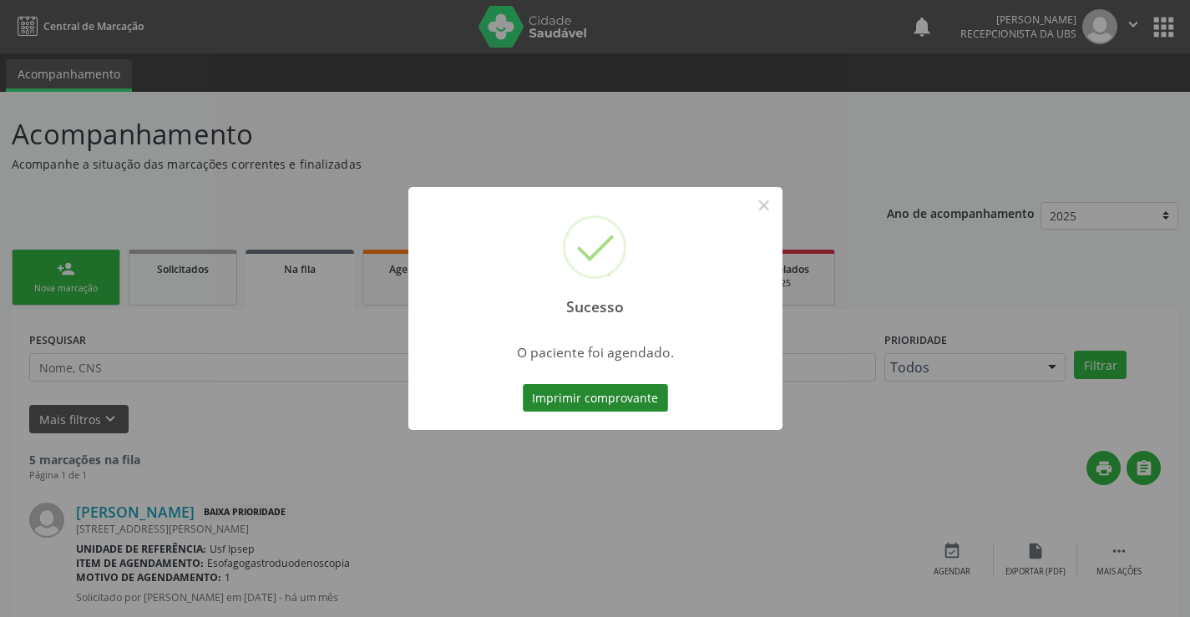
click at [556, 398] on button "Imprimir comprovante" at bounding box center [595, 398] width 145 height 28
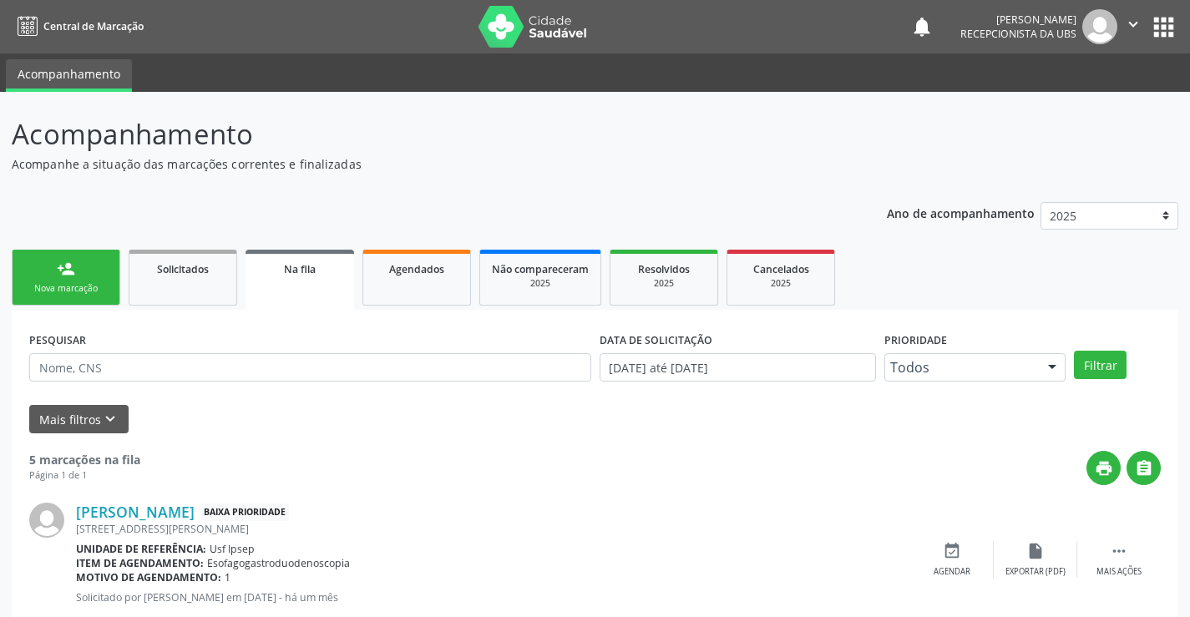
click at [61, 291] on div "Nova marcação" at bounding box center [66, 288] width 84 height 13
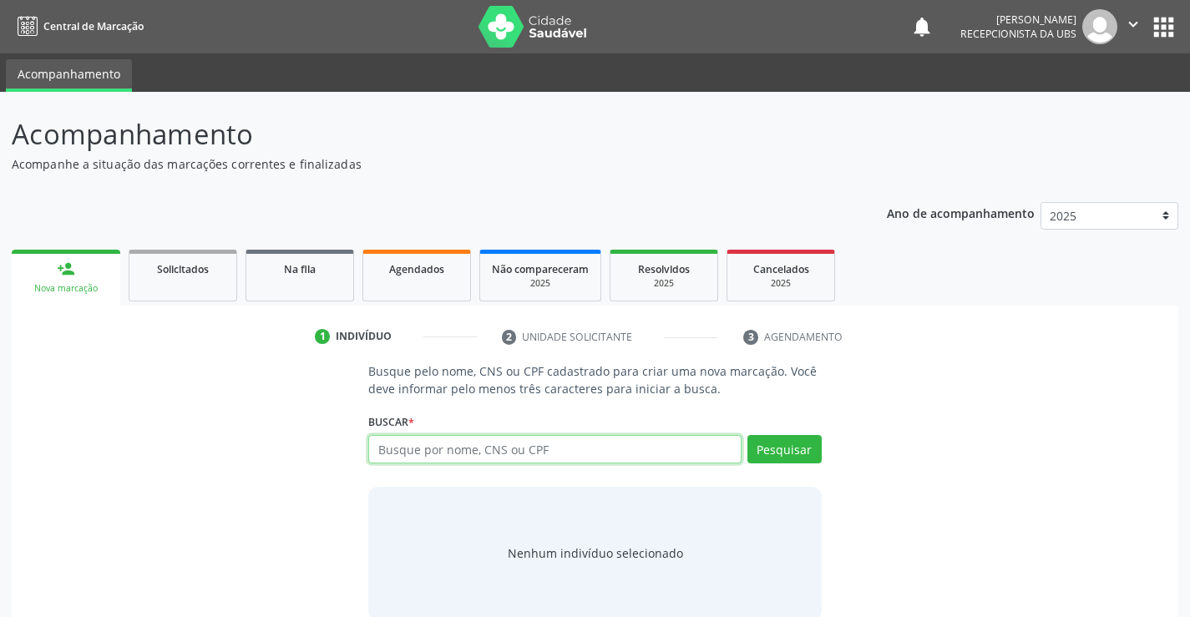
click at [383, 451] on input "text" at bounding box center [554, 449] width 373 height 28
type input "62765493472"
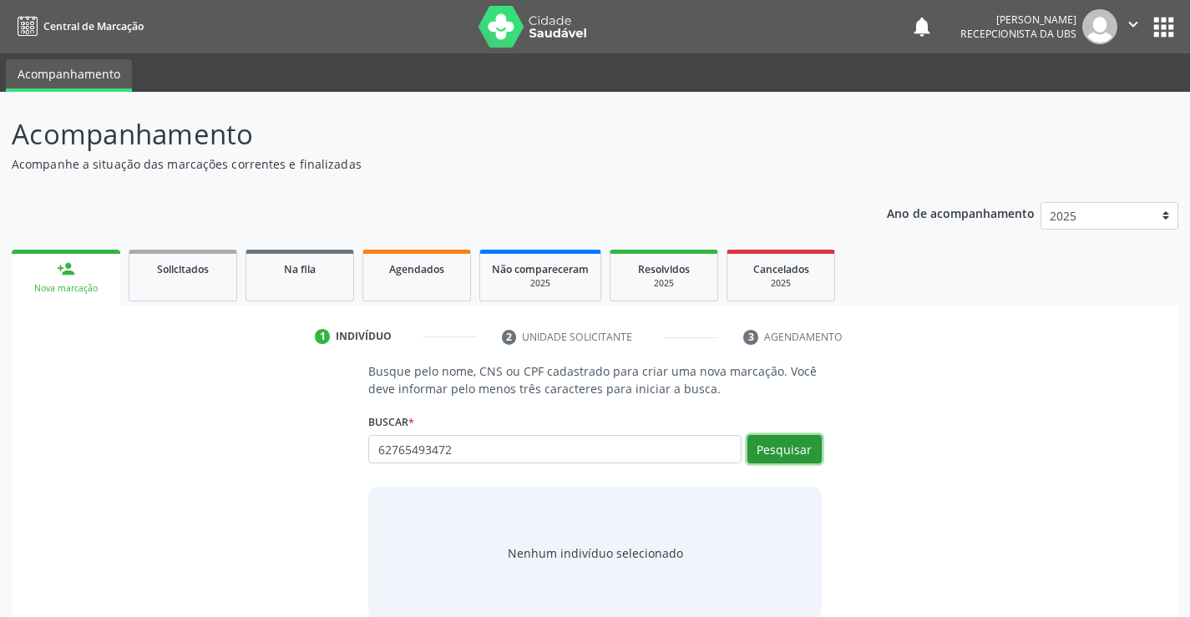
click at [783, 449] on button "Pesquisar" at bounding box center [785, 449] width 74 height 28
type input "62765493472"
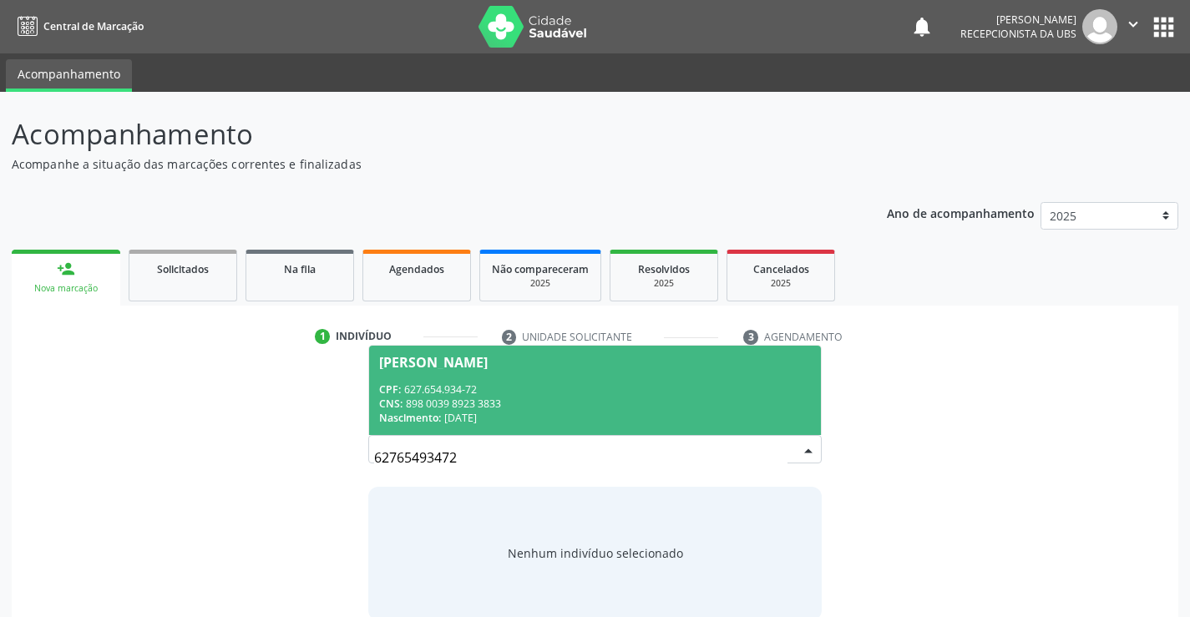
click at [431, 365] on div "Atilas Silva Ribeiro" at bounding box center [433, 362] width 109 height 13
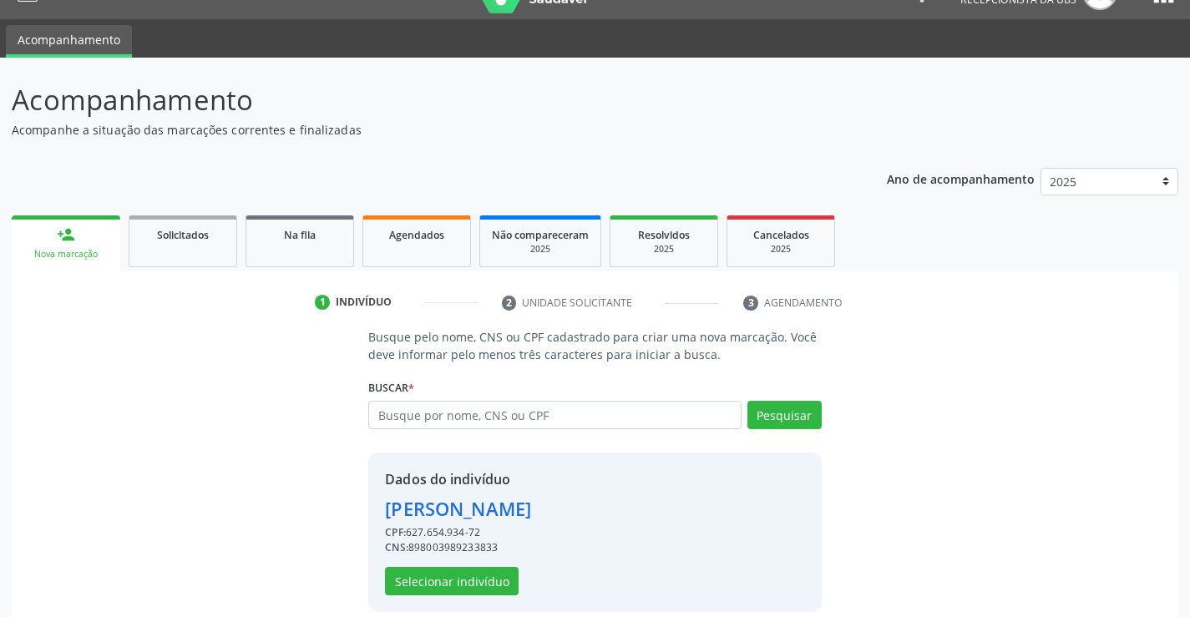
scroll to position [53, 0]
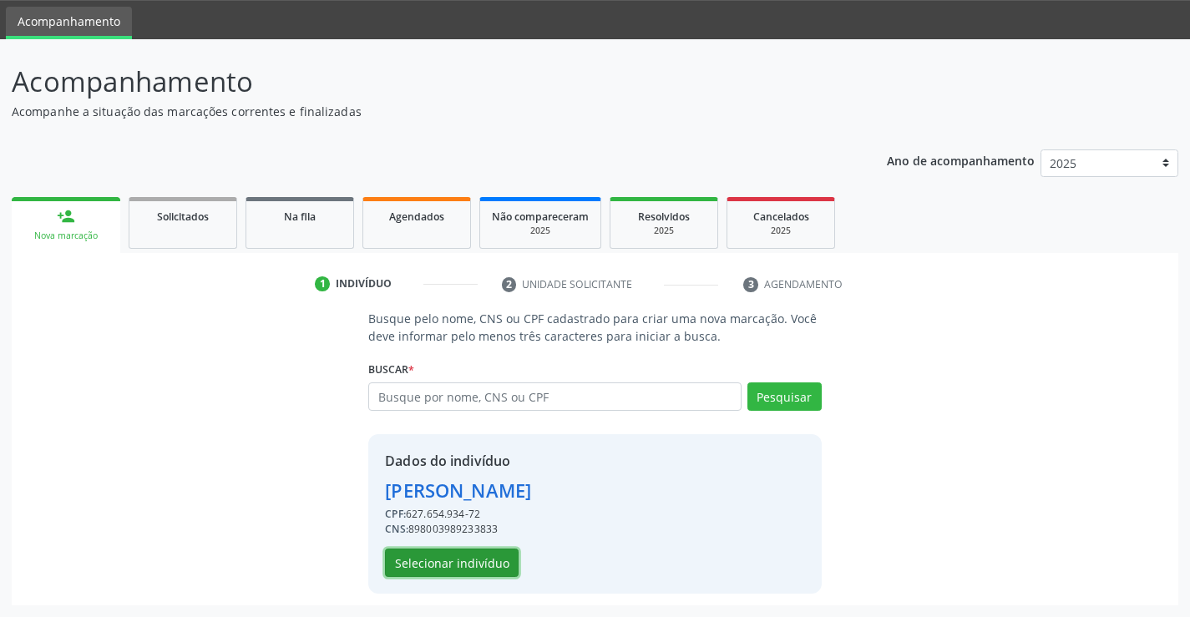
click at [416, 558] on button "Selecionar indivíduo" at bounding box center [452, 563] width 134 height 28
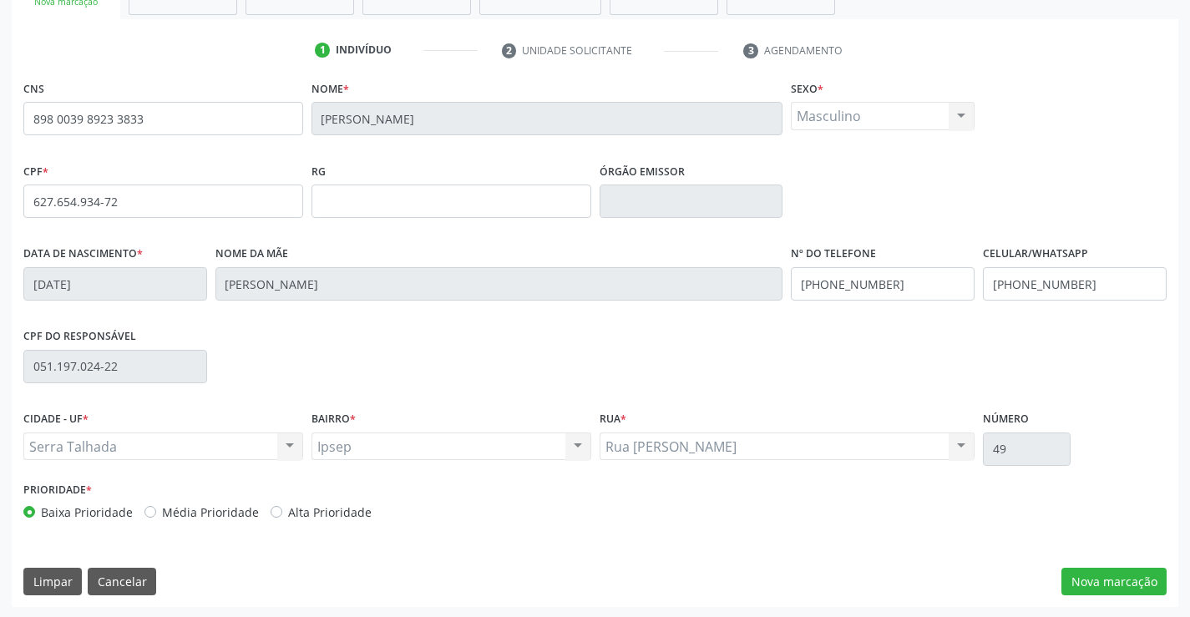
scroll to position [288, 0]
click at [1096, 575] on button "Nova marcação" at bounding box center [1114, 580] width 105 height 28
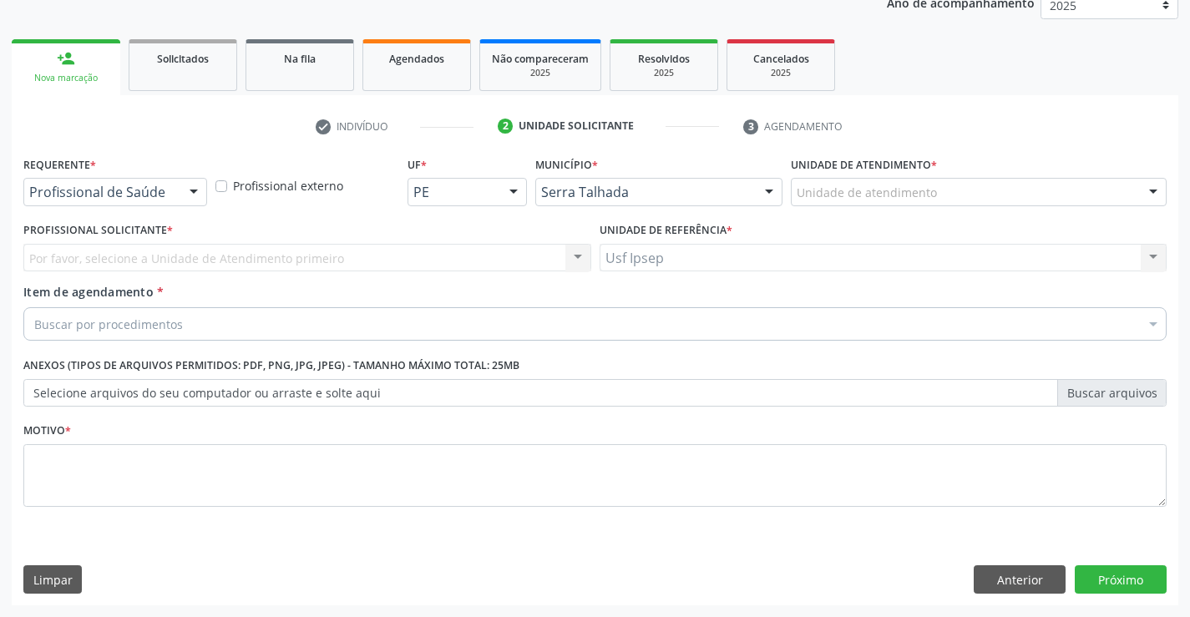
click at [200, 192] on div at bounding box center [193, 193] width 25 height 28
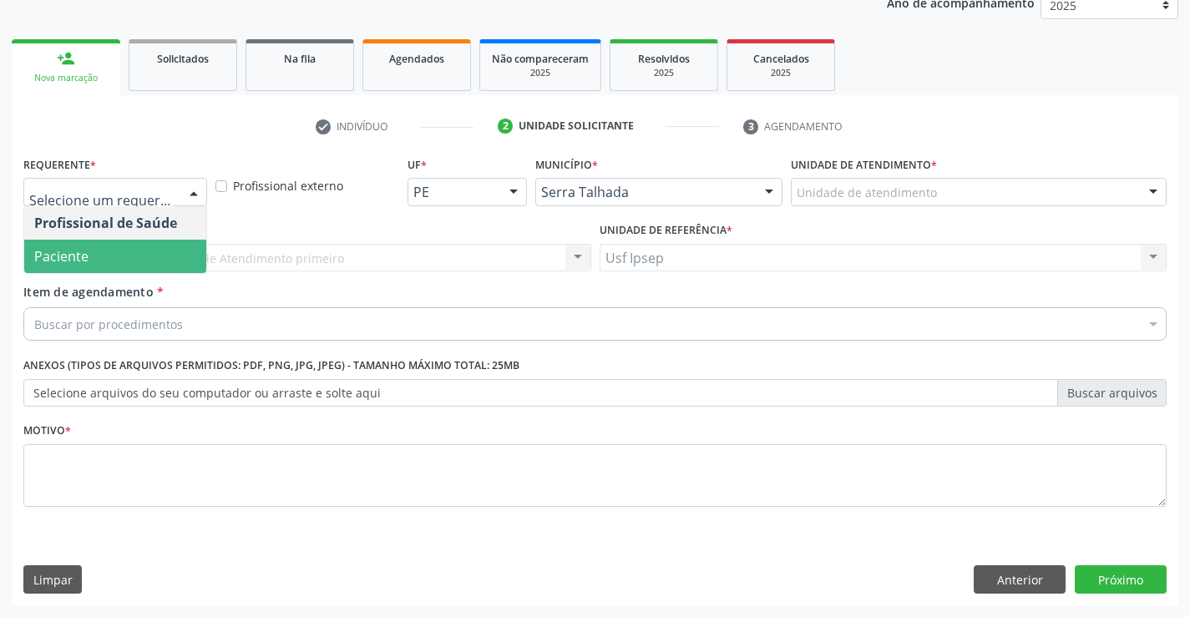
drag, startPoint x: 89, startPoint y: 256, endPoint x: 70, endPoint y: 307, distance: 53.7
click at [87, 259] on span "Paciente" at bounding box center [115, 256] width 182 height 33
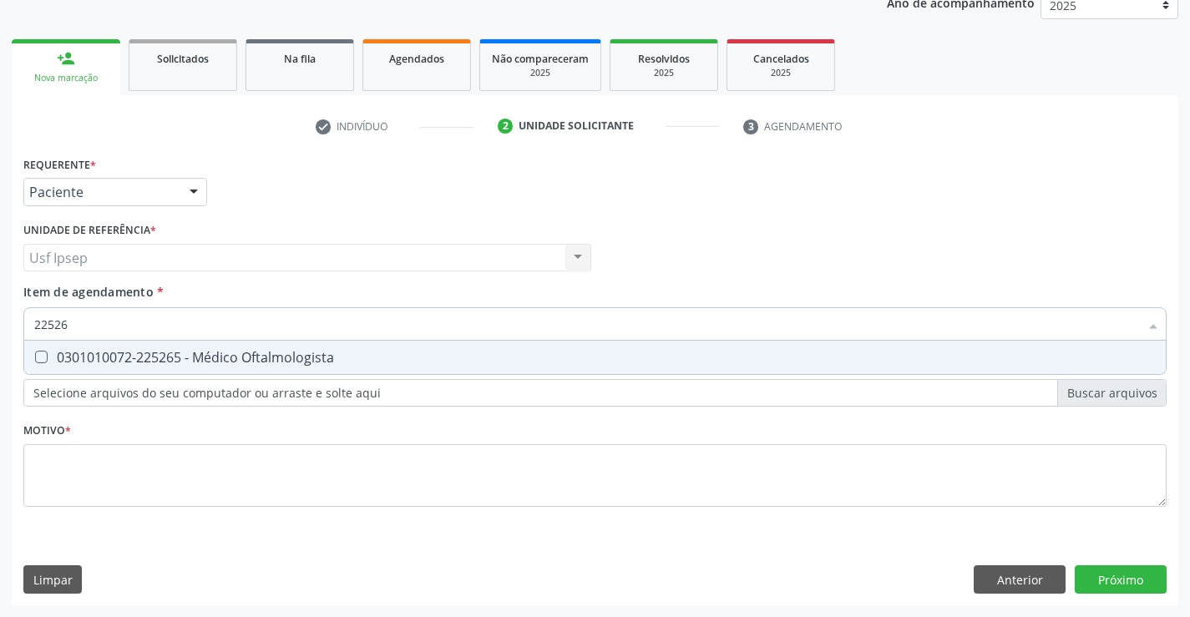
type input "225265"
click at [43, 361] on Oftalmologista at bounding box center [41, 357] width 13 height 13
click at [35, 361] on Oftalmologista "checkbox" at bounding box center [29, 357] width 11 height 11
checkbox Oftalmologista "true"
click at [41, 467] on div "Requerente * Paciente Profissional de Saúde Paciente Nenhum resultado encontrad…" at bounding box center [595, 341] width 1144 height 378
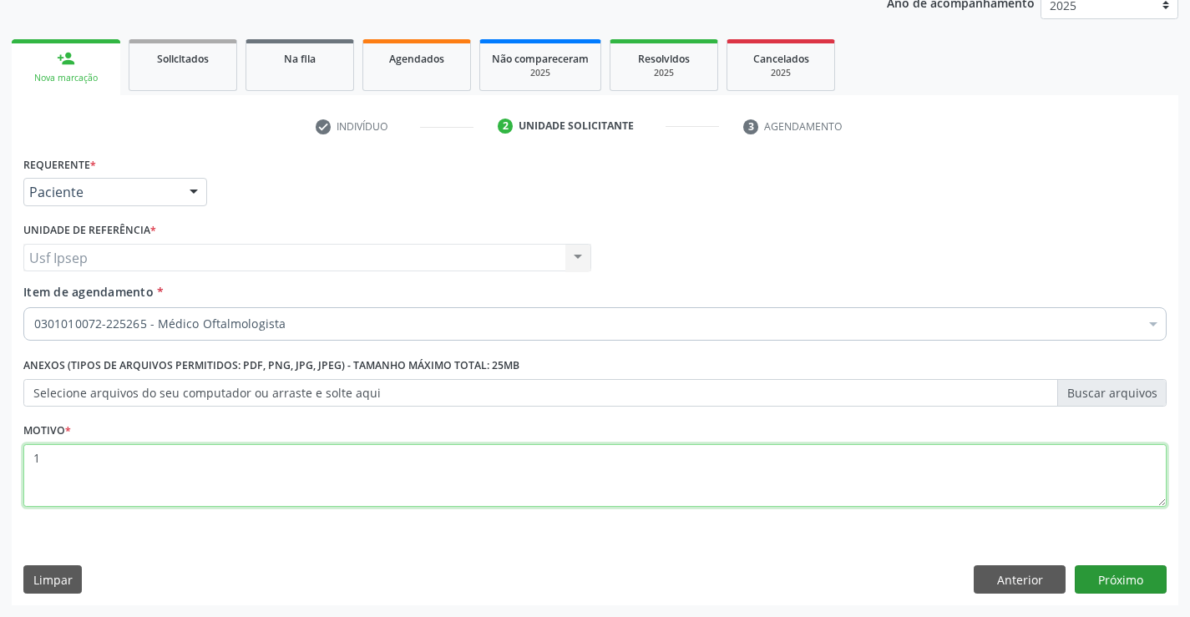
type textarea "1"
click at [1128, 582] on button "Próximo" at bounding box center [1121, 580] width 92 height 28
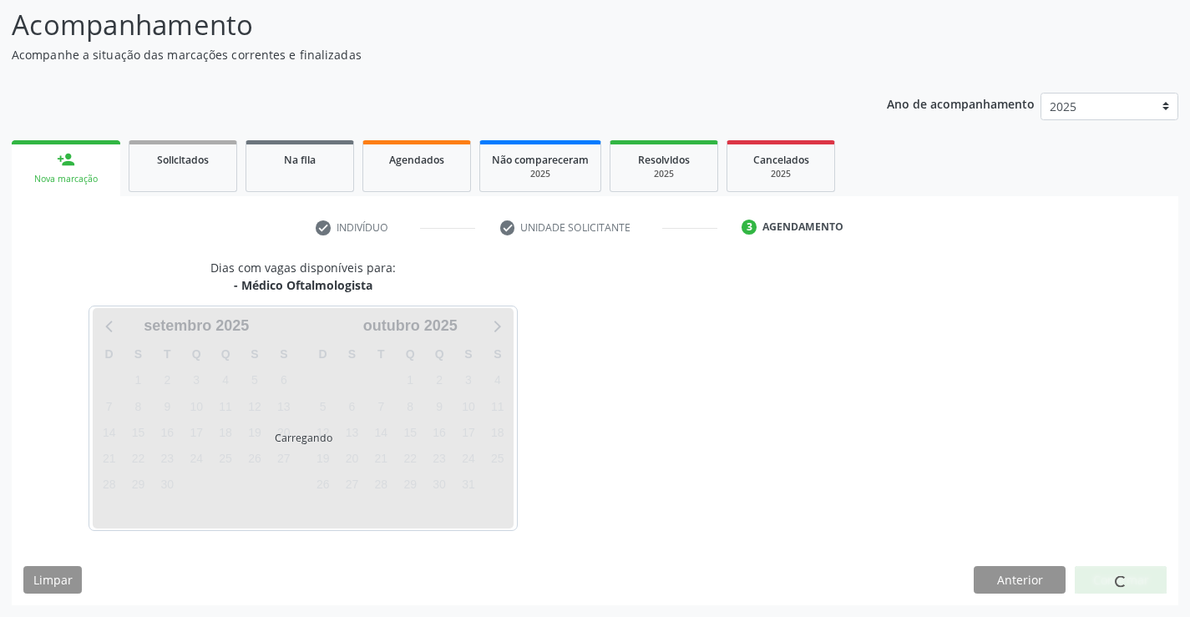
scroll to position [109, 0]
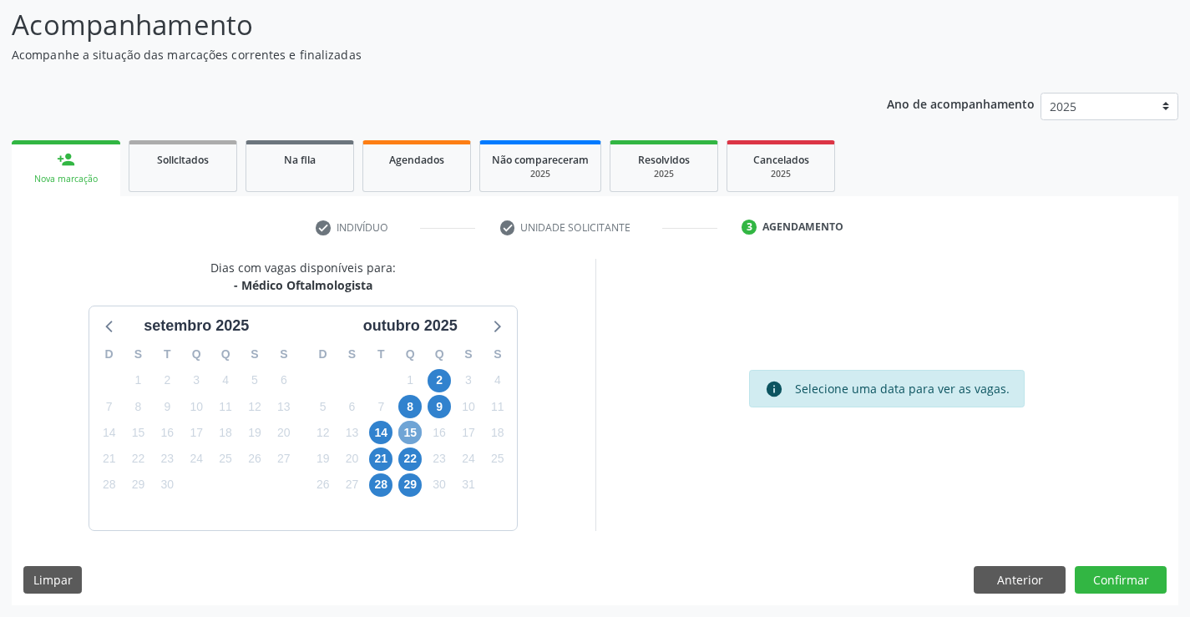
drag, startPoint x: 413, startPoint y: 431, endPoint x: 425, endPoint y: 443, distance: 17.1
click at [415, 439] on span "15" at bounding box center [409, 432] width 23 height 23
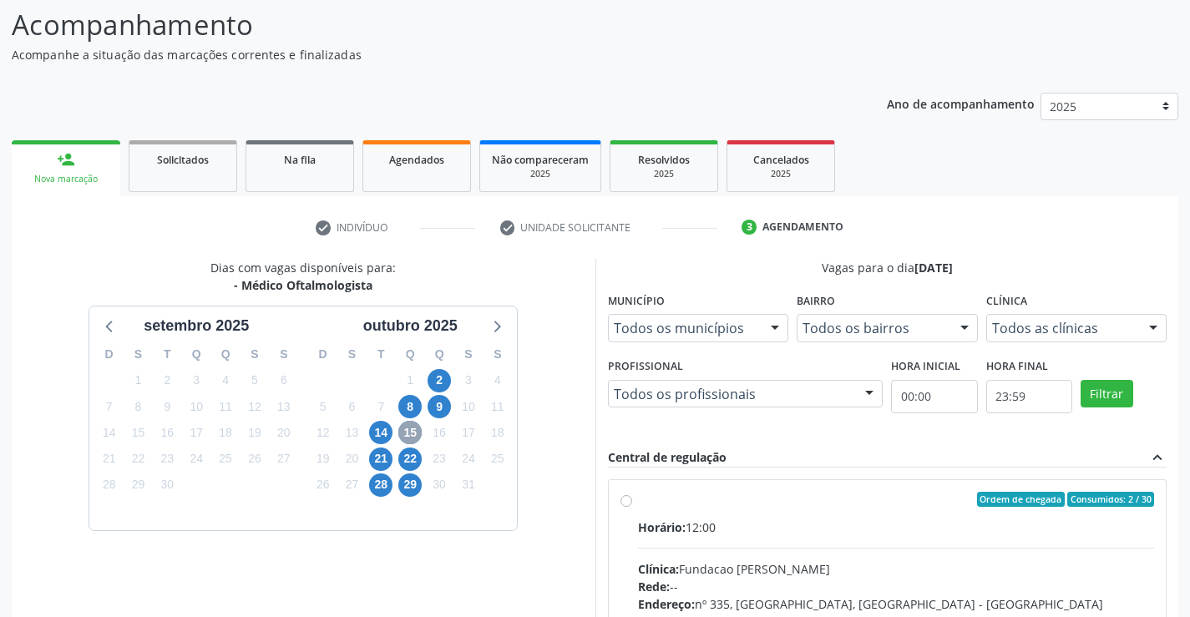
scroll to position [193, 0]
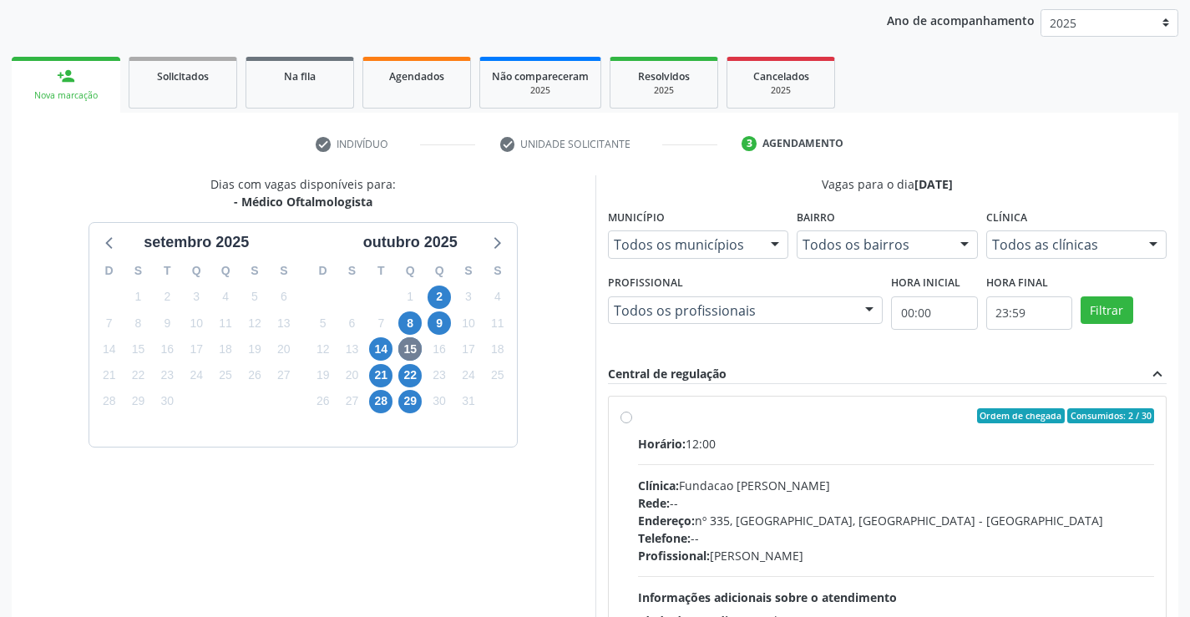
drag, startPoint x: 622, startPoint y: 420, endPoint x: 634, endPoint y: 415, distance: 12.7
click at [638, 420] on label "Ordem de chegada Consumidos: 2 / 30 Horário: 12:00 Clínica: Fundacao Altino Ven…" at bounding box center [896, 536] width 517 height 256
click at [624, 420] on input "Ordem de chegada Consumidos: 2 / 30 Horário: 12:00 Clínica: Fundacao Altino Ven…" at bounding box center [627, 415] width 12 height 15
radio input "true"
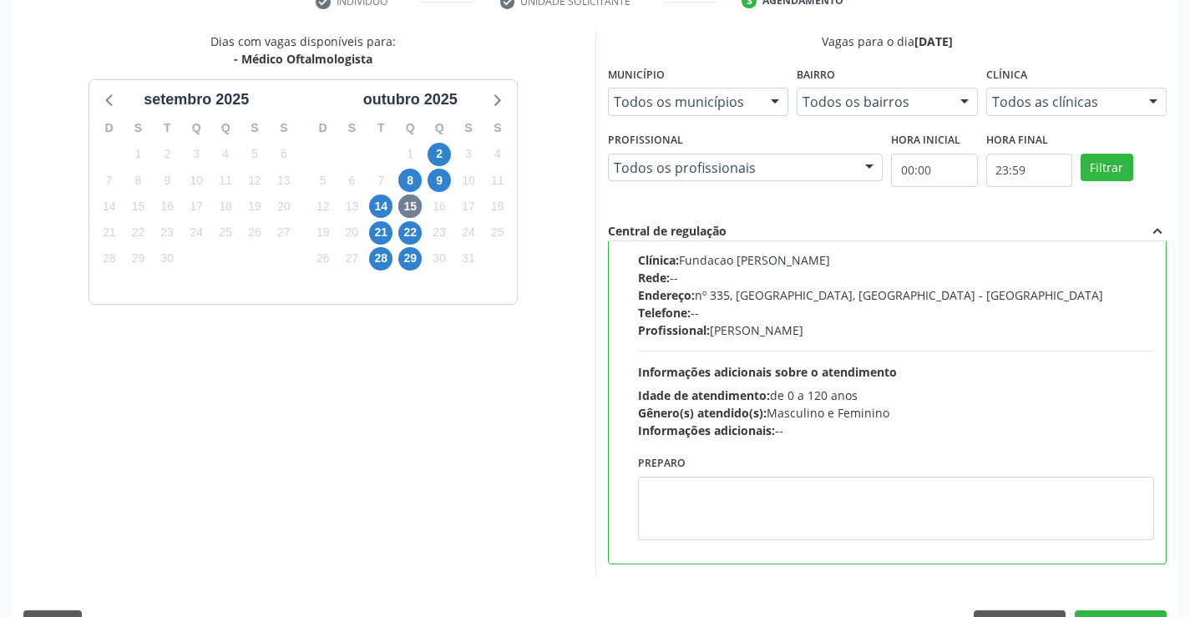
scroll to position [381, 0]
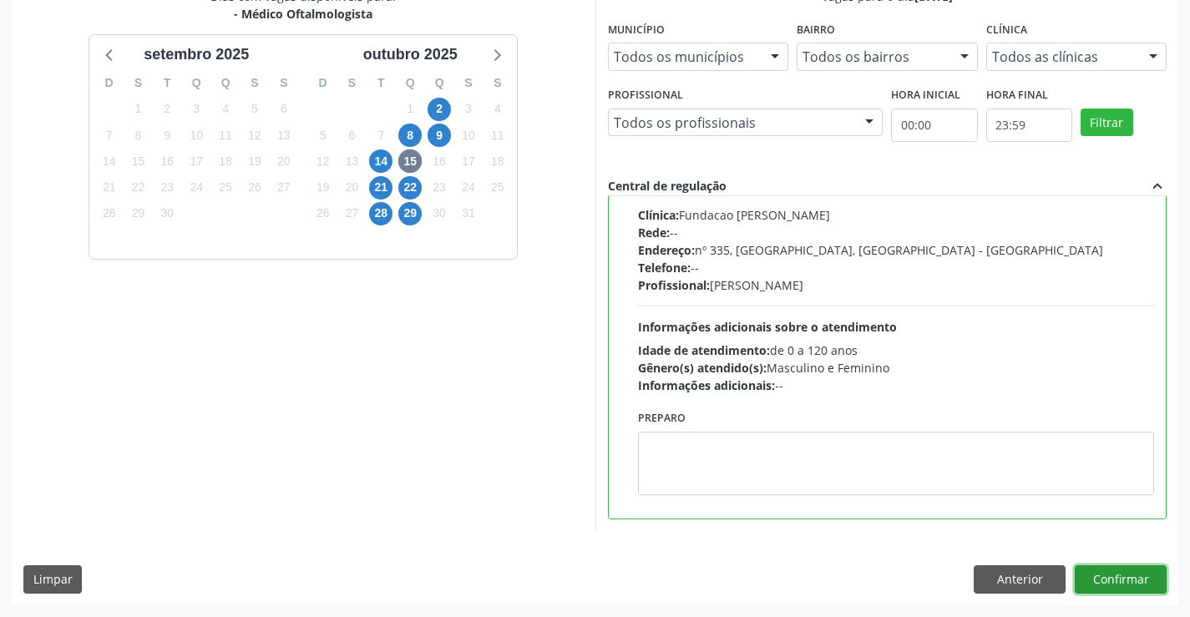
click at [1127, 576] on button "Confirmar" at bounding box center [1121, 580] width 92 height 28
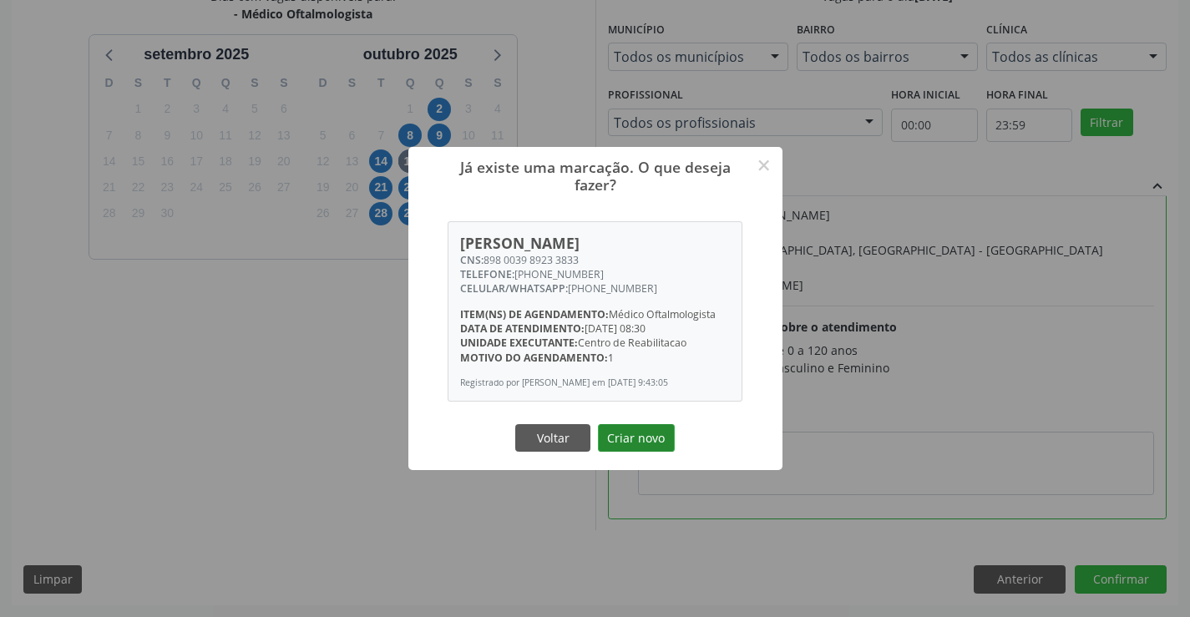
click at [655, 434] on button "Criar novo" at bounding box center [636, 438] width 77 height 28
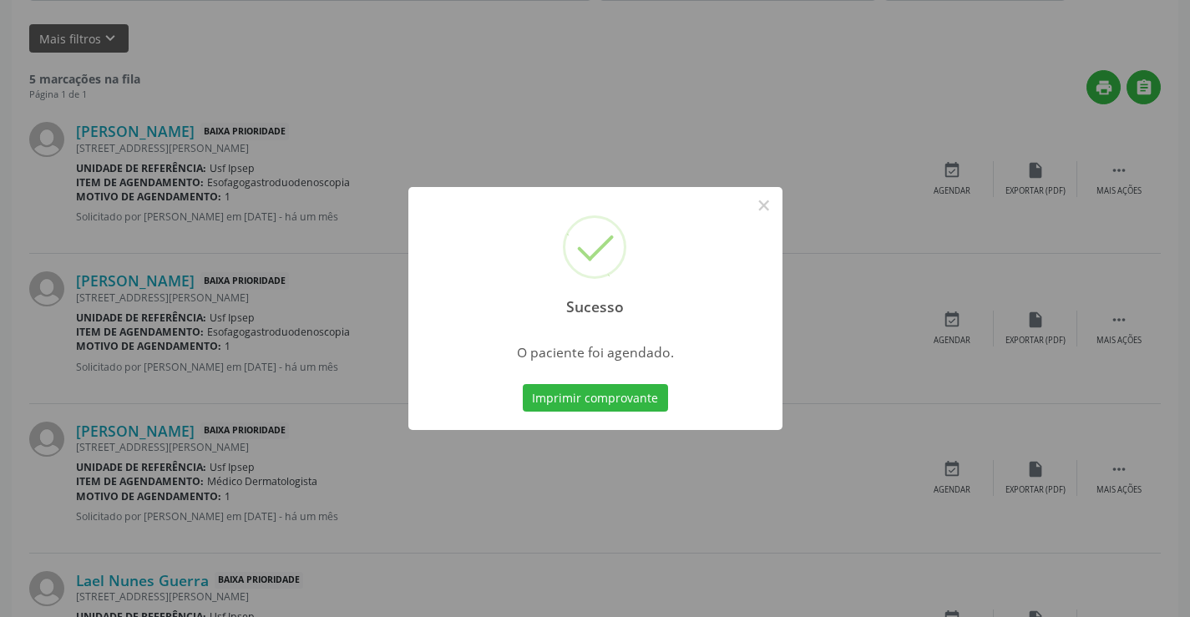
scroll to position [0, 0]
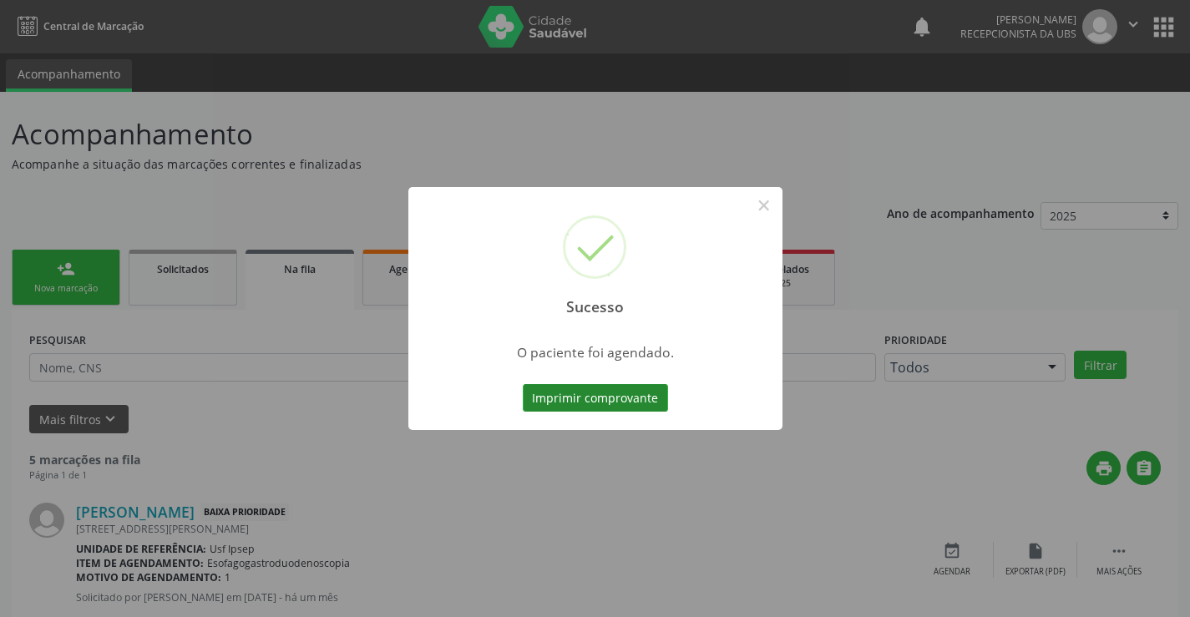
drag, startPoint x: 555, startPoint y: 407, endPoint x: 559, endPoint y: 393, distance: 13.8
click at [559, 393] on button "Imprimir comprovante" at bounding box center [595, 398] width 145 height 28
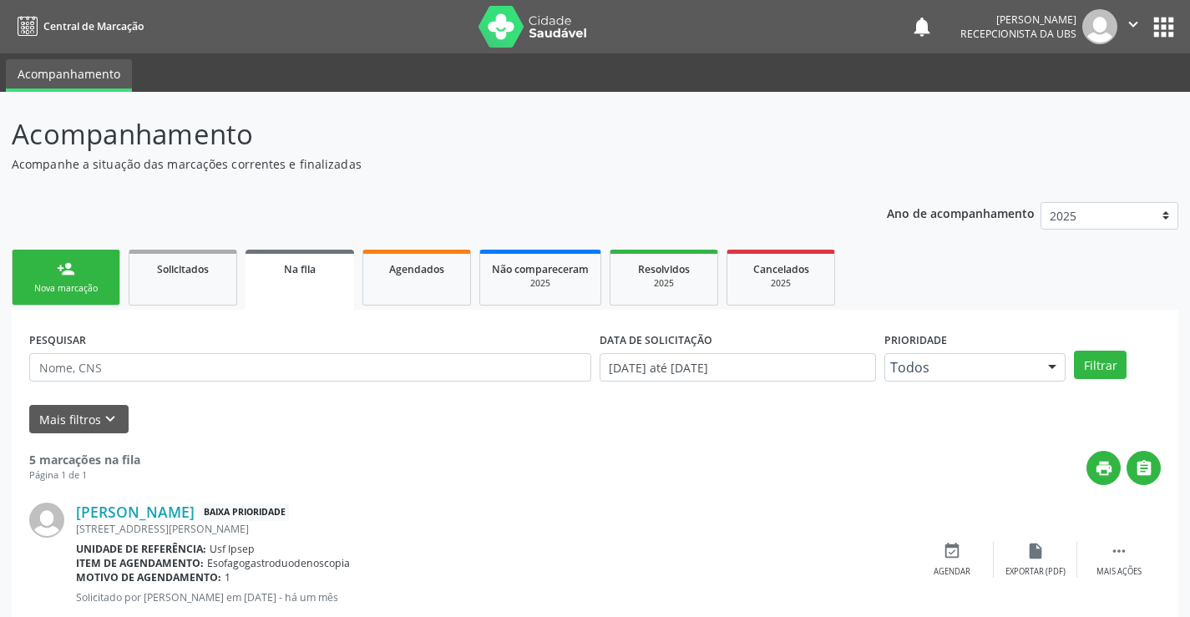
click at [38, 287] on div "Nova marcação" at bounding box center [66, 288] width 84 height 13
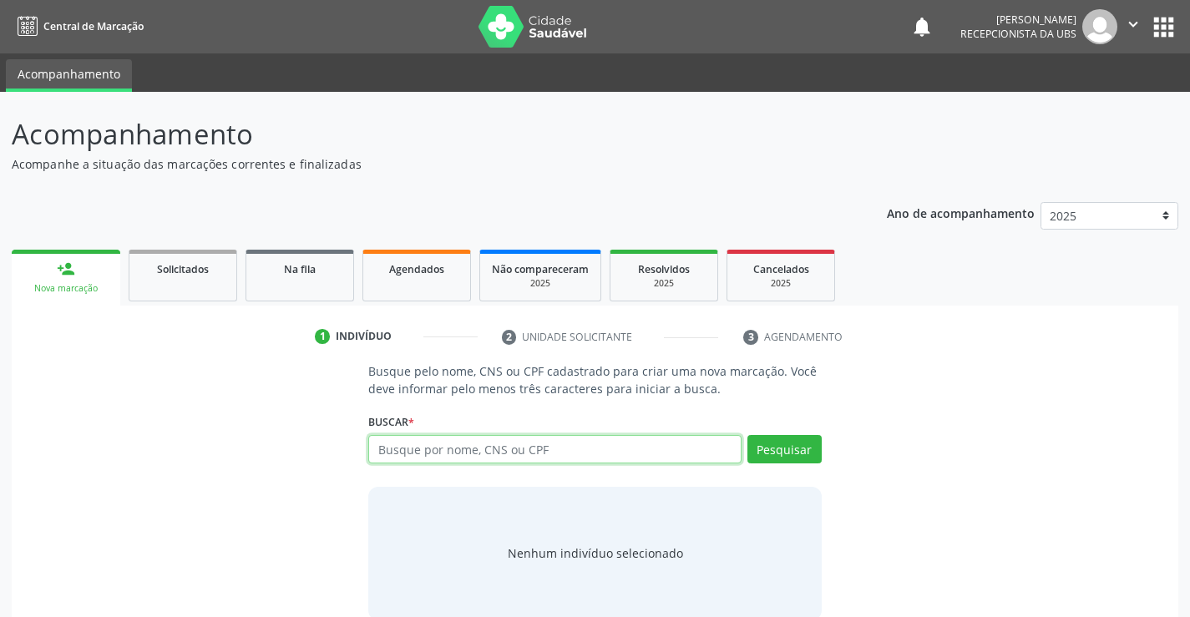
click at [388, 445] on input "text" at bounding box center [554, 449] width 373 height 28
click at [379, 453] on input "text" at bounding box center [554, 449] width 373 height 28
click at [375, 449] on input "text" at bounding box center [554, 449] width 373 height 28
type input "898004154118562"
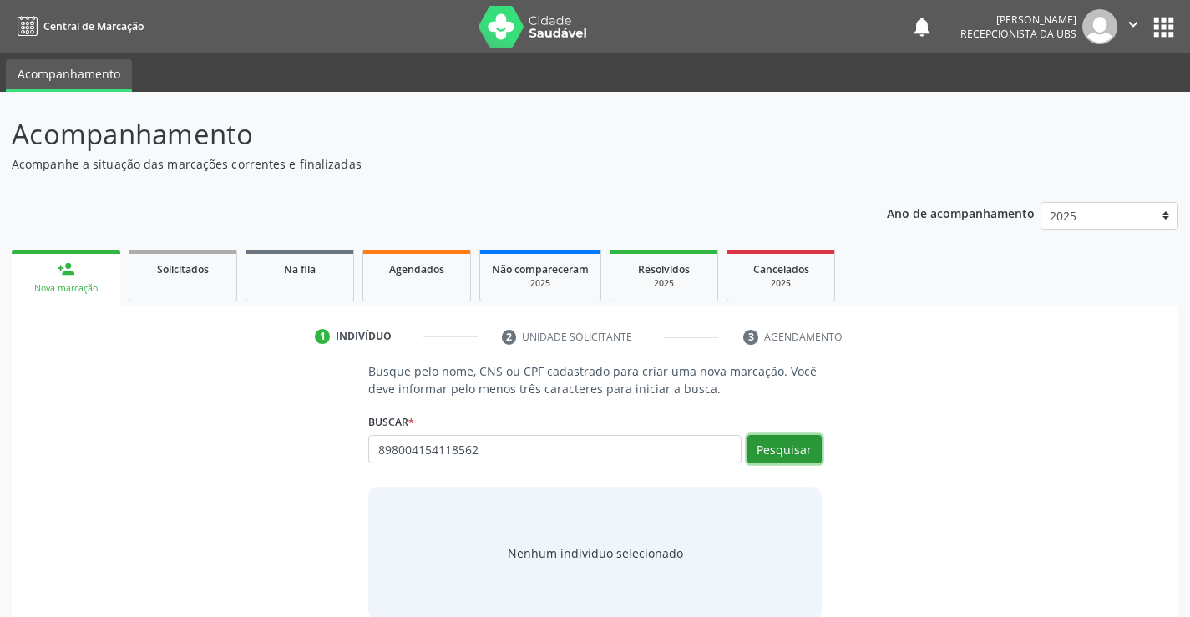
click at [763, 454] on button "Pesquisar" at bounding box center [785, 449] width 74 height 28
type input "898004154118562"
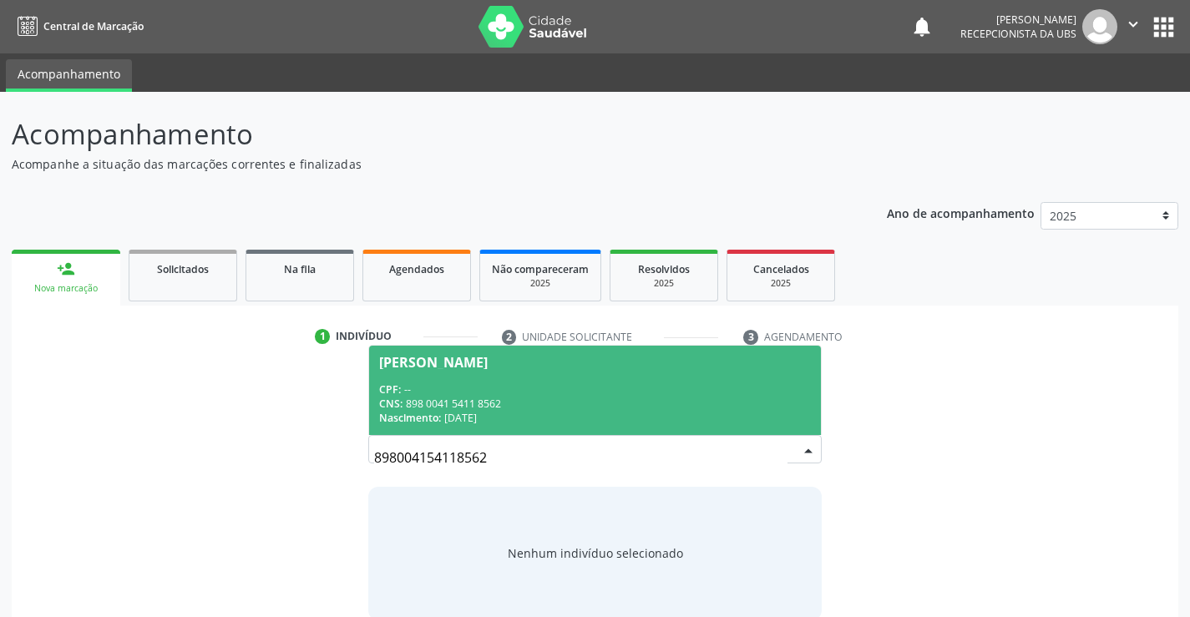
drag, startPoint x: 424, startPoint y: 352, endPoint x: 442, endPoint y: 345, distance: 19.1
click at [430, 350] on span "Rafaela Magalhaes Lima CPF: -- CNS: 898 0041 5411 8562 Nascimento: 21/04/2014" at bounding box center [594, 390] width 451 height 89
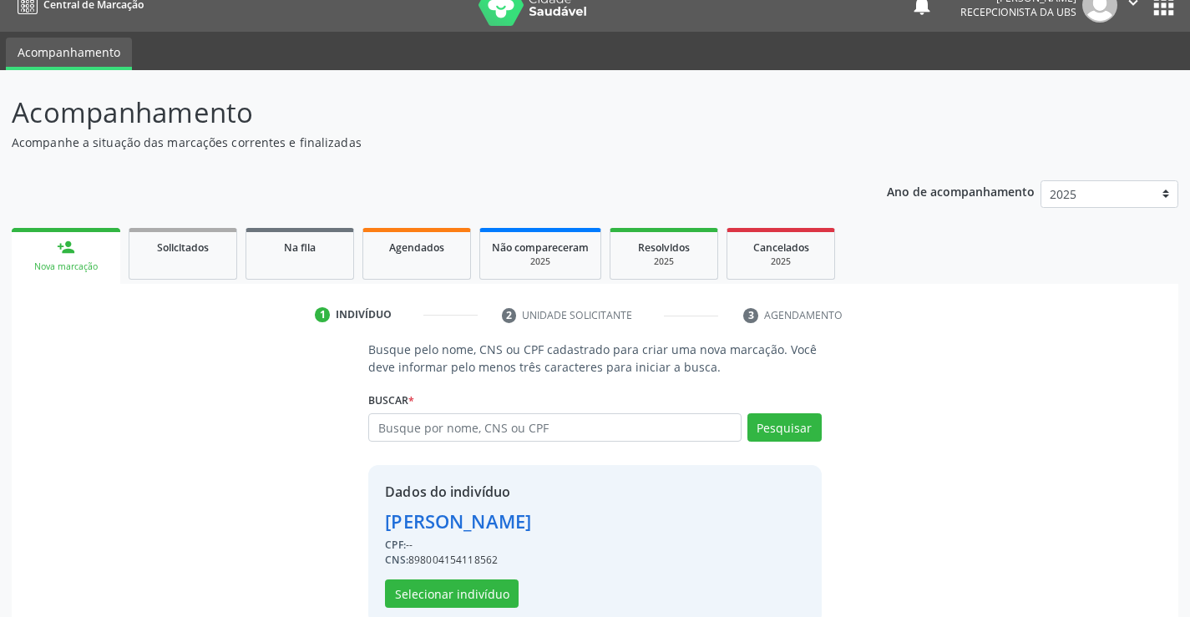
scroll to position [53, 0]
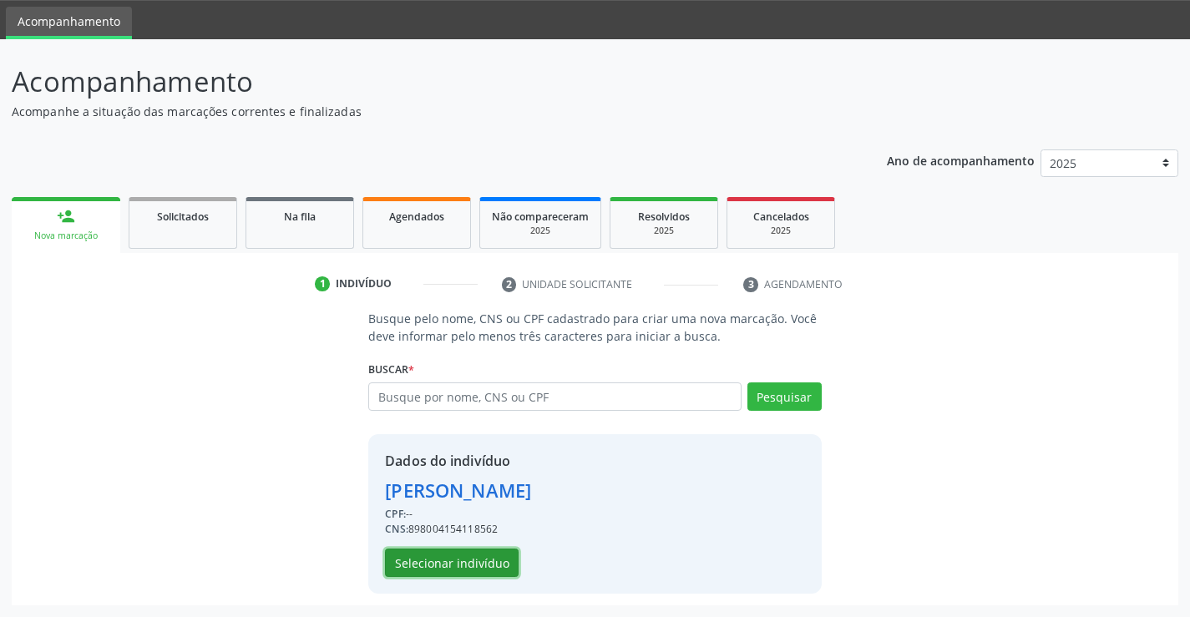
click at [461, 559] on button "Selecionar indivíduo" at bounding box center [452, 563] width 134 height 28
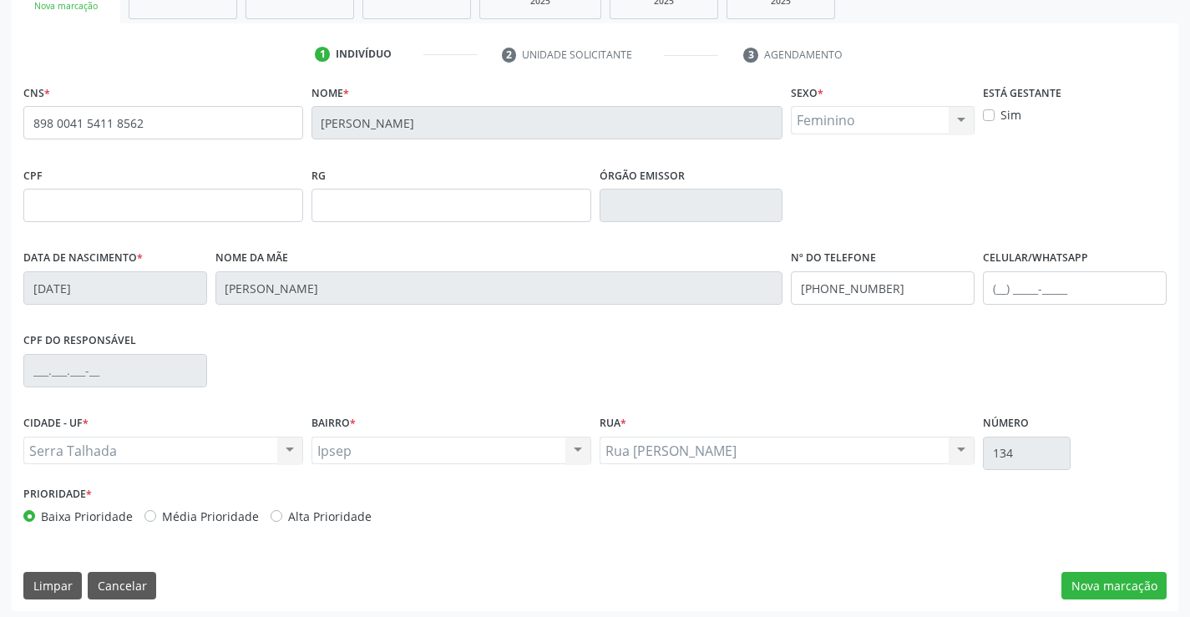
scroll to position [288, 0]
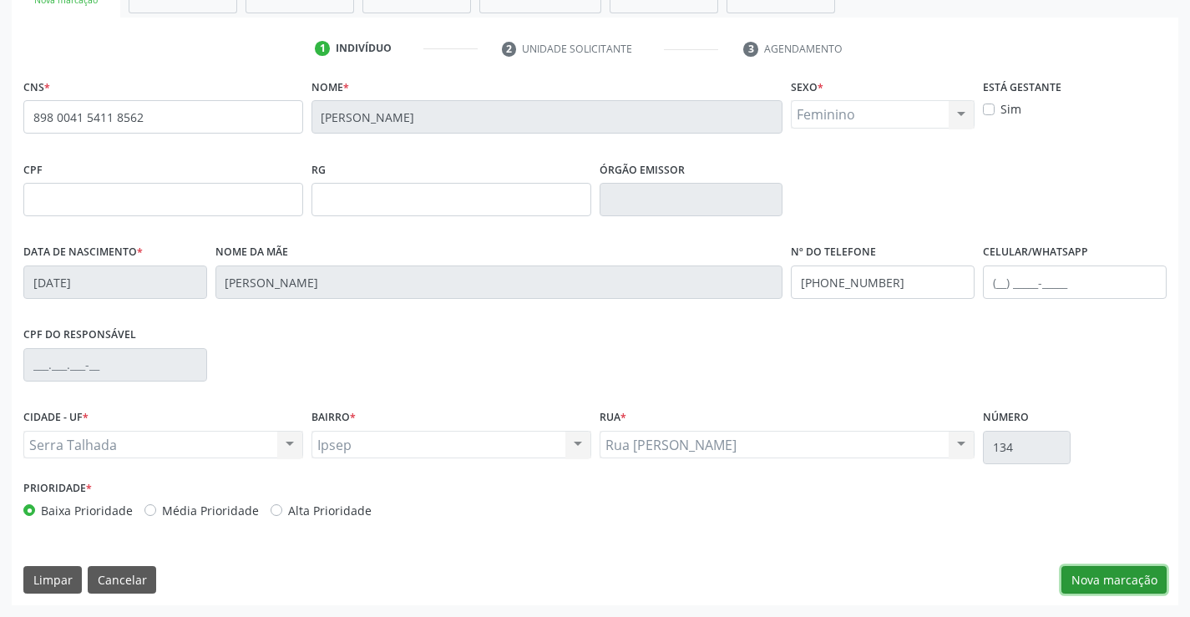
click at [1091, 585] on button "Nova marcação" at bounding box center [1114, 580] width 105 height 28
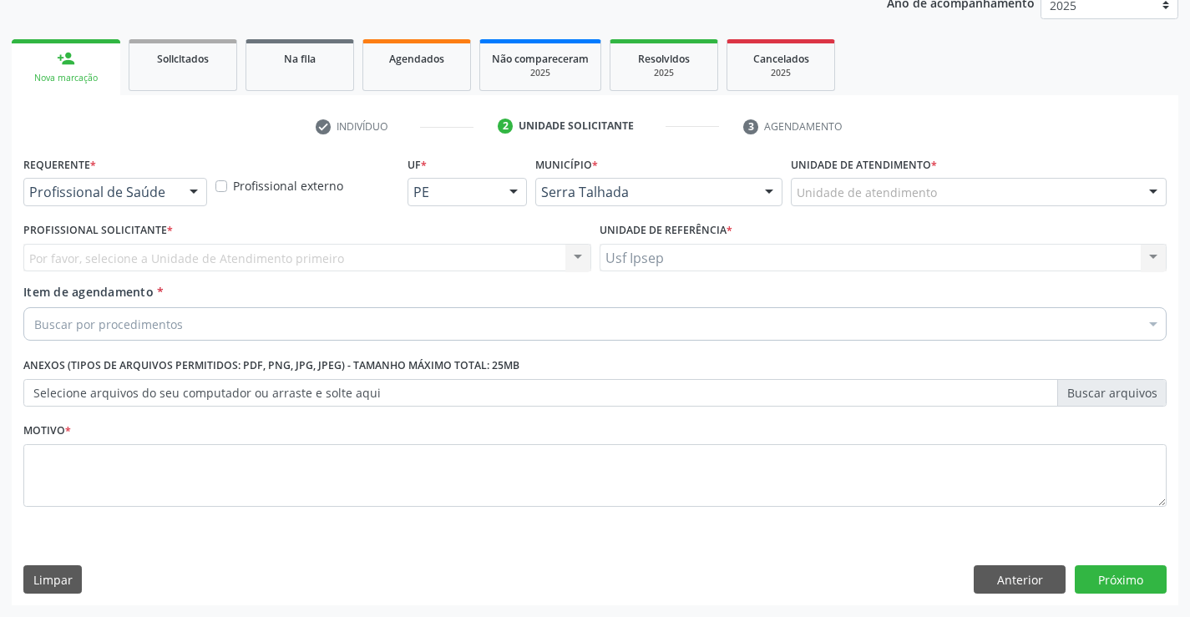
scroll to position [210, 0]
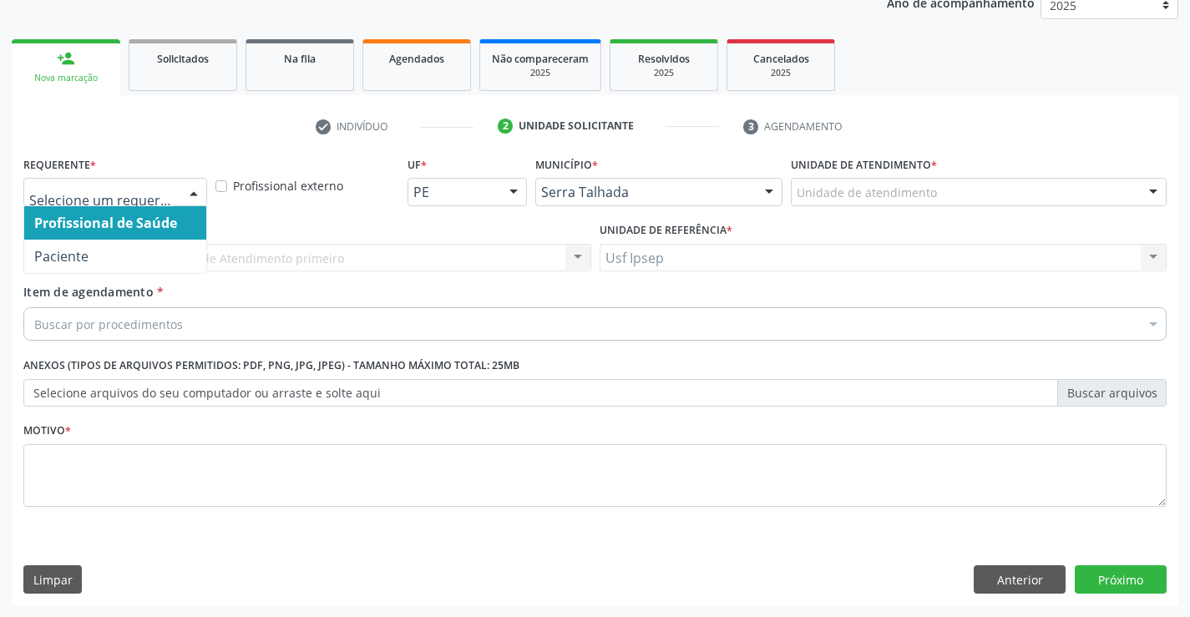
click at [198, 196] on div at bounding box center [193, 193] width 25 height 28
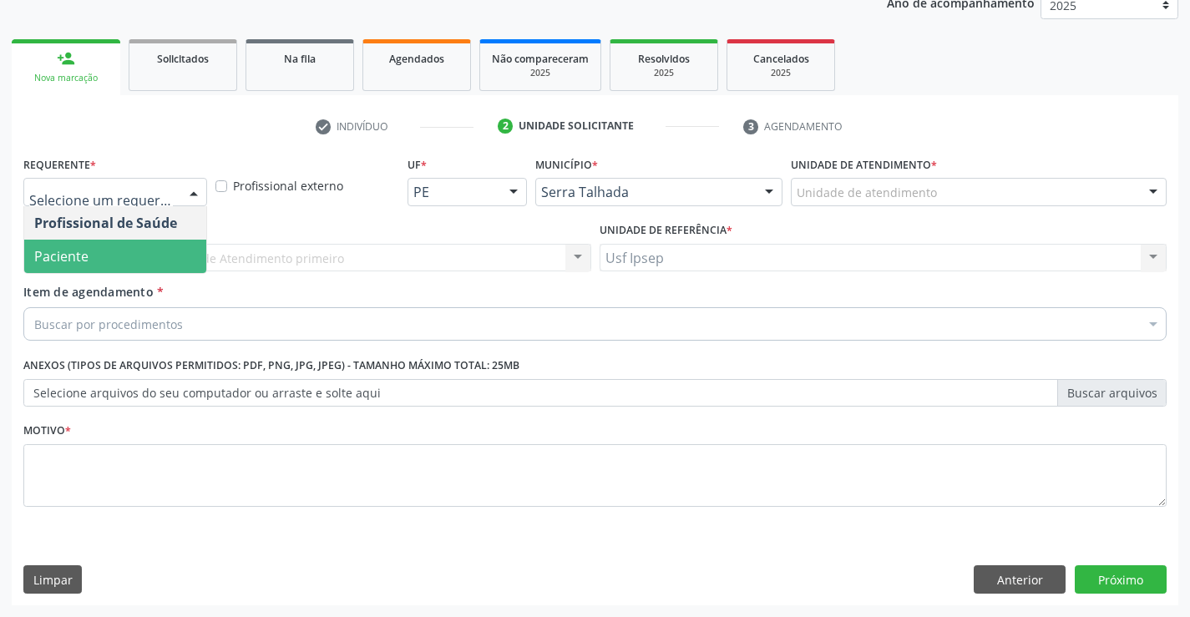
drag, startPoint x: 114, startPoint y: 260, endPoint x: 107, endPoint y: 291, distance: 31.8
click at [108, 285] on div "Requerente * Profissional de Saúde Paciente Nenhum resultado encontrado para: "…" at bounding box center [595, 341] width 1144 height 378
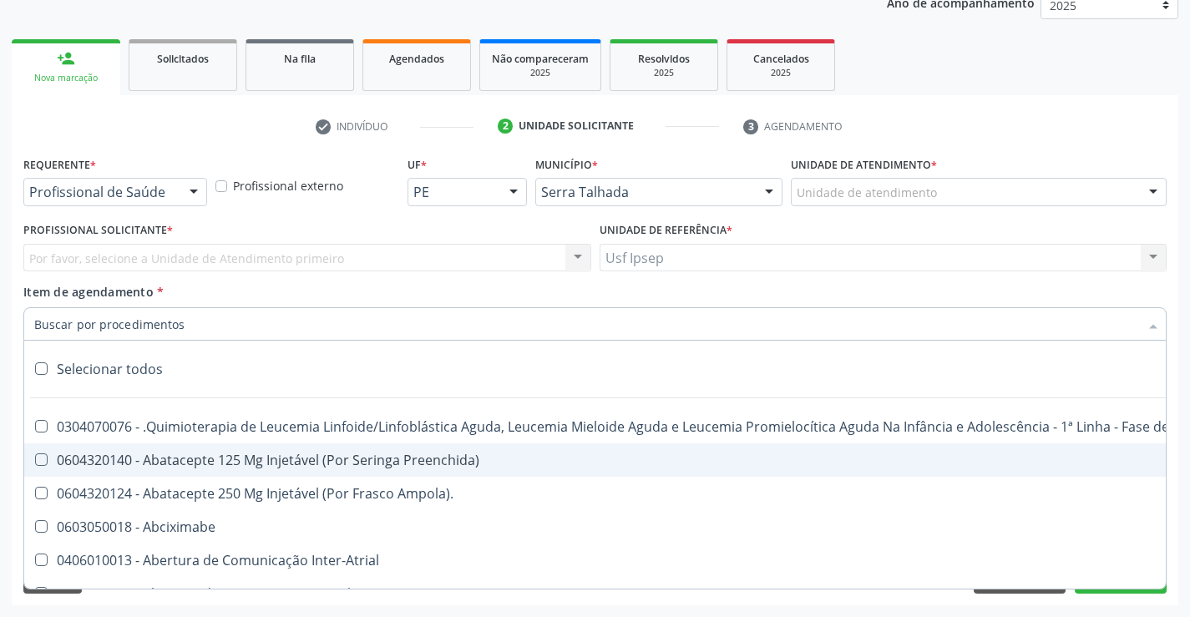
click at [47, 323] on input "Item de agendamento *" at bounding box center [586, 323] width 1105 height 33
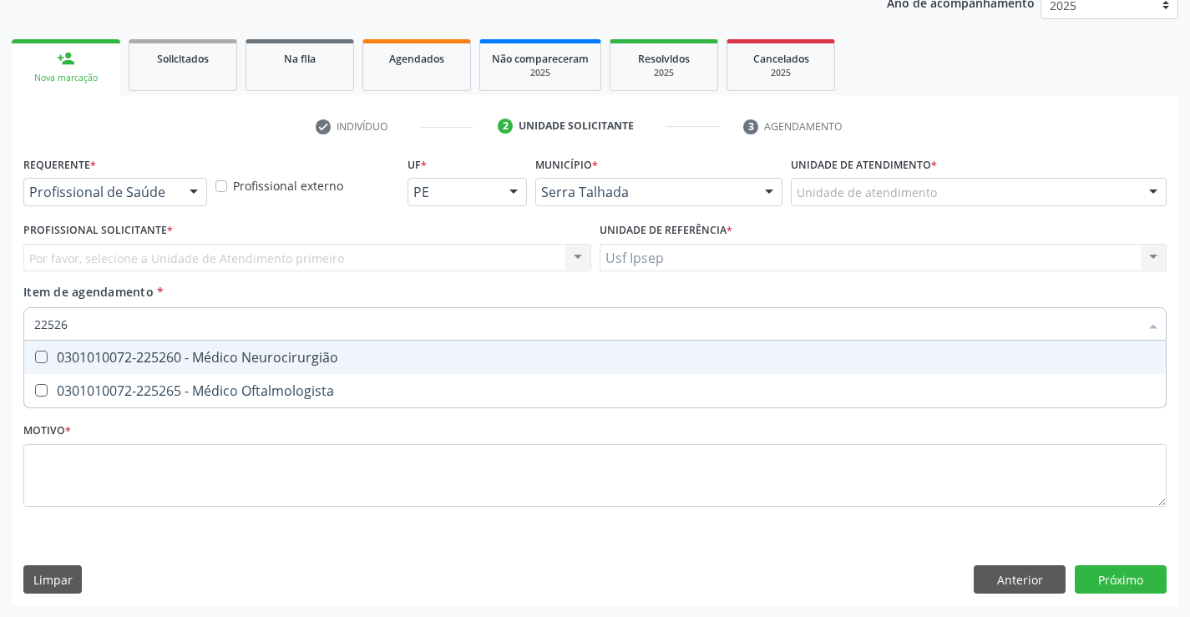
type input "225265"
click at [41, 358] on Oftalmologista at bounding box center [41, 357] width 13 height 13
click at [35, 358] on Oftalmologista "checkbox" at bounding box center [29, 357] width 11 height 11
checkbox Oftalmologista "true"
click at [44, 469] on div "Requerente * Profissional de Saúde Profissional de Saúde Paciente Nenhum result…" at bounding box center [595, 341] width 1144 height 378
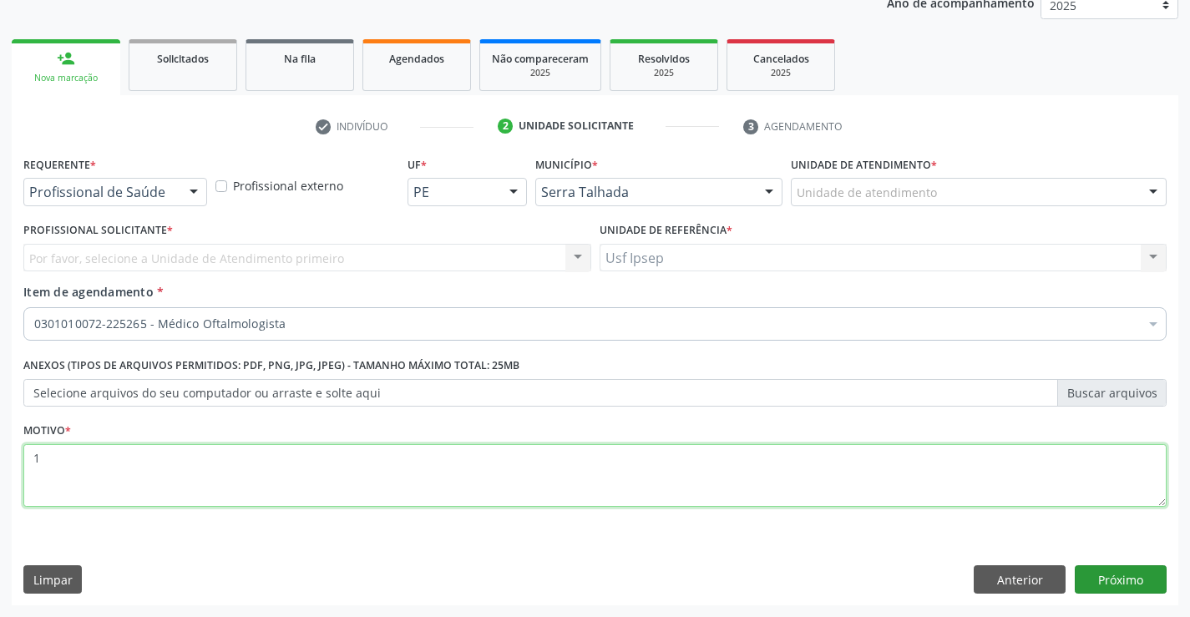
type textarea "1"
drag, startPoint x: 1117, startPoint y: 581, endPoint x: 1143, endPoint y: 569, distance: 28.8
click at [1128, 576] on button "Próximo" at bounding box center [1121, 580] width 92 height 28
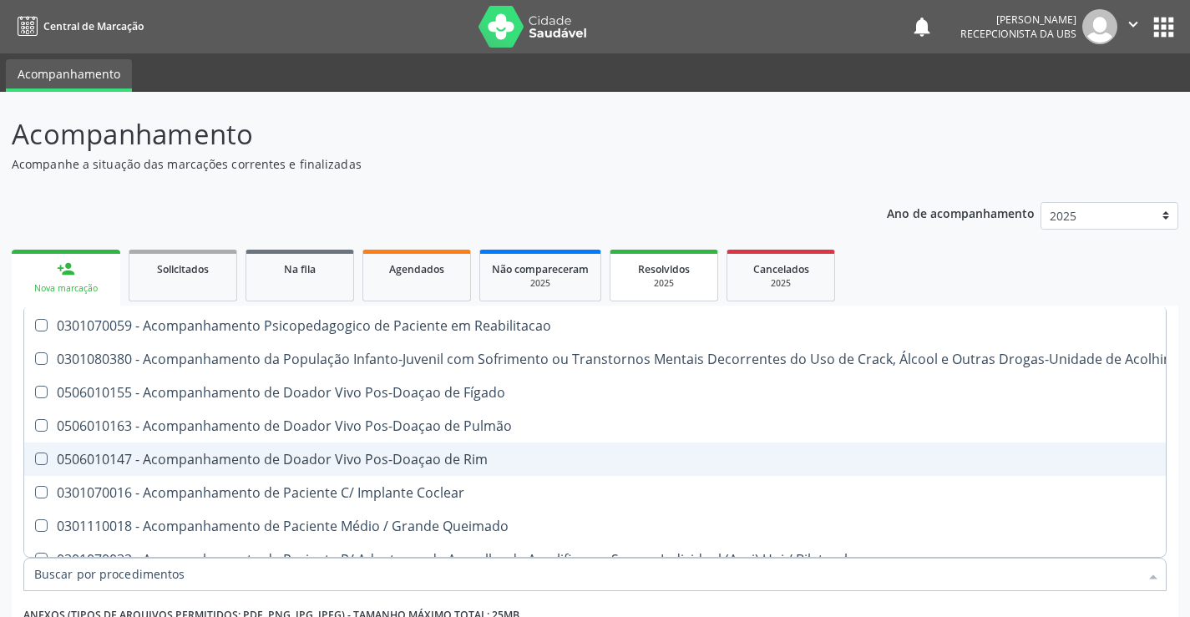
scroll to position [1086, 0]
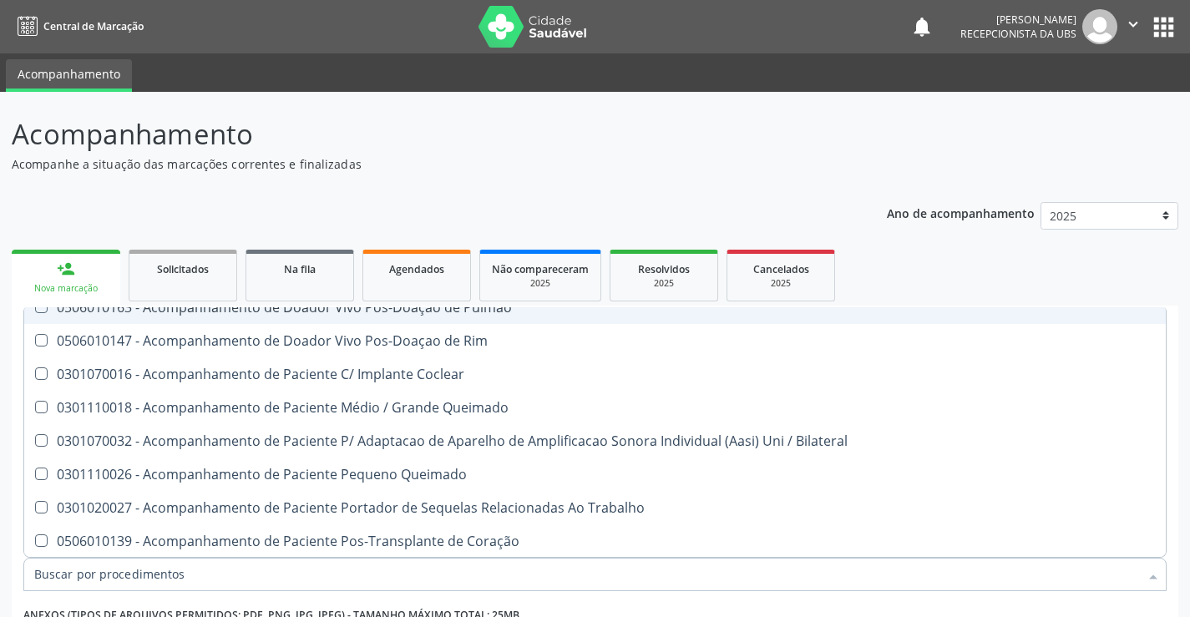
click at [629, 170] on p "Acompanhe a situação das marcações correntes e finalizadas" at bounding box center [420, 164] width 817 height 18
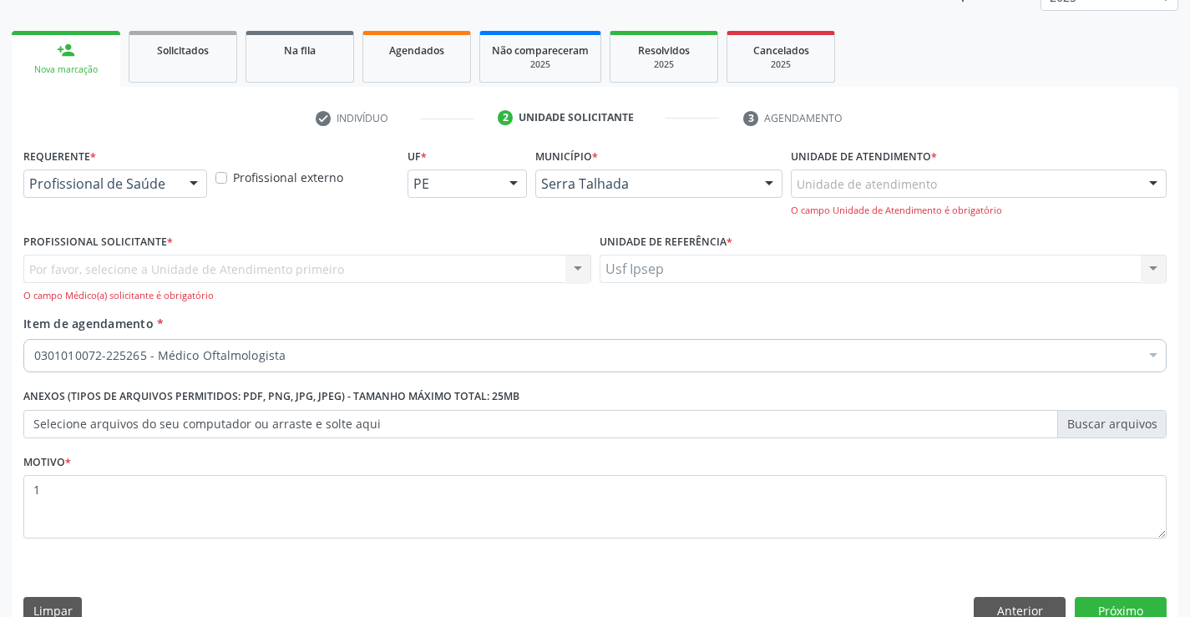
scroll to position [250, 0]
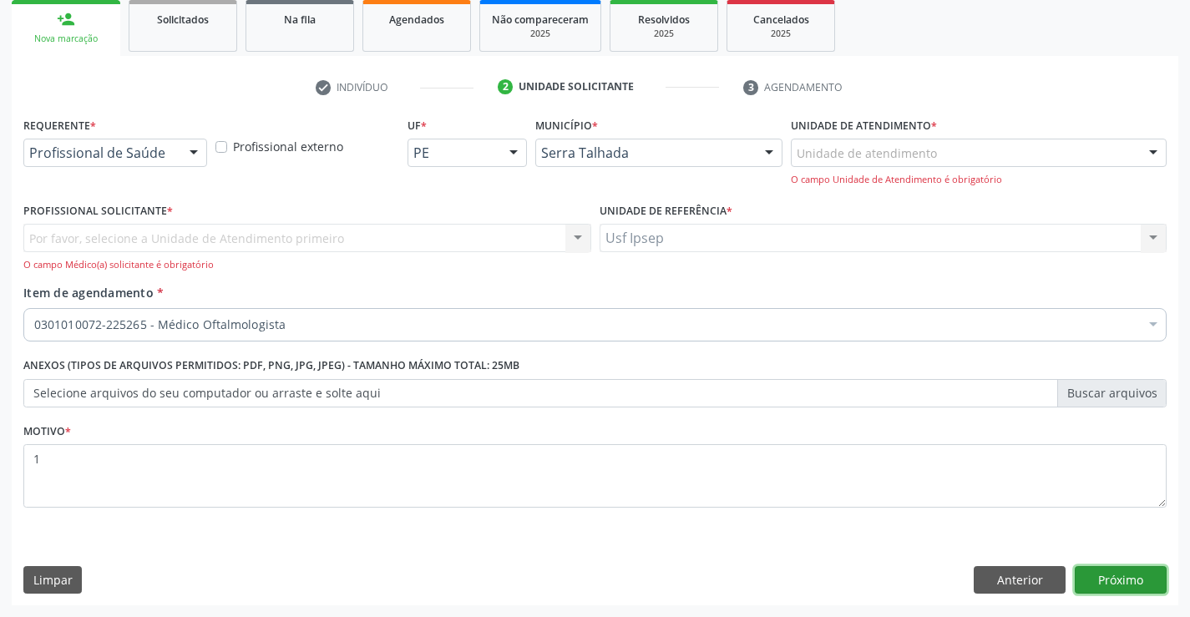
drag, startPoint x: 1098, startPoint y: 584, endPoint x: 1096, endPoint y: 572, distance: 11.8
click at [1098, 580] on button "Próximo" at bounding box center [1121, 580] width 92 height 28
click at [64, 581] on button "Limpar" at bounding box center [52, 580] width 58 height 28
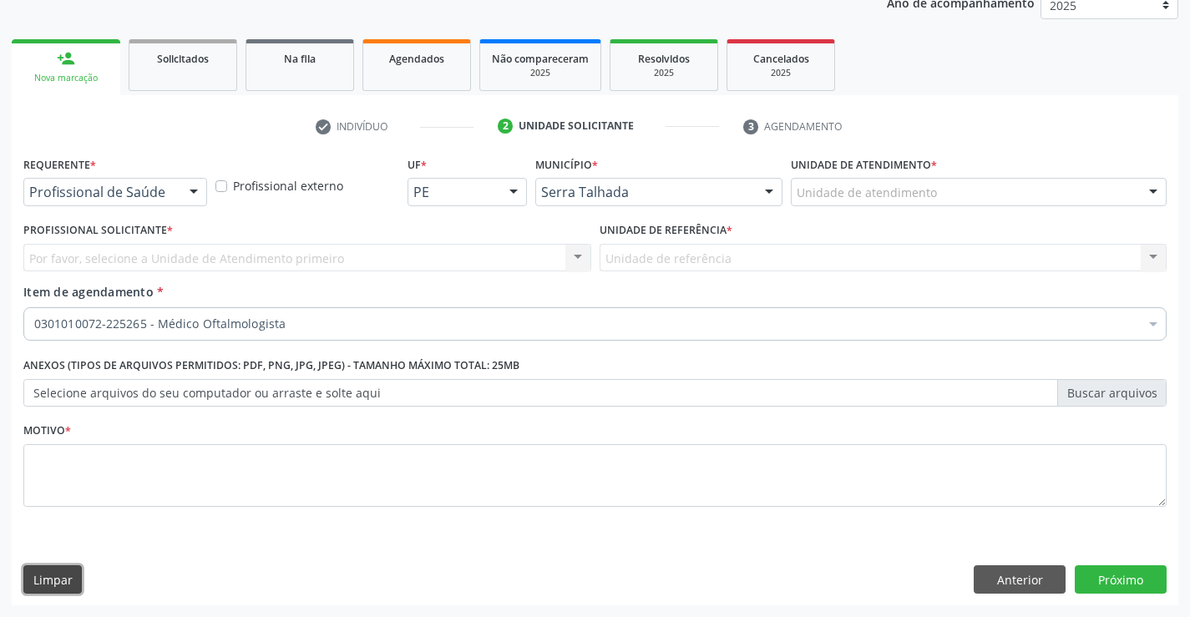
scroll to position [210, 0]
click at [1002, 583] on button "Anterior" at bounding box center [1020, 580] width 92 height 28
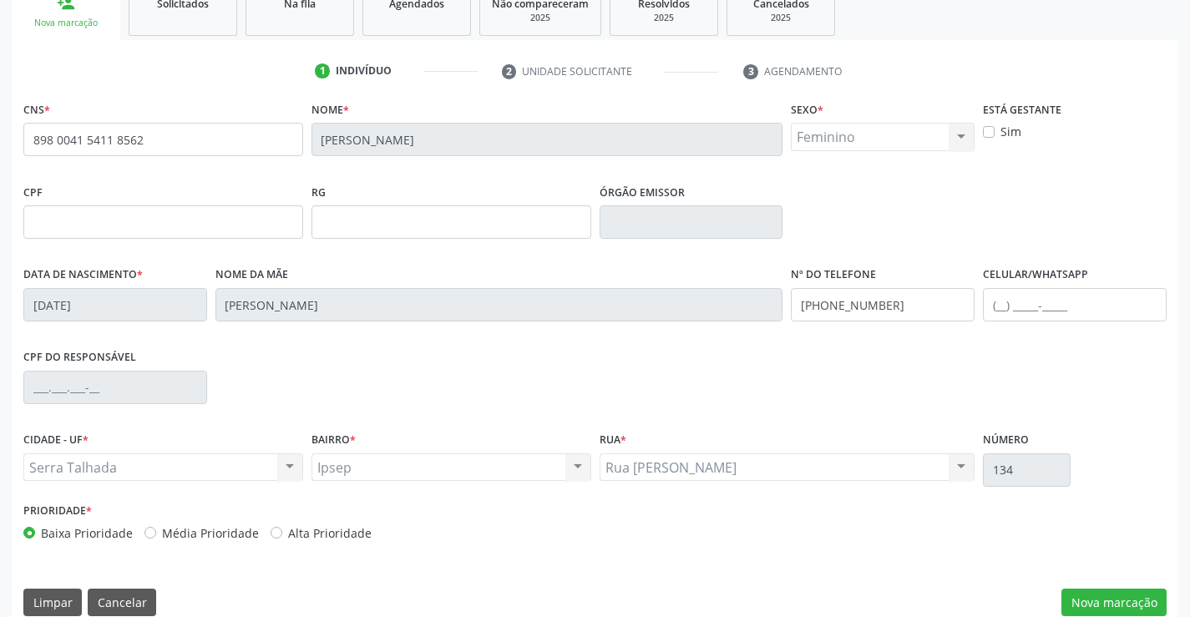
scroll to position [288, 0]
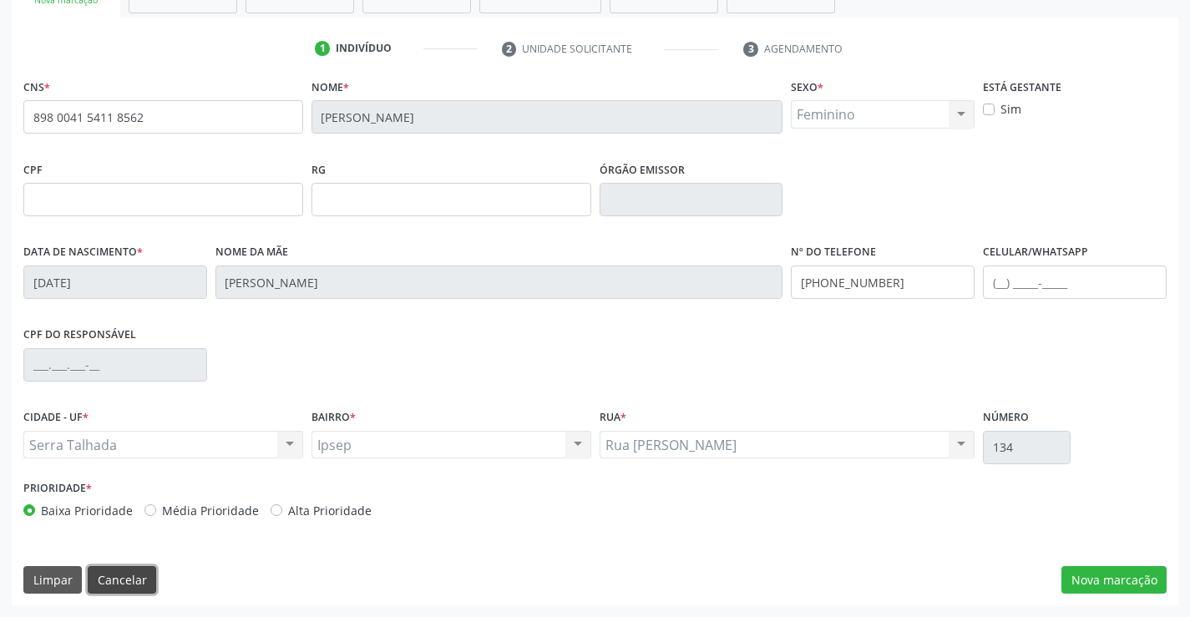
click at [124, 578] on button "Cancelar" at bounding box center [122, 580] width 68 height 28
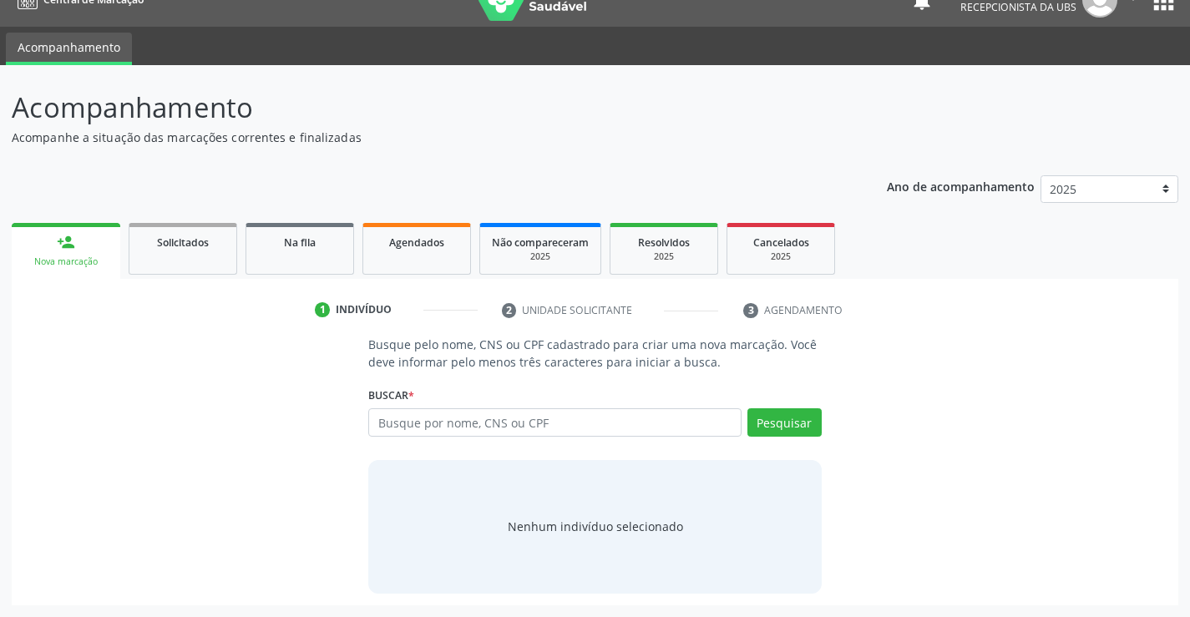
scroll to position [27, 0]
click at [390, 419] on input "text" at bounding box center [554, 422] width 373 height 28
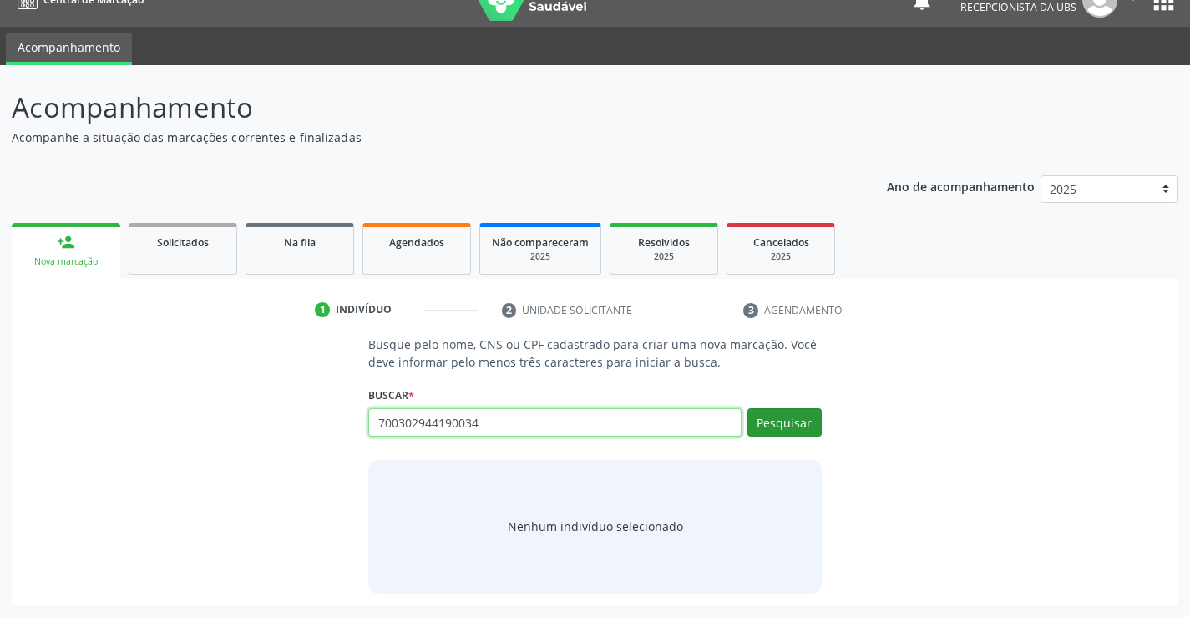
type input "700302944190034"
click at [774, 425] on button "Pesquisar" at bounding box center [785, 422] width 74 height 28
type input "700302944190034"
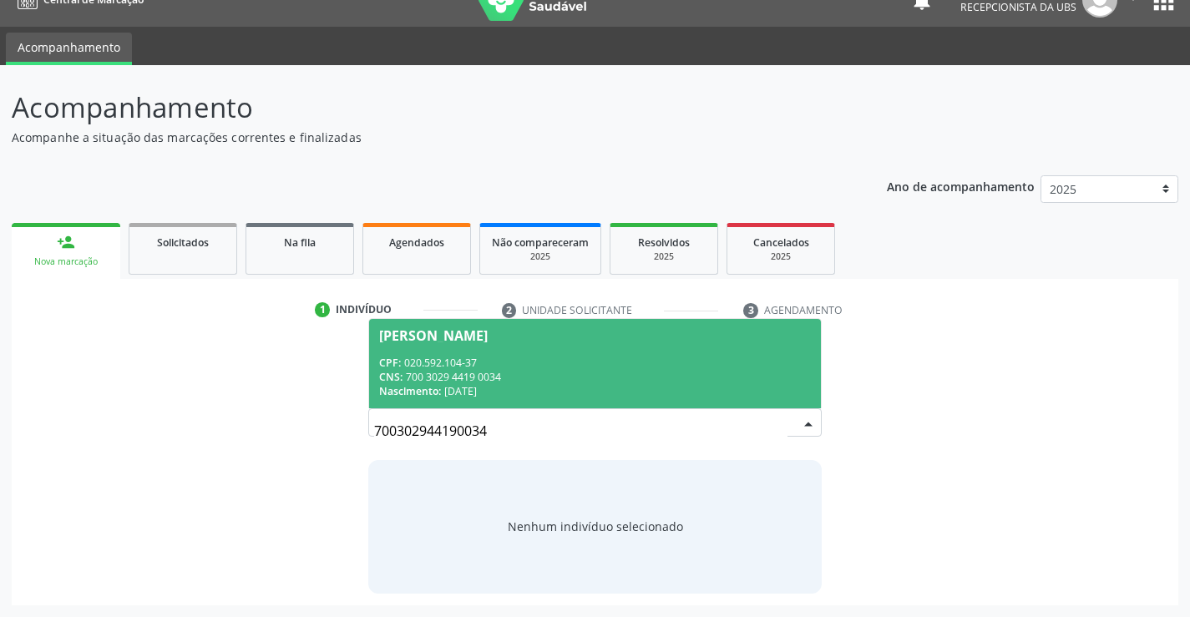
click at [467, 336] on div "Irineu Evangelista Carvalho Gomes" at bounding box center [433, 335] width 109 height 13
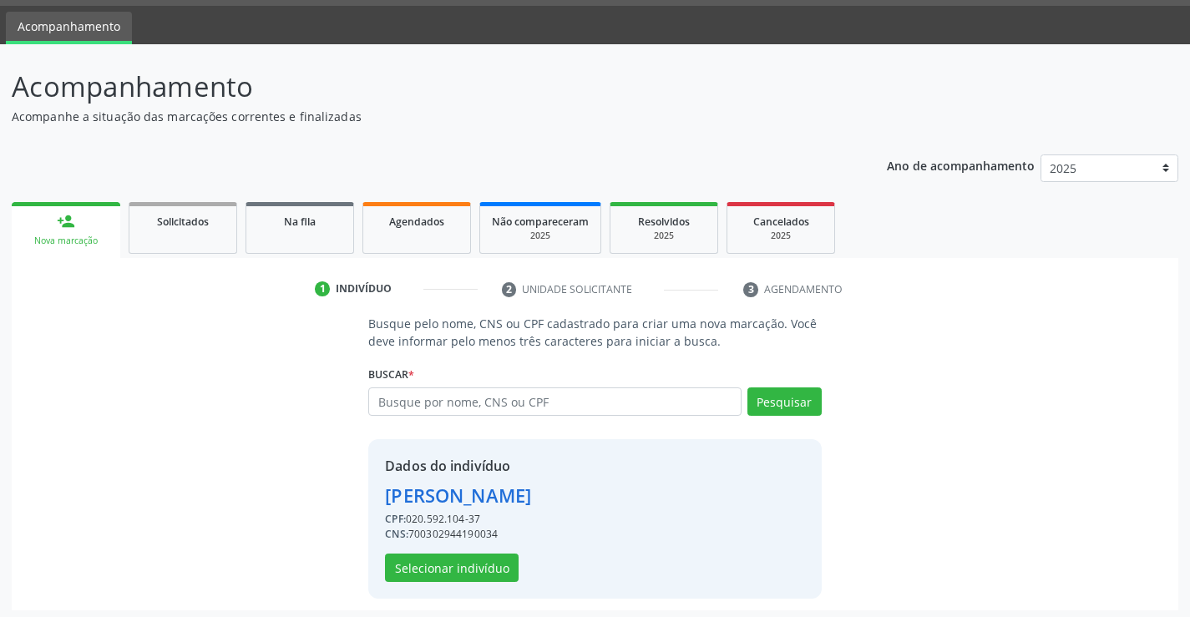
scroll to position [53, 0]
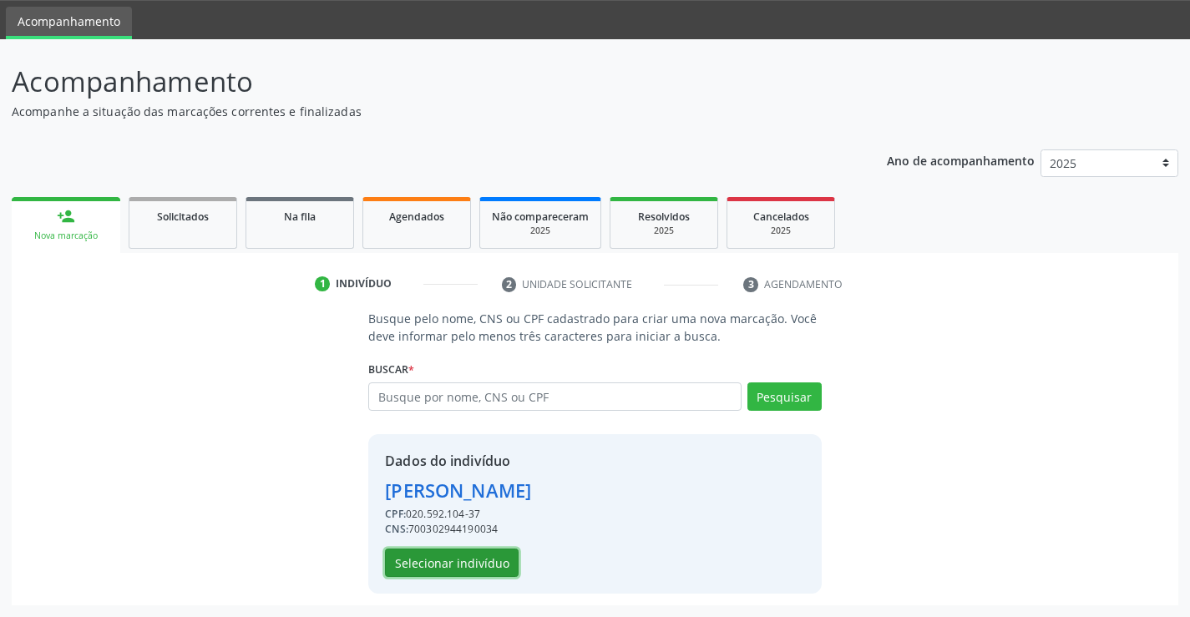
click at [449, 555] on button "Selecionar indivíduo" at bounding box center [452, 563] width 134 height 28
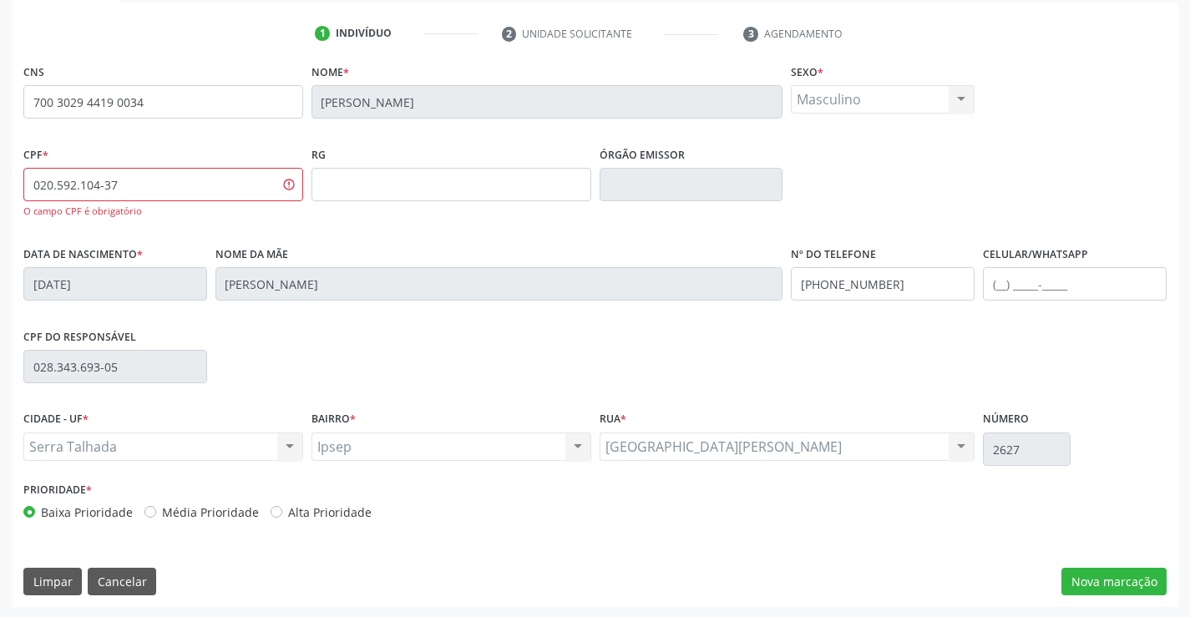
scroll to position [305, 0]
click at [1083, 586] on button "Nova marcação" at bounding box center [1114, 580] width 105 height 28
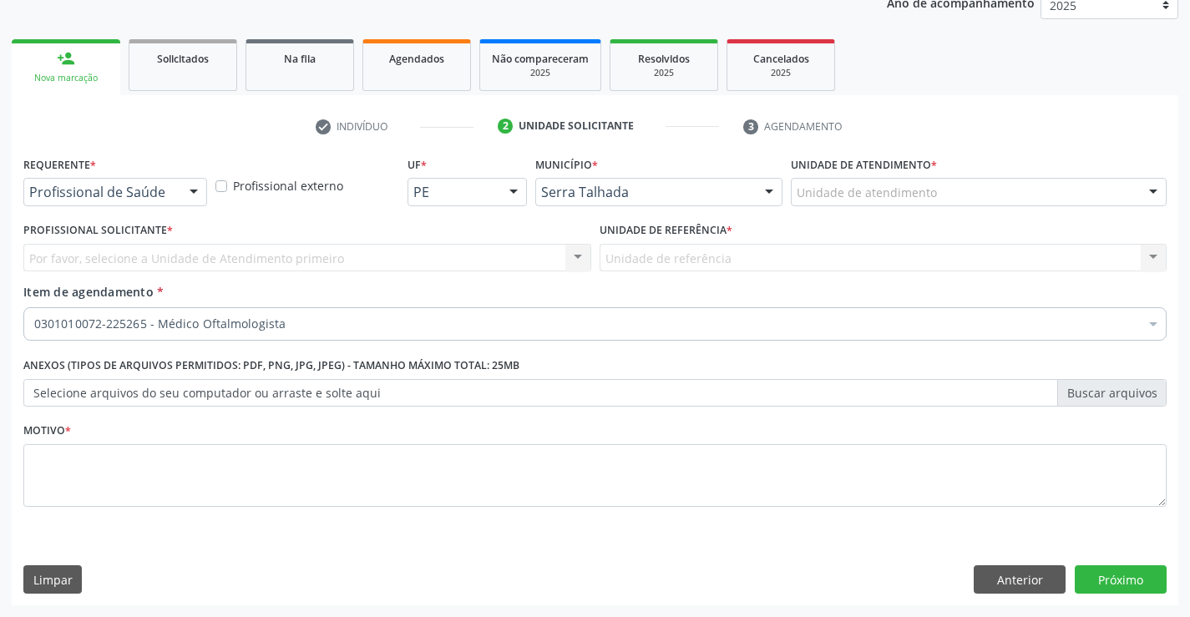
scroll to position [210, 0]
click at [190, 195] on div at bounding box center [193, 193] width 25 height 28
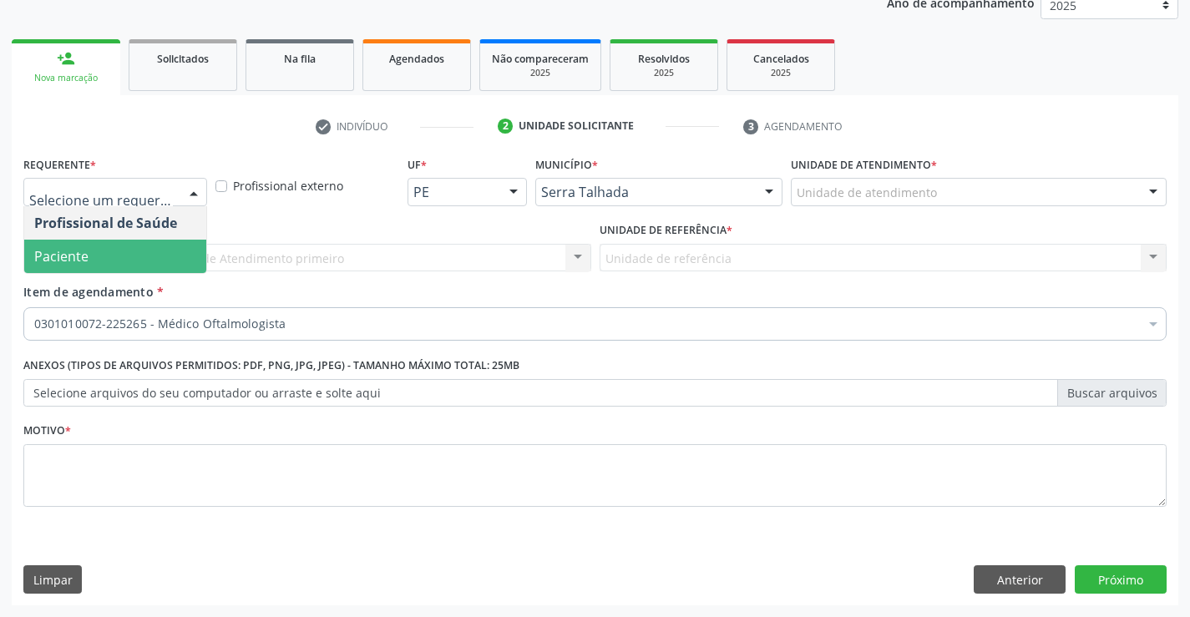
click at [127, 258] on span "Paciente" at bounding box center [115, 256] width 182 height 33
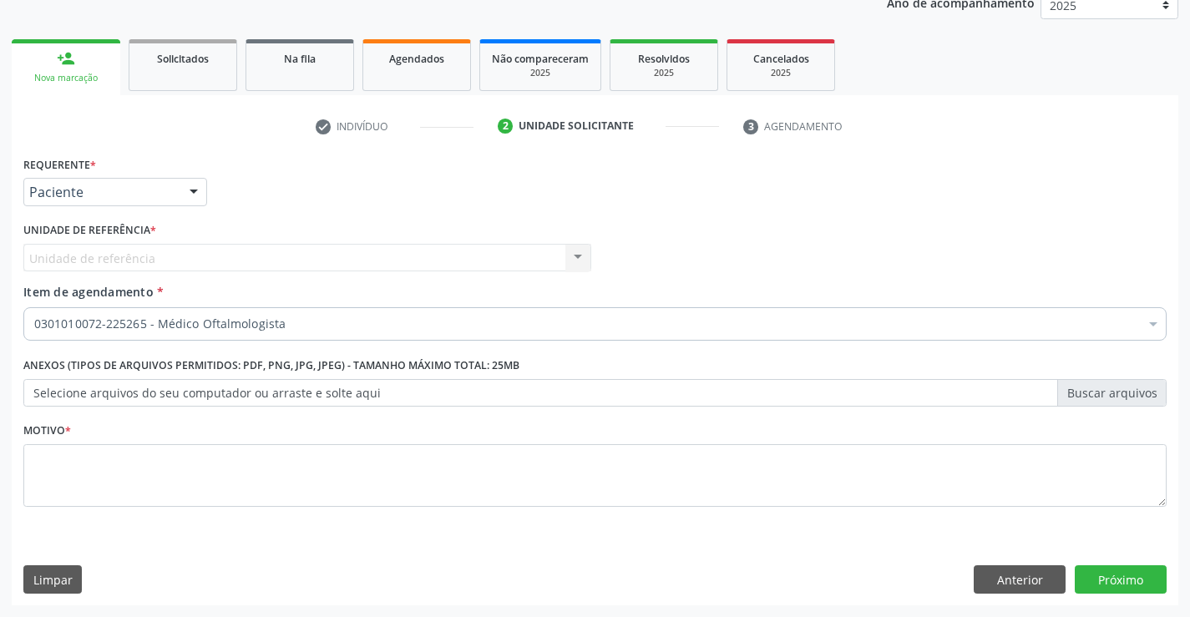
click at [58, 297] on span "Item de agendamento" at bounding box center [88, 292] width 130 height 16
click at [34, 307] on input "Item de agendamento *" at bounding box center [34, 323] width 0 height 33
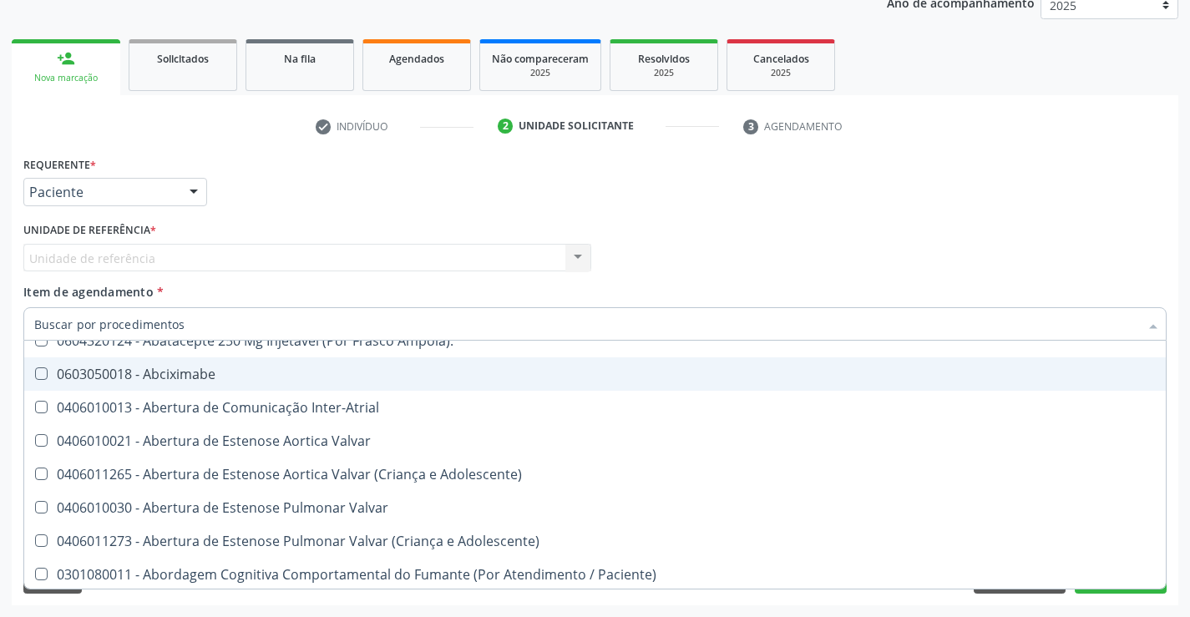
click at [728, 223] on div "Profissional Solicitante Por favor, selecione a Unidade de Atendimento primeiro…" at bounding box center [595, 250] width 1152 height 65
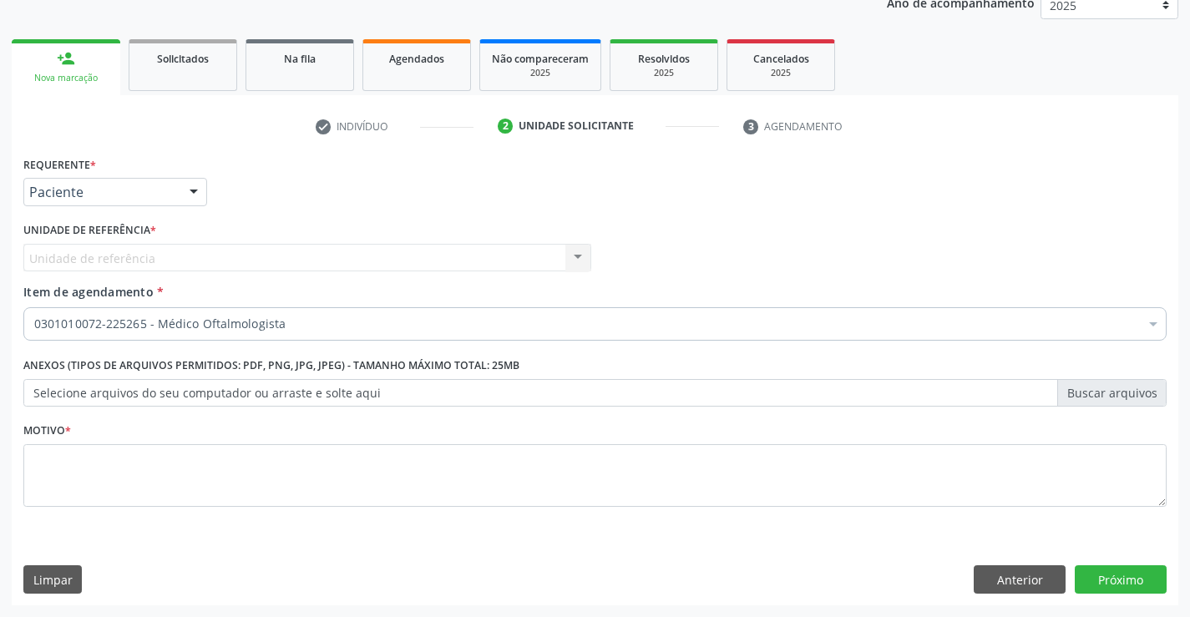
scroll to position [0, 0]
click at [74, 471] on textarea at bounding box center [595, 475] width 1144 height 63
type textarea "1"
click at [1126, 576] on button "Próximo" at bounding box center [1121, 580] width 92 height 28
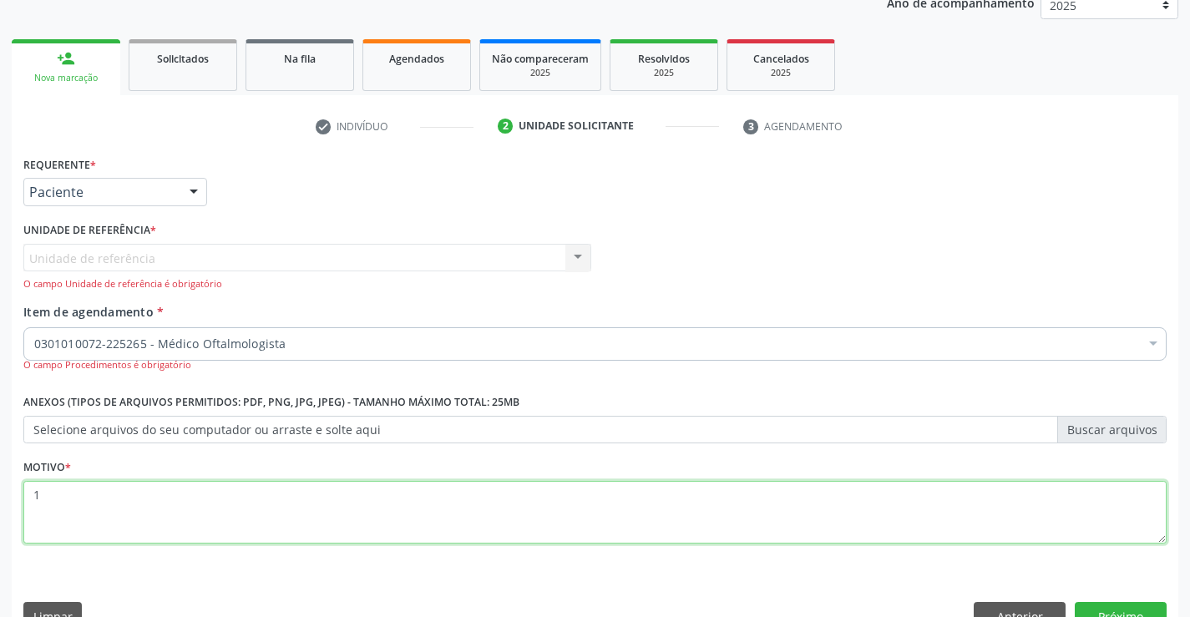
drag, startPoint x: 46, startPoint y: 494, endPoint x: 53, endPoint y: 476, distance: 18.8
click at [48, 493] on textarea "1" at bounding box center [595, 512] width 1144 height 63
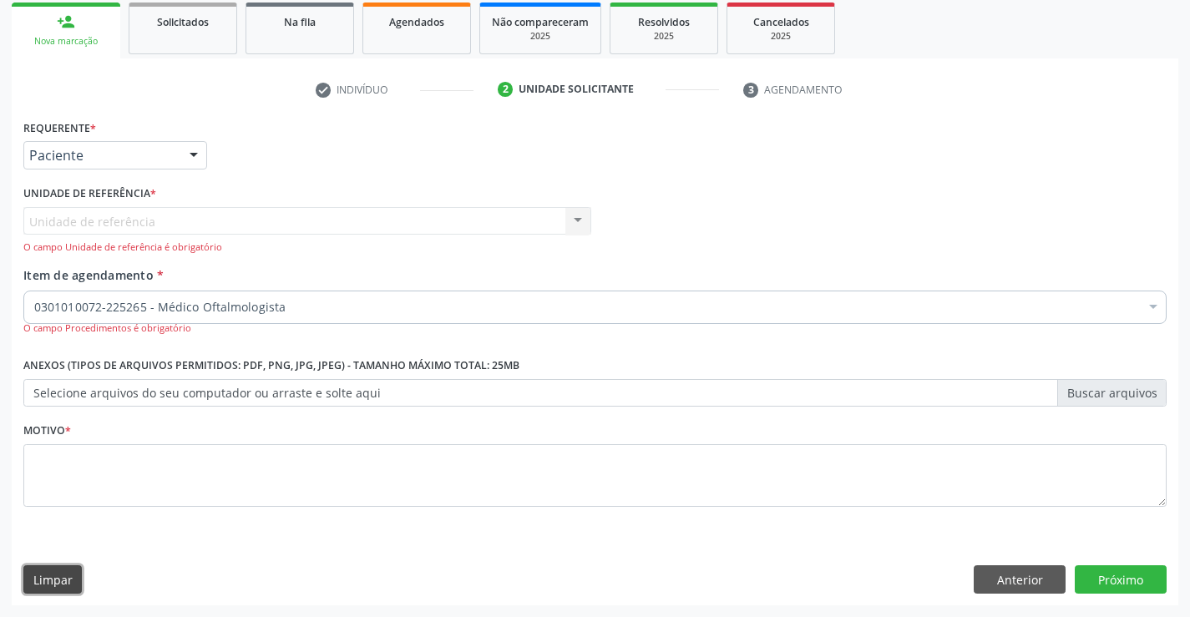
drag, startPoint x: 50, startPoint y: 576, endPoint x: 250, endPoint y: 611, distance: 202.7
click at [61, 578] on button "Limpar" at bounding box center [52, 580] width 58 height 28
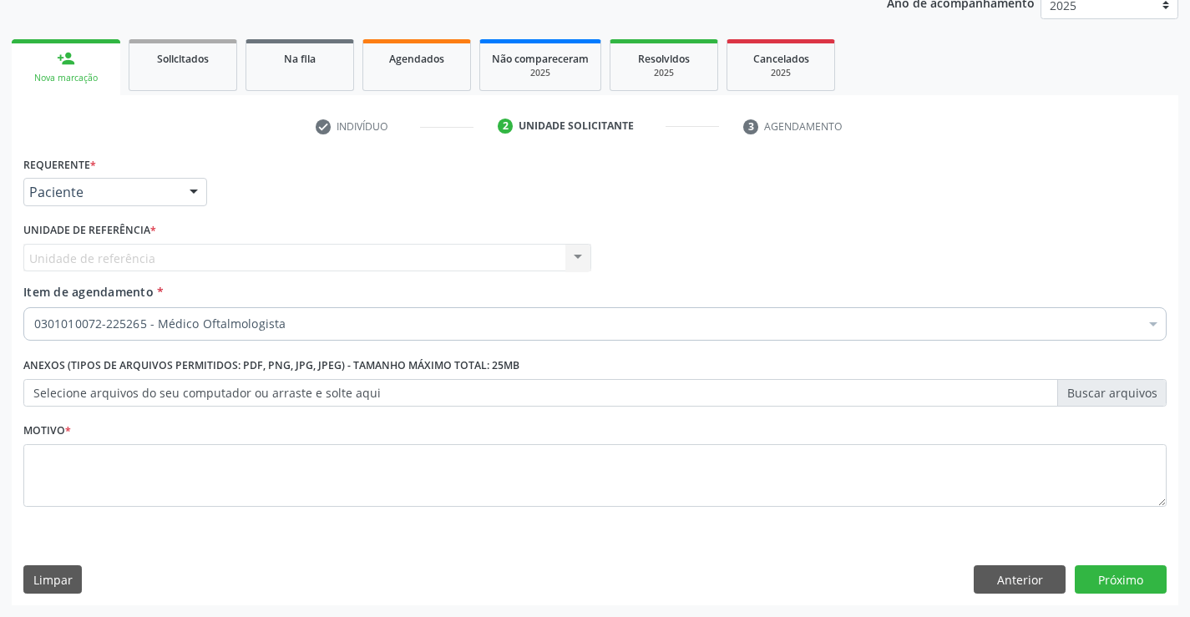
scroll to position [210, 0]
click at [322, 204] on div "Requerente * Paciente Profissional de Saúde Paciente Nenhum resultado encontrad…" at bounding box center [595, 184] width 1152 height 65
click at [996, 574] on button "Anterior" at bounding box center [1020, 580] width 92 height 28
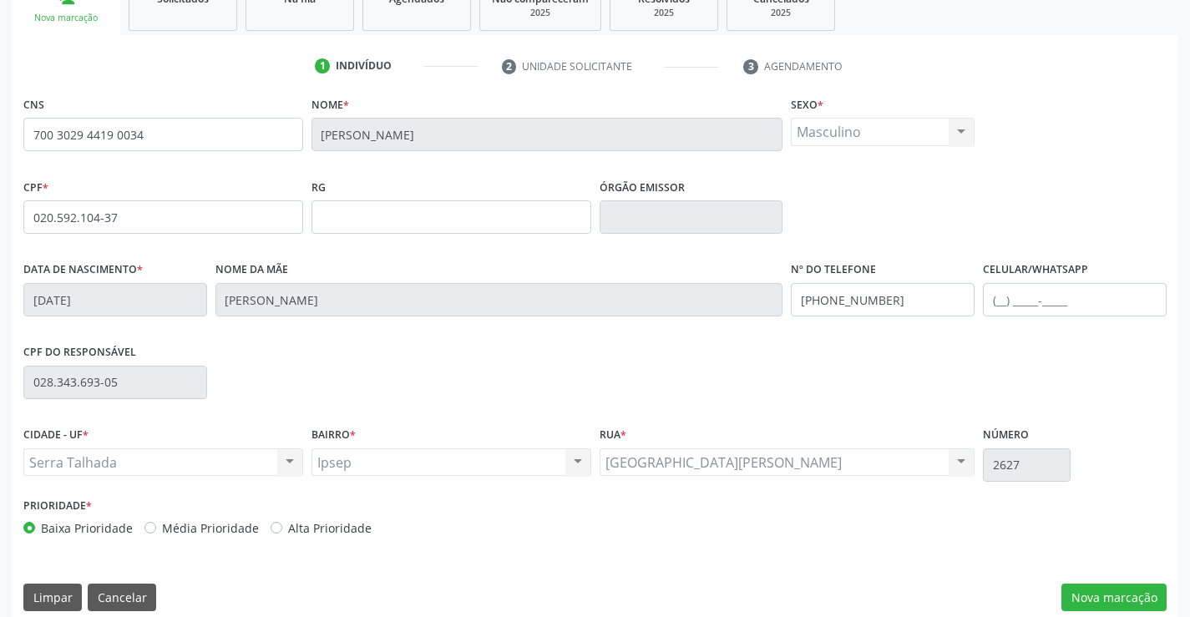
scroll to position [288, 0]
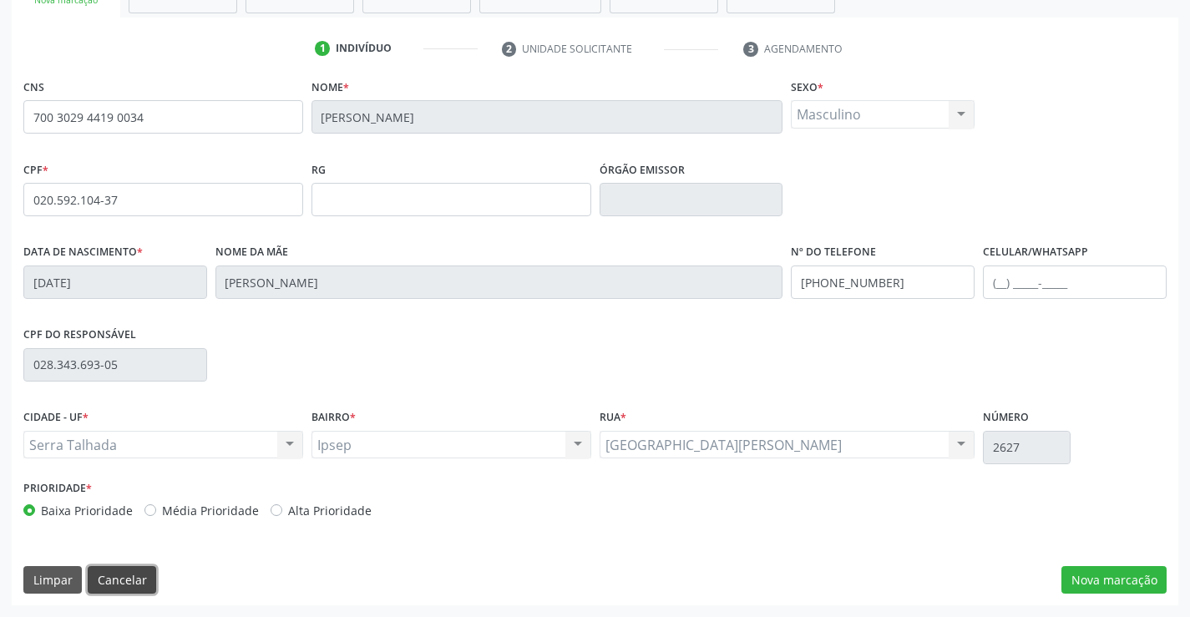
click at [133, 589] on button "Cancelar" at bounding box center [122, 580] width 68 height 28
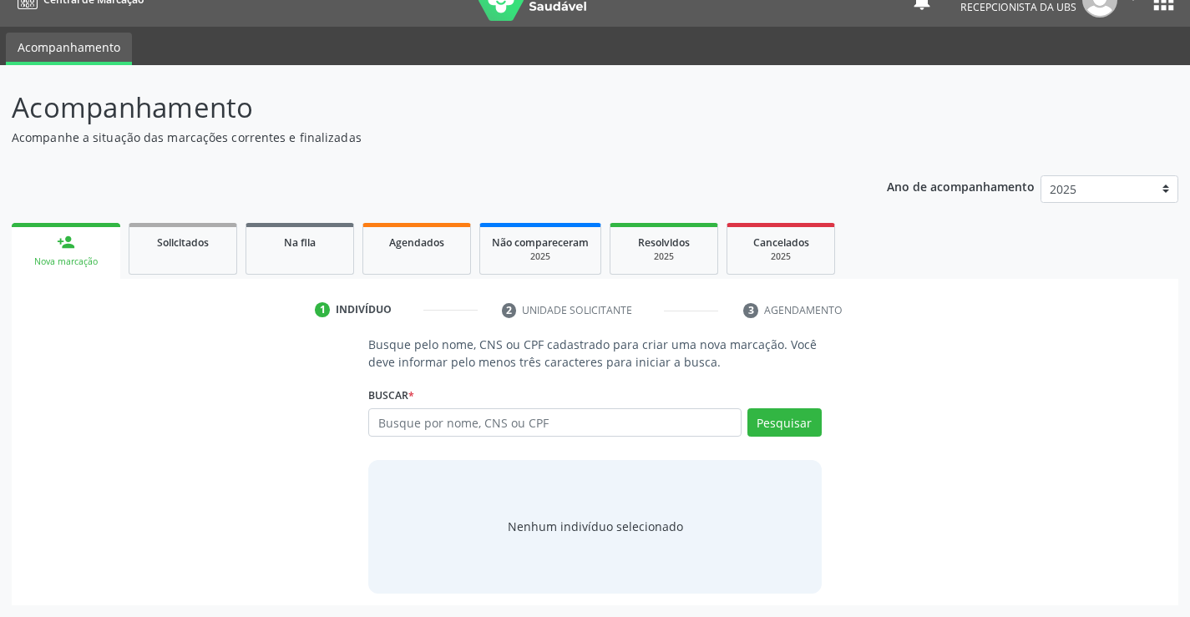
scroll to position [27, 0]
click at [399, 428] on input "text" at bounding box center [554, 422] width 373 height 28
type input "14666101403"
click at [775, 427] on button "Pesquisar" at bounding box center [785, 422] width 74 height 28
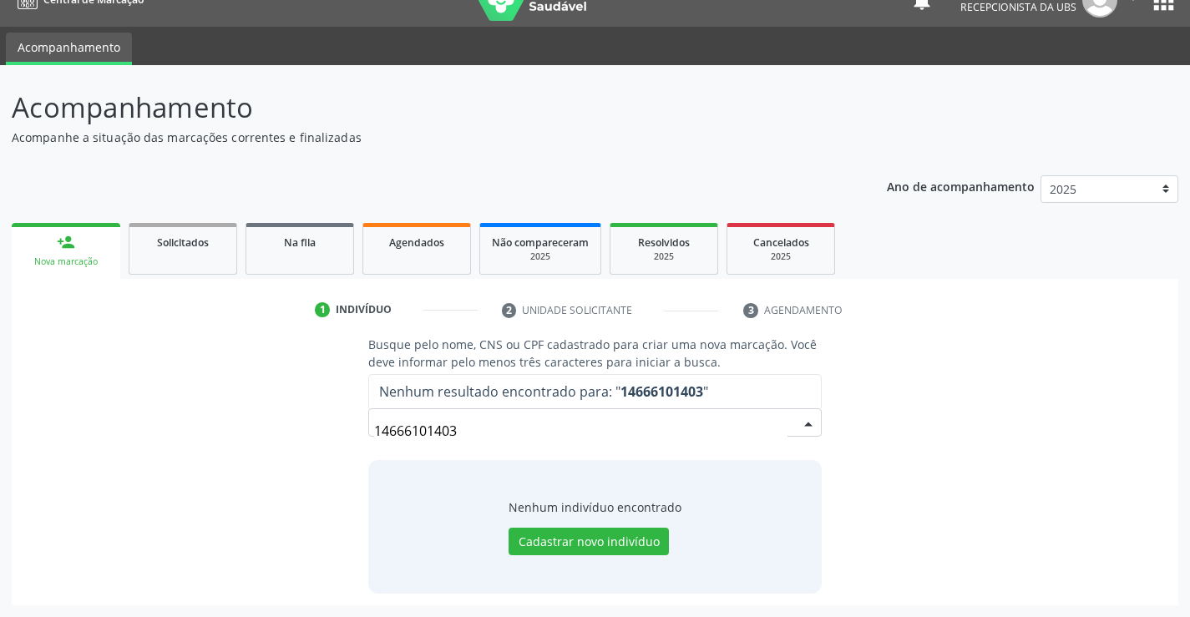
click at [460, 423] on input "14666101403" at bounding box center [580, 430] width 413 height 33
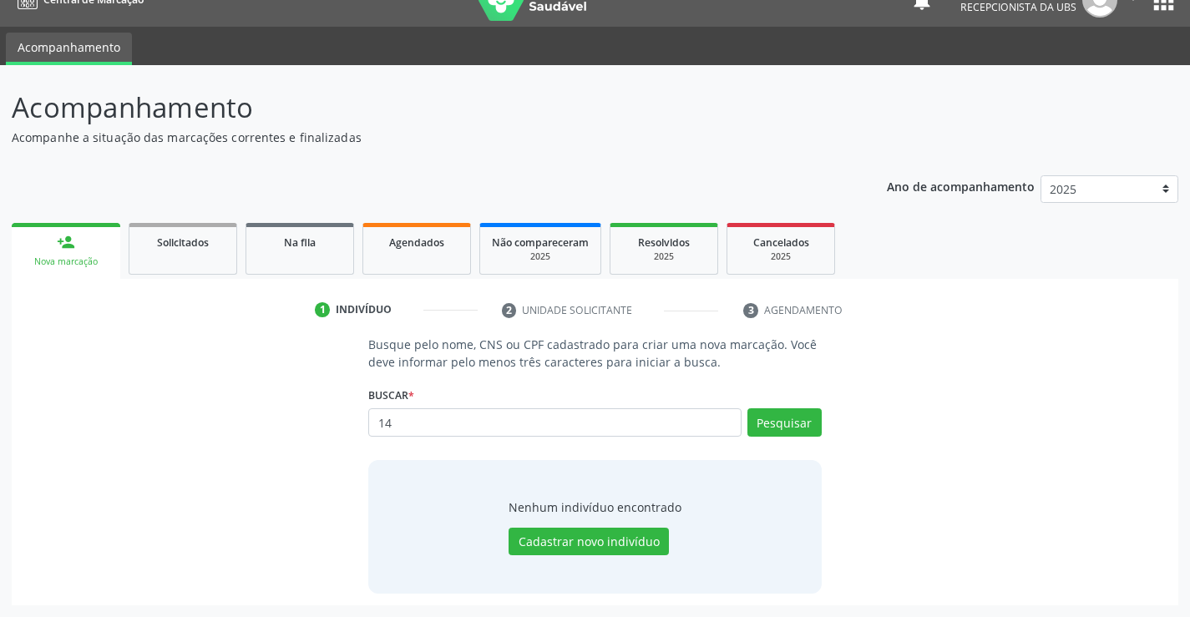
type input "1"
type input "rafaela magalhaes lima"
click at [772, 431] on button "Pesquisar" at bounding box center [785, 422] width 74 height 28
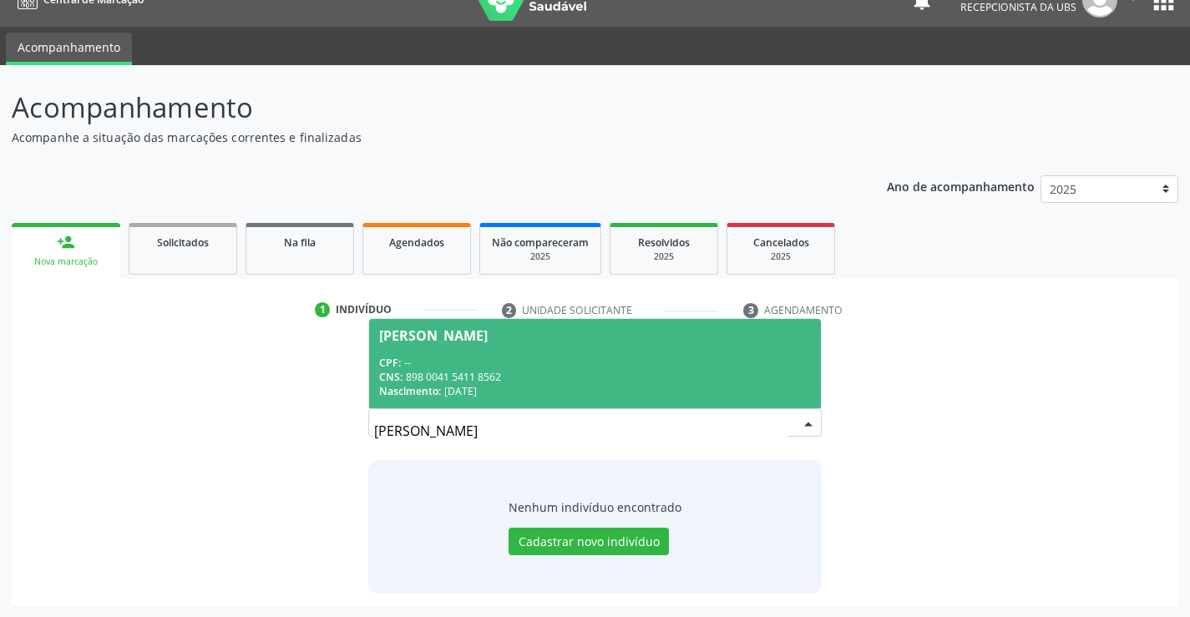
click at [391, 332] on div "Rafaela Magalhaes Lima" at bounding box center [433, 335] width 109 height 13
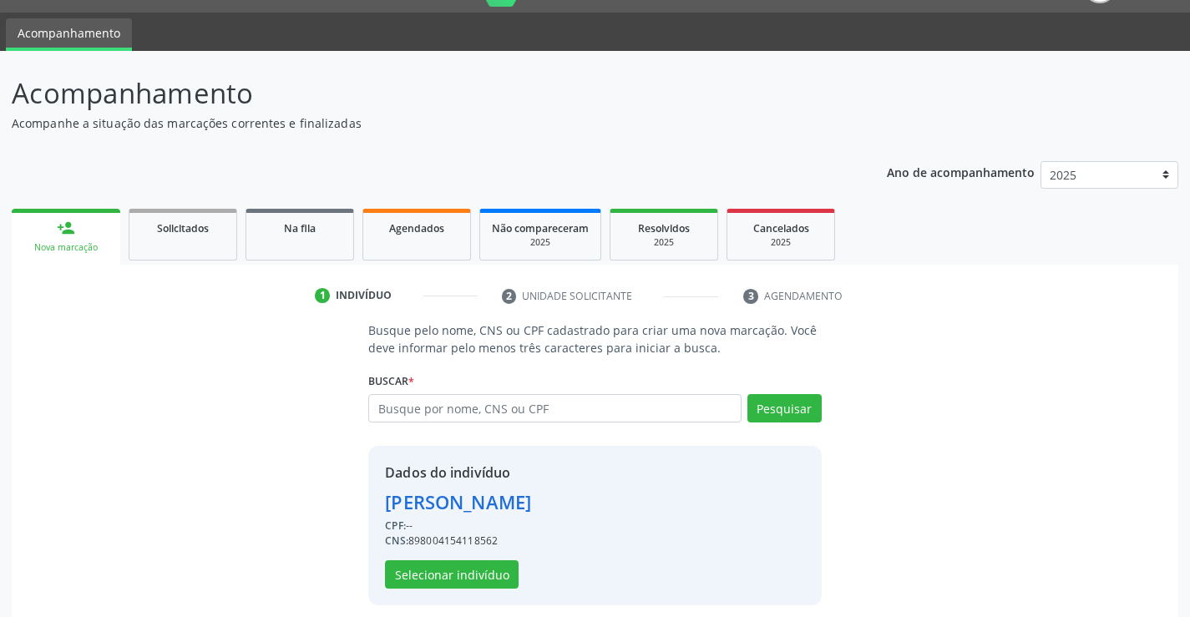
scroll to position [53, 0]
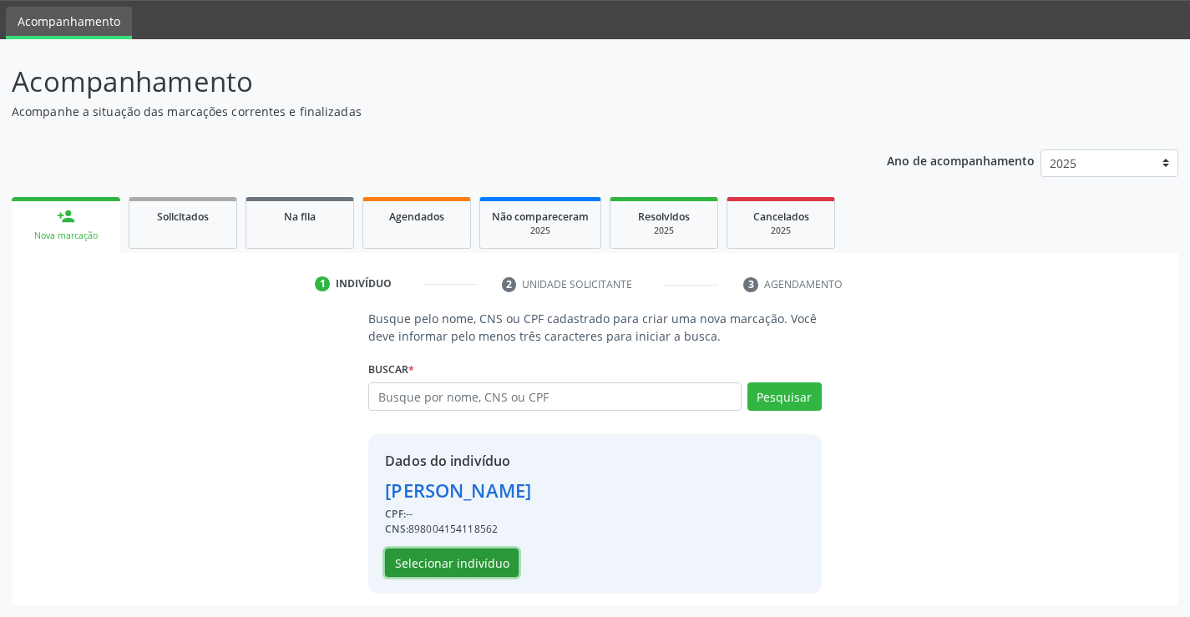
click at [440, 562] on button "Selecionar indivíduo" at bounding box center [452, 563] width 134 height 28
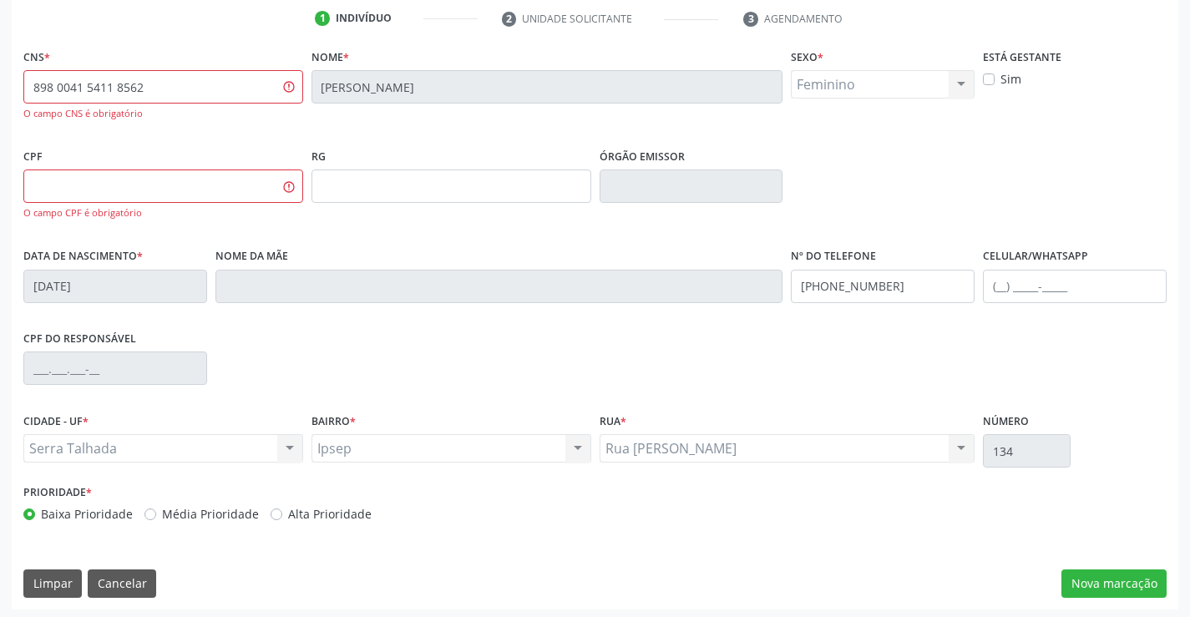
scroll to position [322, 0]
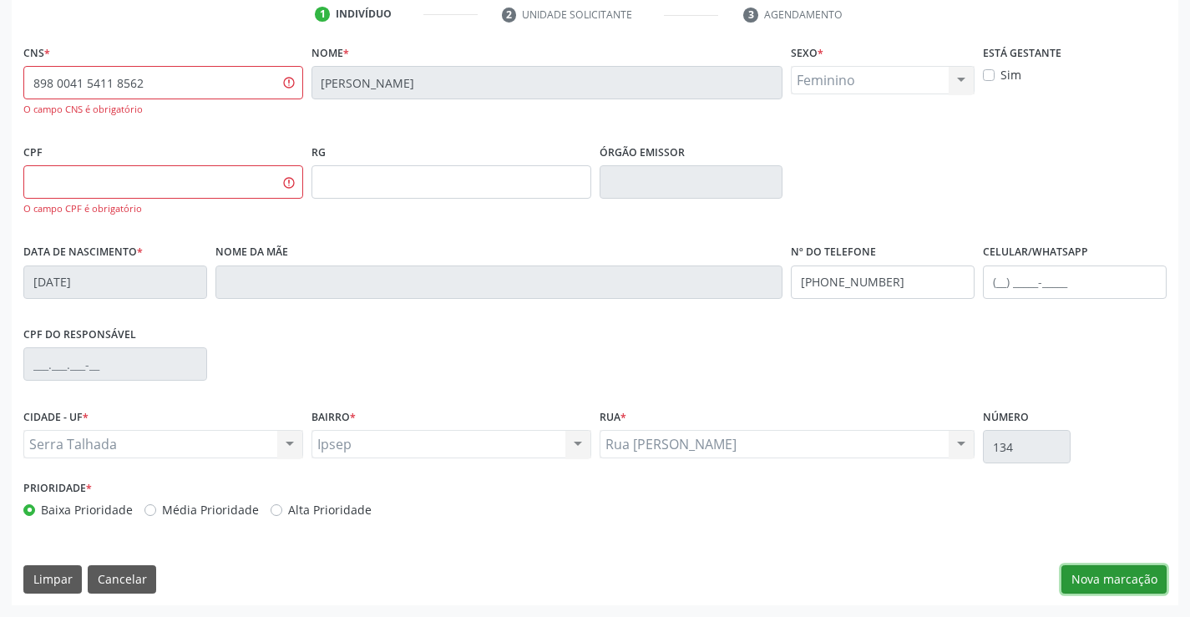
click at [1094, 581] on button "Nova marcação" at bounding box center [1114, 580] width 105 height 28
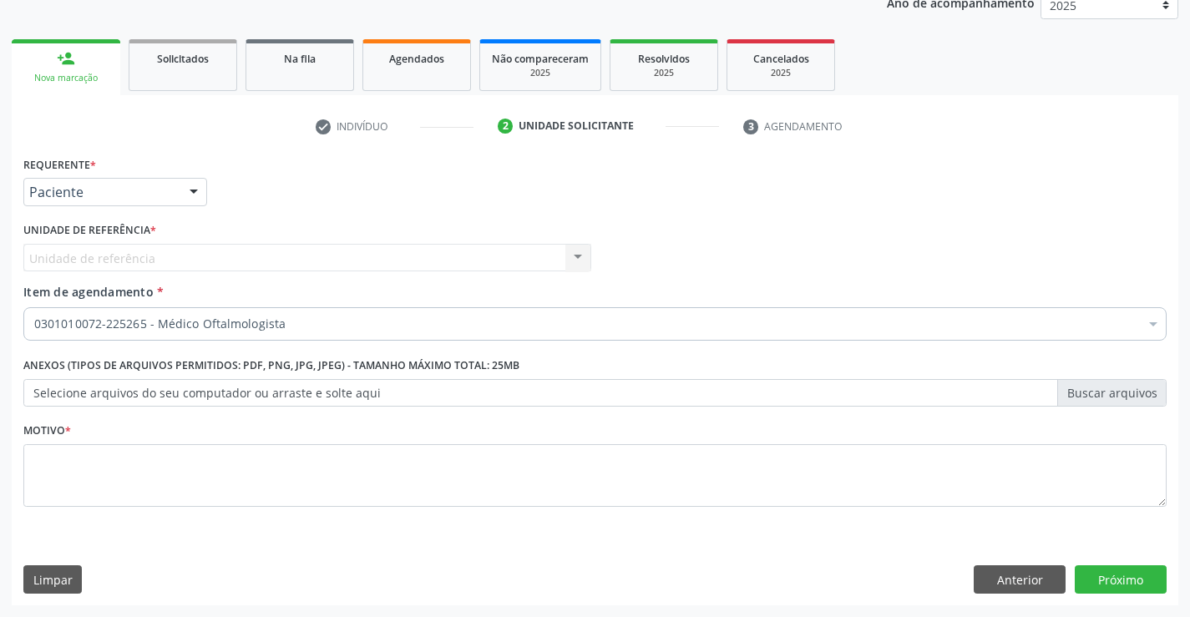
click at [43, 296] on span "Item de agendamento" at bounding box center [88, 292] width 130 height 16
click at [34, 307] on input "Item de agendamento *" at bounding box center [34, 323] width 0 height 33
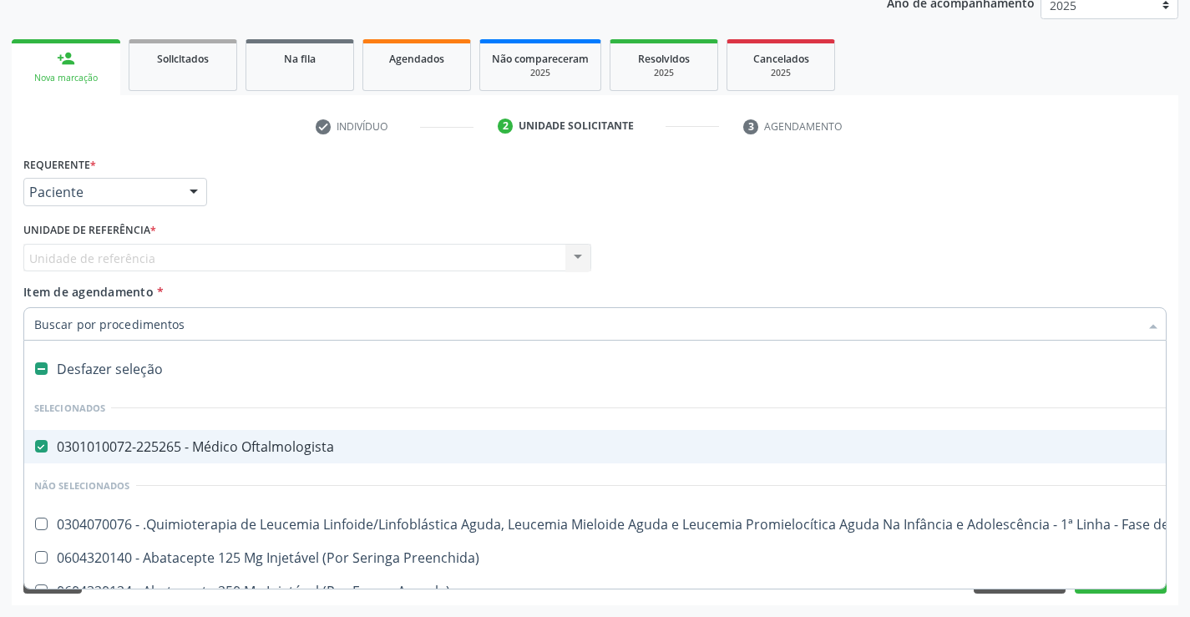
click at [36, 447] on Oftalmologista at bounding box center [41, 446] width 13 height 13
click at [35, 447] on Oftalmologista "checkbox" at bounding box center [29, 446] width 11 height 11
checkbox Oftalmologista "false"
click at [51, 286] on span "Item de agendamento" at bounding box center [88, 292] width 130 height 16
click at [51, 307] on input "Item de agendamento *" at bounding box center [586, 323] width 1105 height 33
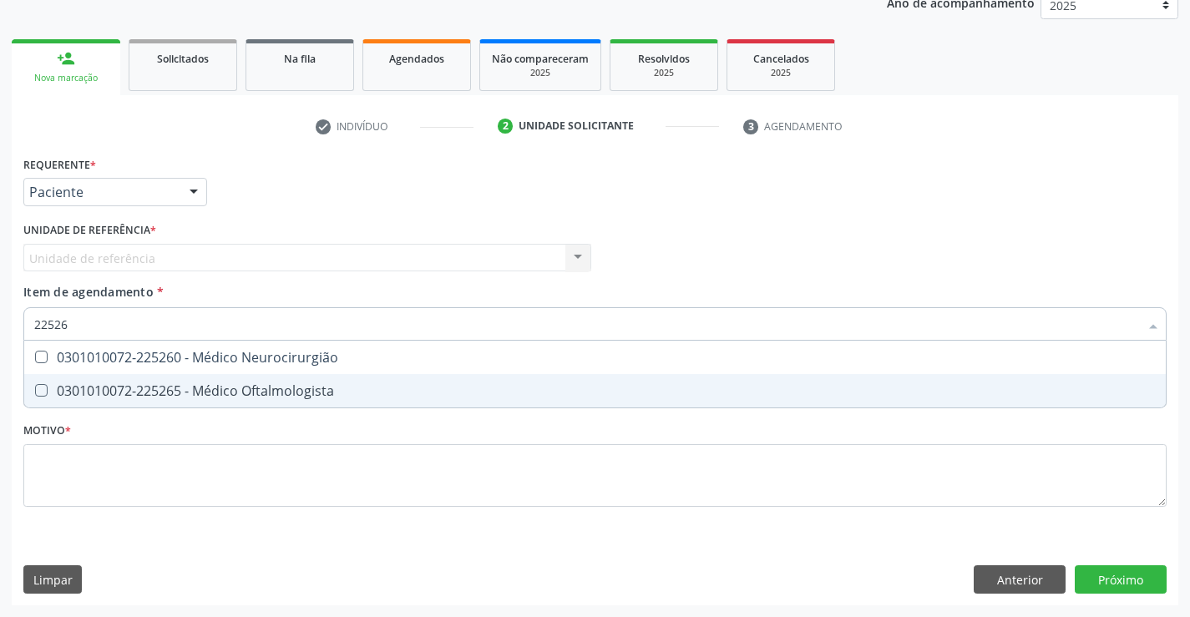
type input "225265"
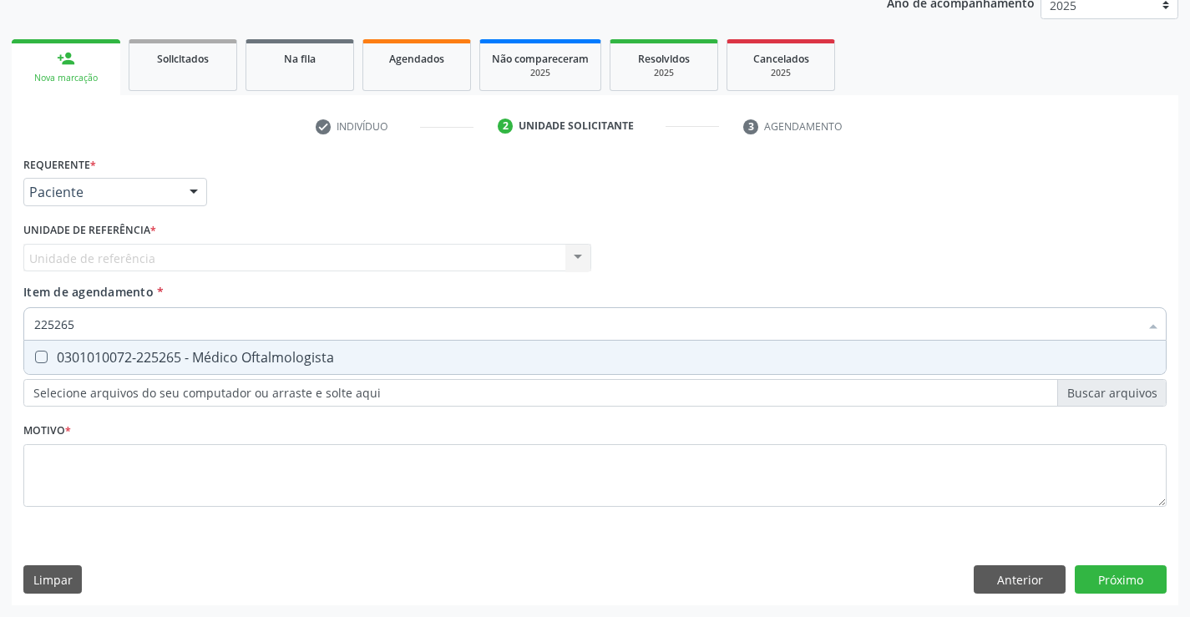
click at [39, 359] on Oftalmologista at bounding box center [41, 357] width 13 height 13
click at [35, 359] on Oftalmologista "checkbox" at bounding box center [29, 357] width 11 height 11
checkbox Oftalmologista "true"
click at [30, 465] on div "Requerente * Paciente Profissional de Saúde Paciente Nenhum resultado encontrad…" at bounding box center [595, 341] width 1144 height 378
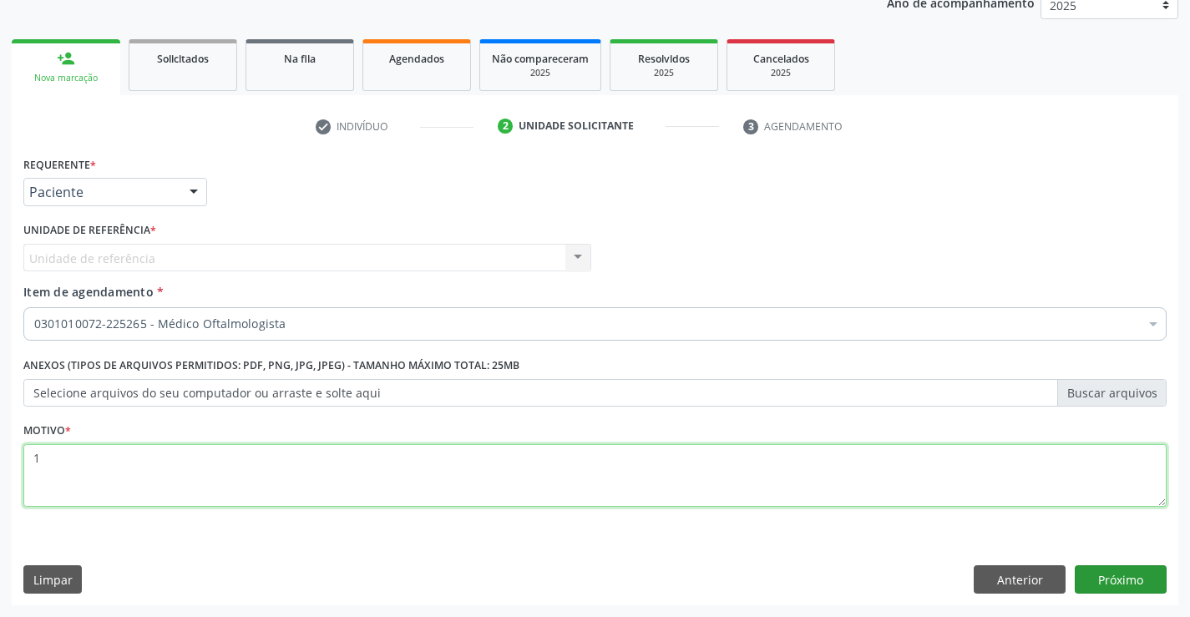
type textarea "1"
click at [1112, 580] on button "Próximo" at bounding box center [1121, 580] width 92 height 28
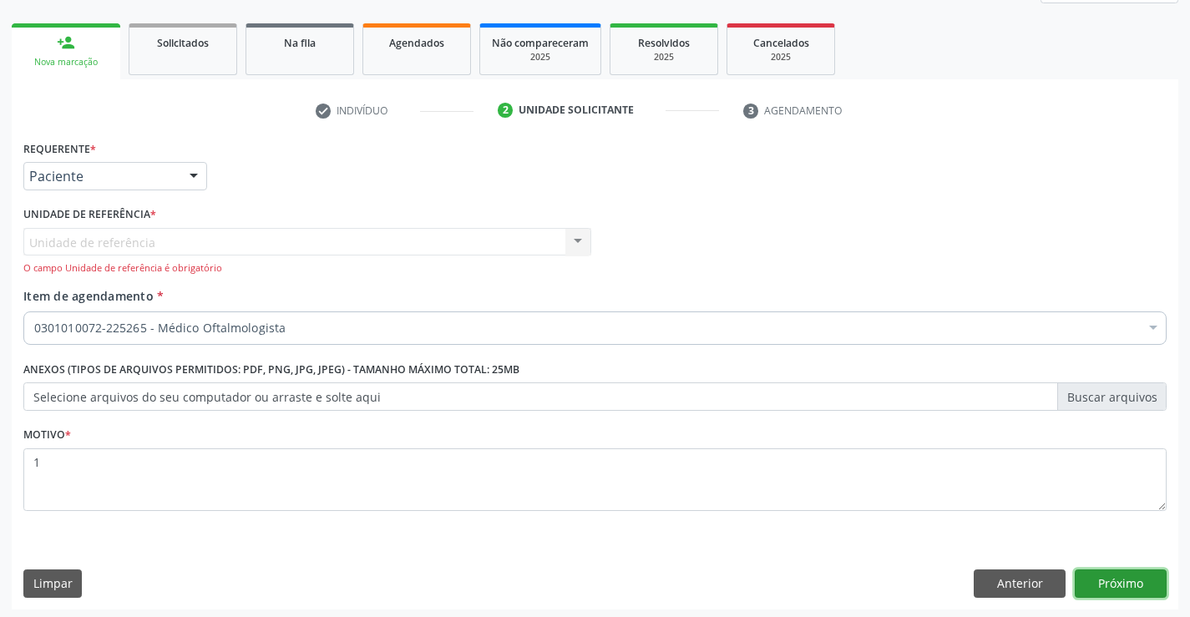
scroll to position [231, 0]
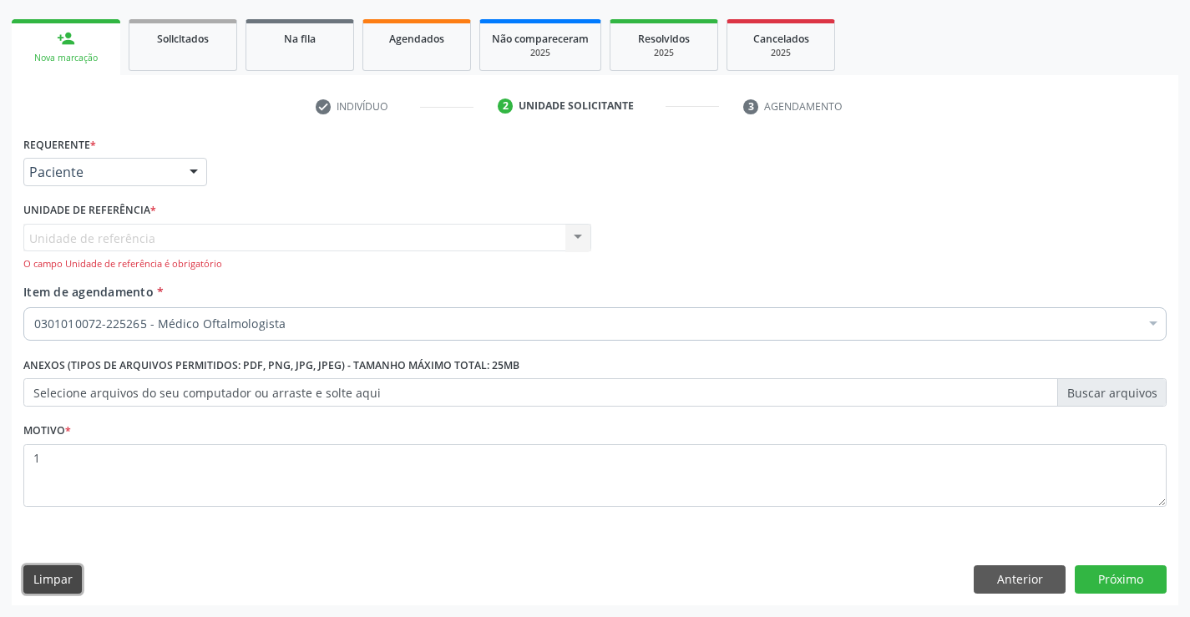
click at [51, 575] on button "Limpar" at bounding box center [52, 580] width 58 height 28
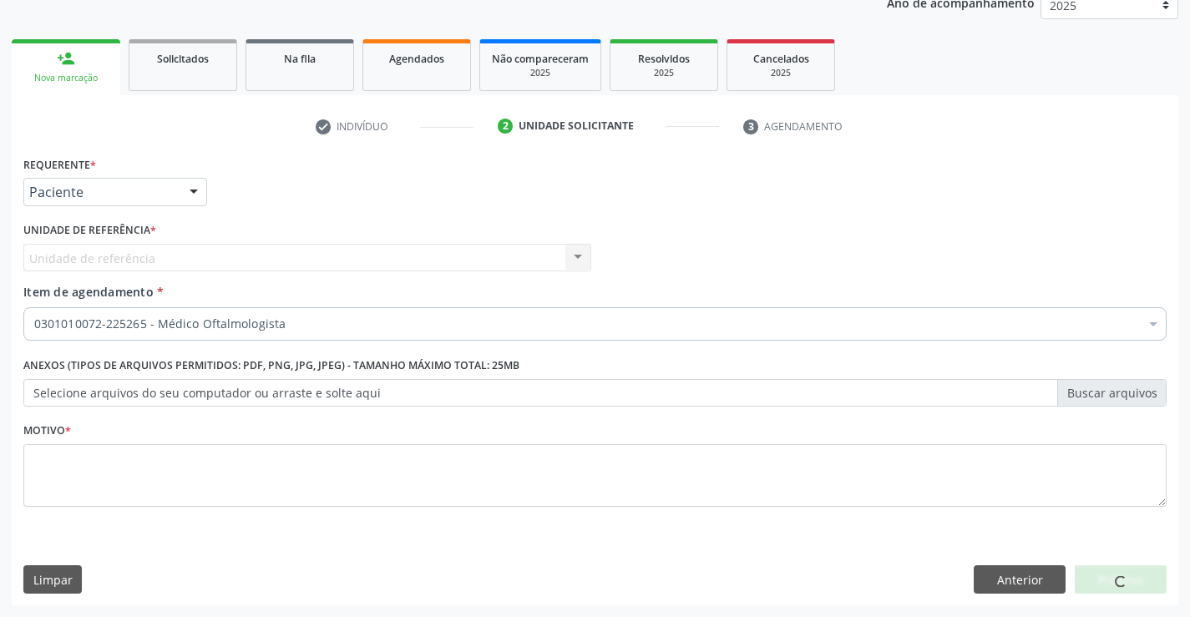
scroll to position [210, 0]
click at [1035, 568] on button "Anterior" at bounding box center [1020, 580] width 92 height 28
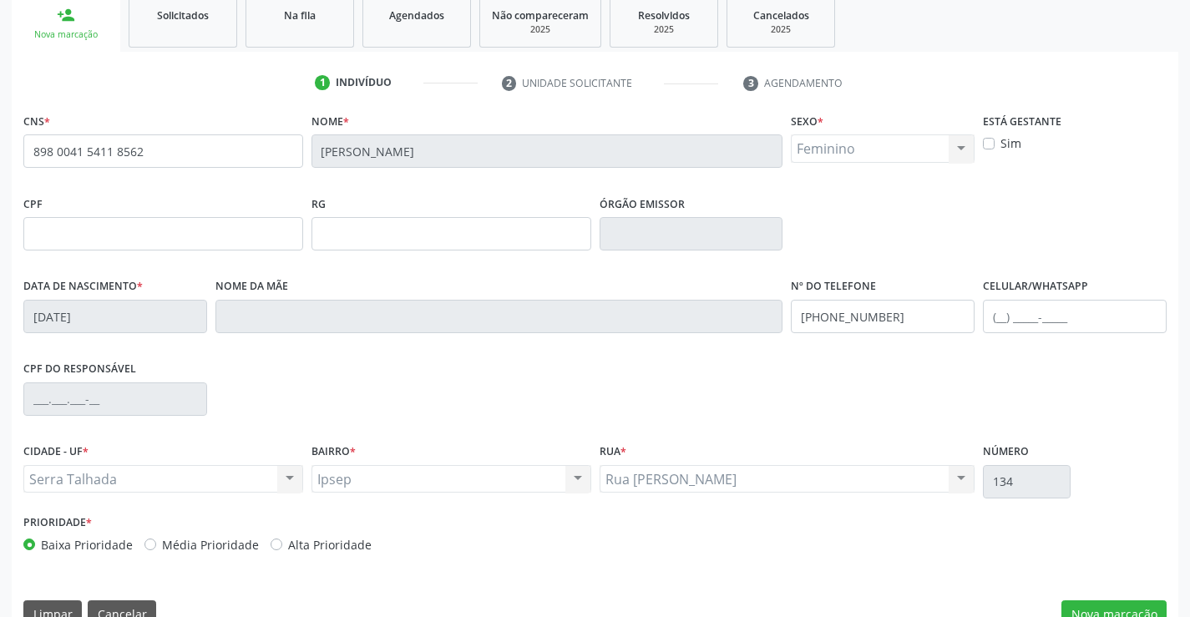
scroll to position [288, 0]
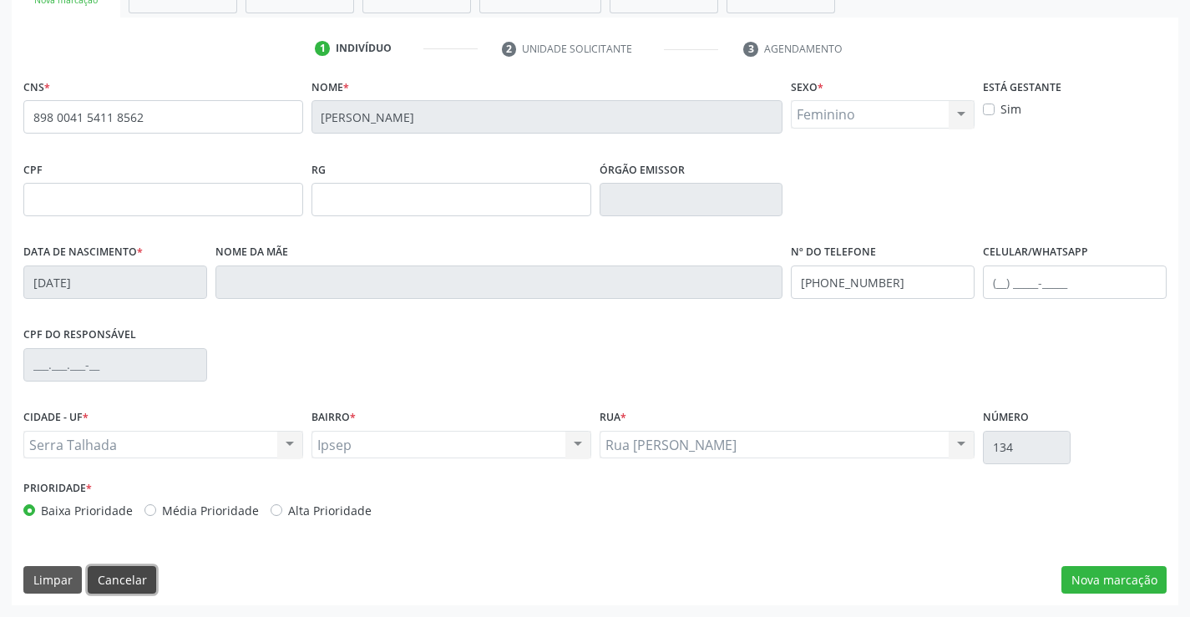
click at [123, 575] on button "Cancelar" at bounding box center [122, 580] width 68 height 28
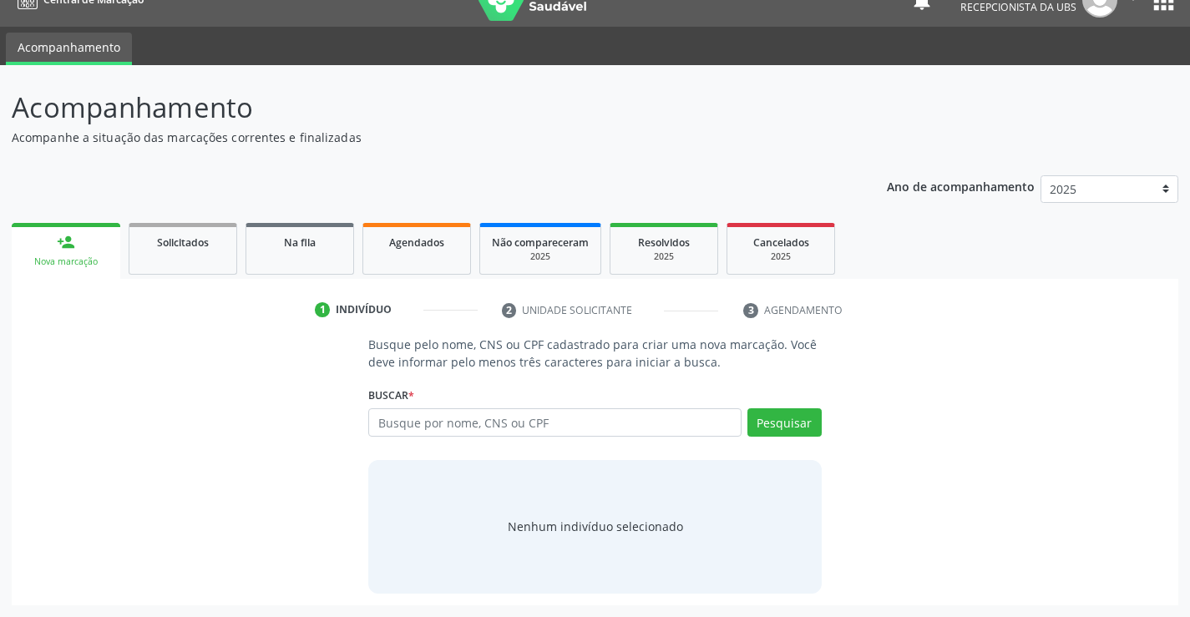
scroll to position [27, 0]
click at [391, 425] on input "text" at bounding box center [554, 422] width 373 height 28
type input "janeide henrique de lira"
click at [773, 432] on button "Pesquisar" at bounding box center [785, 422] width 74 height 28
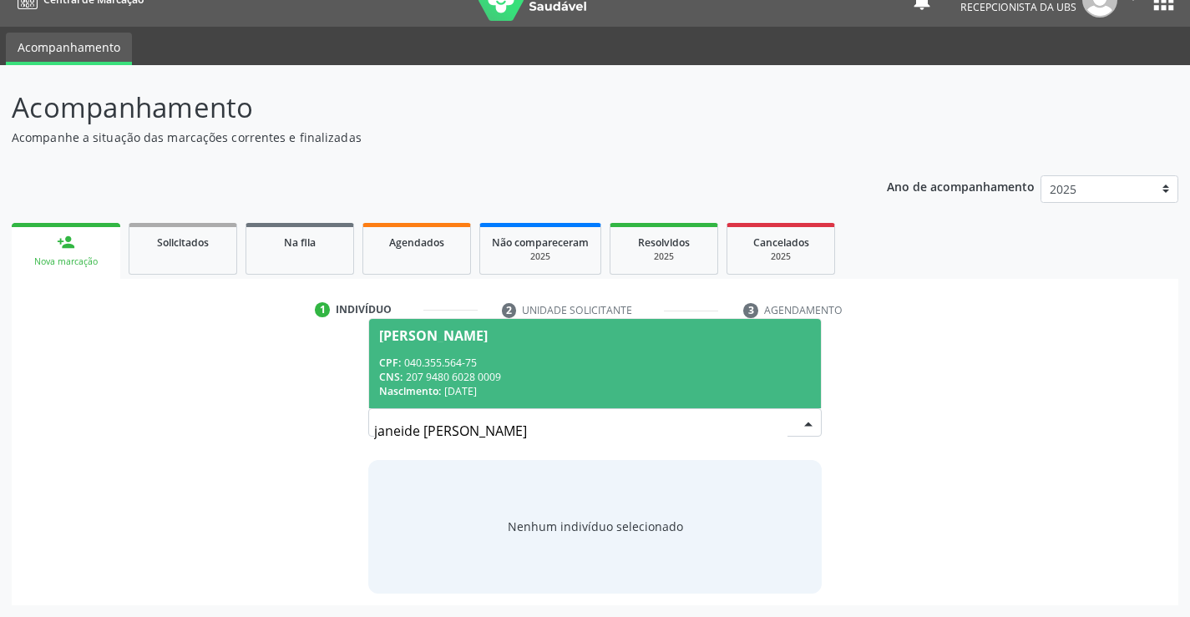
click at [435, 339] on div "Janeide Henrique de Lira" at bounding box center [433, 335] width 109 height 13
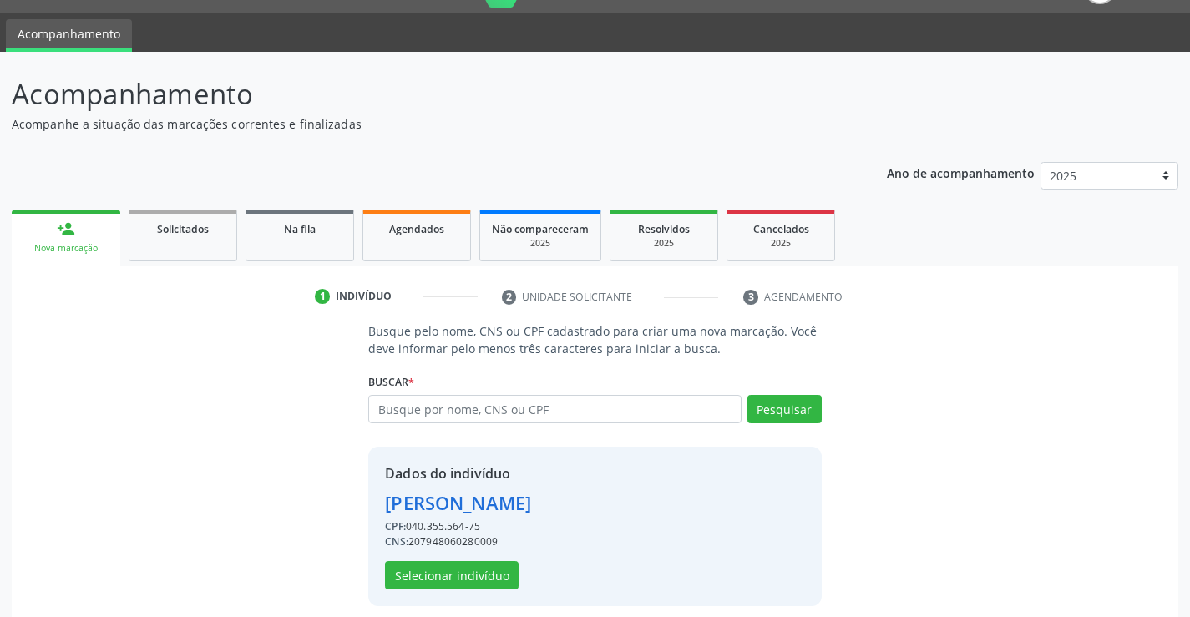
scroll to position [53, 0]
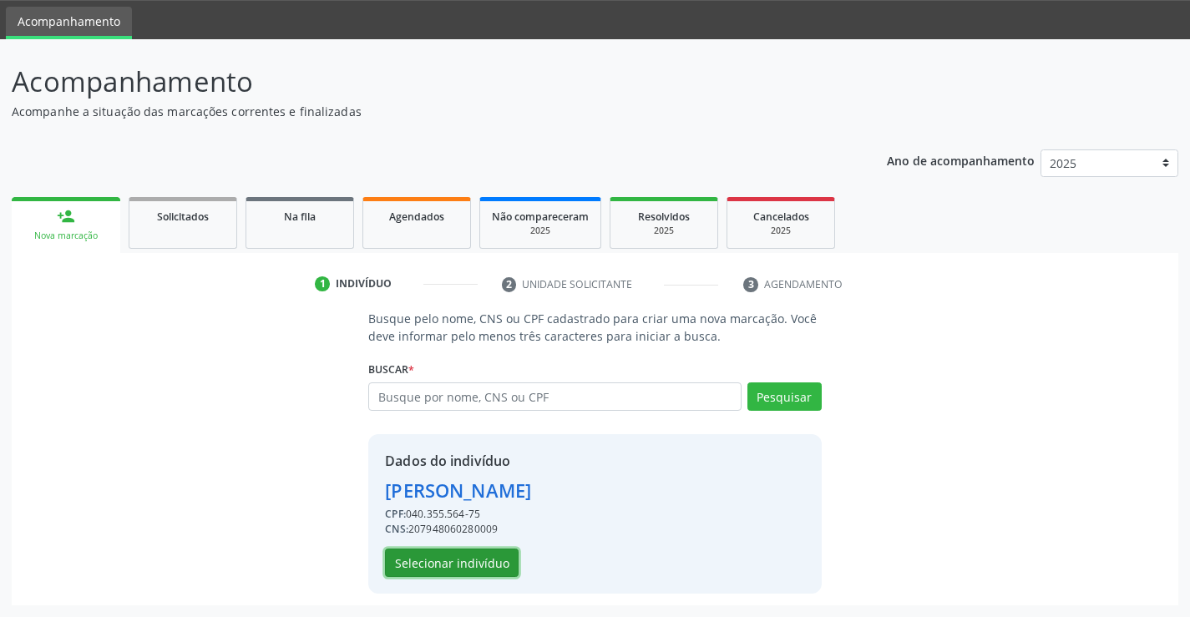
click at [419, 557] on button "Selecionar indivíduo" at bounding box center [452, 563] width 134 height 28
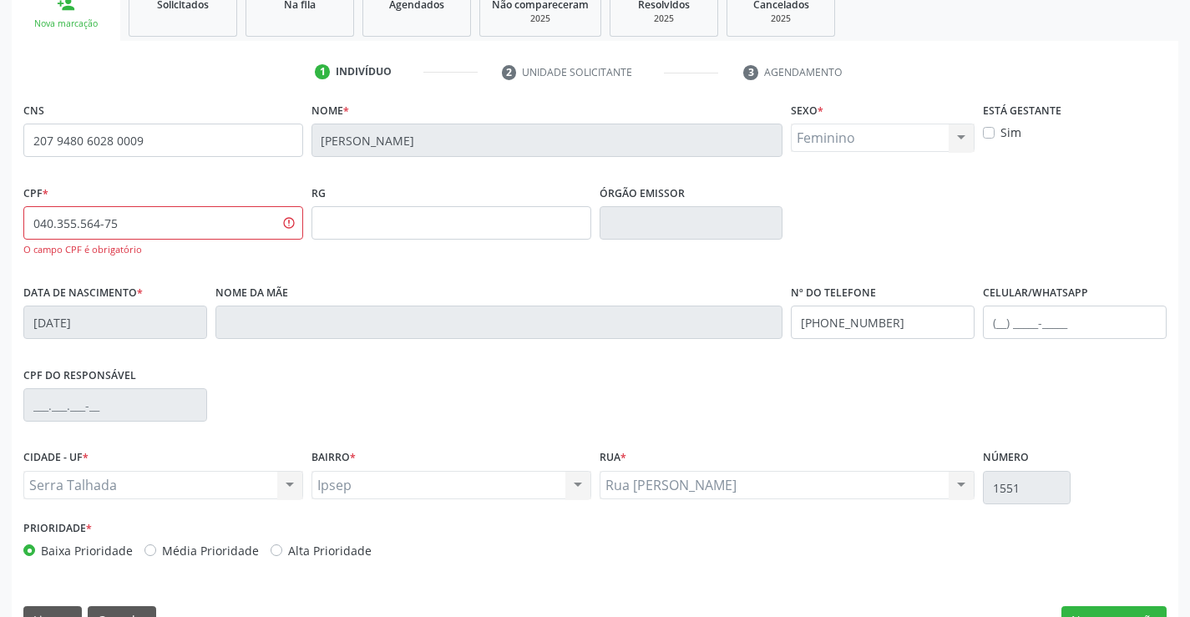
scroll to position [305, 0]
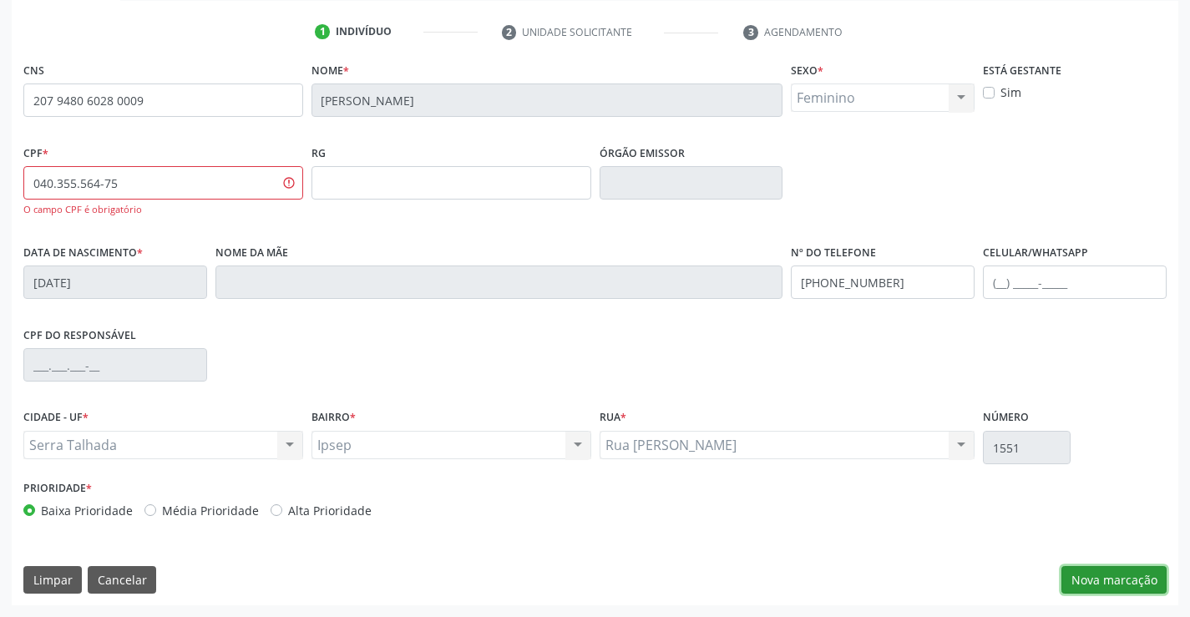
click at [1112, 582] on button "Nova marcação" at bounding box center [1114, 580] width 105 height 28
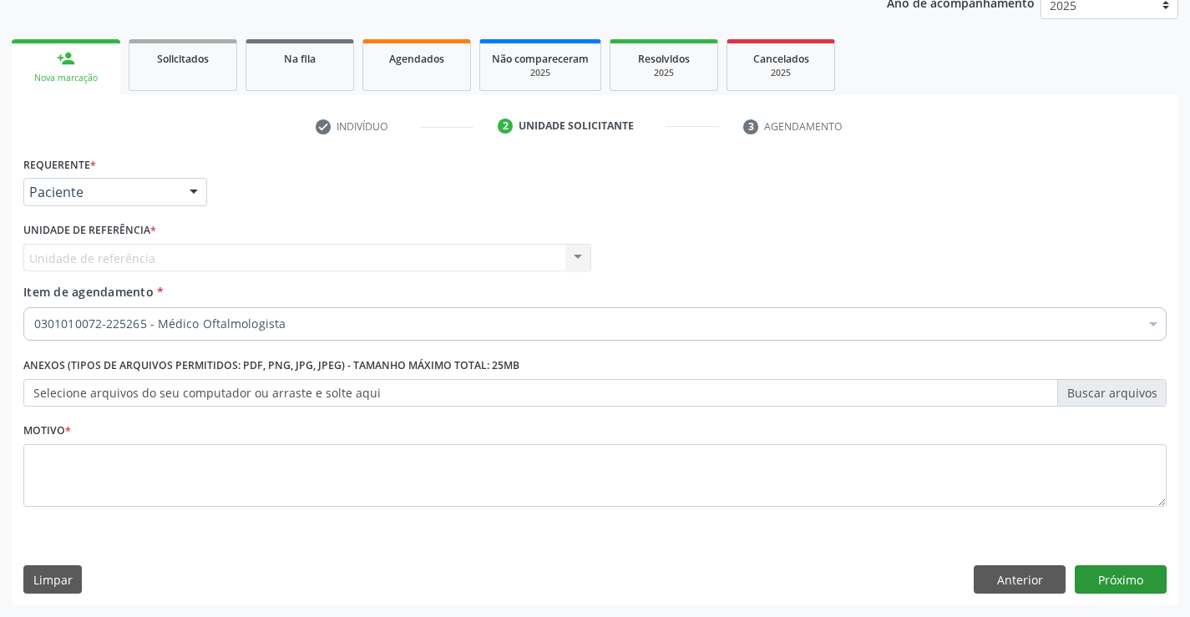
scroll to position [210, 0]
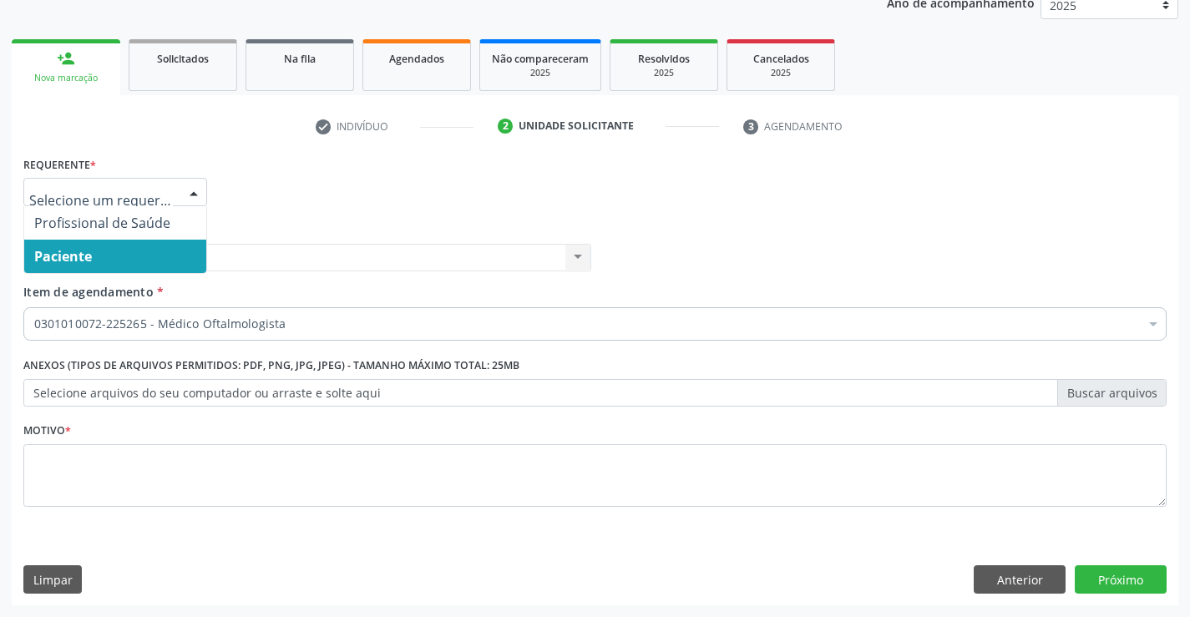
click at [197, 182] on div at bounding box center [193, 193] width 25 height 28
click at [99, 259] on span "Paciente" at bounding box center [115, 256] width 182 height 33
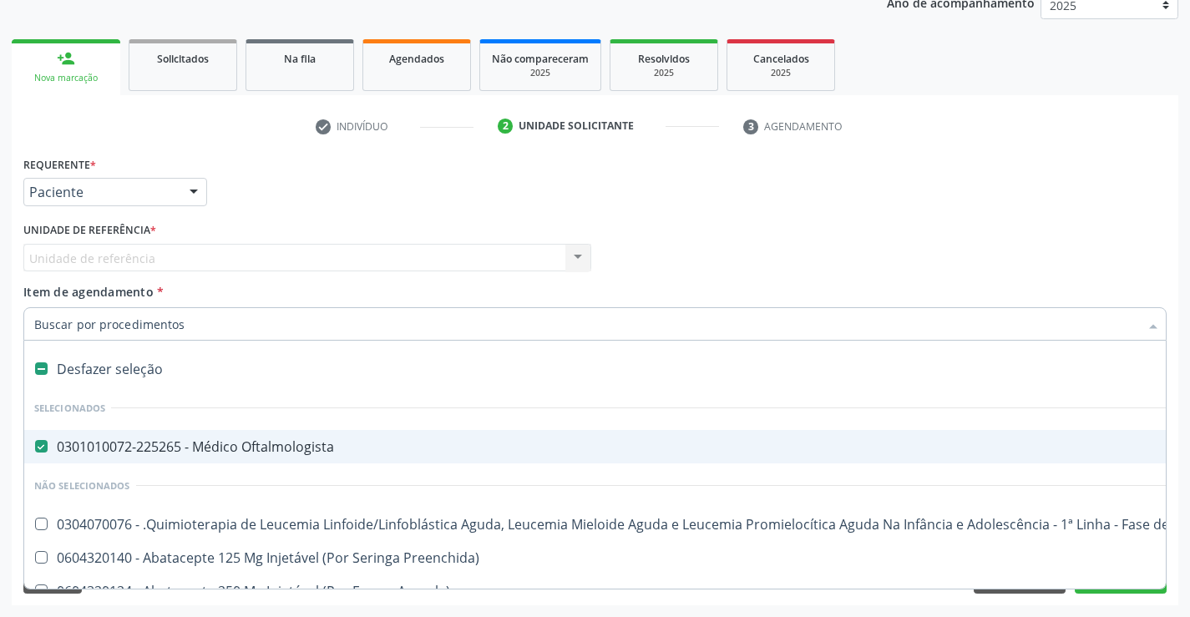
drag, startPoint x: 46, startPoint y: 444, endPoint x: 30, endPoint y: 436, distance: 17.6
click at [46, 443] on Oftalmologista at bounding box center [41, 446] width 13 height 13
click at [35, 443] on Oftalmologista "checkbox" at bounding box center [29, 446] width 11 height 11
checkbox Oftalmologista "false"
click at [43, 323] on input "Item de agendamento *" at bounding box center [586, 323] width 1105 height 33
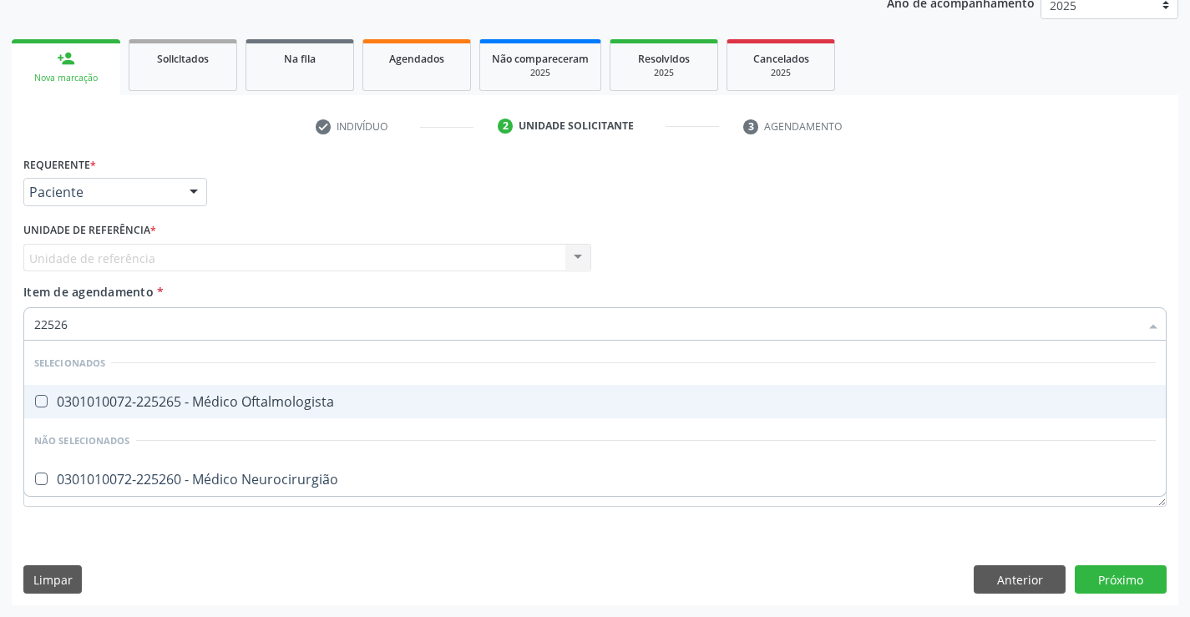
type input "225265"
click at [37, 398] on Oftalmologista at bounding box center [41, 401] width 13 height 13
click at [35, 398] on Oftalmologista "checkbox" at bounding box center [29, 401] width 11 height 11
checkbox Oftalmologista "true"
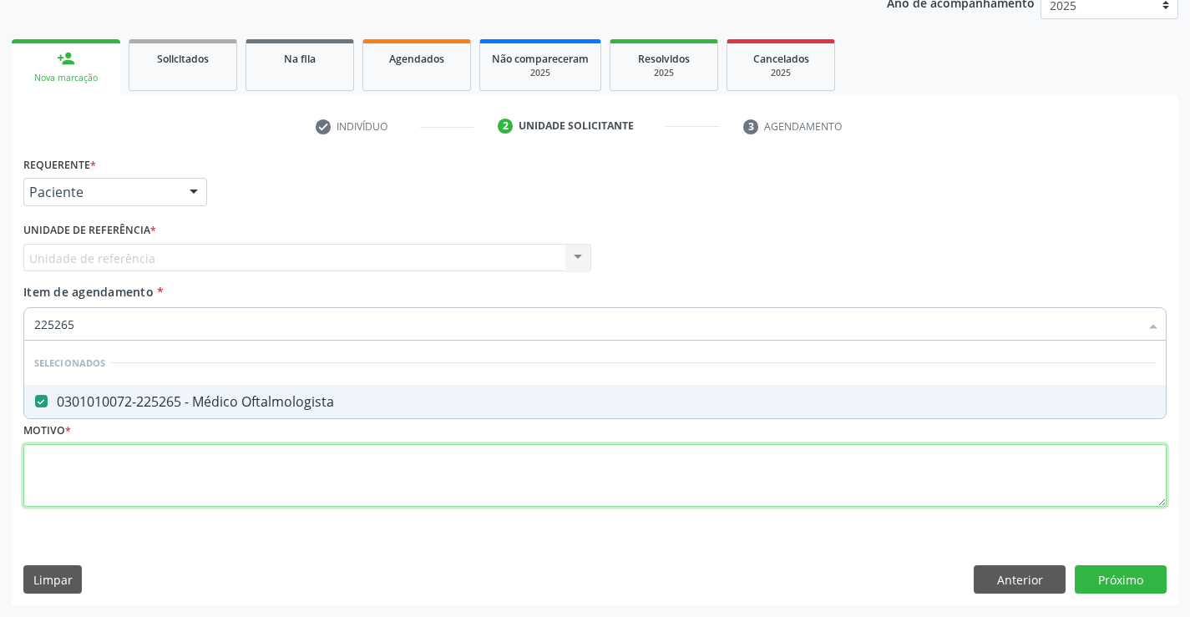
click at [50, 474] on div "Requerente * Paciente Profissional de Saúde Paciente Nenhum resultado encontrad…" at bounding box center [595, 341] width 1144 height 378
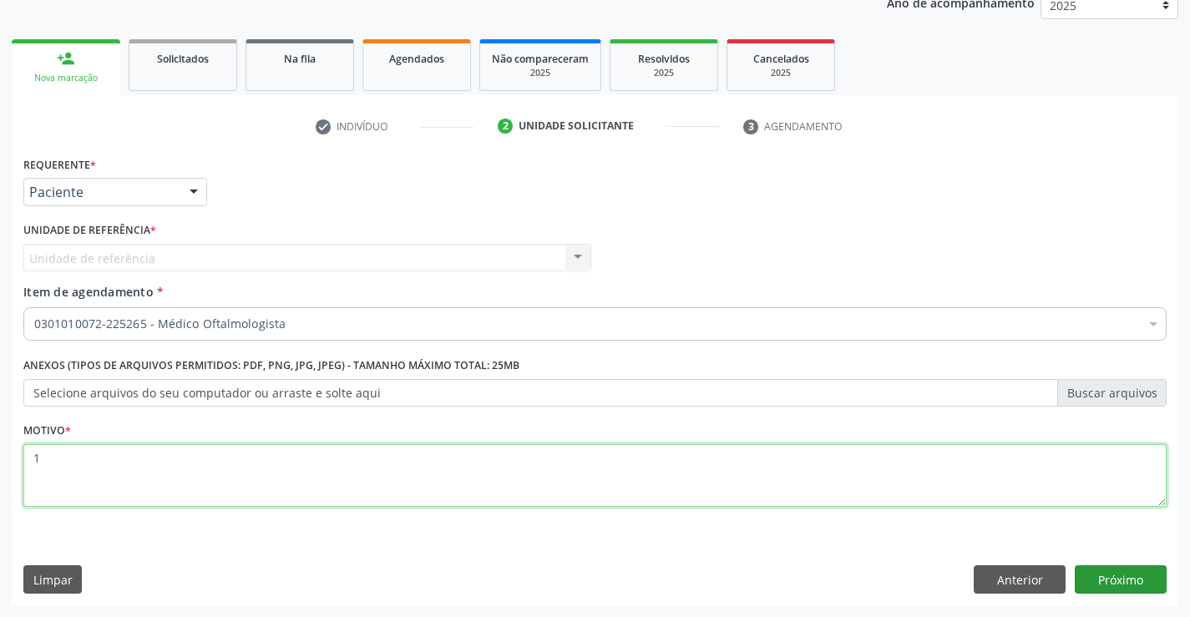
type textarea "1"
click at [1120, 583] on button "Próximo" at bounding box center [1121, 580] width 92 height 28
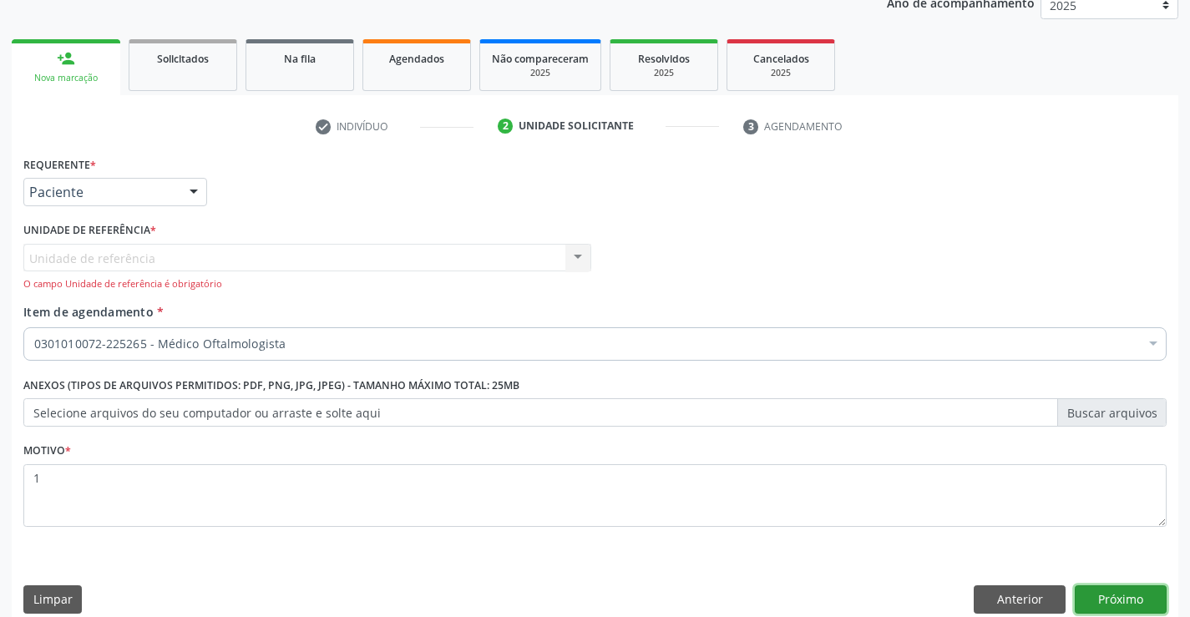
click at [1123, 593] on button "Próximo" at bounding box center [1121, 600] width 92 height 28
click at [1124, 596] on button "Próximo" at bounding box center [1121, 600] width 92 height 28
drag, startPoint x: 1124, startPoint y: 595, endPoint x: 1096, endPoint y: 581, distance: 31.8
click at [1120, 592] on button "Próximo" at bounding box center [1121, 600] width 92 height 28
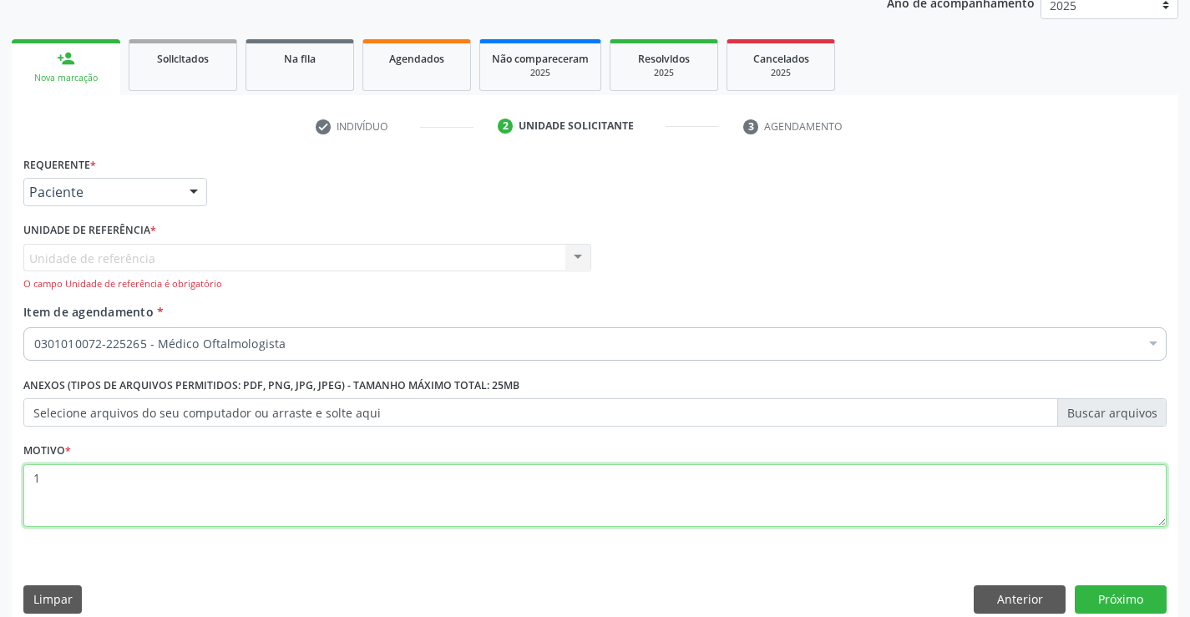
click at [43, 473] on textarea "1" at bounding box center [595, 495] width 1144 height 63
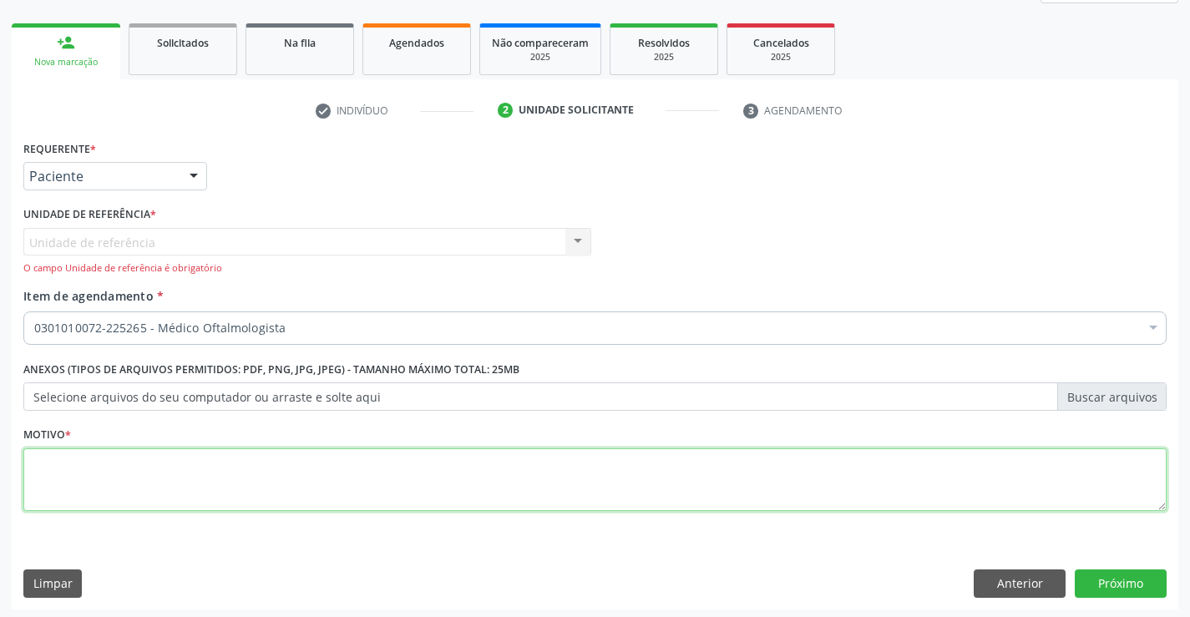
scroll to position [231, 0]
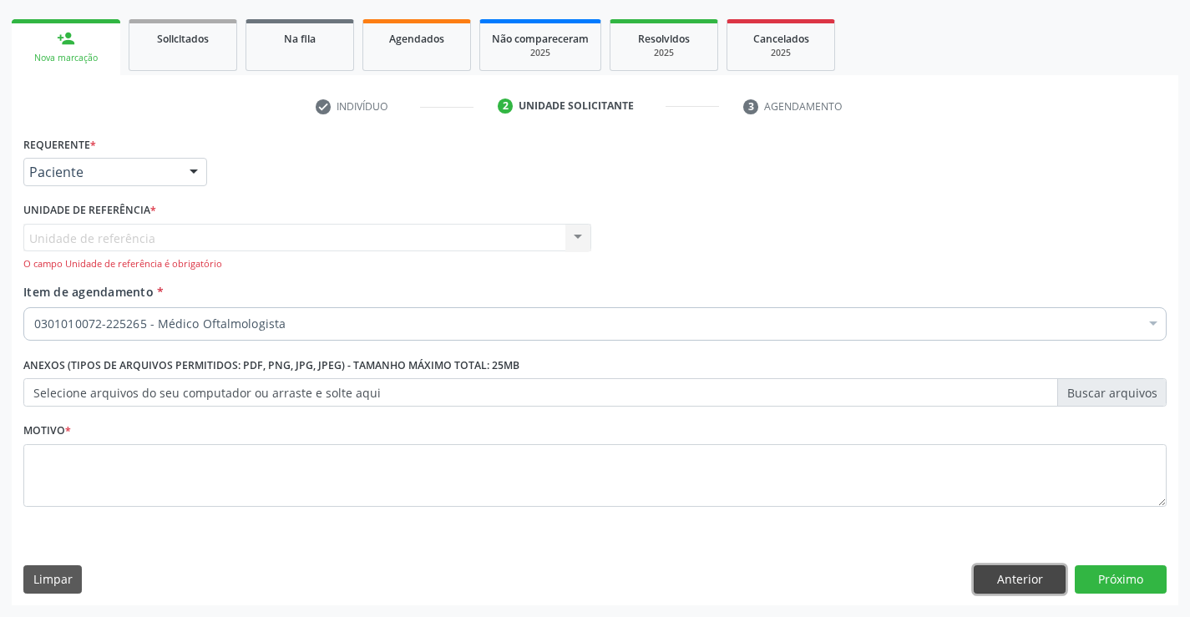
click at [1037, 580] on button "Anterior" at bounding box center [1020, 580] width 92 height 28
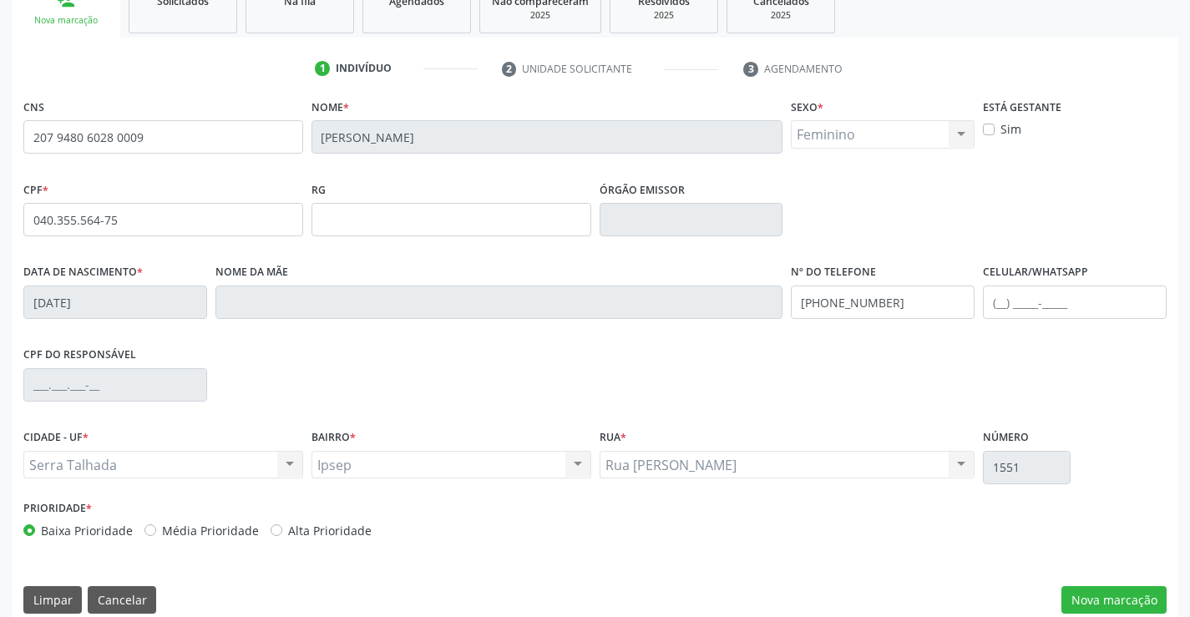
scroll to position [288, 0]
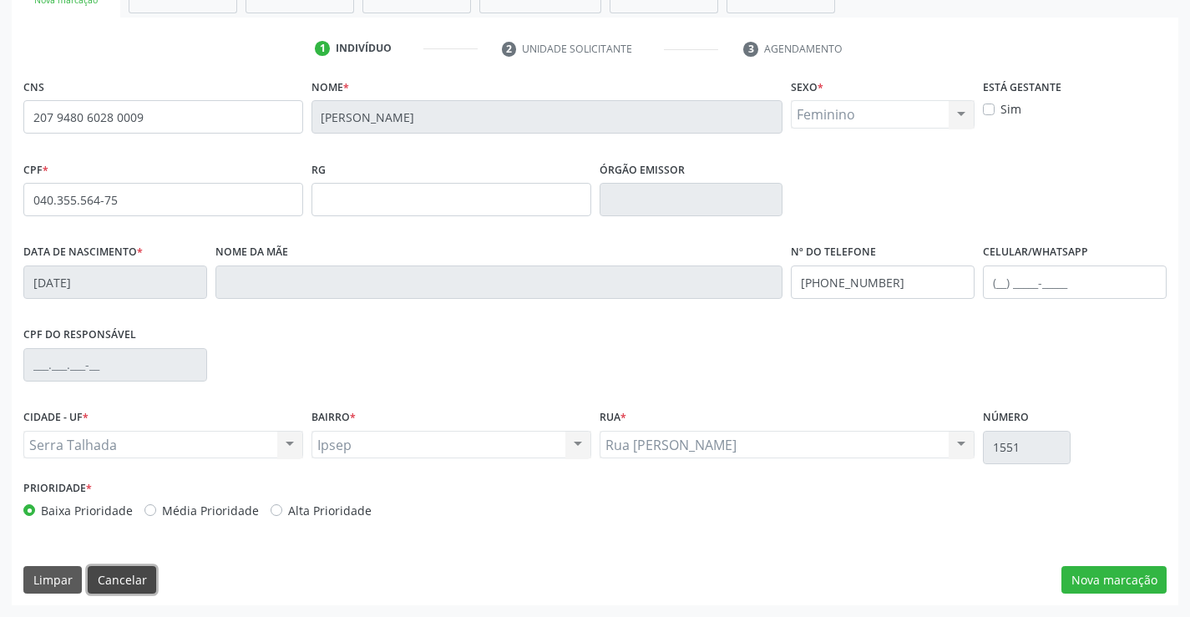
click at [129, 591] on button "Cancelar" at bounding box center [122, 580] width 68 height 28
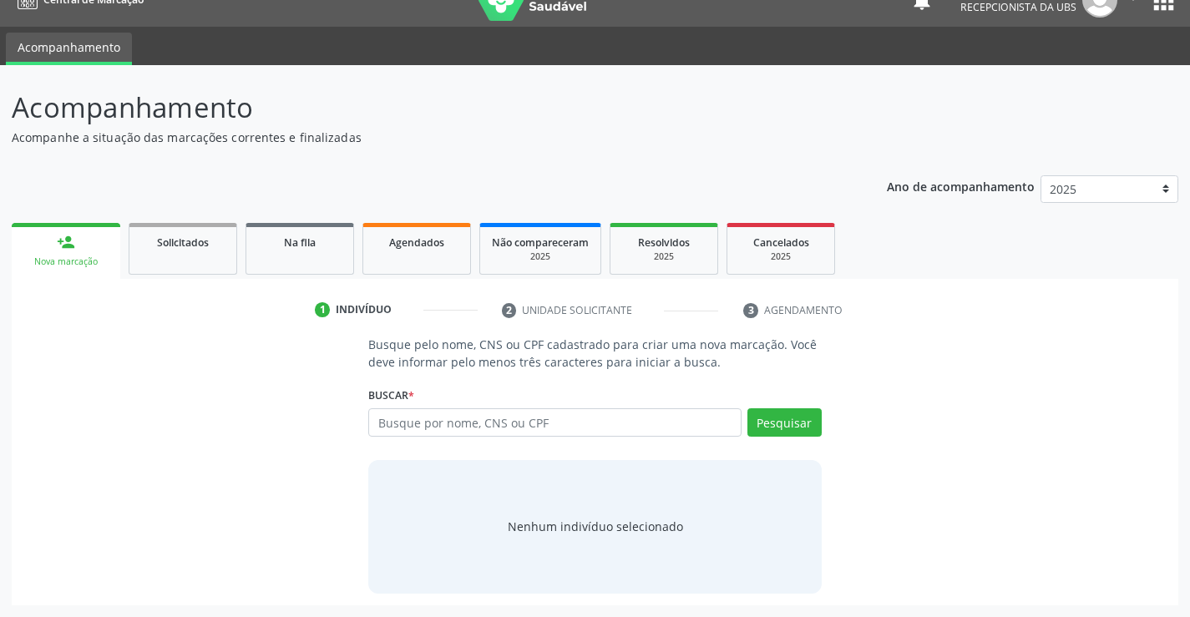
scroll to position [27, 0]
click at [74, 259] on div "Nova marcação" at bounding box center [65, 262] width 85 height 13
click at [386, 423] on input "text" at bounding box center [554, 422] width 373 height 28
click at [377, 418] on input "text" at bounding box center [554, 422] width 373 height 28
drag, startPoint x: 383, startPoint y: 415, endPoint x: 430, endPoint y: 324, distance: 102.7
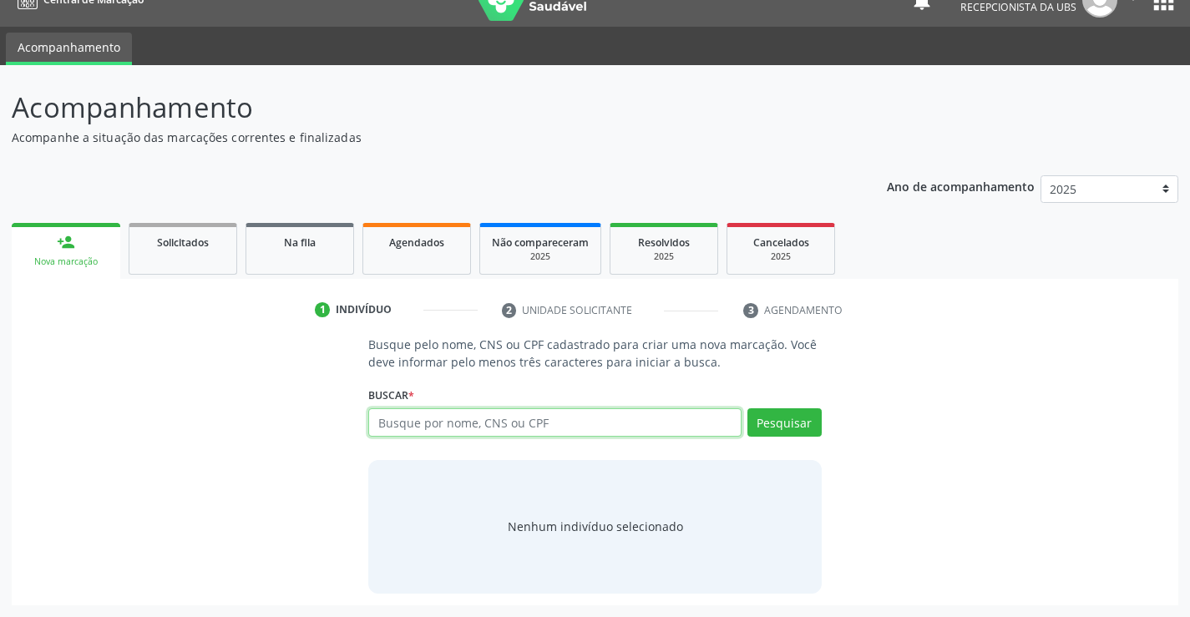
click at [414, 347] on div "Busque pelo nome, CNS ou CPF cadastrado para criar uma nova marcação. Você deve…" at bounding box center [595, 464] width 476 height 257
click at [378, 420] on input "text" at bounding box center [554, 422] width 373 height 28
click at [381, 416] on input "text" at bounding box center [554, 422] width 373 height 28
drag, startPoint x: 379, startPoint y: 424, endPoint x: 388, endPoint y: 405, distance: 21.3
click at [387, 408] on div "Buscar * Busque por nome, CNS ou CPF Nenhum resultado encontrado para: " " Digi…" at bounding box center [594, 415] width 453 height 65
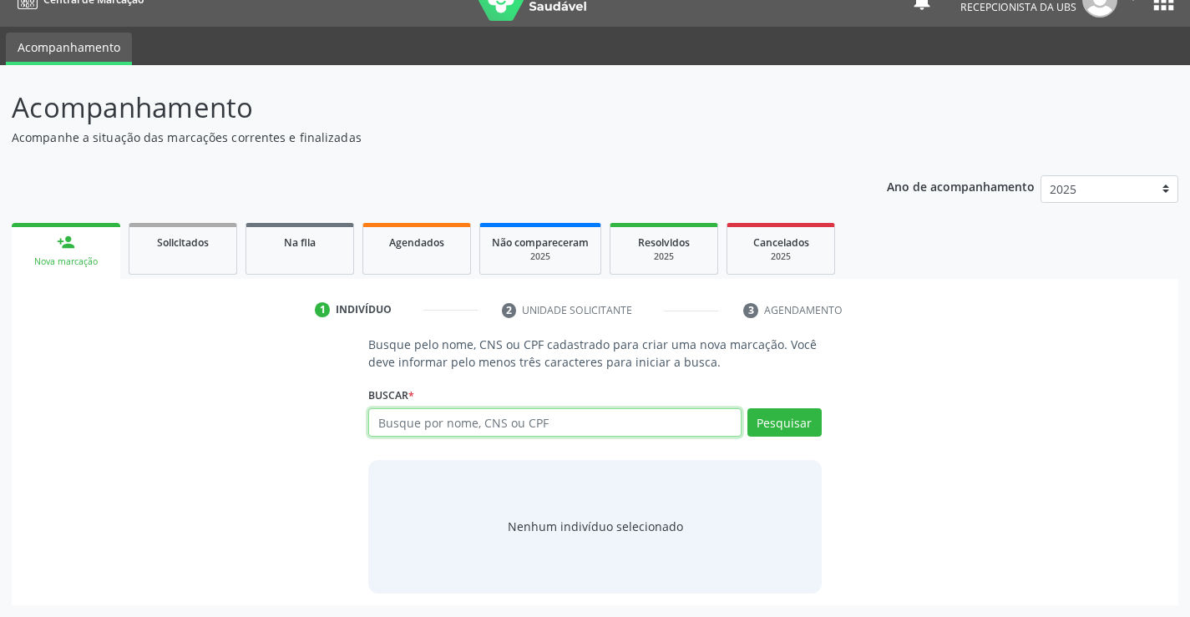
click at [381, 419] on input "text" at bounding box center [554, 422] width 373 height 28
type input "7000009927207"
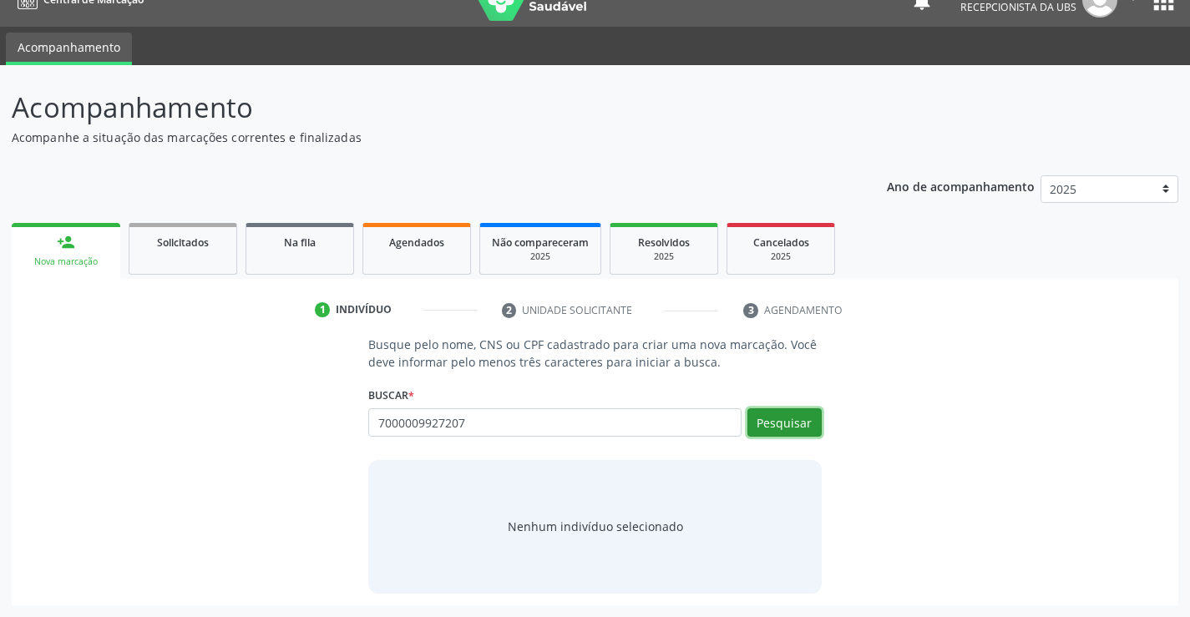
drag, startPoint x: 794, startPoint y: 426, endPoint x: 781, endPoint y: 404, distance: 25.1
click at [790, 416] on button "Pesquisar" at bounding box center [785, 422] width 74 height 28
click at [467, 423] on input "7000009927207" at bounding box center [554, 422] width 373 height 28
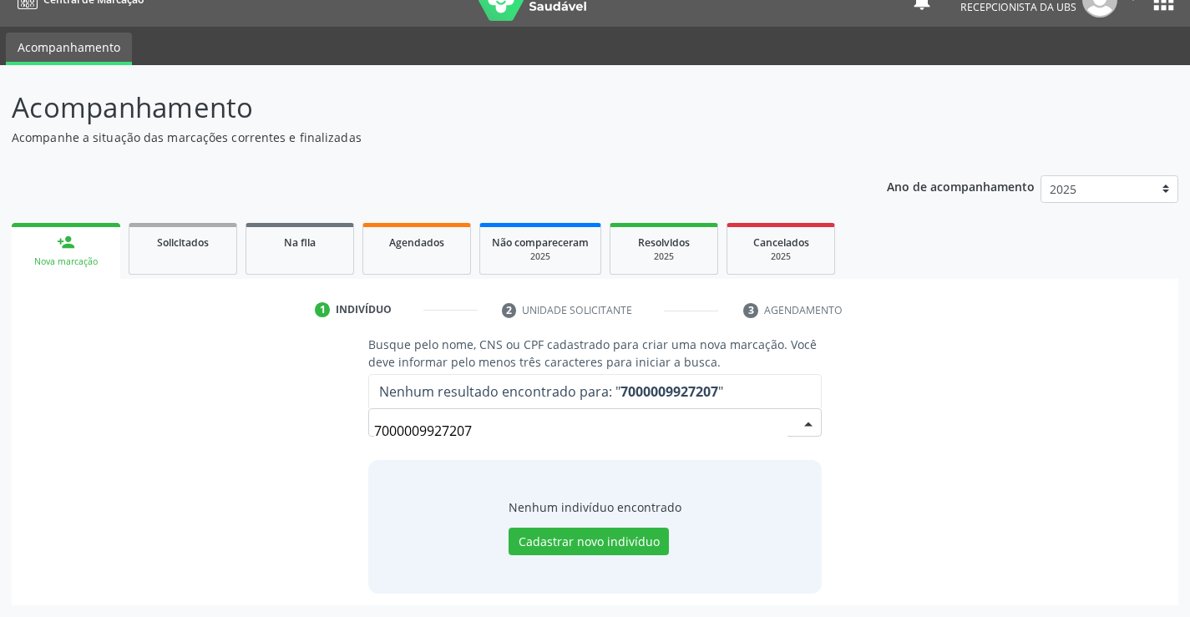
drag, startPoint x: 495, startPoint y: 403, endPoint x: 489, endPoint y: 420, distance: 18.2
click at [495, 404] on span "Nenhum resultado encontrado para: " 7000009927207 "" at bounding box center [594, 391] width 451 height 33
click at [479, 435] on input "7000009927207" at bounding box center [580, 430] width 413 height 33
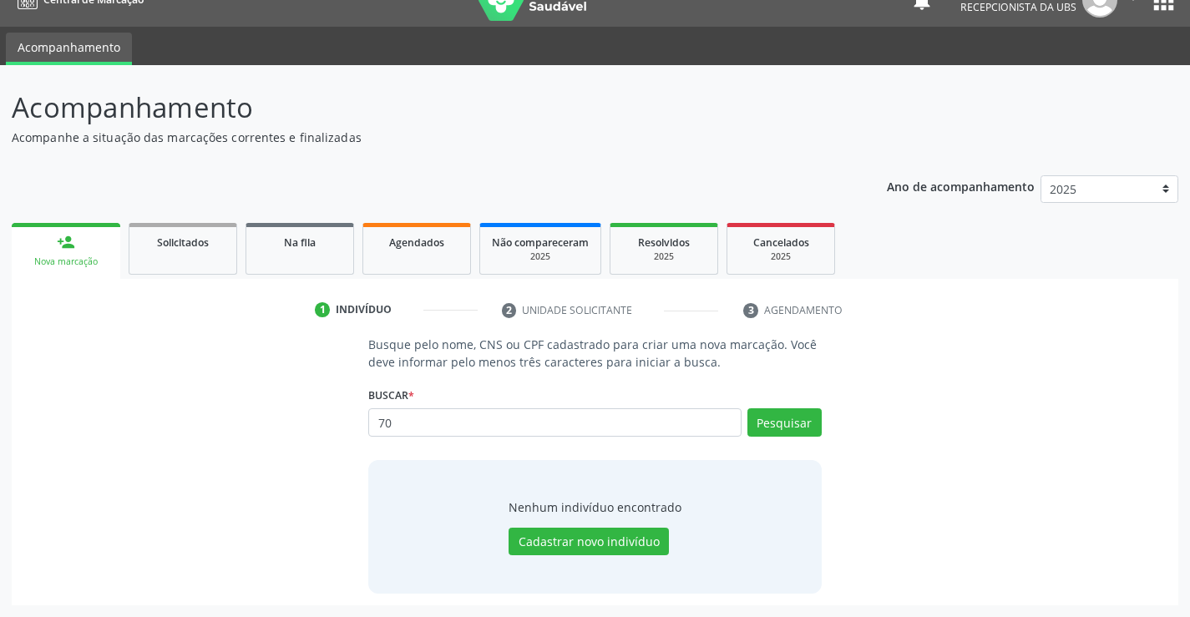
type input "7"
click at [388, 427] on input "text" at bounding box center [554, 422] width 373 height 28
click at [388, 411] on input "text" at bounding box center [554, 422] width 373 height 28
type input "702805673836469"
drag, startPoint x: 791, startPoint y: 423, endPoint x: 845, endPoint y: 414, distance: 55.1
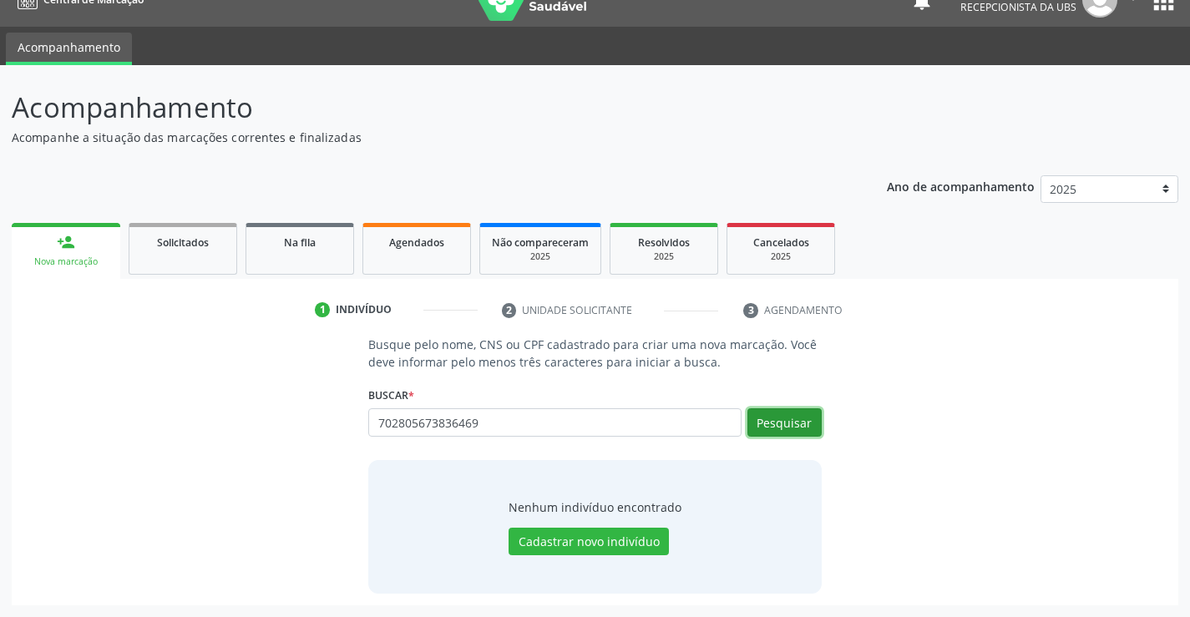
click at [834, 417] on div "Busque pelo nome, CNS ou CPF cadastrado para criar uma nova marcação. Você deve…" at bounding box center [595, 464] width 1144 height 257
drag, startPoint x: 785, startPoint y: 429, endPoint x: 776, endPoint y: 428, distance: 9.3
click at [784, 428] on button "Pesquisar" at bounding box center [785, 422] width 74 height 28
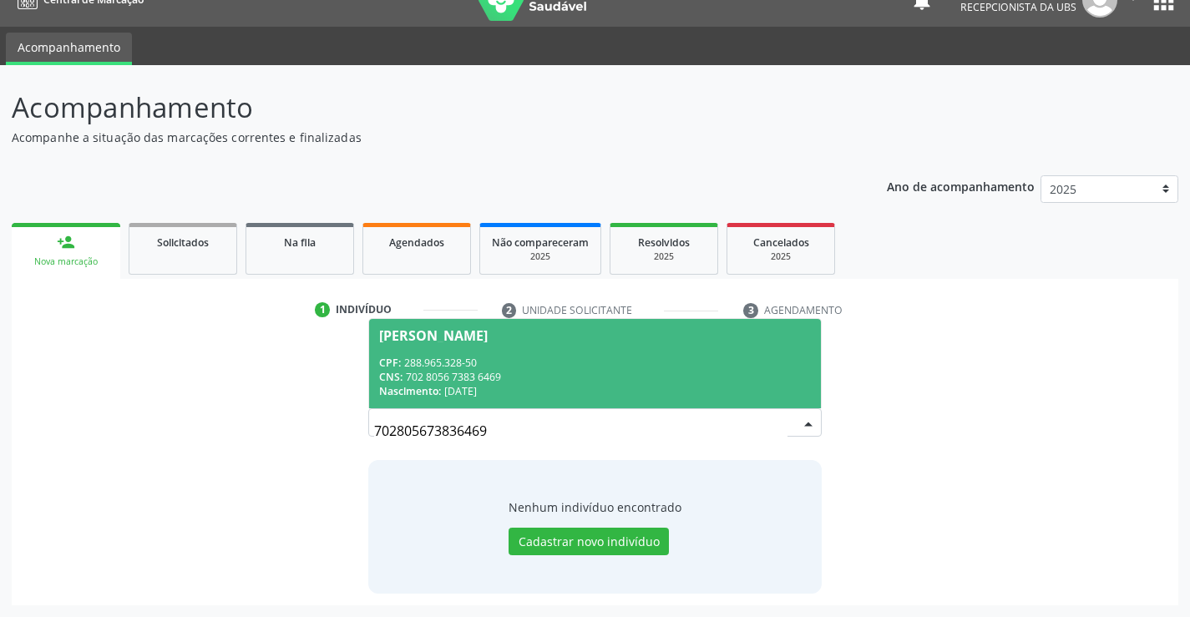
click at [416, 334] on div "Iraci Ne da Silva" at bounding box center [433, 335] width 109 height 13
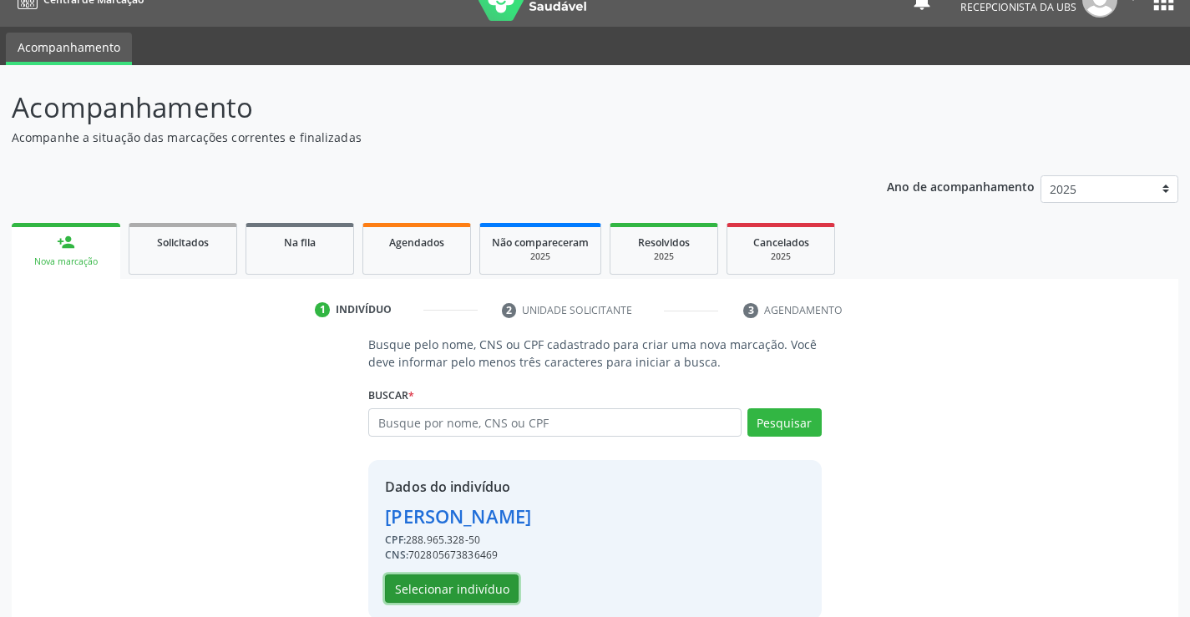
click at [413, 591] on button "Selecionar indivíduo" at bounding box center [452, 589] width 134 height 28
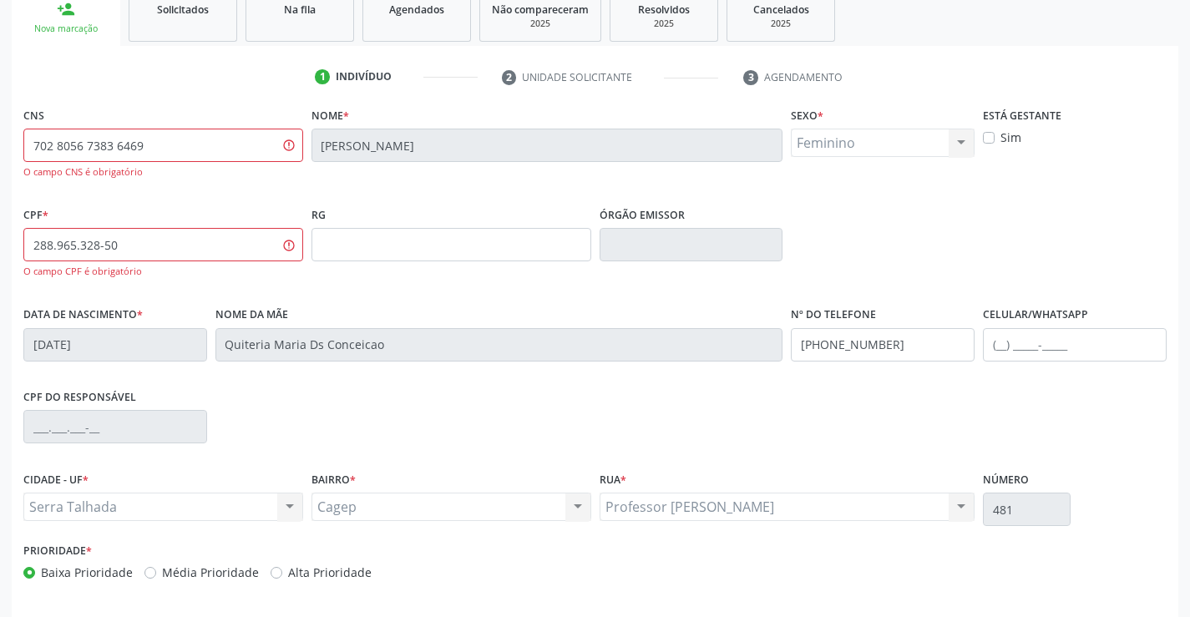
scroll to position [322, 0]
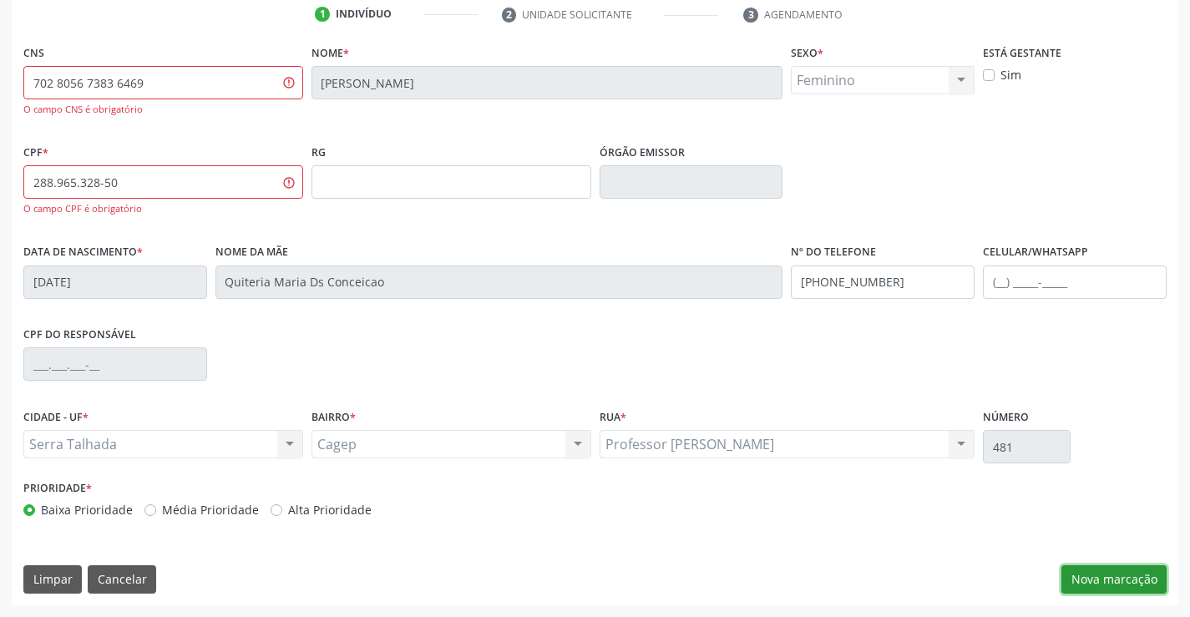
click at [1097, 584] on button "Nova marcação" at bounding box center [1114, 580] width 105 height 28
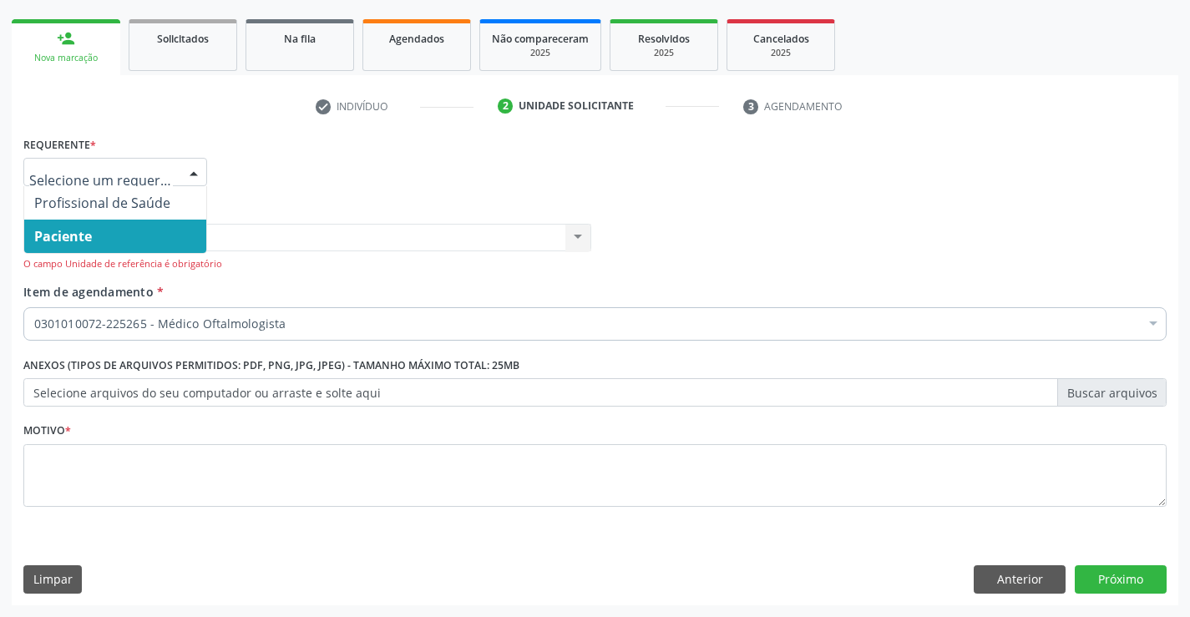
click at [186, 171] on div at bounding box center [193, 173] width 25 height 28
click at [84, 231] on span "Paciente" at bounding box center [63, 236] width 58 height 18
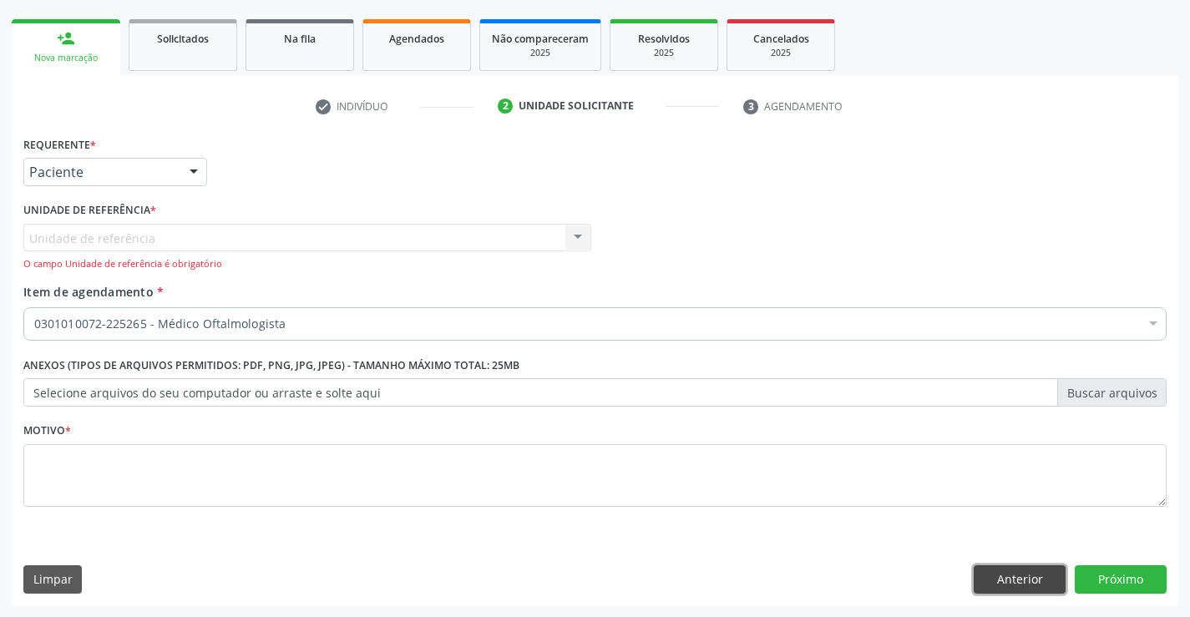
click at [1015, 576] on button "Anterior" at bounding box center [1020, 580] width 92 height 28
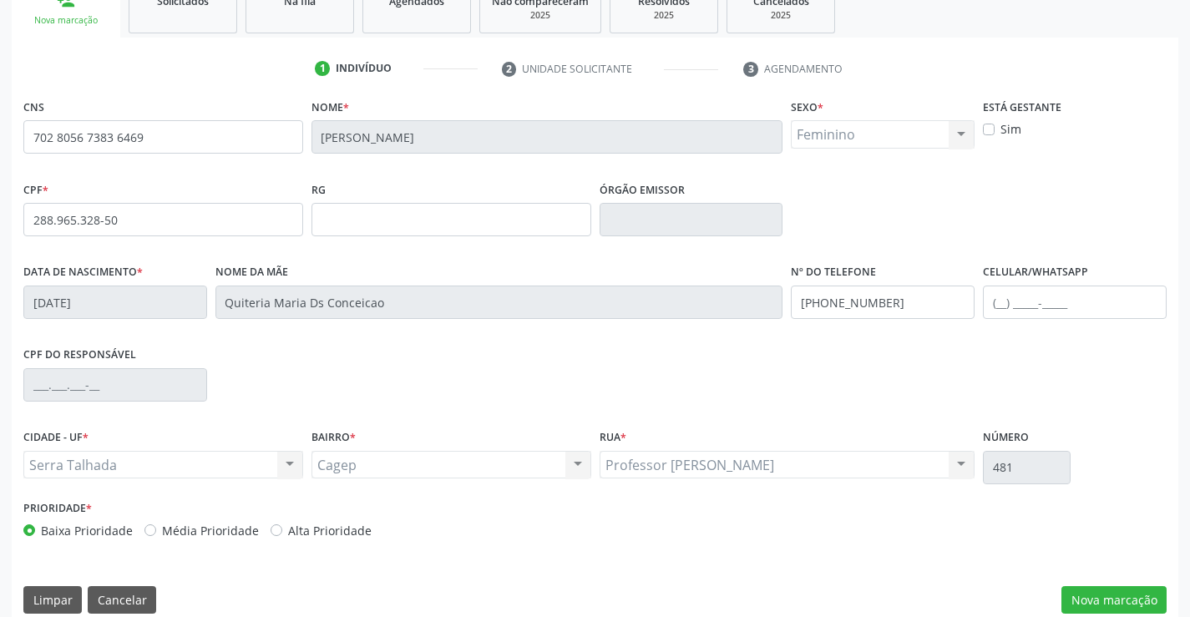
scroll to position [288, 0]
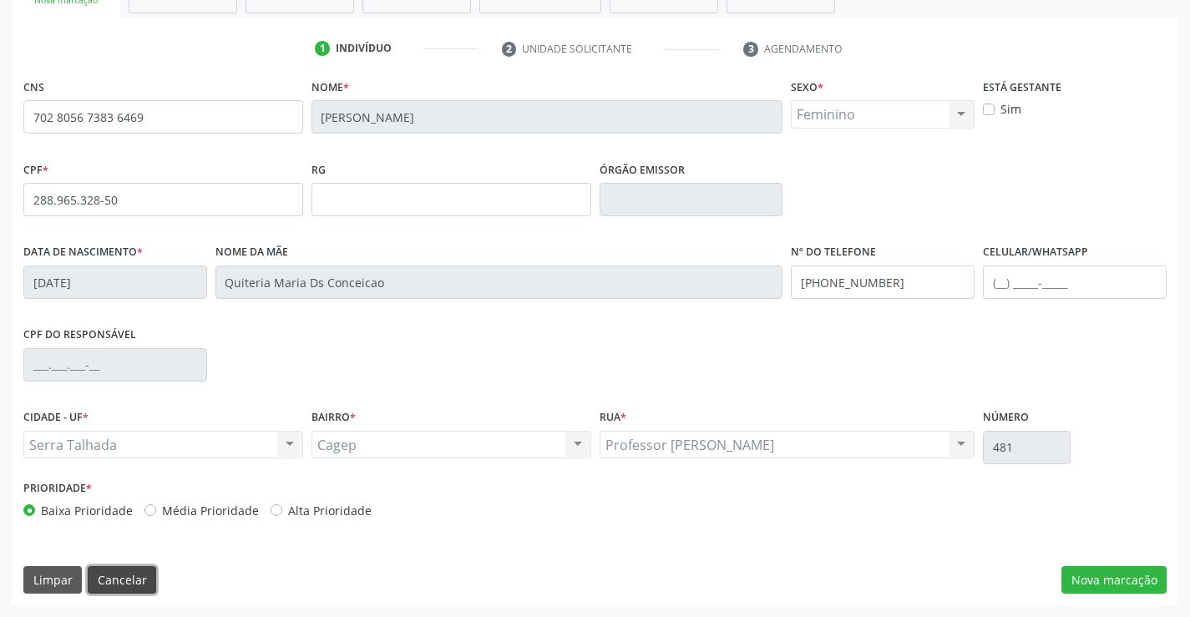
click at [119, 583] on button "Cancelar" at bounding box center [122, 580] width 68 height 28
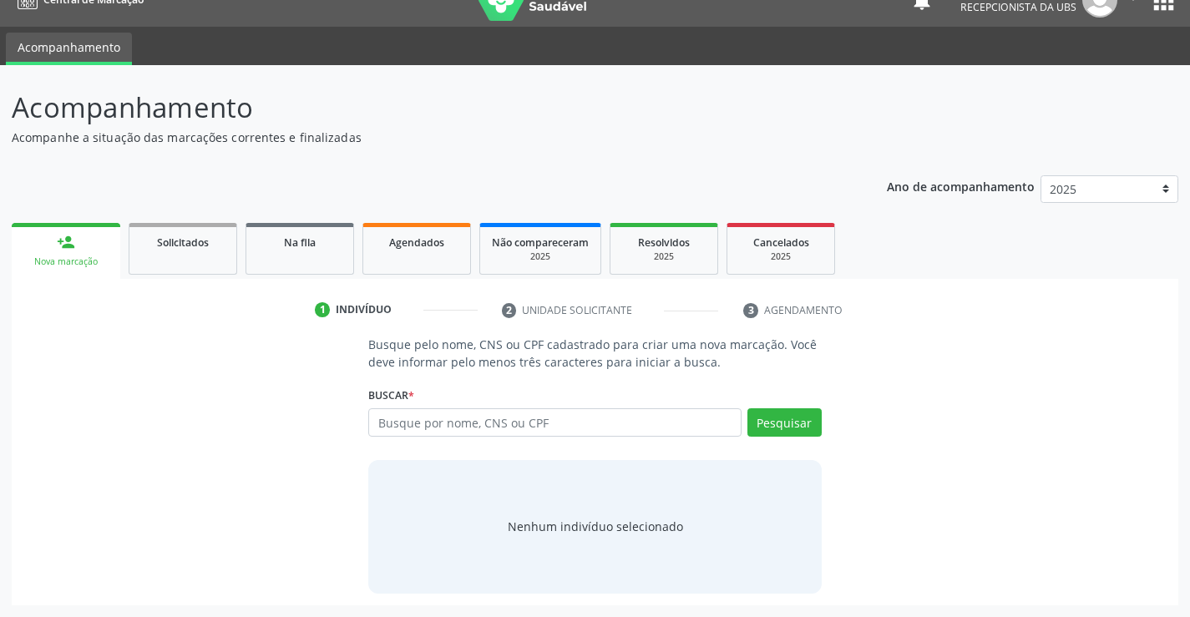
scroll to position [0, 0]
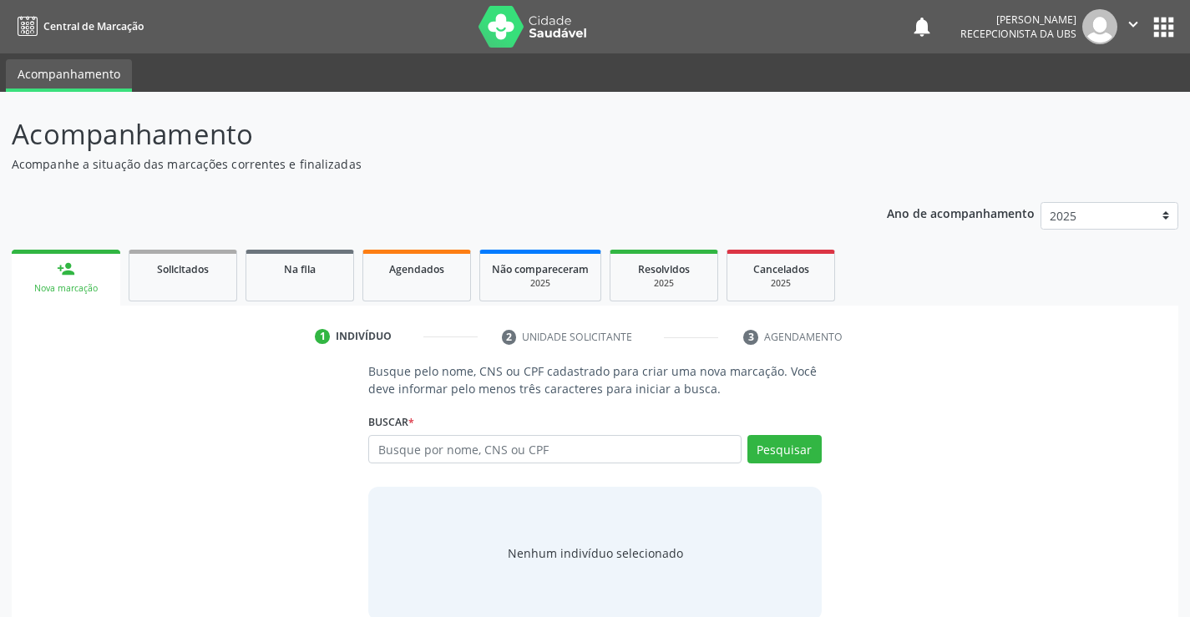
click at [512, 21] on img at bounding box center [533, 27] width 109 height 42
click at [380, 444] on input "text" at bounding box center [554, 449] width 373 height 28
click at [379, 448] on input "text" at bounding box center [554, 449] width 373 height 28
click at [383, 451] on input "text" at bounding box center [554, 449] width 373 height 28
click at [386, 449] on input "text" at bounding box center [554, 449] width 373 height 28
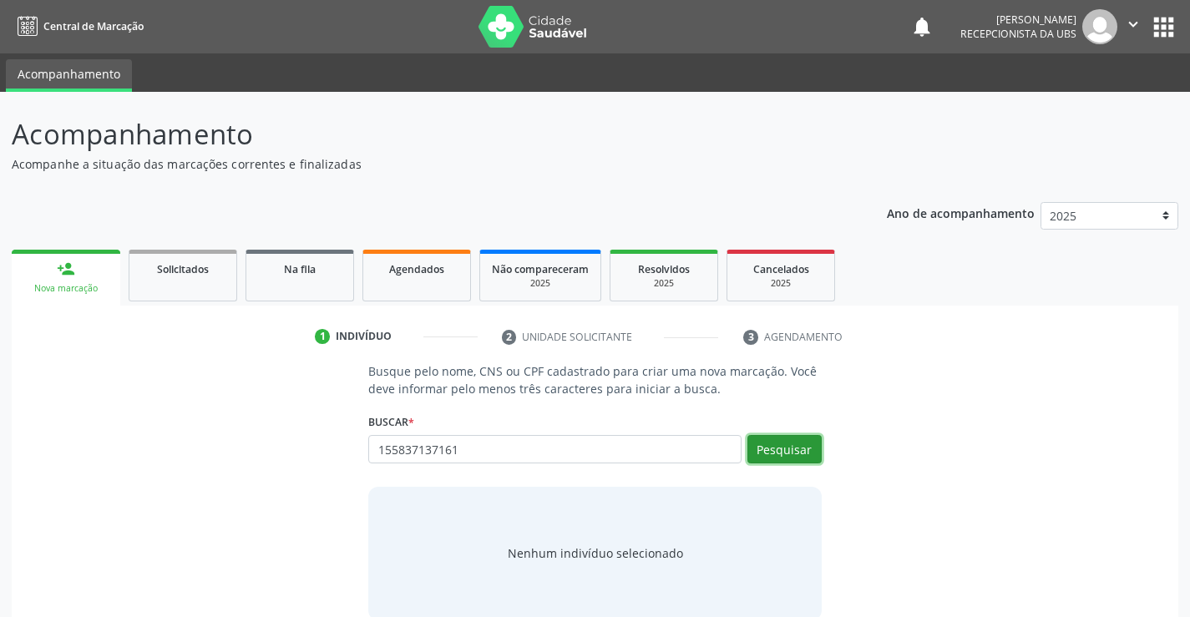
click at [784, 452] on button "Pesquisar" at bounding box center [785, 449] width 74 height 28
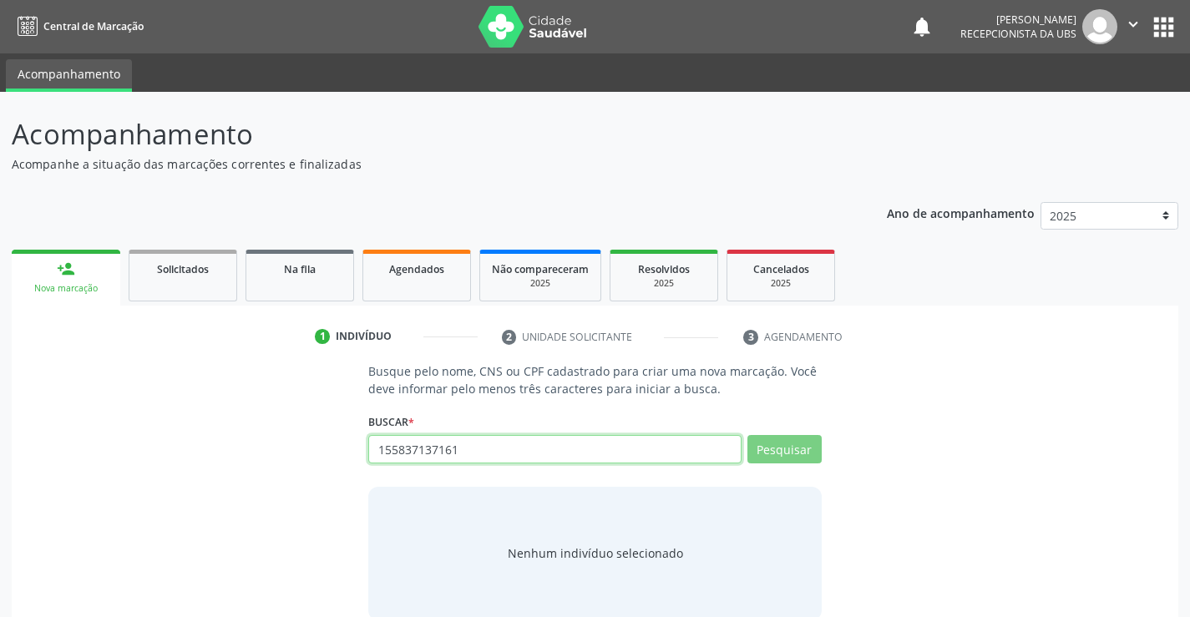
click at [459, 444] on input "155837137161" at bounding box center [554, 449] width 373 height 28
type input "15583713716"
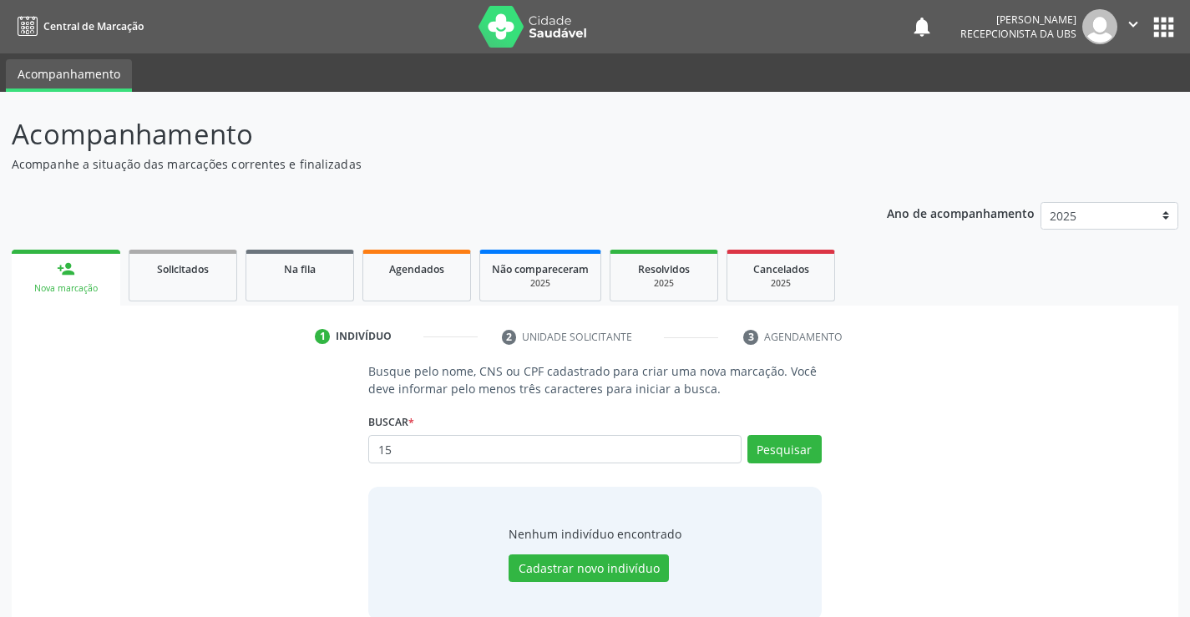
type input "1"
type input "[PERSON_NAME]"
click at [777, 449] on button "Pesquisar" at bounding box center [785, 449] width 74 height 28
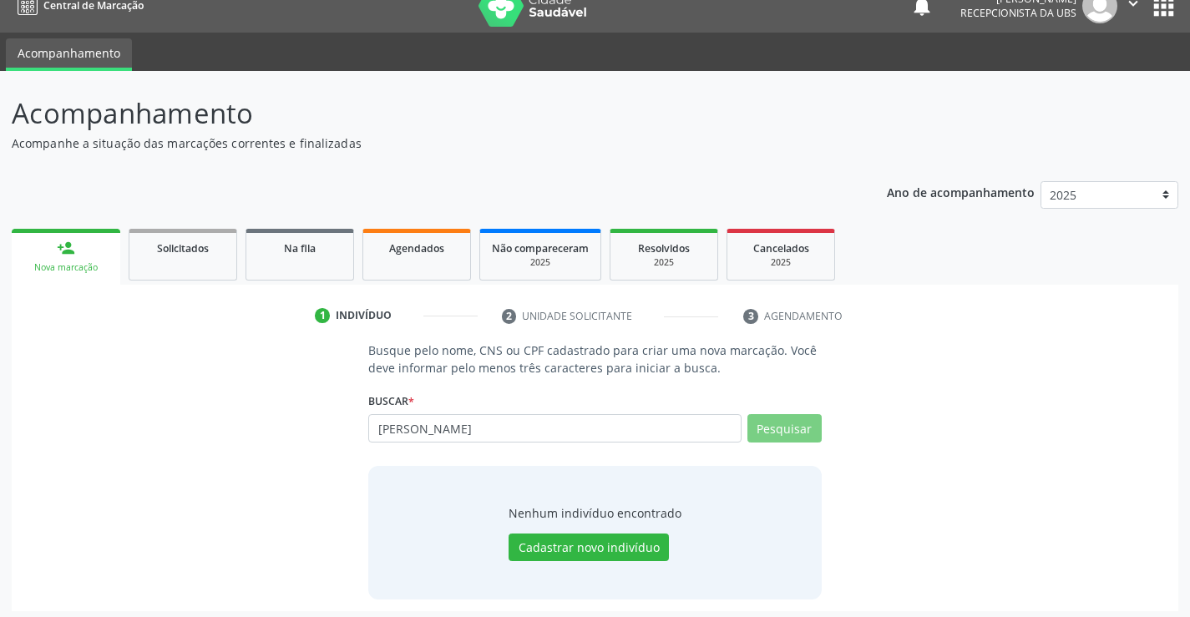
scroll to position [27, 0]
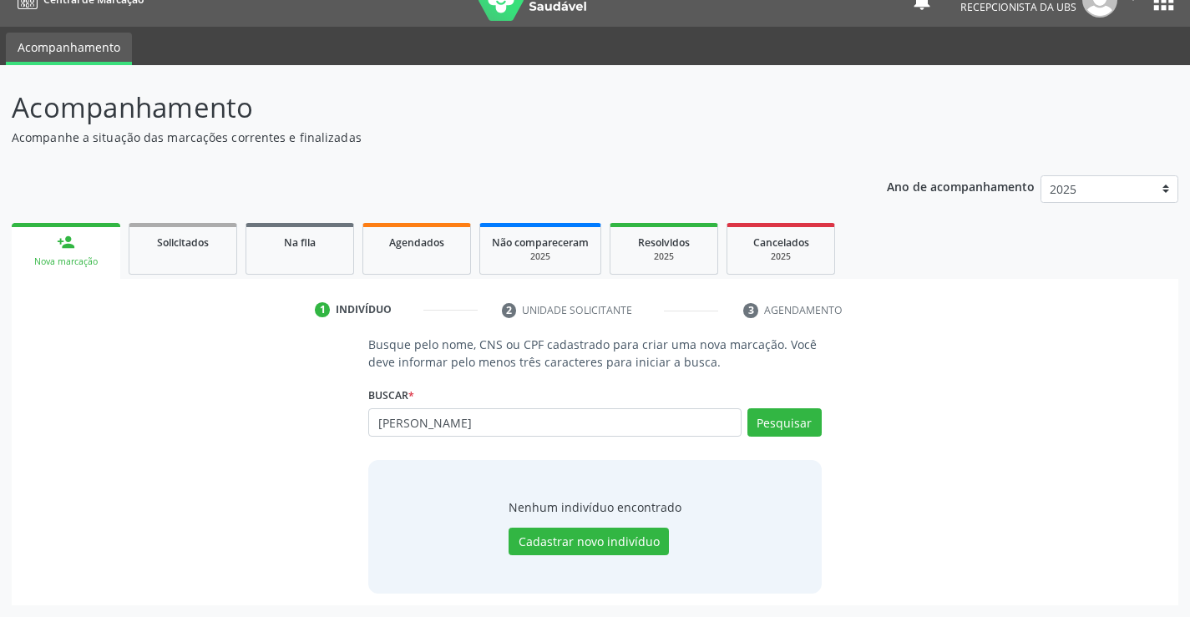
drag, startPoint x: 771, startPoint y: 533, endPoint x: 714, endPoint y: 546, distance: 58.4
click at [723, 545] on div "Nenhum indivíduo encontrado Cadastrar novo indivíduo" at bounding box center [594, 527] width 453 height 134
